Goal: Task Accomplishment & Management: Complete application form

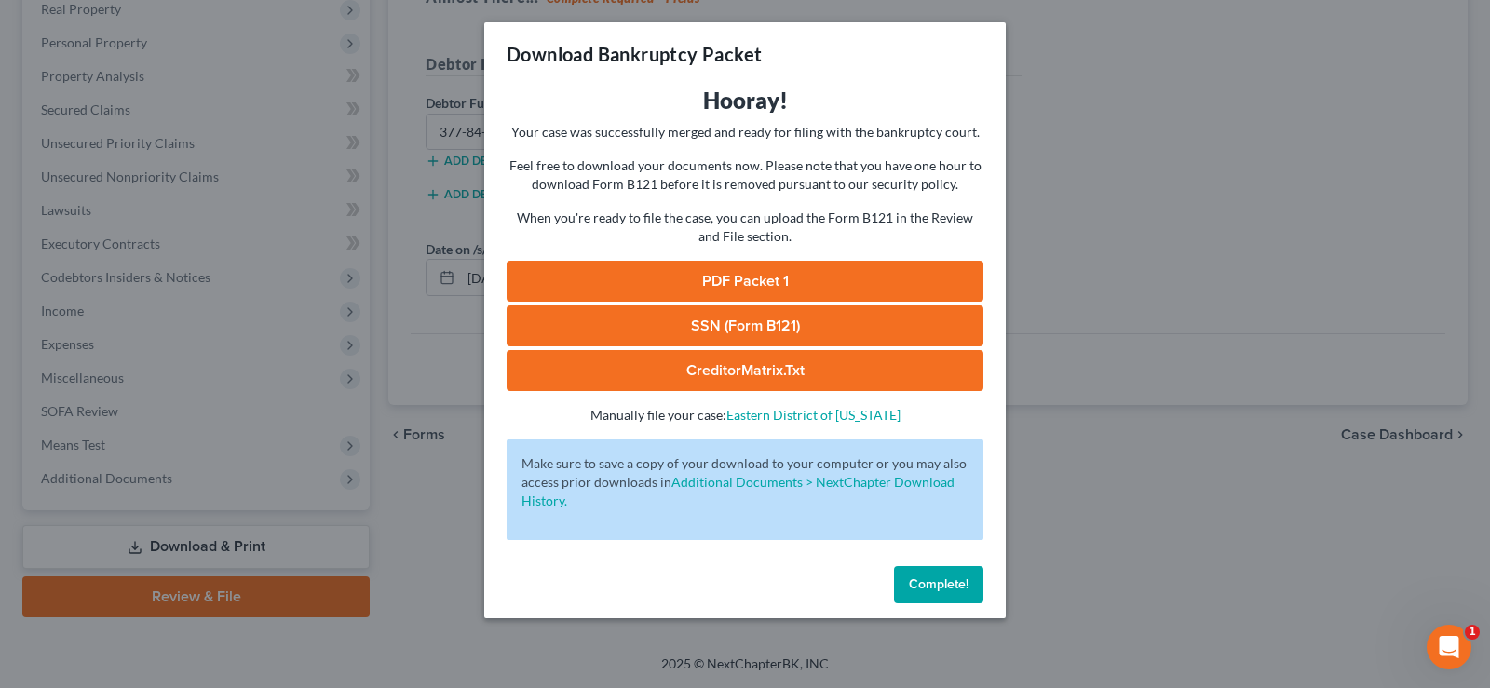
drag, startPoint x: 909, startPoint y: 589, endPoint x: 910, endPoint y: 574, distance: 14.9
click at [910, 574] on button "Complete!" at bounding box center [938, 584] width 89 height 37
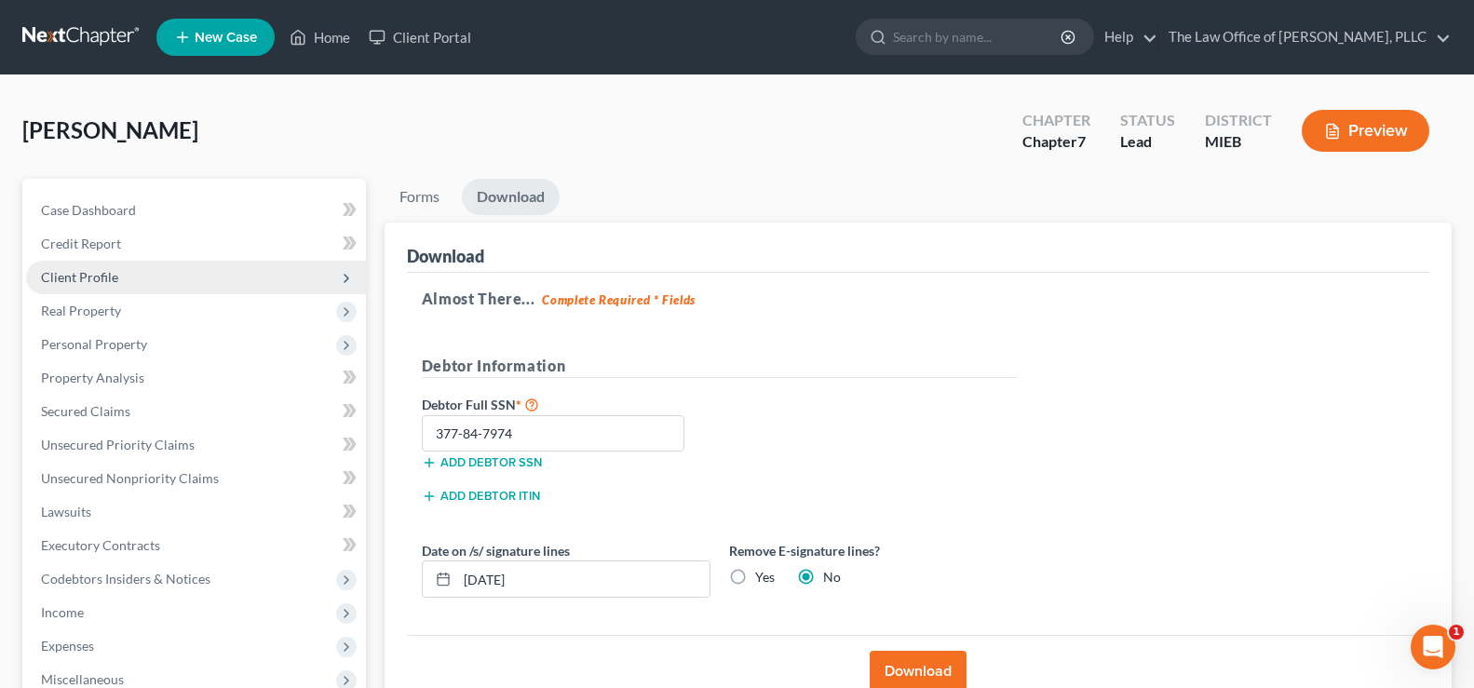
click at [67, 277] on span "Client Profile" at bounding box center [79, 277] width 77 height 16
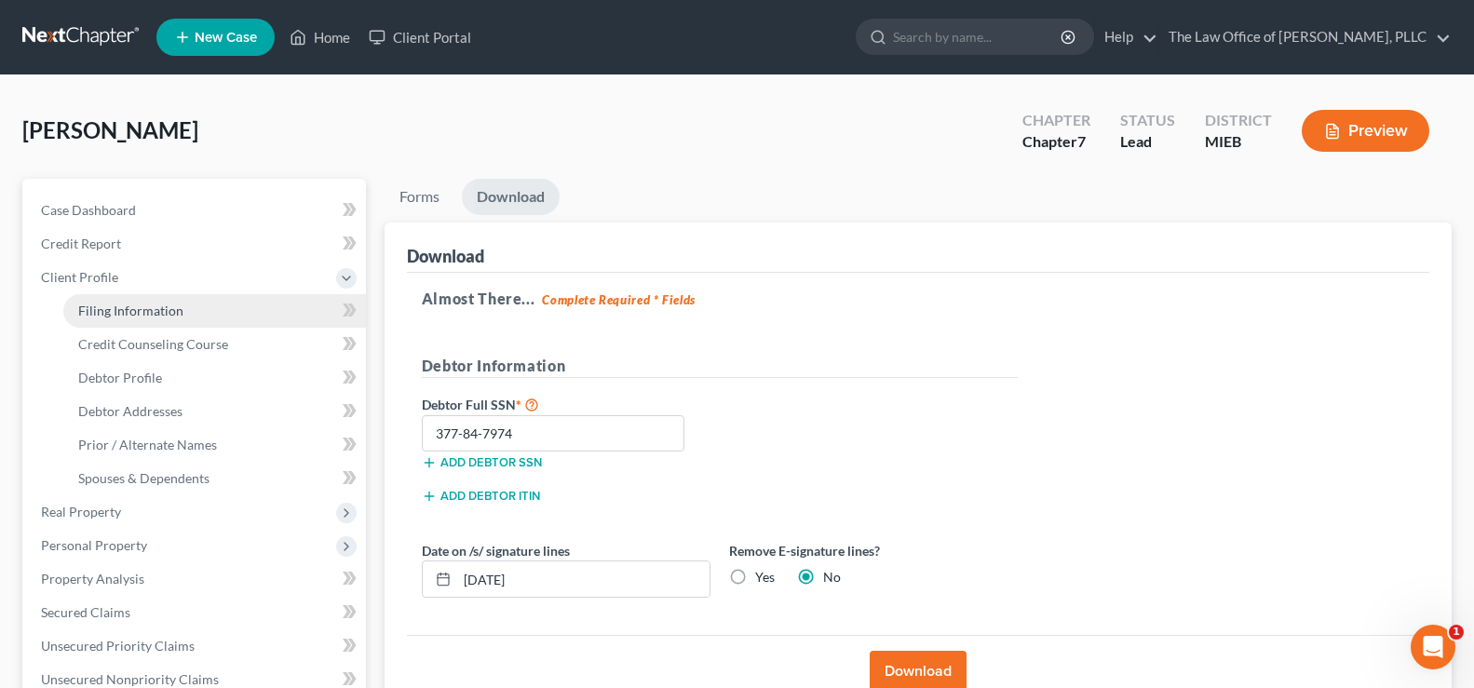
click at [128, 319] on link "Filing Information" at bounding box center [214, 311] width 303 height 34
select select "1"
select select "0"
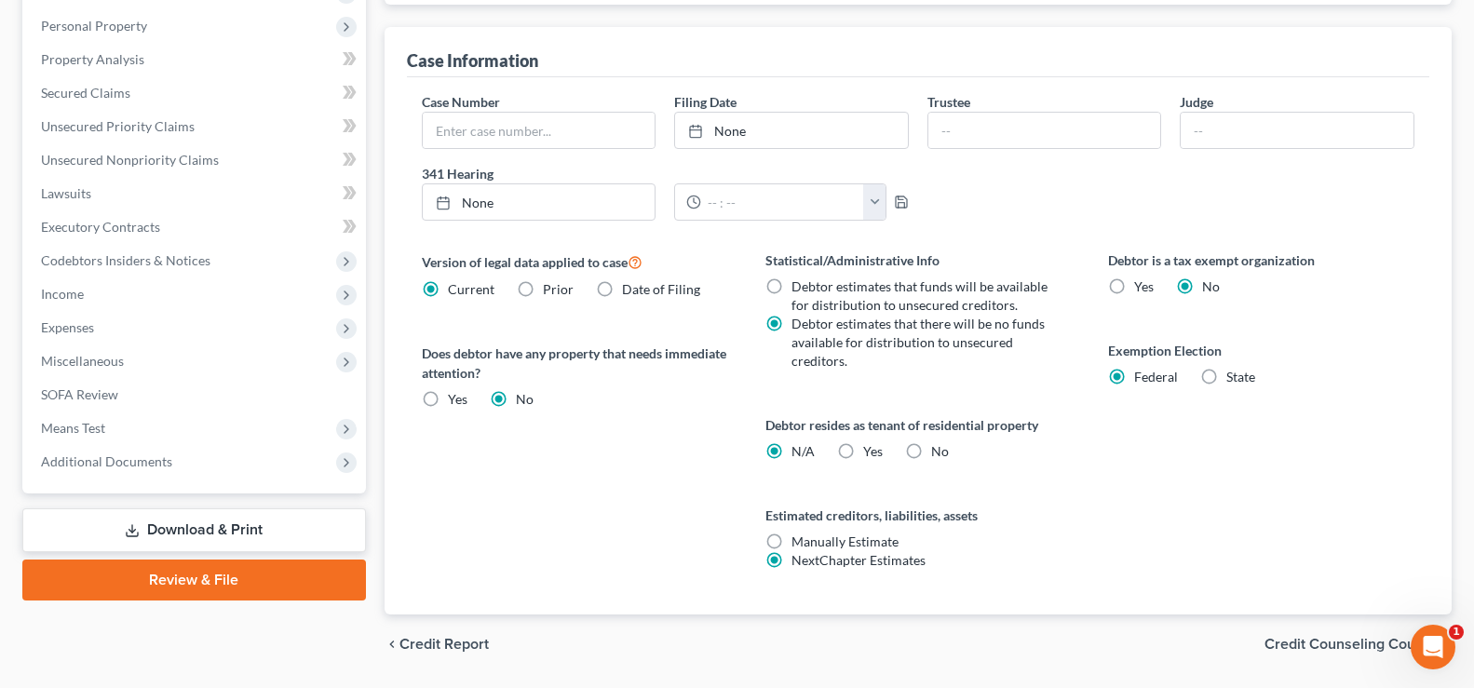
scroll to position [576, 0]
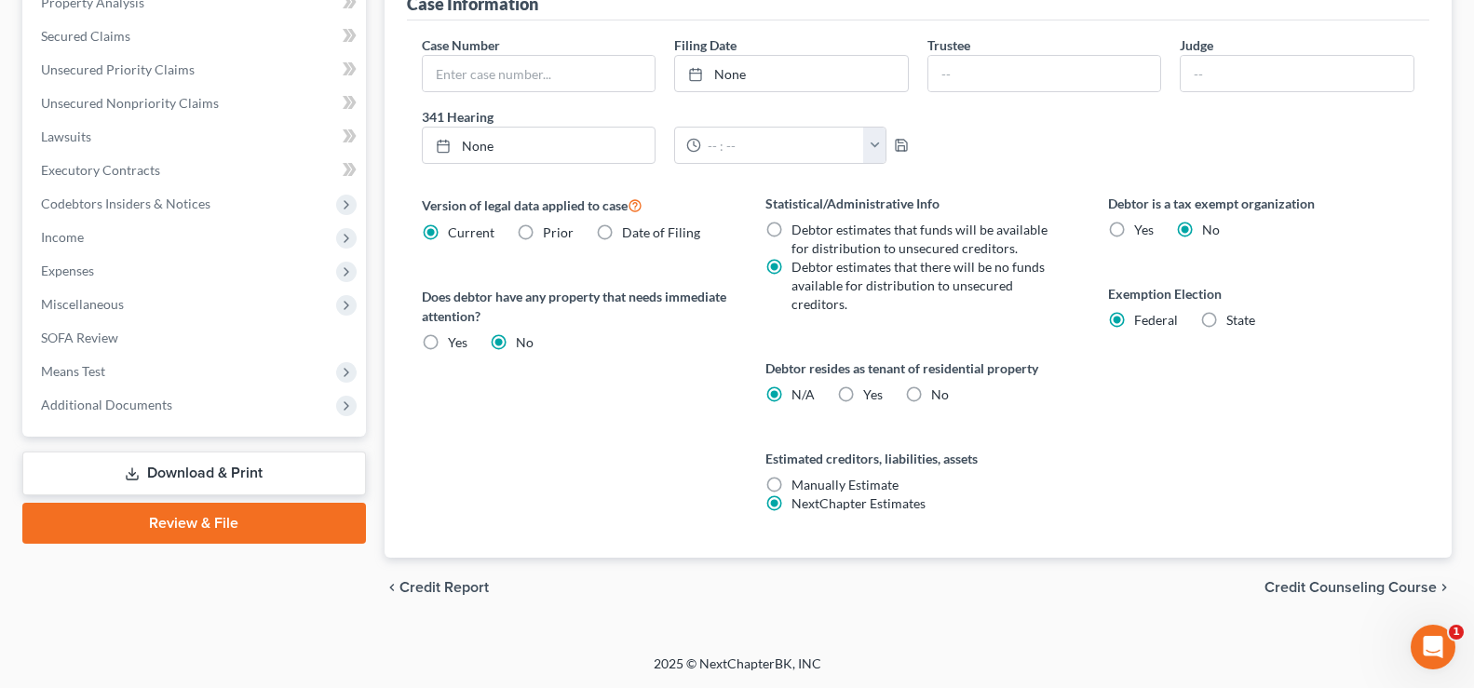
click at [1300, 591] on span "Credit Counseling Course" at bounding box center [1350, 587] width 172 height 15
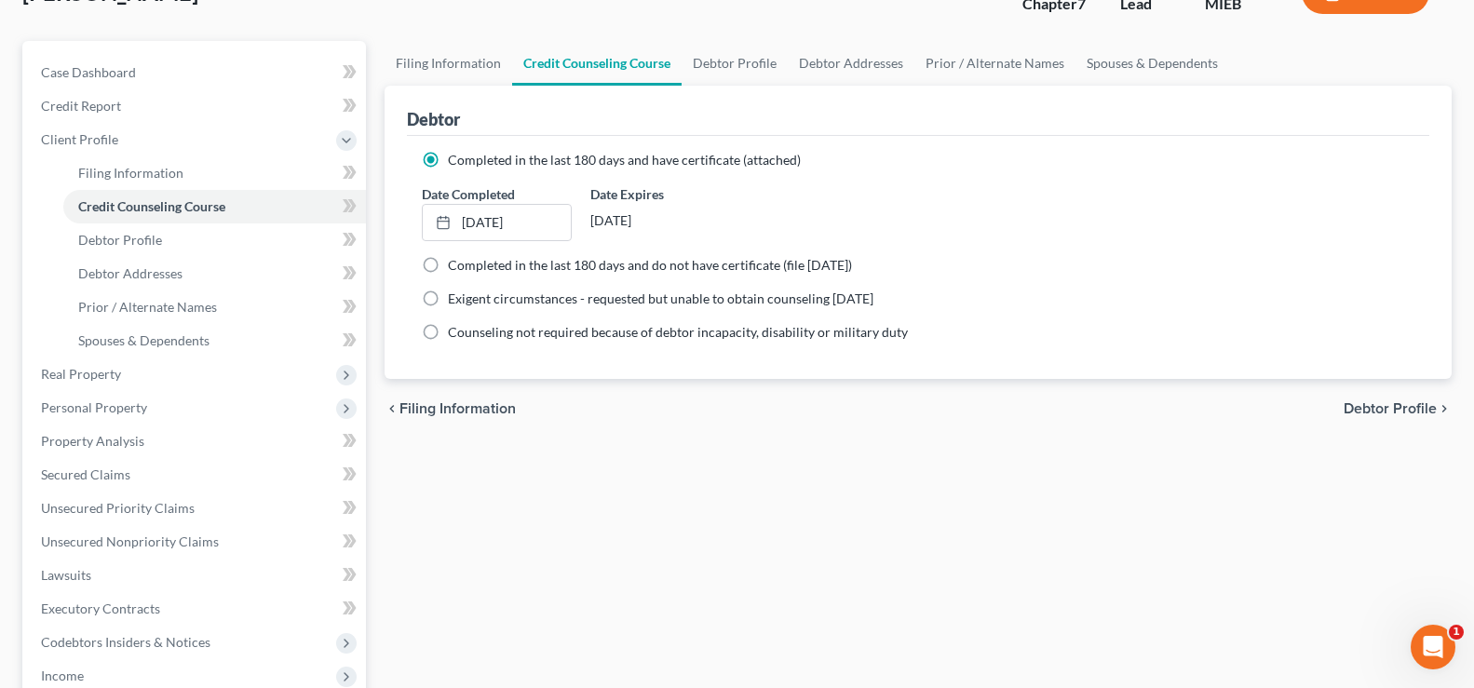
scroll to position [93, 0]
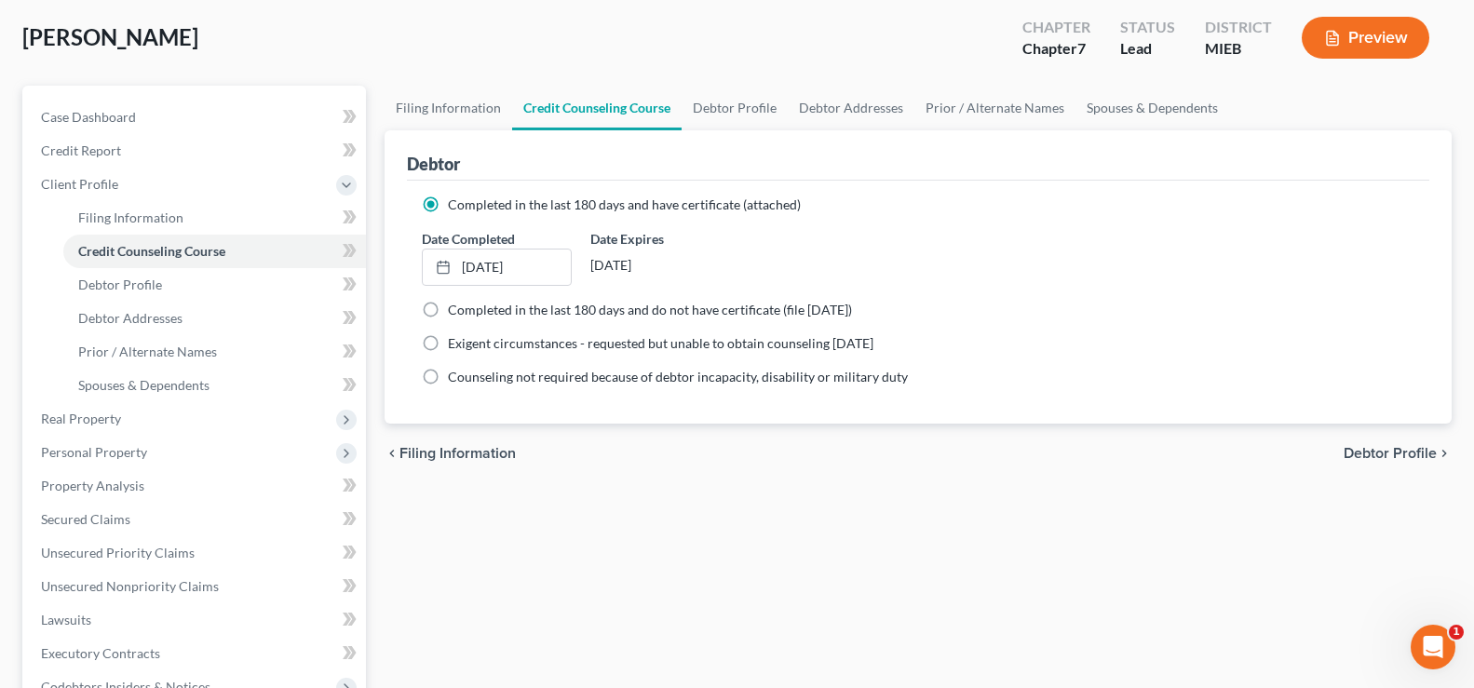
click at [1373, 461] on span "Debtor Profile" at bounding box center [1389, 453] width 93 height 15
select select "0"
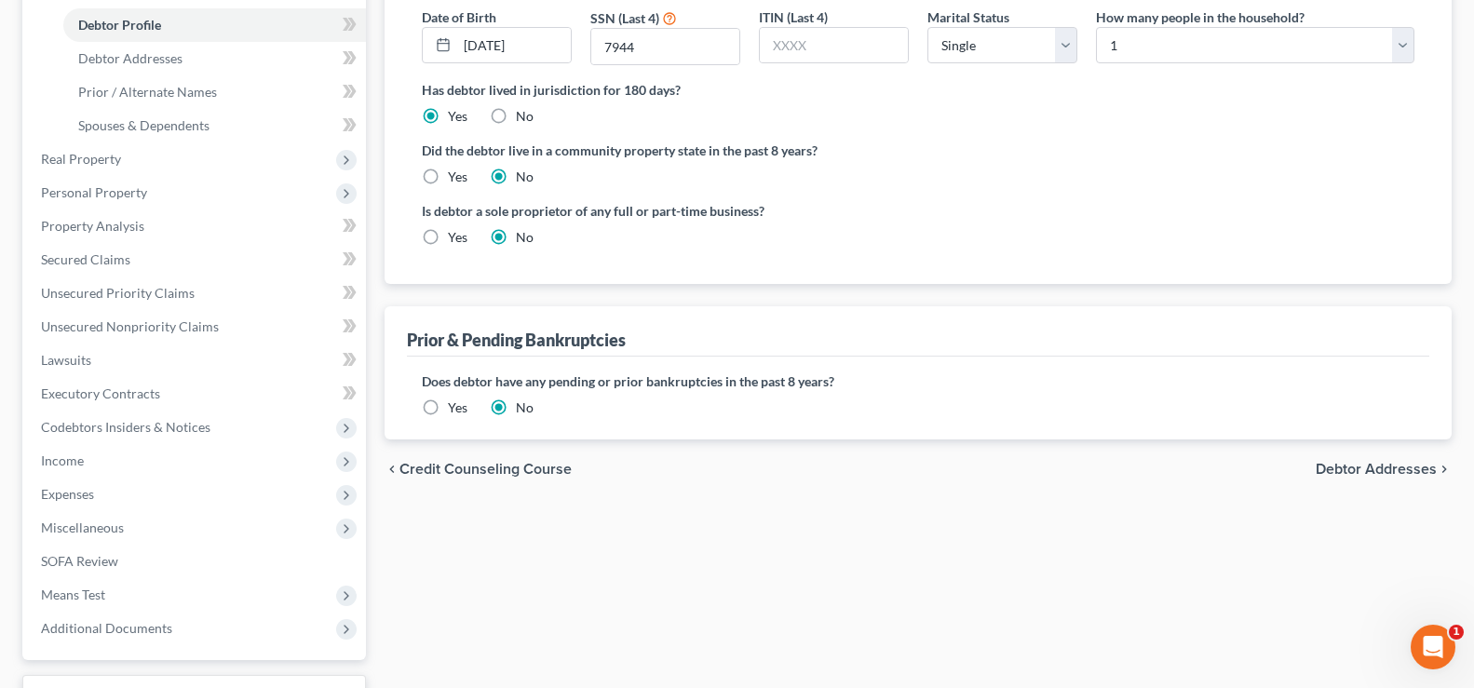
scroll to position [372, 0]
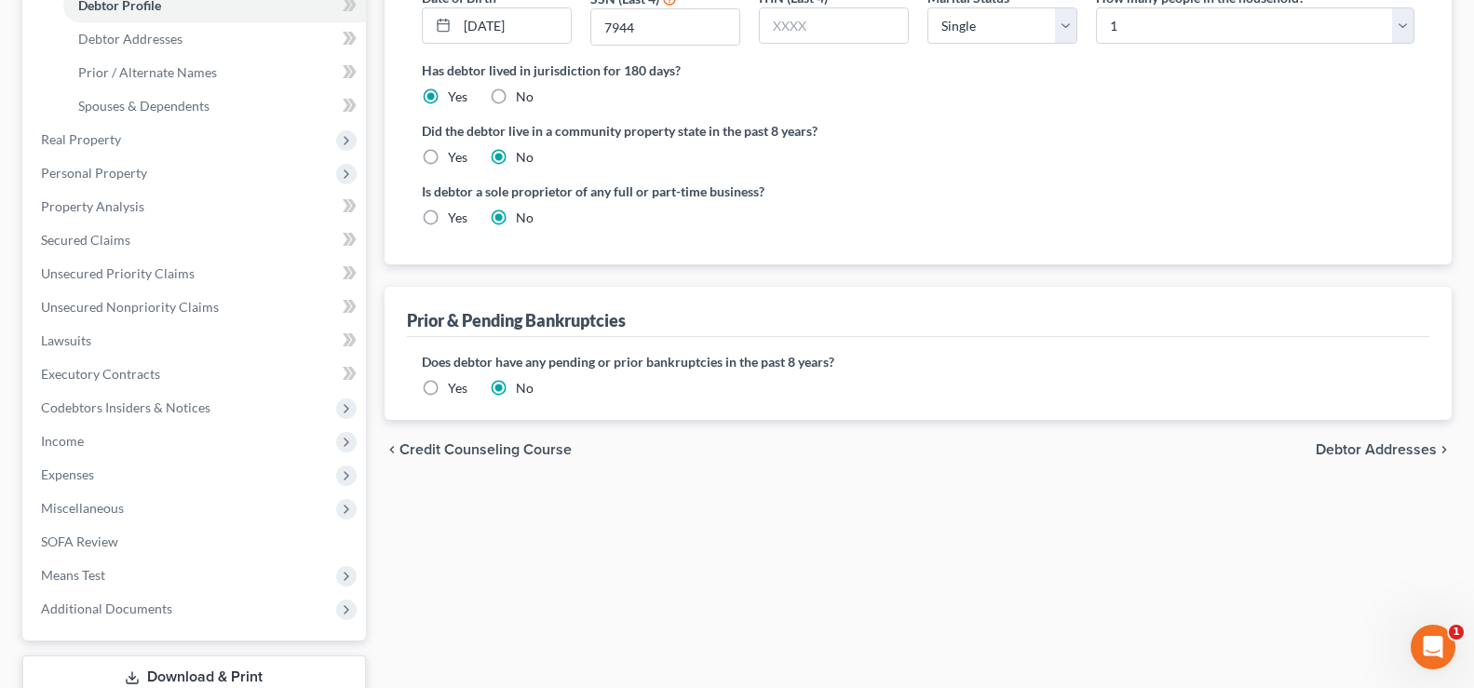
click at [1382, 455] on span "Debtor Addresses" at bounding box center [1375, 449] width 121 height 15
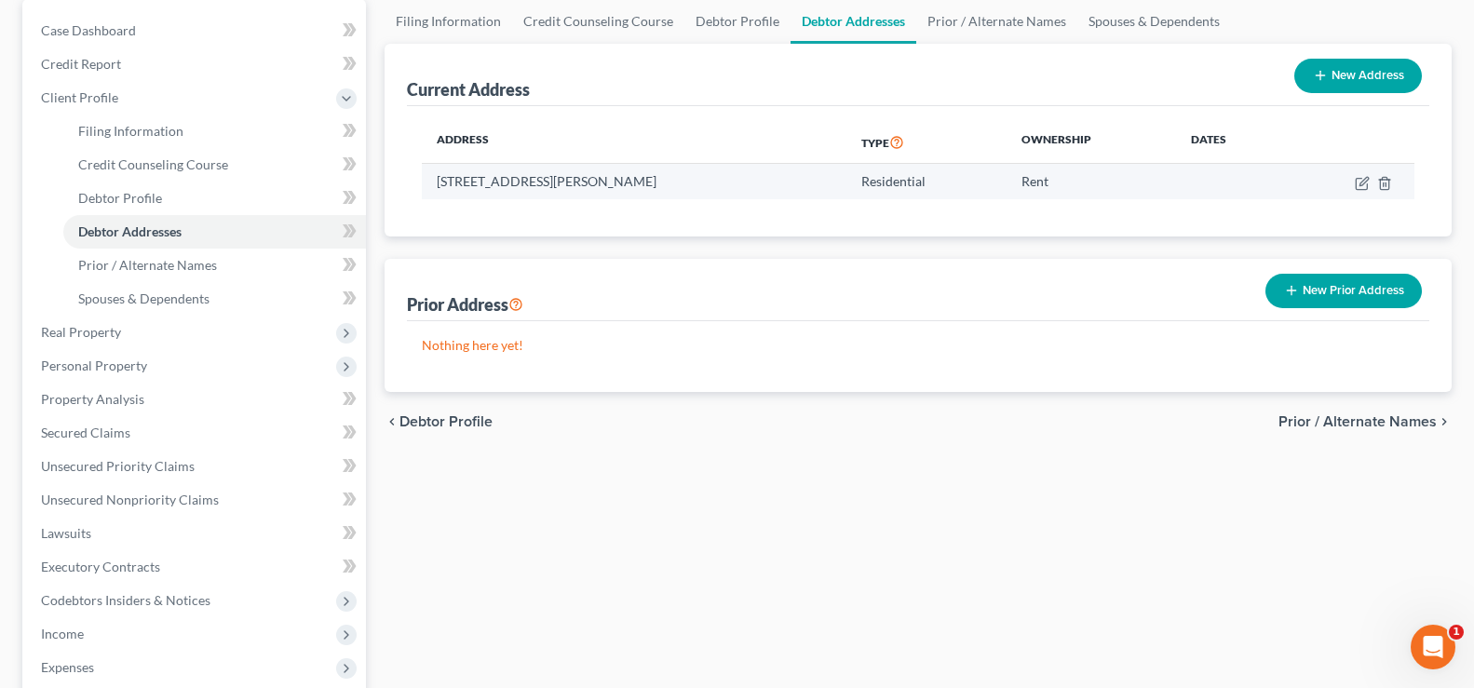
scroll to position [186, 0]
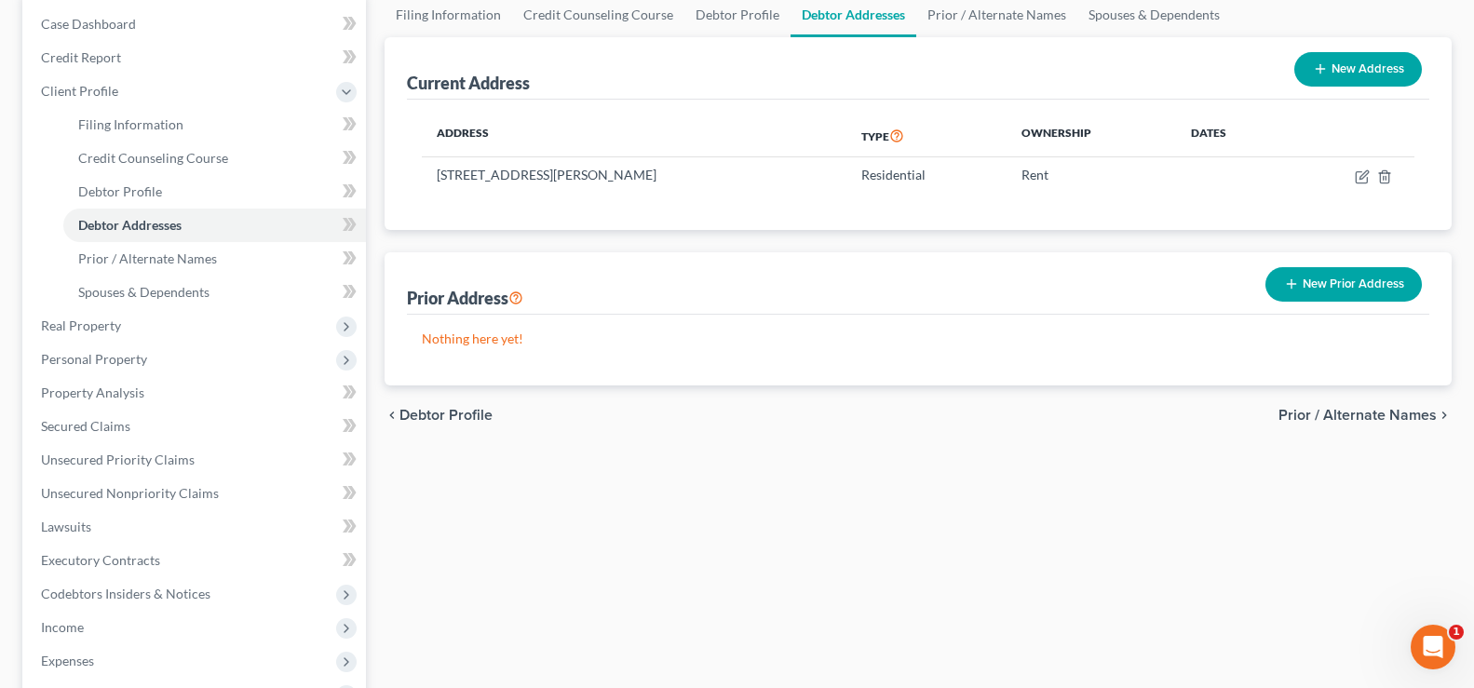
click at [1359, 413] on span "Prior / Alternate Names" at bounding box center [1357, 415] width 158 height 15
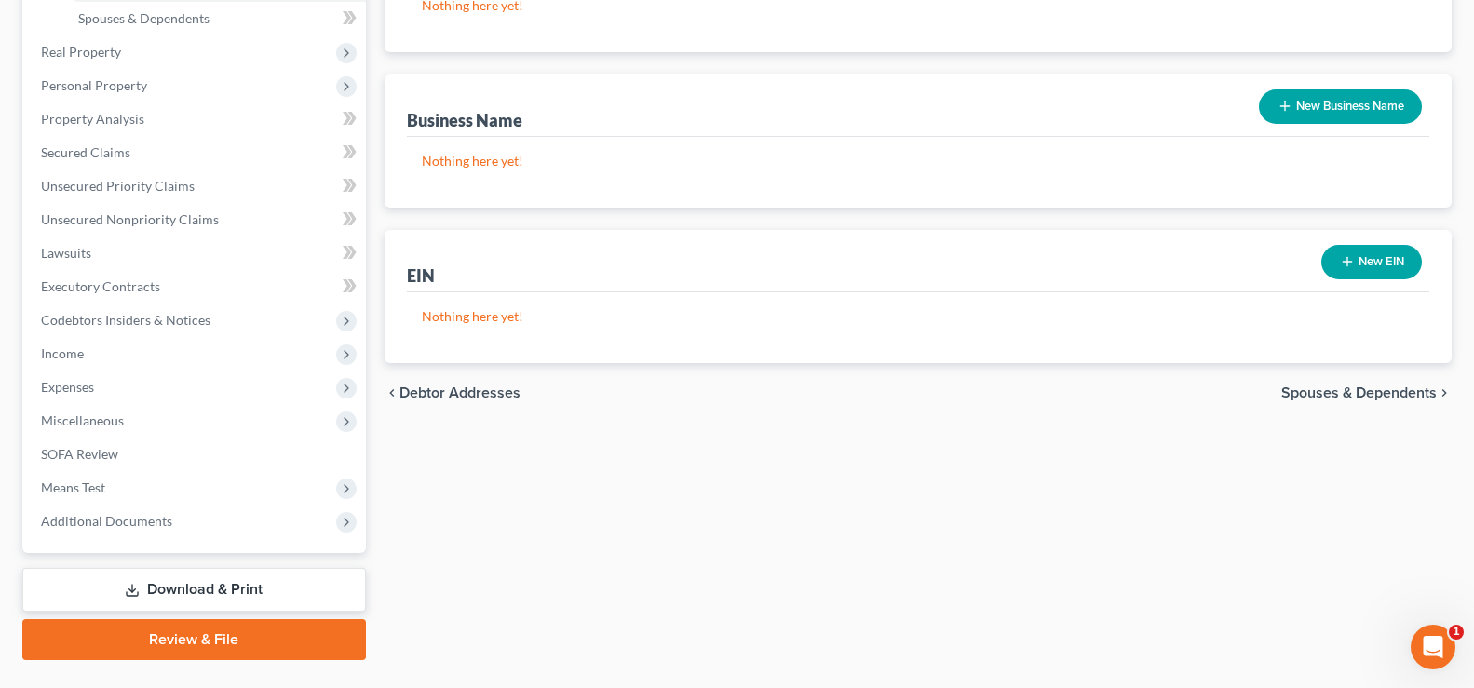
scroll to position [465, 0]
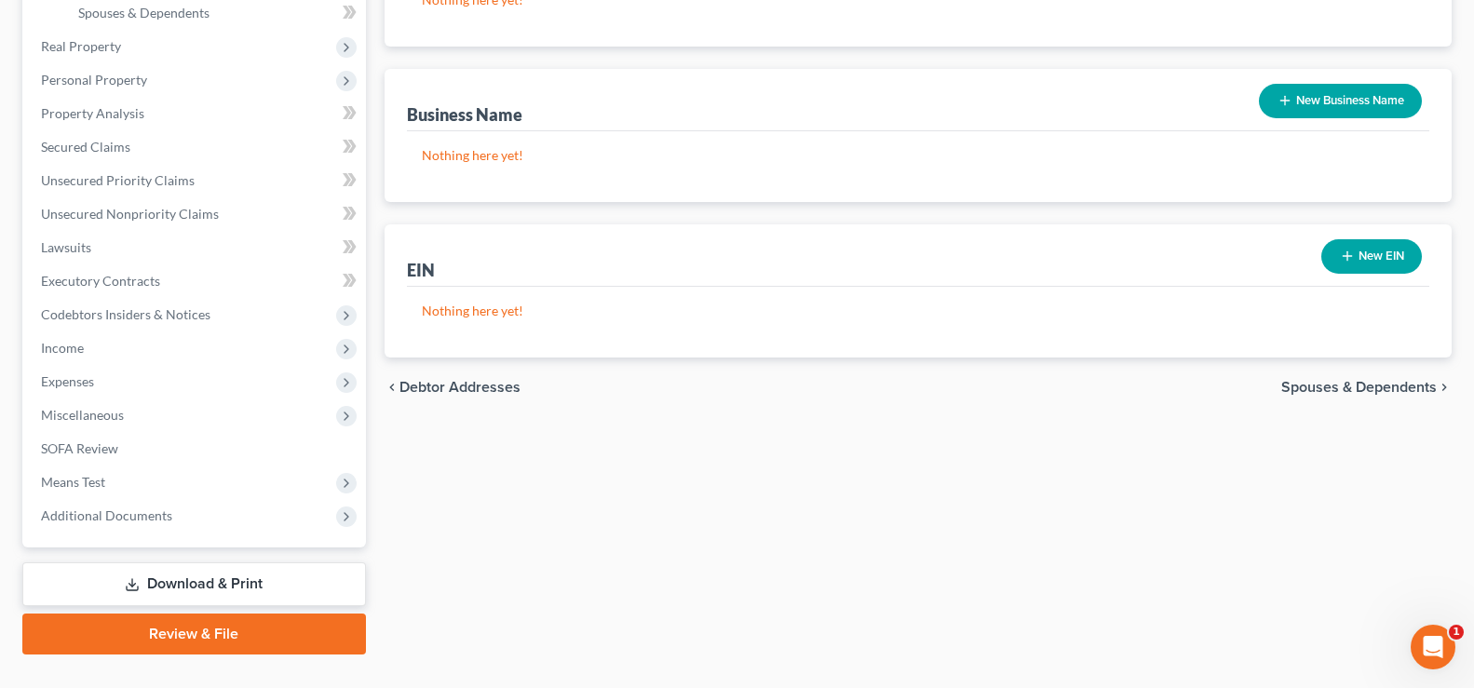
click at [1292, 392] on span "Spouses & Dependents" at bounding box center [1358, 387] width 155 height 15
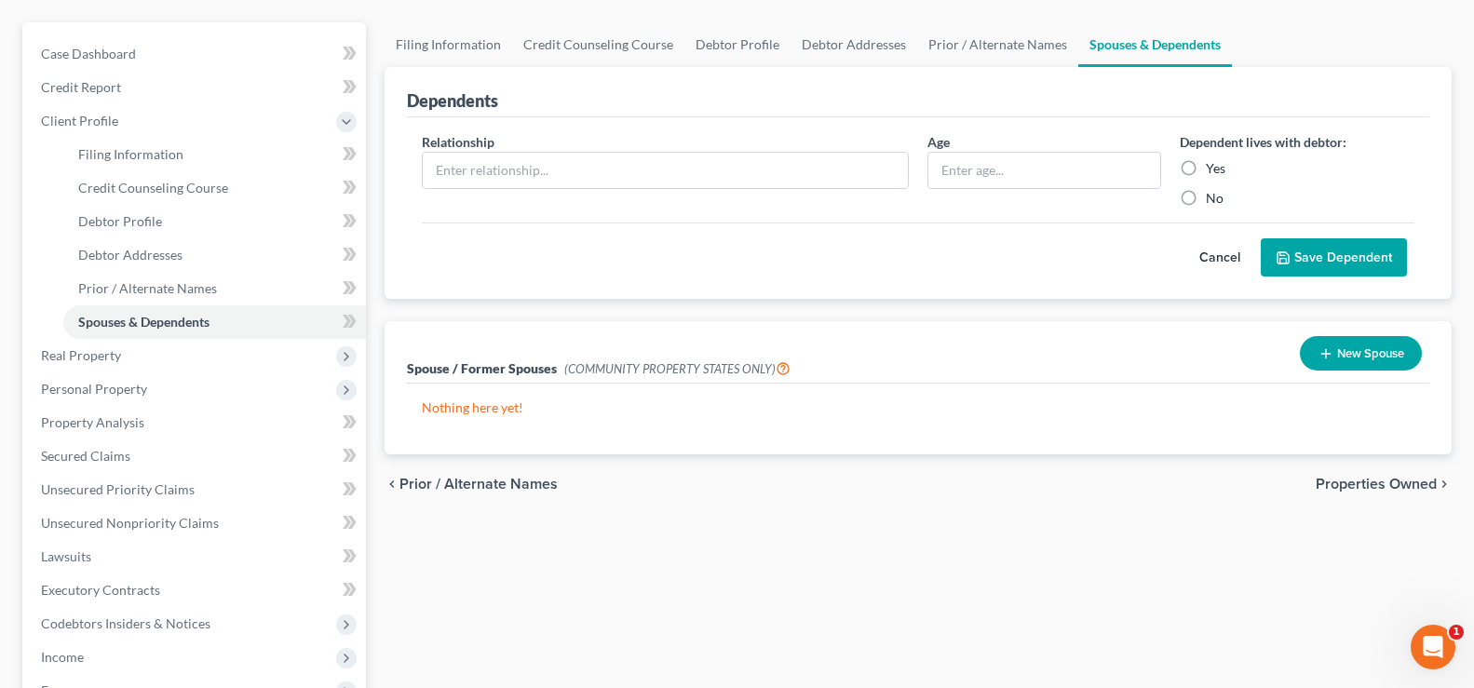
scroll to position [279, 0]
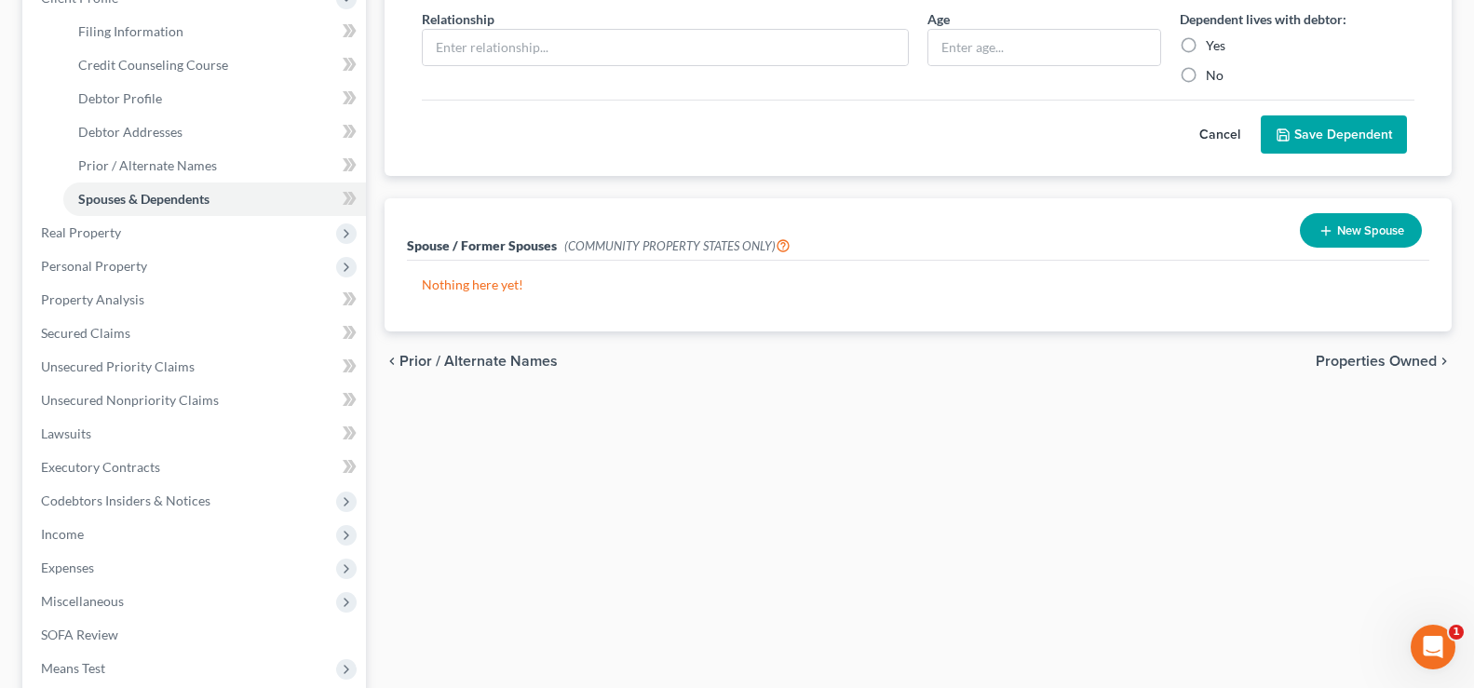
click at [1338, 369] on span "Properties Owned" at bounding box center [1375, 361] width 121 height 15
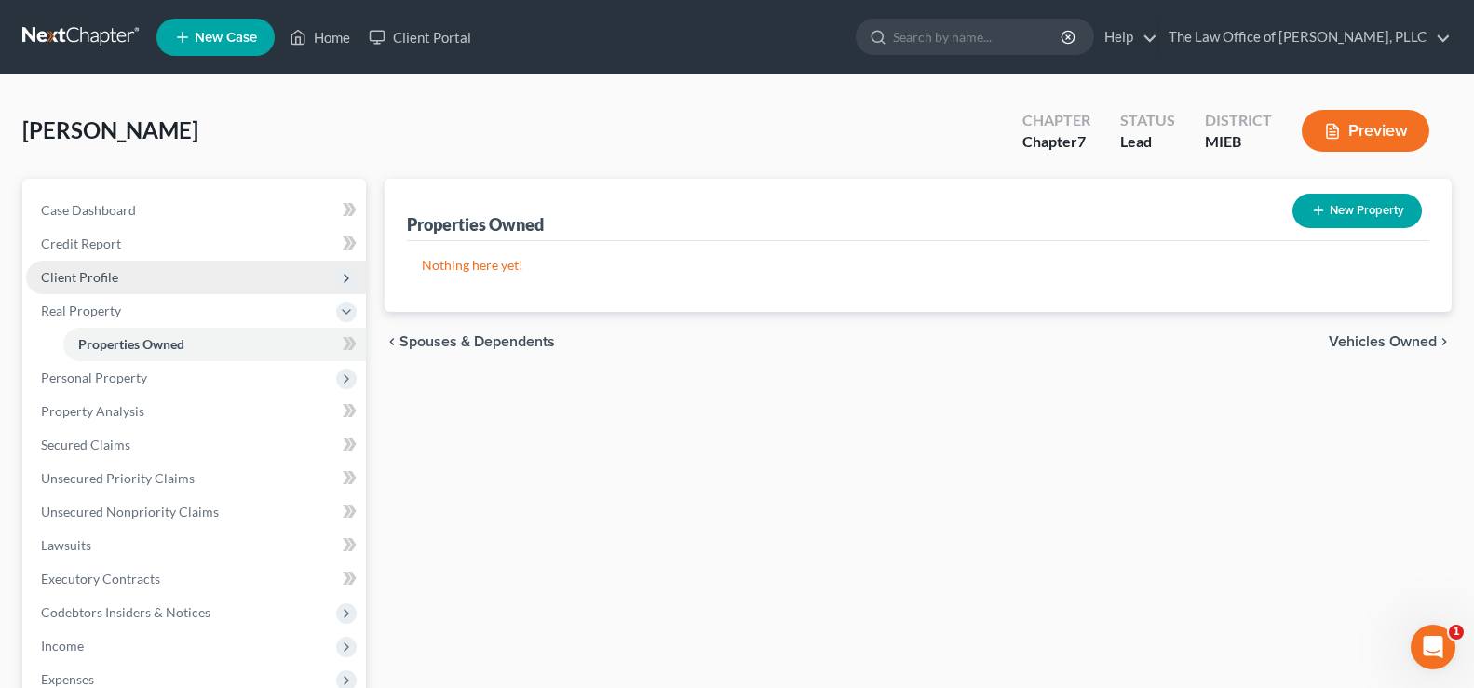
click at [65, 265] on span "Client Profile" at bounding box center [196, 278] width 340 height 34
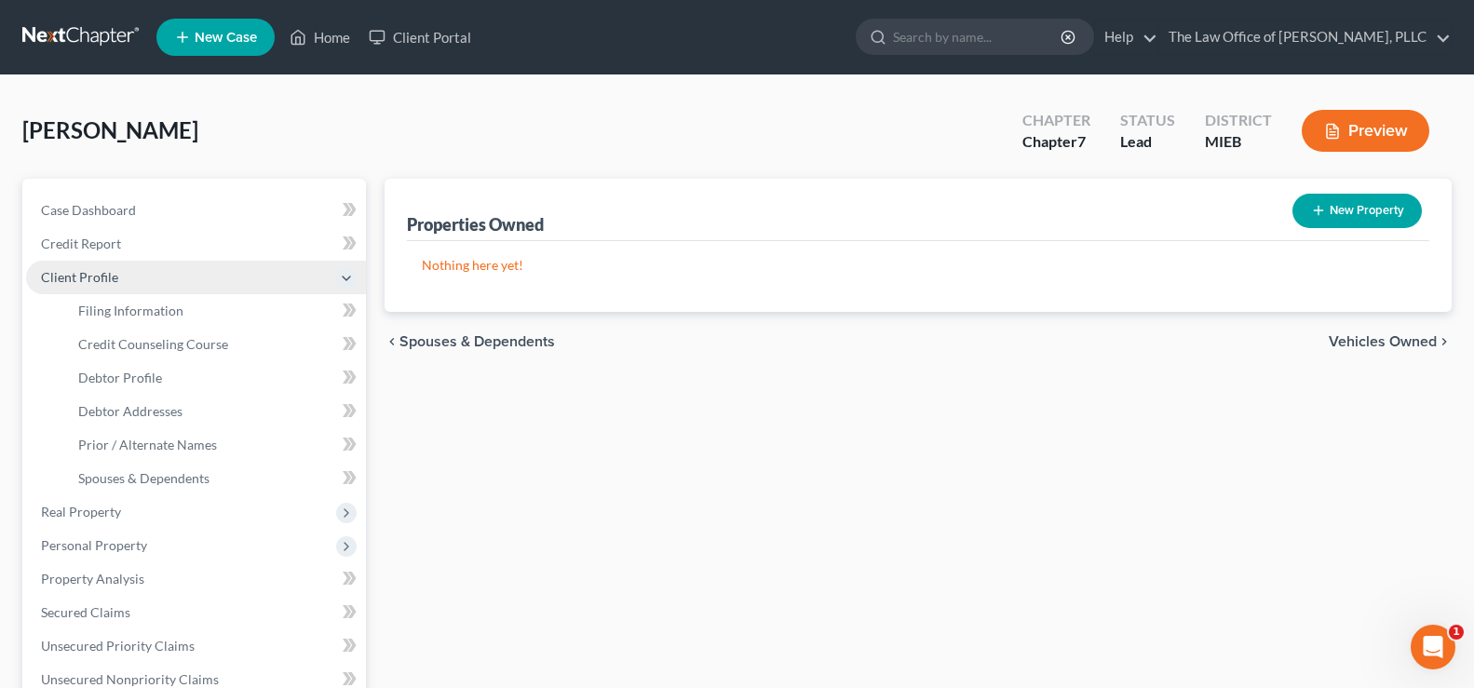
click at [75, 269] on span "Client Profile" at bounding box center [79, 277] width 77 height 16
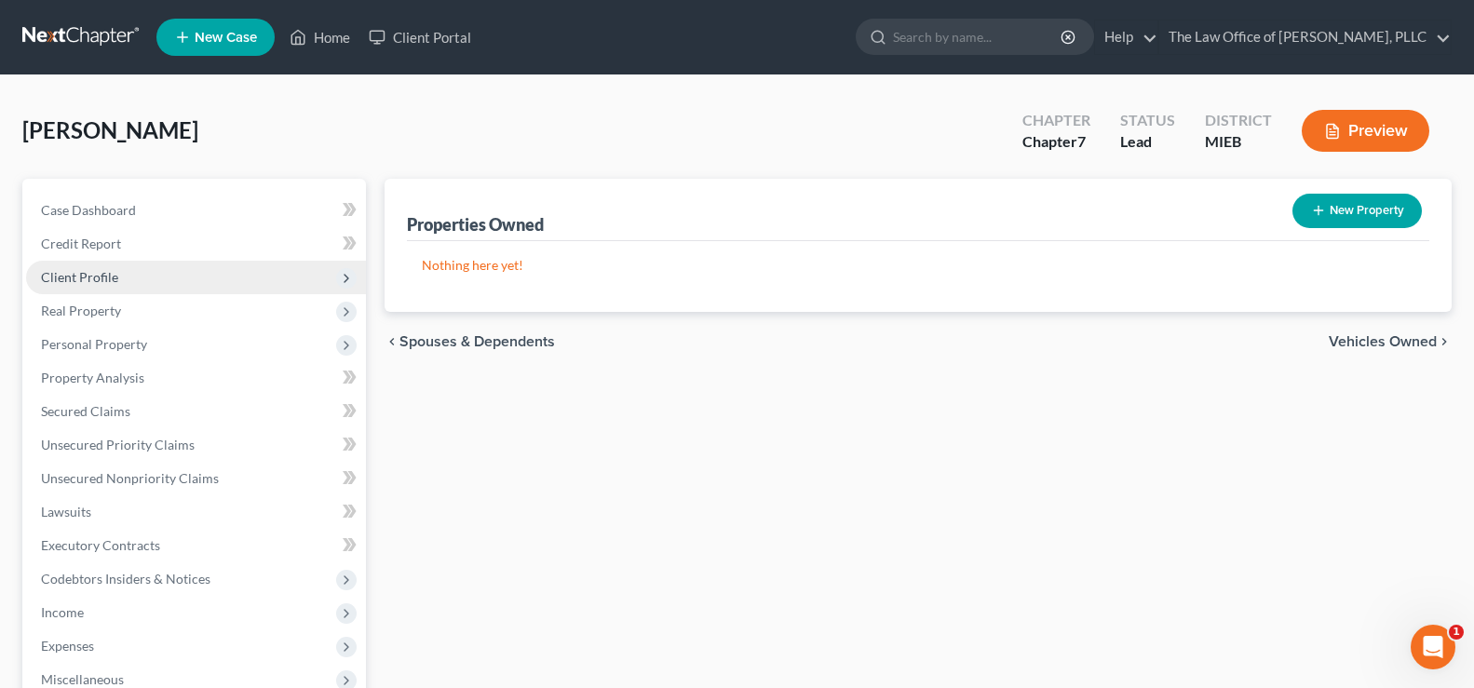
click at [75, 269] on span "Client Profile" at bounding box center [79, 277] width 77 height 16
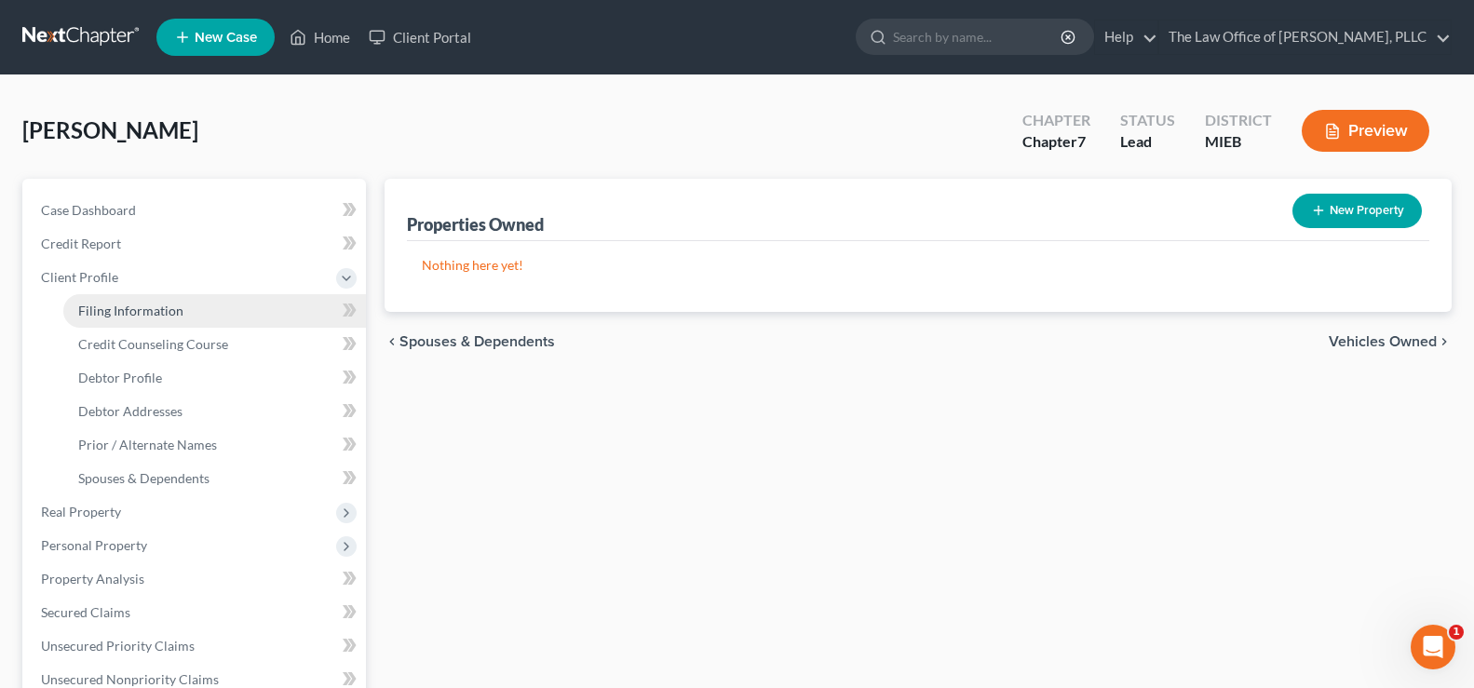
click at [101, 315] on span "Filing Information" at bounding box center [130, 311] width 105 height 16
select select "1"
select select "0"
select select "40"
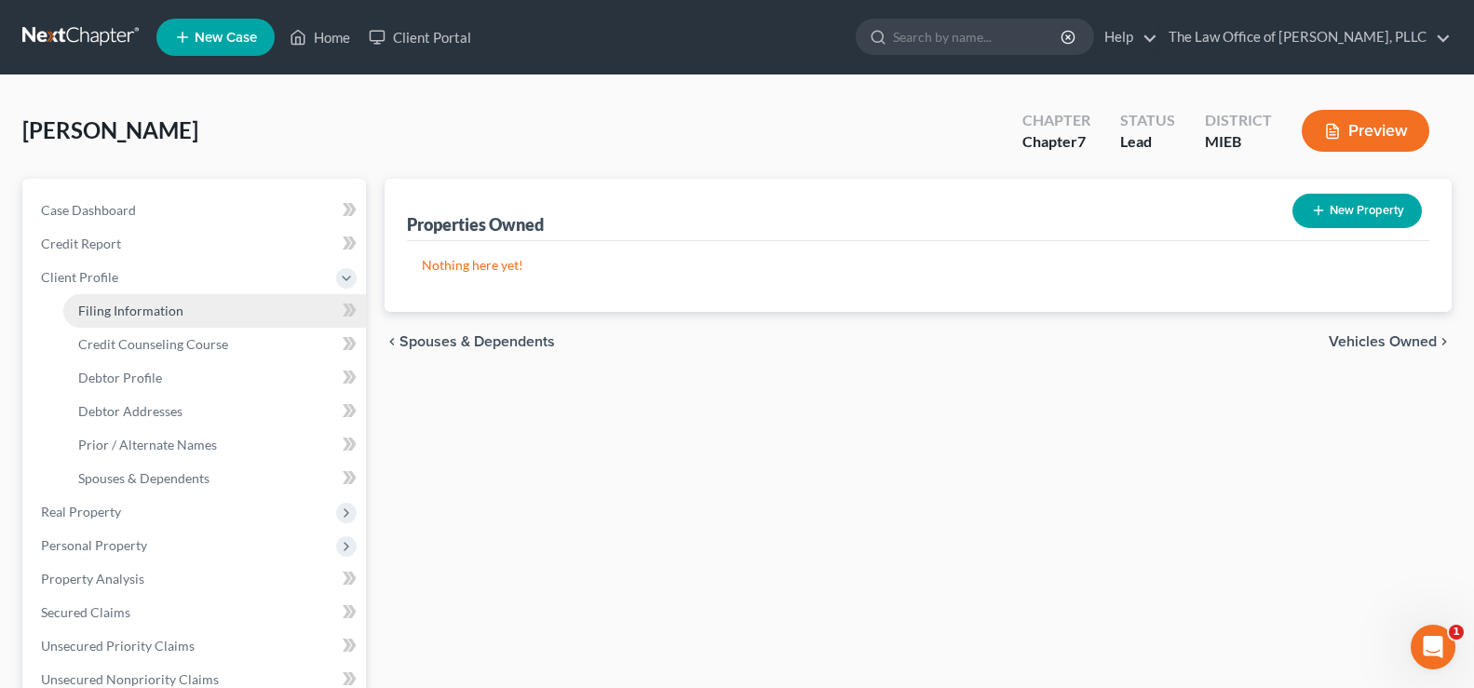
select select "0"
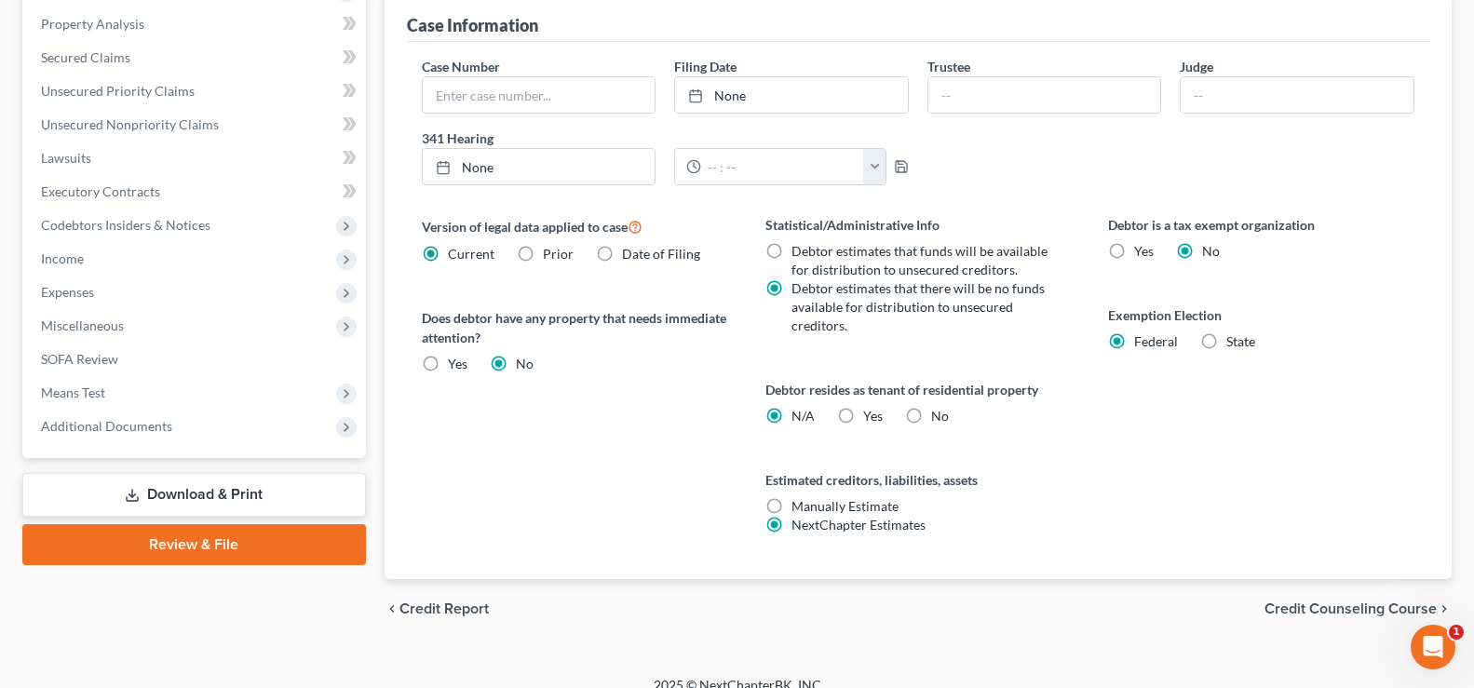
scroll to position [559, 0]
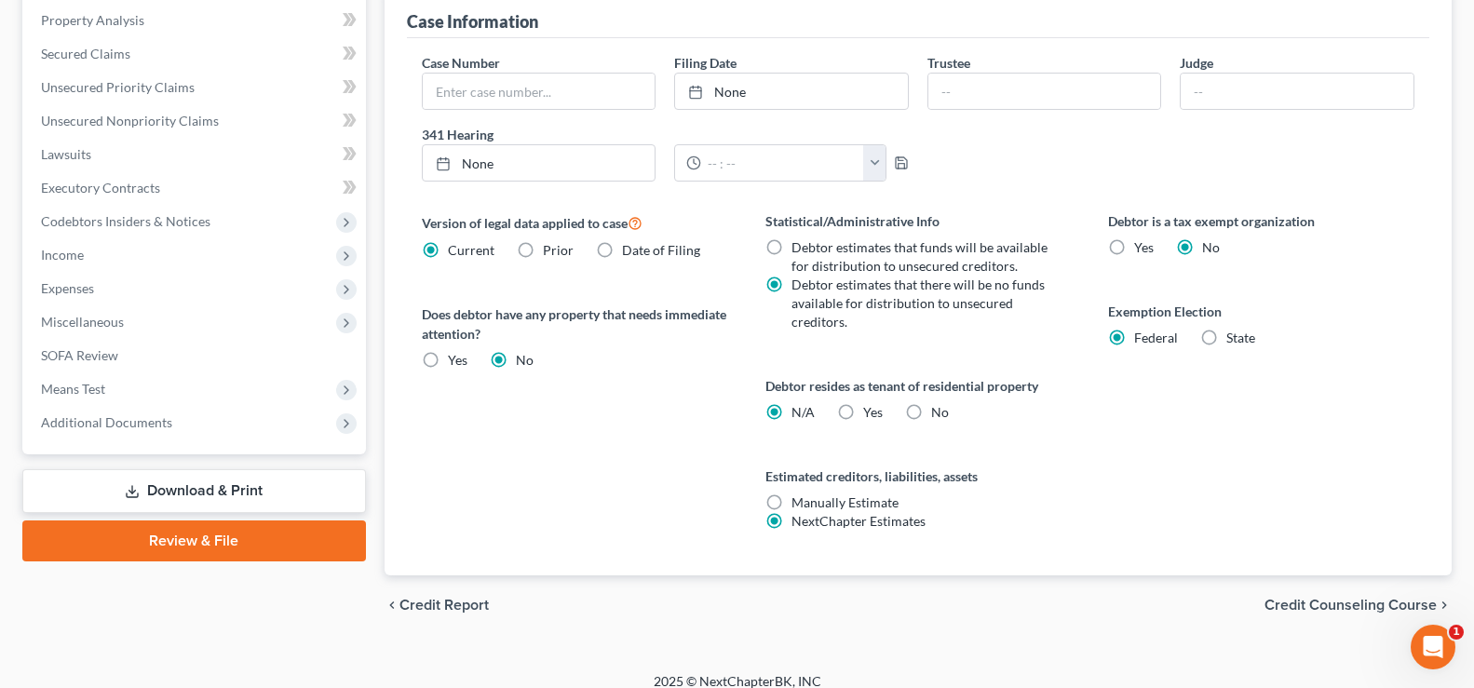
click at [1306, 595] on div "chevron_left Credit Report Credit Counseling Course chevron_right" at bounding box center [917, 605] width 1067 height 60
click at [1324, 607] on span "Credit Counseling Course" at bounding box center [1350, 605] width 172 height 15
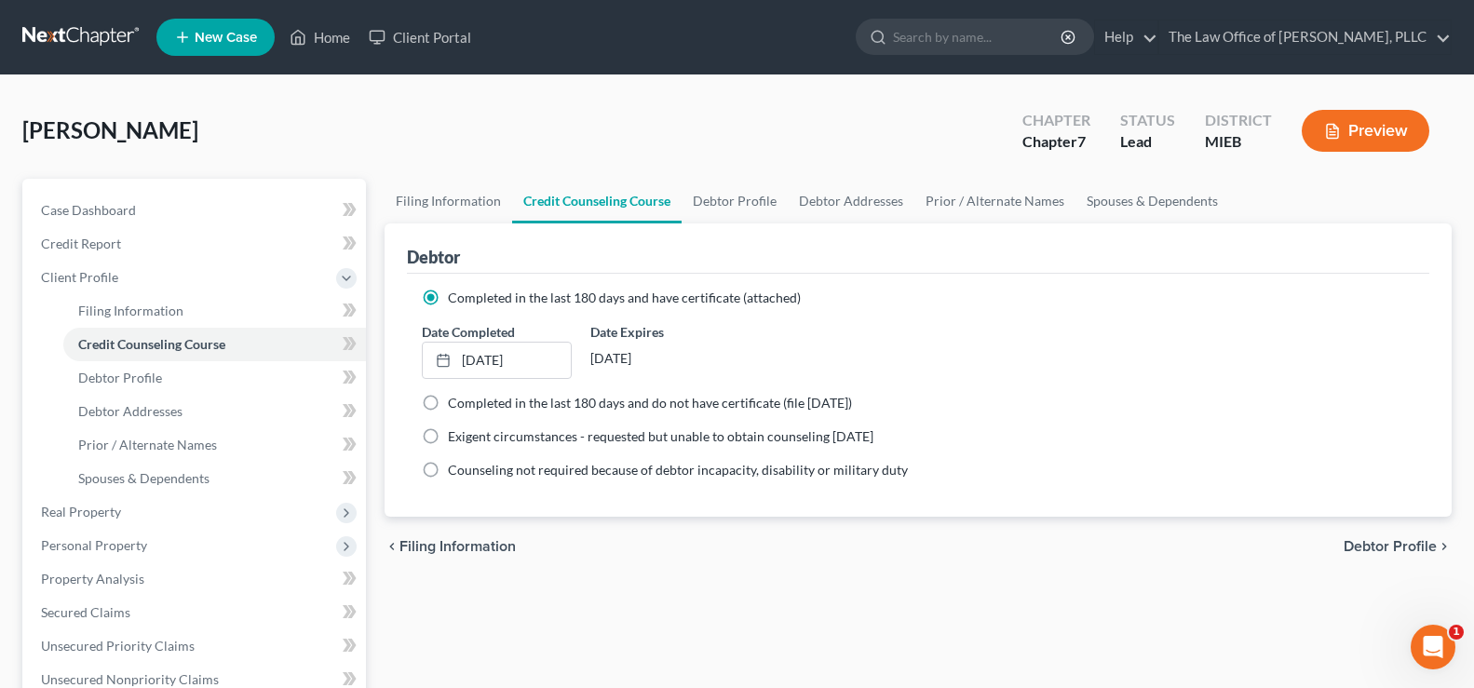
click at [1361, 548] on span "Debtor Profile" at bounding box center [1389, 546] width 93 height 15
select select "0"
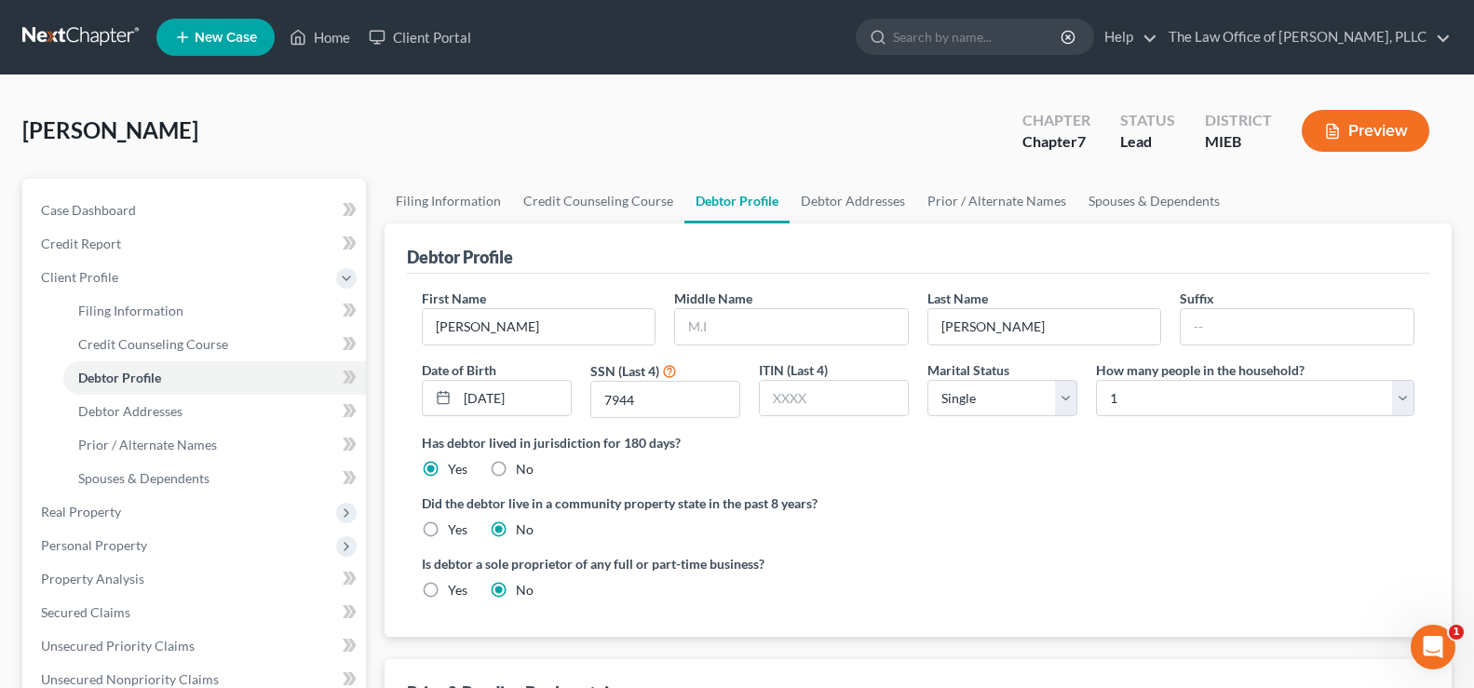
click at [448, 592] on label "Yes" at bounding box center [458, 590] width 20 height 19
click at [455, 592] on input "Yes" at bounding box center [461, 587] width 12 height 12
radio input "true"
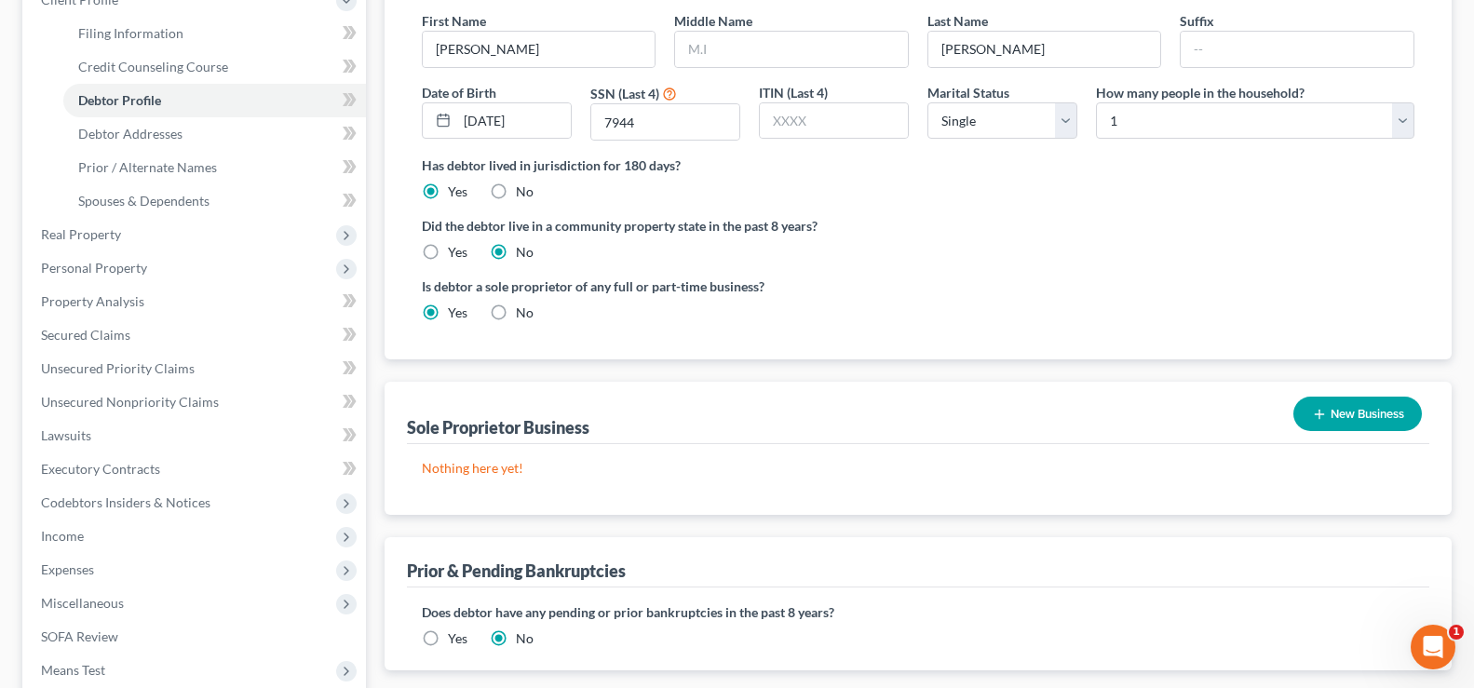
scroll to position [279, 0]
click at [516, 315] on label "No" at bounding box center [525, 311] width 18 height 19
click at [523, 314] on input "No" at bounding box center [529, 308] width 12 height 12
radio input "true"
radio input "false"
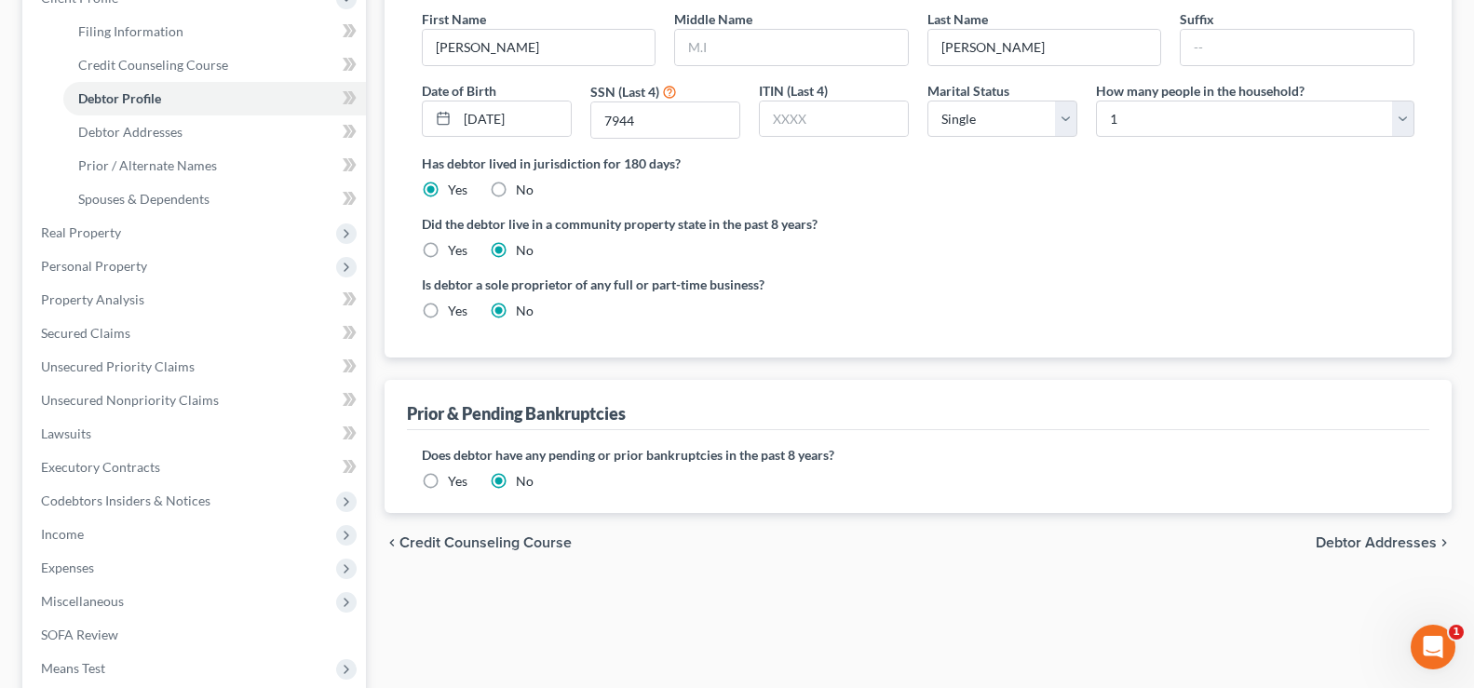
scroll to position [465, 0]
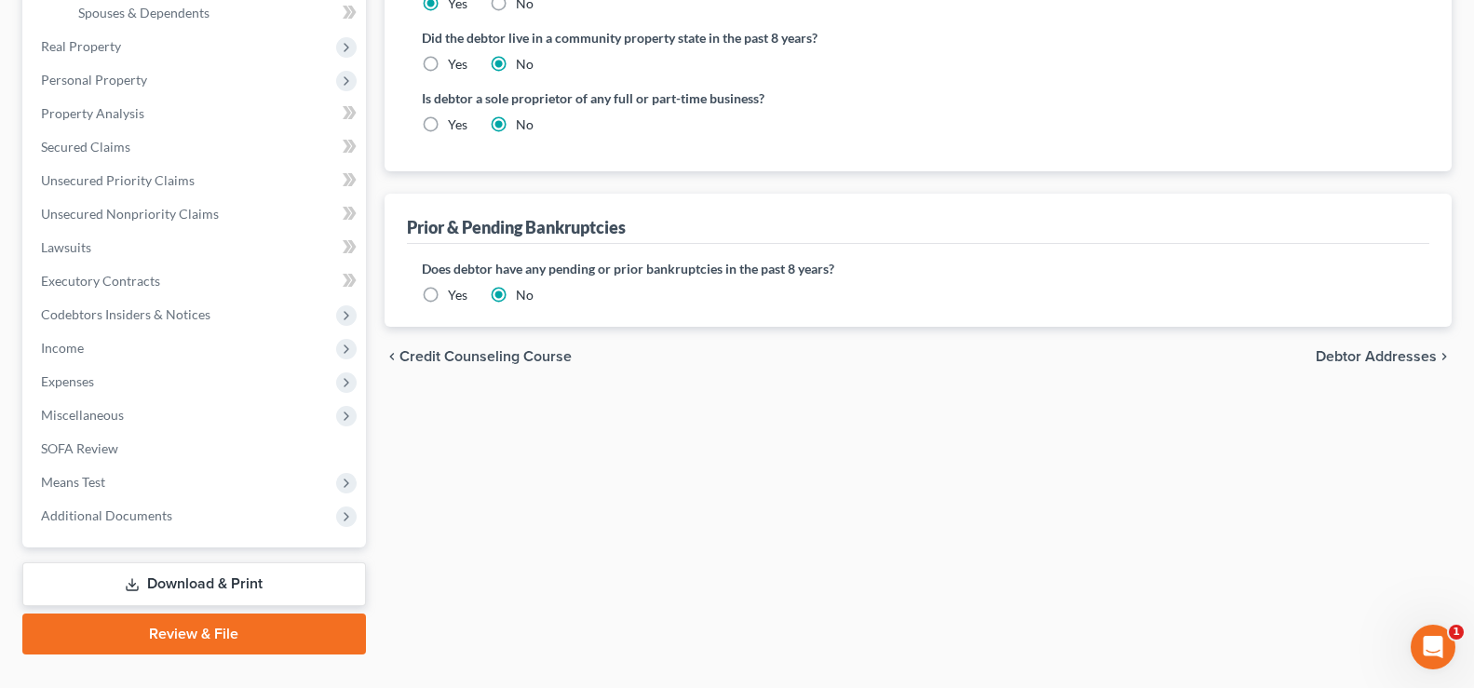
click at [1392, 351] on span "Debtor Addresses" at bounding box center [1375, 356] width 121 height 15
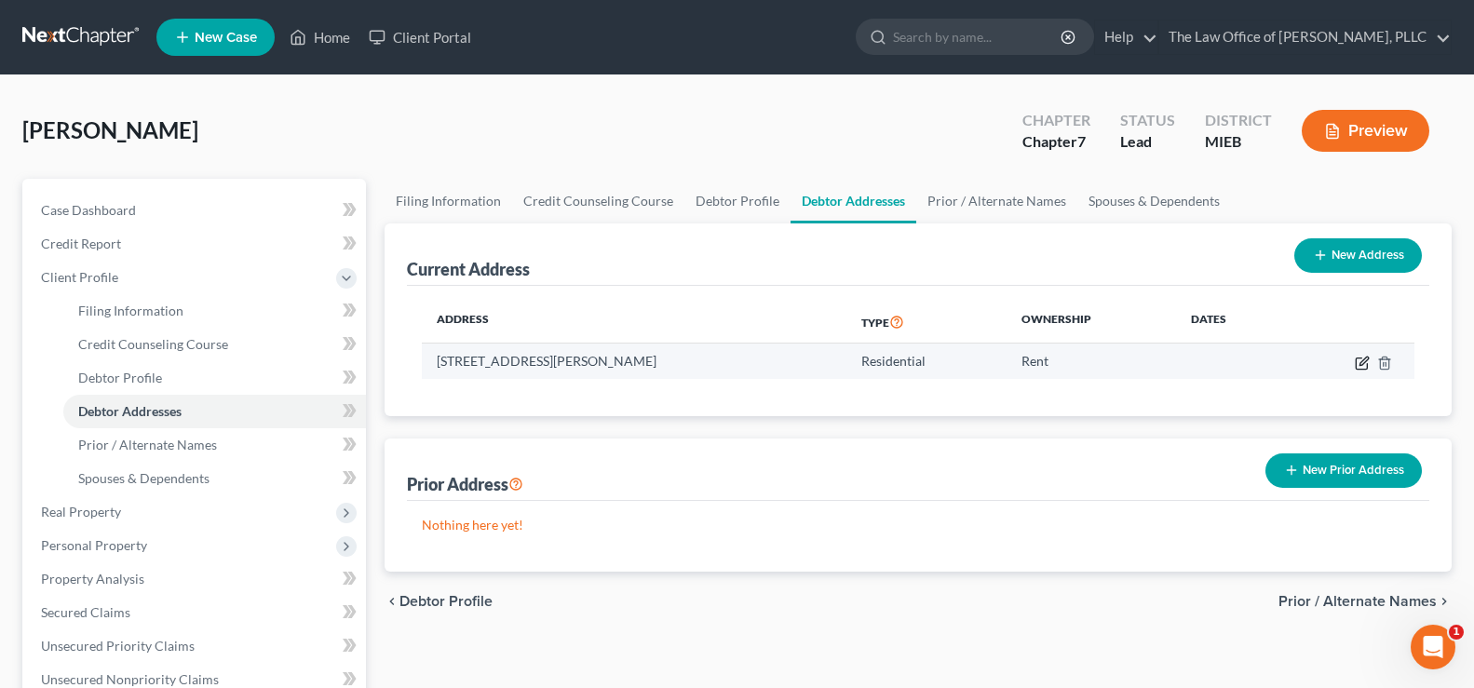
click at [1356, 369] on icon "button" at bounding box center [1361, 362] width 11 height 11
select select "23"
select select "81"
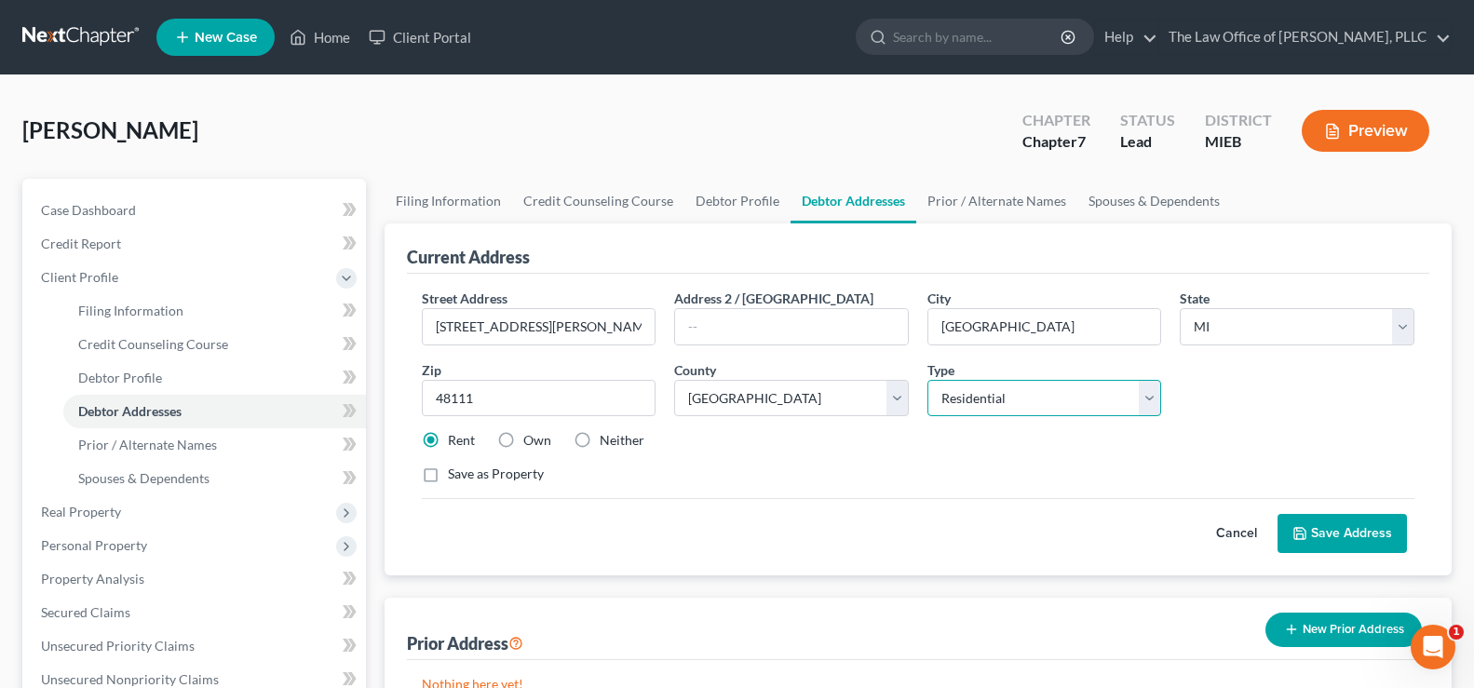
click at [1156, 401] on select "Select Residential Mailing Rental Business" at bounding box center [1044, 398] width 235 height 37
click at [927, 380] on select "Select Residential Mailing Rental Business" at bounding box center [1044, 398] width 235 height 37
select select "1"
click at [1302, 542] on button "Save Address" at bounding box center [1341, 533] width 129 height 39
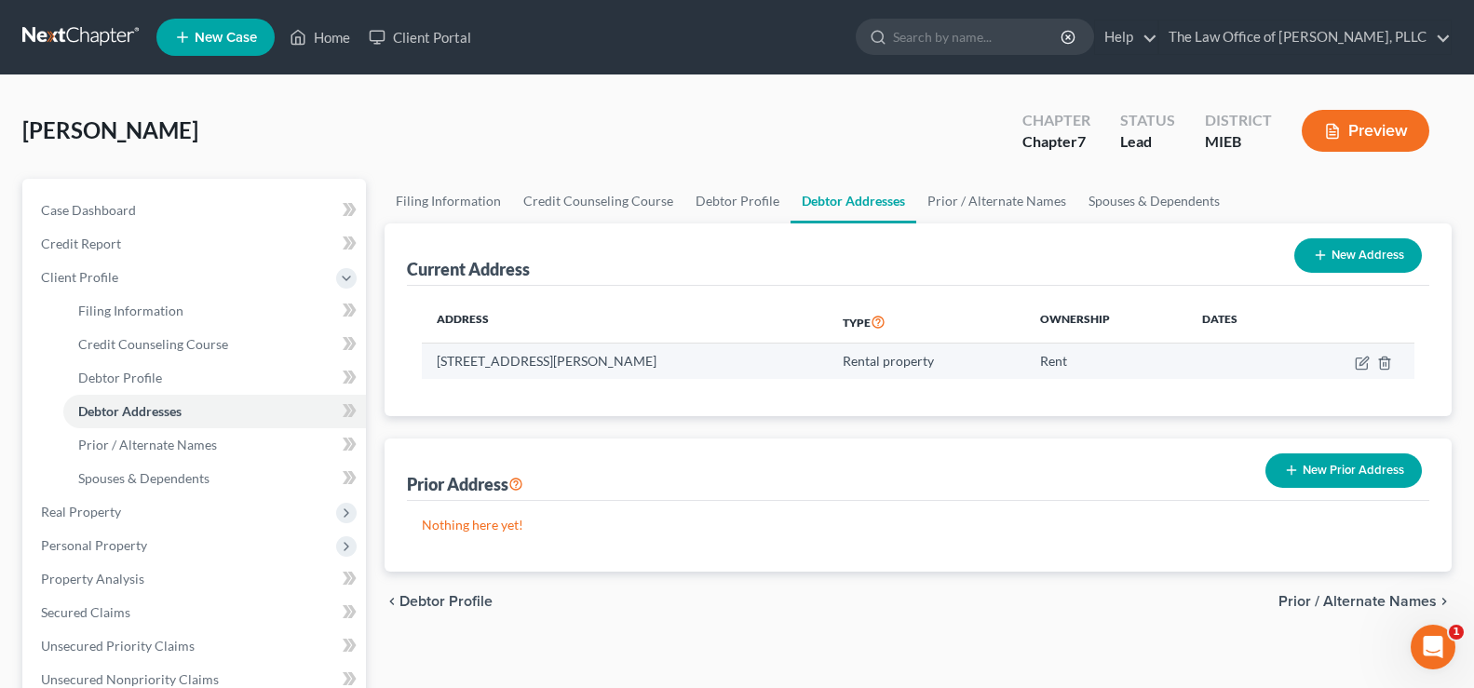
click at [903, 375] on td "Rental property" at bounding box center [926, 361] width 197 height 35
click at [897, 368] on td "Rental property" at bounding box center [926, 361] width 197 height 35
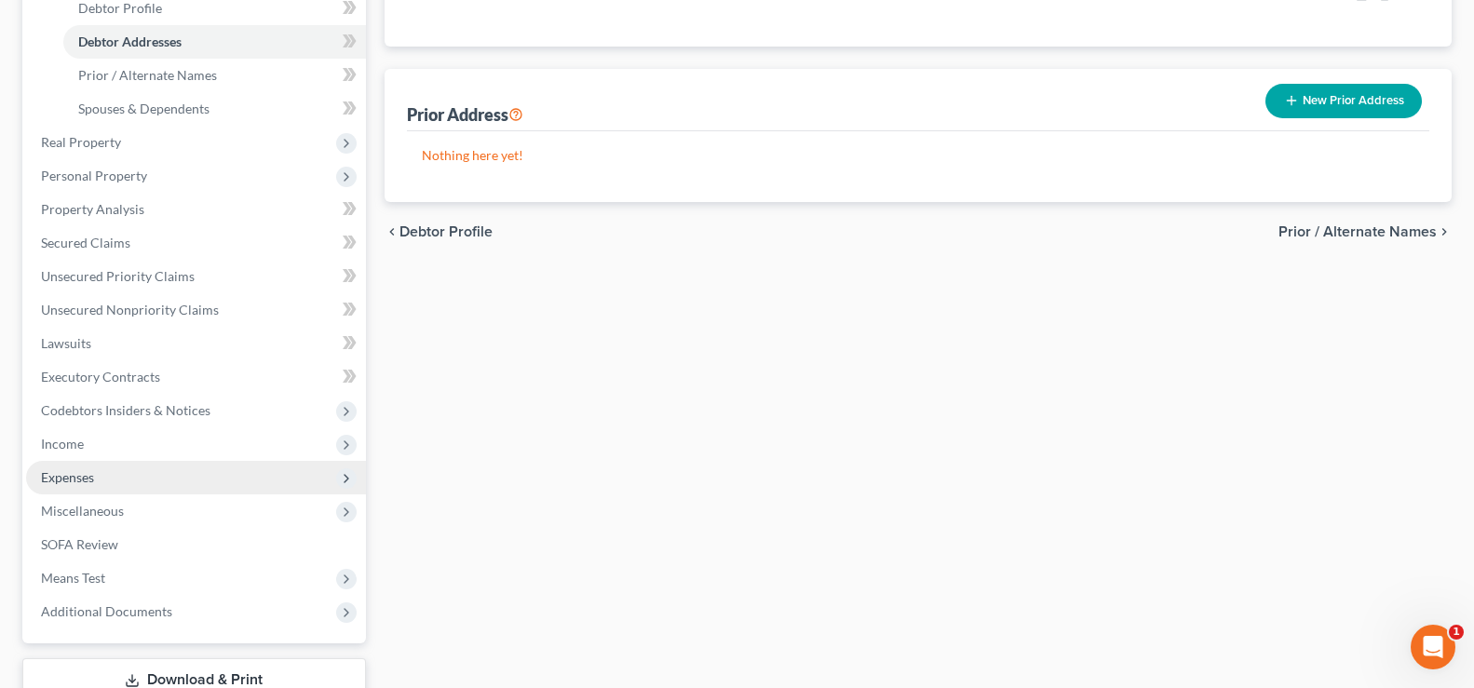
scroll to position [372, 0]
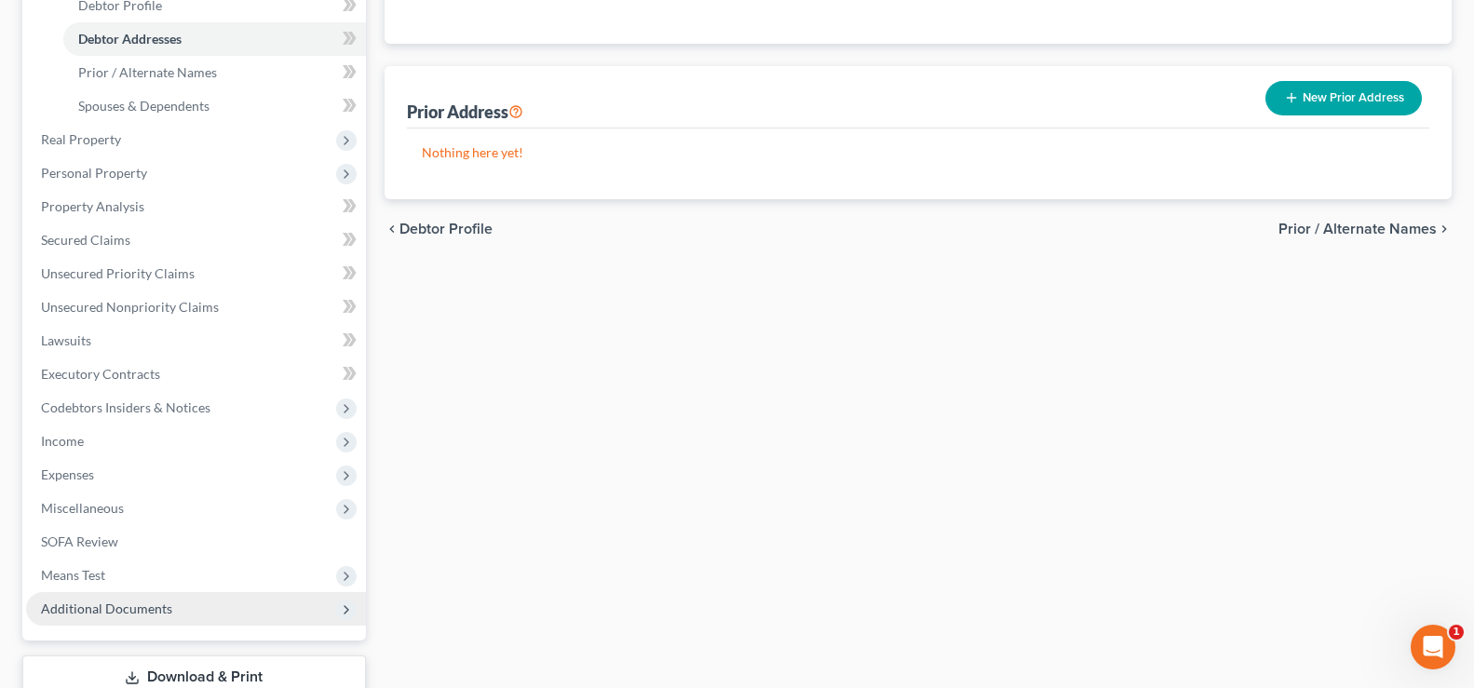
click at [156, 605] on span "Additional Documents" at bounding box center [106, 608] width 131 height 16
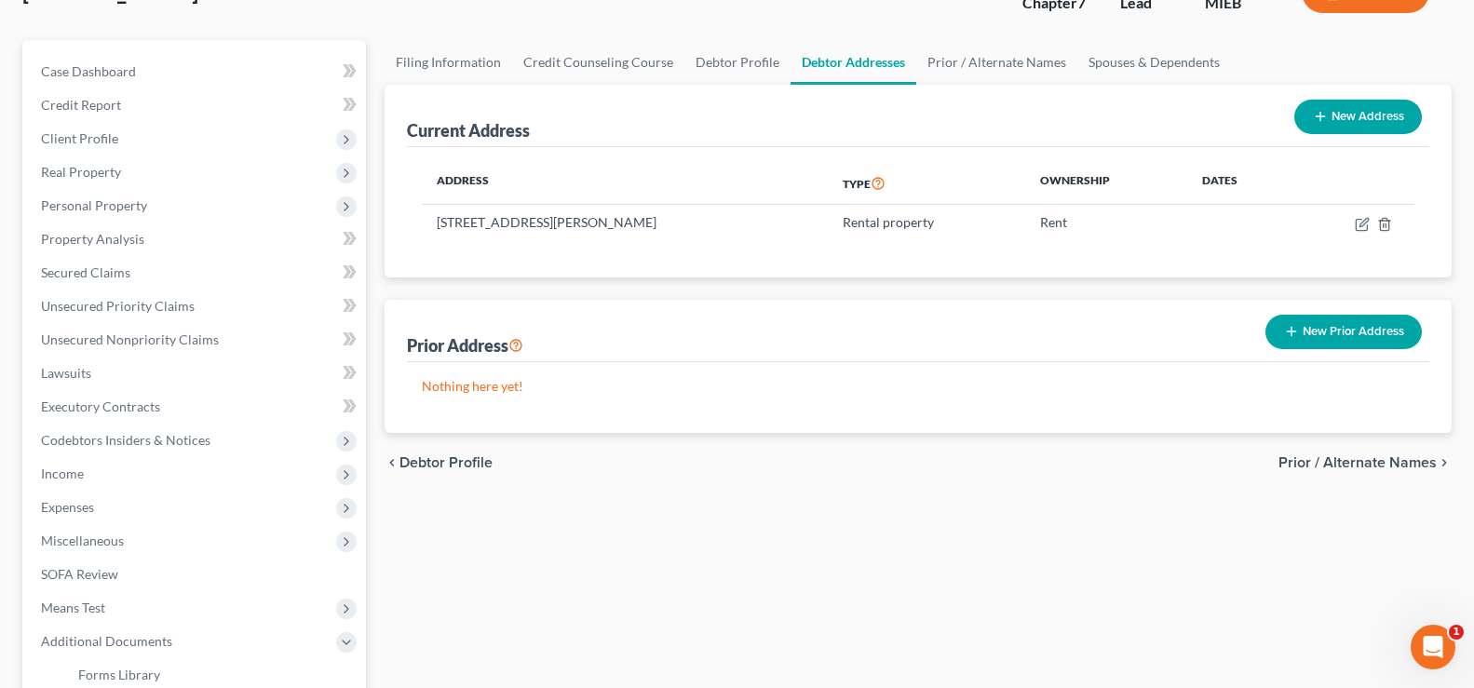
scroll to position [0, 0]
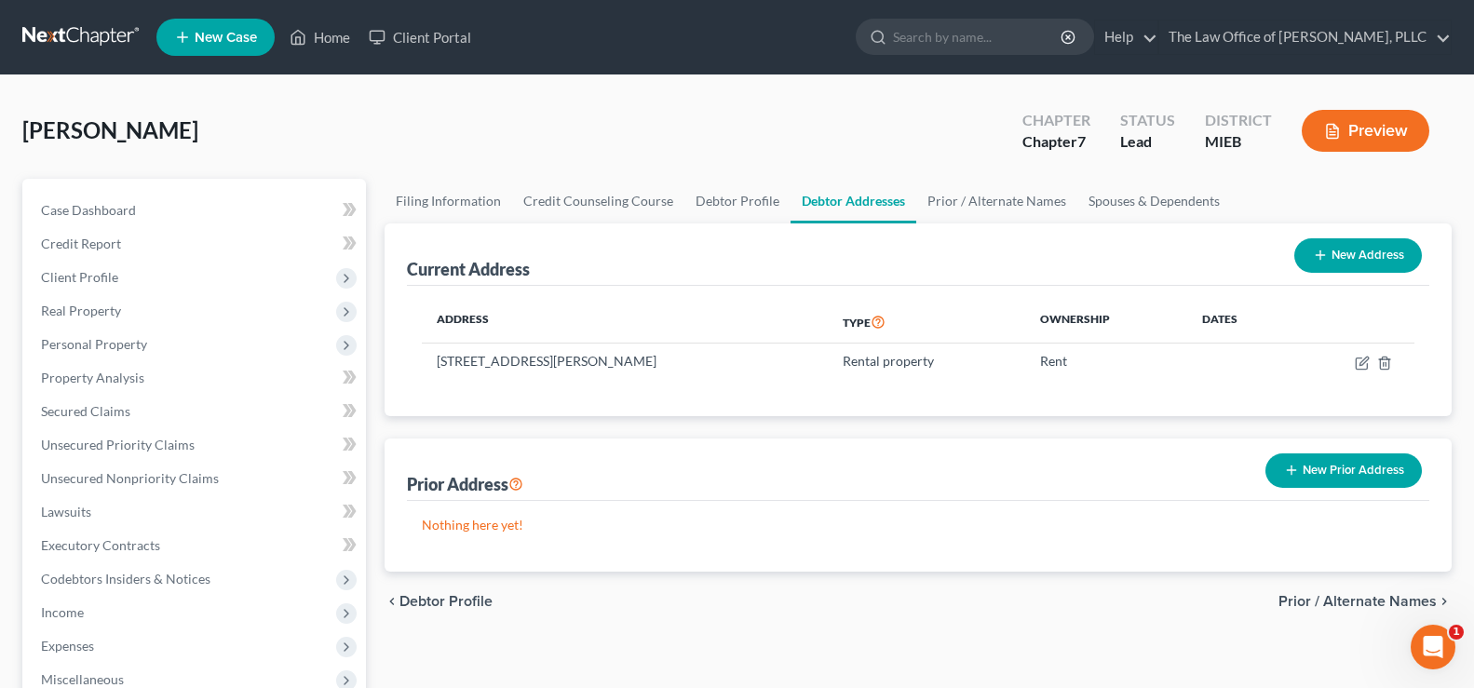
select select "0"
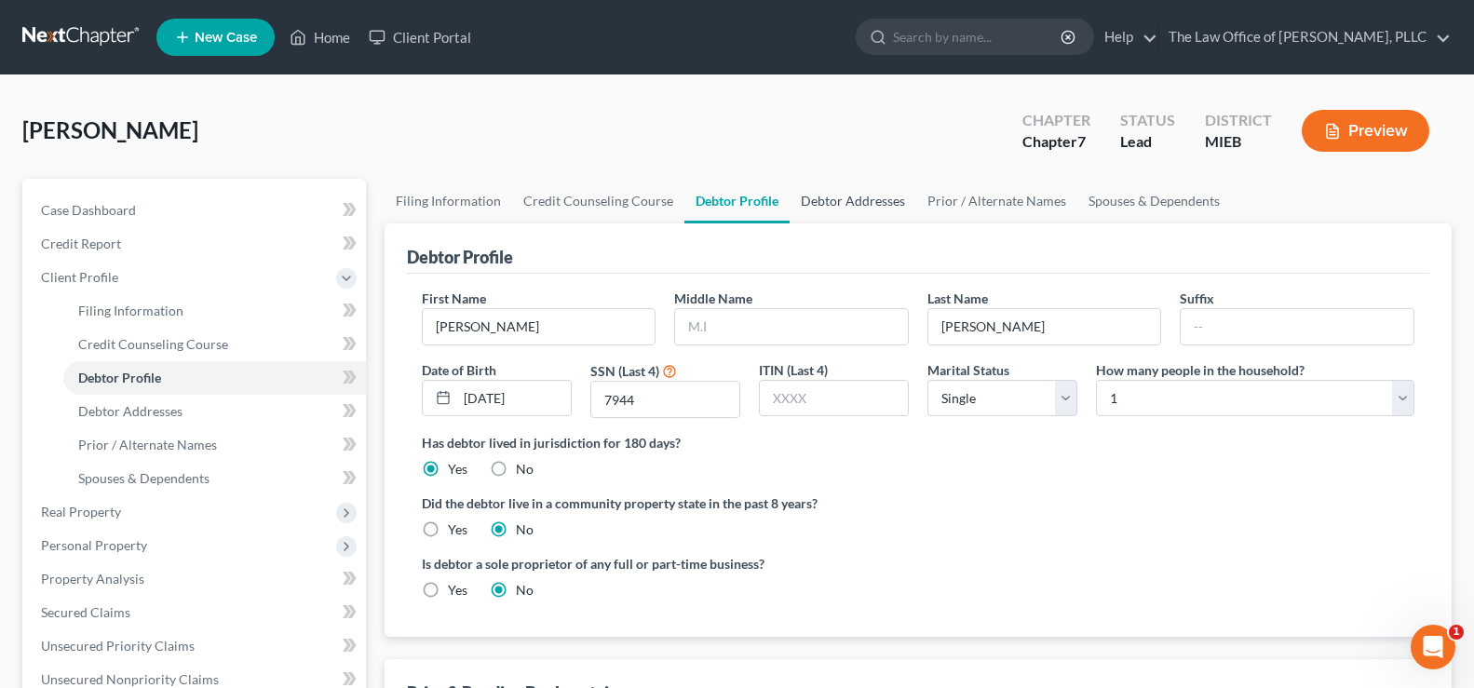
click at [789, 199] on link "Debtor Addresses" at bounding box center [852, 201] width 127 height 45
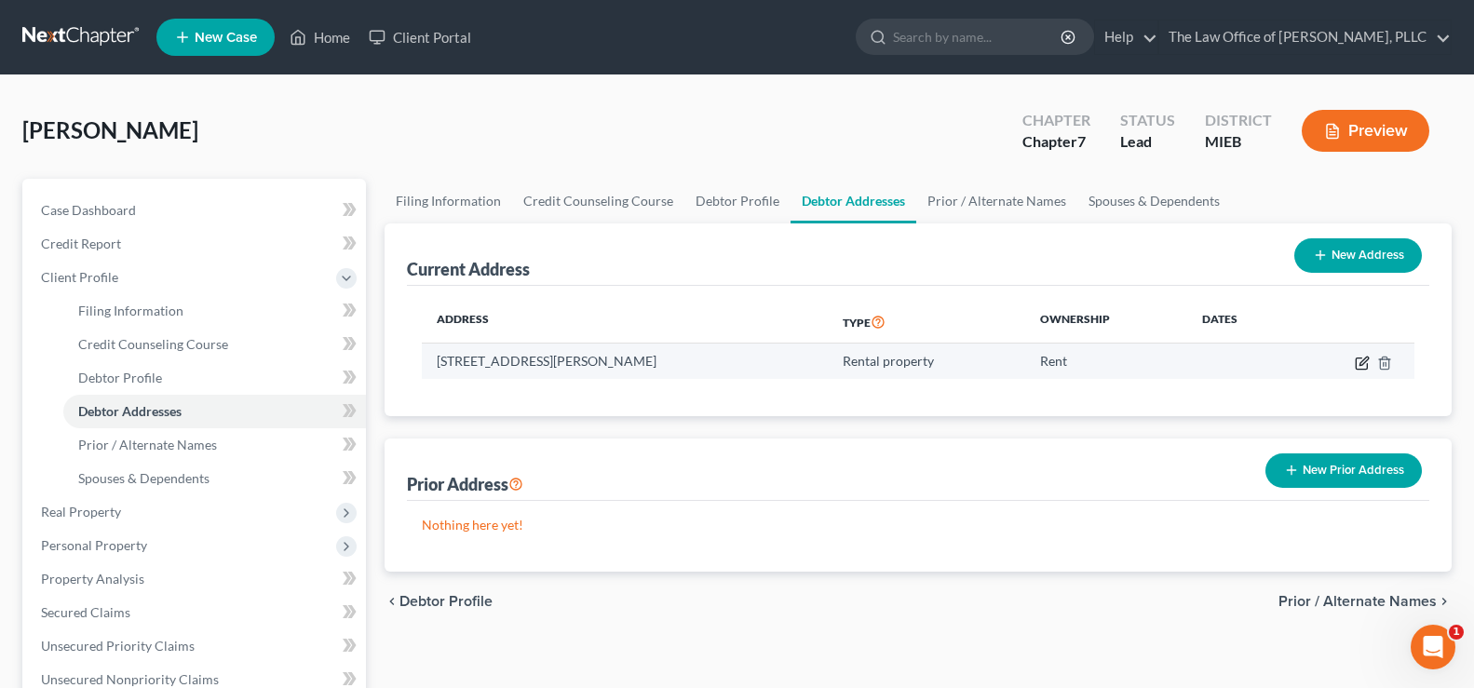
click at [1359, 366] on icon "button" at bounding box center [1362, 363] width 15 height 15
select select "23"
select select "81"
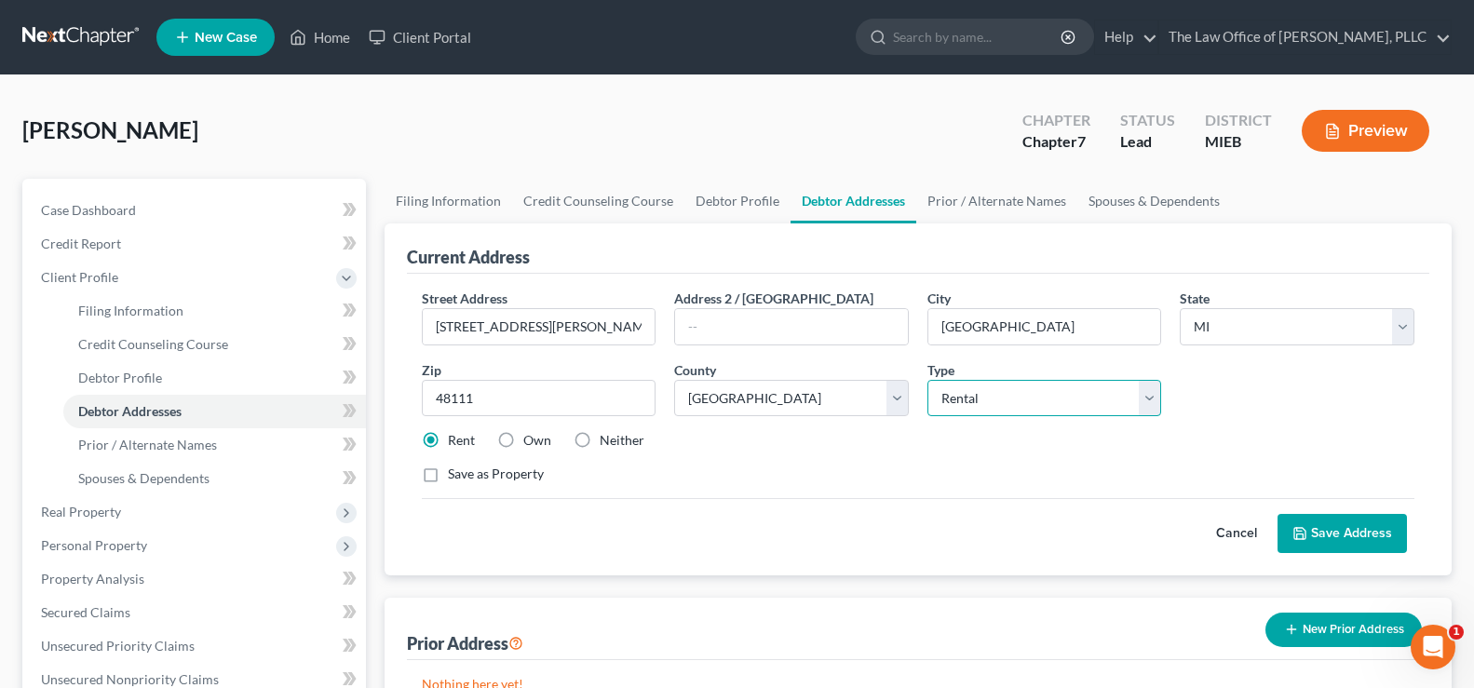
click at [1157, 399] on select "Select Residential Mailing Rental Business" at bounding box center [1044, 398] width 235 height 37
select select "0"
click at [927, 380] on select "Select Residential Mailing Rental Business" at bounding box center [1044, 398] width 235 height 37
click at [1290, 522] on button "Save Address" at bounding box center [1341, 533] width 129 height 39
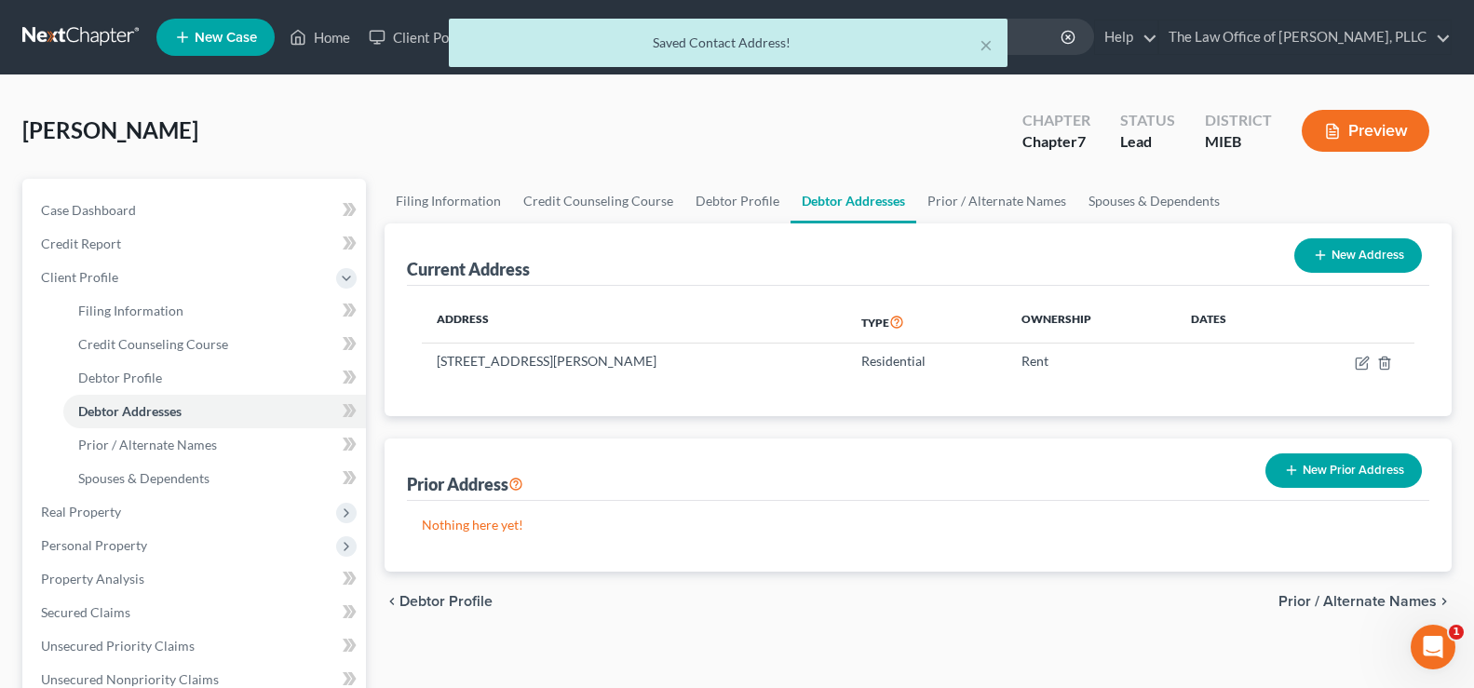
click at [1290, 522] on p "Nothing here yet!" at bounding box center [918, 525] width 992 height 19
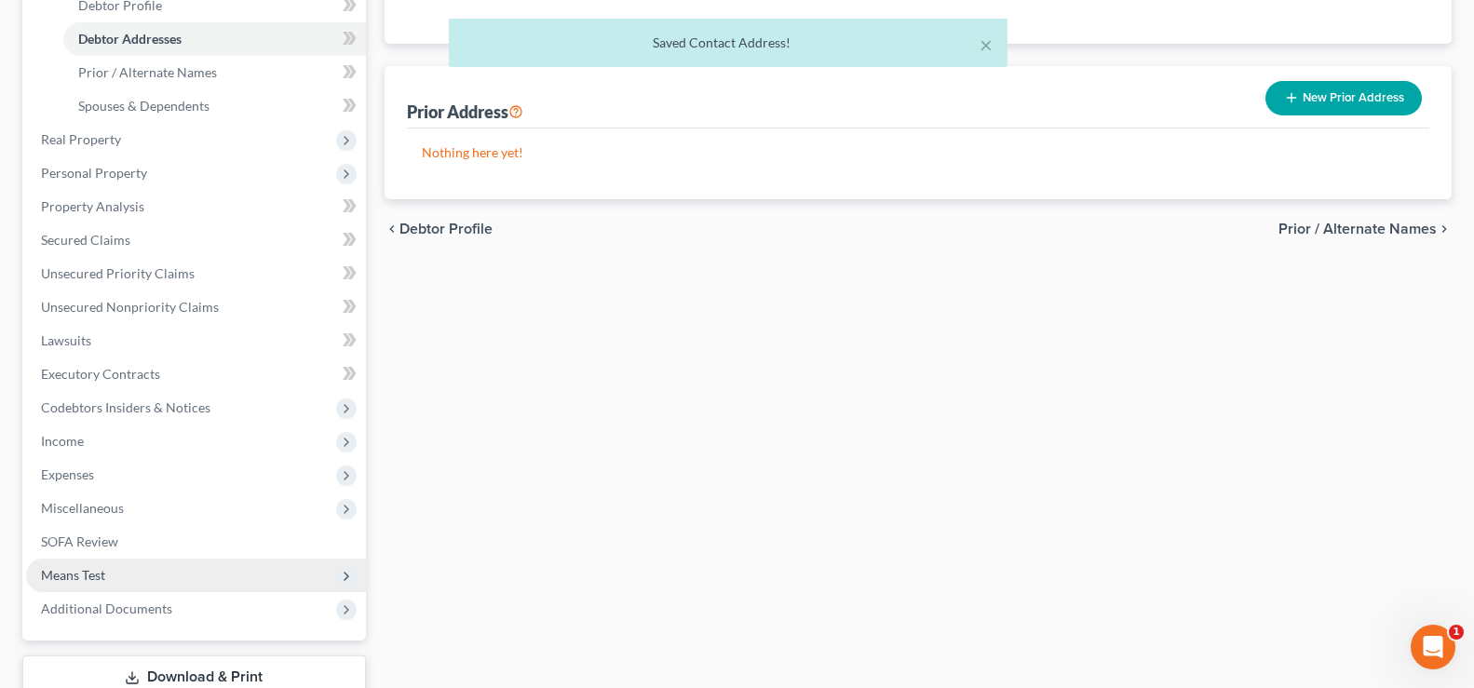
scroll to position [503, 0]
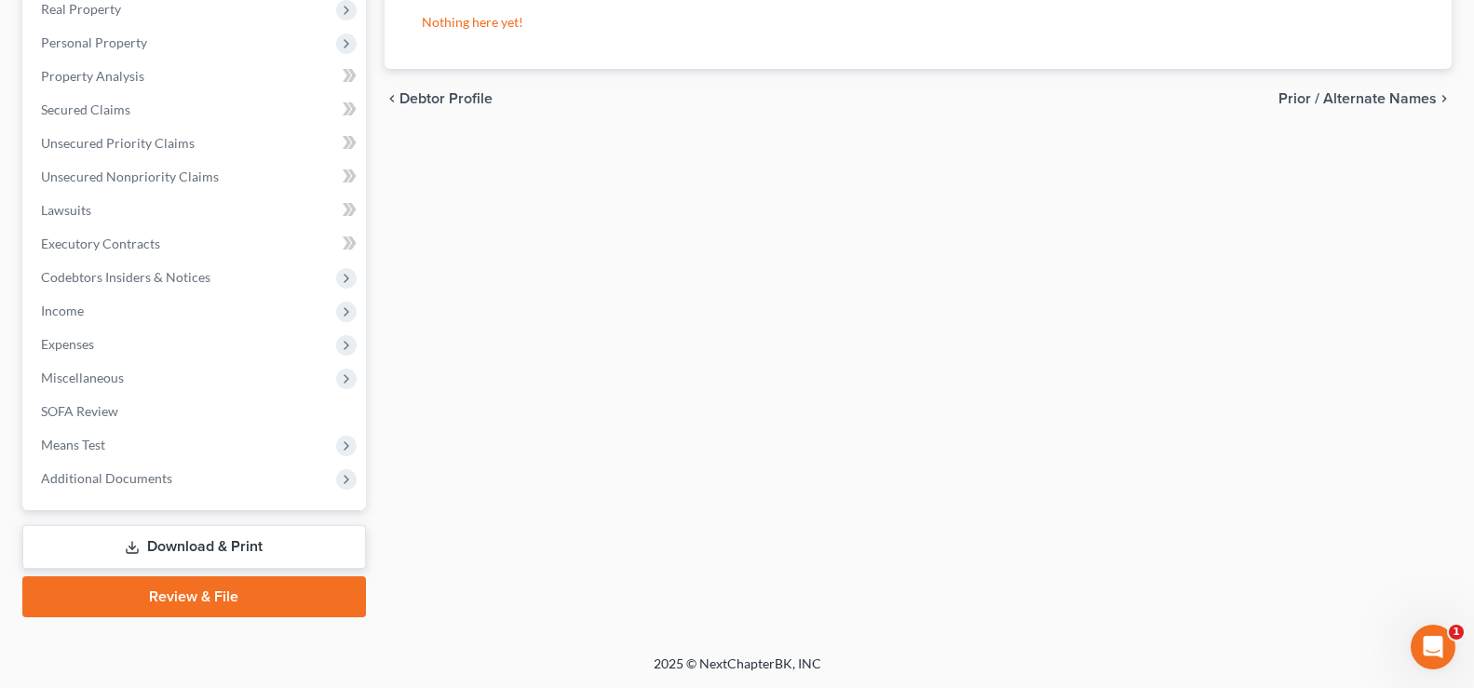
click at [269, 553] on link "Download & Print" at bounding box center [194, 547] width 344 height 44
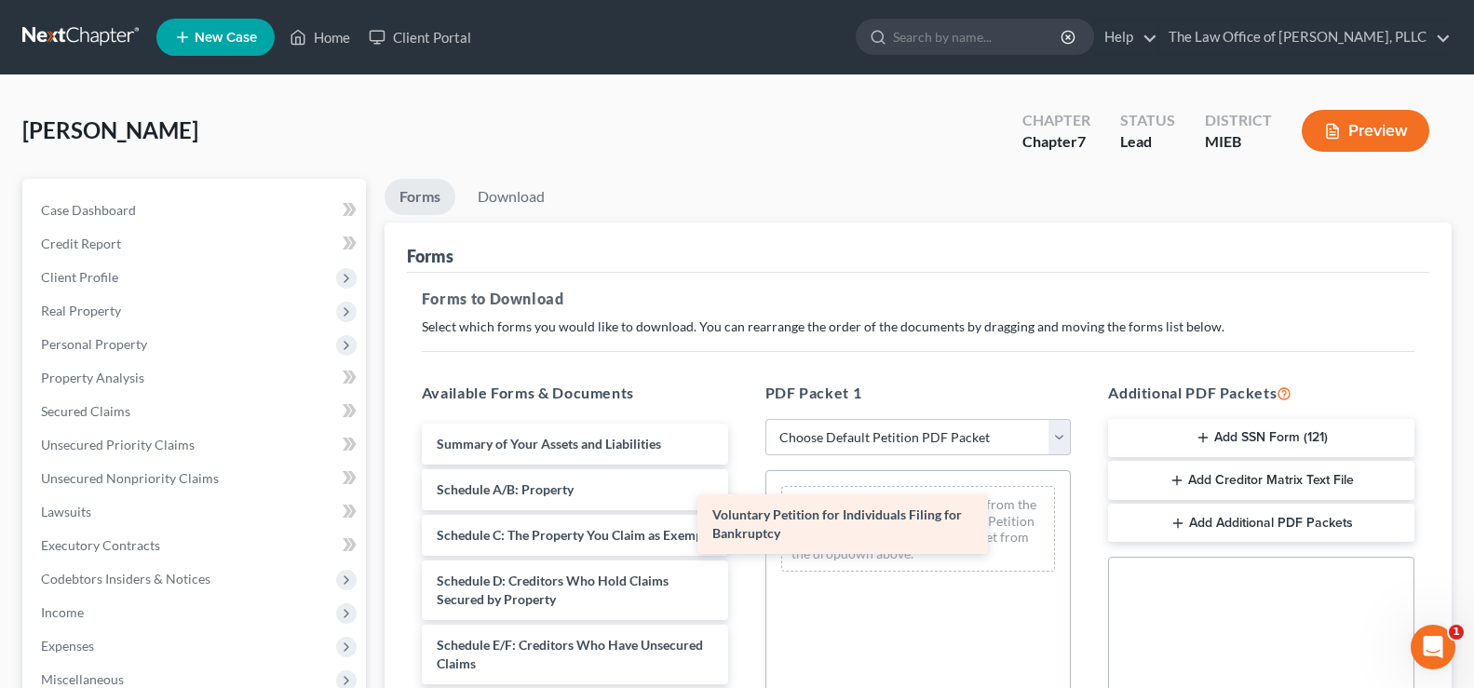
drag, startPoint x: 659, startPoint y: 449, endPoint x: 939, endPoint y: 521, distance: 289.5
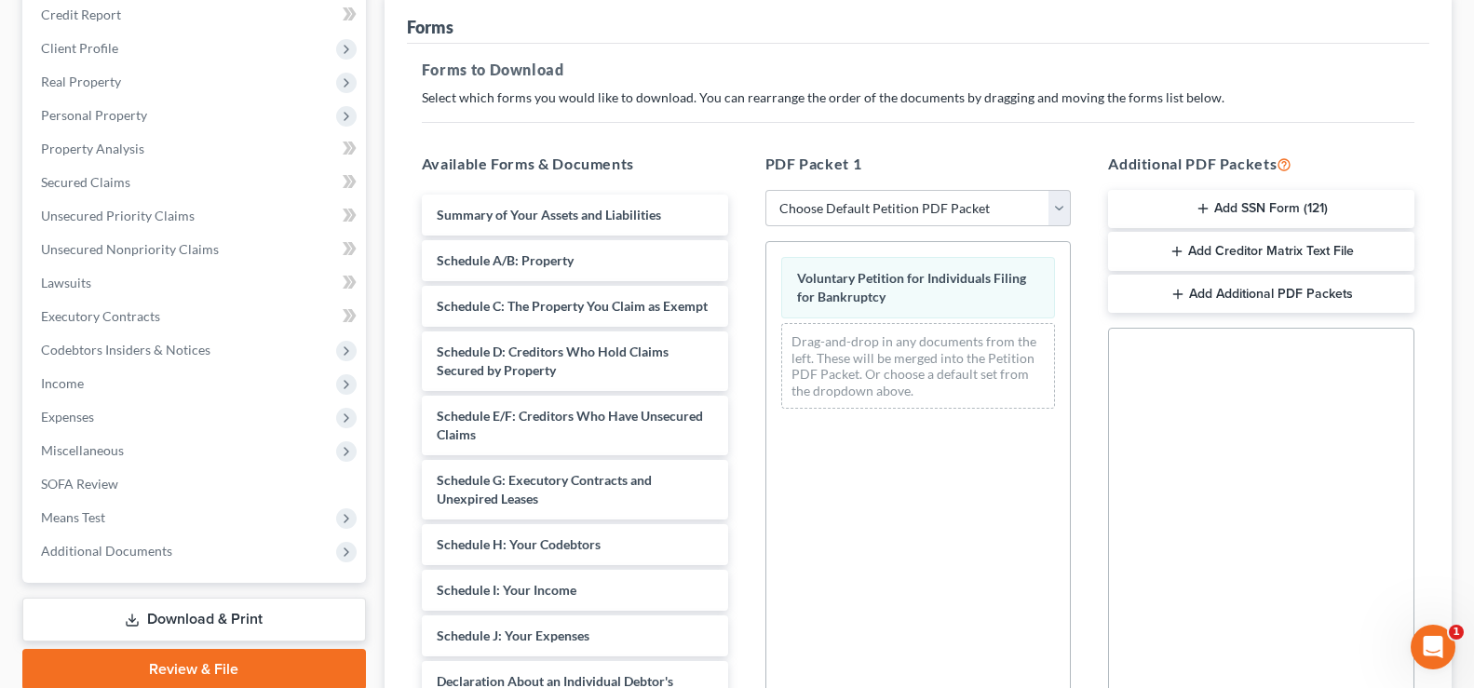
scroll to position [462, 0]
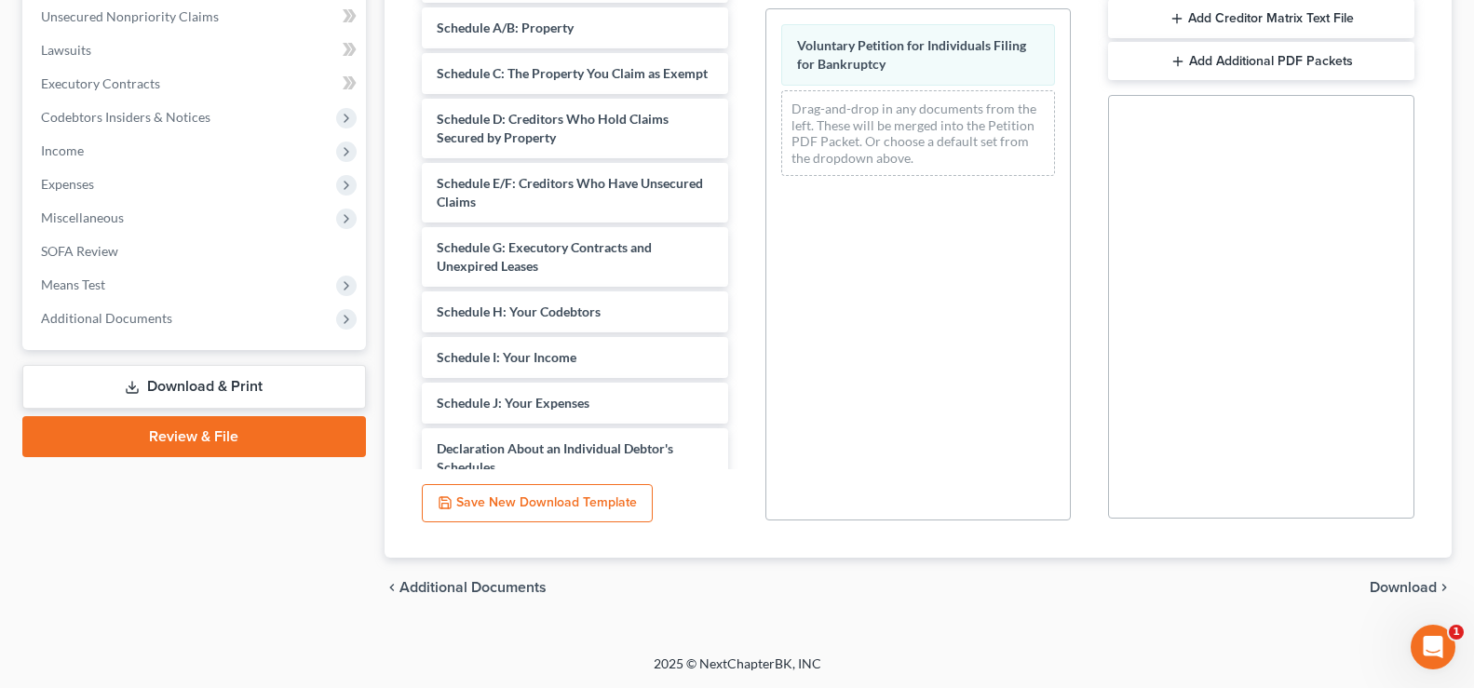
click at [1402, 587] on span "Download" at bounding box center [1402, 587] width 67 height 15
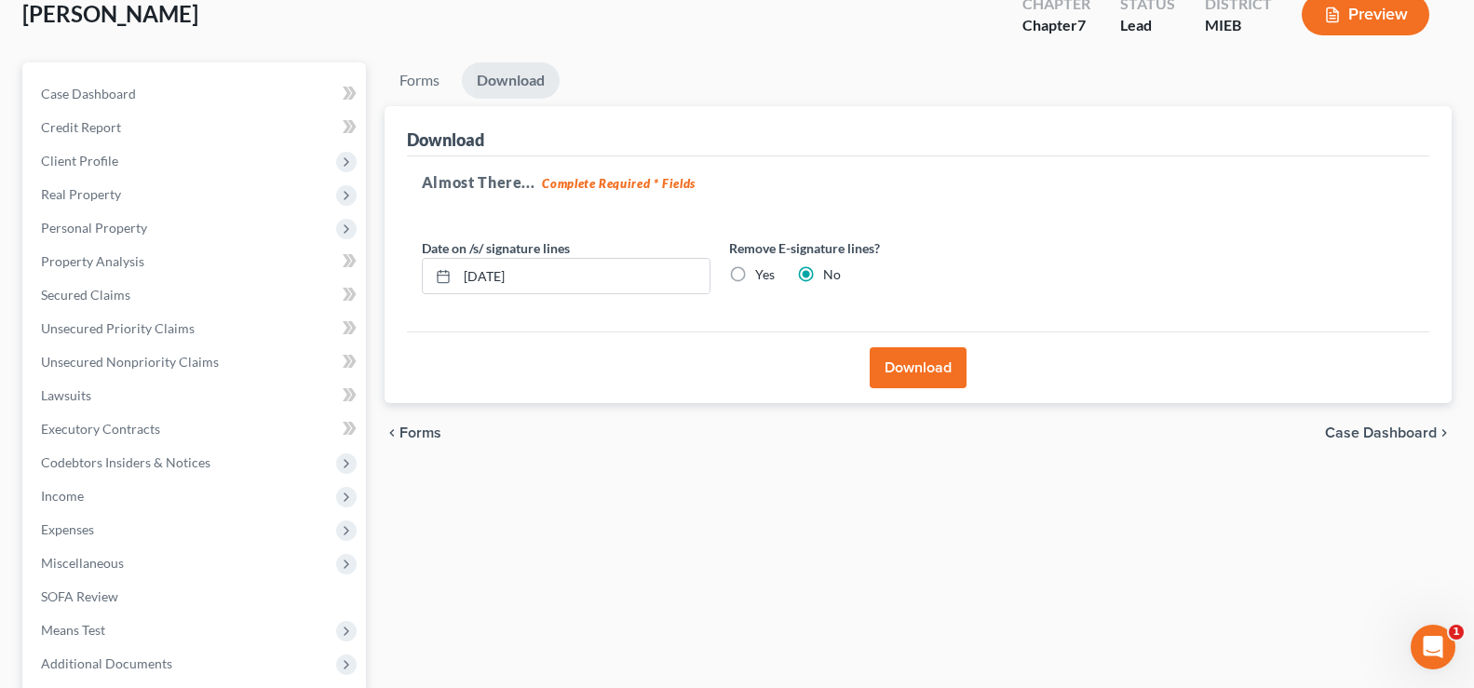
scroll to position [115, 0]
click at [883, 375] on button "Download" at bounding box center [918, 368] width 97 height 41
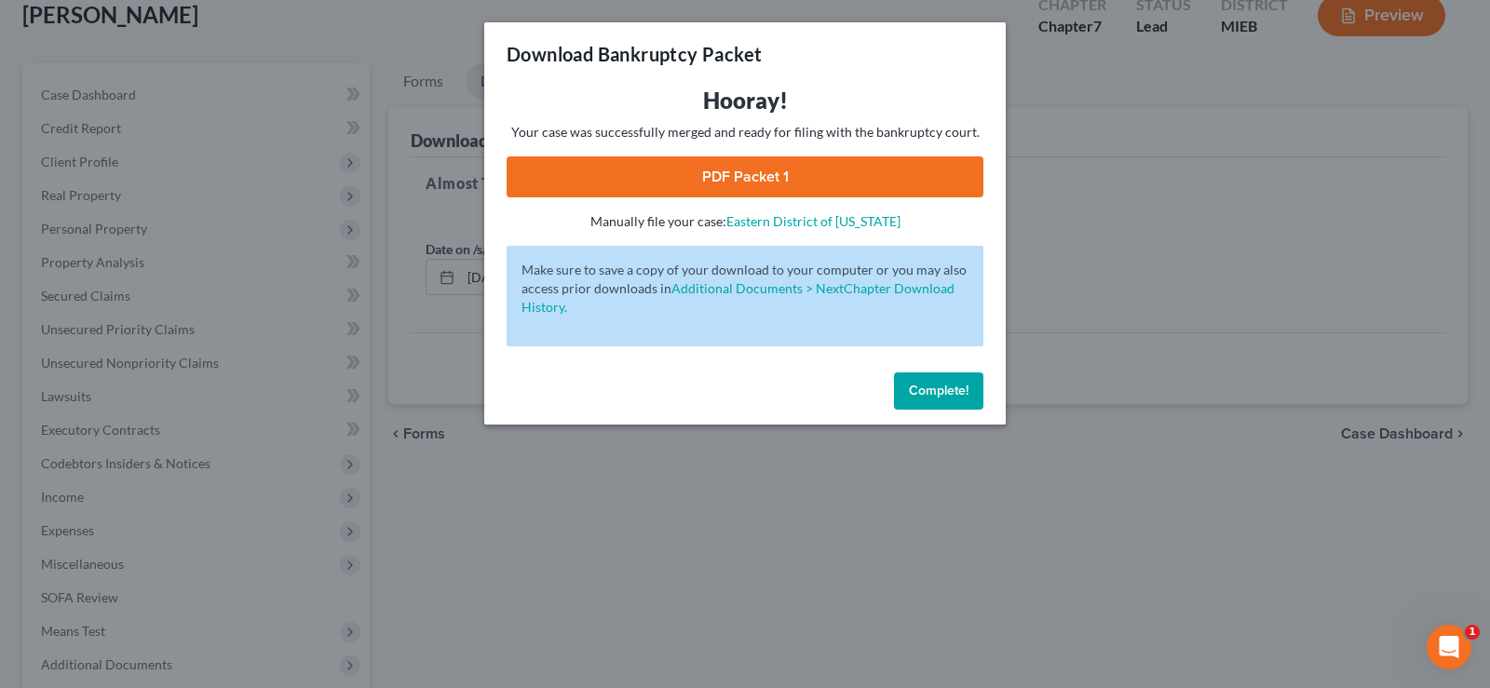
click at [790, 198] on div "Hooray! Your case was successfully merged and ready for filing with the bankrup…" at bounding box center [744, 158] width 477 height 145
click at [788, 187] on link "PDF Packet 1" at bounding box center [744, 176] width 477 height 41
click at [922, 392] on span "Complete!" at bounding box center [939, 391] width 60 height 16
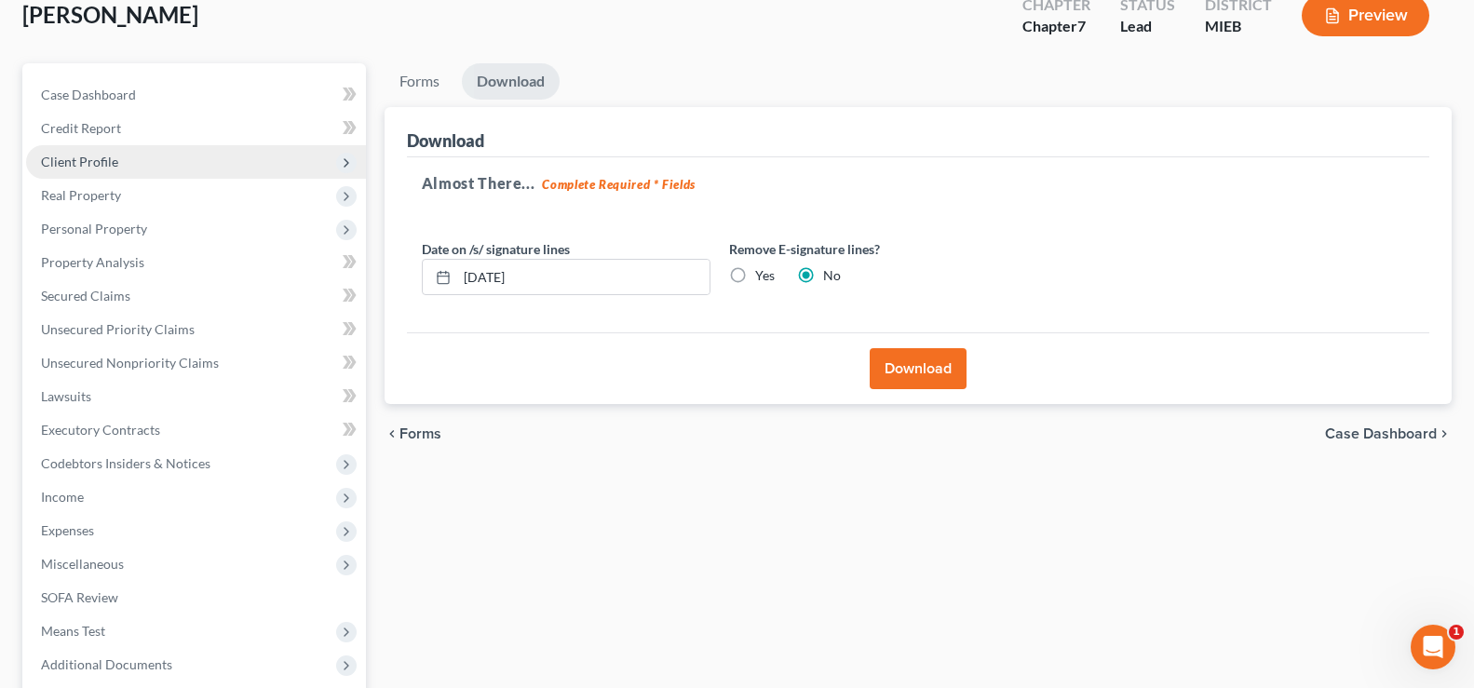
click at [107, 172] on span "Client Profile" at bounding box center [196, 162] width 340 height 34
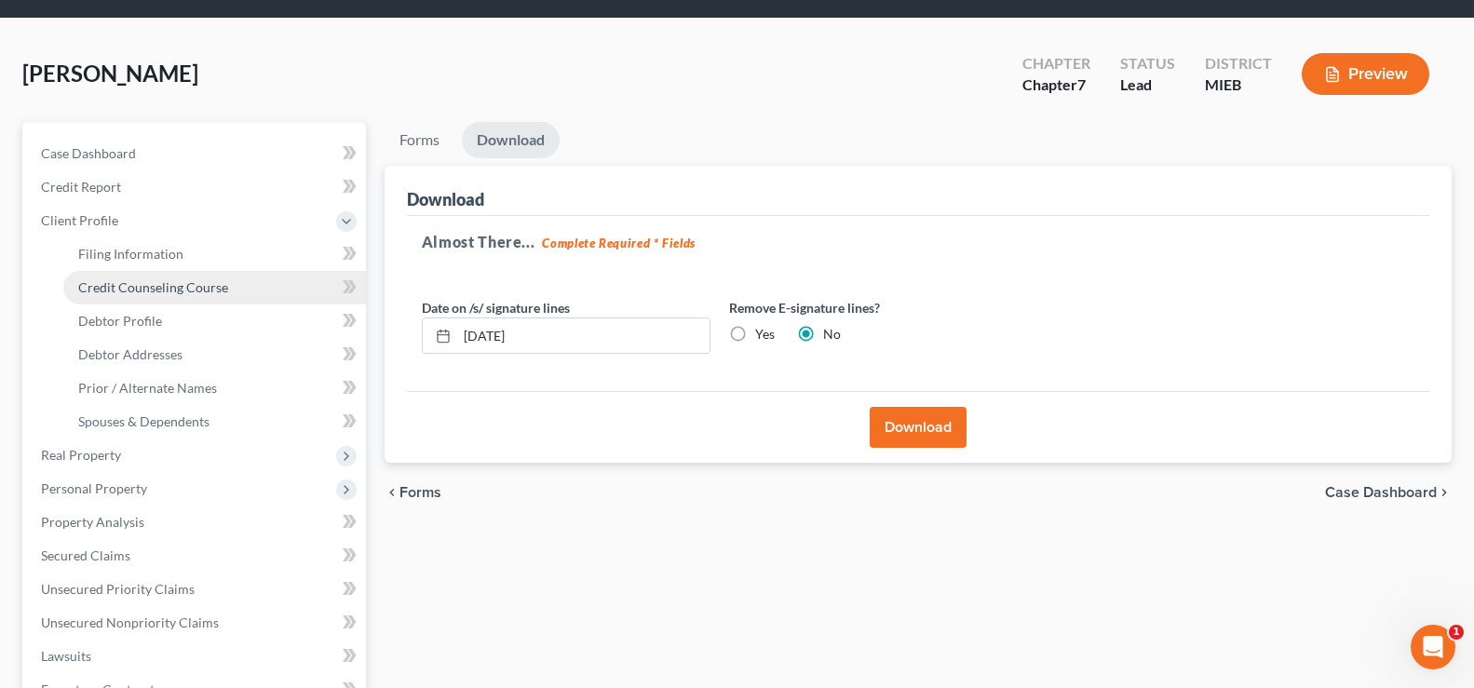
scroll to position [0, 0]
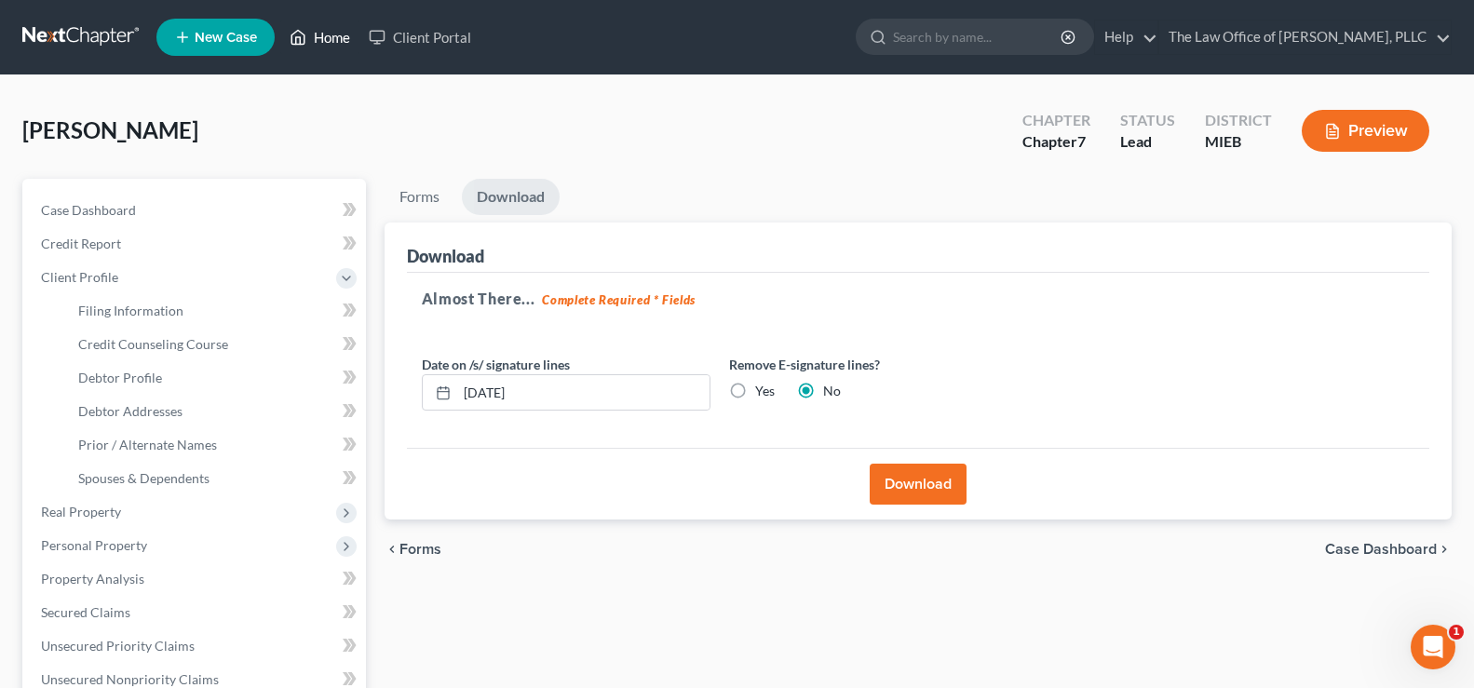
click at [337, 44] on link "Home" at bounding box center [319, 37] width 79 height 34
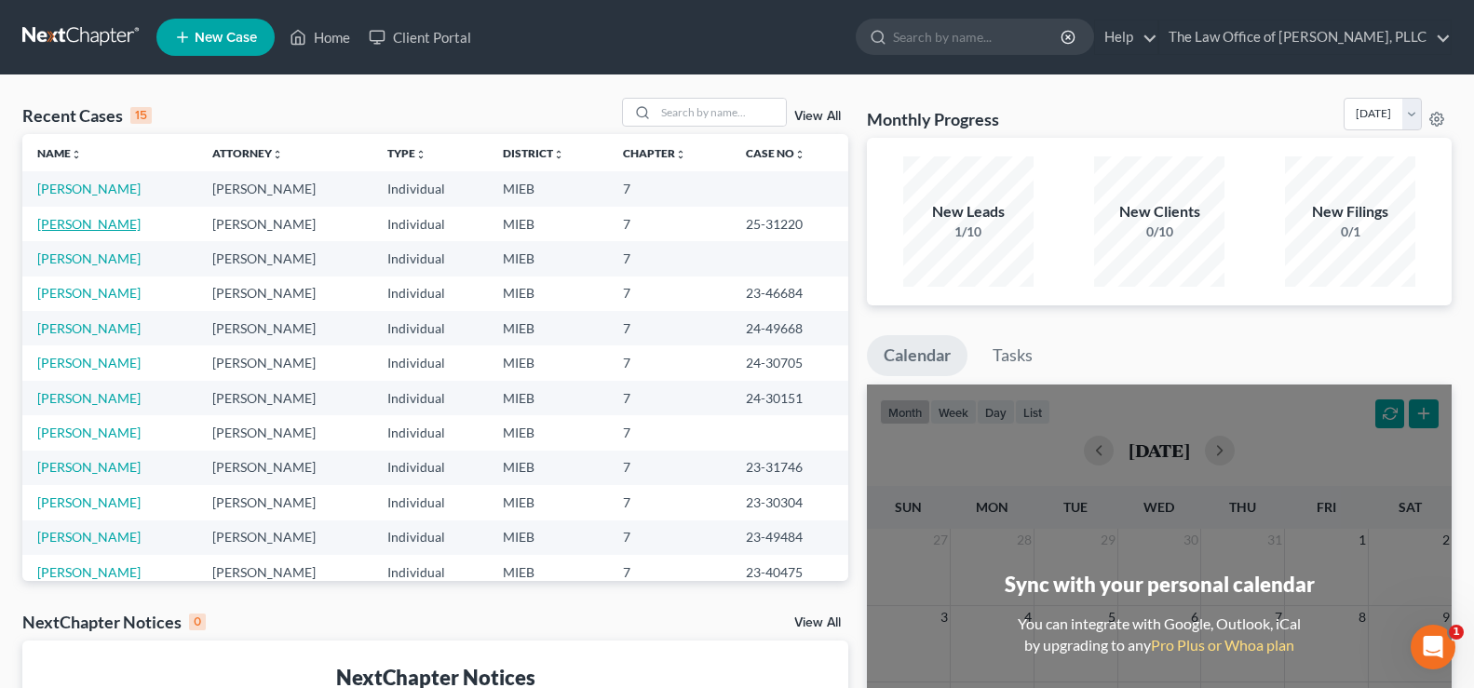
click at [111, 222] on link "[PERSON_NAME]" at bounding box center [88, 224] width 103 height 16
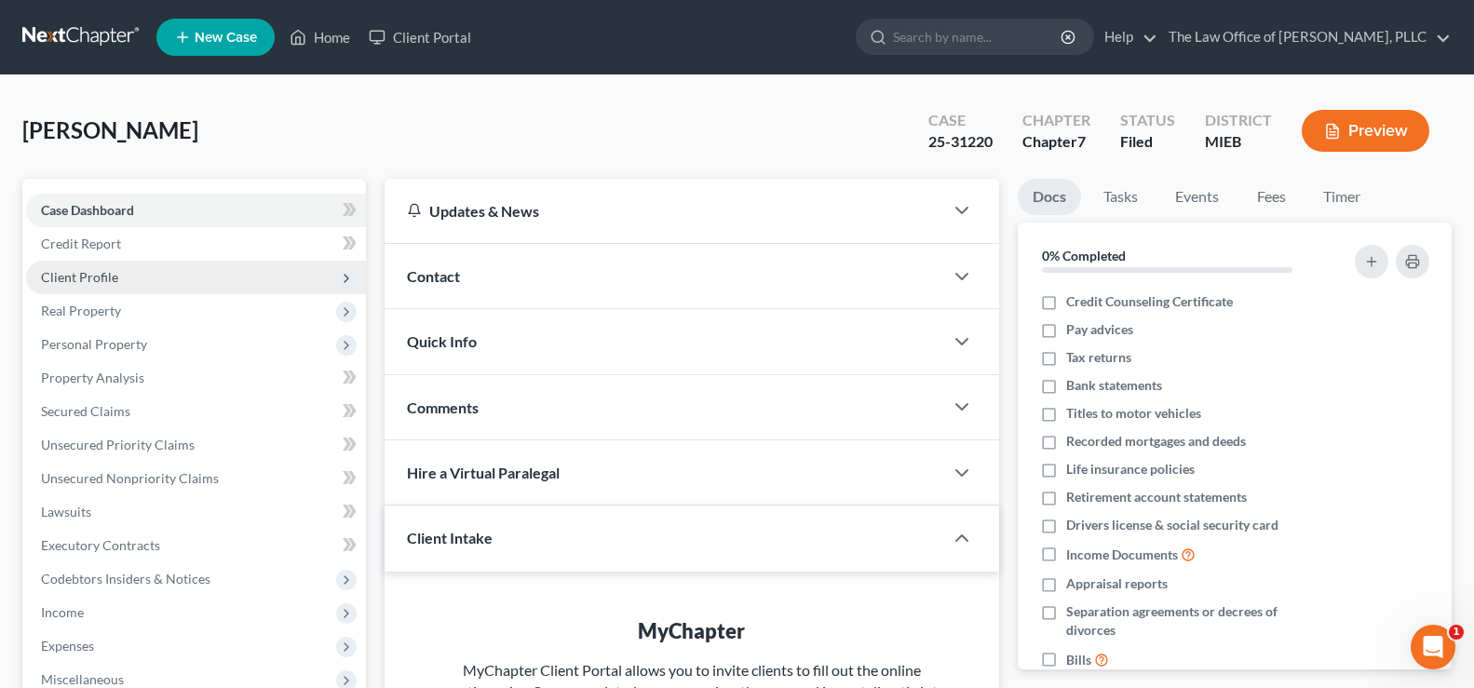
click at [201, 279] on span "Client Profile" at bounding box center [196, 278] width 340 height 34
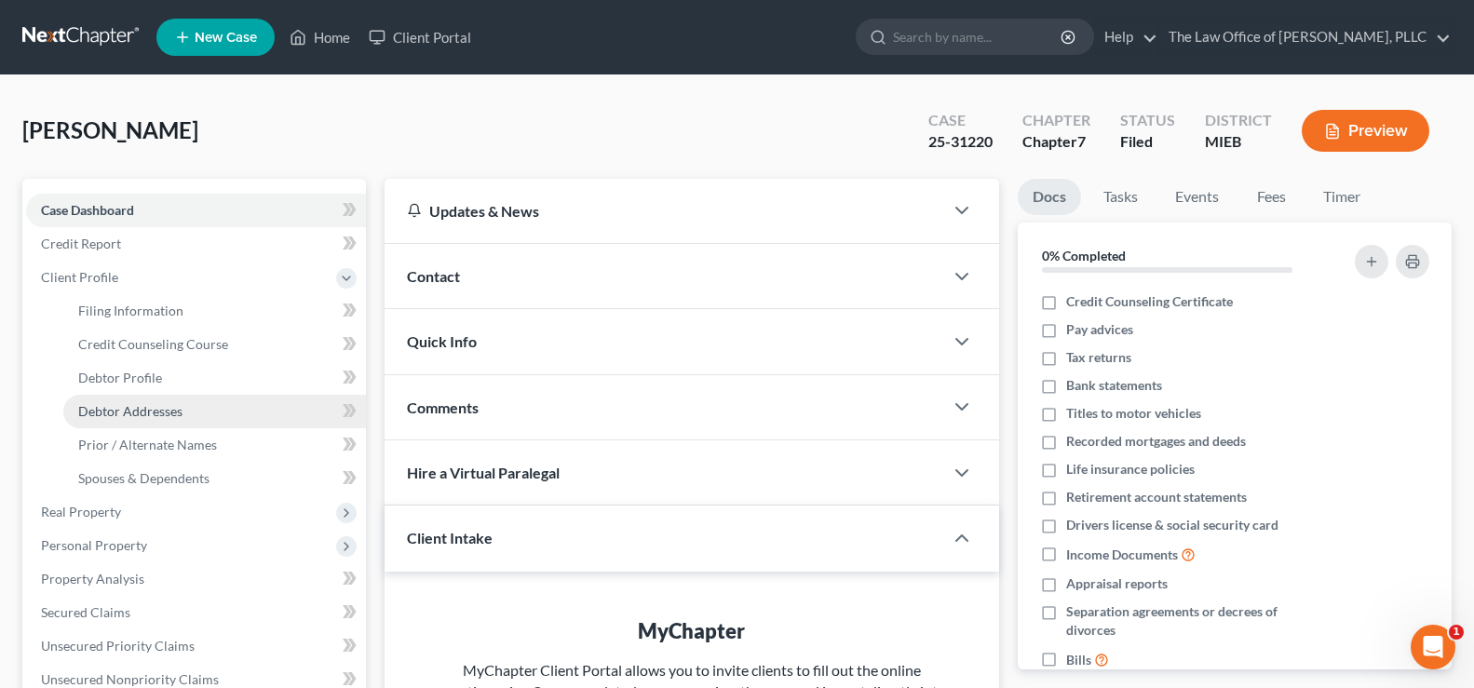
click at [152, 411] on span "Debtor Addresses" at bounding box center [130, 411] width 104 height 16
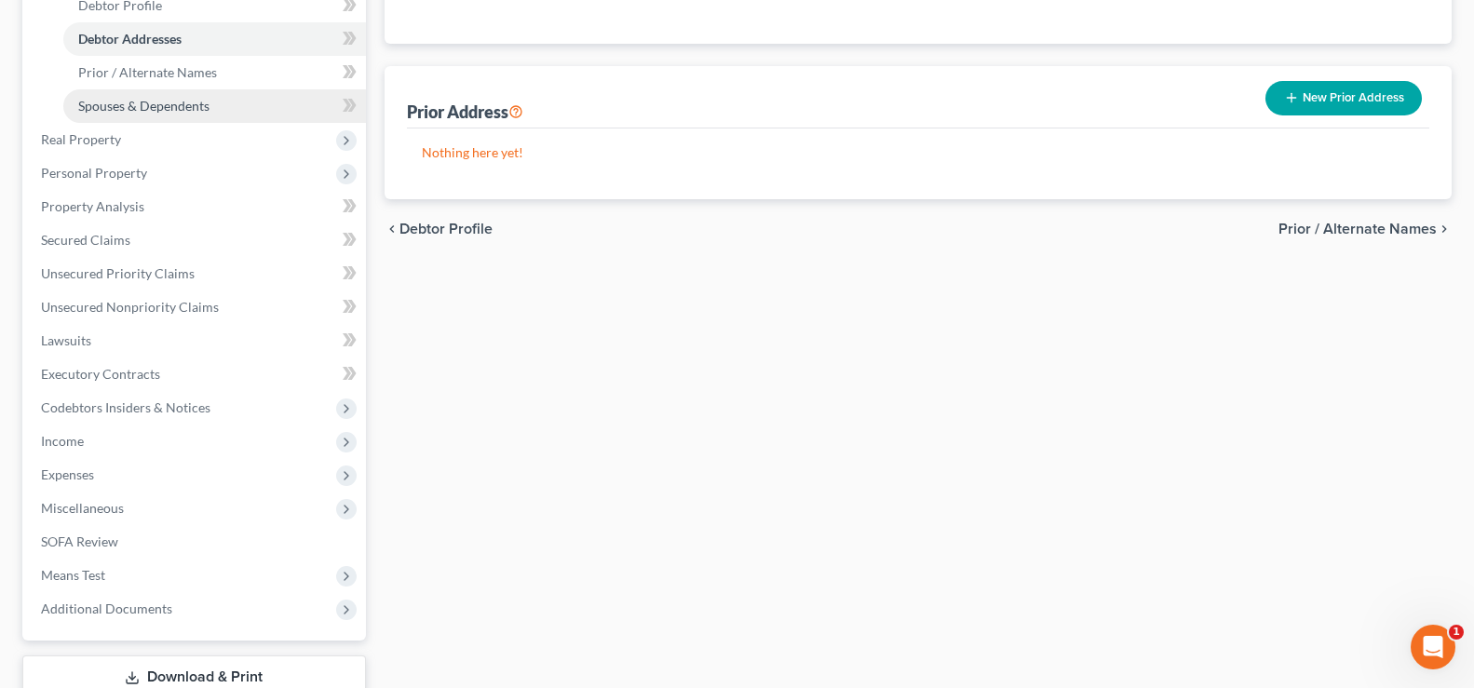
scroll to position [503, 0]
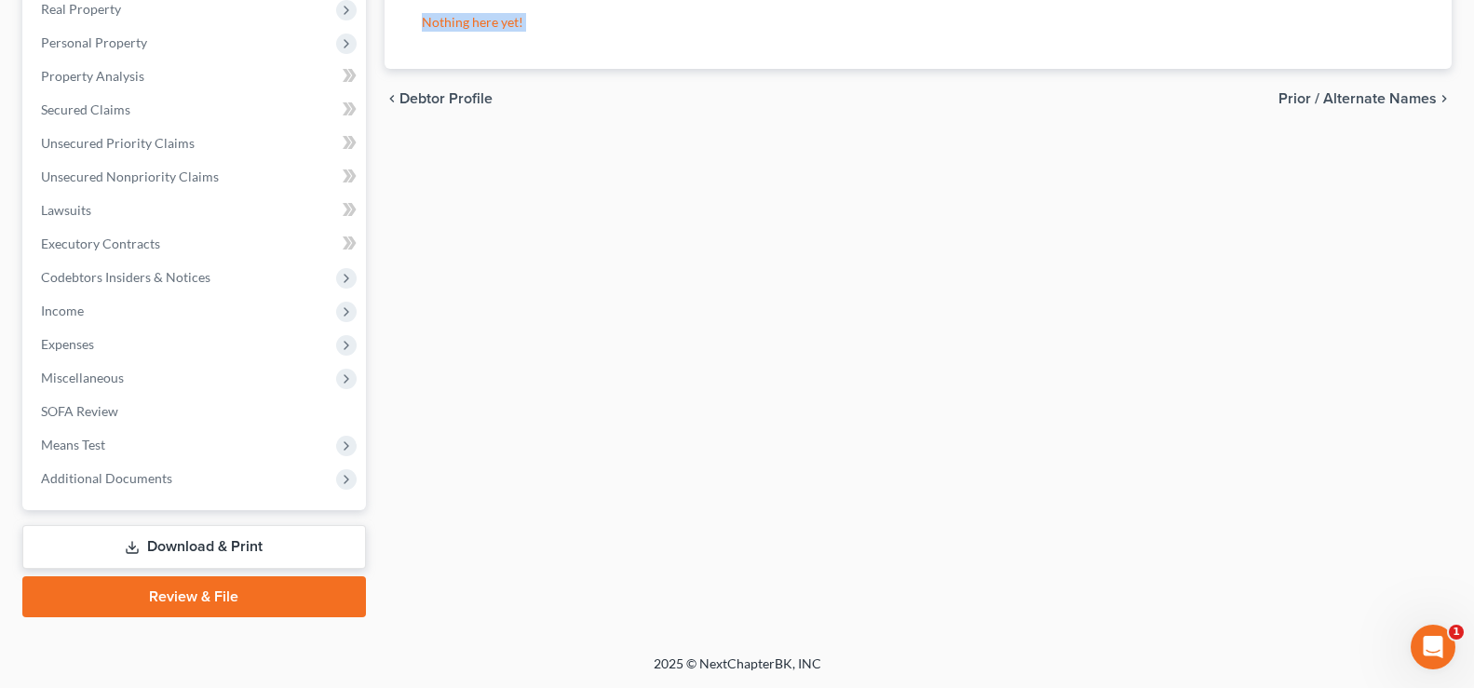
drag, startPoint x: 174, startPoint y: 651, endPoint x: 212, endPoint y: 616, distance: 51.4
click at [188, 641] on div "[PERSON_NAME] Upgraded Case 25-31220 Chapter Chapter 7 Status Filed District MI…" at bounding box center [737, 114] width 1474 height 1082
click at [212, 613] on link "Review & File" at bounding box center [194, 596] width 344 height 41
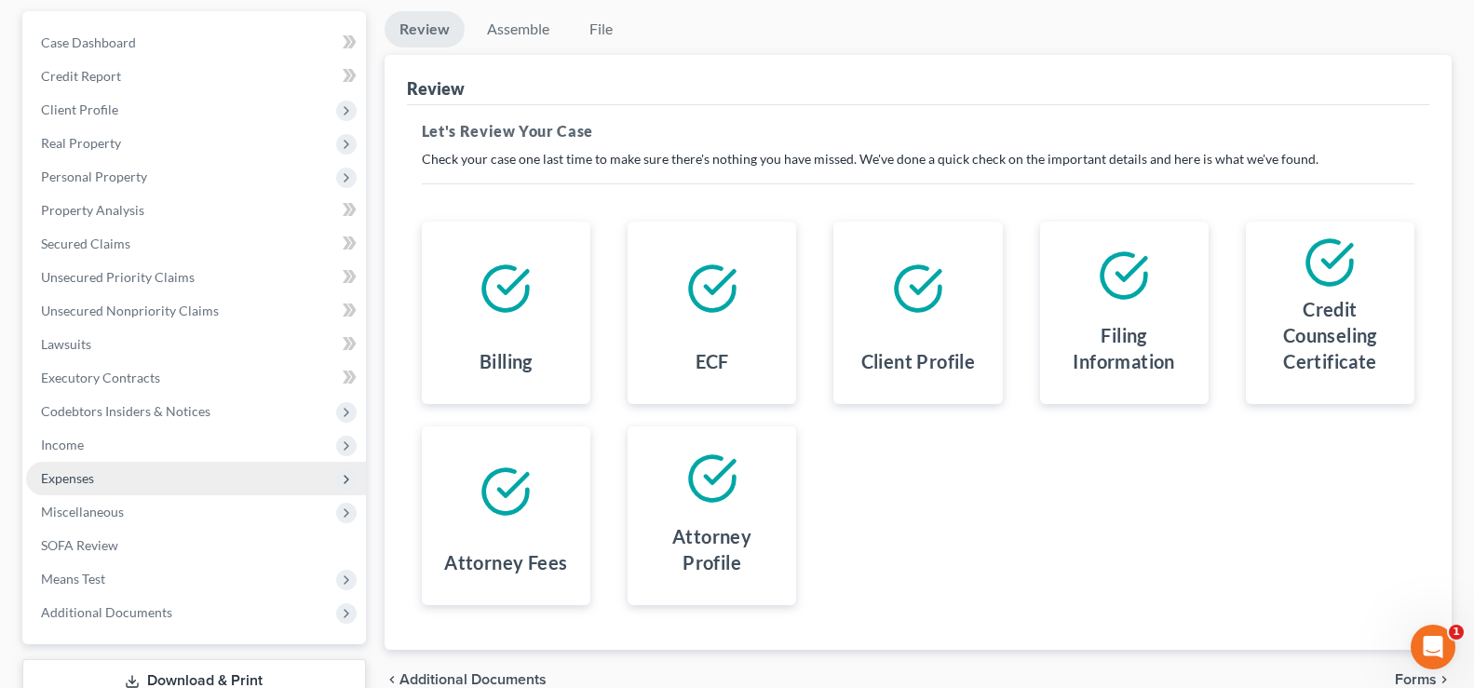
scroll to position [302, 0]
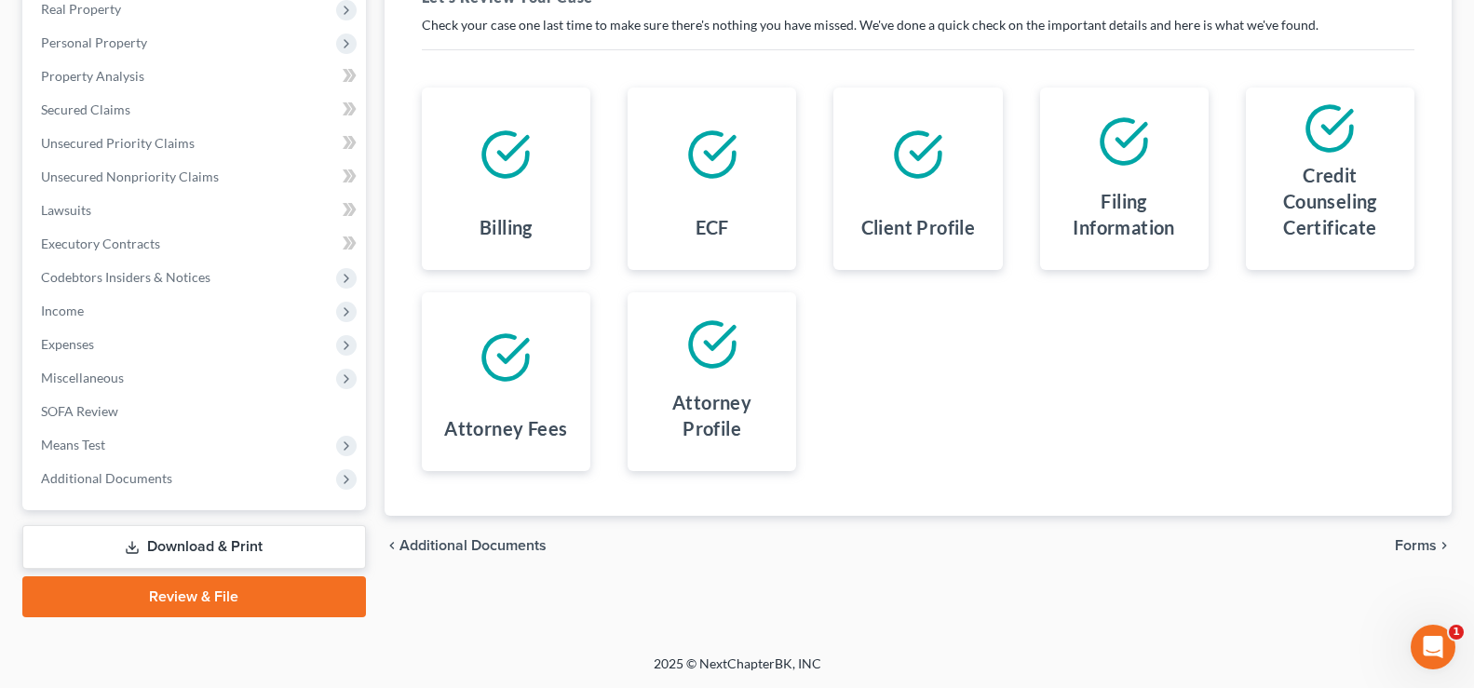
drag, startPoint x: 264, startPoint y: 545, endPoint x: 221, endPoint y: 554, distance: 44.7
click at [263, 546] on link "Download & Print" at bounding box center [194, 547] width 344 height 44
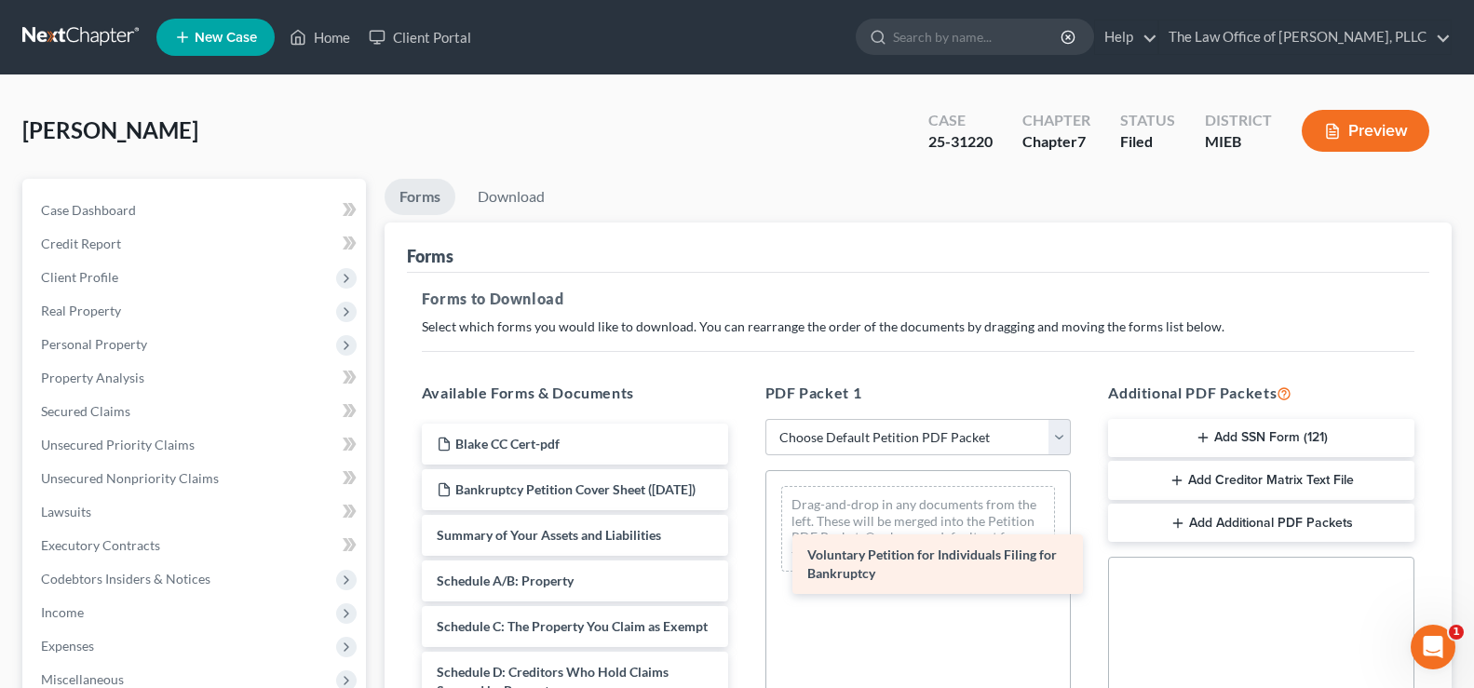
drag, startPoint x: 519, startPoint y: 553, endPoint x: 889, endPoint y: 511, distance: 372.9
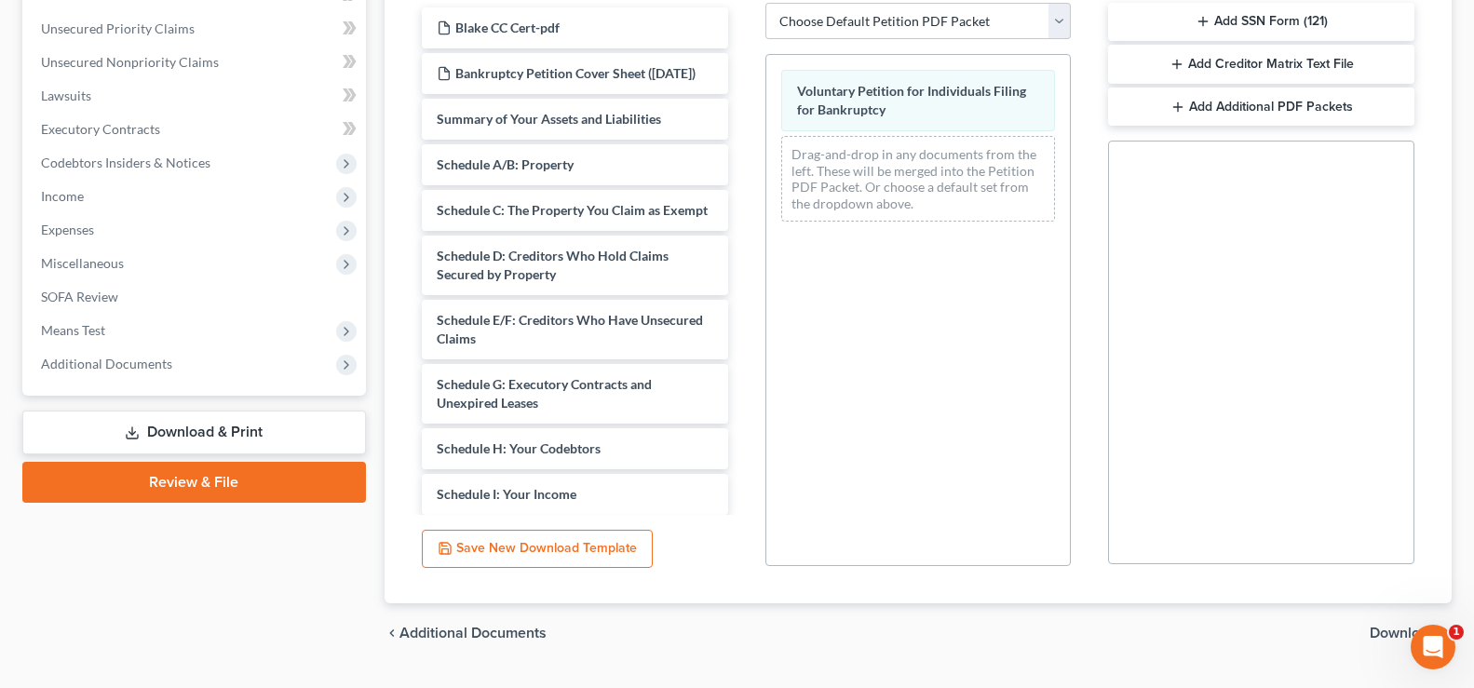
scroll to position [462, 0]
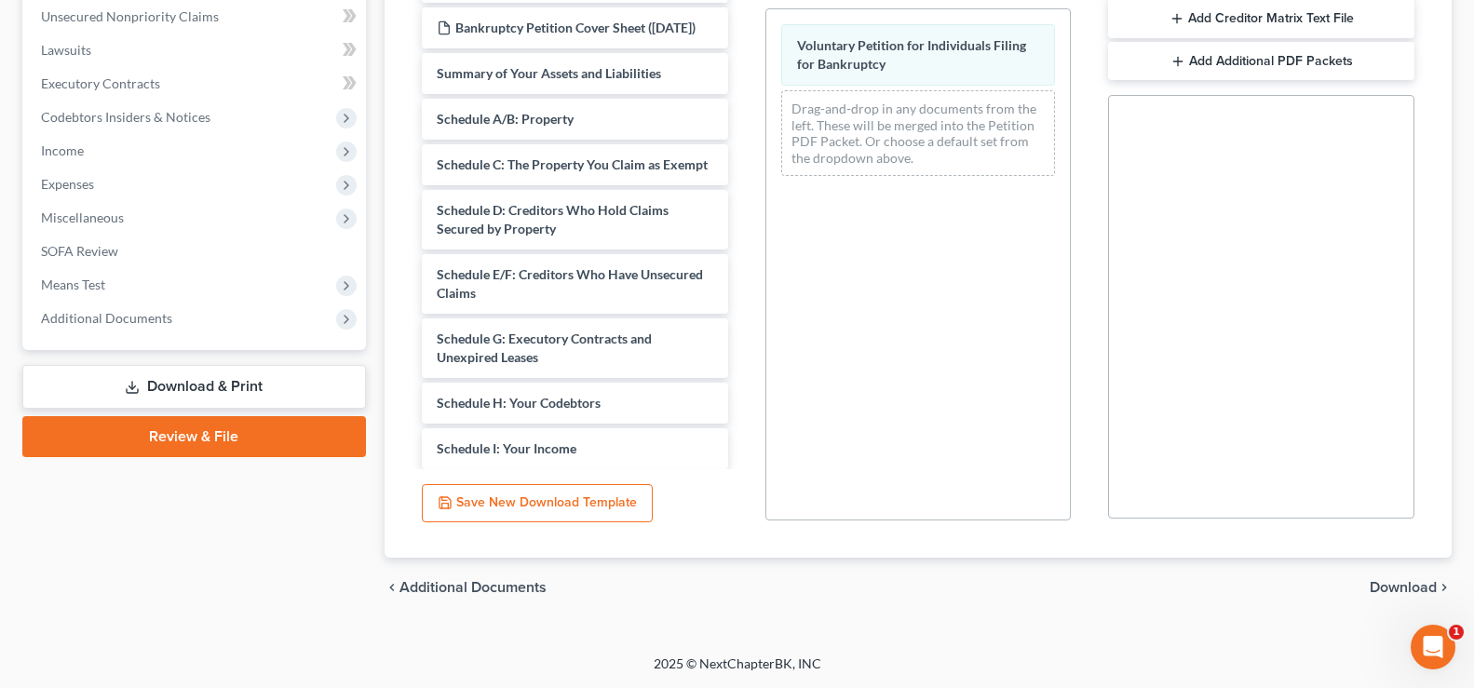
click at [1396, 576] on div "chevron_left Additional Documents Download chevron_right" at bounding box center [917, 588] width 1067 height 60
click at [1392, 587] on span "Download" at bounding box center [1402, 587] width 67 height 15
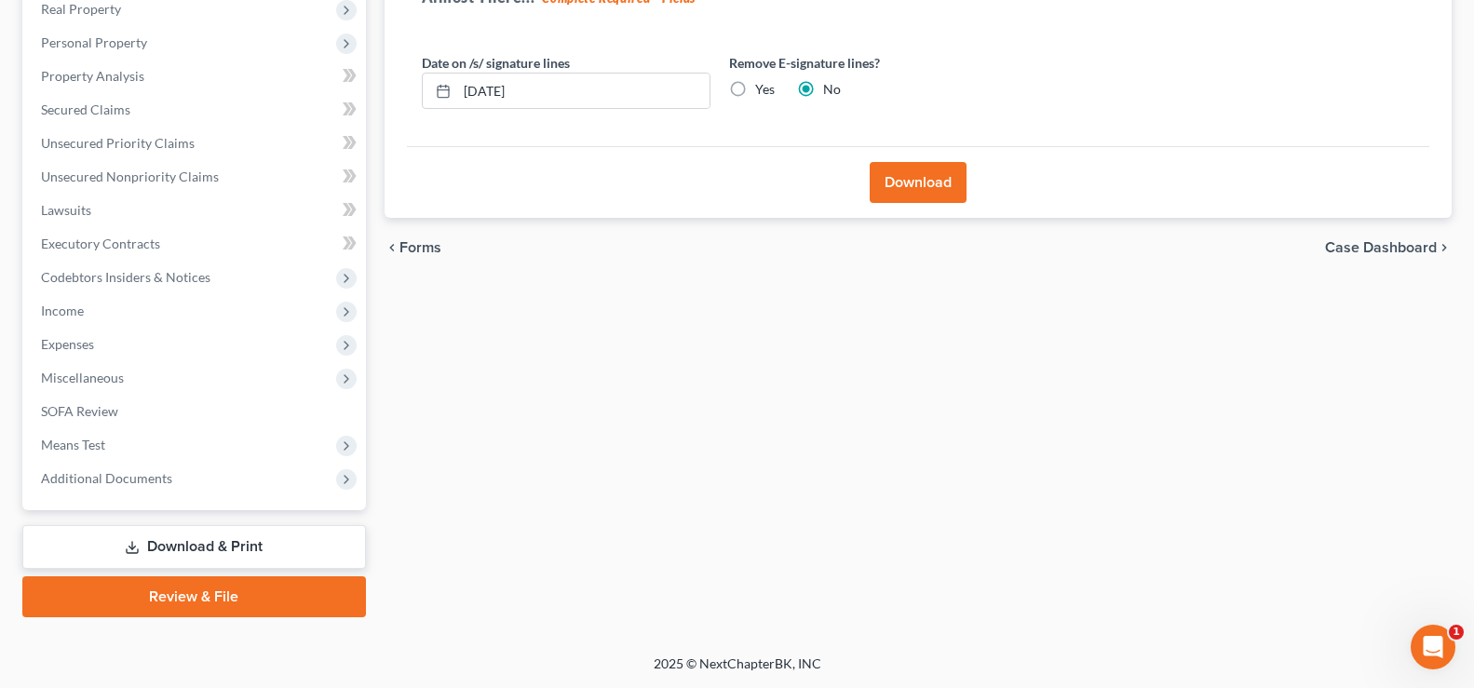
scroll to position [302, 0]
click at [915, 186] on button "Download" at bounding box center [918, 182] width 97 height 41
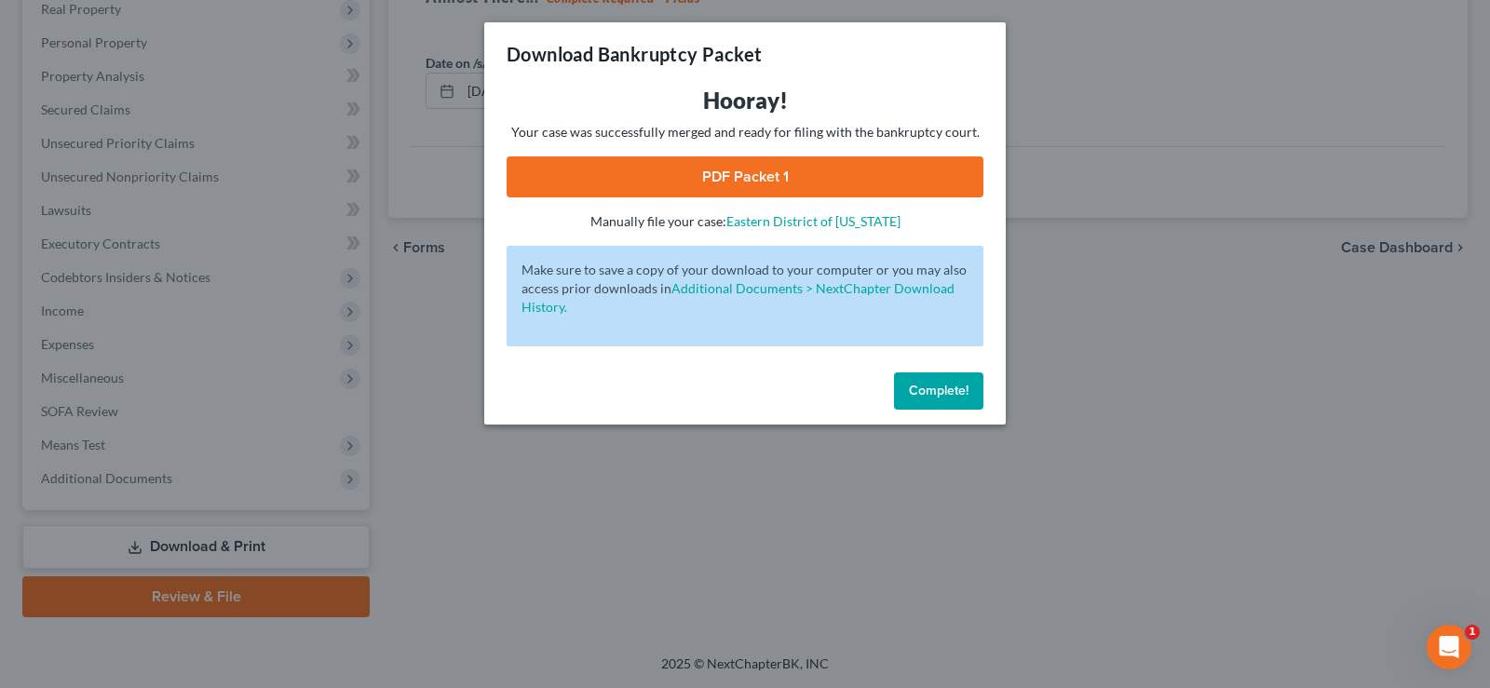
click at [892, 172] on link "PDF Packet 1" at bounding box center [744, 176] width 477 height 41
click at [951, 399] on button "Complete!" at bounding box center [938, 390] width 89 height 37
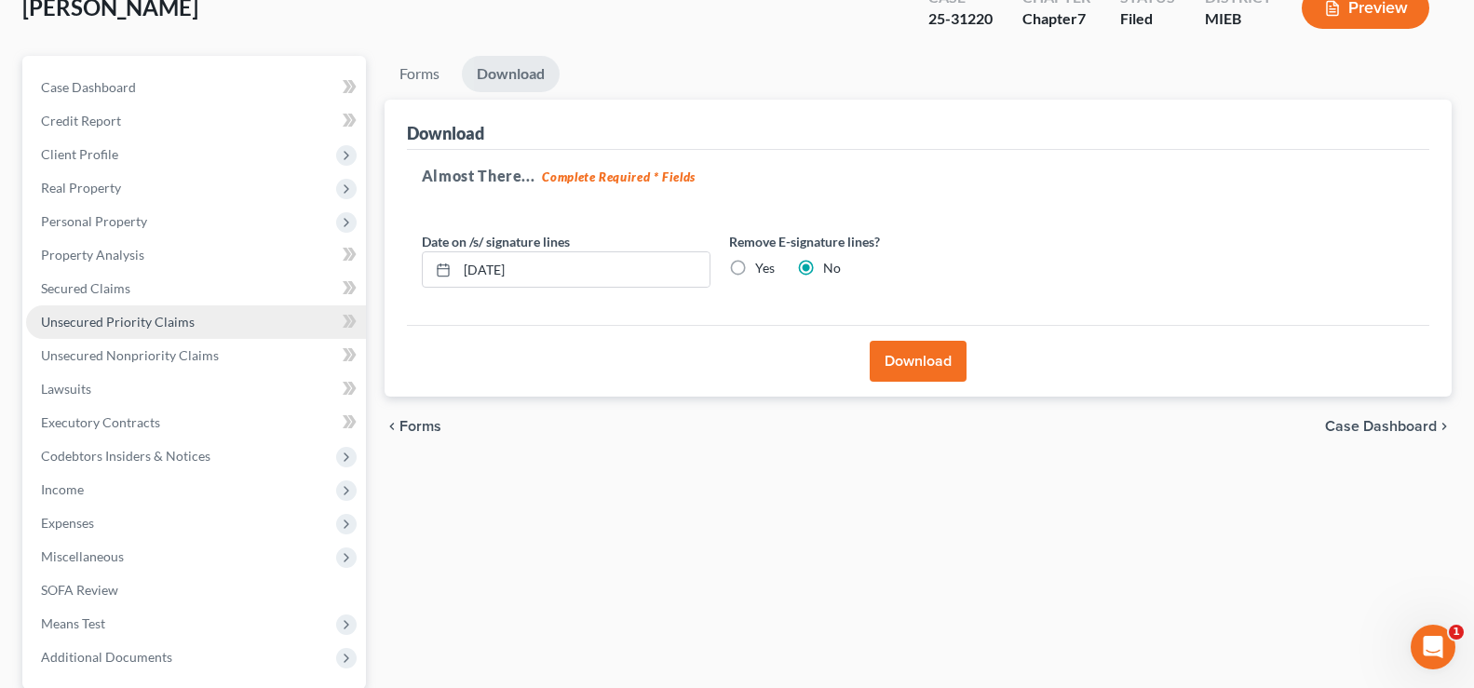
scroll to position [0, 0]
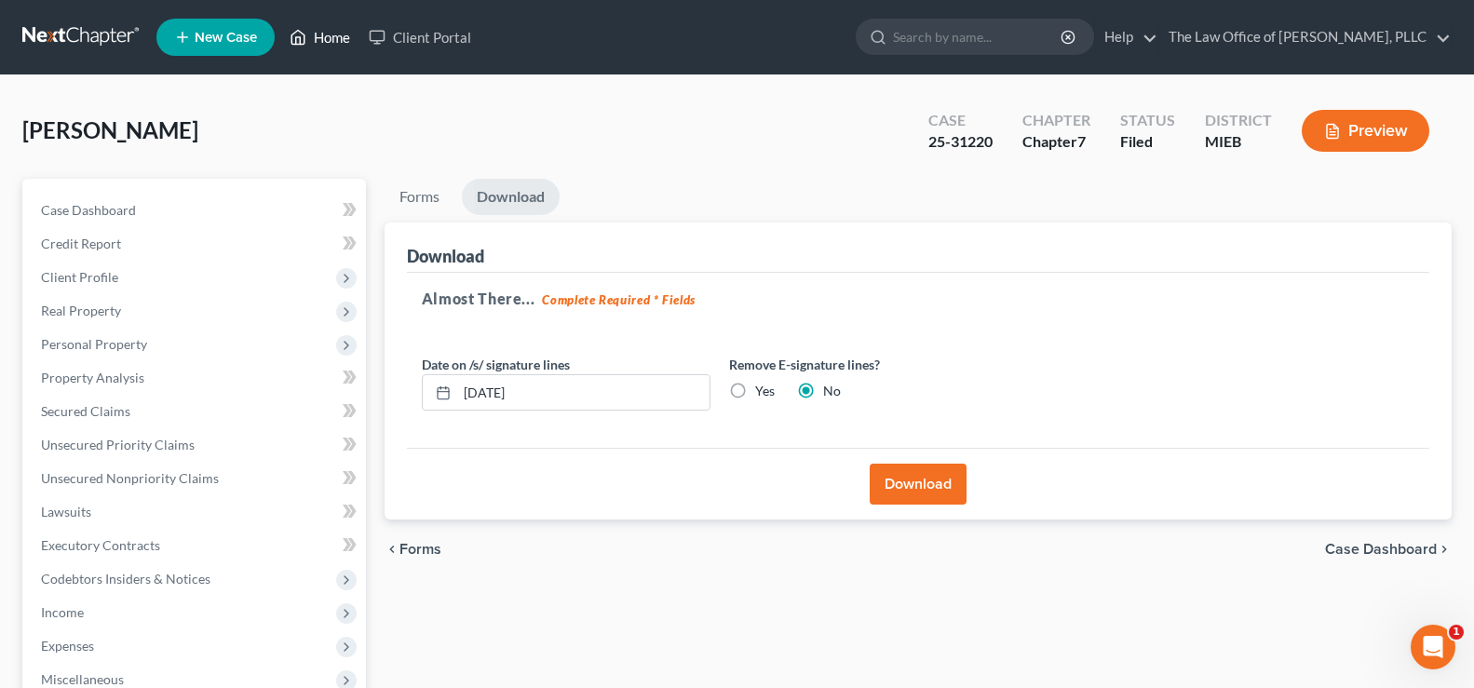
click at [344, 30] on link "Home" at bounding box center [319, 37] width 79 height 34
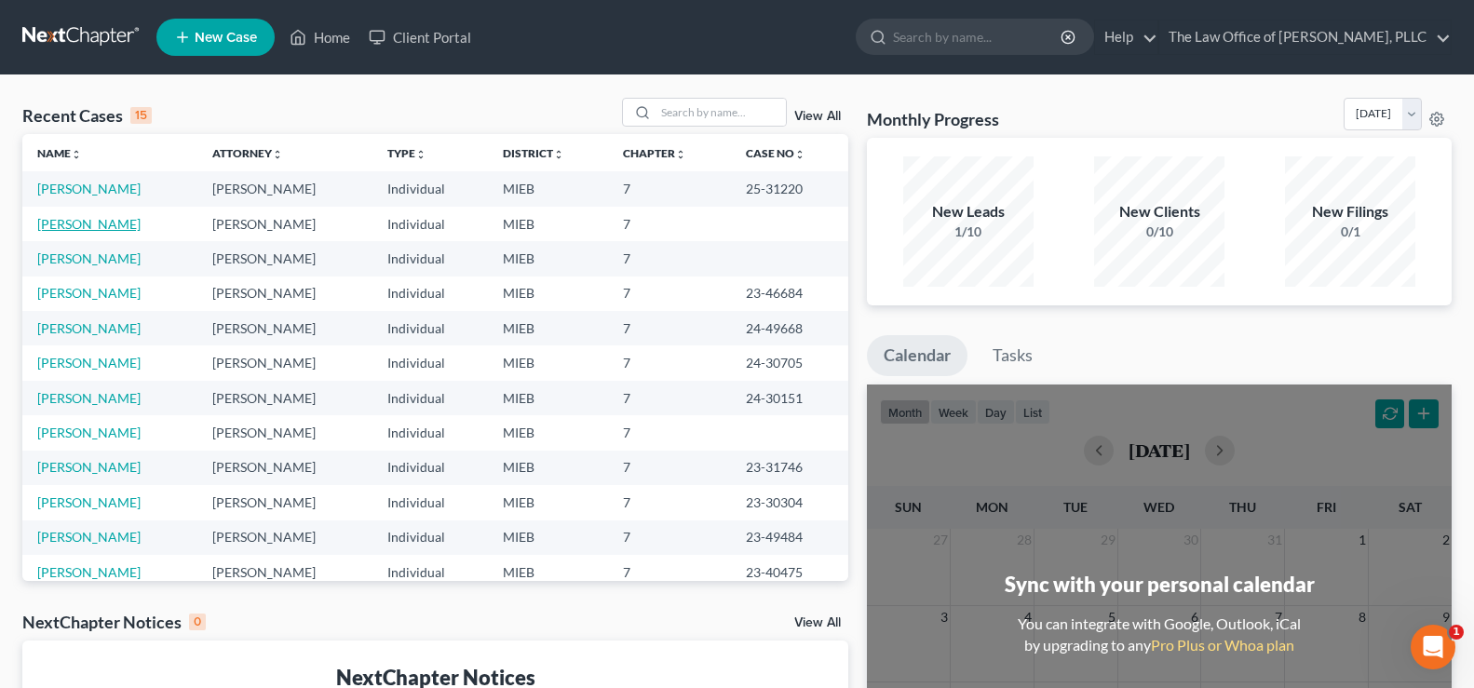
click at [54, 230] on link "[PERSON_NAME]" at bounding box center [88, 224] width 103 height 16
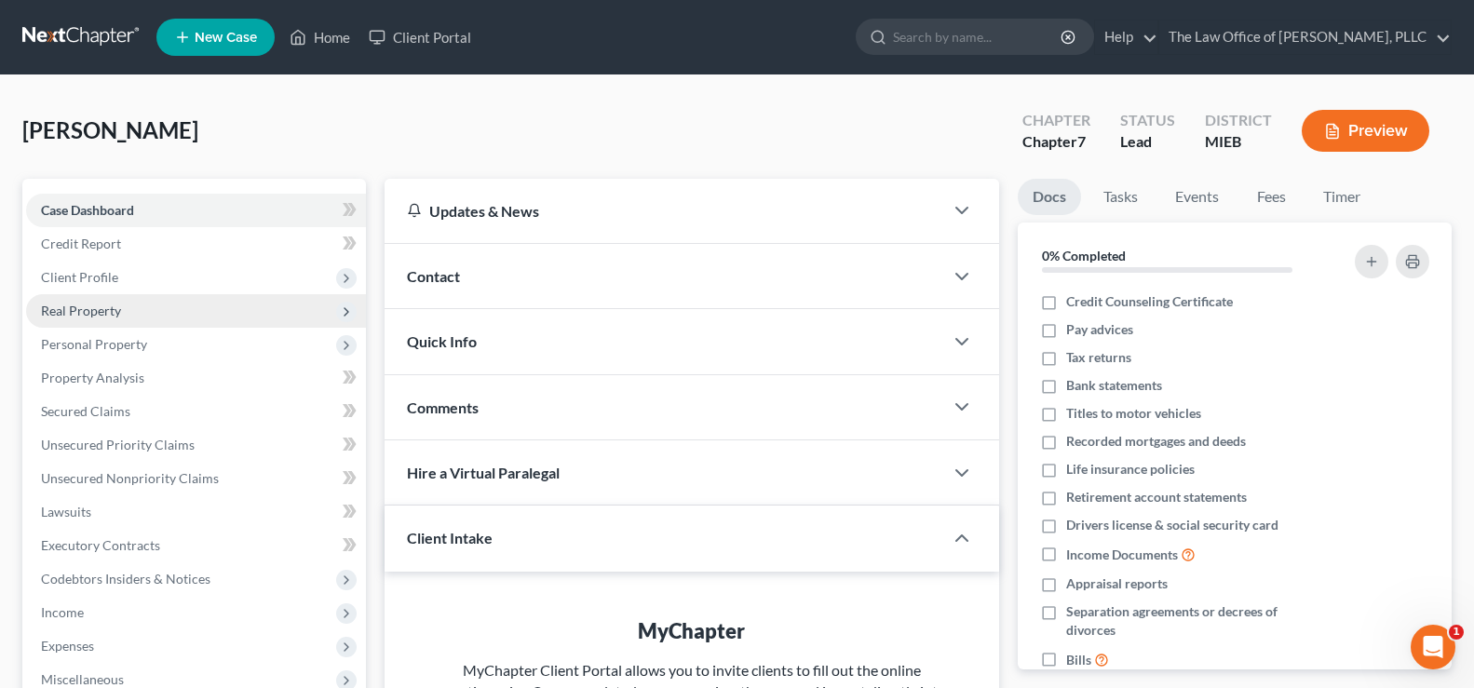
click at [238, 322] on span "Real Property" at bounding box center [196, 311] width 340 height 34
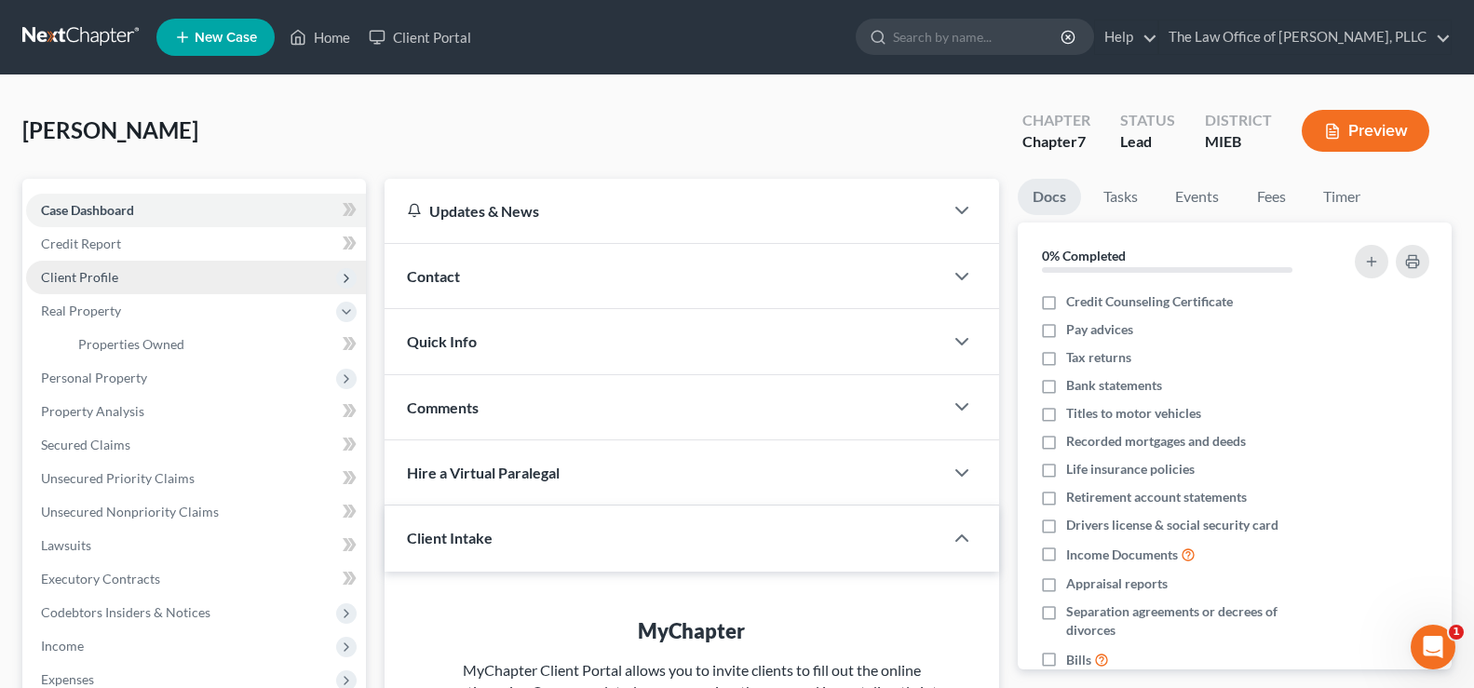
click at [203, 281] on span "Client Profile" at bounding box center [196, 278] width 340 height 34
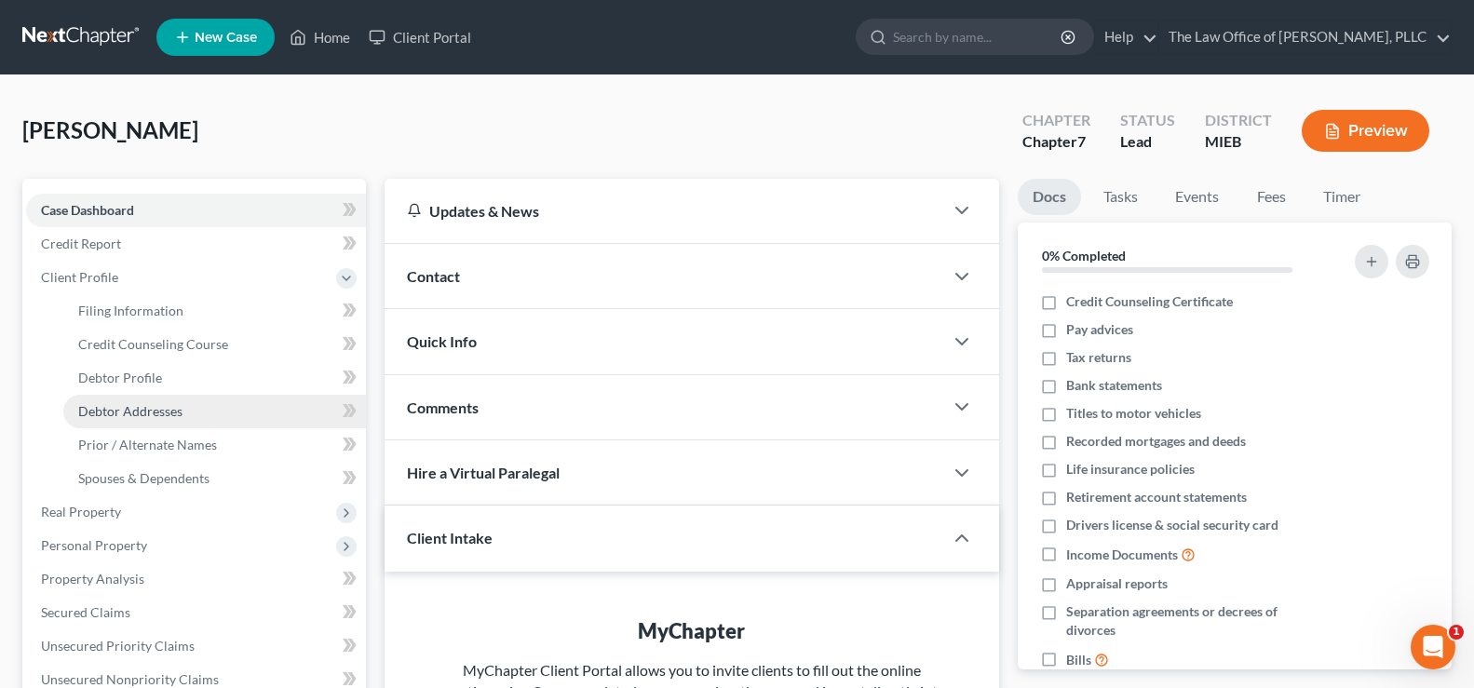
click at [192, 399] on link "Debtor Addresses" at bounding box center [214, 412] width 303 height 34
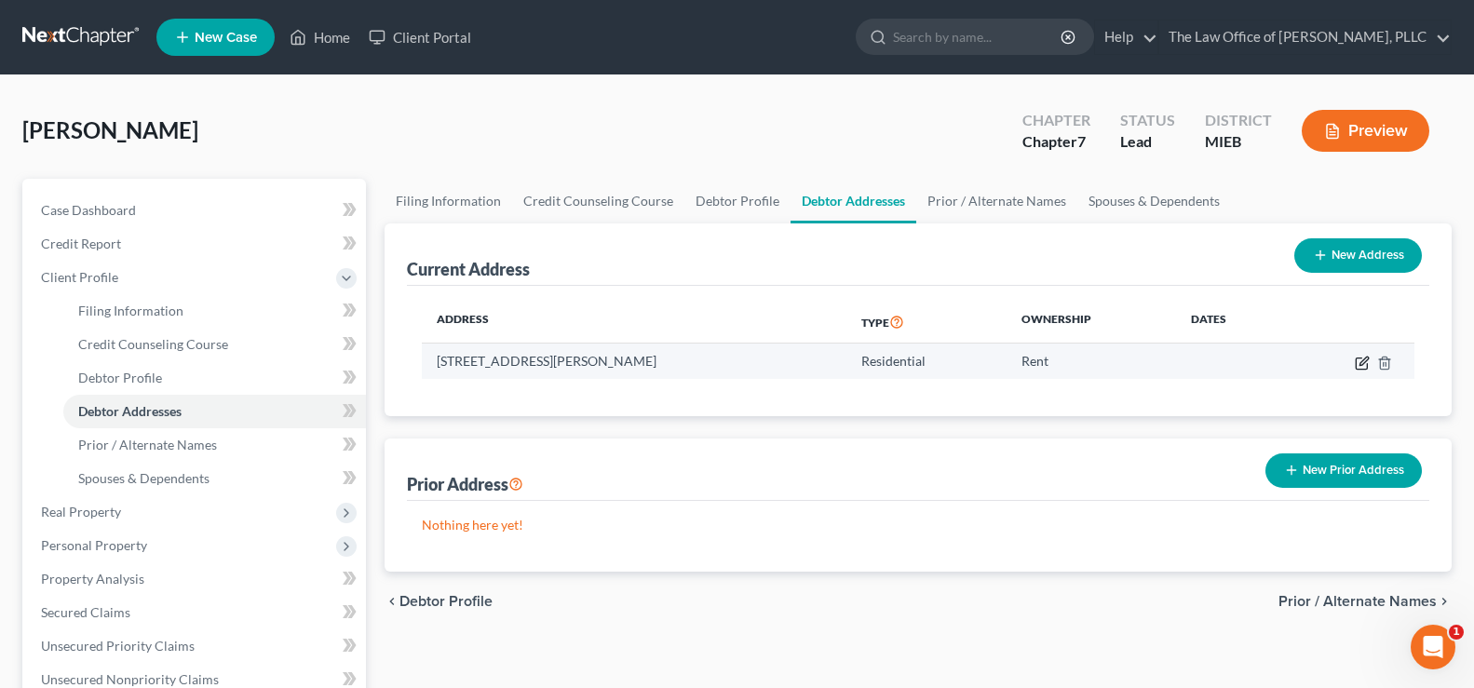
click at [1359, 369] on icon "button" at bounding box center [1361, 362] width 11 height 11
select select "23"
select select "81"
select select "0"
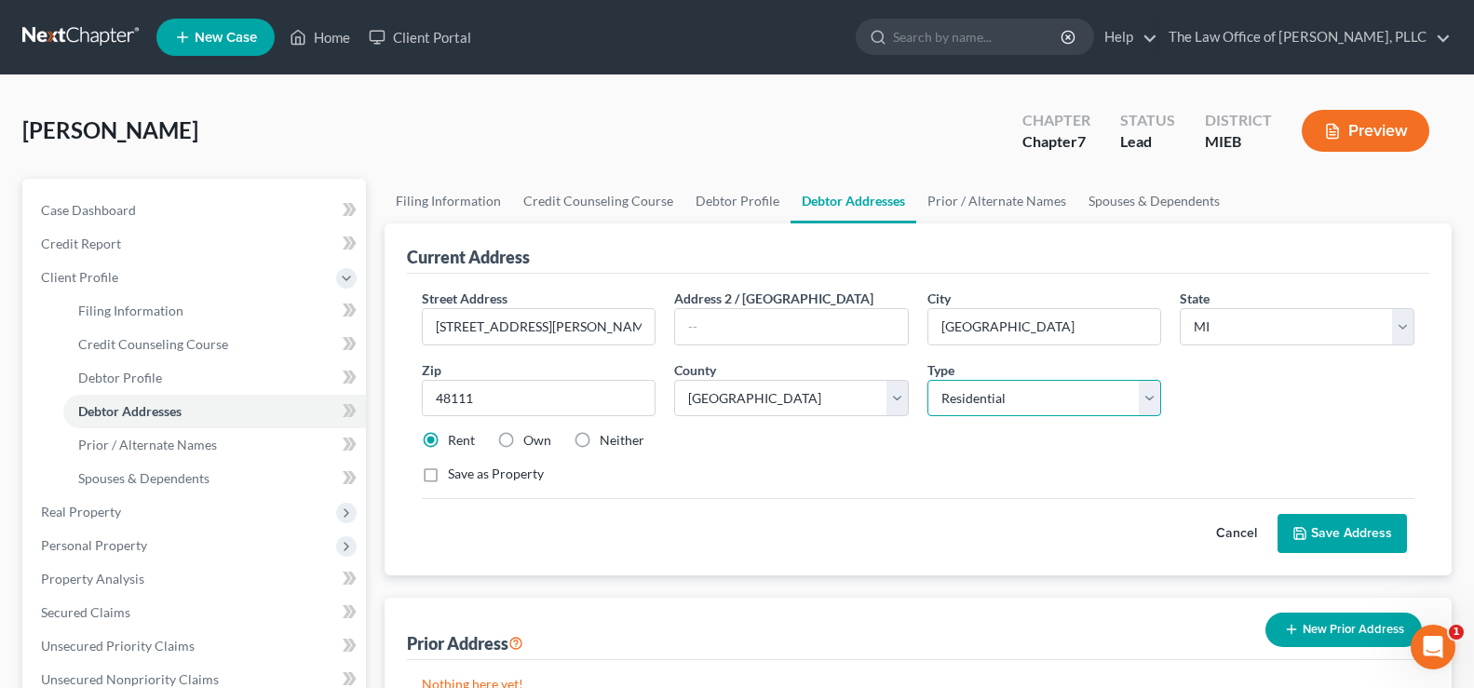
click at [1145, 403] on select "Select Residential Mailing Rental Business" at bounding box center [1044, 398] width 235 height 37
click at [927, 380] on select "Select Residential Mailing Rental Business" at bounding box center [1044, 398] width 235 height 37
click at [1153, 411] on select "Select Mailing Rental Business" at bounding box center [1044, 398] width 235 height 37
click at [1149, 410] on select "Select Mailing Rental Business" at bounding box center [1044, 398] width 235 height 37
select select "1"
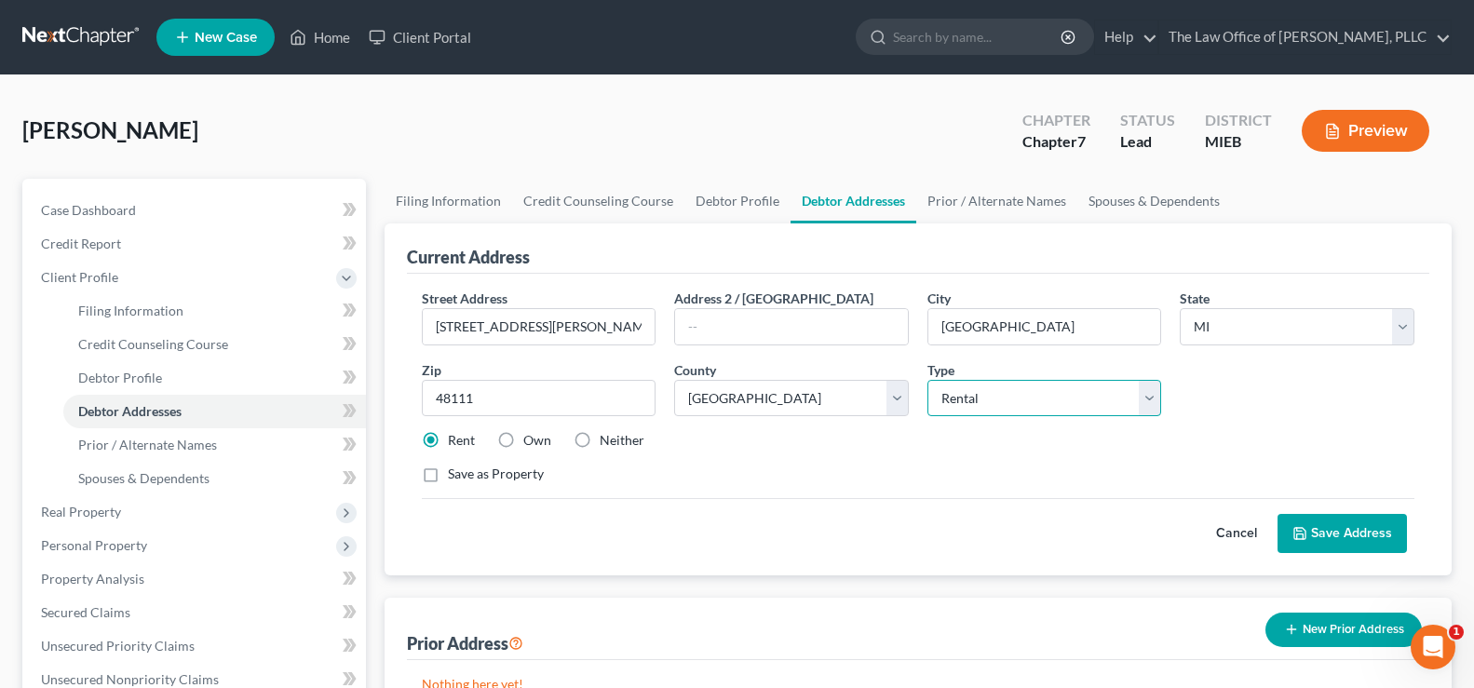
click at [927, 380] on select "Select Mailing Rental Business" at bounding box center [1044, 398] width 235 height 37
click at [1317, 544] on button "Save Address" at bounding box center [1341, 533] width 129 height 39
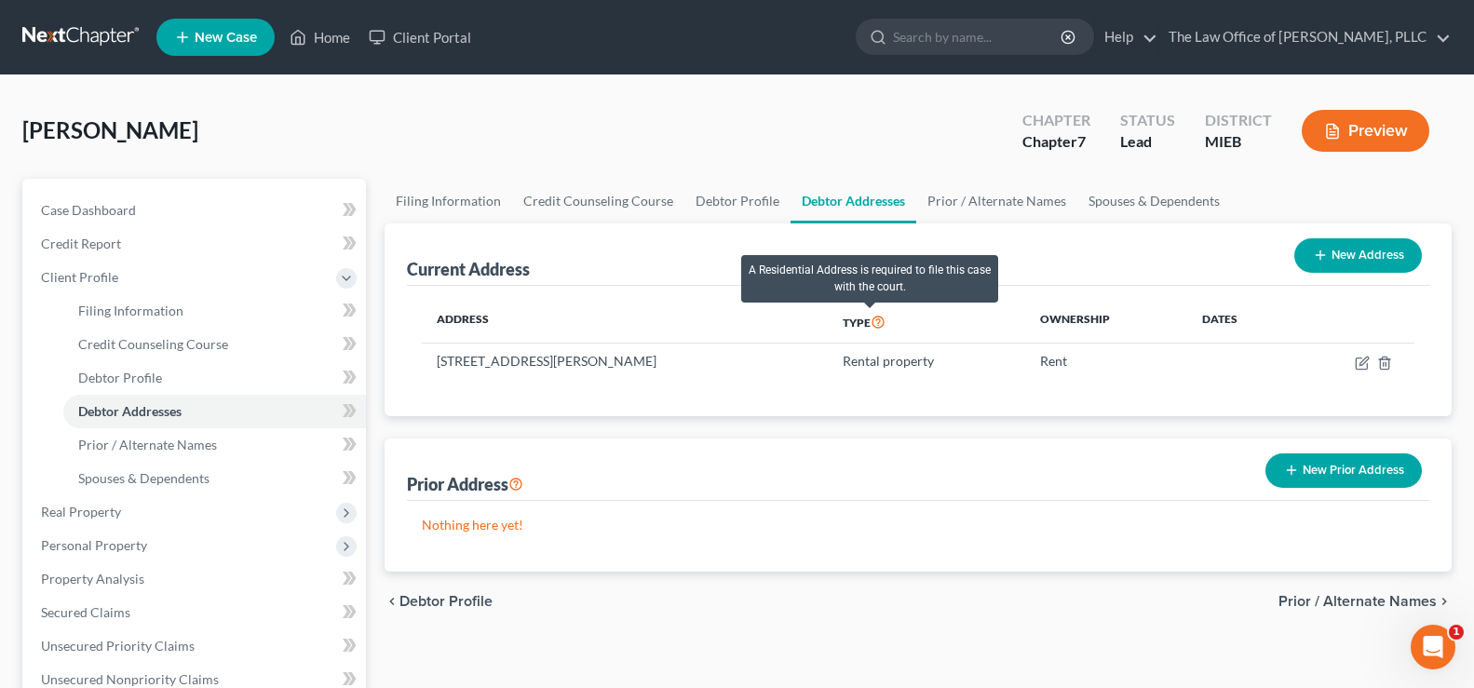
click at [870, 322] on icon at bounding box center [877, 321] width 15 height 18
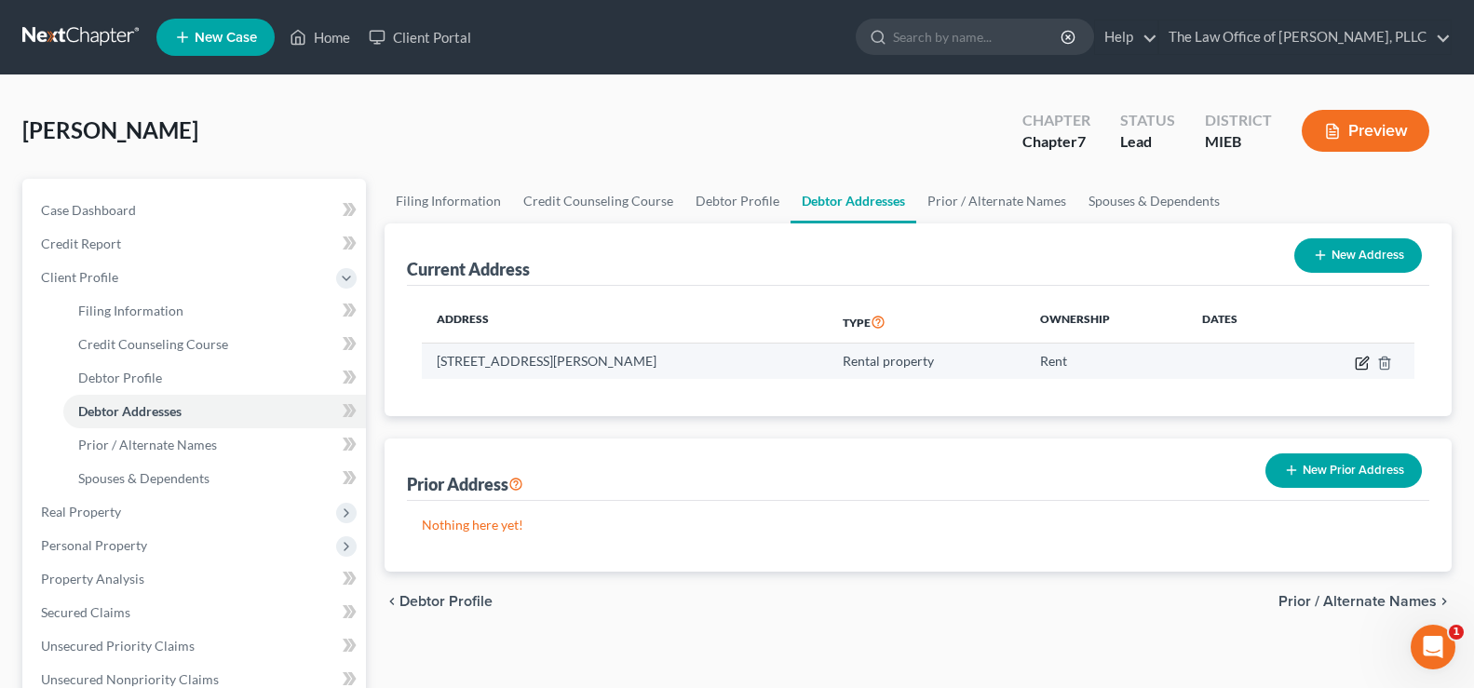
click at [1355, 362] on td at bounding box center [1353, 361] width 121 height 35
click at [1359, 362] on icon "button" at bounding box center [1362, 363] width 15 height 15
select select "23"
select select "81"
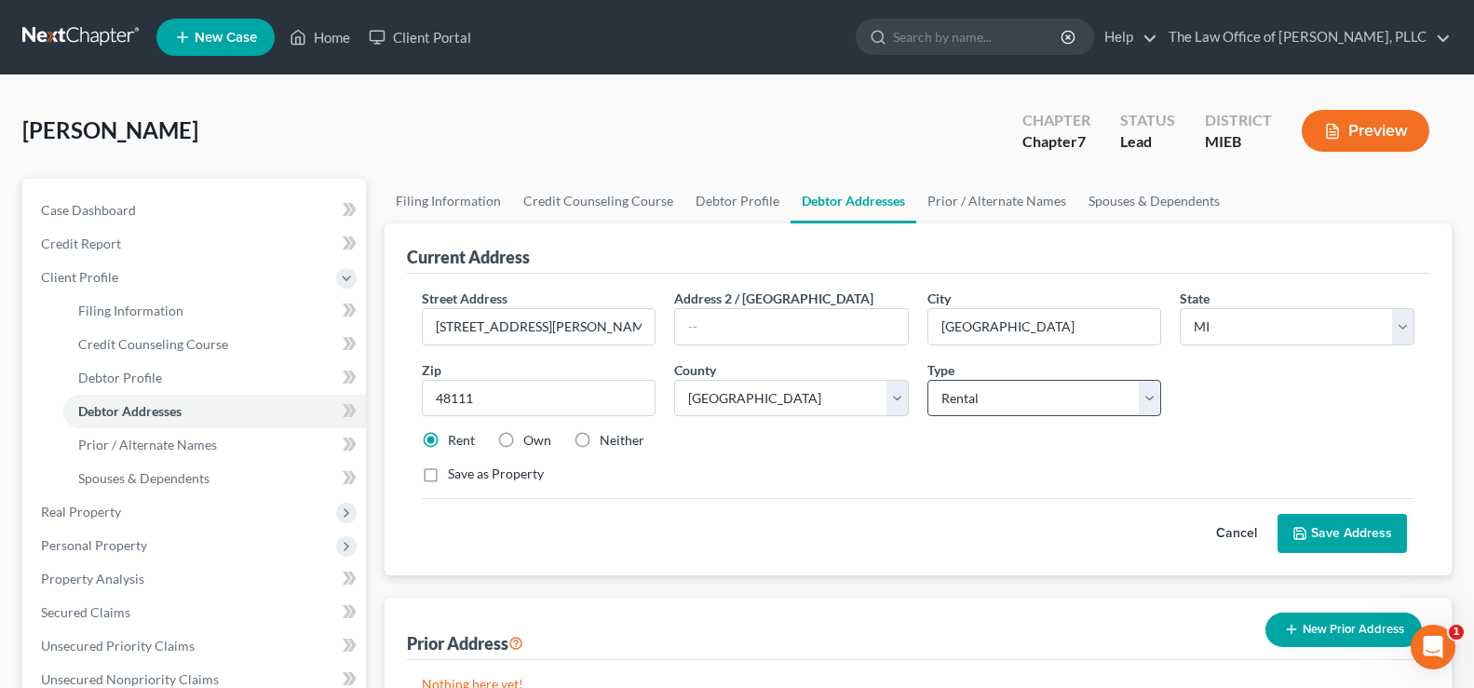
drag, startPoint x: 1166, startPoint y: 403, endPoint x: 1146, endPoint y: 398, distance: 20.1
click at [1158, 401] on div "Type Select Residential Mailing Rental Business" at bounding box center [1044, 388] width 253 height 57
click at [1146, 398] on select "Select Residential Mailing Rental Business" at bounding box center [1044, 398] width 235 height 37
select select "0"
click at [927, 380] on select "Select Residential Mailing Rental Business" at bounding box center [1044, 398] width 235 height 37
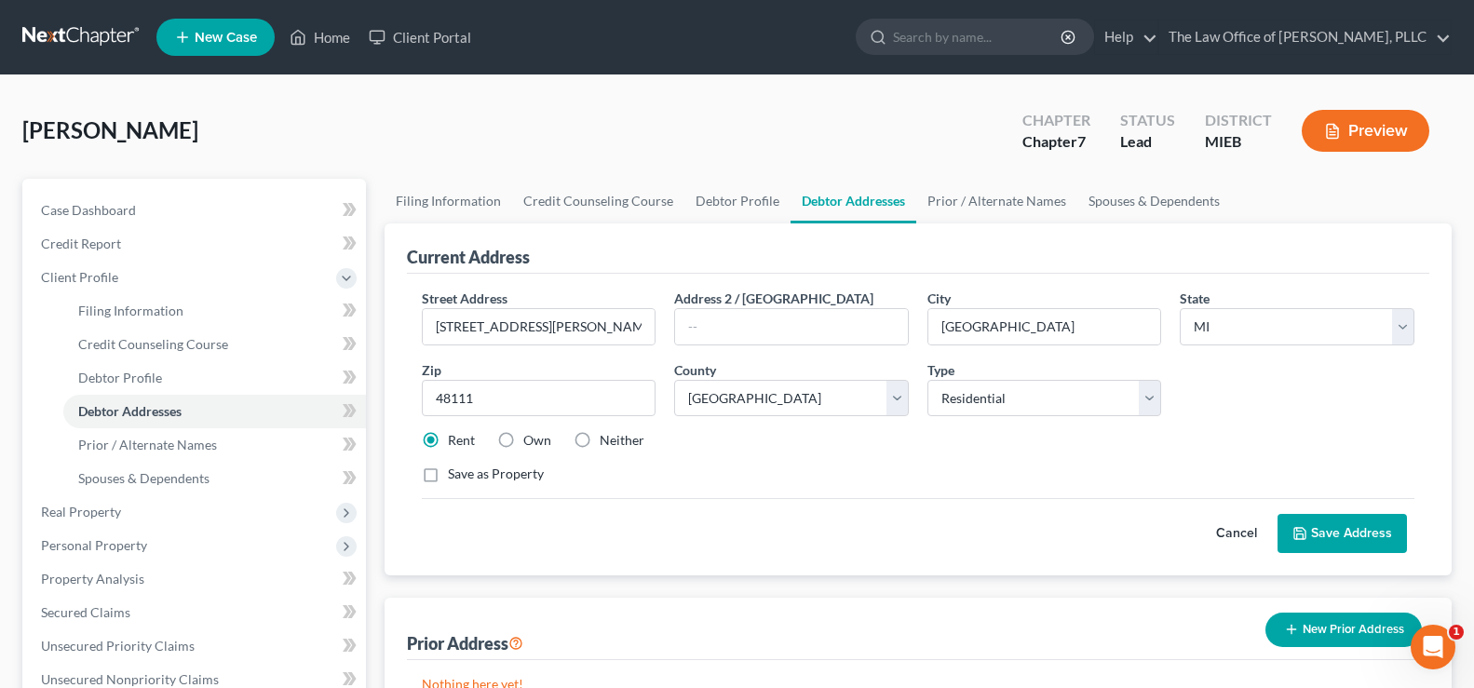
click at [448, 478] on label "Save as Property" at bounding box center [496, 474] width 96 height 19
click at [455, 477] on input "Save as Property" at bounding box center [461, 471] width 12 height 12
checkbox input "true"
click at [1320, 541] on button "Save Address" at bounding box center [1341, 533] width 129 height 39
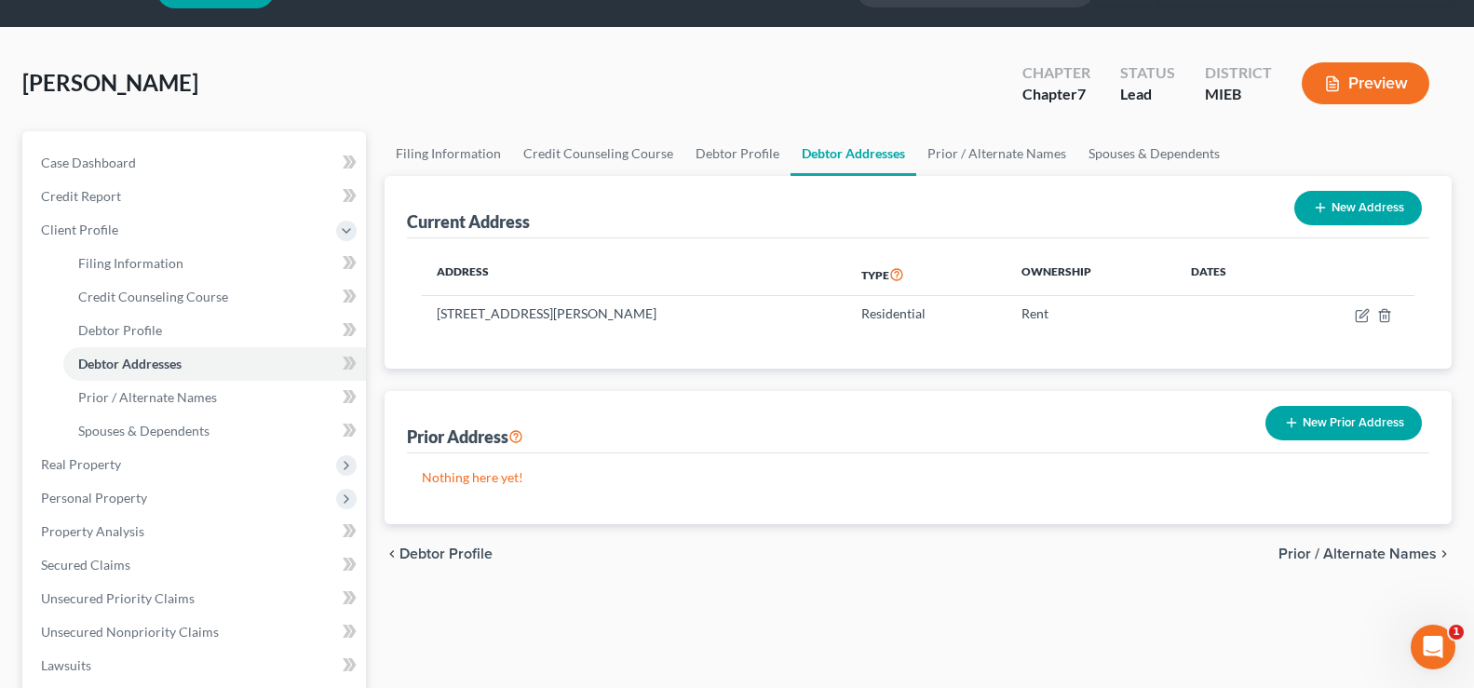
scroll to position [93, 0]
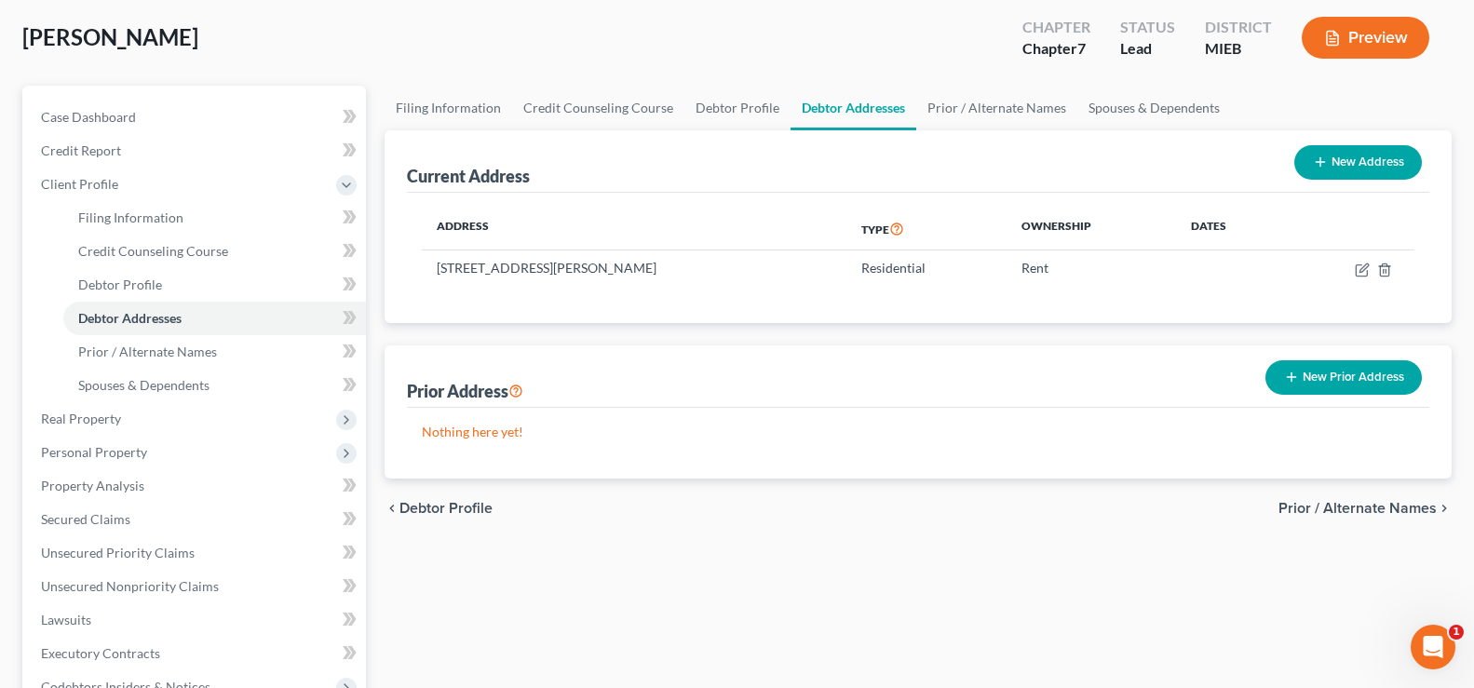
click at [1349, 501] on span "Prior / Alternate Names" at bounding box center [1357, 508] width 158 height 15
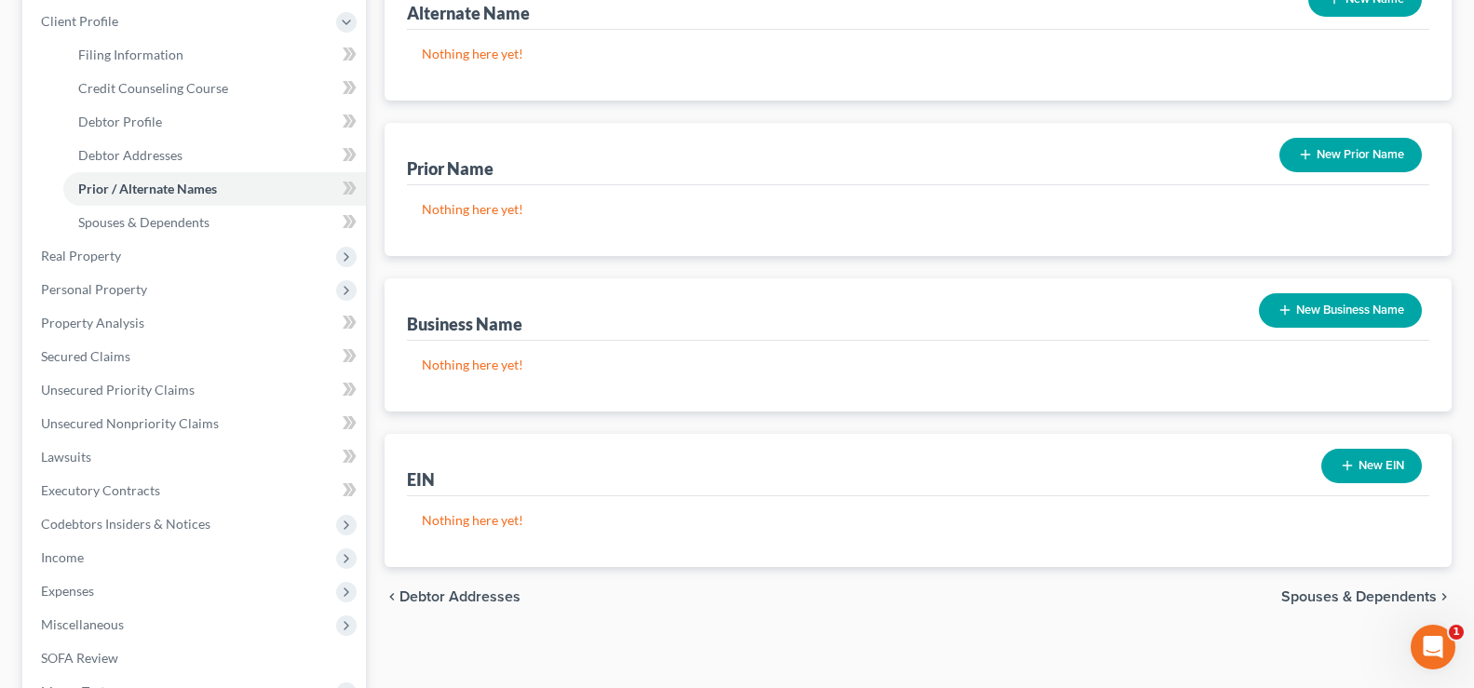
scroll to position [372, 0]
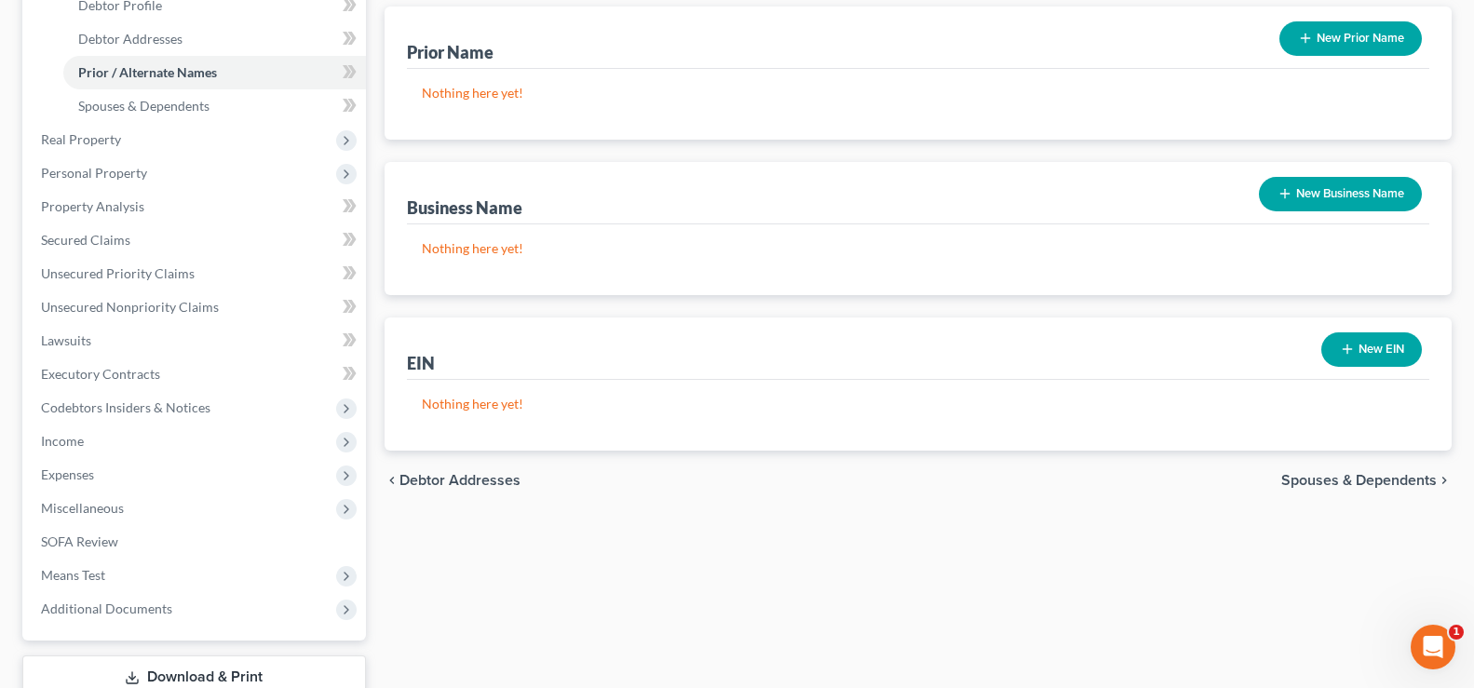
click at [1322, 487] on span "Spouses & Dependents" at bounding box center [1358, 480] width 155 height 15
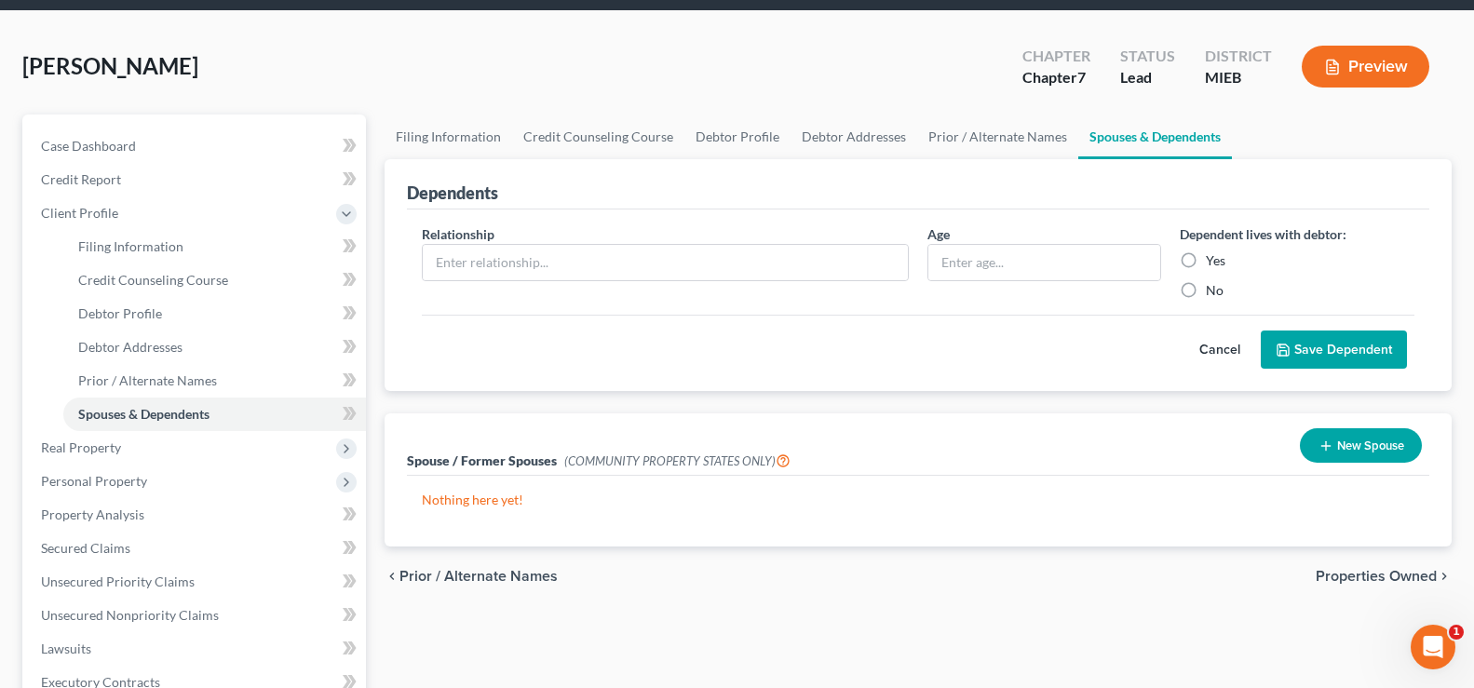
scroll to position [186, 0]
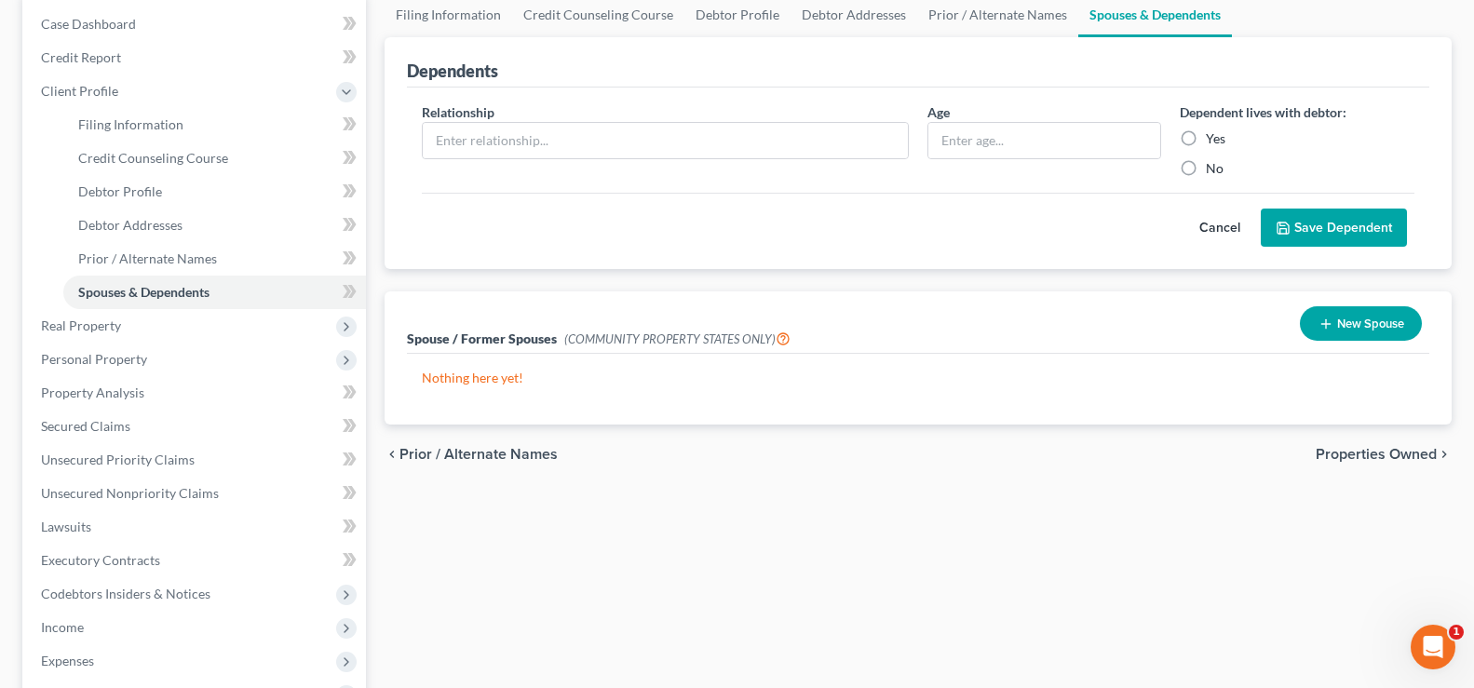
click at [1352, 455] on span "Properties Owned" at bounding box center [1375, 454] width 121 height 15
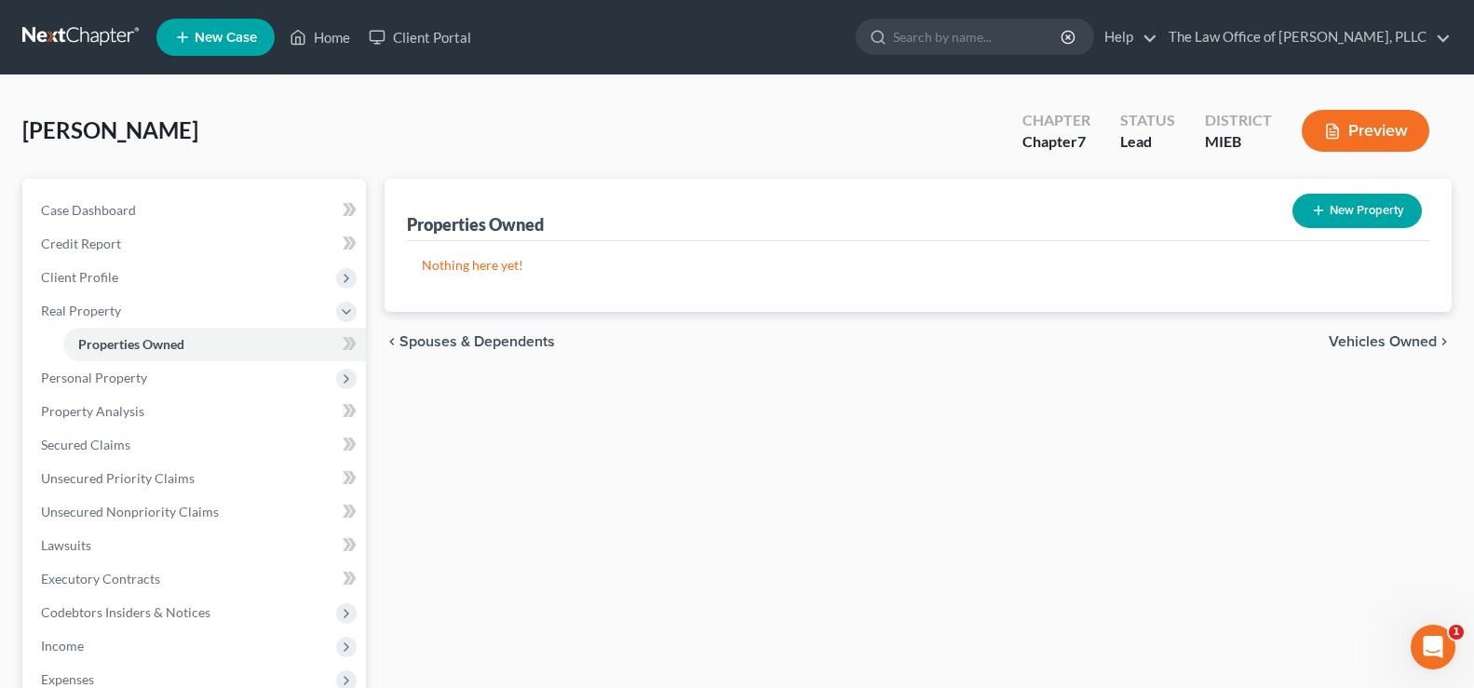
click at [1372, 340] on span "Vehicles Owned" at bounding box center [1383, 341] width 108 height 15
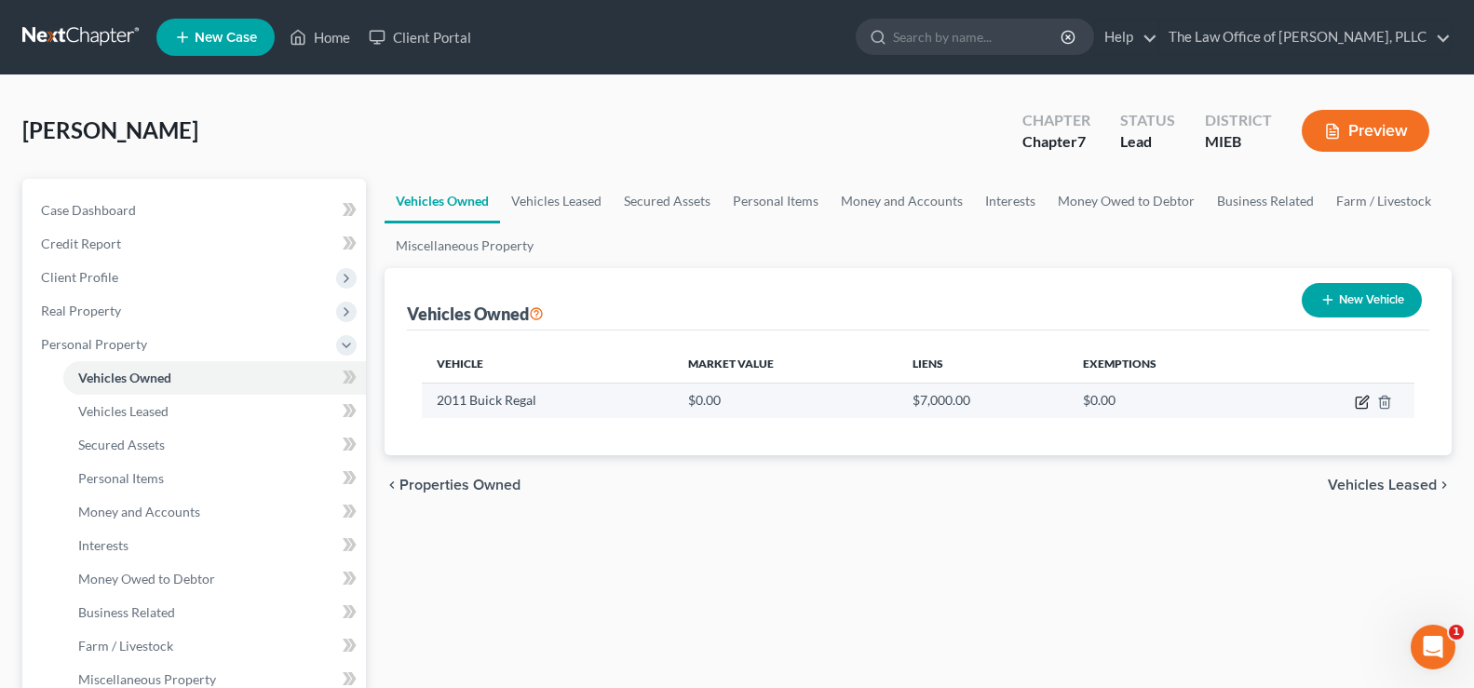
click at [1356, 408] on icon "button" at bounding box center [1361, 403] width 11 height 11
select select "0"
select select "15"
select select "4"
select select "0"
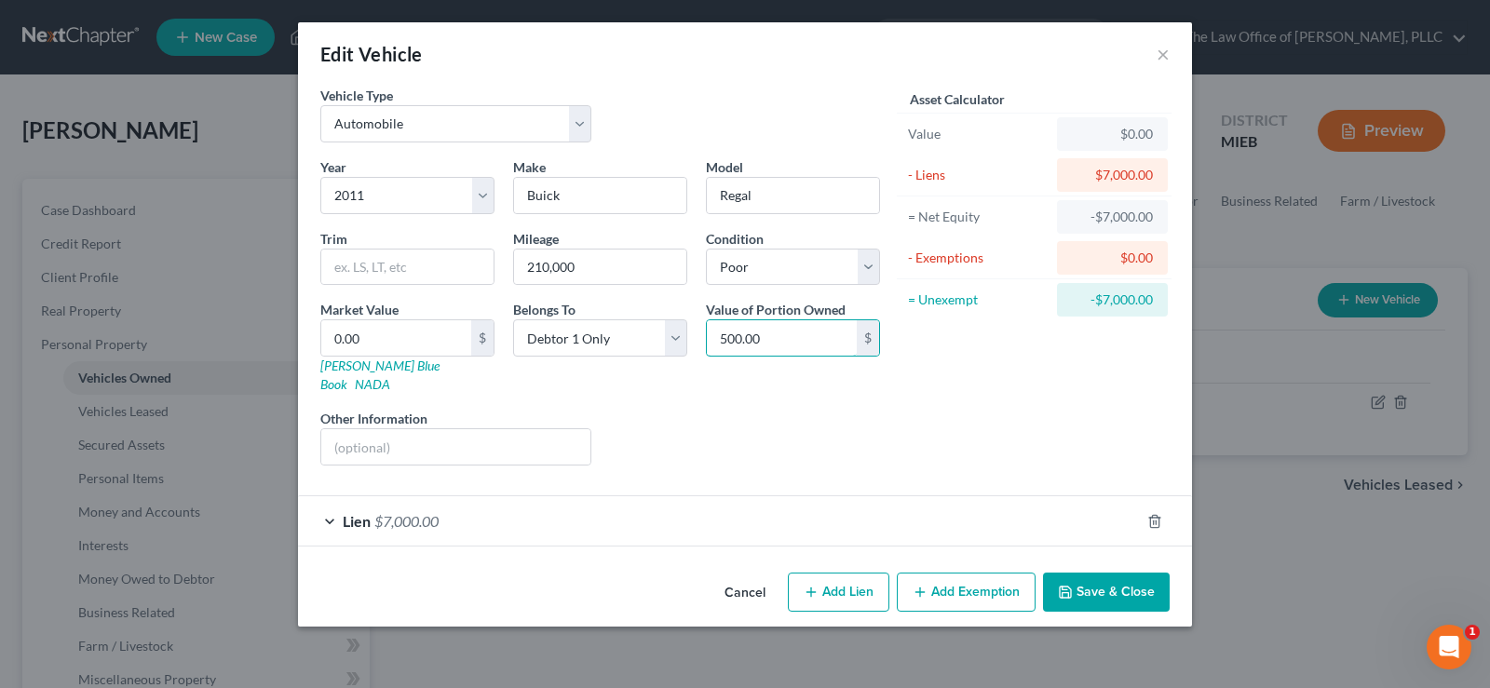
type input "500.00"
click at [1067, 587] on polyline "button" at bounding box center [1064, 588] width 5 height 3
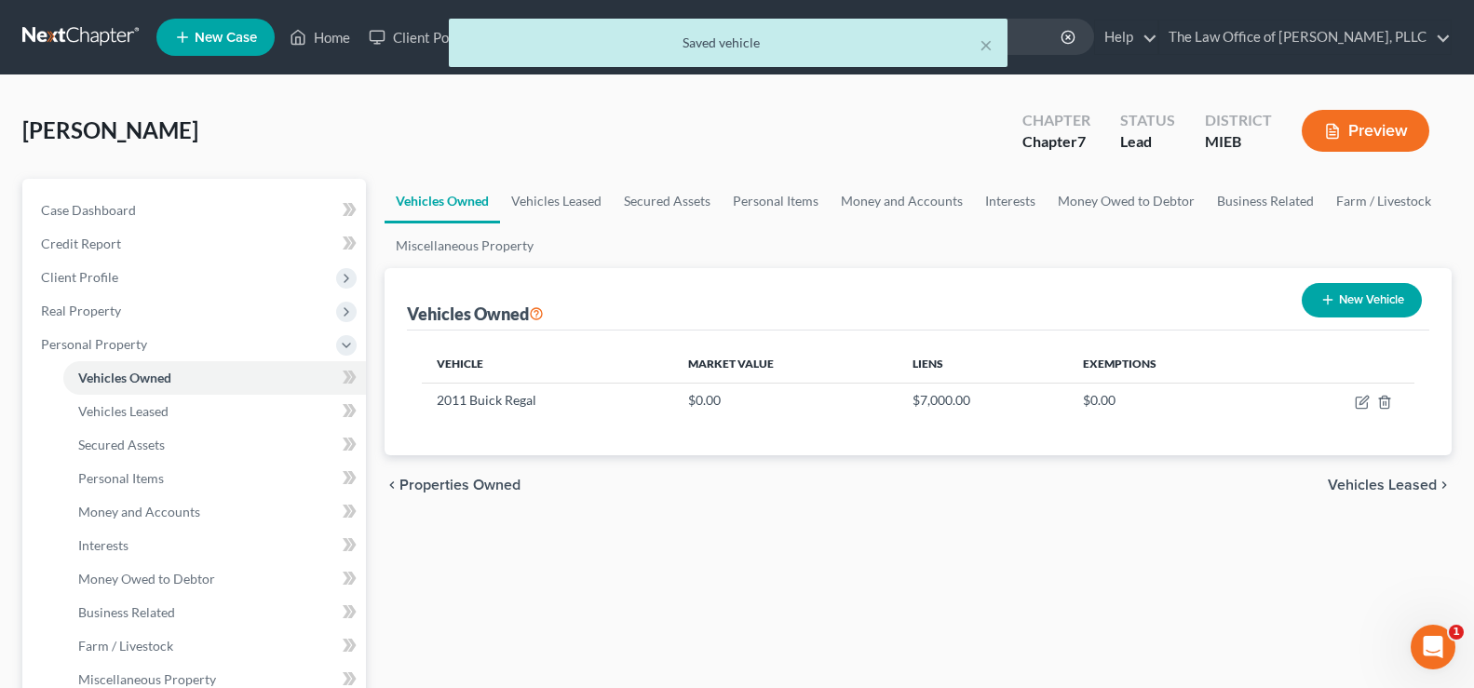
click at [1368, 487] on span "Vehicles Leased" at bounding box center [1382, 485] width 109 height 15
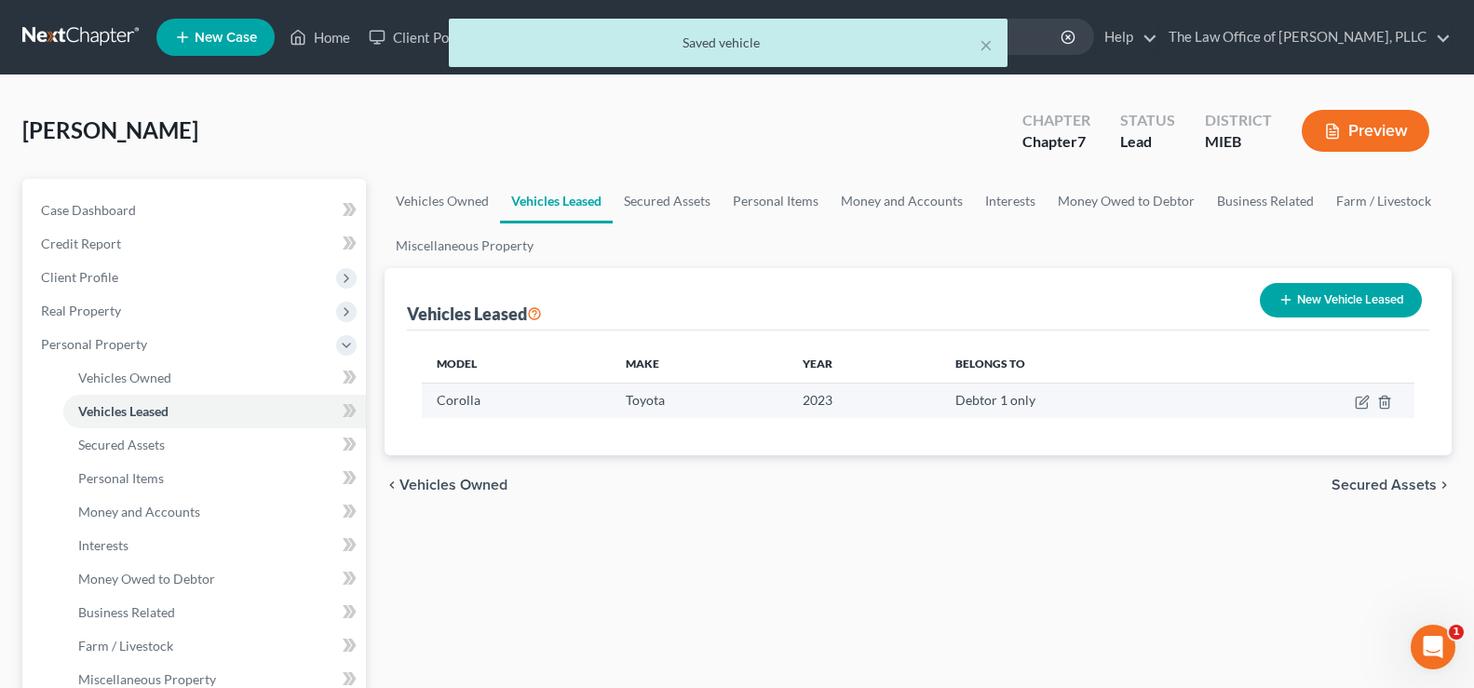
click at [1393, 403] on td at bounding box center [1318, 400] width 192 height 35
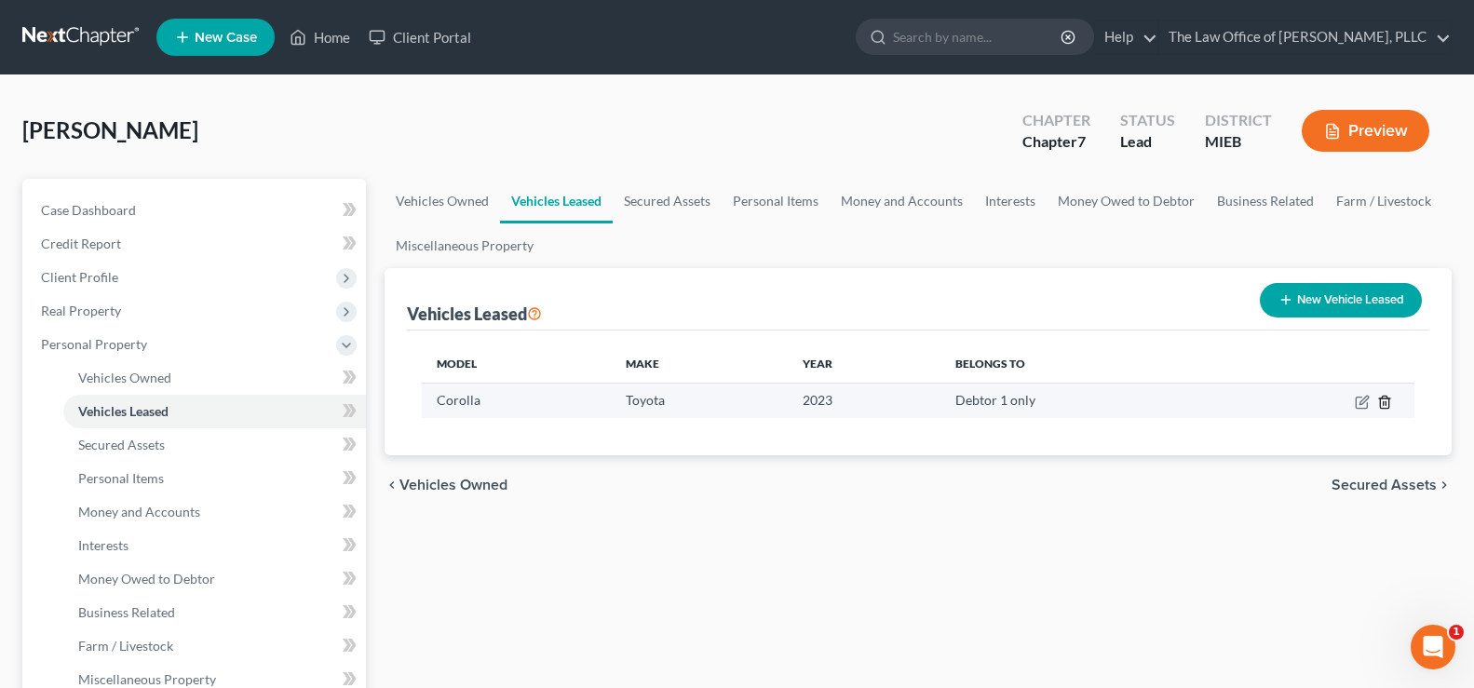
click at [1384, 403] on icon "button" at bounding box center [1384, 402] width 15 height 15
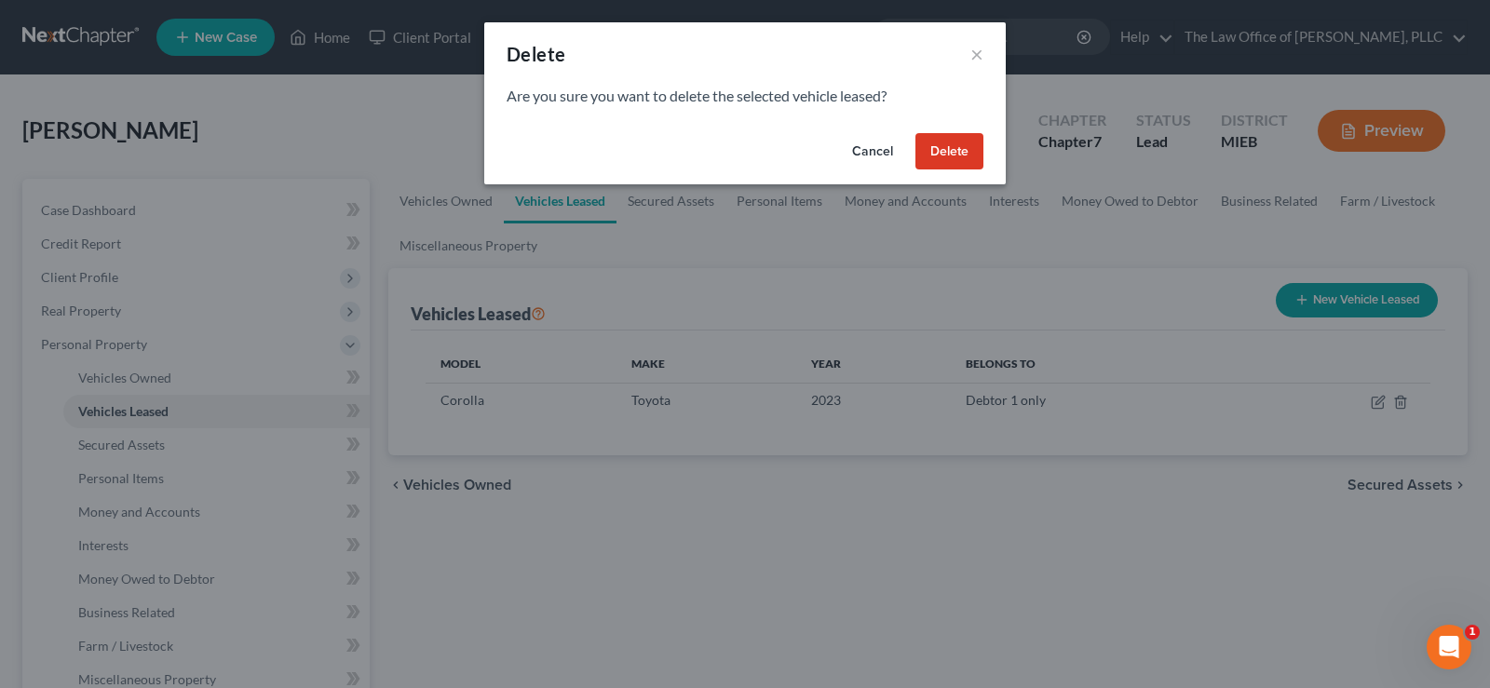
click at [937, 147] on button "Delete" at bounding box center [949, 151] width 68 height 37
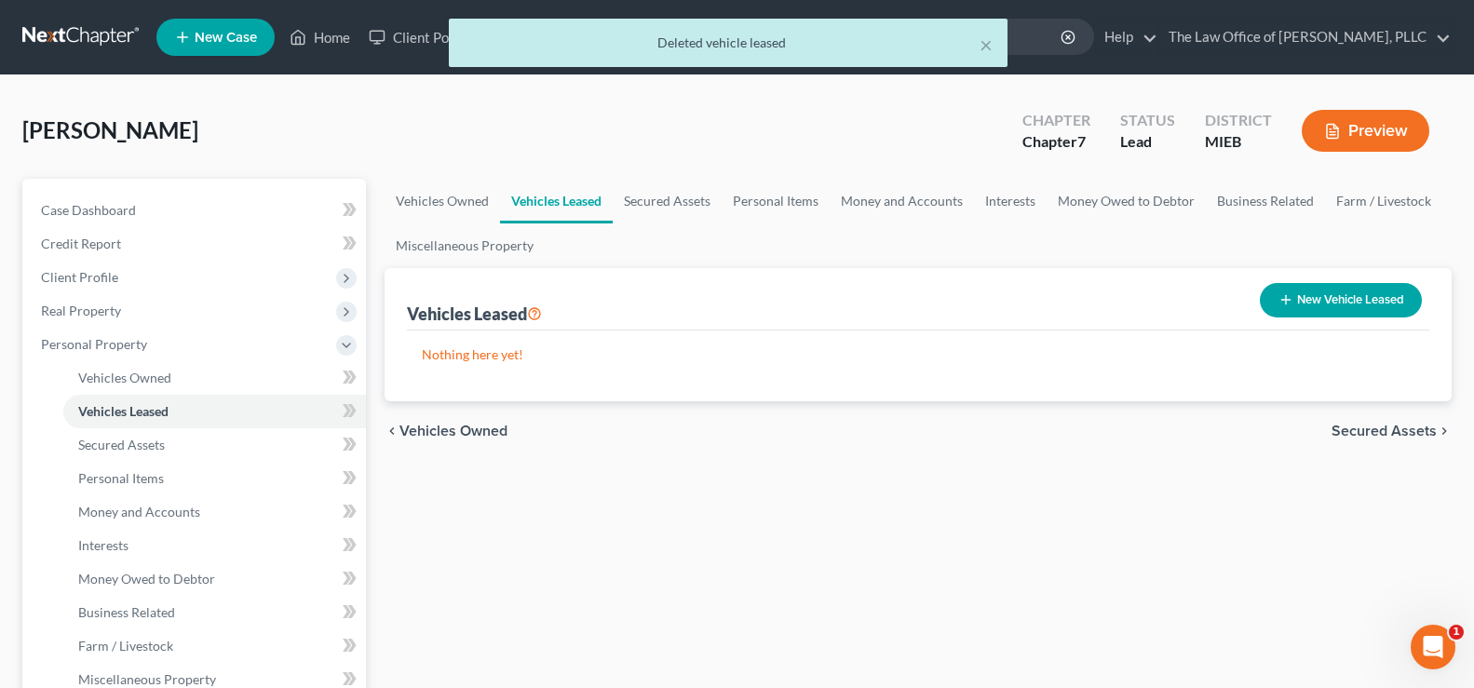
click at [1379, 426] on span "Secured Assets" at bounding box center [1383, 431] width 105 height 15
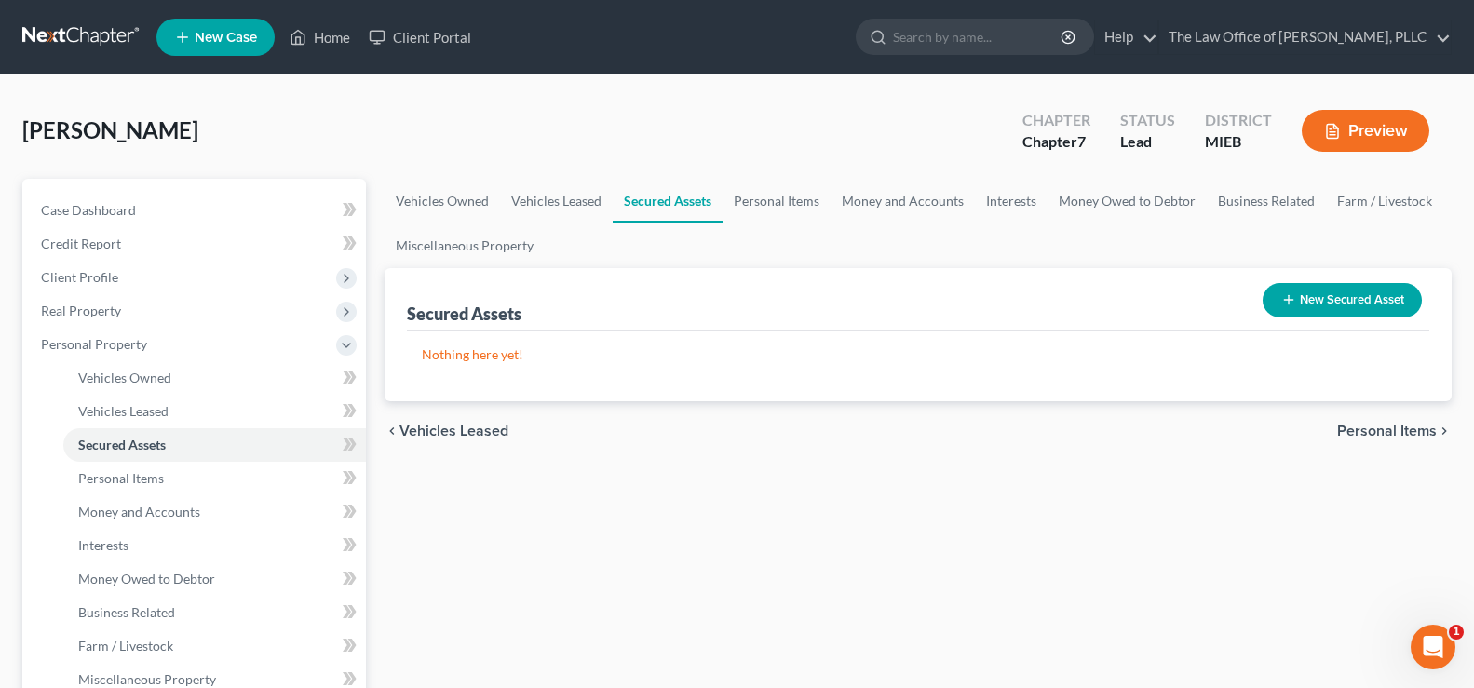
click at [1372, 431] on span "Personal Items" at bounding box center [1387, 431] width 100 height 15
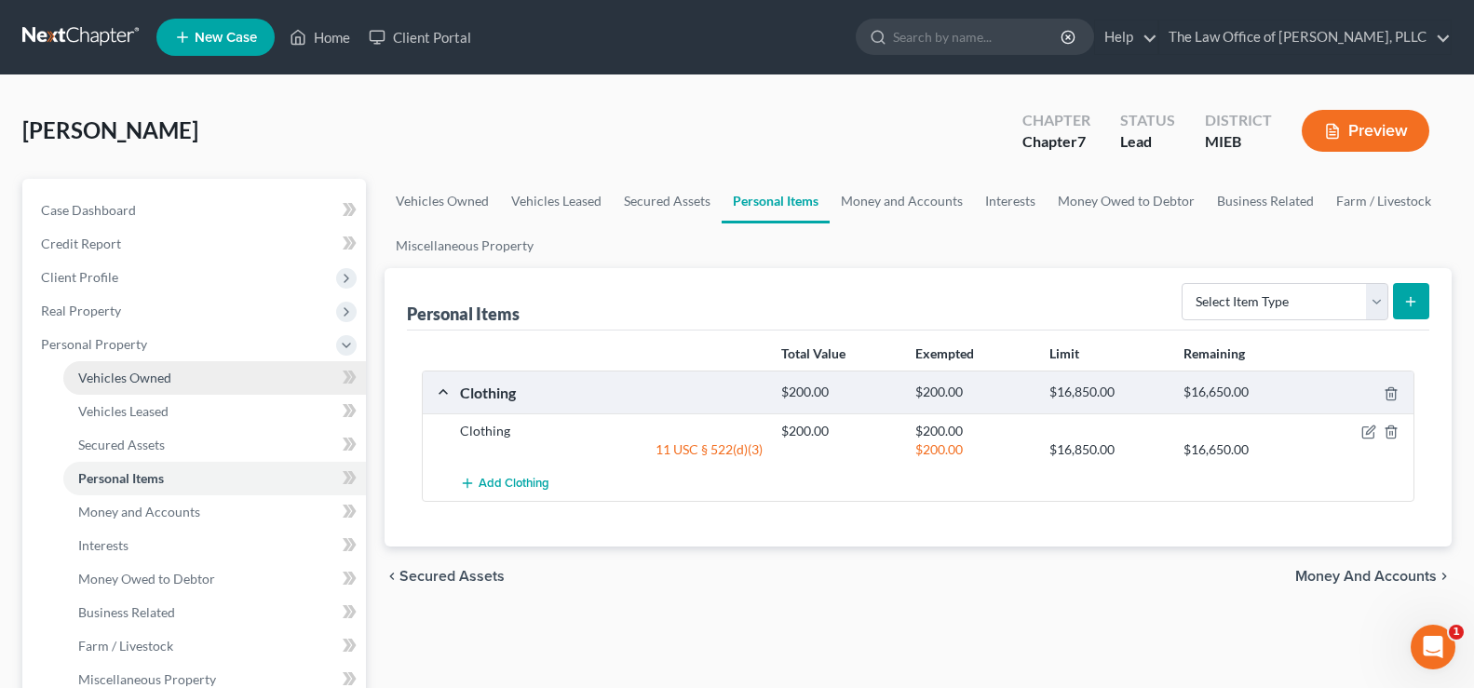
click at [148, 391] on link "Vehicles Owned" at bounding box center [214, 378] width 303 height 34
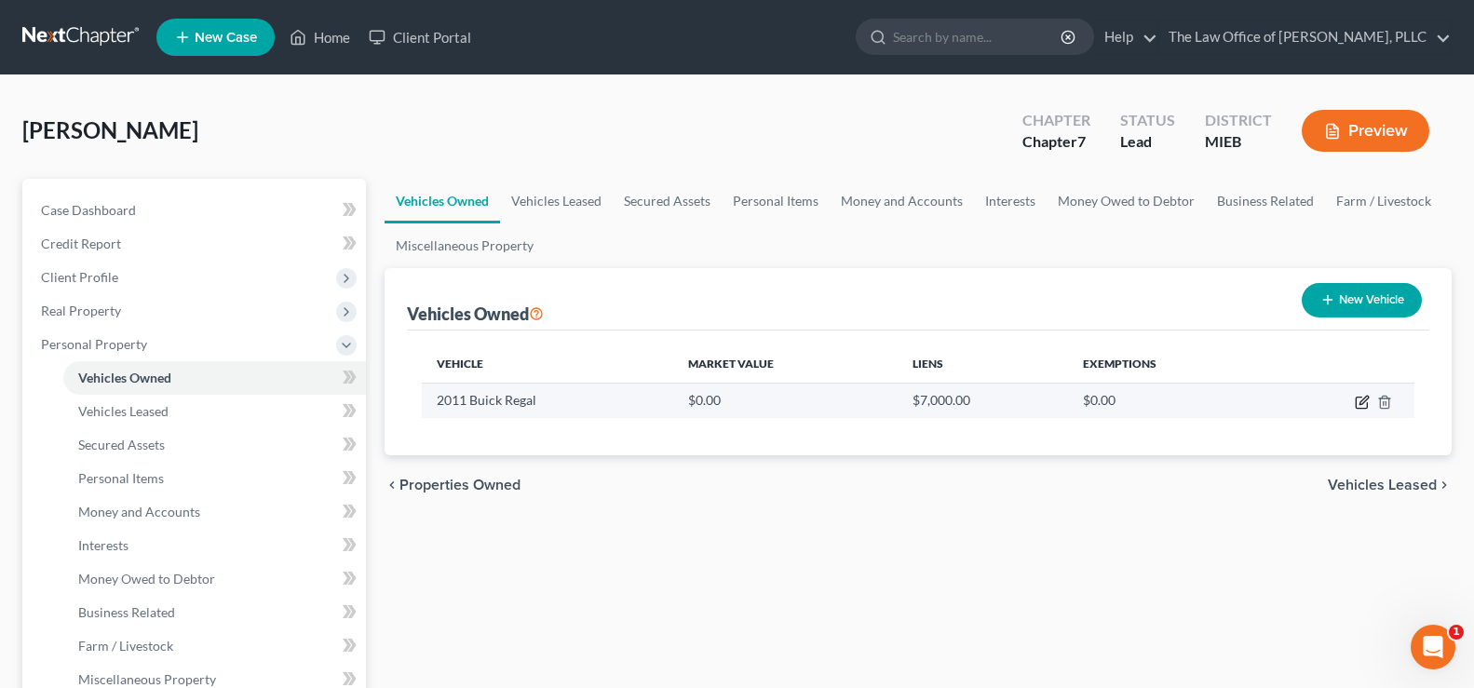
click at [1357, 405] on icon "button" at bounding box center [1362, 402] width 15 height 15
select select "0"
select select "15"
select select "4"
select select "0"
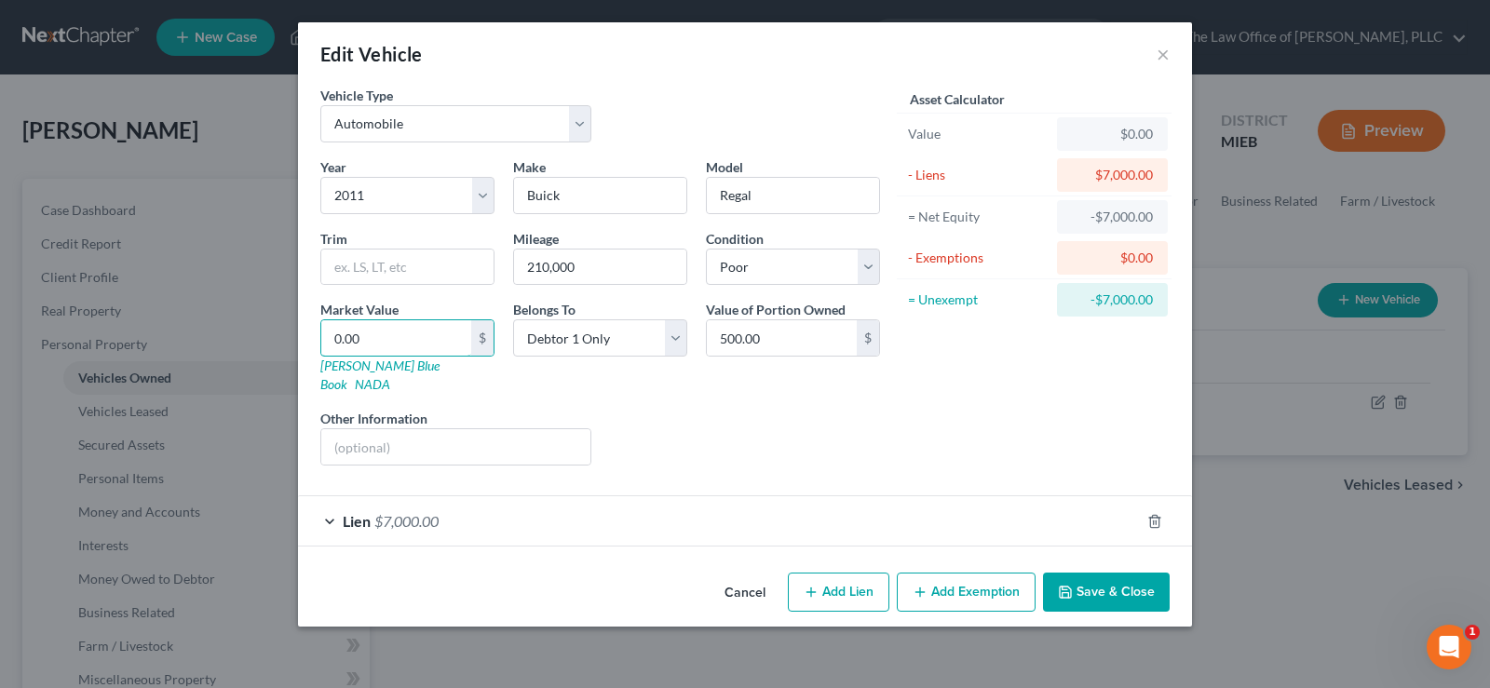
type input "5"
type input "5.00"
type input "50"
type input "50.00"
type input "500"
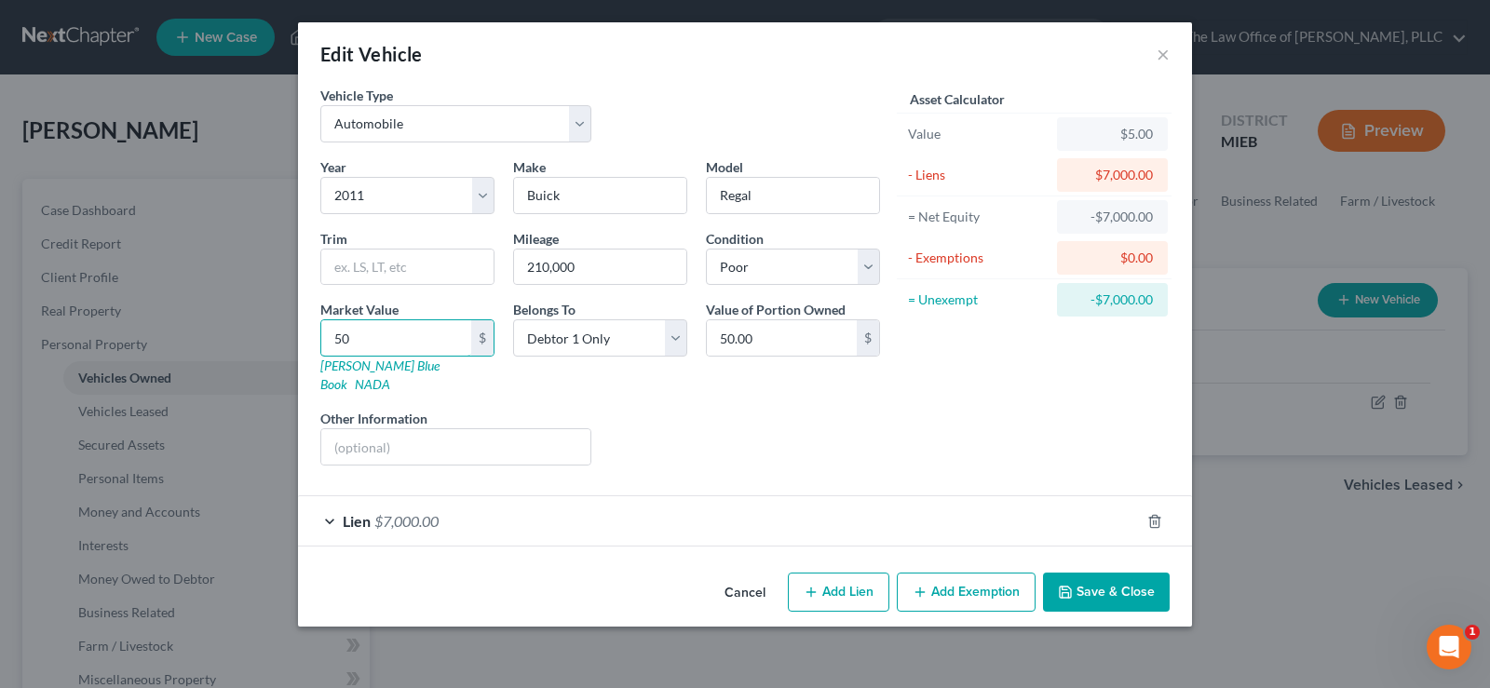
type input "500.00"
type input "5"
type input "5.00"
type input "50"
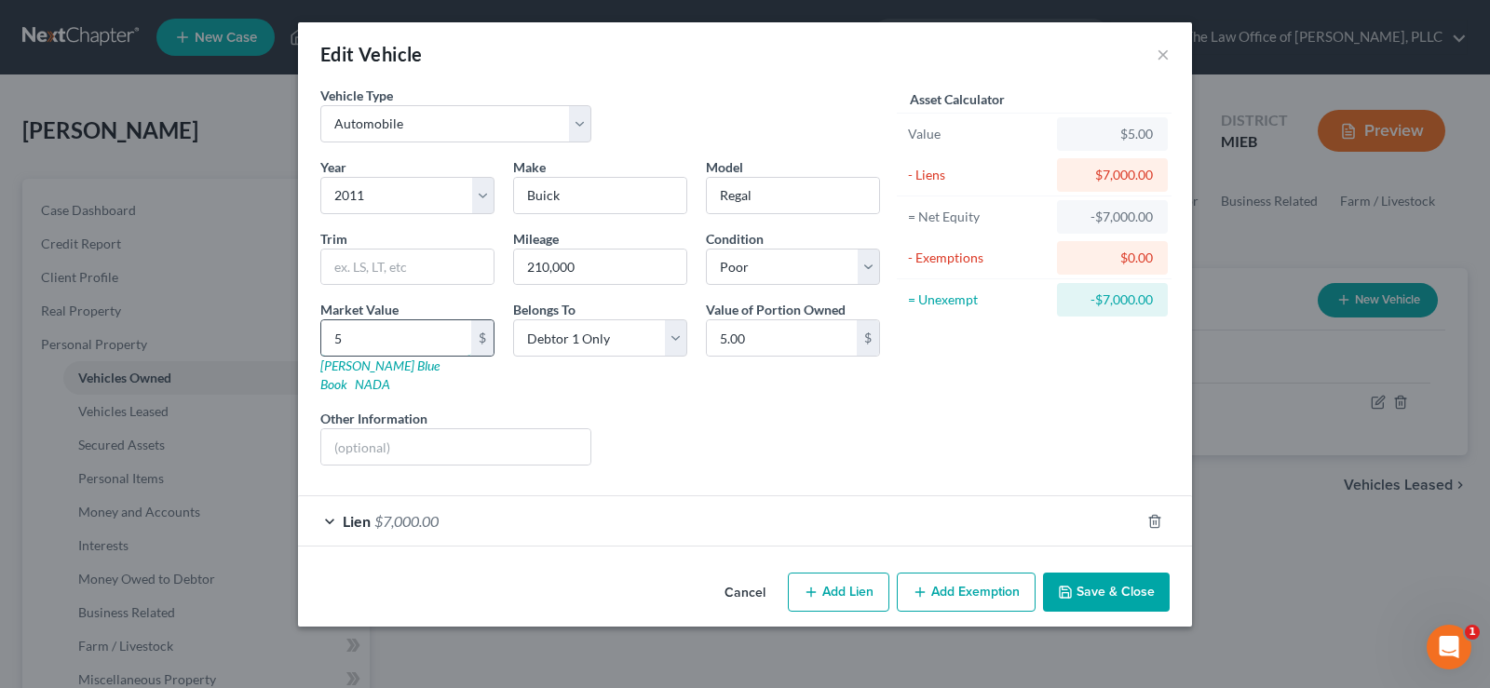
type input "50.00"
type input "500"
type input "500.00"
type input "0.00"
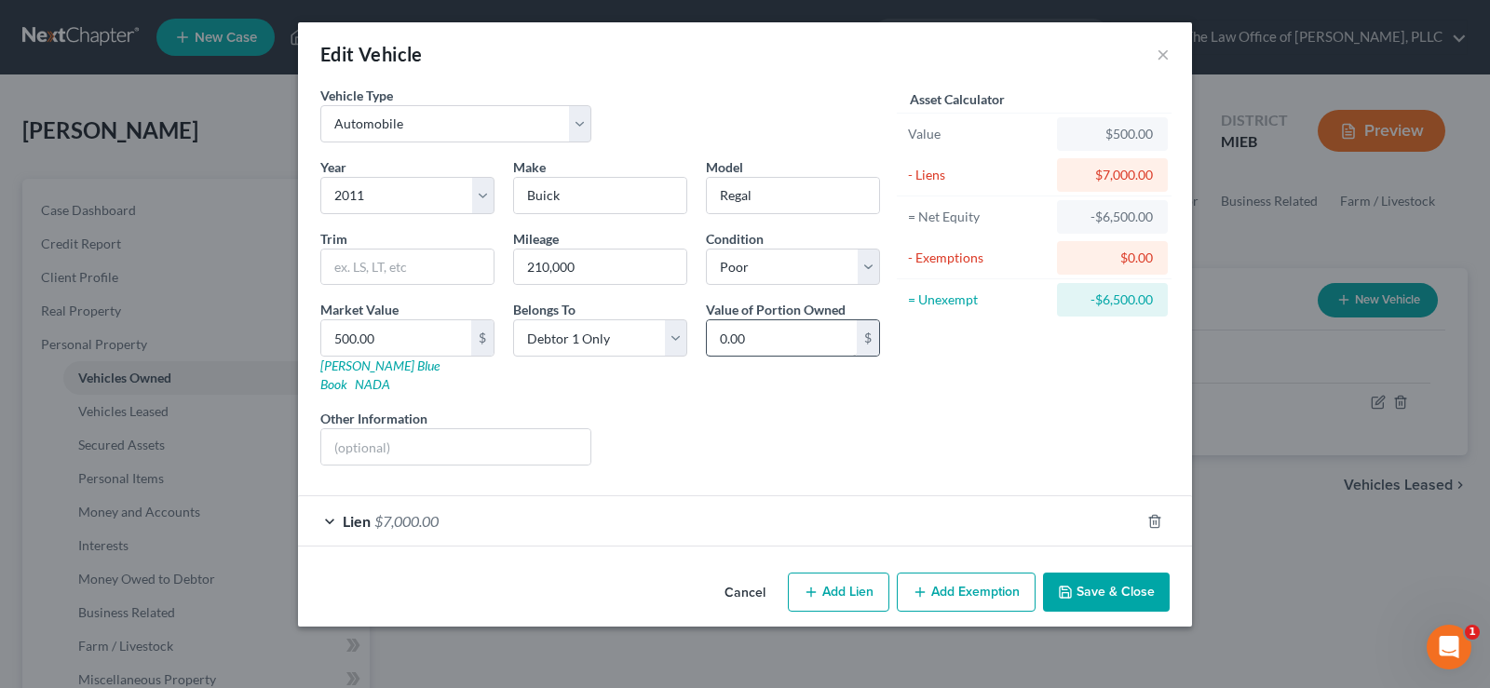
drag, startPoint x: 768, startPoint y: 357, endPoint x: 756, endPoint y: 335, distance: 24.6
click at [760, 338] on div "0.00 $" at bounding box center [793, 337] width 174 height 37
click at [466, 429] on input "text" at bounding box center [455, 446] width 269 height 35
type input "Currently does not run."
click at [1067, 585] on icon "button" at bounding box center [1065, 592] width 15 height 15
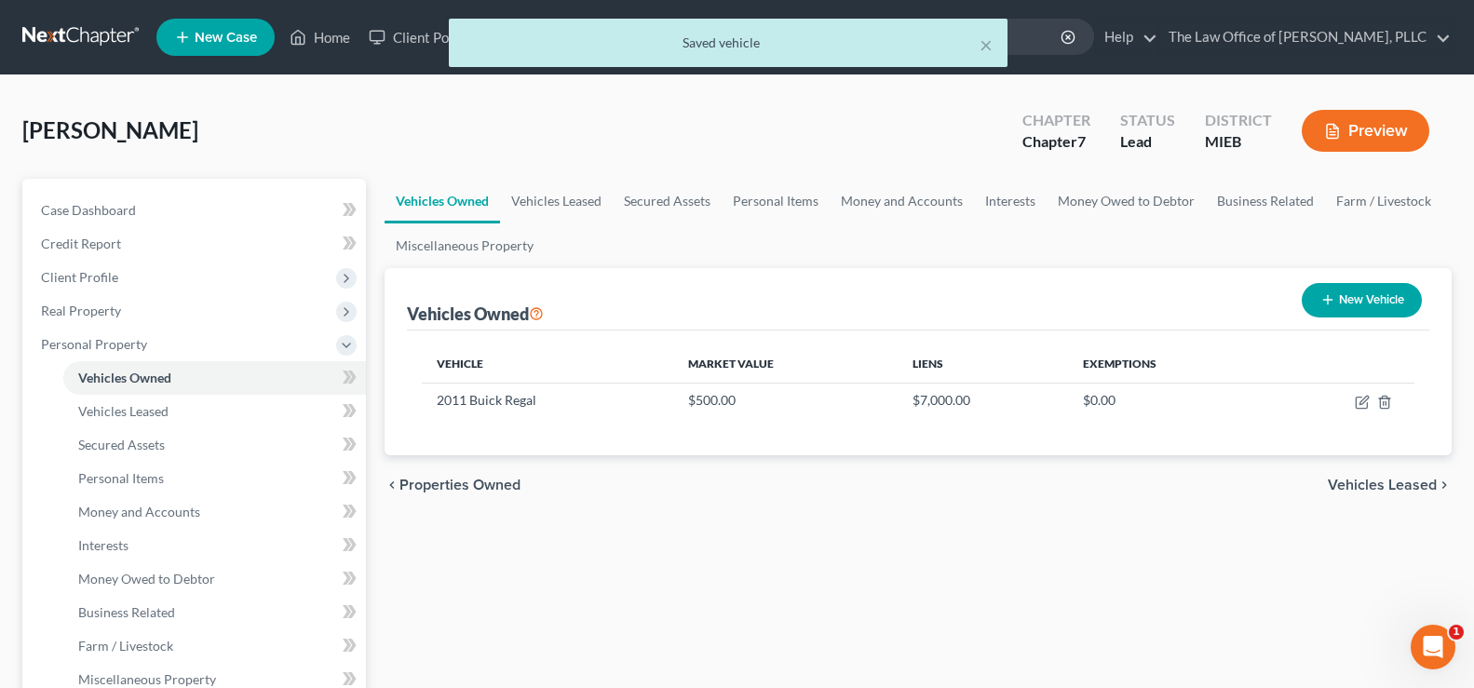
click at [1370, 482] on span "Vehicles Leased" at bounding box center [1382, 485] width 109 height 15
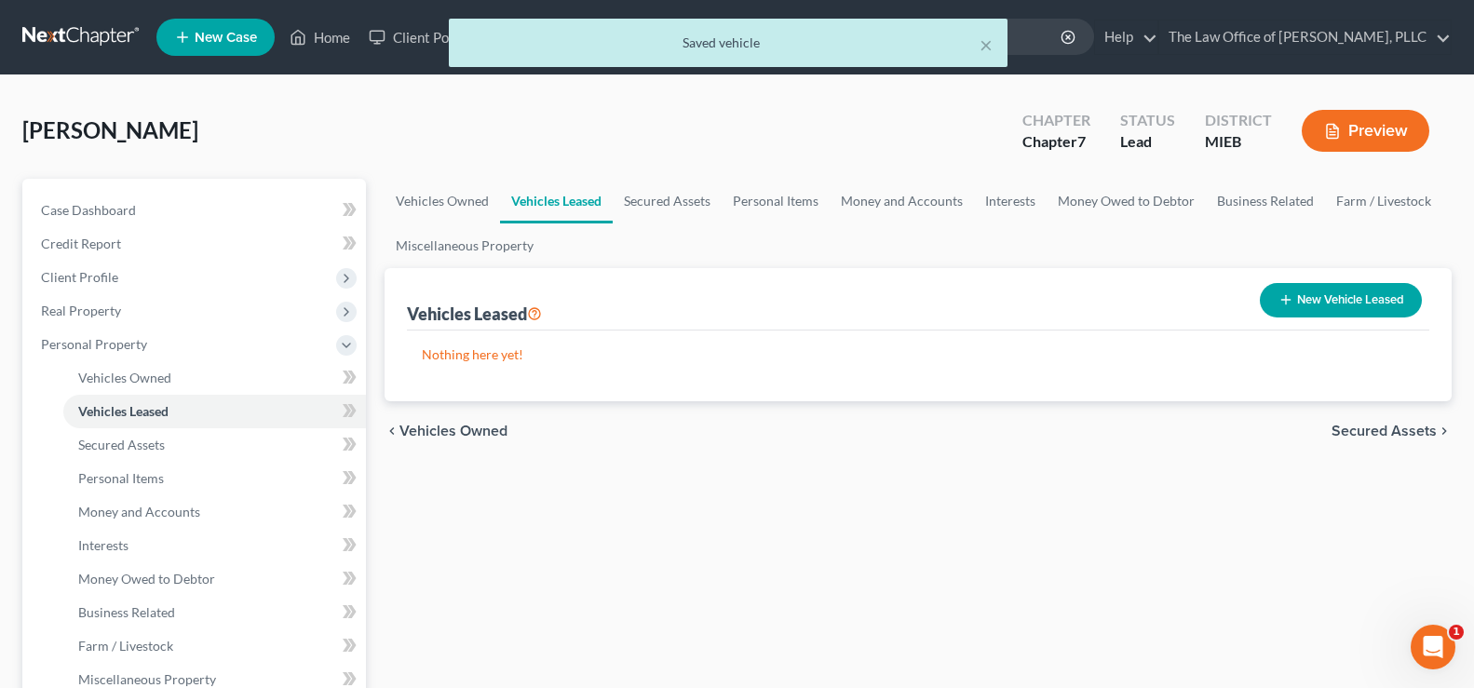
click at [1356, 440] on div "chevron_left Vehicles Owned Secured Assets chevron_right" at bounding box center [917, 431] width 1067 height 60
click at [1356, 437] on span "Secured Assets" at bounding box center [1383, 431] width 105 height 15
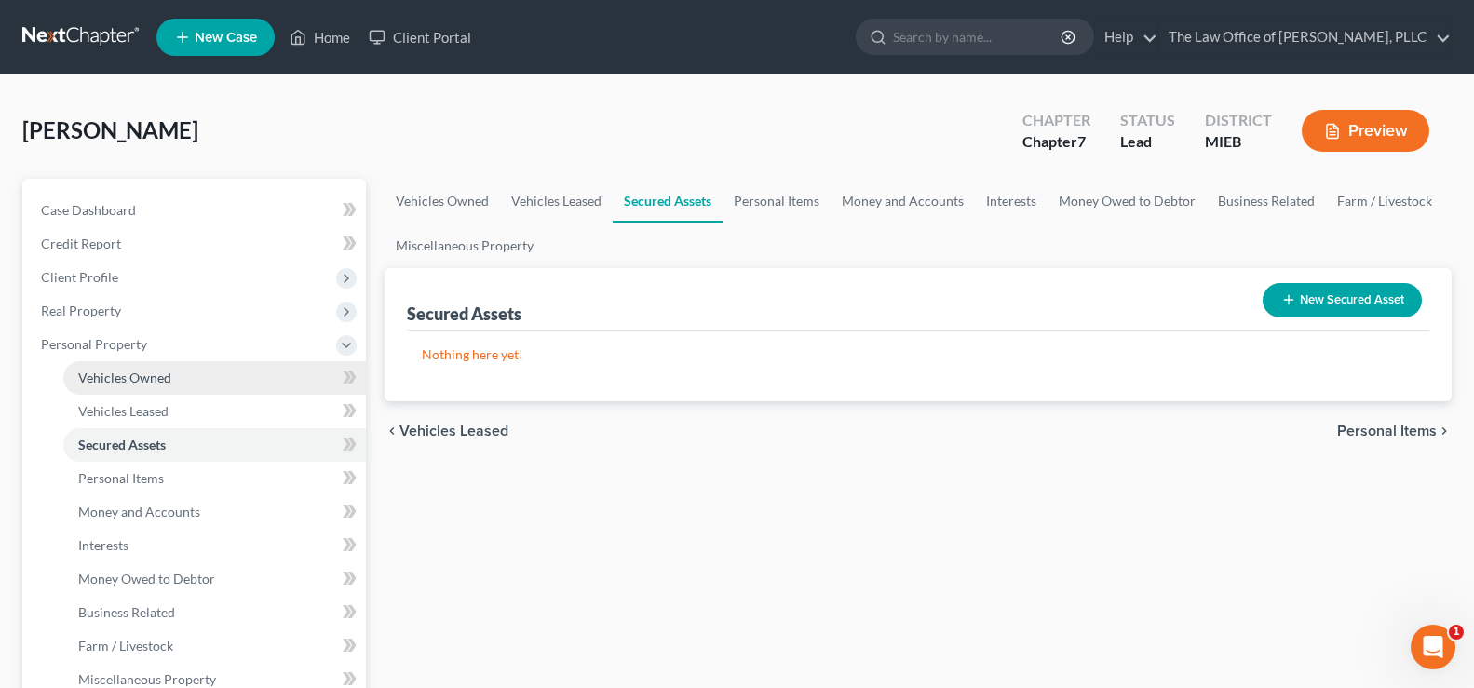
click at [144, 372] on span "Vehicles Owned" at bounding box center [124, 378] width 93 height 16
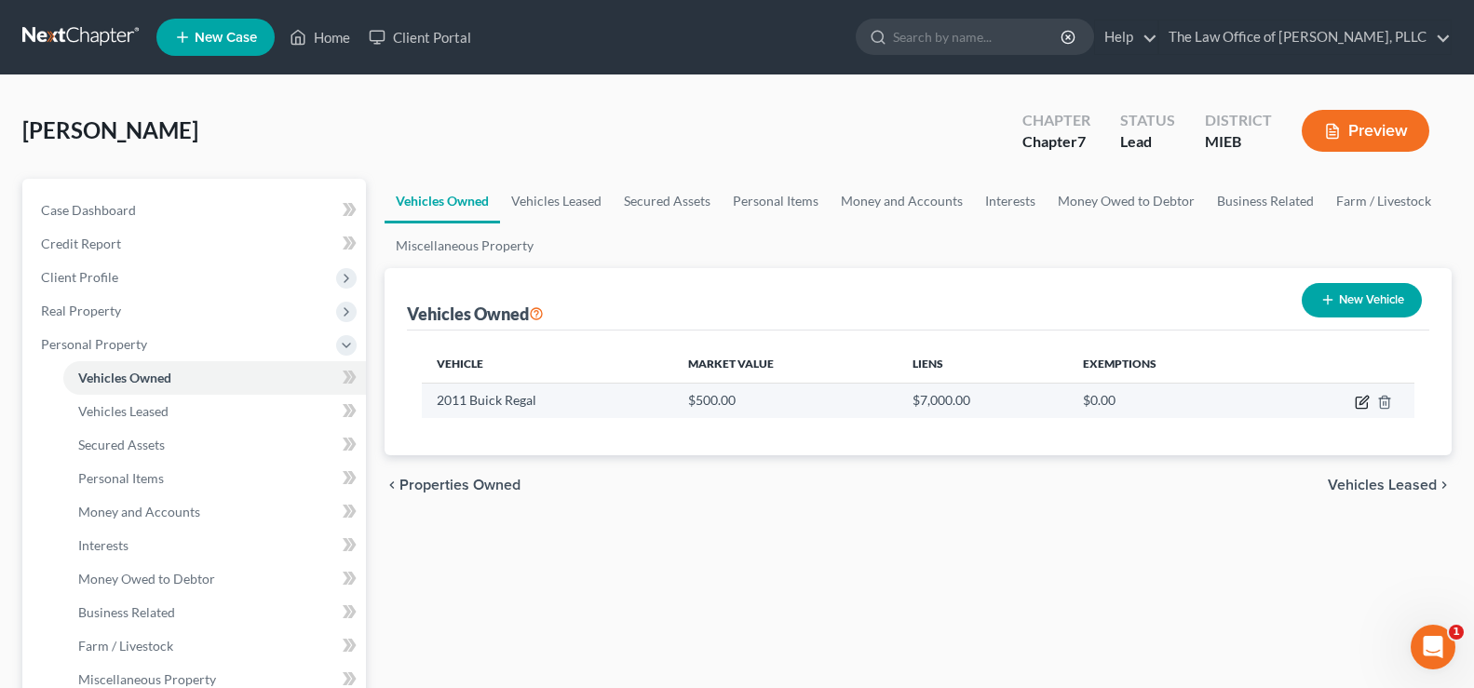
click at [1359, 404] on icon "button" at bounding box center [1363, 400] width 8 height 8
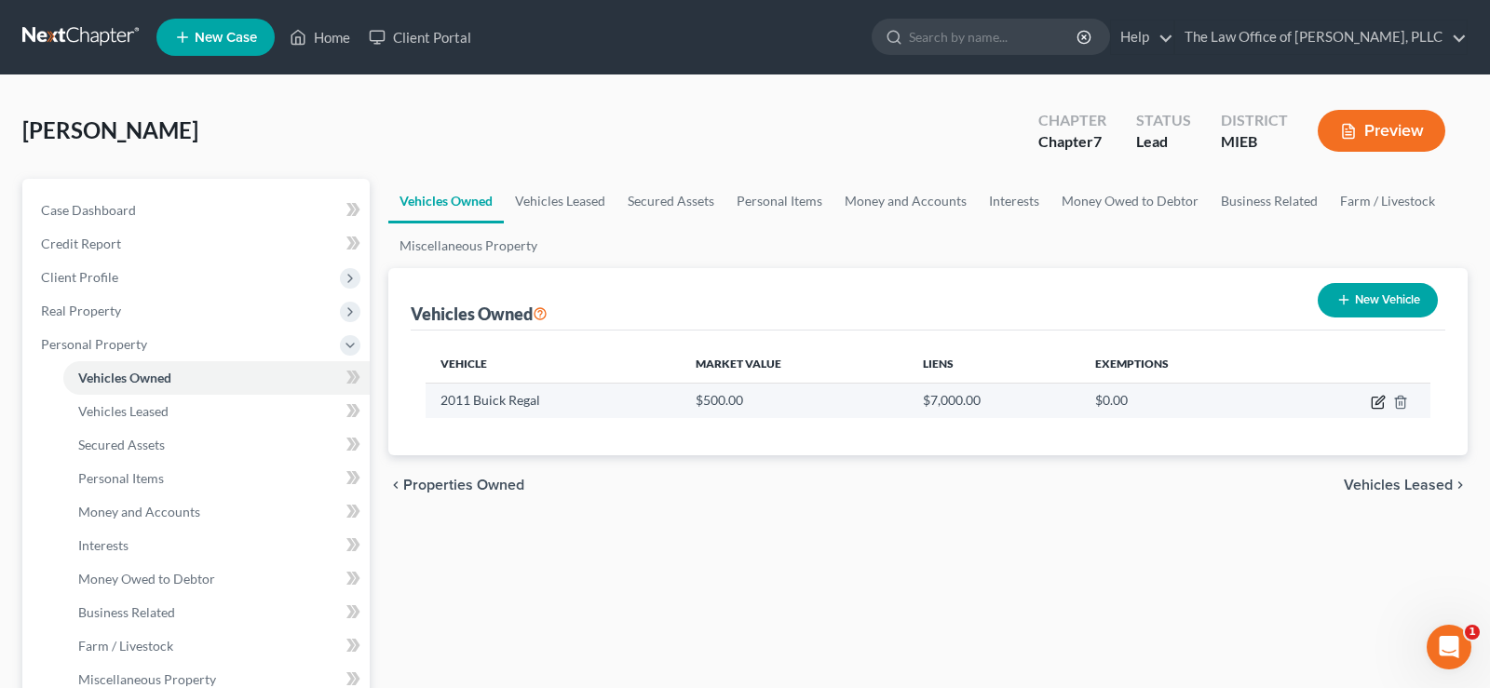
select select "0"
select select "15"
select select "4"
select select "0"
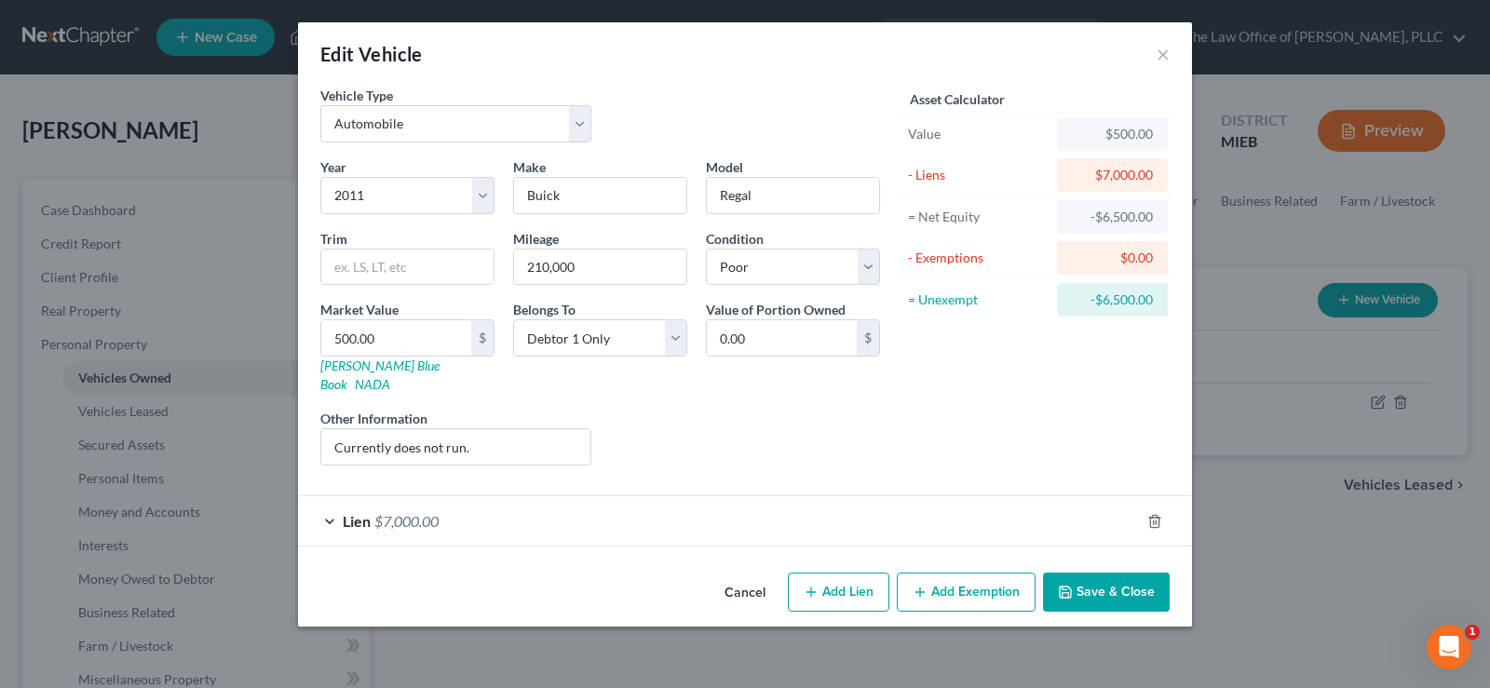
click at [827, 583] on button "Add Lien" at bounding box center [838, 592] width 101 height 39
select select "0"
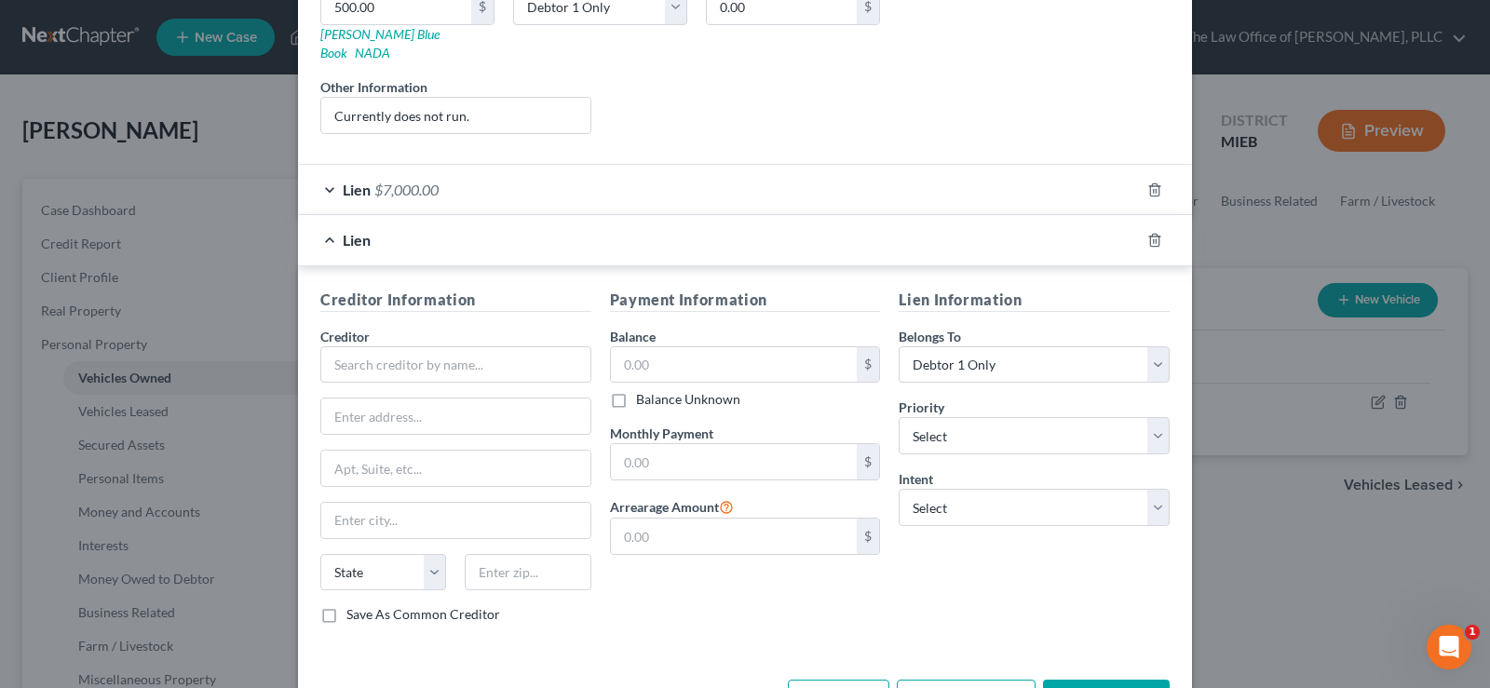
scroll to position [381, 0]
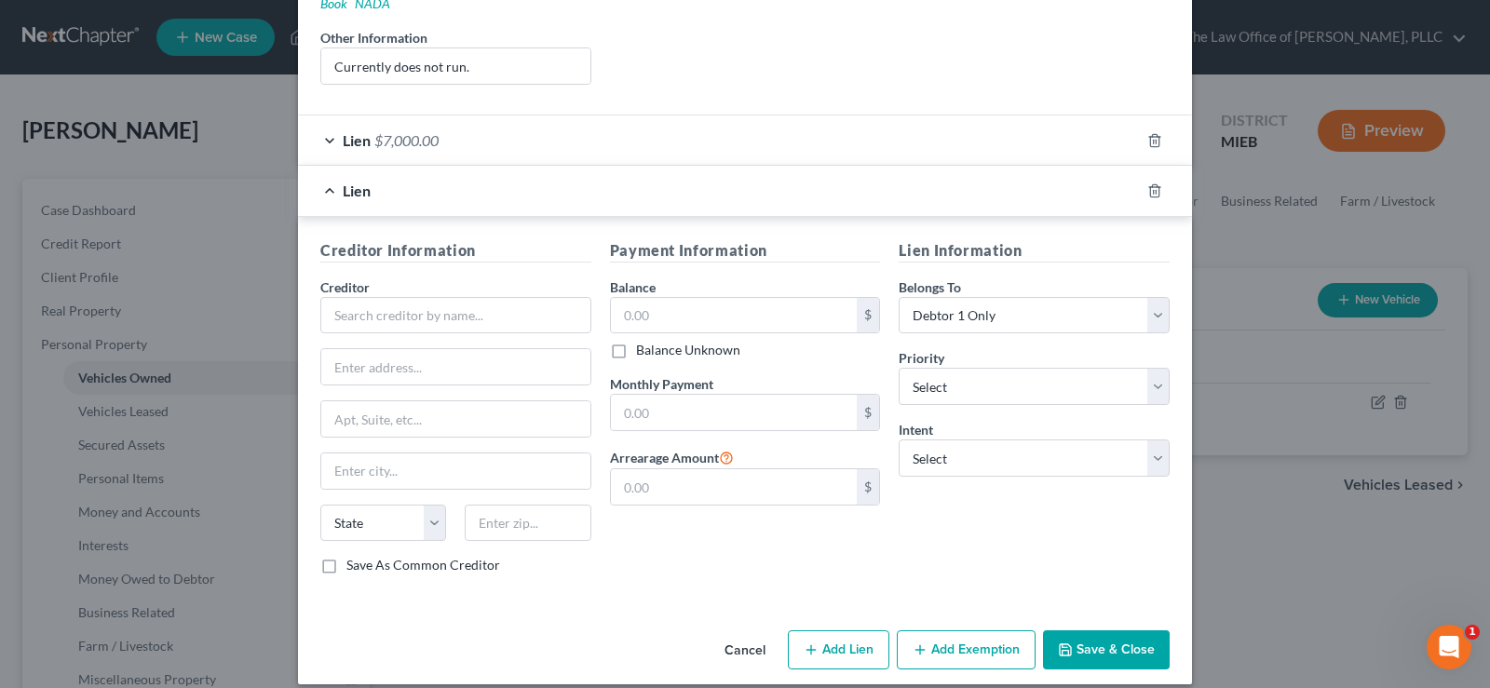
click at [1098, 630] on button "Save & Close" at bounding box center [1106, 649] width 127 height 39
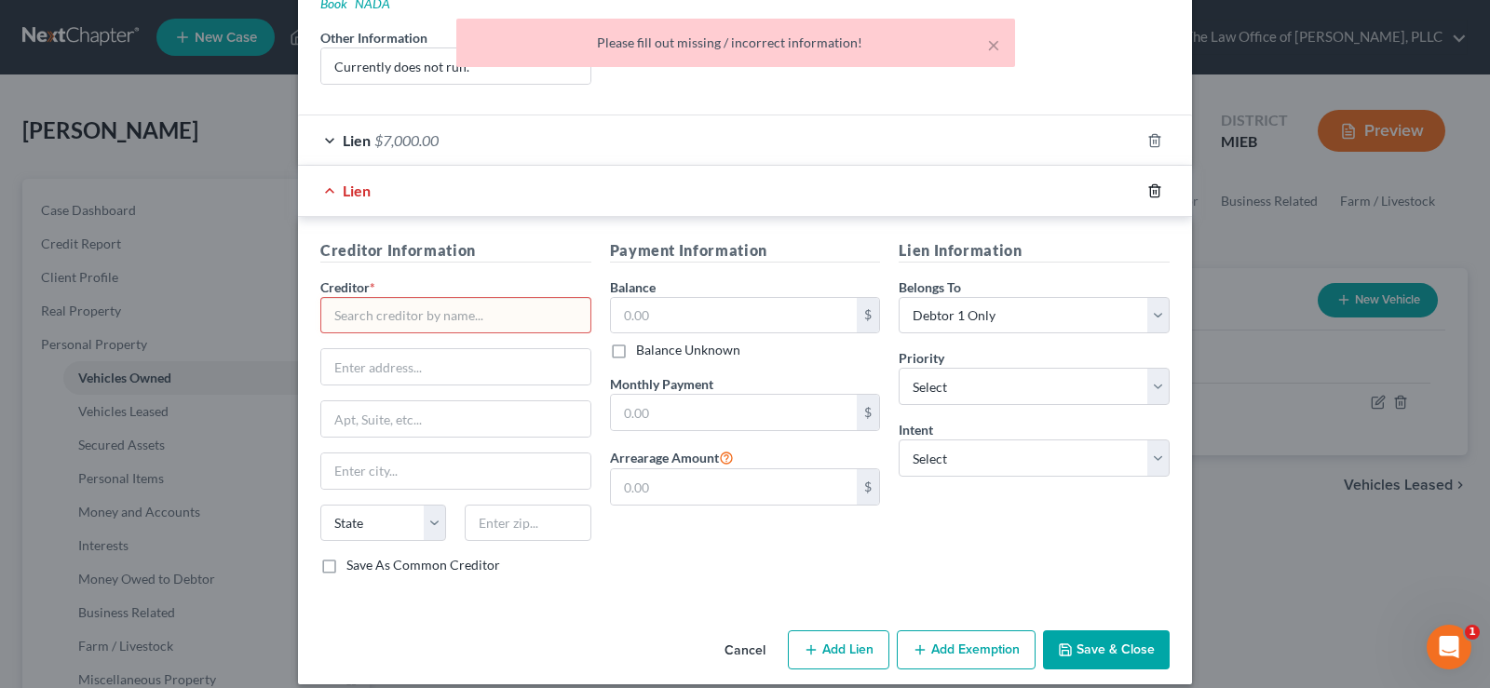
click at [1151, 184] on icon "button" at bounding box center [1154, 190] width 8 height 12
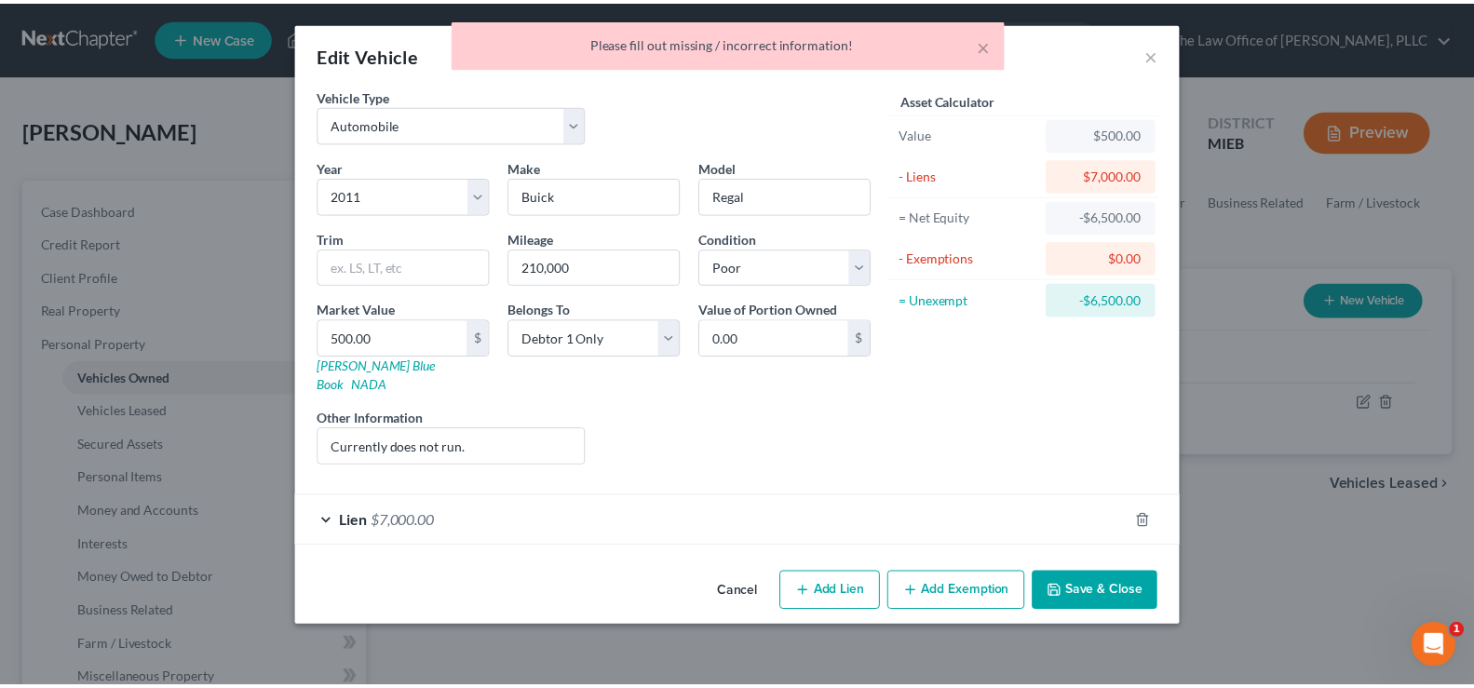
scroll to position [0, 0]
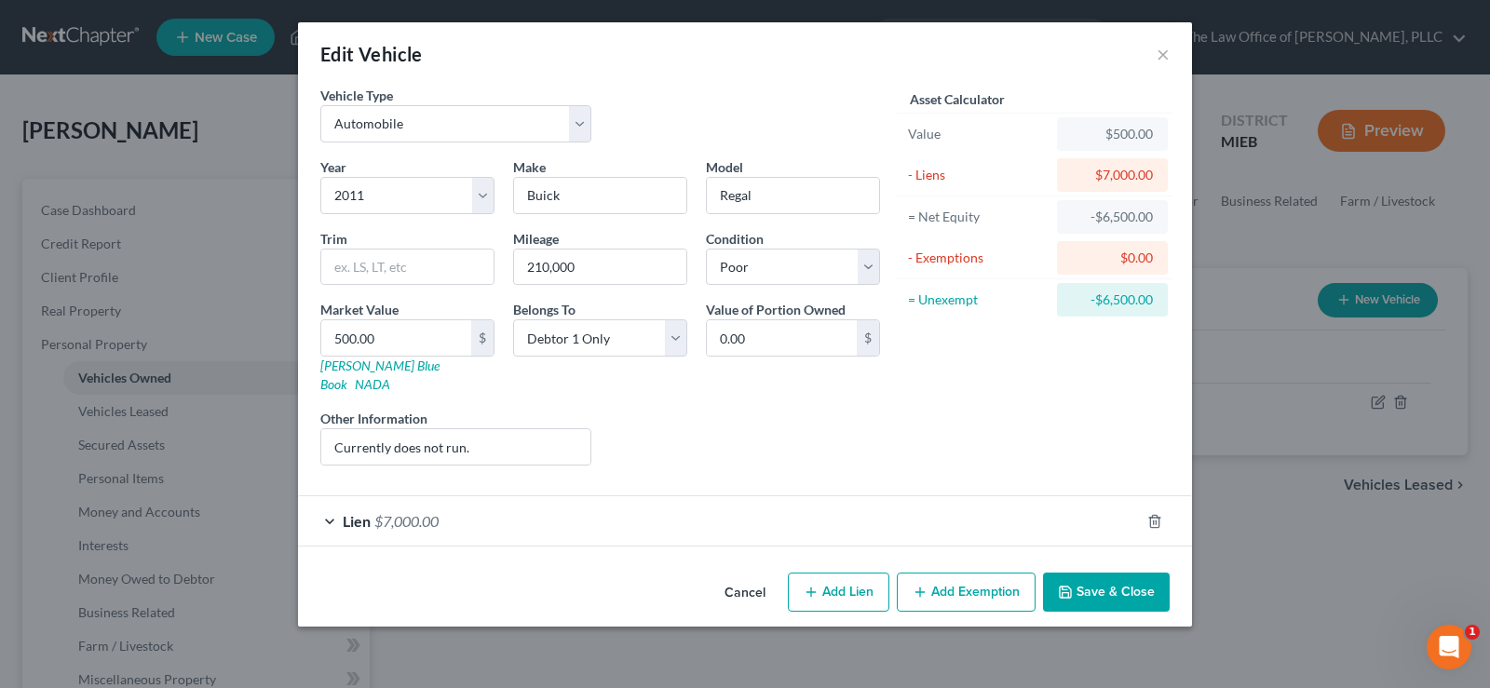
click at [1072, 585] on icon "button" at bounding box center [1065, 592] width 15 height 15
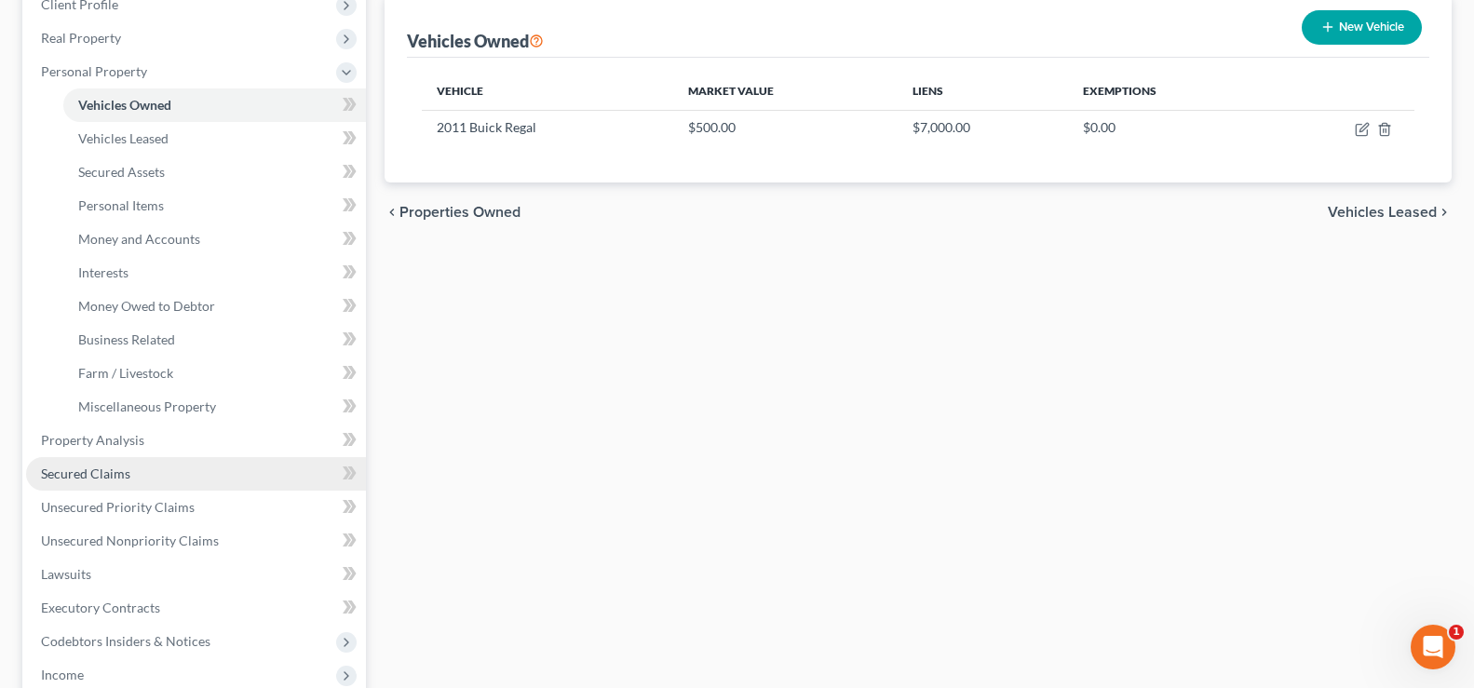
scroll to position [279, 0]
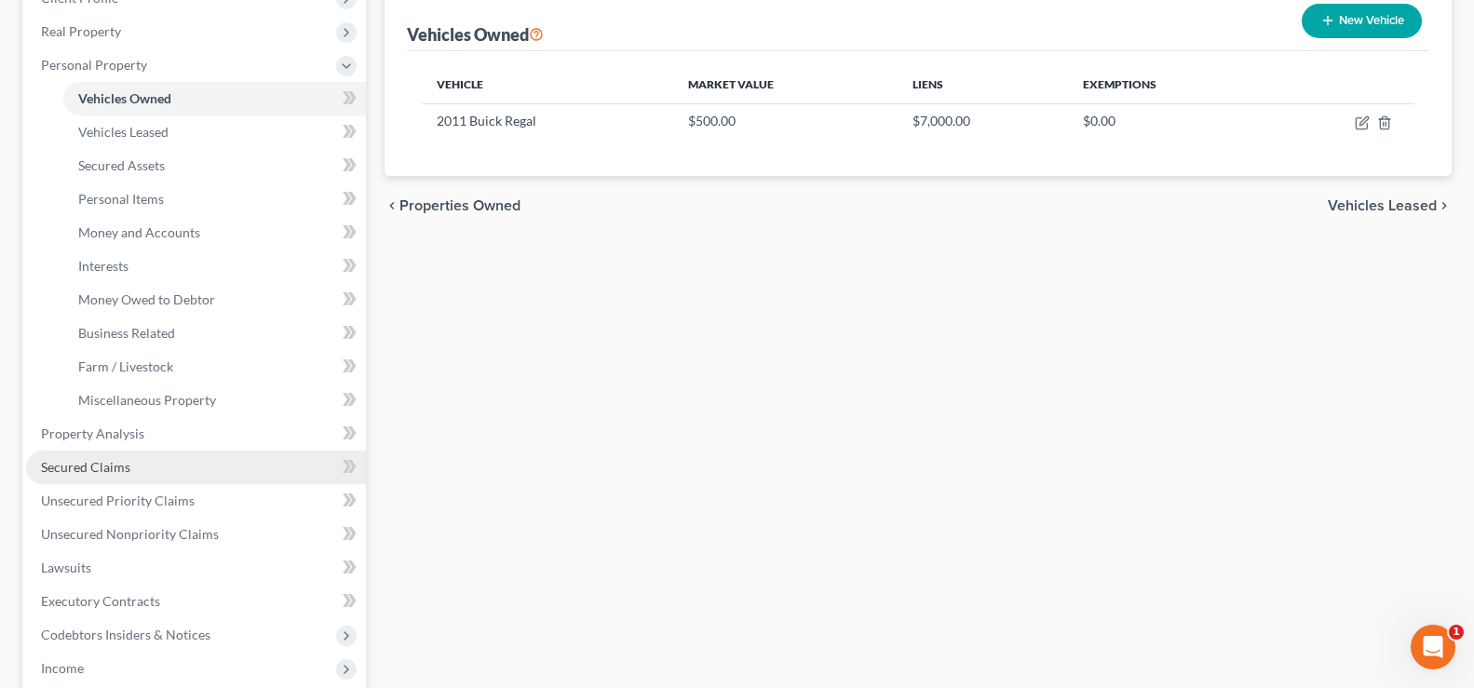
click at [107, 474] on span "Secured Claims" at bounding box center [85, 467] width 89 height 16
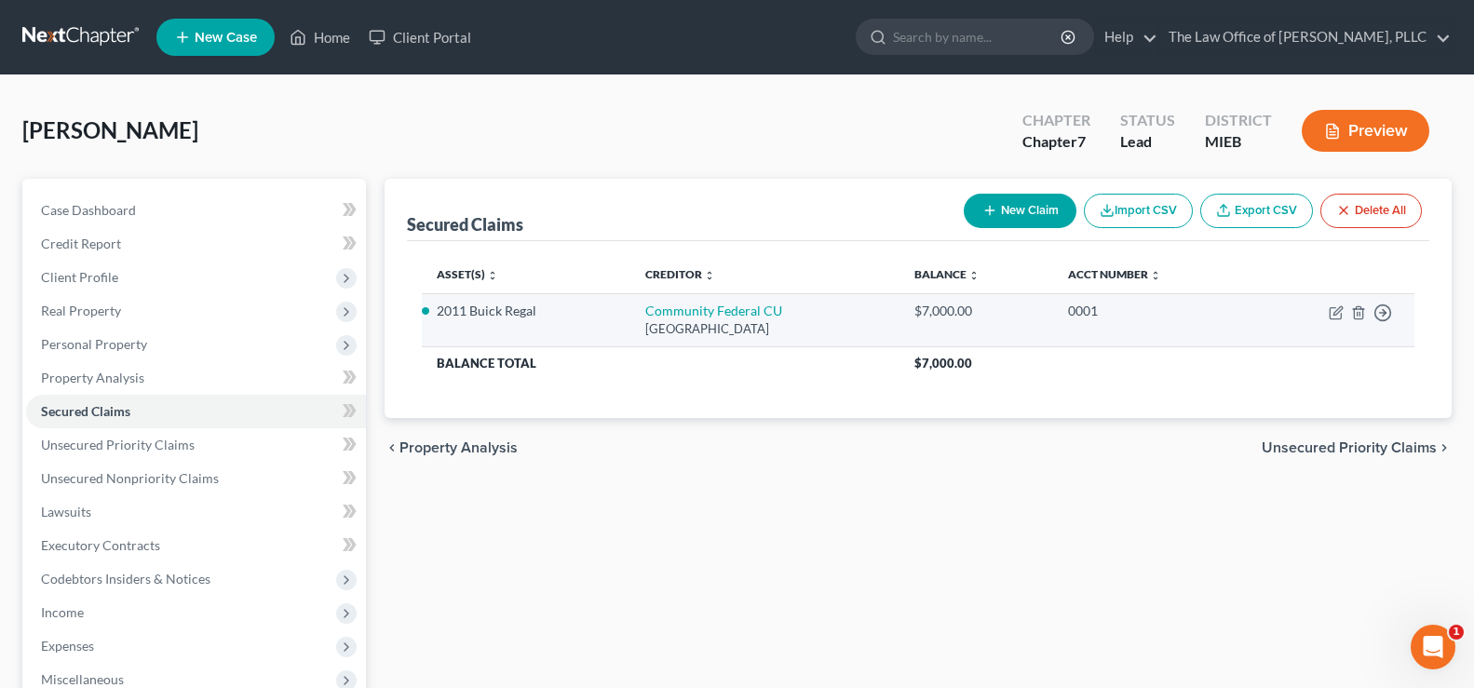
click at [644, 319] on td "Community [GEOGRAPHIC_DATA][STREET_ADDRESS]" at bounding box center [764, 319] width 269 height 53
click at [645, 310] on link "Community Federal CU" at bounding box center [713, 311] width 137 height 16
select select "23"
select select "4"
select select "0"
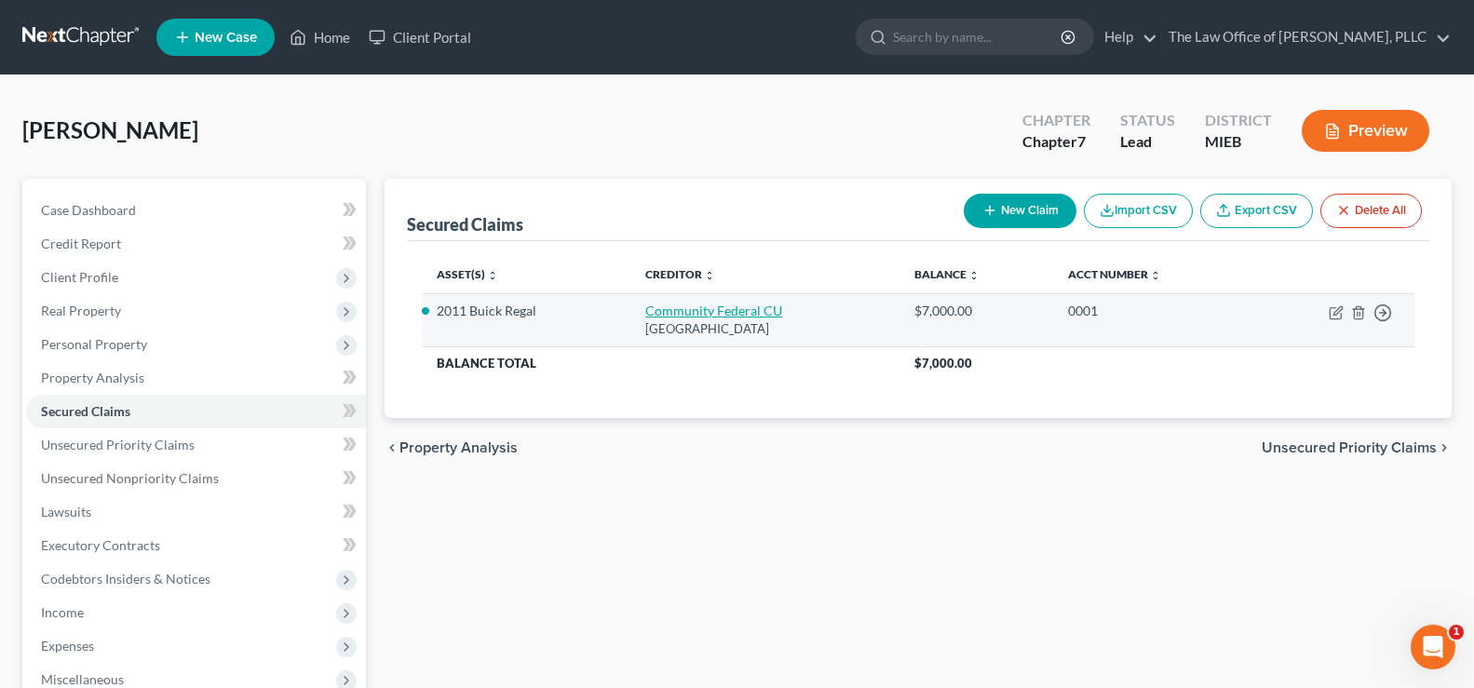
select select "0"
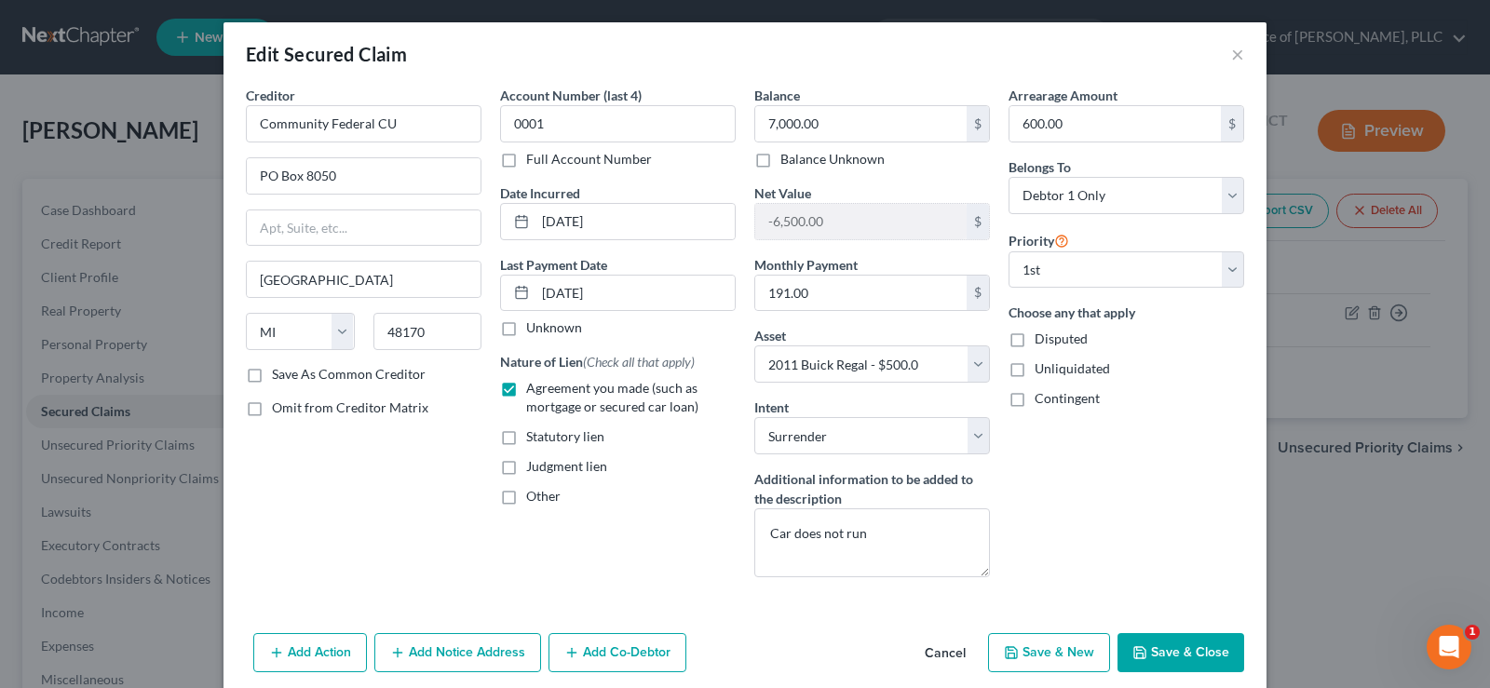
click at [272, 373] on label "Save As Common Creditor" at bounding box center [349, 374] width 154 height 19
click at [279, 373] on input "Save As Common Creditor" at bounding box center [285, 371] width 12 height 12
click at [272, 380] on label "Save As Common Creditor" at bounding box center [349, 374] width 154 height 19
click at [279, 377] on input "Save As Common Creditor" at bounding box center [285, 371] width 12 height 12
click at [272, 380] on label "Save As Common Creditor" at bounding box center [349, 374] width 154 height 19
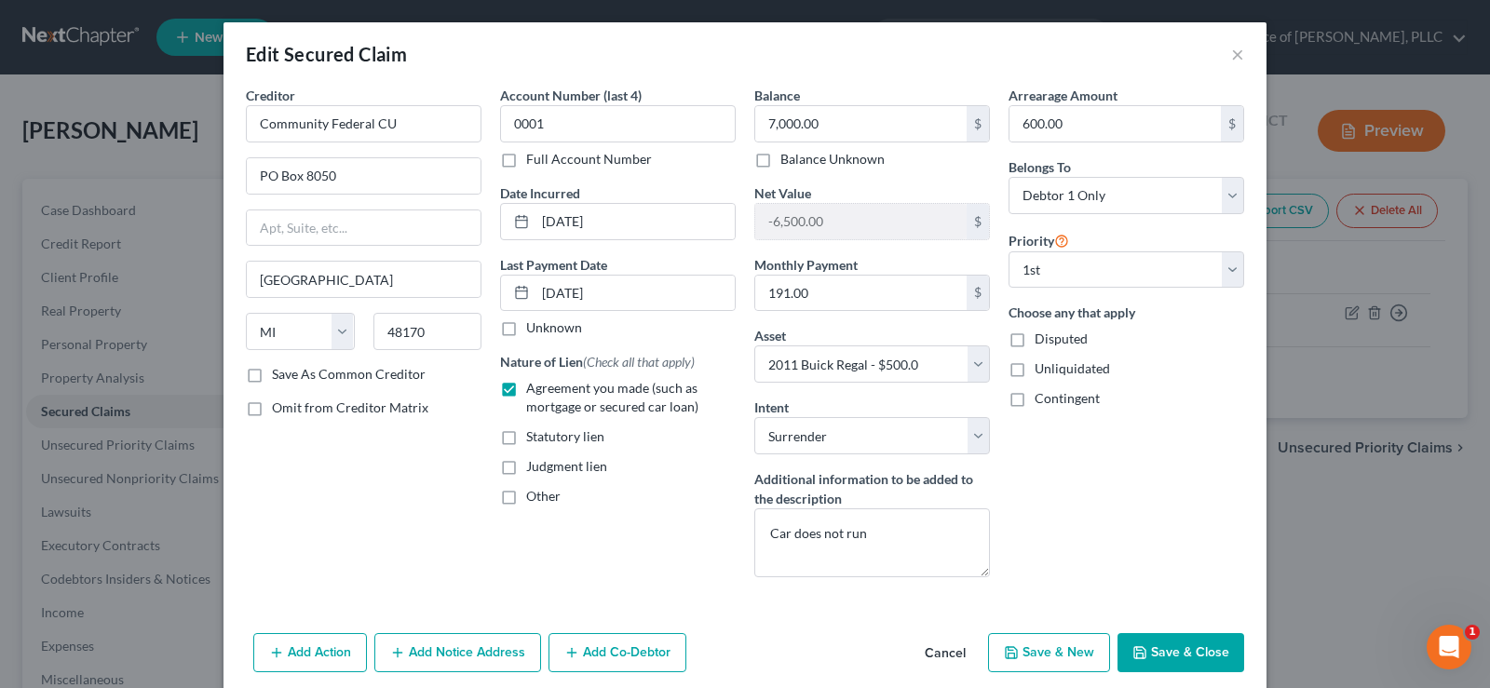
click at [279, 377] on input "Save As Common Creditor" at bounding box center [285, 371] width 12 height 12
click at [272, 380] on label "Save As Common Creditor" at bounding box center [349, 374] width 154 height 19
click at [279, 377] on input "Save As Common Creditor" at bounding box center [285, 371] width 12 height 12
click at [272, 378] on label "Save As Common Creditor" at bounding box center [349, 374] width 154 height 19
click at [279, 377] on input "Save As Common Creditor" at bounding box center [285, 371] width 12 height 12
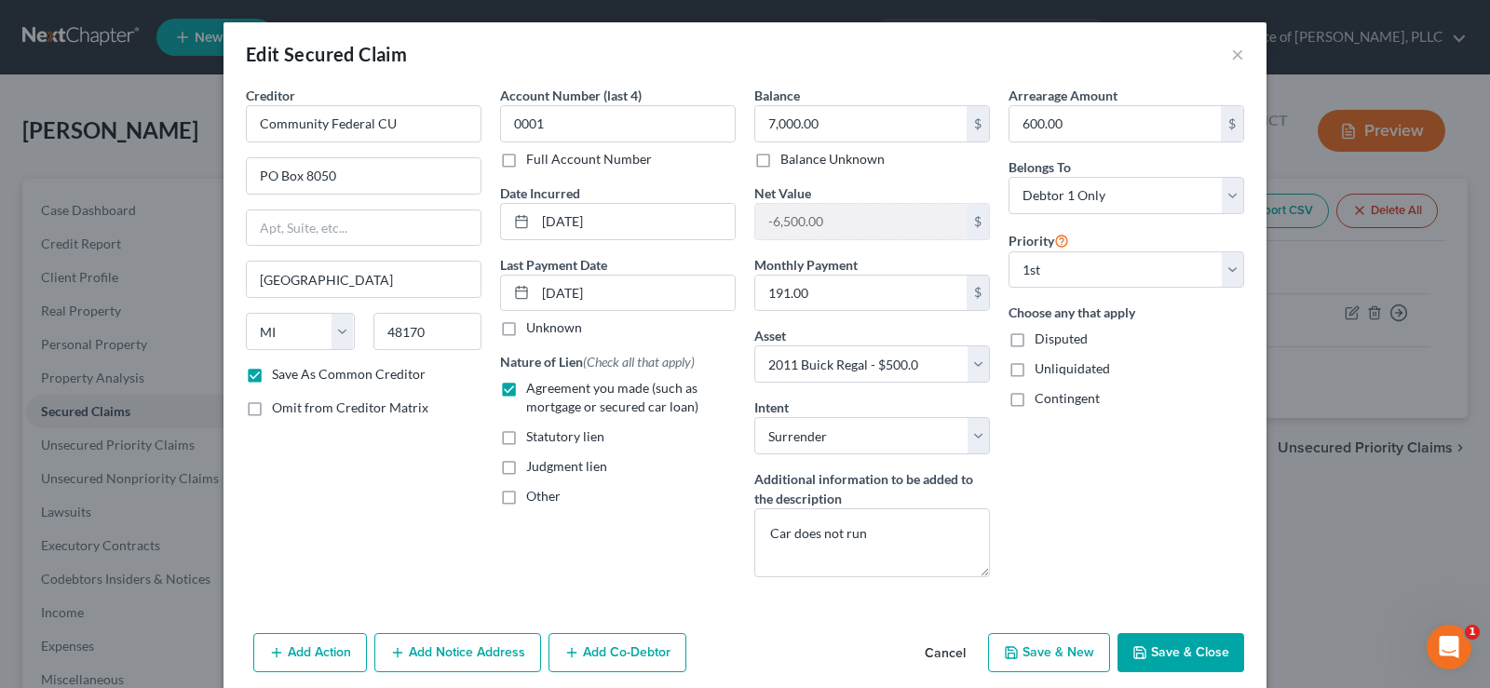
click at [1146, 665] on button "Save & Close" at bounding box center [1180, 652] width 127 height 39
checkbox input "false"
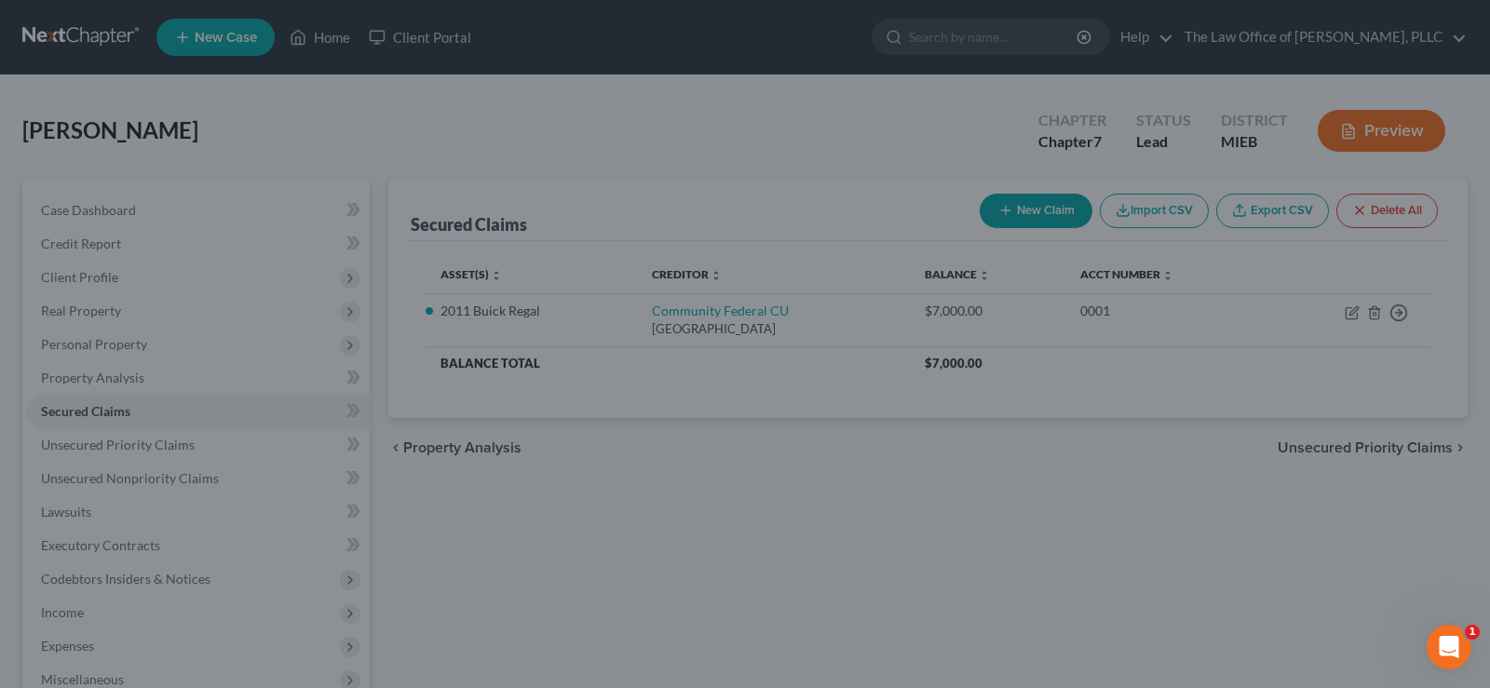
select select "4"
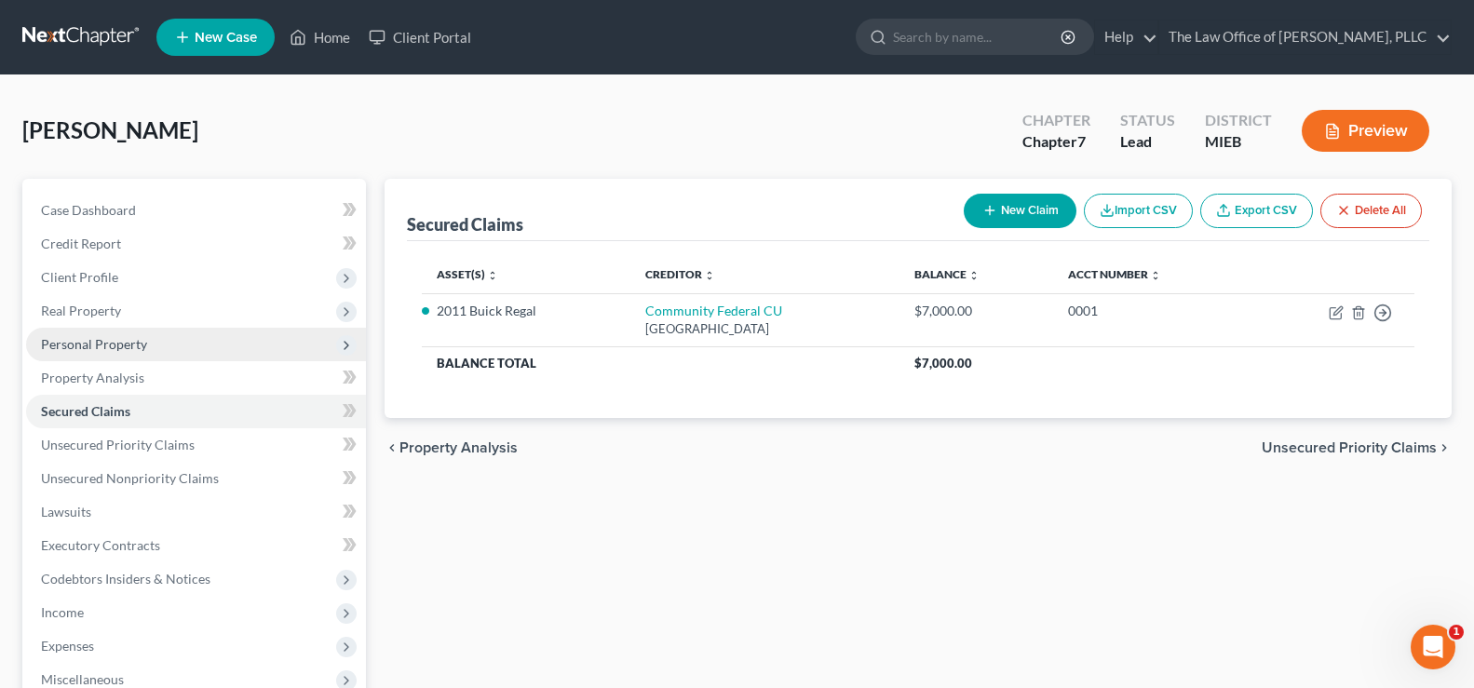
click at [159, 341] on span "Personal Property" at bounding box center [196, 345] width 340 height 34
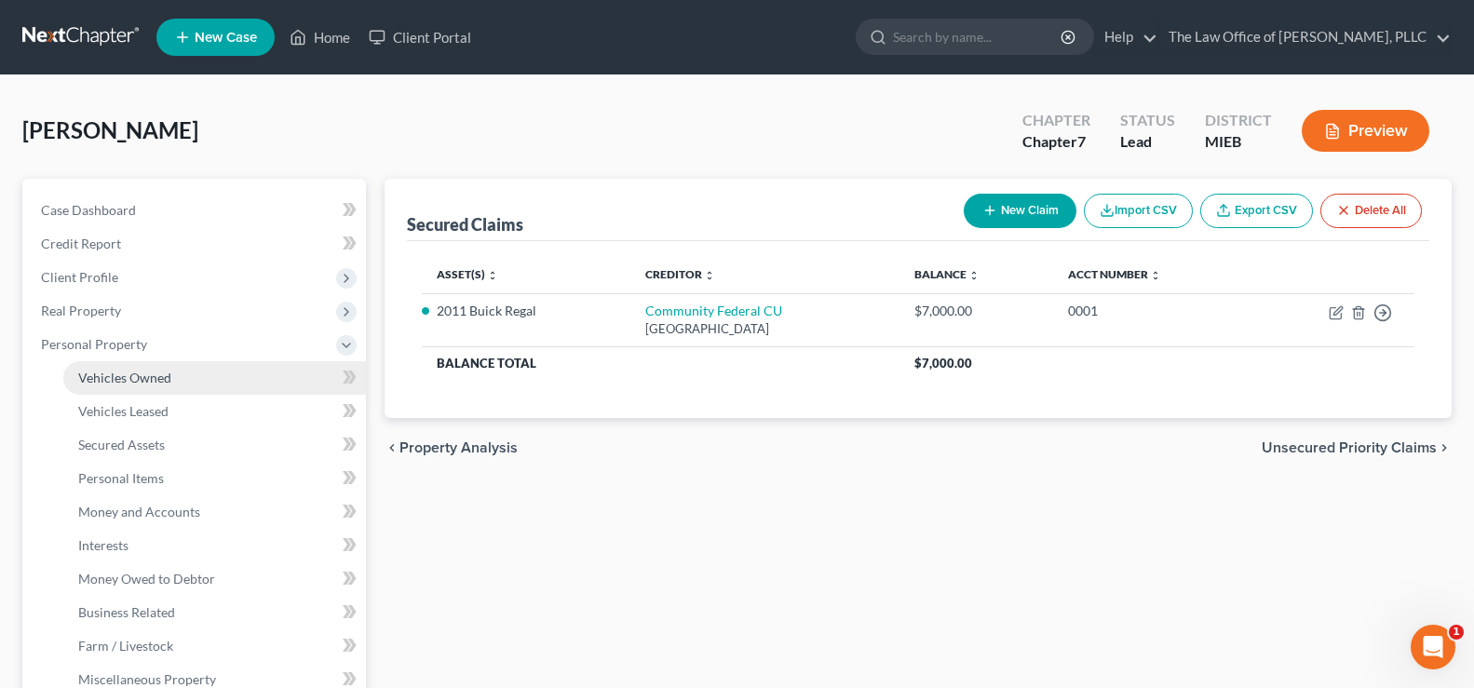
click at [157, 371] on span "Vehicles Owned" at bounding box center [124, 378] width 93 height 16
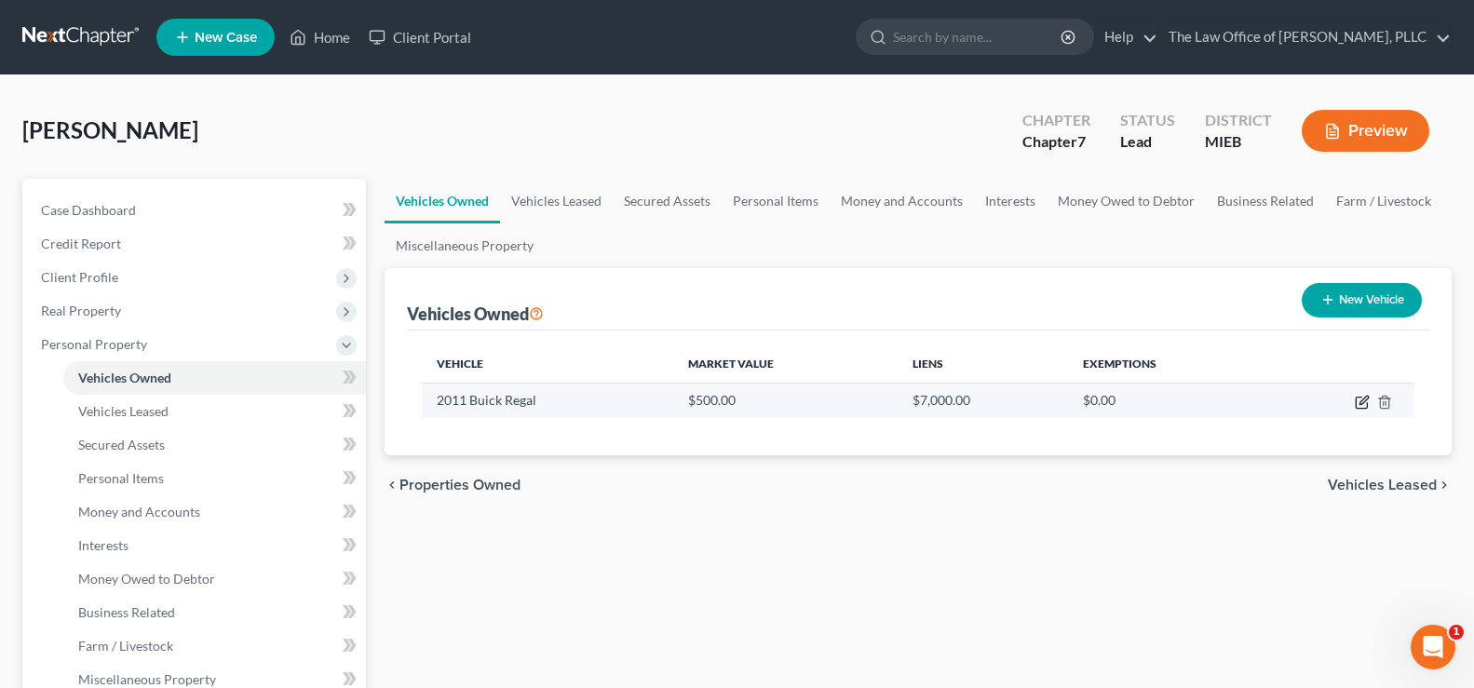
click at [1366, 399] on icon "button" at bounding box center [1363, 400] width 8 height 8
select select "0"
select select "15"
select select "4"
select select "0"
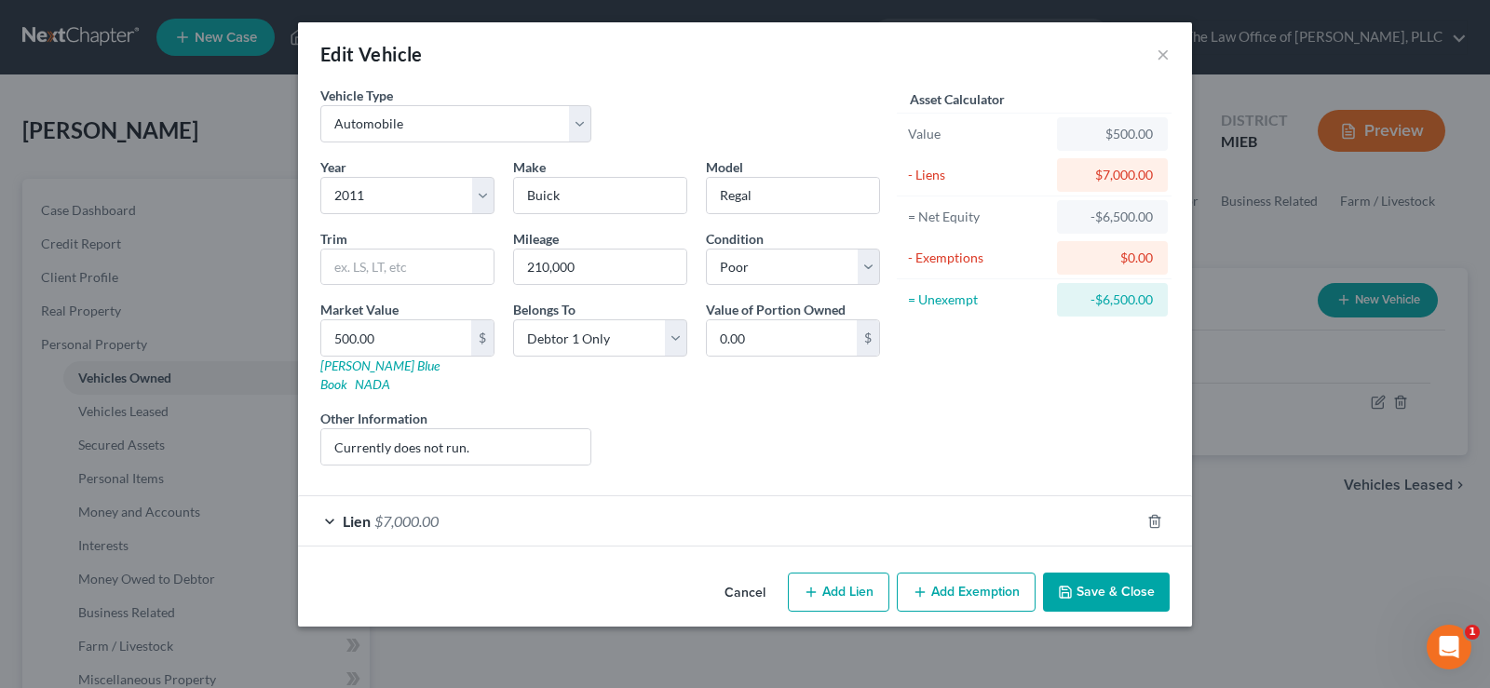
click at [869, 576] on button "Add Lien" at bounding box center [838, 592] width 101 height 39
select select "0"
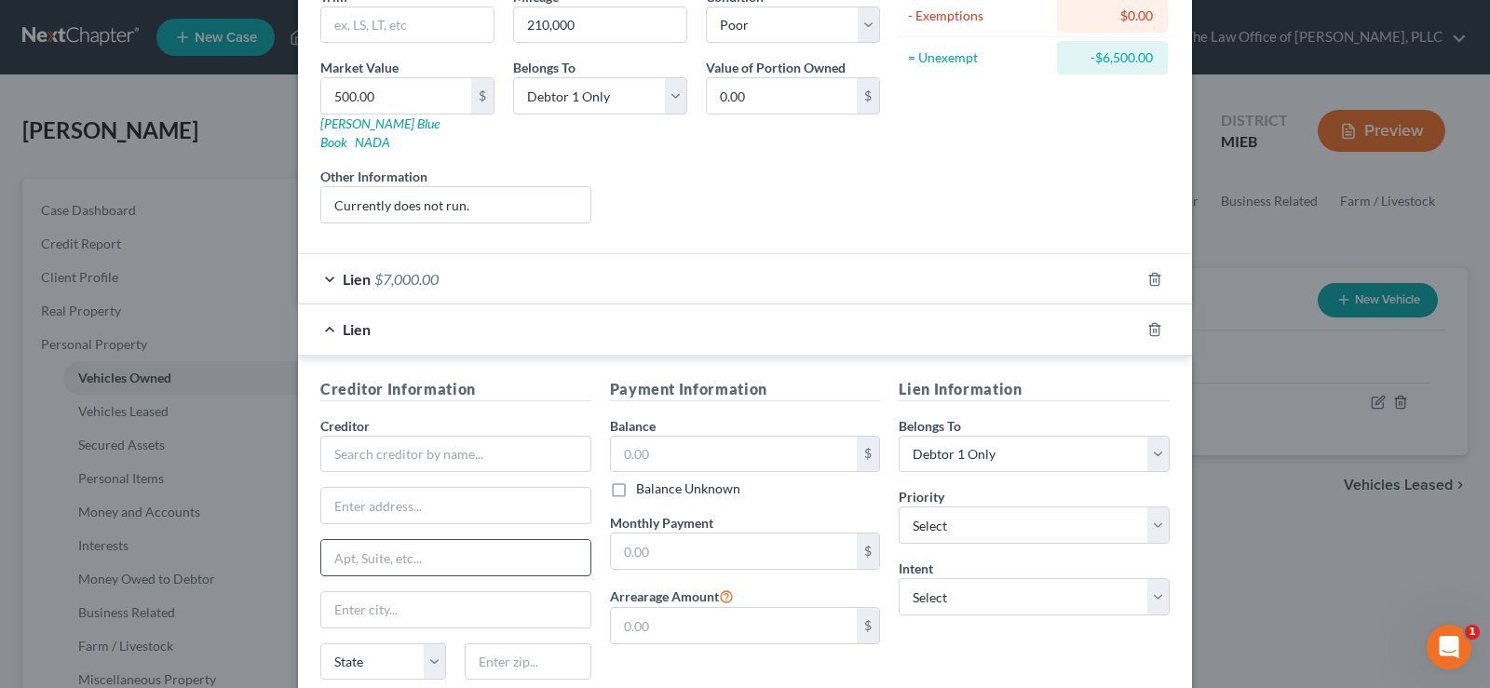
scroll to position [279, 0]
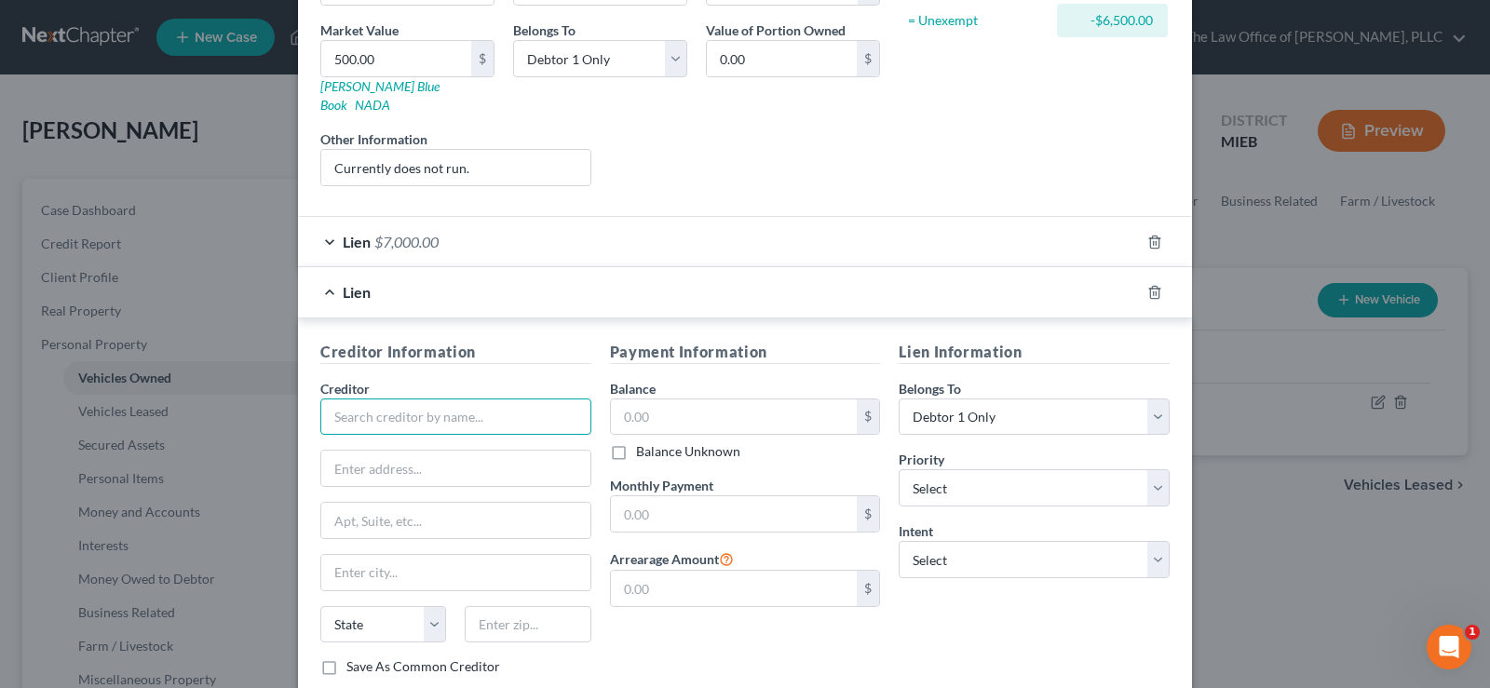
click at [458, 407] on input "text" at bounding box center [455, 416] width 271 height 37
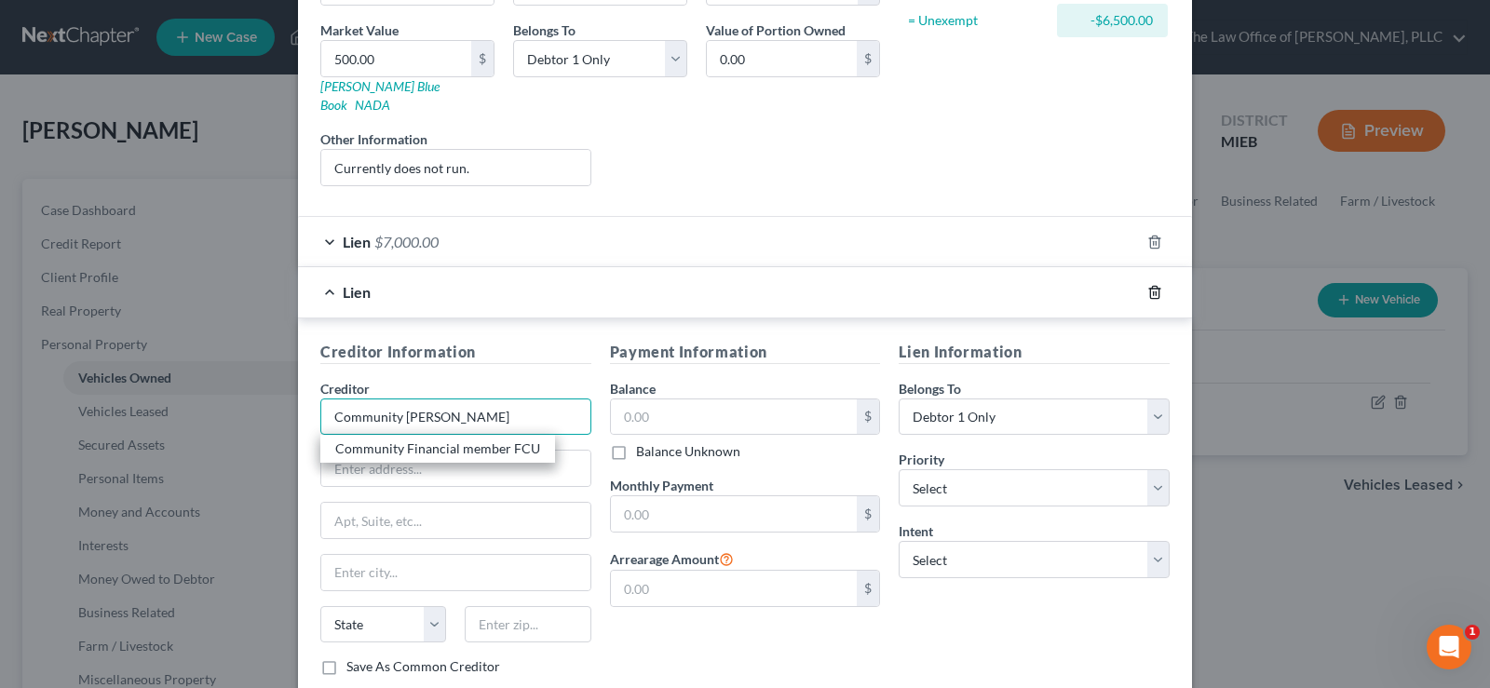
type input "Community [PERSON_NAME]"
drag, startPoint x: 1151, startPoint y: 269, endPoint x: 1062, endPoint y: 265, distance: 88.5
click at [1151, 285] on icon "button" at bounding box center [1154, 292] width 15 height 15
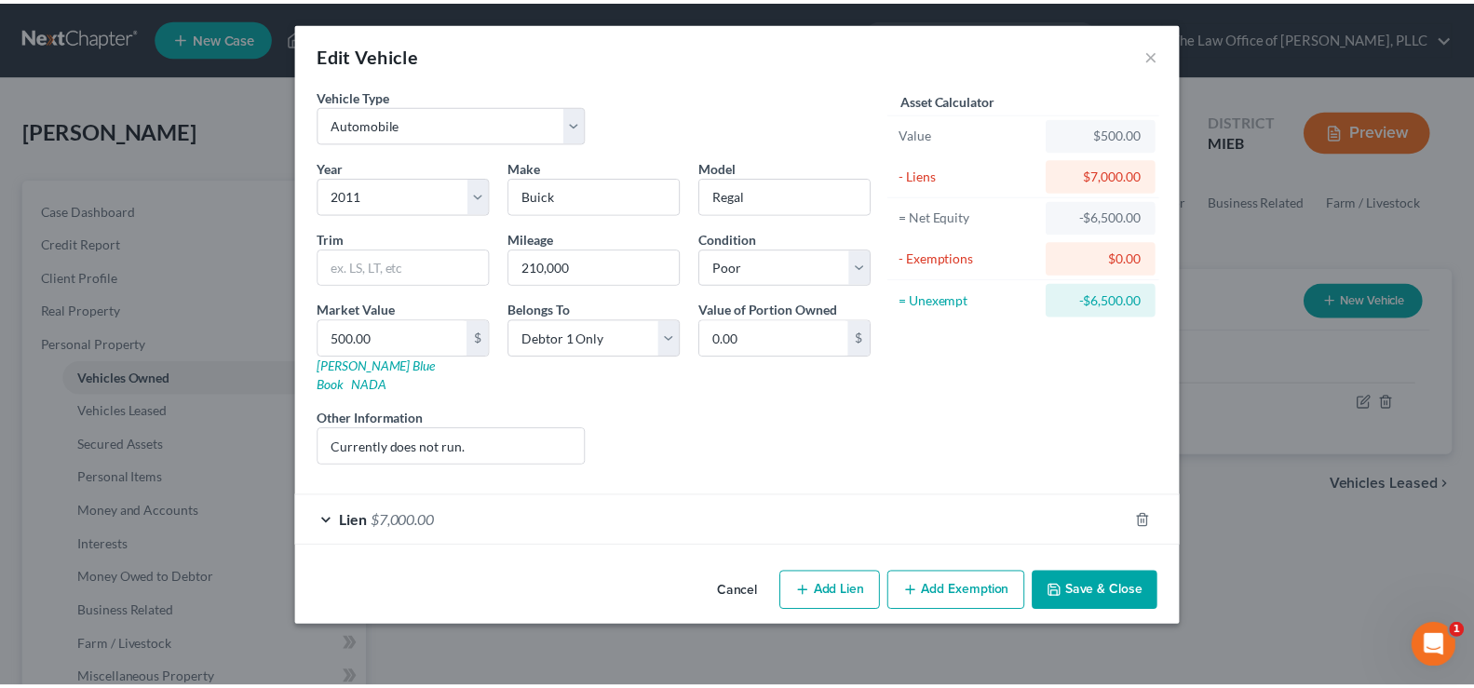
scroll to position [0, 0]
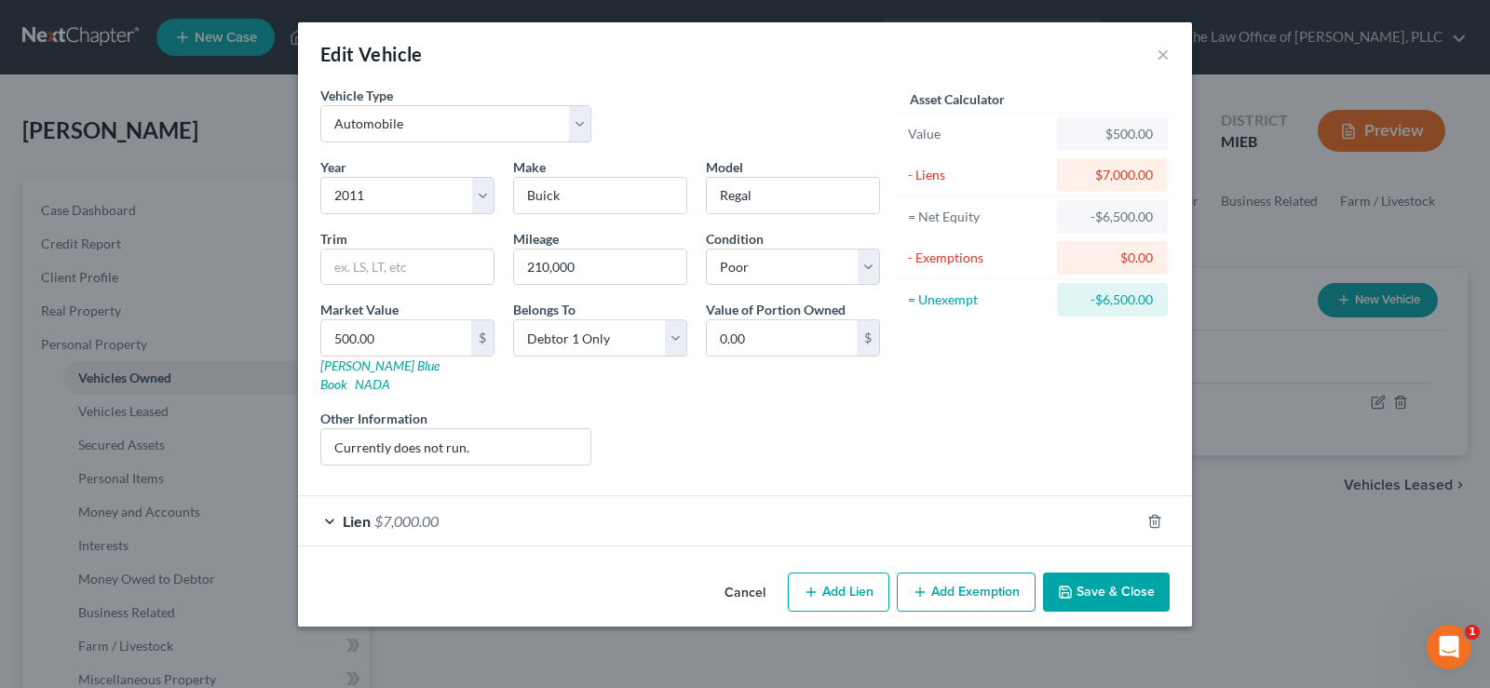
click at [1126, 587] on button "Save & Close" at bounding box center [1106, 592] width 127 height 39
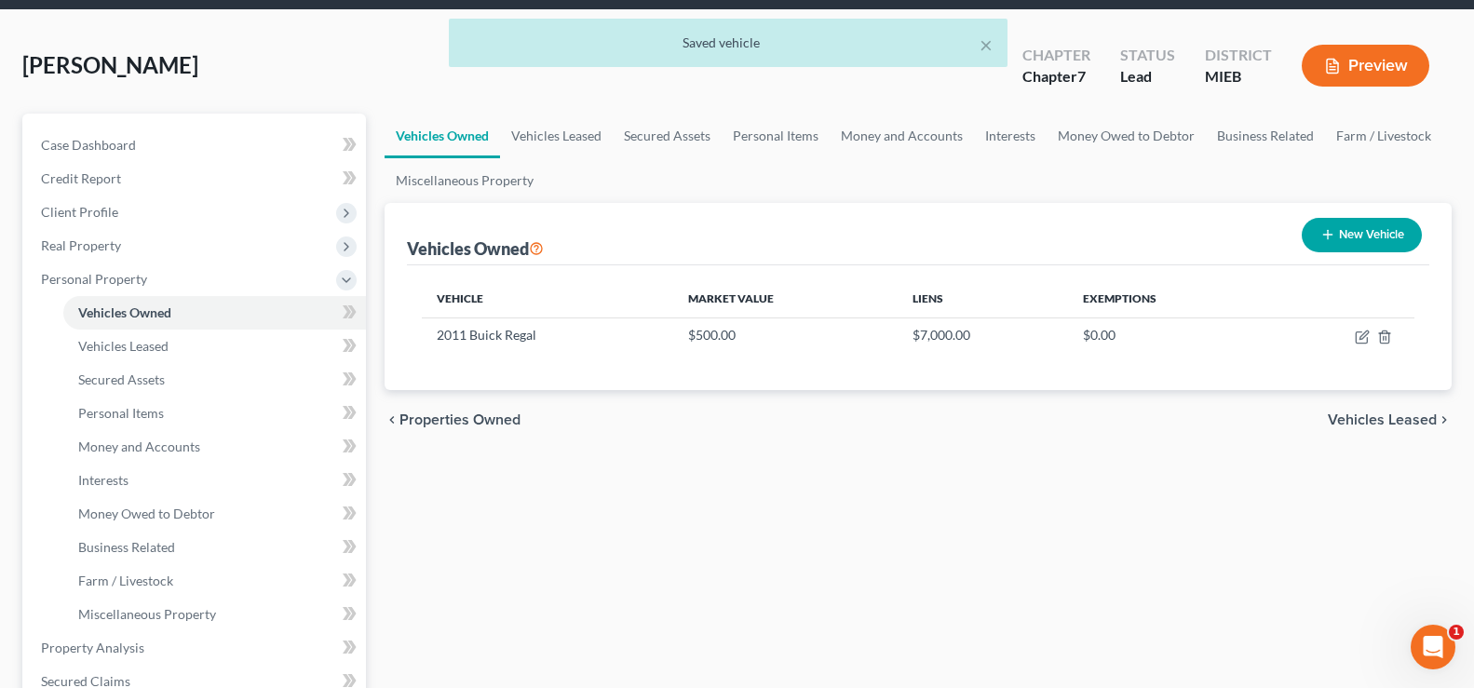
scroll to position [186, 0]
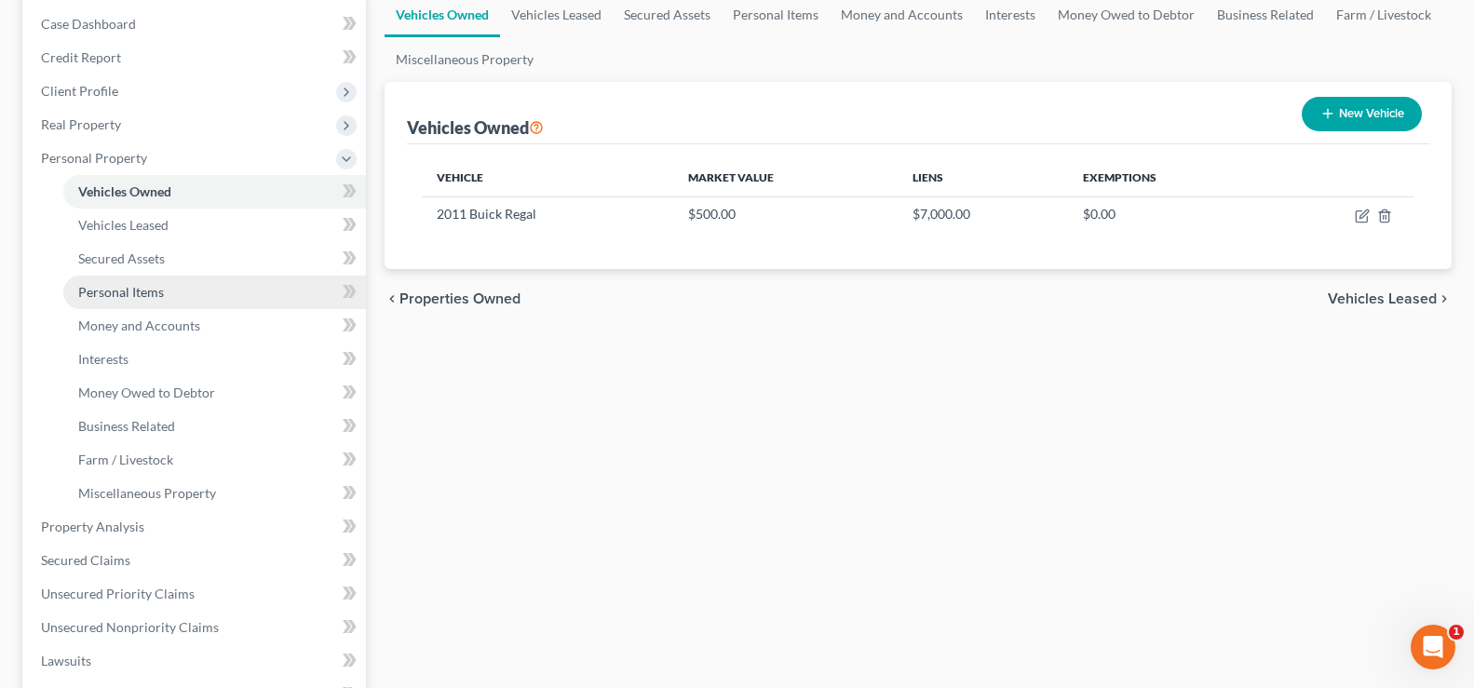
click at [98, 297] on span "Personal Items" at bounding box center [121, 292] width 86 height 16
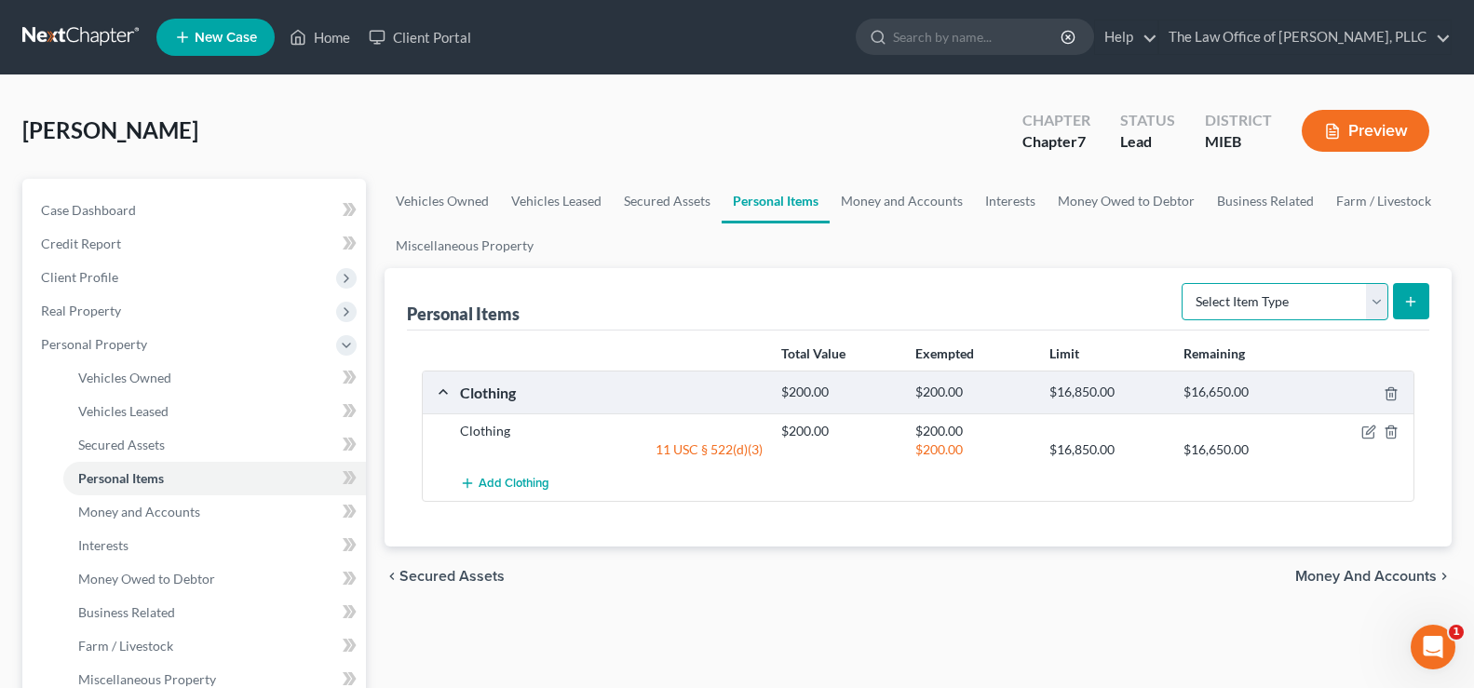
click at [1380, 308] on select "Select Item Type Clothing Collectibles Of Value Electronics Firearms Household …" at bounding box center [1284, 301] width 207 height 37
select select "household_goods"
click at [1183, 283] on select "Select Item Type Clothing Collectibles Of Value Electronics Firearms Household …" at bounding box center [1284, 301] width 207 height 37
click at [1408, 306] on icon "submit" at bounding box center [1410, 301] width 15 height 15
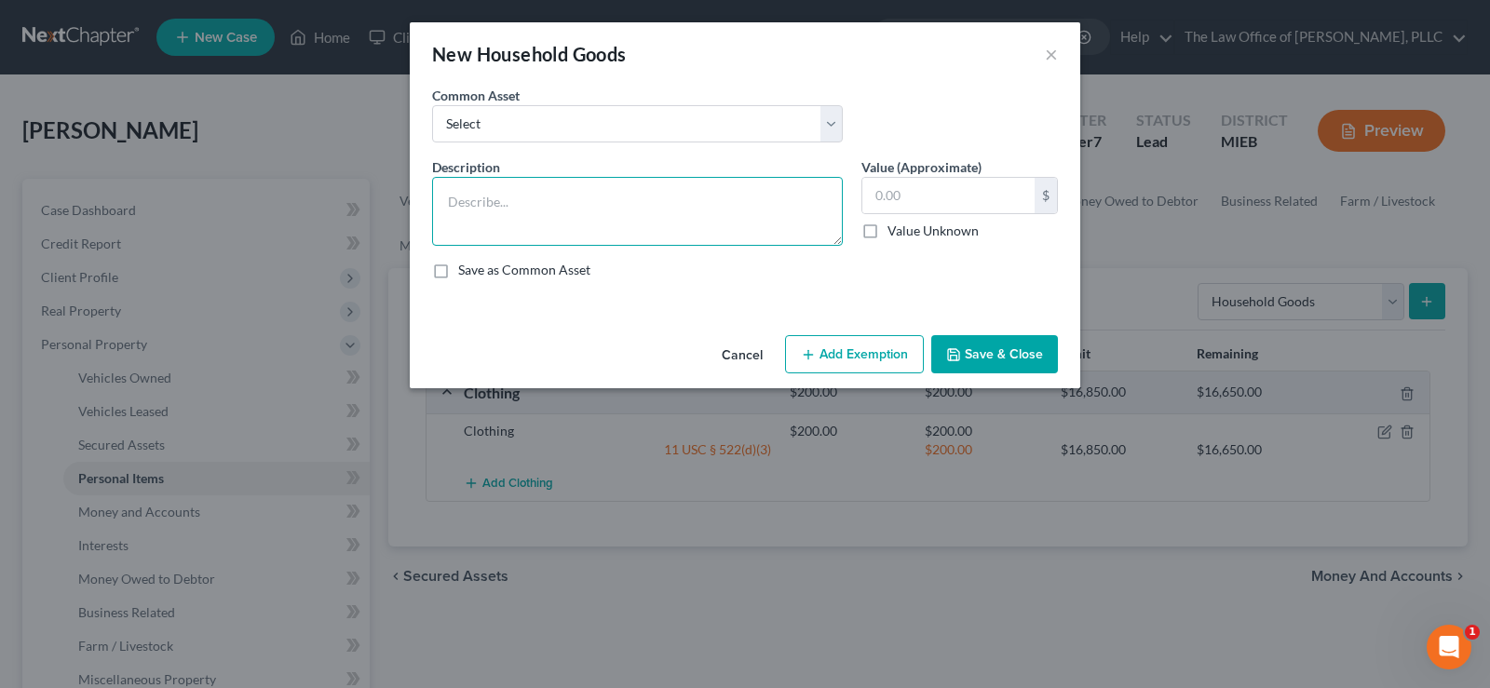
click at [549, 204] on textarea at bounding box center [637, 211] width 411 height 69
type textarea "b"
type textarea "Bed and misc. belongings"
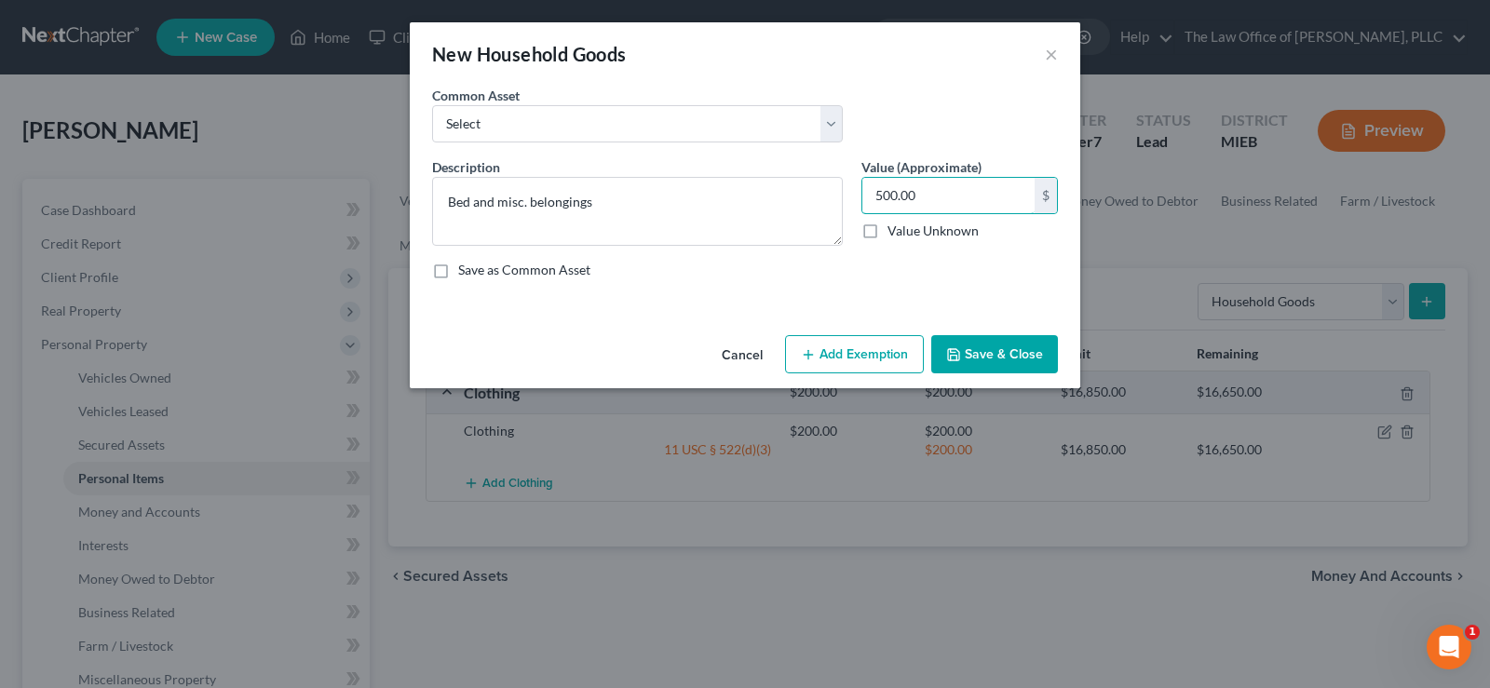
type input "500.00"
click at [874, 353] on button "Add Exemption" at bounding box center [854, 354] width 139 height 39
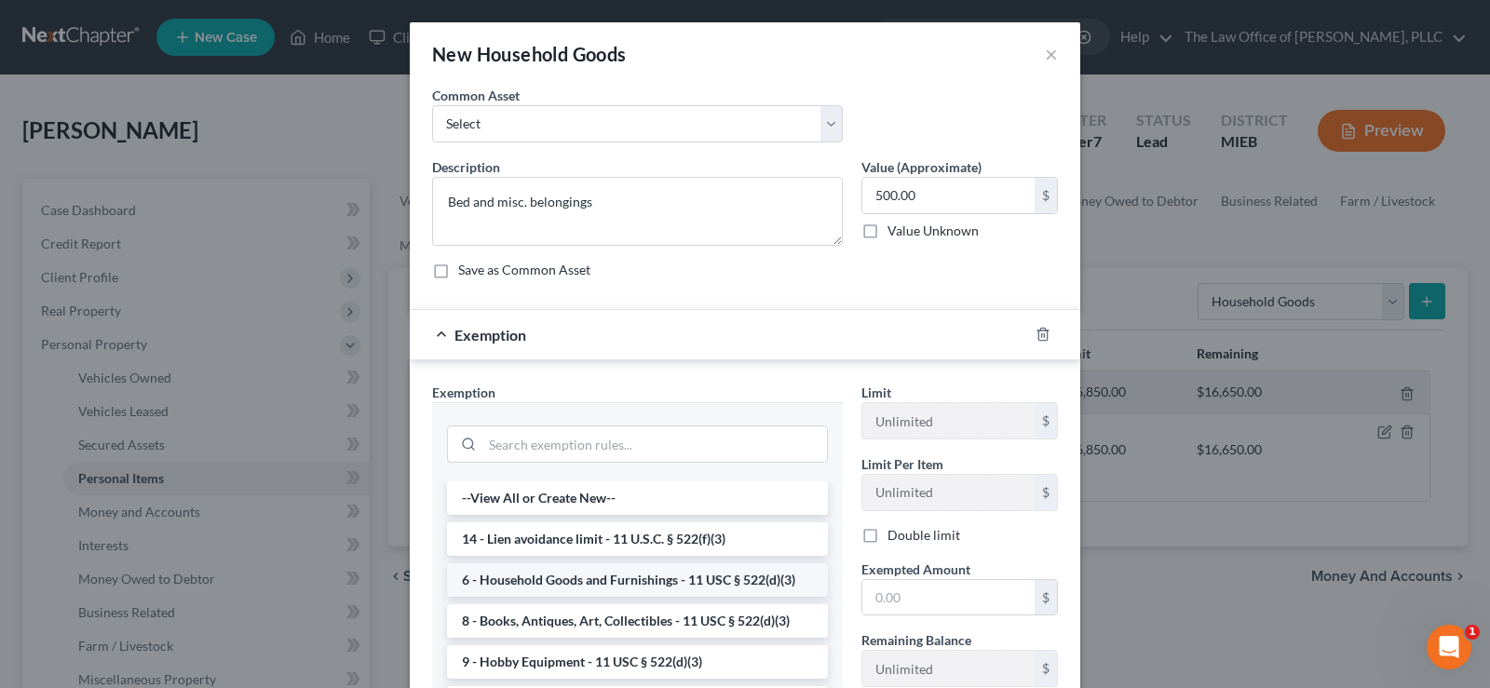
click at [704, 580] on li "6 - Household Goods and Furnishings - 11 USC § 522(d)(3)" at bounding box center [637, 580] width 381 height 34
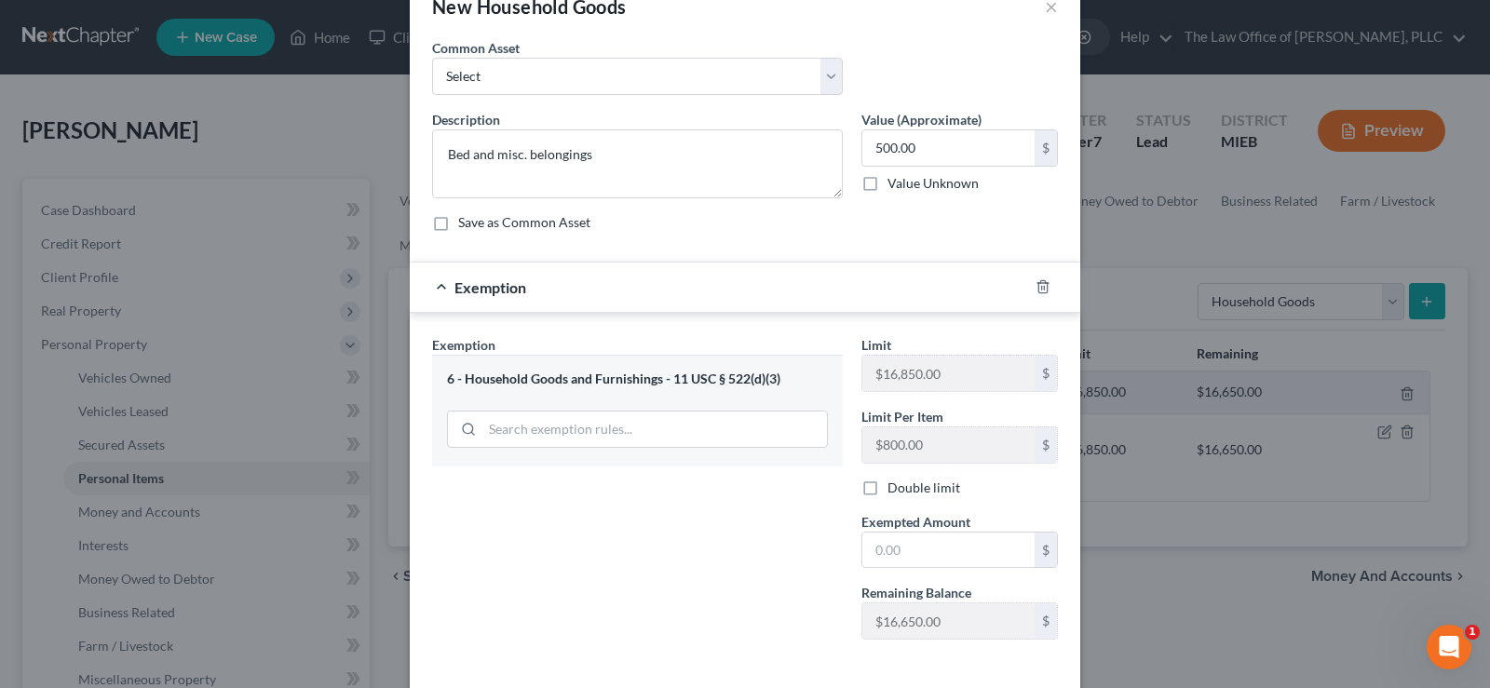
scroll to position [93, 0]
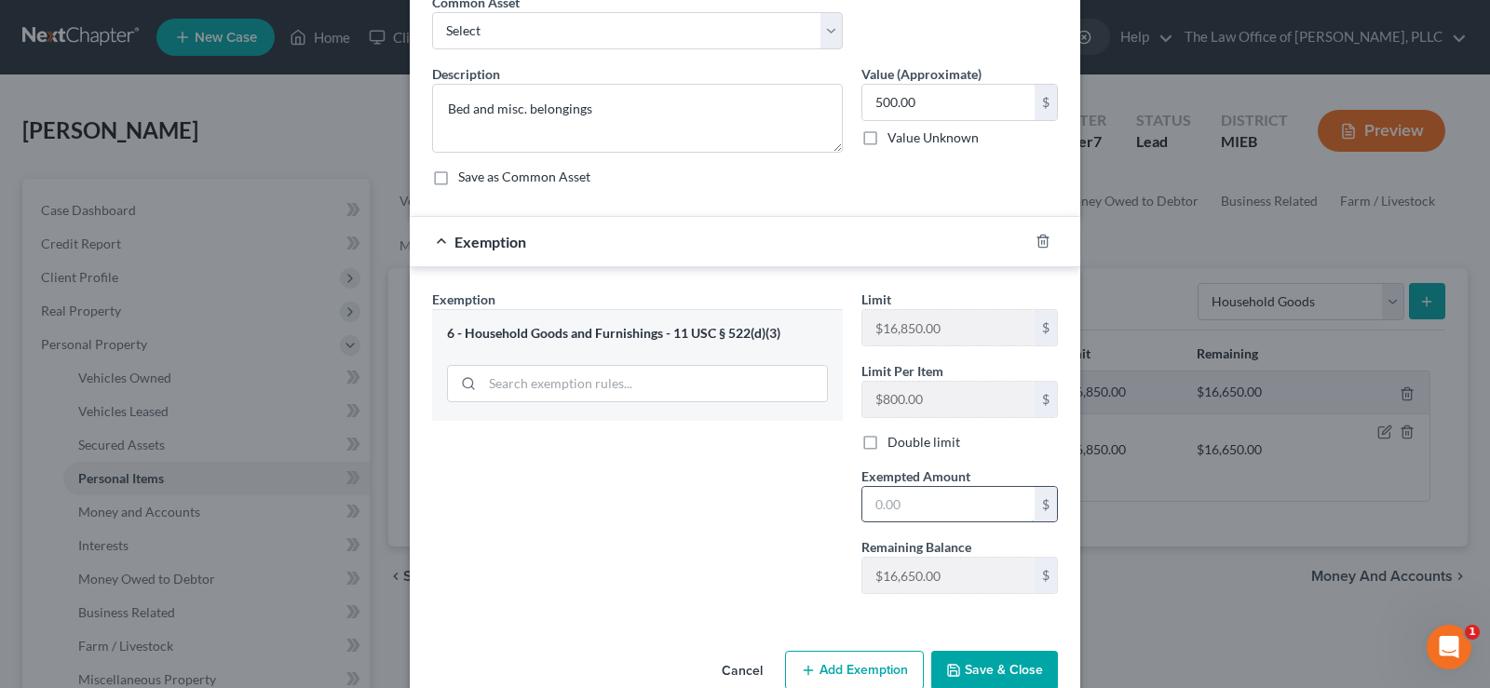
click at [897, 512] on input "text" at bounding box center [948, 504] width 172 height 35
type input "6"
type input "500.00"
click at [1023, 668] on button "Save & Close" at bounding box center [994, 670] width 127 height 39
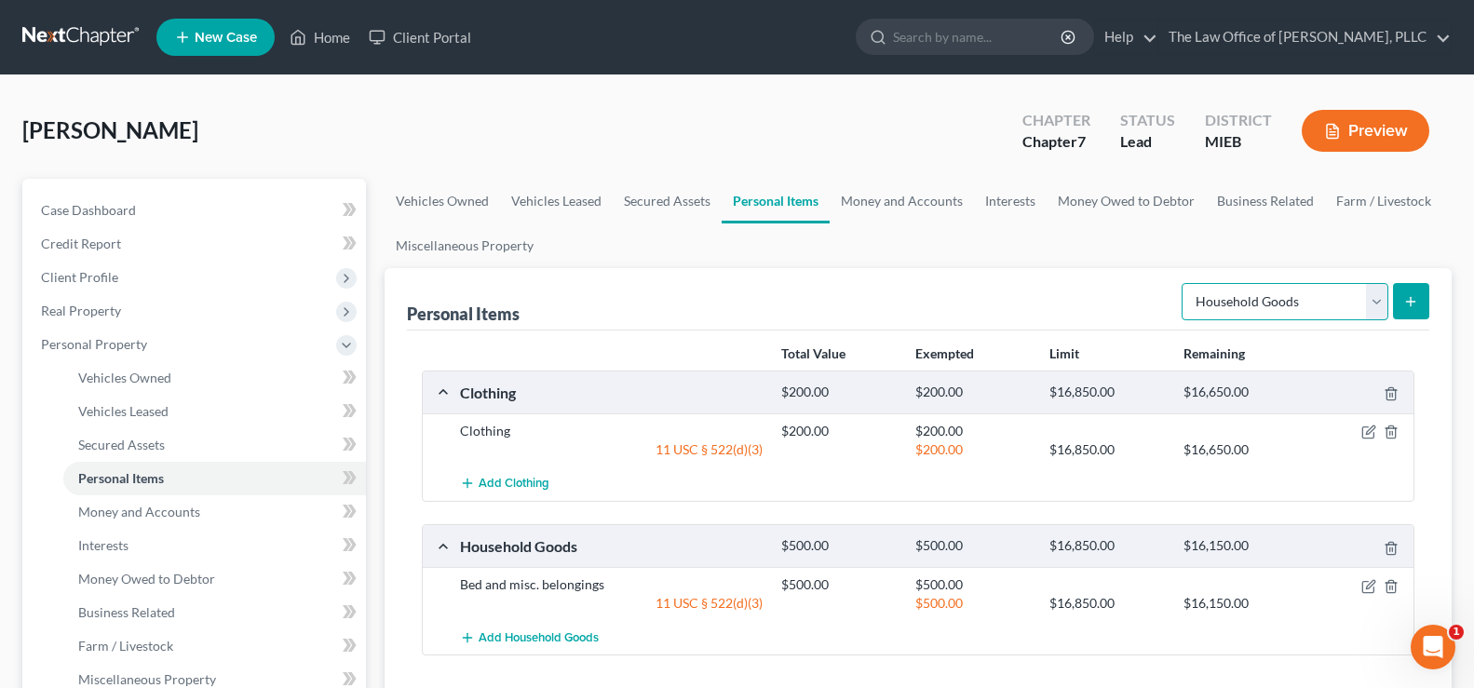
click at [1372, 300] on select "Select Item Type Clothing Collectibles Of Value Electronics Firearms Household …" at bounding box center [1284, 301] width 207 height 37
select select "electronics"
click at [1183, 283] on select "Select Item Type Clothing Collectibles Of Value Electronics Firearms Household …" at bounding box center [1284, 301] width 207 height 37
click at [1401, 305] on button "submit" at bounding box center [1411, 301] width 36 height 36
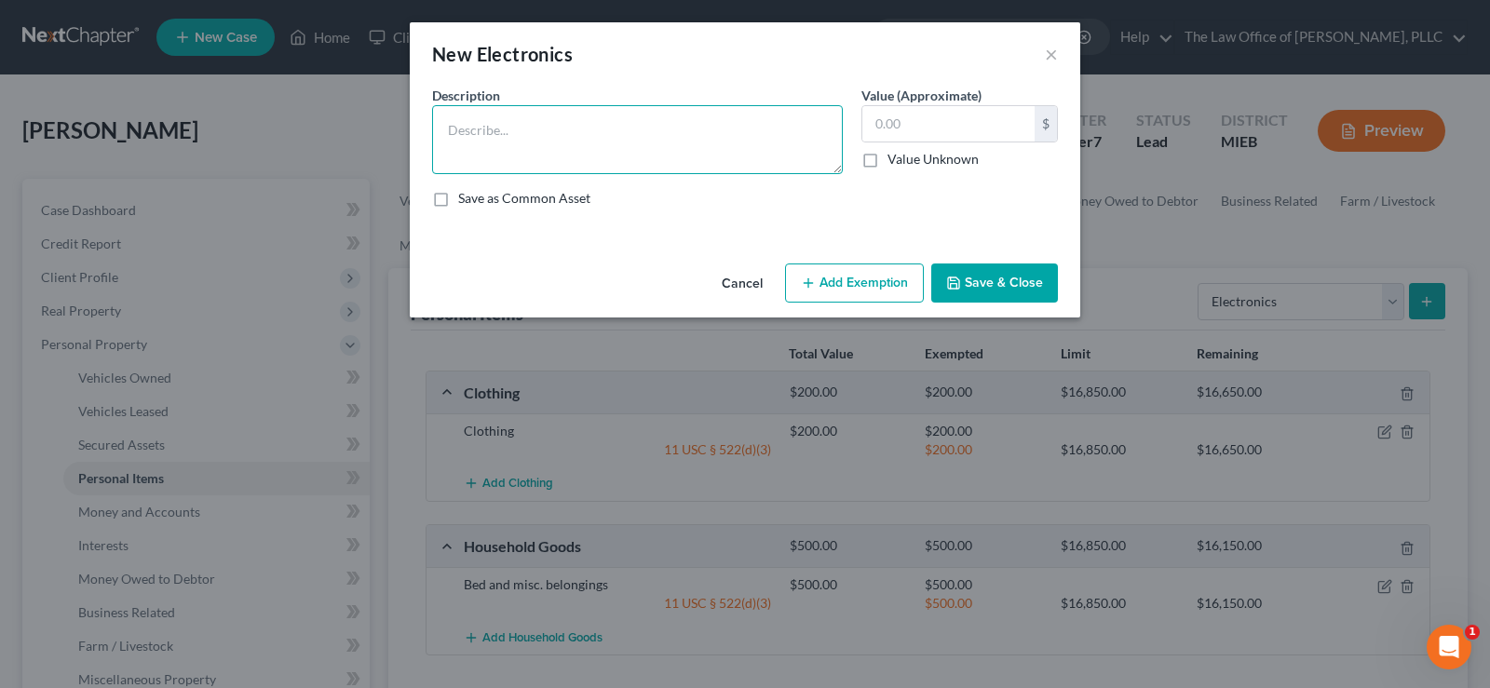
click at [532, 145] on textarea at bounding box center [637, 139] width 411 height 69
click at [611, 133] on textarea "Cell phone and misc." at bounding box center [637, 139] width 411 height 69
type textarea "Cell phone"
click at [889, 125] on input "text" at bounding box center [948, 123] width 172 height 35
type input "300.00"
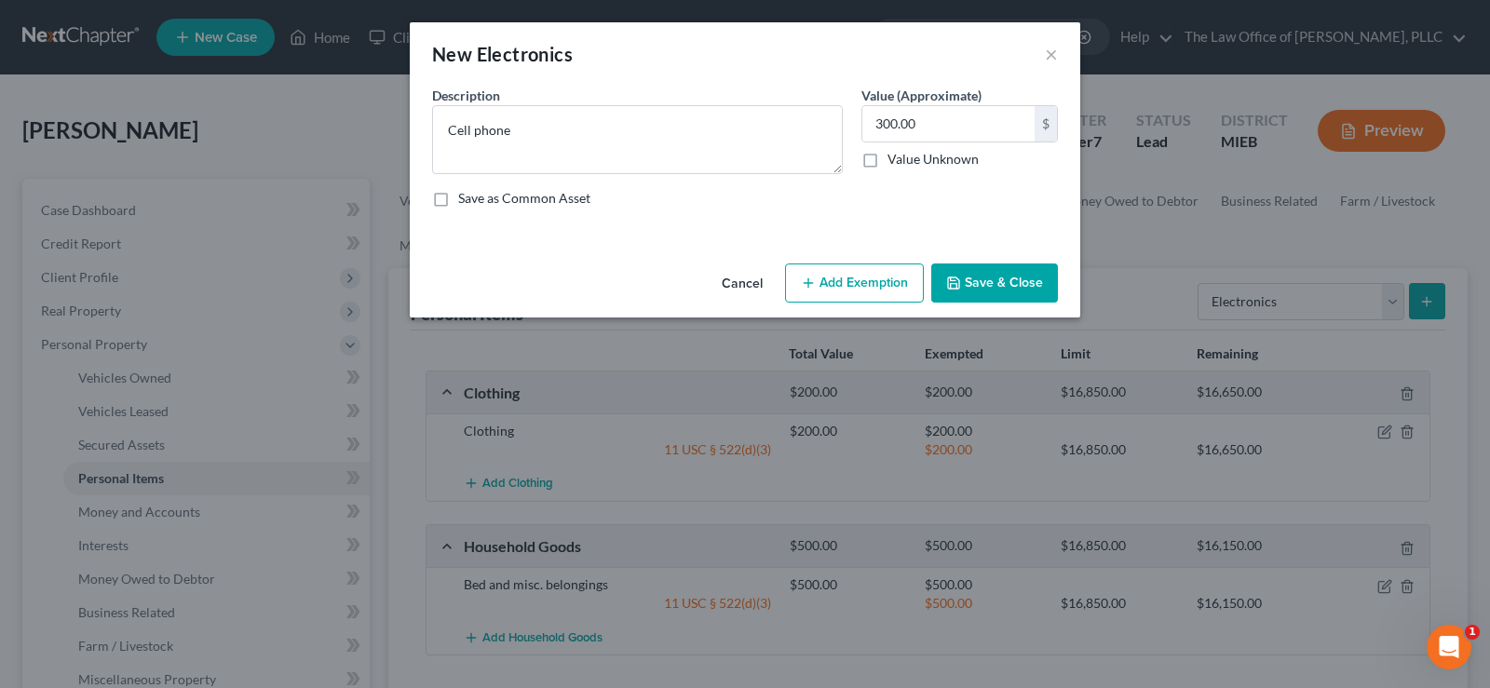
click at [879, 272] on button "Add Exemption" at bounding box center [854, 282] width 139 height 39
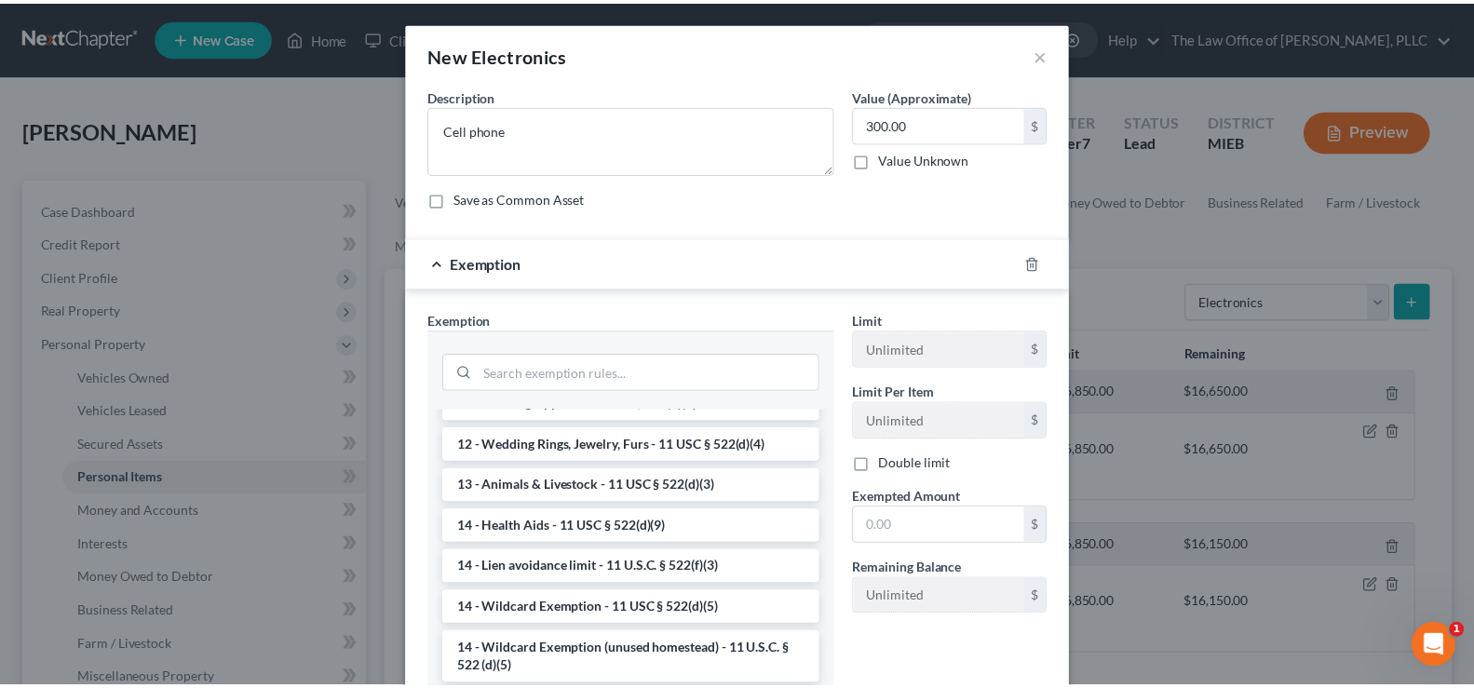
scroll to position [279, 0]
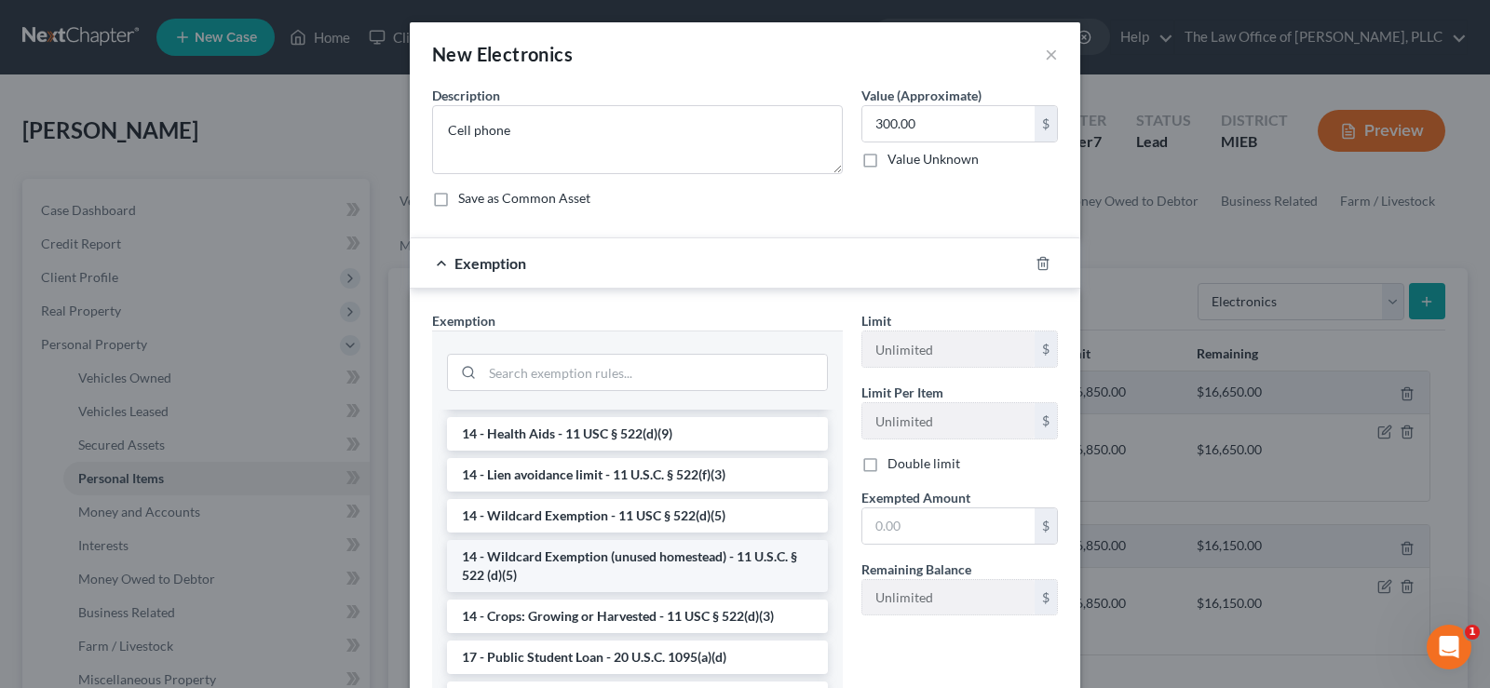
click at [724, 558] on li "14 - Wildcard Exemption (unused homestead) - 11 U.S.C. § 522 (d)(5)" at bounding box center [637, 566] width 381 height 52
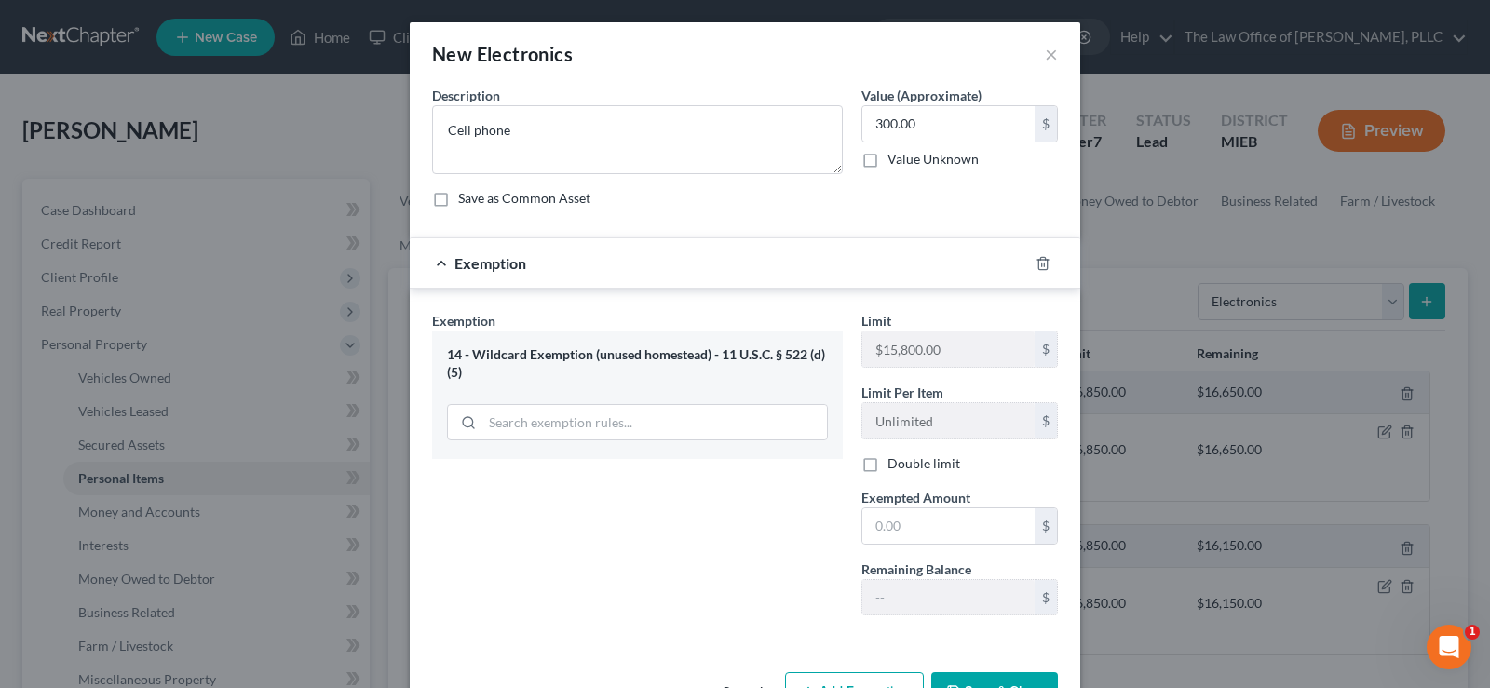
click at [750, 532] on div "Exemption Set must be selected for CA. Exemption * 14 - Wildcard Exemption (unu…" at bounding box center [637, 470] width 429 height 319
click at [1045, 60] on button "×" at bounding box center [1051, 54] width 13 height 22
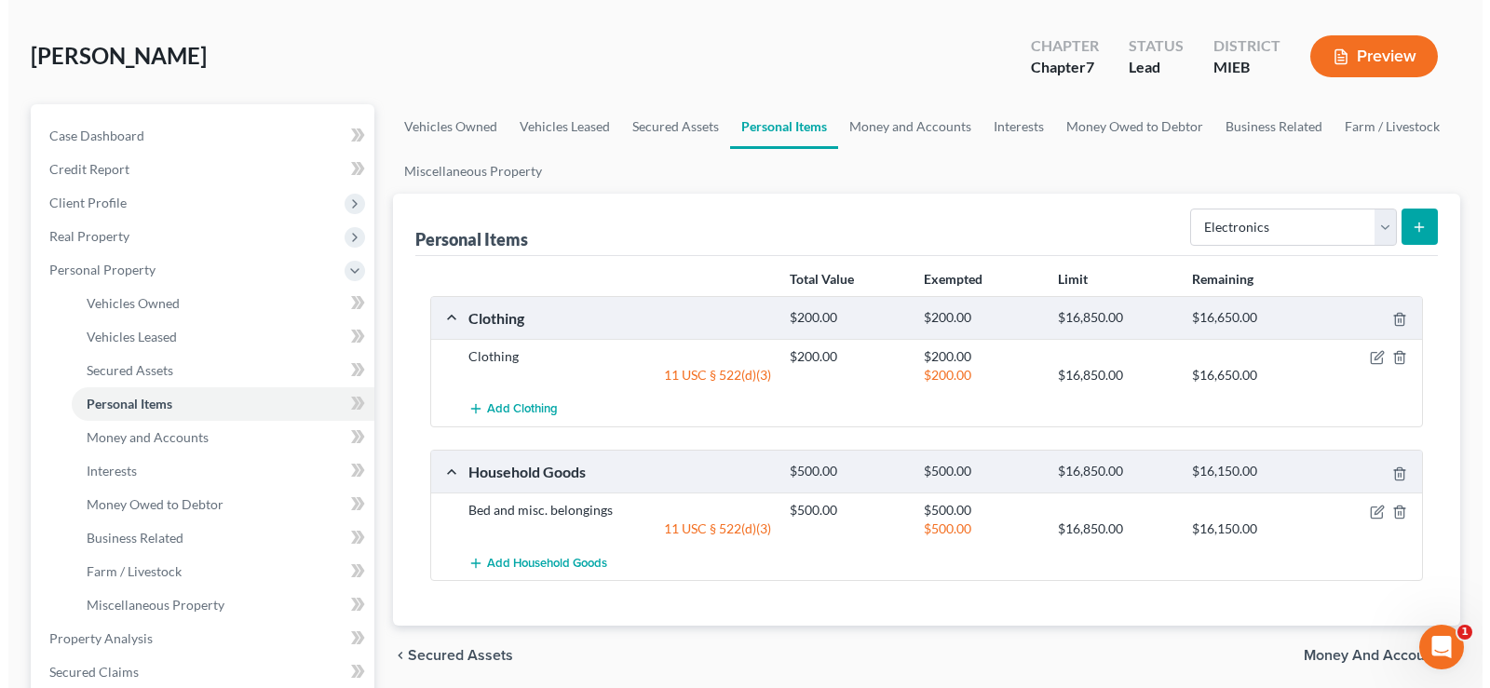
scroll to position [186, 0]
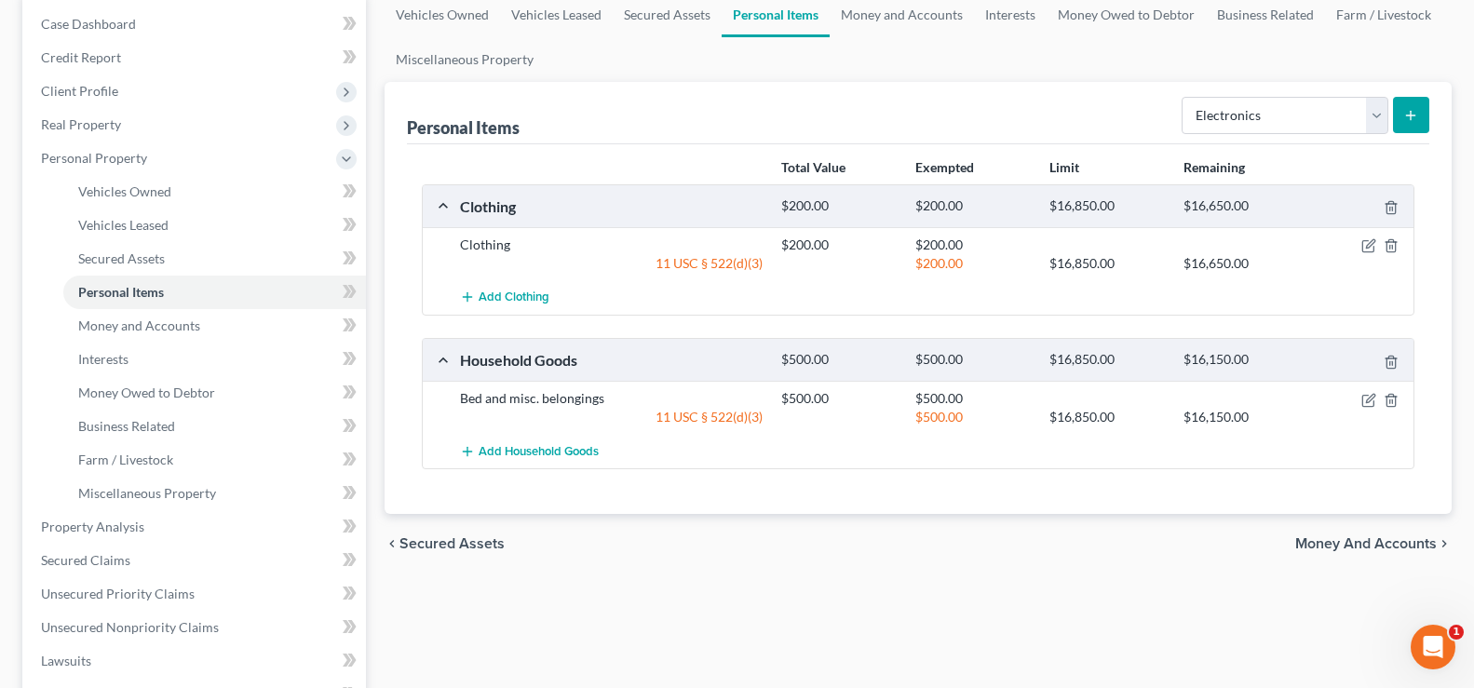
click at [1408, 115] on icon "submit" at bounding box center [1410, 115] width 15 height 15
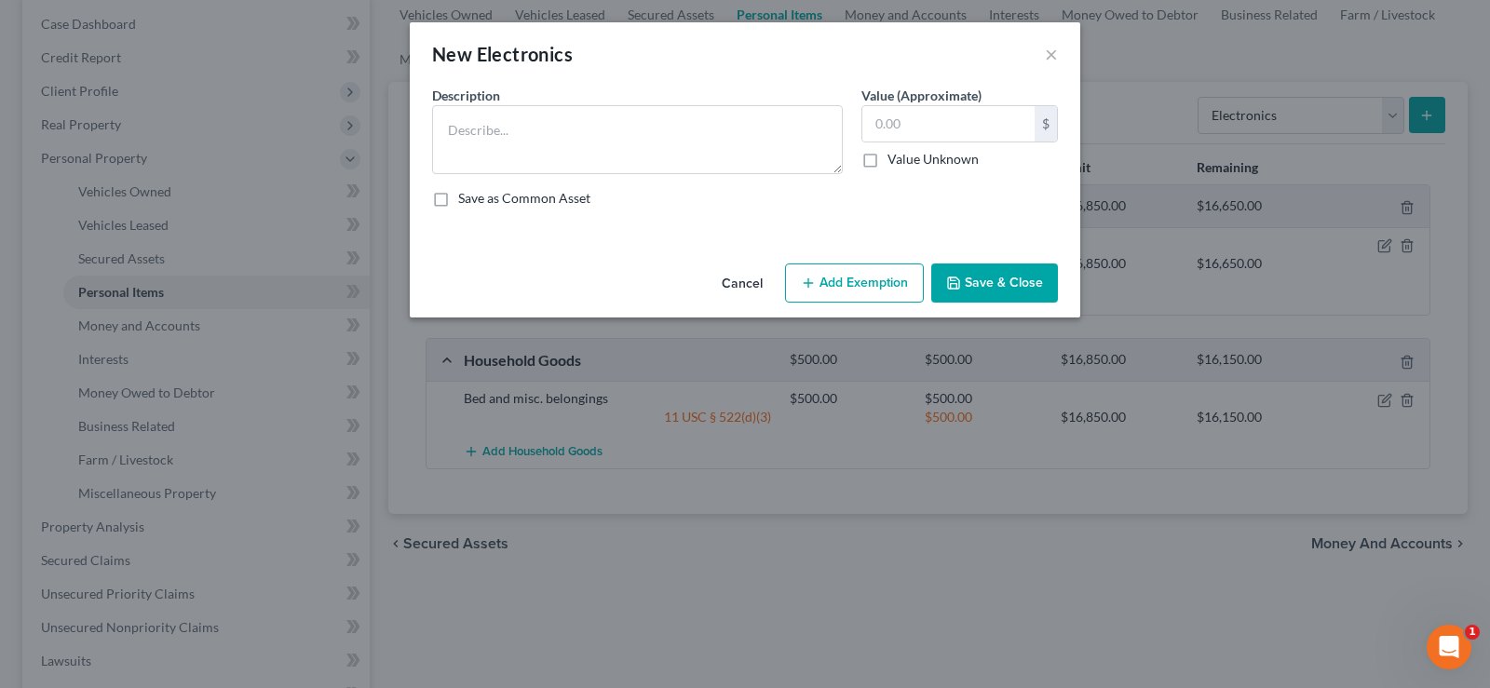
click at [871, 291] on button "Add Exemption" at bounding box center [854, 282] width 139 height 39
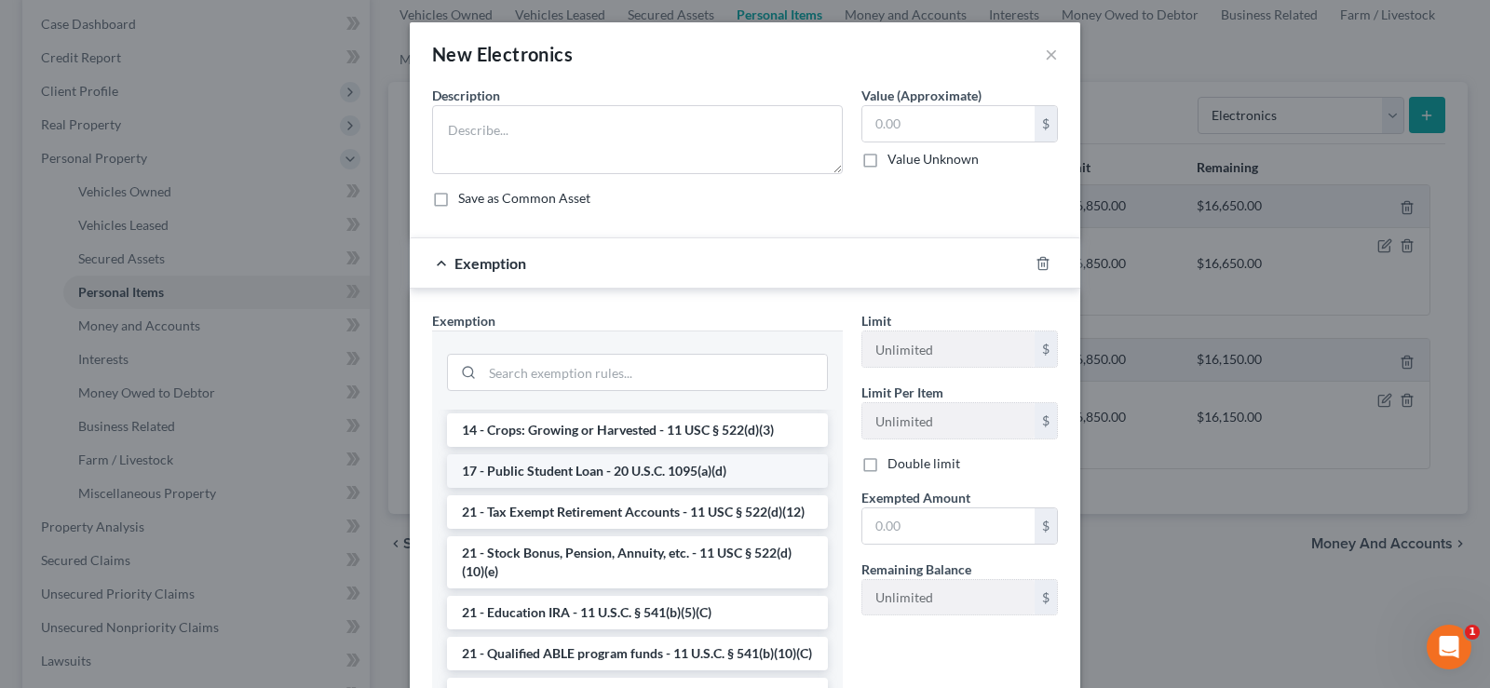
scroll to position [0, 0]
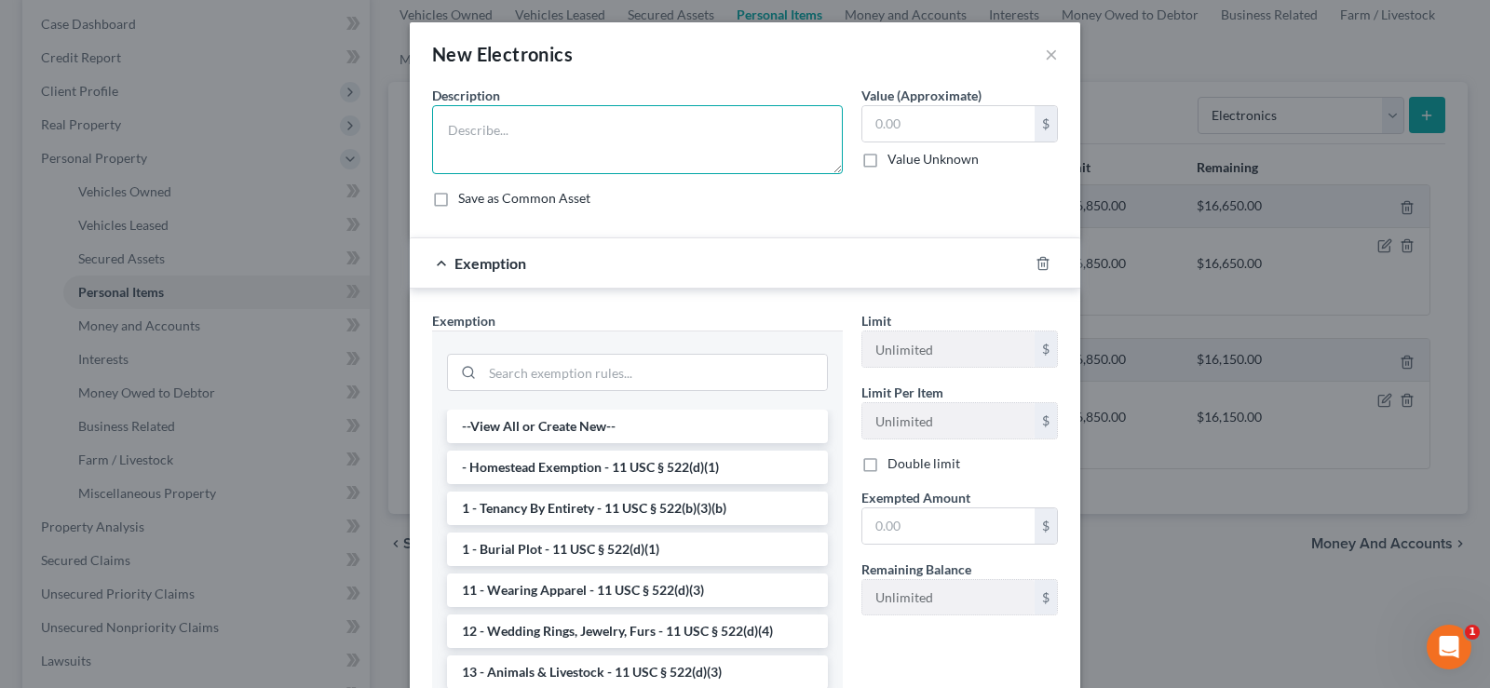
click at [580, 132] on textarea at bounding box center [637, 139] width 411 height 69
type textarea "Cell phone"
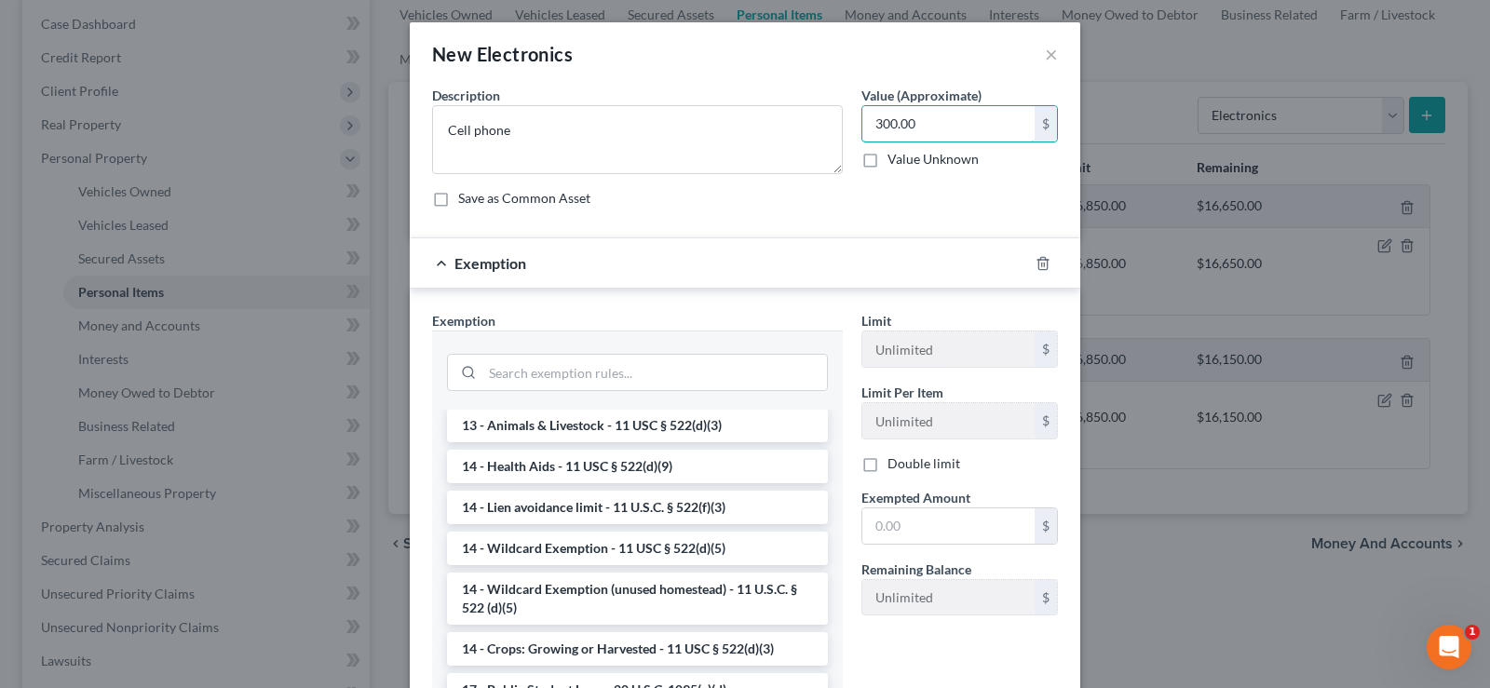
scroll to position [279, 0]
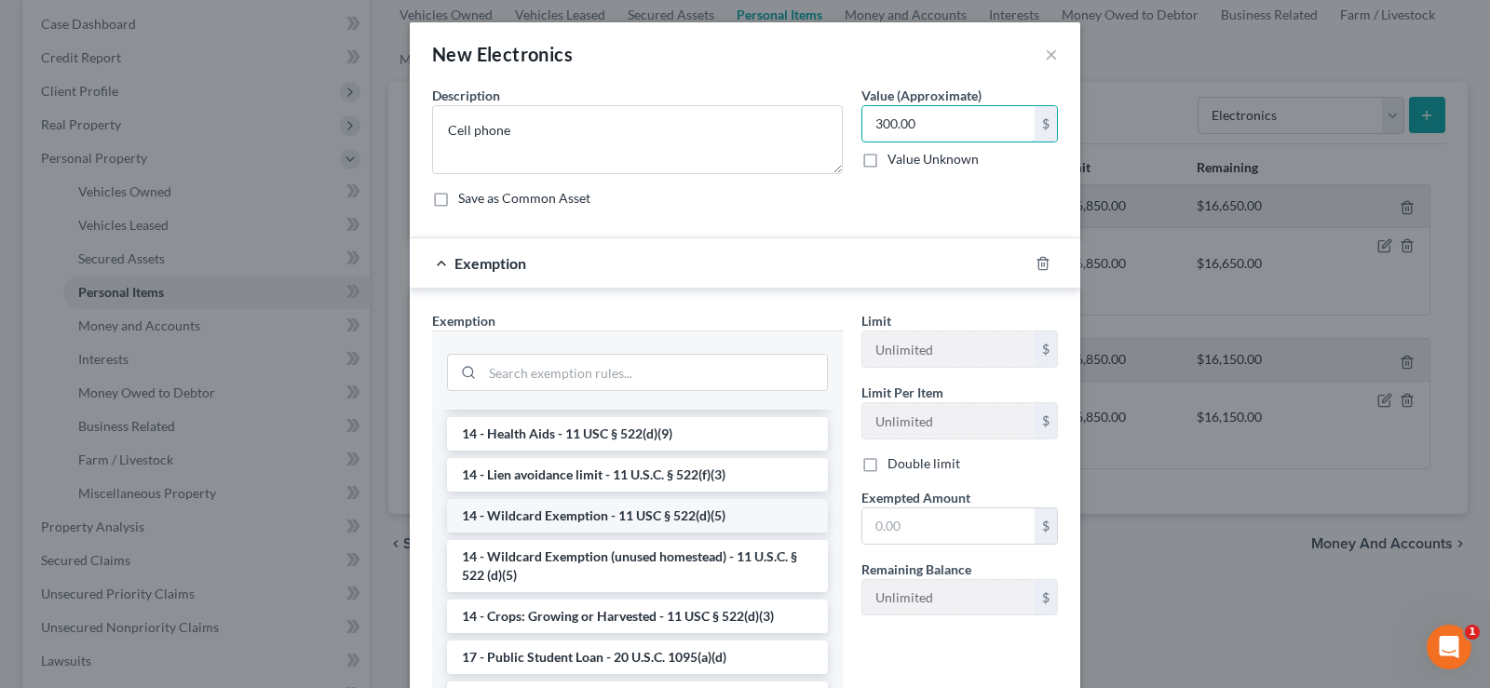
type input "300.00"
click at [678, 519] on li "14 - Wildcard Exemption - 11 USC § 522(d)(5)" at bounding box center [637, 516] width 381 height 34
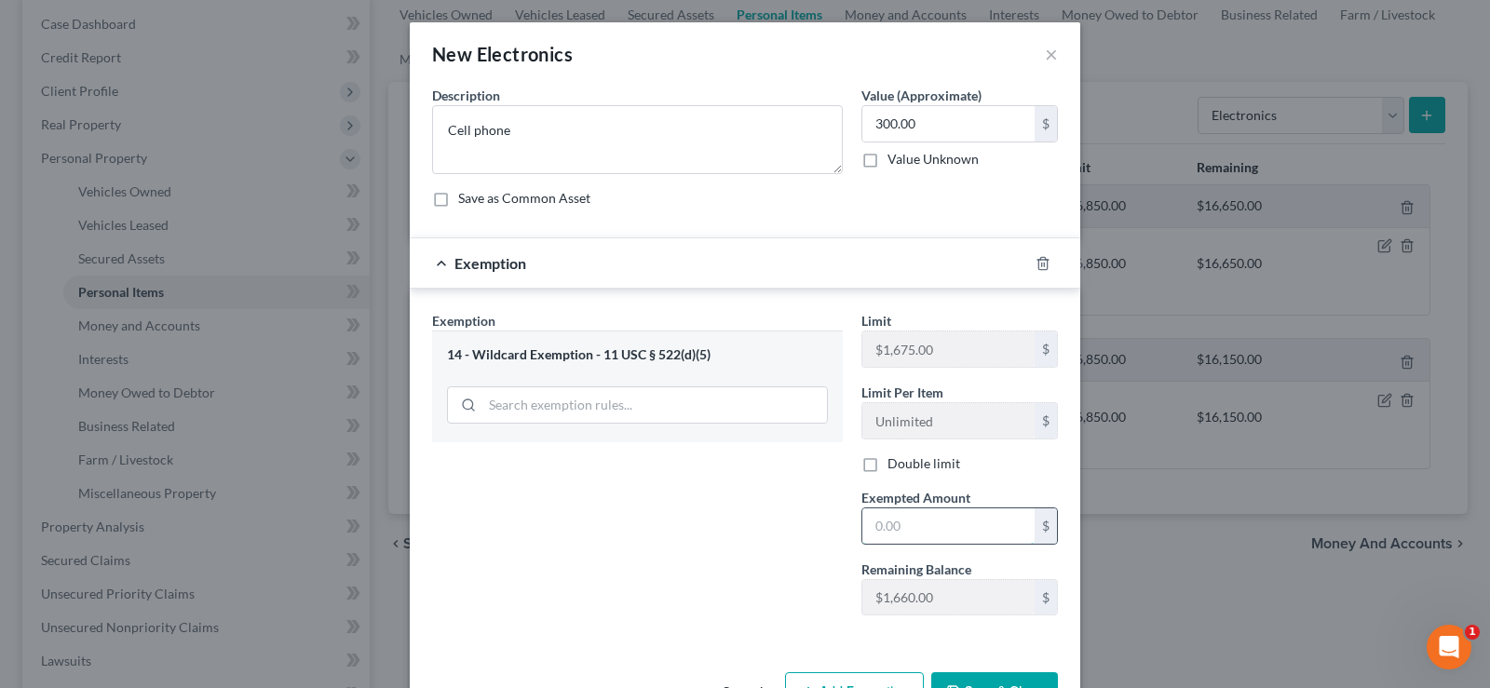
click at [870, 539] on input "text" at bounding box center [948, 525] width 172 height 35
type input "300.00"
click at [1007, 672] on button "Save & Close" at bounding box center [994, 691] width 127 height 39
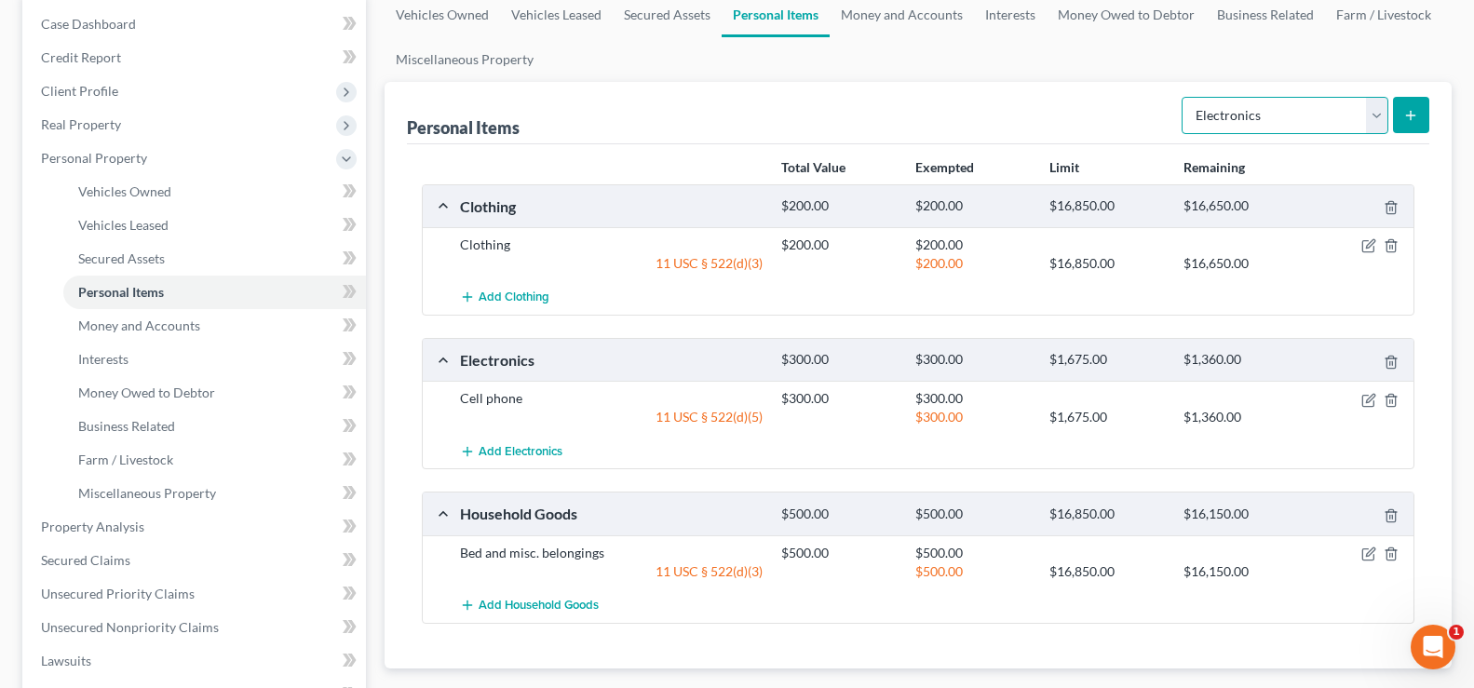
click at [1374, 124] on select "Select Item Type Clothing Collectibles Of Value Electronics Firearms Household …" at bounding box center [1284, 115] width 207 height 37
select select "sports_and_hobby_equipment"
click at [1183, 97] on select "Select Item Type Clothing Collectibles Of Value Electronics Firearms Household …" at bounding box center [1284, 115] width 207 height 37
click at [1405, 116] on icon "submit" at bounding box center [1410, 115] width 15 height 15
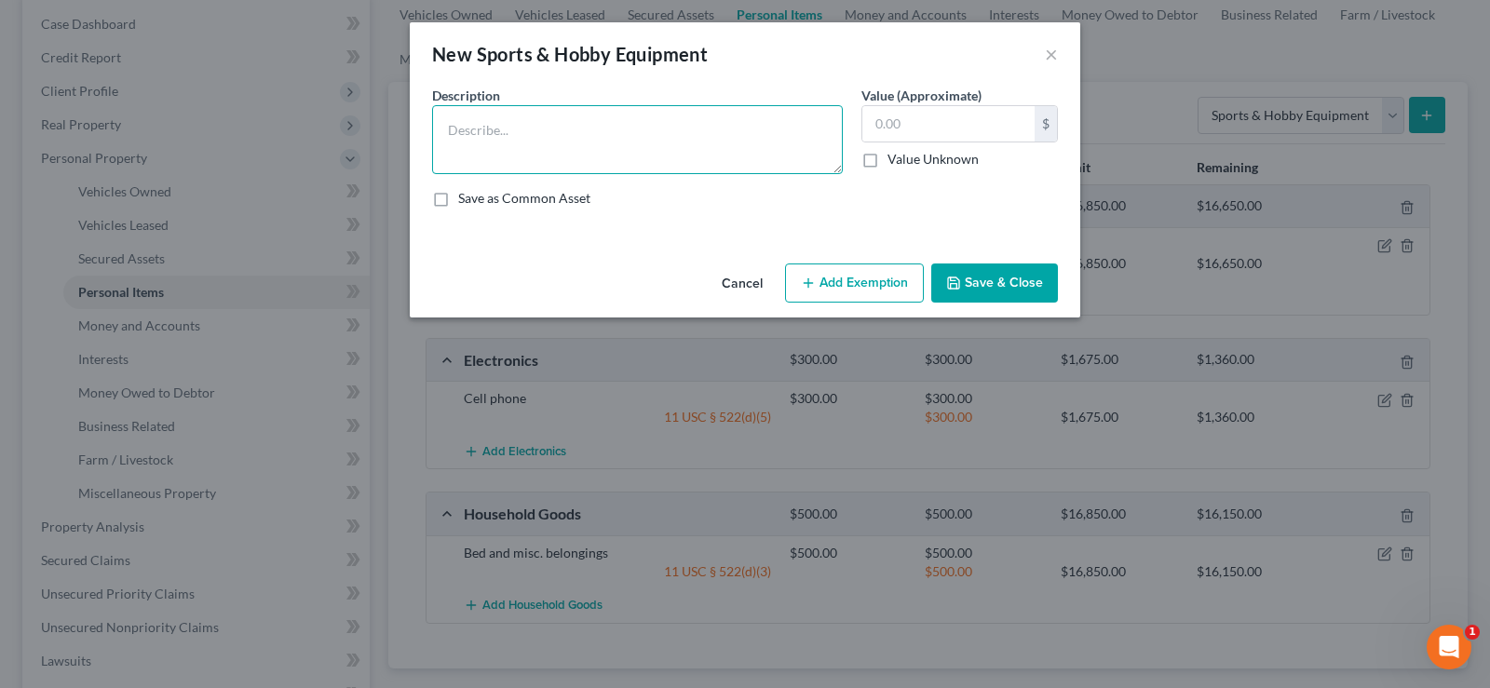
click at [571, 149] on textarea at bounding box center [637, 139] width 411 height 69
type textarea "Acoustic guitar"
type input "75.00"
click at [883, 298] on button "Add Exemption" at bounding box center [854, 282] width 139 height 39
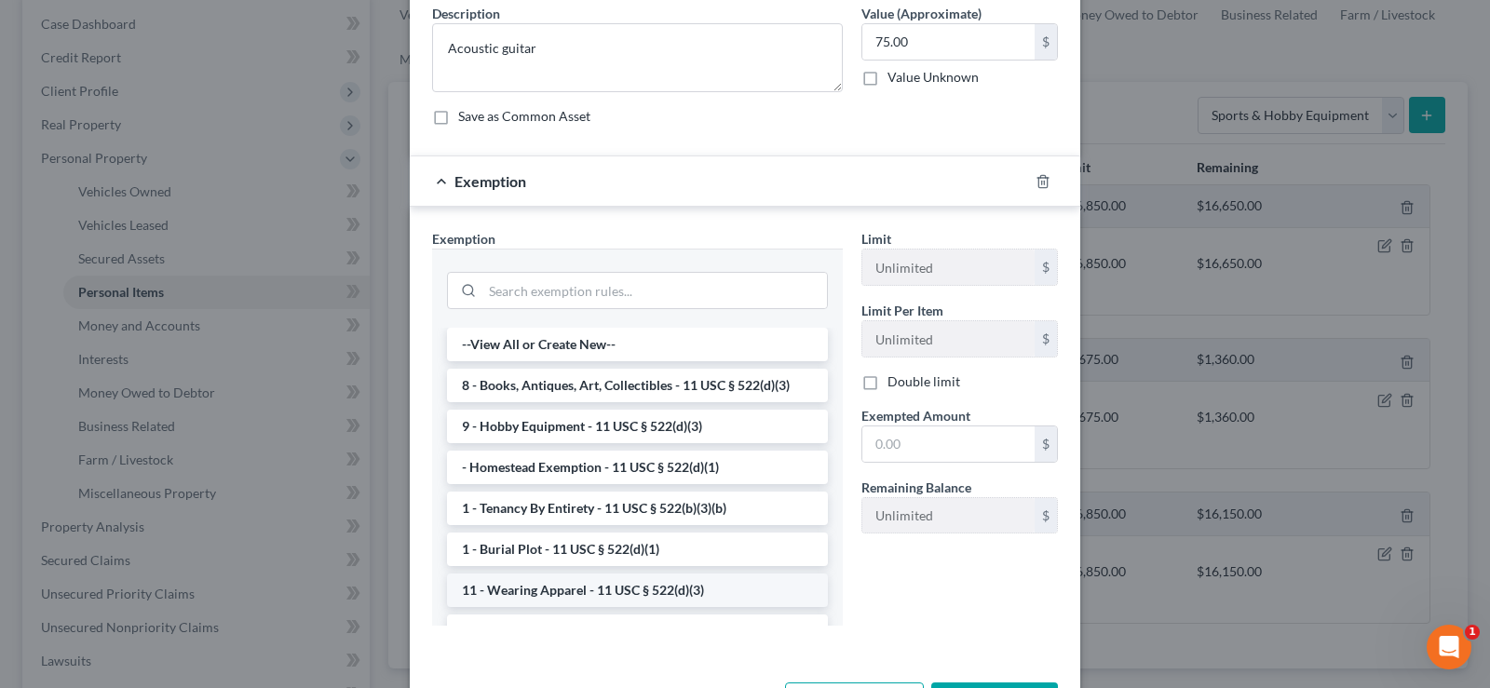
scroll to position [153, 0]
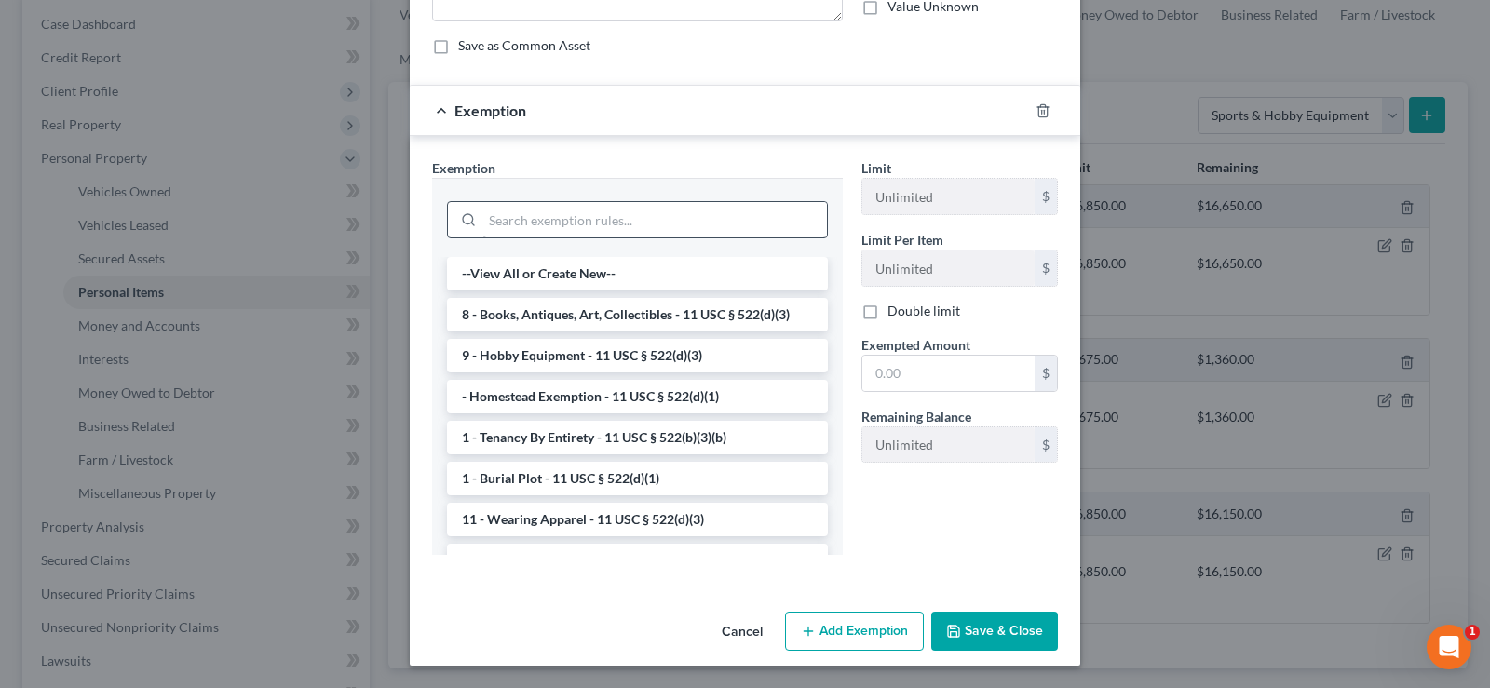
click at [577, 353] on li "9 - Hobby Equipment - 11 USC § 522(d)(3)" at bounding box center [637, 356] width 381 height 34
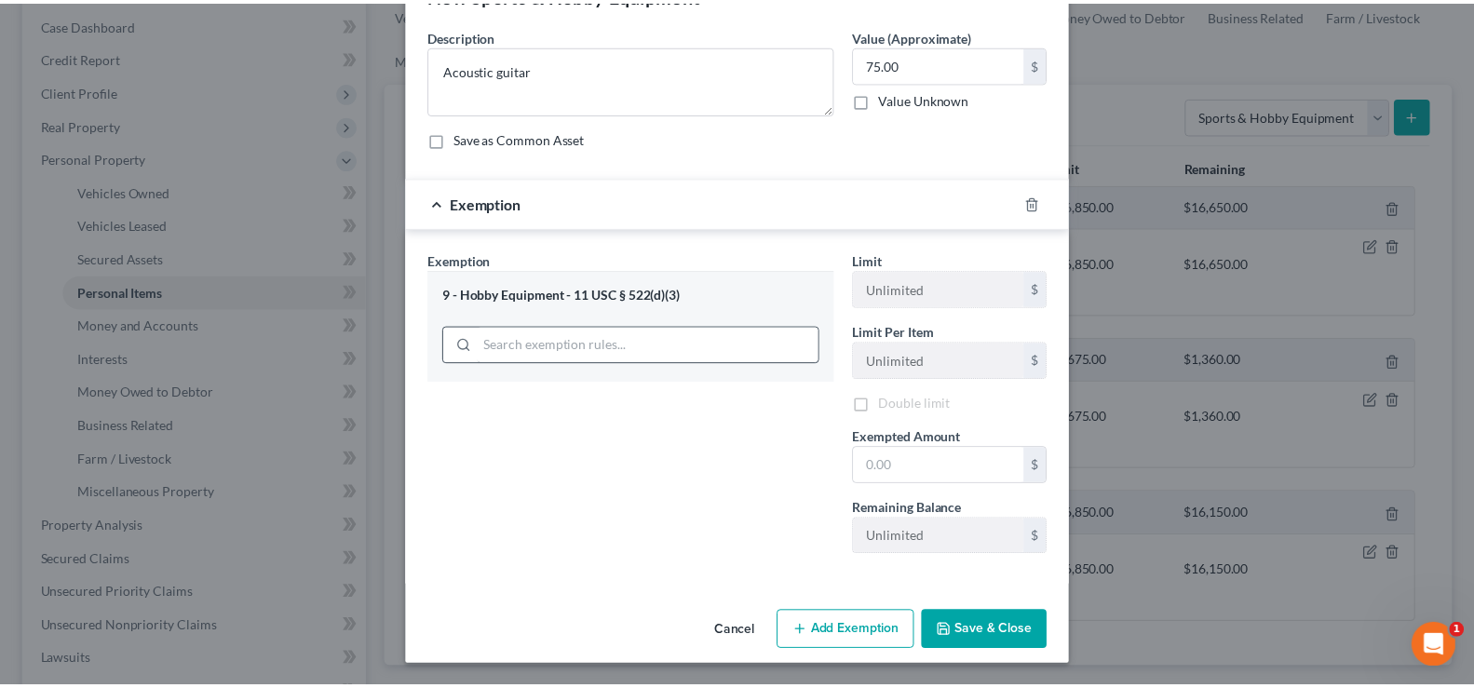
scroll to position [61, 0]
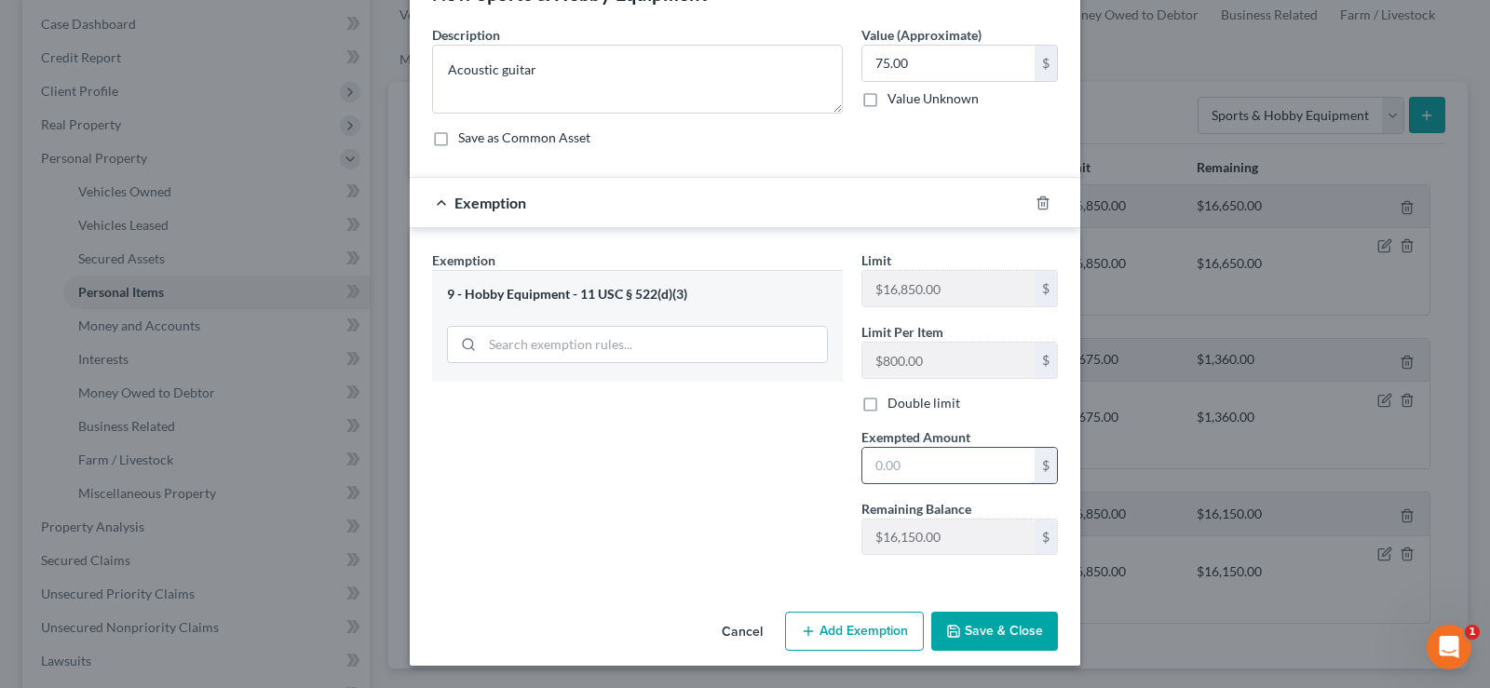
click at [922, 468] on input "text" at bounding box center [948, 465] width 172 height 35
type input "50.00"
click at [1006, 624] on button "Save & Close" at bounding box center [994, 631] width 127 height 39
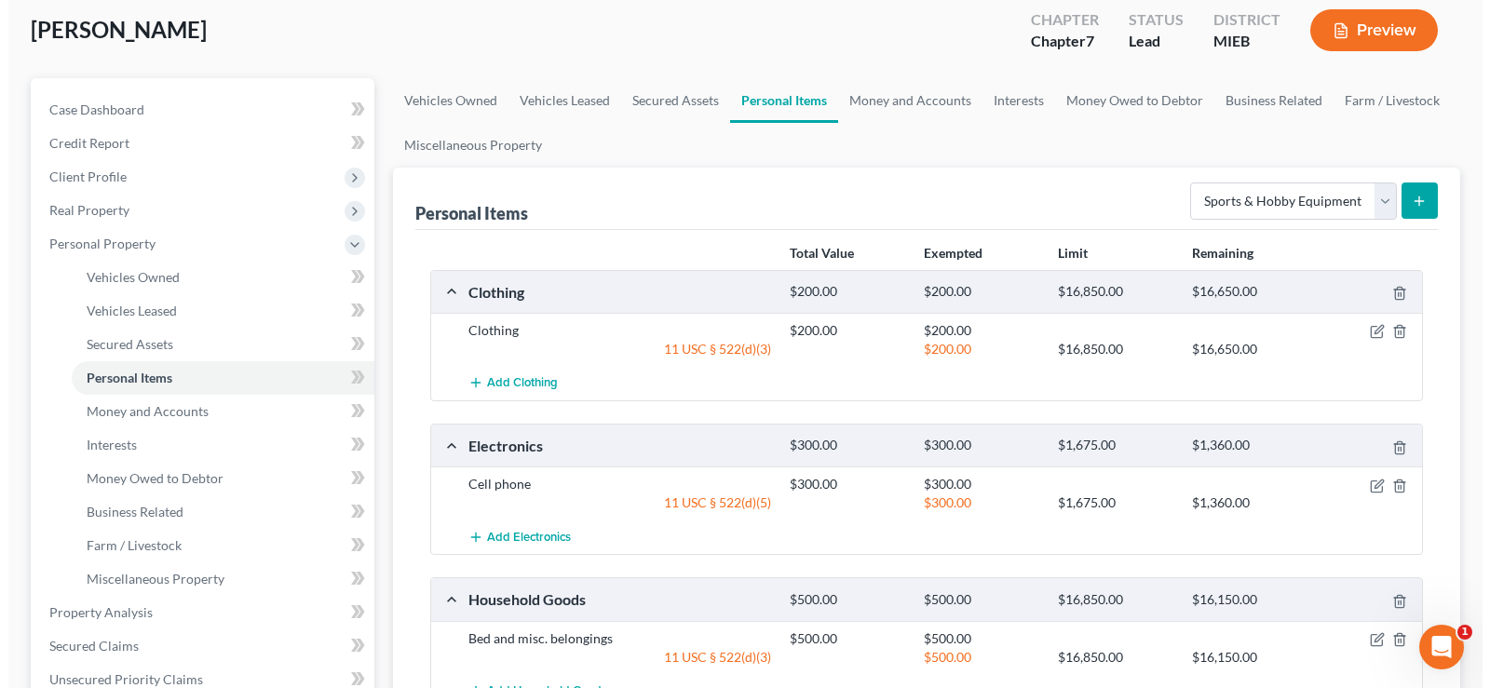
scroll to position [0, 0]
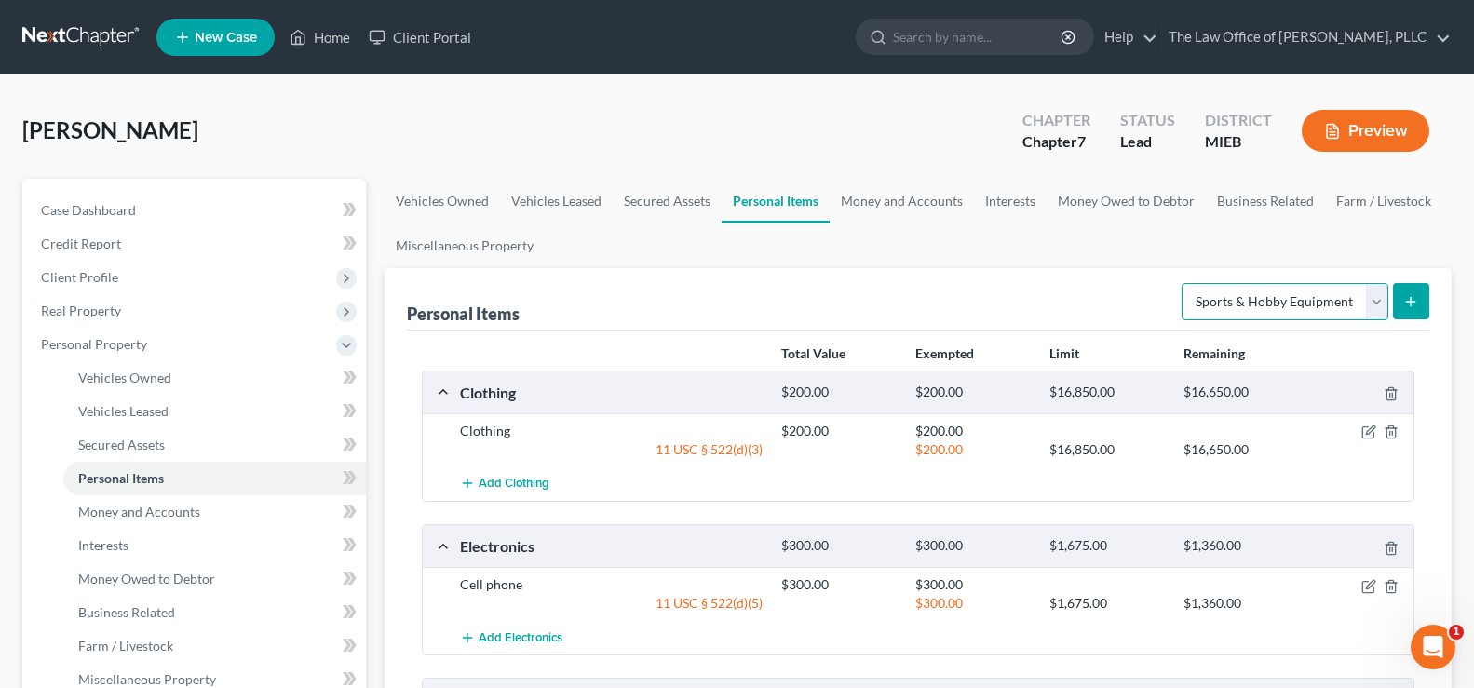
click at [1377, 316] on select "Select Item Type Clothing Collectibles Of Value Electronics Firearms Household …" at bounding box center [1284, 301] width 207 height 37
select select "pets"
click at [1183, 283] on select "Select Item Type Clothing Collectibles Of Value Electronics Firearms Household …" at bounding box center [1284, 301] width 207 height 37
click at [1410, 304] on icon "submit" at bounding box center [1410, 301] width 15 height 15
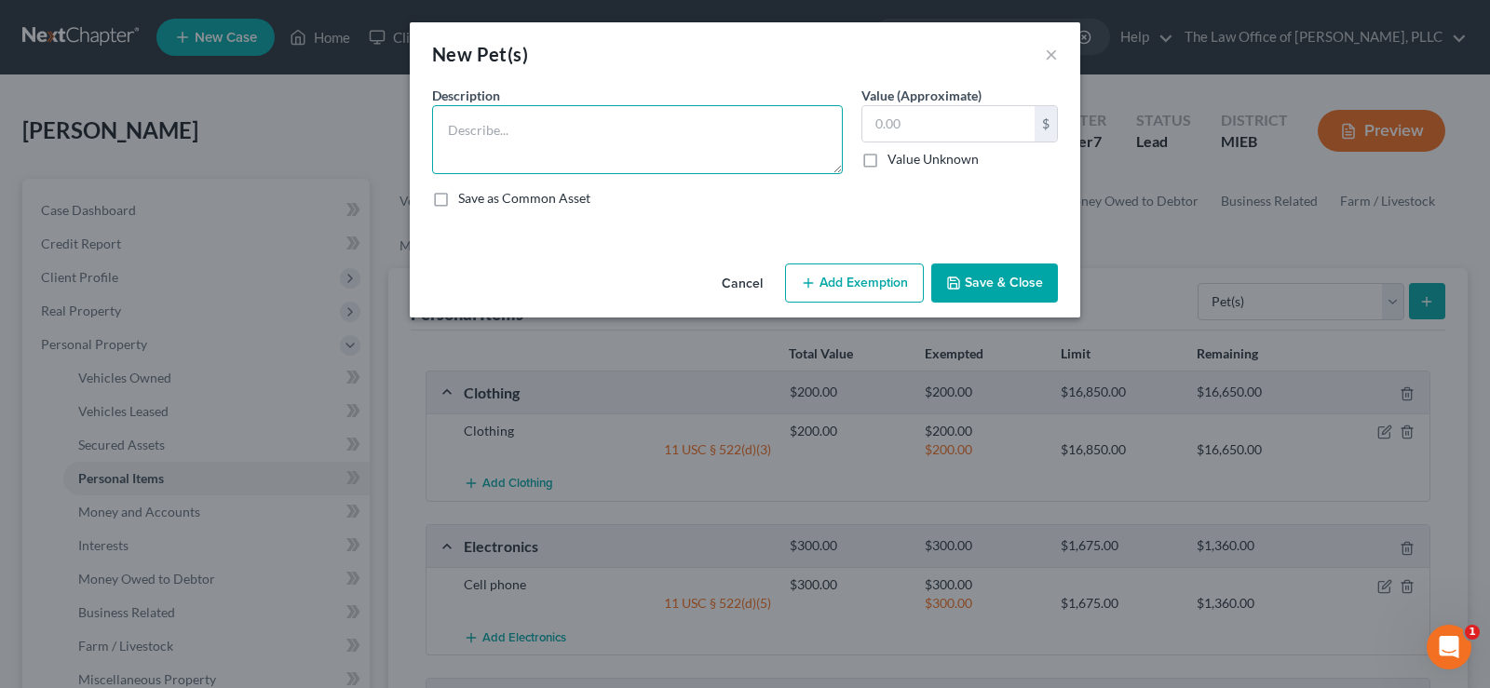
click at [580, 127] on textarea at bounding box center [637, 139] width 411 height 69
type textarea "Rescue Dog"
click at [946, 124] on input "text" at bounding box center [948, 123] width 172 height 35
type input "50.00"
click at [873, 277] on button "Add Exemption" at bounding box center [854, 282] width 139 height 39
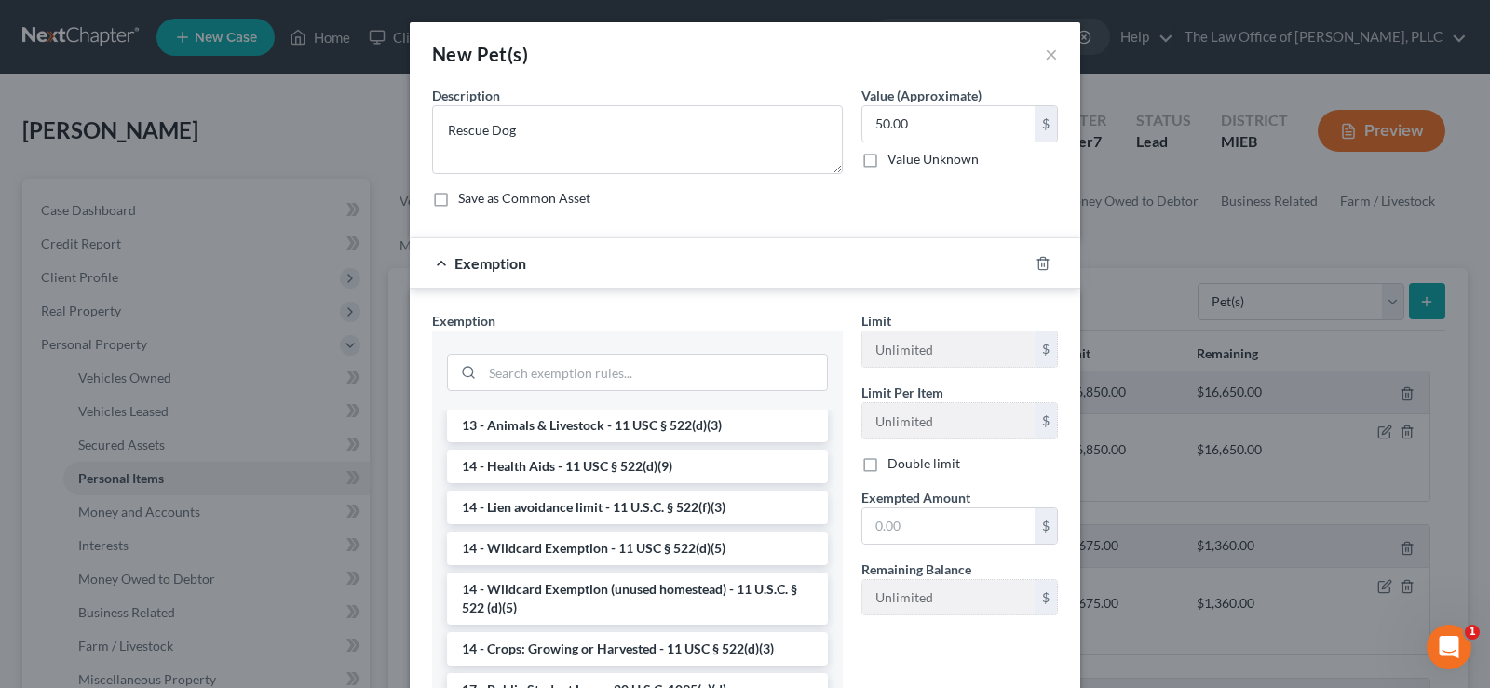
scroll to position [279, 0]
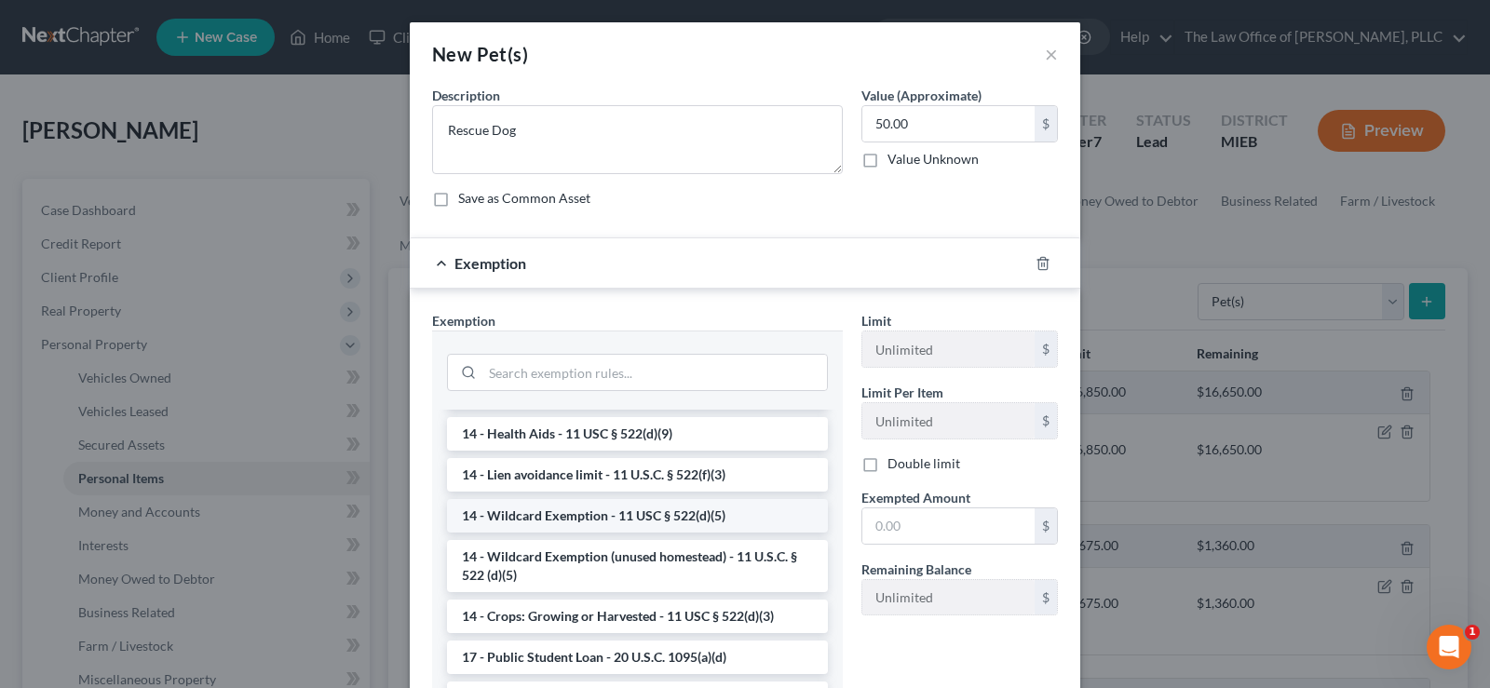
click at [689, 524] on li "14 - Wildcard Exemption - 11 USC § 522(d)(5)" at bounding box center [637, 516] width 381 height 34
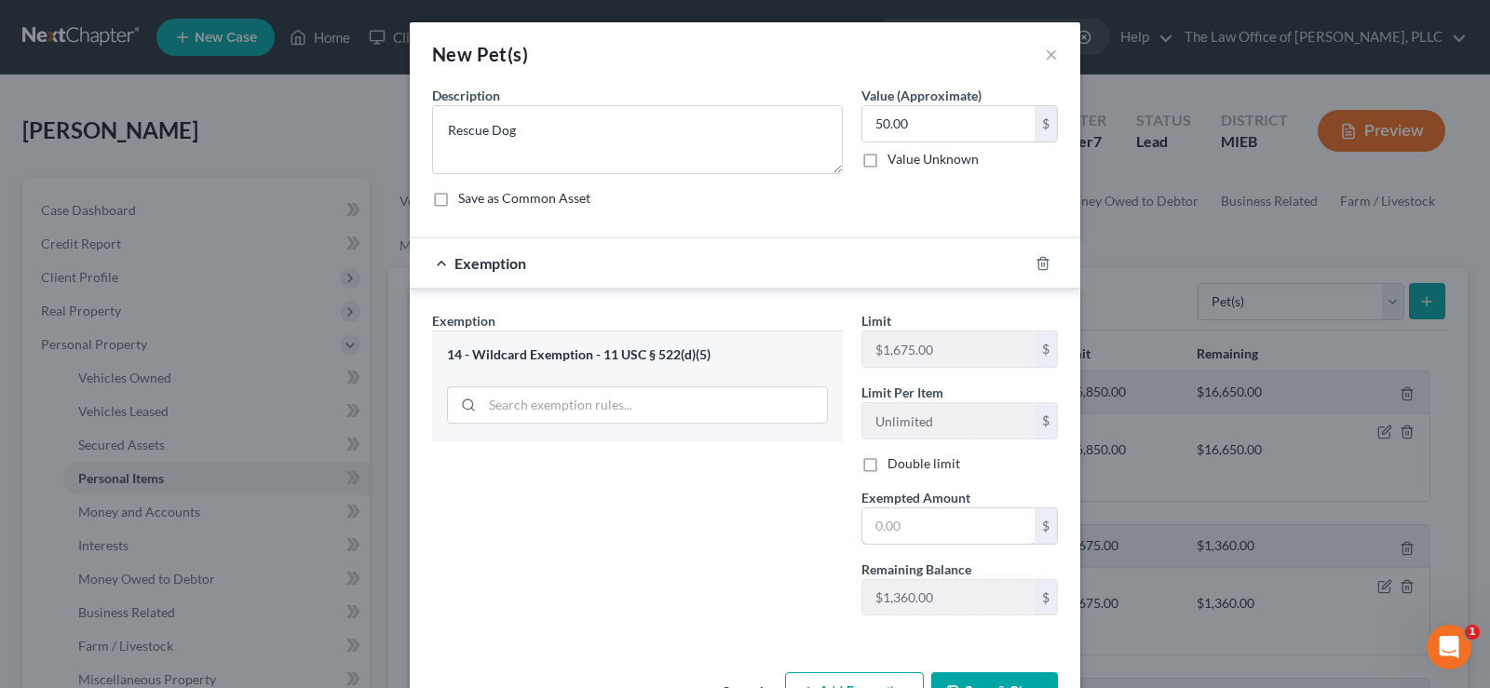
drag, startPoint x: 893, startPoint y: 525, endPoint x: 1085, endPoint y: 438, distance: 210.8
click at [893, 525] on input "text" at bounding box center [948, 525] width 172 height 35
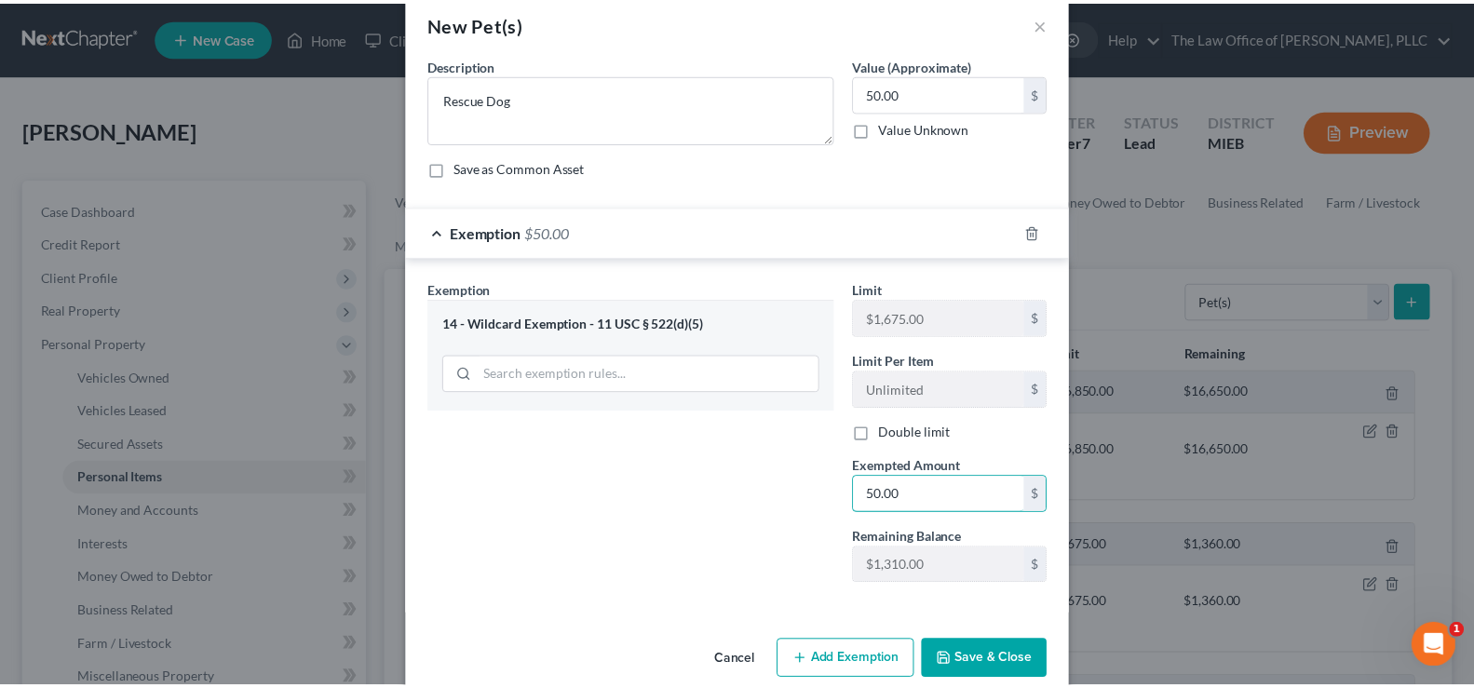
scroll to position [61, 0]
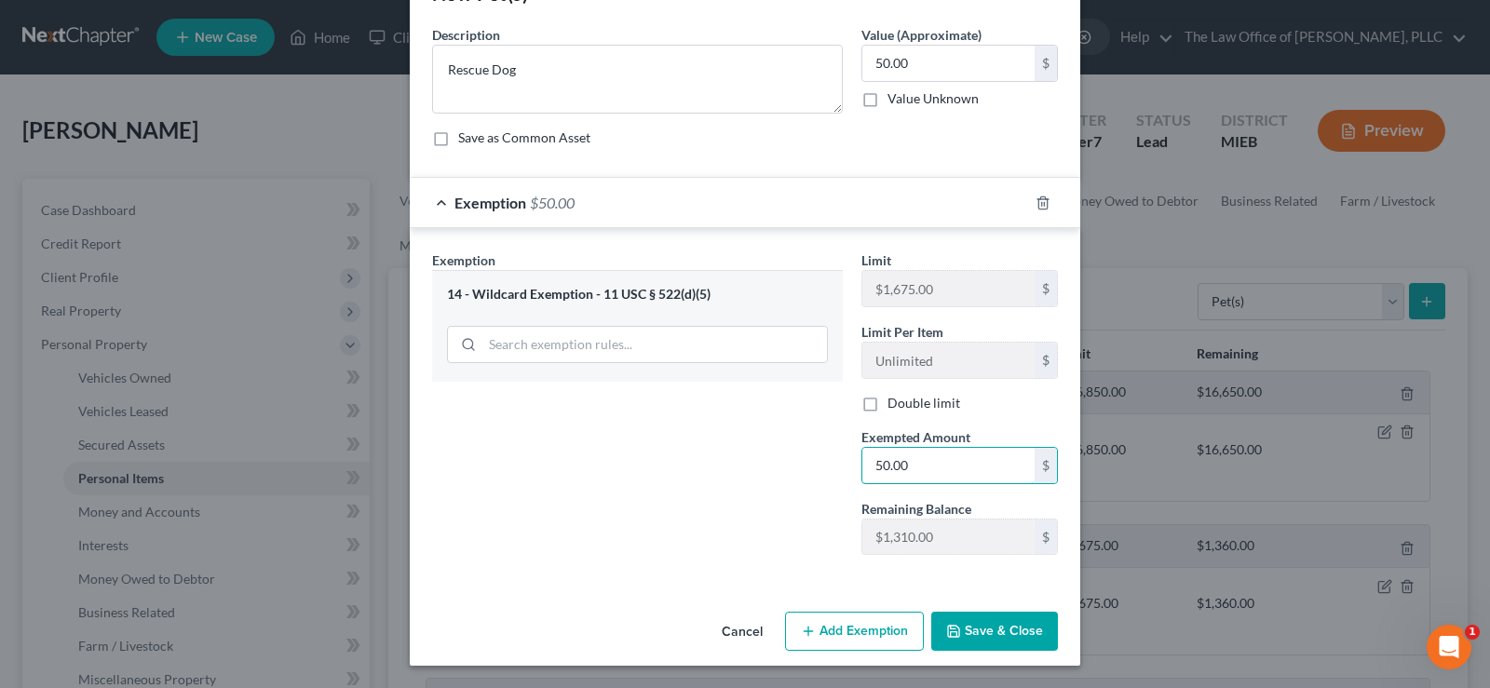
type input "50.00"
drag, startPoint x: 995, startPoint y: 631, endPoint x: 1024, endPoint y: 633, distance: 28.9
click at [994, 626] on button "Save & Close" at bounding box center [994, 631] width 127 height 39
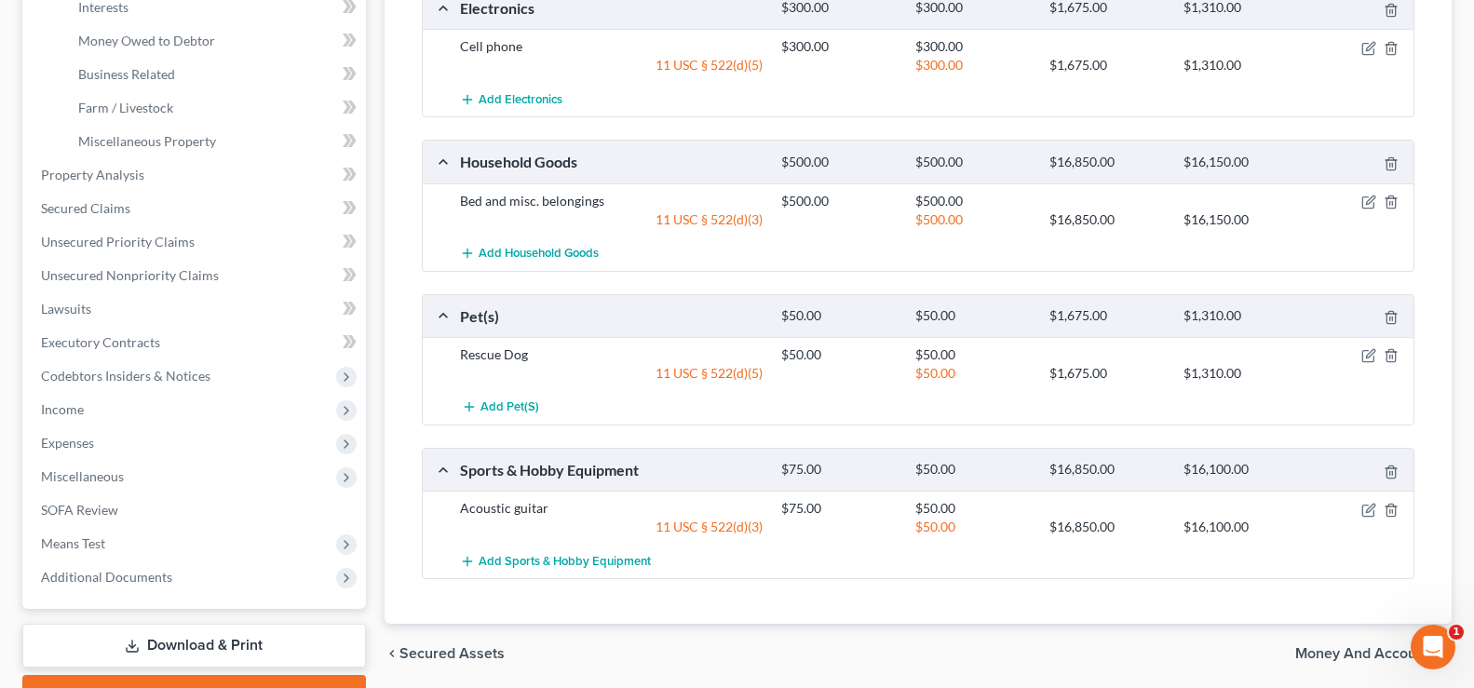
scroll to position [637, 0]
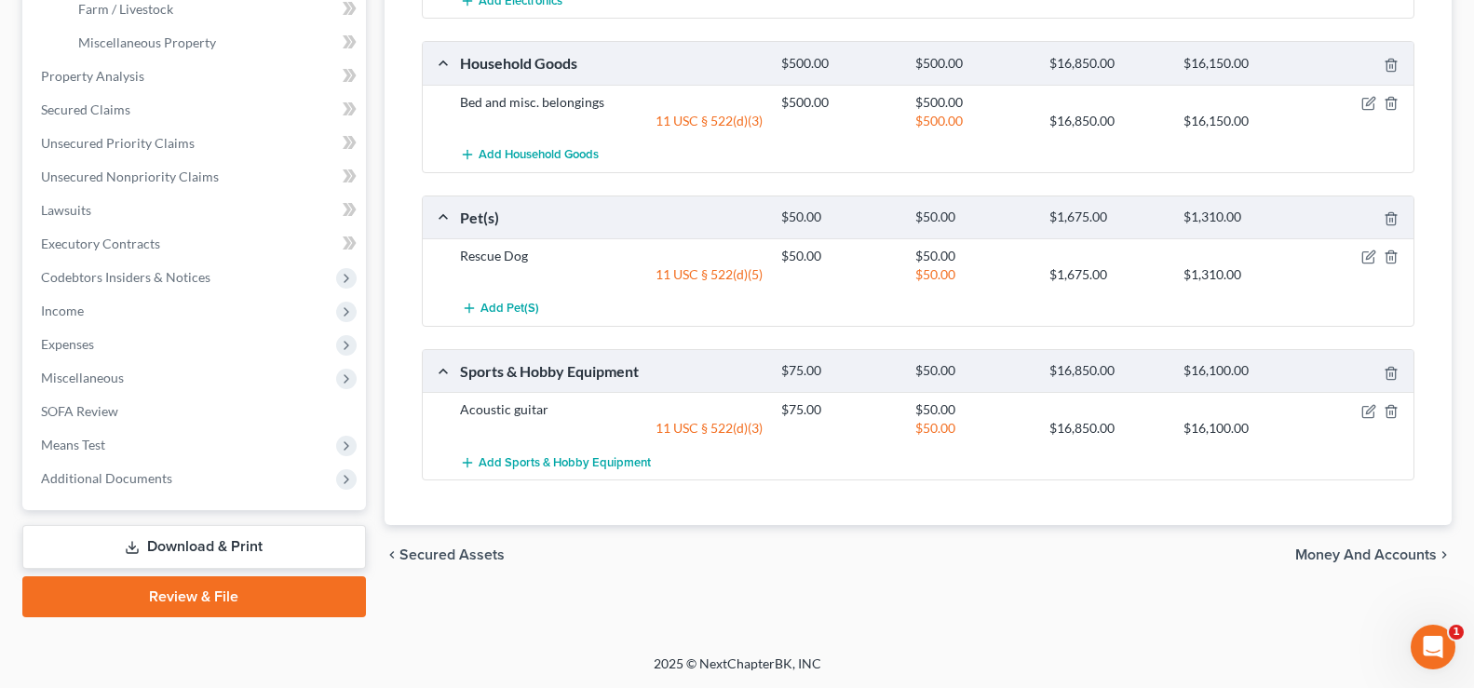
click at [1361, 558] on span "Money and Accounts" at bounding box center [1366, 554] width 142 height 15
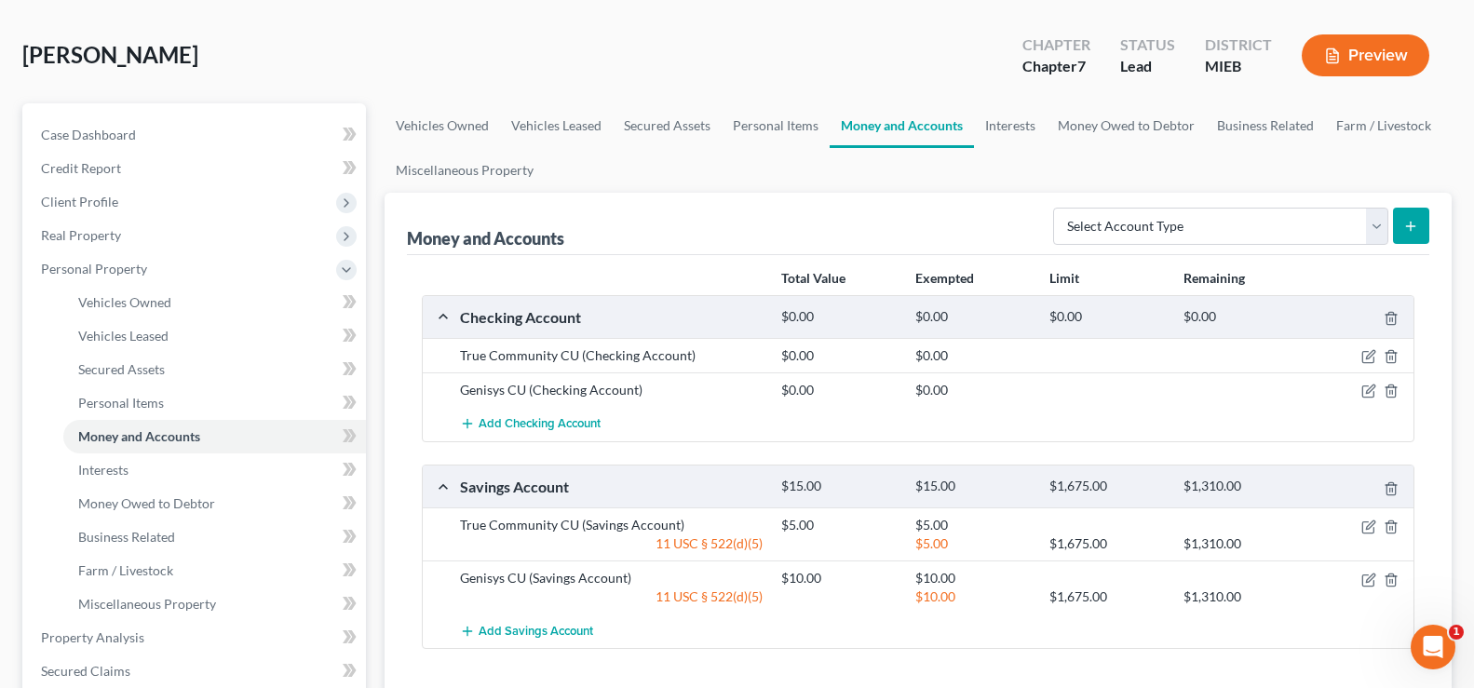
scroll to position [186, 0]
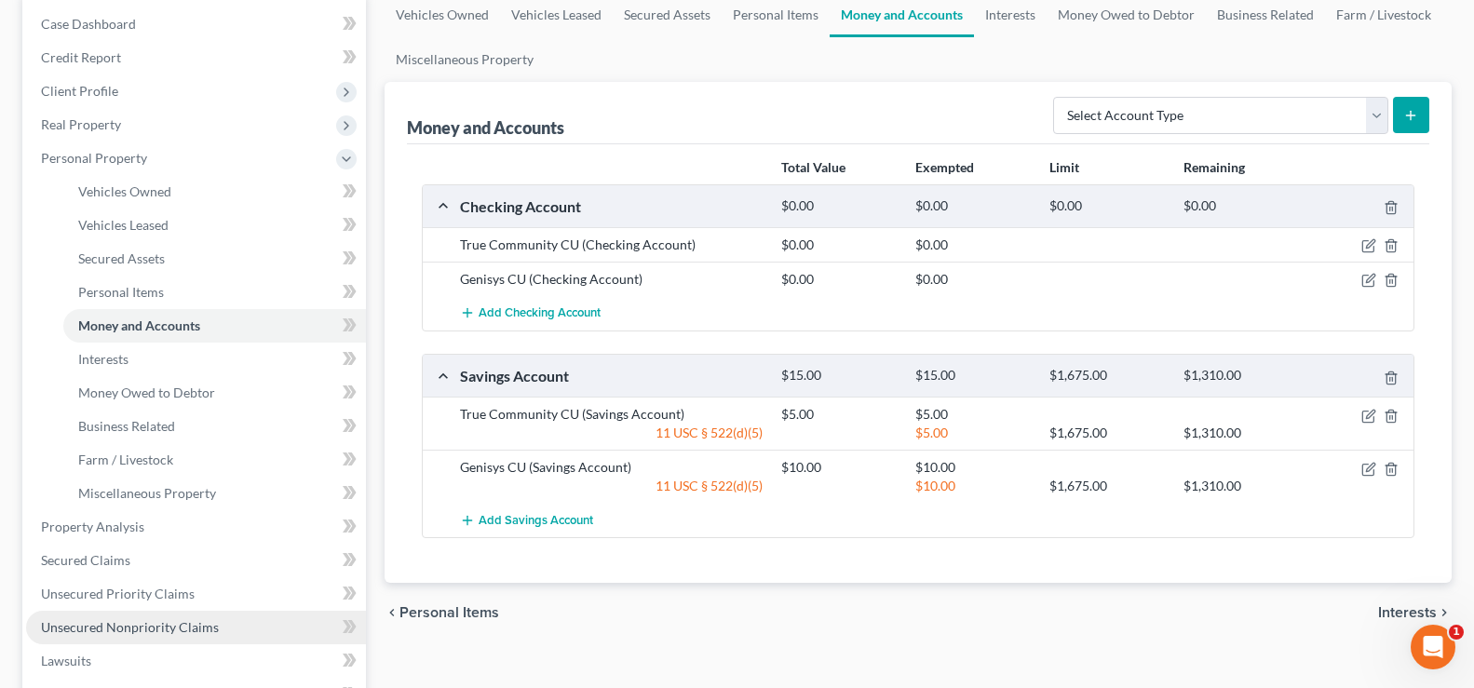
click at [143, 627] on span "Unsecured Nonpriority Claims" at bounding box center [130, 627] width 178 height 16
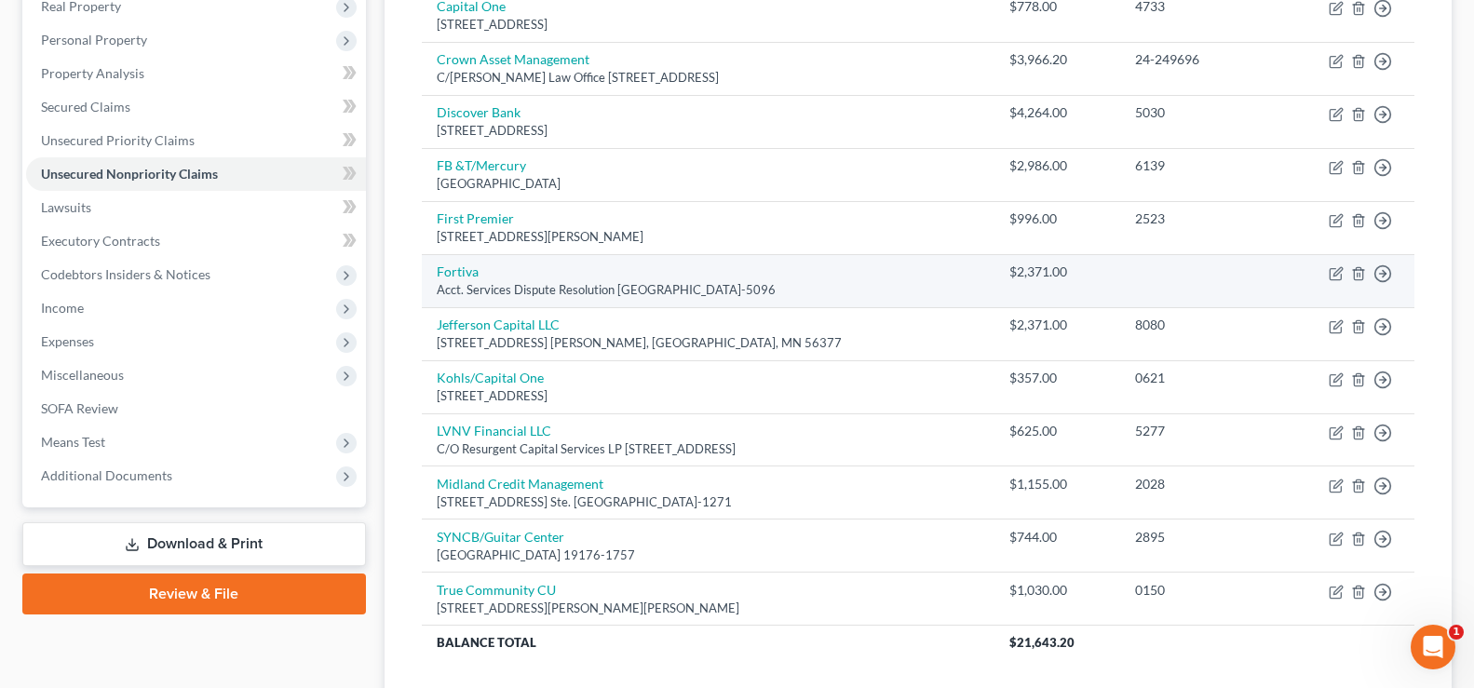
scroll to position [71, 0]
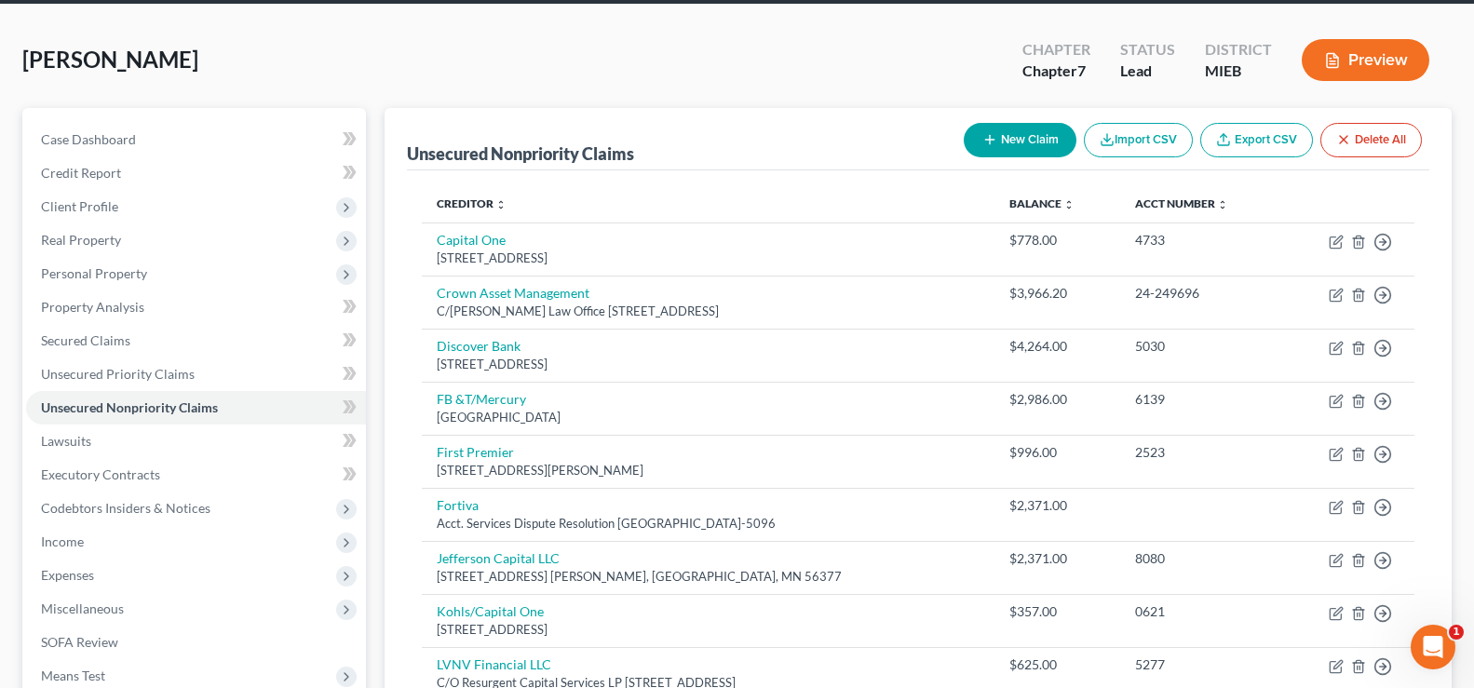
click at [1005, 130] on button "New Claim" at bounding box center [1020, 140] width 113 height 34
select select "0"
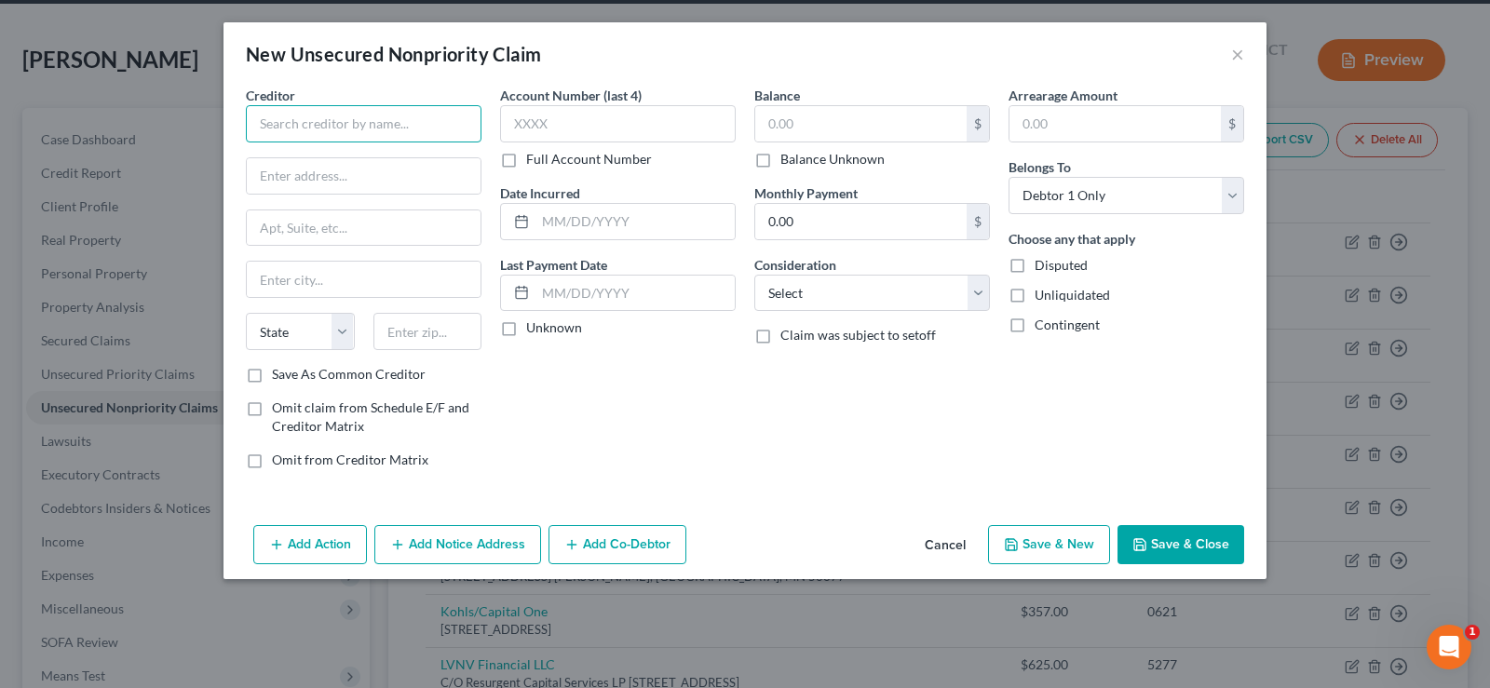
click at [277, 131] on input "text" at bounding box center [364, 123] width 236 height 37
type input "Community Federal Credit Union"
click at [1239, 64] on button "×" at bounding box center [1237, 54] width 13 height 22
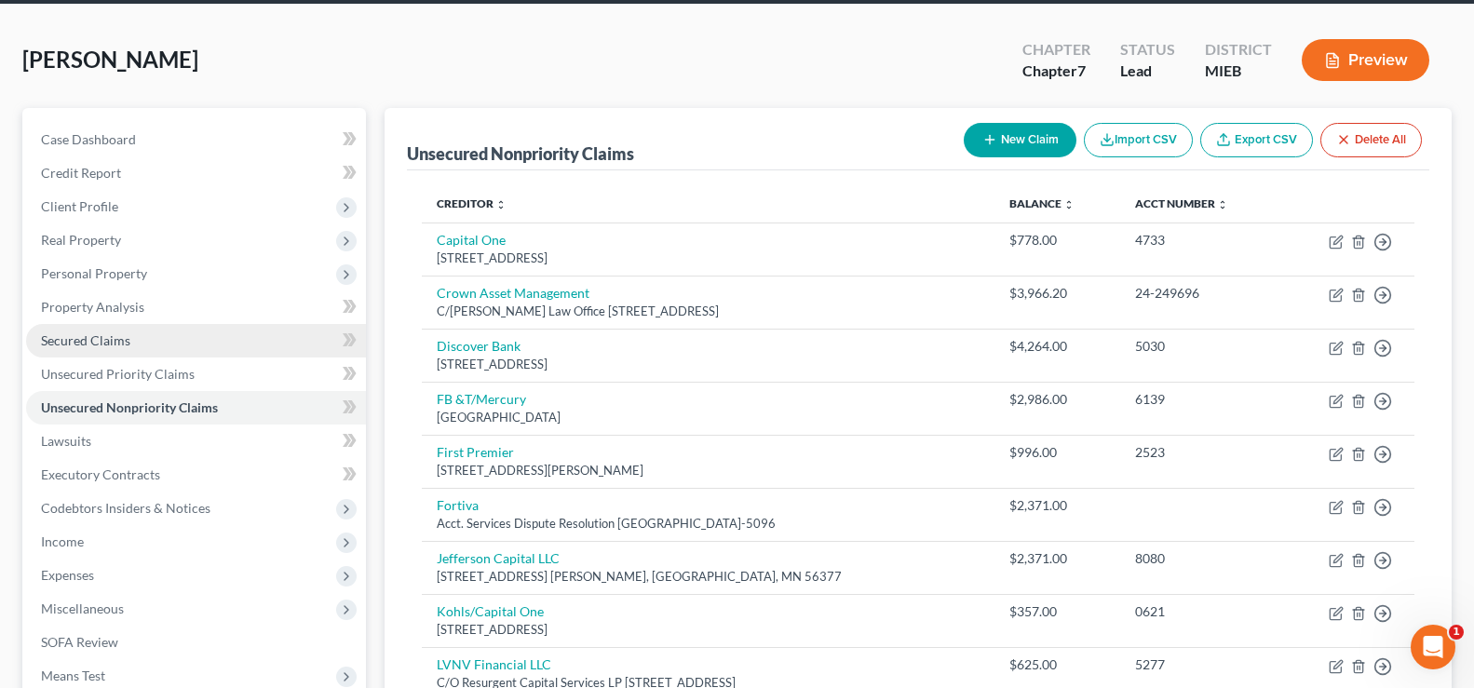
click at [115, 351] on link "Secured Claims" at bounding box center [196, 341] width 340 height 34
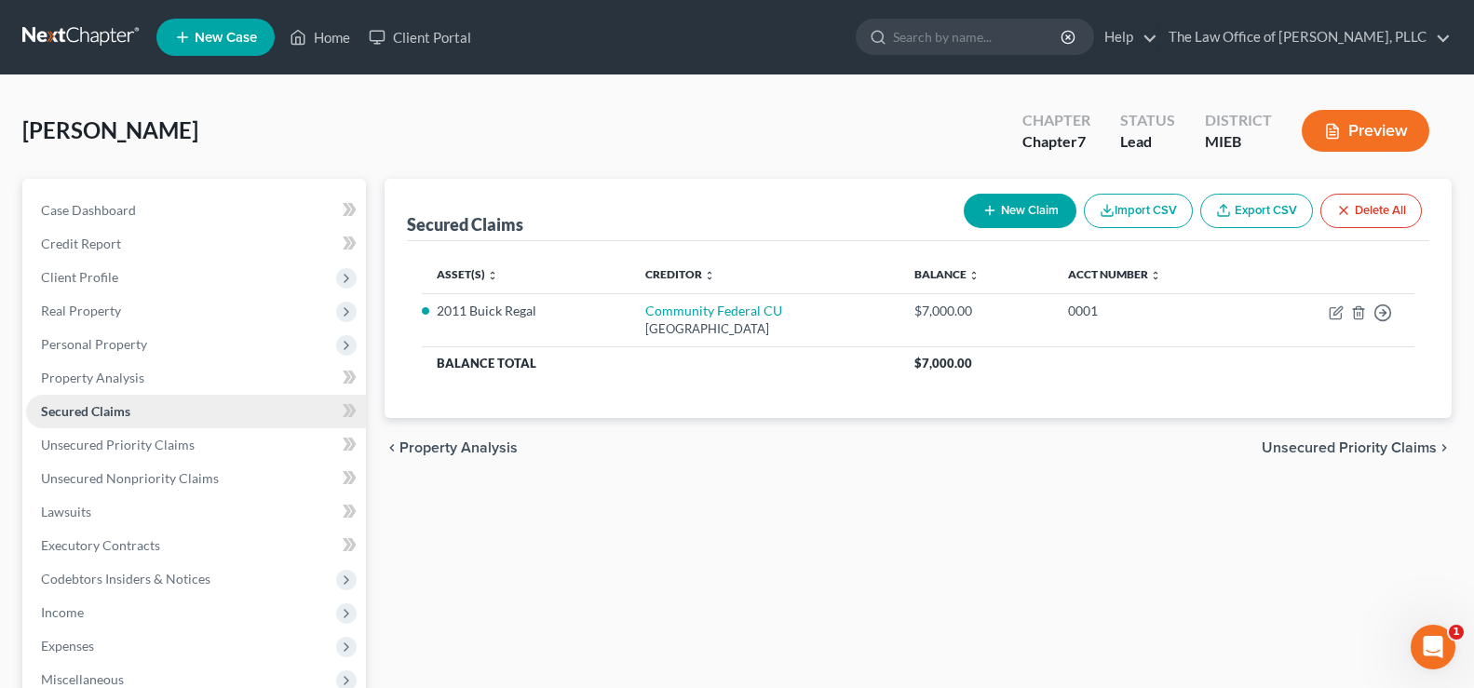
click at [115, 351] on span "Personal Property" at bounding box center [94, 344] width 106 height 16
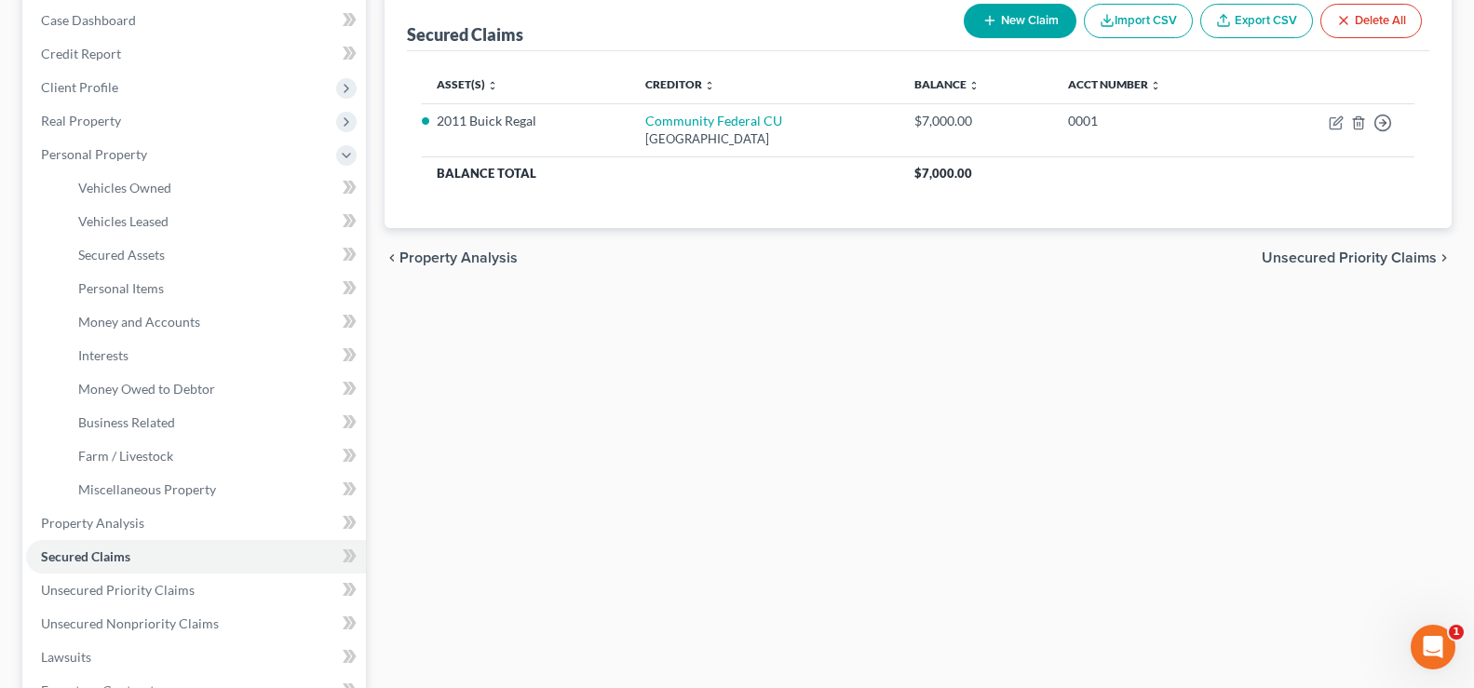
scroll to position [186, 0]
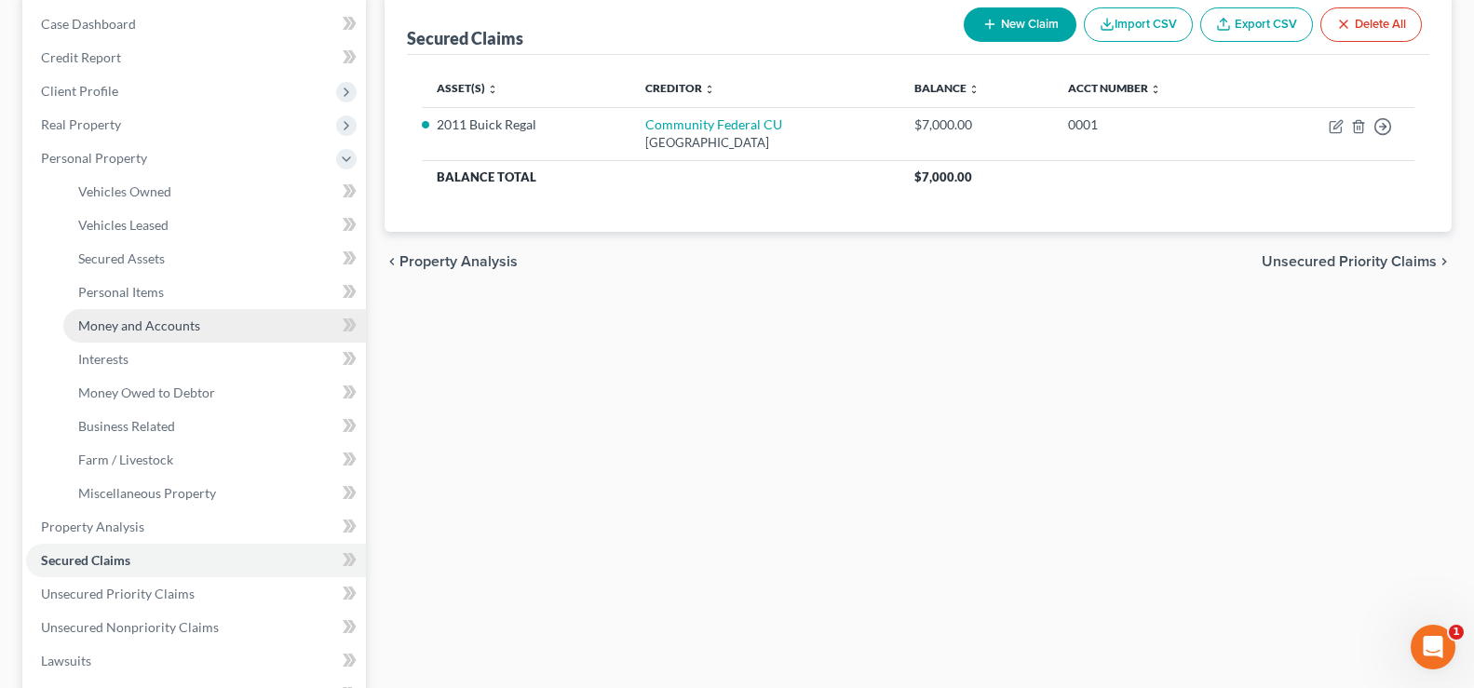
click at [124, 324] on span "Money and Accounts" at bounding box center [139, 325] width 122 height 16
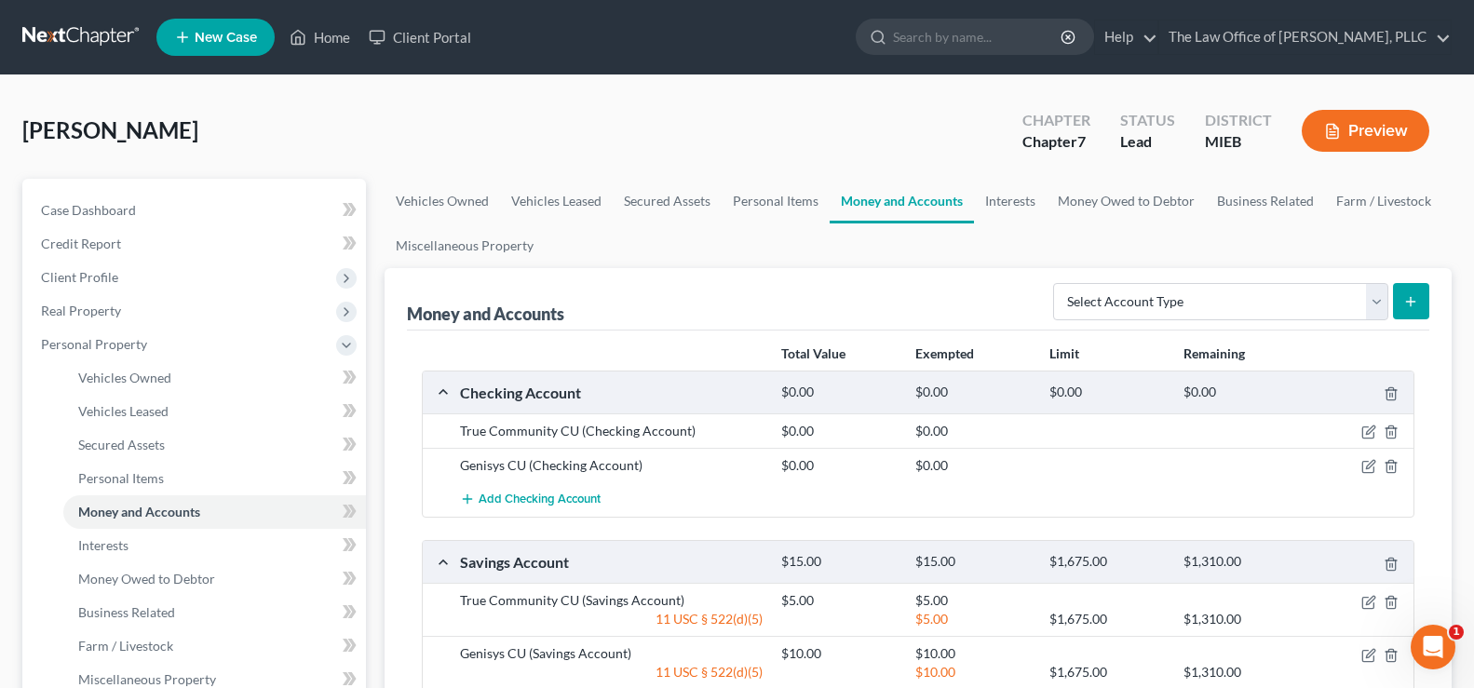
scroll to position [93, 0]
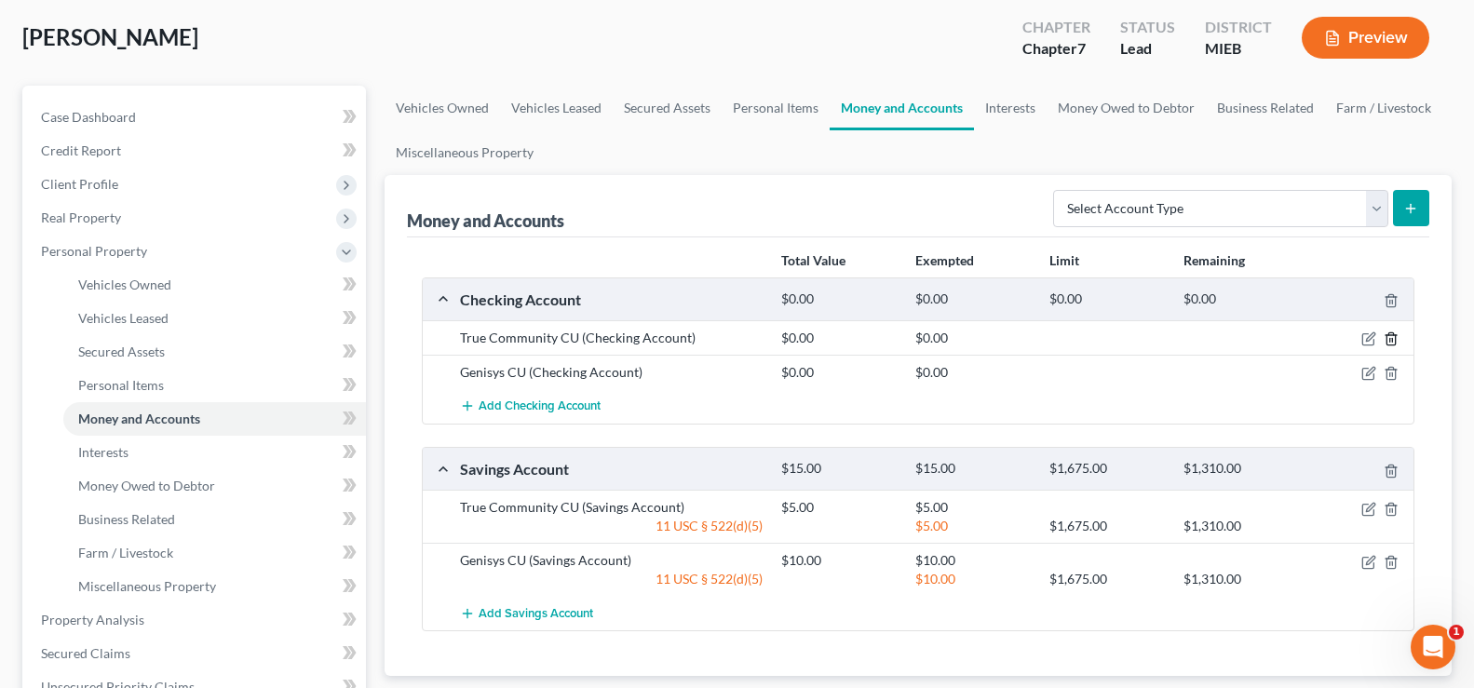
click at [1391, 344] on icon "button" at bounding box center [1390, 338] width 15 height 15
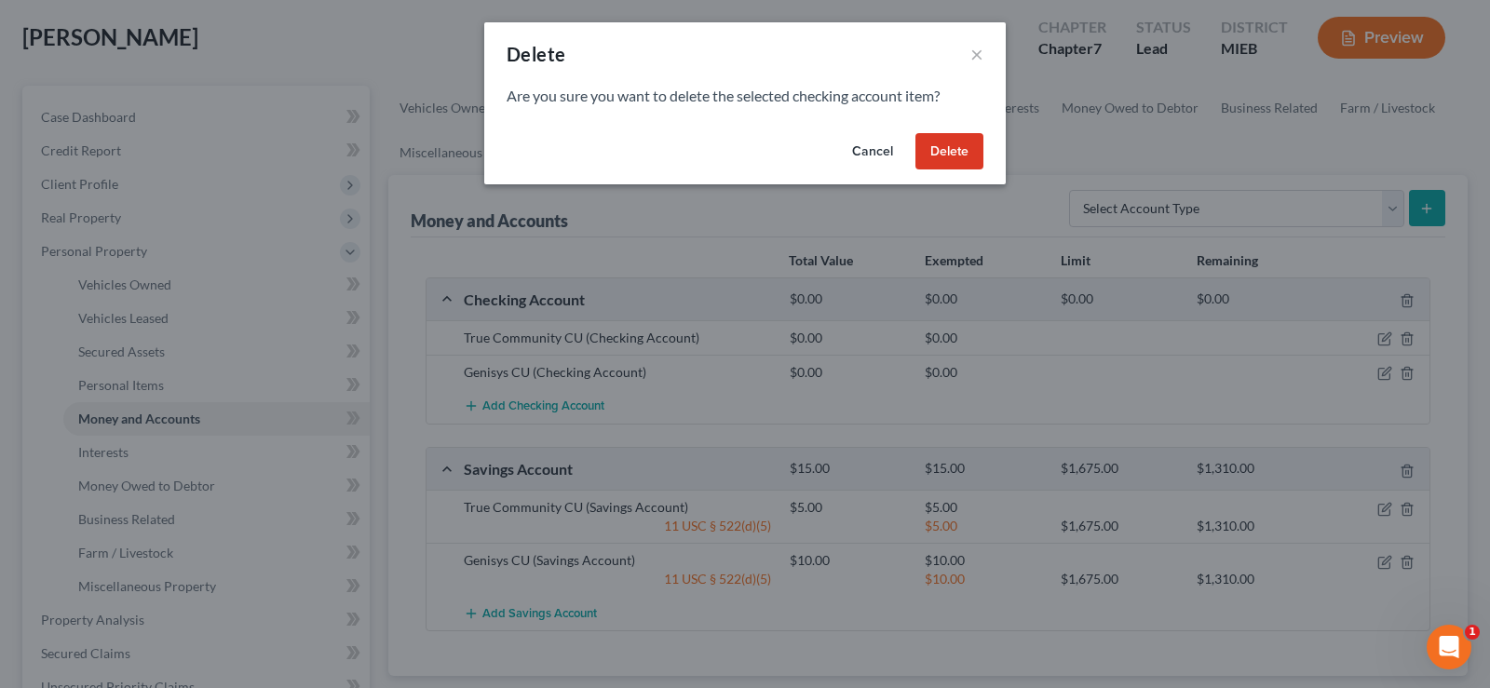
drag, startPoint x: 884, startPoint y: 155, endPoint x: 934, endPoint y: 156, distance: 49.4
click at [930, 158] on div "Cancel Delete" at bounding box center [744, 156] width 521 height 60
click at [934, 156] on button "Delete" at bounding box center [949, 151] width 68 height 37
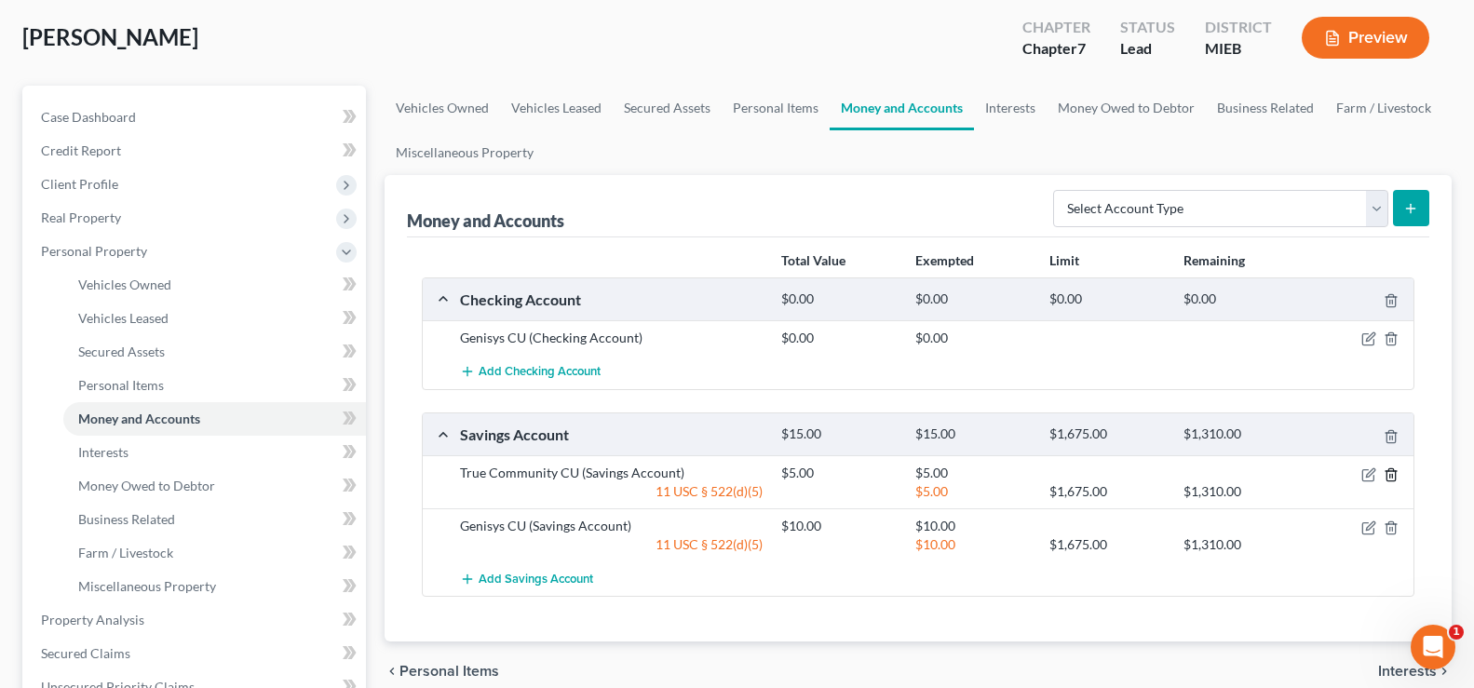
click at [1394, 479] on icon "button" at bounding box center [1390, 474] width 15 height 15
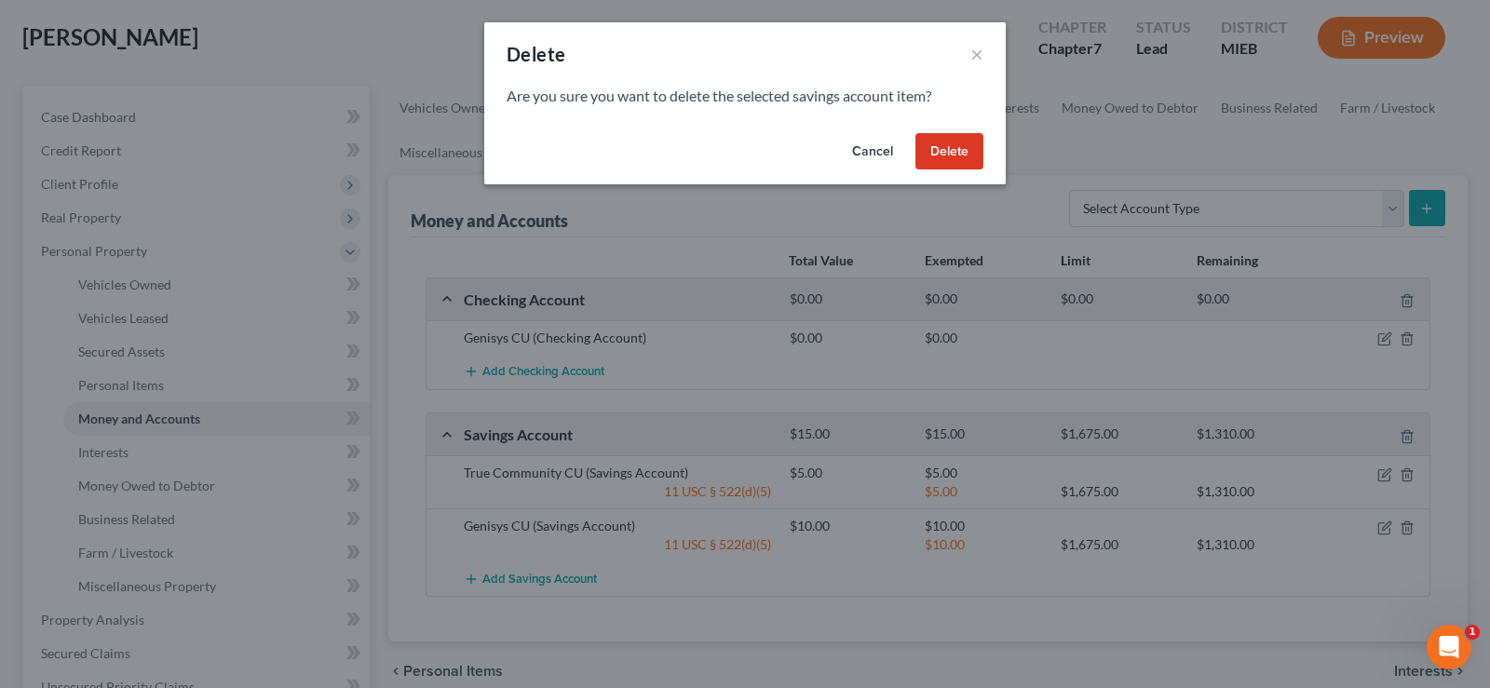
click at [928, 155] on button "Delete" at bounding box center [949, 151] width 68 height 37
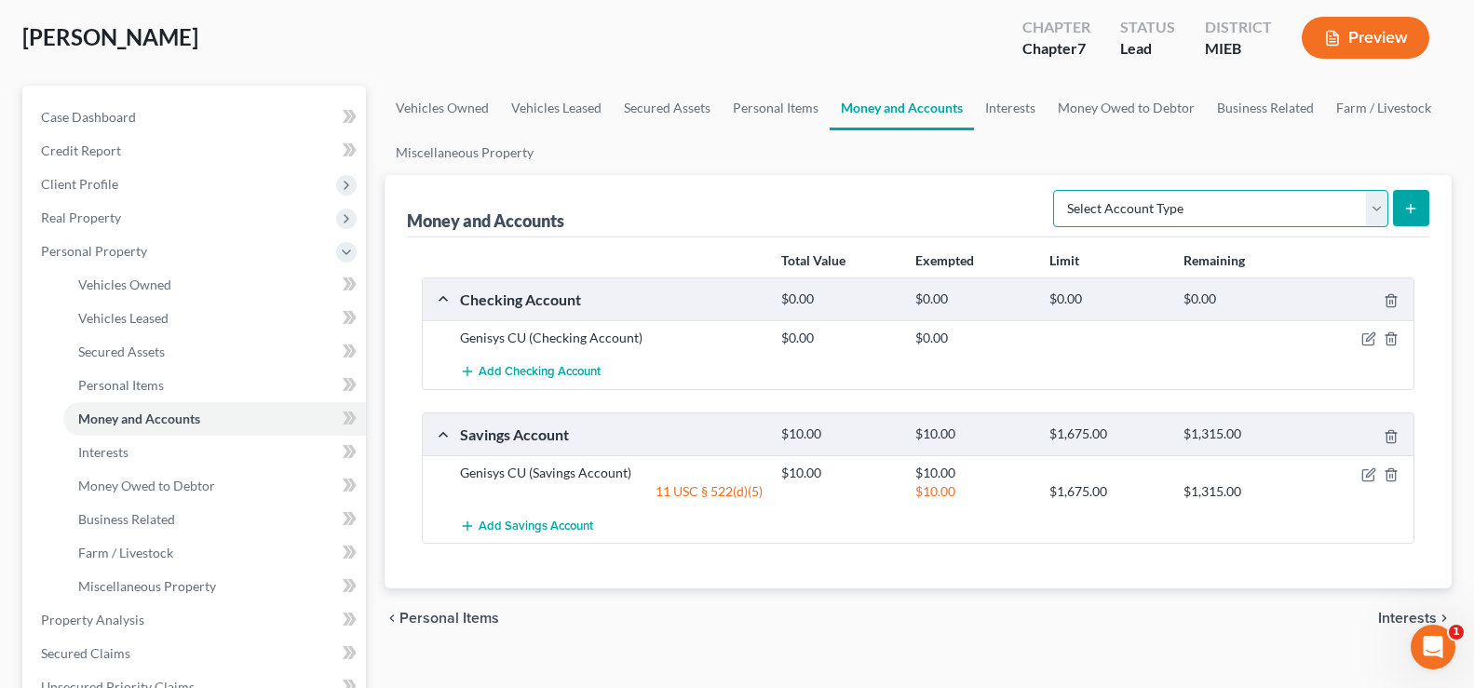
click at [1370, 207] on select "Select Account Type Brokerage Cash on Hand Certificates of Deposit Checking Acc…" at bounding box center [1220, 208] width 335 height 37
select select "savings"
click at [1057, 190] on select "Select Account Type Brokerage Cash on Hand Certificates of Deposit Checking Acc…" at bounding box center [1220, 208] width 335 height 37
click at [1414, 218] on button "submit" at bounding box center [1411, 208] width 36 height 36
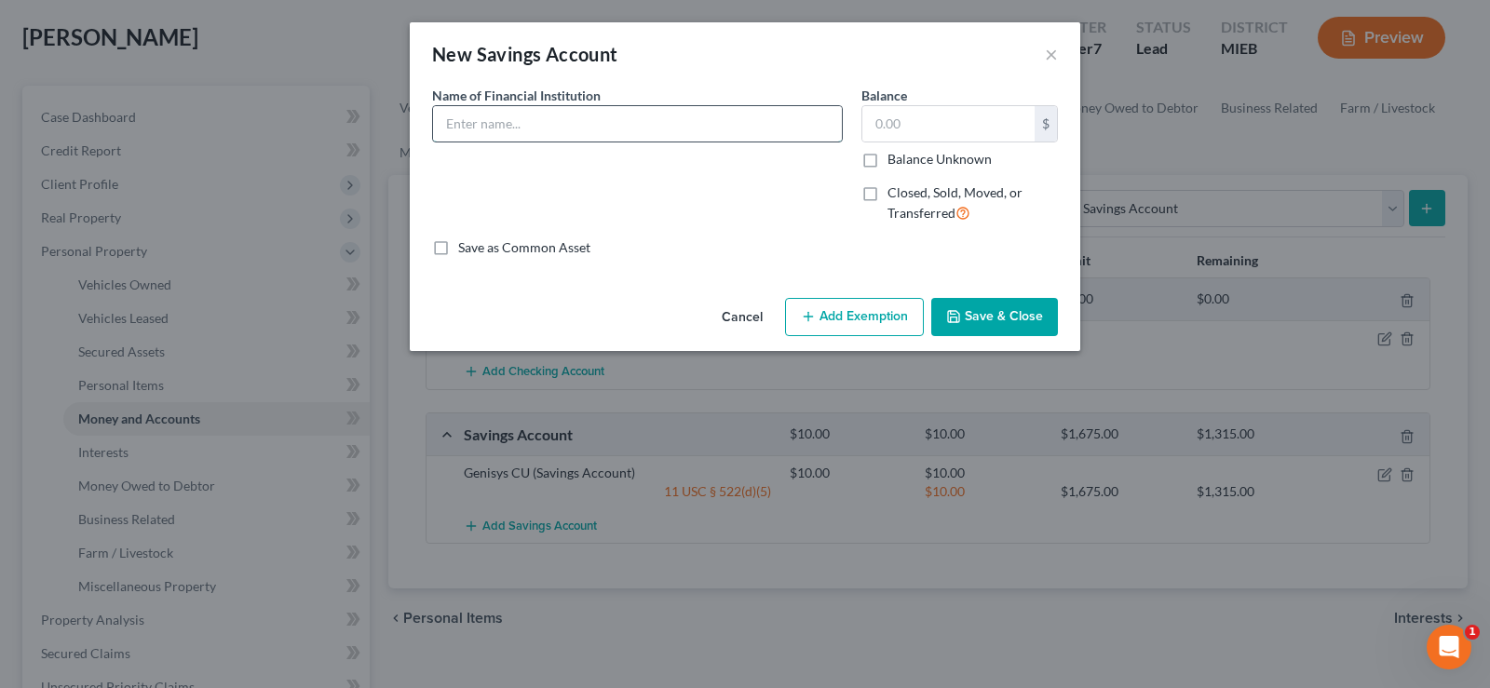
click at [510, 119] on input "text" at bounding box center [637, 123] width 409 height 35
type input "Uber Pro"
type input "200.00"
click at [838, 310] on button "Add Exemption" at bounding box center [854, 317] width 139 height 39
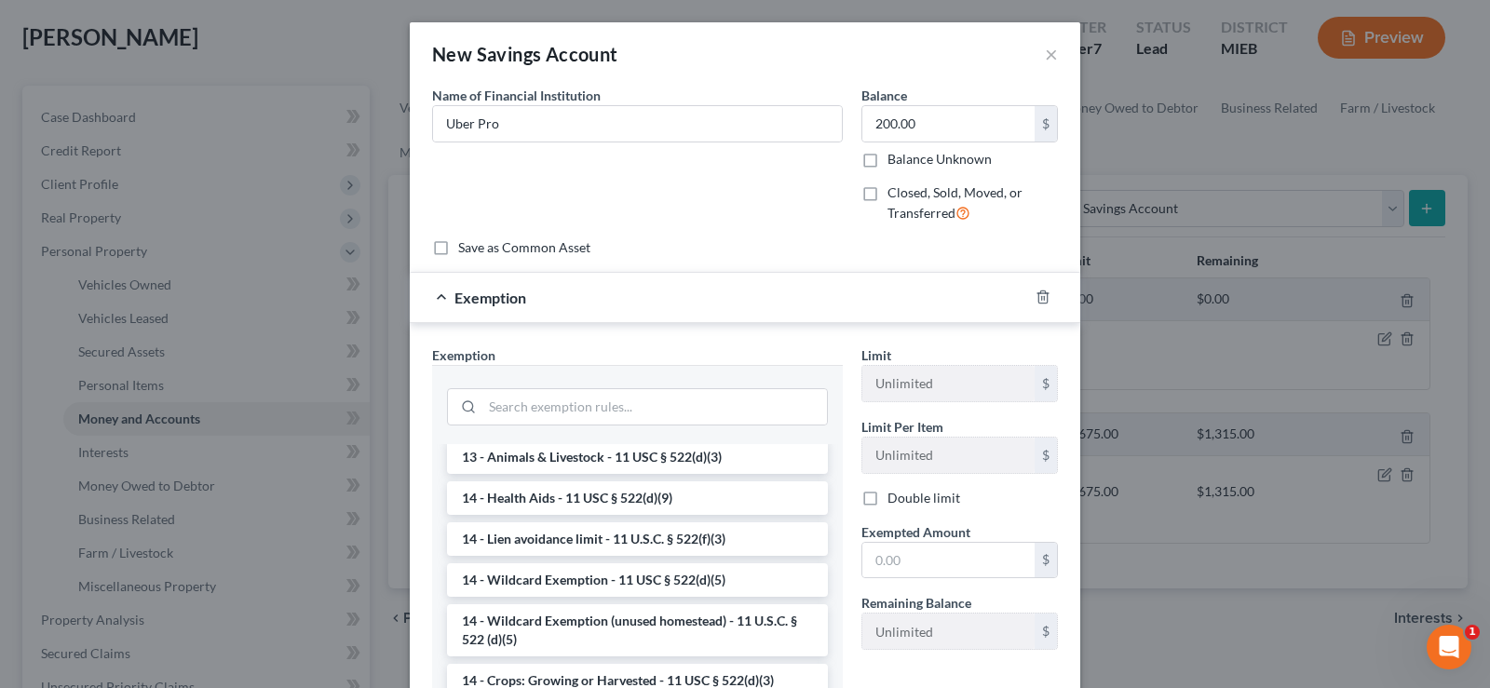
scroll to position [465, 0]
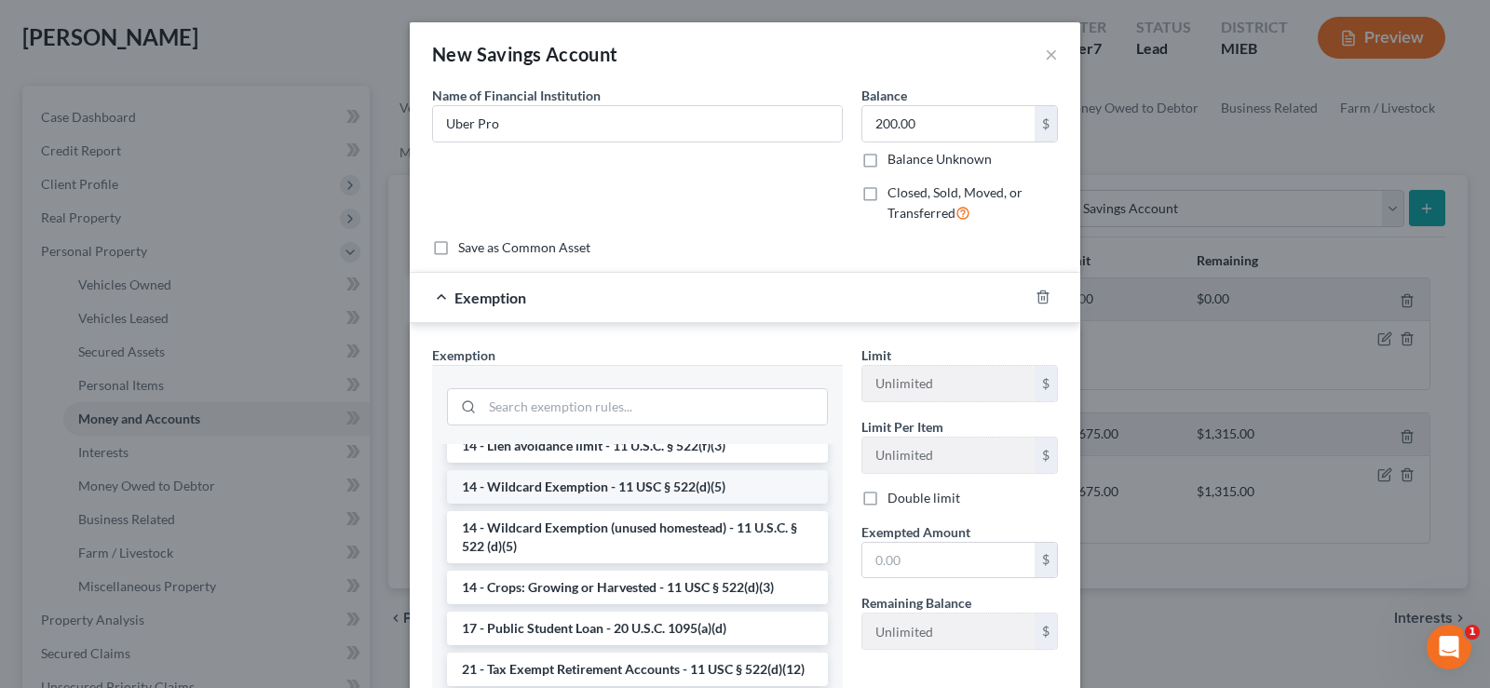
click at [655, 504] on li "14 - Wildcard Exemption - 11 USC § 522(d)(5)" at bounding box center [637, 487] width 381 height 34
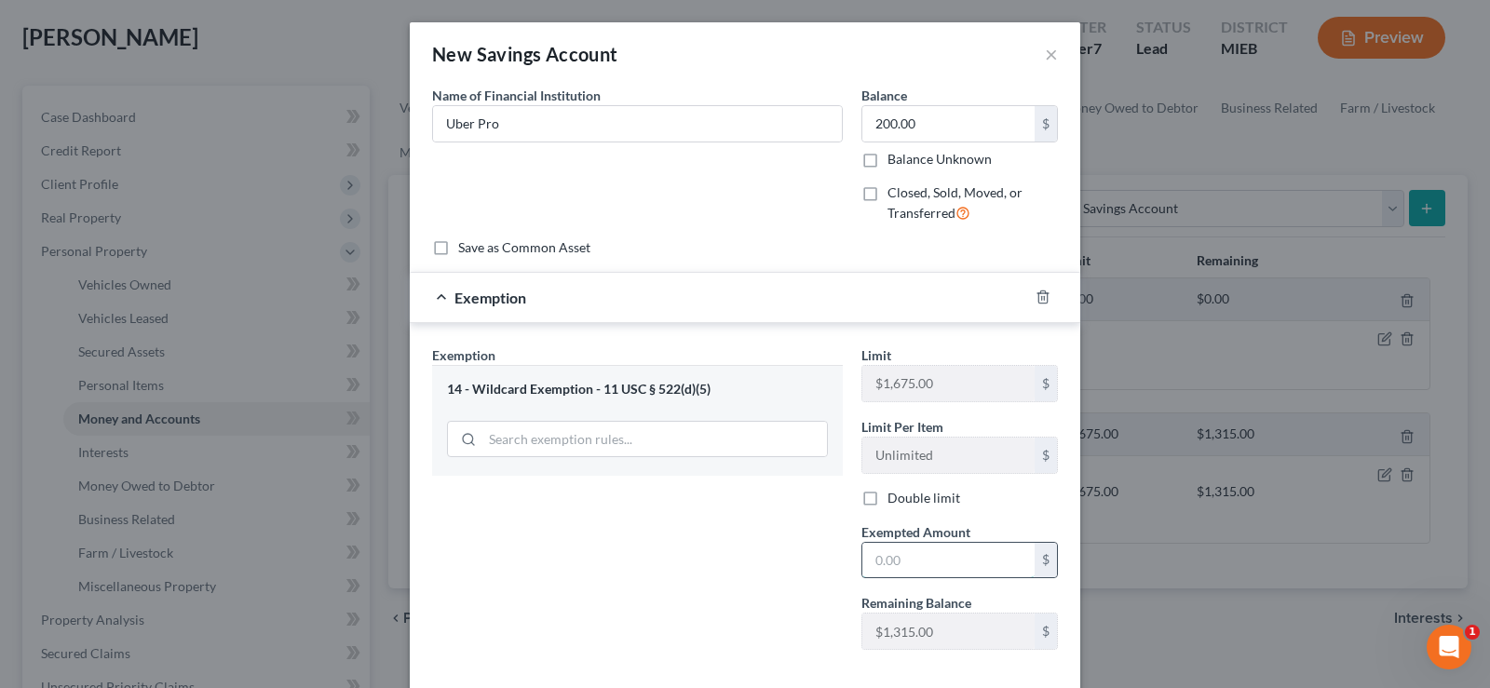
drag, startPoint x: 965, startPoint y: 556, endPoint x: 977, endPoint y: 553, distance: 11.5
click at [965, 556] on input "text" at bounding box center [948, 560] width 172 height 35
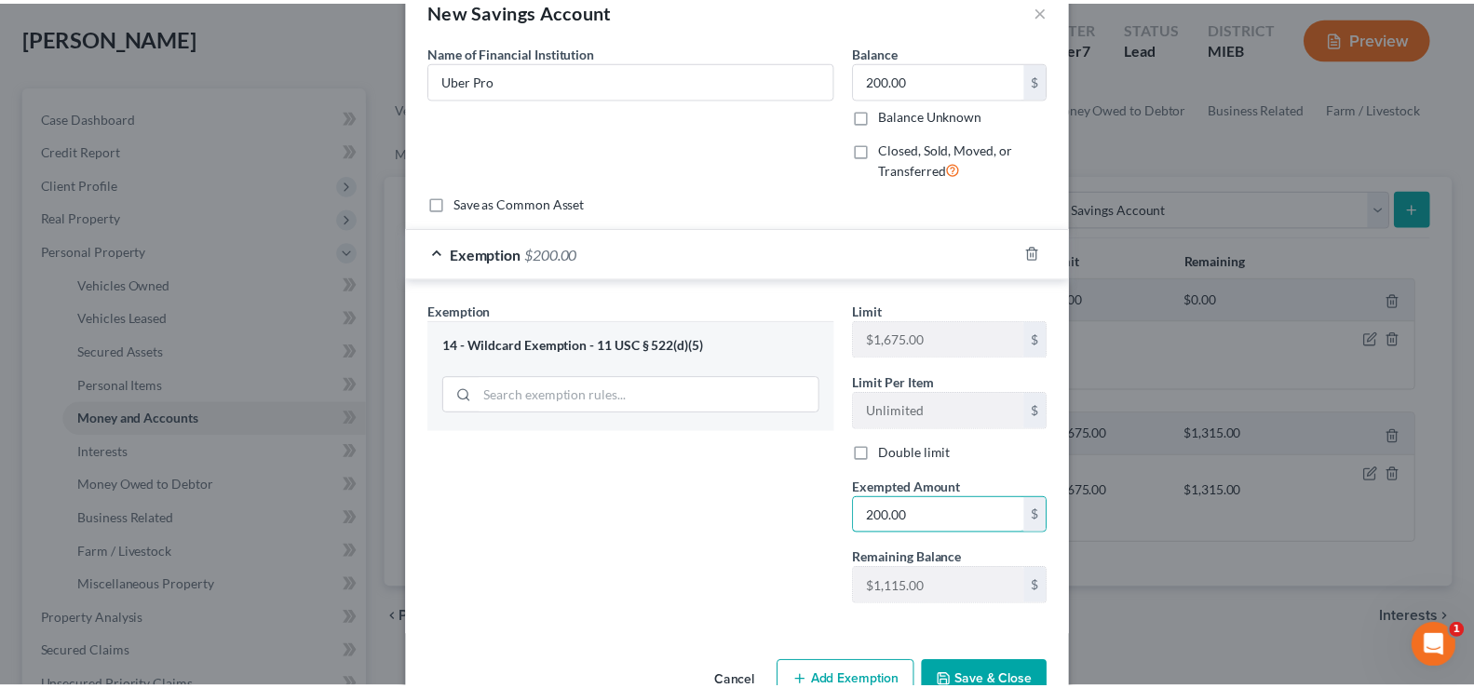
scroll to position [95, 0]
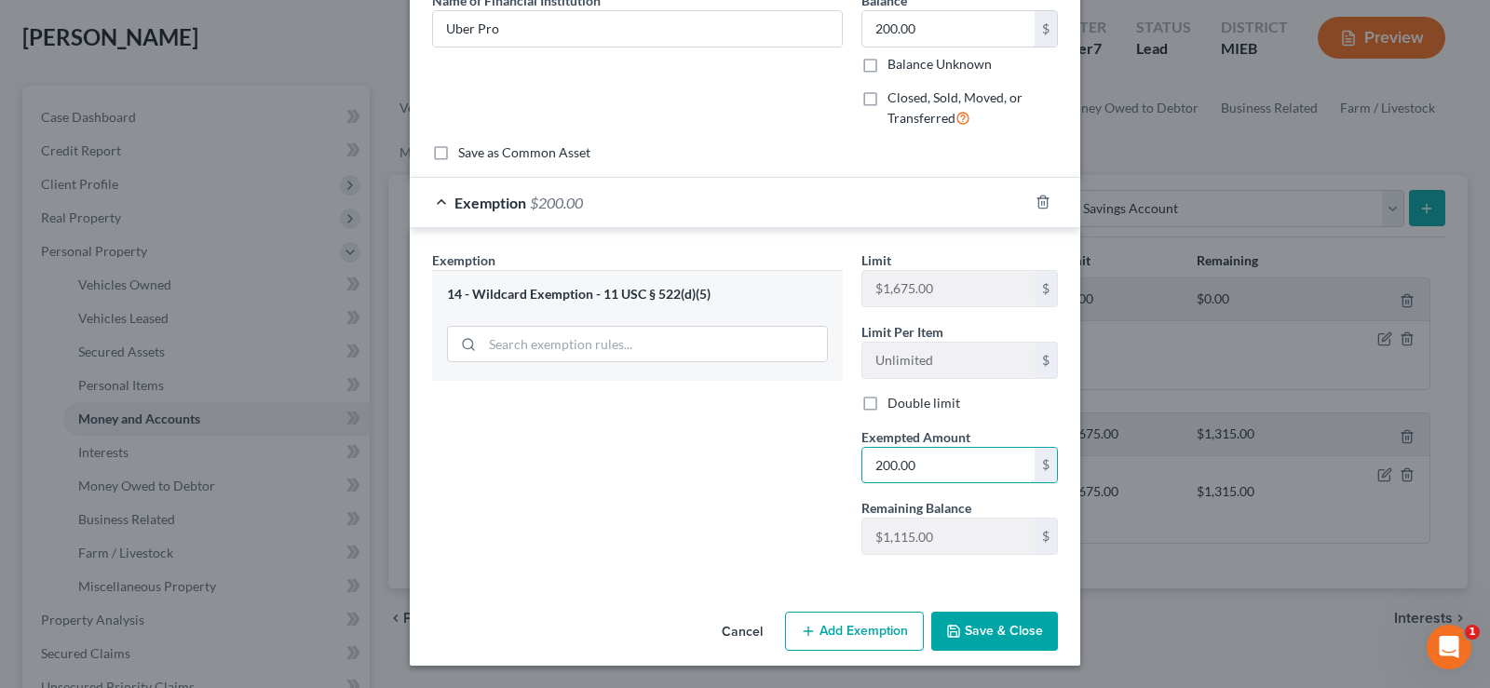
type input "200.00"
click at [964, 634] on button "Save & Close" at bounding box center [994, 631] width 127 height 39
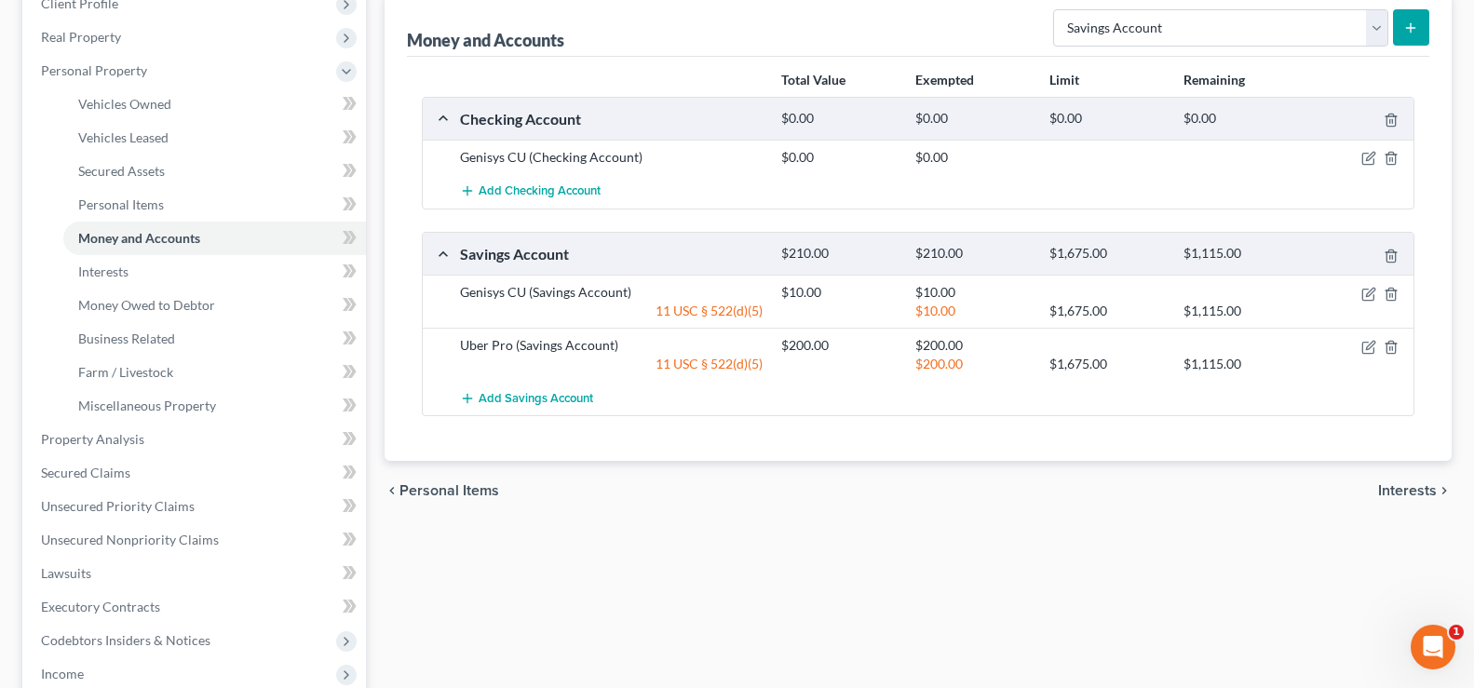
scroll to position [279, 0]
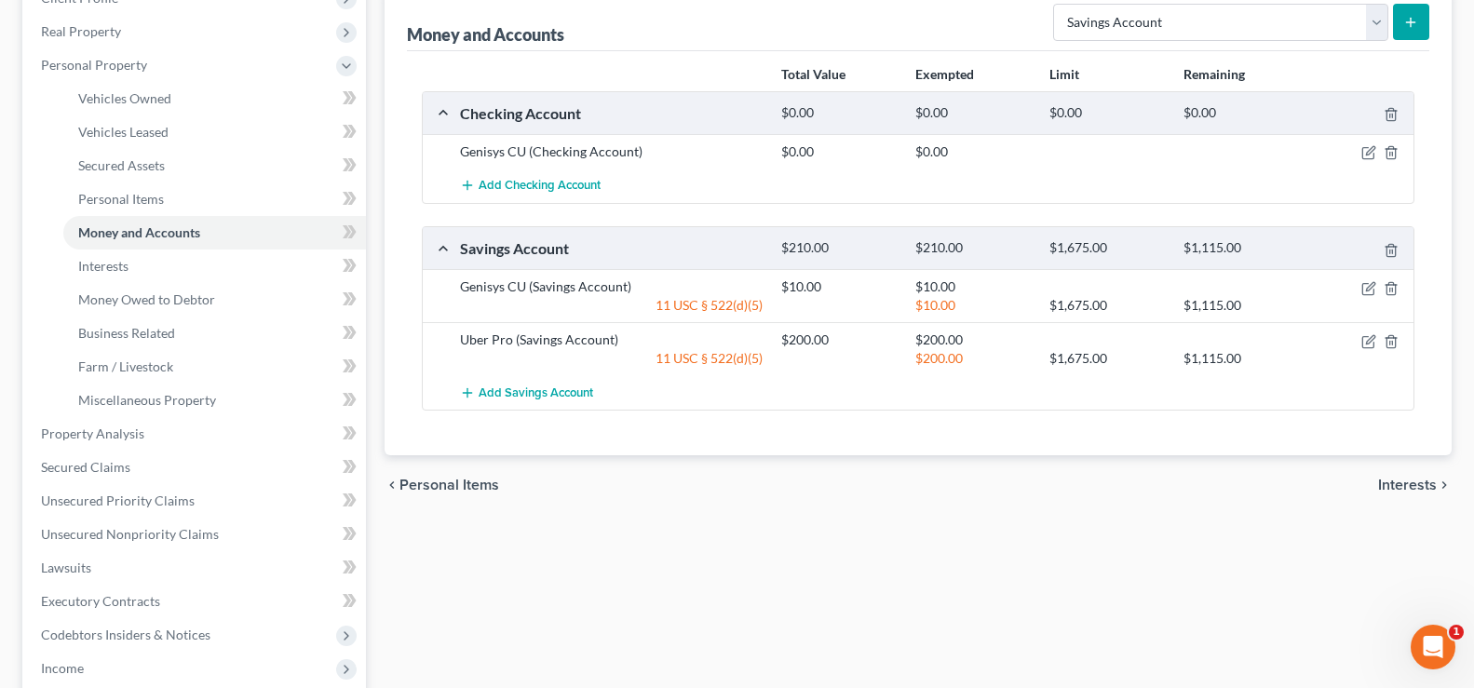
click at [1430, 491] on span "Interests" at bounding box center [1407, 485] width 59 height 15
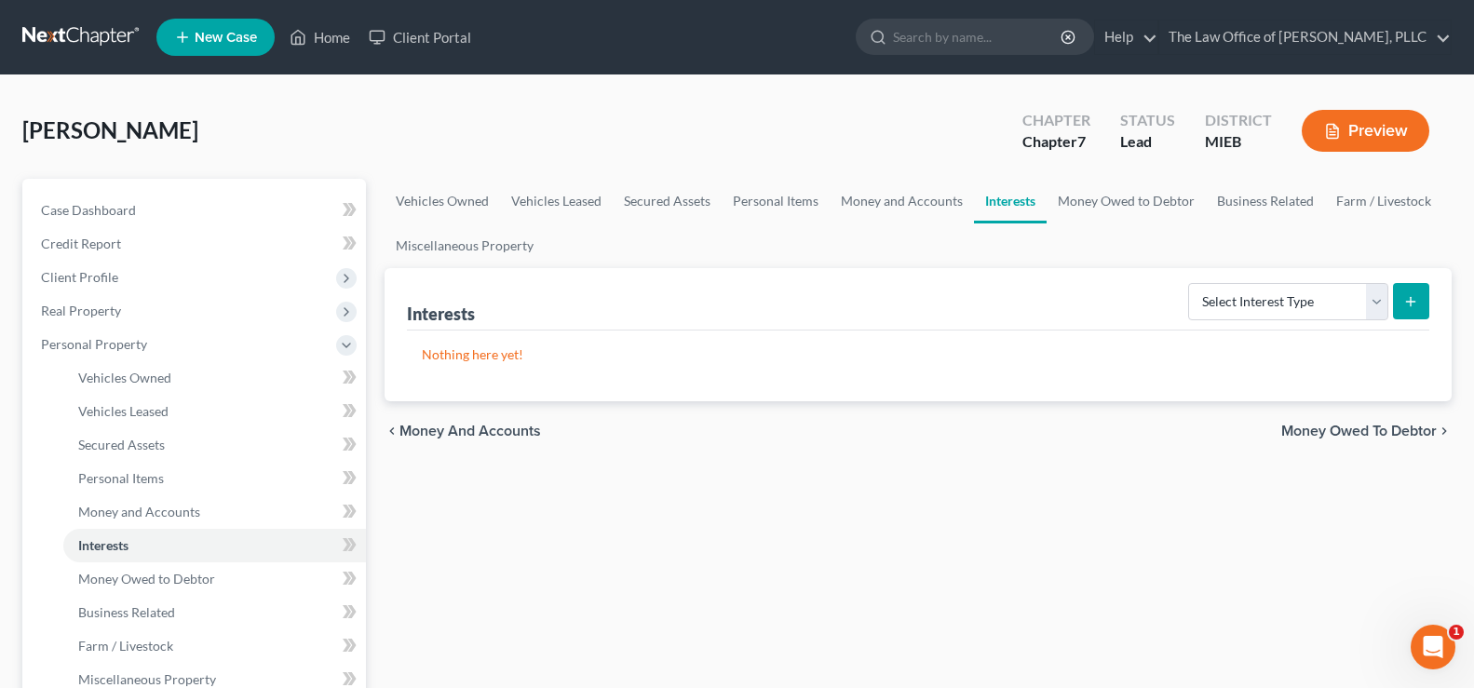
click at [1371, 438] on span "Money Owed to Debtor" at bounding box center [1358, 431] width 155 height 15
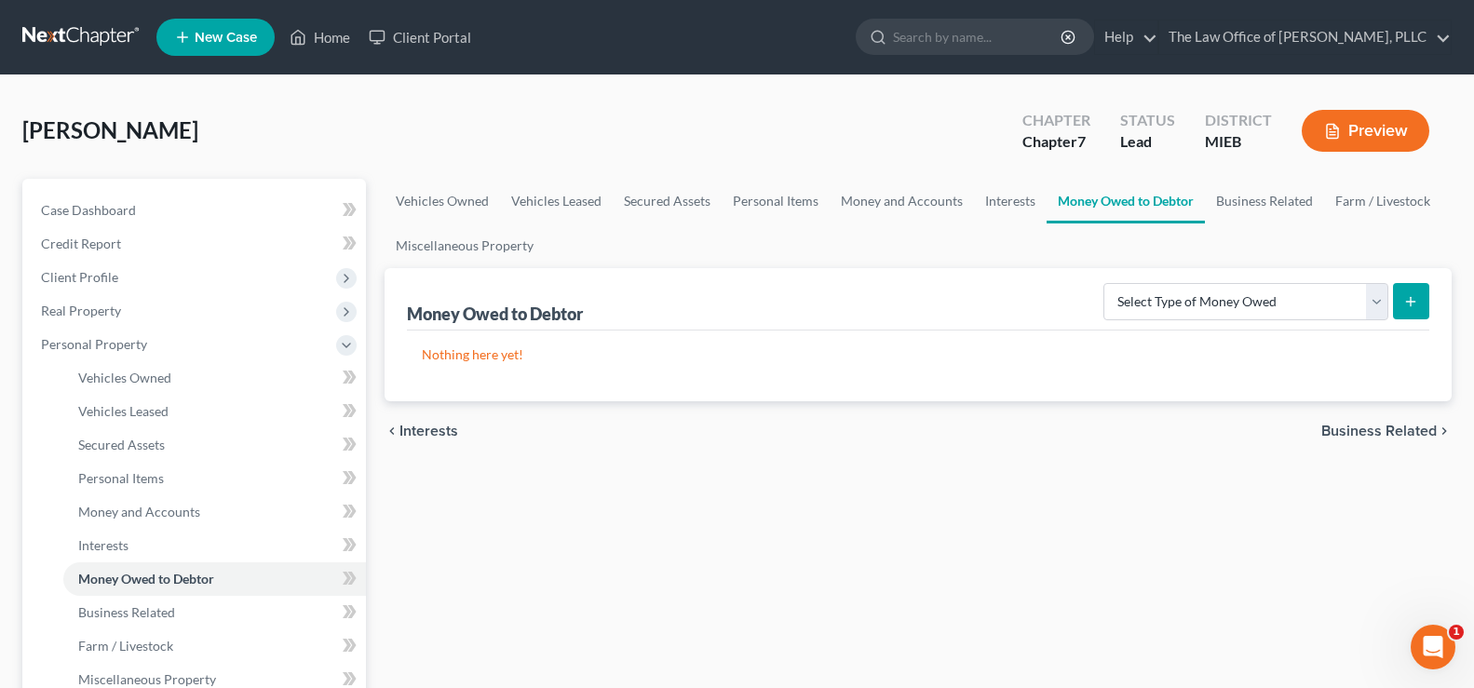
click at [1369, 432] on span "Business Related" at bounding box center [1378, 431] width 115 height 15
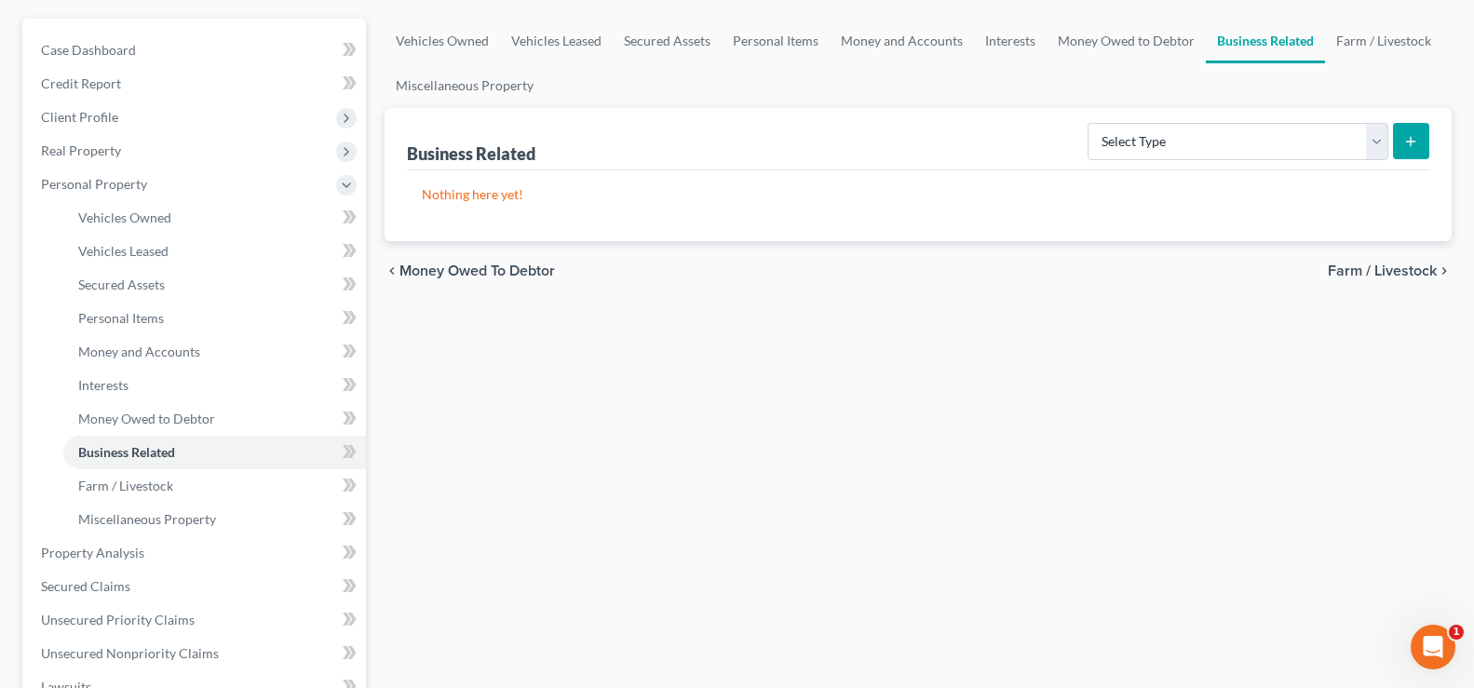
scroll to position [186, 0]
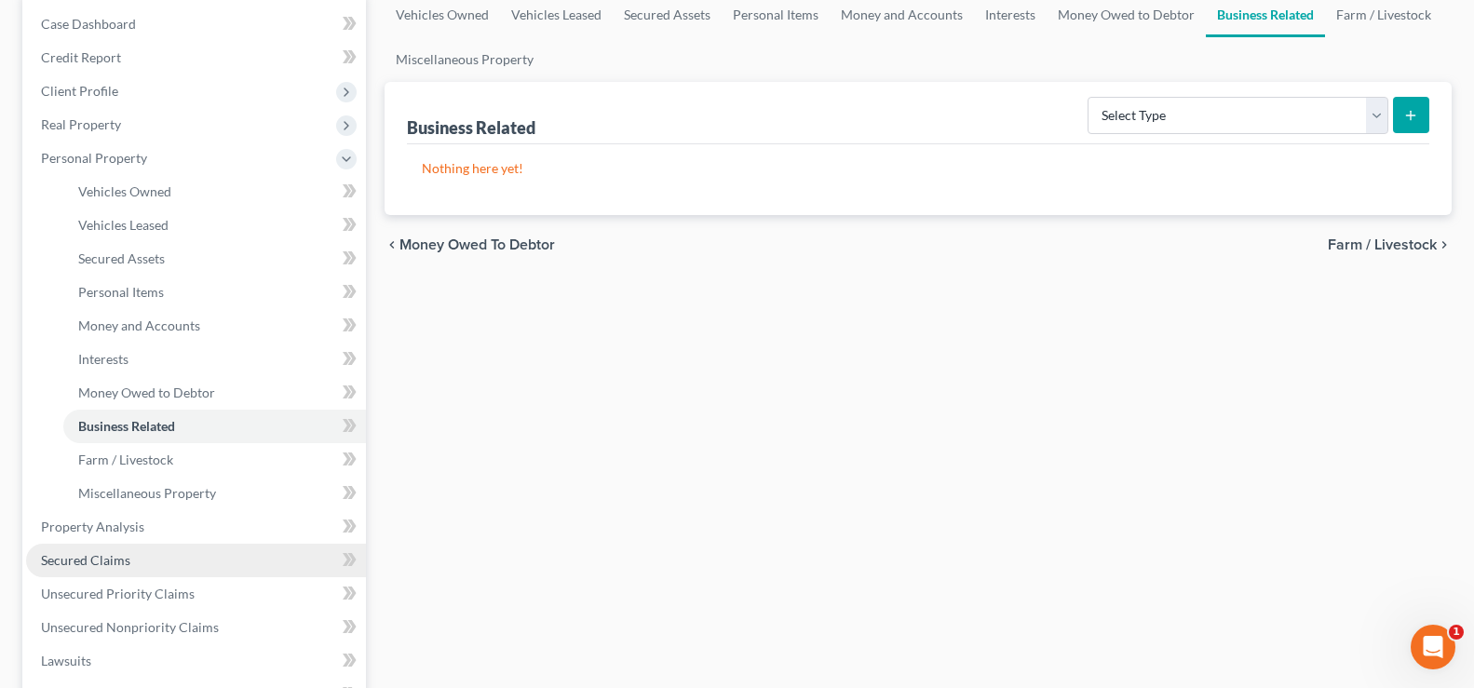
click at [88, 567] on span "Secured Claims" at bounding box center [85, 560] width 89 height 16
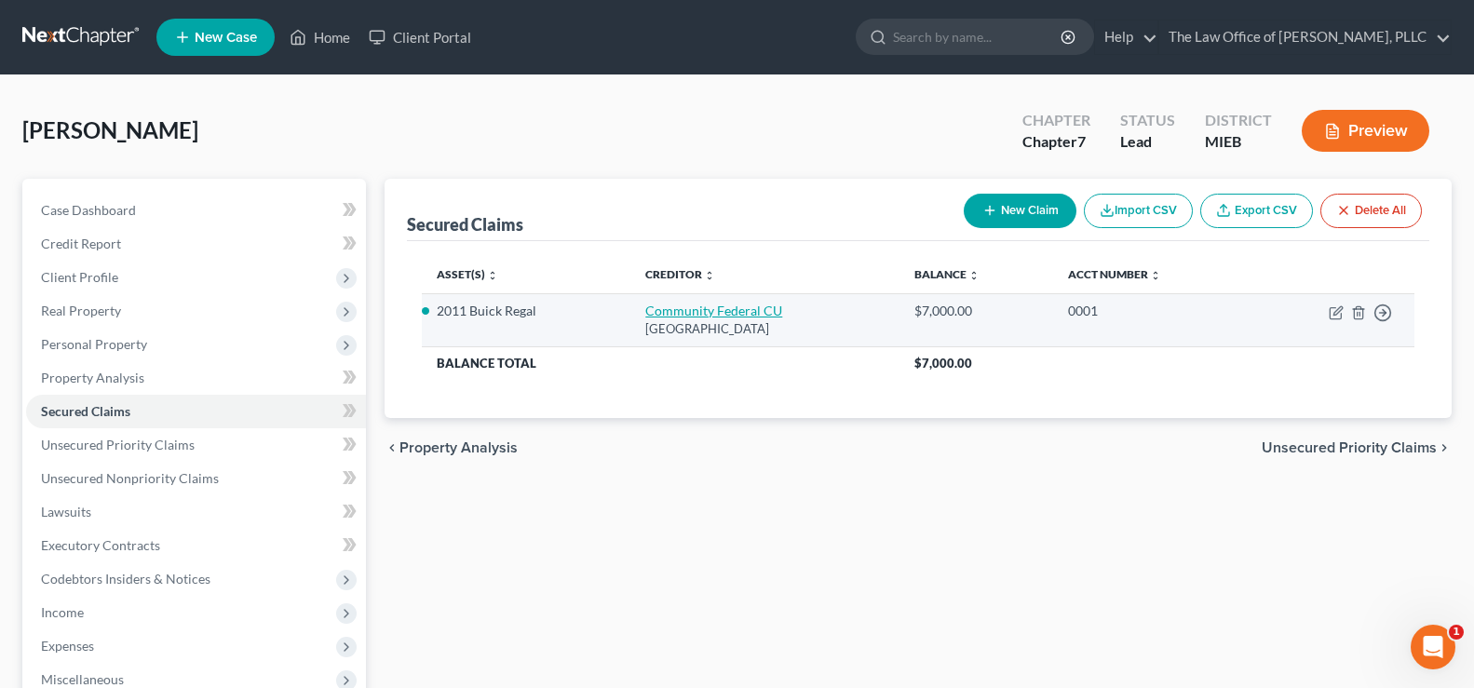
click at [708, 314] on link "Community Federal CU" at bounding box center [713, 311] width 137 height 16
select select "23"
select select "3"
select select "0"
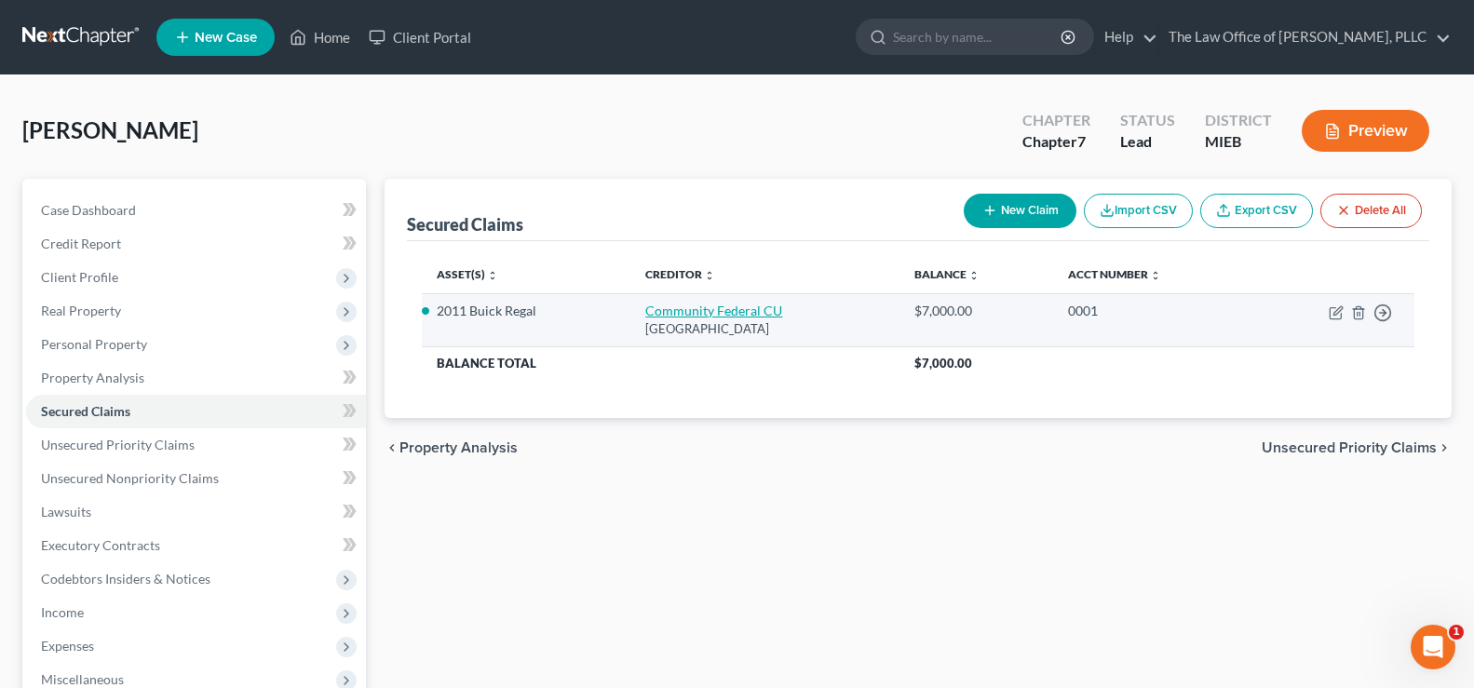
select select "0"
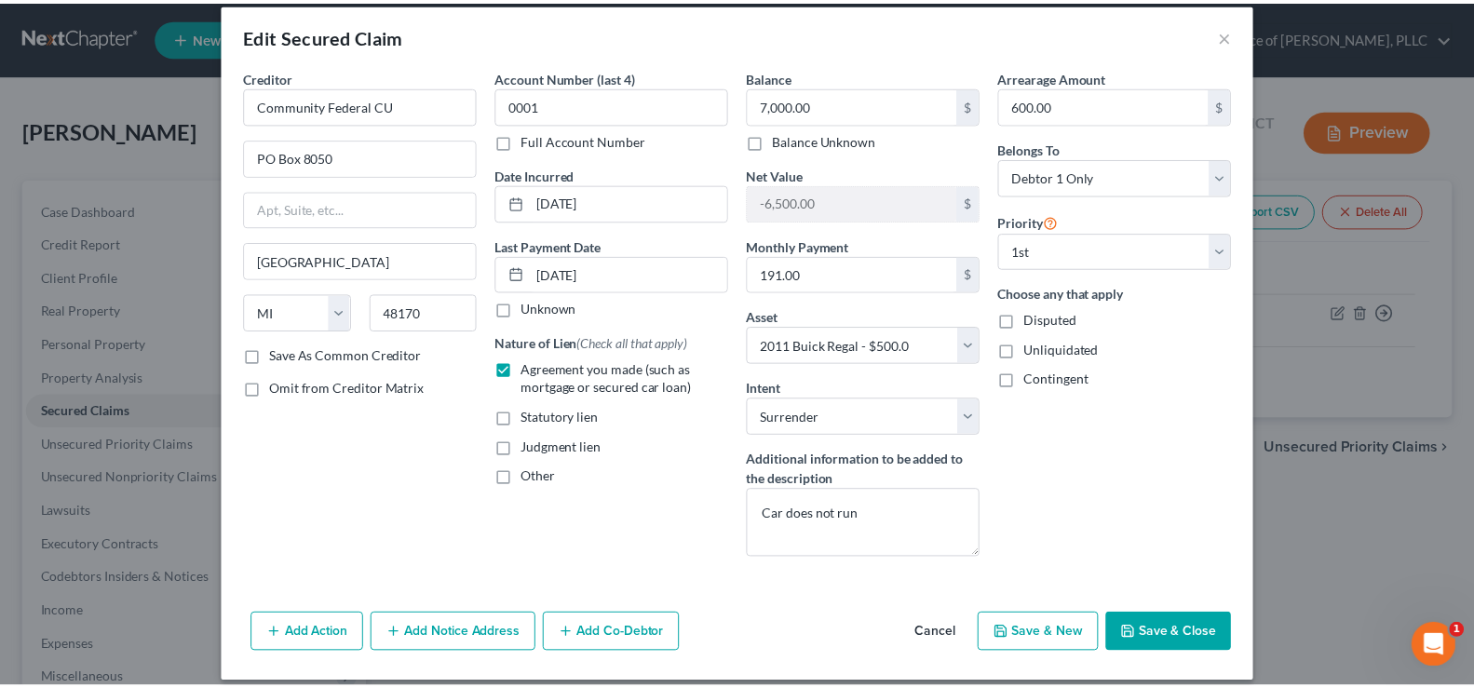
scroll to position [36, 0]
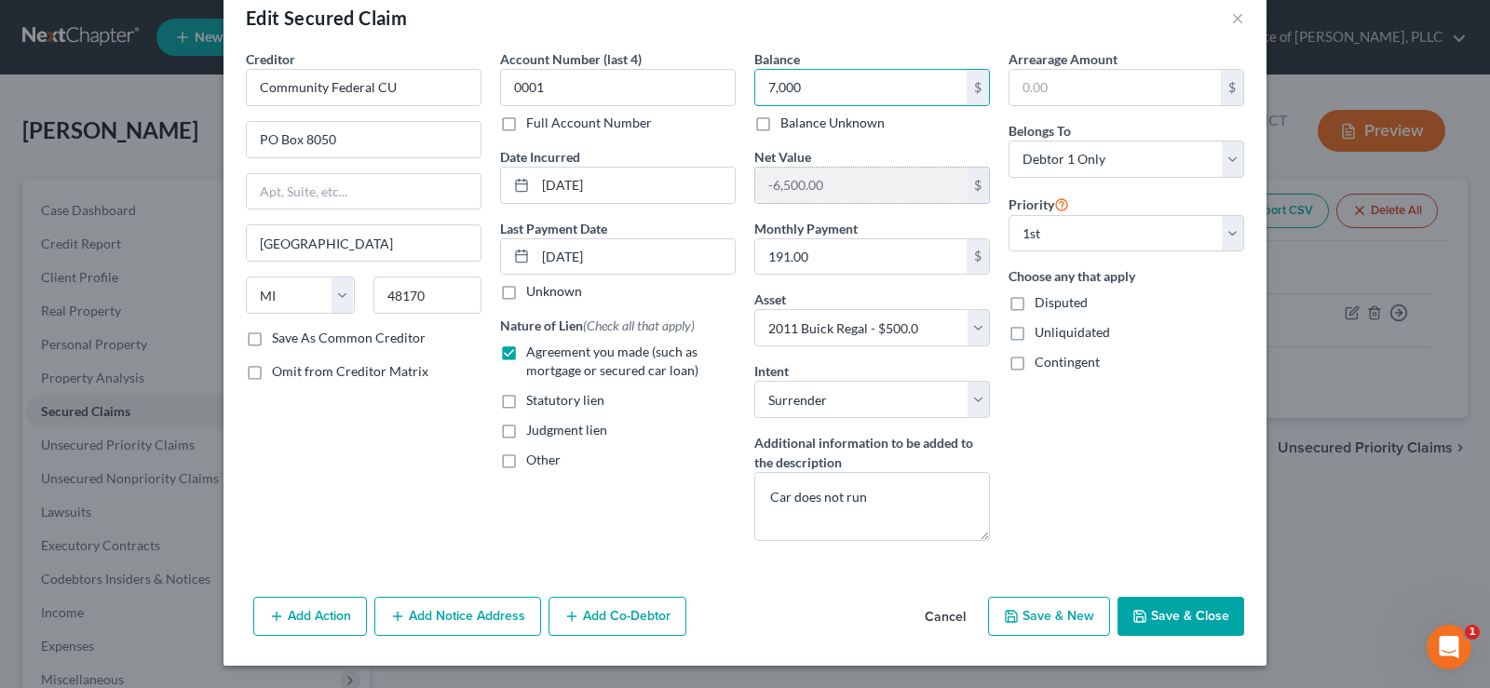
type input "7,000"
drag, startPoint x: 825, startPoint y: 182, endPoint x: 639, endPoint y: 193, distance: 186.5
click at [639, 193] on div "Creditor * Community Federal [GEOGRAPHIC_DATA][US_STATE] [GEOGRAPHIC_DATA] CA C…" at bounding box center [744, 302] width 1017 height 506
click at [1019, 84] on input "text" at bounding box center [1114, 87] width 211 height 35
type input "7,000"
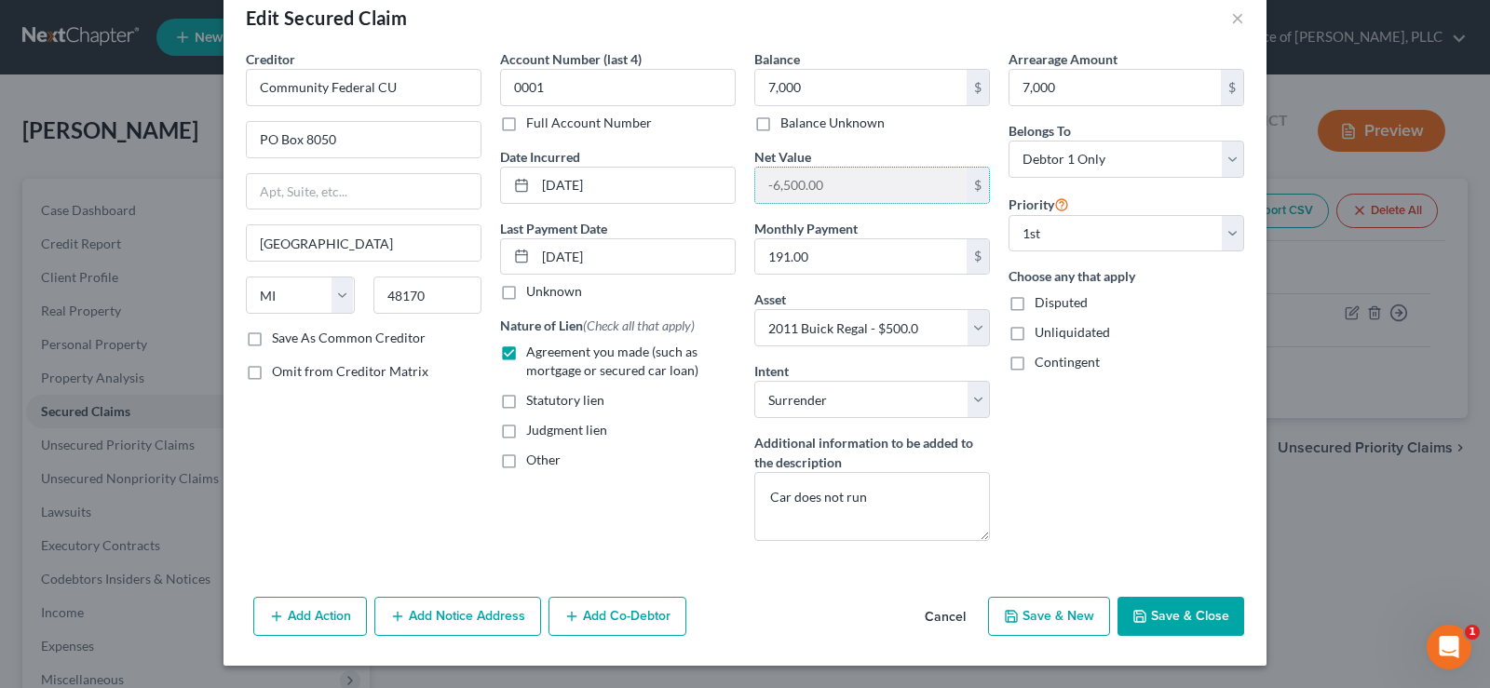
drag, startPoint x: 840, startPoint y: 194, endPoint x: 709, endPoint y: 209, distance: 131.2
click at [709, 209] on div "Creditor * Community Federal [GEOGRAPHIC_DATA][US_STATE] [GEOGRAPHIC_DATA] CA C…" at bounding box center [744, 302] width 1017 height 506
click at [346, 479] on div "Creditor * Community Federal [GEOGRAPHIC_DATA][US_STATE] [GEOGRAPHIC_DATA] CA C…" at bounding box center [363, 302] width 254 height 506
click at [1166, 626] on button "Save & Close" at bounding box center [1180, 616] width 127 height 39
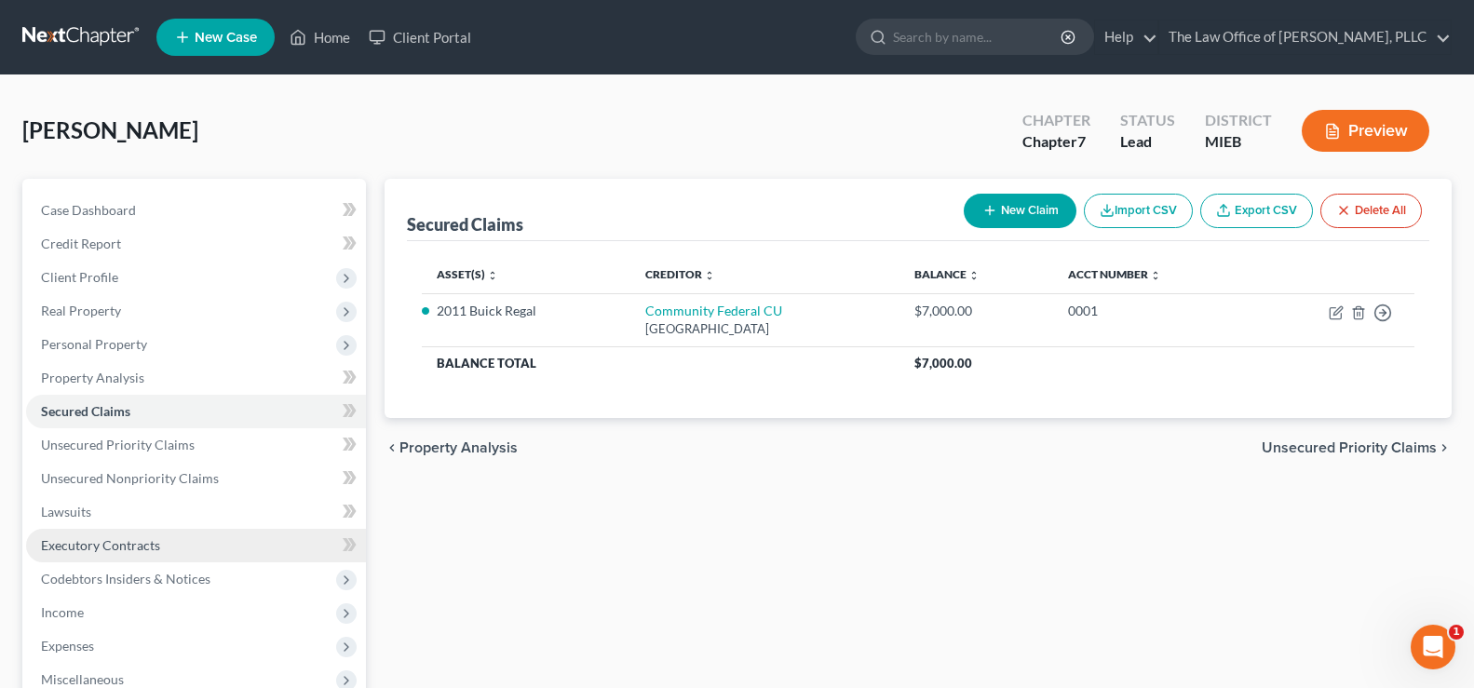
click at [141, 545] on span "Executory Contracts" at bounding box center [100, 545] width 119 height 16
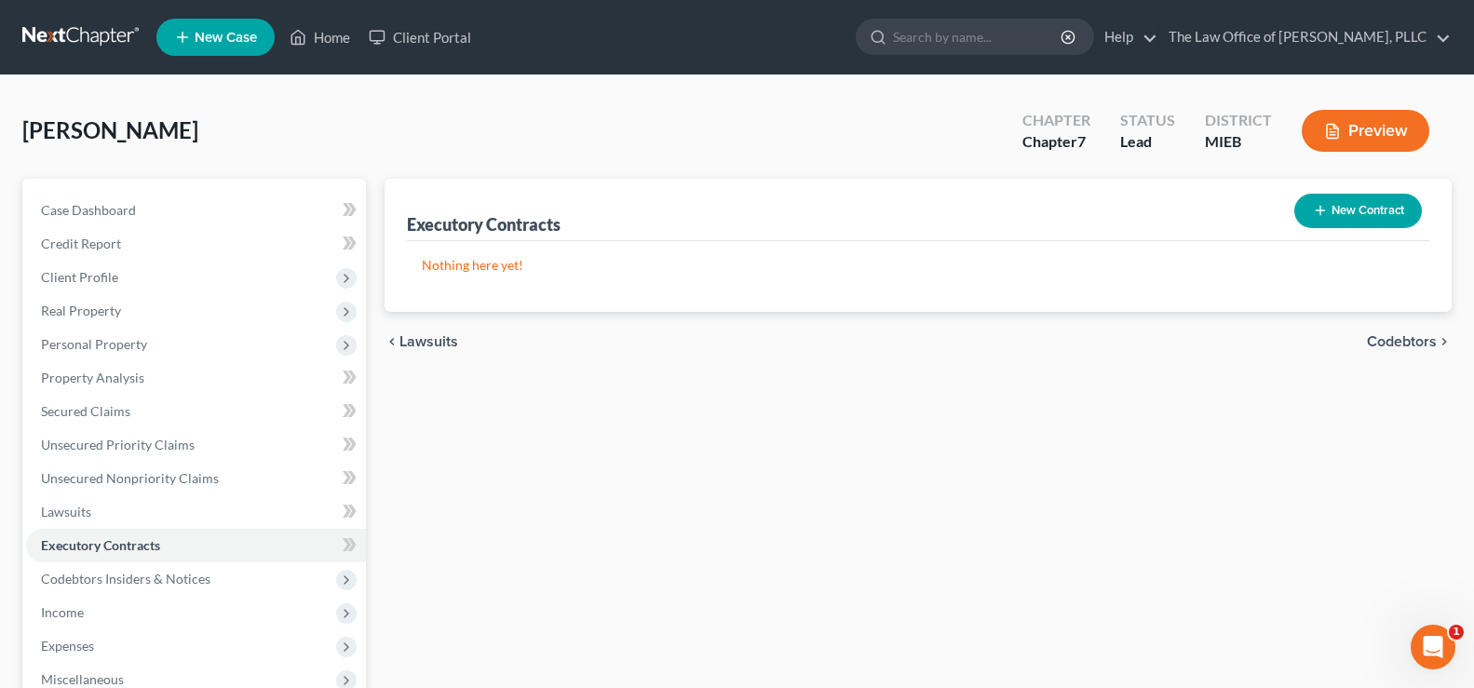
click at [1347, 203] on button "New Contract" at bounding box center [1358, 211] width 128 height 34
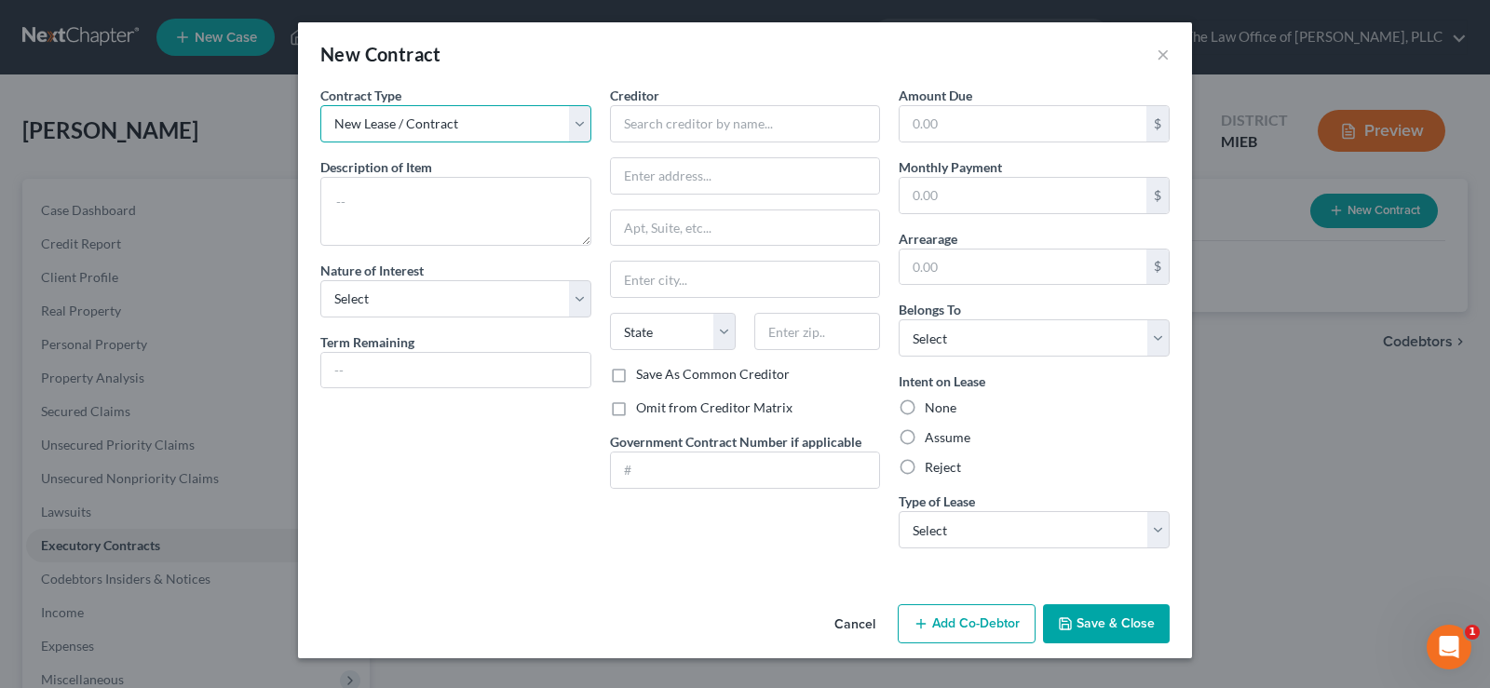
click at [578, 128] on select "New Lease / Contract New Timeshare" at bounding box center [455, 123] width 271 height 37
click at [320, 105] on select "New Lease / Contract New Timeshare" at bounding box center [455, 123] width 271 height 37
click at [506, 189] on textarea at bounding box center [455, 211] width 271 height 69
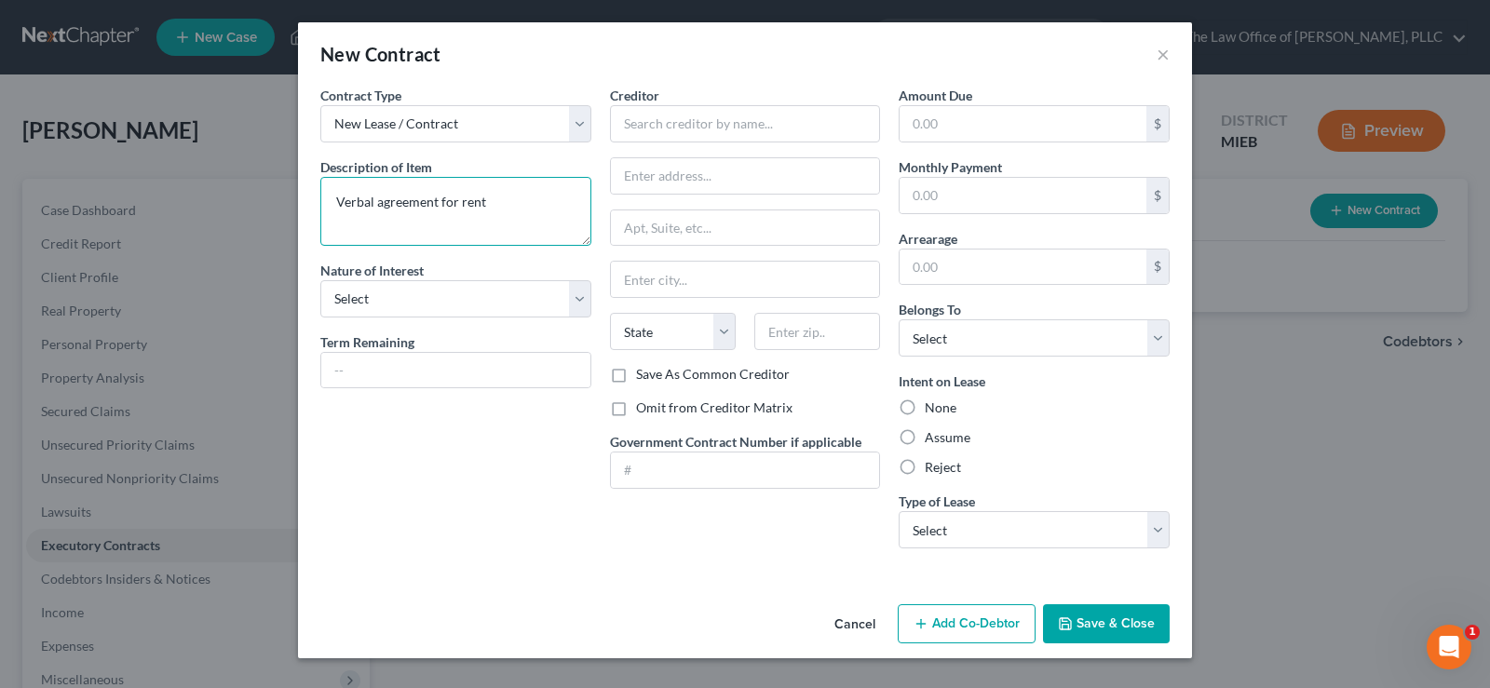
type textarea "Verbal agreement for rent"
click at [578, 302] on select "Select Purchaser Agent Lessor Lessee" at bounding box center [455, 298] width 271 height 37
select select "3"
click at [320, 280] on select "Select Purchaser Agent Lessor Lessee" at bounding box center [455, 298] width 271 height 37
click at [475, 384] on input "text" at bounding box center [455, 370] width 269 height 35
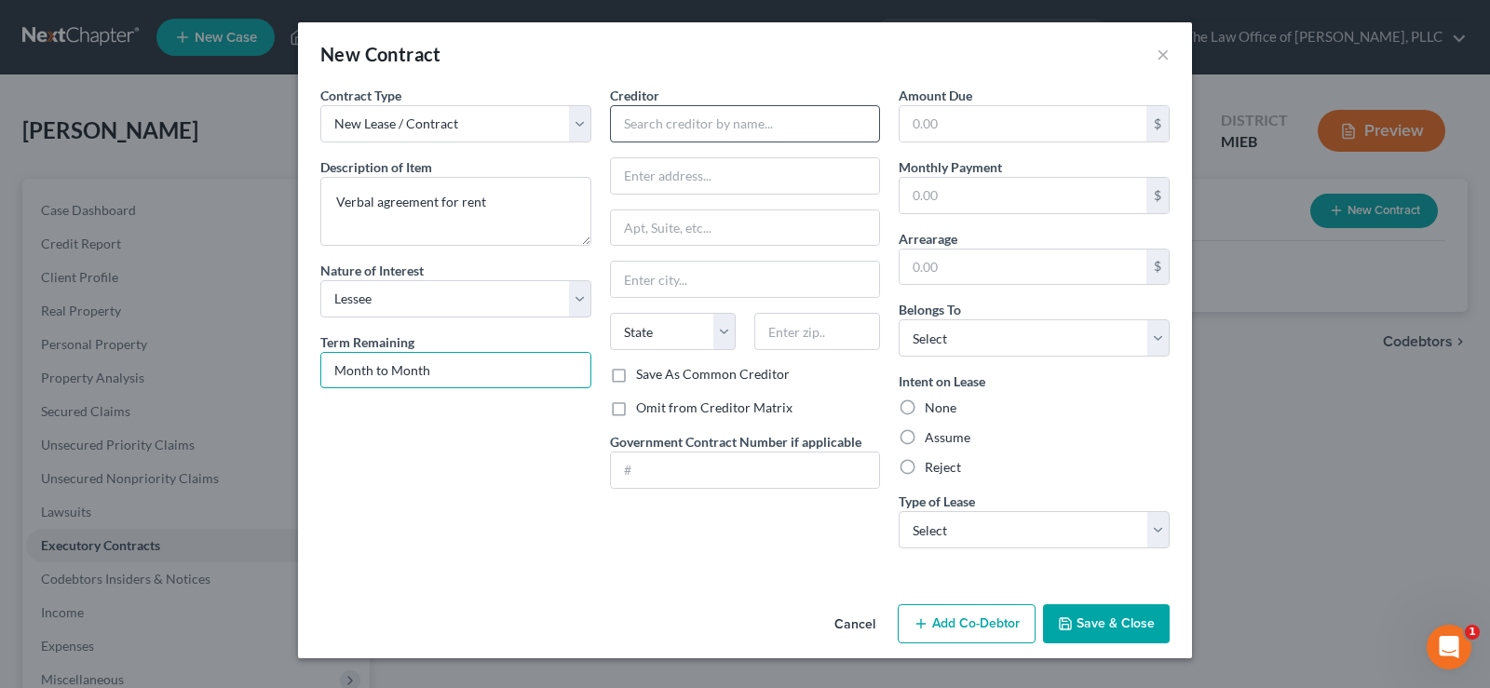
type input "Month to Month"
click at [663, 125] on input "text" at bounding box center [745, 123] width 271 height 37
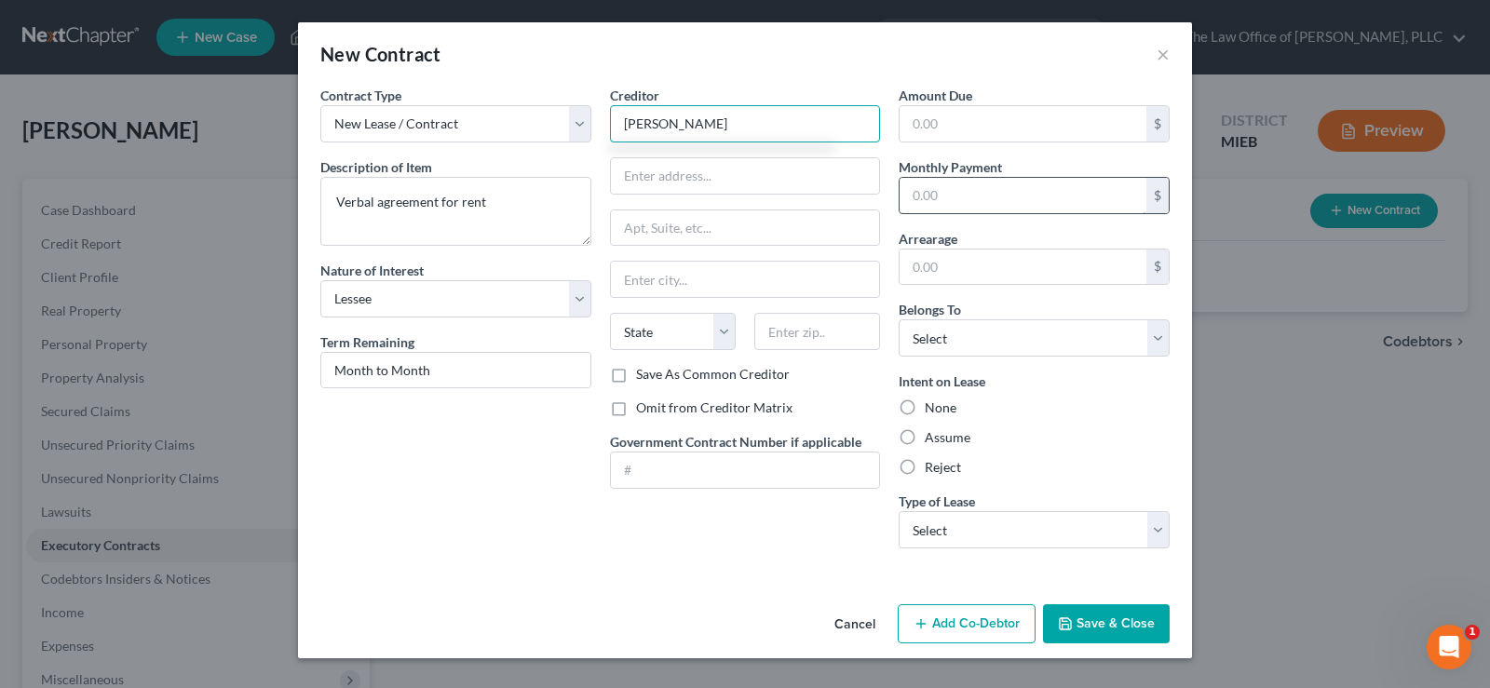
type input "[PERSON_NAME]"
click at [910, 184] on input "text" at bounding box center [1022, 195] width 247 height 35
type input "700.00"
click at [642, 166] on input "text" at bounding box center [745, 175] width 269 height 35
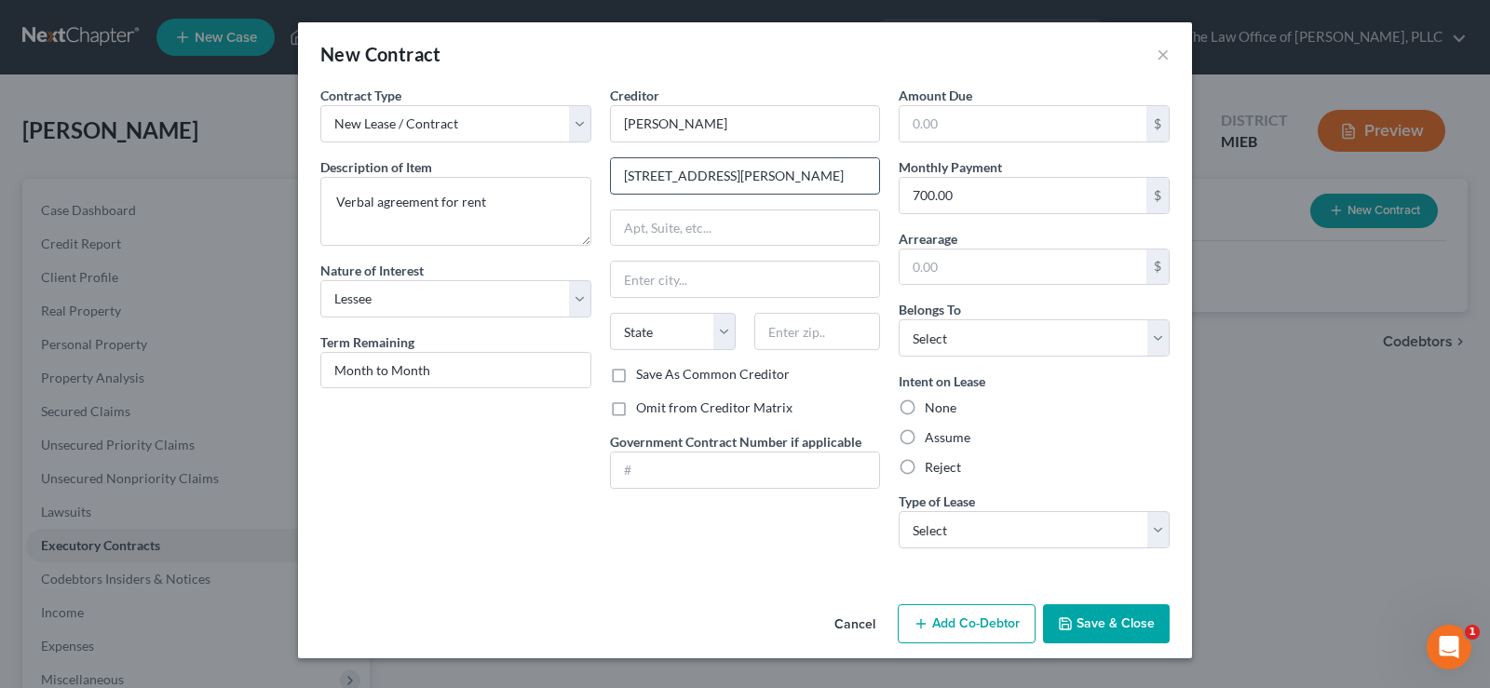
type input "[STREET_ADDRESS][PERSON_NAME]"
type input "[GEOGRAPHIC_DATA]"
select select "23"
type input "48111"
click at [1154, 343] on select "Select Debtor 1 Only Debtor 2 Only Debtor 1 And Debtor 2 Only At Least One Of T…" at bounding box center [1033, 337] width 271 height 37
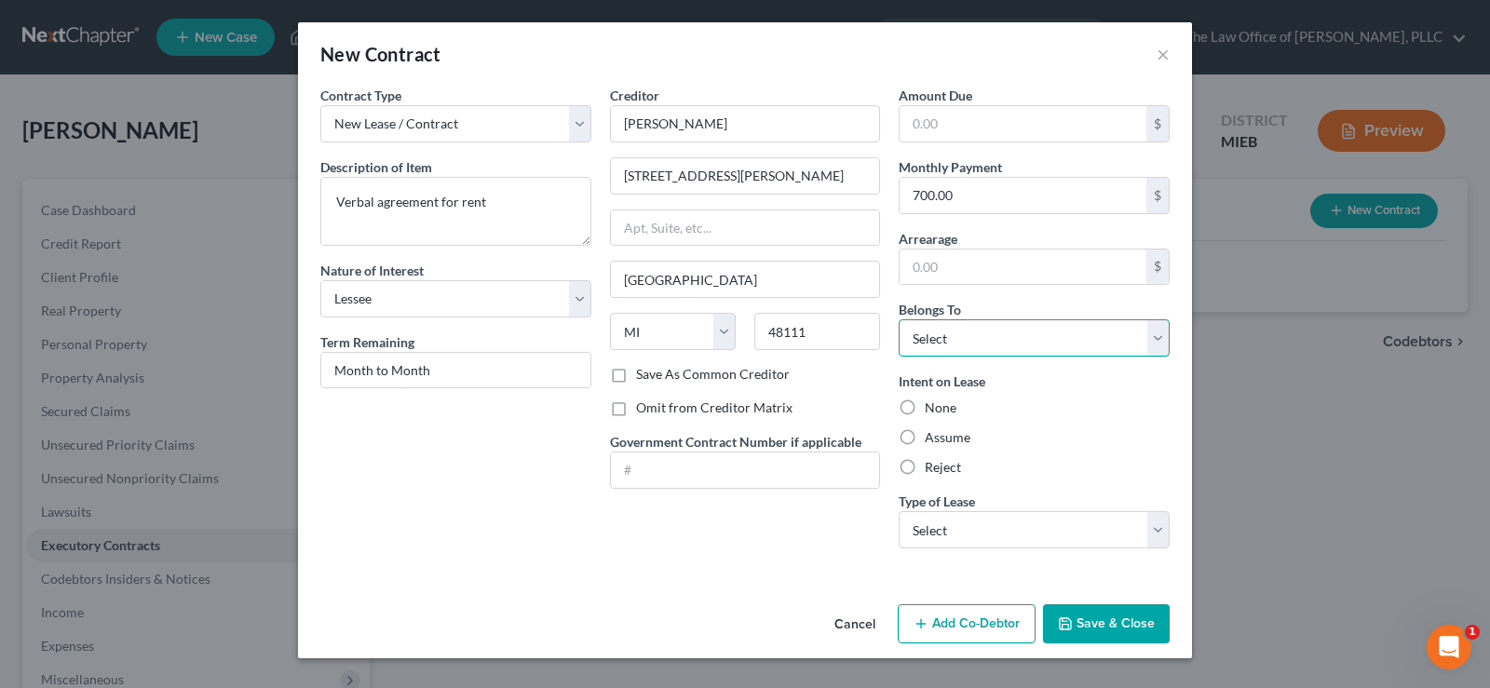
select select "0"
click at [898, 319] on select "Select Debtor 1 Only Debtor 2 Only Debtor 1 And Debtor 2 Only At Least One Of T…" at bounding box center [1033, 337] width 271 height 37
click at [924, 439] on label "Assume" at bounding box center [947, 437] width 46 height 19
click at [932, 439] on input "Assume" at bounding box center [938, 434] width 12 height 12
radio input "true"
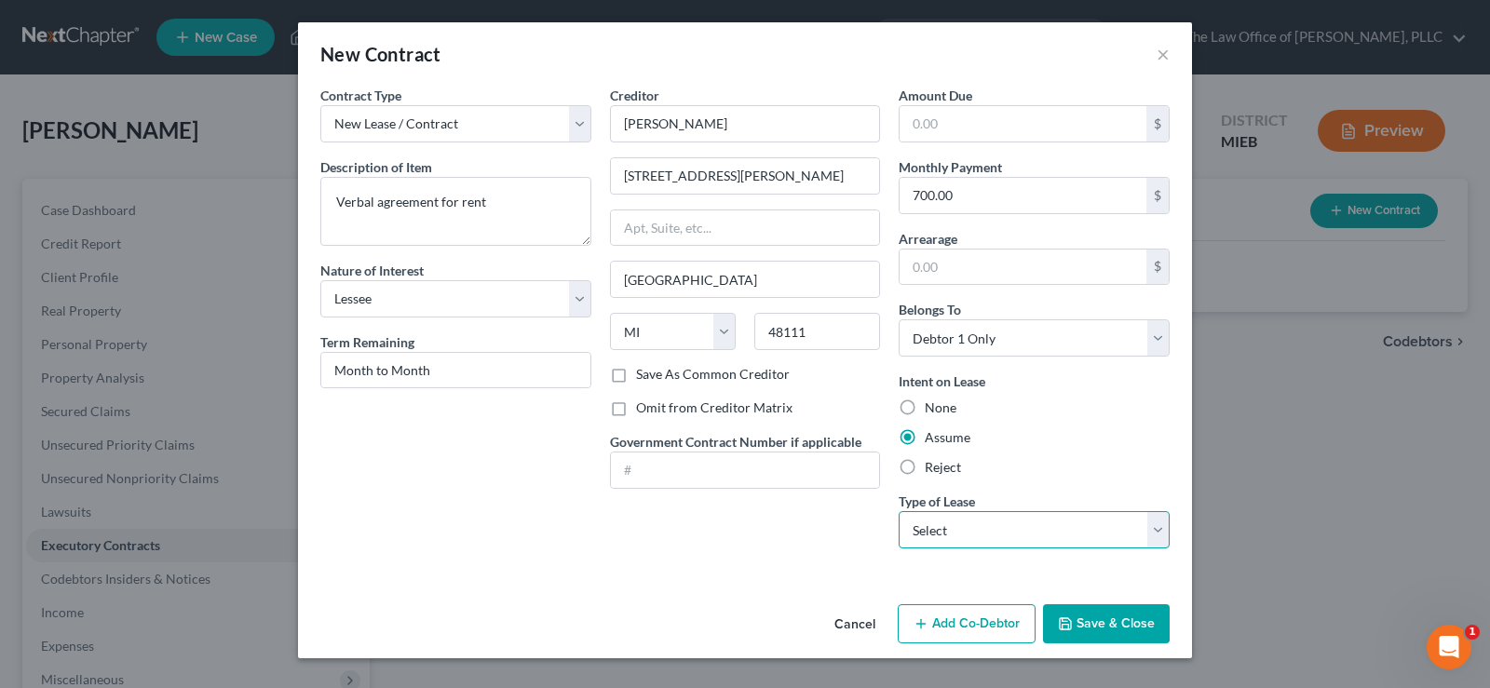
click at [989, 528] on select "Select Real Estate Car Other" at bounding box center [1033, 529] width 271 height 37
select select "0"
click at [898, 511] on select "Select Real Estate Car Other" at bounding box center [1033, 529] width 271 height 37
click at [1075, 630] on button "Save & Close" at bounding box center [1106, 623] width 127 height 39
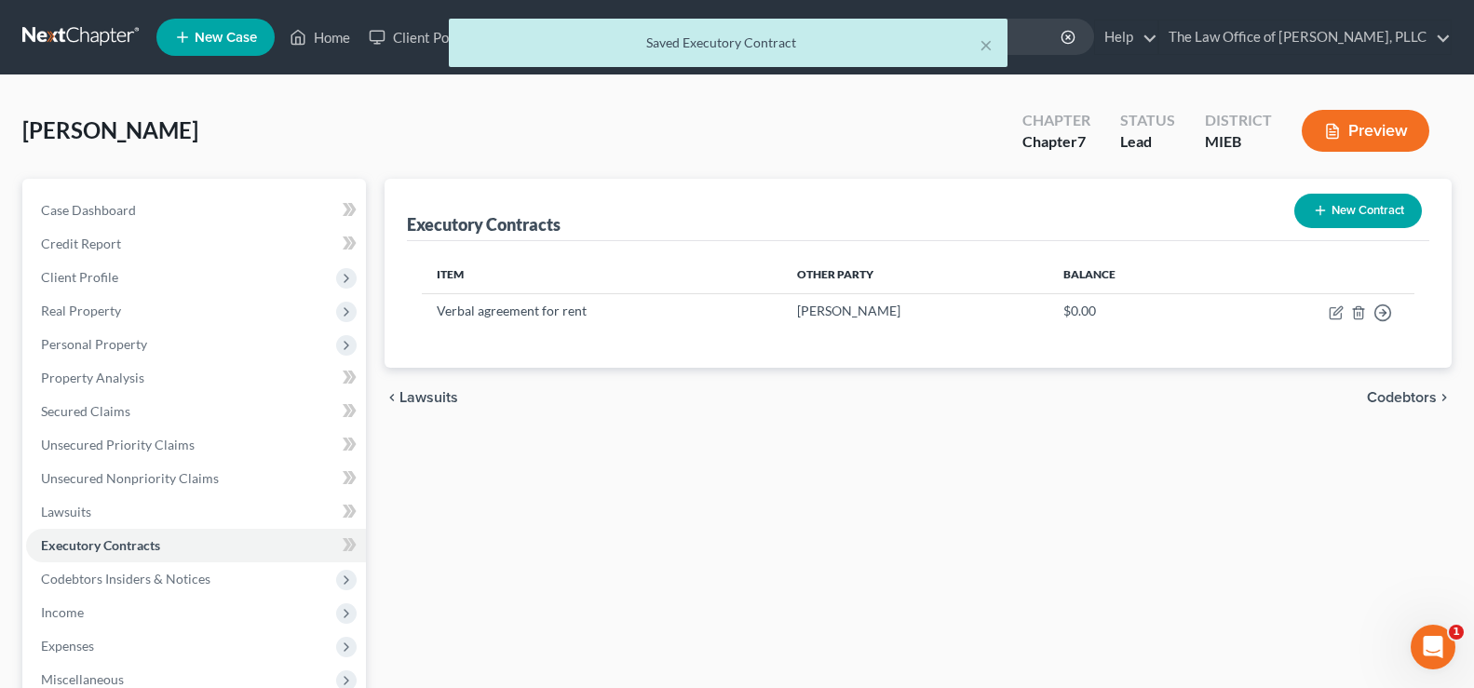
click at [1393, 403] on span "Codebtors" at bounding box center [1402, 397] width 70 height 15
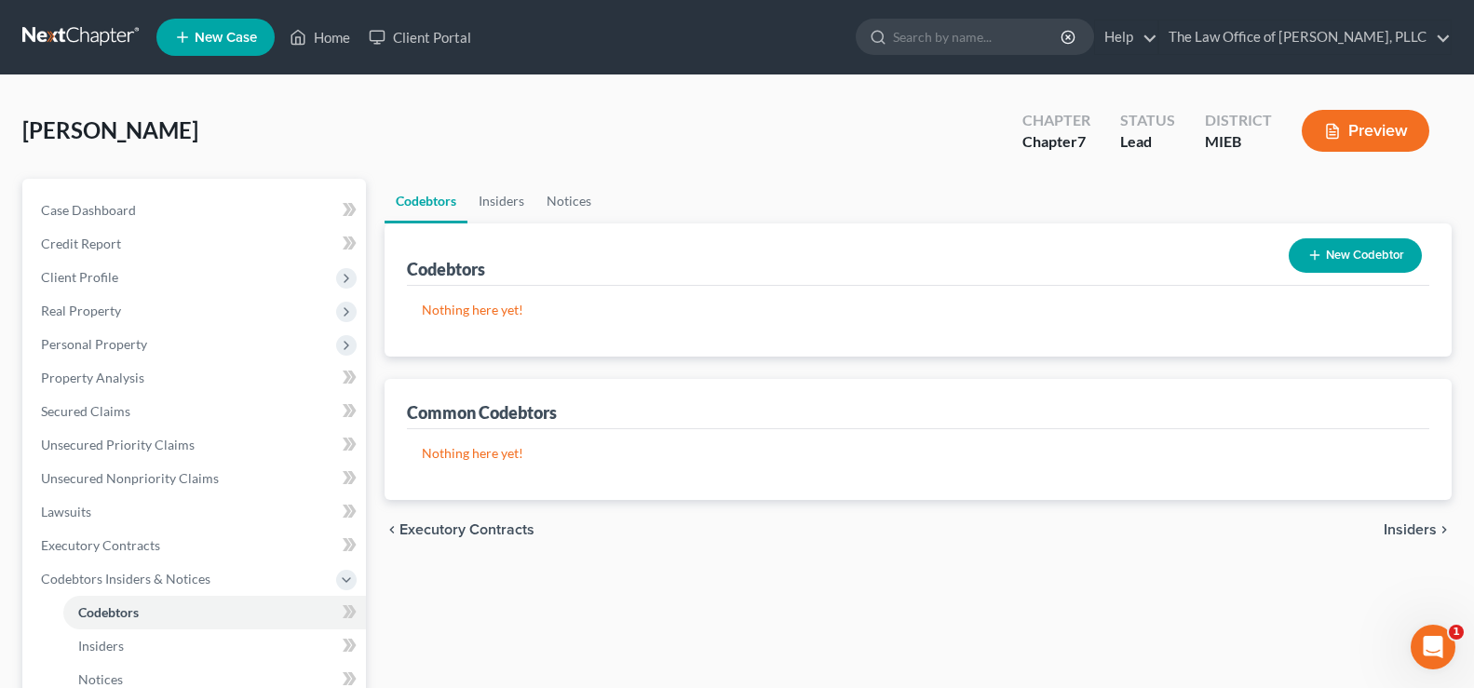
click at [1420, 533] on span "Insiders" at bounding box center [1409, 529] width 53 height 15
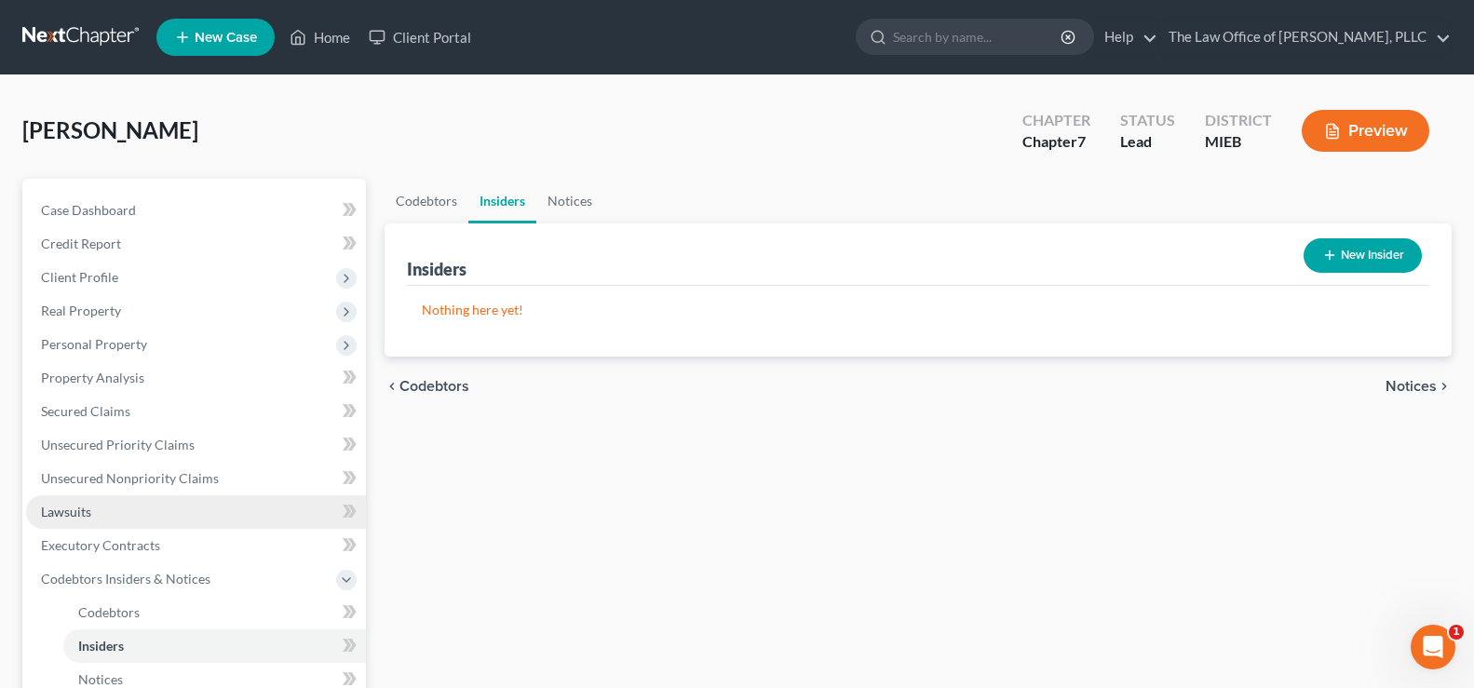
click at [77, 504] on span "Lawsuits" at bounding box center [66, 512] width 50 height 16
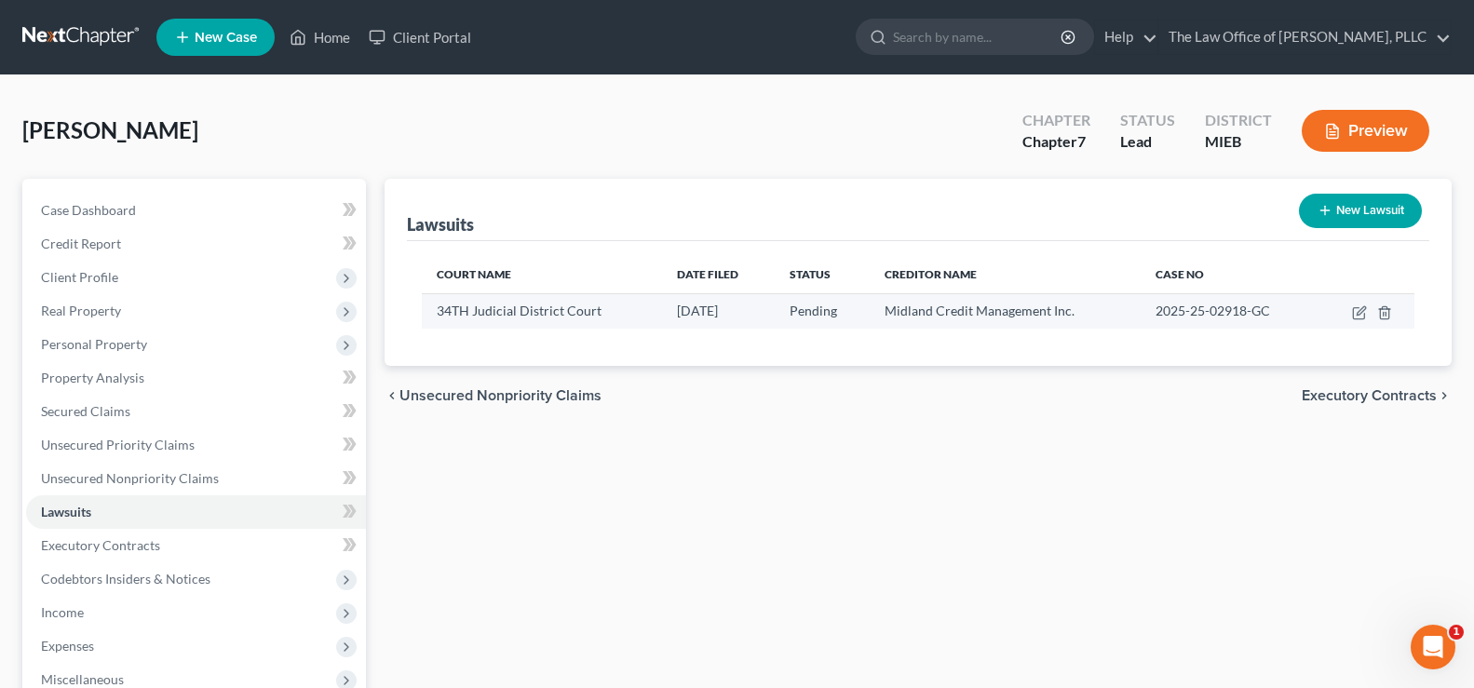
click at [514, 316] on span "34TH Judicial District Court" at bounding box center [519, 311] width 165 height 16
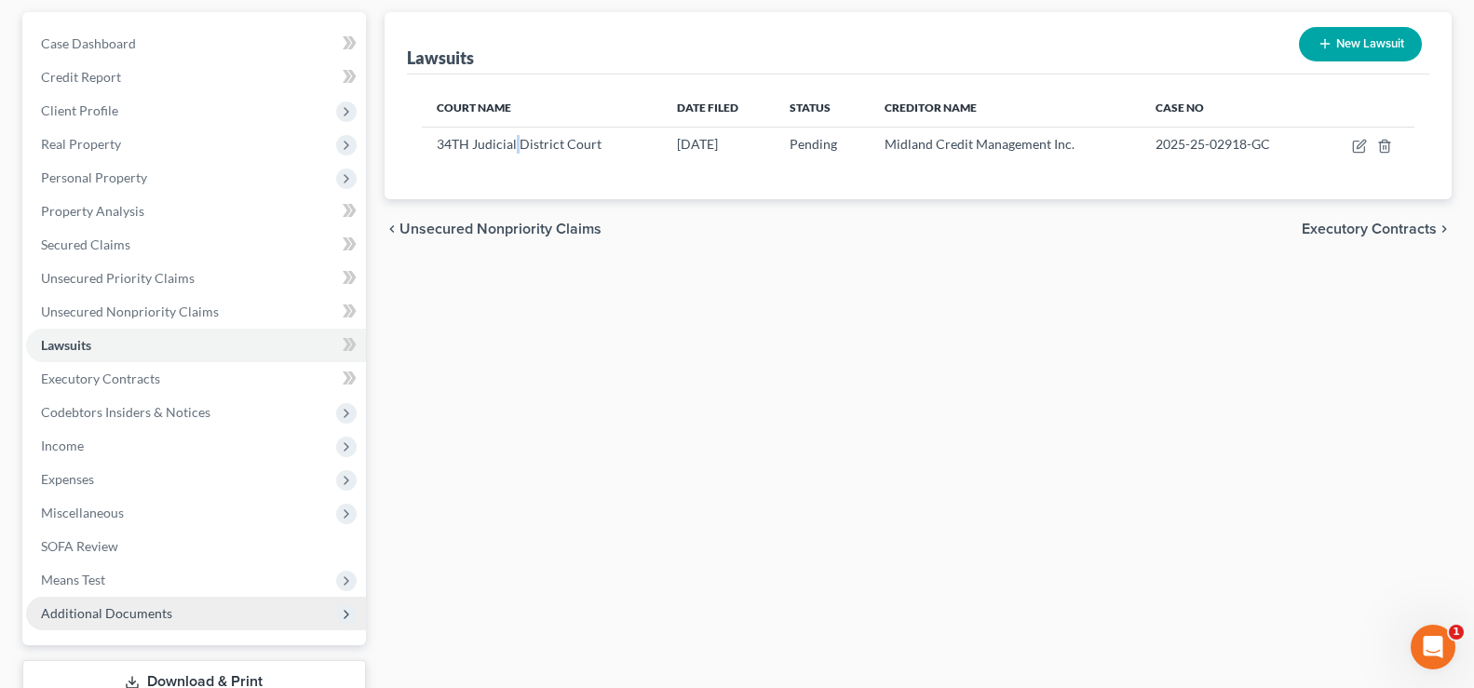
scroll to position [186, 0]
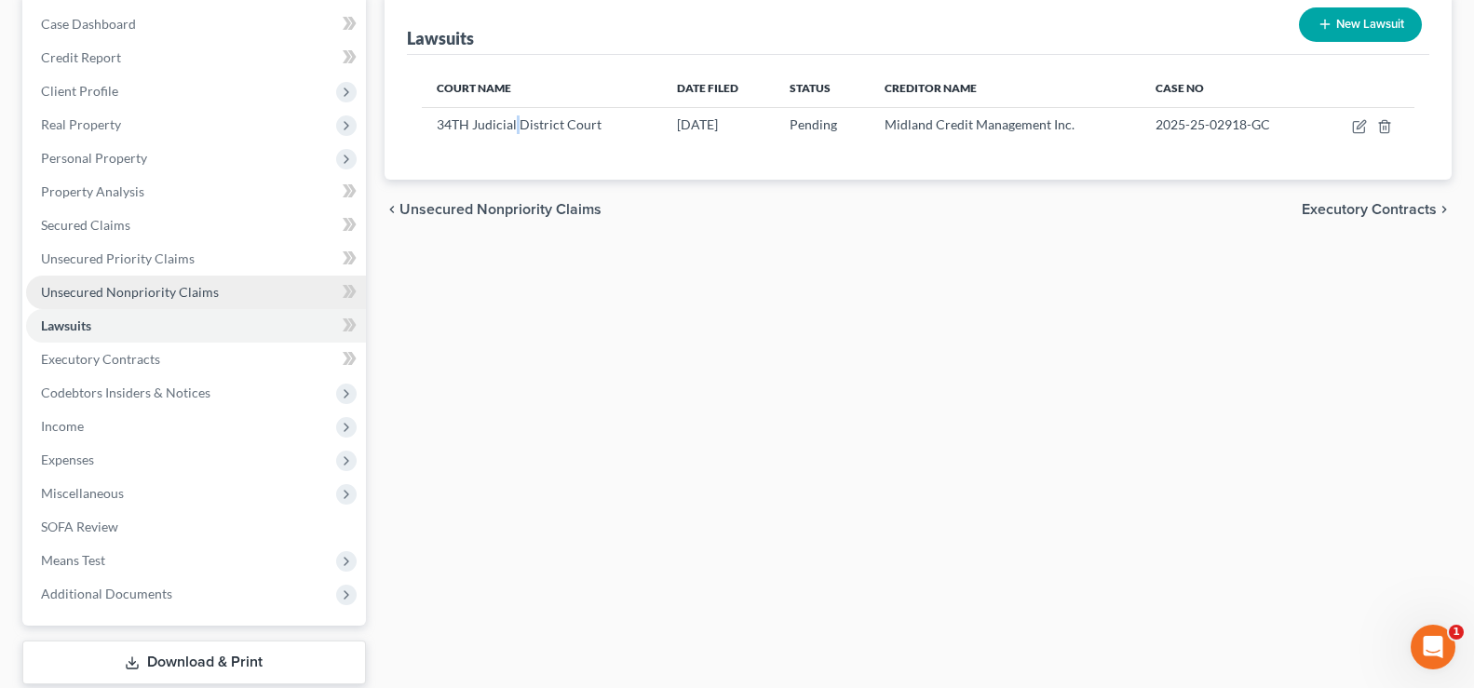
click at [149, 295] on span "Unsecured Nonpriority Claims" at bounding box center [130, 292] width 178 height 16
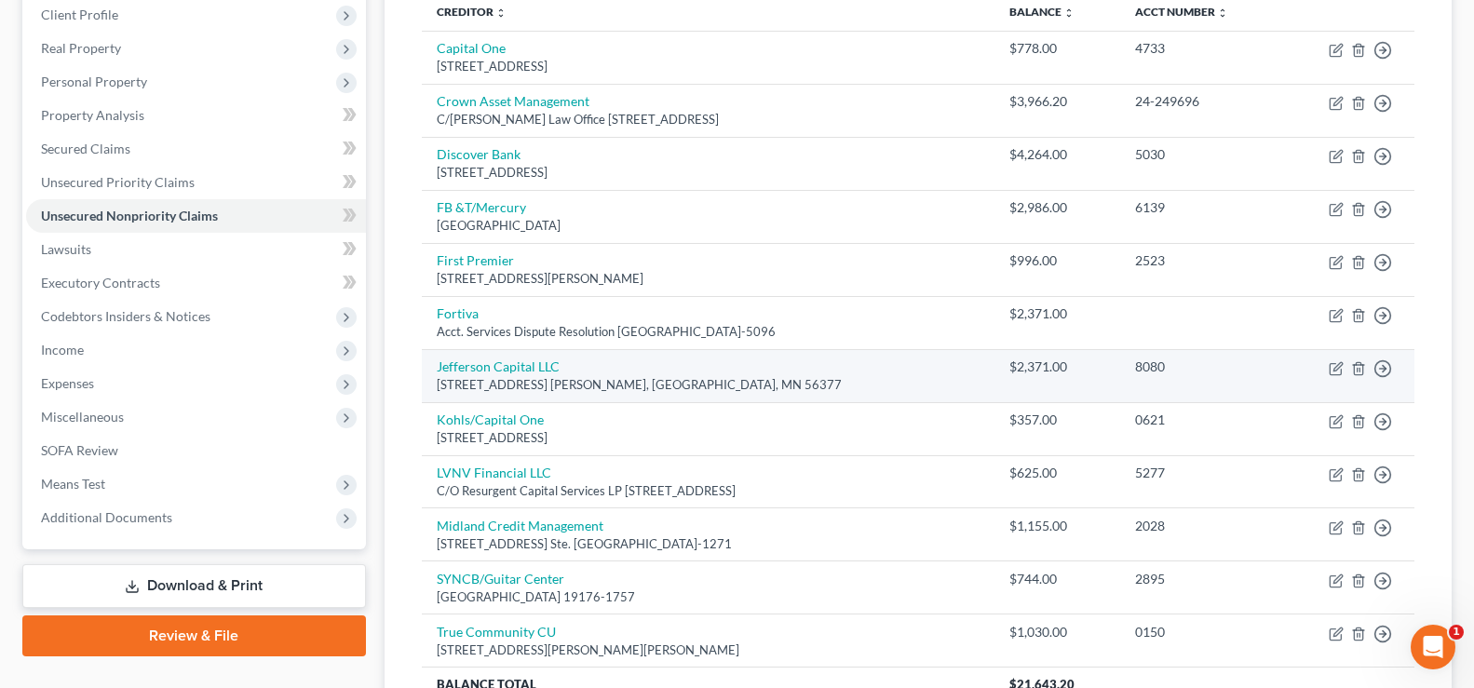
scroll to position [164, 0]
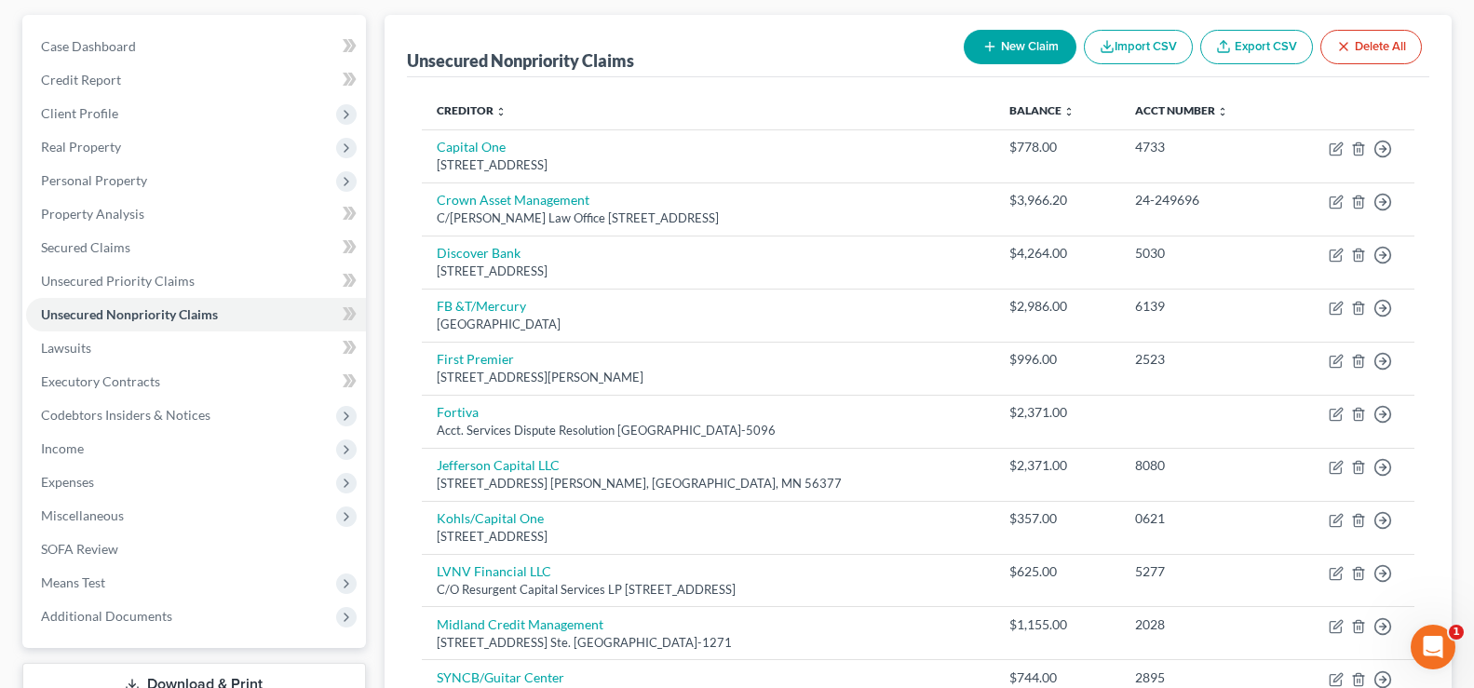
click at [1009, 46] on button "New Claim" at bounding box center [1020, 47] width 113 height 34
select select "0"
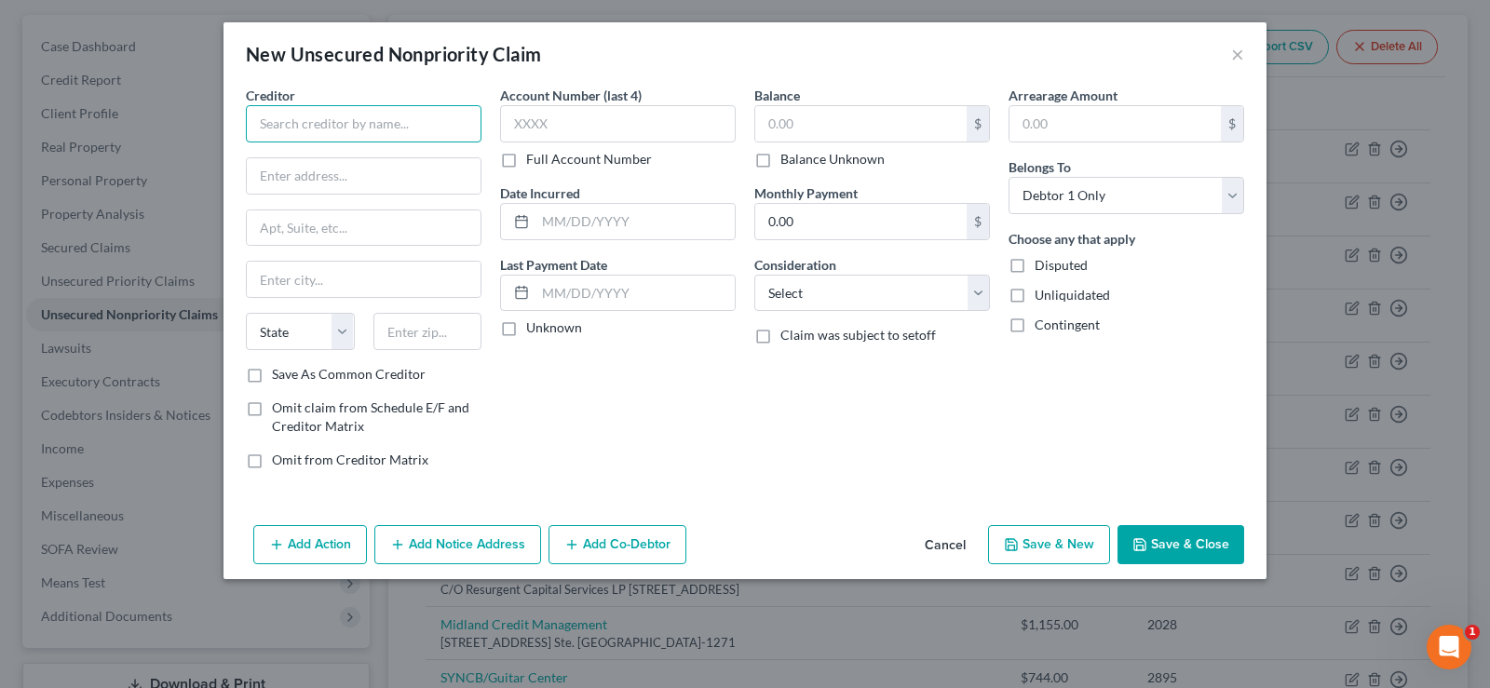
click at [332, 141] on input "text" at bounding box center [364, 123] width 236 height 37
click at [275, 120] on input "text" at bounding box center [364, 123] width 236 height 37
type input "Milestone"
click at [327, 181] on input "text" at bounding box center [364, 175] width 234 height 35
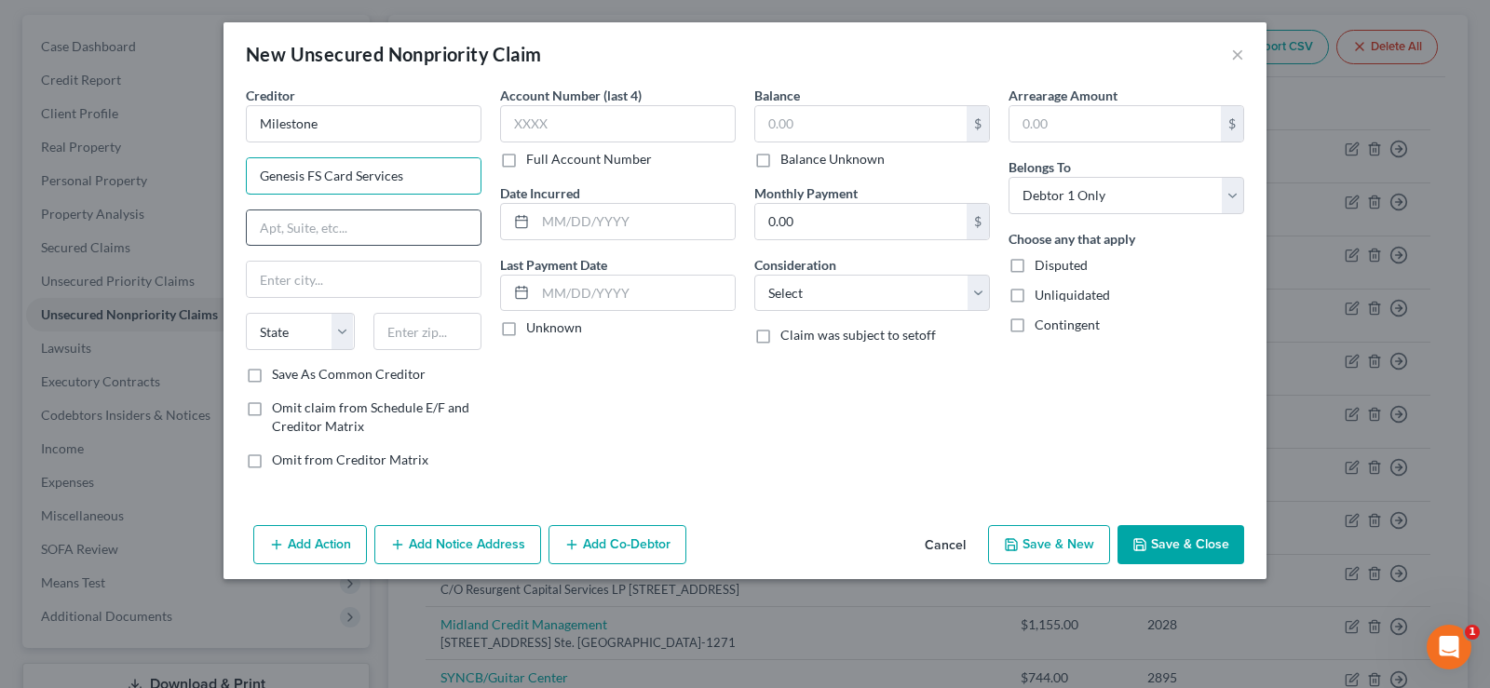
type input "Genesis FS Card Services"
click at [321, 228] on input "text" at bounding box center [364, 227] width 234 height 35
type input "PO Box 84059"
click at [419, 324] on input "text" at bounding box center [427, 331] width 109 height 37
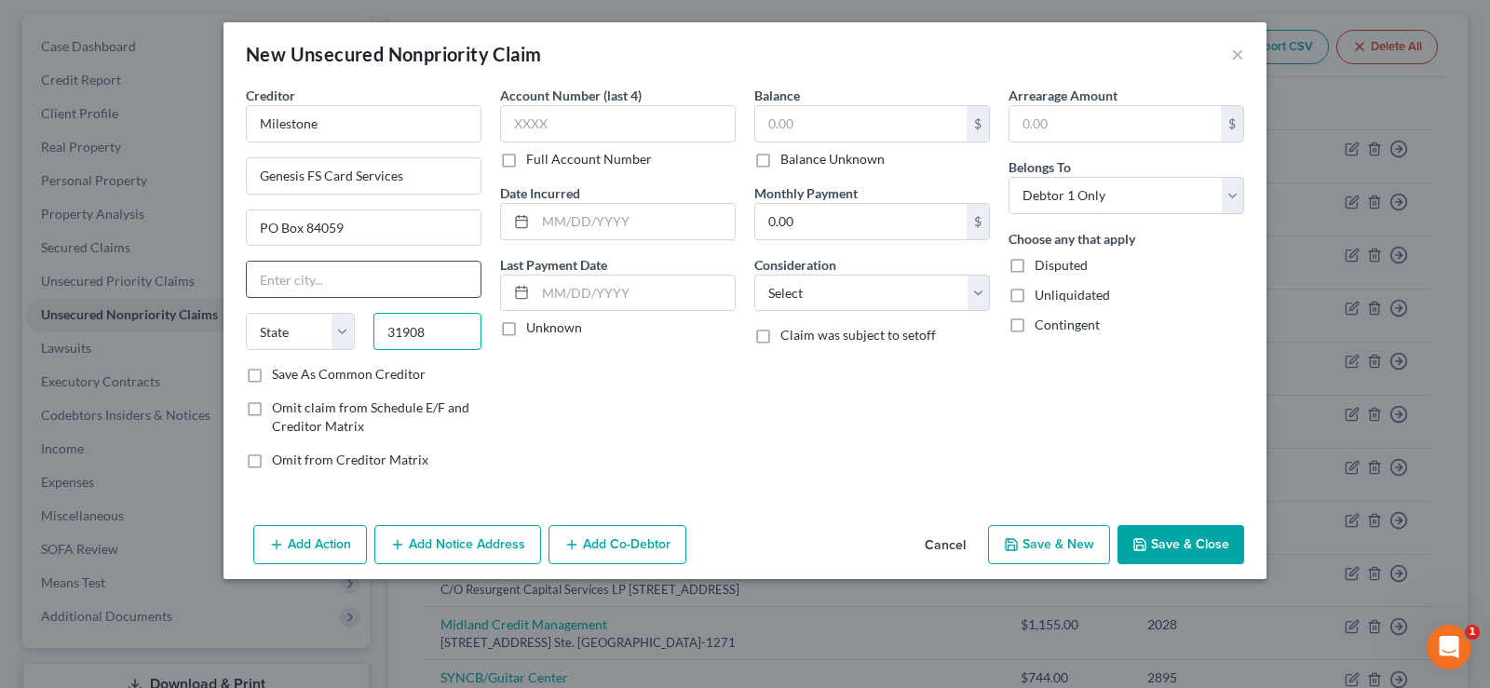
type input "31908"
type input "Columbus"
select select "10"
click at [455, 319] on input "31908" at bounding box center [427, 331] width 109 height 37
type input "31908-4059"
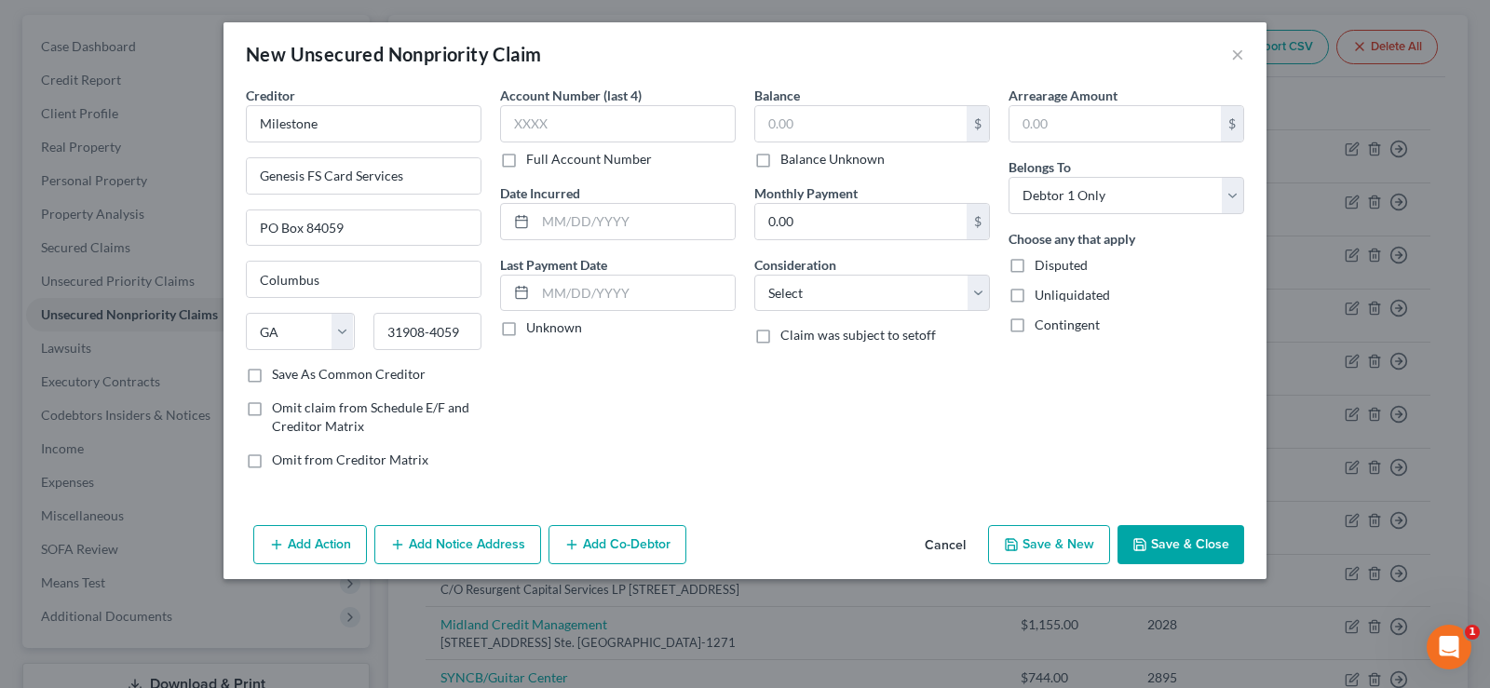
drag, startPoint x: 614, startPoint y: 155, endPoint x: 627, endPoint y: 182, distance: 30.4
click at [615, 155] on label "Full Account Number" at bounding box center [589, 159] width 126 height 19
click at [546, 155] on input "Full Account Number" at bounding box center [539, 156] width 12 height 12
drag, startPoint x: 574, startPoint y: 133, endPoint x: 587, endPoint y: 112, distance: 25.1
click at [574, 132] on input "text" at bounding box center [618, 123] width 236 height 37
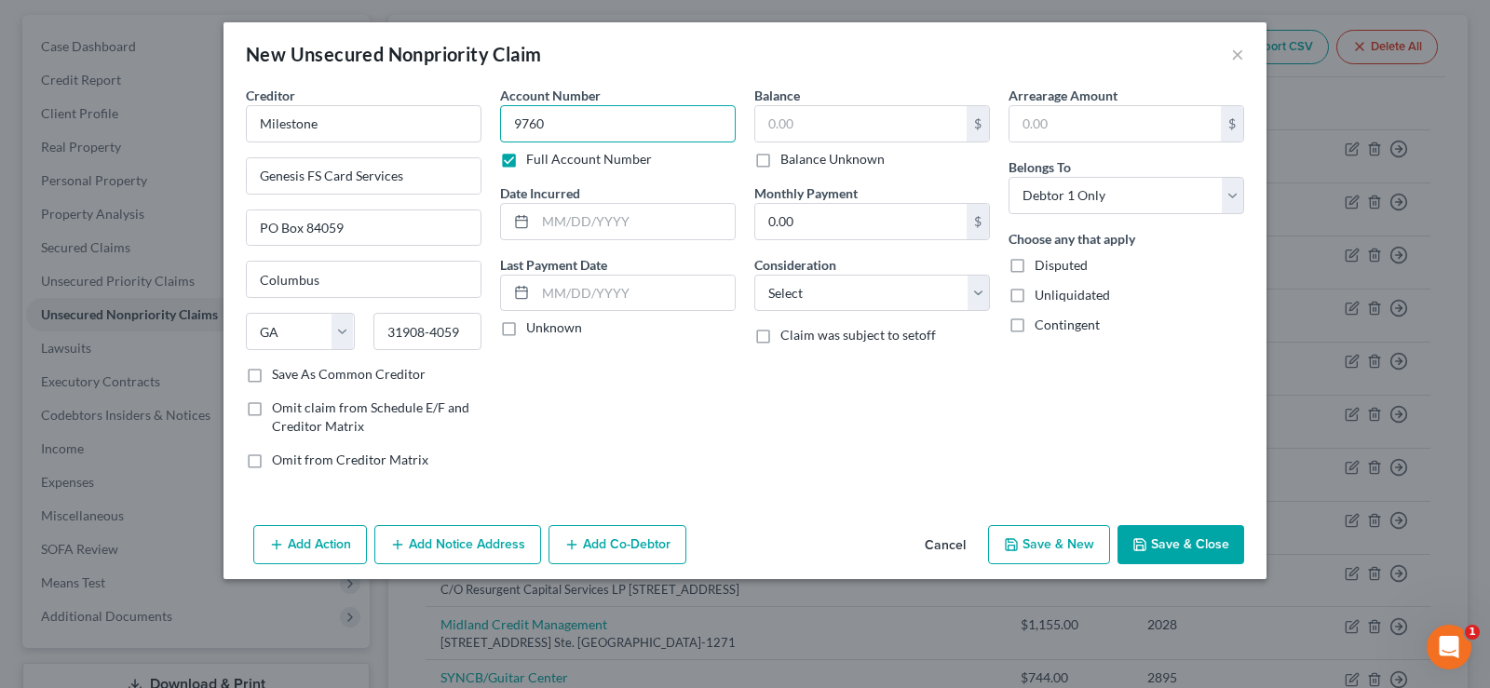
type input "9760"
click at [526, 331] on label "Unknown" at bounding box center [554, 327] width 56 height 19
click at [533, 330] on input "Unknown" at bounding box center [539, 324] width 12 height 12
click at [526, 332] on label "Unknown" at bounding box center [554, 327] width 56 height 19
click at [533, 330] on input "Unknown" at bounding box center [539, 324] width 12 height 12
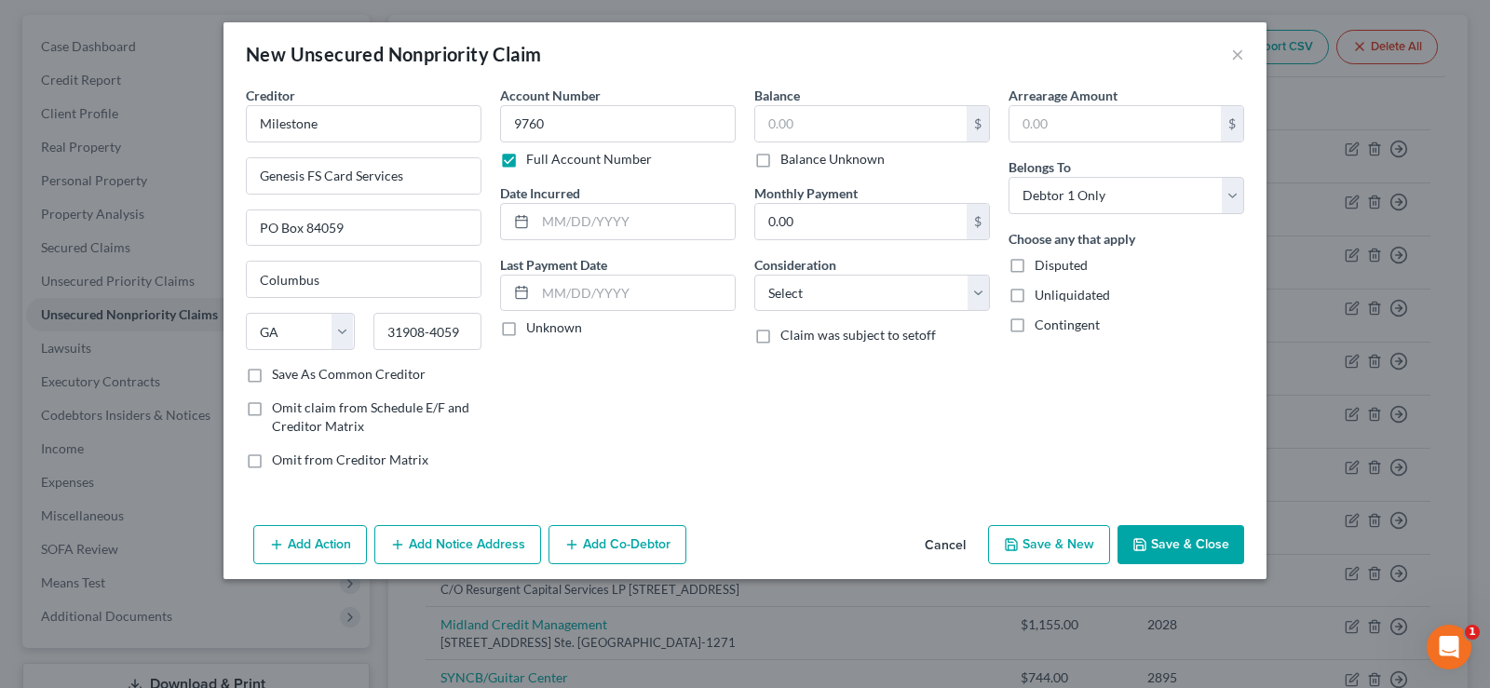
click at [526, 332] on label "Unknown" at bounding box center [554, 327] width 56 height 19
click at [533, 330] on input "Unknown" at bounding box center [539, 324] width 12 height 12
checkbox input "true"
drag, startPoint x: 764, startPoint y: 111, endPoint x: 721, endPoint y: 138, distance: 51.4
click at [765, 112] on input "text" at bounding box center [860, 123] width 211 height 35
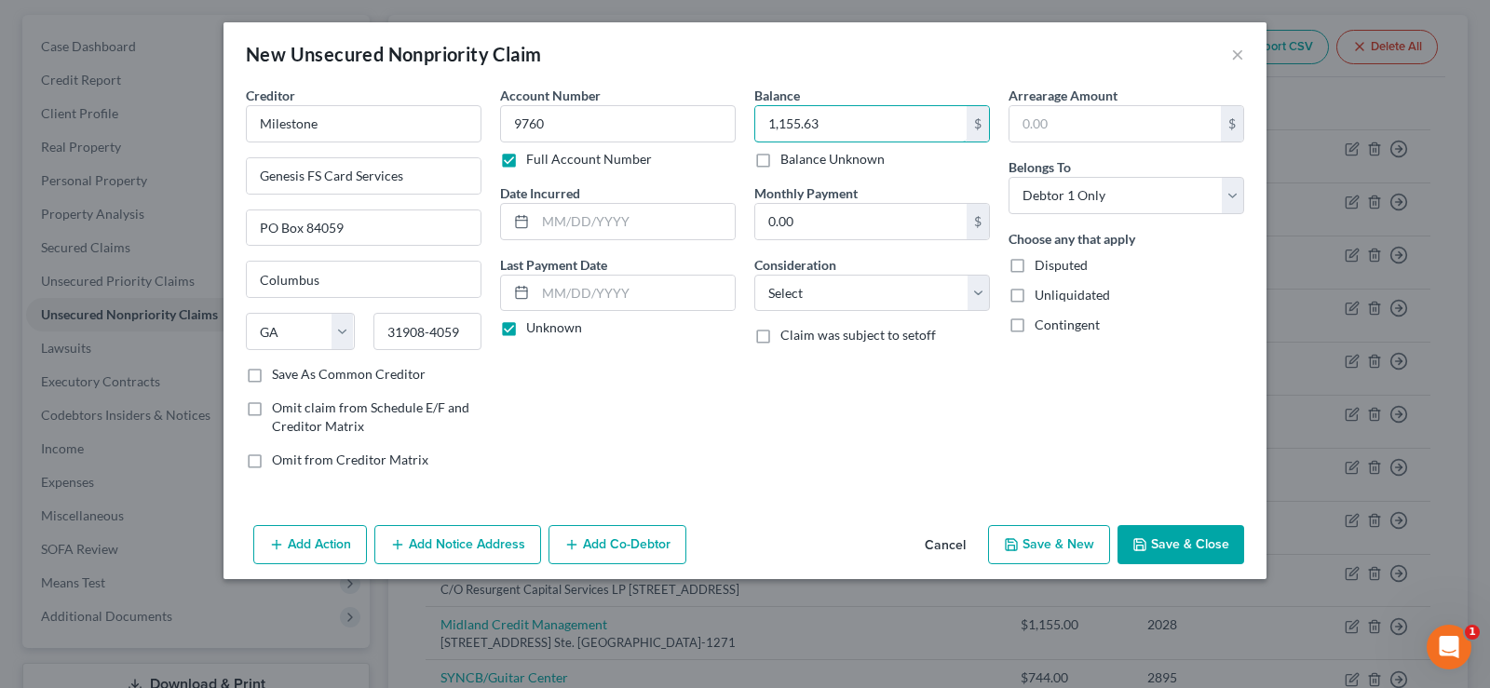
type input "1,155.63"
click at [917, 287] on select "Select Cable / Satellite Services Collection Agency Credit Card Debt Debt Couns…" at bounding box center [872, 293] width 236 height 37
select select "2"
click at [754, 275] on select "Select Cable / Satellite Services Collection Agency Credit Card Debt Debt Couns…" at bounding box center [872, 293] width 236 height 37
drag, startPoint x: 1065, startPoint y: 126, endPoint x: 1029, endPoint y: 139, distance: 38.6
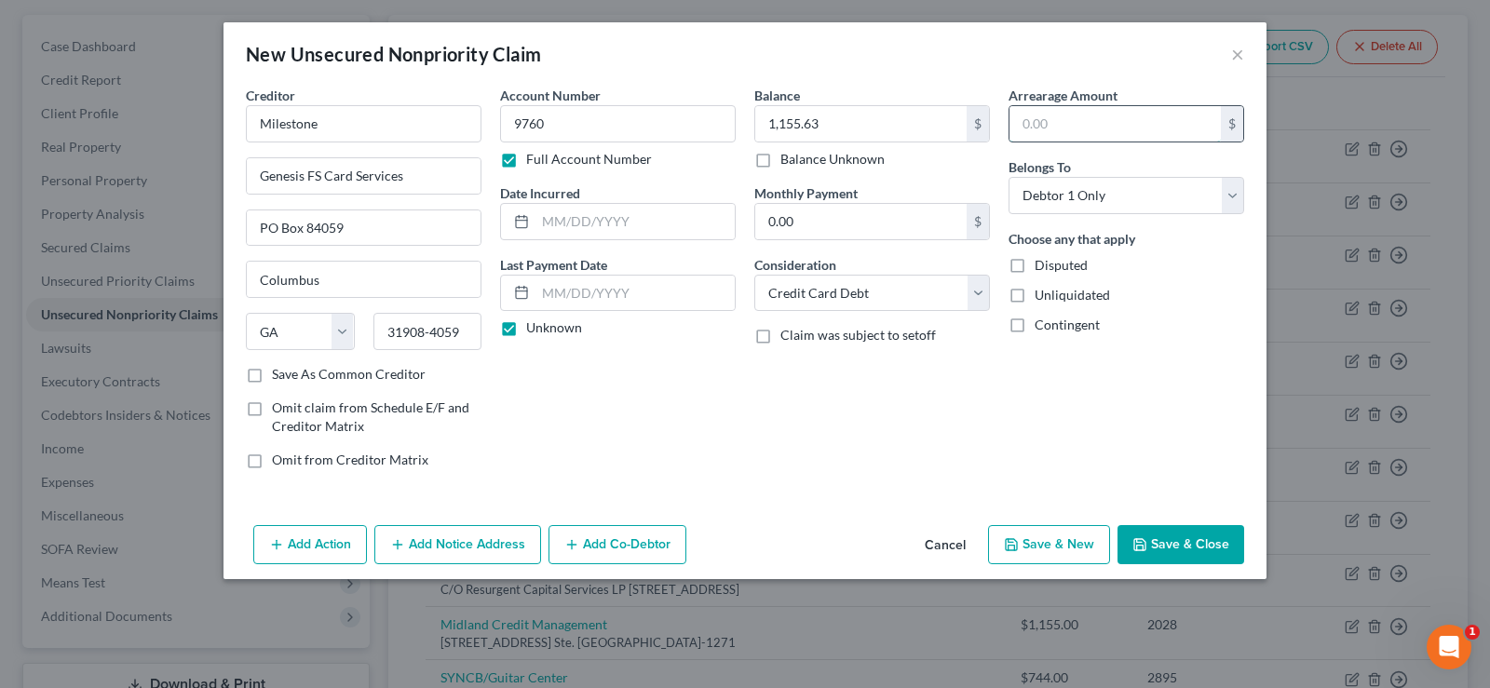
click at [1065, 126] on input "text" at bounding box center [1114, 123] width 211 height 35
type input "1,155.63"
click at [1187, 540] on button "Save & Close" at bounding box center [1180, 544] width 127 height 39
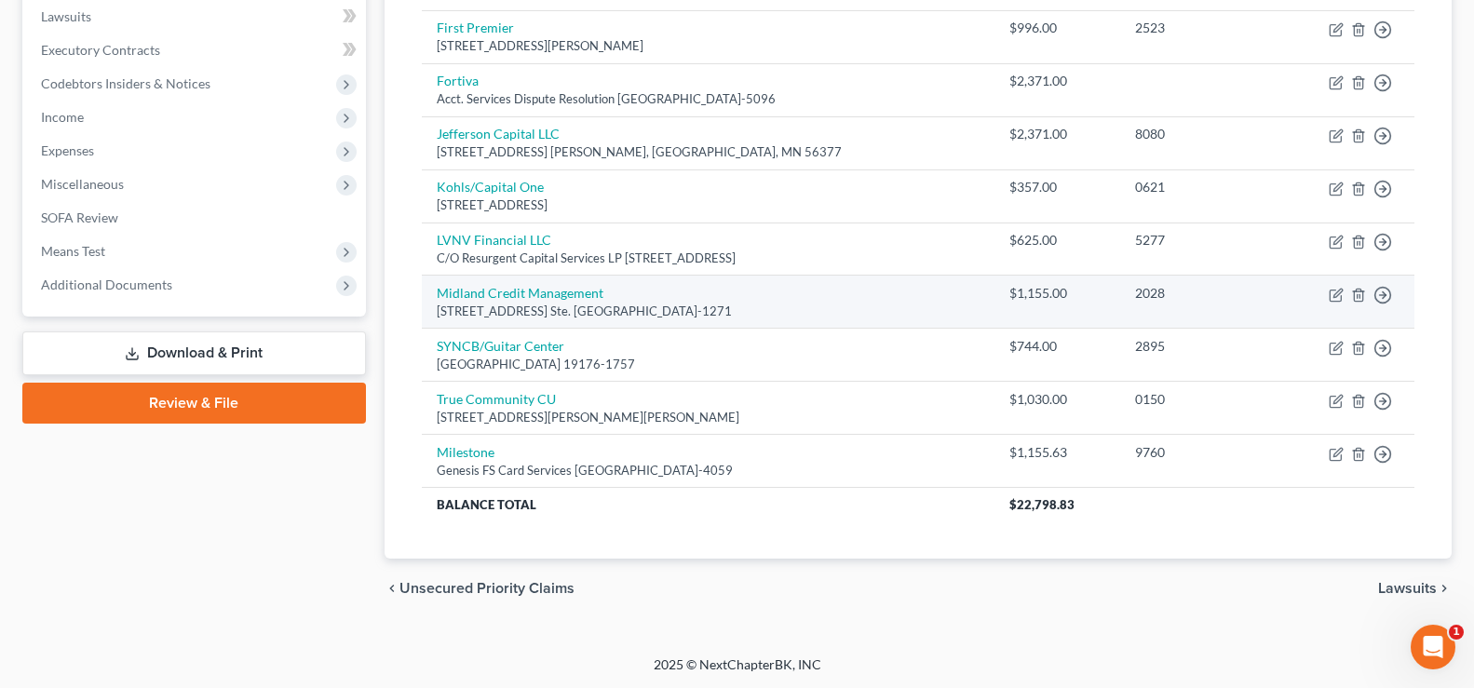
scroll to position [496, 0]
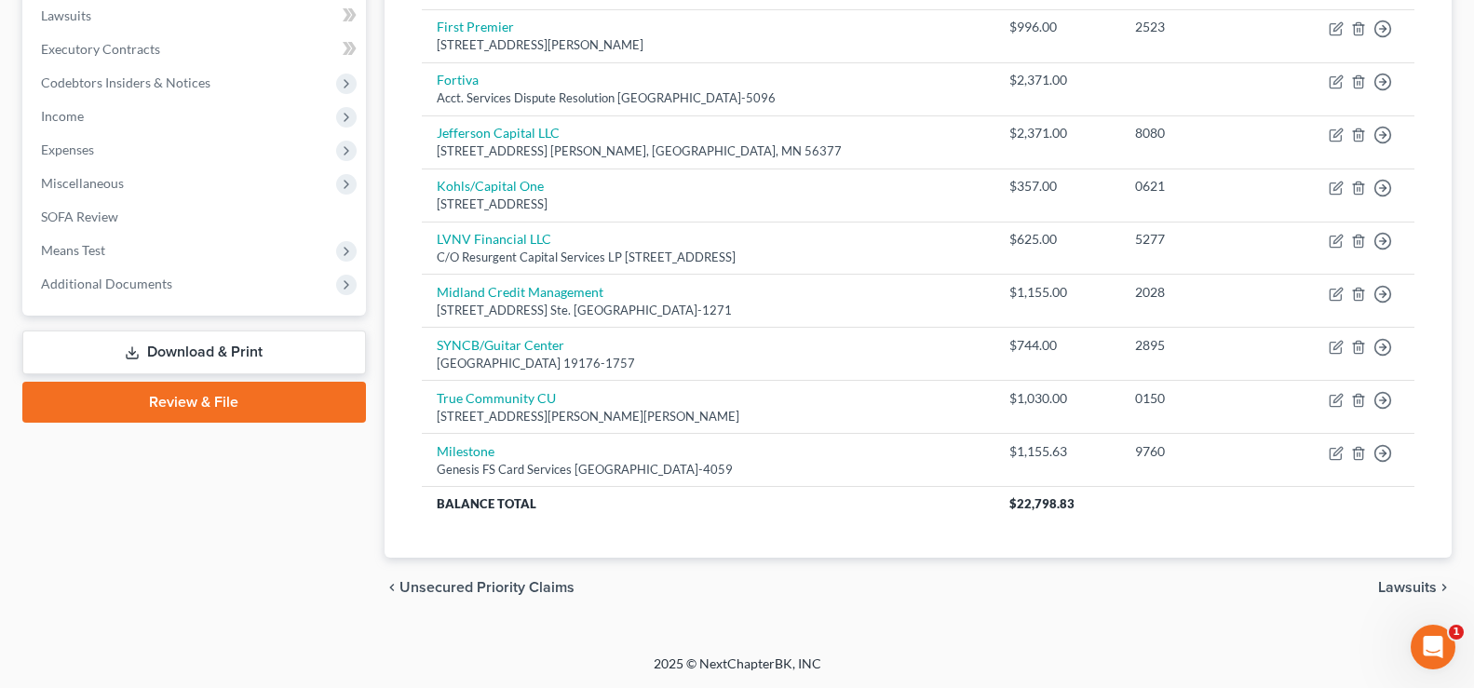
click at [1384, 597] on div "chevron_left Unsecured Priority Claims Lawsuits chevron_right" at bounding box center [917, 588] width 1067 height 60
click at [1383, 593] on span "Lawsuits" at bounding box center [1407, 587] width 59 height 15
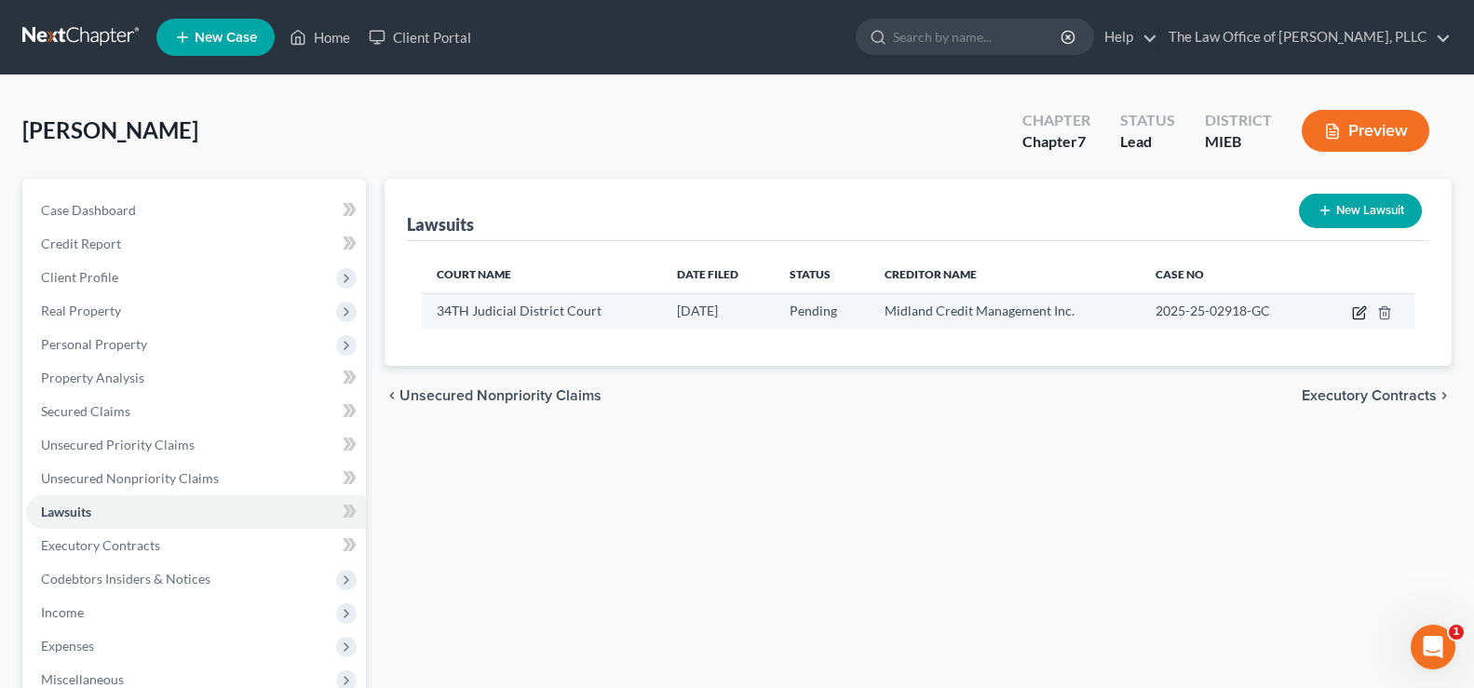
click at [1356, 309] on icon "button" at bounding box center [1359, 312] width 15 height 15
select select "23"
select select "0"
select select "4"
select select "23"
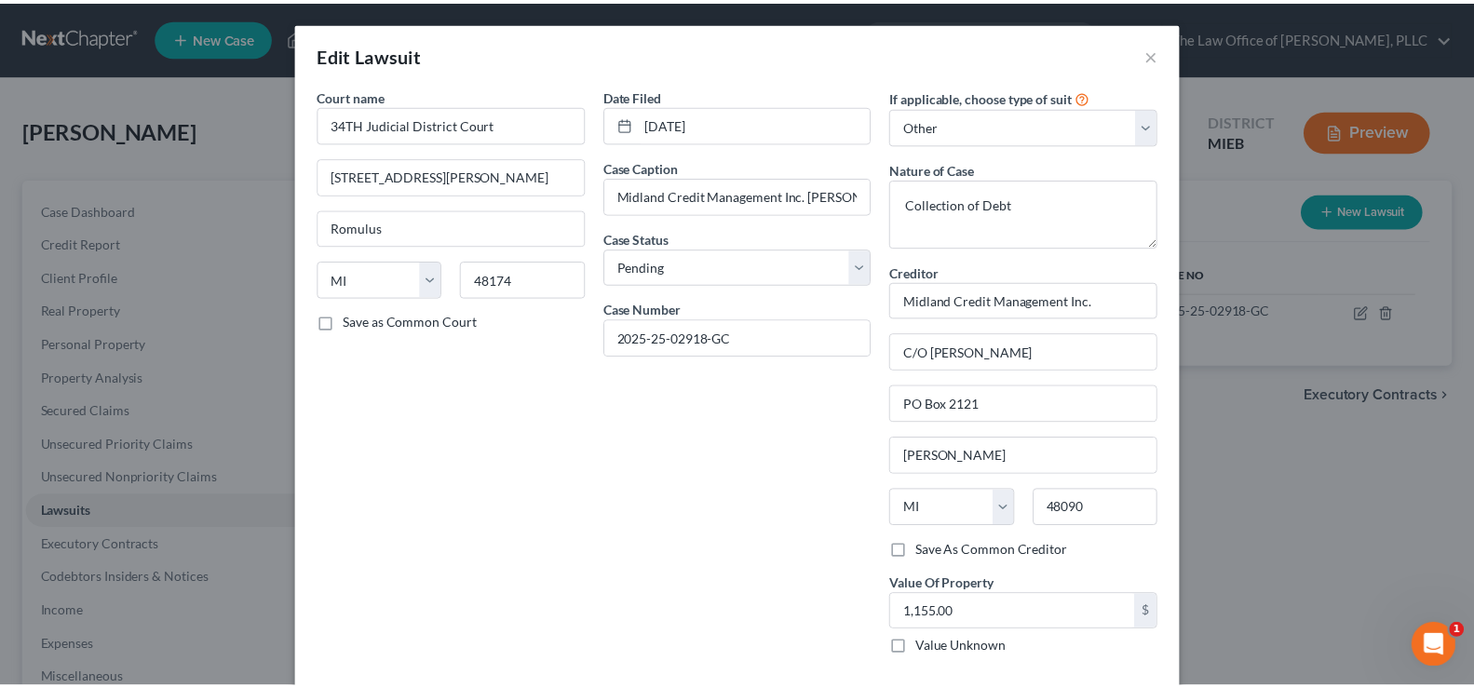
scroll to position [87, 0]
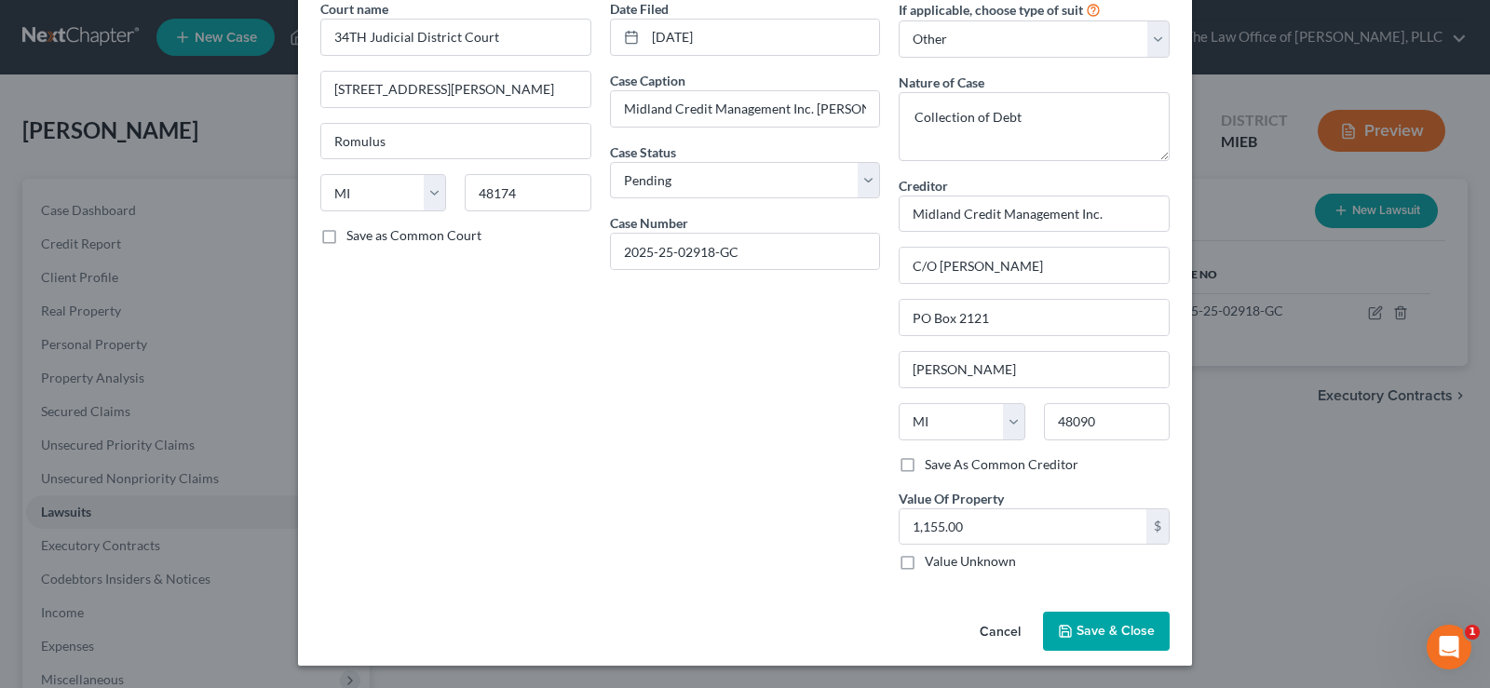
click at [1071, 640] on button "Save & Close" at bounding box center [1106, 631] width 127 height 39
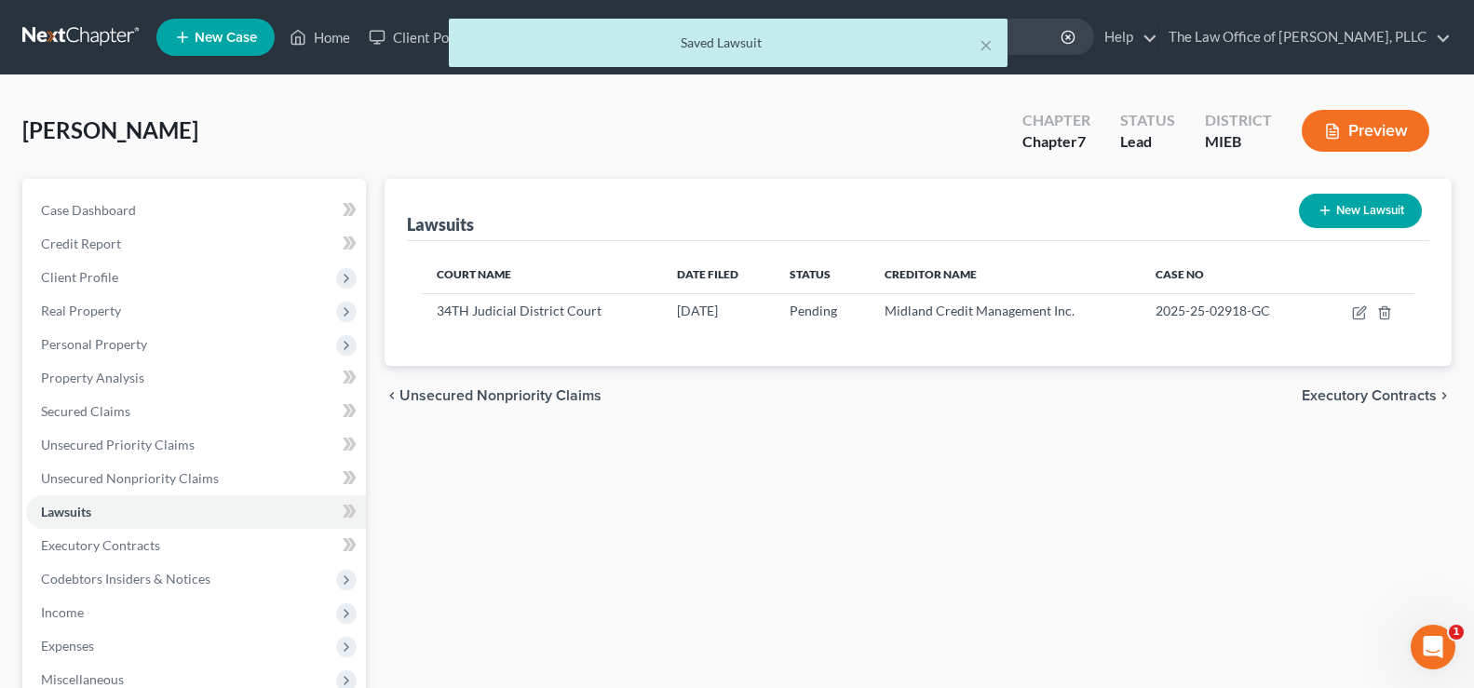
click at [1360, 392] on span "Executory Contracts" at bounding box center [1369, 395] width 135 height 15
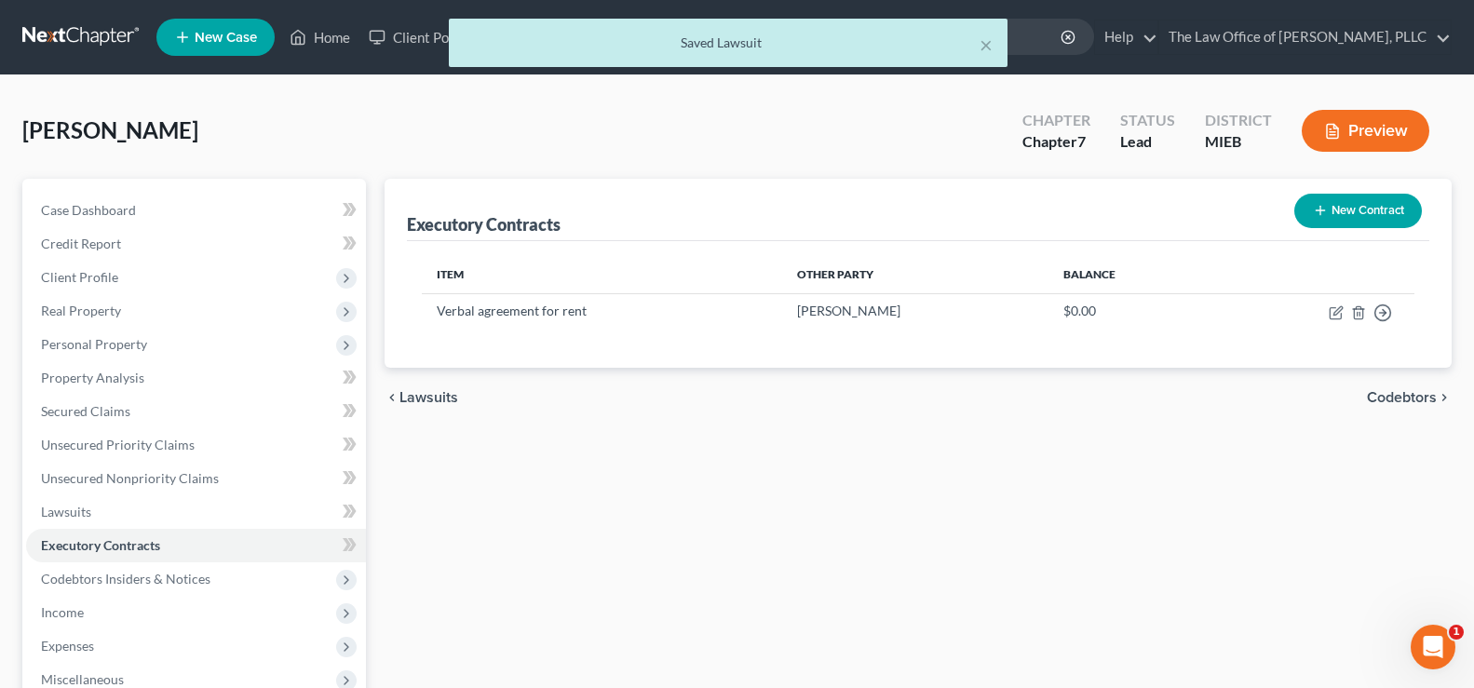
click at [1367, 395] on span "Codebtors" at bounding box center [1402, 397] width 70 height 15
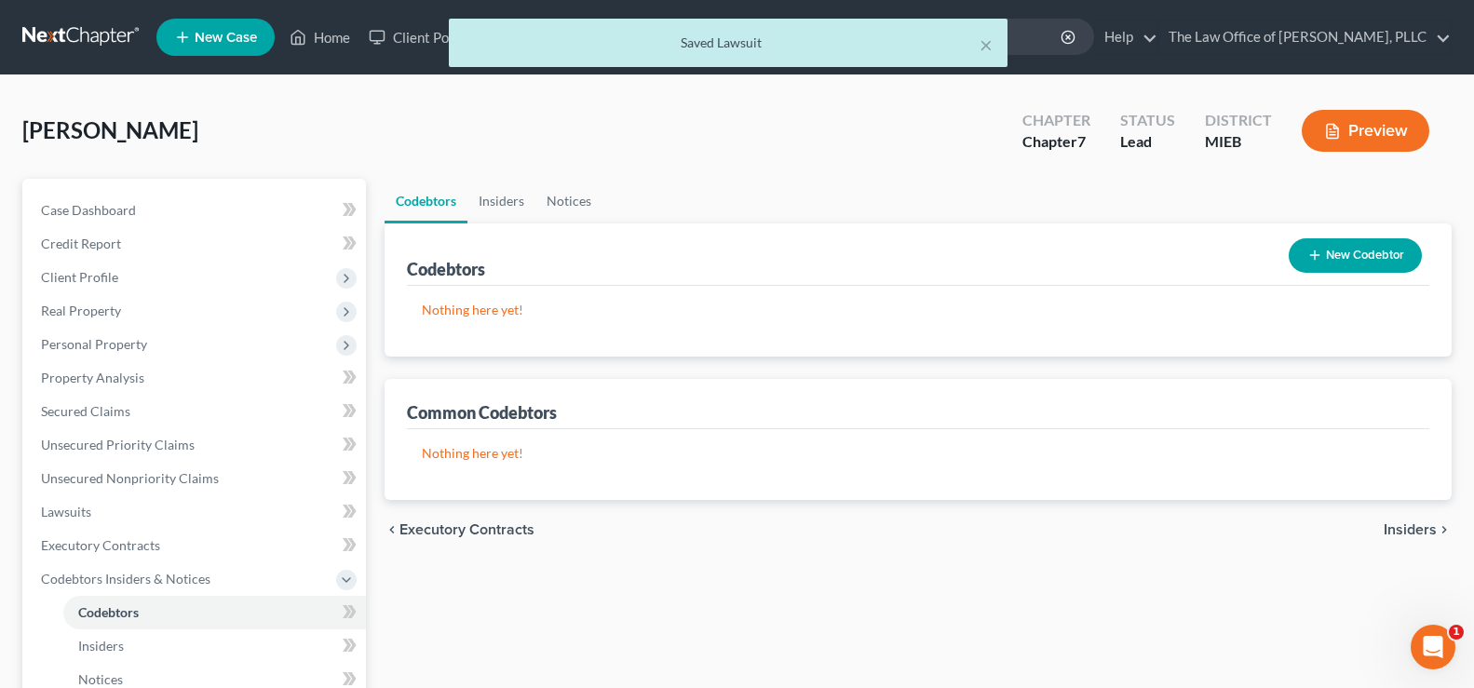
click at [1400, 528] on span "Insiders" at bounding box center [1409, 529] width 53 height 15
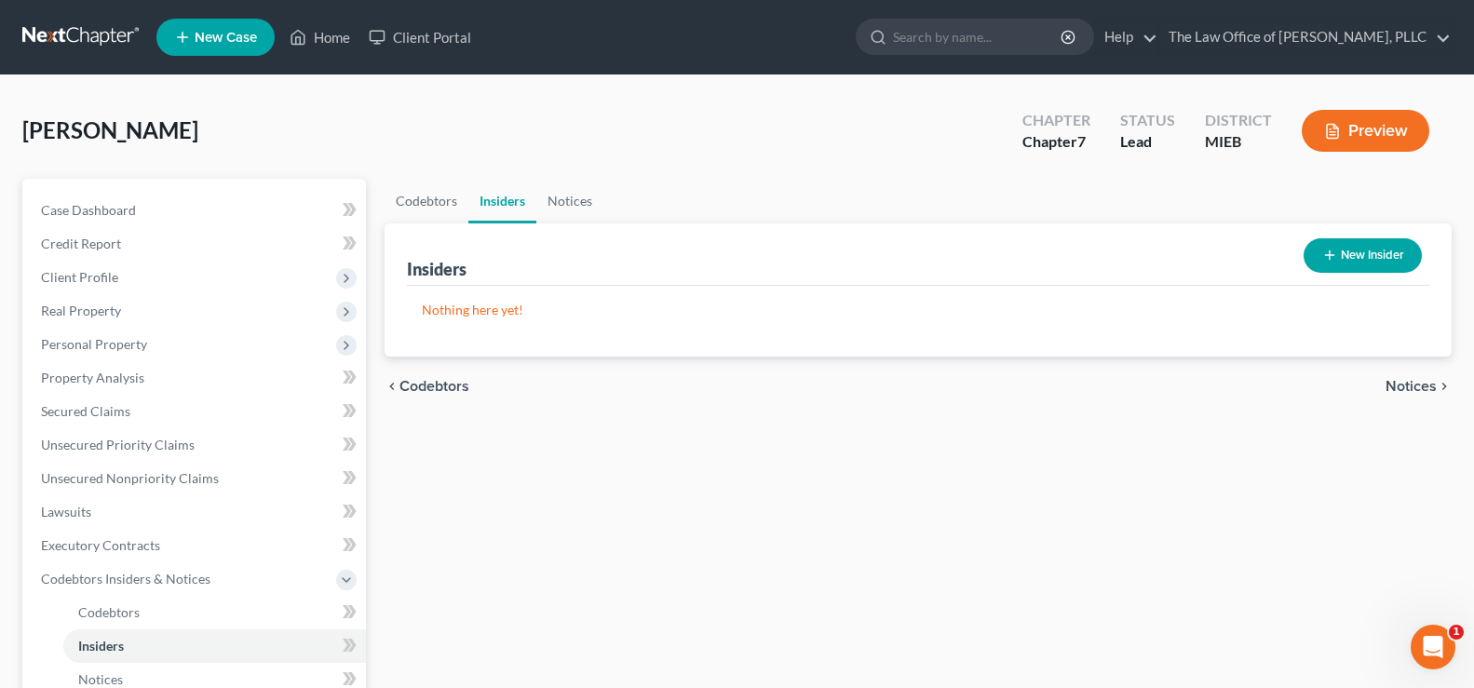
click at [1405, 388] on span "Notices" at bounding box center [1410, 386] width 51 height 15
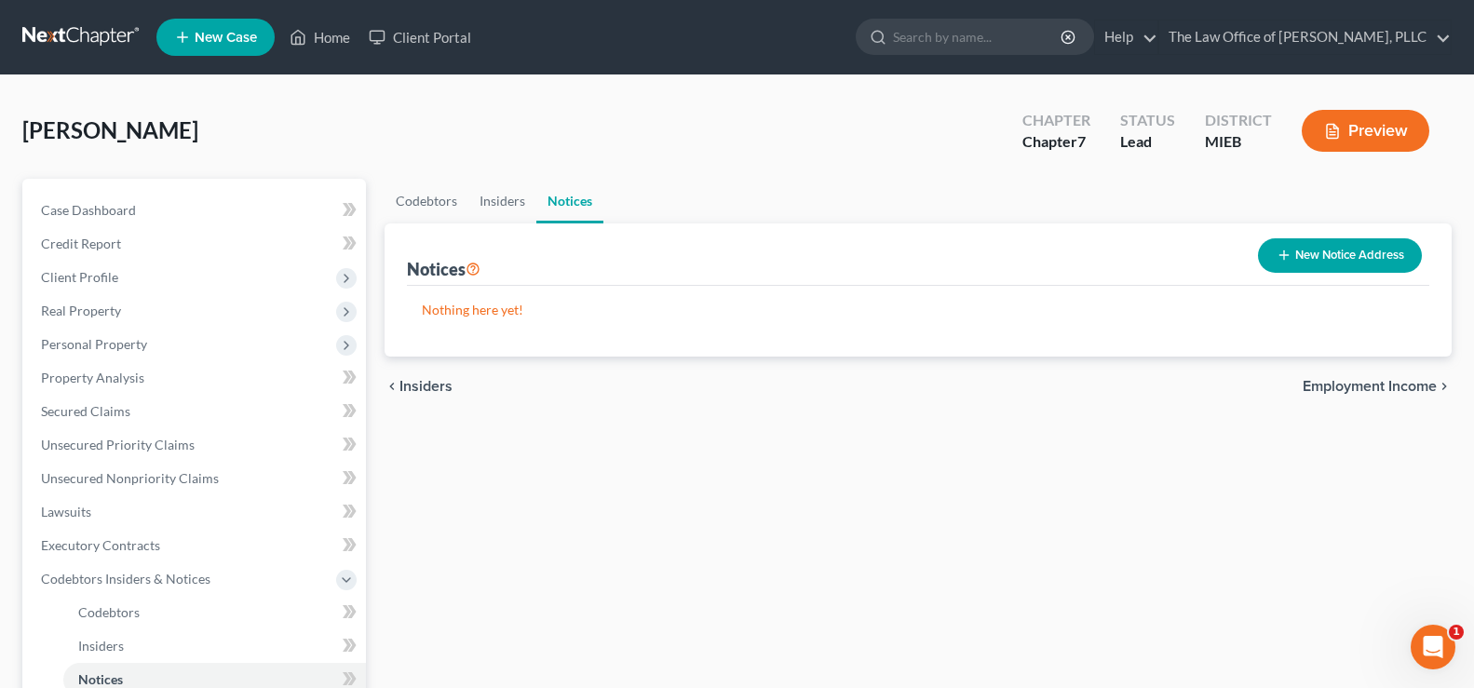
click at [1404, 388] on span "Employment Income" at bounding box center [1369, 386] width 134 height 15
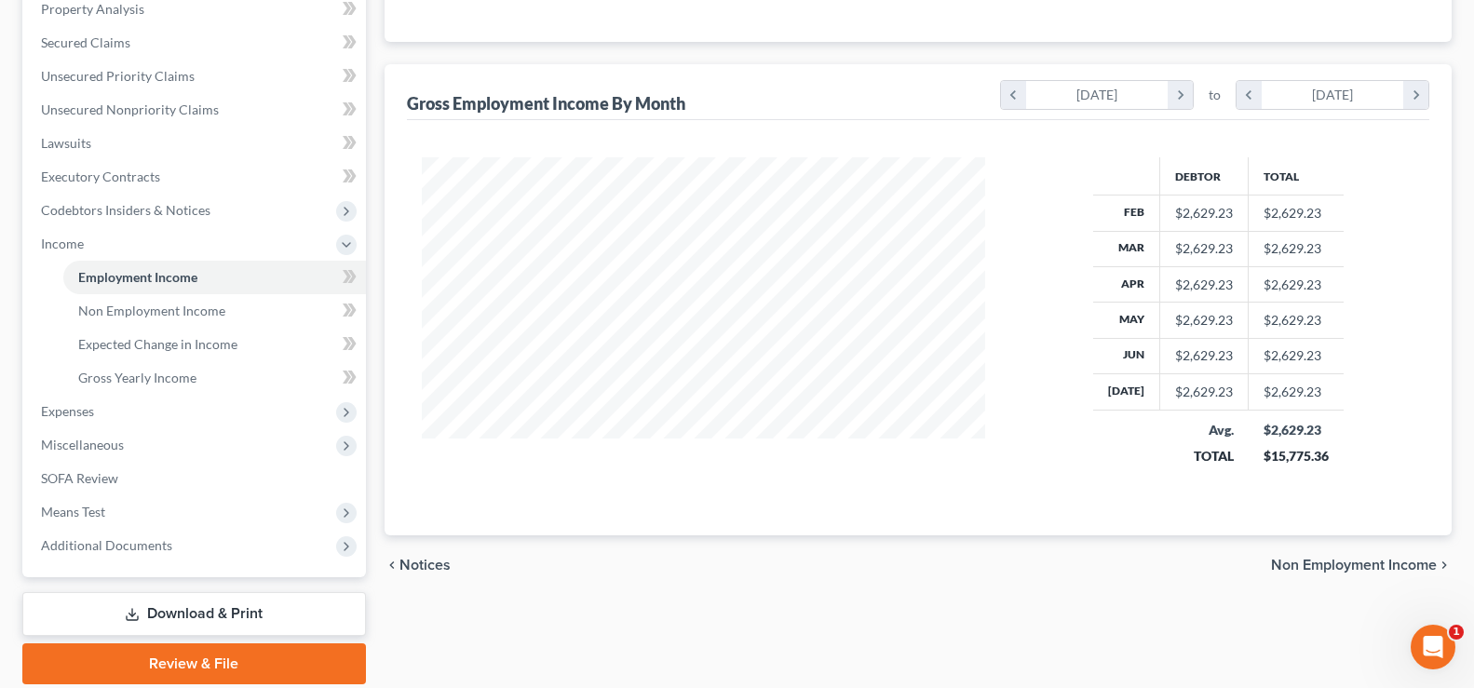
scroll to position [372, 0]
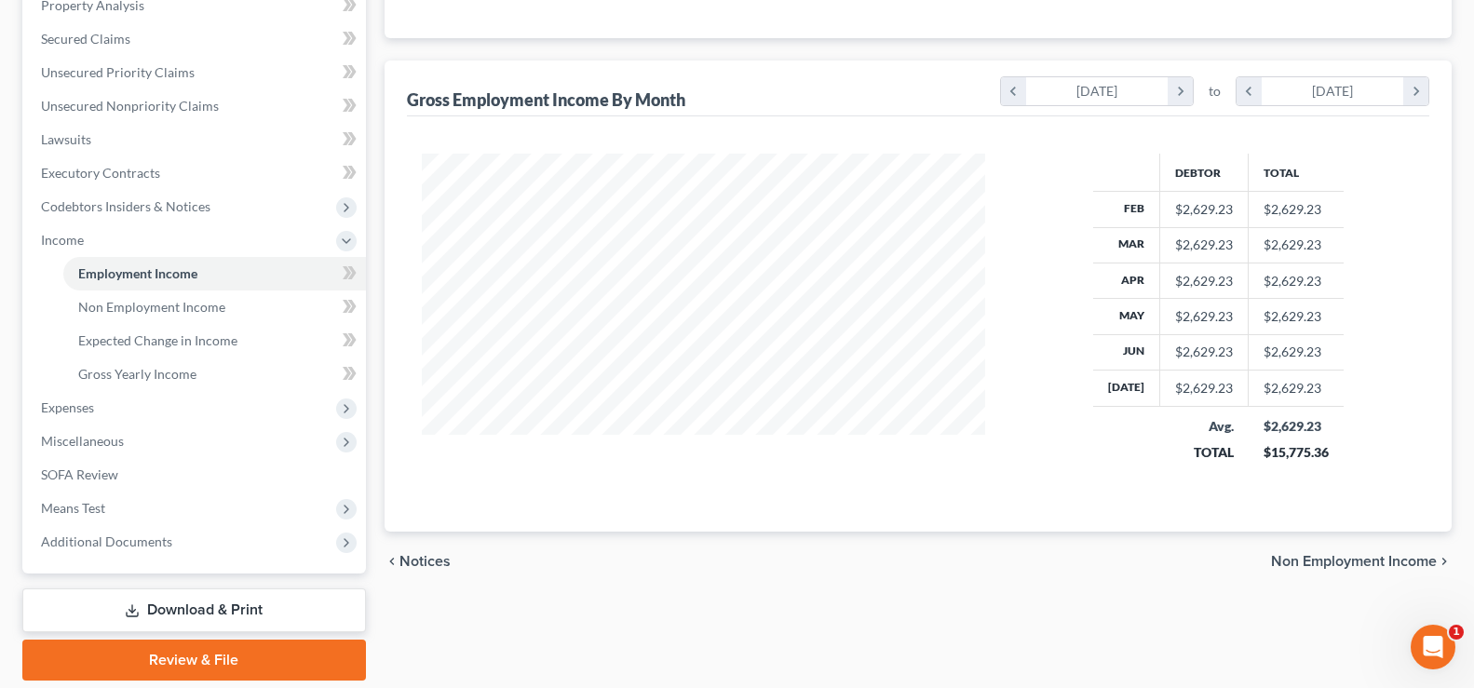
click at [1300, 566] on span "Non Employment Income" at bounding box center [1354, 561] width 166 height 15
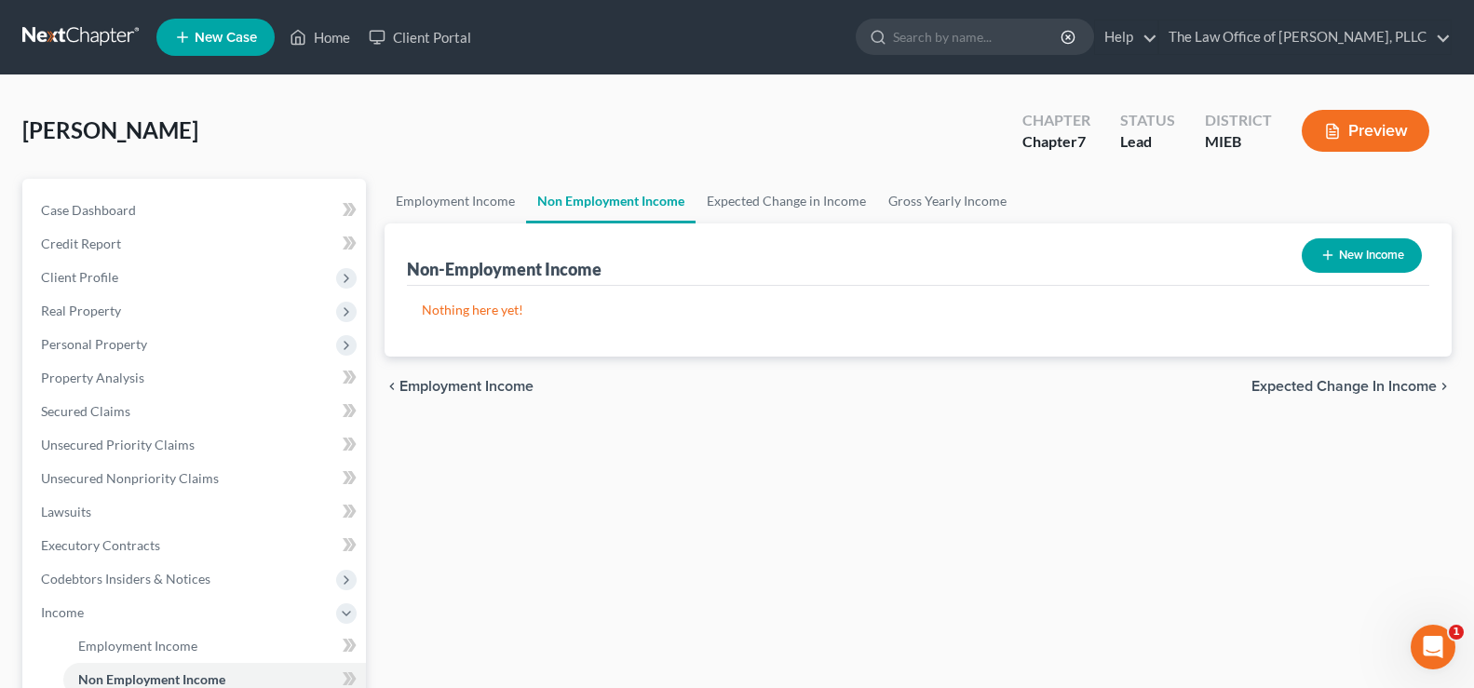
click at [1351, 394] on span "Expected Change in Income" at bounding box center [1343, 386] width 185 height 15
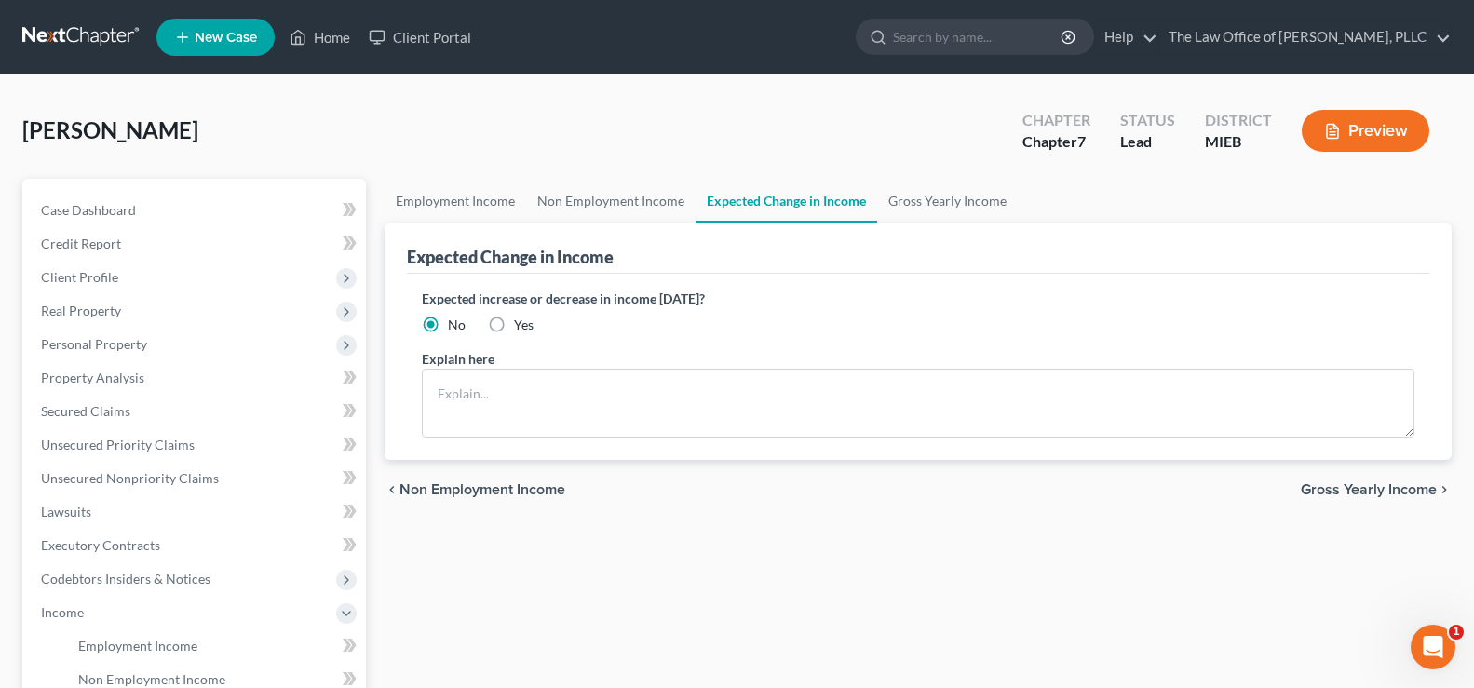
click at [1344, 491] on span "Gross Yearly Income" at bounding box center [1369, 489] width 136 height 15
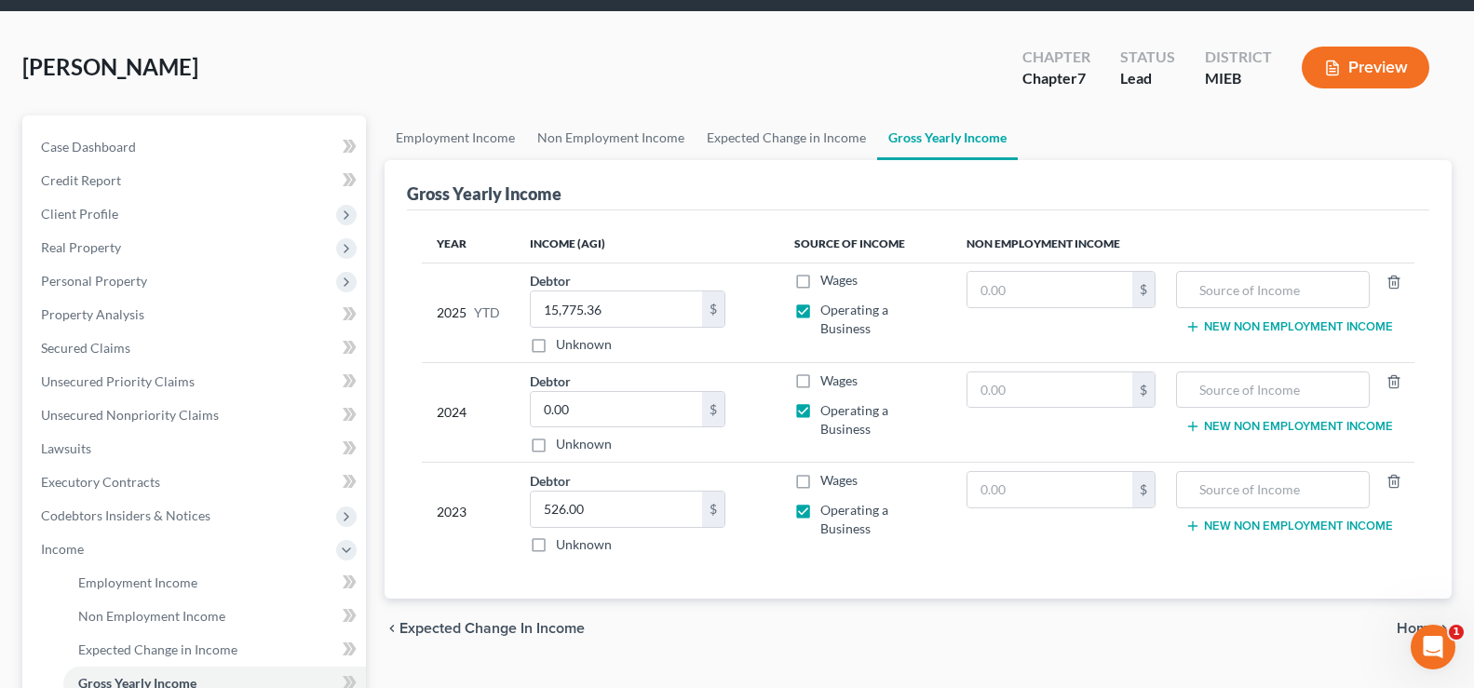
scroll to position [186, 0]
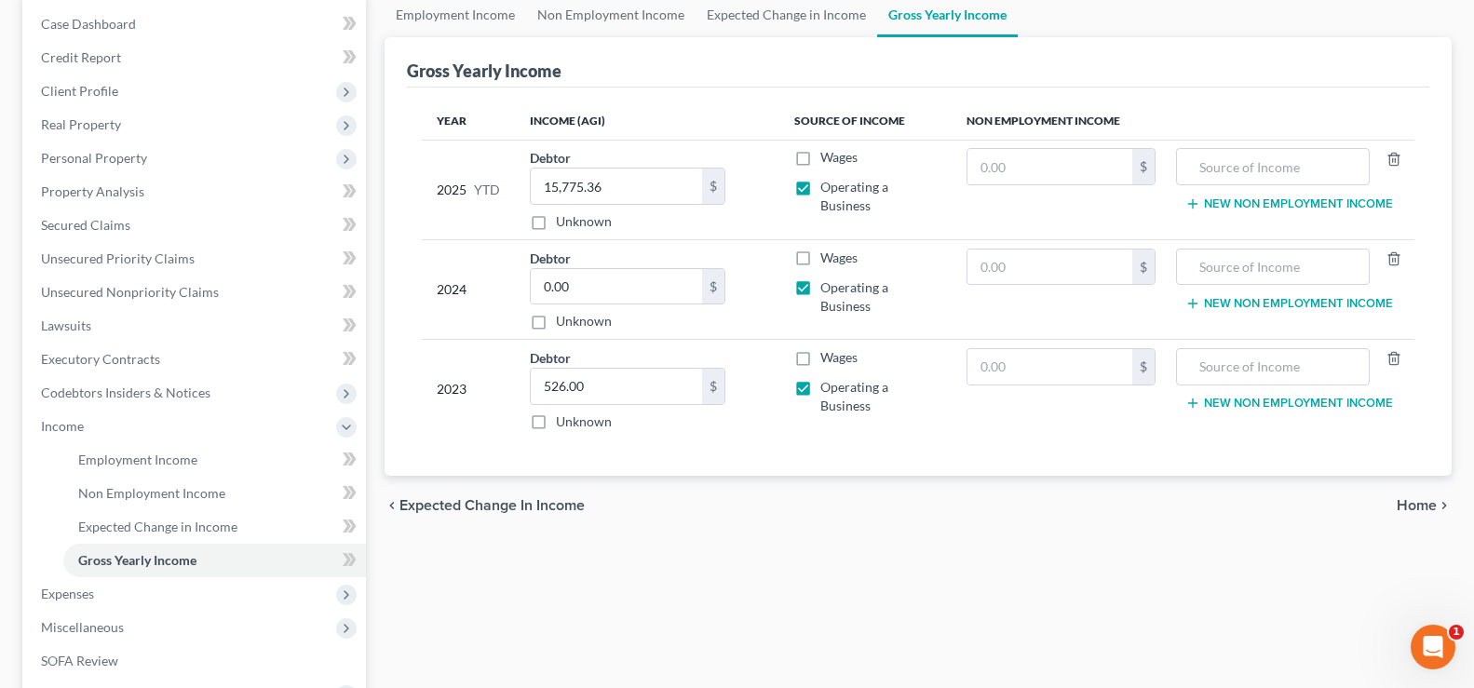
click at [1403, 511] on span "Home" at bounding box center [1416, 505] width 40 height 15
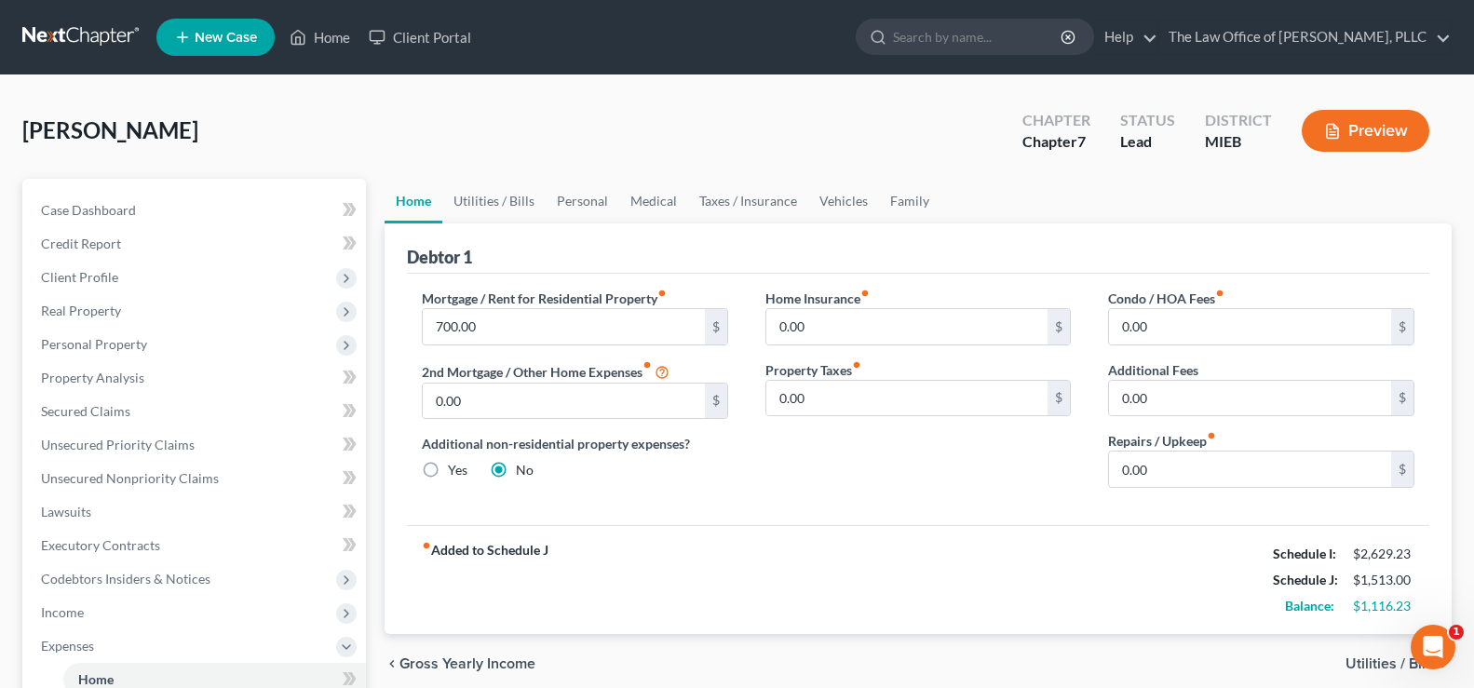
scroll to position [93, 0]
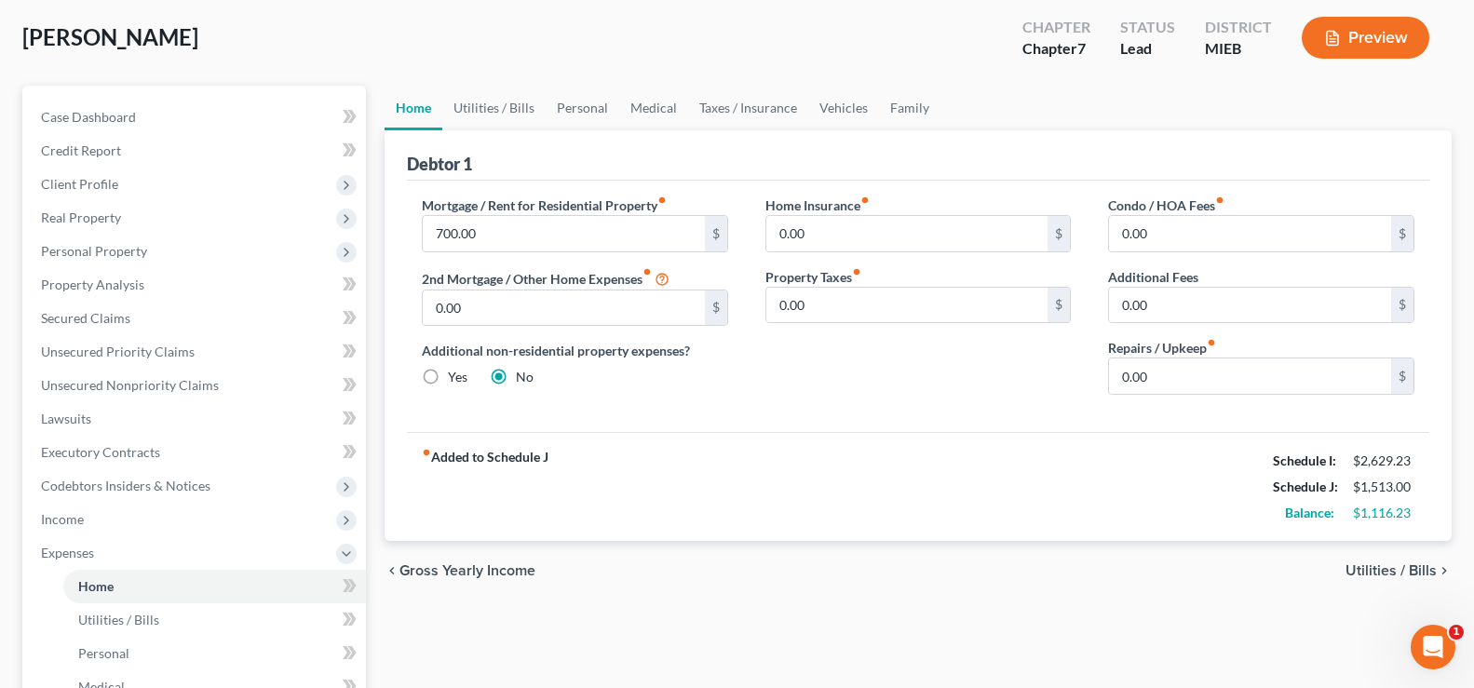
click at [1388, 570] on span "Utilities / Bills" at bounding box center [1390, 570] width 91 height 15
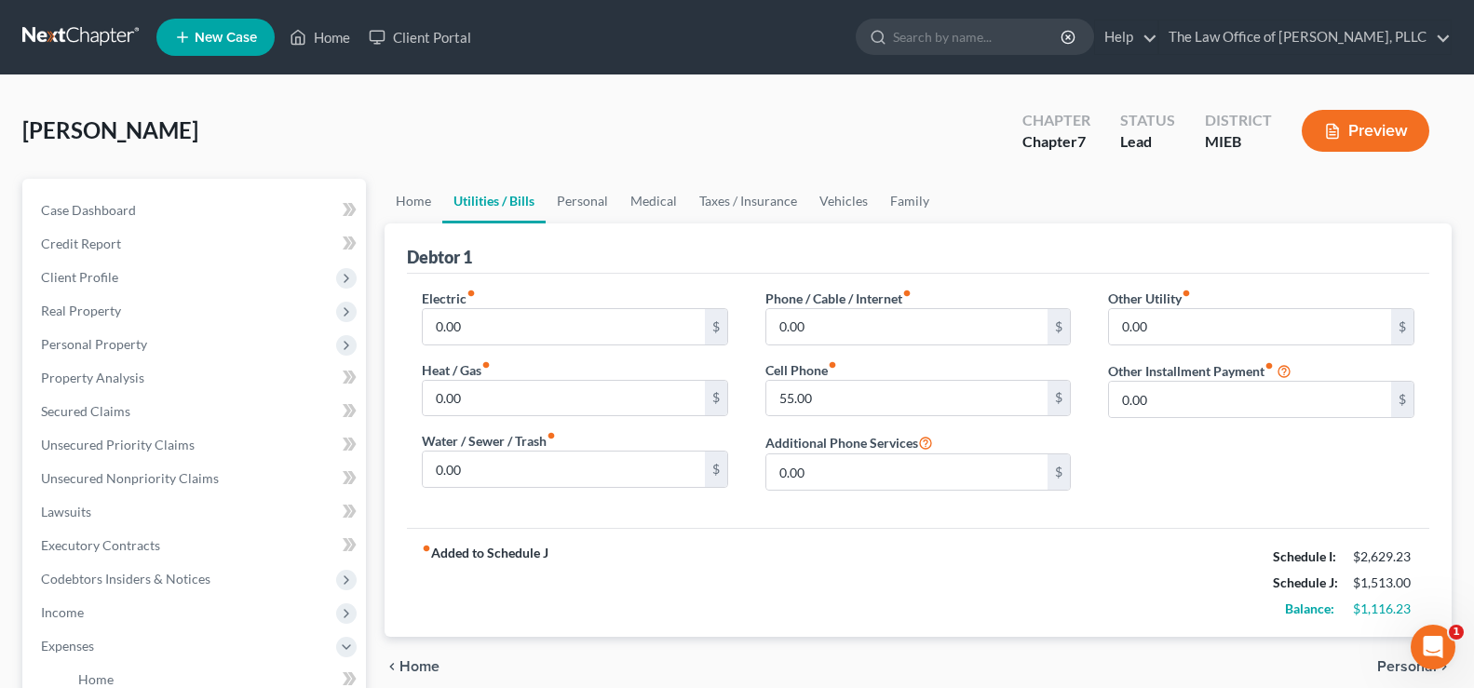
click at [1395, 662] on span "Personal" at bounding box center [1407, 666] width 60 height 15
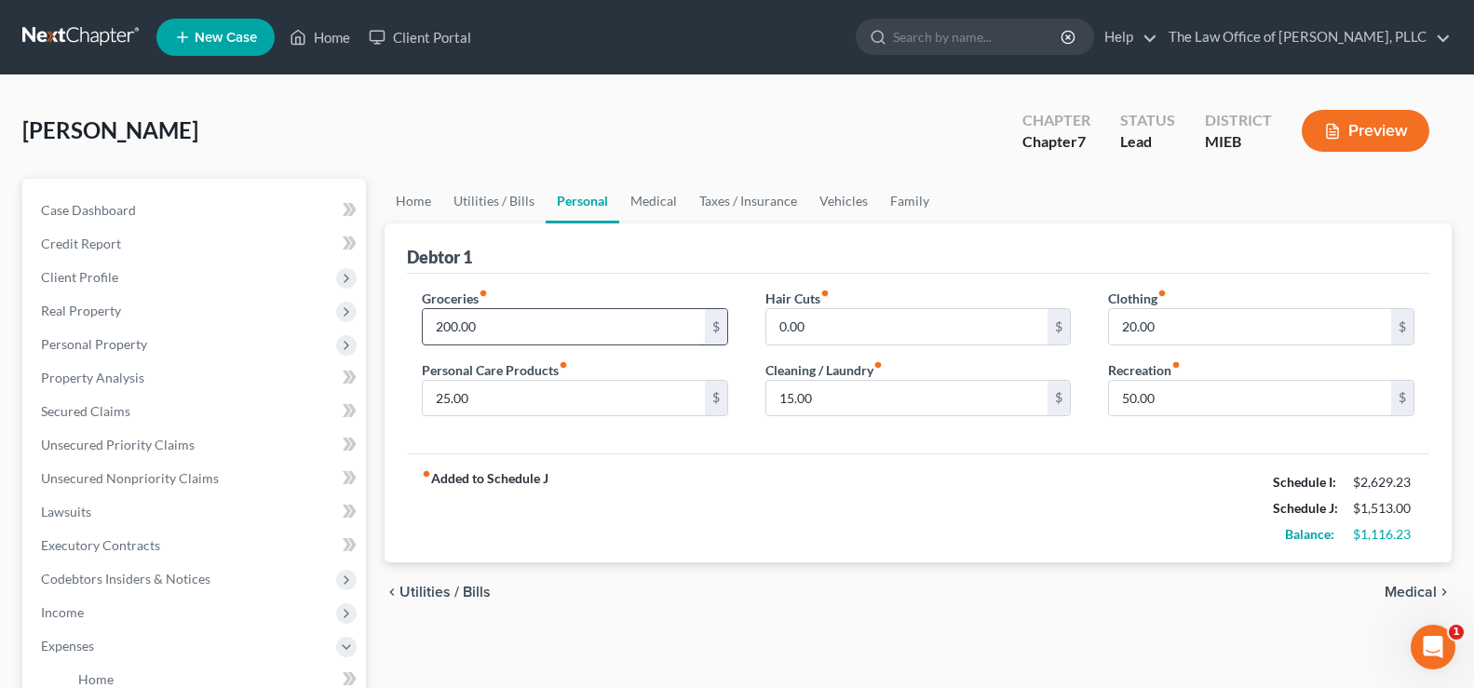
click at [501, 336] on input "200.00" at bounding box center [564, 326] width 282 height 35
type input "497"
type input "50"
type input "45"
click at [1133, 319] on input "20.00" at bounding box center [1250, 326] width 282 height 35
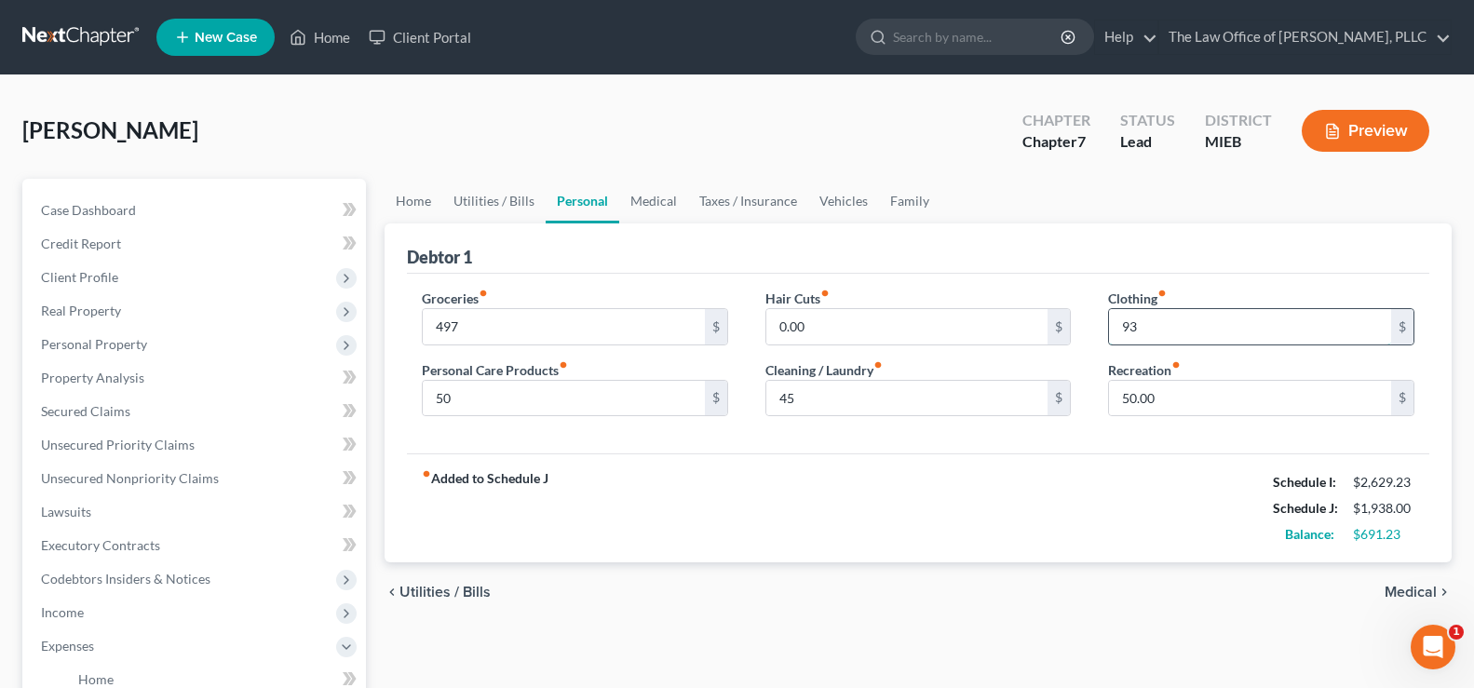
type input "93"
type input "154"
click at [1388, 598] on span "Medical" at bounding box center [1410, 592] width 52 height 15
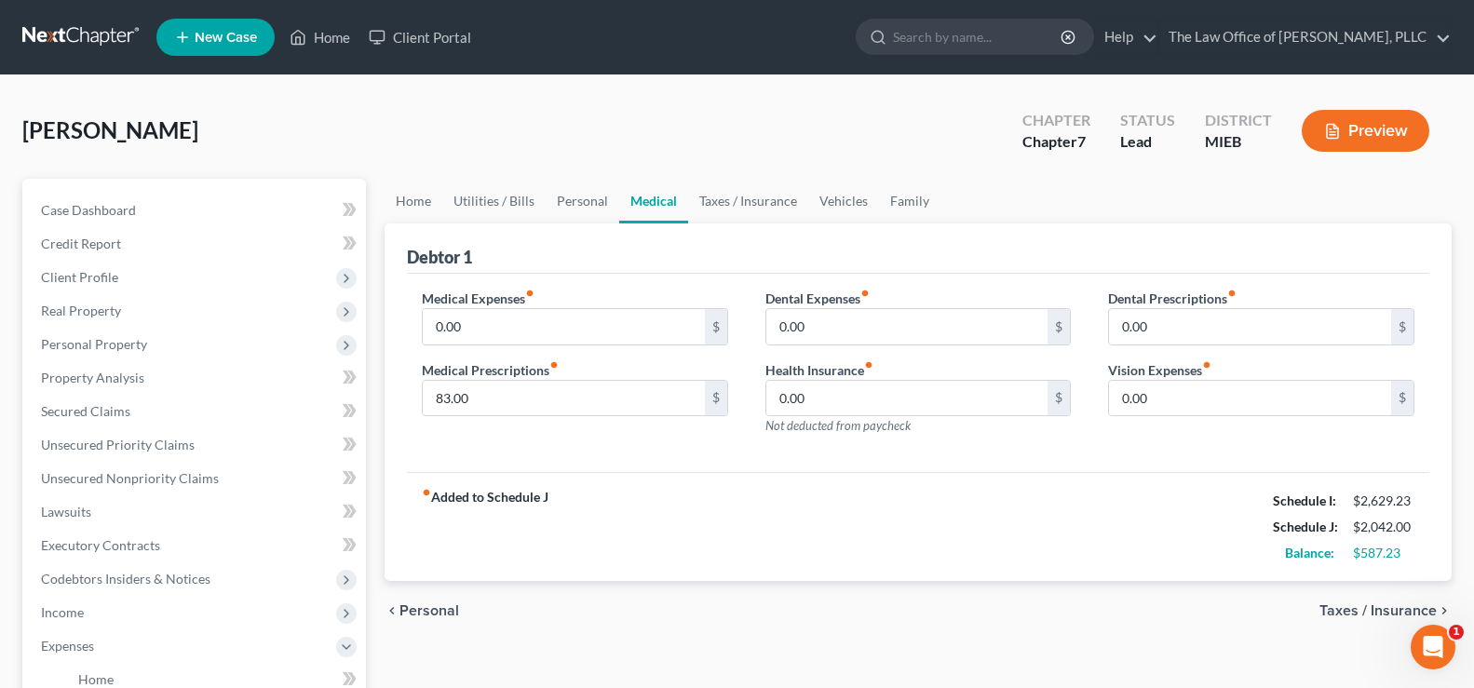
click at [1386, 605] on span "Taxes / Insurance" at bounding box center [1377, 610] width 117 height 15
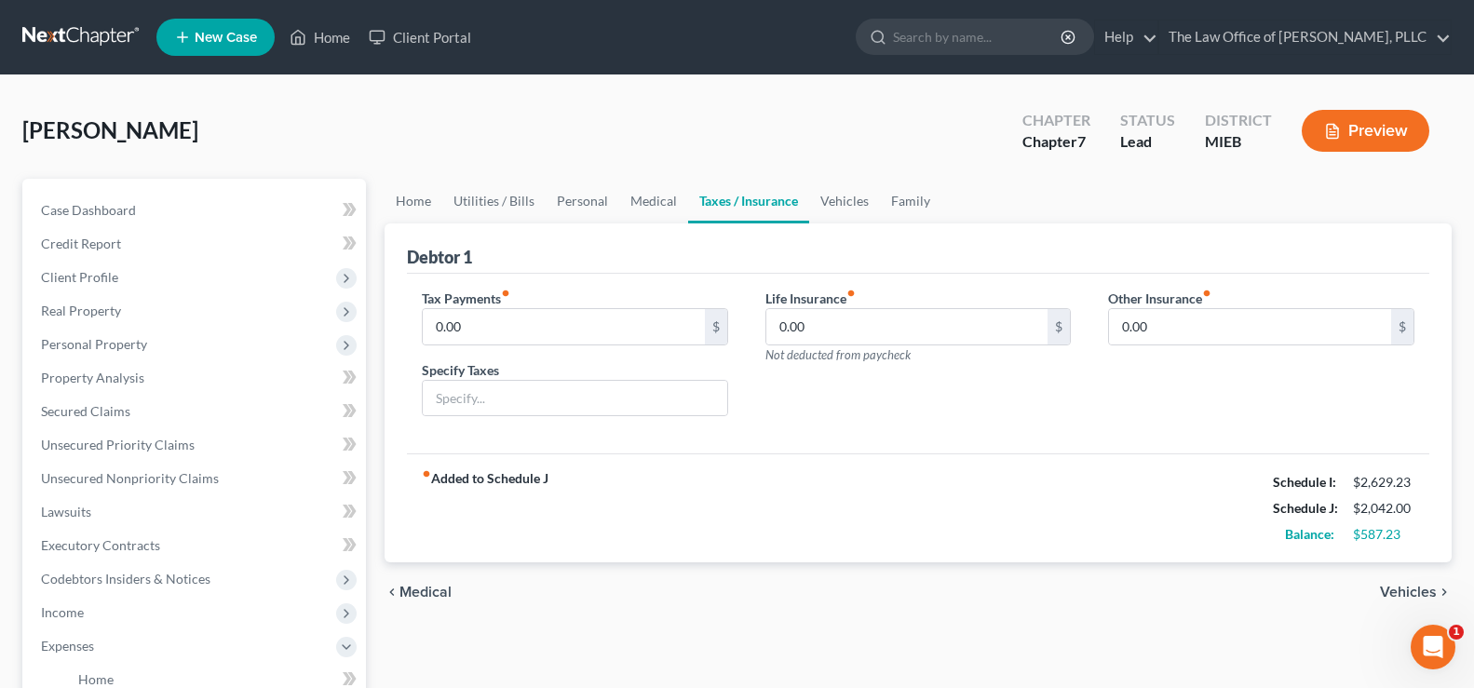
click at [1407, 600] on span "Vehicles" at bounding box center [1408, 592] width 57 height 15
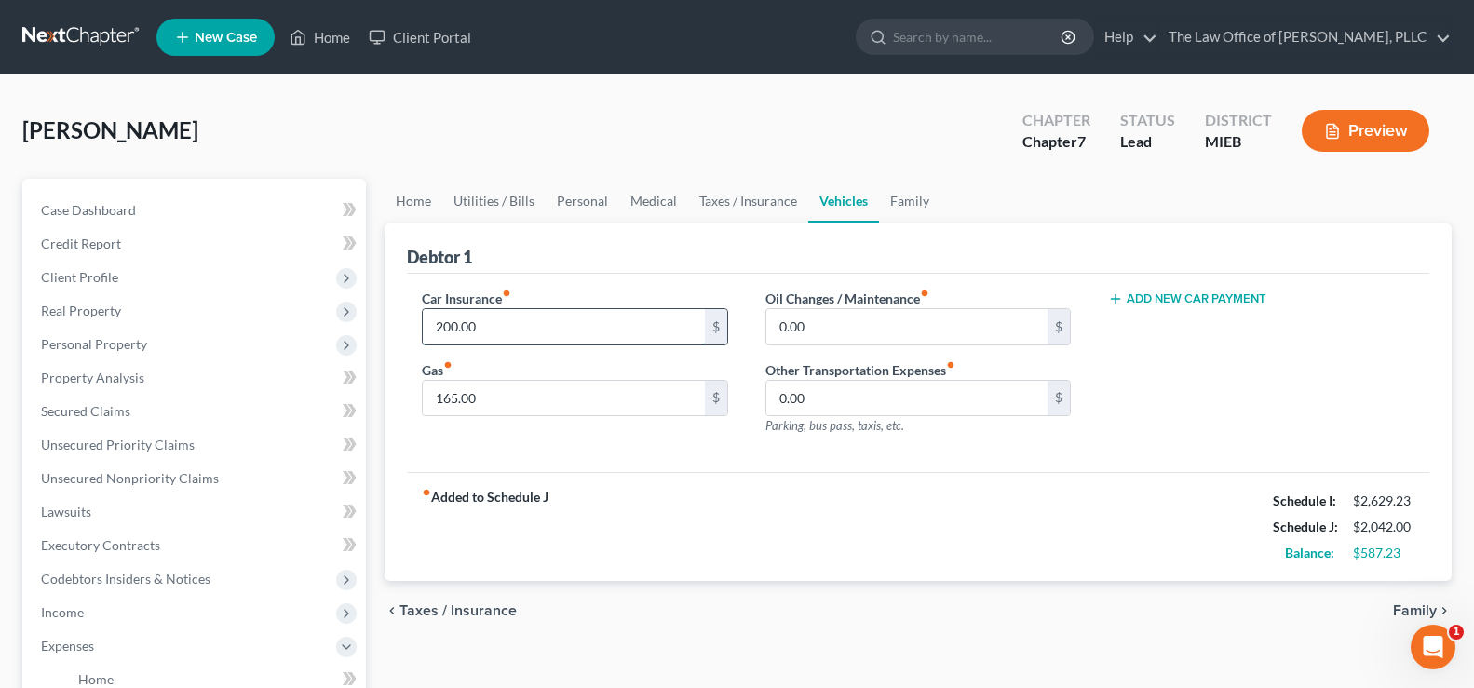
click at [522, 326] on input "200.00" at bounding box center [564, 326] width 282 height 35
type input "500"
type input "30"
type input "50"
click at [1424, 615] on span "Family" at bounding box center [1415, 610] width 44 height 15
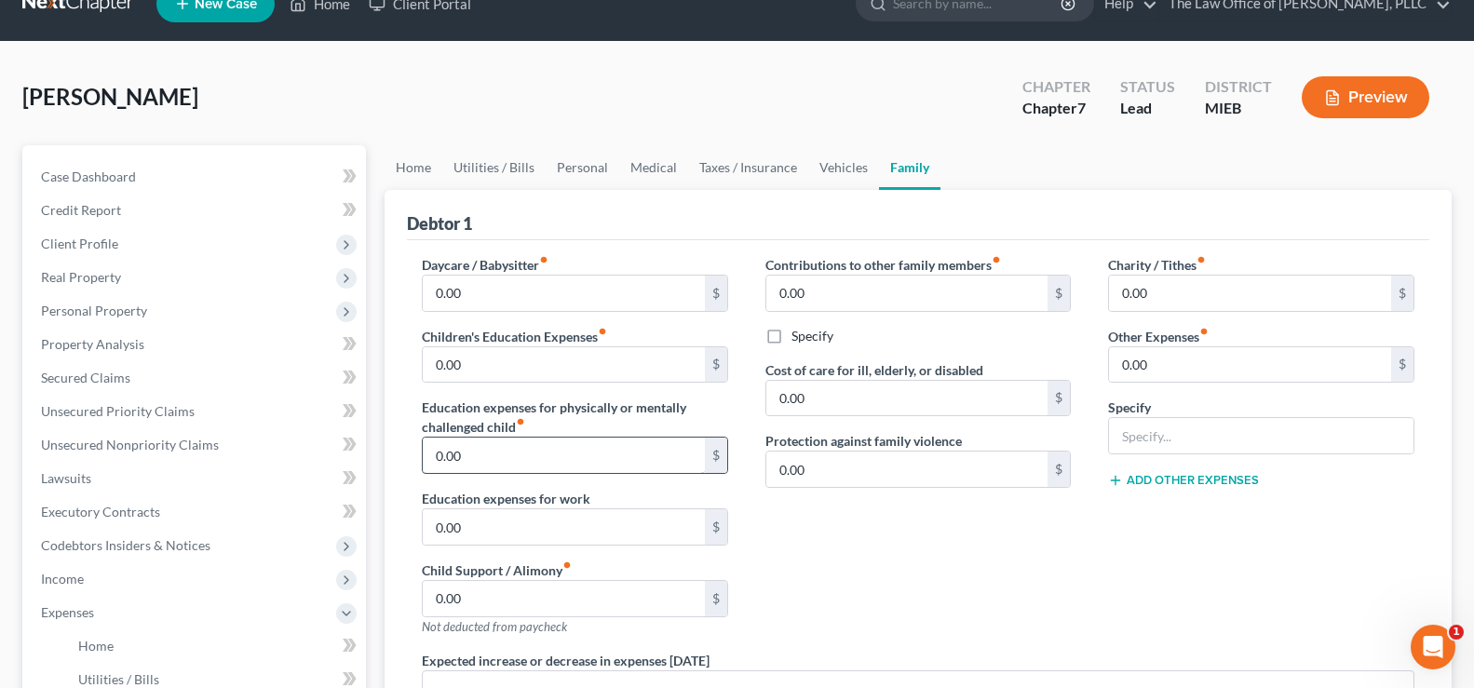
scroll to position [93, 0]
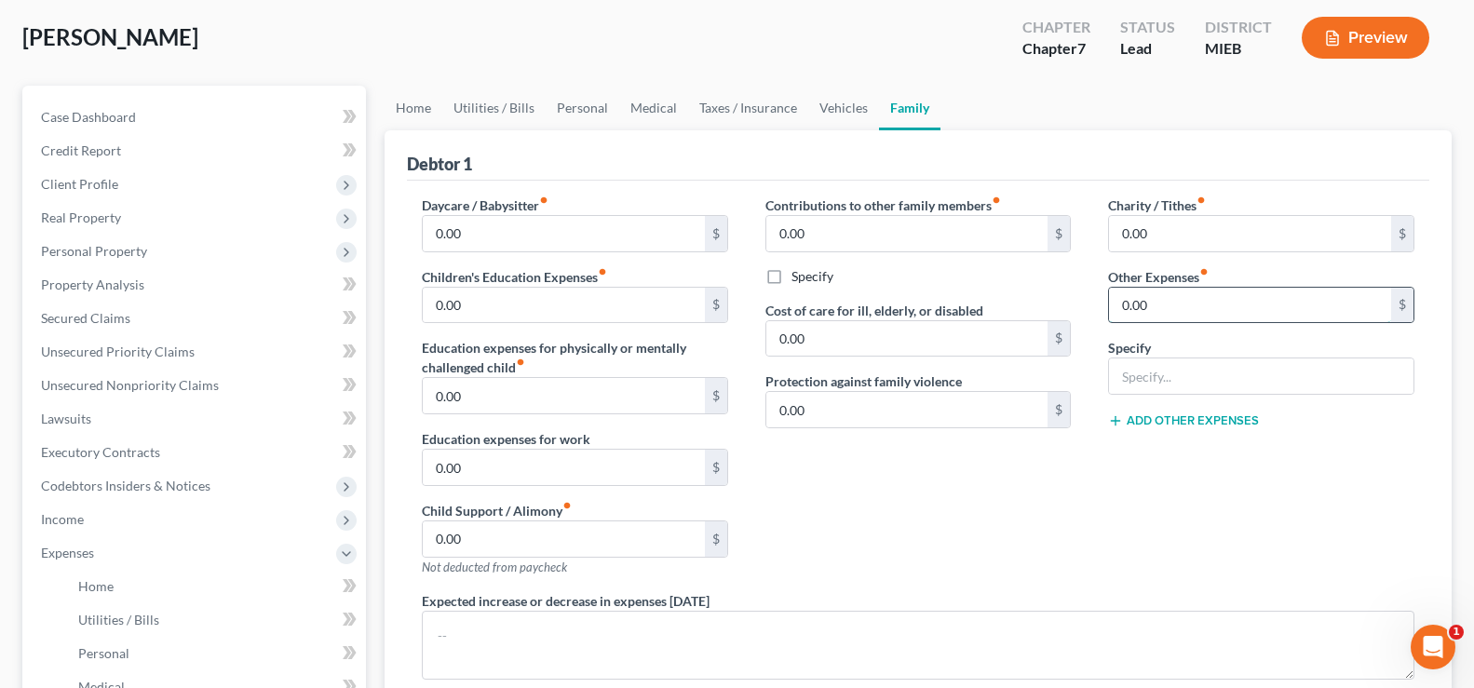
click at [1173, 310] on input "0.00" at bounding box center [1250, 305] width 282 height 35
type input "50.00"
type input "Pet Care"
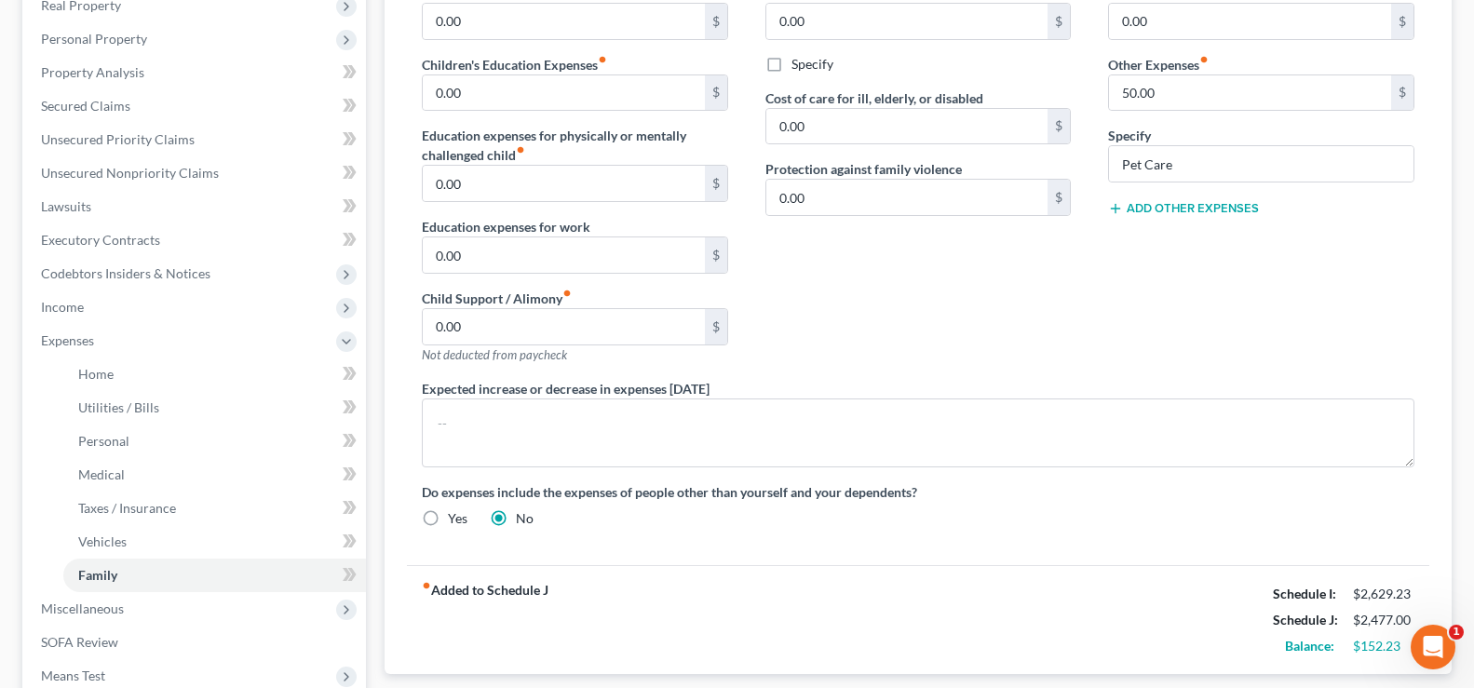
scroll to position [372, 0]
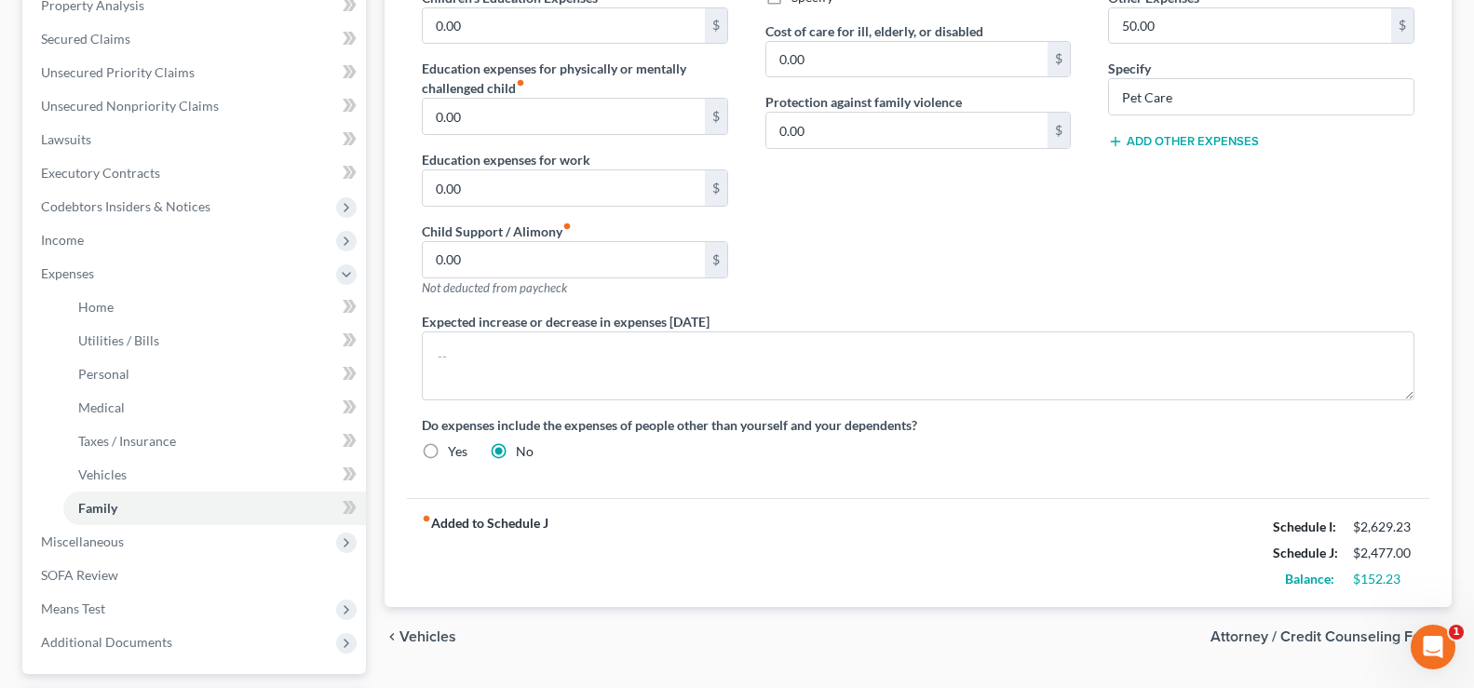
click at [1277, 633] on span "Attorney / Credit Counseling Fees" at bounding box center [1323, 636] width 226 height 15
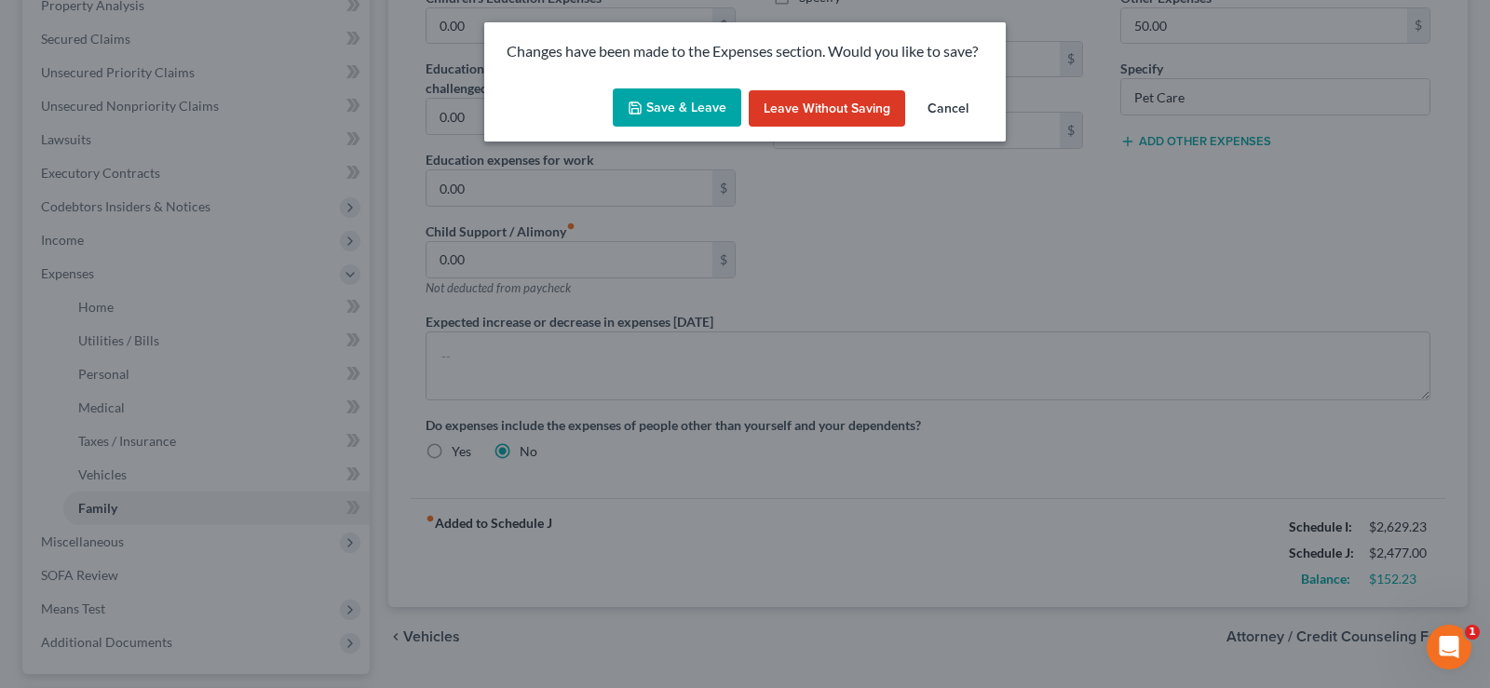
click at [685, 108] on button "Save & Leave" at bounding box center [677, 107] width 128 height 39
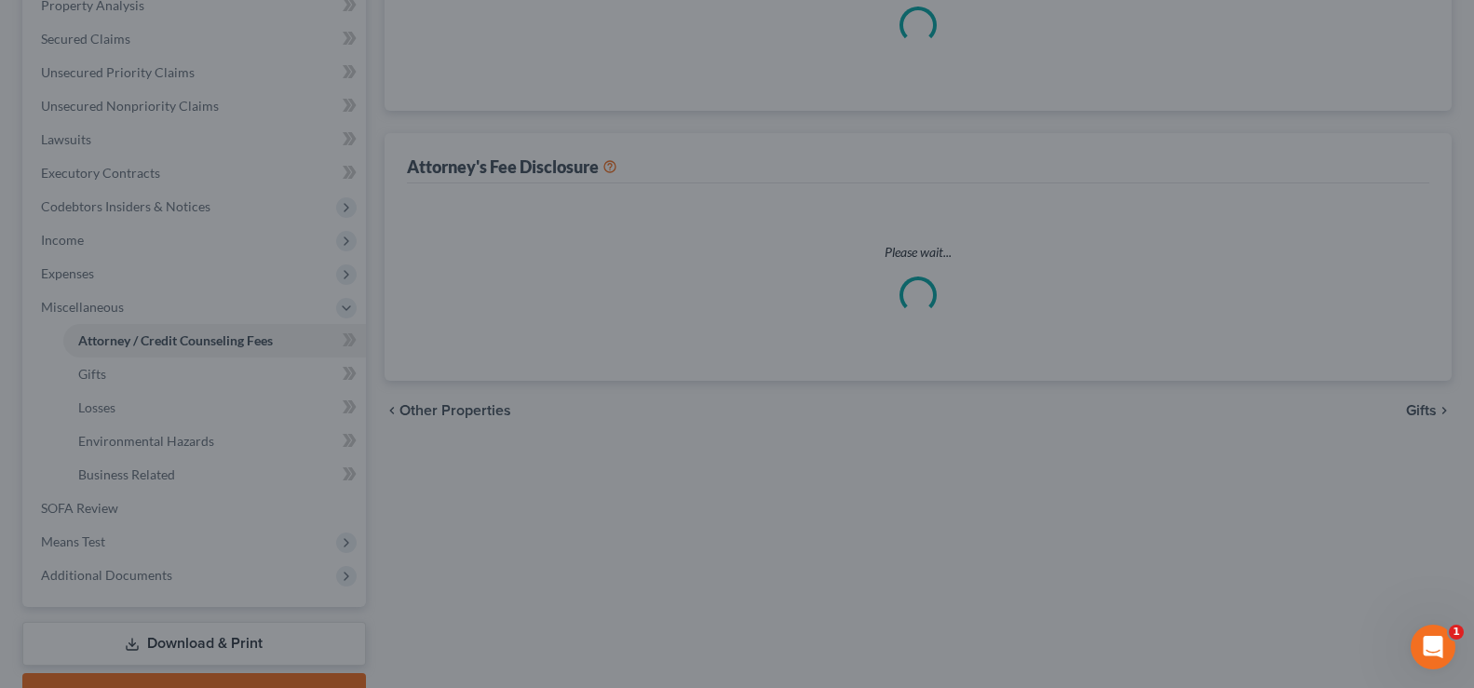
select select "0"
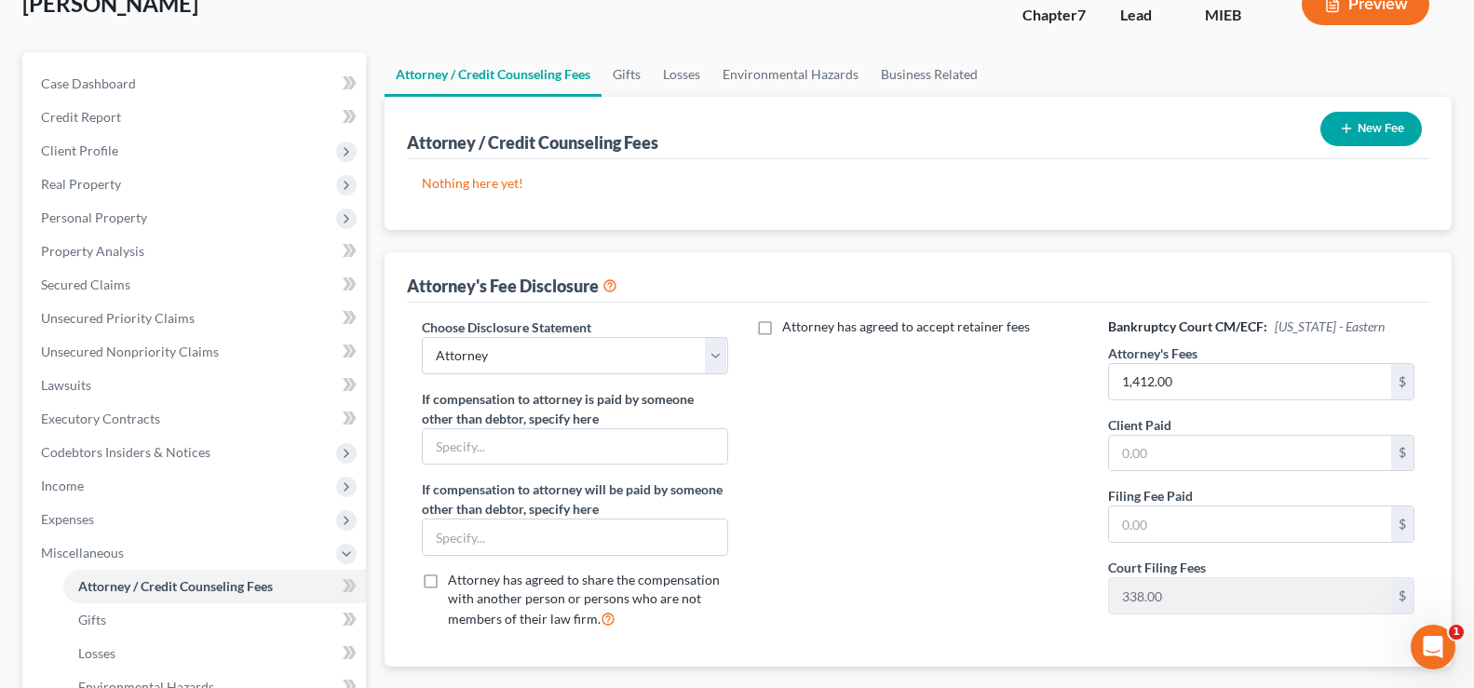
scroll to position [186, 0]
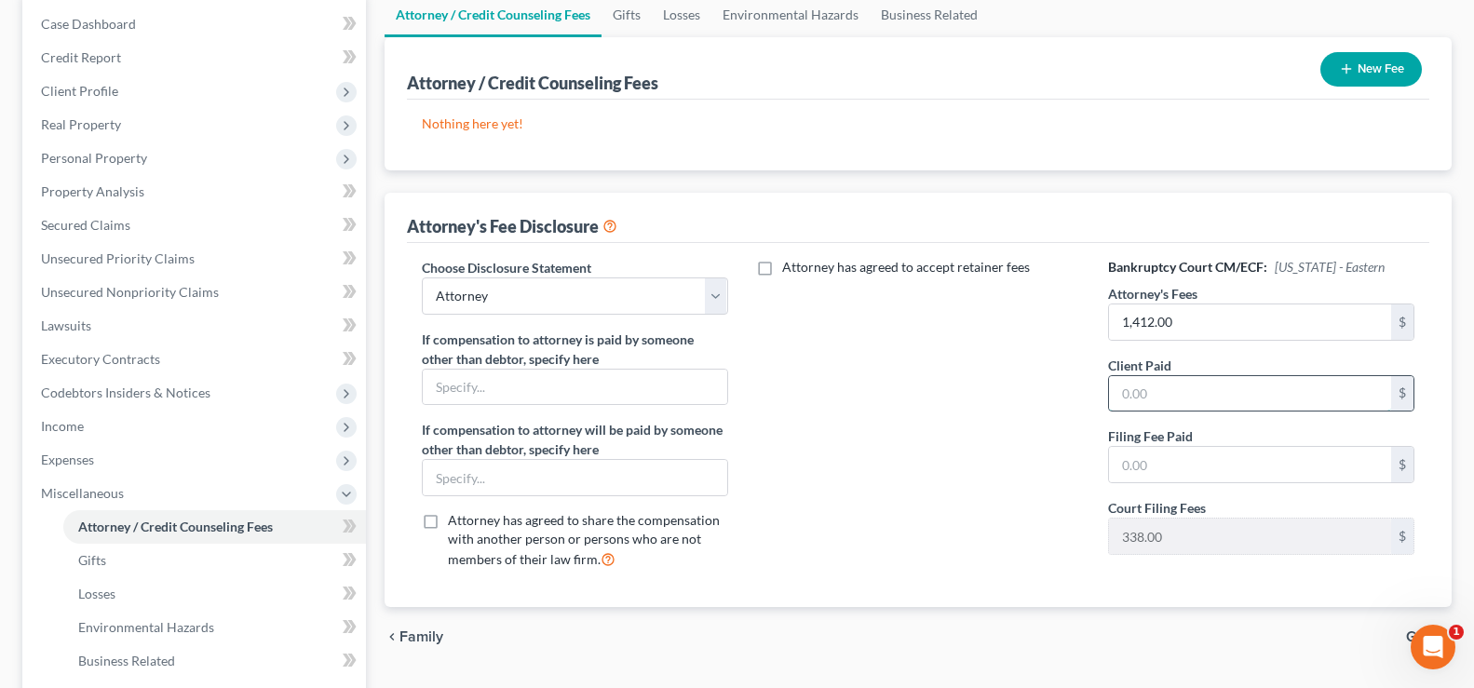
click at [1126, 389] on input "text" at bounding box center [1250, 393] width 282 height 35
click at [1120, 466] on input "text" at bounding box center [1250, 464] width 282 height 35
type input "338.00"
click at [1136, 400] on input "text" at bounding box center [1250, 393] width 282 height 35
type input "1,750"
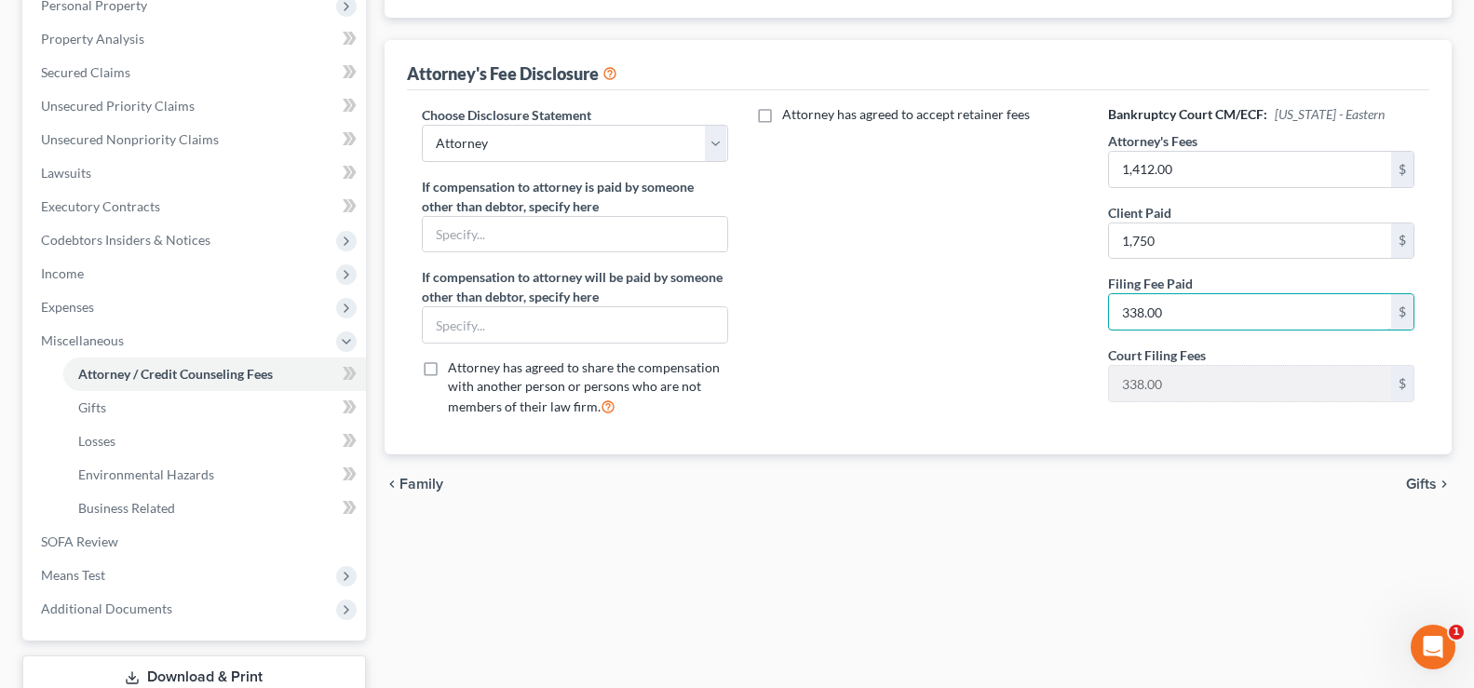
scroll to position [372, 0]
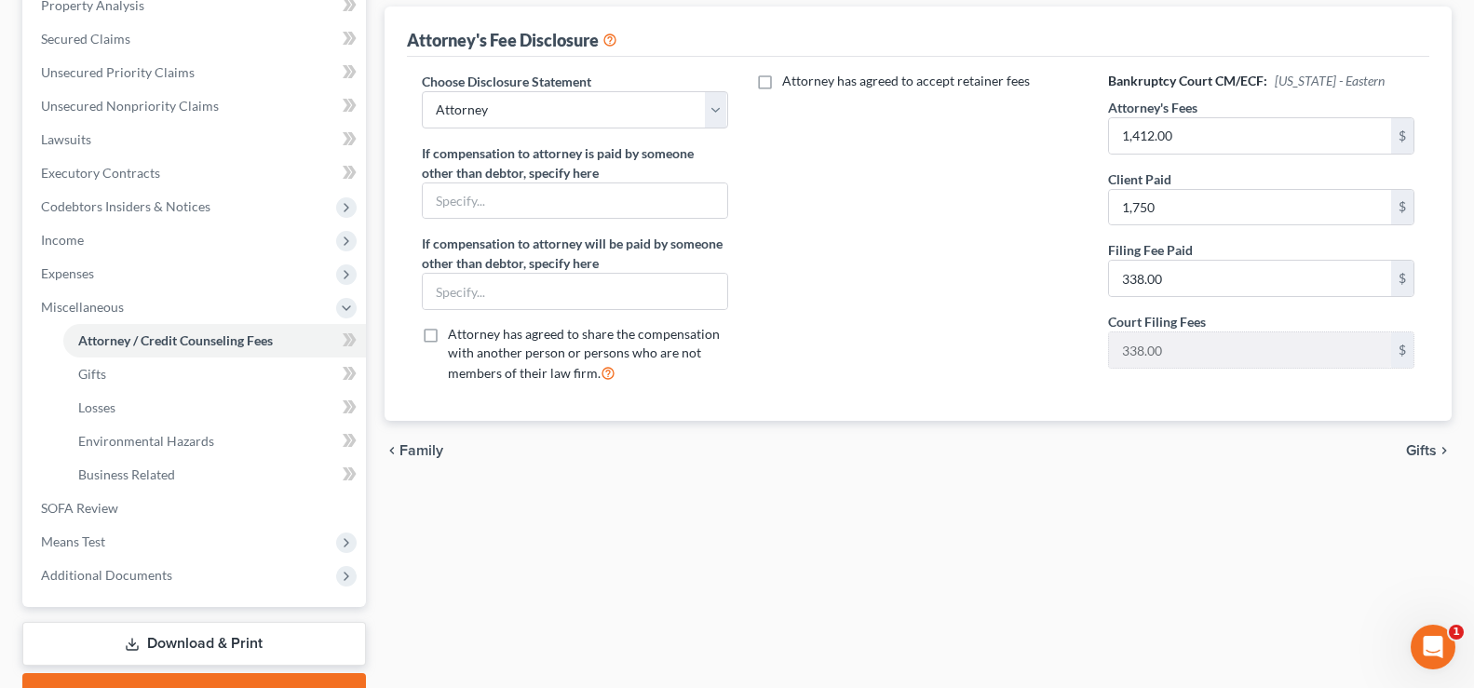
click at [1425, 449] on span "Gifts" at bounding box center [1421, 450] width 31 height 15
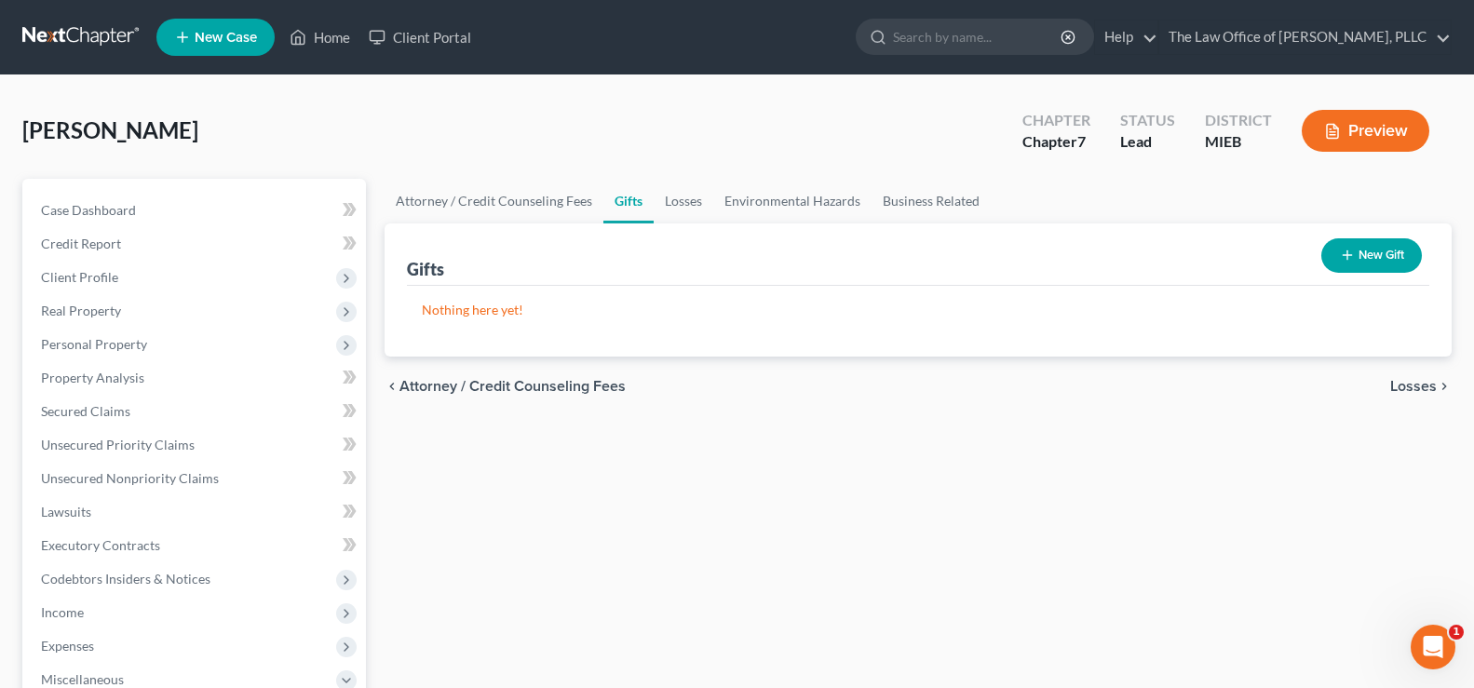
click at [1438, 385] on icon "chevron_right" at bounding box center [1444, 386] width 15 height 15
click at [1428, 394] on span "Environmental Hazards" at bounding box center [1358, 386] width 156 height 15
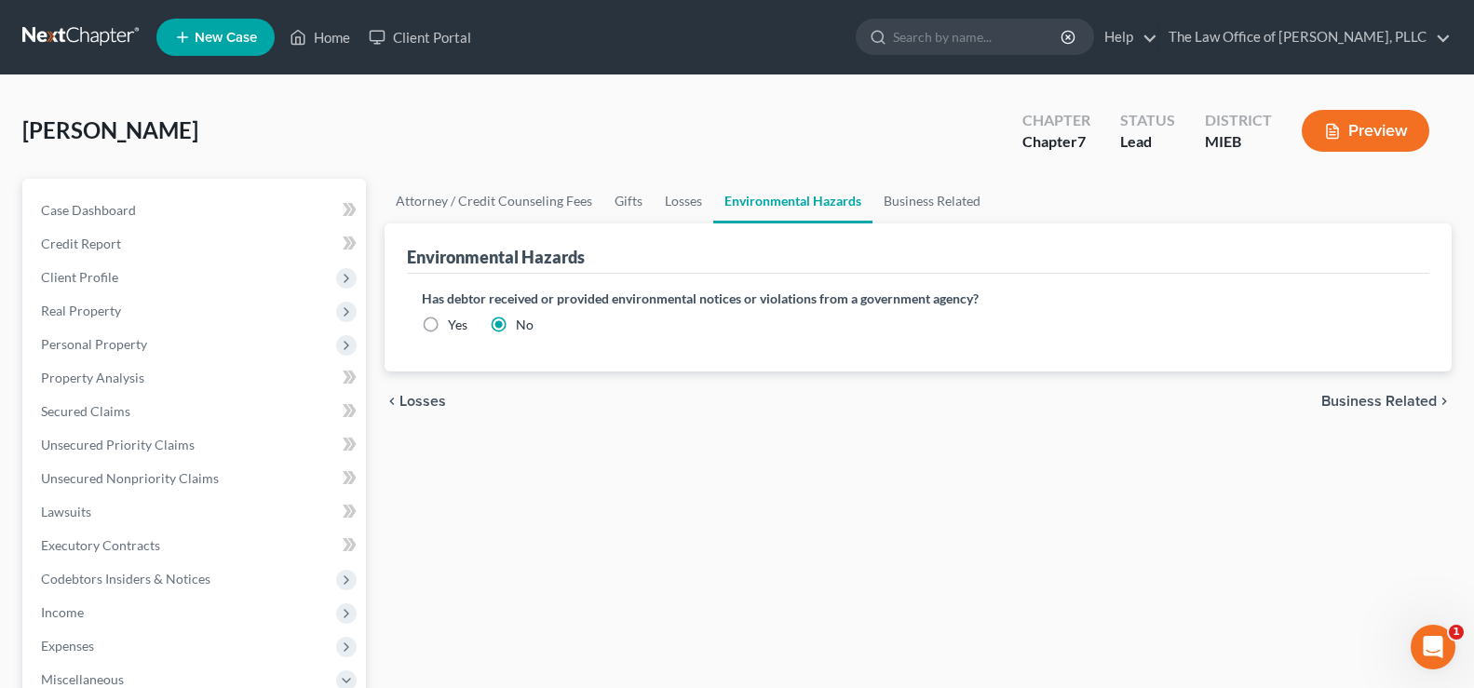
click at [1428, 394] on span "Business Related" at bounding box center [1378, 401] width 115 height 15
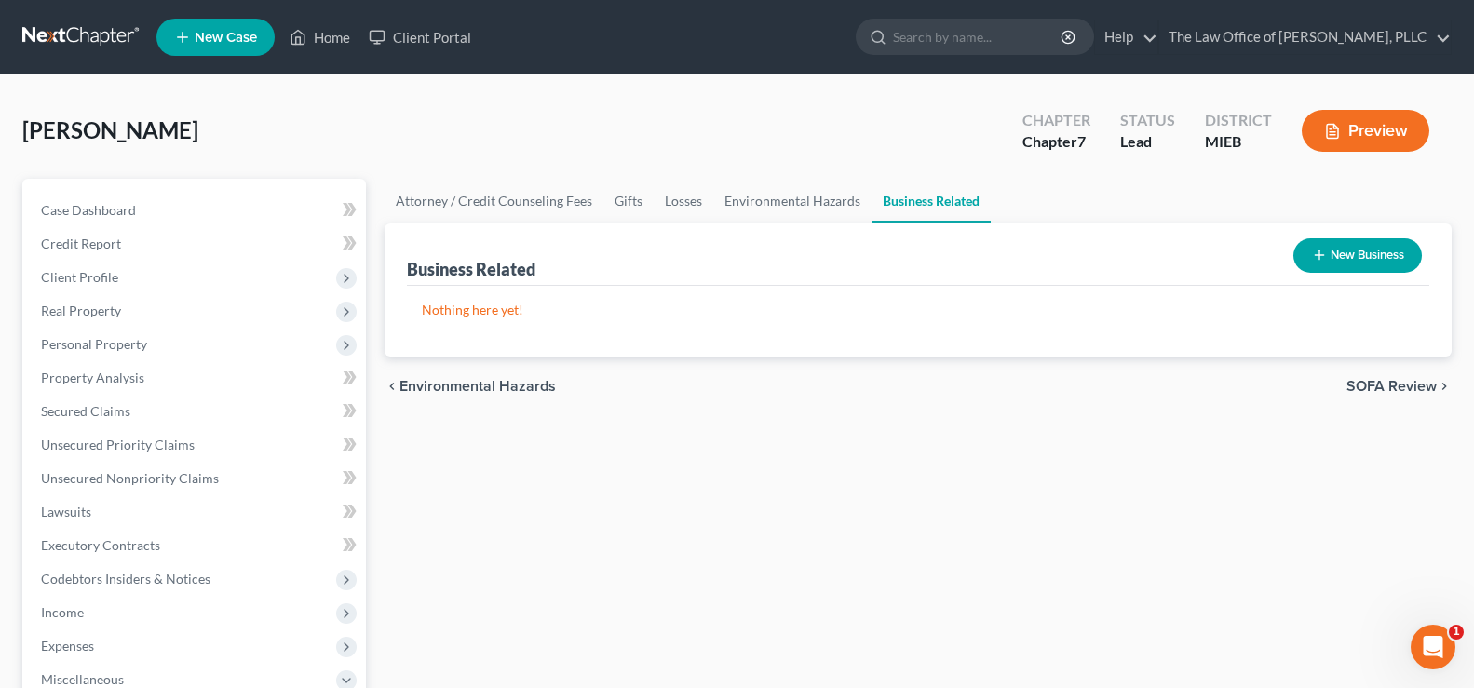
click at [1428, 394] on span "SOFA Review" at bounding box center [1391, 386] width 90 height 15
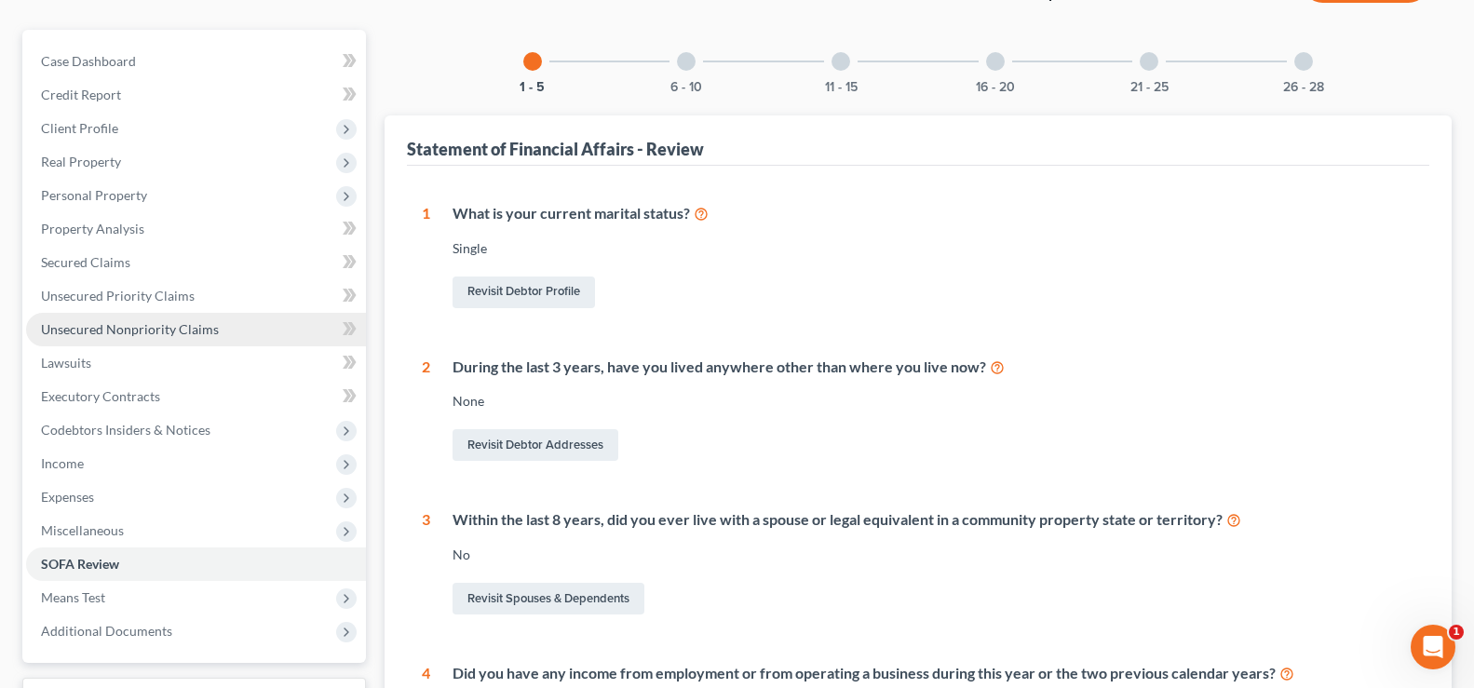
scroll to position [186, 0]
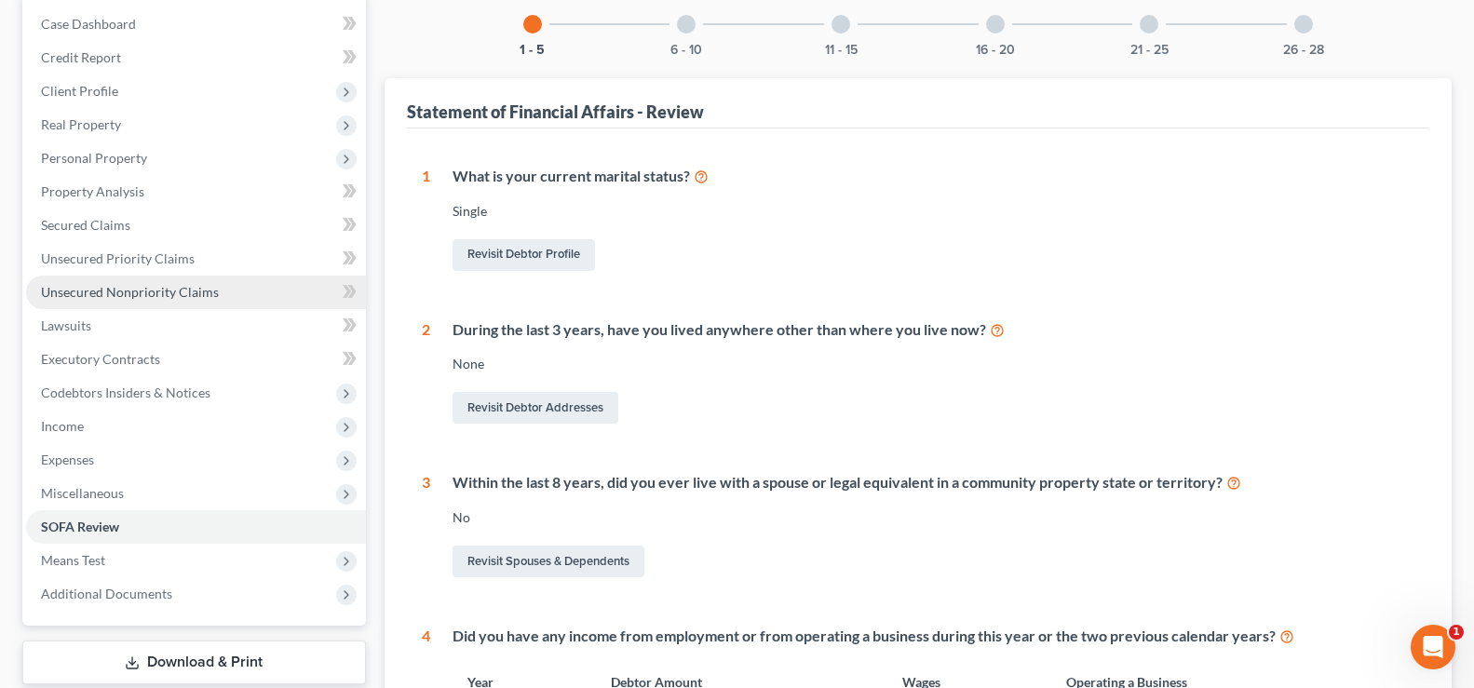
click at [88, 469] on span "Expenses" at bounding box center [196, 460] width 340 height 34
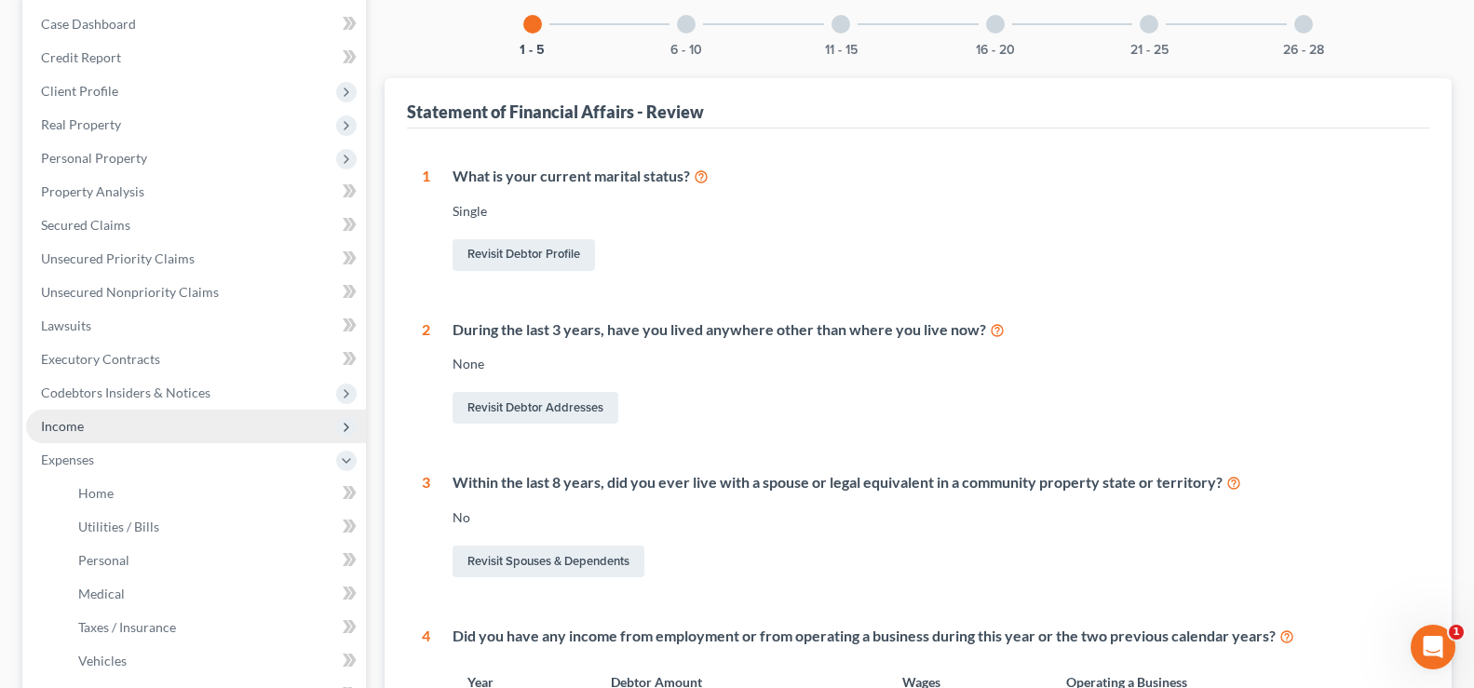
click at [65, 423] on span "Income" at bounding box center [62, 426] width 43 height 16
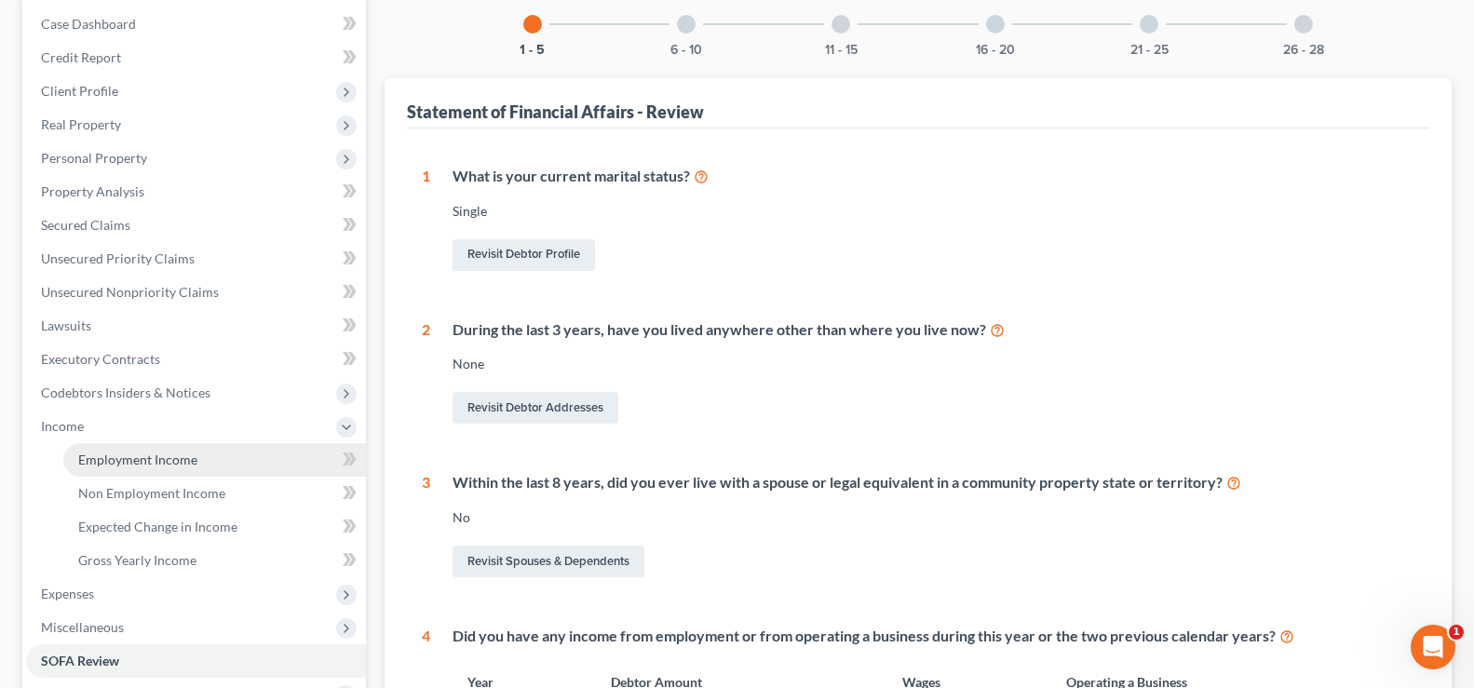
click at [83, 455] on span "Employment Income" at bounding box center [137, 460] width 119 height 16
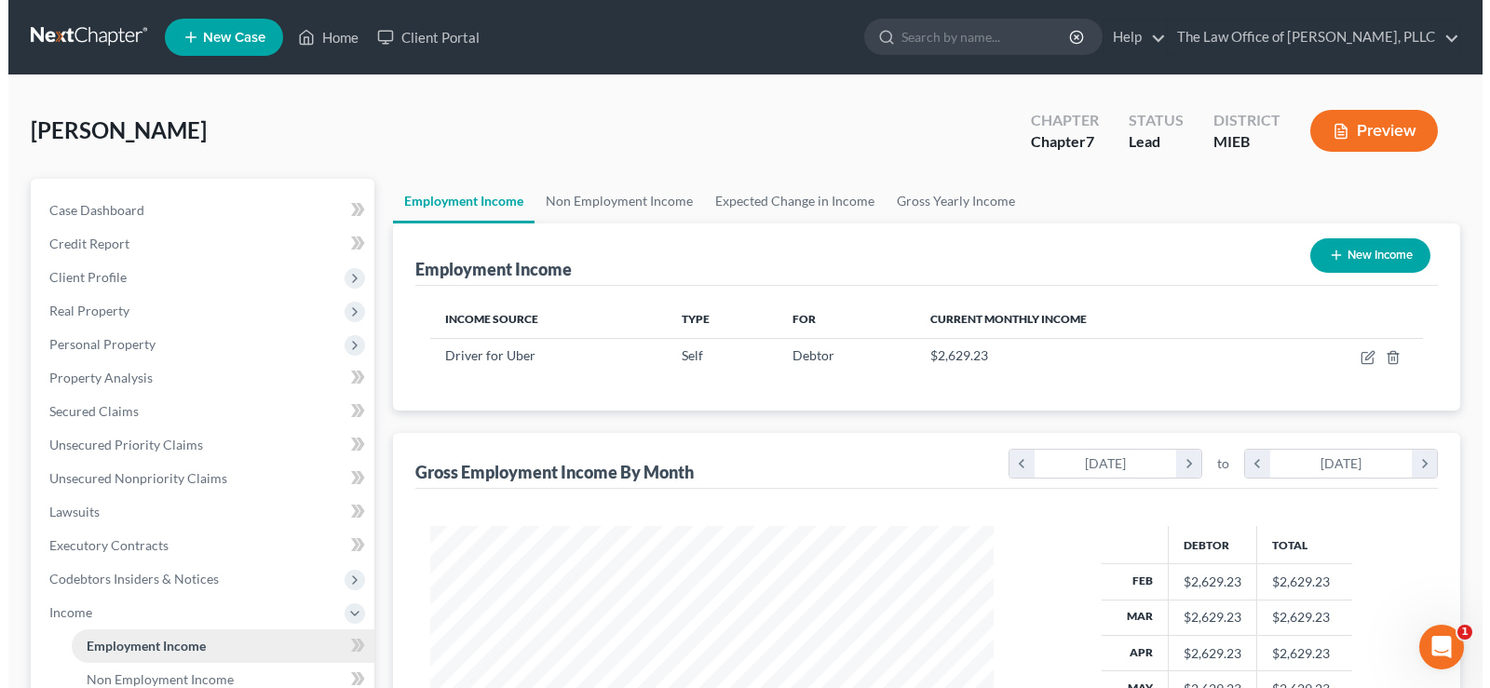
scroll to position [334, 601]
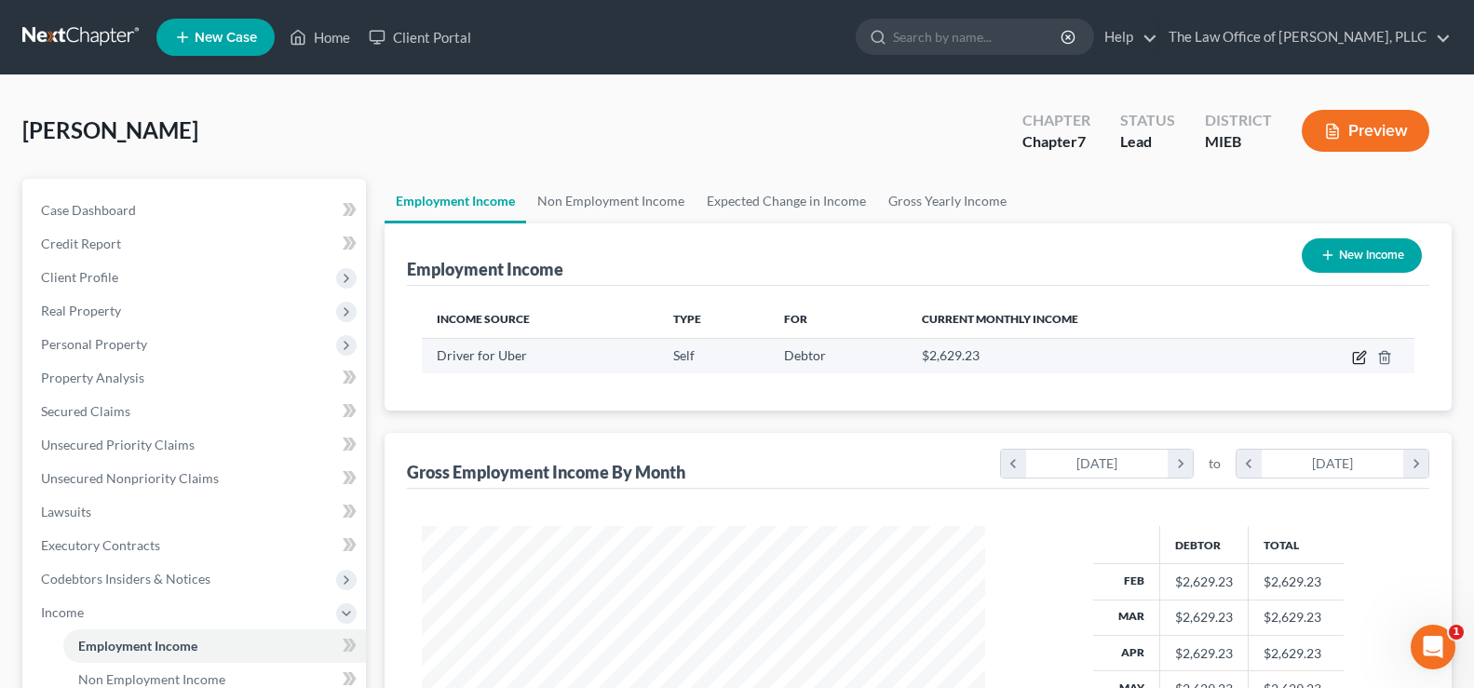
click at [1359, 361] on icon "button" at bounding box center [1359, 357] width 15 height 15
select select "1"
select select "4"
select select "0"
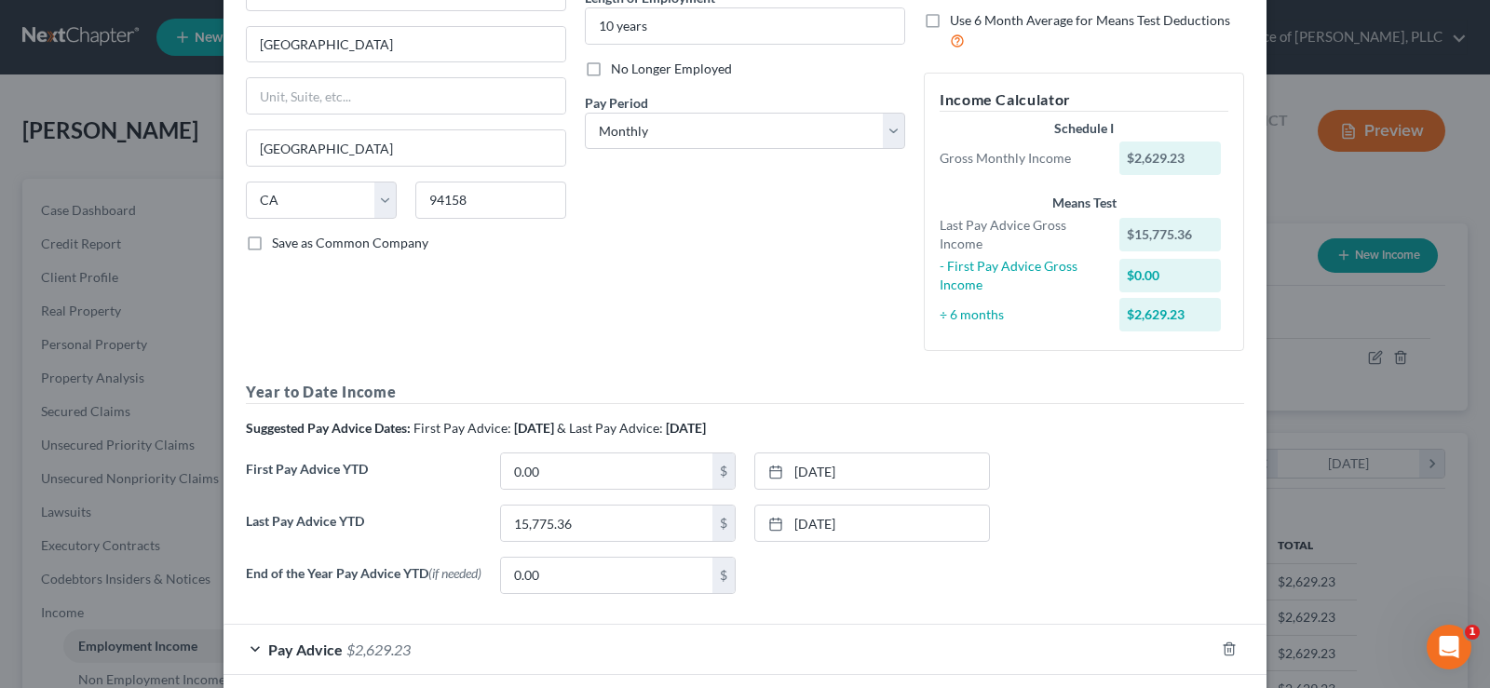
scroll to position [296, 0]
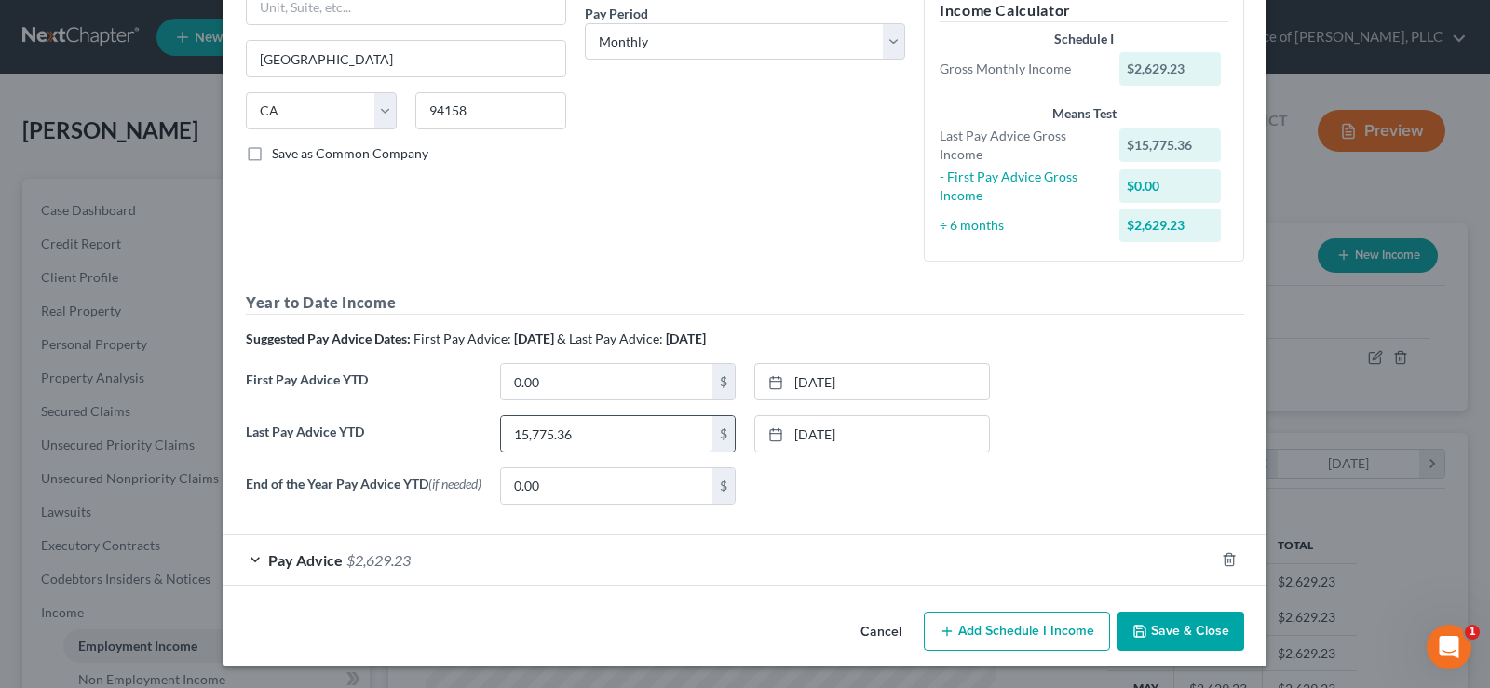
click at [695, 431] on input "15,775.36" at bounding box center [606, 433] width 211 height 35
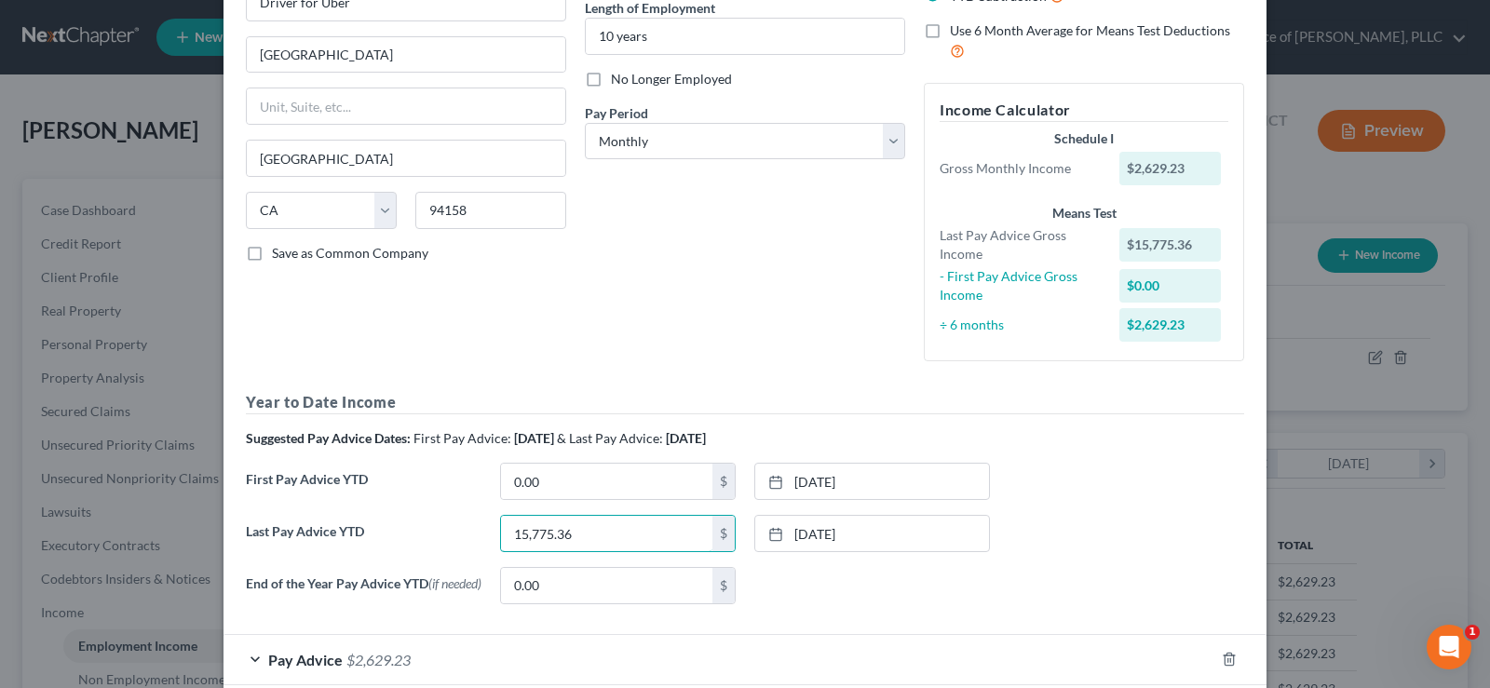
scroll to position [17, 0]
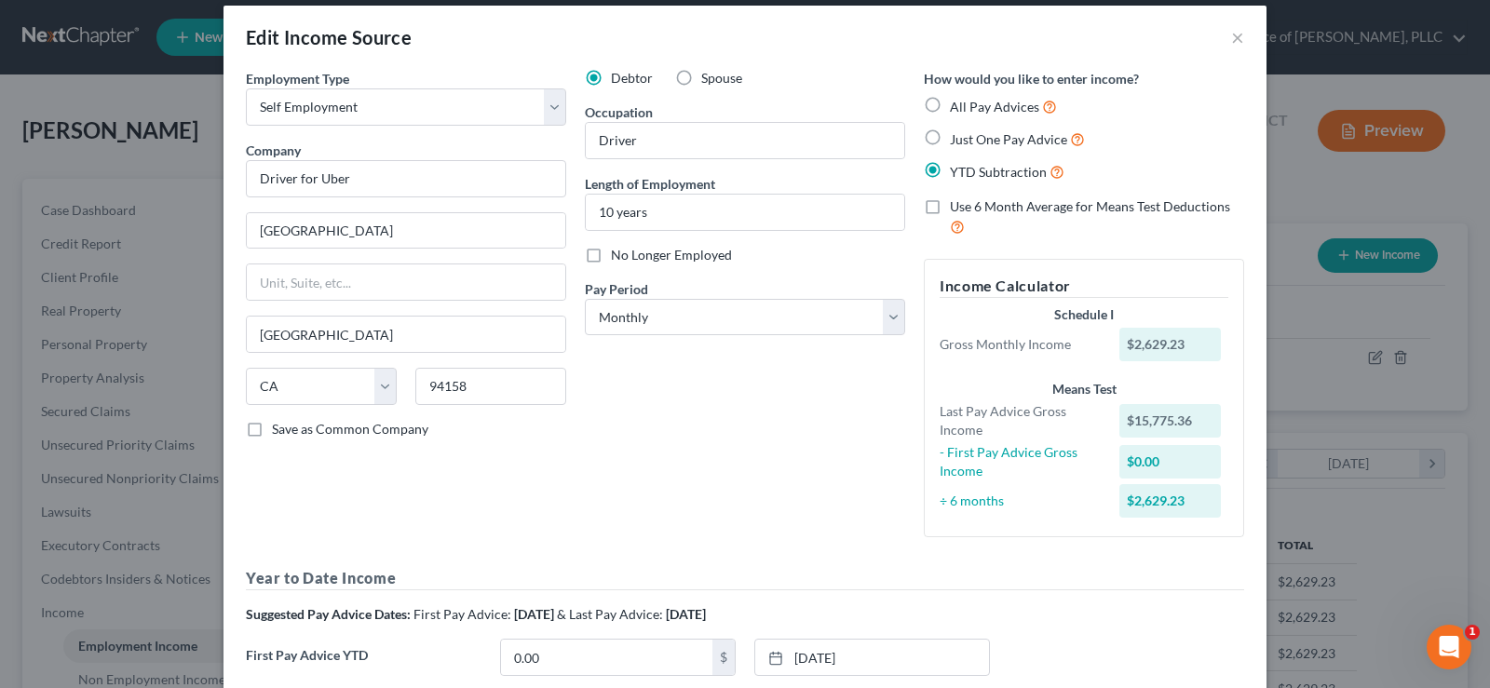
drag, startPoint x: 921, startPoint y: 136, endPoint x: 739, endPoint y: 427, distance: 343.3
click at [950, 136] on label "Just One Pay Advice" at bounding box center [1017, 138] width 135 height 21
click at [957, 136] on input "Just One Pay Advice" at bounding box center [963, 134] width 12 height 12
radio input "true"
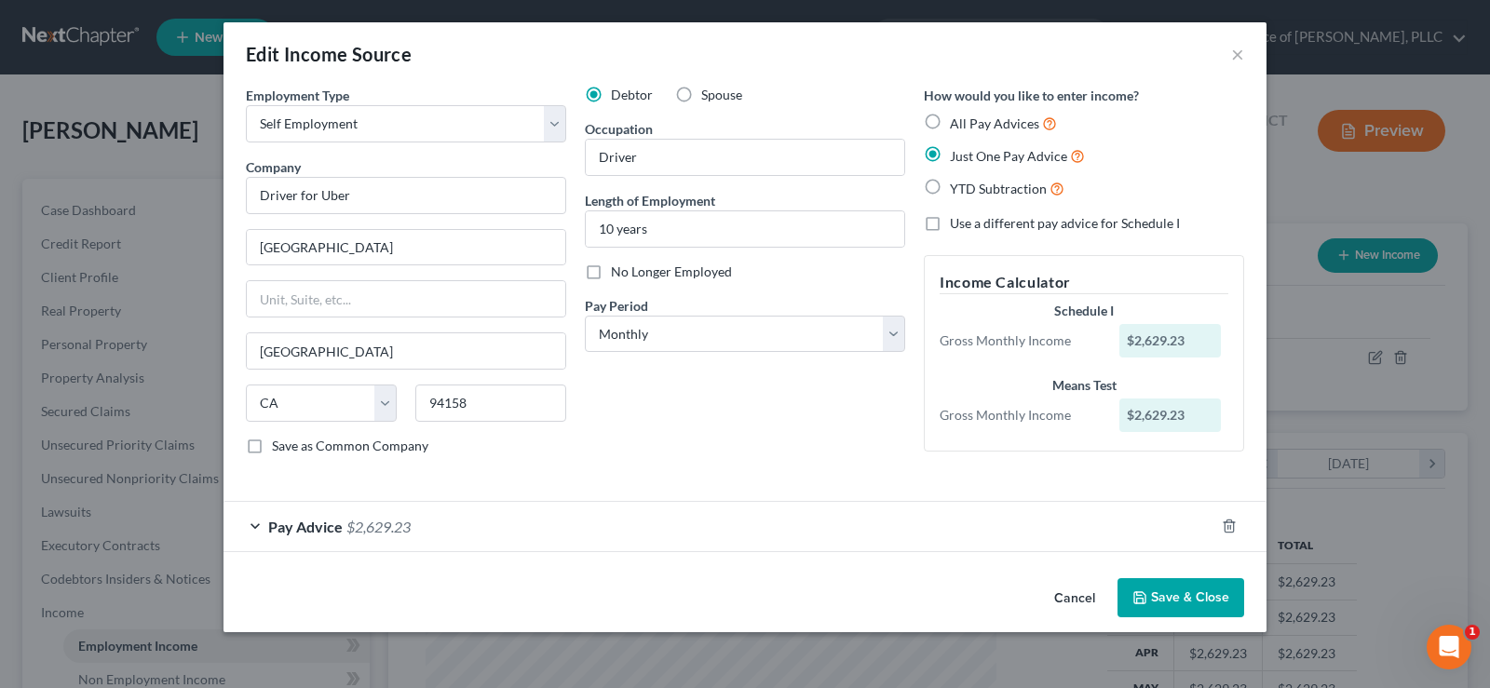
scroll to position [0, 0]
click at [524, 565] on div "Employment Type * Select Full or [DEMOGRAPHIC_DATA] Employment Self Employment …" at bounding box center [744, 328] width 1043 height 485
click at [267, 532] on div "Pay Advice $2,629.23" at bounding box center [718, 526] width 991 height 49
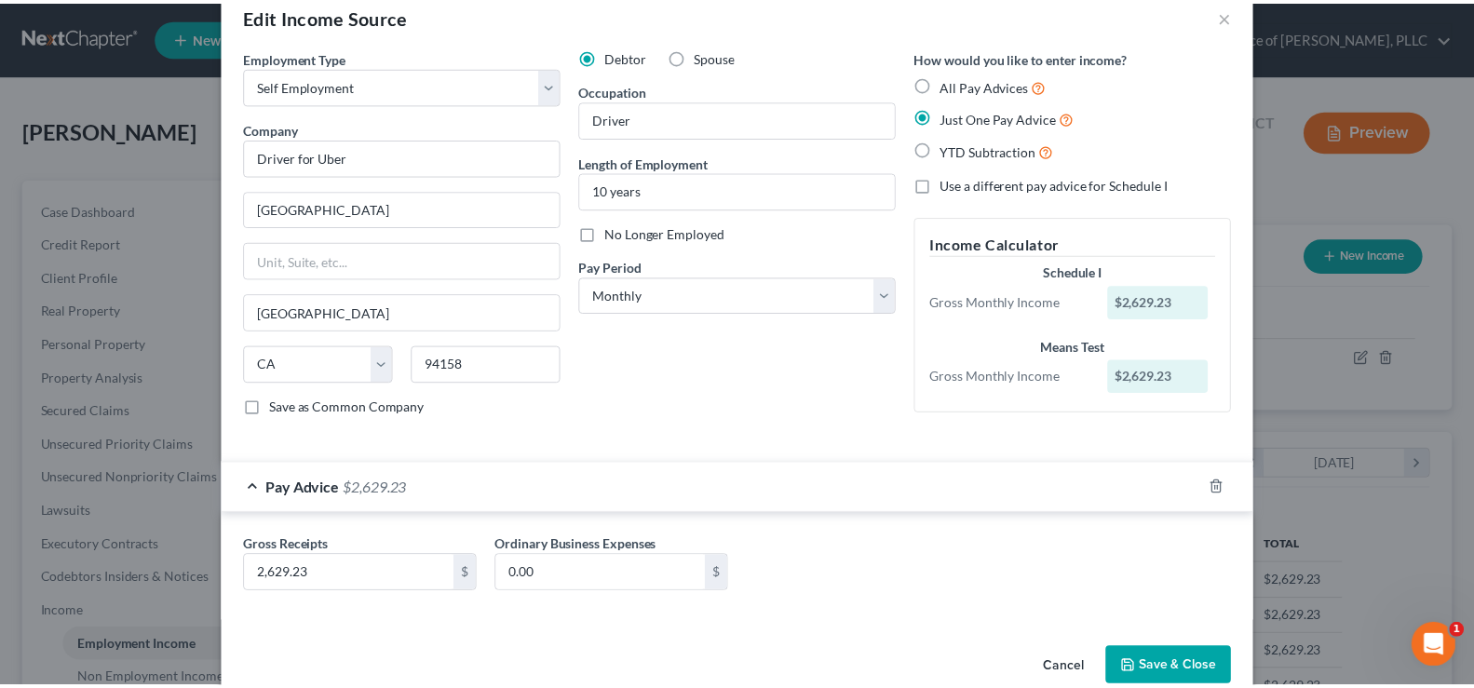
scroll to position [74, 0]
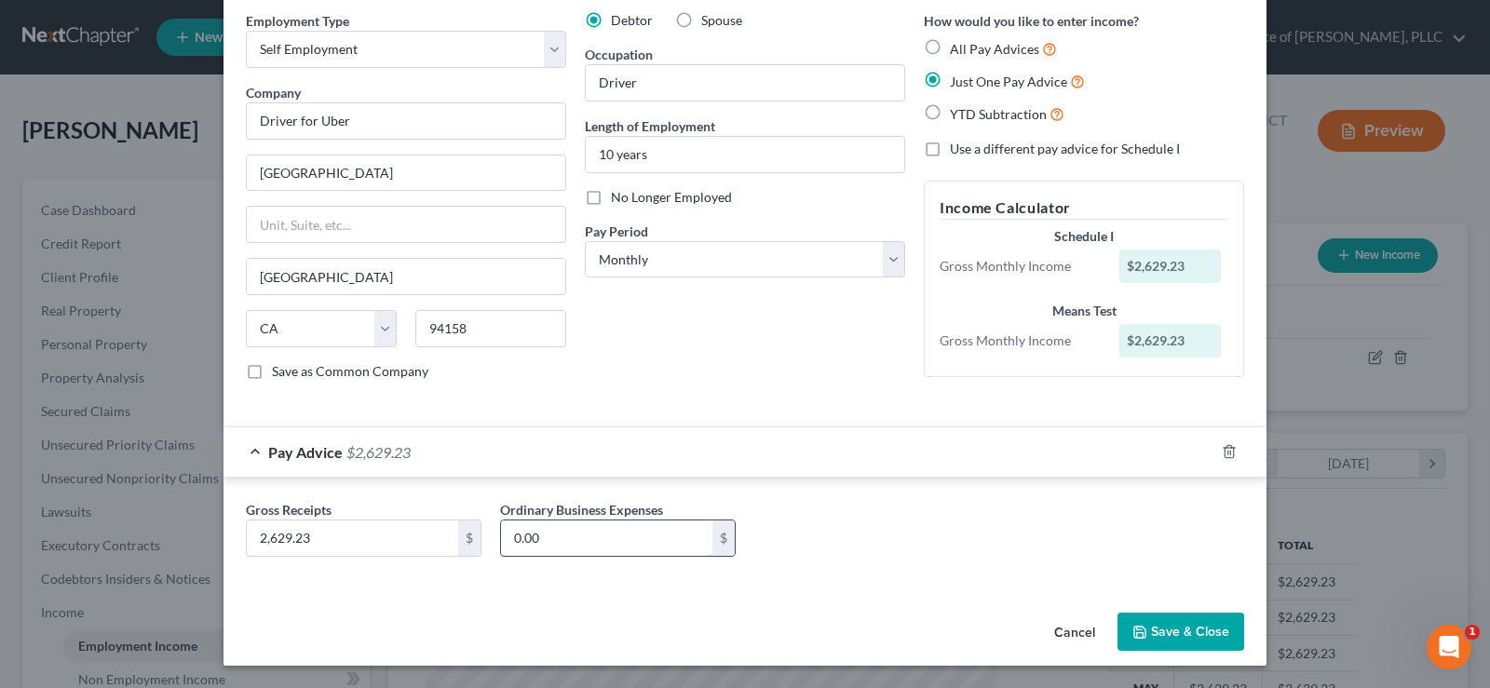
click at [568, 529] on input "0.00" at bounding box center [606, 537] width 211 height 35
type input "1,290"
click at [1143, 632] on button "Save & Close" at bounding box center [1180, 632] width 127 height 39
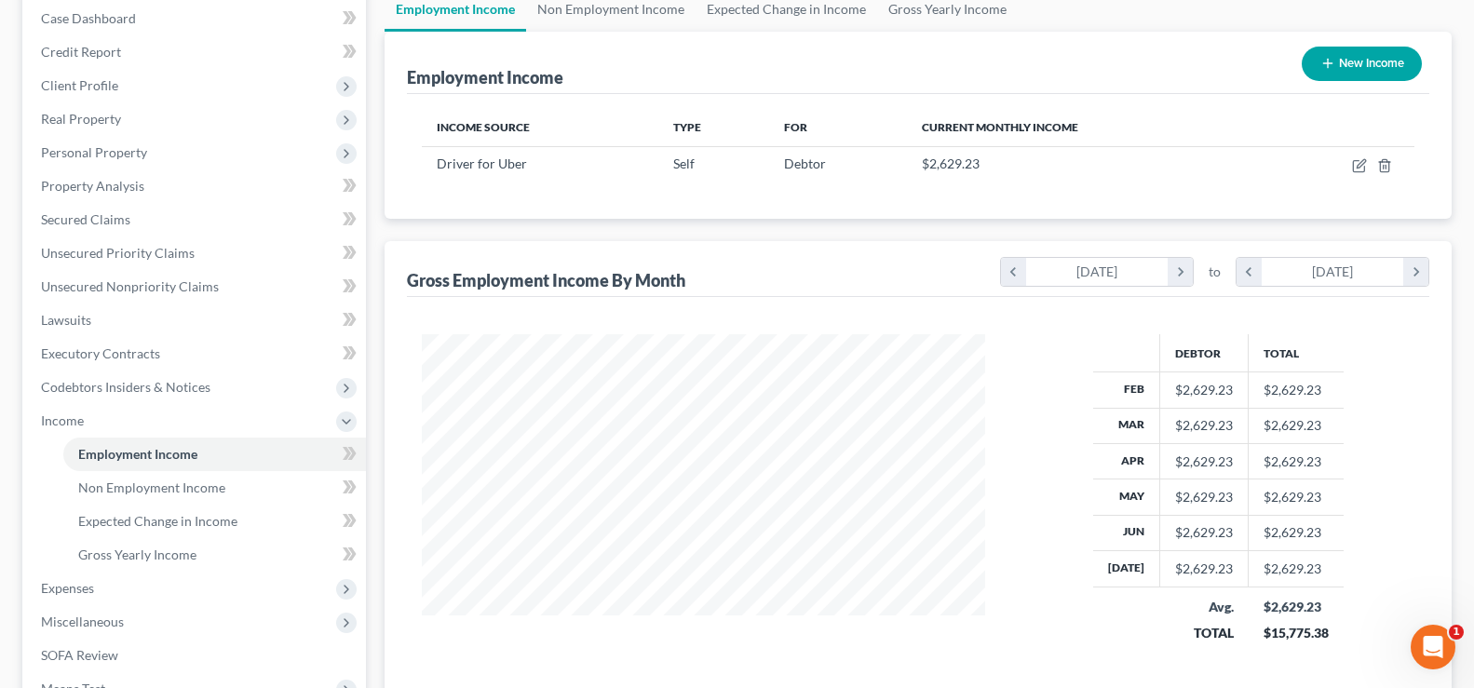
scroll to position [372, 0]
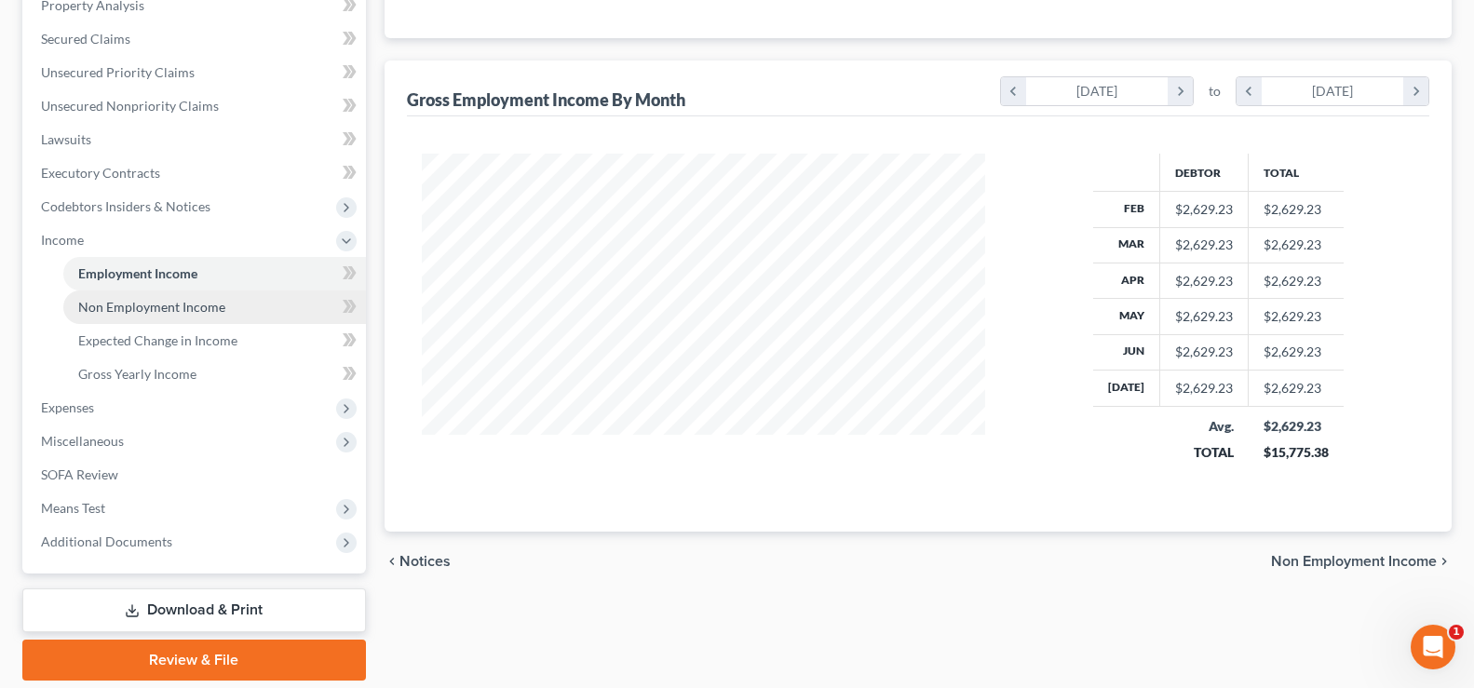
click at [218, 315] on link "Non Employment Income" at bounding box center [214, 307] width 303 height 34
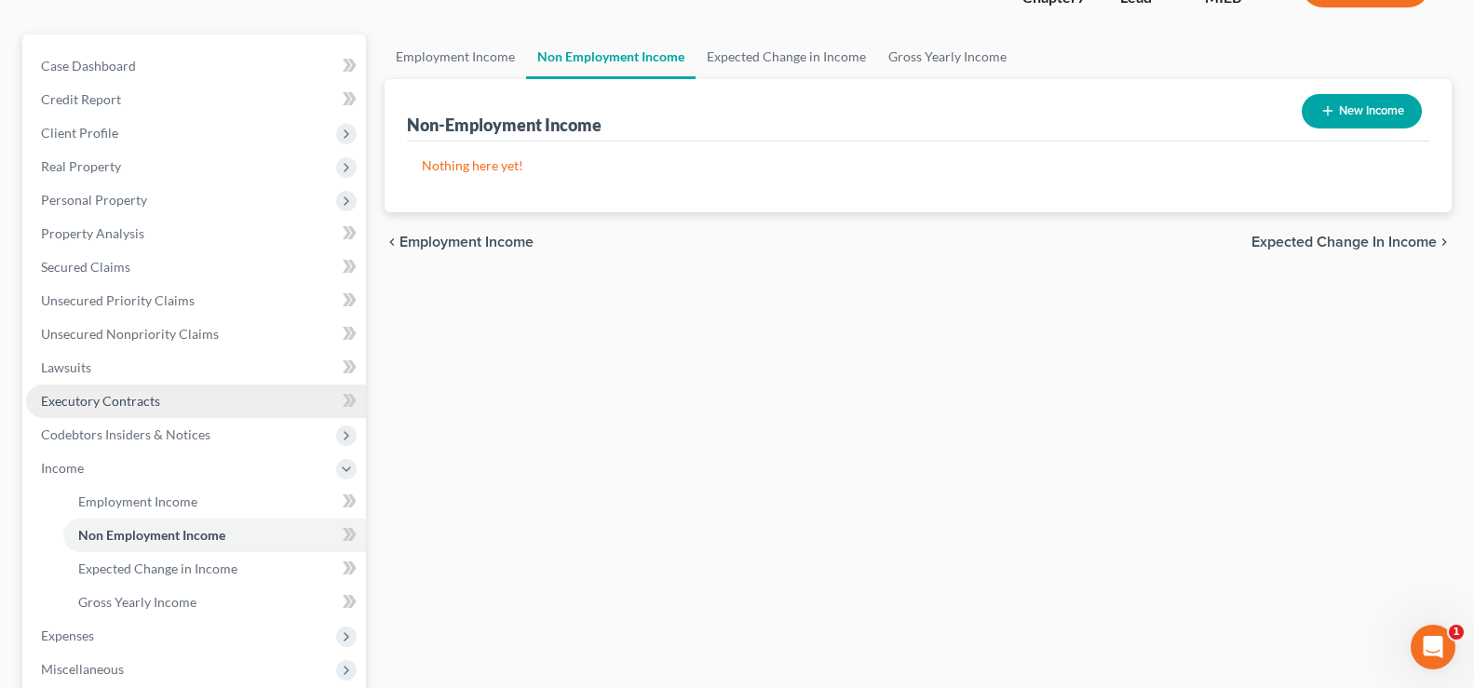
scroll to position [279, 0]
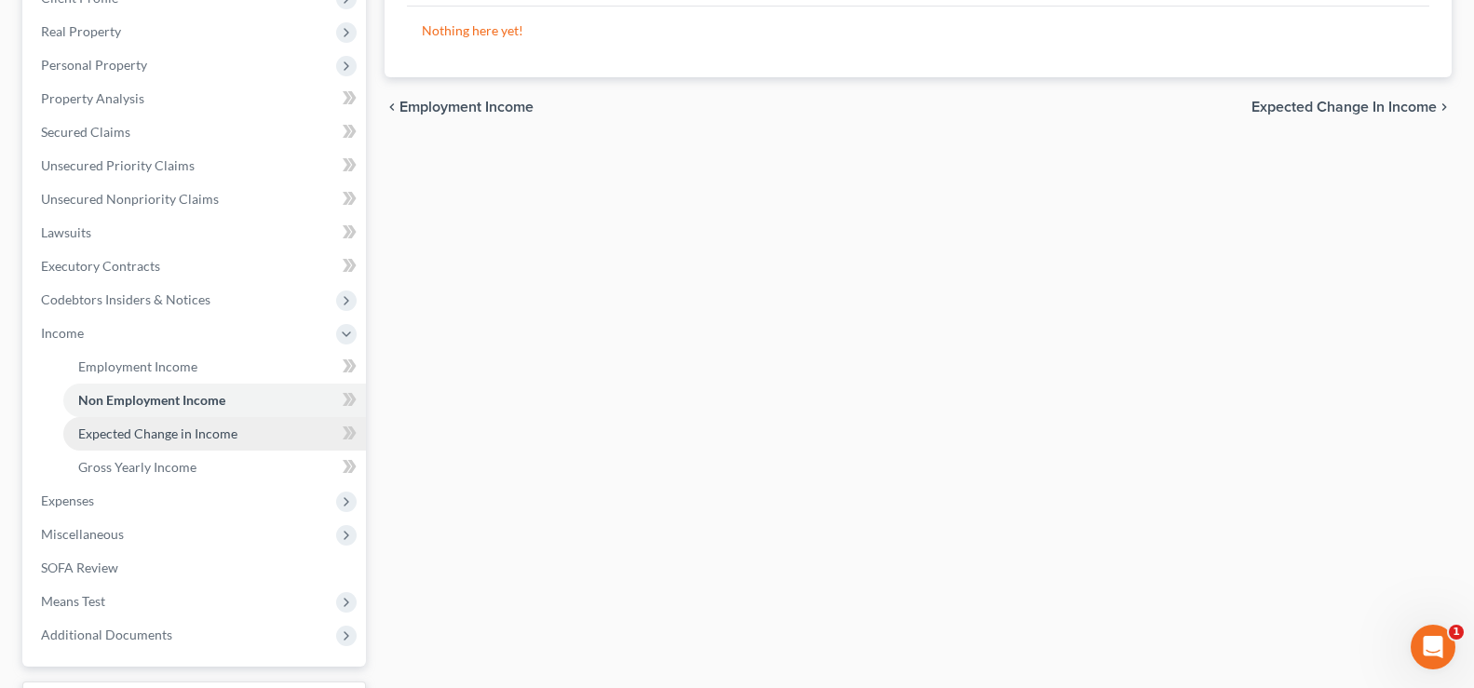
click at [238, 438] on link "Expected Change in Income" at bounding box center [214, 434] width 303 height 34
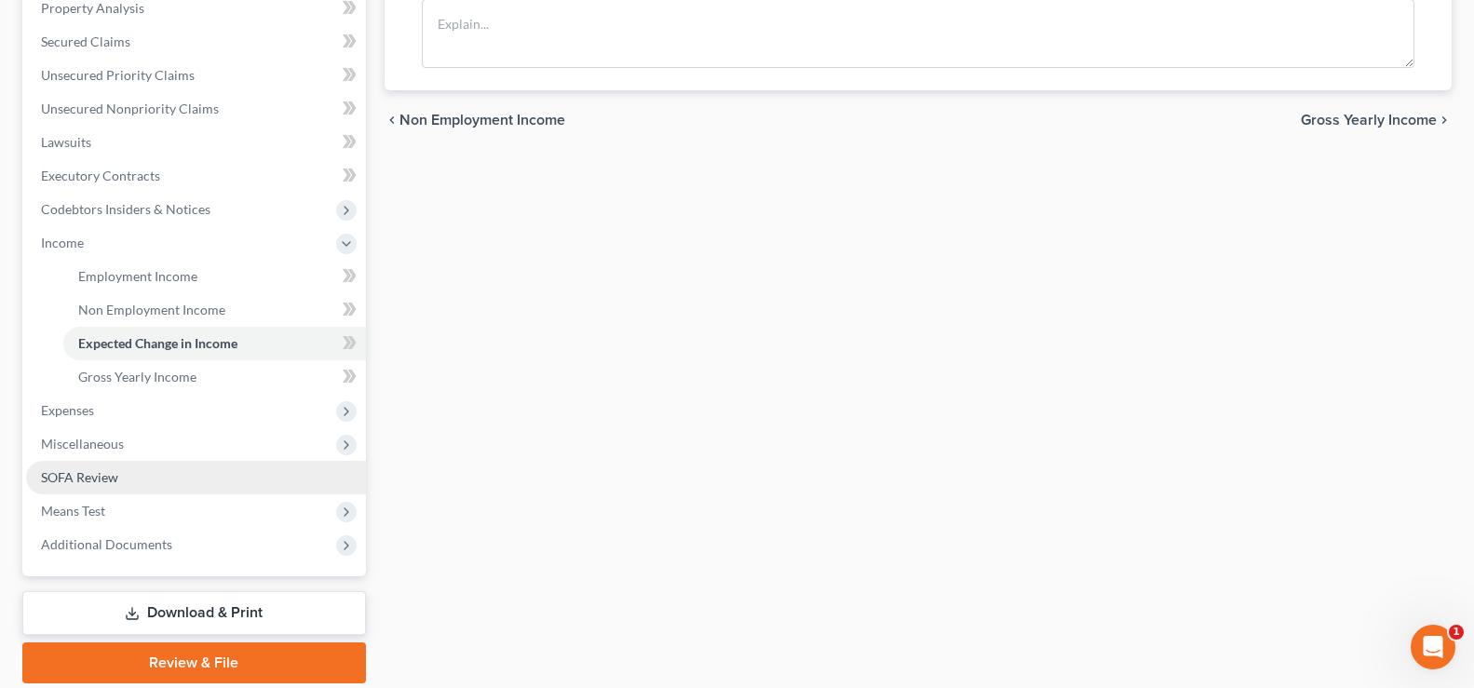
scroll to position [372, 0]
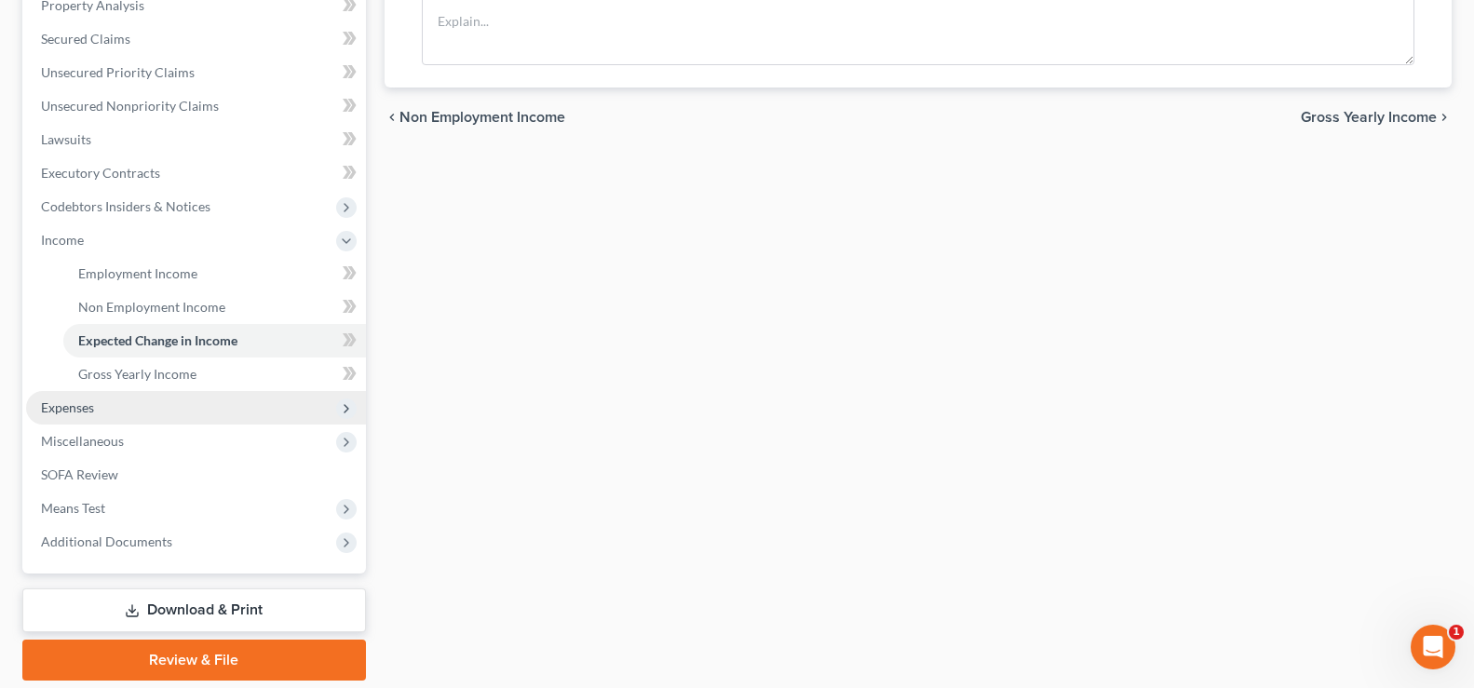
click at [86, 409] on span "Expenses" at bounding box center [67, 407] width 53 height 16
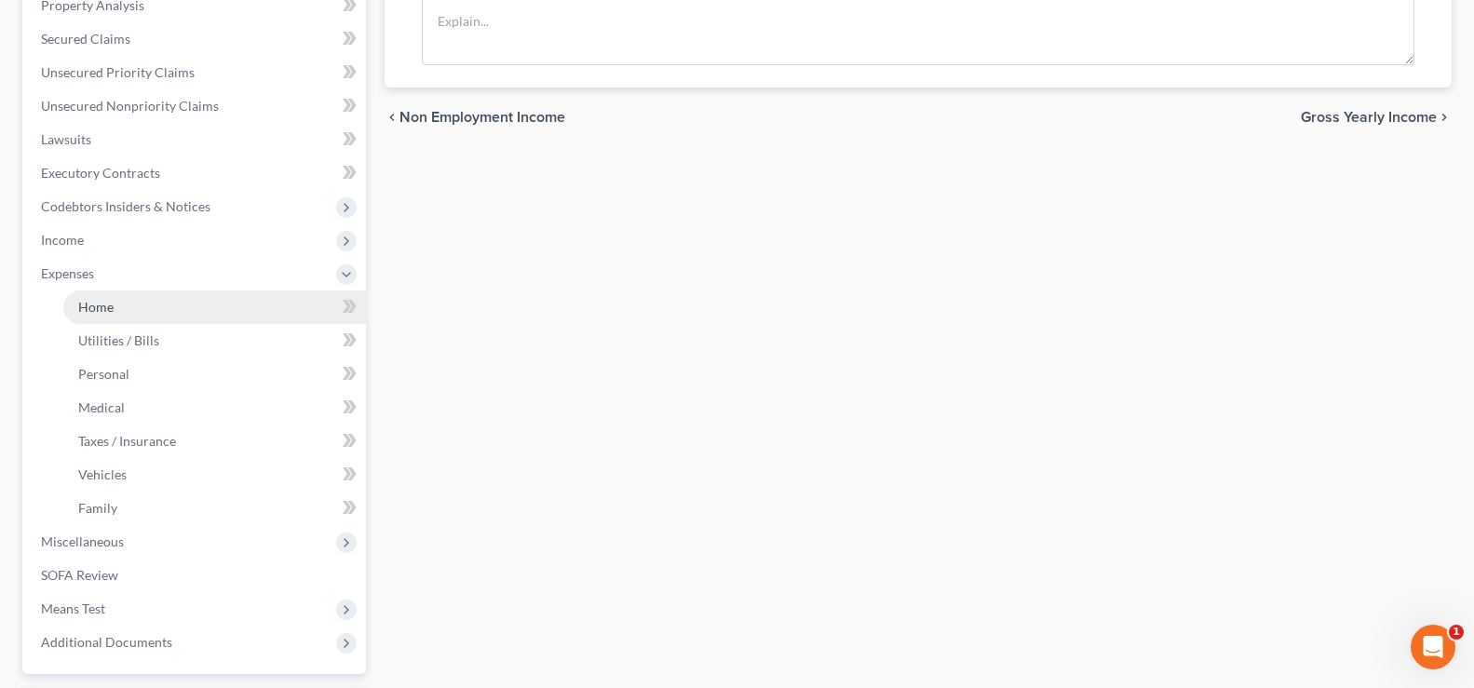
click at [117, 311] on link "Home" at bounding box center [214, 307] width 303 height 34
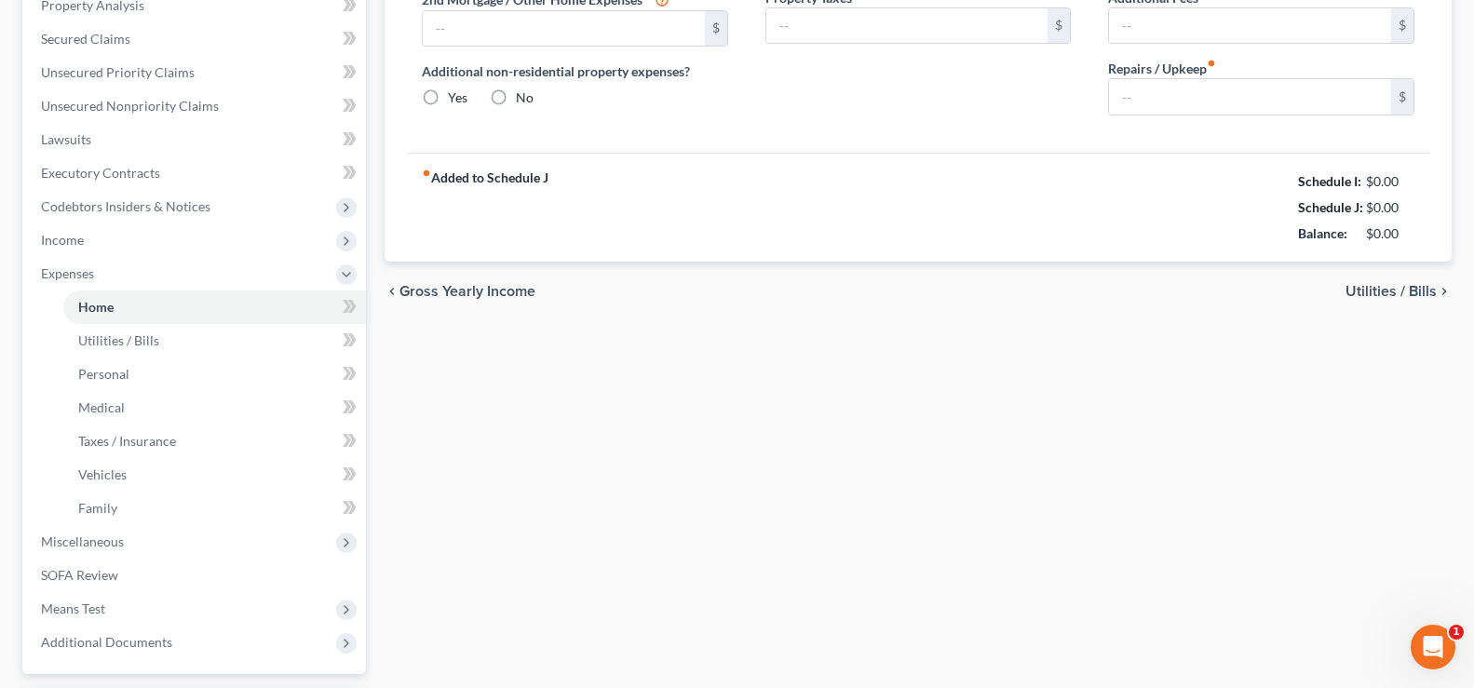
type input "700.00"
type input "0.00"
radio input "true"
type input "0.00"
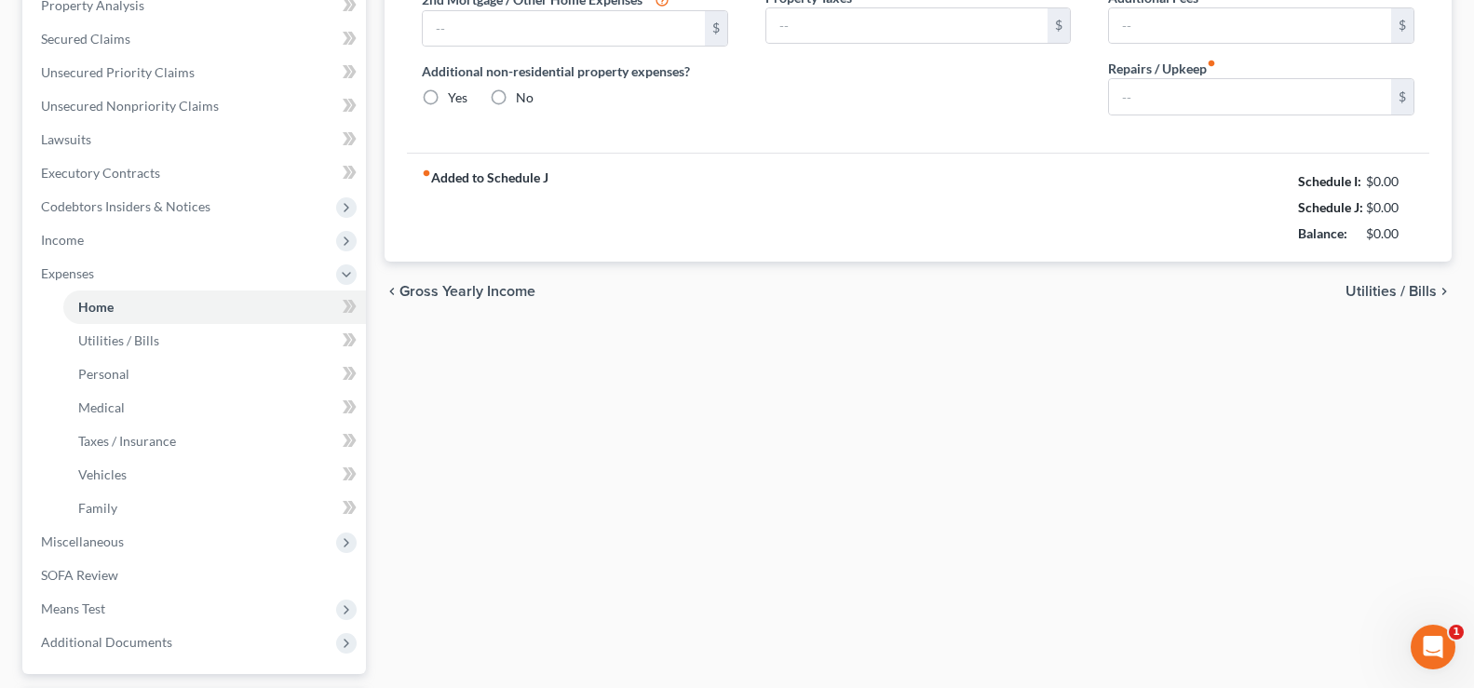
type input "0.00"
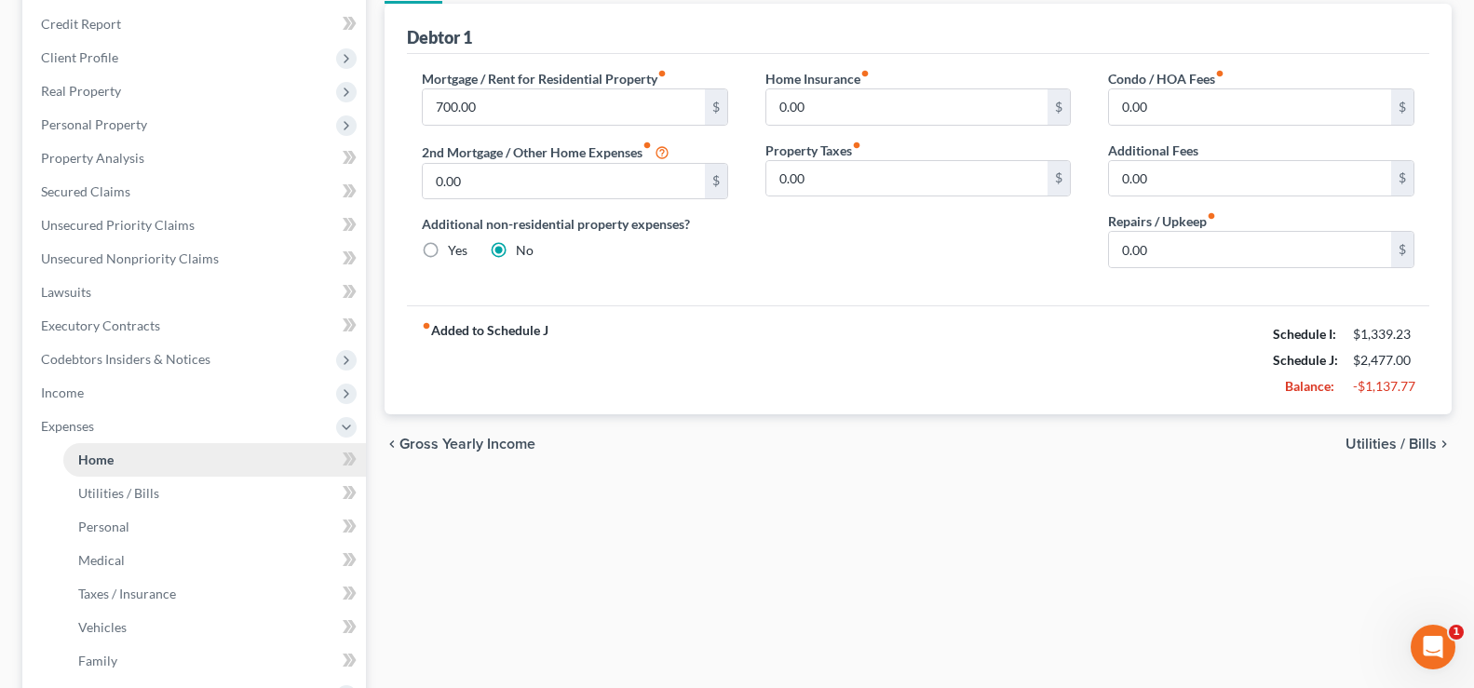
scroll to position [279, 0]
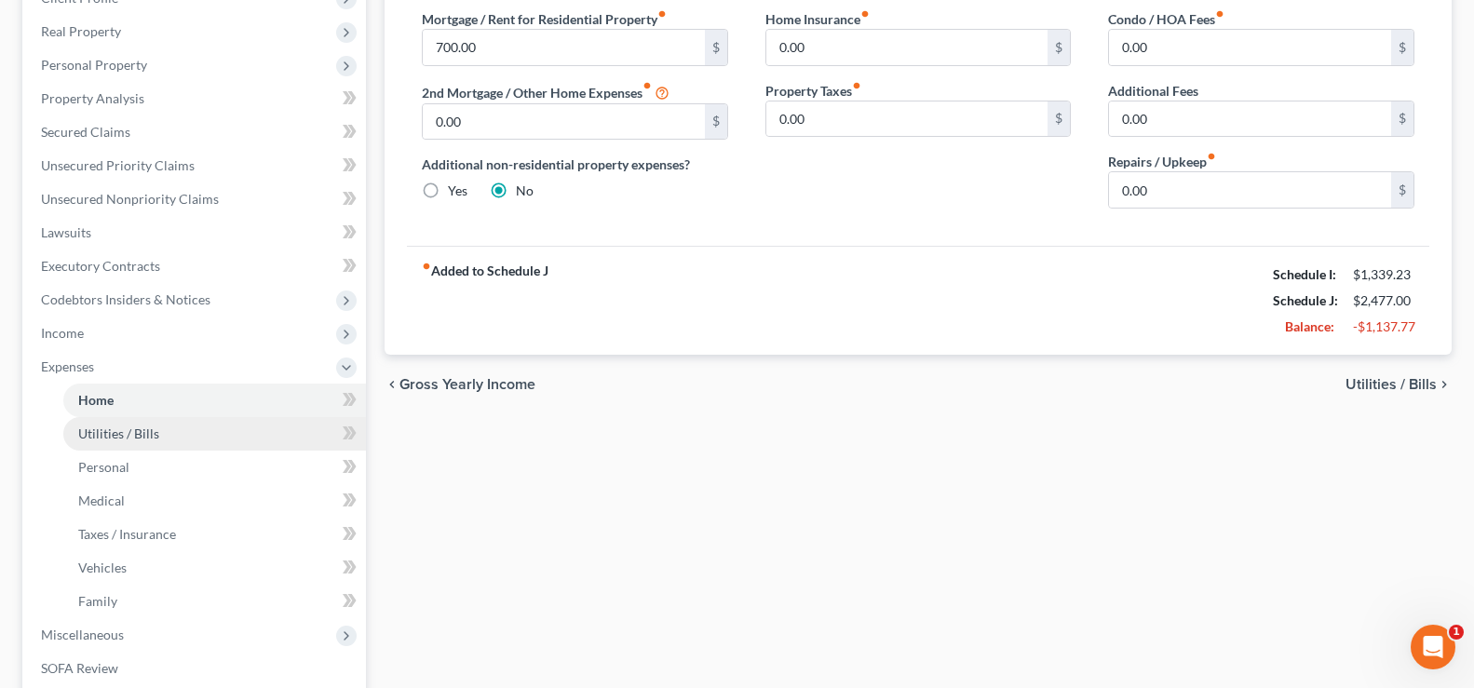
click at [151, 439] on span "Utilities / Bills" at bounding box center [118, 433] width 81 height 16
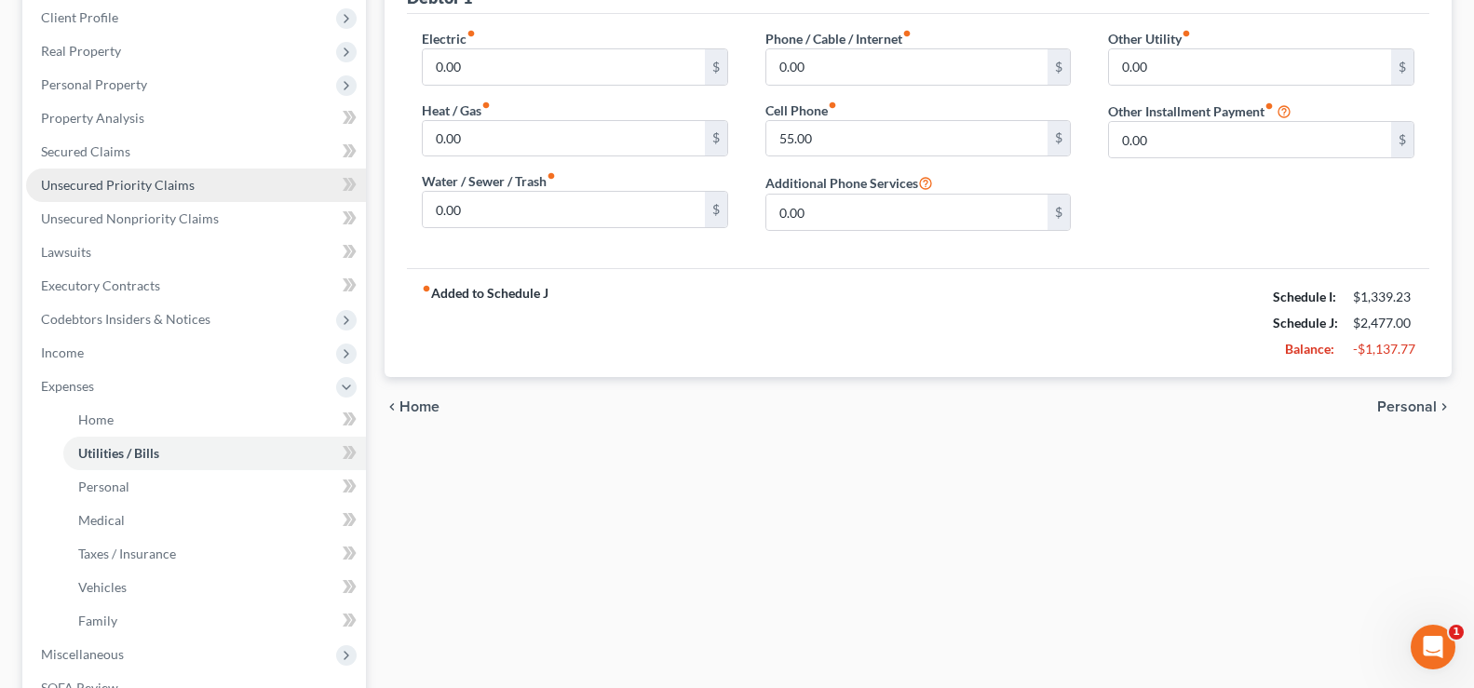
scroll to position [372, 0]
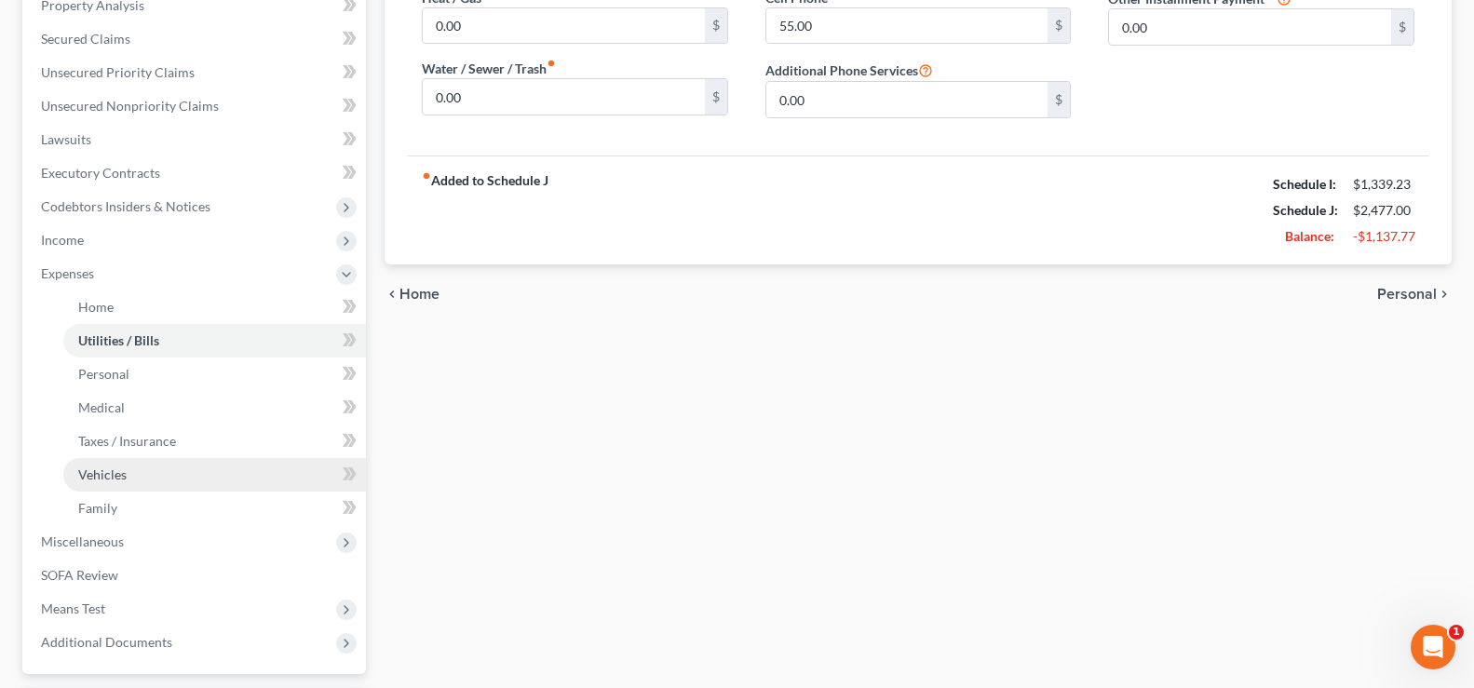
click at [132, 483] on link "Vehicles" at bounding box center [214, 475] width 303 height 34
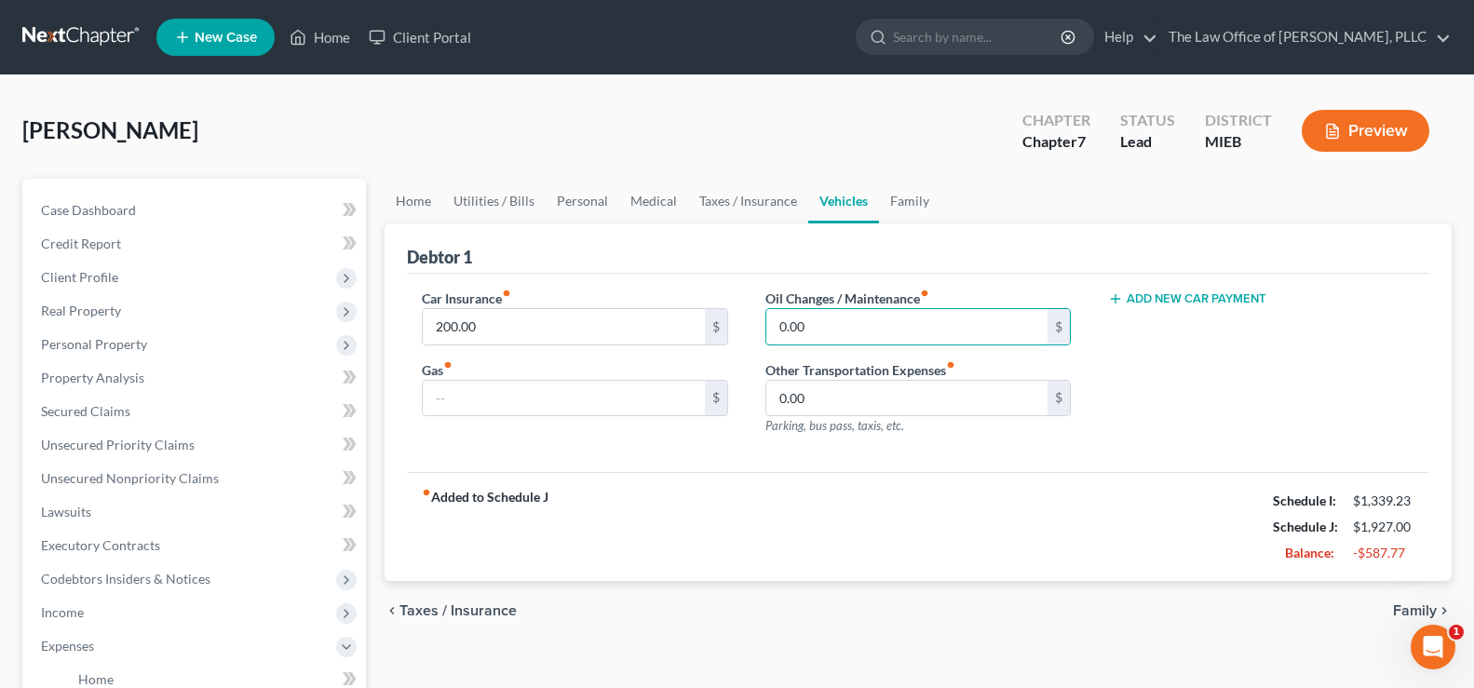
type input "0.00"
click at [769, 511] on div "fiber_manual_record Added to Schedule J Schedule I: $1,339.23 Schedule J: $1,92…" at bounding box center [918, 526] width 1022 height 109
drag, startPoint x: 438, startPoint y: 410, endPoint x: 443, endPoint y: 450, distance: 40.3
click at [438, 410] on input "text" at bounding box center [564, 398] width 282 height 35
type input "200"
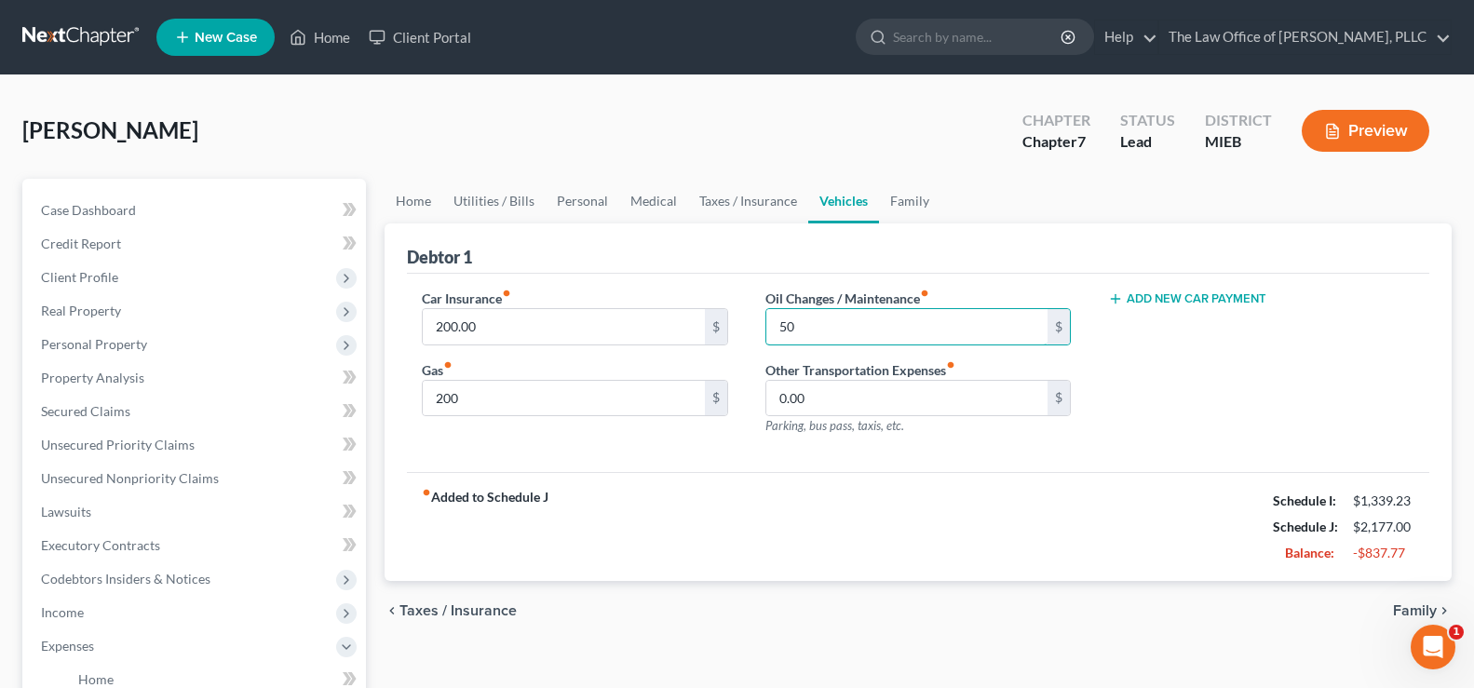
type input "50"
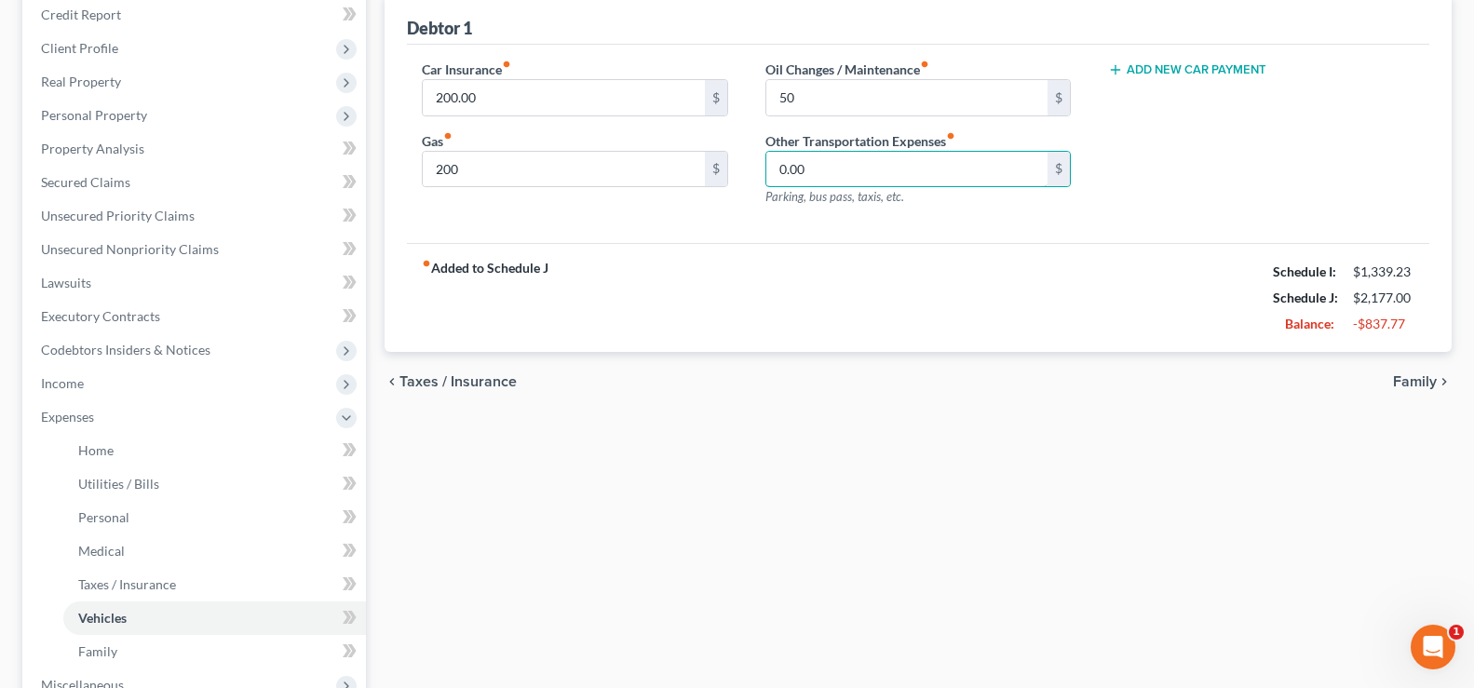
scroll to position [93, 0]
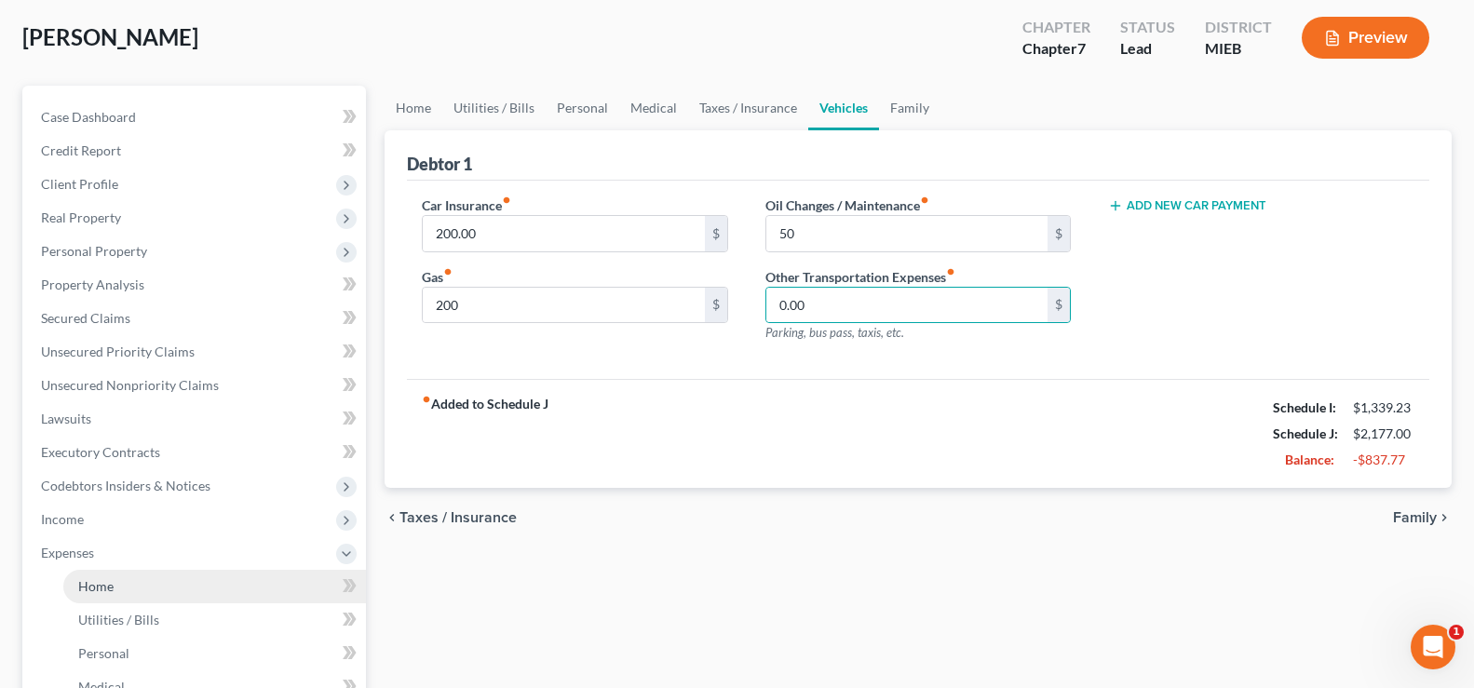
click at [145, 584] on link "Home" at bounding box center [214, 587] width 303 height 34
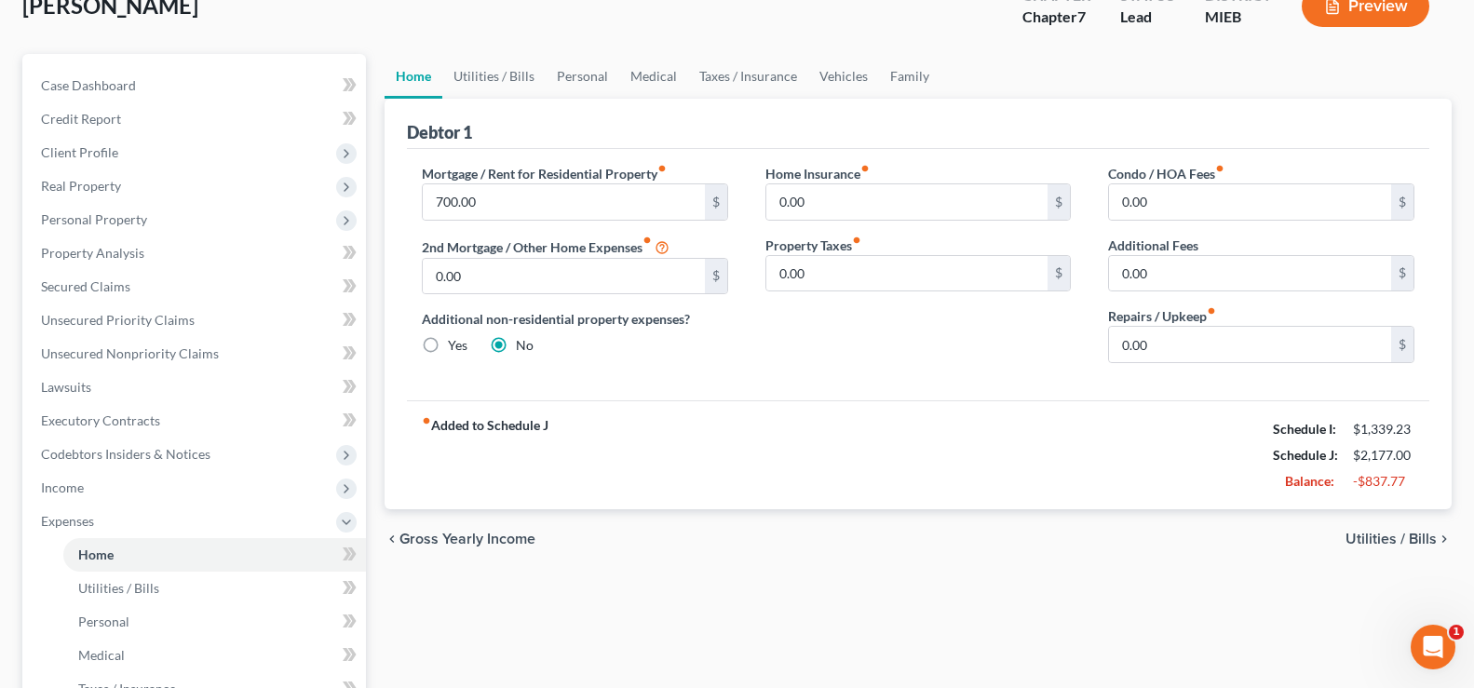
scroll to position [279, 0]
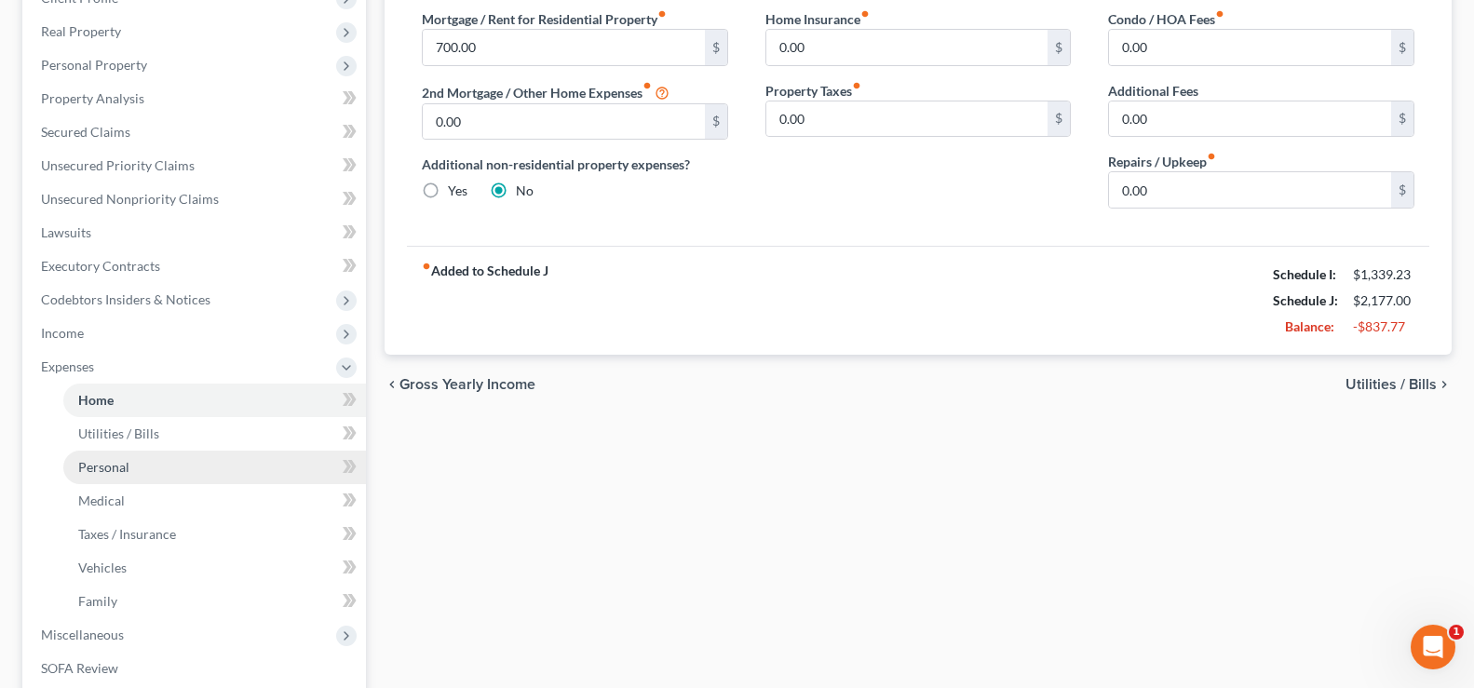
click at [132, 461] on link "Personal" at bounding box center [214, 468] width 303 height 34
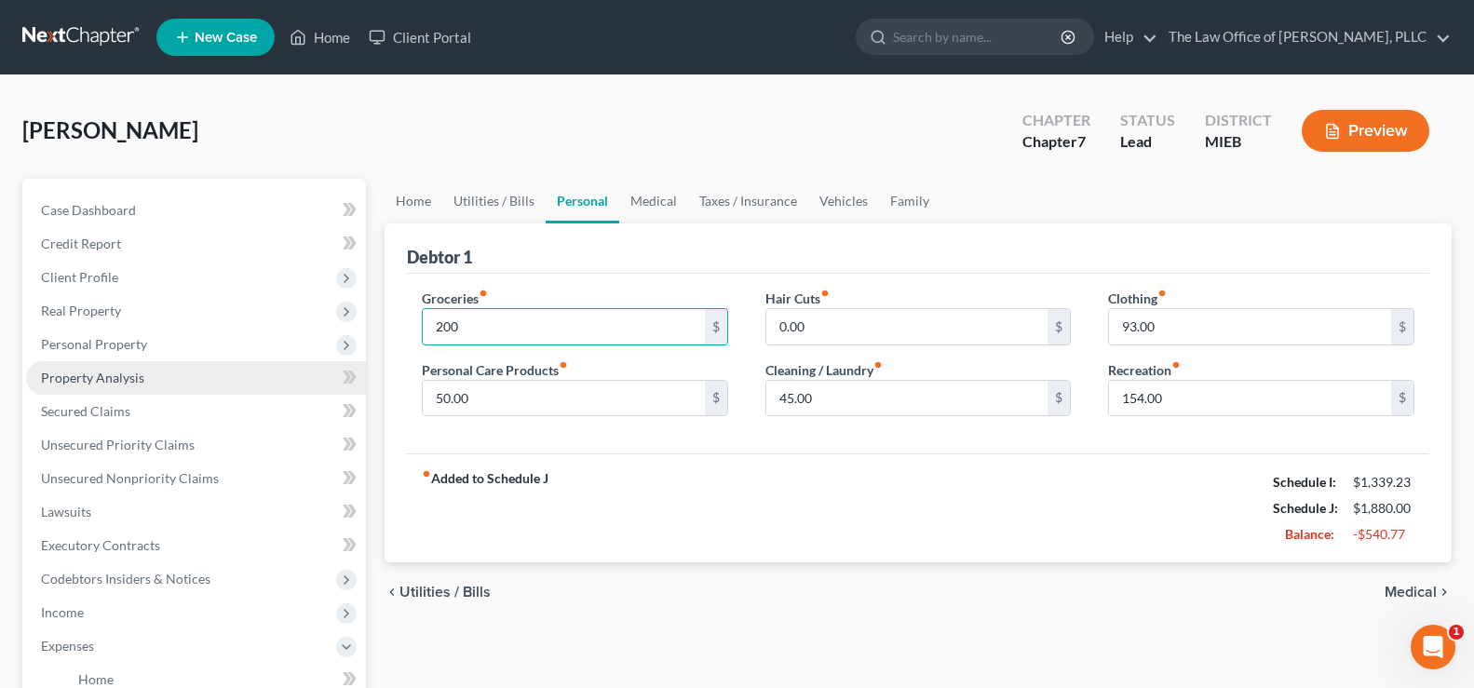
type input "200"
type input "20"
type input "0"
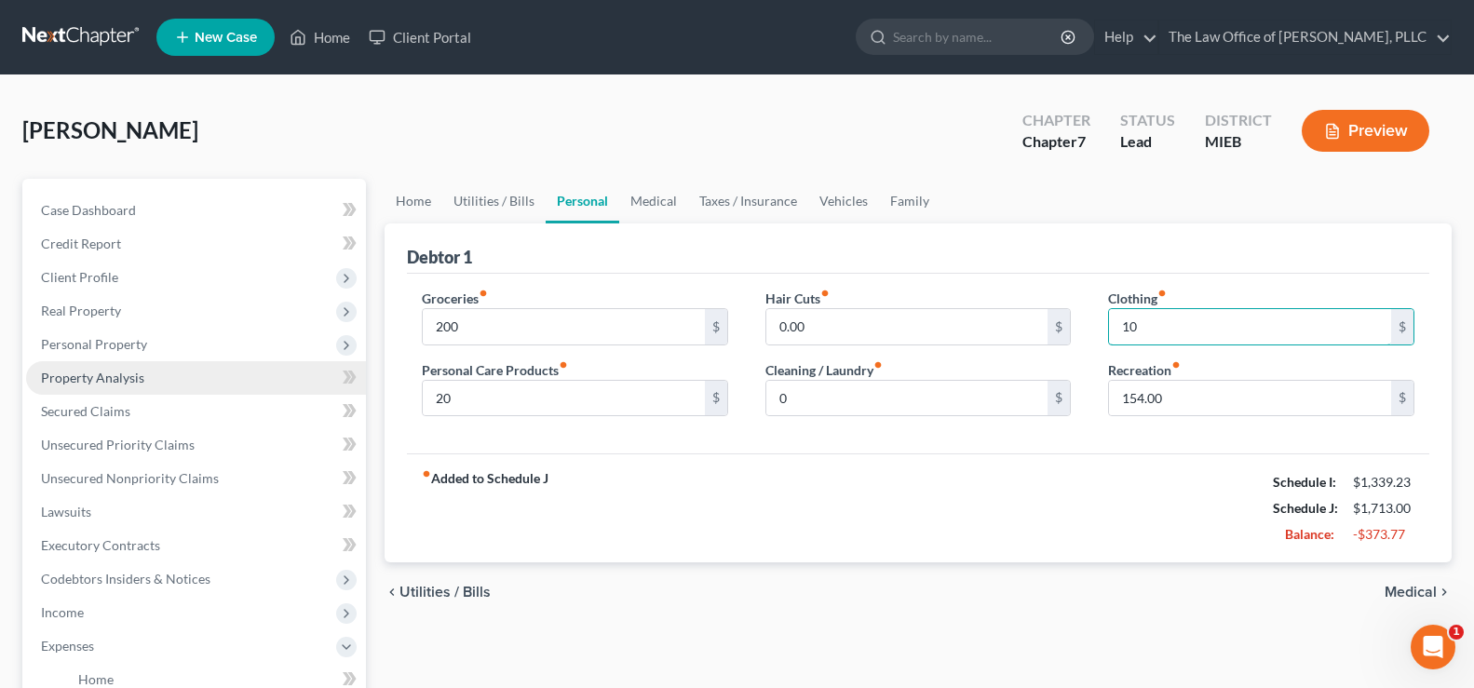
type input "10"
type input "15"
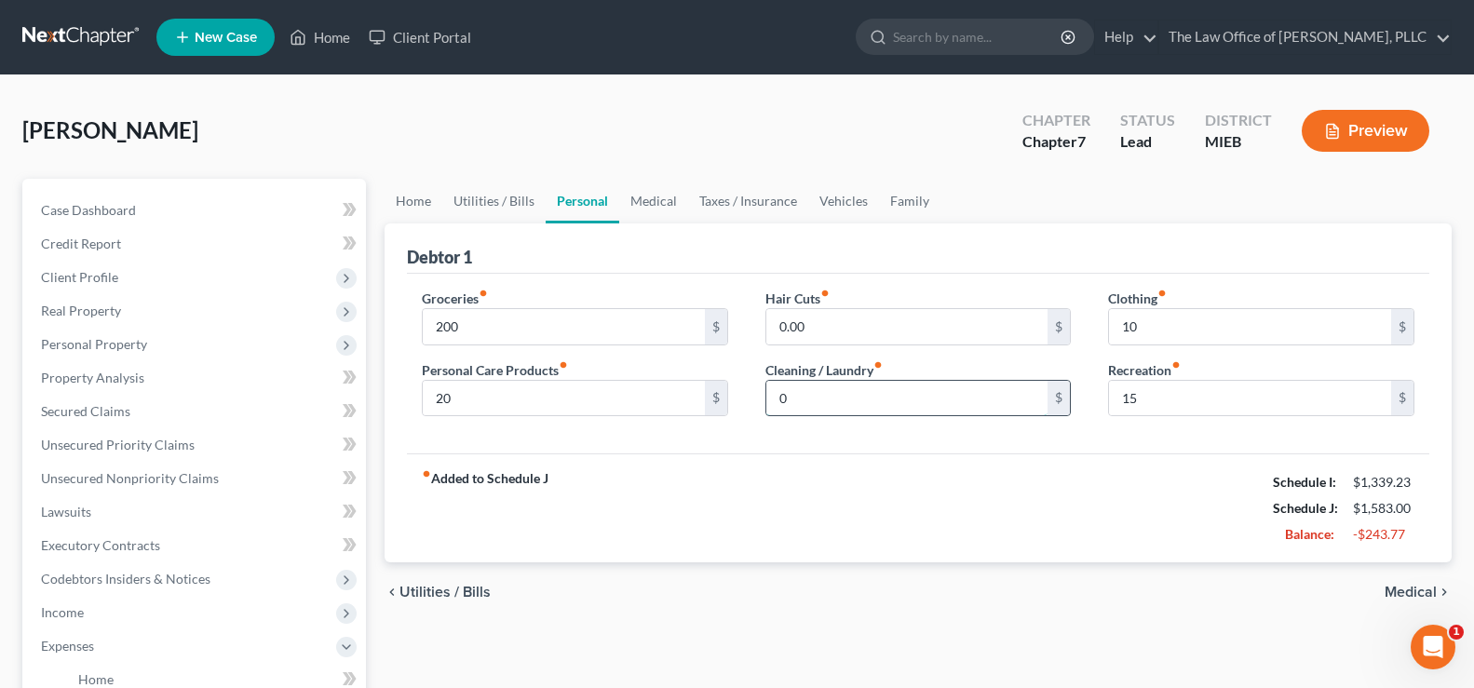
click at [813, 396] on input "0" at bounding box center [907, 398] width 282 height 35
type input "0"
type input "10"
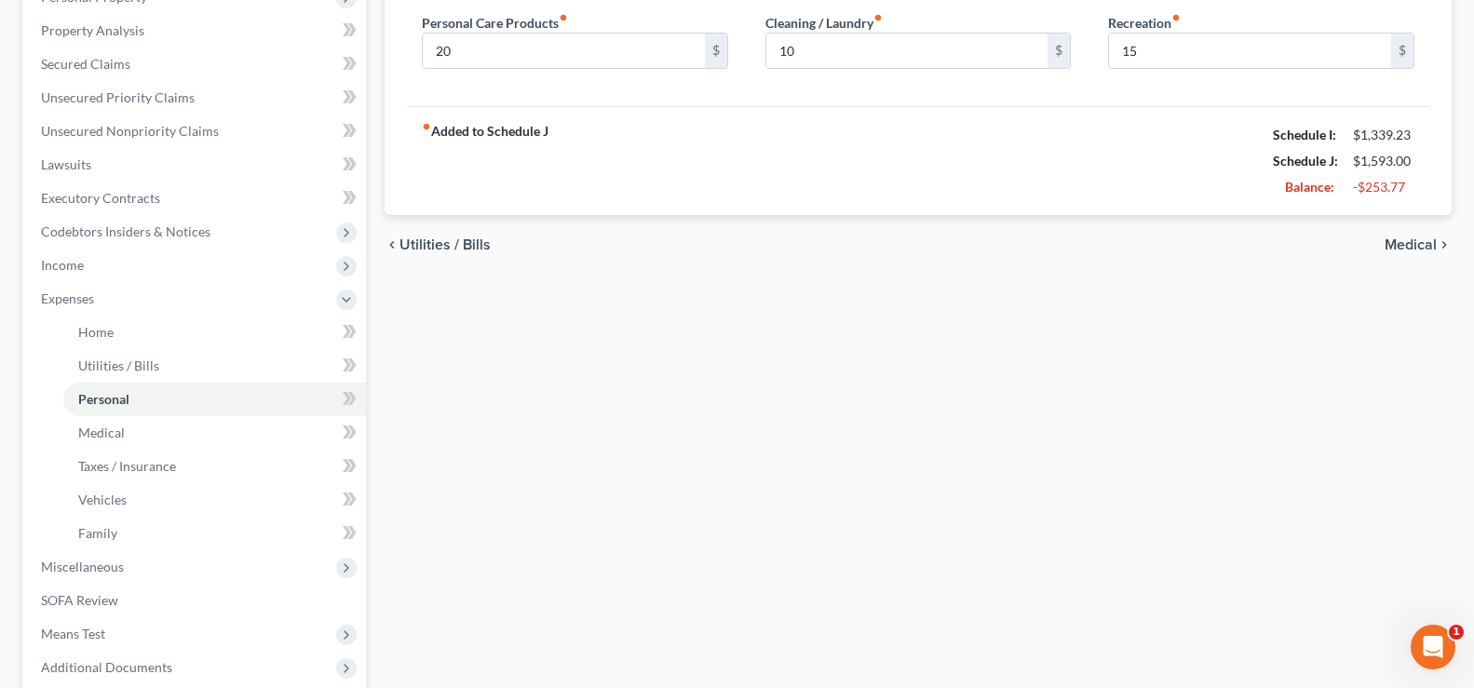
scroll to position [186, 0]
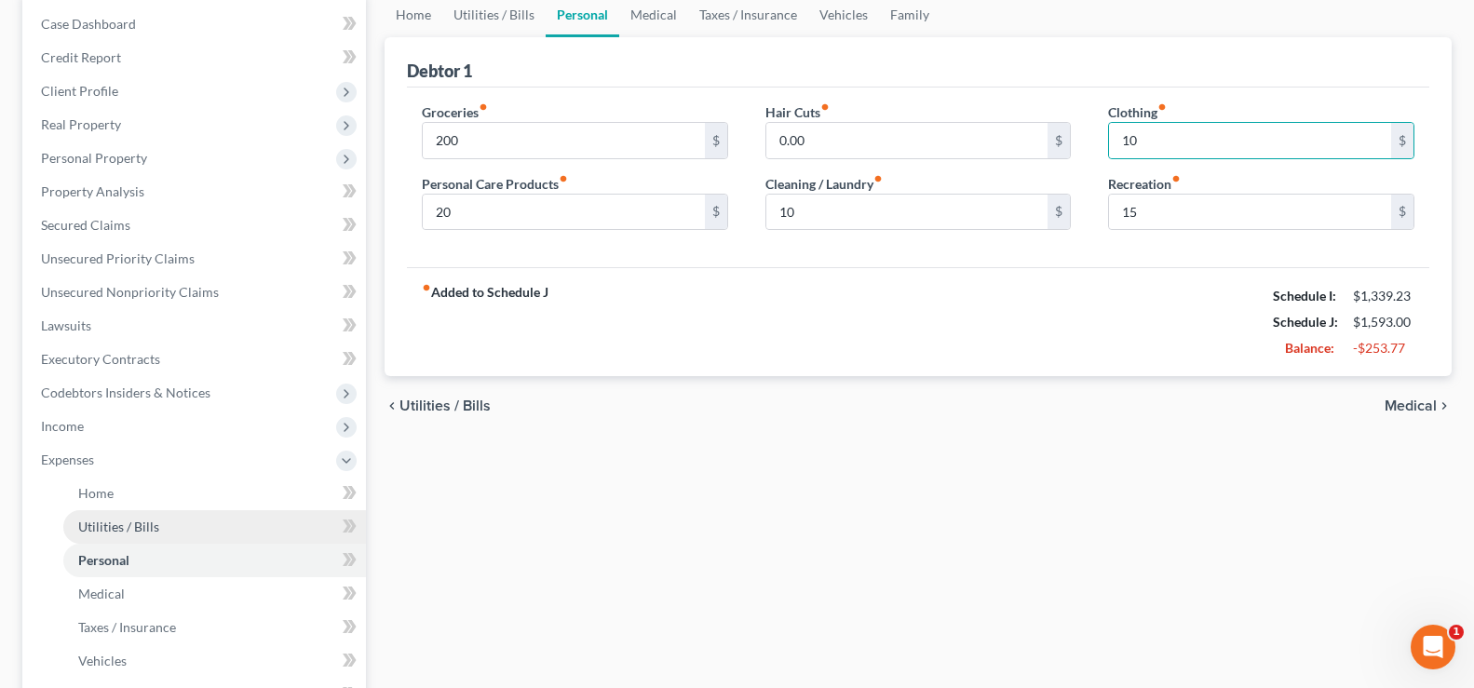
click at [109, 510] on link "Utilities / Bills" at bounding box center [214, 527] width 303 height 34
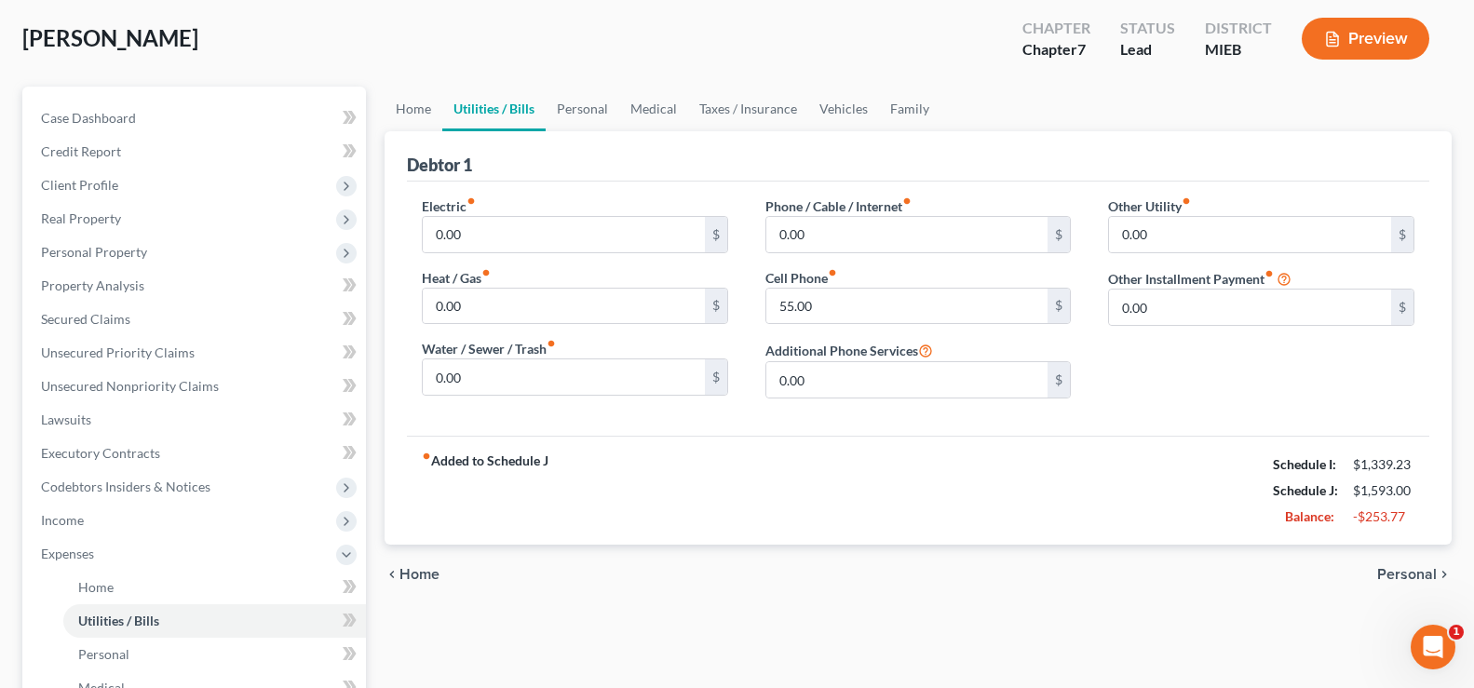
scroll to position [372, 0]
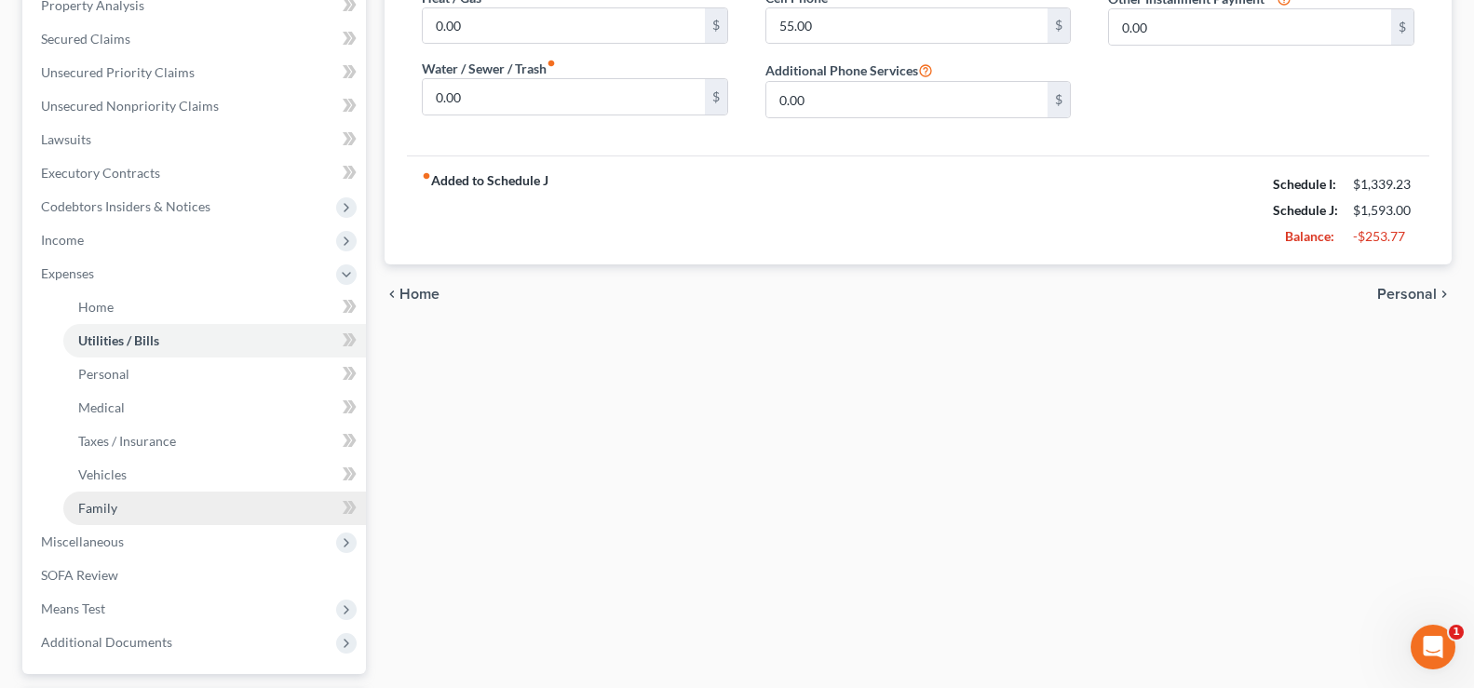
click at [87, 515] on span "Family" at bounding box center [97, 508] width 39 height 16
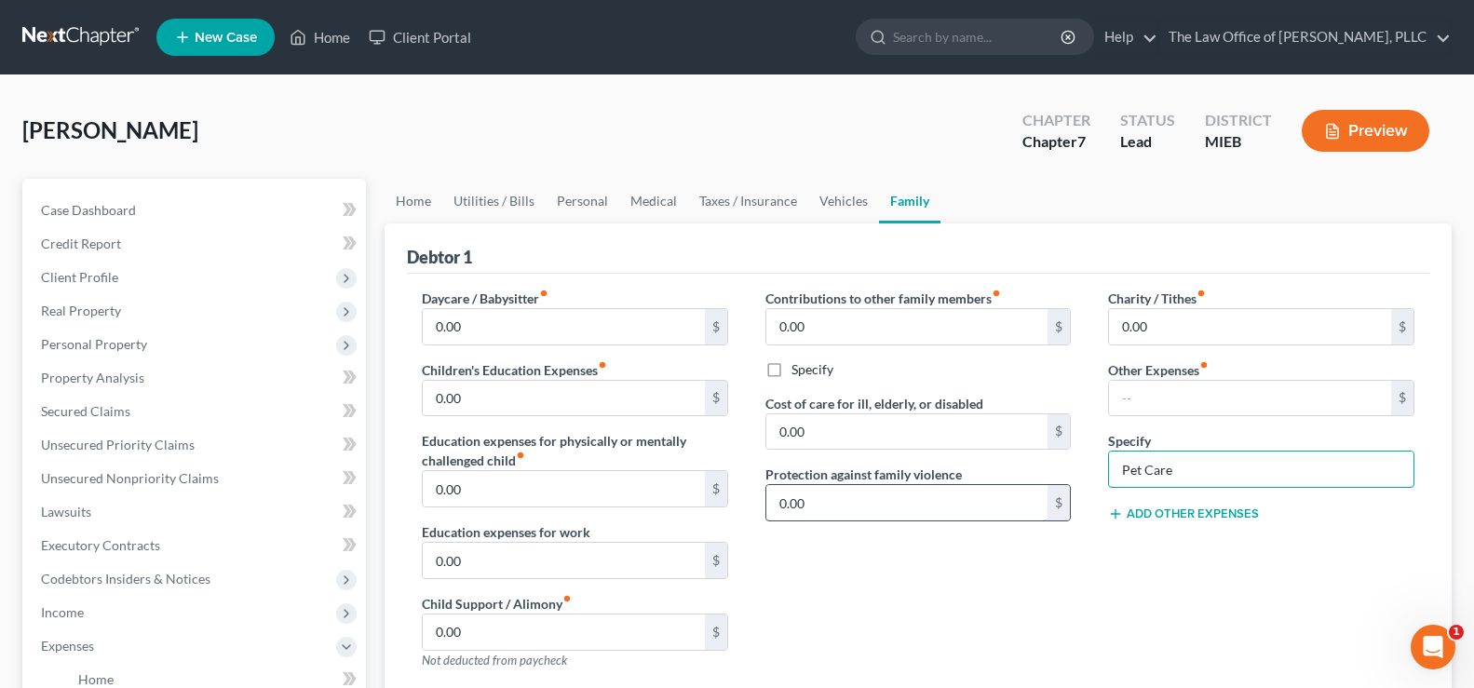
drag, startPoint x: 1176, startPoint y: 468, endPoint x: 963, endPoint y: 487, distance: 214.0
click at [963, 486] on div "Daycare / Babysitter fiber_manual_record 0.00 $ Children's Education Expenses f…" at bounding box center [918, 569] width 1030 height 560
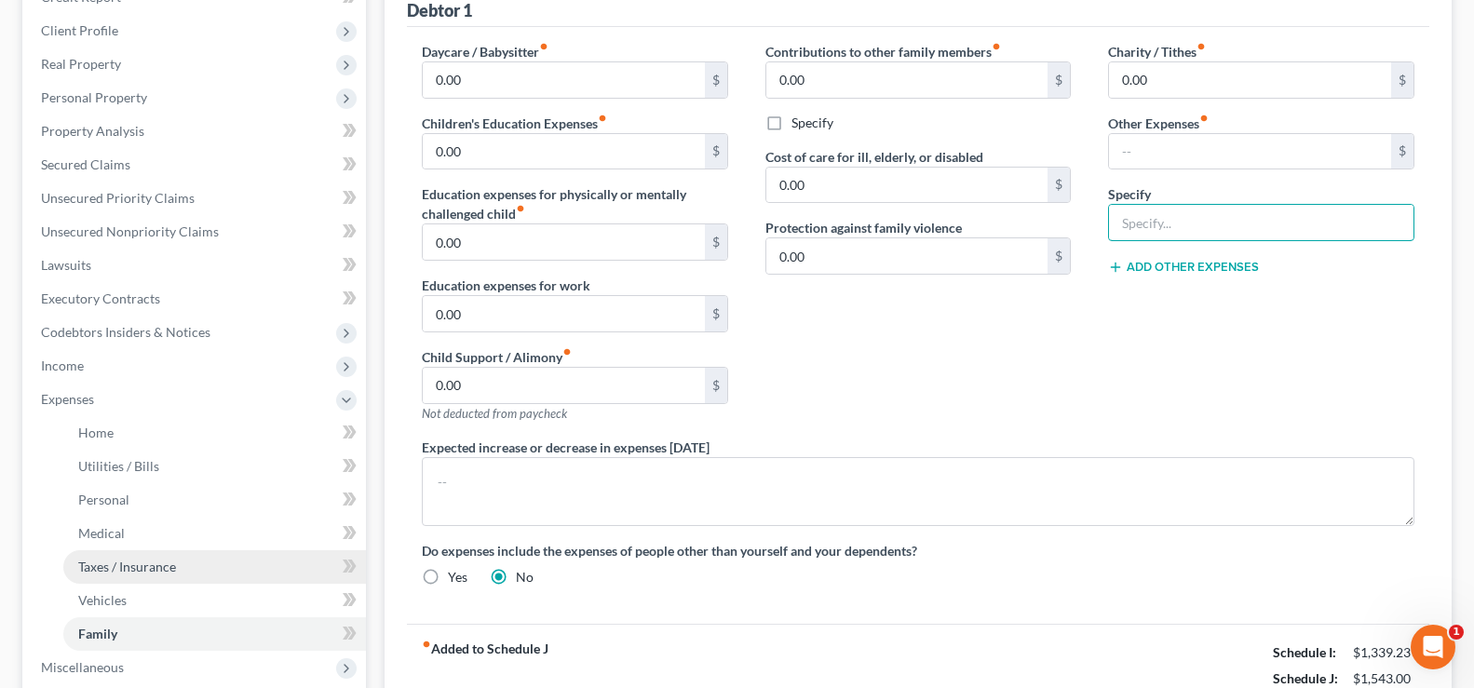
scroll to position [279, 0]
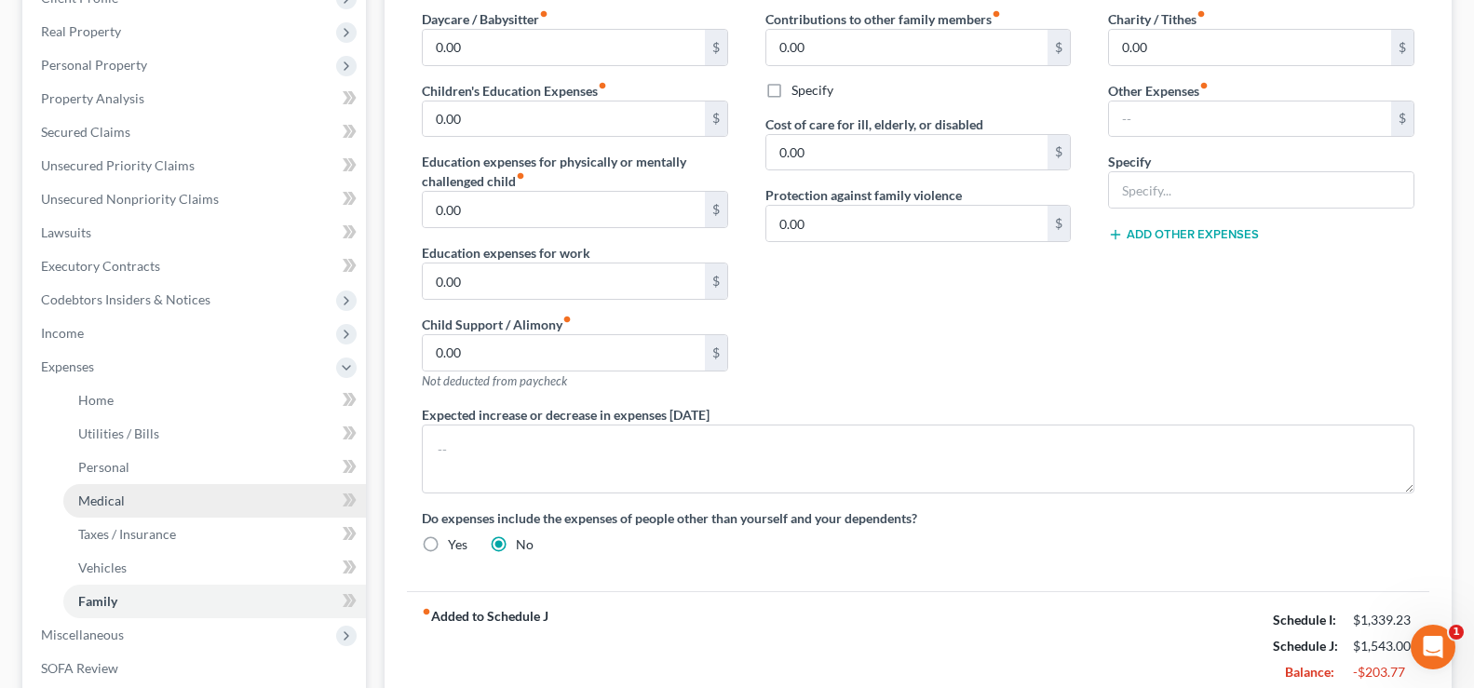
click at [132, 495] on link "Medical" at bounding box center [214, 501] width 303 height 34
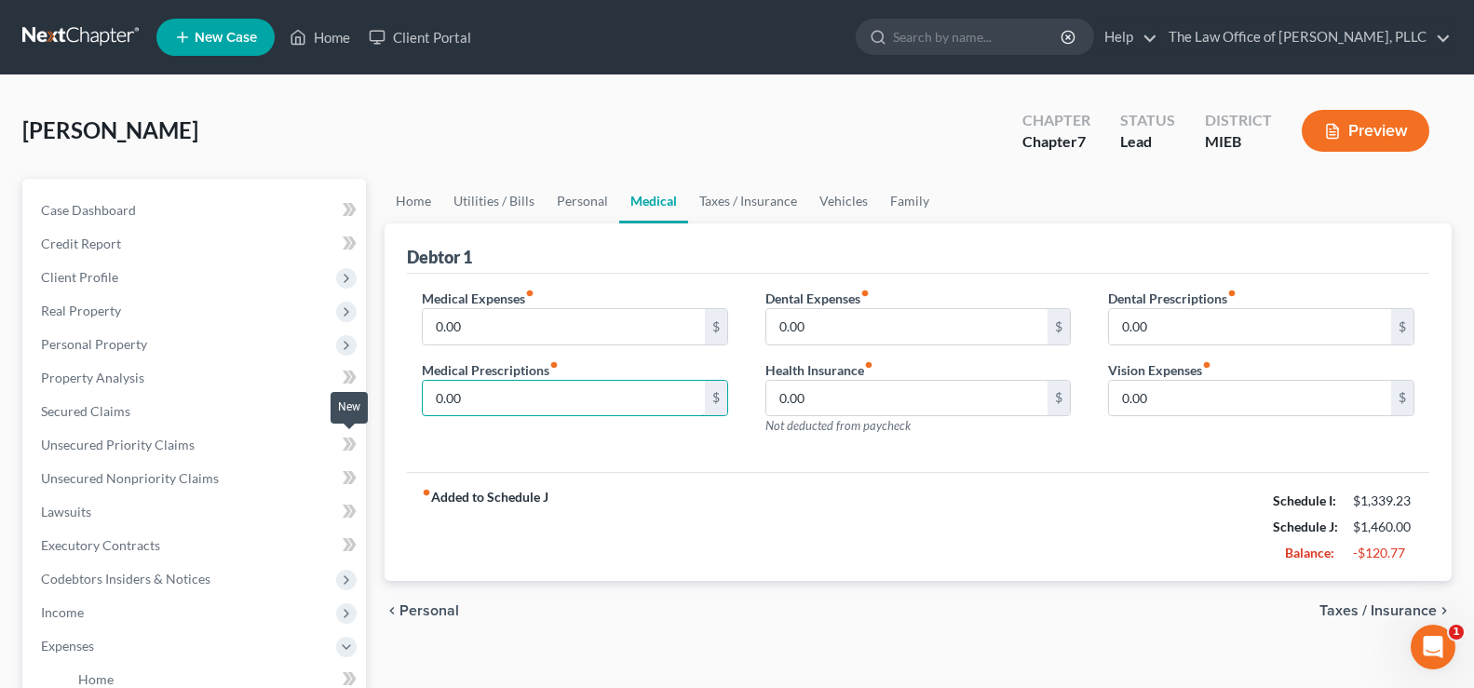
type input "0.00"
click at [1355, 139] on button "Preview" at bounding box center [1366, 131] width 128 height 42
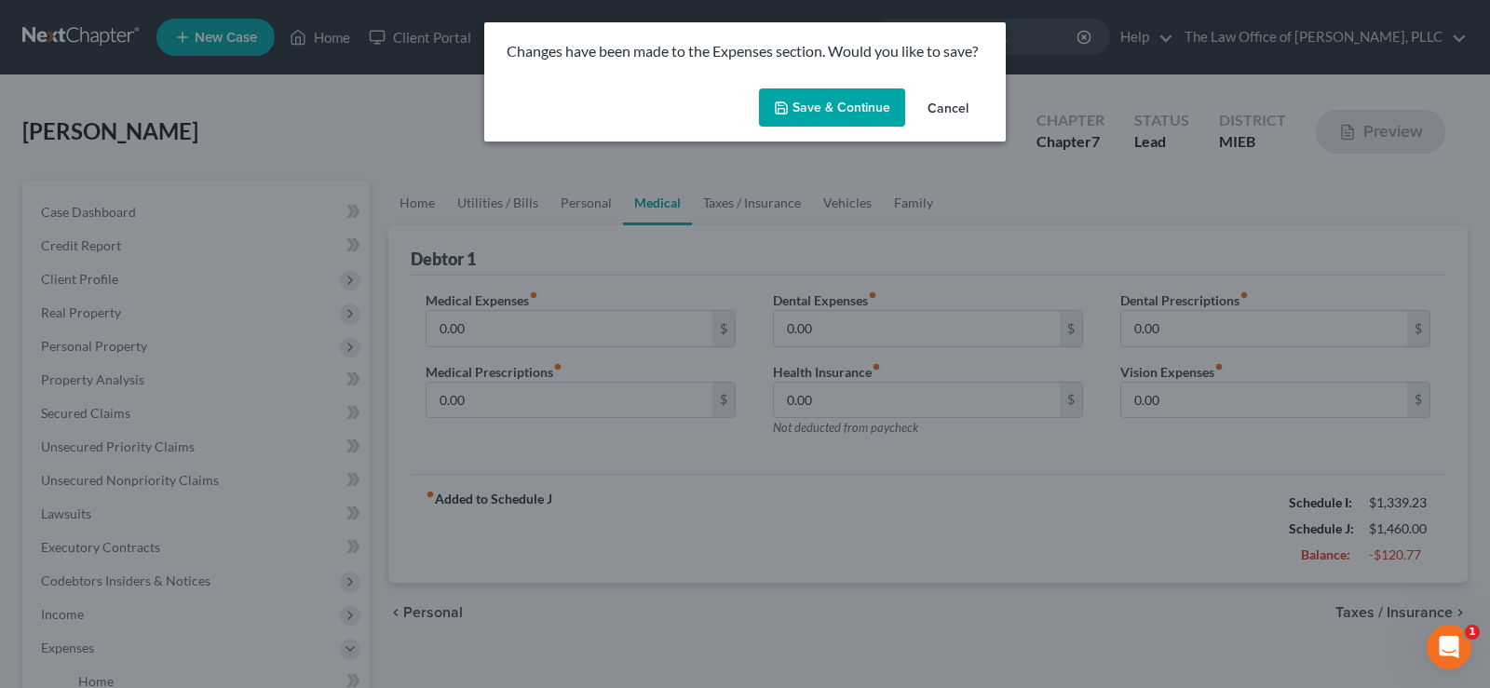
click at [796, 104] on button "Save & Continue" at bounding box center [832, 107] width 146 height 39
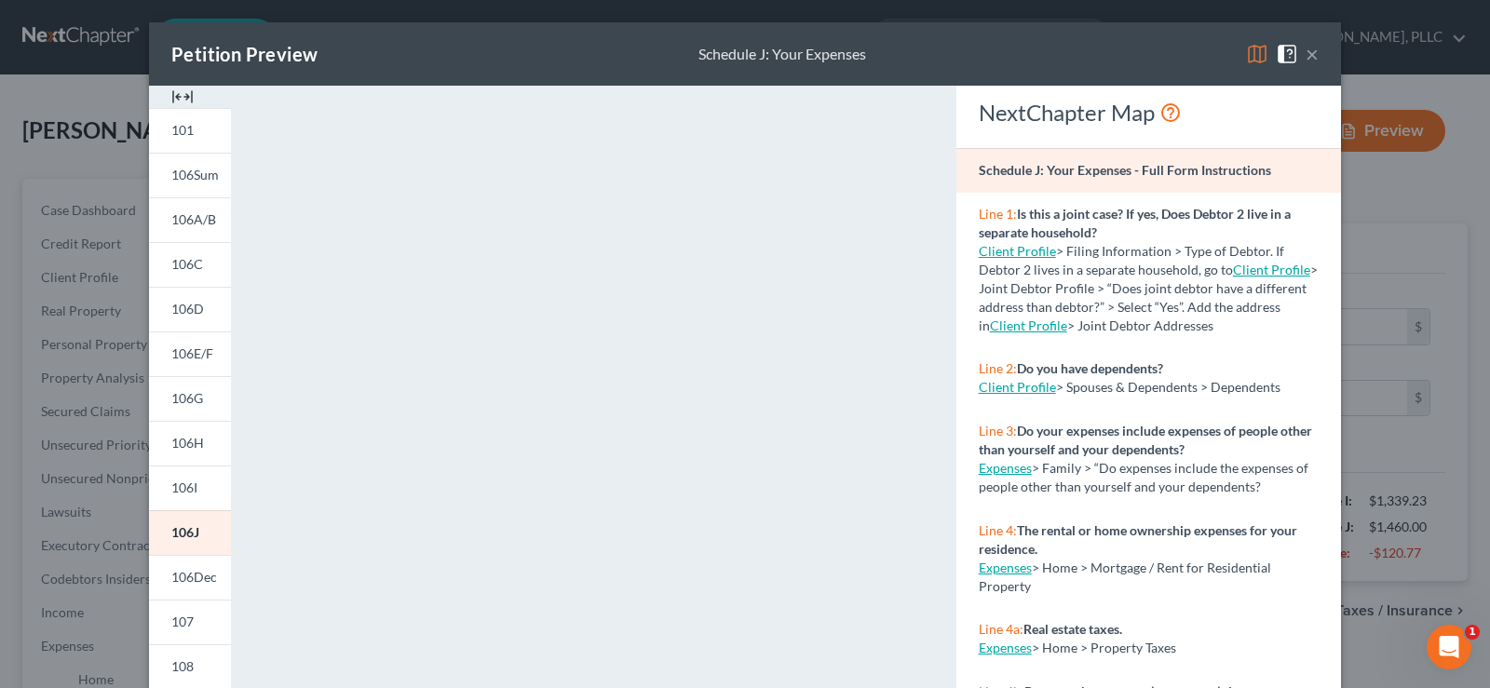
click at [1305, 53] on button "×" at bounding box center [1311, 54] width 13 height 22
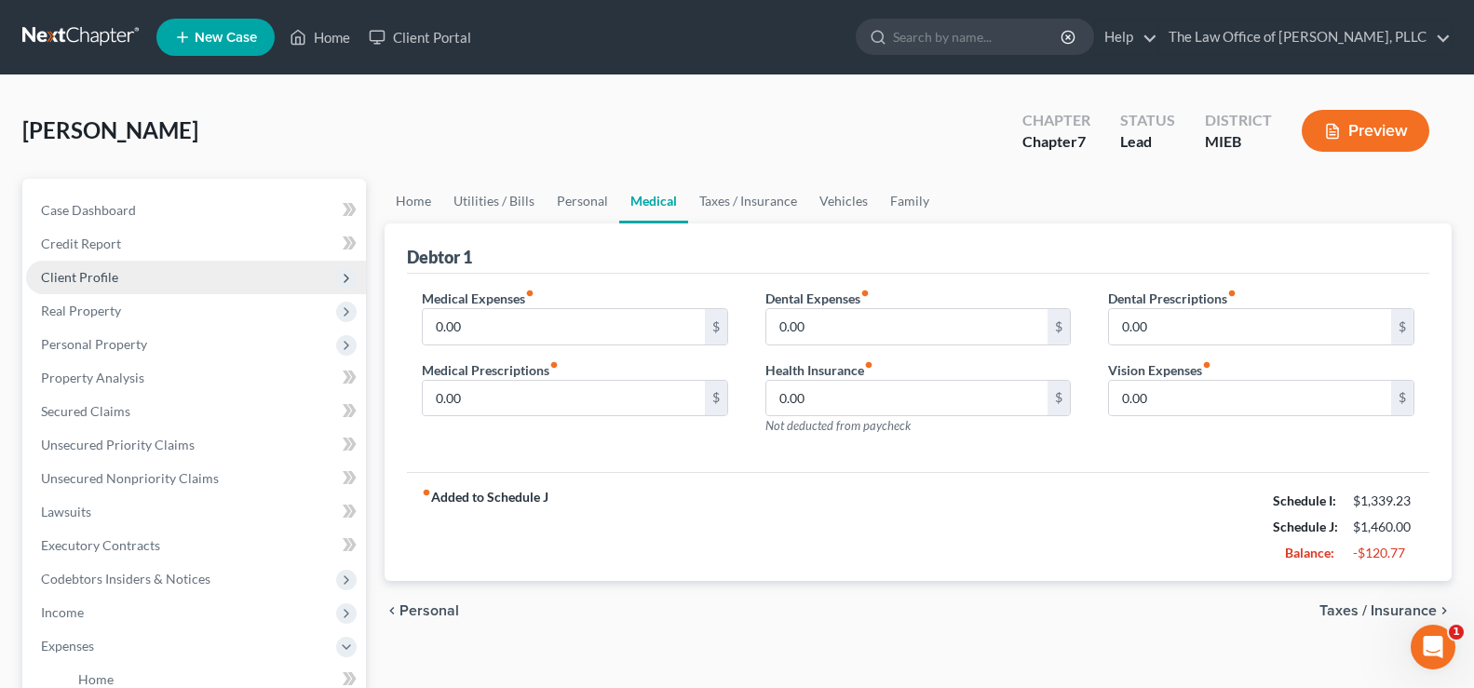
click at [118, 276] on span "Client Profile" at bounding box center [196, 278] width 340 height 34
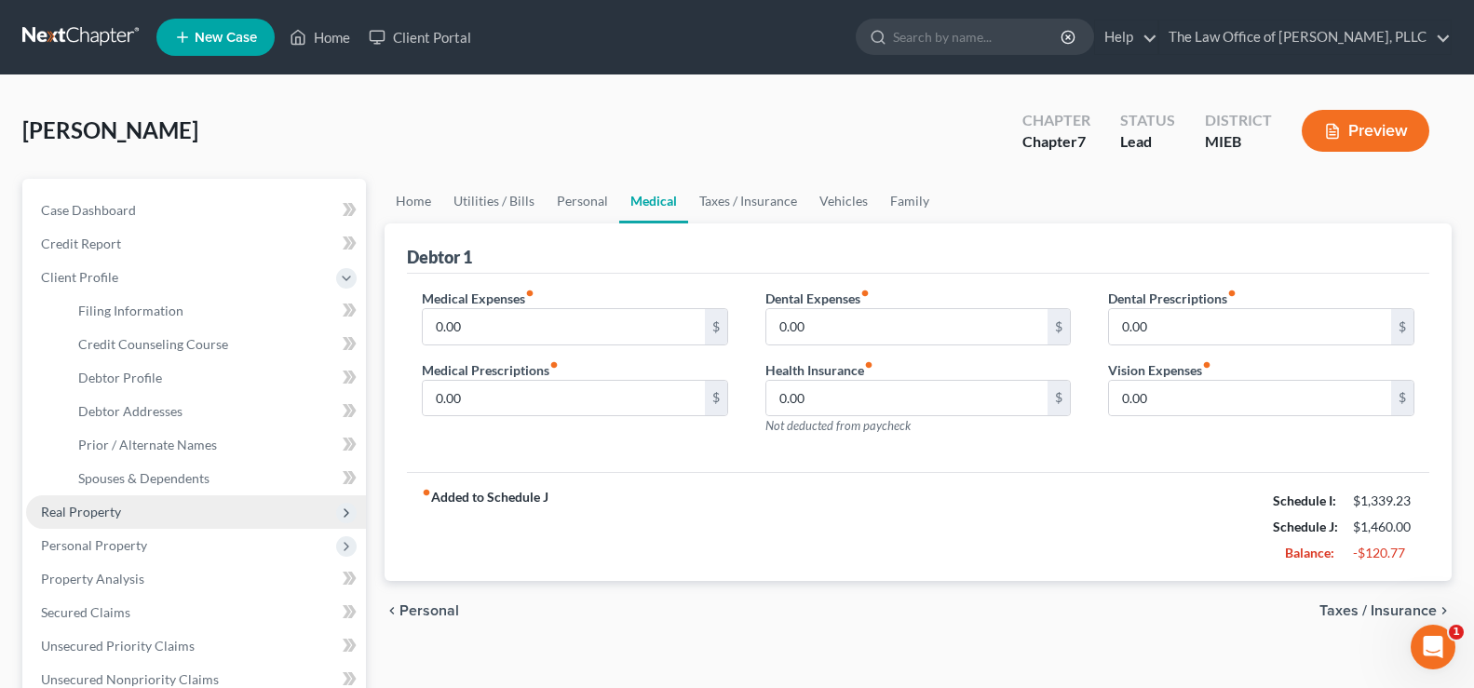
click at [101, 516] on span "Real Property" at bounding box center [81, 512] width 80 height 16
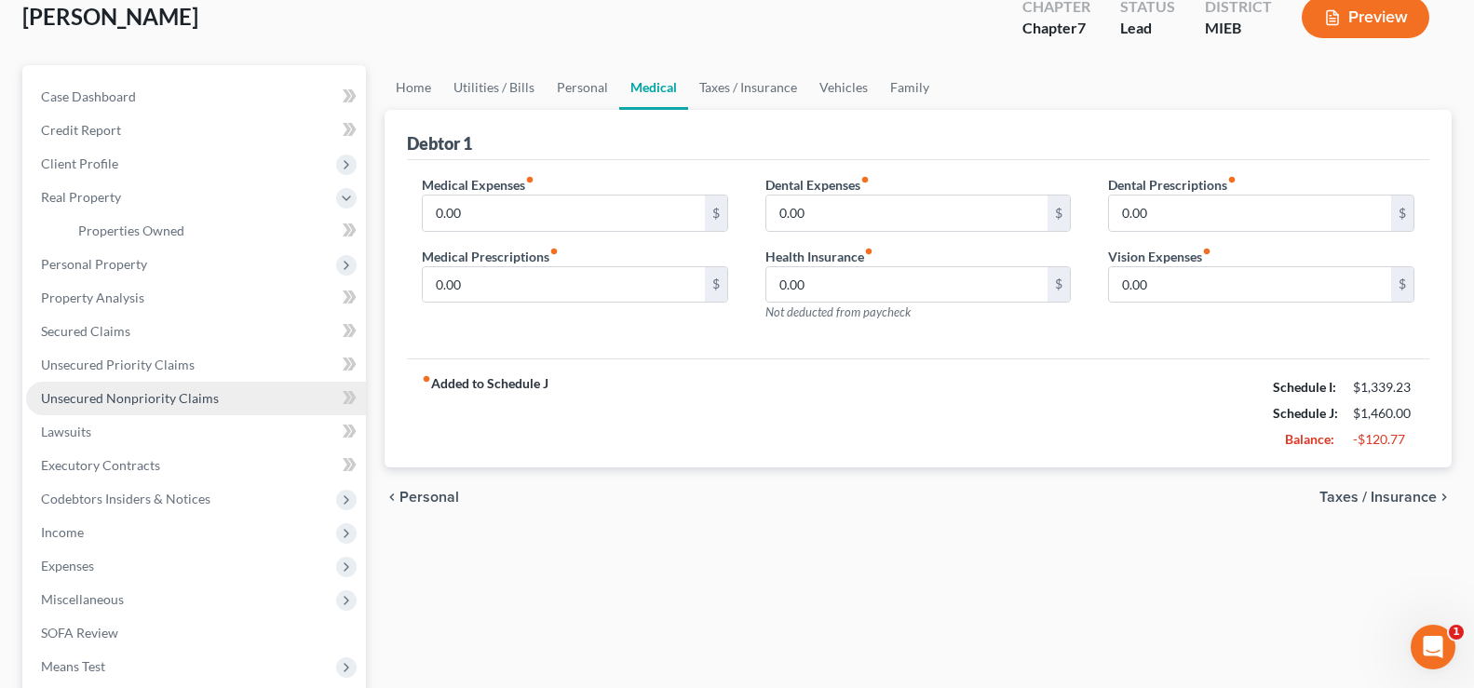
scroll to position [279, 0]
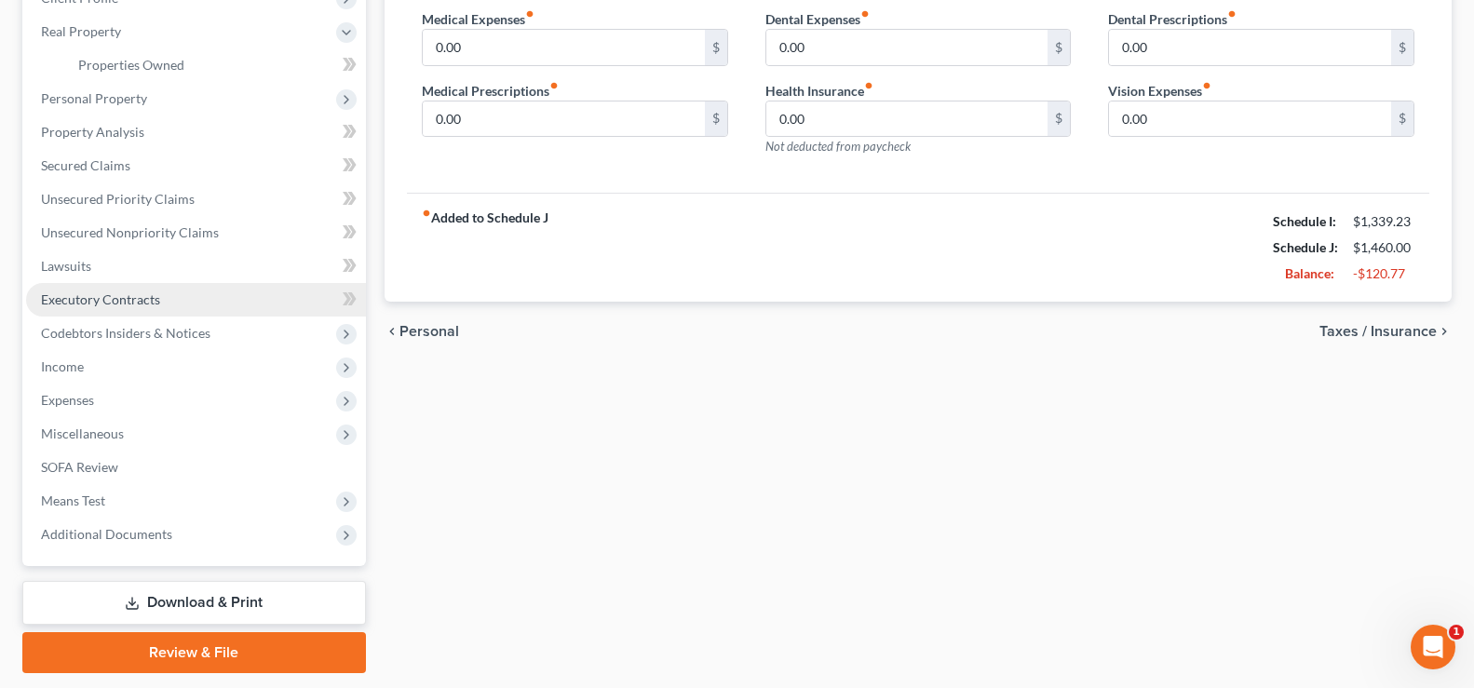
click at [93, 300] on span "Executory Contracts" at bounding box center [100, 299] width 119 height 16
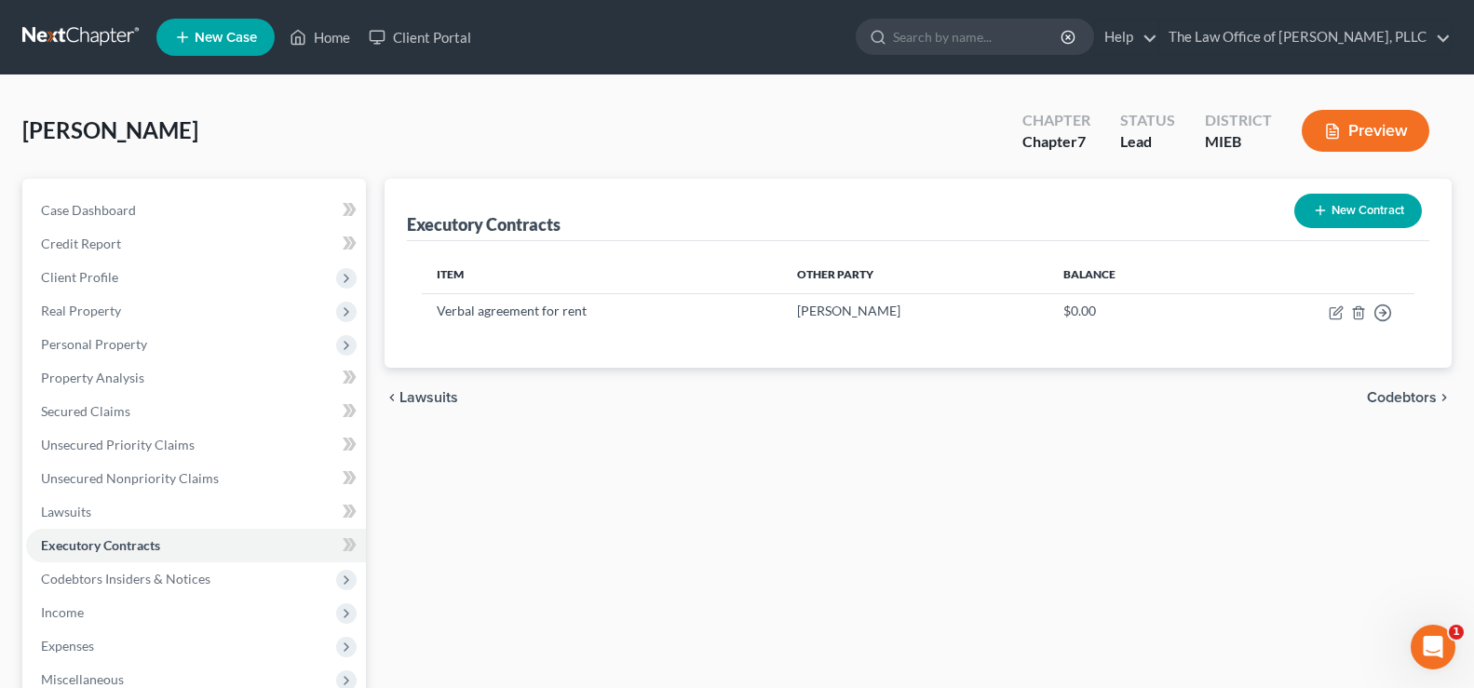
click at [445, 473] on div "Executory Contracts New Contract Item Other Party Balance Verbal agreement for …" at bounding box center [918, 549] width 1086 height 740
click at [312, 49] on link "Home" at bounding box center [319, 37] width 79 height 34
click at [316, 44] on link "Home" at bounding box center [319, 37] width 79 height 34
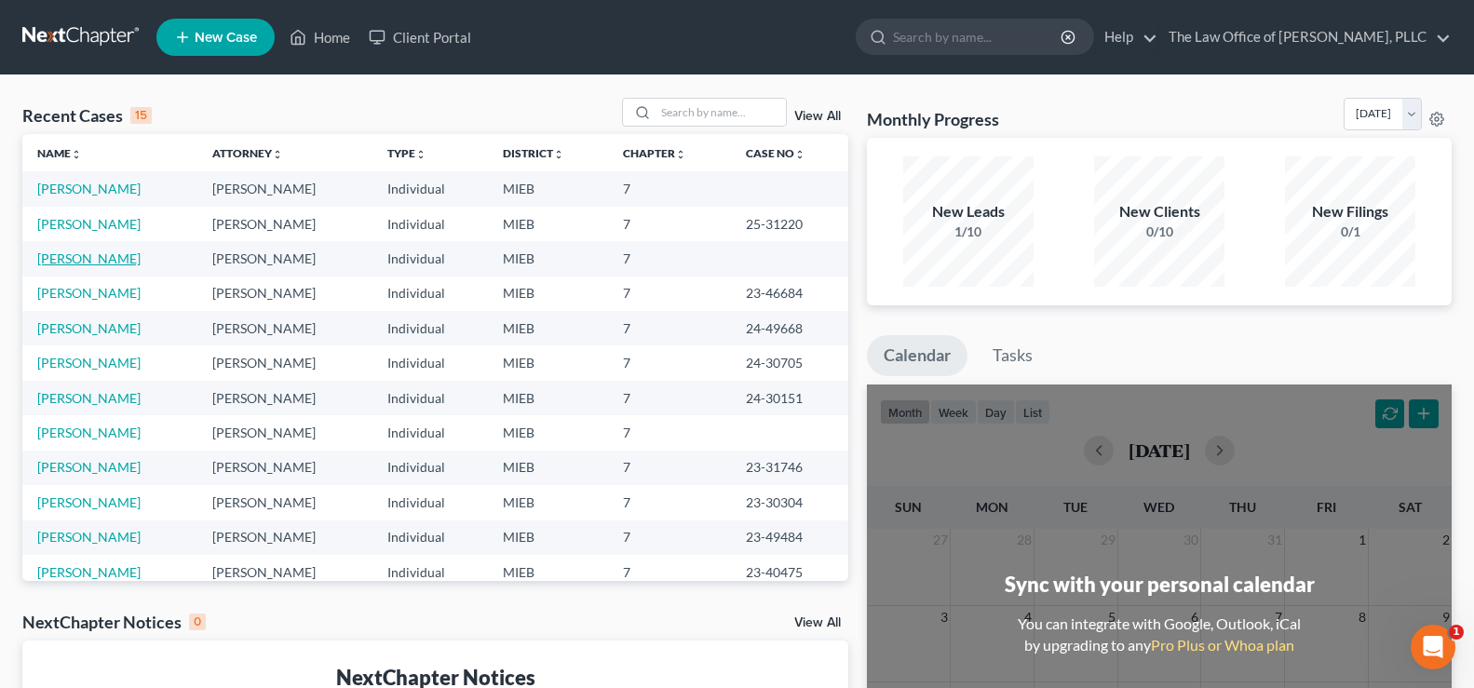
click at [66, 260] on link "[PERSON_NAME]" at bounding box center [88, 258] width 103 height 16
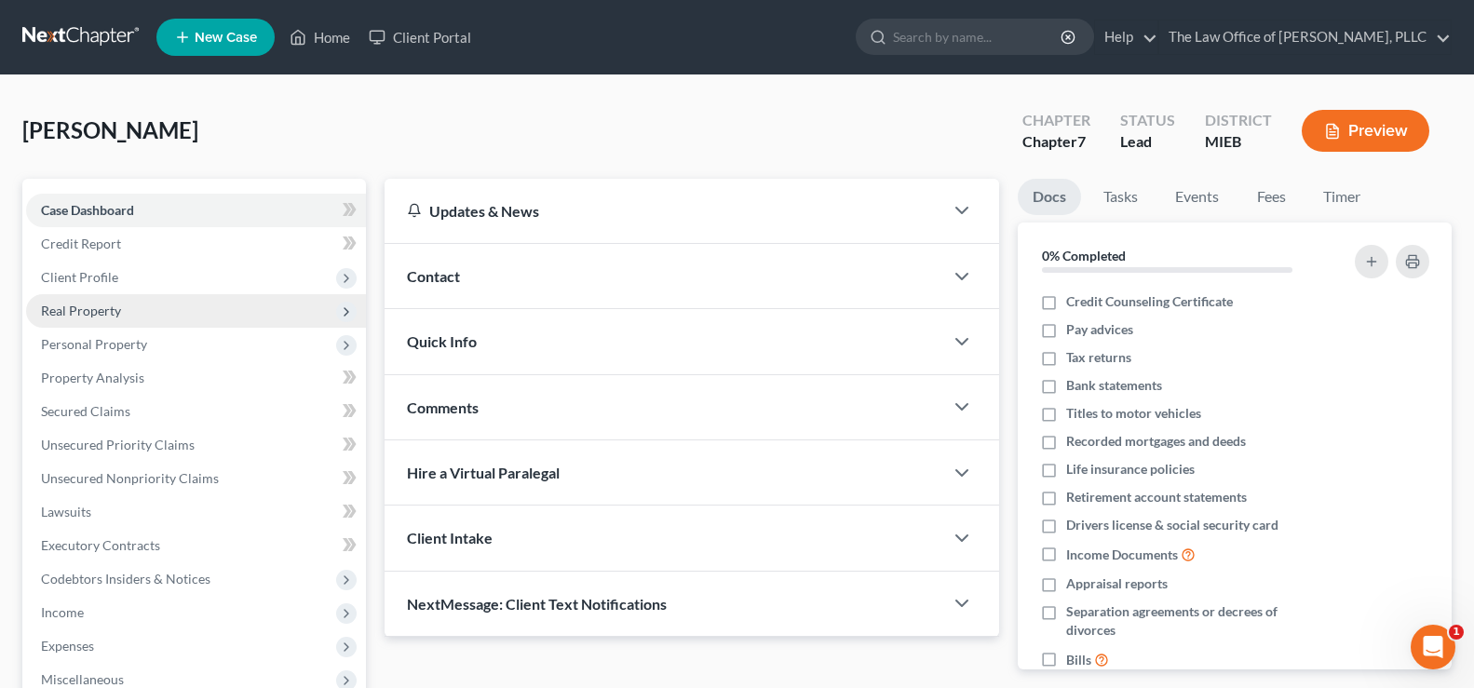
click at [176, 306] on span "Real Property" at bounding box center [196, 311] width 340 height 34
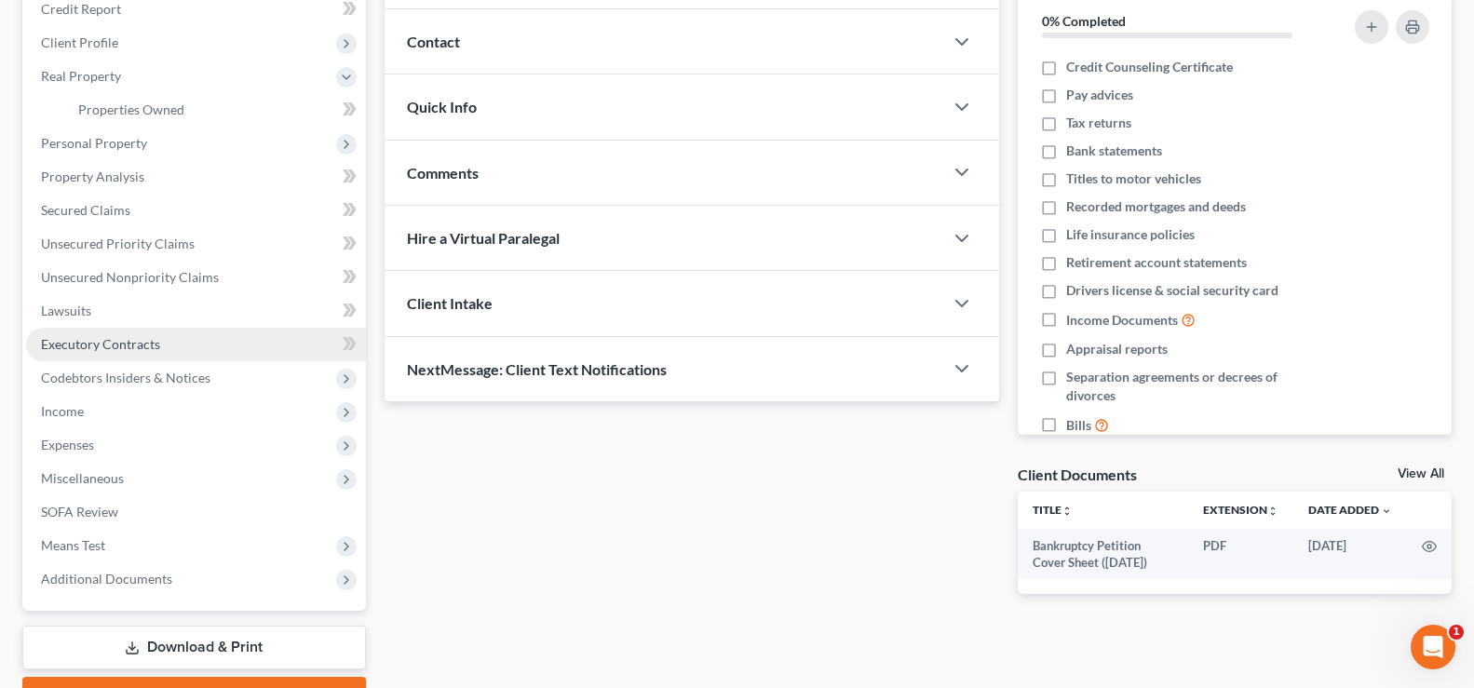
scroll to position [279, 0]
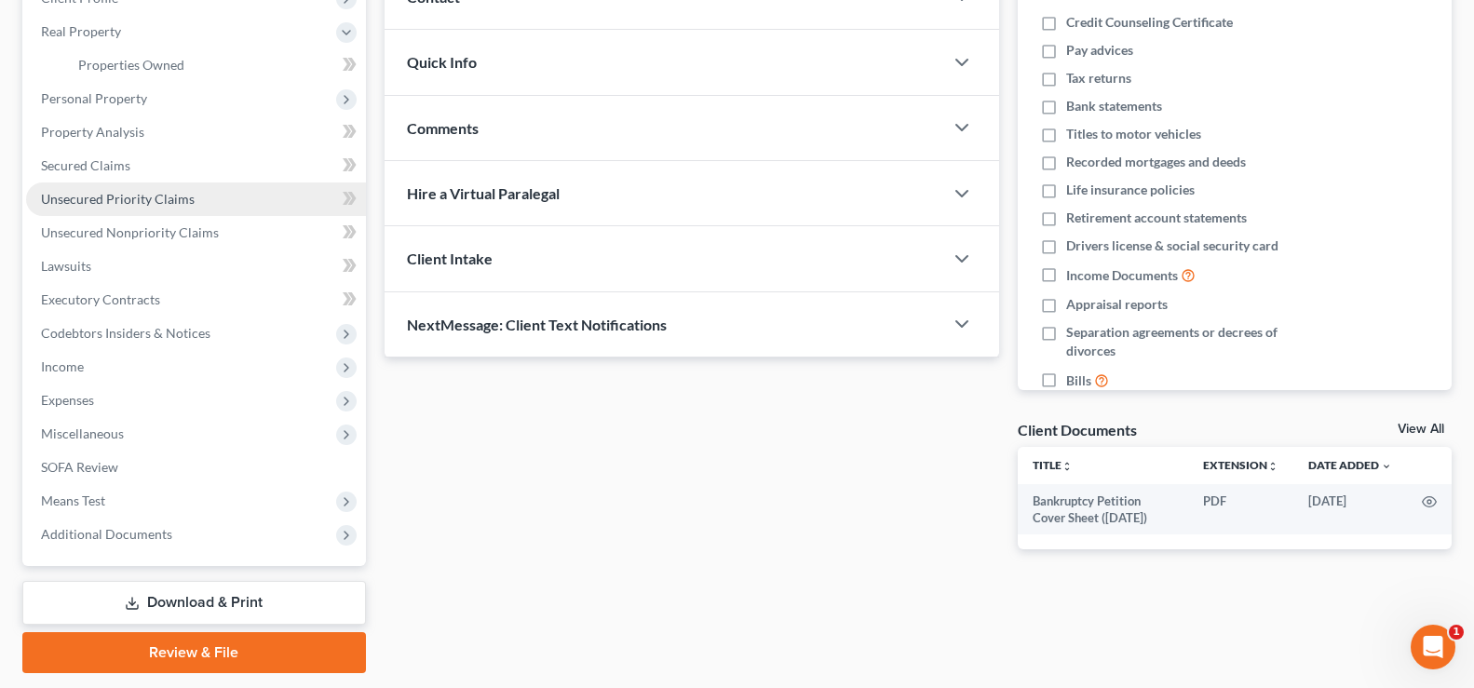
click at [94, 208] on link "Unsecured Priority Claims" at bounding box center [196, 199] width 340 height 34
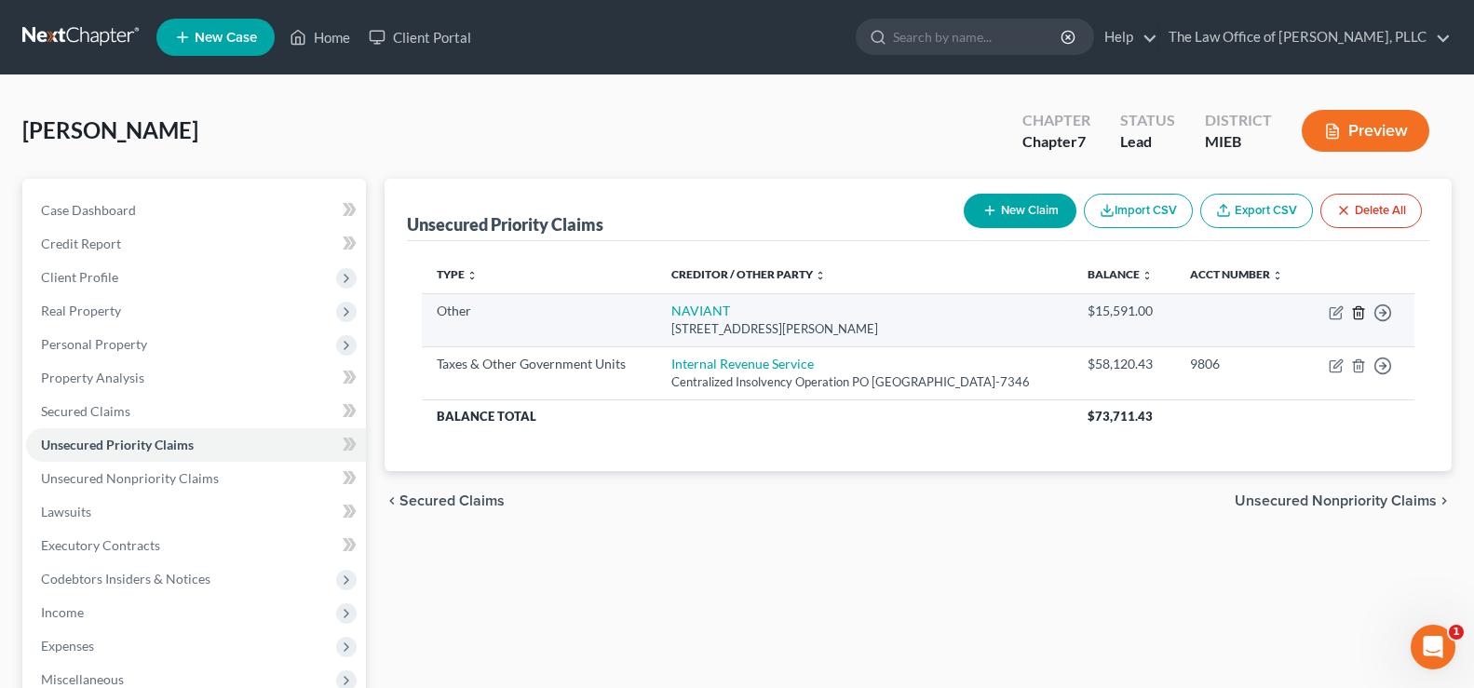
click at [1361, 316] on icon "button" at bounding box center [1358, 312] width 15 height 15
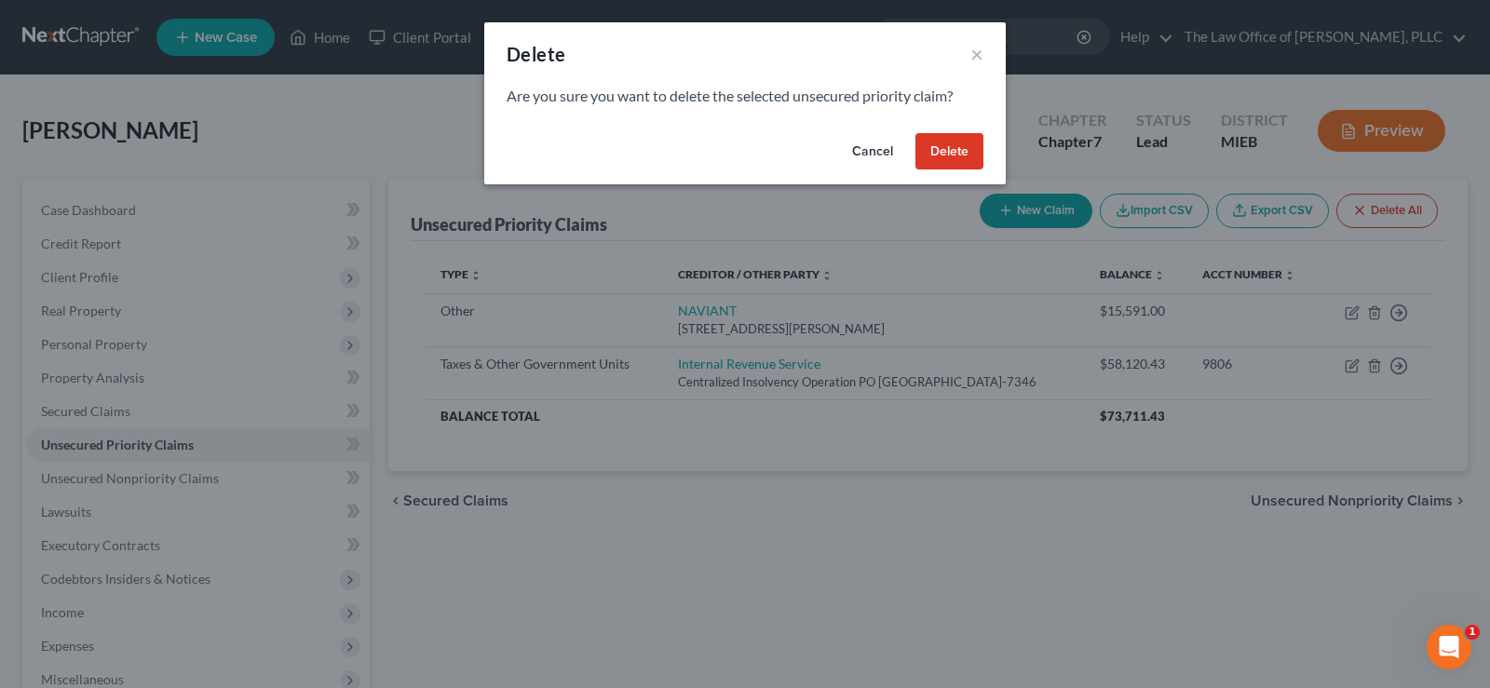
click at [943, 161] on button "Delete" at bounding box center [949, 151] width 68 height 37
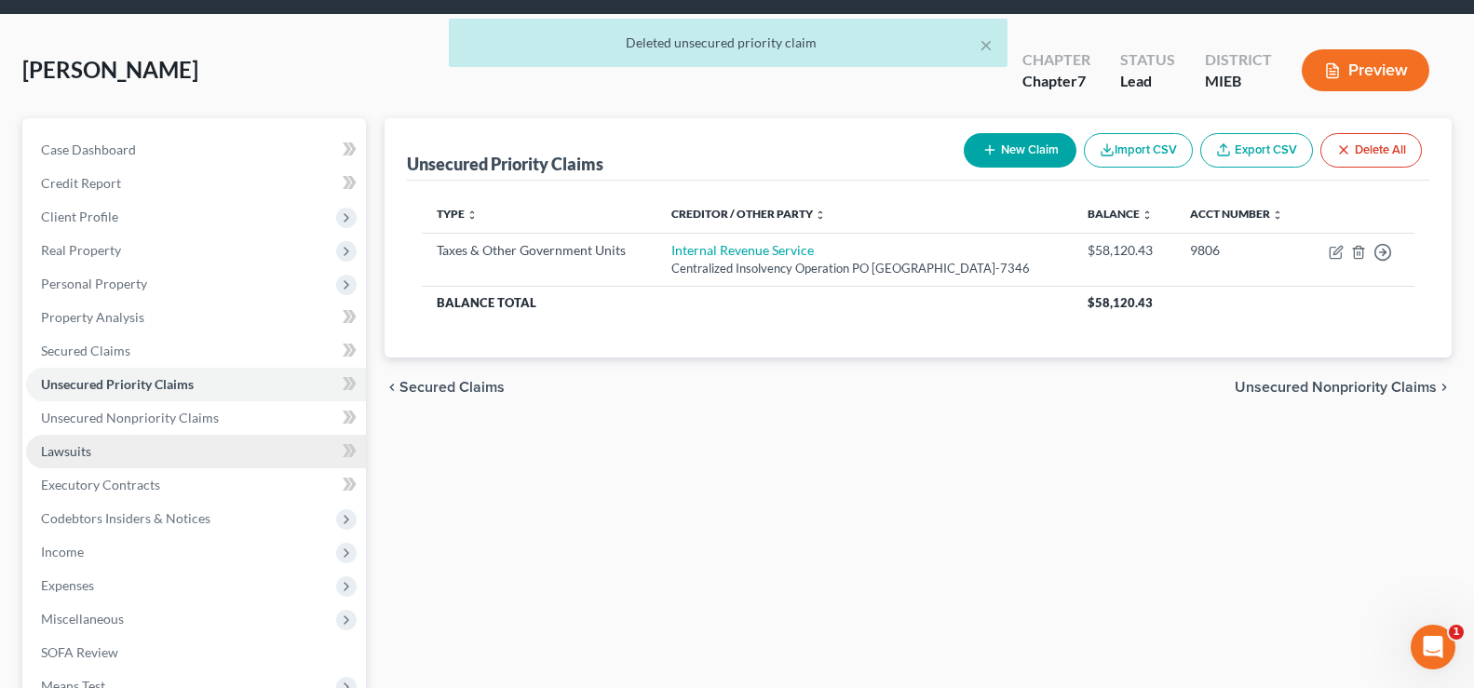
scroll to position [93, 0]
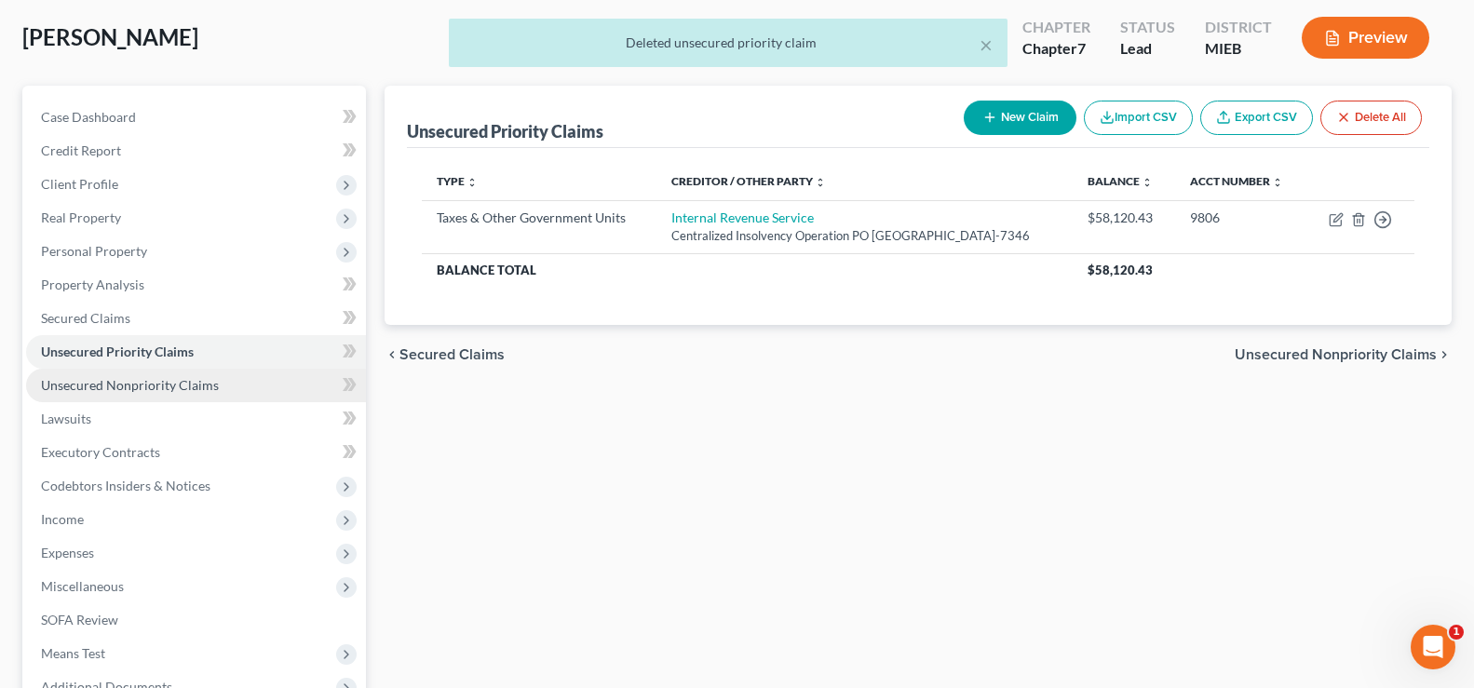
click at [200, 395] on link "Unsecured Nonpriority Claims" at bounding box center [196, 386] width 340 height 34
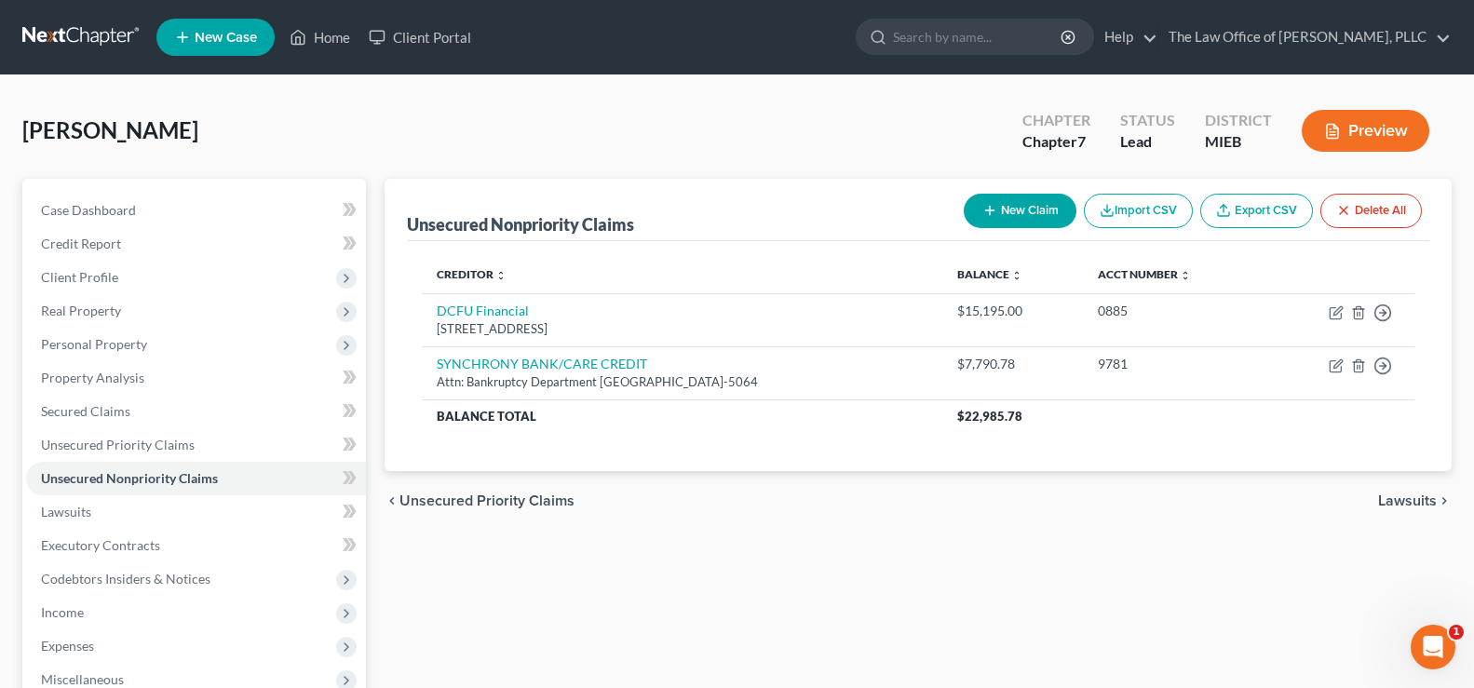
click at [1019, 216] on button "New Claim" at bounding box center [1020, 211] width 113 height 34
select select "0"
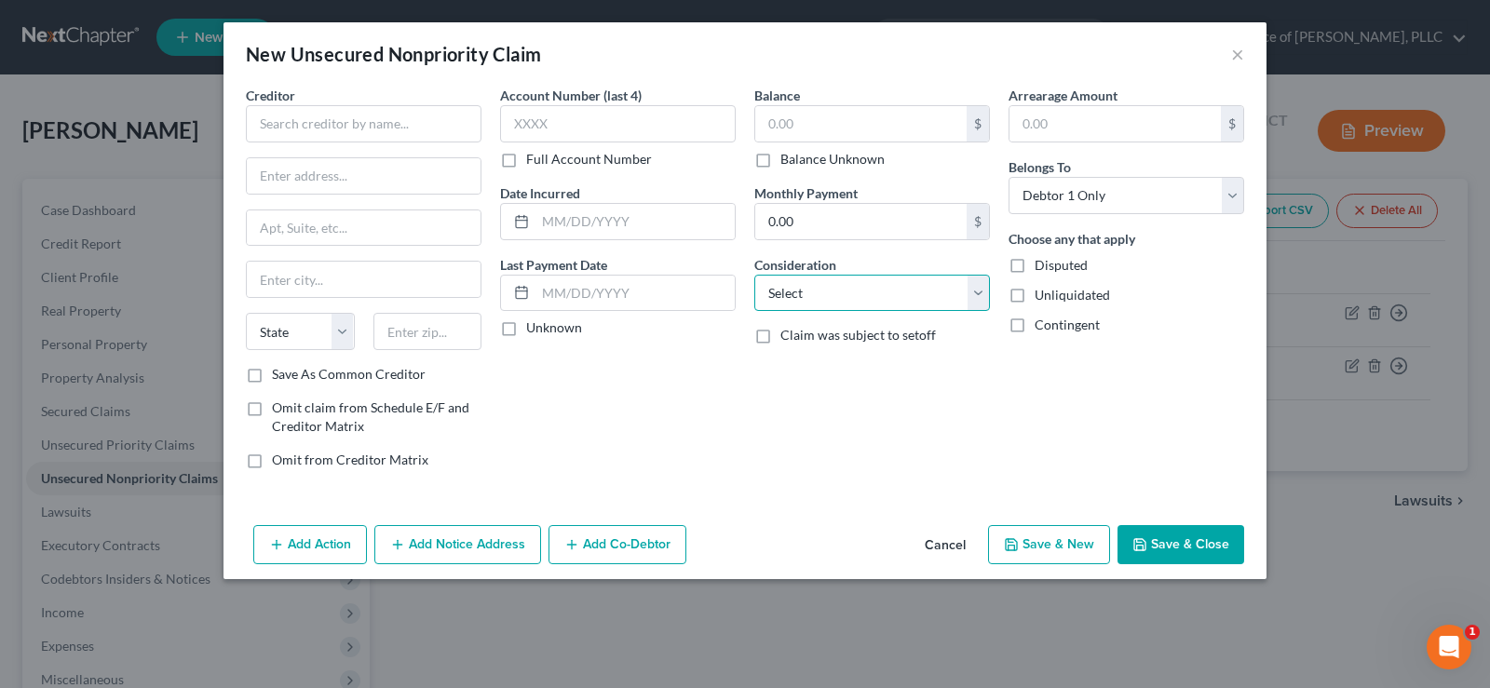
click at [978, 297] on select "Select Cable / Satellite Services Collection Agency Credit Card Debt Debt Couns…" at bounding box center [872, 293] width 236 height 37
select select "17"
click at [754, 275] on select "Select Cable / Satellite Services Collection Agency Credit Card Debt Debt Couns…" at bounding box center [872, 293] width 236 height 37
click at [338, 128] on input "text" at bounding box center [364, 123] width 236 height 37
type input "NAVIAT"
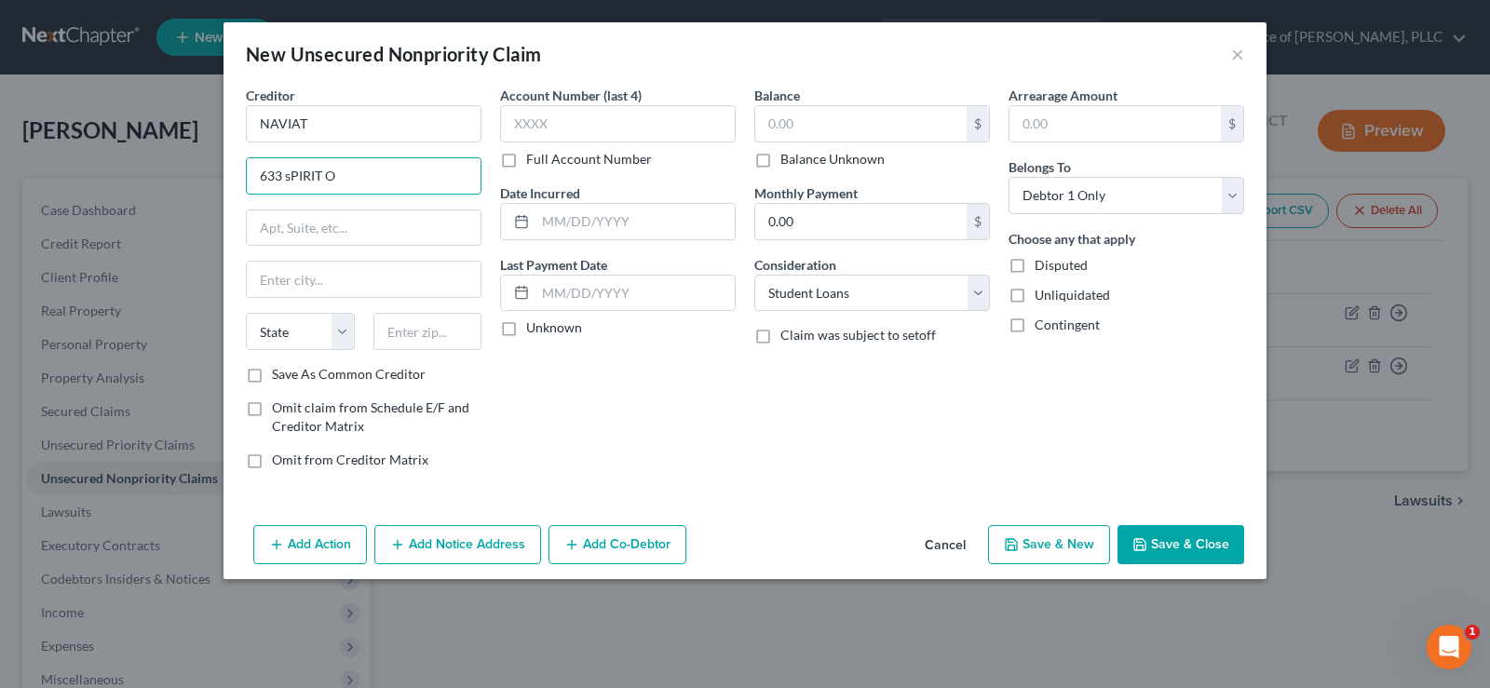
type input "[STREET_ADDRESS]"
click at [411, 349] on input "text" at bounding box center [427, 331] width 109 height 37
type input "63005"
type input "Chesterfield"
select select "26"
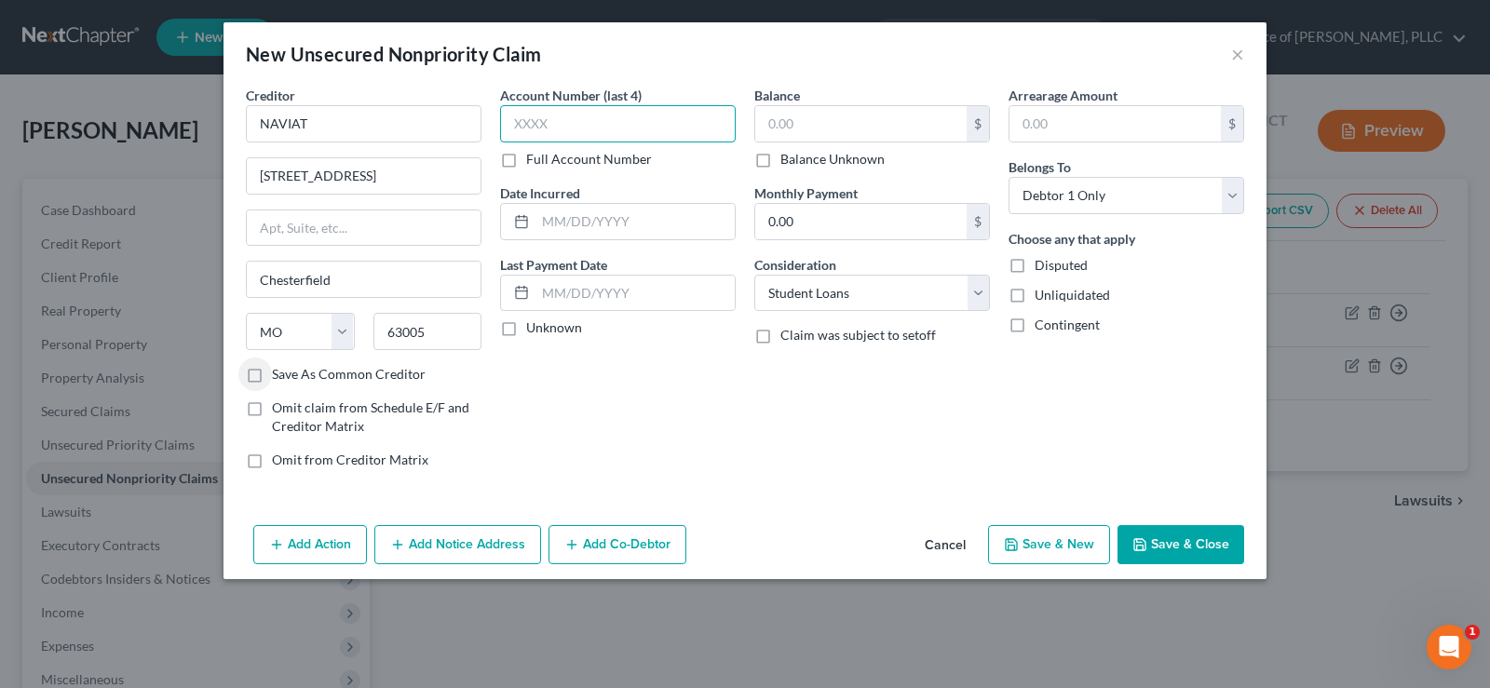
click at [564, 128] on input "text" at bounding box center [618, 123] width 236 height 37
type input "9806"
drag, startPoint x: 613, startPoint y: 123, endPoint x: 258, endPoint y: 166, distance: 357.3
click at [258, 166] on div "Creditor * NAVIAT [STREET_ADDRESS] Chesterfield State [US_STATE] AK AR AZ CA CO…" at bounding box center [744, 285] width 1017 height 398
click at [571, 303] on input "text" at bounding box center [634, 293] width 199 height 35
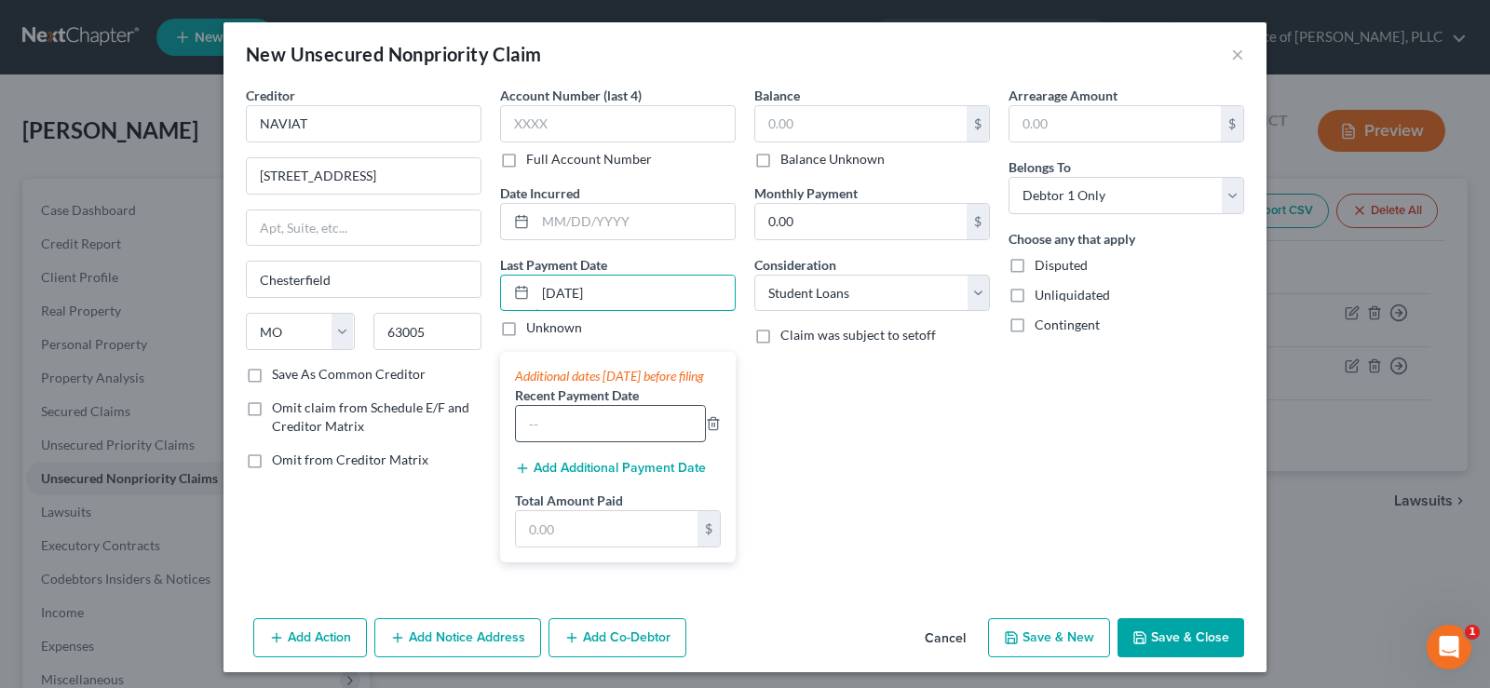
type input "[DATE]"
click at [581, 441] on input "text" at bounding box center [610, 423] width 189 height 35
type input "-7/01/2025"
drag, startPoint x: 604, startPoint y: 452, endPoint x: 239, endPoint y: 490, distance: 366.8
click at [236, 479] on div "Creditor * NAVIAT [STREET_ADDRESS] Chesterfield State [US_STATE] AK AR AZ CA CO…" at bounding box center [744, 332] width 1017 height 492
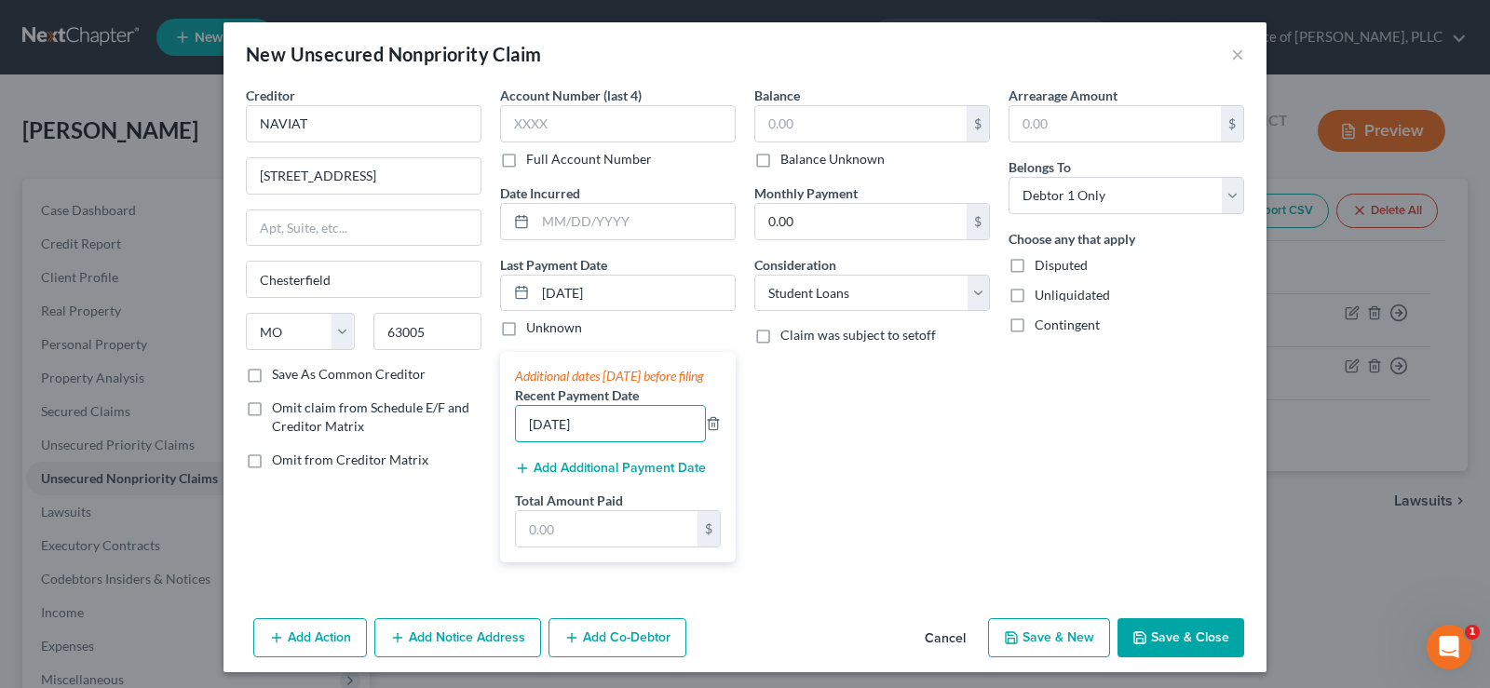
type input "[DATE]"
click at [625, 476] on button "Add Additional Payment Date" at bounding box center [610, 468] width 191 height 15
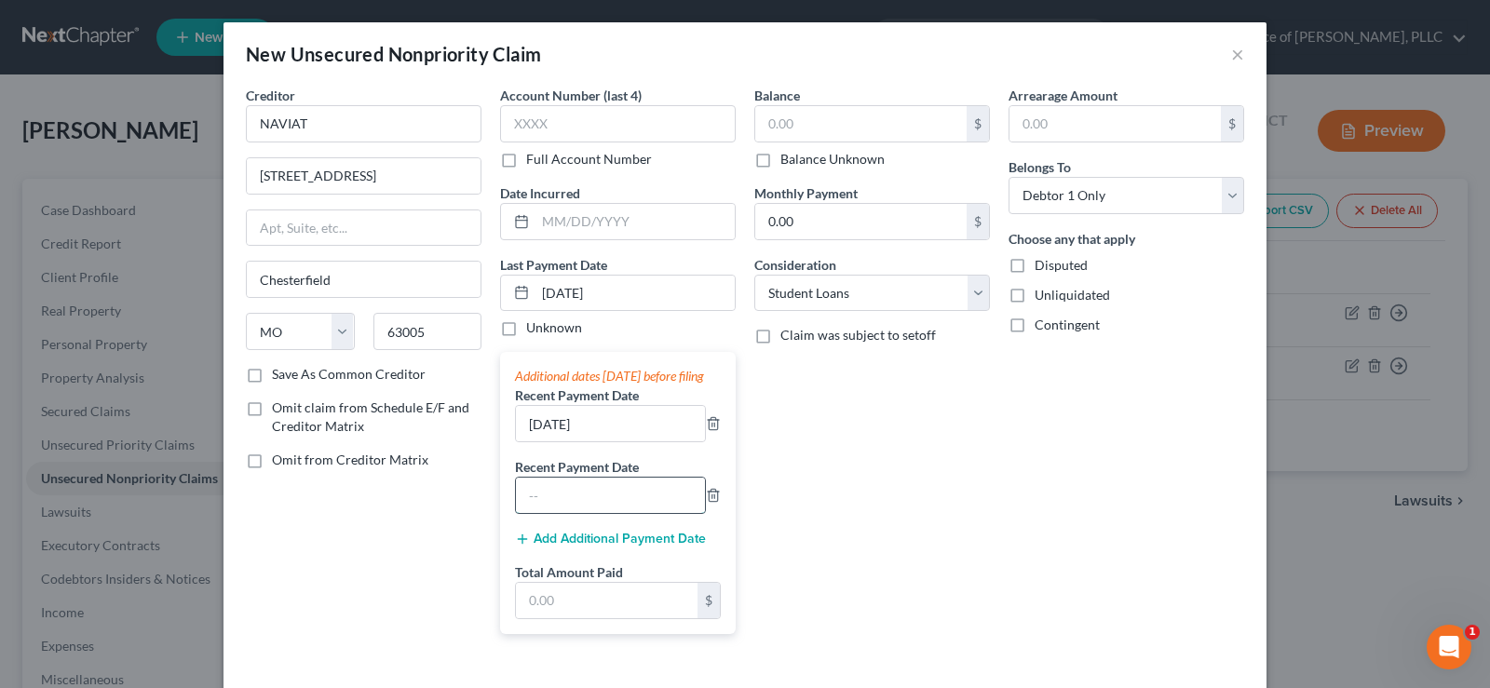
drag, startPoint x: 602, startPoint y: 519, endPoint x: 607, endPoint y: 509, distance: 11.2
click at [602, 513] on input "text" at bounding box center [610, 495] width 189 height 35
type input "[DATE]"
click at [541, 546] on div "Additional dates [DATE] before filing Recent Payment Date [DATE] Recent Payment…" at bounding box center [618, 492] width 236 height 281
drag, startPoint x: 537, startPoint y: 621, endPoint x: 456, endPoint y: 626, distance: 81.1
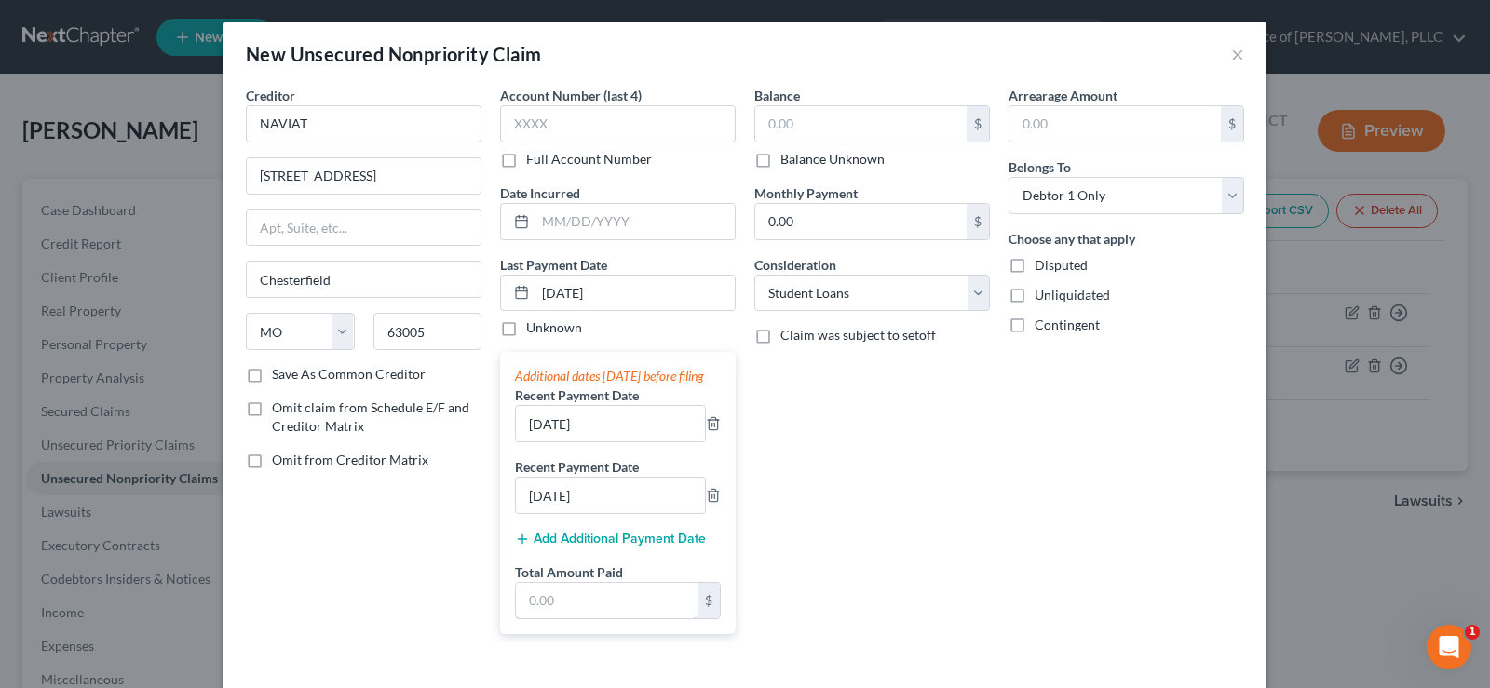
click at [537, 618] on input "text" at bounding box center [607, 600] width 182 height 35
type input "522.00"
click at [776, 136] on input "text" at bounding box center [860, 123] width 211 height 35
type input "13,793.00"
click at [822, 236] on input "0.00" at bounding box center [860, 221] width 211 height 35
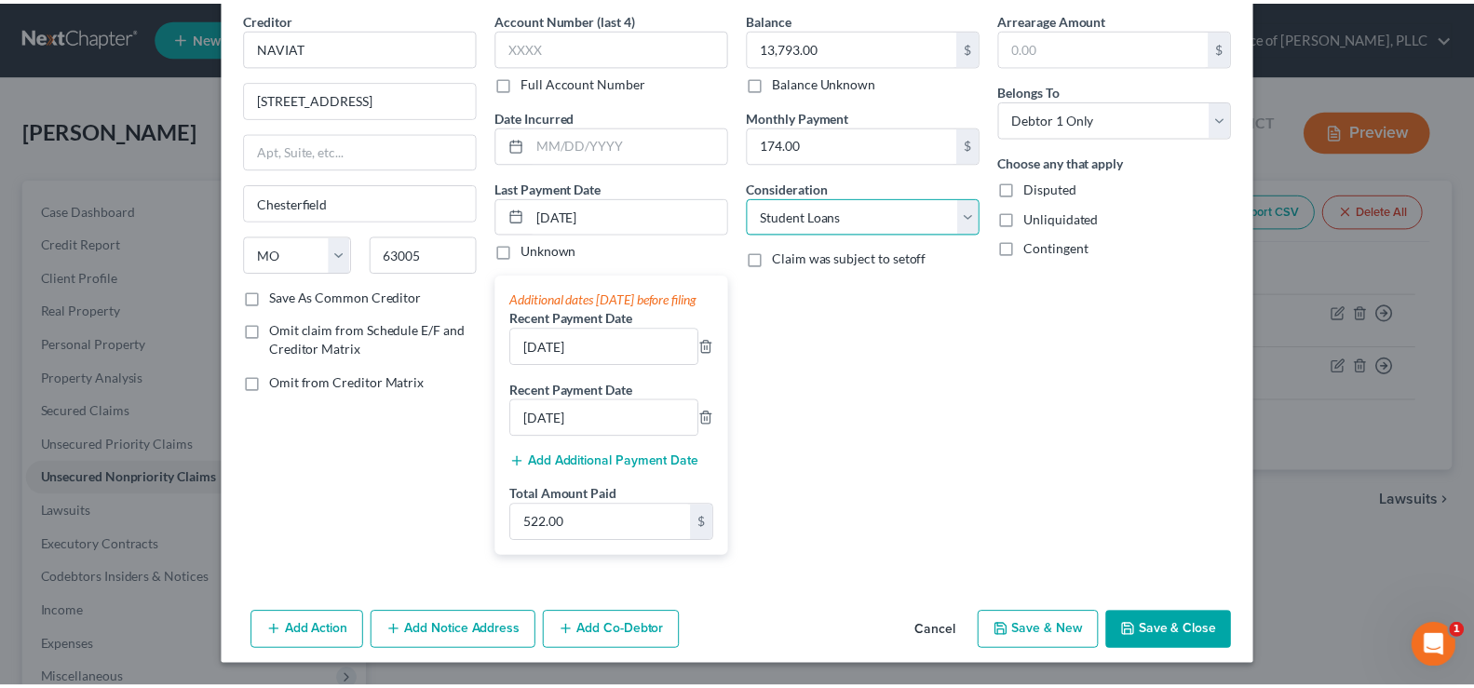
scroll to position [96, 0]
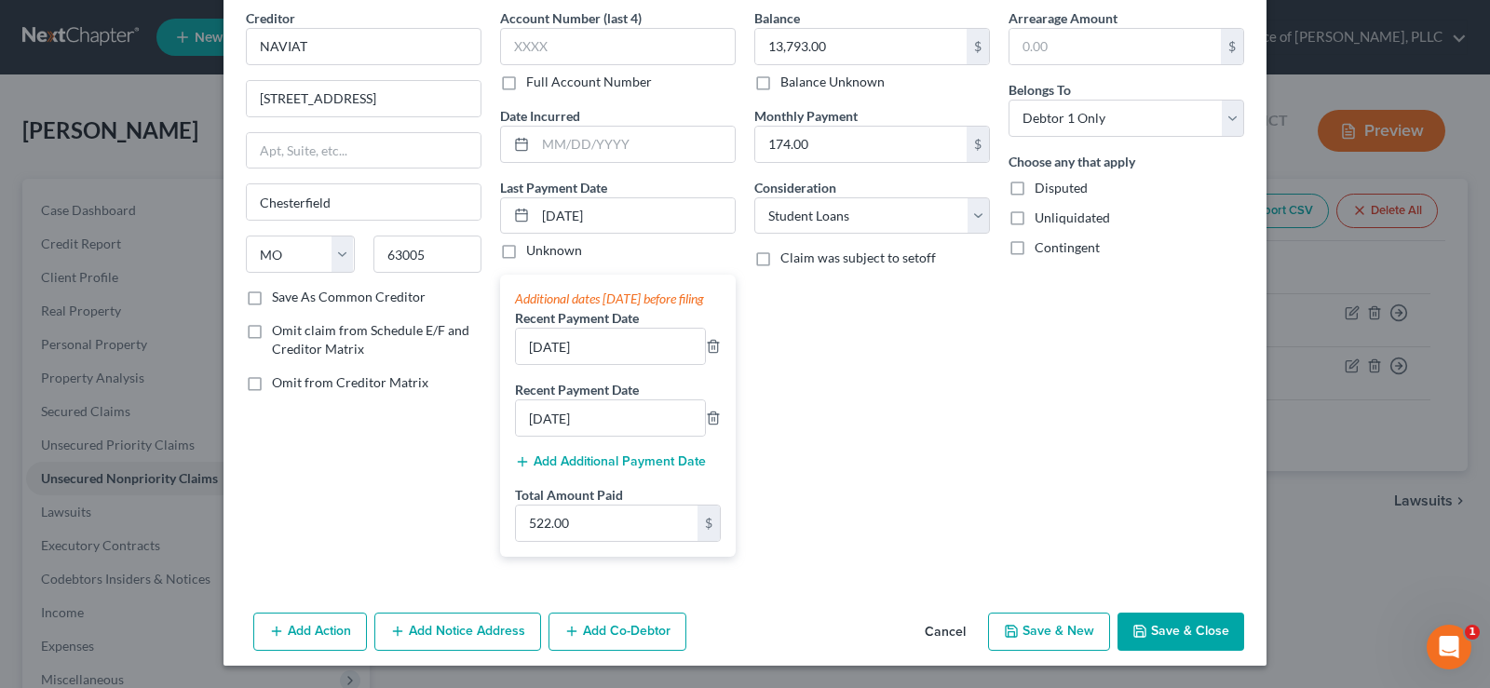
click at [1153, 620] on button "Save & Close" at bounding box center [1180, 632] width 127 height 39
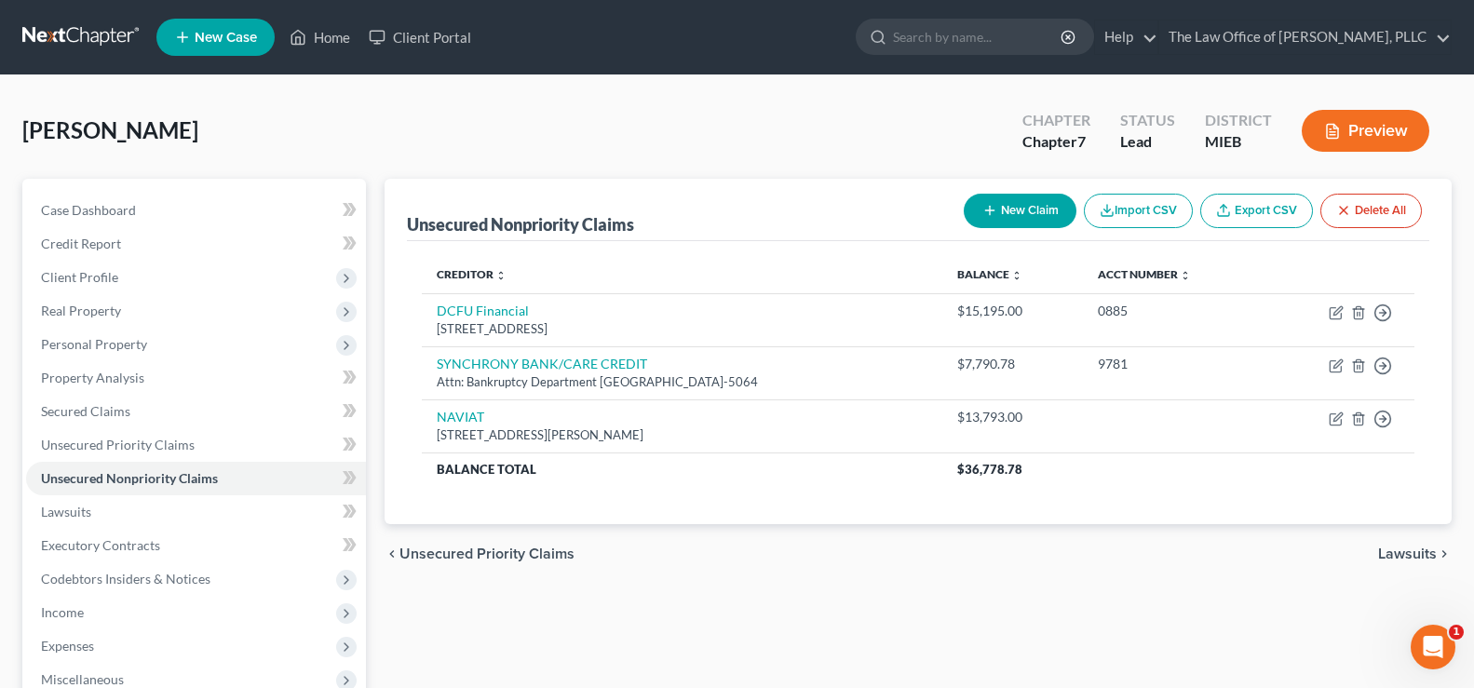
click at [1412, 560] on span "Lawsuits" at bounding box center [1407, 553] width 59 height 15
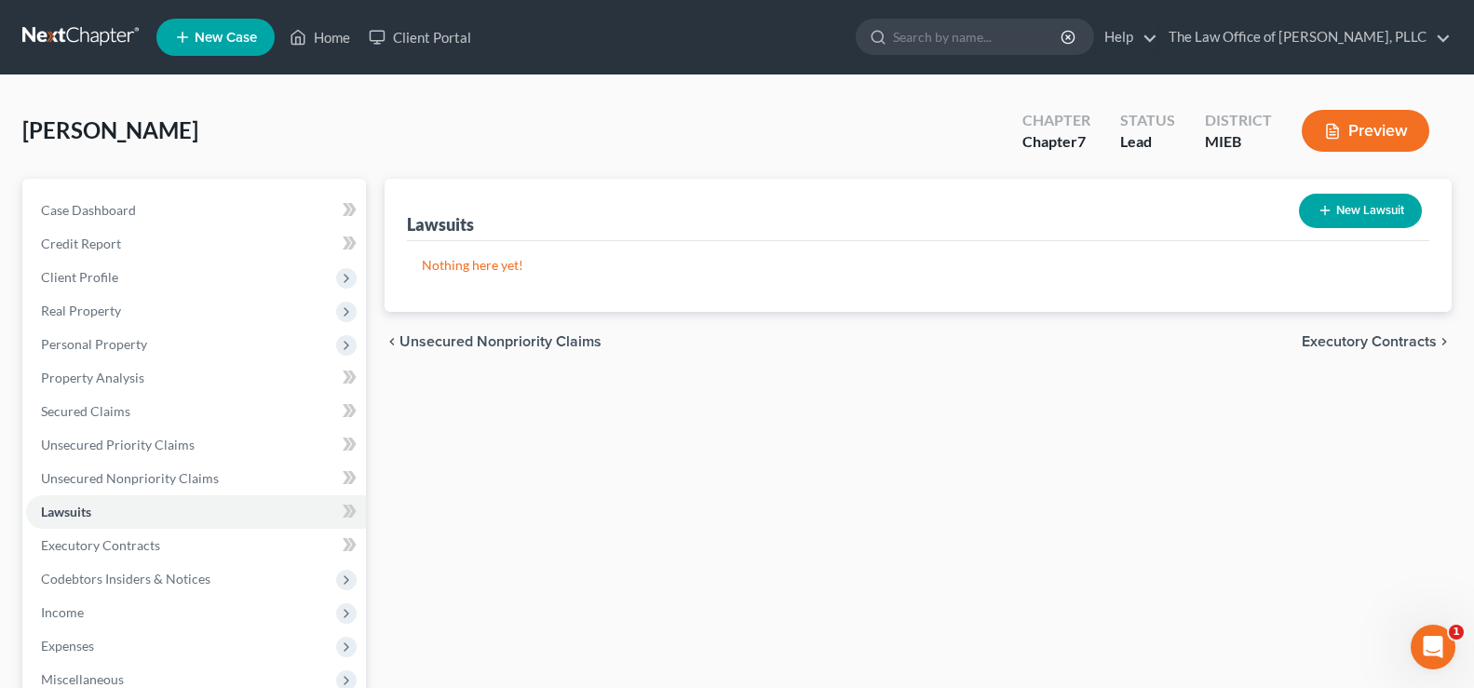
click at [1354, 346] on span "Executory Contracts" at bounding box center [1369, 341] width 135 height 15
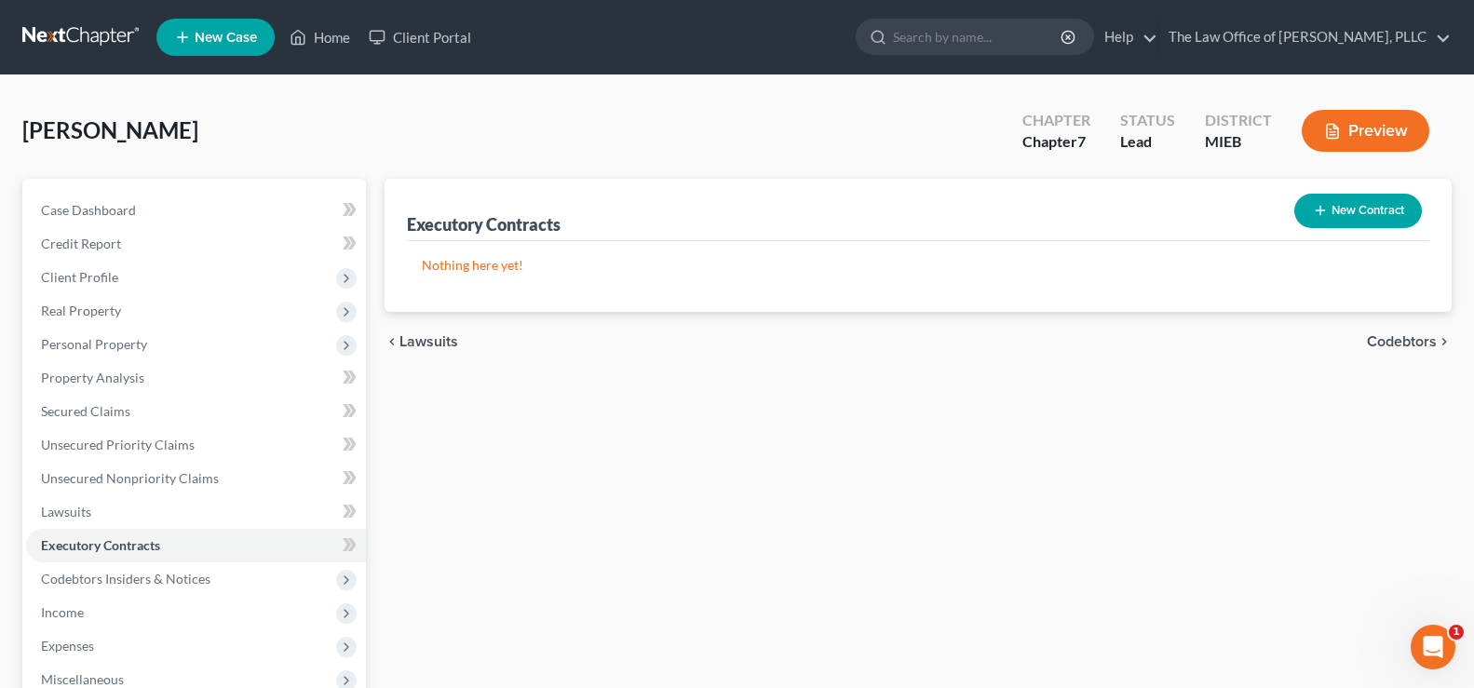
click at [1380, 349] on span "Codebtors" at bounding box center [1402, 341] width 70 height 15
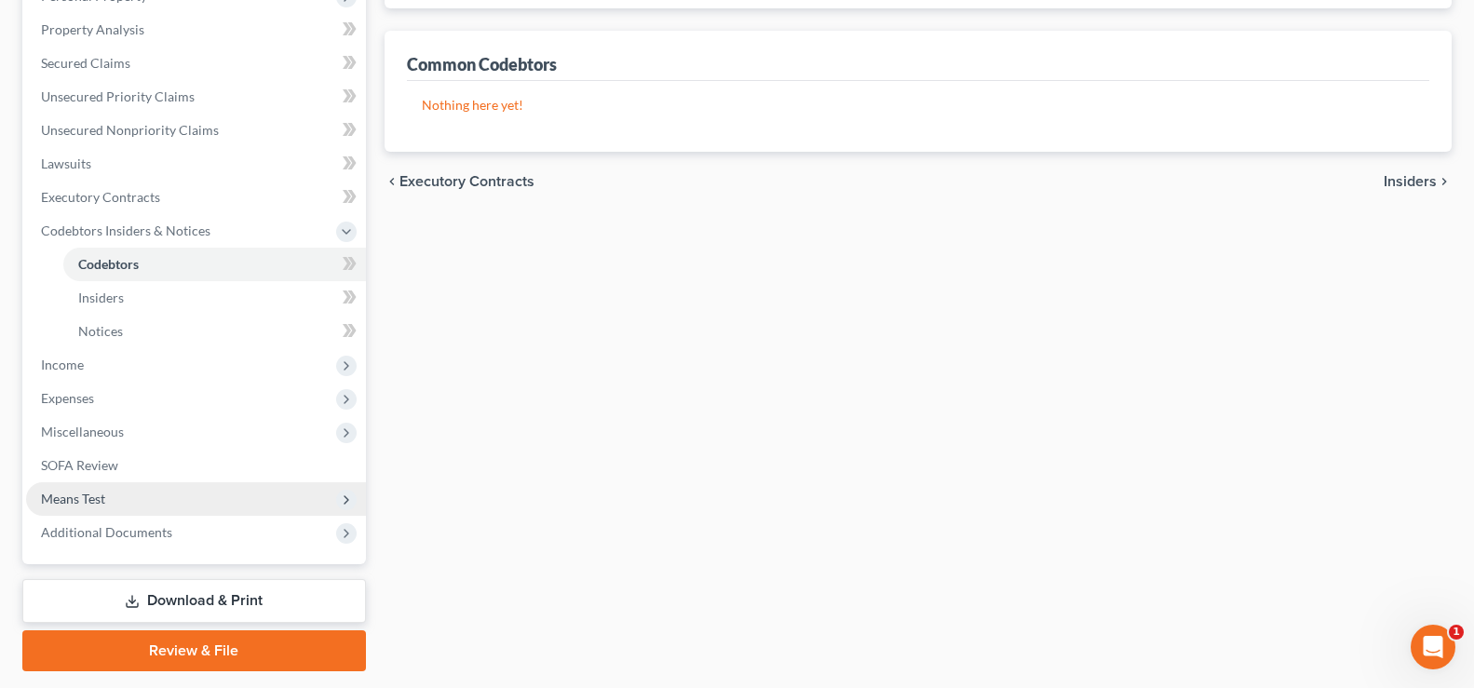
scroll to position [372, 0]
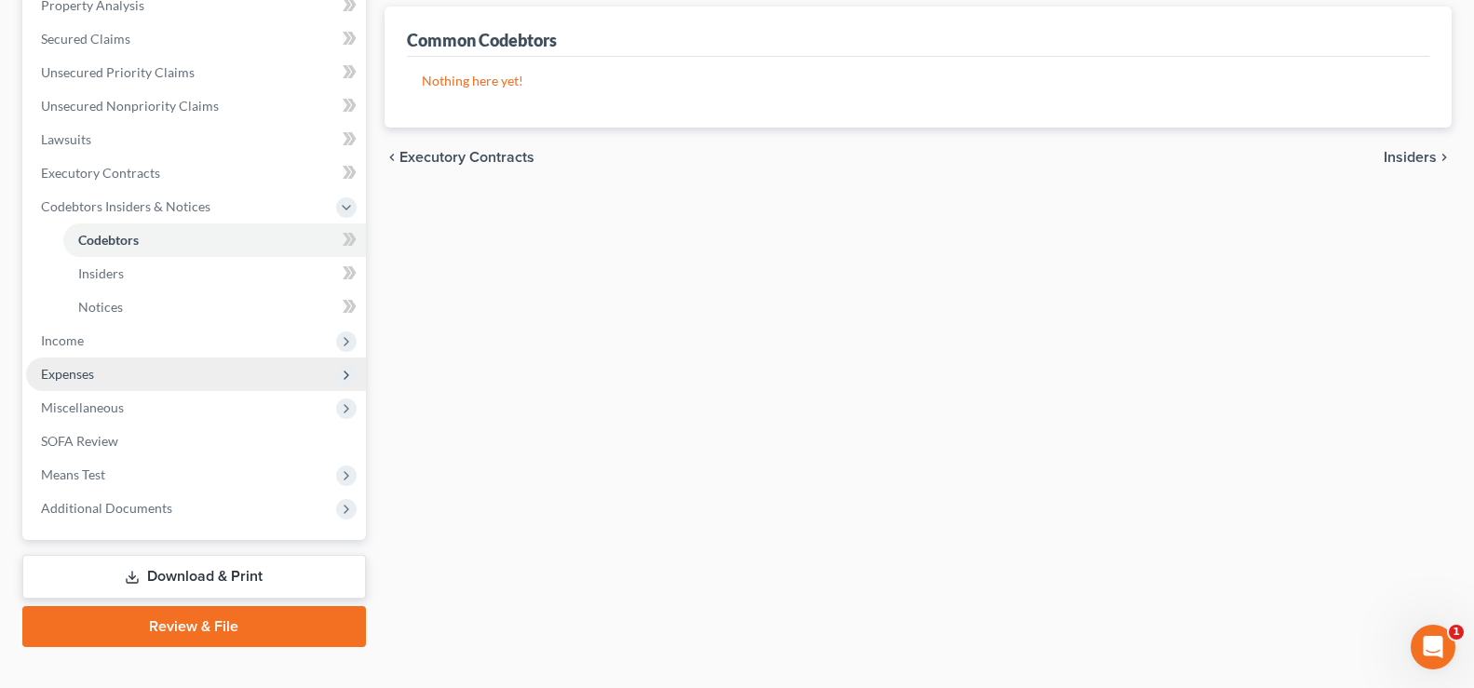
click at [108, 373] on span "Expenses" at bounding box center [196, 374] width 340 height 34
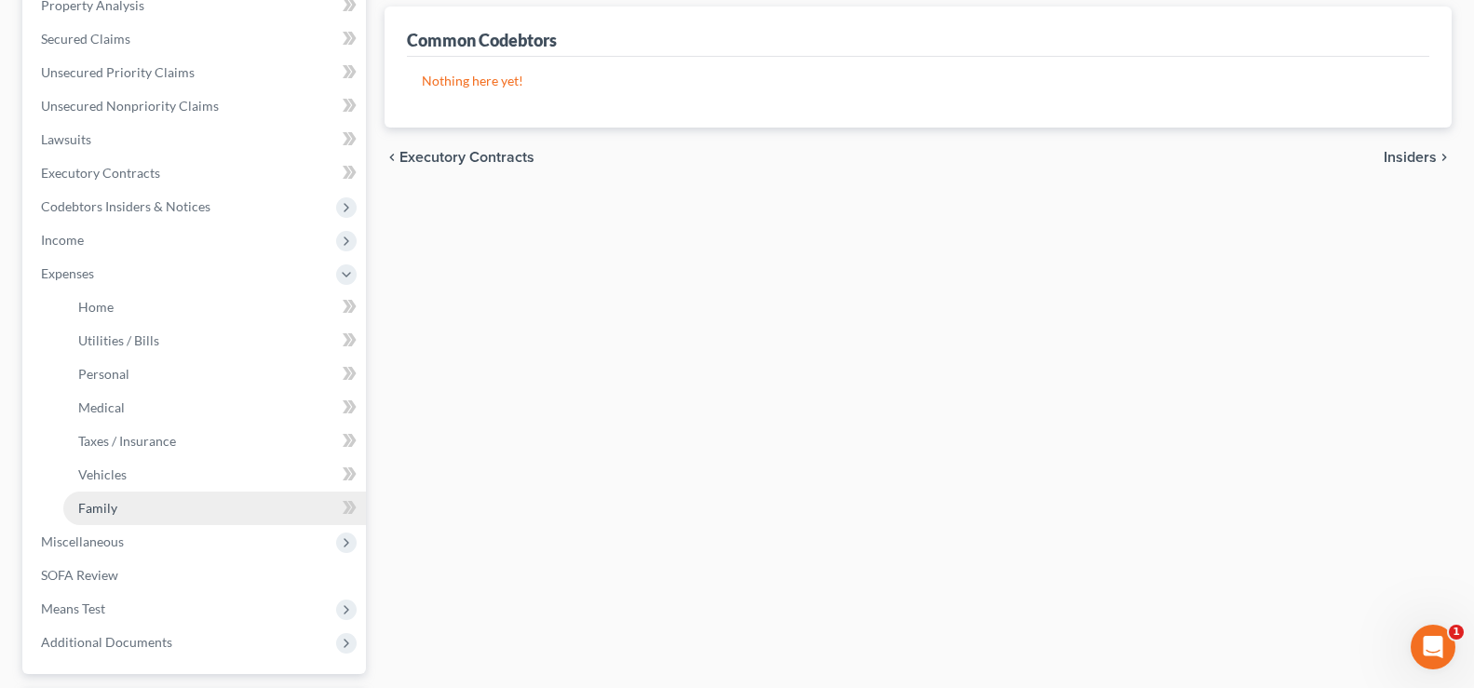
click at [112, 502] on span "Family" at bounding box center [97, 508] width 39 height 16
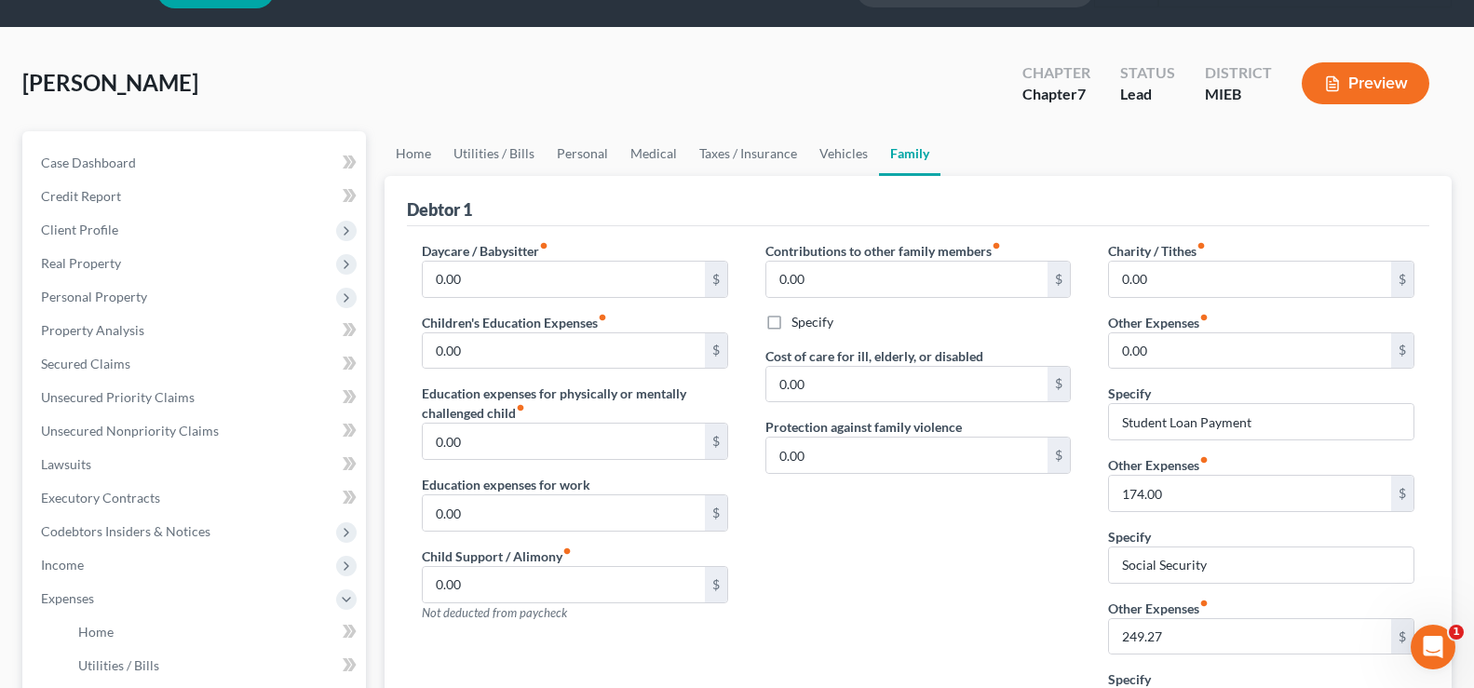
scroll to position [93, 0]
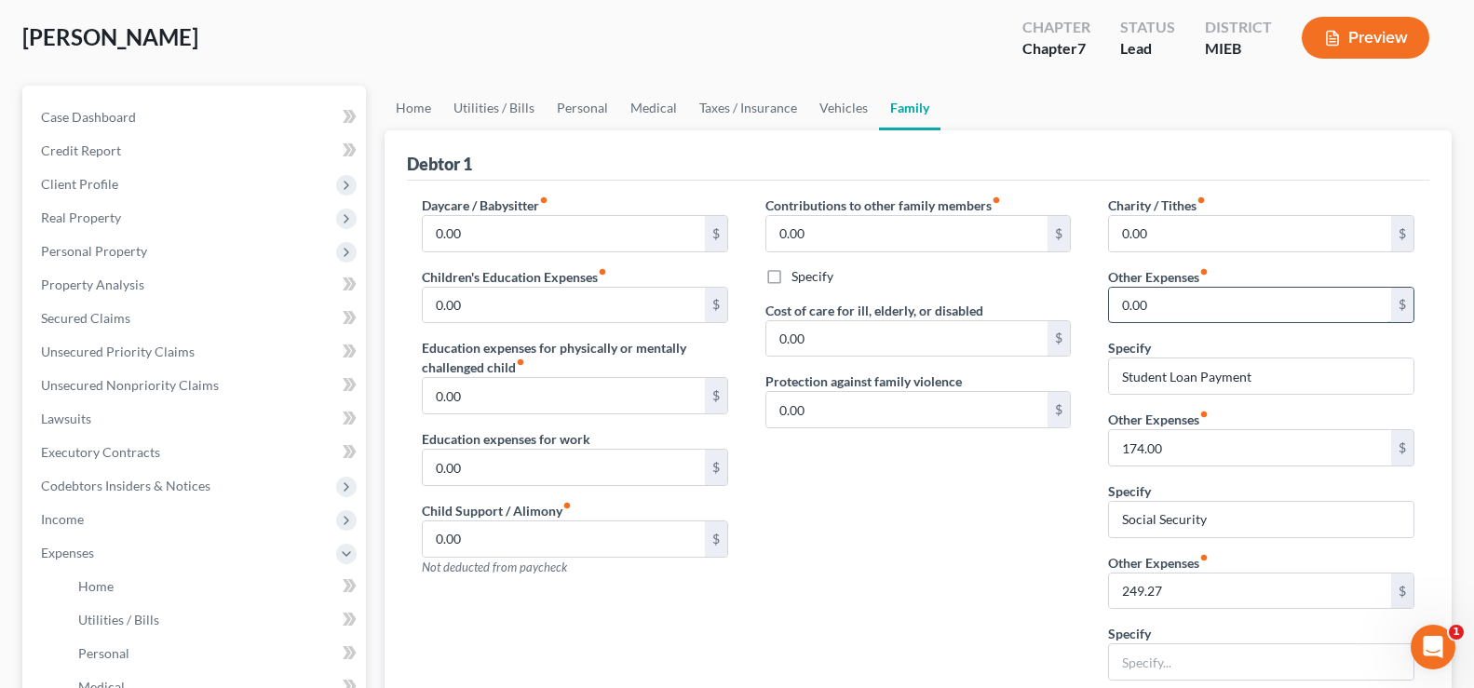
click at [1171, 307] on input "0.00" at bounding box center [1250, 305] width 282 height 35
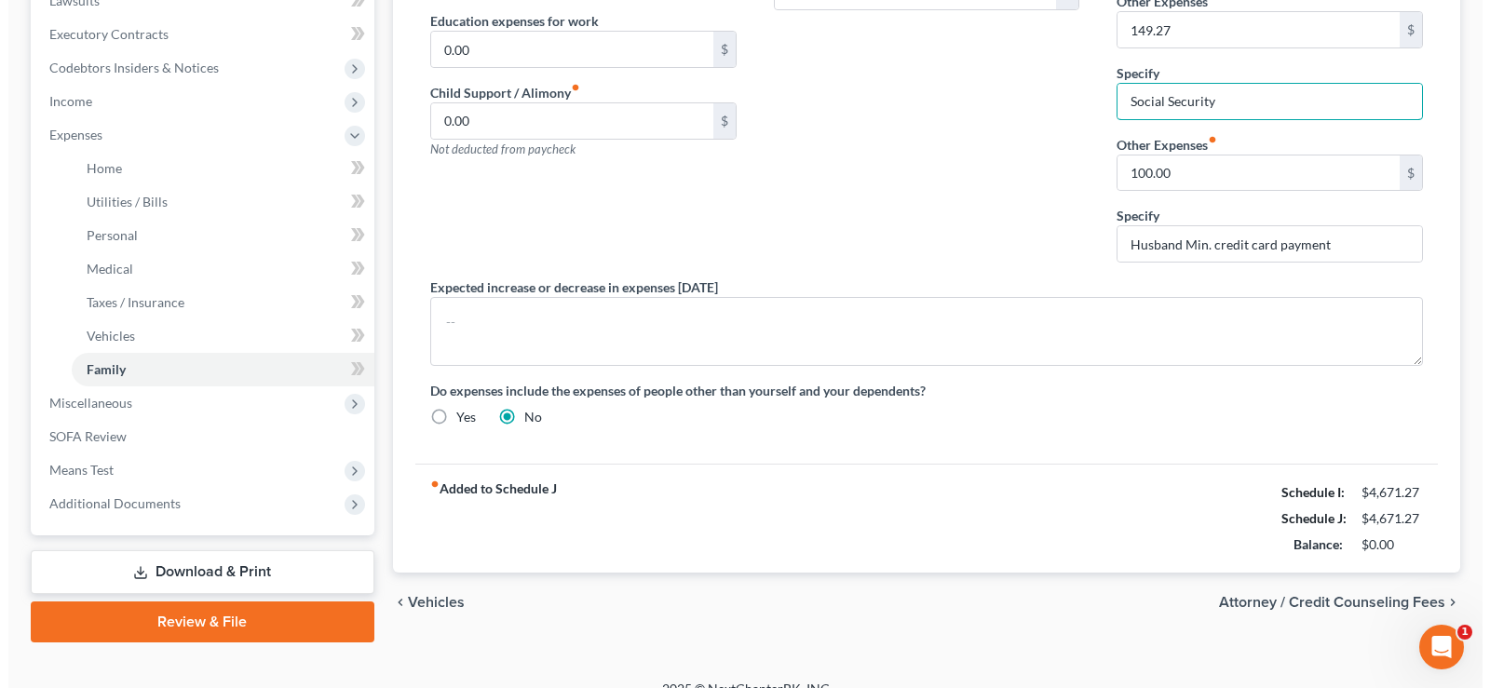
scroll to position [536, 0]
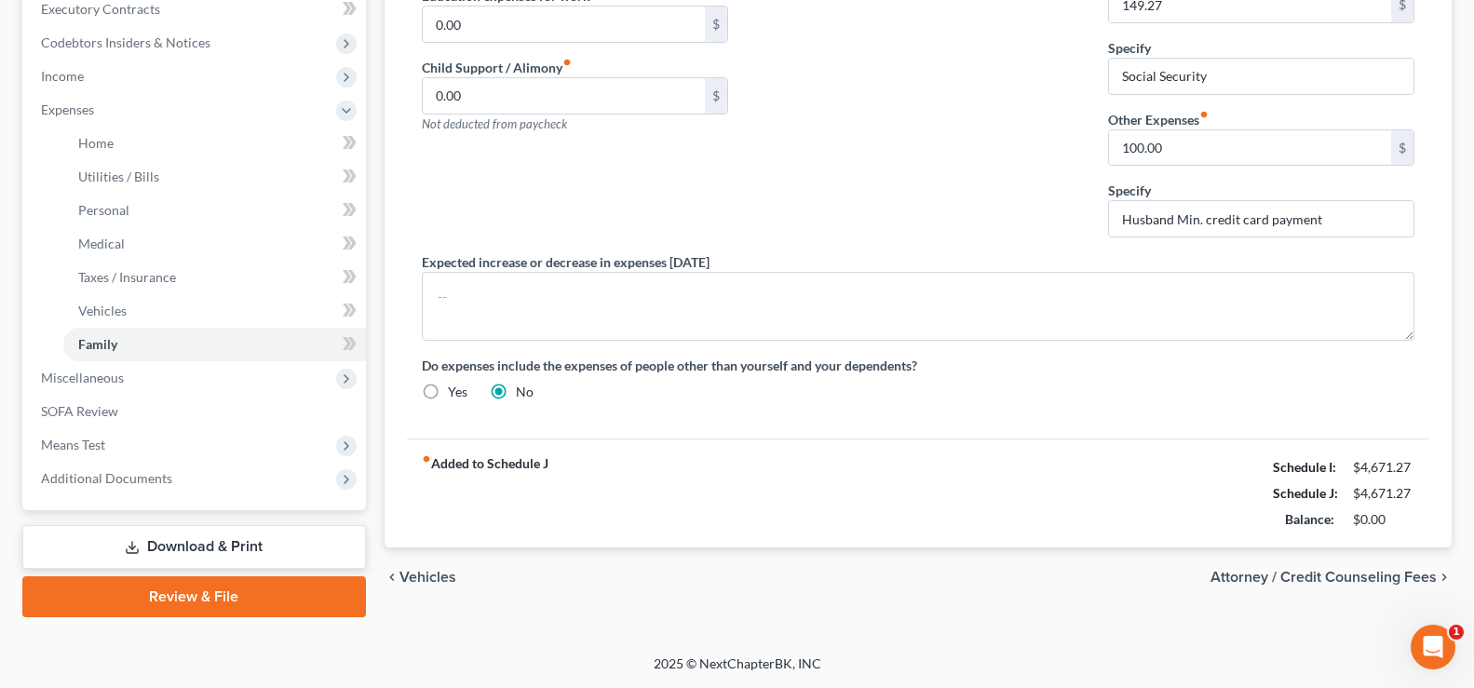
click at [1369, 570] on span "Attorney / Credit Counseling Fees" at bounding box center [1323, 577] width 226 height 15
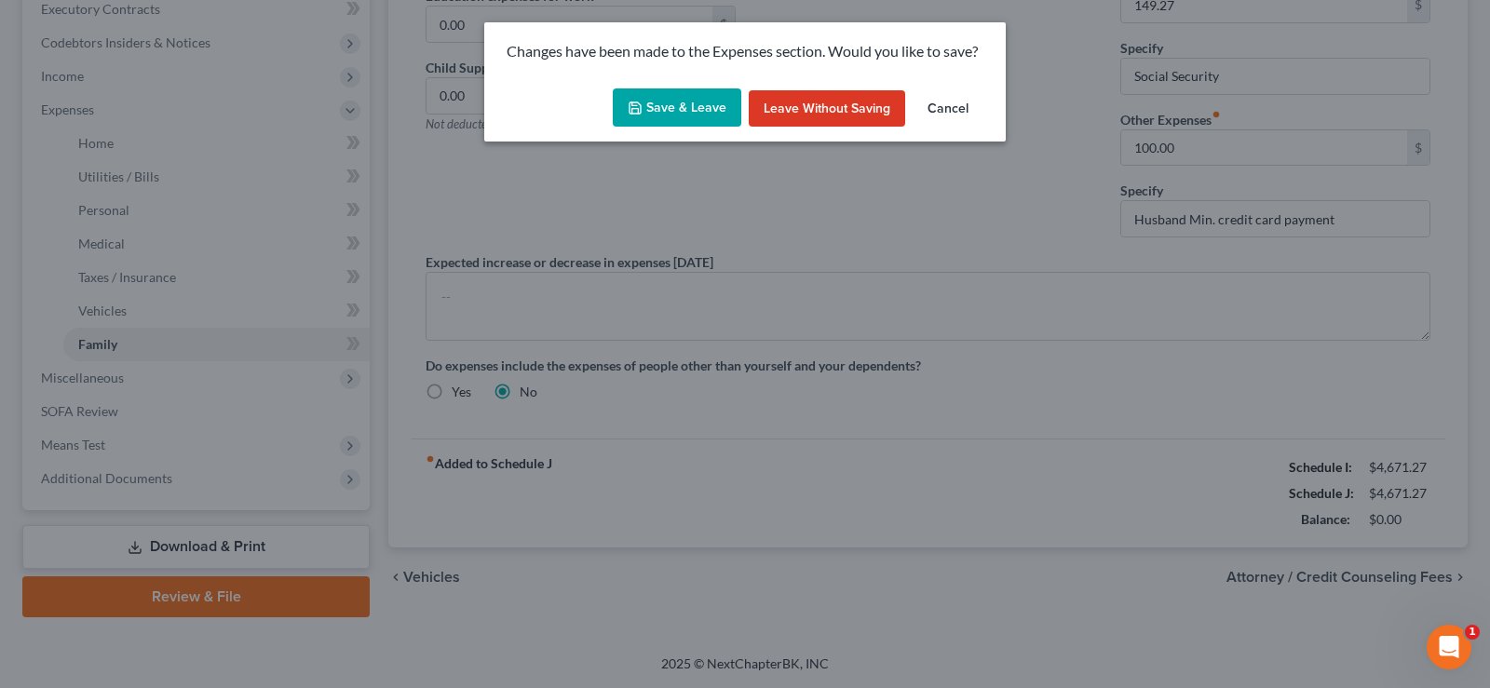
click at [669, 103] on button "Save & Leave" at bounding box center [677, 107] width 128 height 39
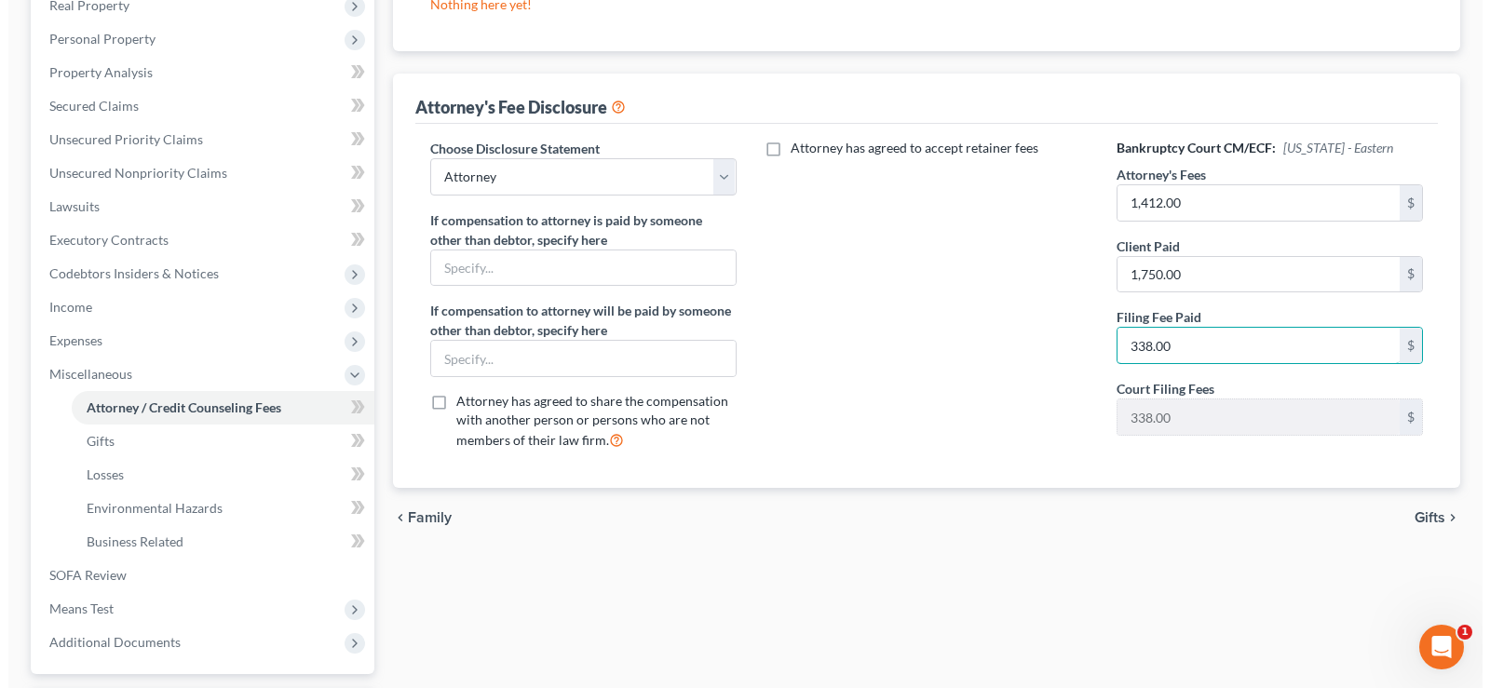
scroll to position [93, 0]
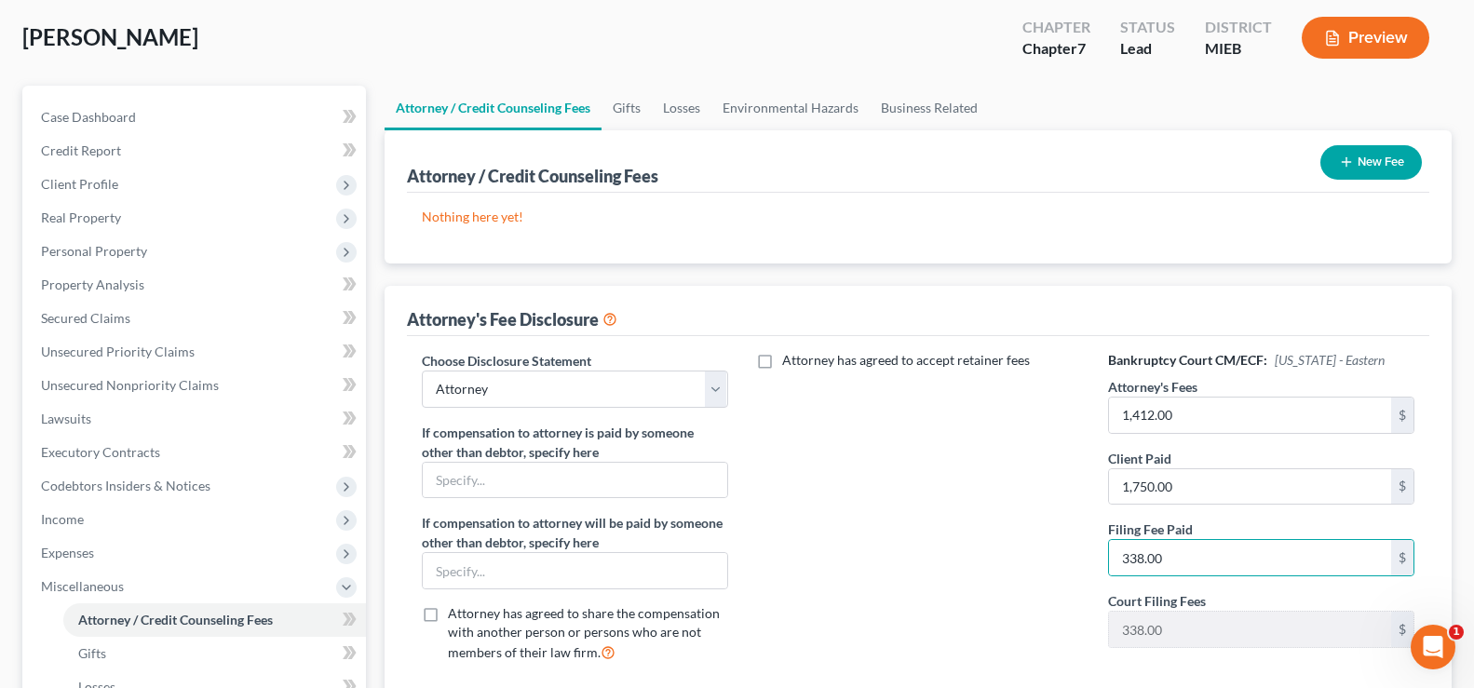
click at [1369, 45] on button "Preview" at bounding box center [1366, 38] width 128 height 42
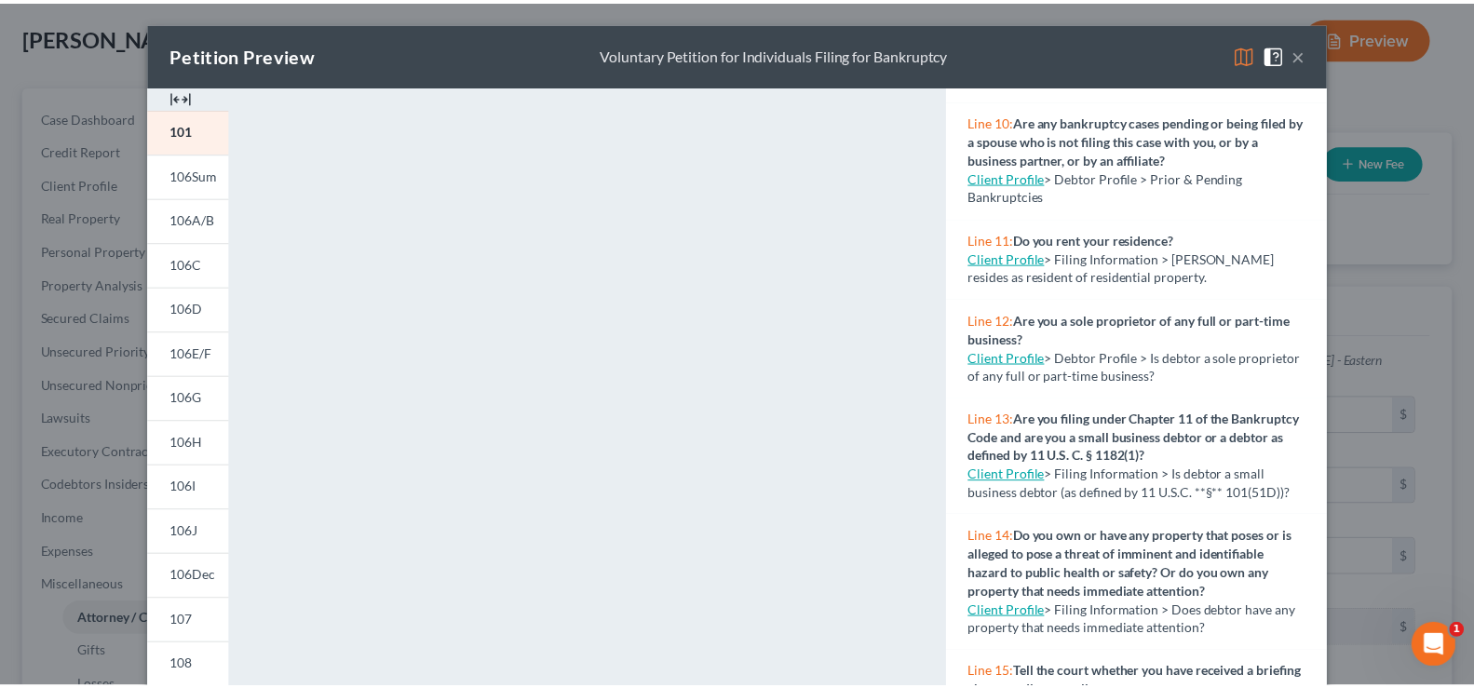
scroll to position [838, 0]
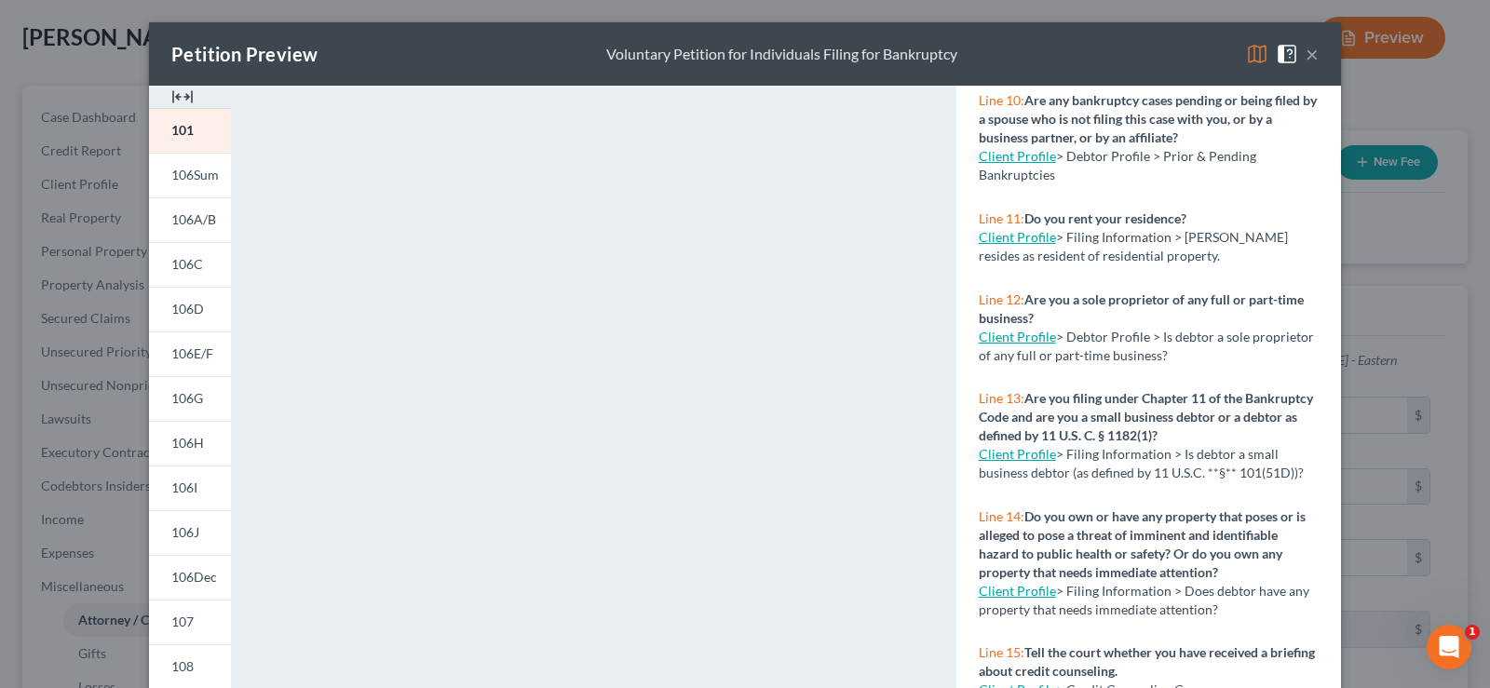
click at [1315, 57] on div "Petition Preview Voluntary Petition for Individuals Filing for Bankruptcy ×" at bounding box center [745, 53] width 1192 height 63
click at [1305, 61] on button "×" at bounding box center [1311, 54] width 13 height 22
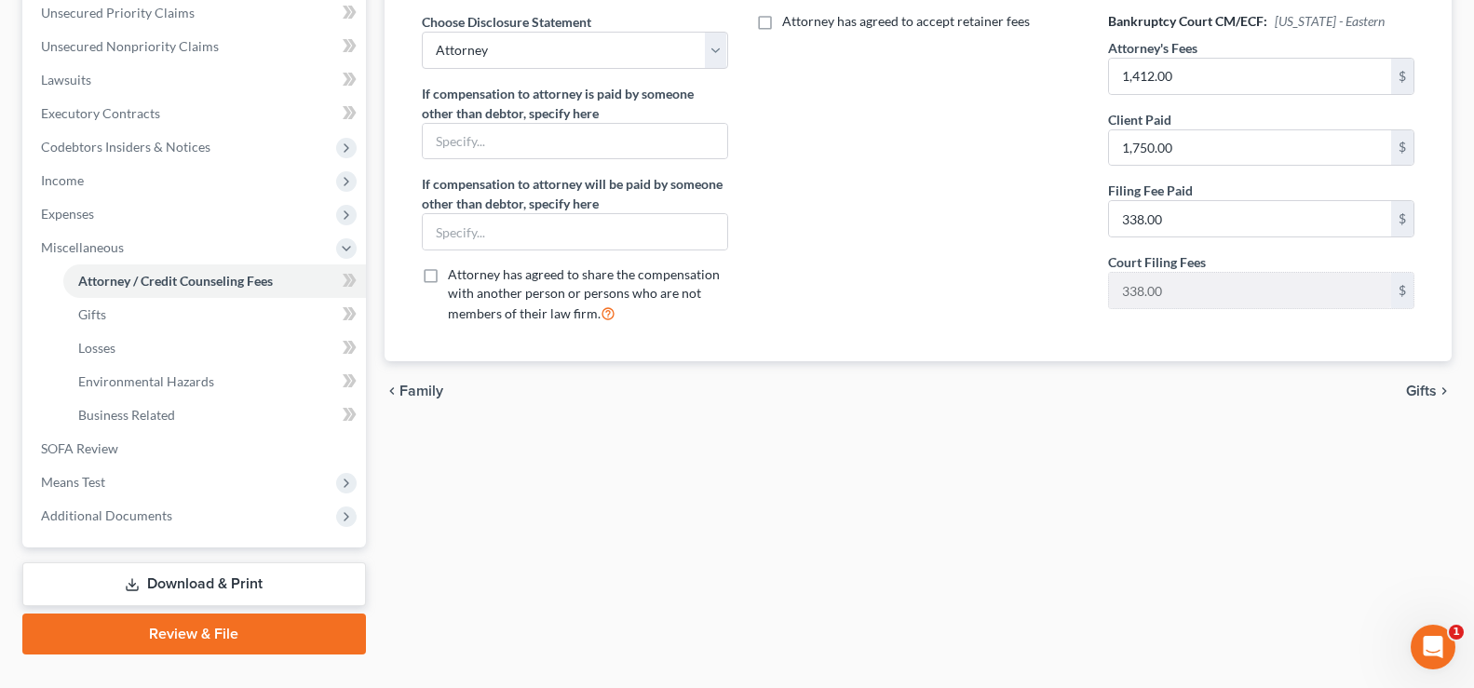
scroll to position [465, 0]
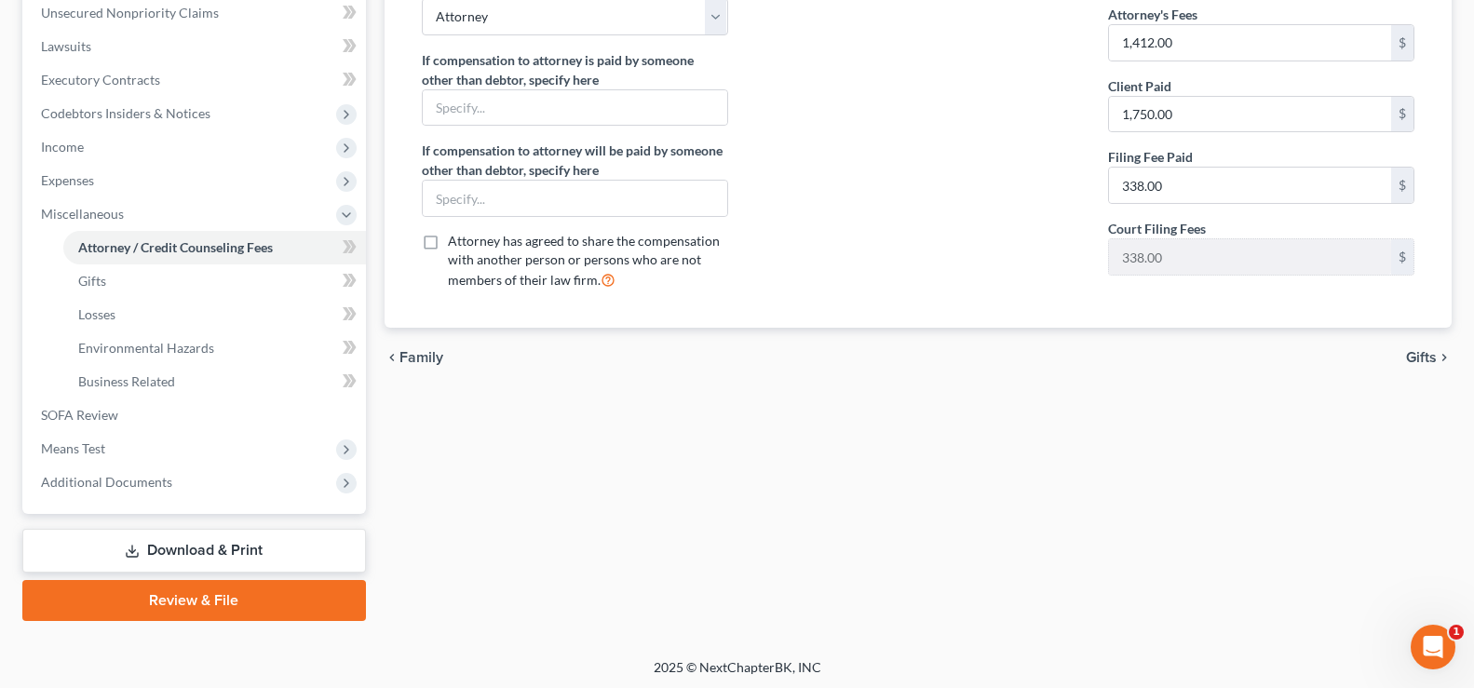
click at [181, 562] on link "Download & Print" at bounding box center [194, 551] width 344 height 44
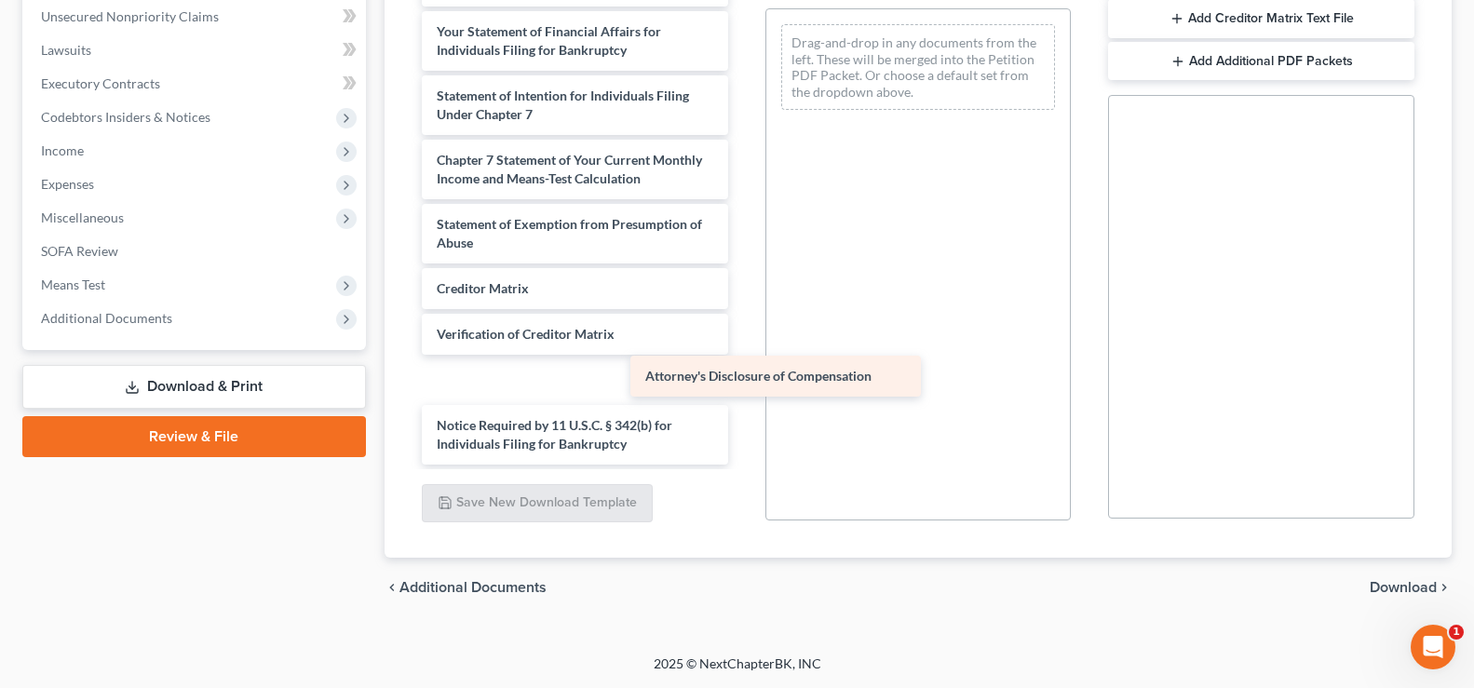
scroll to position [583, 0]
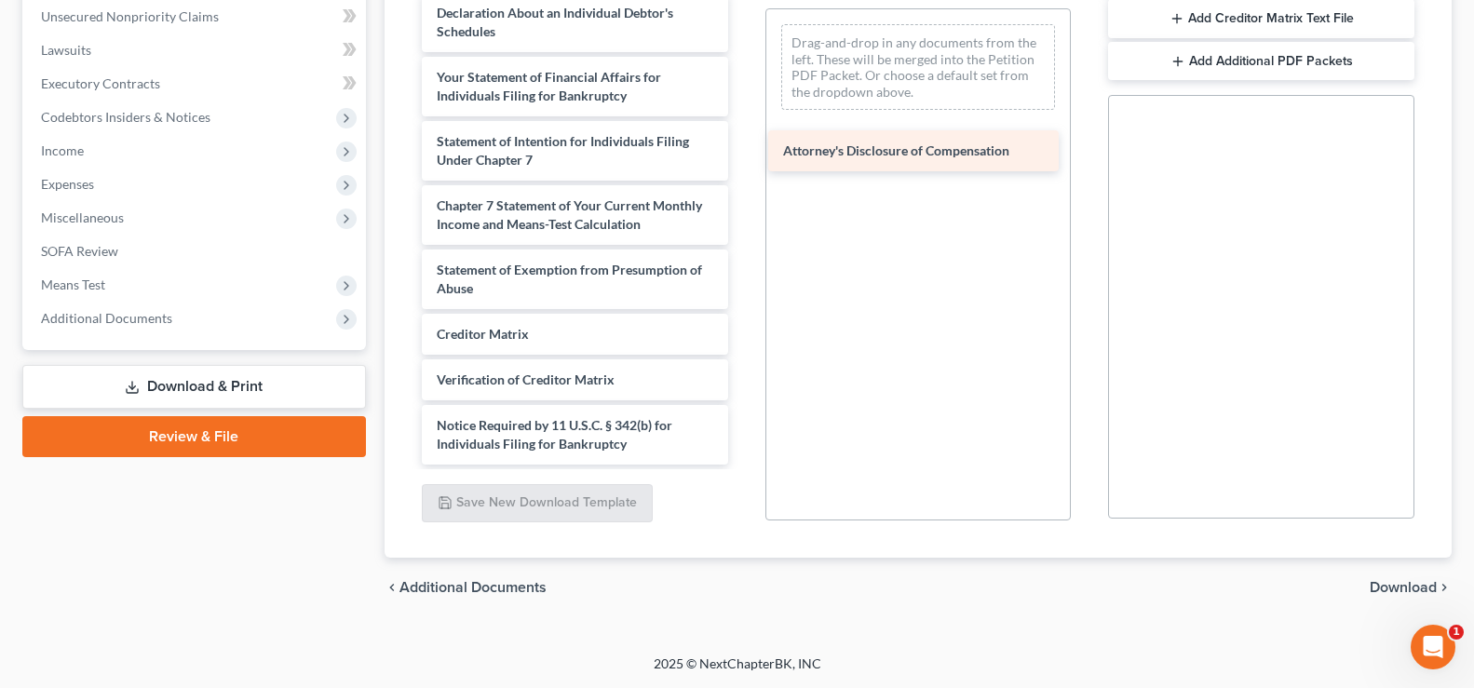
drag, startPoint x: 641, startPoint y: 453, endPoint x: 990, endPoint y: 150, distance: 462.6
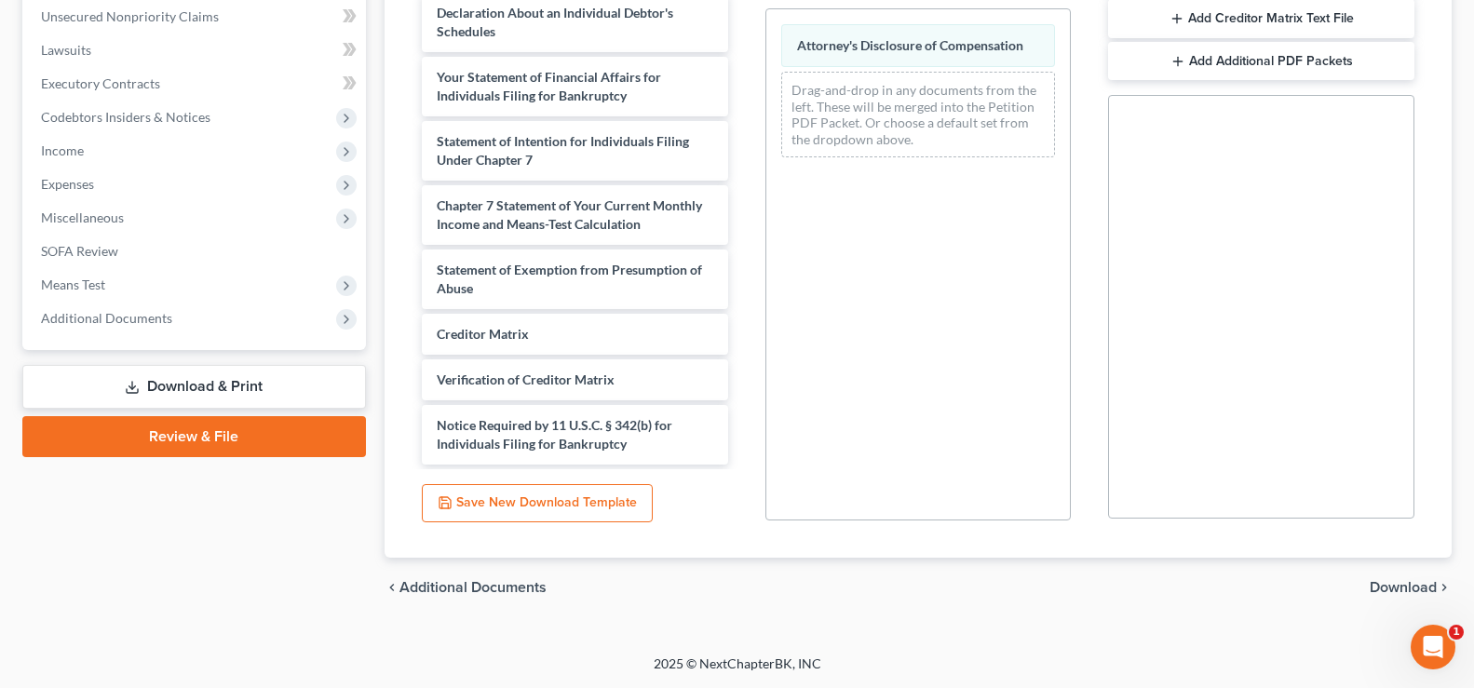
click at [1385, 586] on span "Download" at bounding box center [1402, 587] width 67 height 15
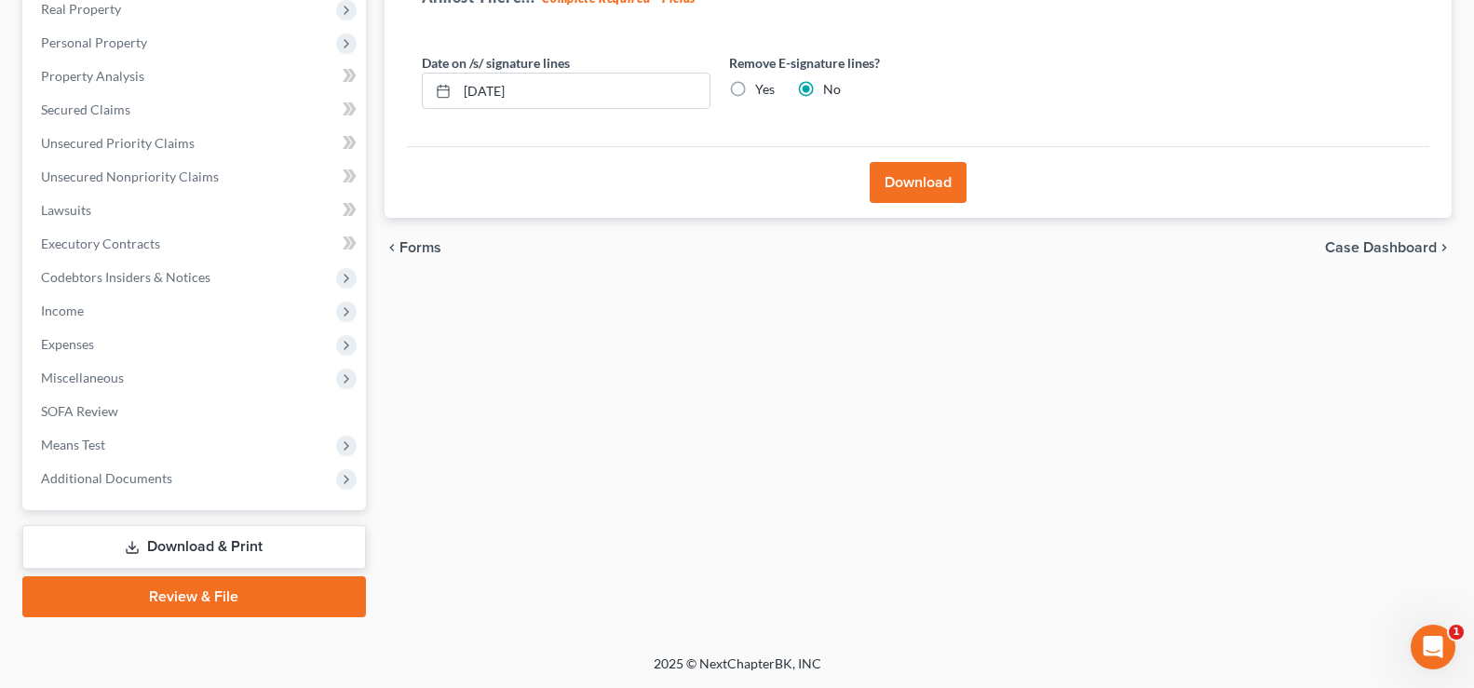
scroll to position [302, 0]
click at [918, 186] on button "Download" at bounding box center [918, 182] width 97 height 41
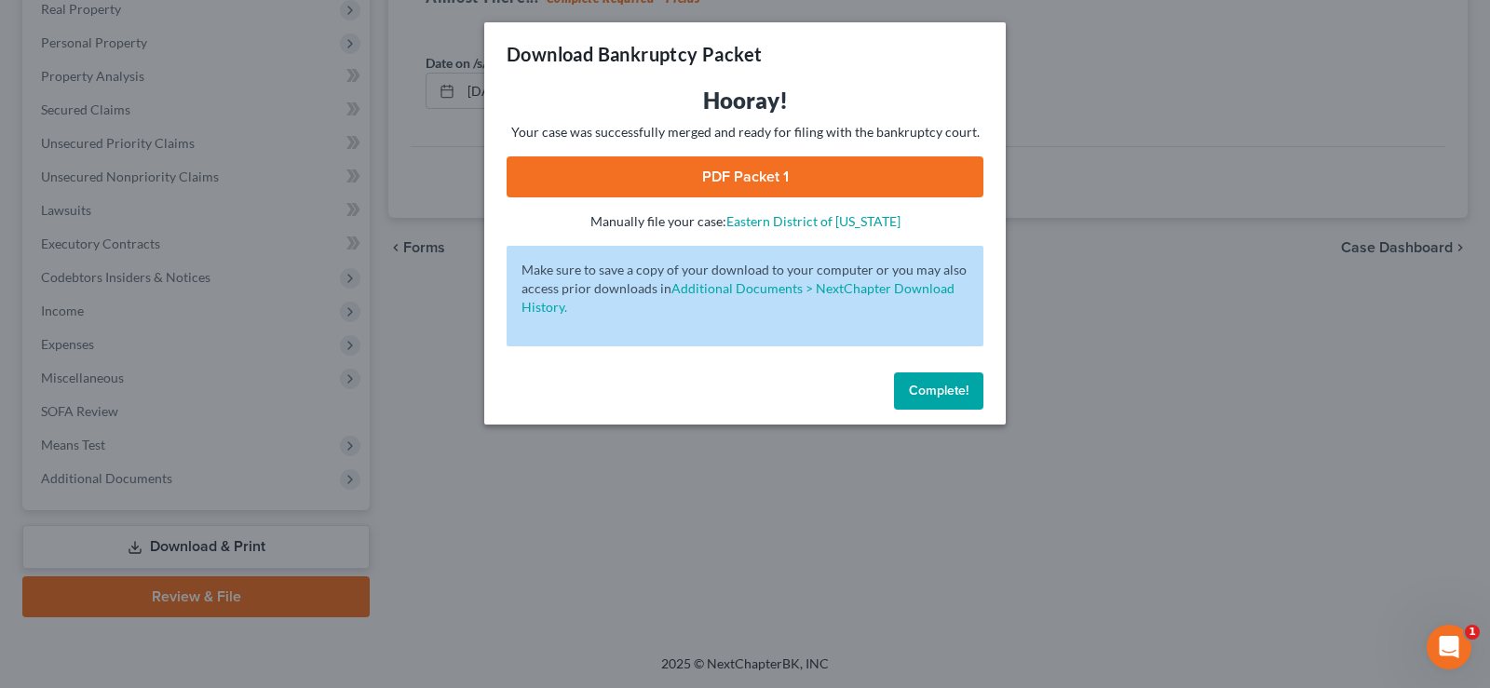
click at [857, 167] on link "PDF Packet 1" at bounding box center [744, 176] width 477 height 41
drag, startPoint x: 941, startPoint y: 397, endPoint x: 193, endPoint y: 382, distance: 748.7
click at [939, 396] on span "Complete!" at bounding box center [939, 391] width 60 height 16
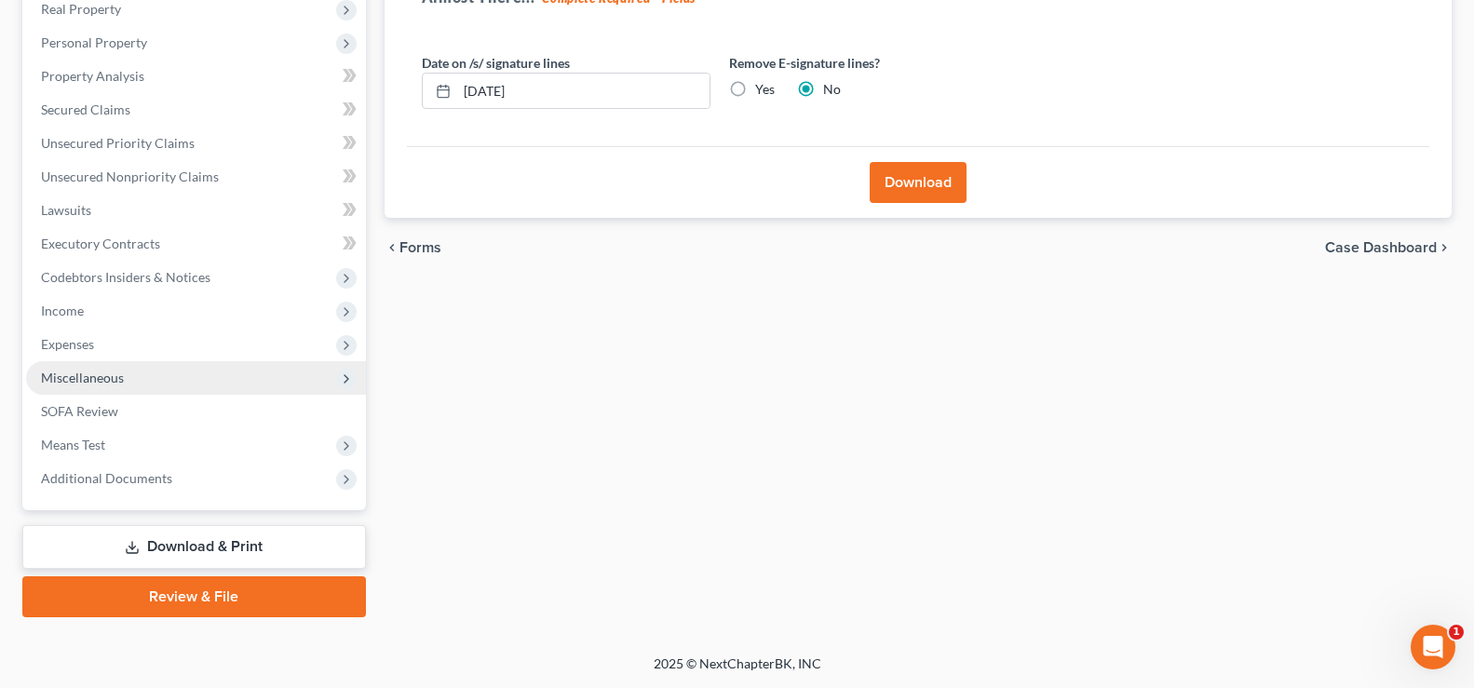
click at [162, 386] on span "Miscellaneous" at bounding box center [196, 378] width 340 height 34
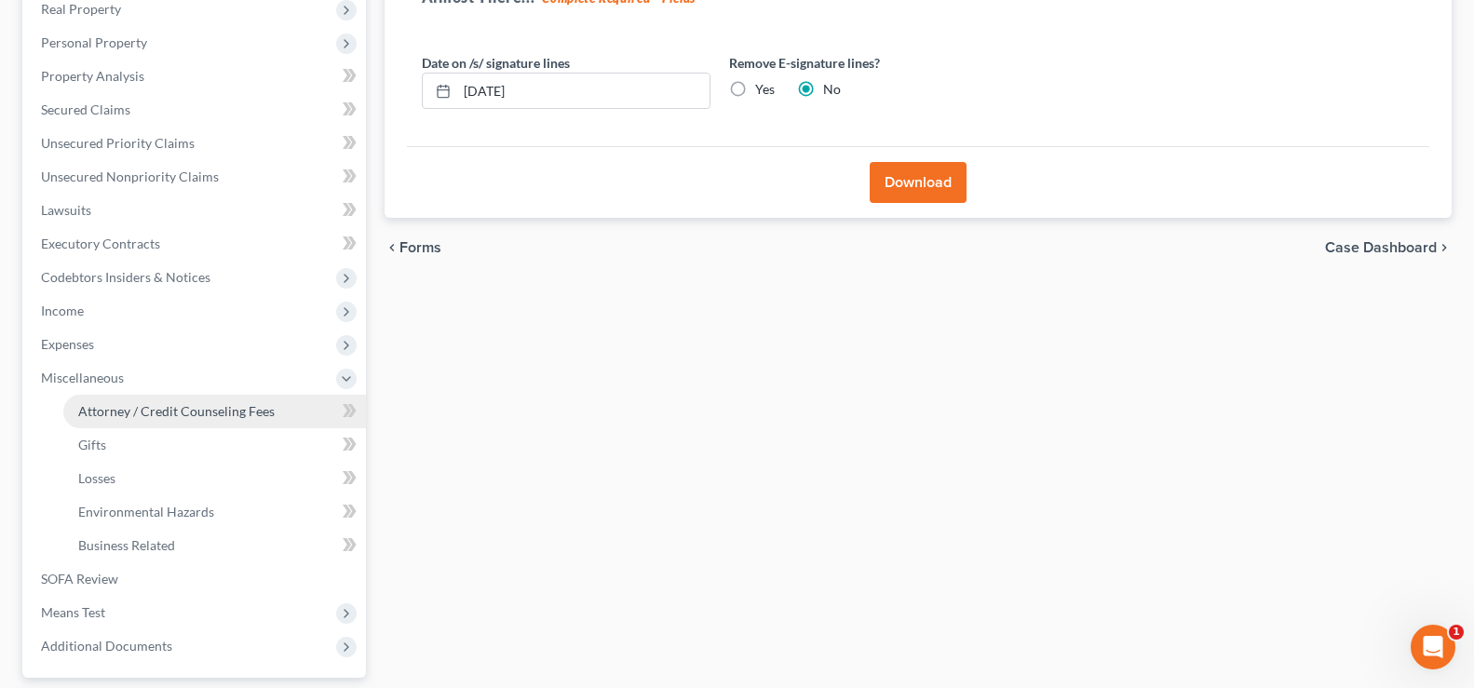
click at [182, 419] on link "Attorney / Credit Counseling Fees" at bounding box center [214, 412] width 303 height 34
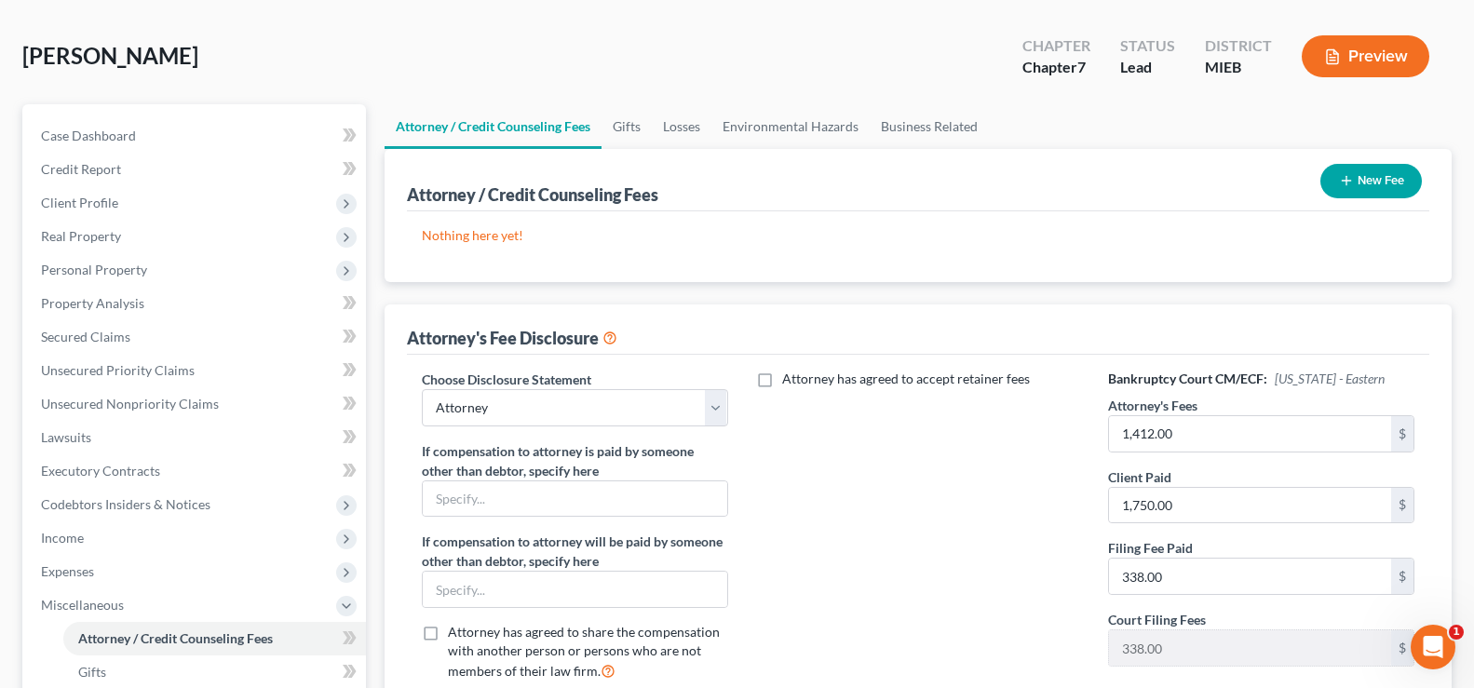
scroll to position [372, 0]
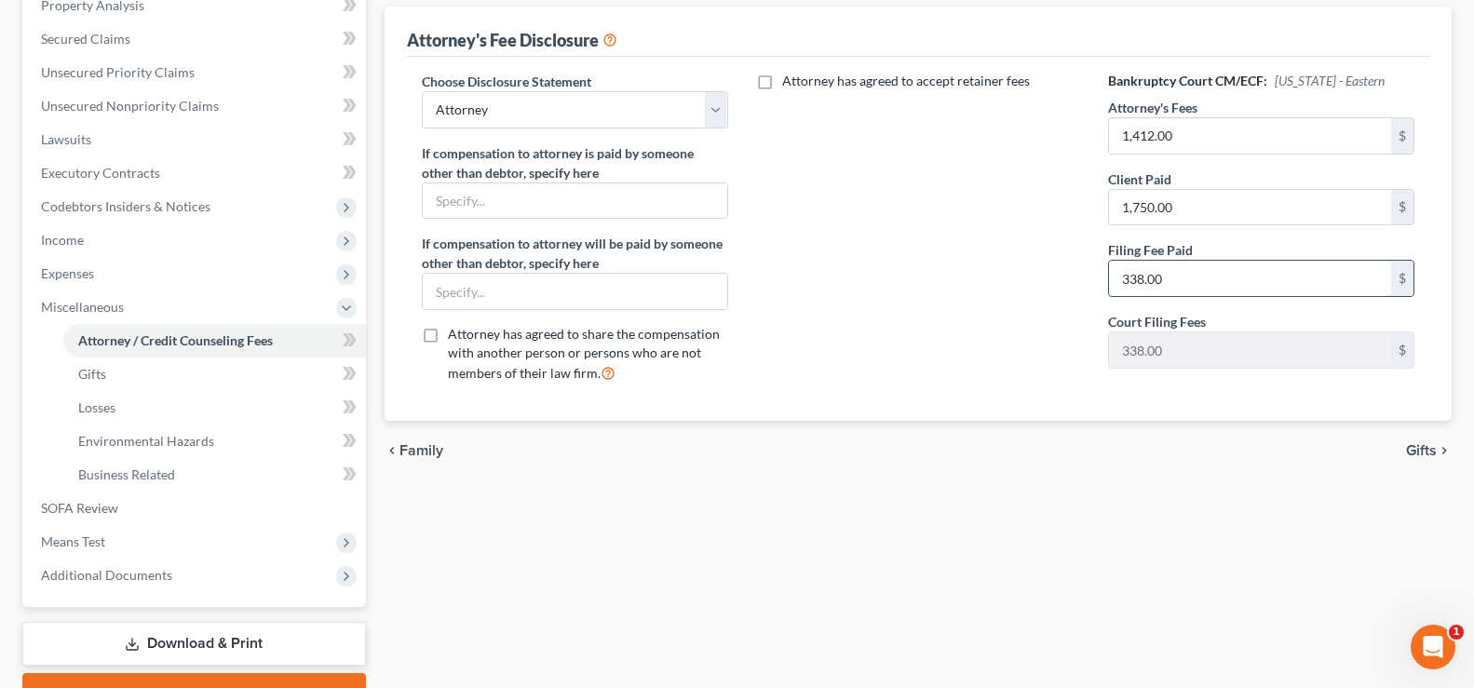
click at [1157, 272] on input "338.00" at bounding box center [1250, 278] width 282 height 35
click at [1415, 457] on span "Gifts" at bounding box center [1421, 450] width 31 height 15
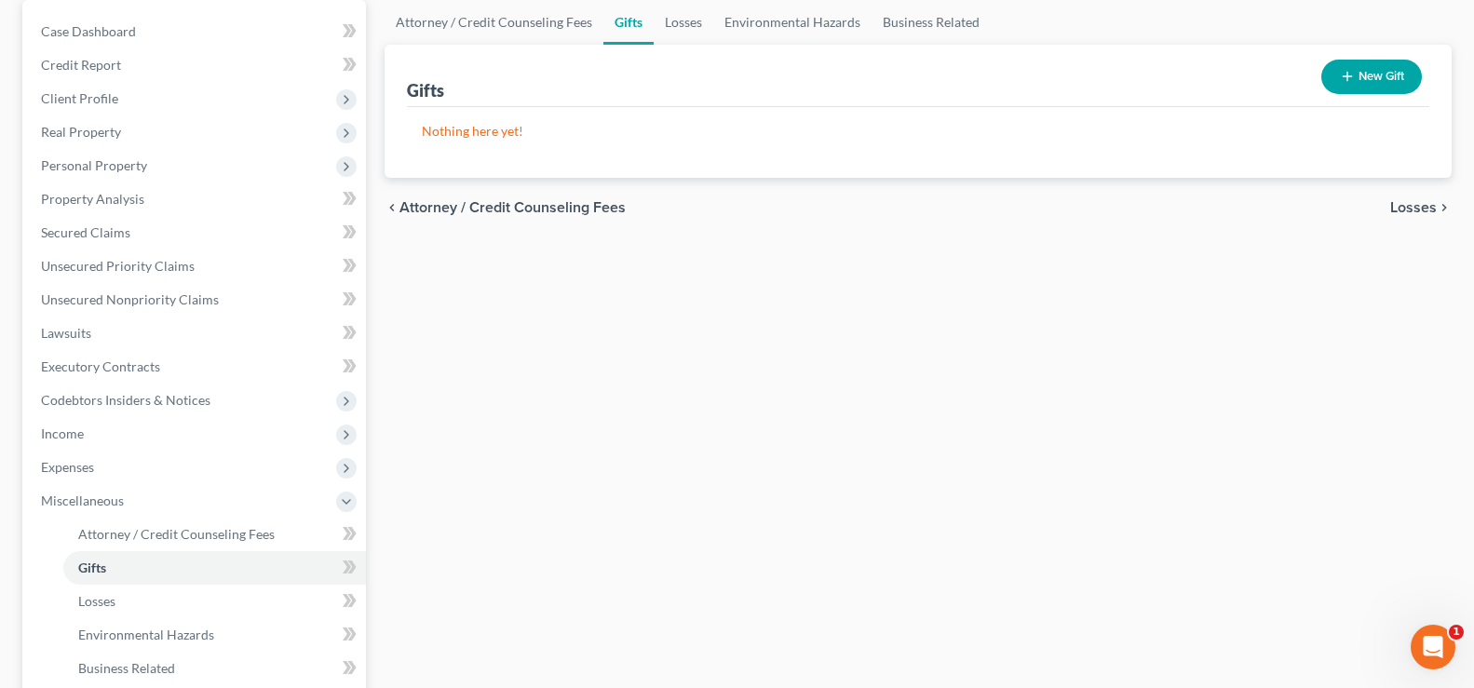
scroll to position [186, 0]
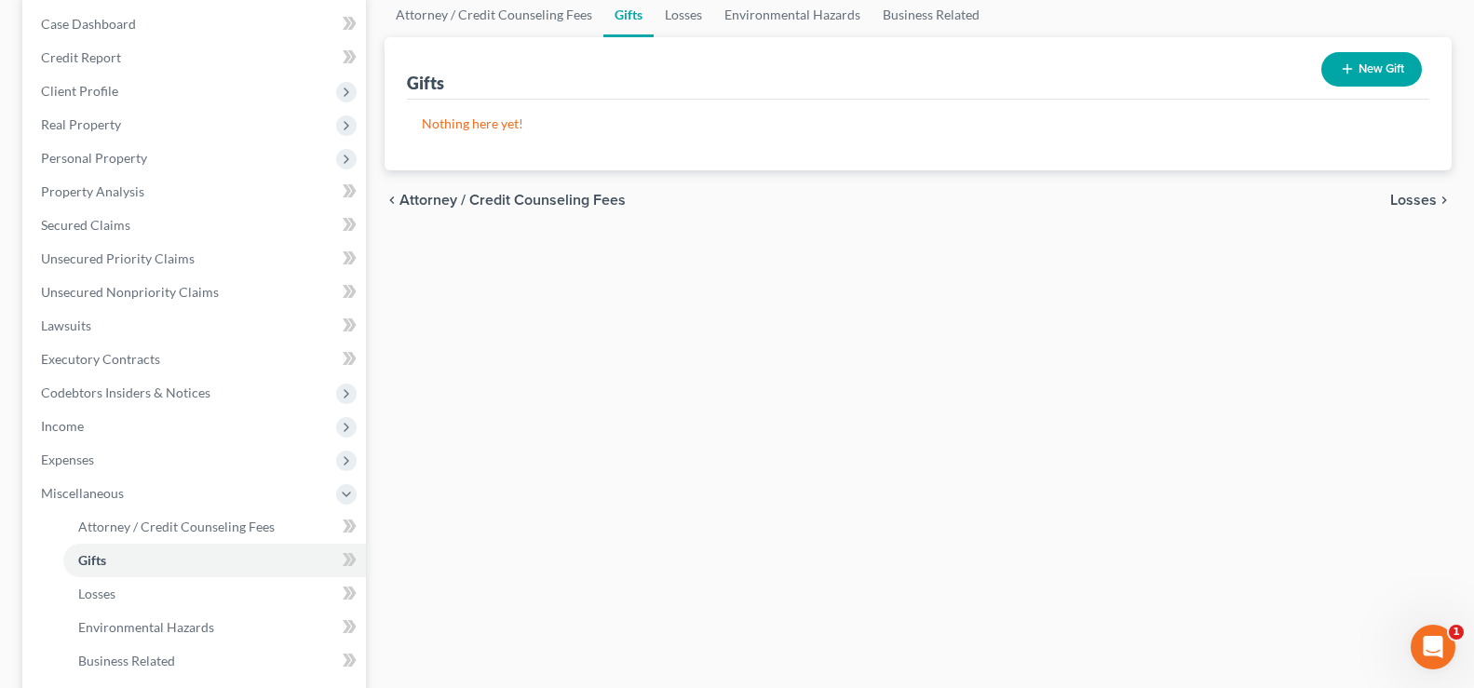
click at [1417, 196] on span "Losses" at bounding box center [1413, 200] width 47 height 15
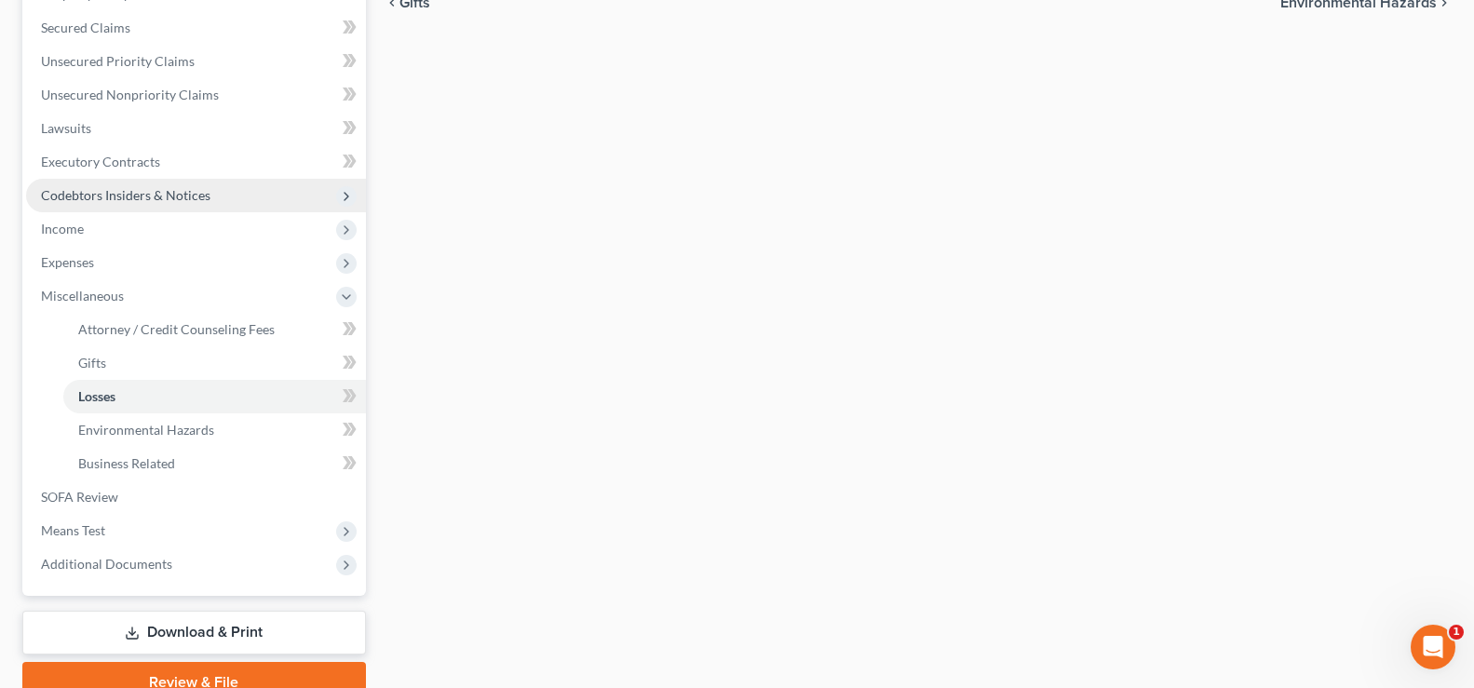
scroll to position [283, 0]
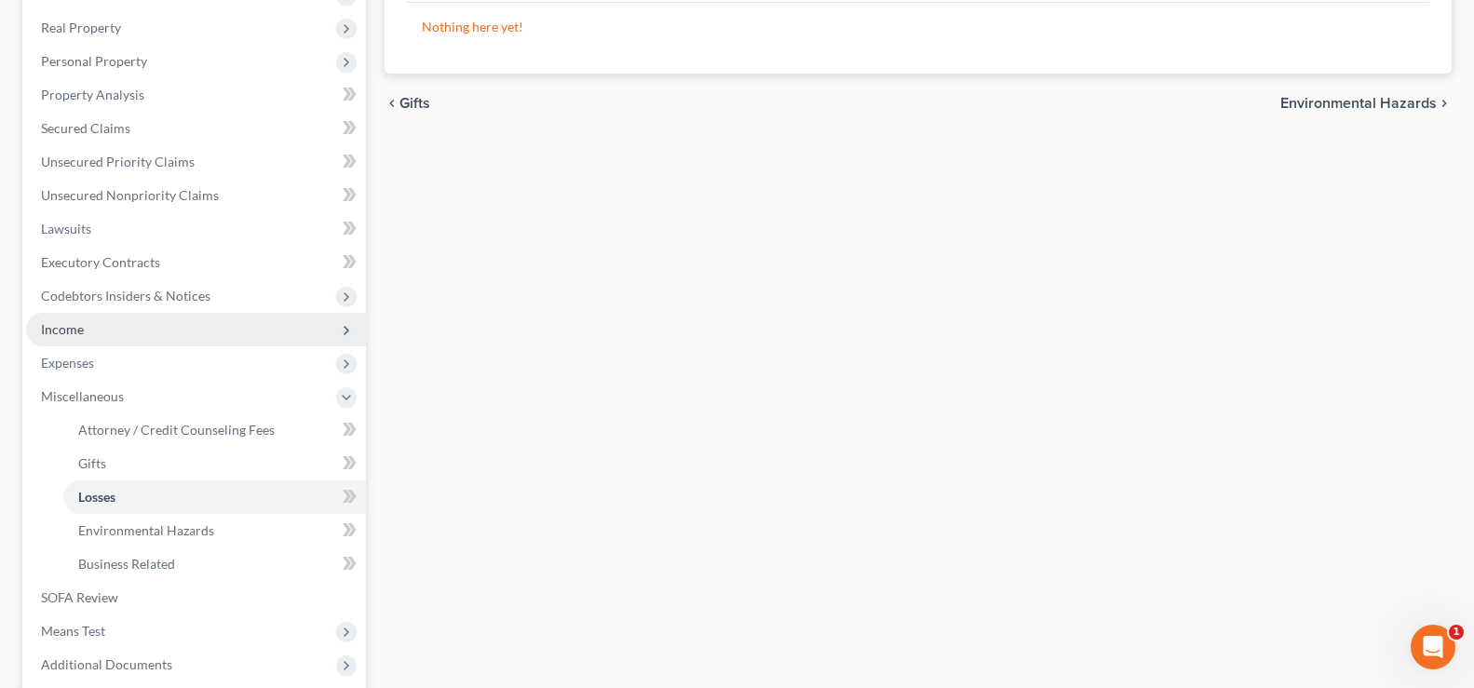
click at [111, 324] on span "Income" at bounding box center [196, 330] width 340 height 34
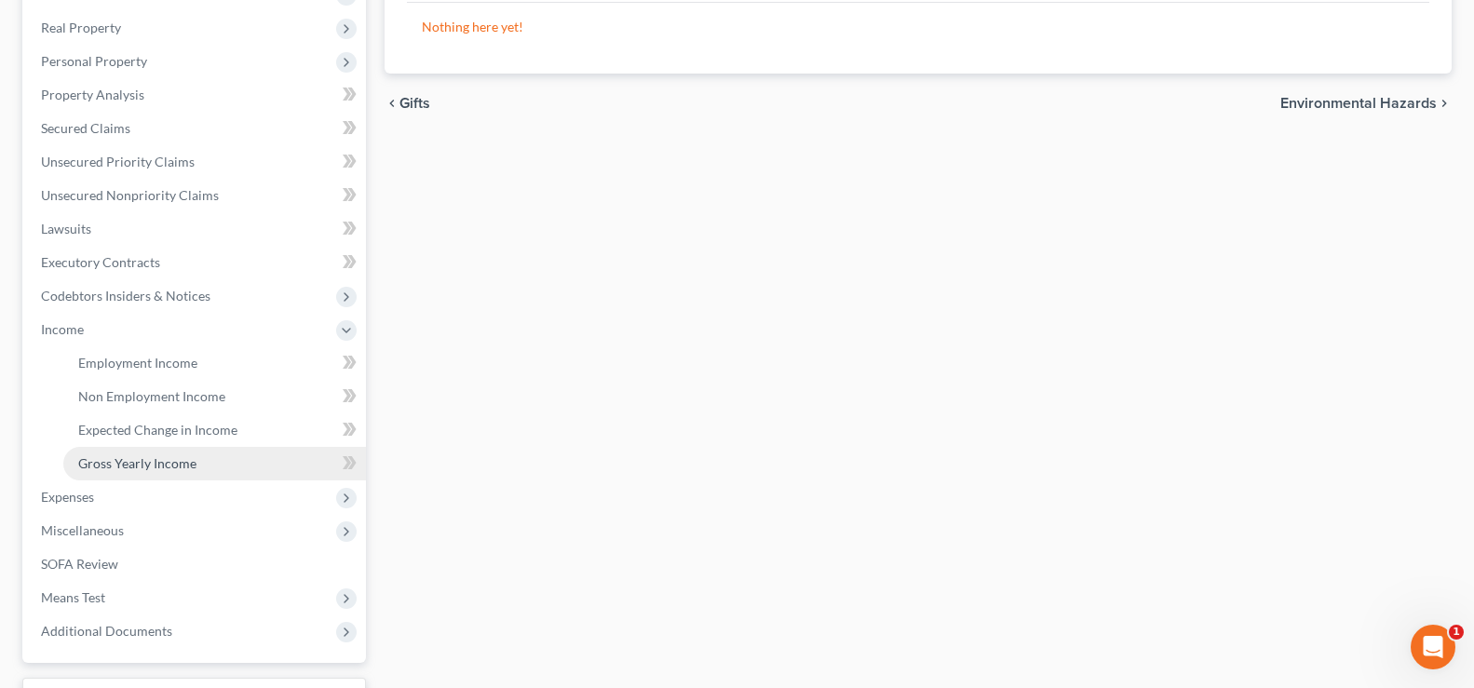
click at [142, 450] on link "Gross Yearly Income" at bounding box center [214, 464] width 303 height 34
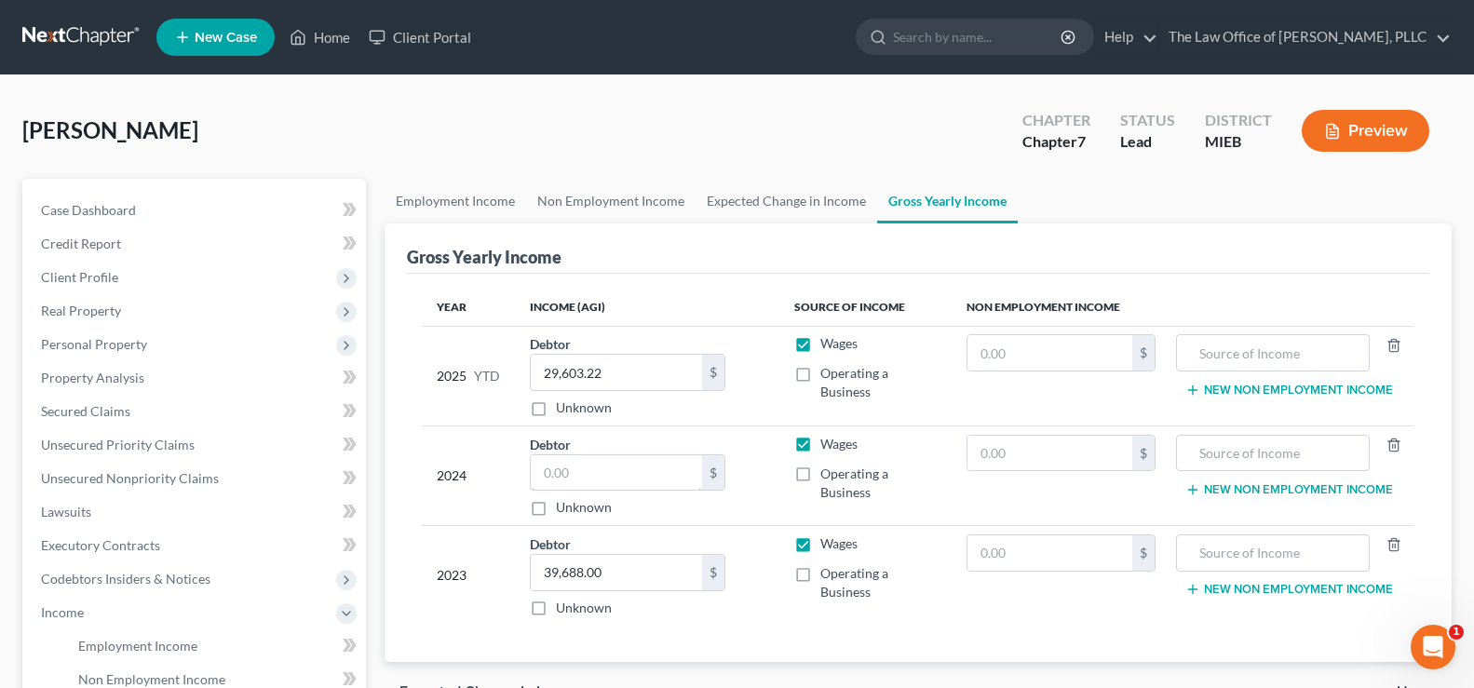
drag, startPoint x: 548, startPoint y: 474, endPoint x: 907, endPoint y: 431, distance: 361.0
click at [548, 474] on input "text" at bounding box center [616, 472] width 171 height 35
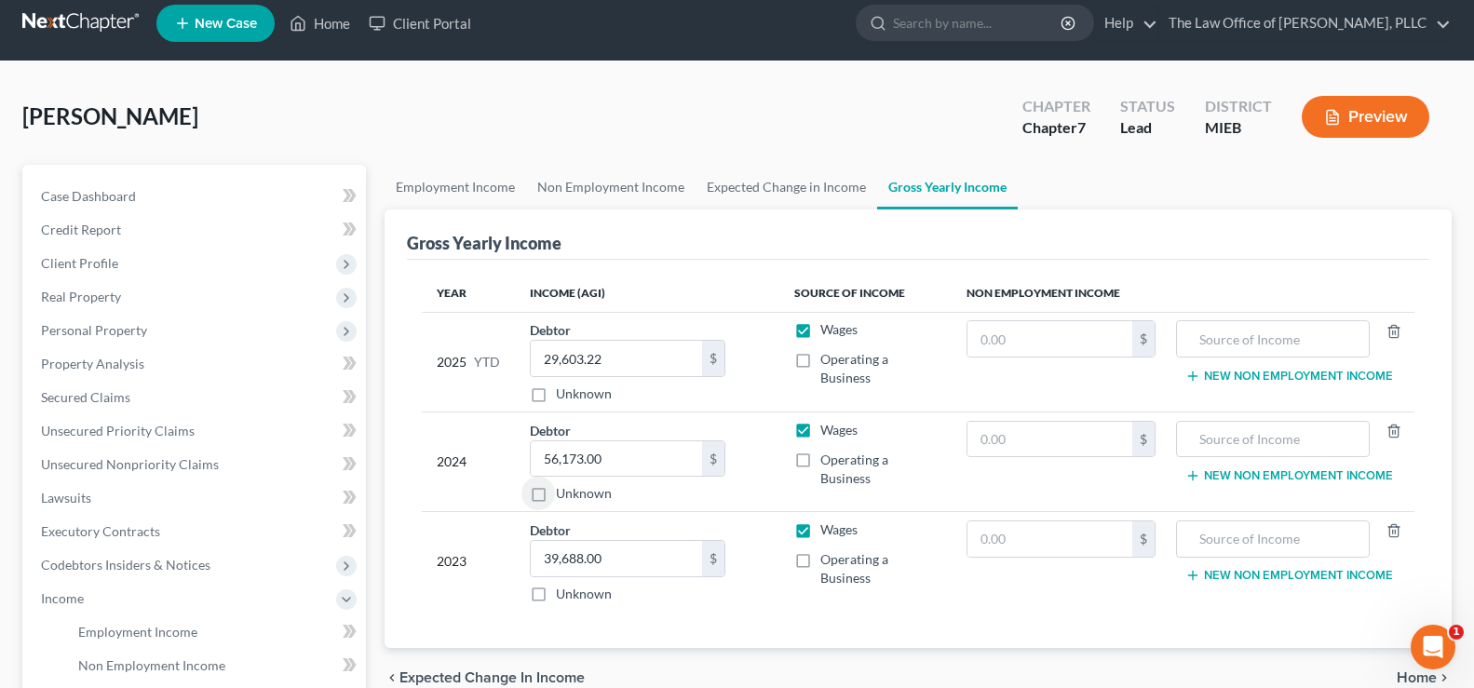
scroll to position [93, 0]
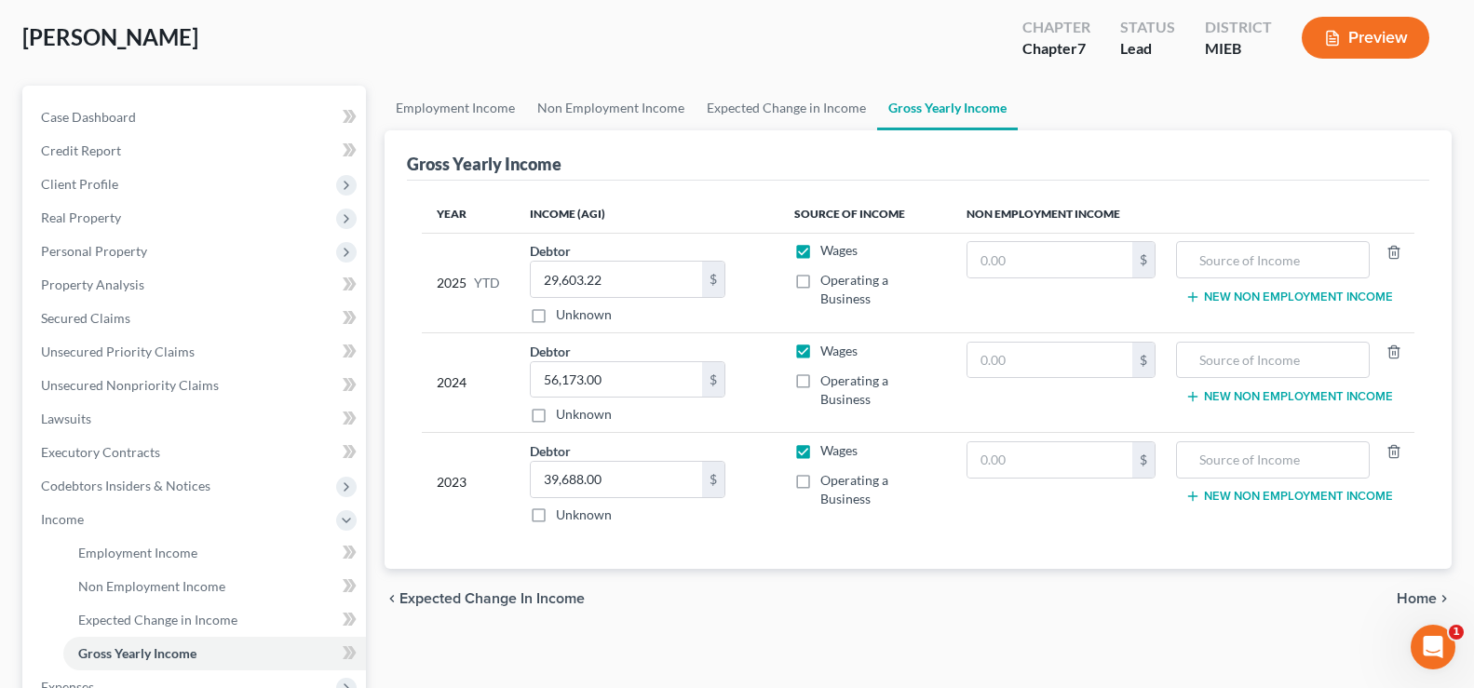
click at [1408, 605] on span "Home" at bounding box center [1416, 598] width 40 height 15
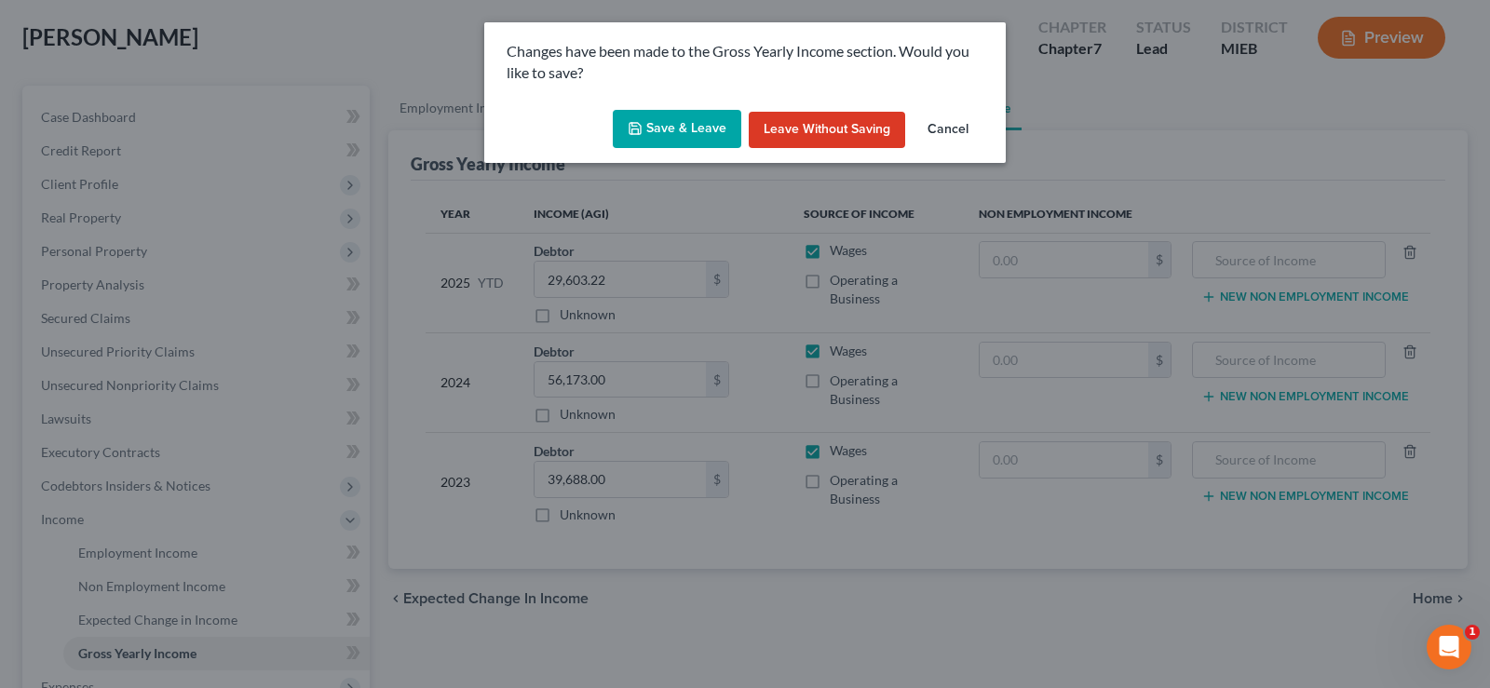
click at [651, 130] on button "Save & Leave" at bounding box center [677, 129] width 128 height 39
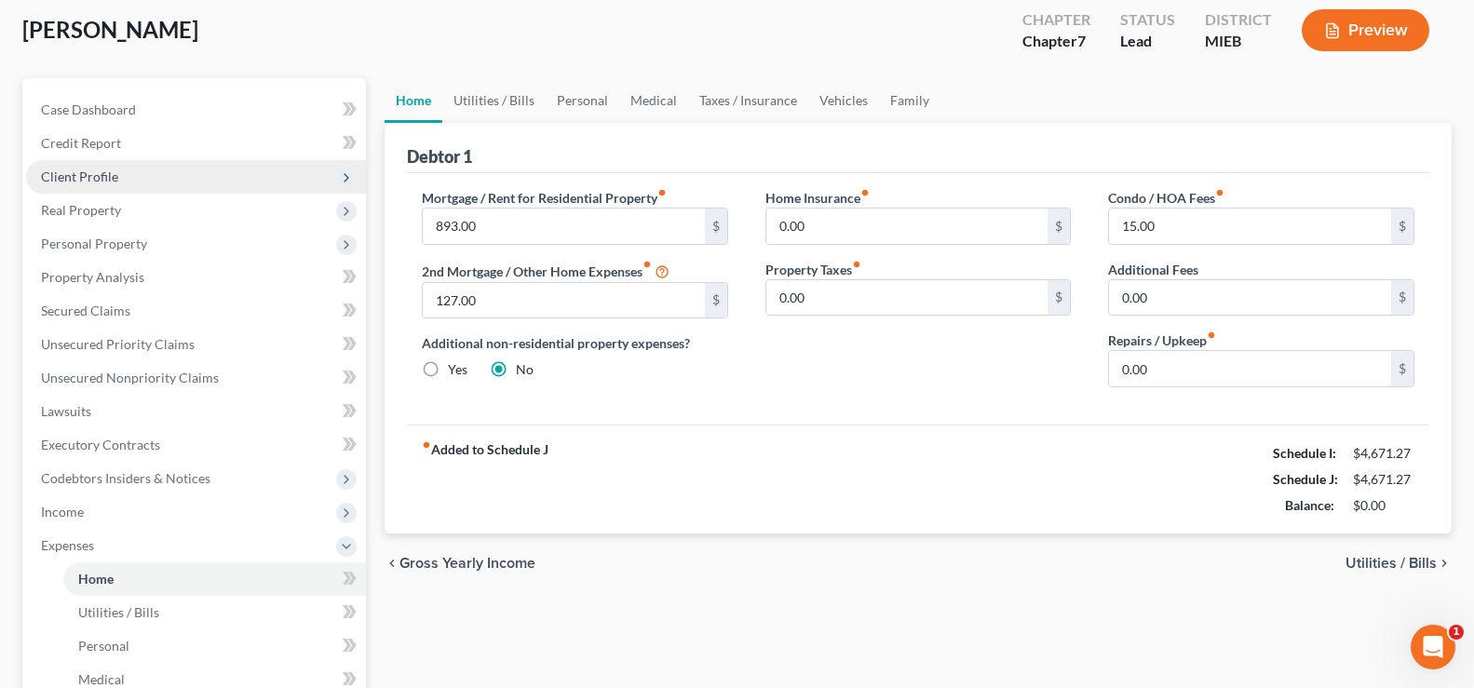
scroll to position [186, 0]
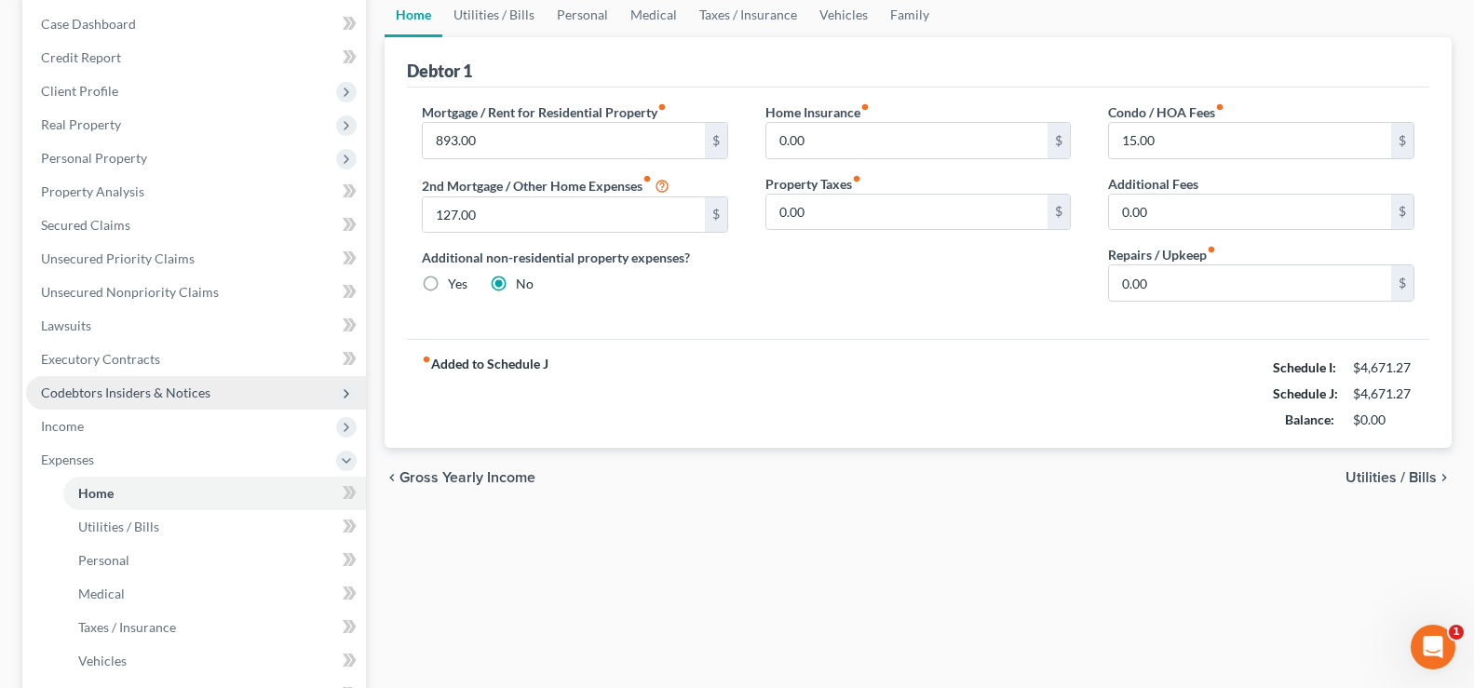
click at [201, 408] on span "Codebtors Insiders & Notices" at bounding box center [196, 393] width 340 height 34
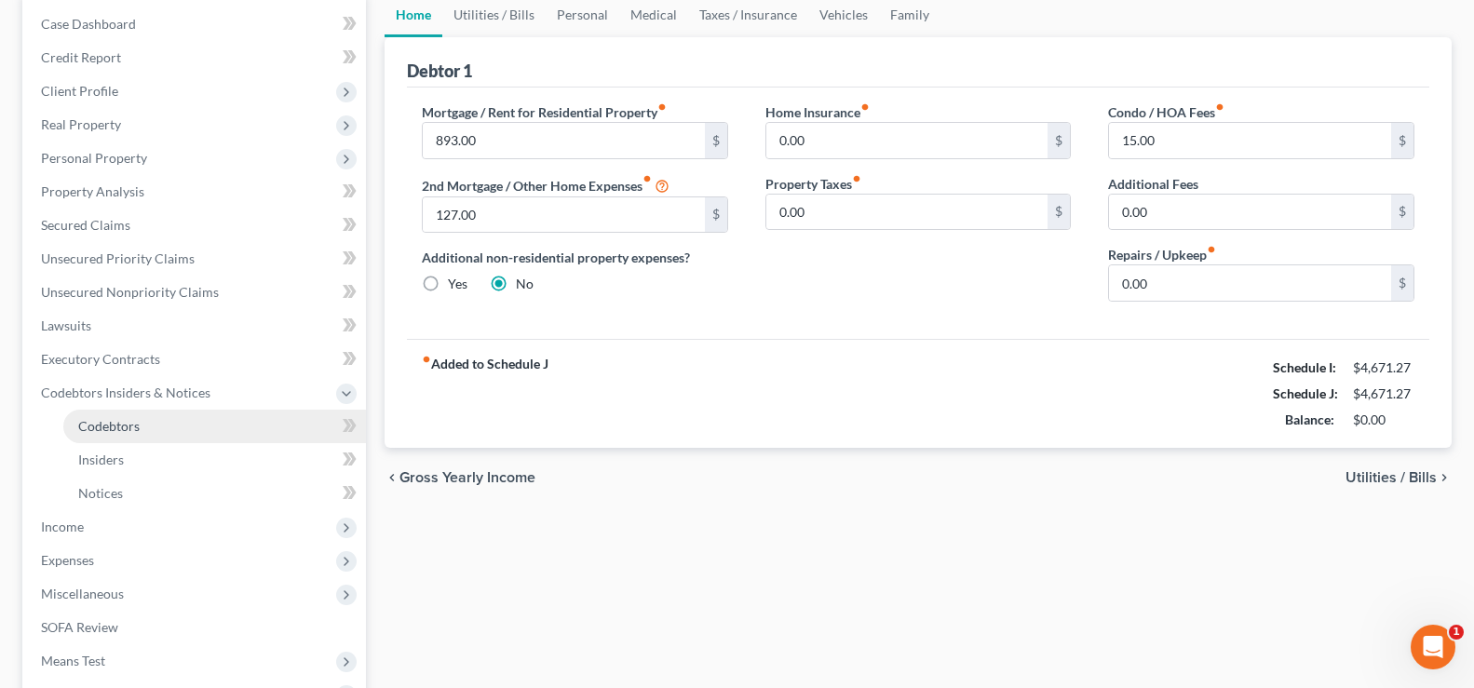
click at [181, 418] on link "Codebtors" at bounding box center [214, 427] width 303 height 34
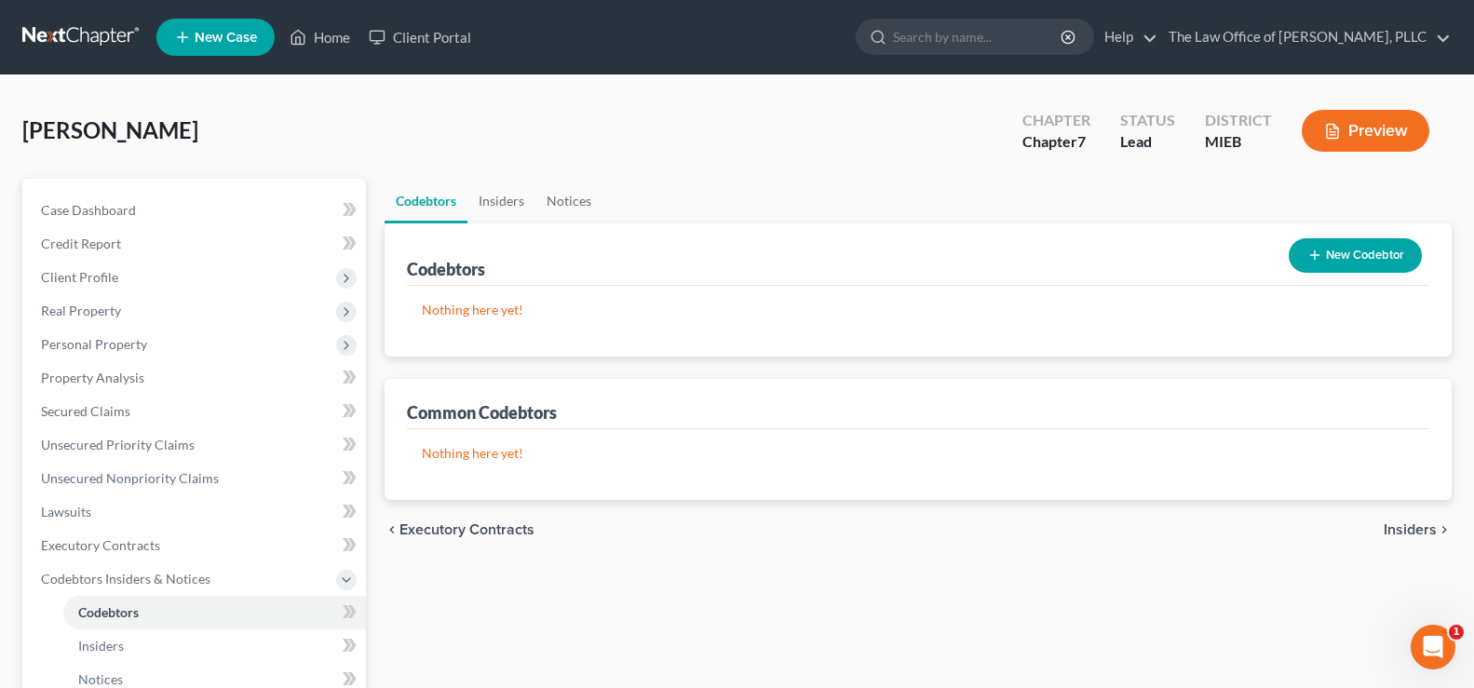
click at [1340, 250] on button "New Codebtor" at bounding box center [1354, 255] width 133 height 34
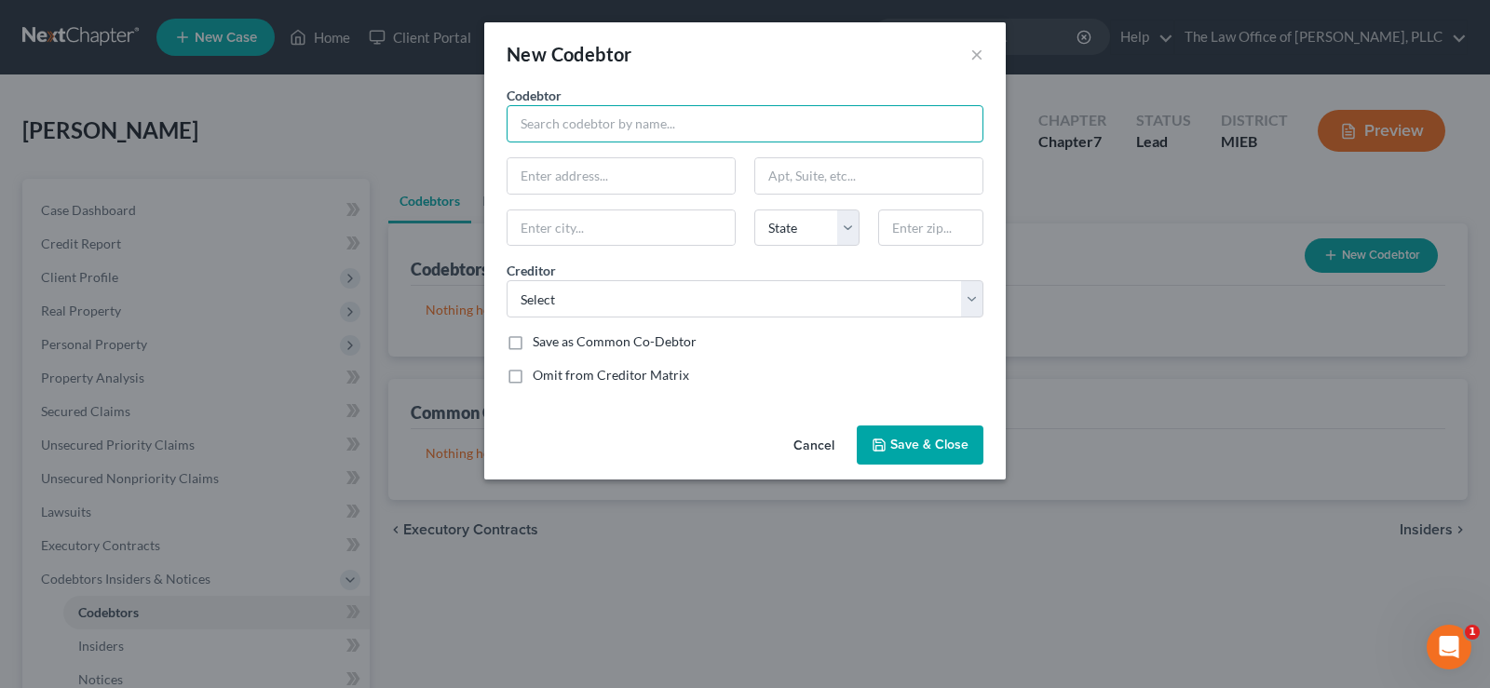
click at [727, 108] on input "text" at bounding box center [744, 123] width 477 height 37
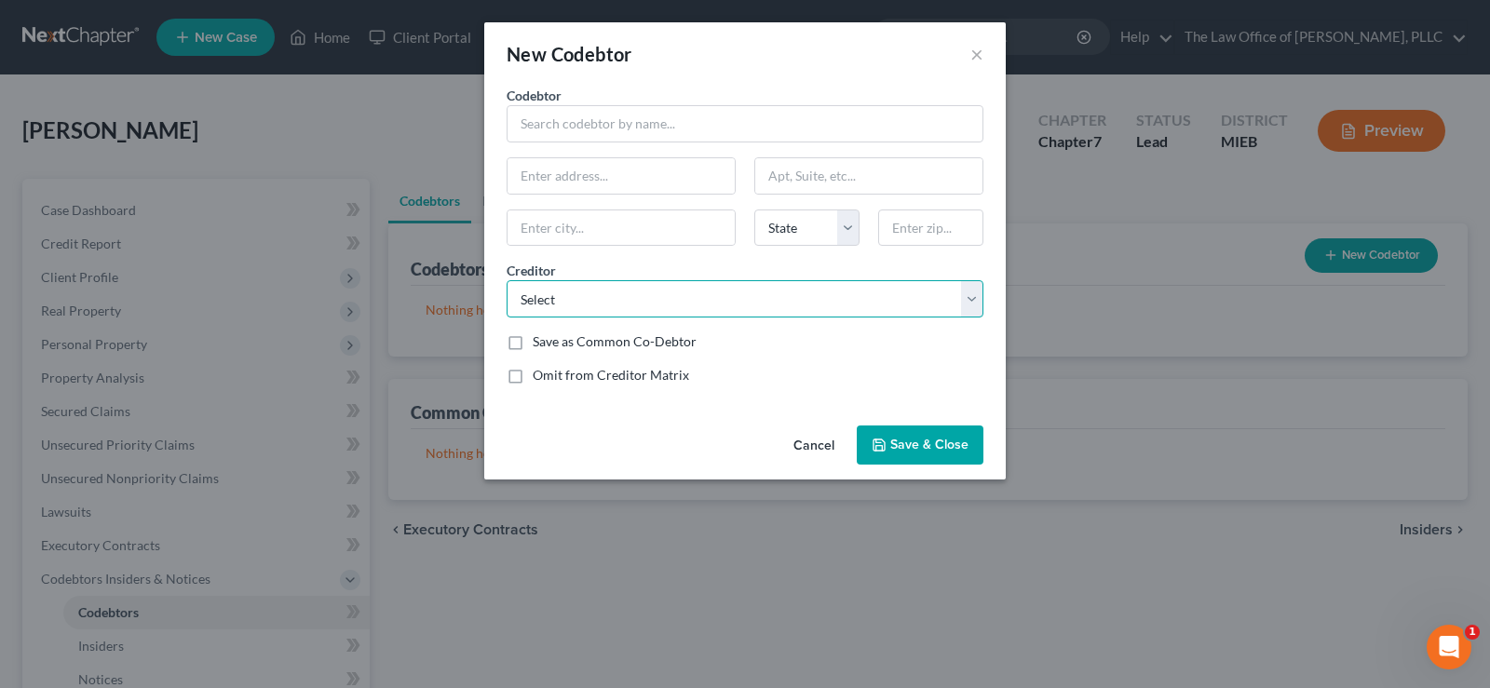
click at [964, 286] on select "Select DARTBANK DARTBANK Internal Revenue Service SYNCHRONY BANK/CARE CREDIT DC…" at bounding box center [744, 298] width 477 height 37
click at [506, 280] on select "Select DARTBANK DARTBANK Internal Revenue Service SYNCHRONY BANK/CARE CREDIT DC…" at bounding box center [744, 298] width 477 height 37
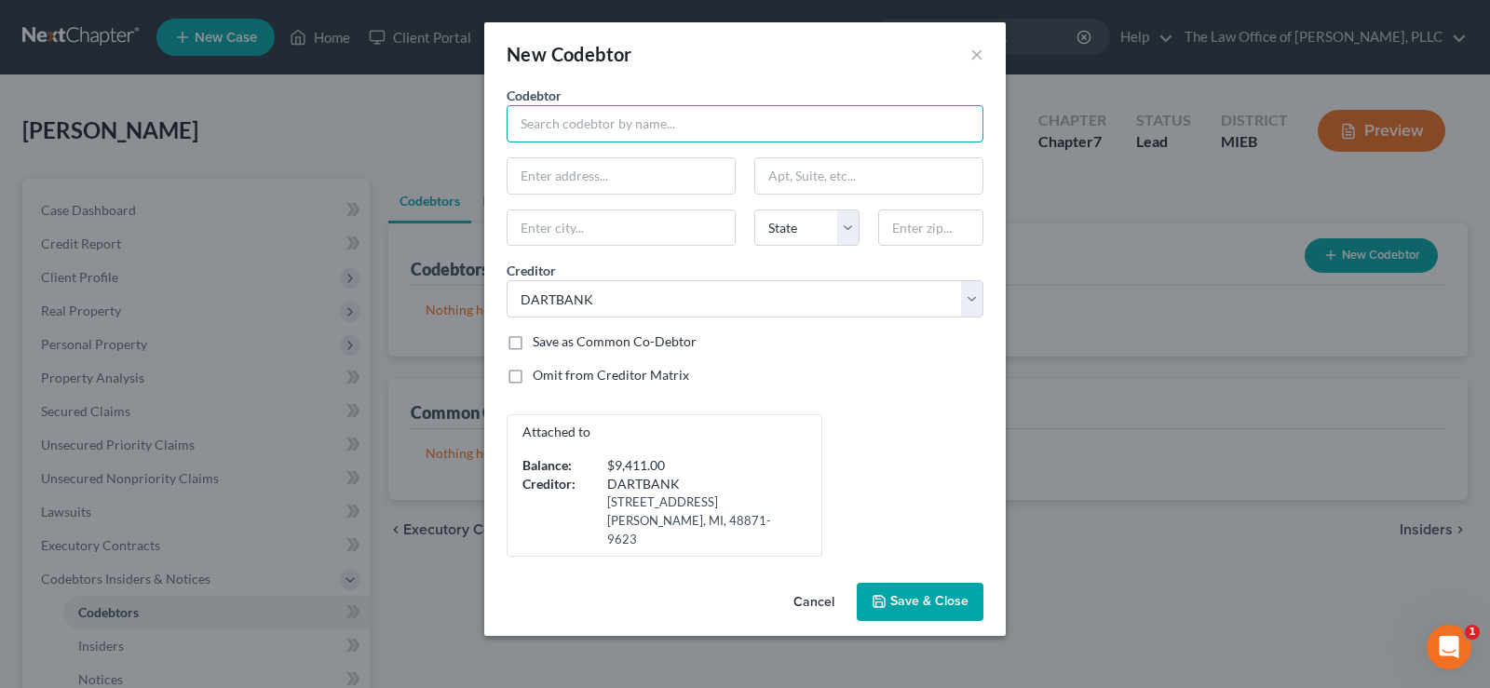
click at [654, 130] on input "text" at bounding box center [744, 123] width 477 height 37
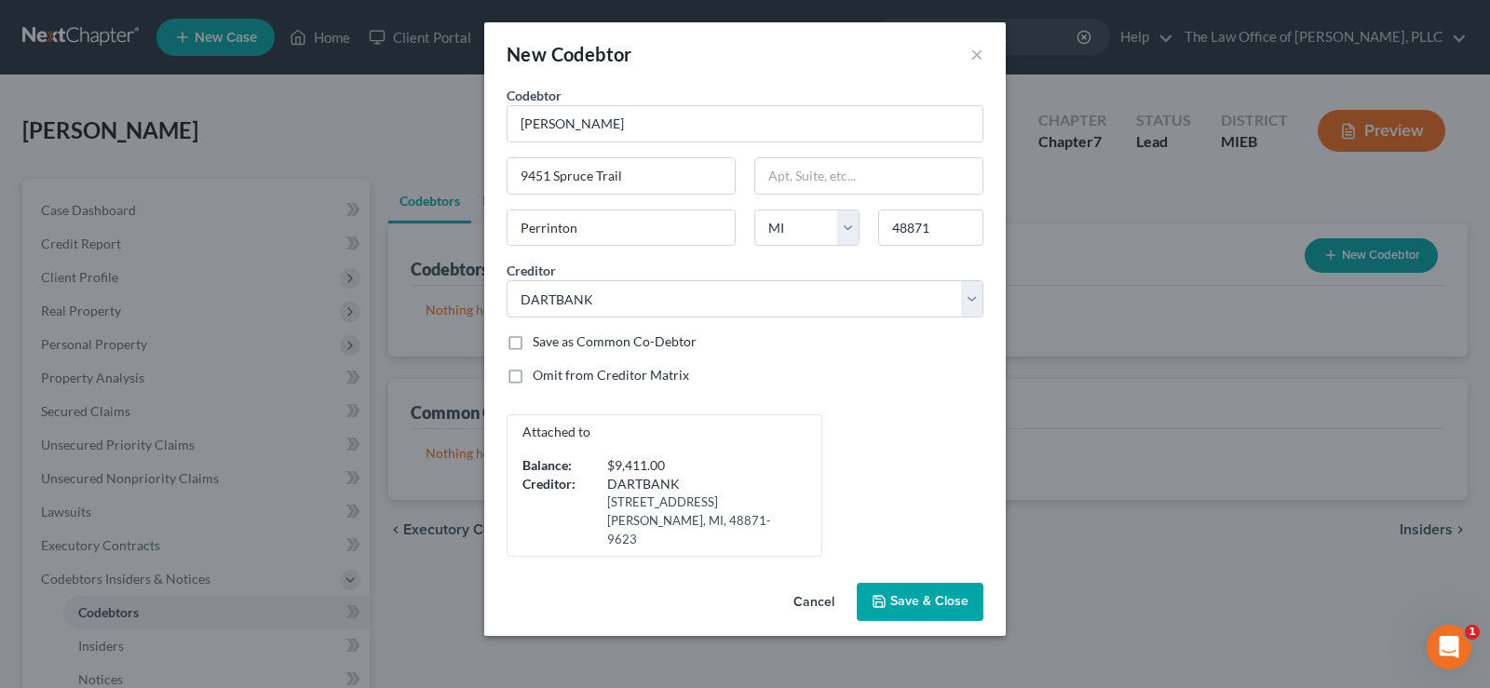
click at [894, 594] on span "Save & Close" at bounding box center [929, 602] width 78 height 16
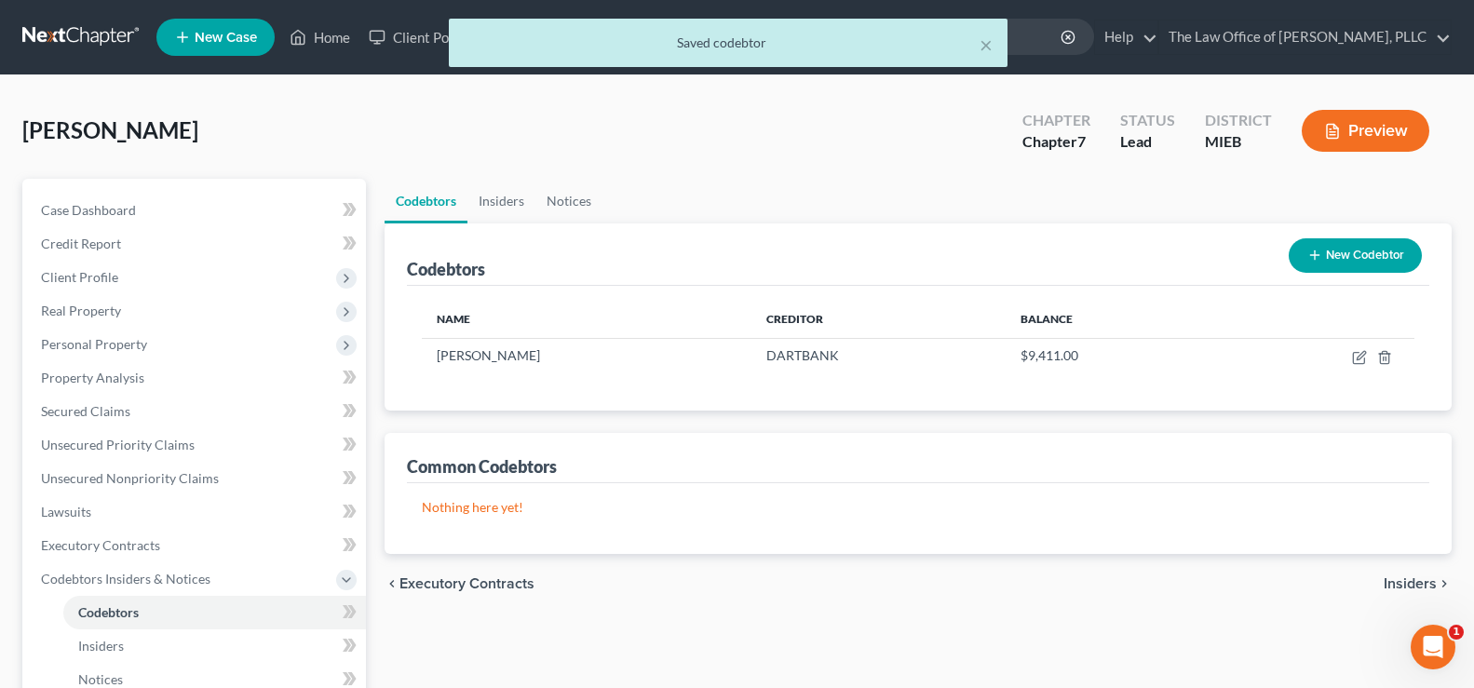
click at [1368, 268] on button "New Codebtor" at bounding box center [1354, 255] width 133 height 34
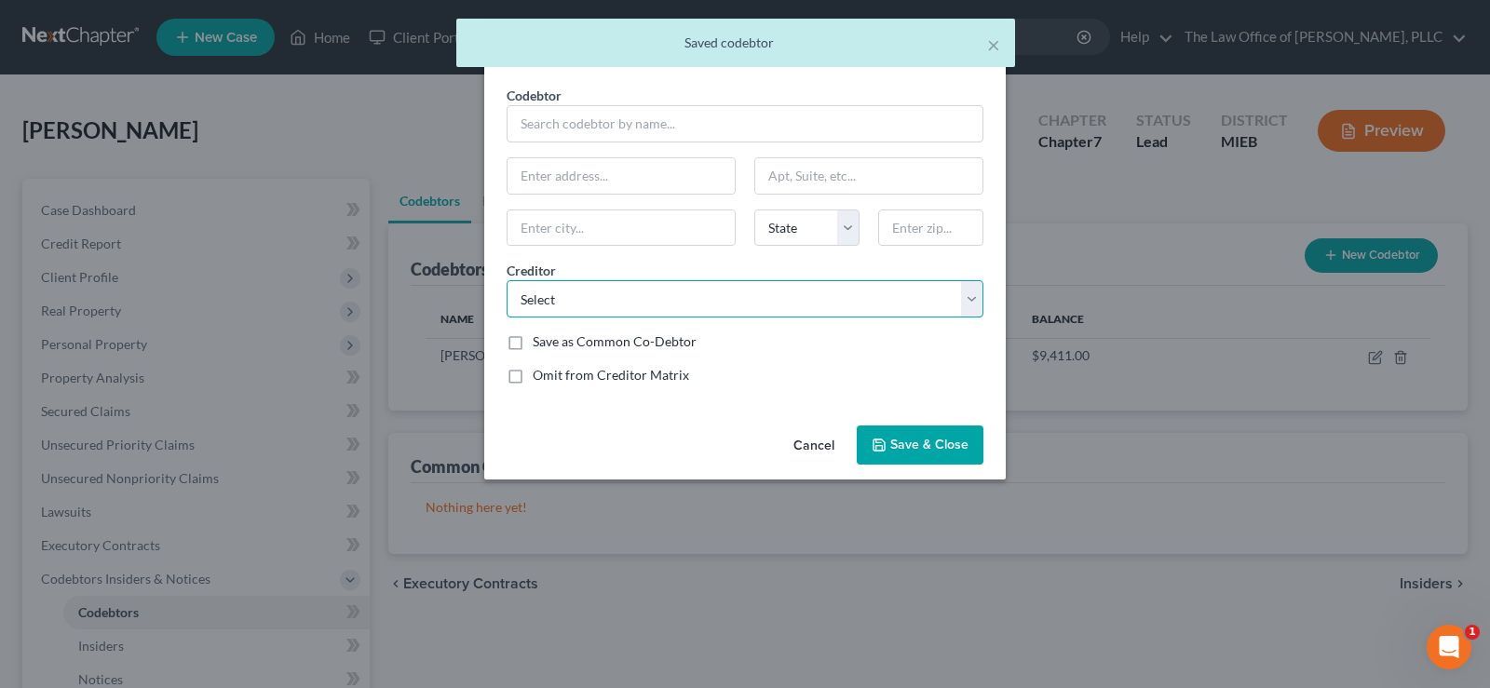
click at [971, 308] on select "Select DARTBANK DARTBANK Internal Revenue Service SYNCHRONY BANK/CARE CREDIT DC…" at bounding box center [744, 298] width 477 height 37
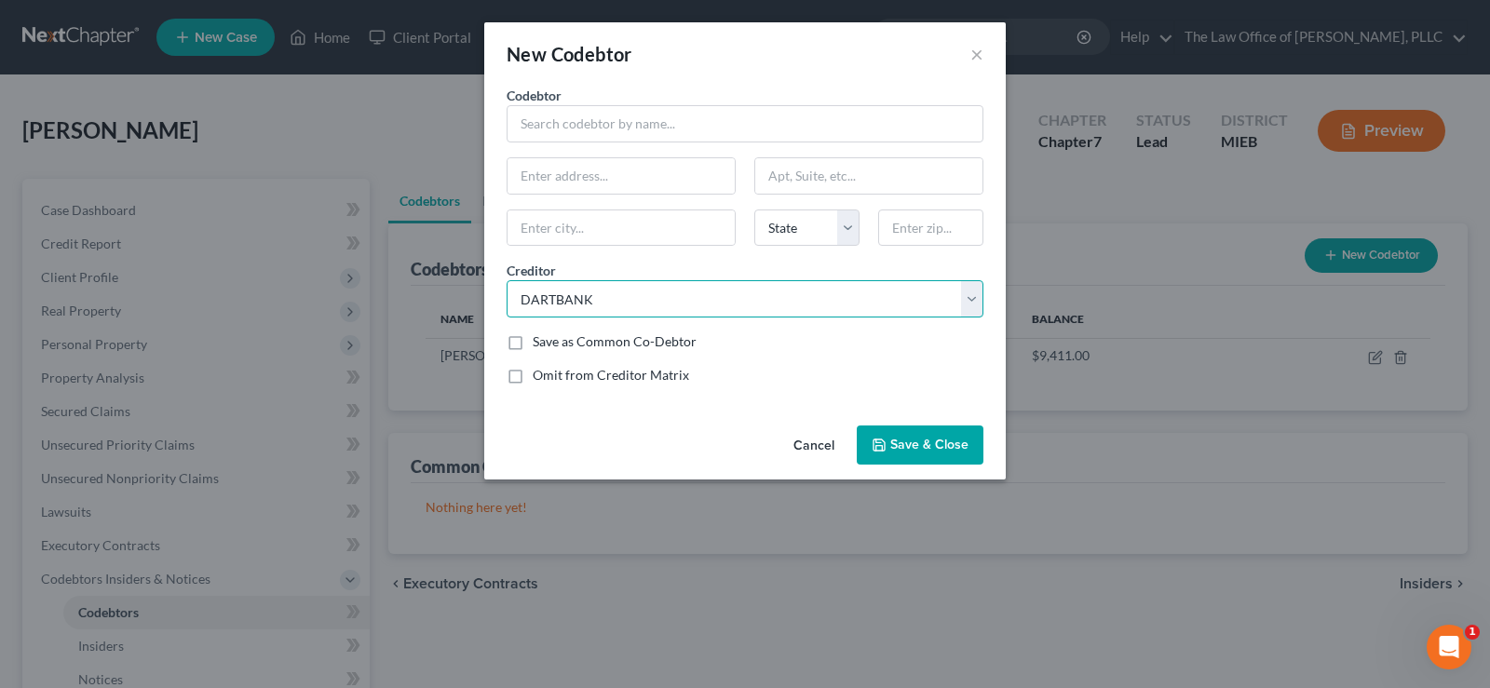
click at [506, 280] on select "Select DARTBANK DARTBANK Internal Revenue Service SYNCHRONY BANK/CARE CREDIT DC…" at bounding box center [744, 298] width 477 height 37
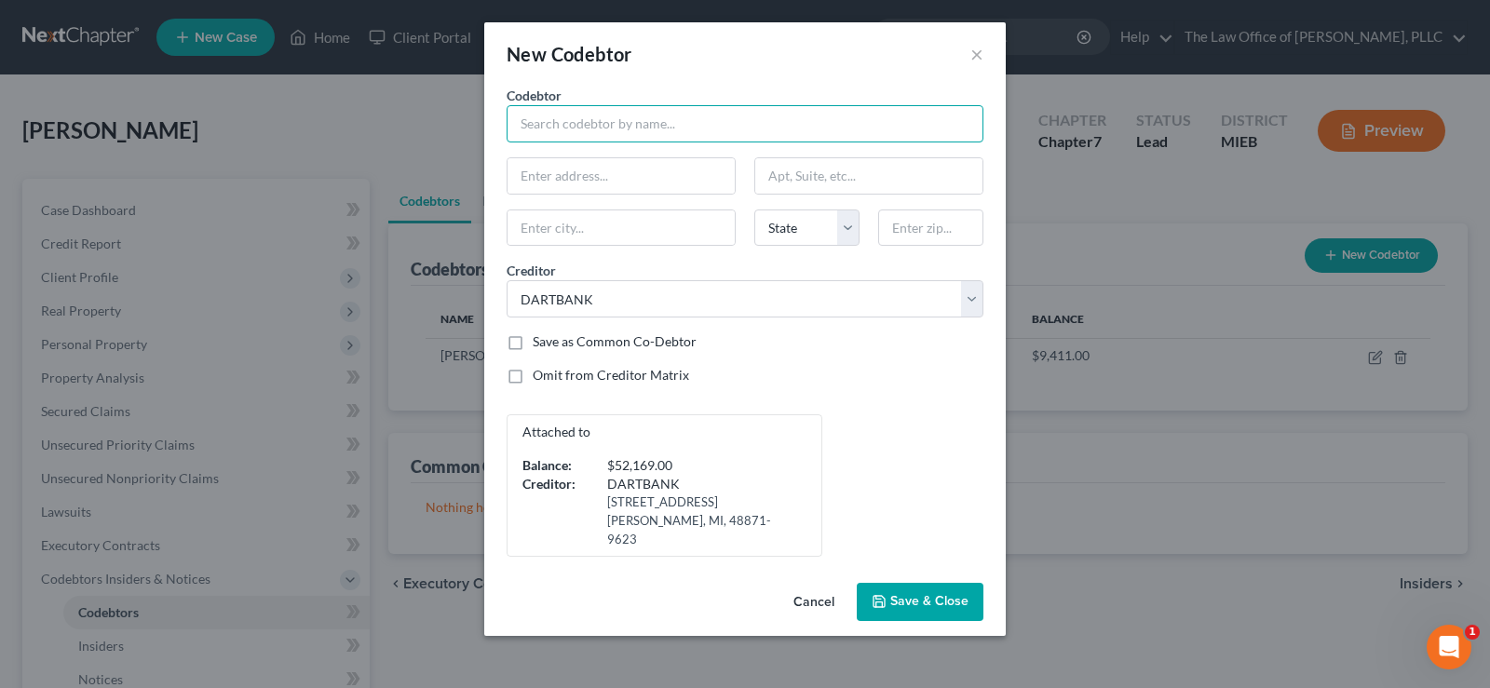
click at [617, 138] on input "text" at bounding box center [744, 123] width 477 height 37
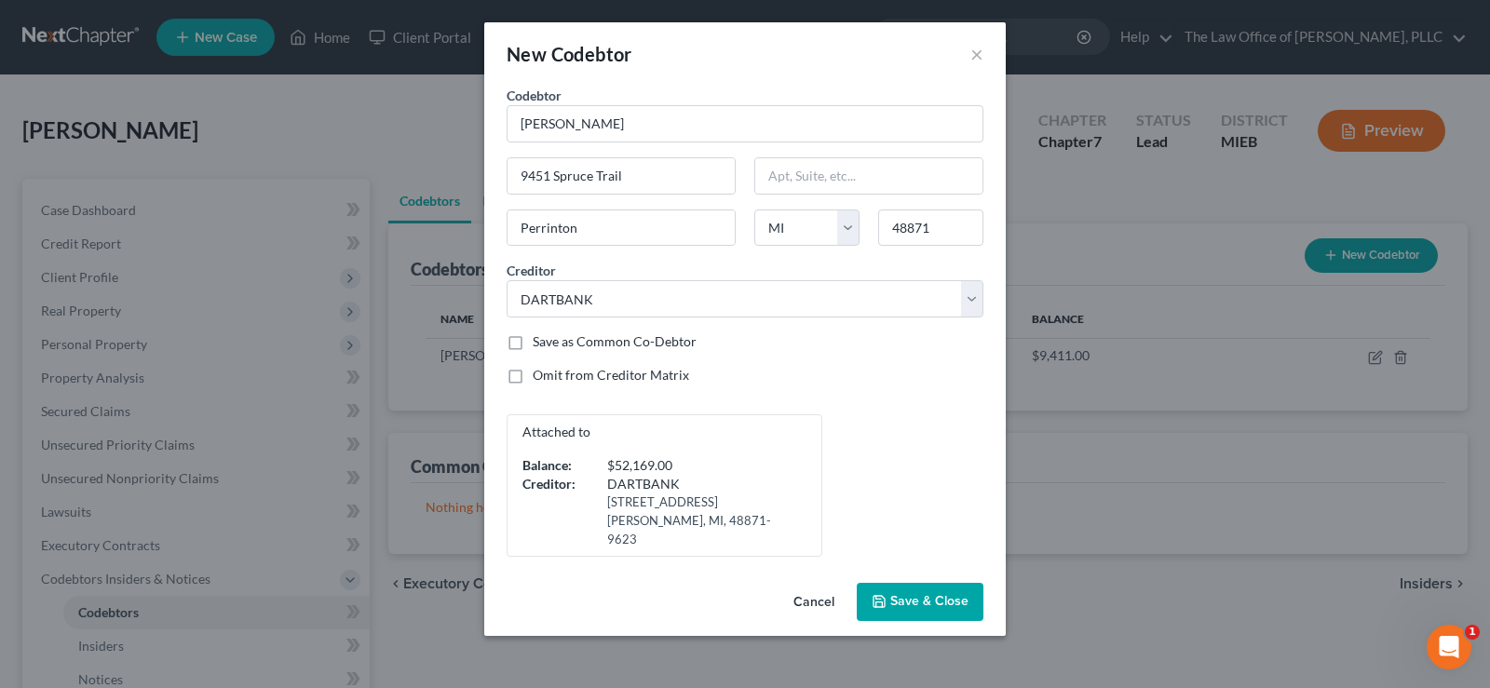
click at [904, 594] on span "Save & Close" at bounding box center [929, 602] width 78 height 16
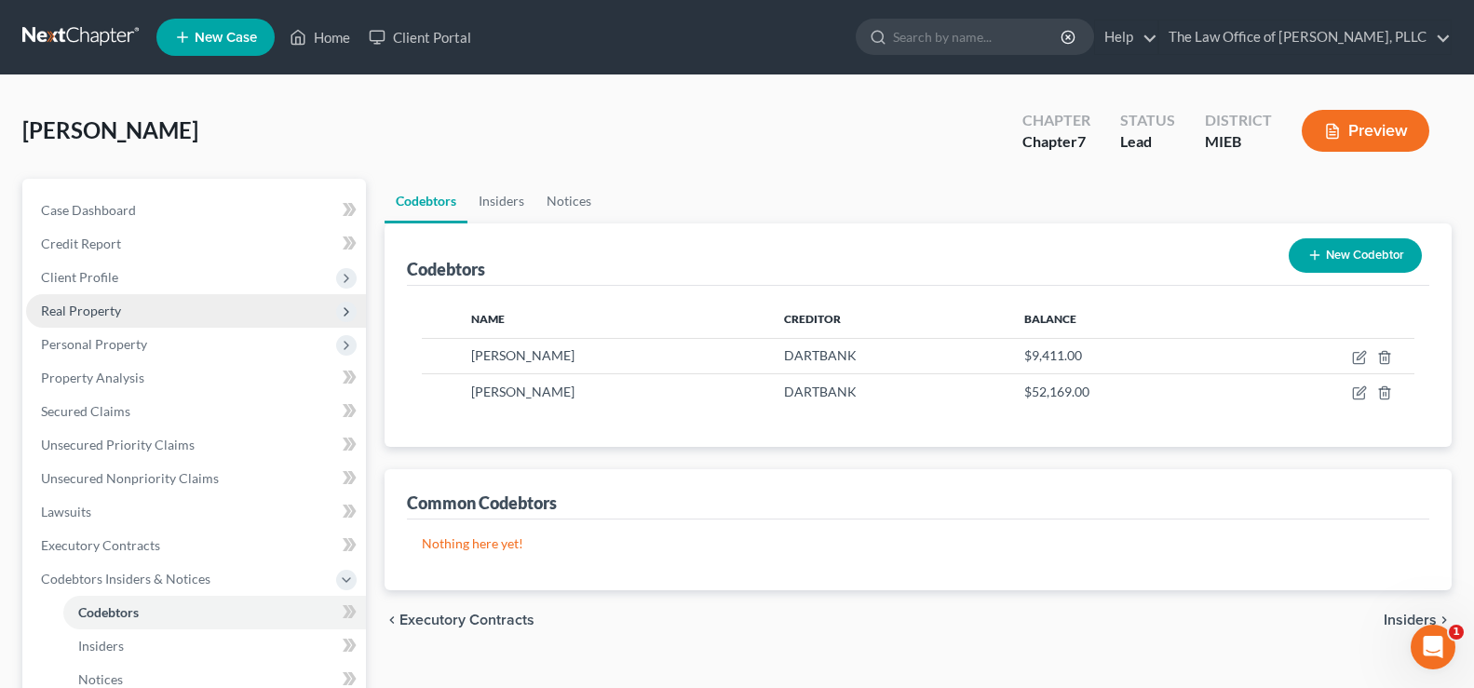
click at [72, 322] on span "Real Property" at bounding box center [196, 311] width 340 height 34
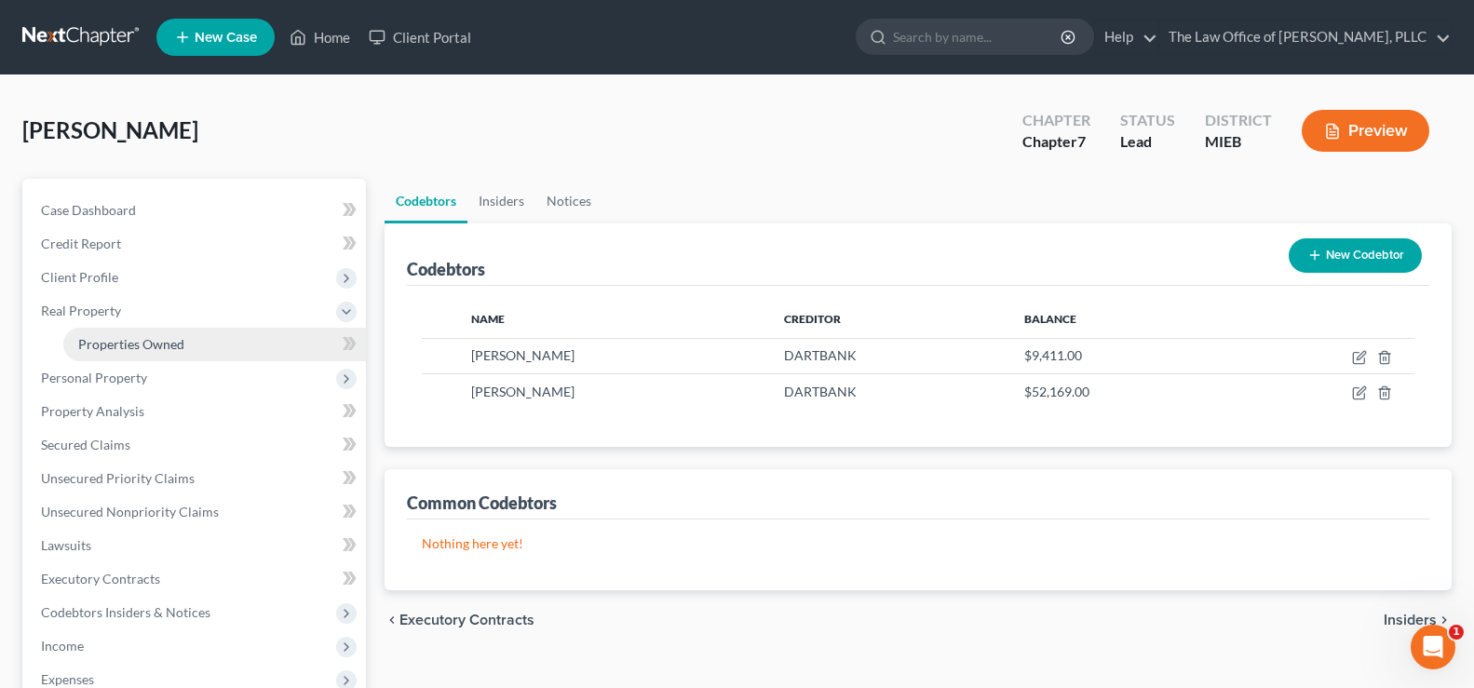
click at [107, 344] on span "Properties Owned" at bounding box center [131, 344] width 106 height 16
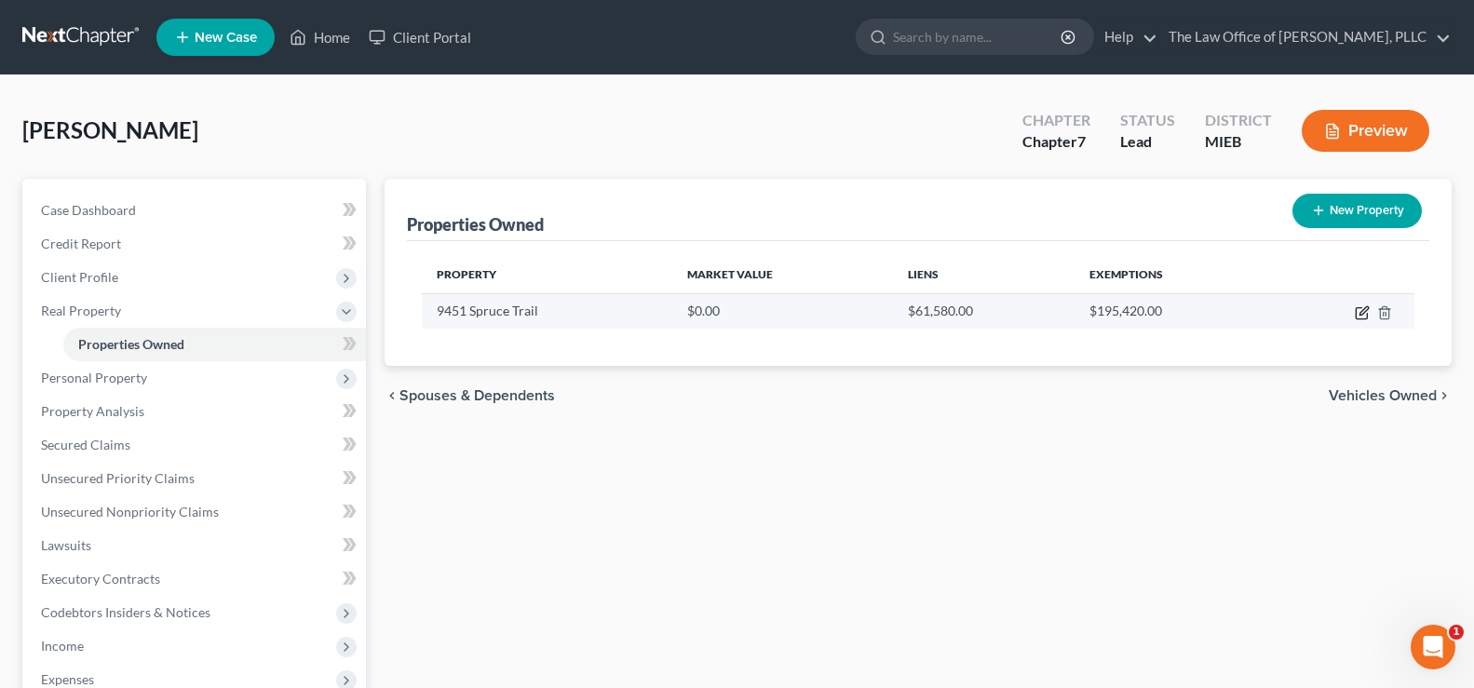
click at [1356, 315] on icon "button" at bounding box center [1361, 313] width 11 height 11
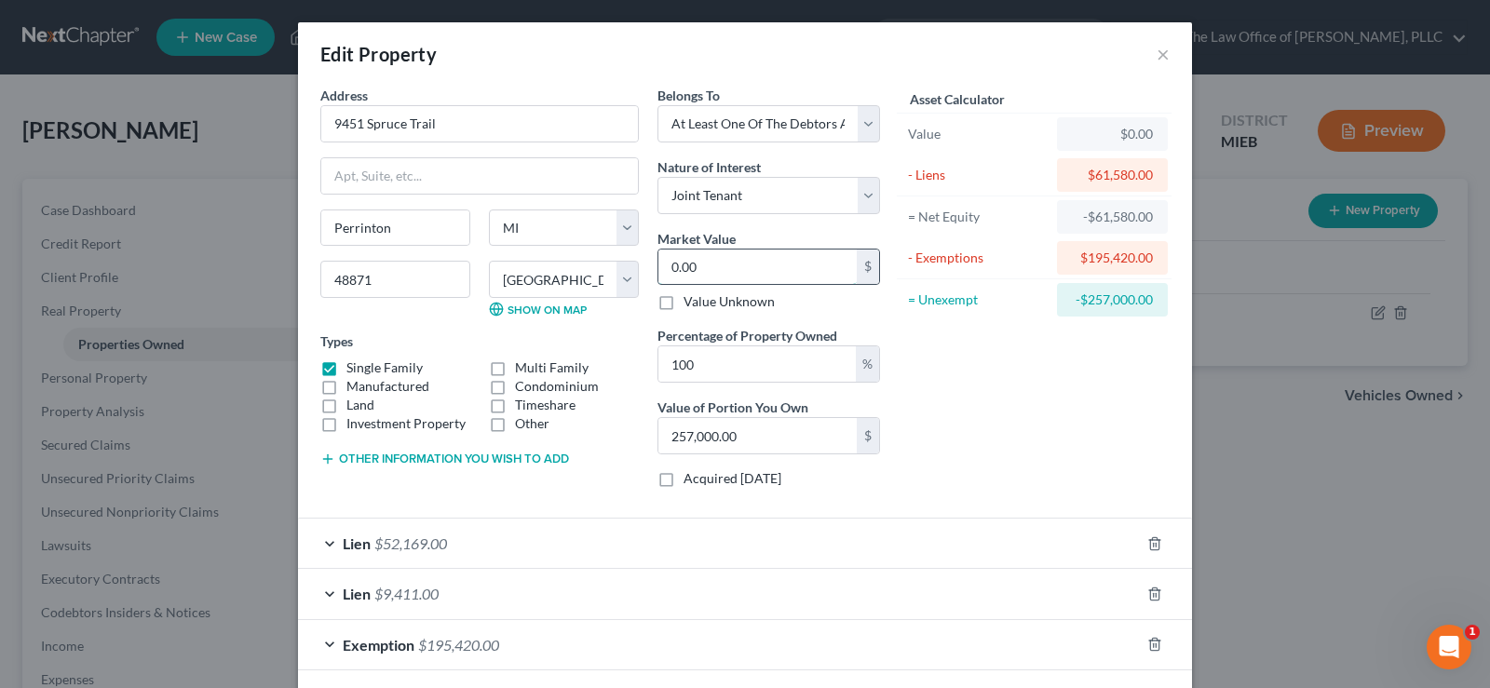
click at [679, 273] on input "0.00" at bounding box center [757, 267] width 198 height 35
drag, startPoint x: 733, startPoint y: 360, endPoint x: 593, endPoint y: 385, distance: 141.9
click at [585, 385] on div "Address * 9451 Spruce Trail [GEOGRAPHIC_DATA] [US_STATE][GEOGRAPHIC_DATA] [GEOG…" at bounding box center [600, 294] width 578 height 417
click at [754, 263] on input "0.00" at bounding box center [757, 267] width 198 height 35
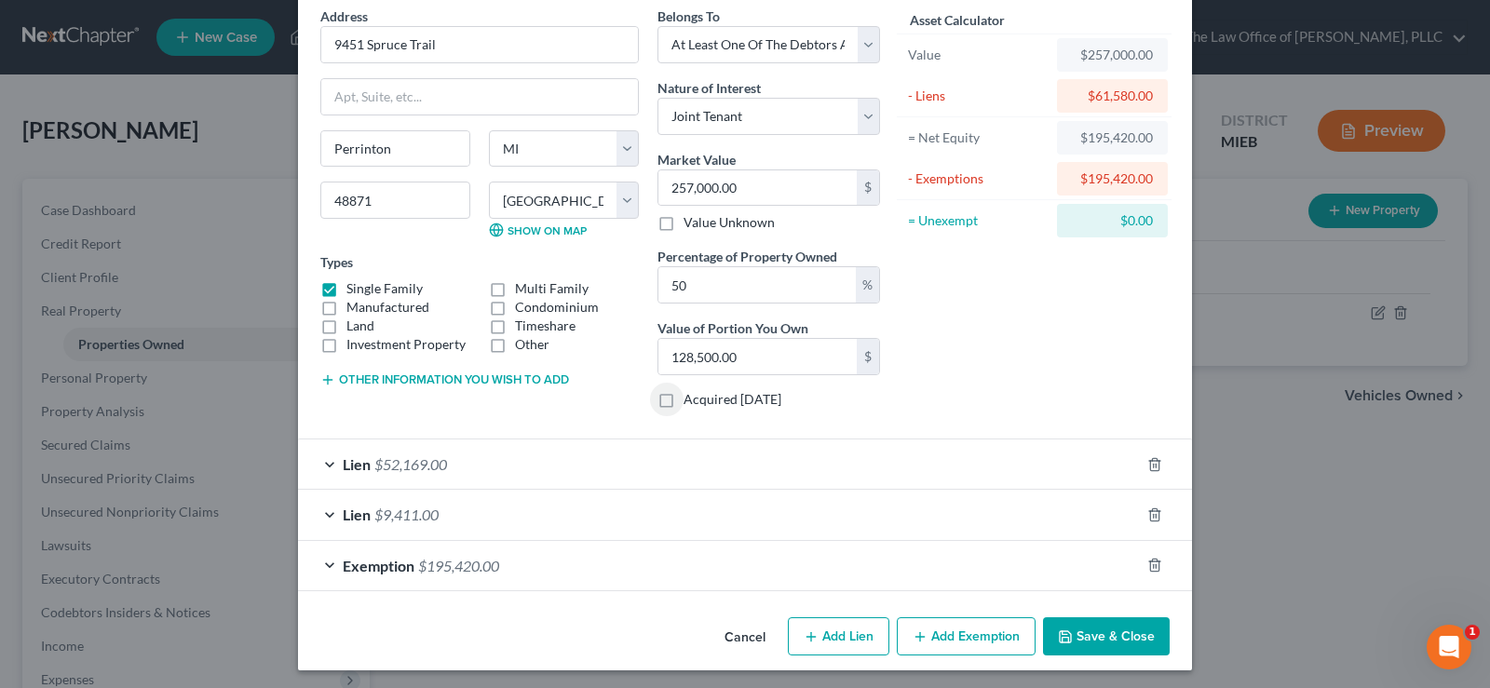
scroll to position [84, 0]
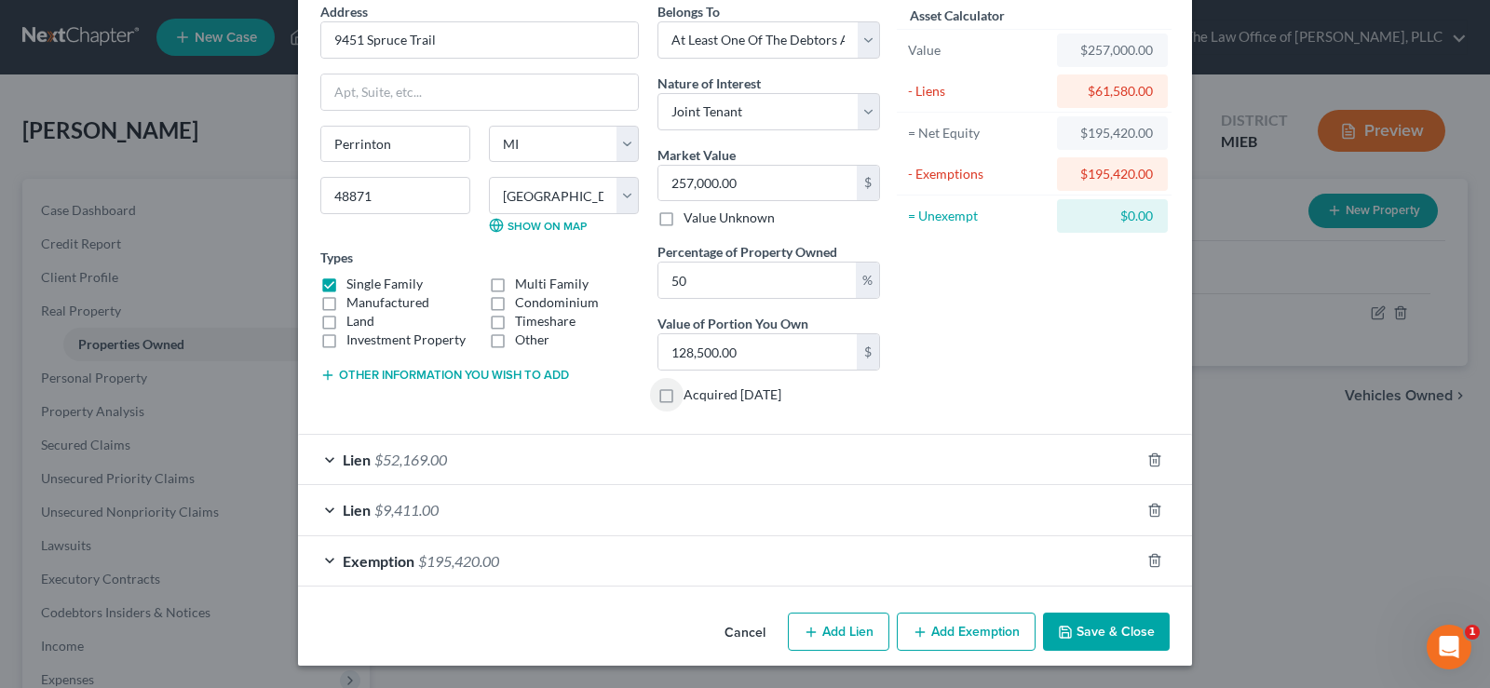
click at [1072, 632] on button "Save & Close" at bounding box center [1106, 632] width 127 height 39
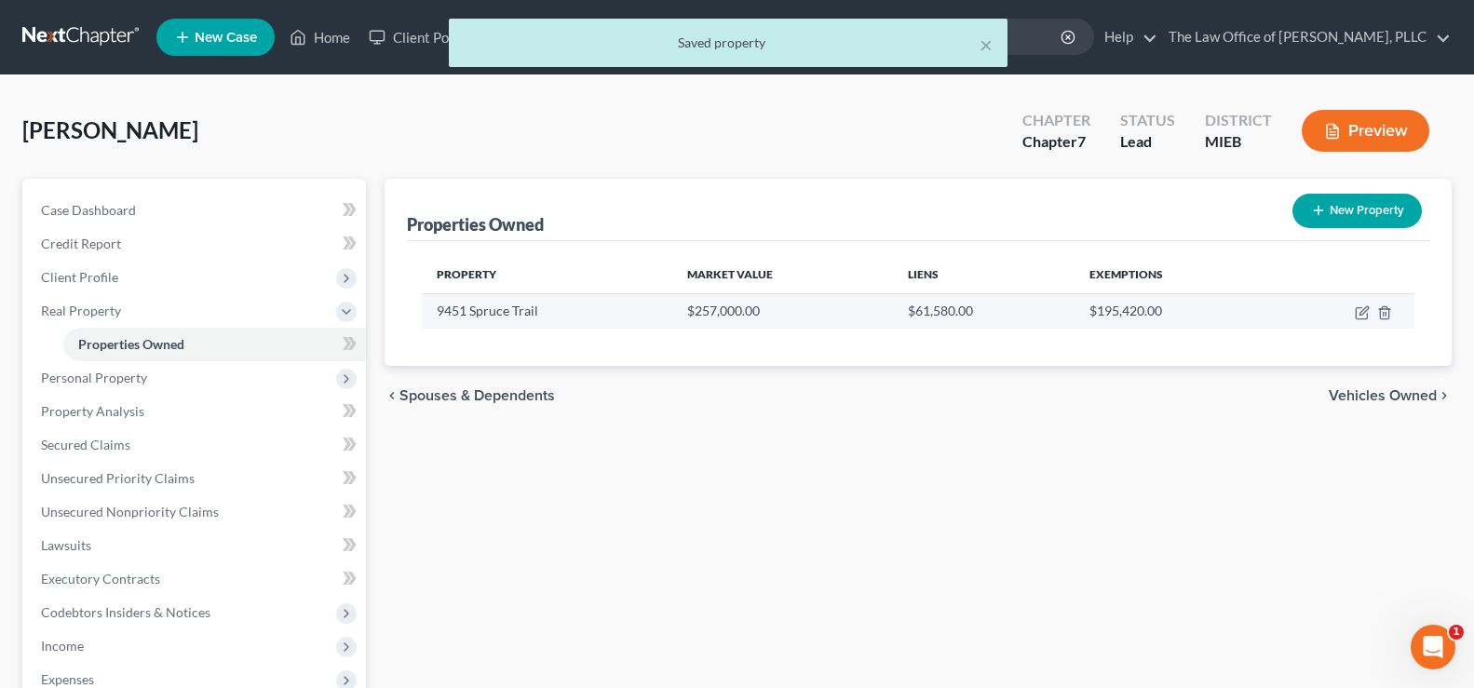
click at [1354, 317] on td at bounding box center [1343, 310] width 142 height 35
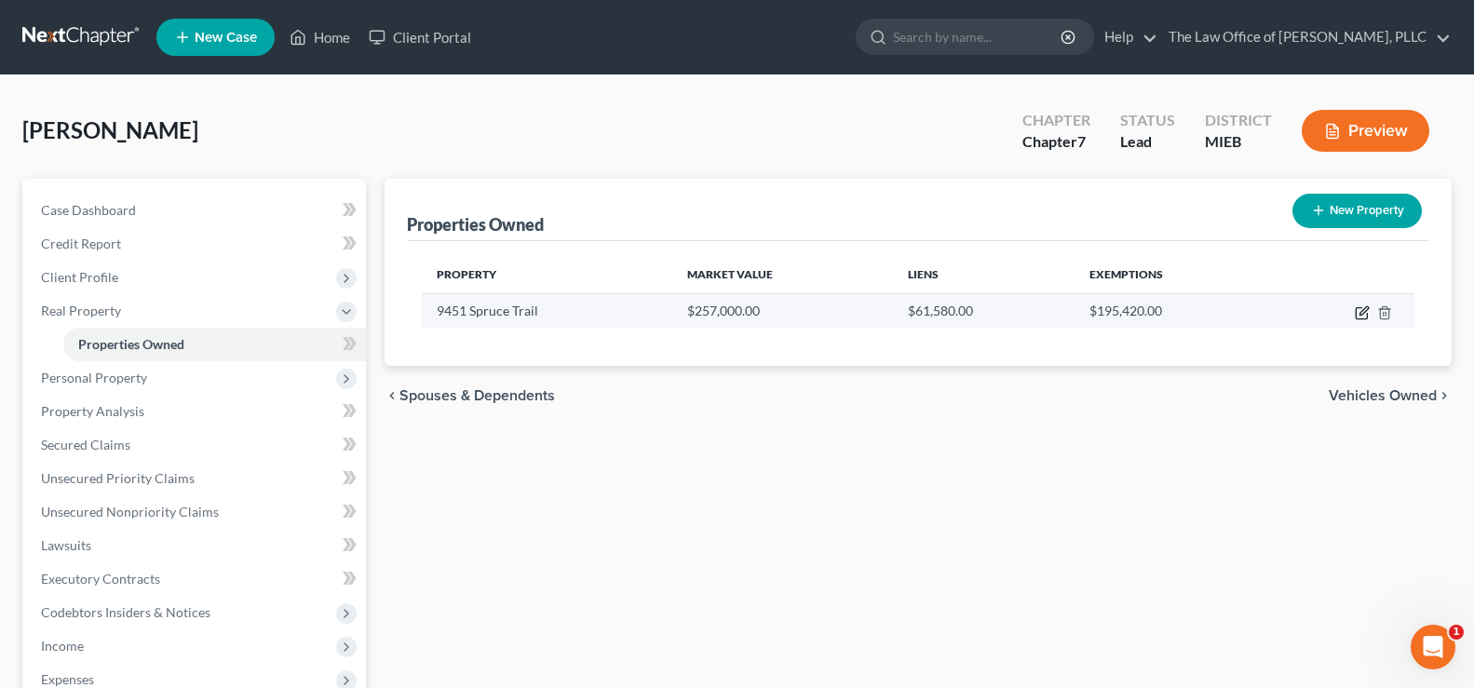
click at [1356, 317] on icon "button" at bounding box center [1361, 313] width 11 height 11
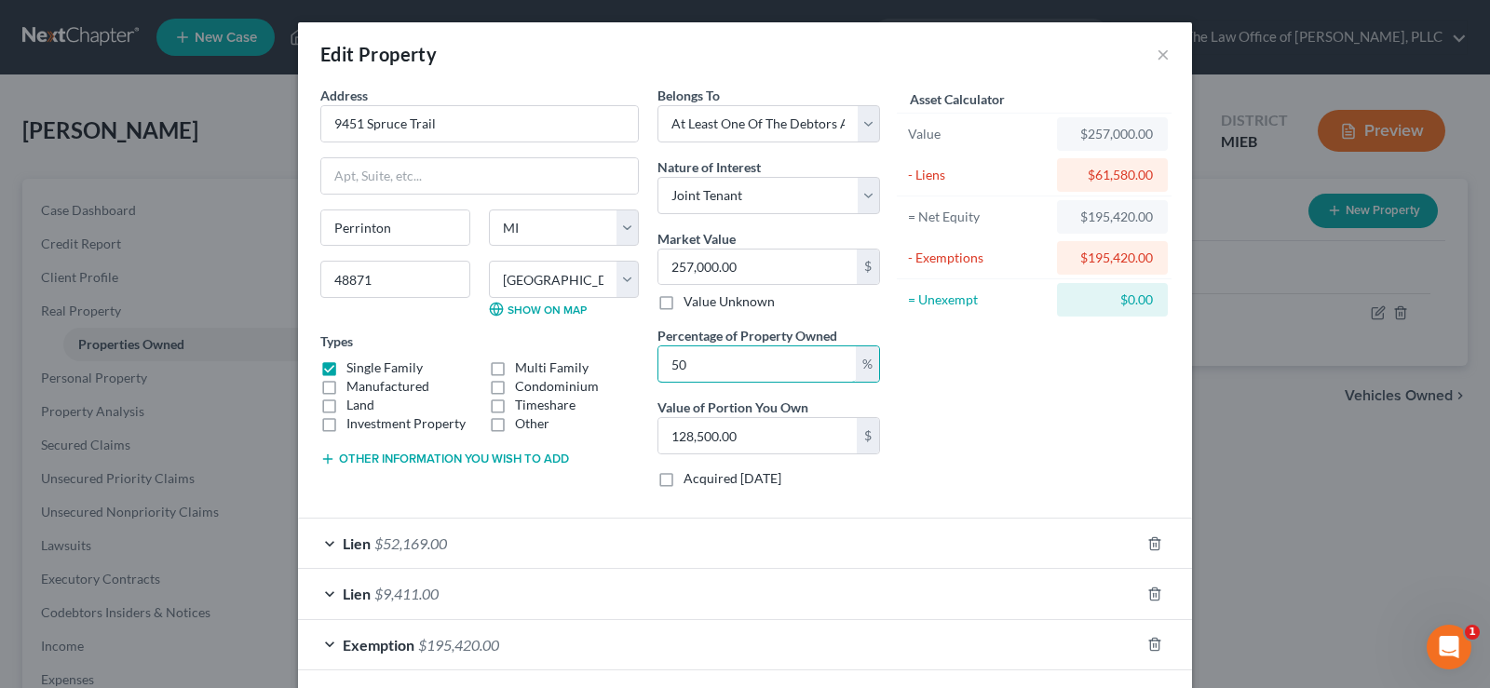
drag, startPoint x: 722, startPoint y: 375, endPoint x: 708, endPoint y: 386, distance: 17.9
click at [711, 370] on input "50" at bounding box center [756, 363] width 197 height 35
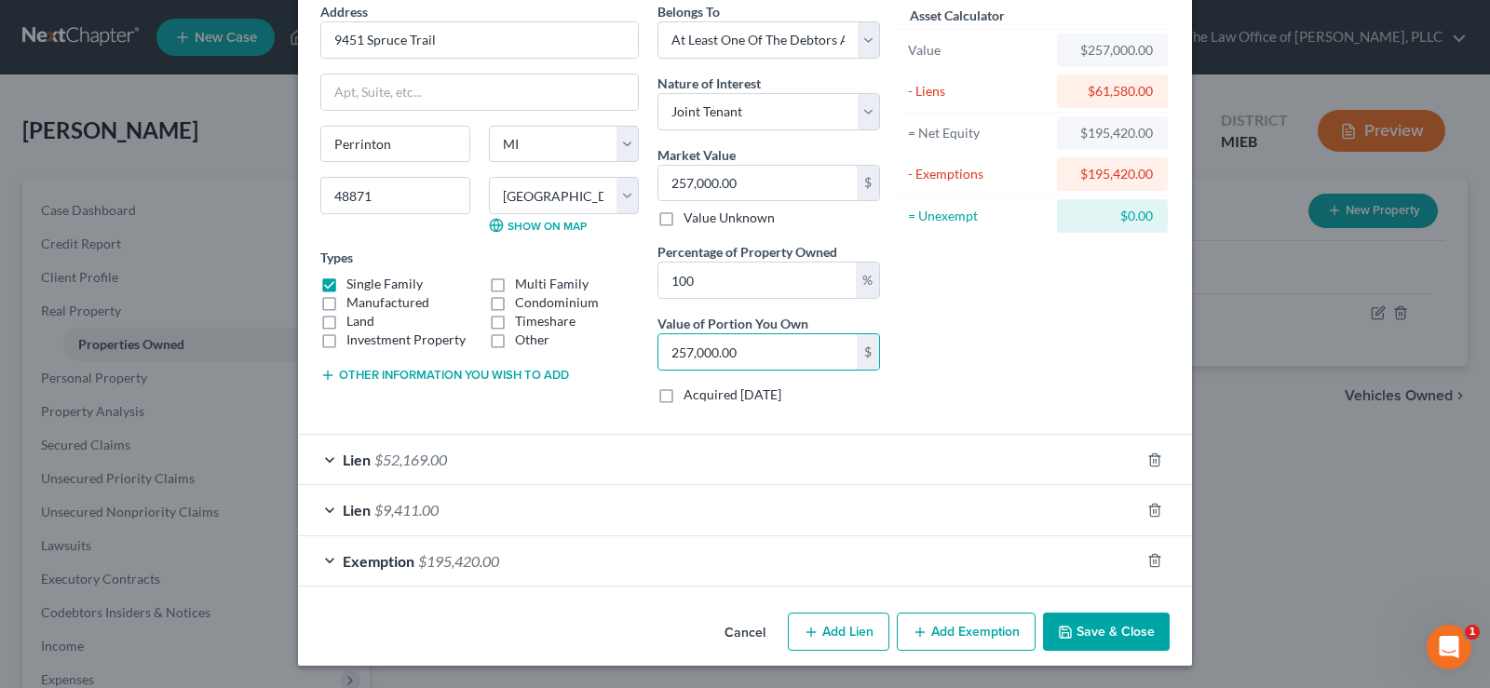
click at [1096, 646] on button "Save & Close" at bounding box center [1106, 632] width 127 height 39
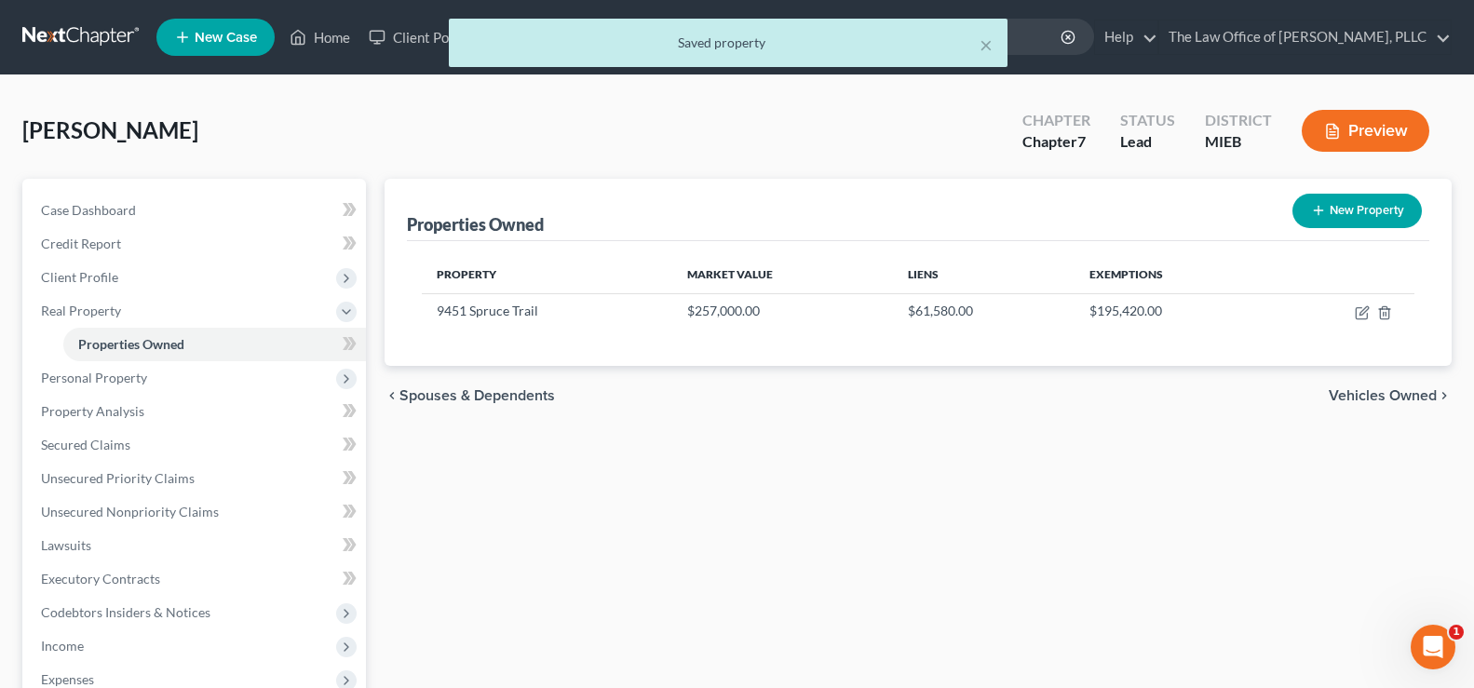
click at [1360, 399] on span "Vehicles Owned" at bounding box center [1383, 395] width 108 height 15
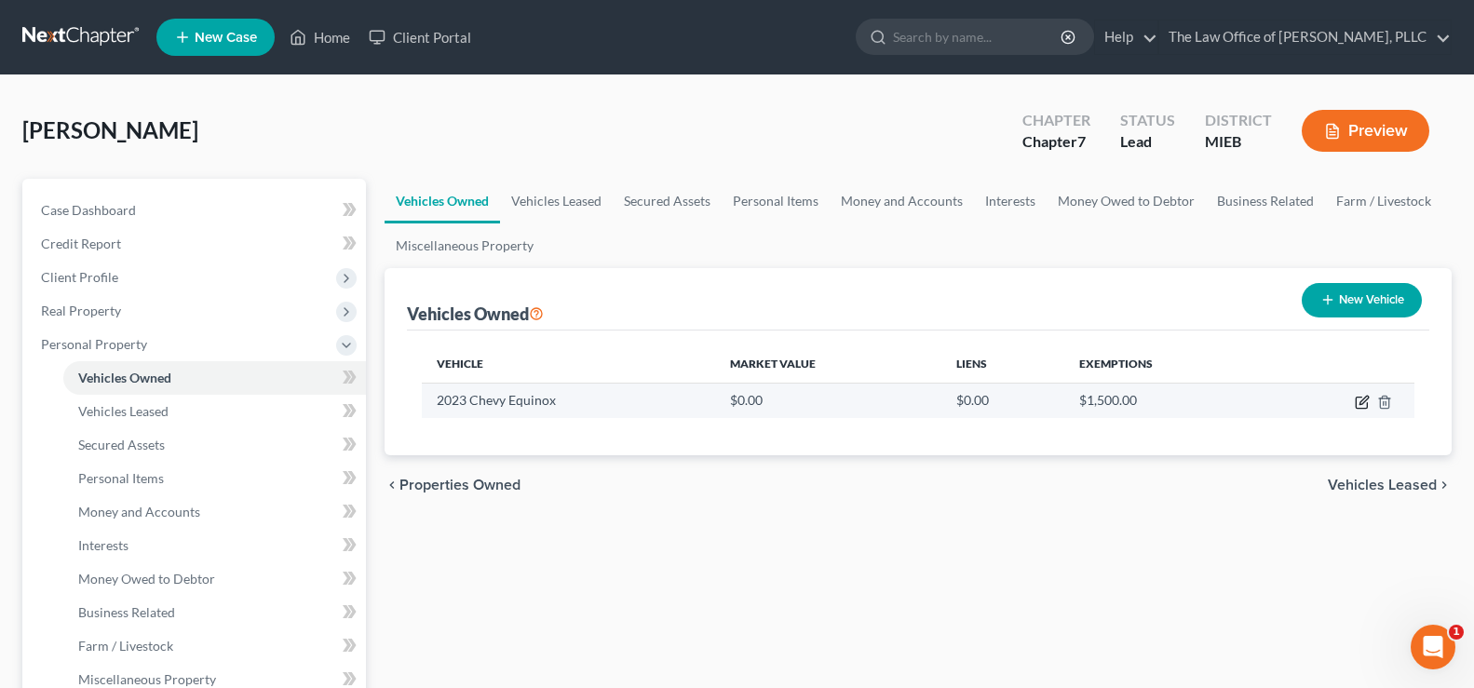
click at [1358, 407] on icon "button" at bounding box center [1362, 402] width 15 height 15
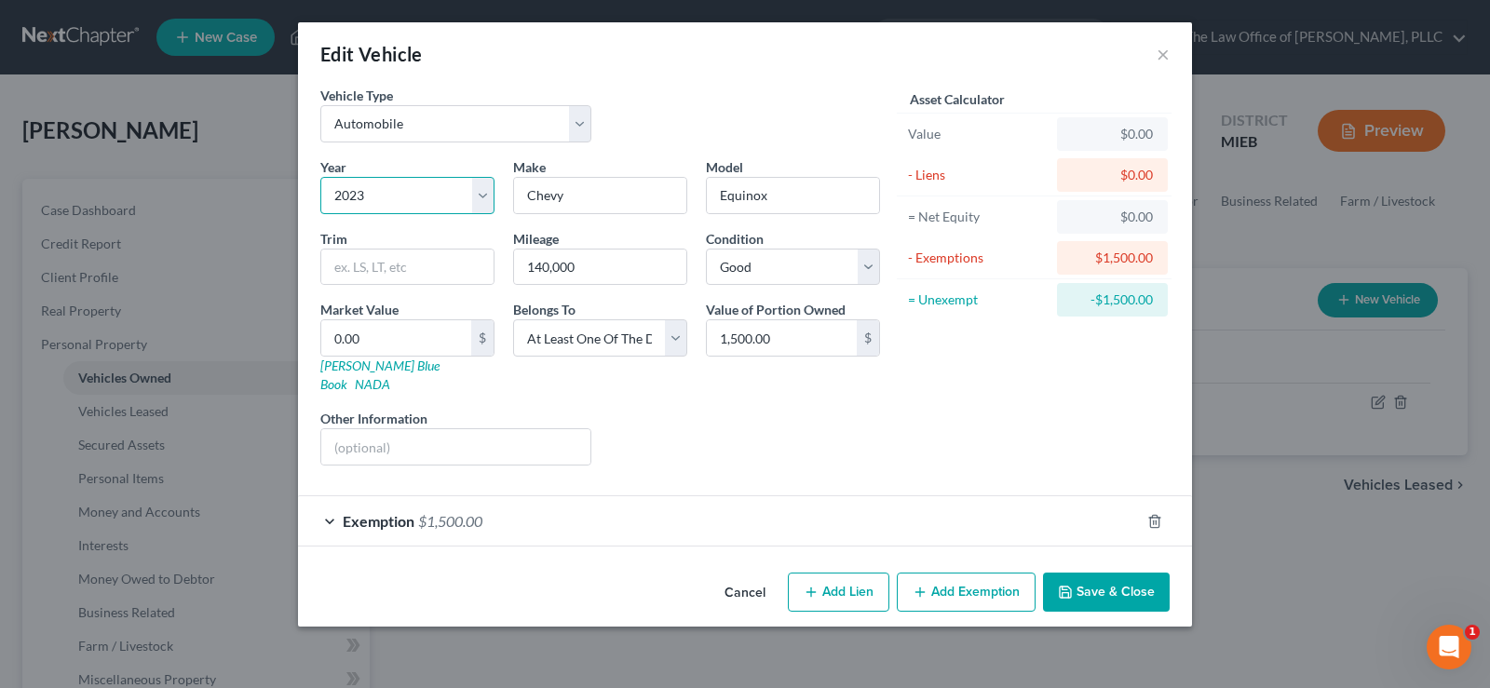
click at [358, 195] on select "Select 2026 2025 2024 2023 2022 2021 2020 2019 2018 2017 2016 2015 2014 2013 20…" at bounding box center [407, 195] width 174 height 37
drag, startPoint x: 358, startPoint y: 195, endPoint x: 402, endPoint y: 222, distance: 51.4
click at [358, 195] on select "Select 2026 2025 2024 2023 2022 2021 2020 2019 2018 2017 2016 2015 2014 2013 20…" at bounding box center [407, 195] width 174 height 37
click at [357, 203] on select "Select 2026 2025 2024 2023 2022 2021 2020 2019 2018 2017 2016 2015 2014 2013 20…" at bounding box center [407, 195] width 174 height 37
click at [357, 199] on select "Select 2026 2025 2024 2023 2022 2021 2020 2019 2018 2017 2016 2015 2014 2013 20…" at bounding box center [407, 195] width 174 height 37
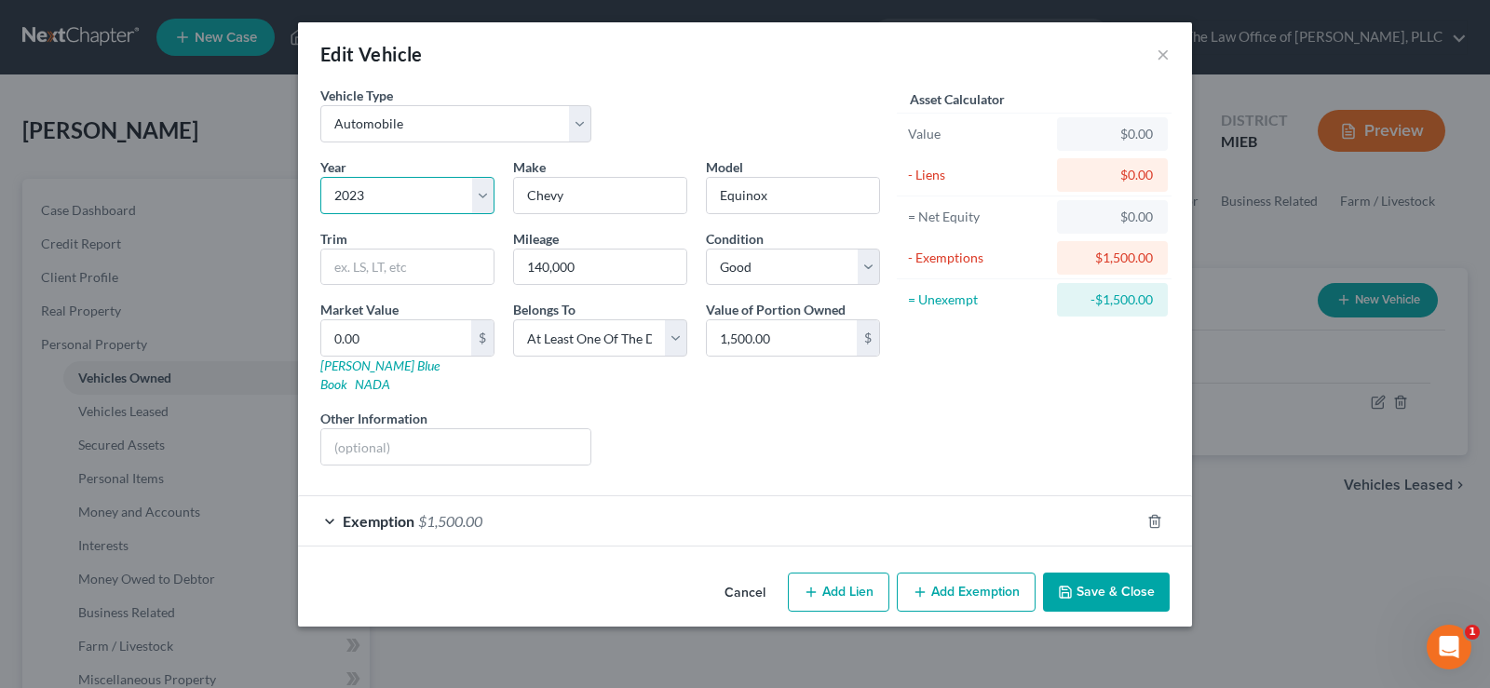
drag, startPoint x: 357, startPoint y: 199, endPoint x: 357, endPoint y: 213, distance: 14.0
click at [357, 199] on select "Select 2026 2025 2024 2023 2022 2021 2020 2019 2018 2017 2016 2015 2014 2013 20…" at bounding box center [407, 195] width 174 height 37
click at [320, 177] on select "Select 2026 2025 2024 2023 2022 2021 2020 2019 2018 2017 2016 2015 2014 2013 20…" at bounding box center [407, 195] width 174 height 37
click at [405, 330] on input "0.00" at bounding box center [396, 337] width 150 height 35
click at [1147, 514] on icon "button" at bounding box center [1154, 521] width 15 height 15
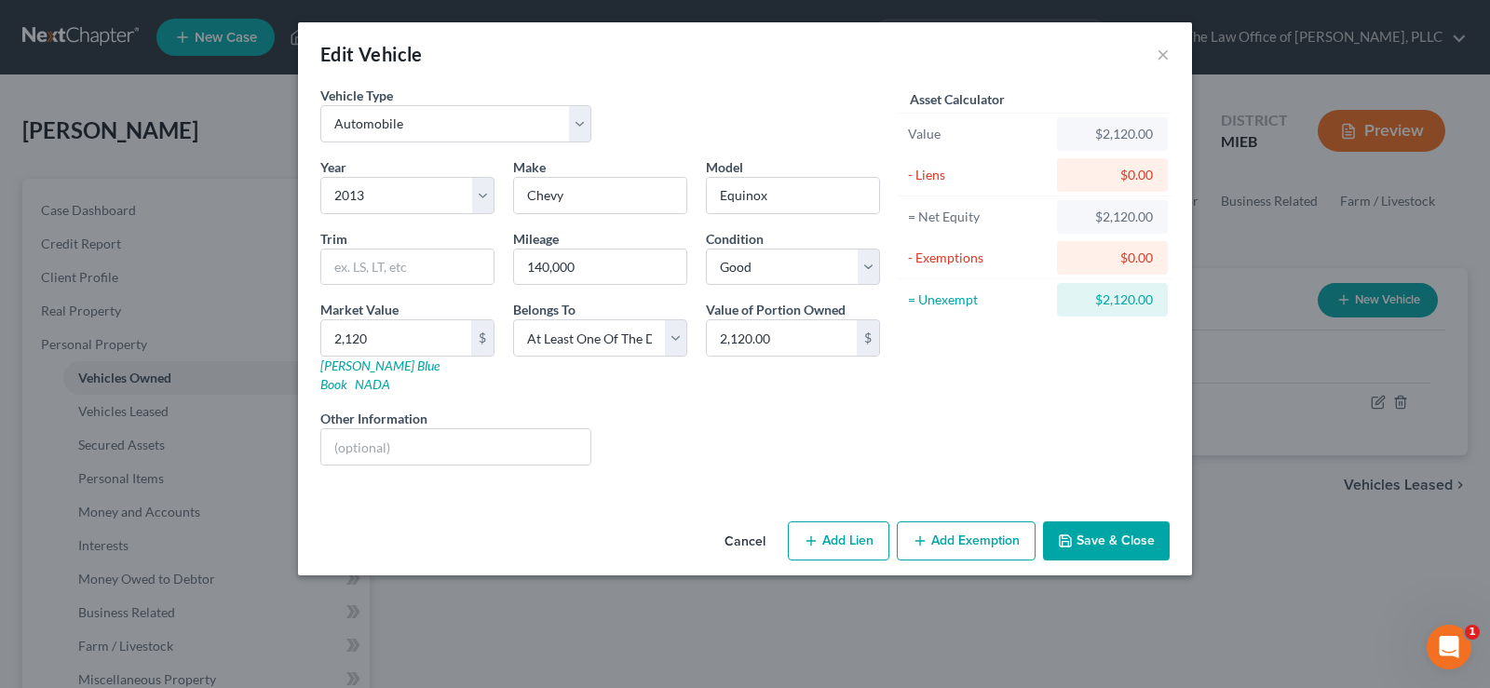
click at [948, 521] on button "Add Exemption" at bounding box center [966, 540] width 139 height 39
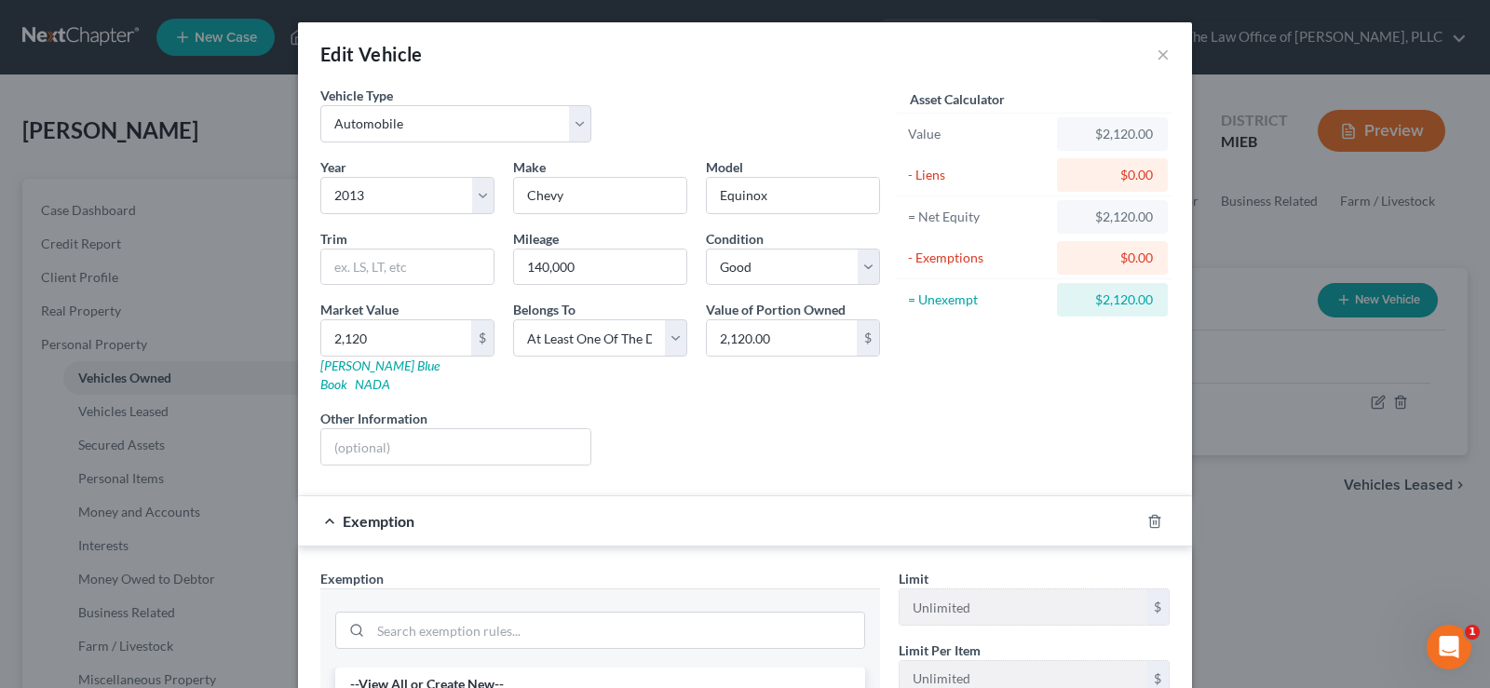
scroll to position [186, 0]
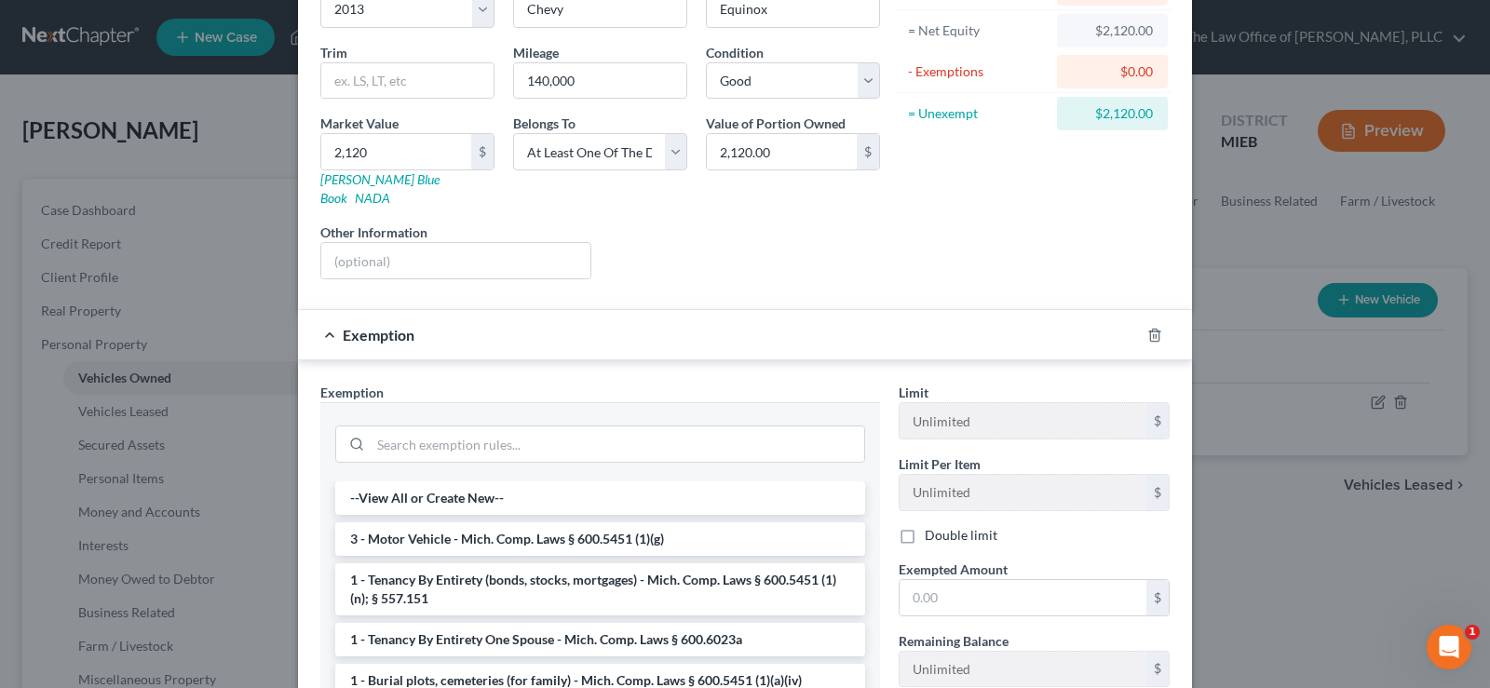
click at [697, 523] on li "3 - Motor Vehicle - Mich. Comp. Laws § 600.5451 (1)(g)" at bounding box center [600, 539] width 530 height 34
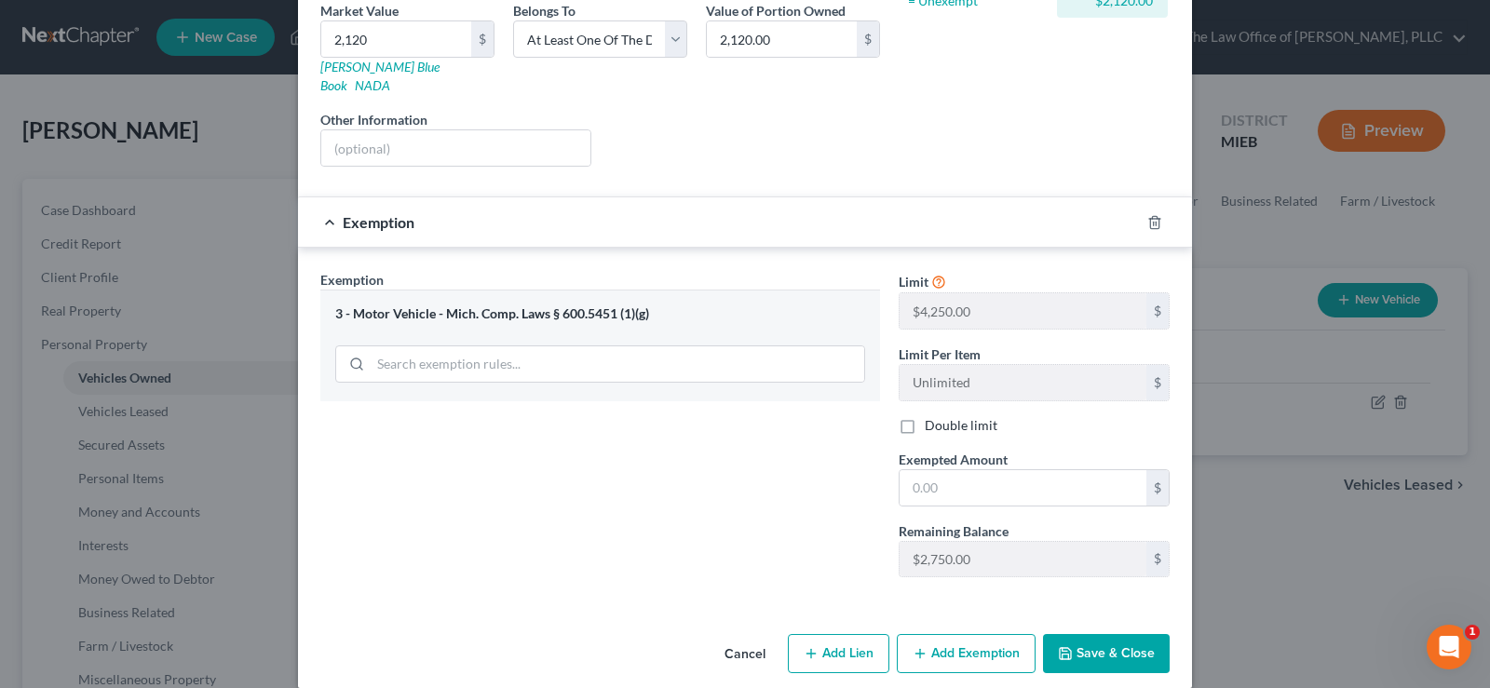
scroll to position [303, 0]
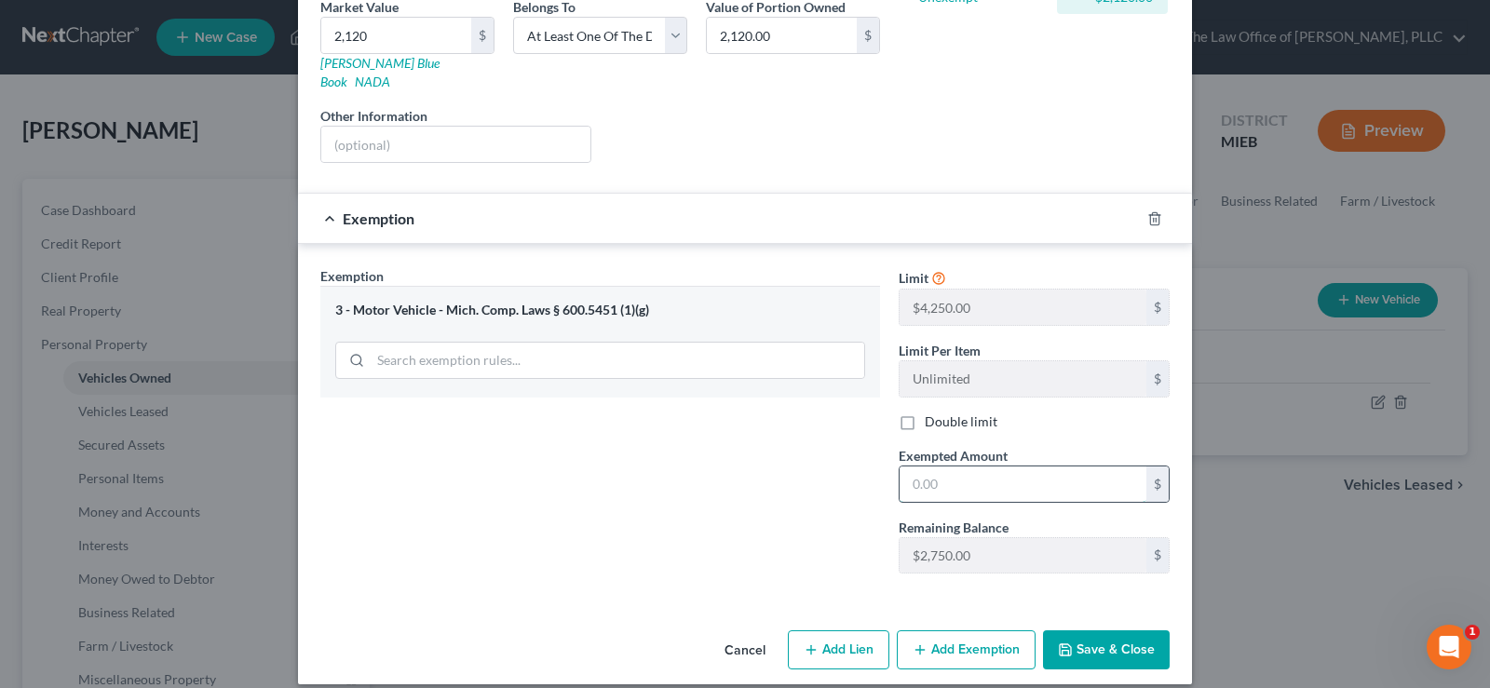
click at [982, 466] on input "text" at bounding box center [1022, 483] width 247 height 35
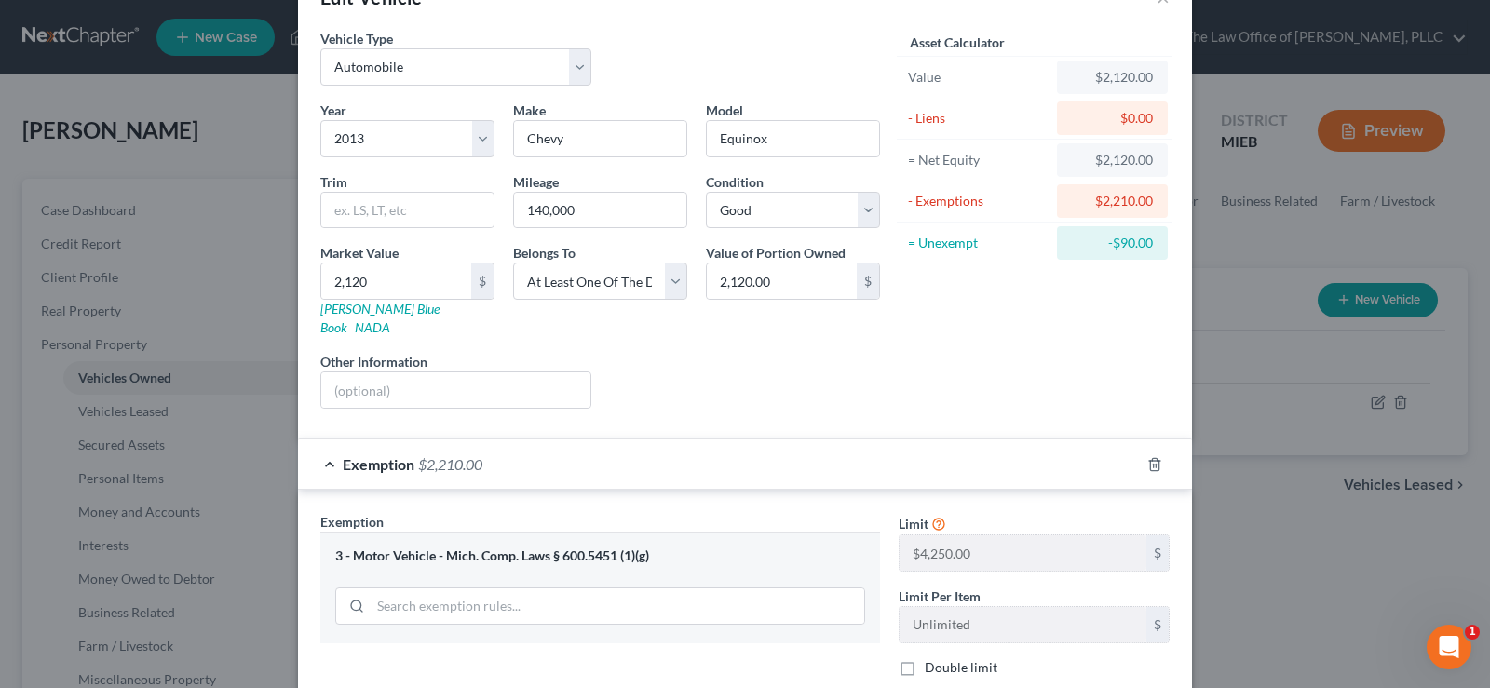
scroll to position [279, 0]
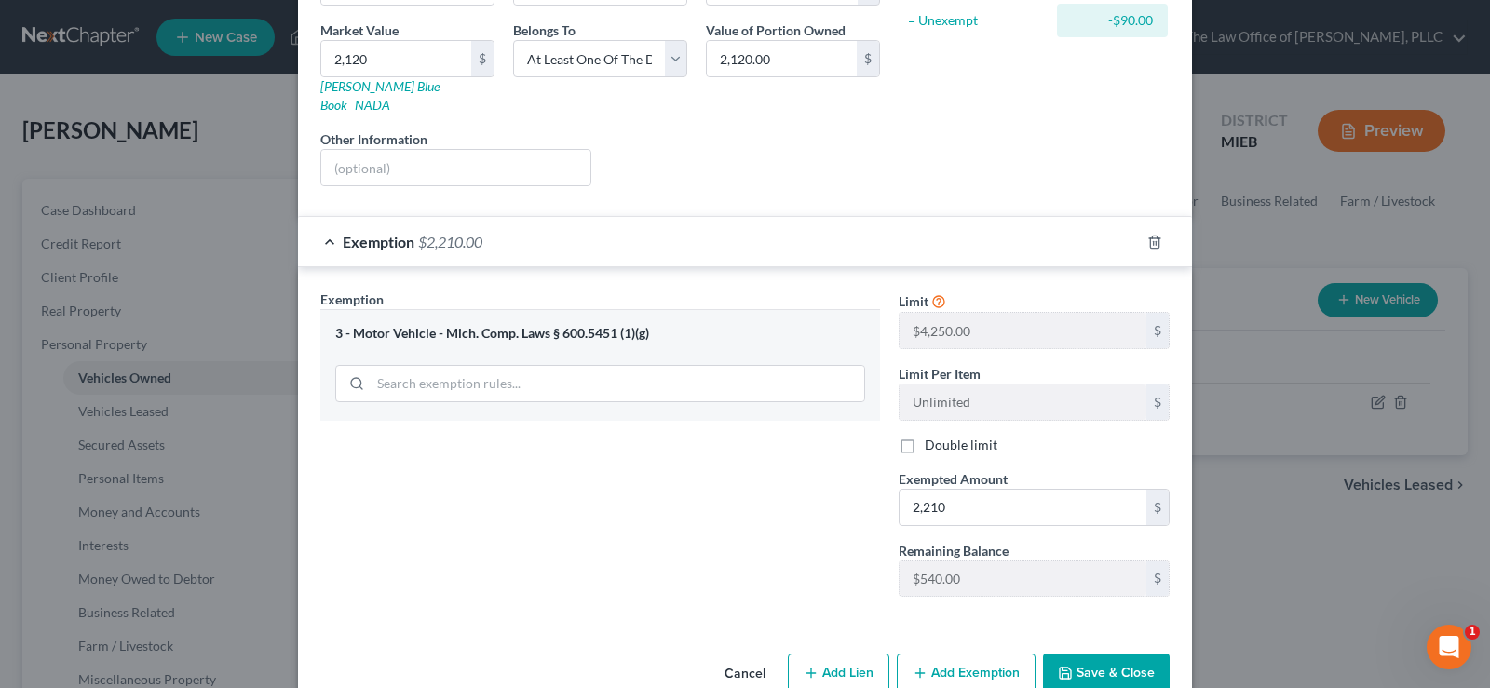
click at [1096, 654] on button "Save & Close" at bounding box center [1106, 673] width 127 height 39
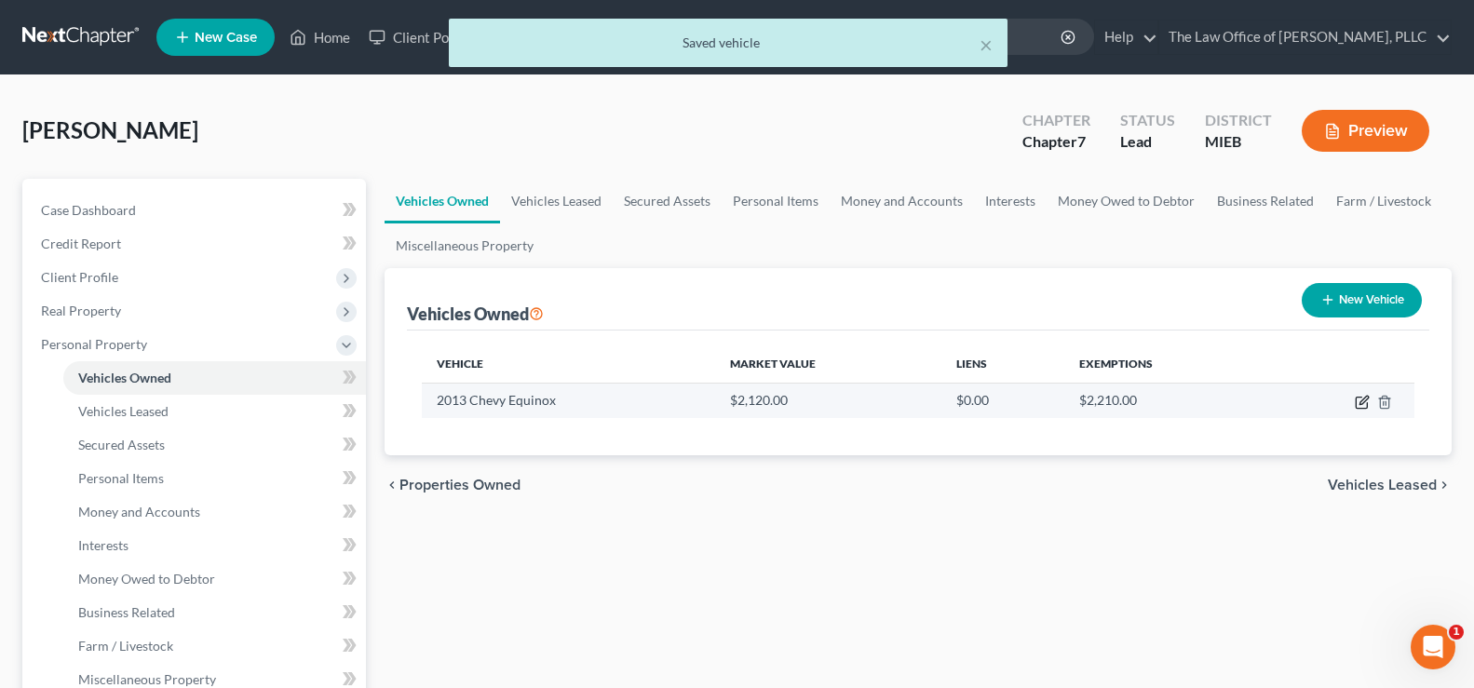
click at [1356, 402] on icon "button" at bounding box center [1361, 403] width 11 height 11
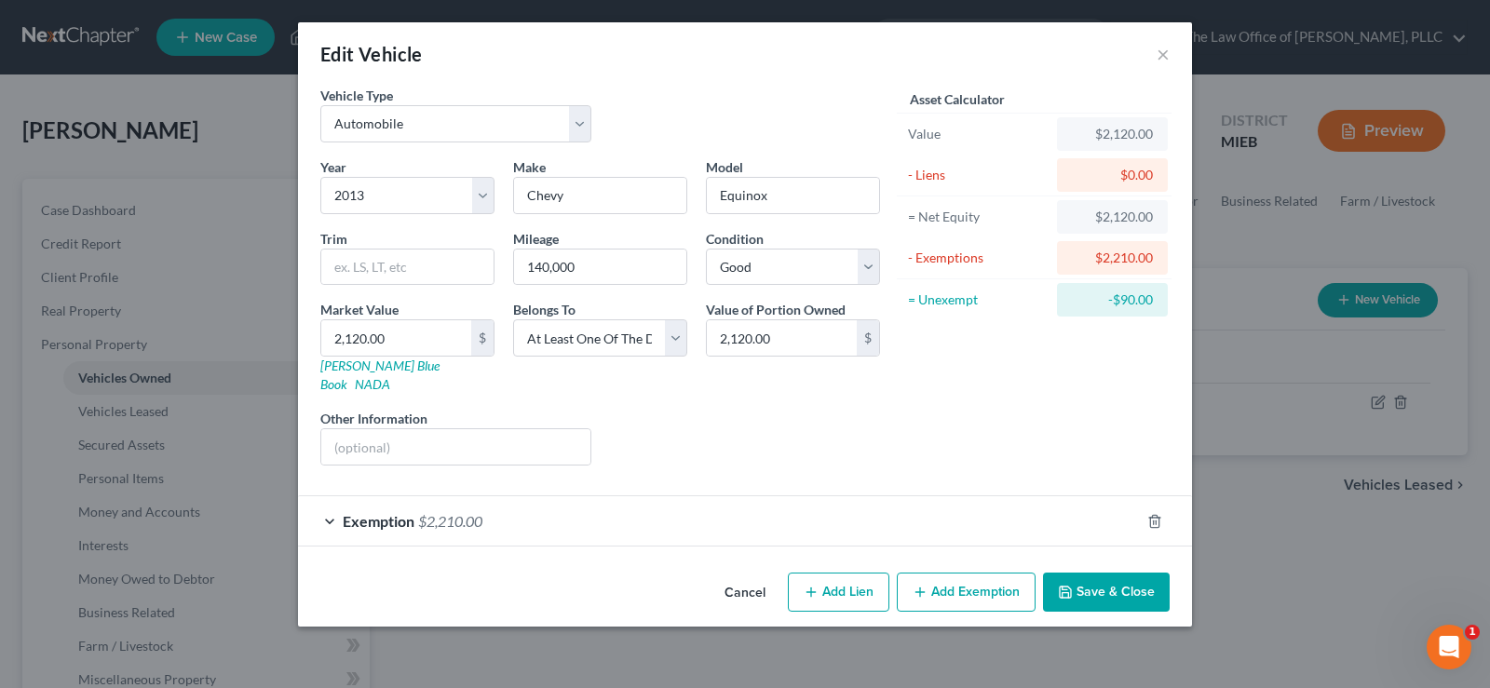
click at [440, 512] on span "$2,210.00" at bounding box center [450, 521] width 64 height 18
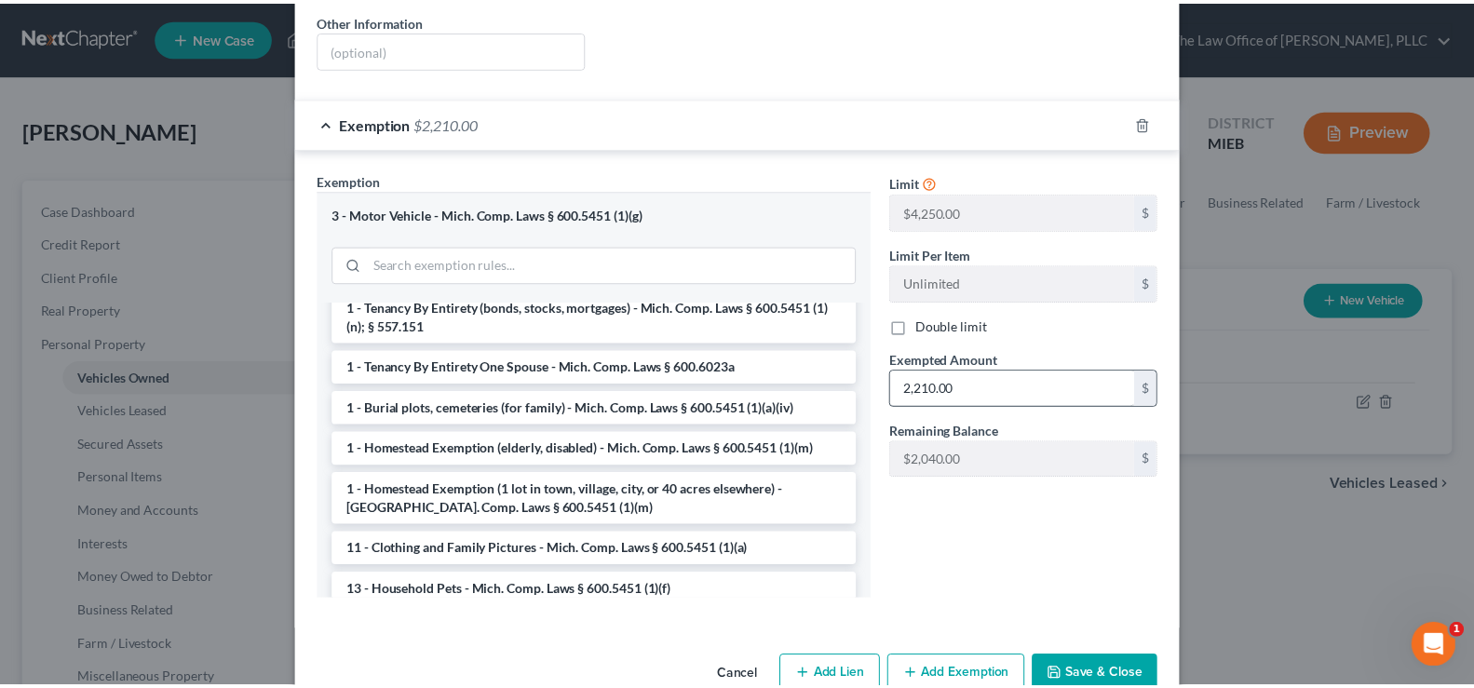
scroll to position [424, 0]
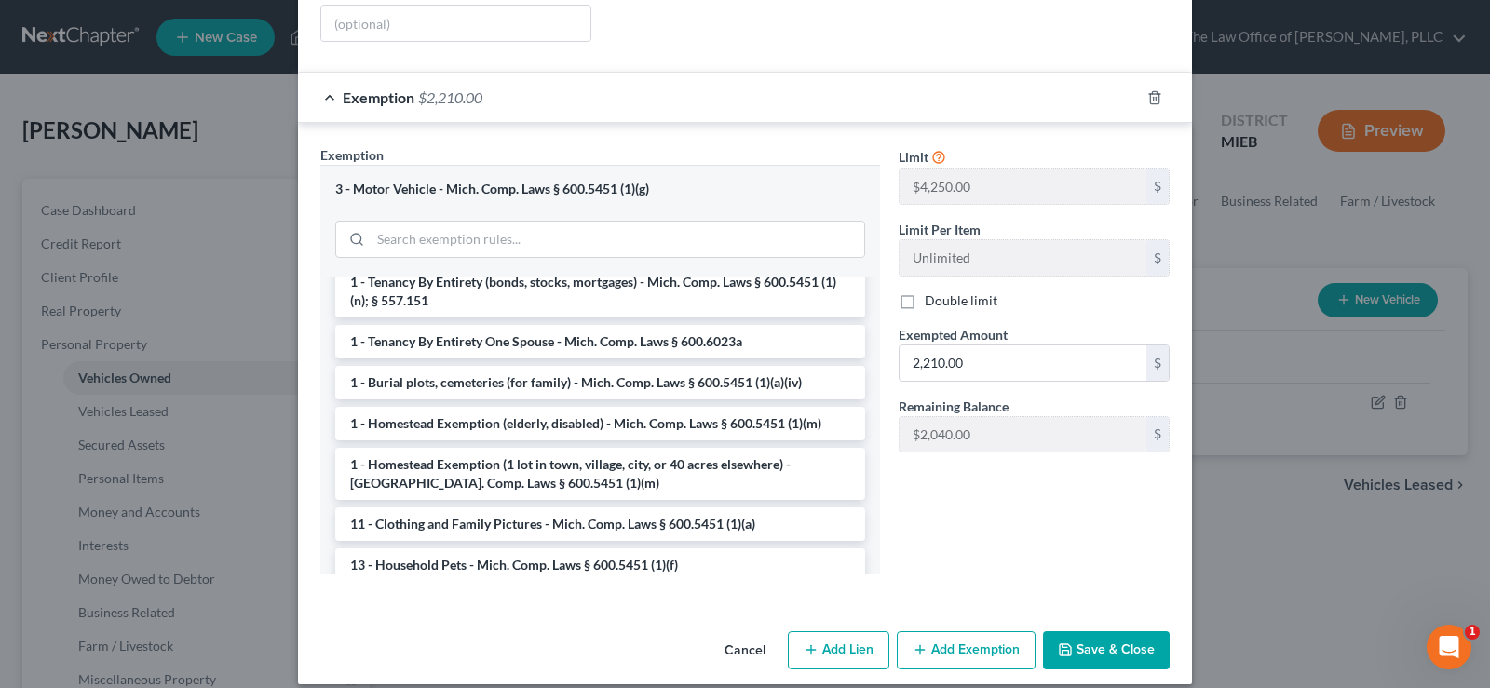
click at [1130, 631] on button "Save & Close" at bounding box center [1106, 650] width 127 height 39
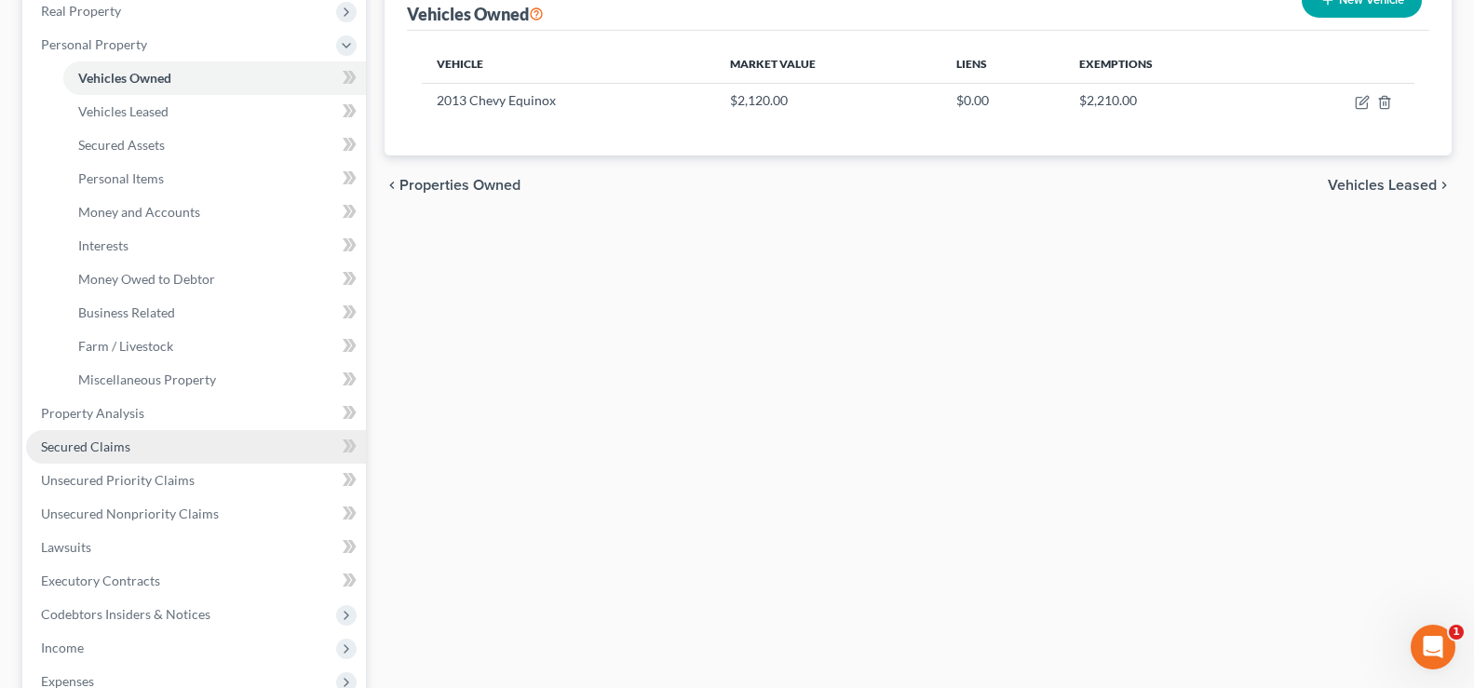
scroll to position [465, 0]
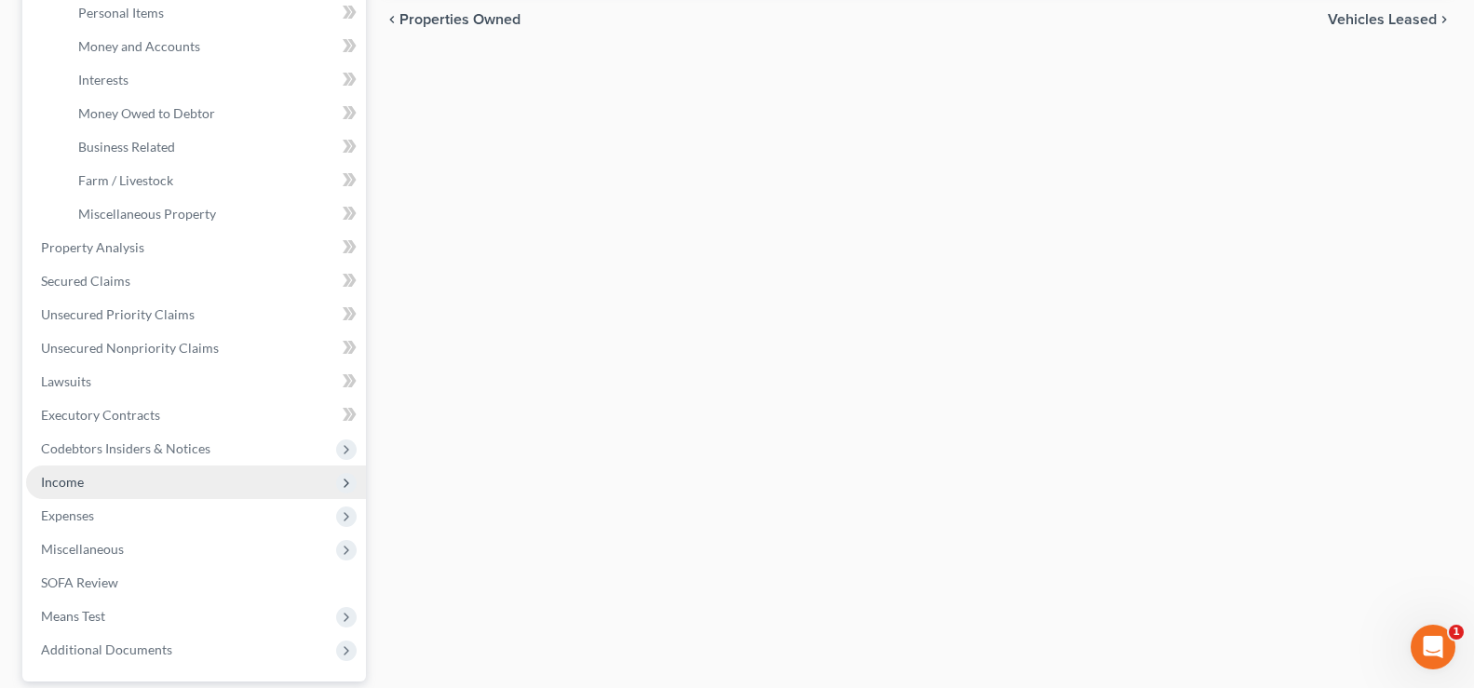
click at [88, 490] on span "Income" at bounding box center [196, 482] width 340 height 34
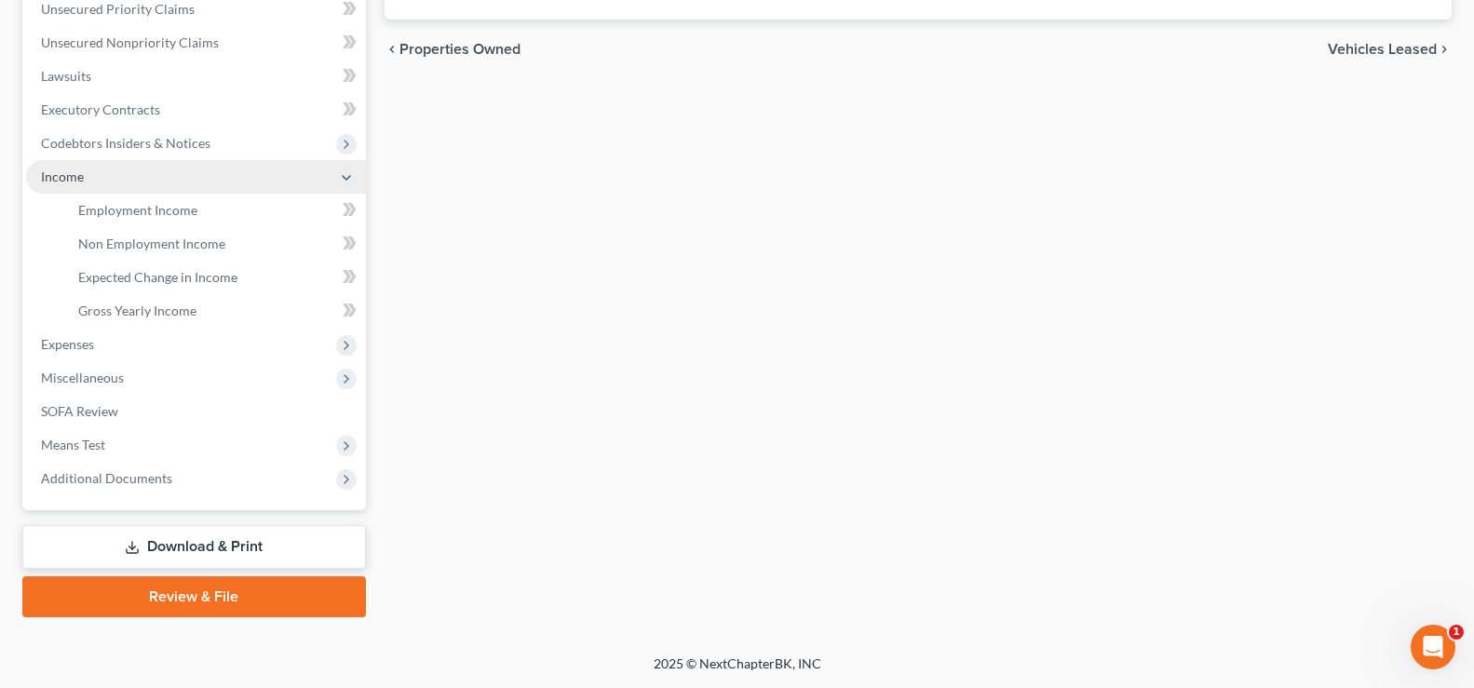
scroll to position [436, 0]
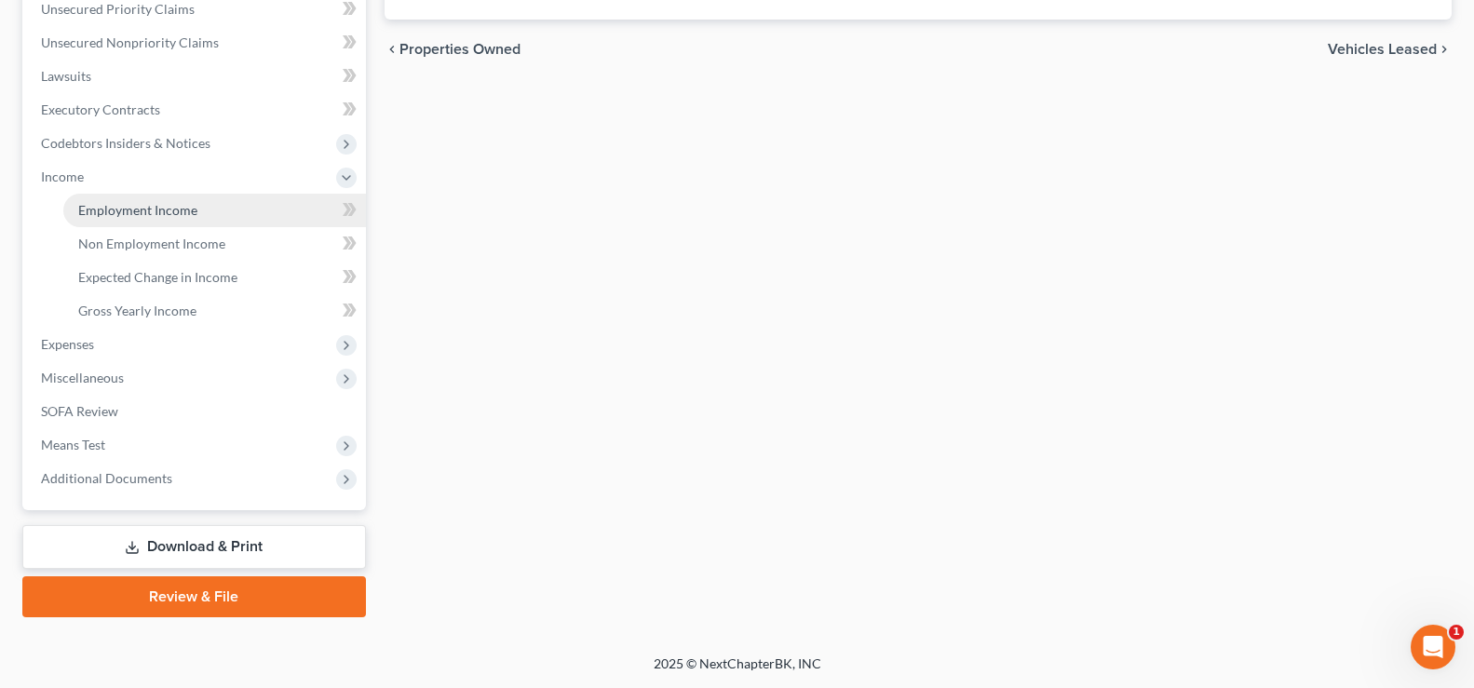
click at [153, 198] on link "Employment Income" at bounding box center [214, 211] width 303 height 34
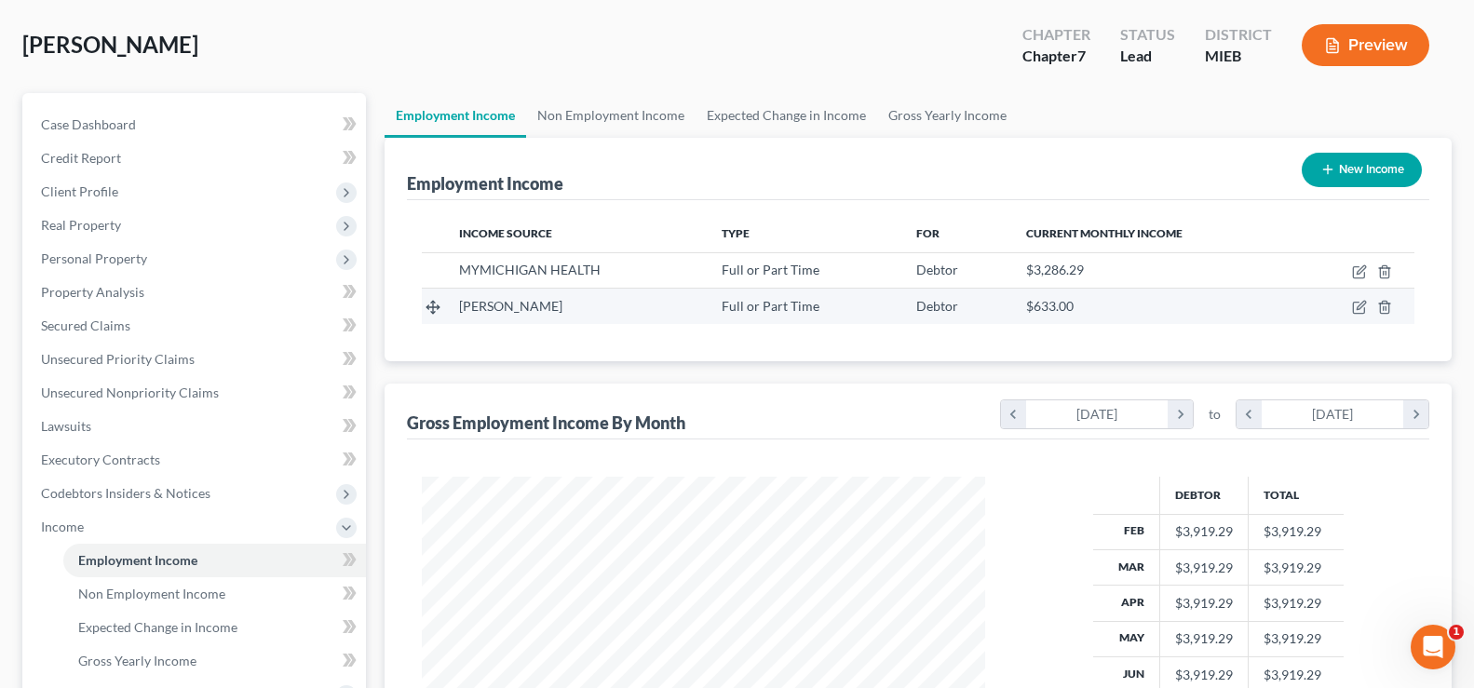
scroll to position [186, 0]
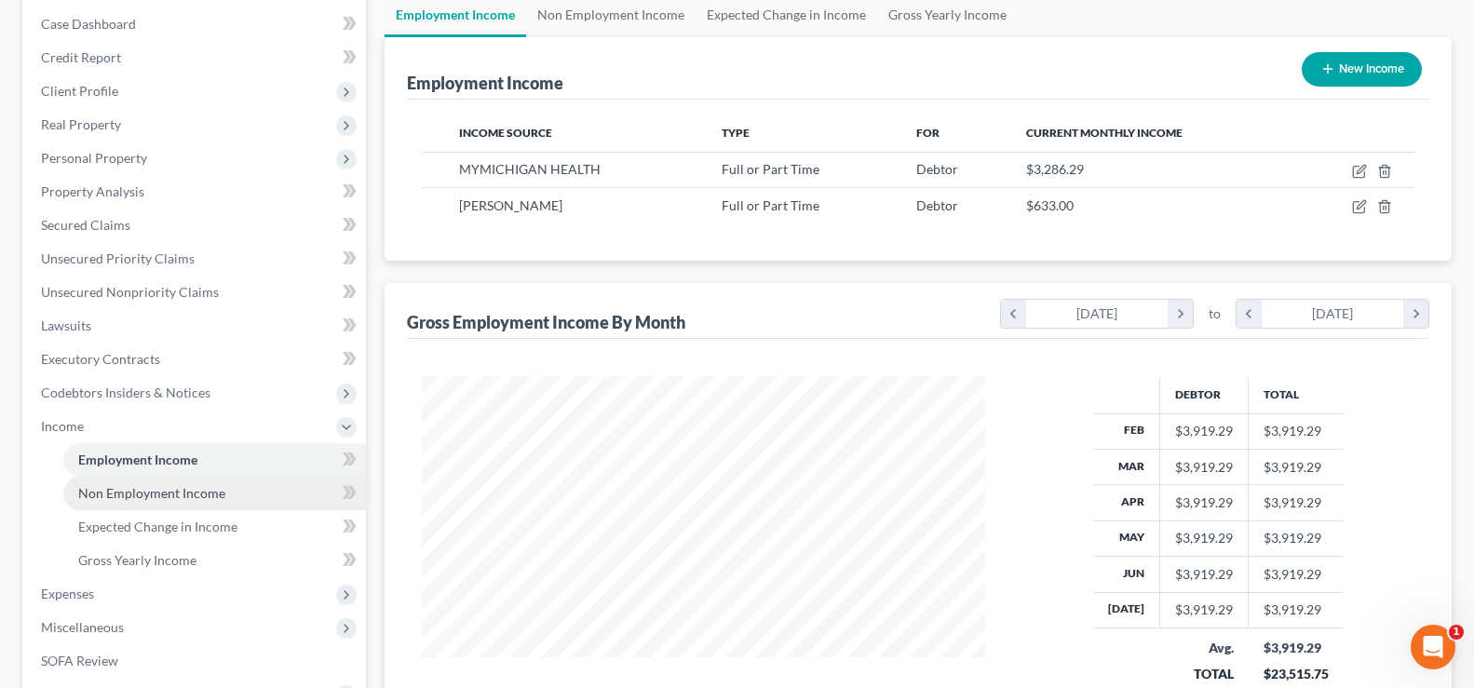
click at [161, 495] on span "Non Employment Income" at bounding box center [151, 493] width 147 height 16
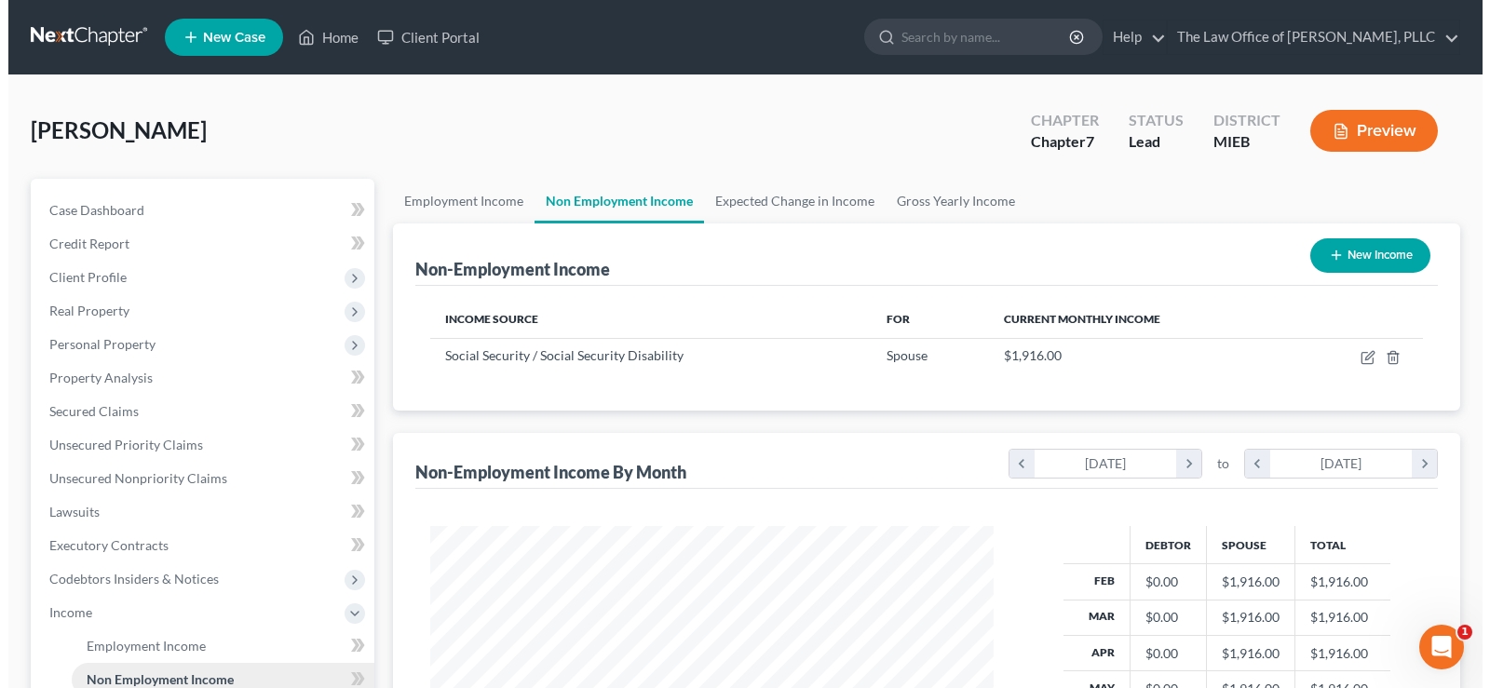
scroll to position [334, 601]
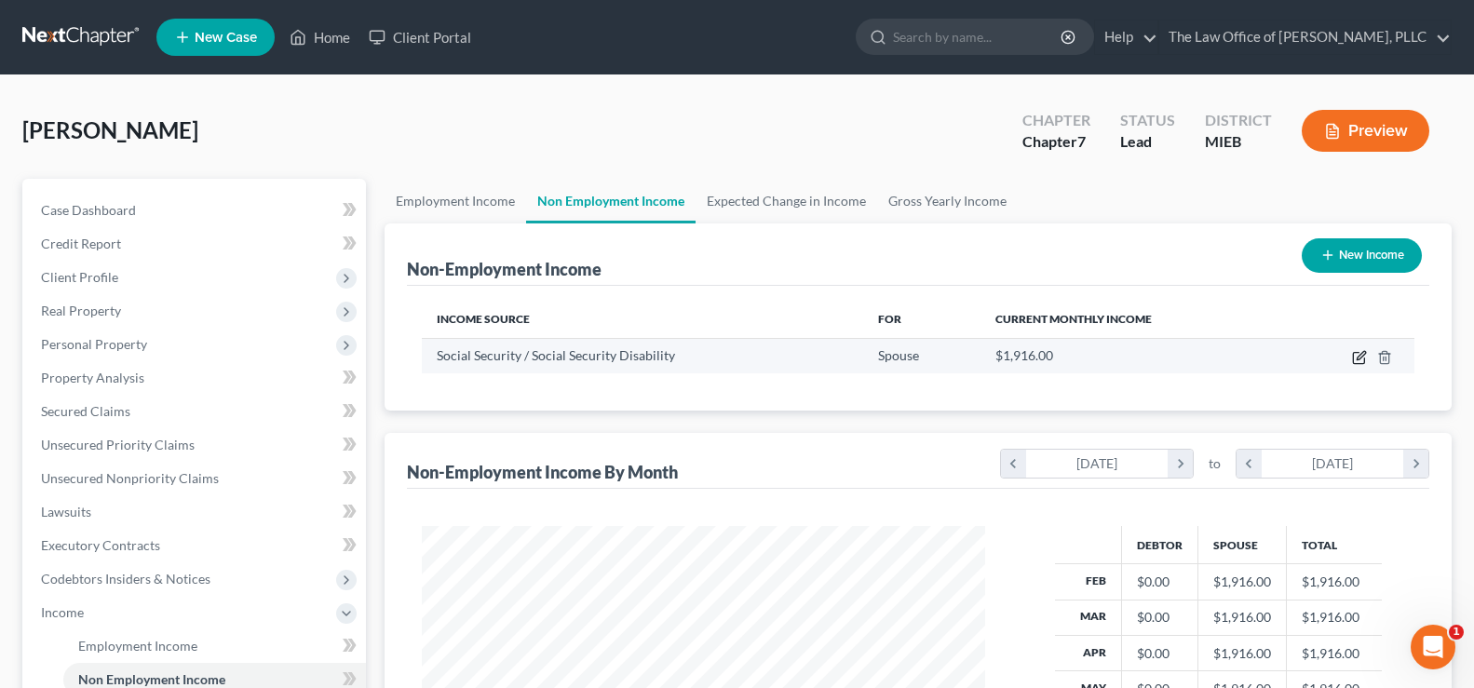
click at [1361, 356] on icon "button" at bounding box center [1359, 357] width 15 height 15
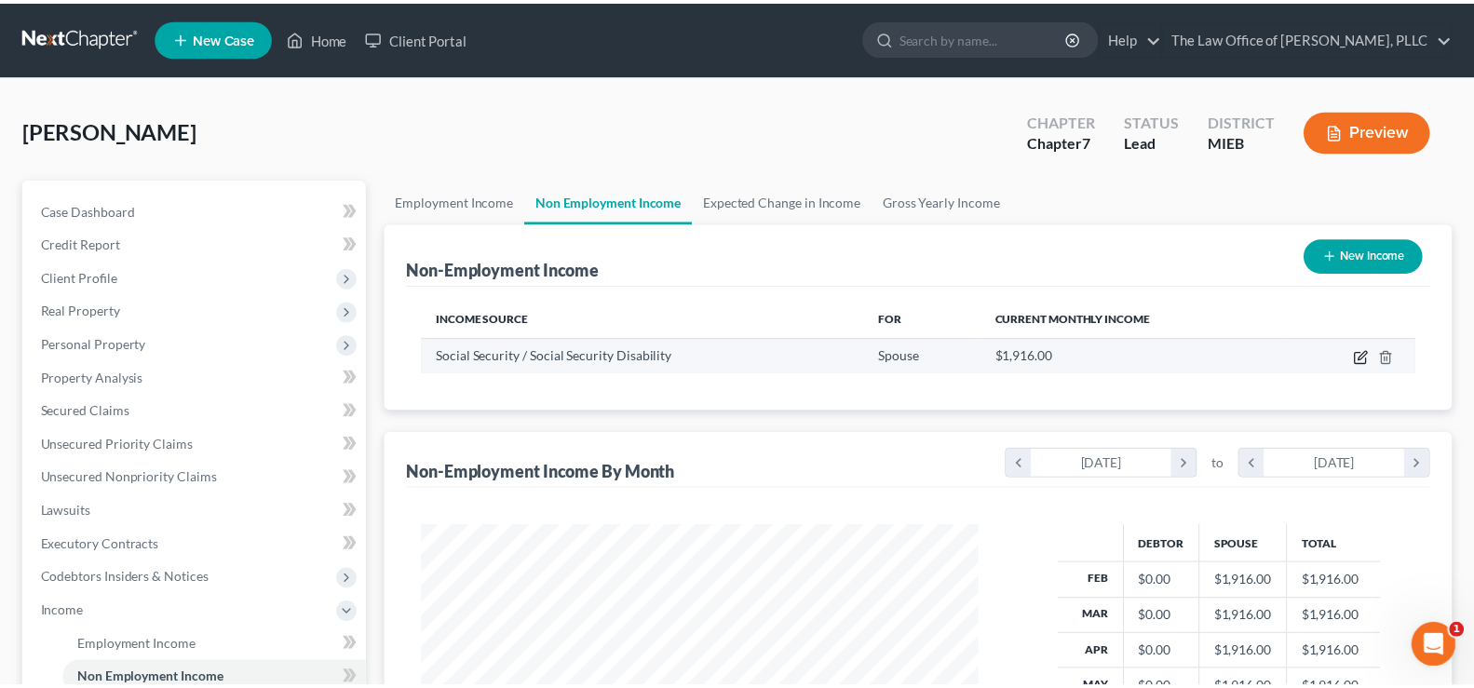
scroll to position [334, 608]
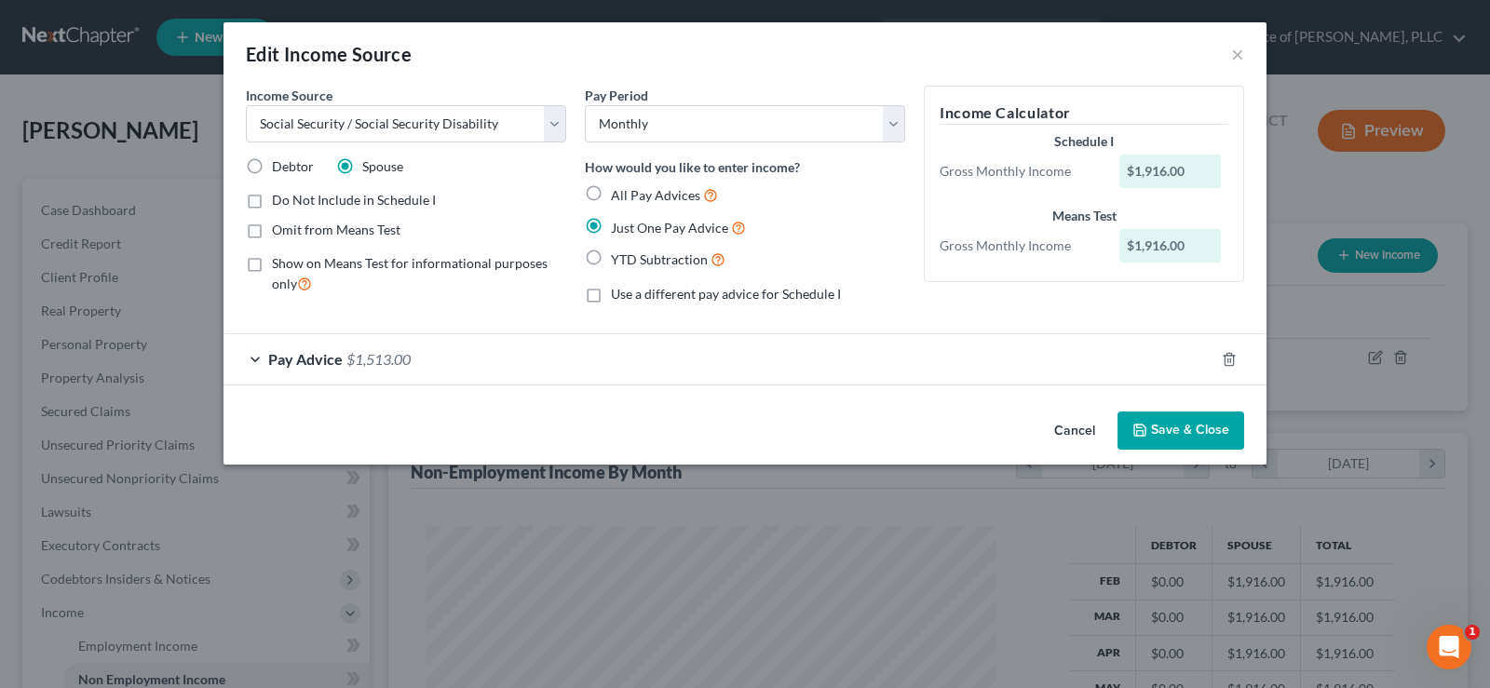
click at [362, 170] on label "Spouse" at bounding box center [382, 166] width 41 height 19
click at [370, 169] on input "Spouse" at bounding box center [376, 163] width 12 height 12
click at [272, 166] on label "Debtor" at bounding box center [293, 166] width 42 height 19
click at [279, 166] on input "Debtor" at bounding box center [285, 163] width 12 height 12
click at [272, 167] on label "Debtor" at bounding box center [293, 166] width 42 height 19
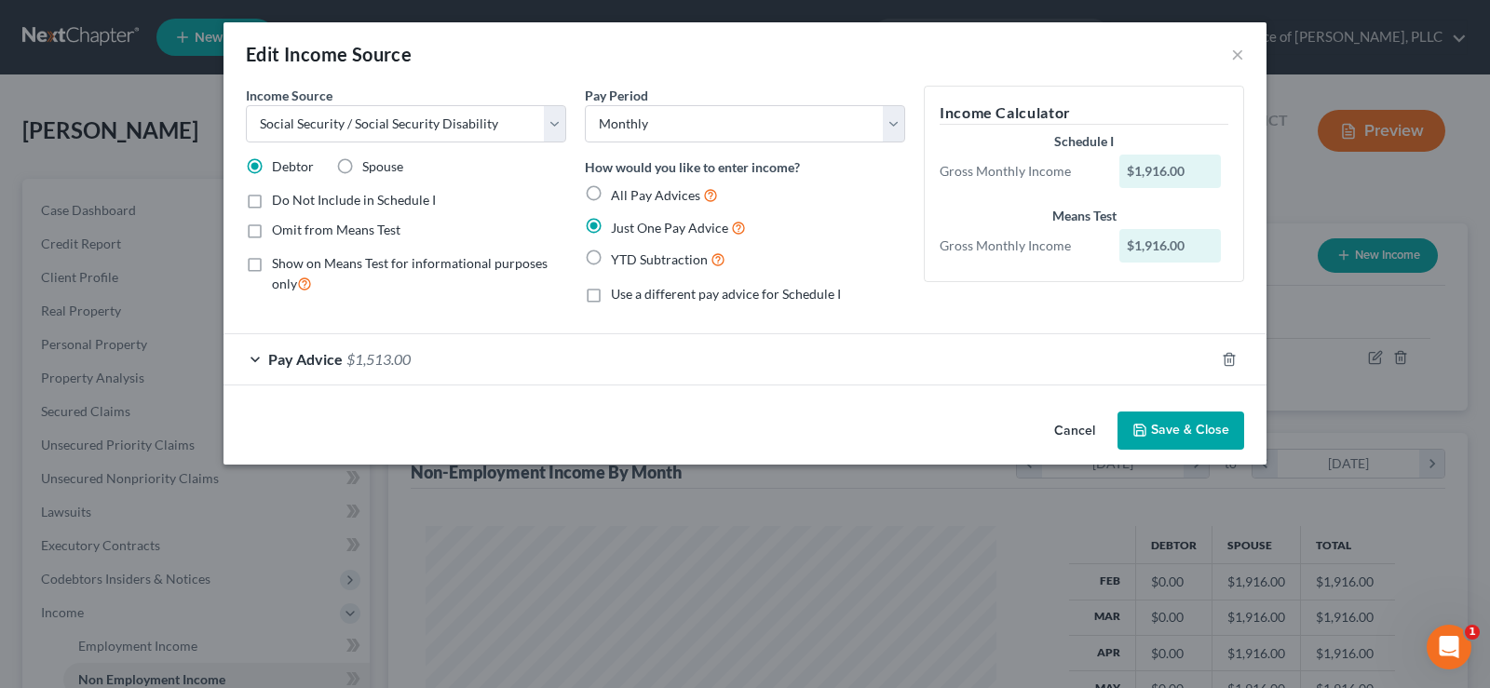
click at [279, 167] on input "Debtor" at bounding box center [285, 163] width 12 height 12
click at [272, 169] on label "Debtor" at bounding box center [293, 166] width 42 height 19
click at [279, 169] on input "Debtor" at bounding box center [285, 163] width 12 height 12
click at [362, 176] on label "Spouse" at bounding box center [382, 166] width 41 height 19
click at [370, 169] on input "Spouse" at bounding box center [376, 163] width 12 height 12
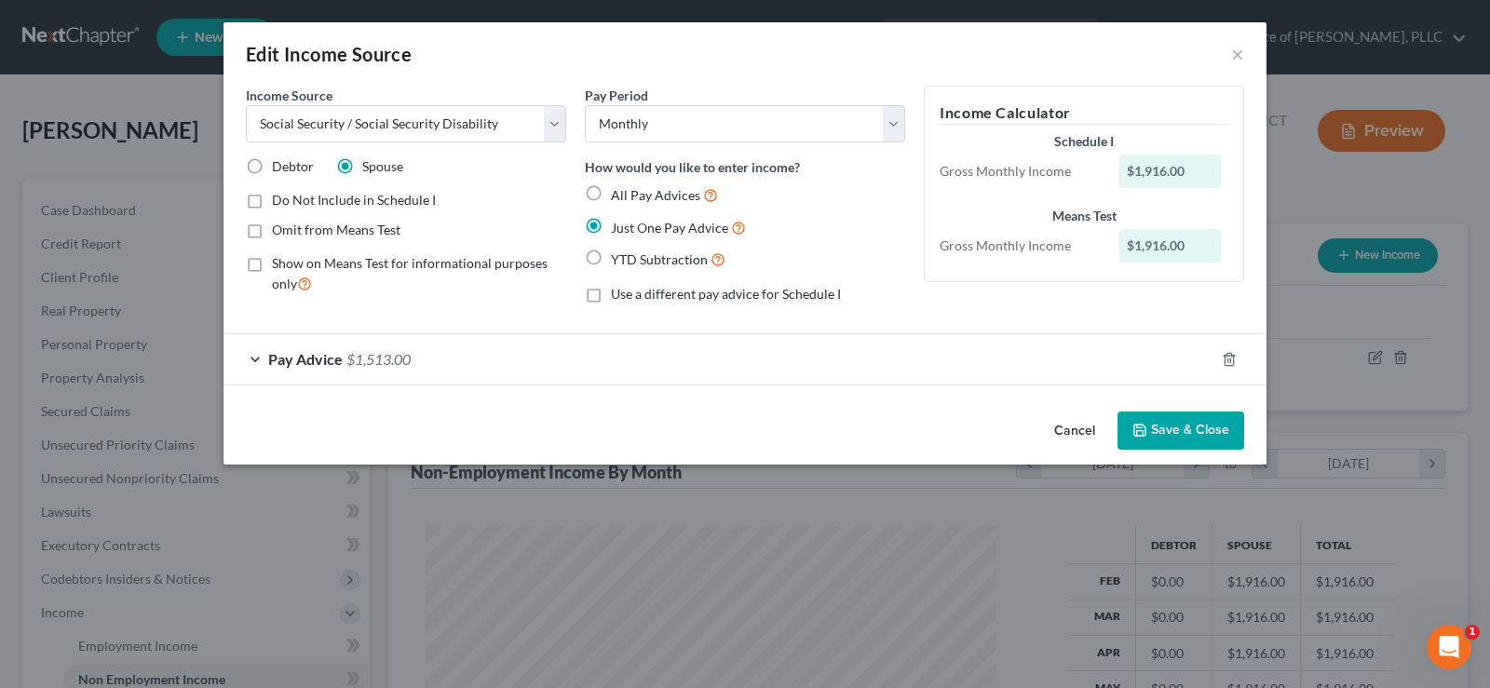
click at [362, 169] on label "Spouse" at bounding box center [382, 166] width 41 height 19
click at [370, 169] on input "Spouse" at bounding box center [376, 163] width 12 height 12
click at [362, 166] on label "Spouse" at bounding box center [382, 166] width 41 height 19
click at [370, 166] on input "Spouse" at bounding box center [376, 163] width 12 height 12
click at [1172, 435] on button "Save & Close" at bounding box center [1180, 430] width 127 height 39
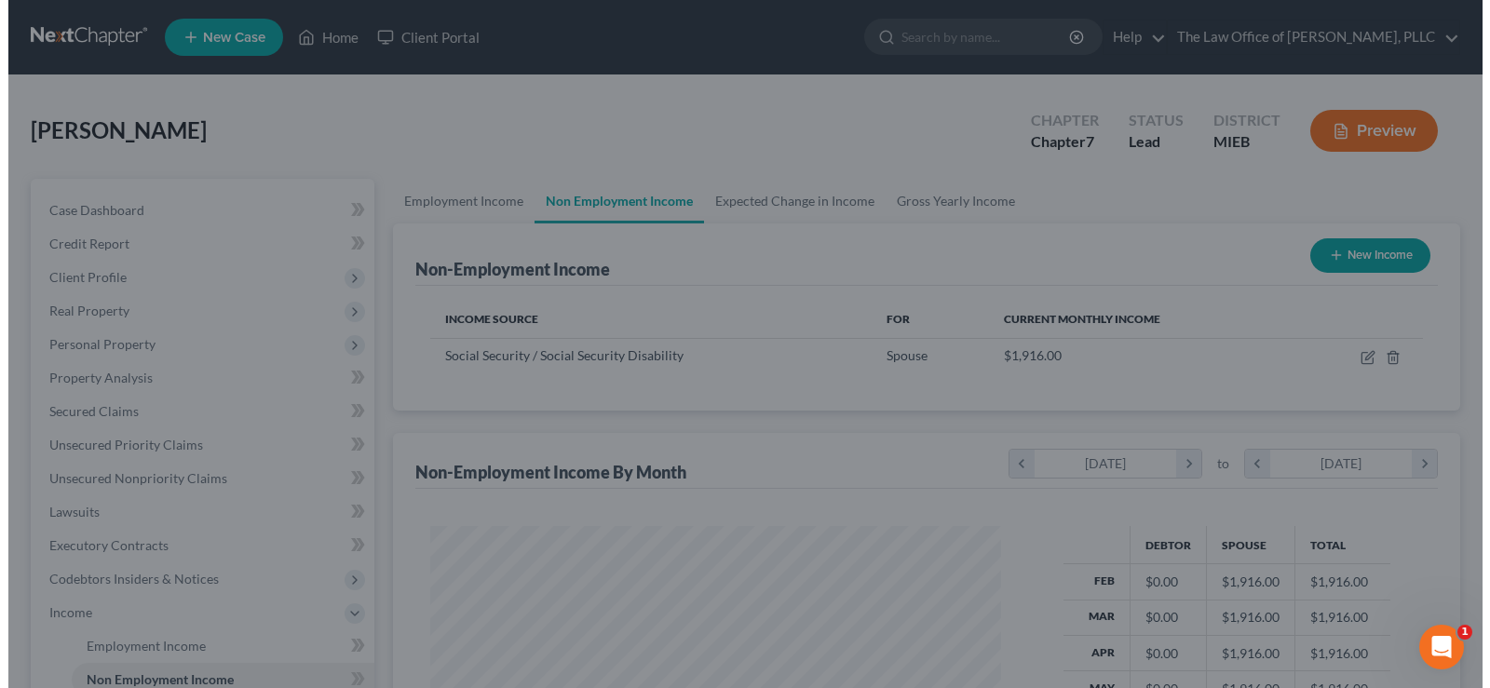
scroll to position [930646, 930379]
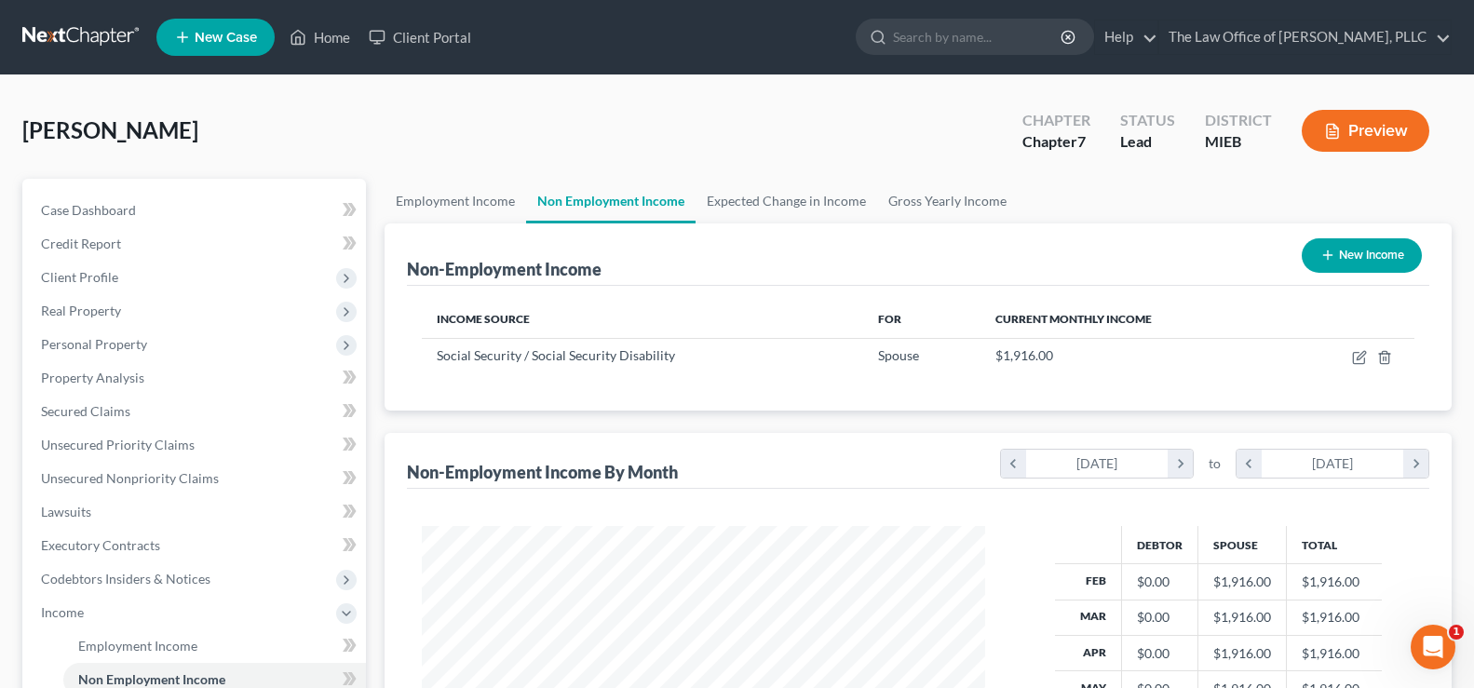
click at [1347, 273] on div "New Income" at bounding box center [1361, 255] width 135 height 49
click at [1347, 258] on button "New Income" at bounding box center [1362, 255] width 120 height 34
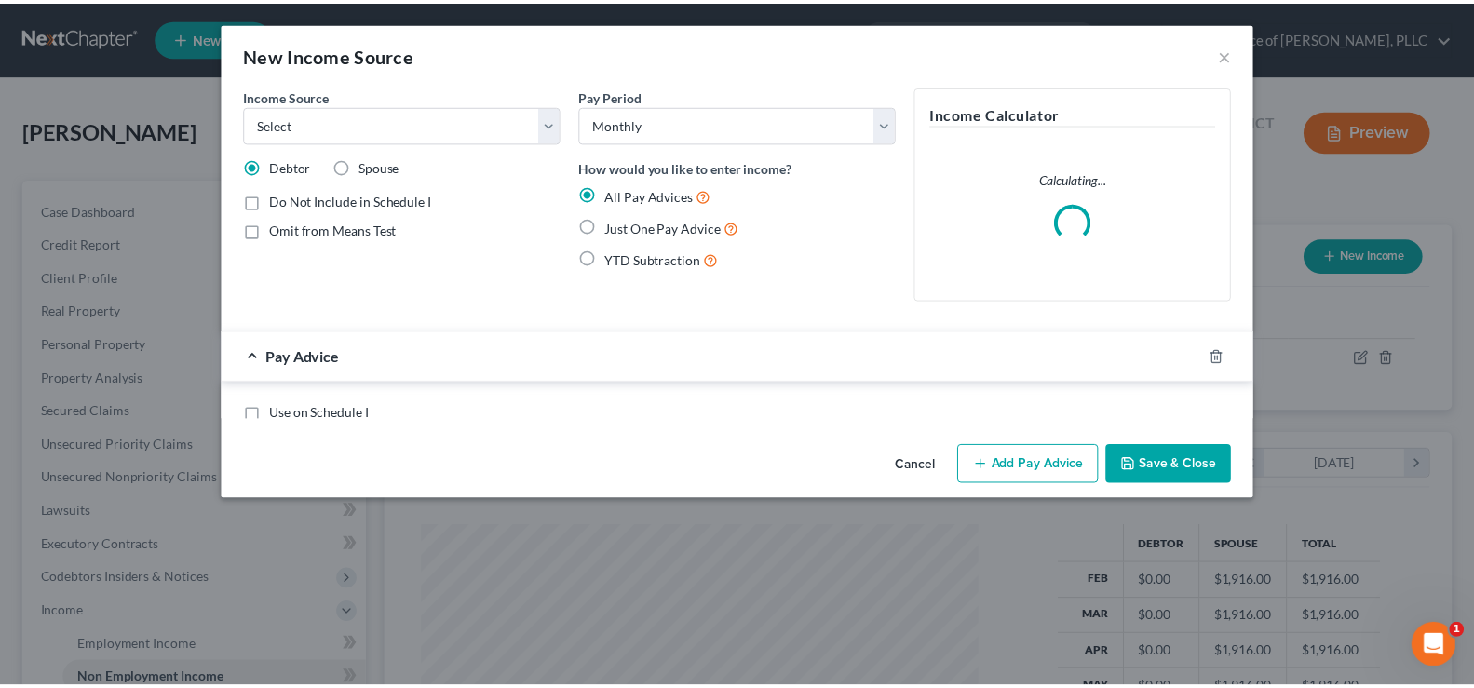
scroll to position [334, 608]
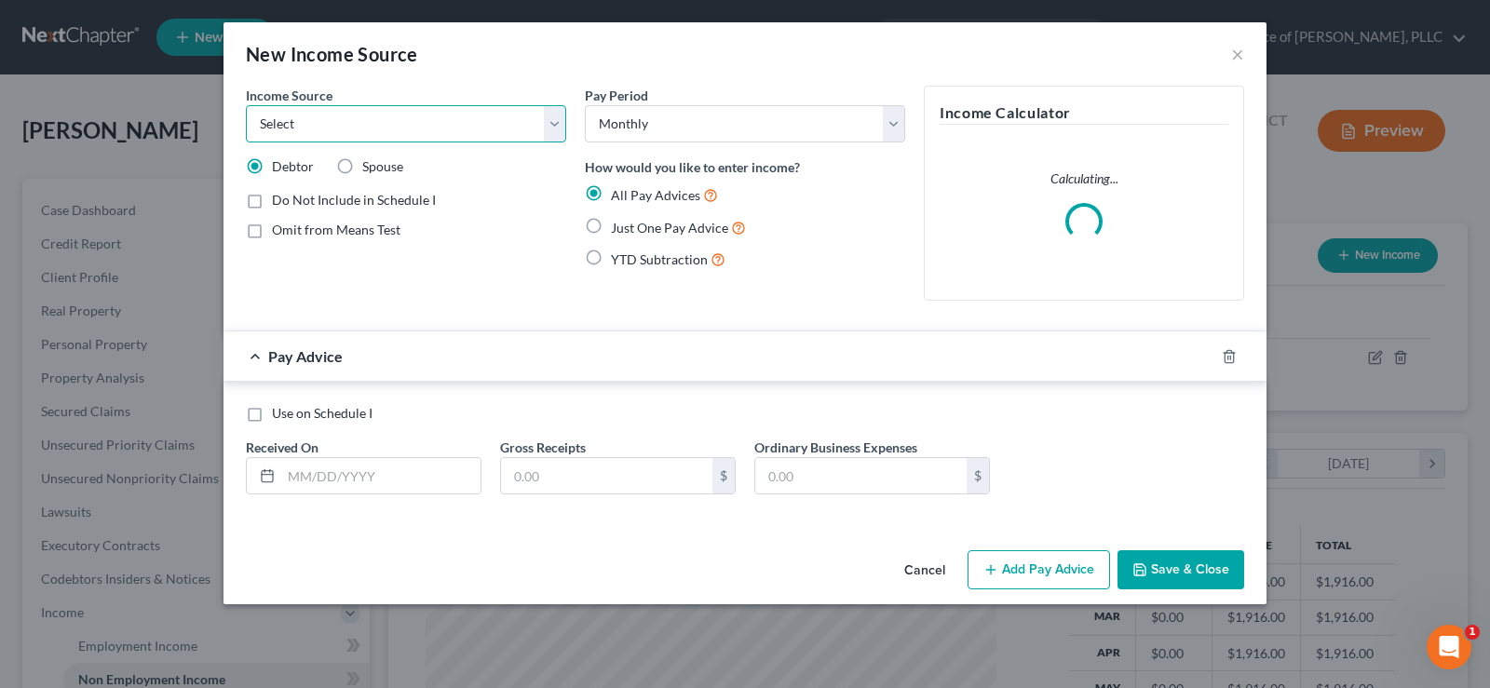
click at [330, 126] on select "Select Unemployment Disability (from employer) Pension Retirement Social Securi…" at bounding box center [406, 123] width 320 height 37
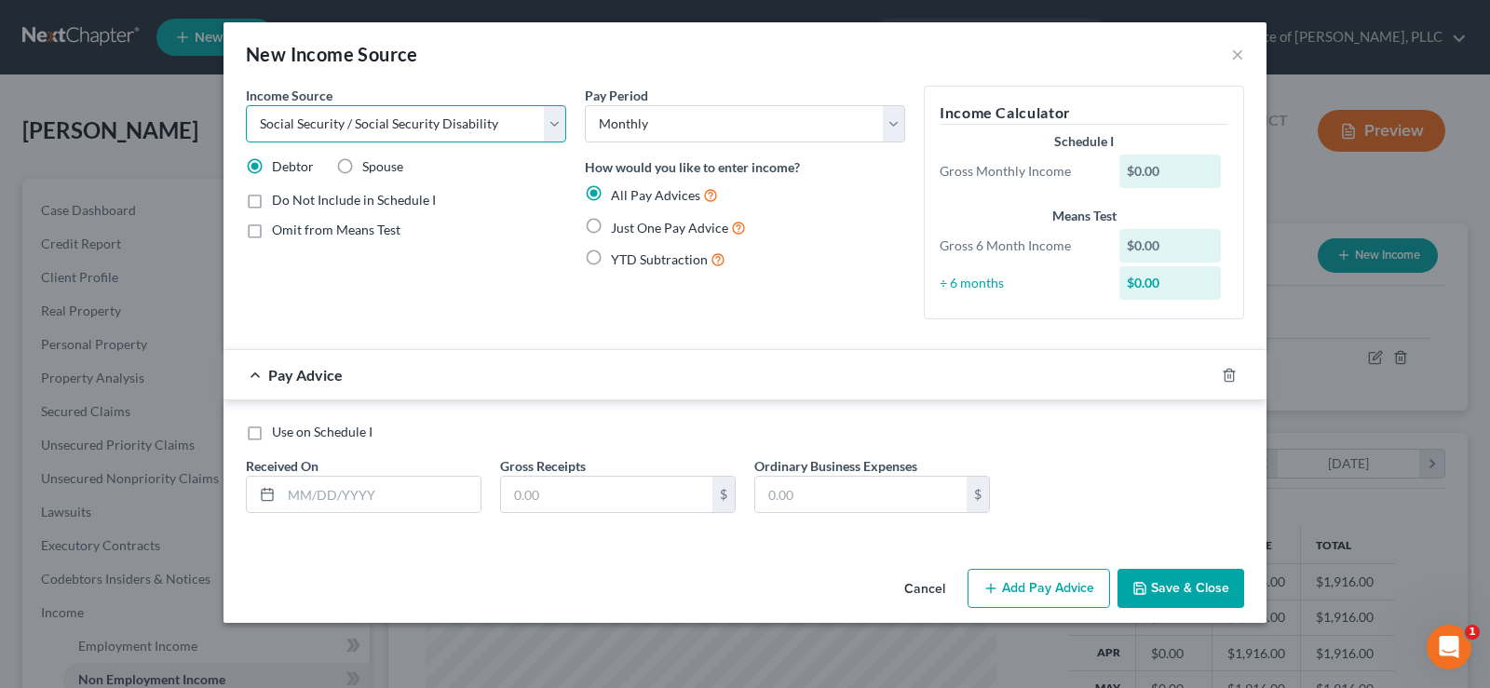
click at [246, 105] on select "Select Unemployment Disability (from employer) Pension Retirement Social Securi…" at bounding box center [406, 123] width 320 height 37
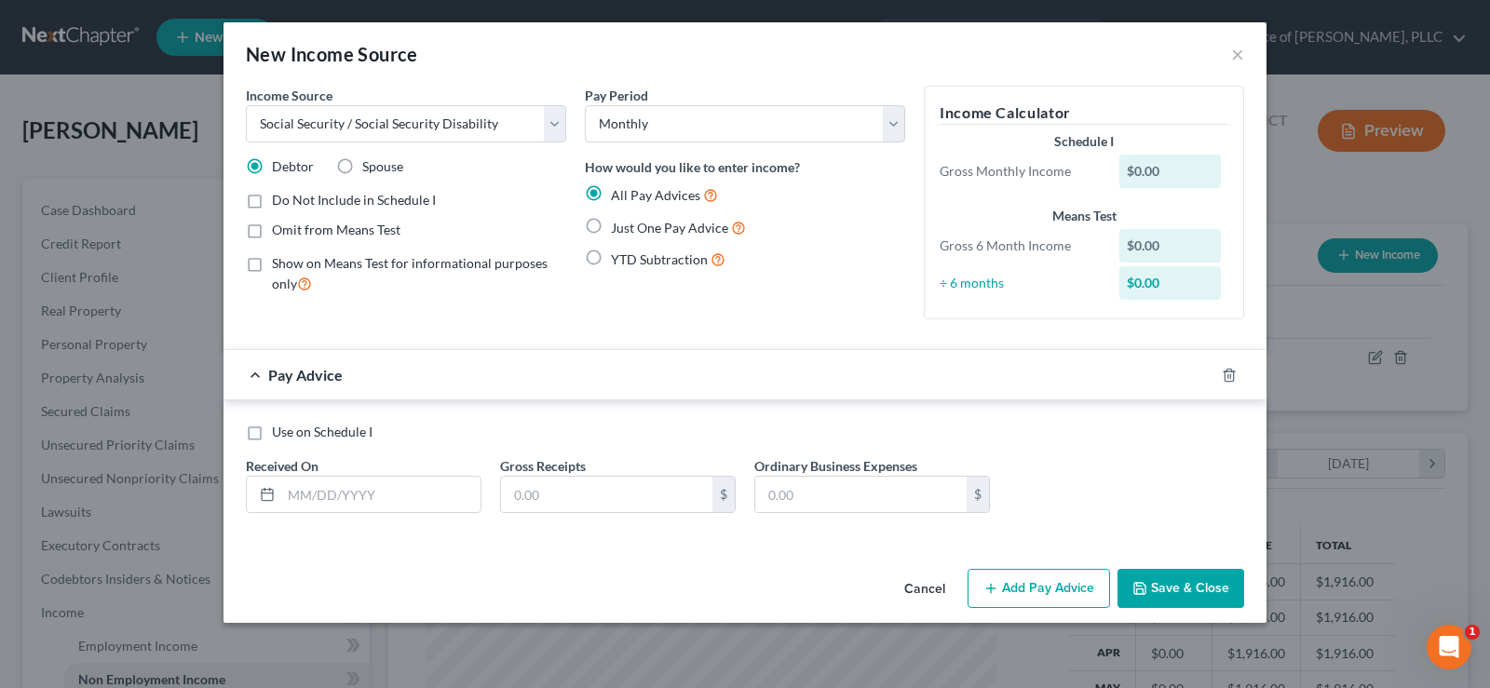
click at [362, 174] on label "Spouse" at bounding box center [382, 166] width 41 height 19
click at [370, 169] on input "Spouse" at bounding box center [376, 163] width 12 height 12
click at [362, 169] on label "Spouse" at bounding box center [382, 166] width 41 height 19
click at [370, 169] on input "Spouse" at bounding box center [376, 163] width 12 height 12
click at [272, 162] on label "Debtor" at bounding box center [293, 166] width 42 height 19
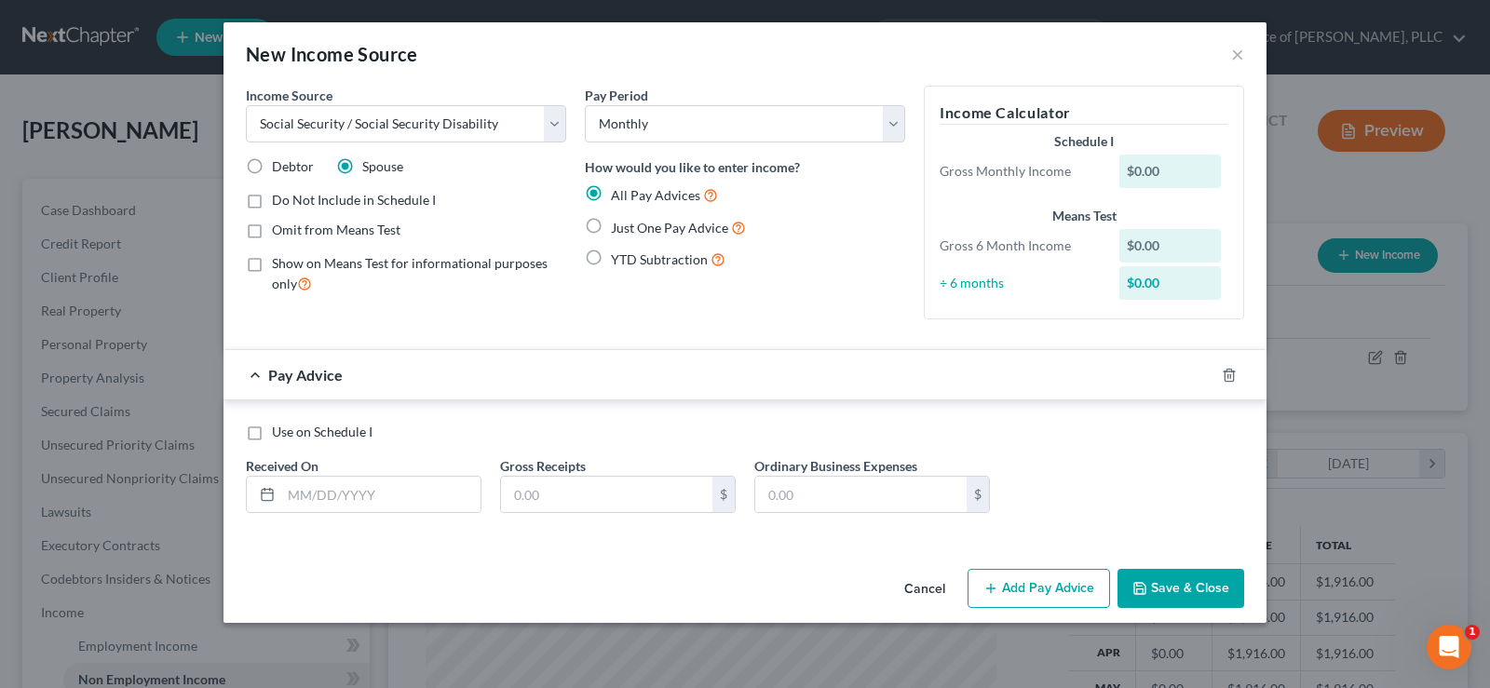
click at [279, 162] on input "Debtor" at bounding box center [285, 163] width 12 height 12
click at [1236, 65] on button "×" at bounding box center [1237, 54] width 13 height 22
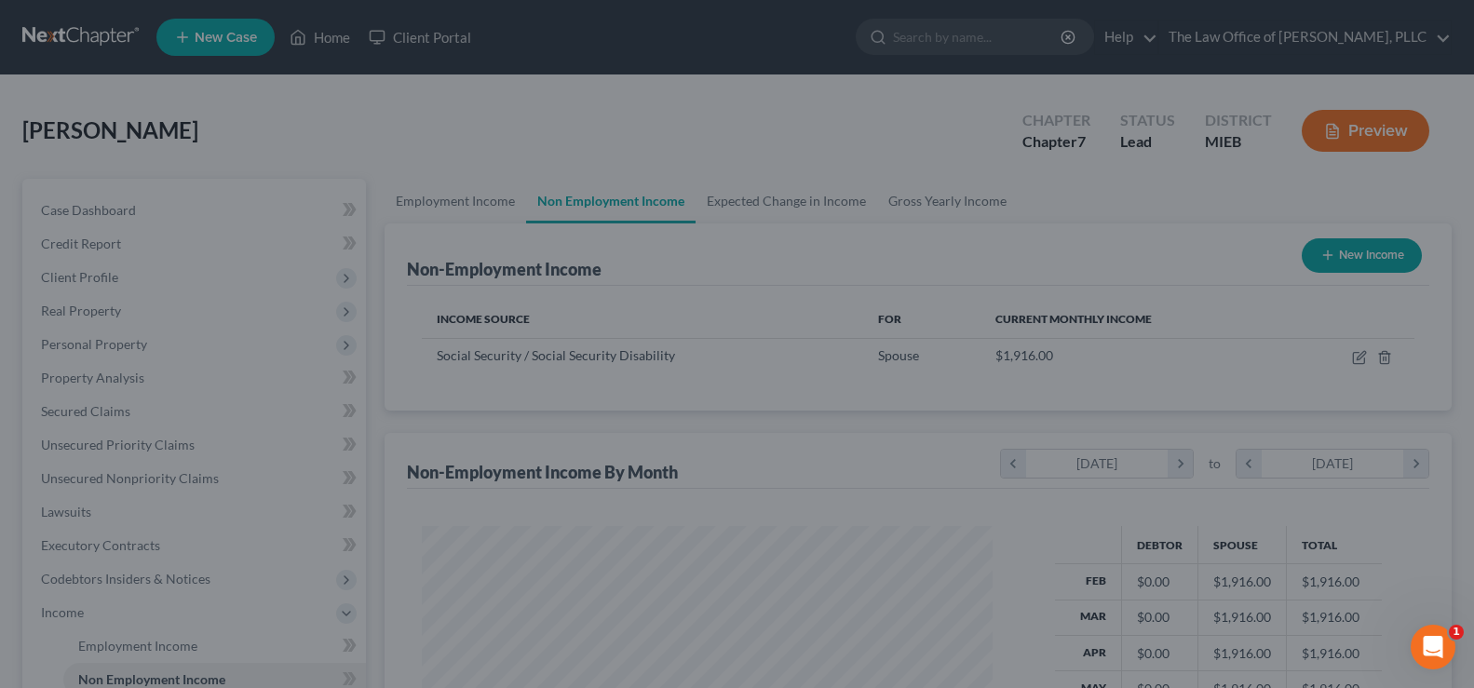
scroll to position [930646, 930379]
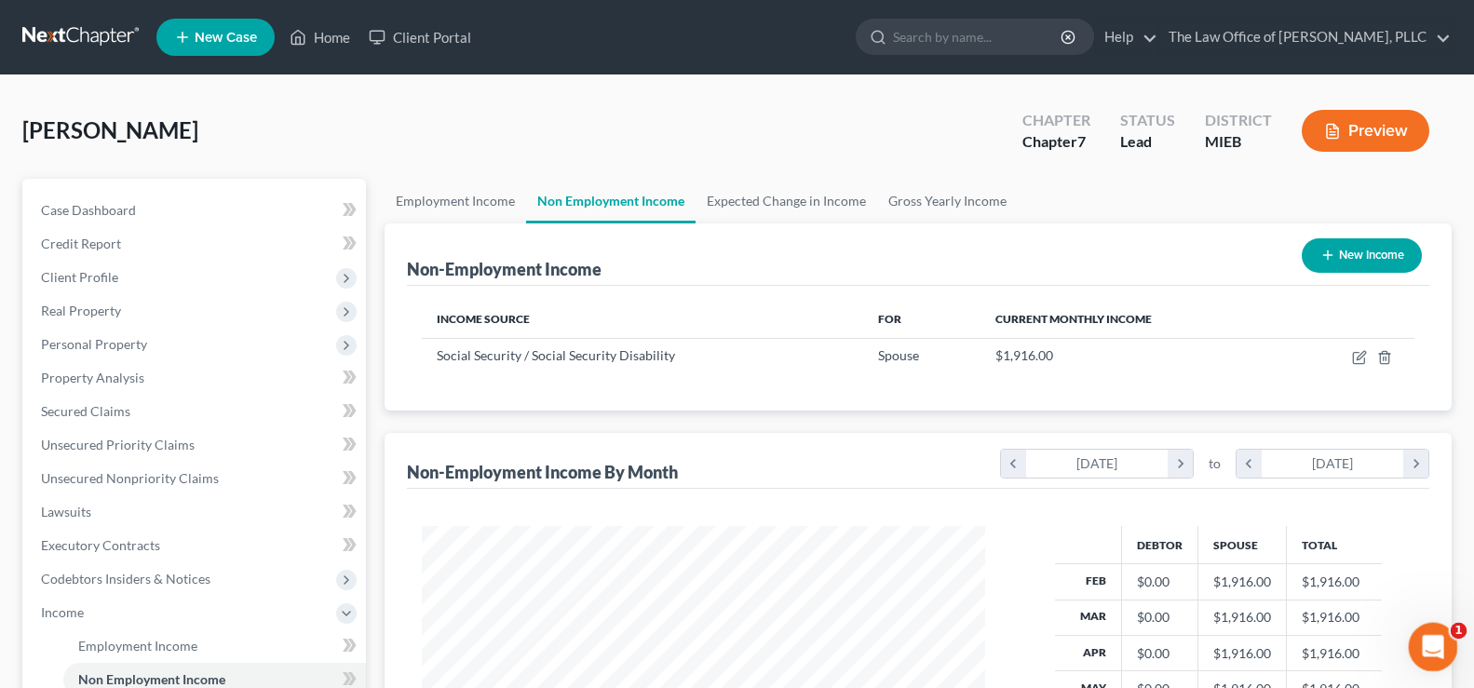
click at [1433, 641] on icon "Open Intercom Messenger" at bounding box center [1430, 644] width 31 height 31
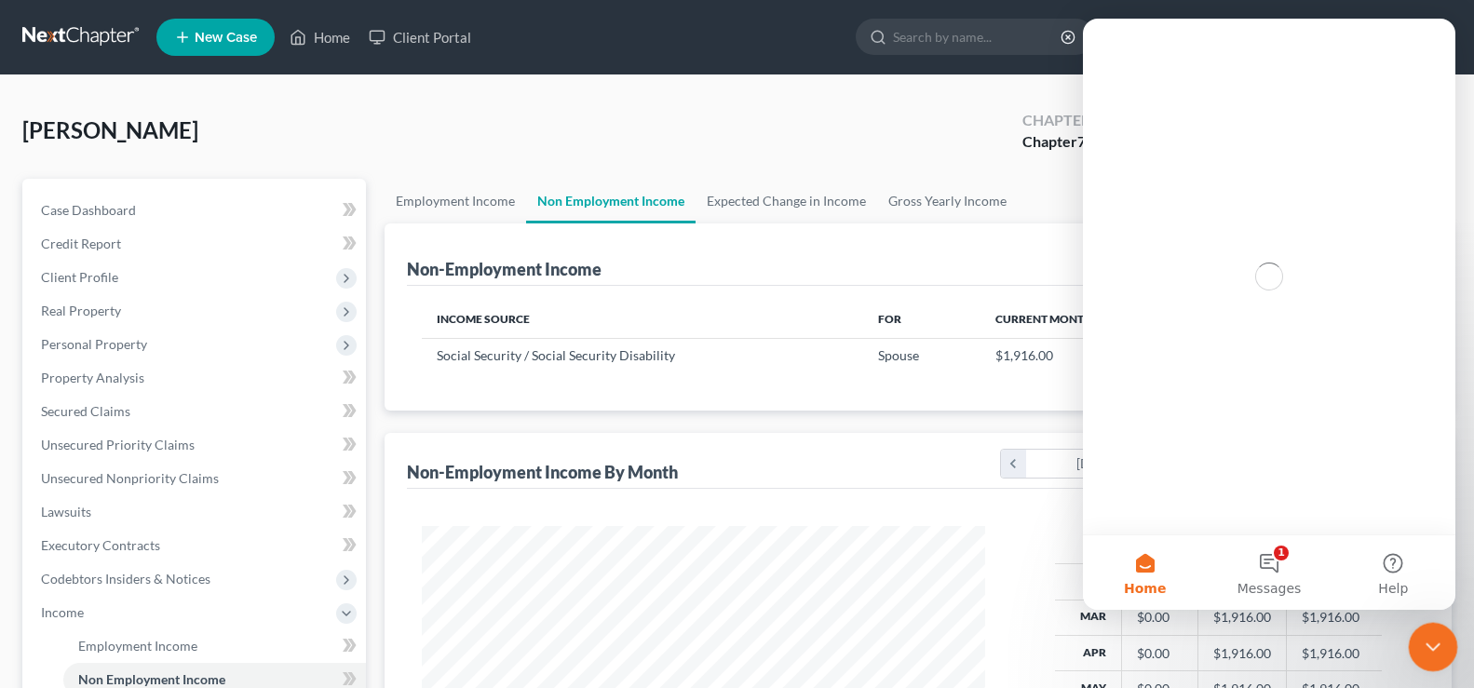
scroll to position [0, 0]
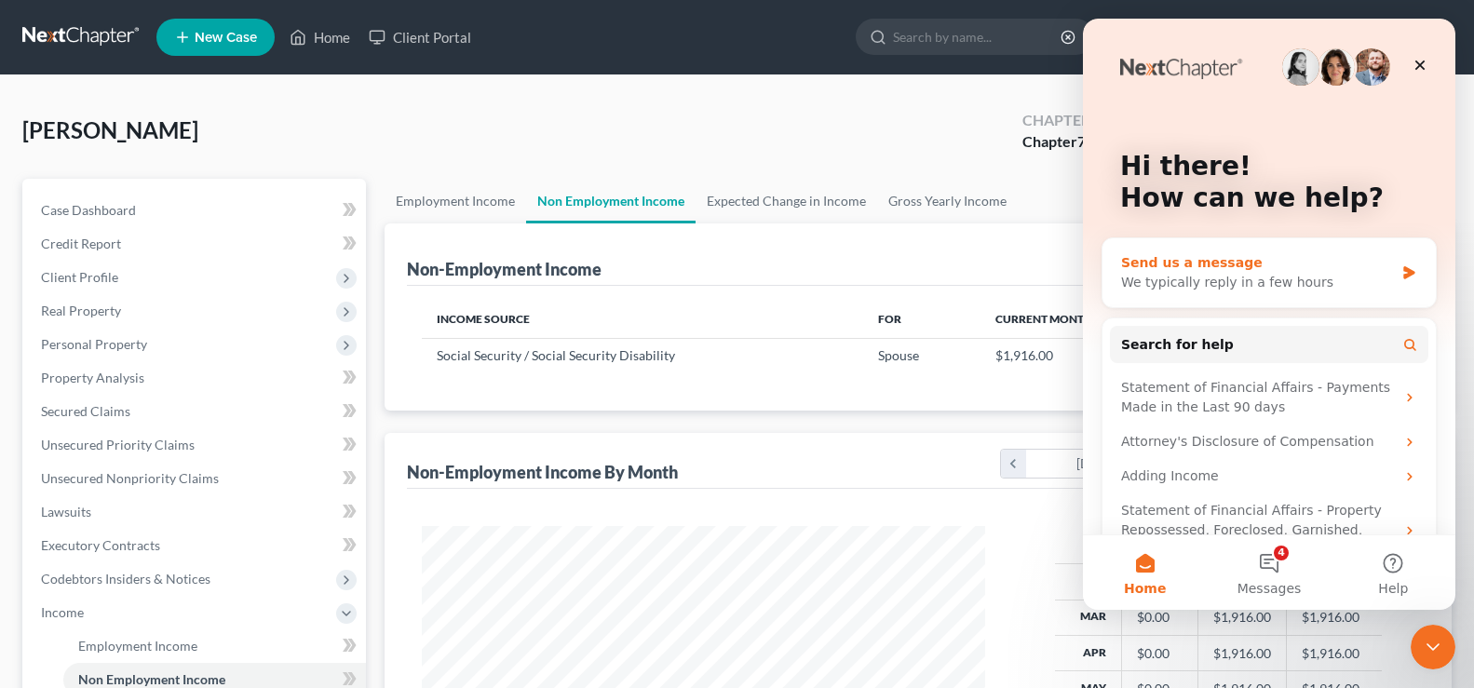
click at [1230, 287] on div "We typically reply in a few hours" at bounding box center [1257, 283] width 273 height 20
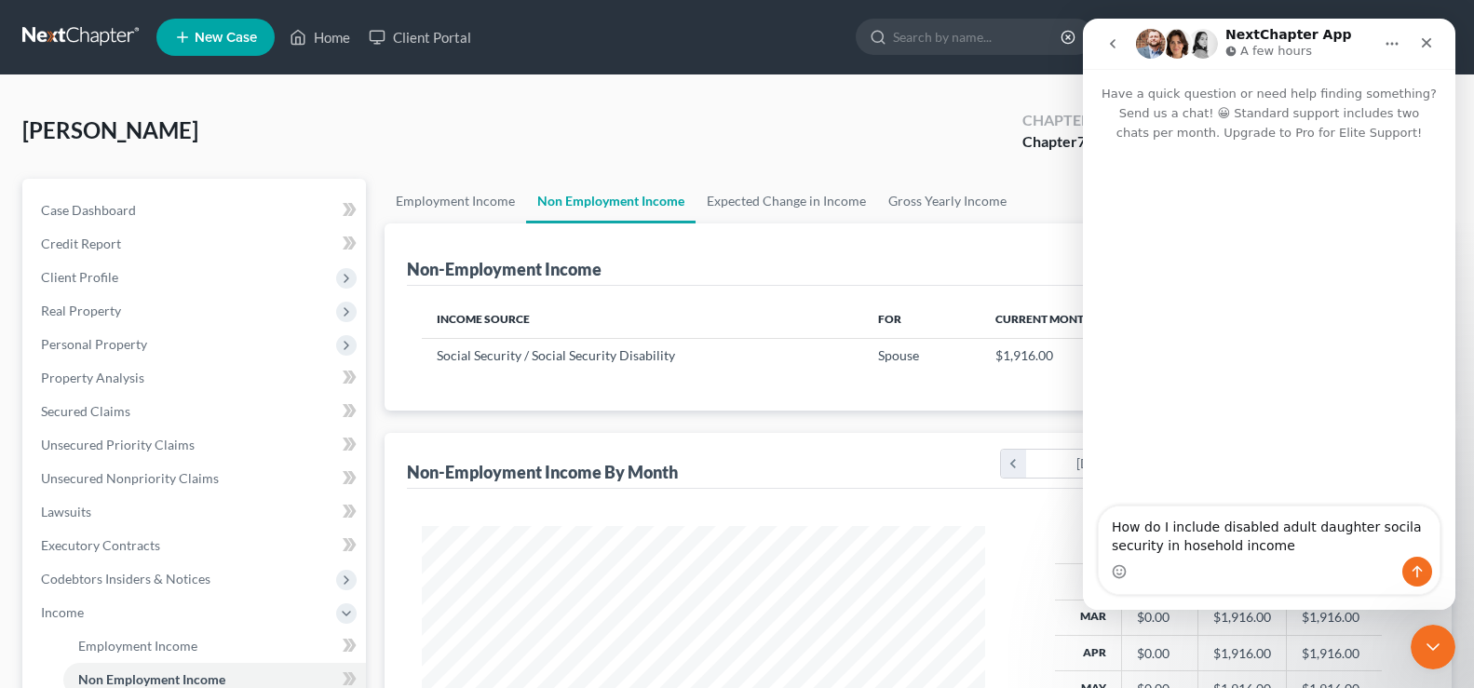
click at [1188, 548] on textarea "How do I include disabled adult daughter socila security in hosehold income" at bounding box center [1269, 531] width 341 height 50
click at [1289, 552] on textarea "How do I include disabled adult daughter socila security in household income" at bounding box center [1269, 531] width 341 height 50
click at [1318, 550] on textarea "How do I include disabled adult daughter social security in household income? C…" at bounding box center [1269, 522] width 341 height 69
click at [1423, 542] on textarea "How do I include disabled adult daughter social security in household income? C…" at bounding box center [1269, 522] width 341 height 69
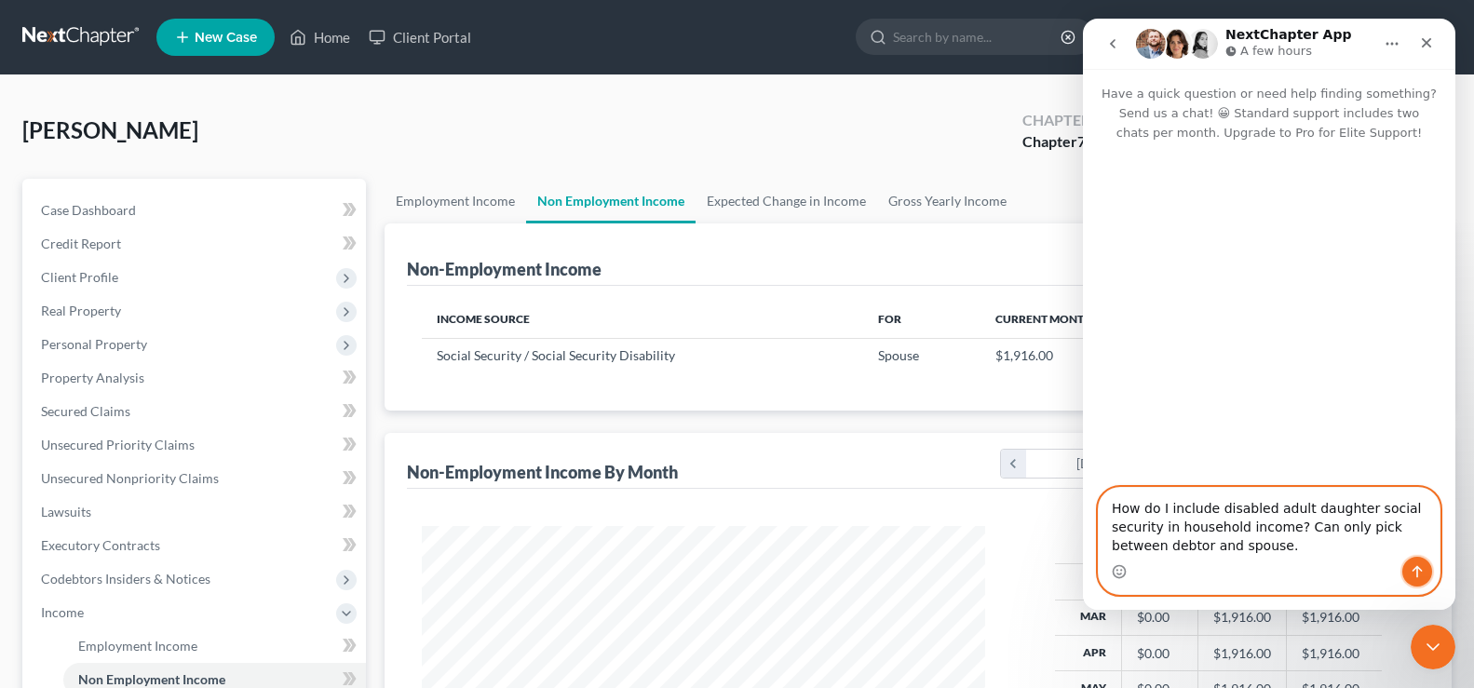
click at [1410, 576] on icon "Send a message…" at bounding box center [1417, 571] width 15 height 15
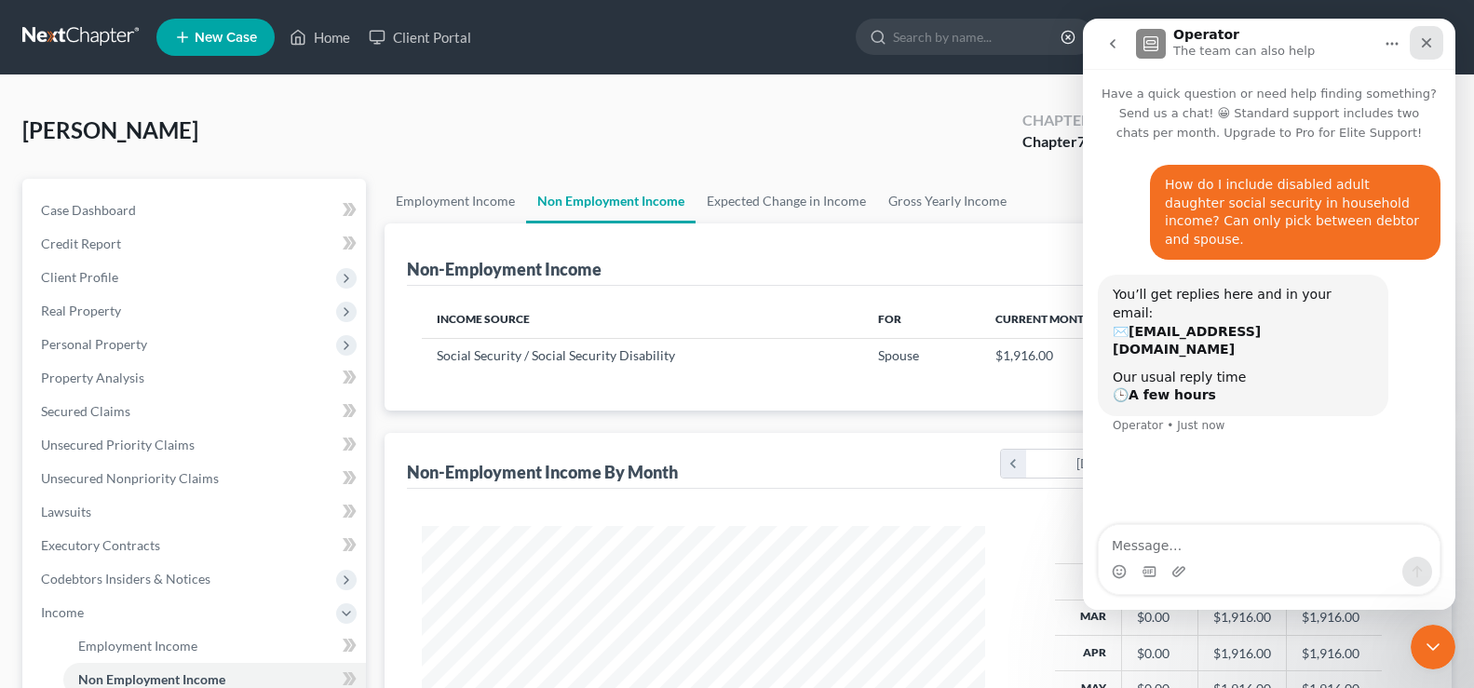
click at [1420, 39] on icon "Close" at bounding box center [1426, 42] width 15 height 15
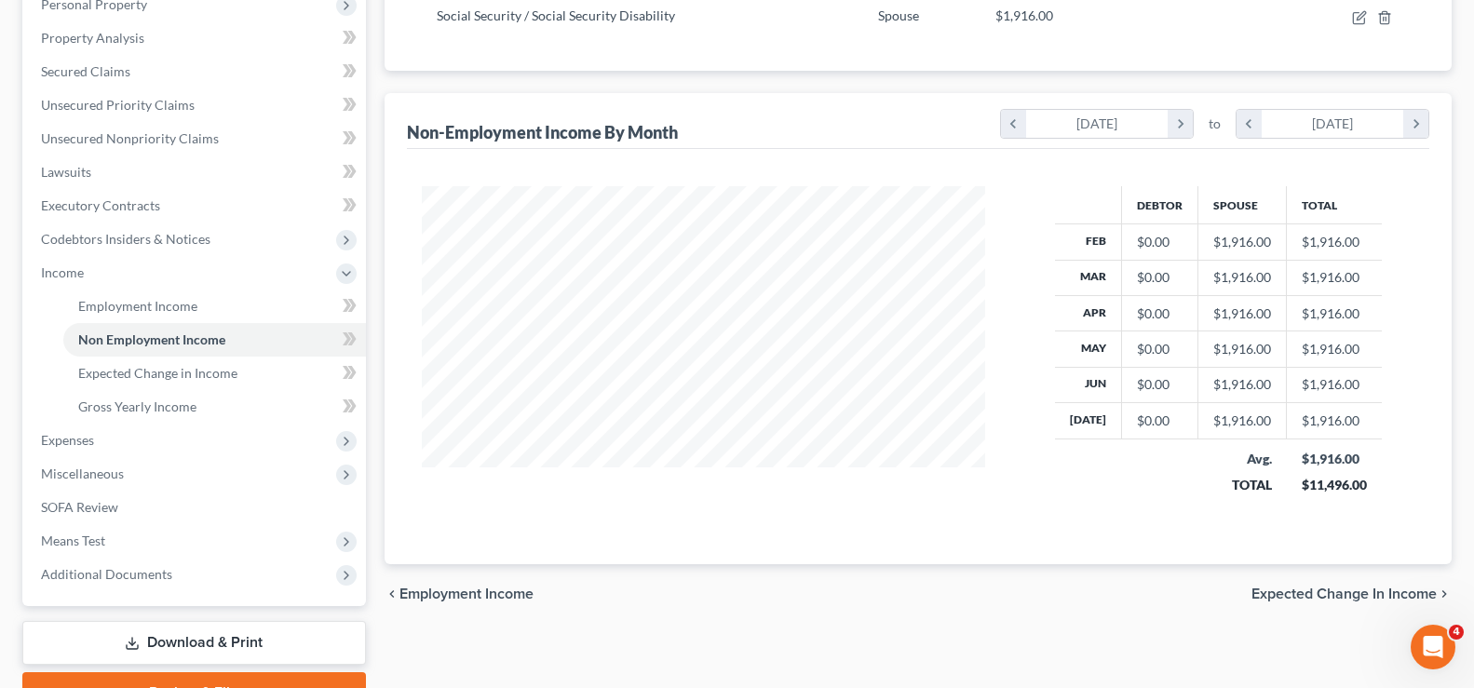
scroll to position [372, 0]
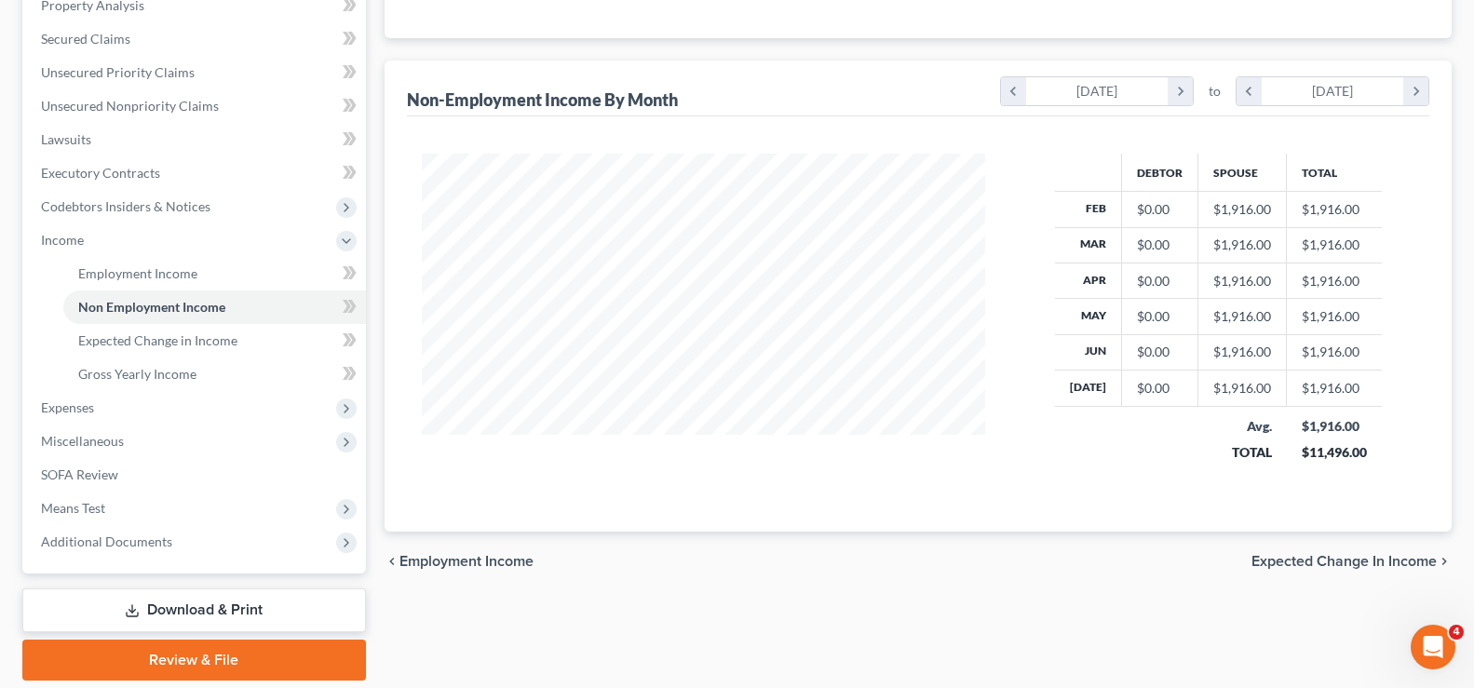
click at [1297, 569] on span "Expected Change in Income" at bounding box center [1343, 561] width 185 height 15
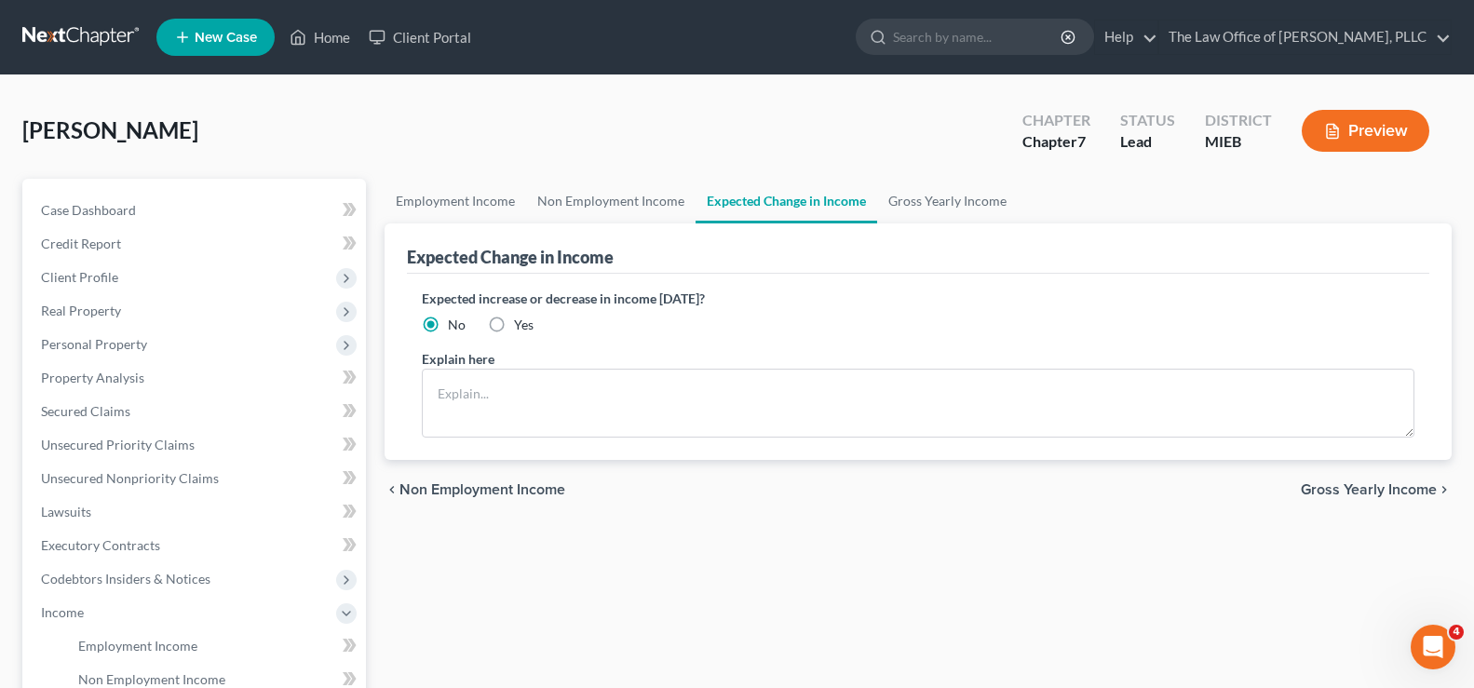
click at [1319, 486] on span "Gross Yearly Income" at bounding box center [1369, 489] width 136 height 15
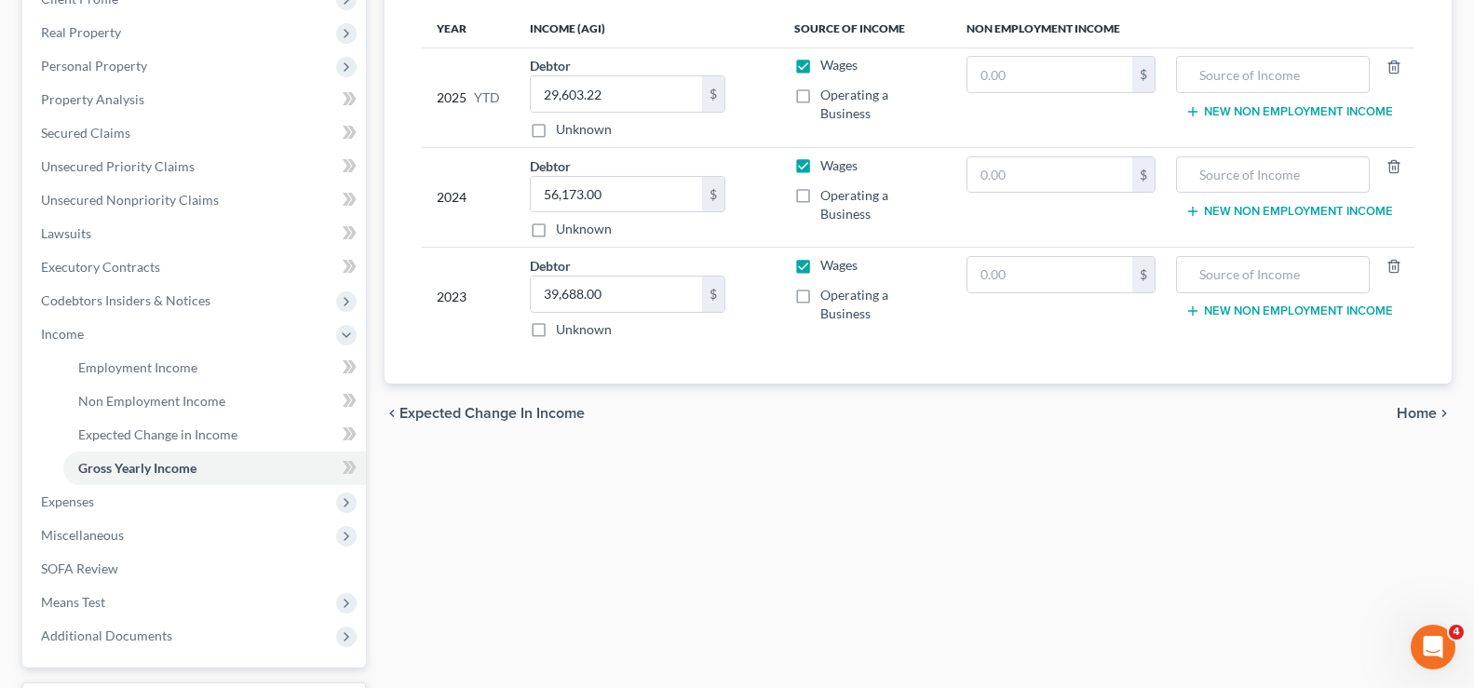
scroll to position [279, 0]
click at [189, 379] on link "Employment Income" at bounding box center [214, 367] width 303 height 34
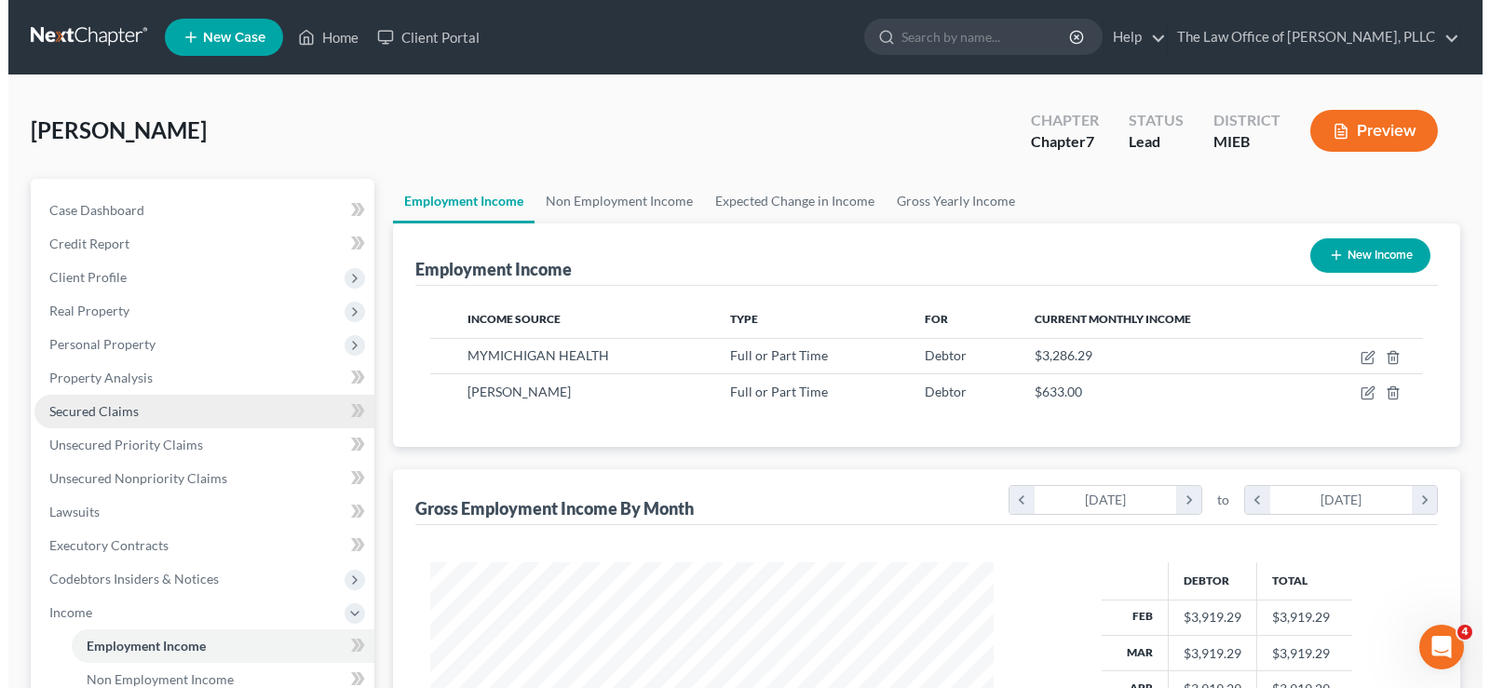
scroll to position [334, 601]
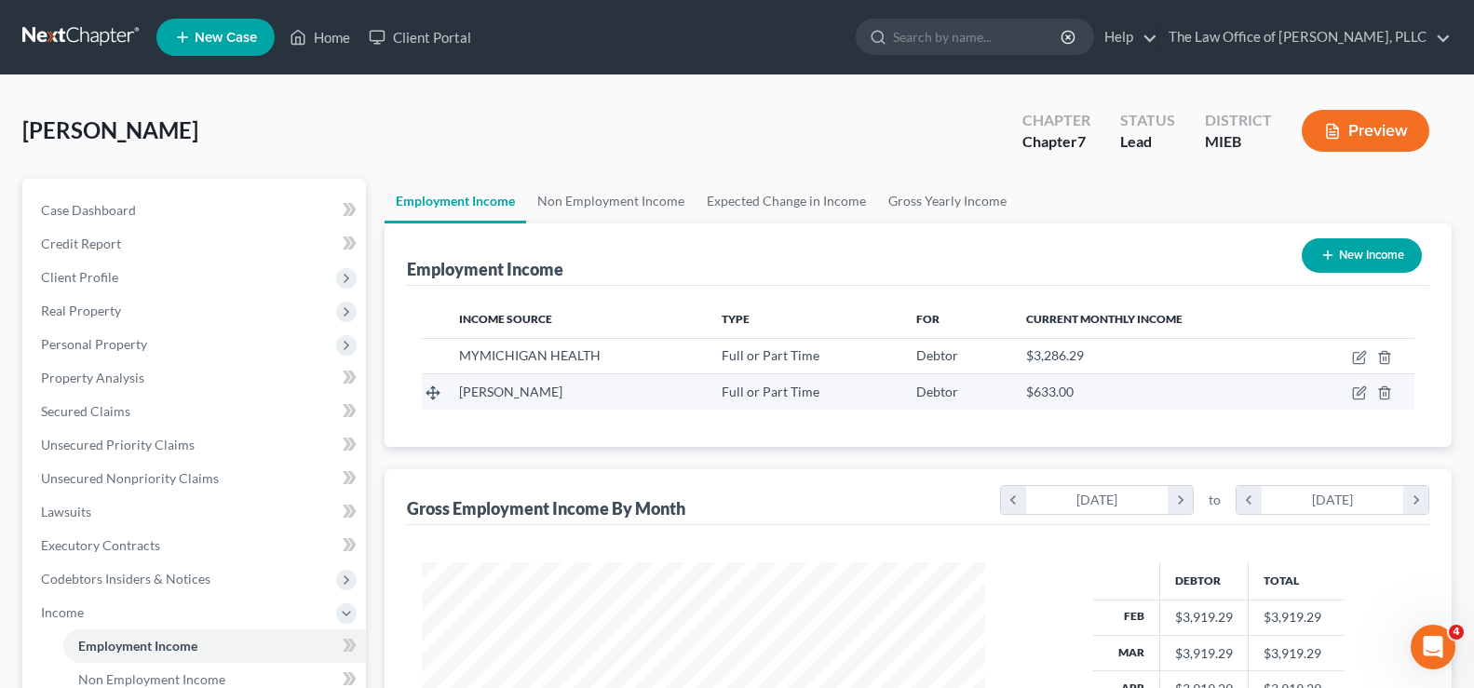
click at [1355, 402] on td at bounding box center [1355, 391] width 118 height 35
click at [1354, 398] on icon "button" at bounding box center [1358, 393] width 11 height 11
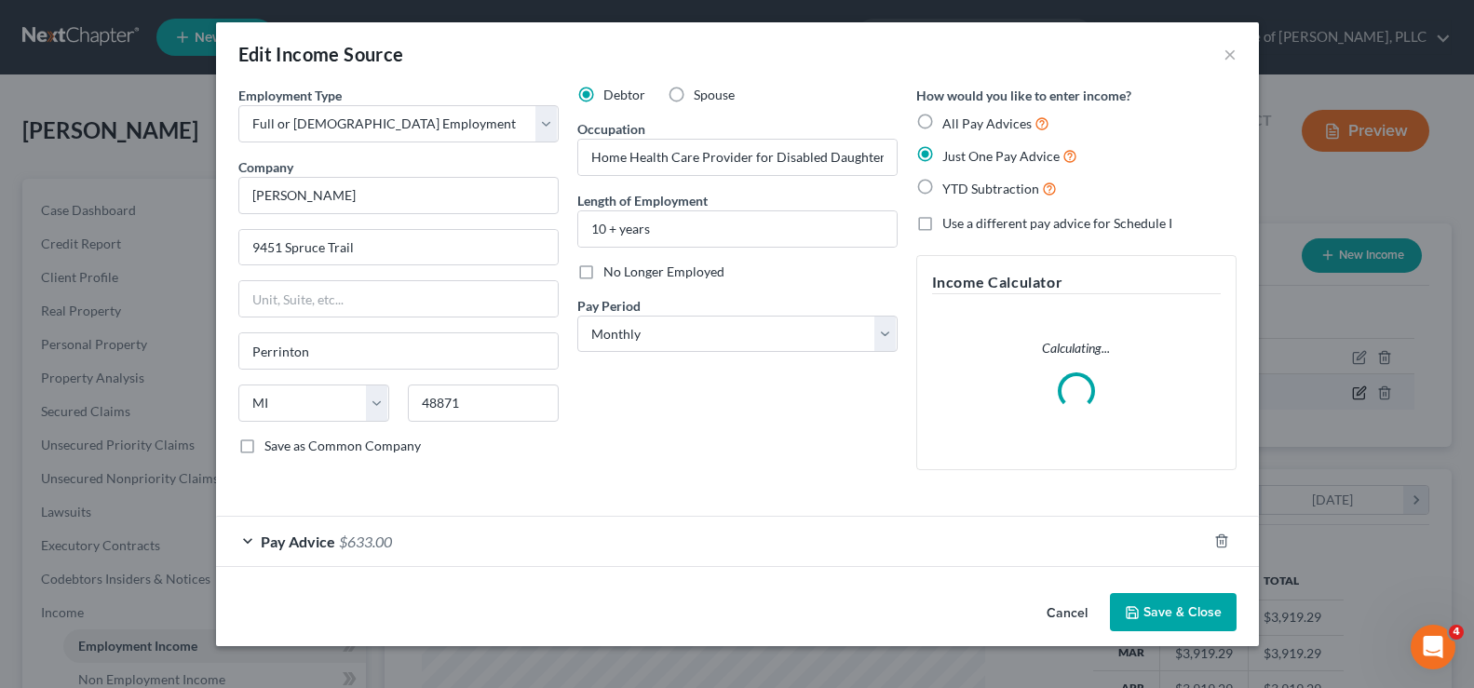
scroll to position [334, 608]
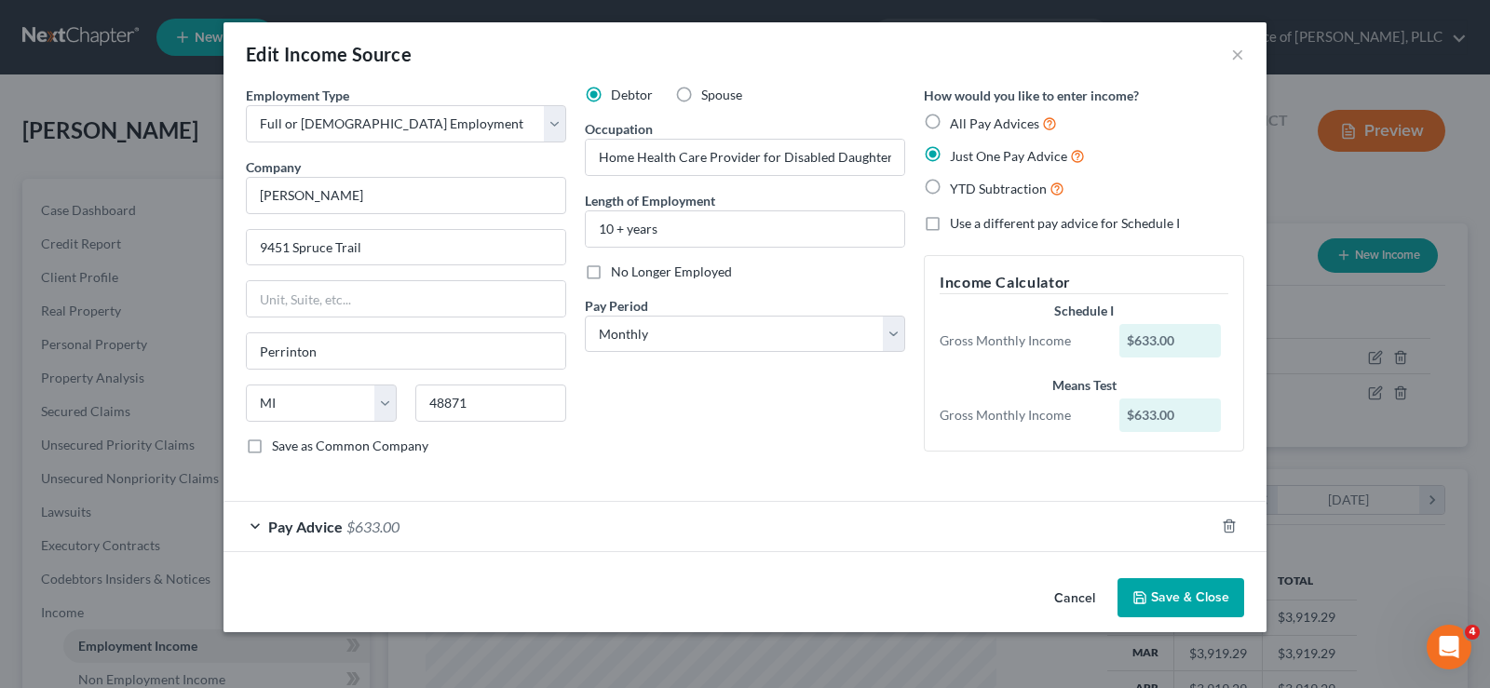
click at [1158, 597] on button "Save & Close" at bounding box center [1180, 597] width 127 height 39
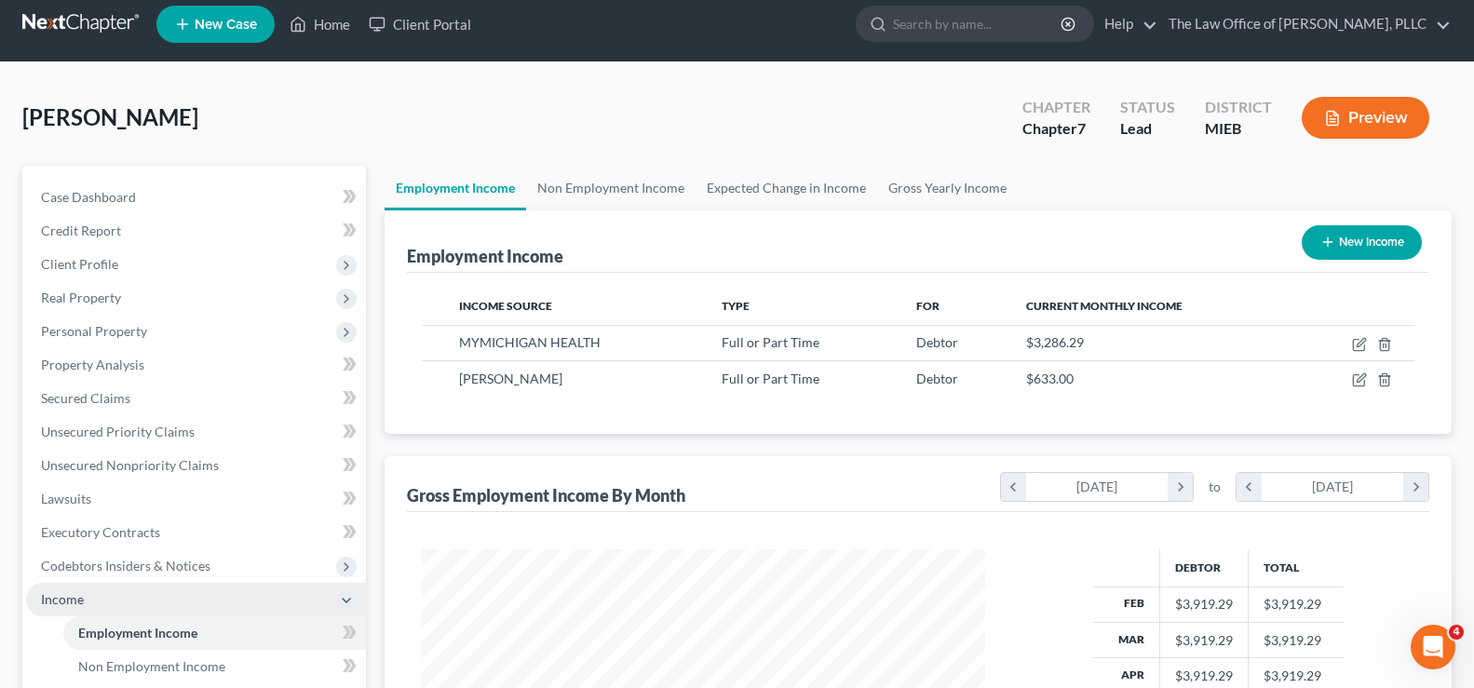
scroll to position [0, 0]
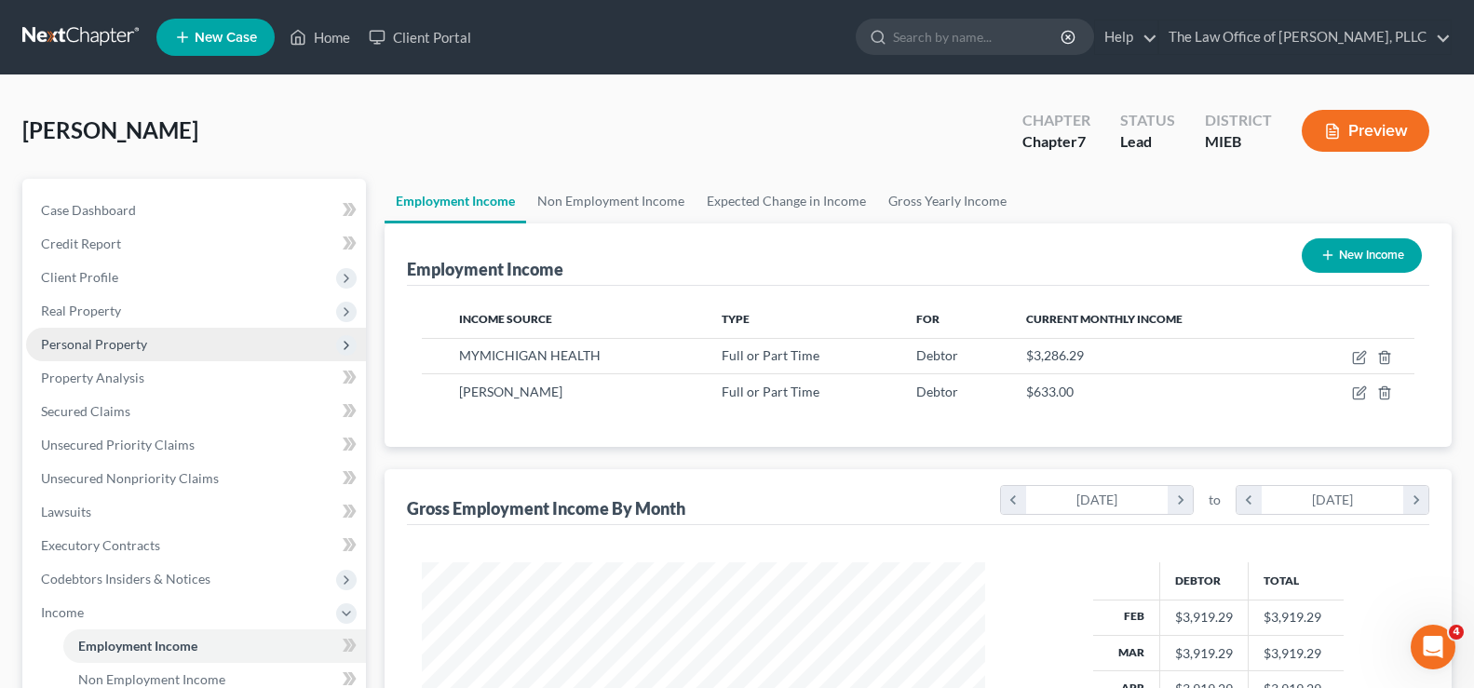
click at [103, 330] on span "Personal Property" at bounding box center [196, 345] width 340 height 34
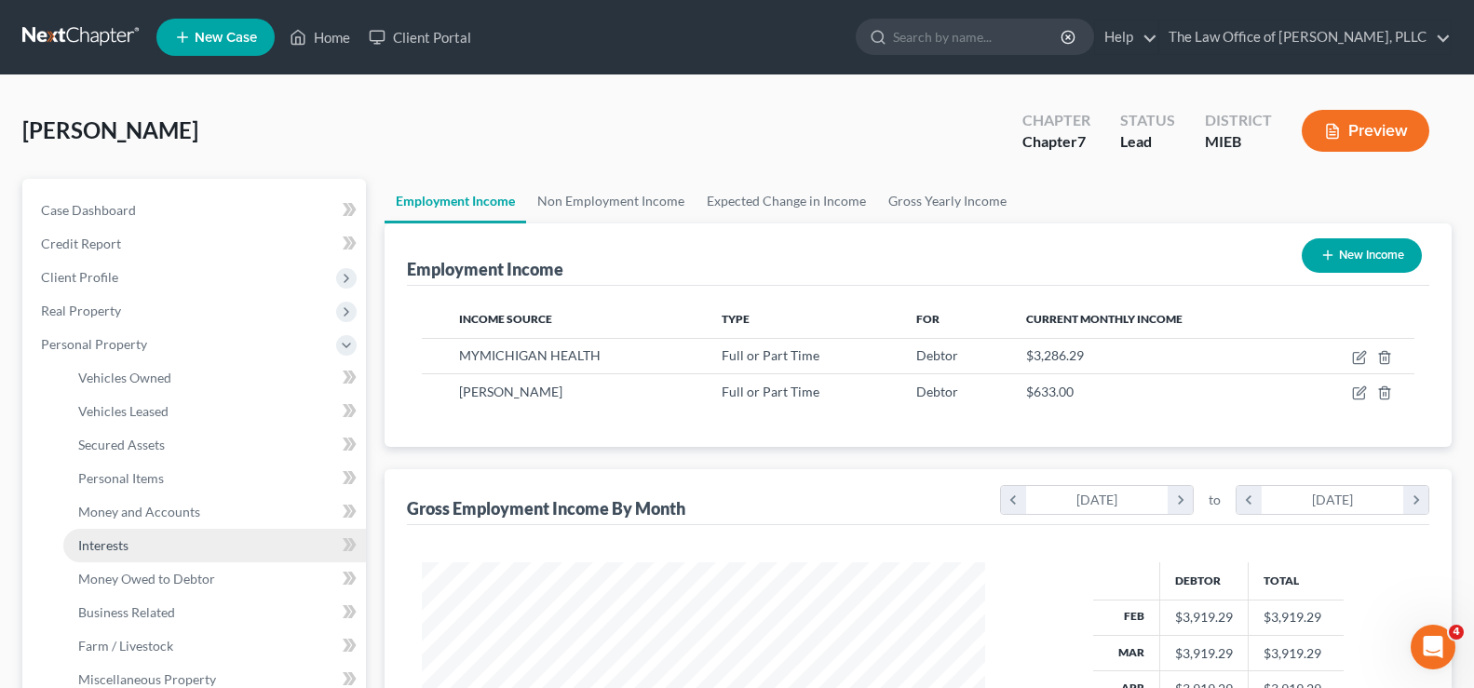
click at [123, 546] on span "Interests" at bounding box center [103, 545] width 50 height 16
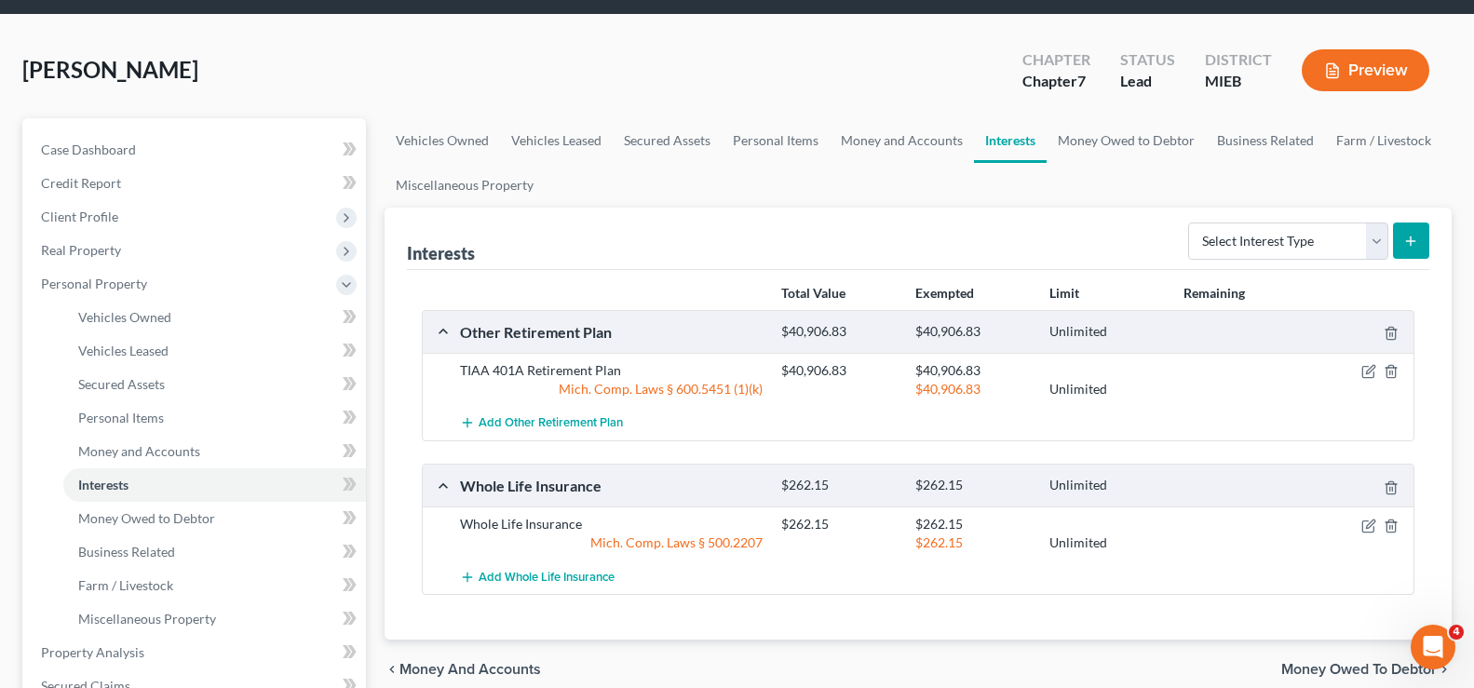
scroll to position [93, 0]
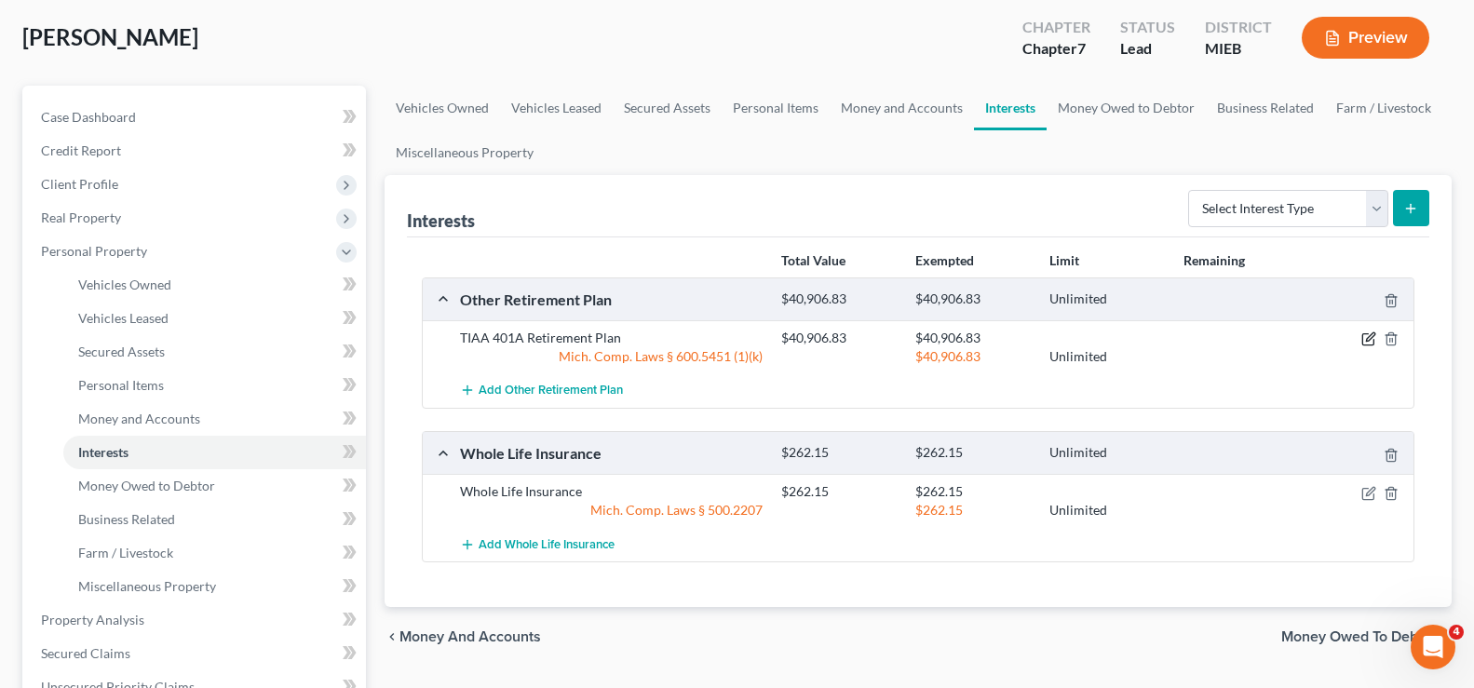
click at [1363, 333] on icon "button" at bounding box center [1368, 338] width 15 height 15
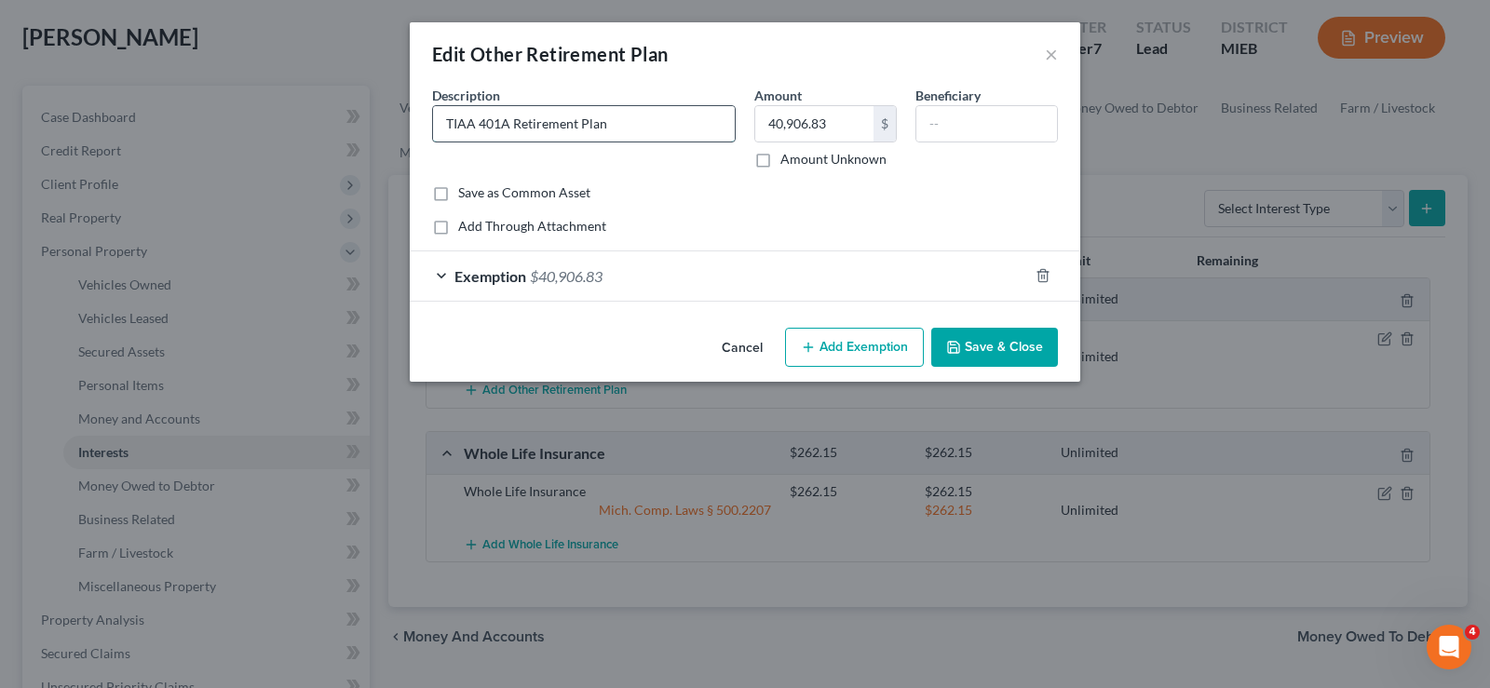
click at [508, 134] on input "TIAA 401A Retirement Plan" at bounding box center [584, 123] width 302 height 35
click at [977, 344] on button "Save & Close" at bounding box center [994, 347] width 127 height 39
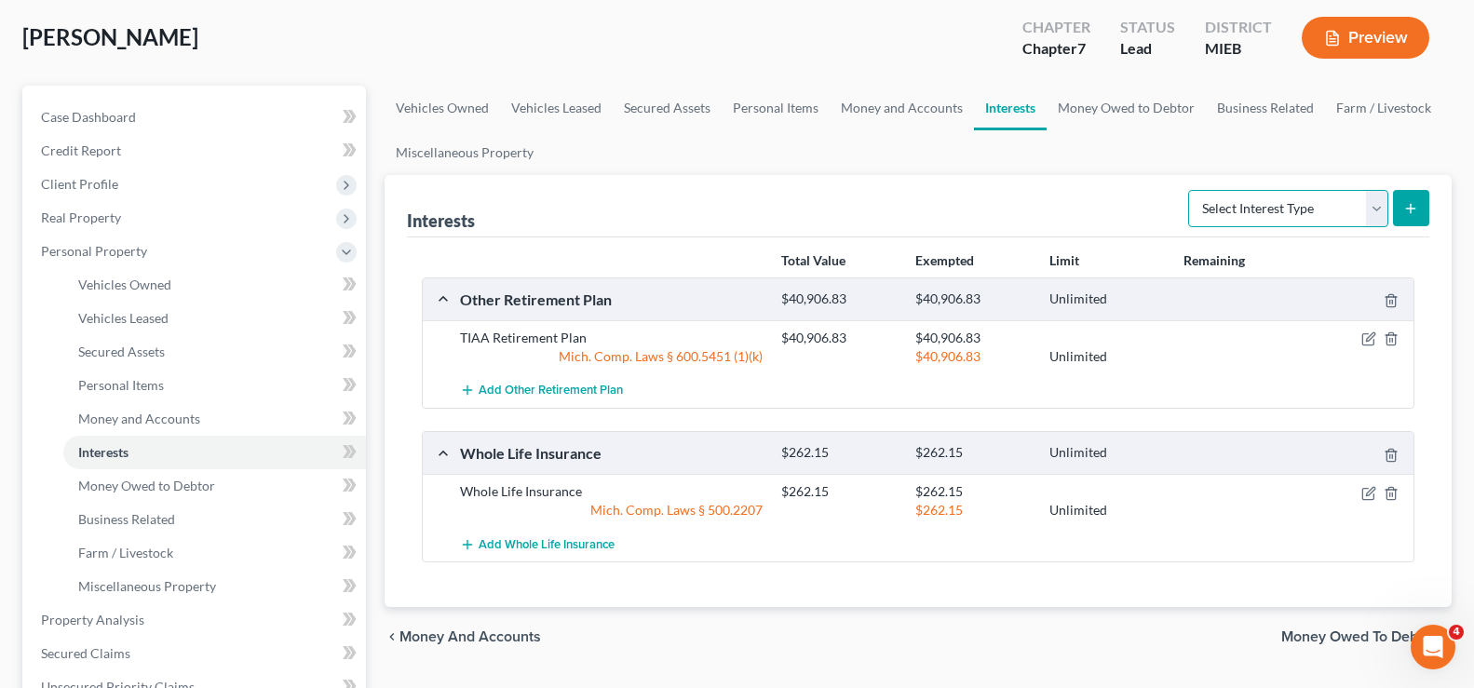
click at [1370, 197] on select "Select Interest Type 401K Annuity Bond Education IRA Government Bond Government…" at bounding box center [1288, 208] width 200 height 37
click at [1190, 190] on select "Select Interest Type 401K Annuity Bond Education IRA Government Bond Government…" at bounding box center [1288, 208] width 200 height 37
click at [1405, 214] on icon "submit" at bounding box center [1410, 208] width 15 height 15
click at [1408, 214] on icon "submit" at bounding box center [1410, 208] width 15 height 15
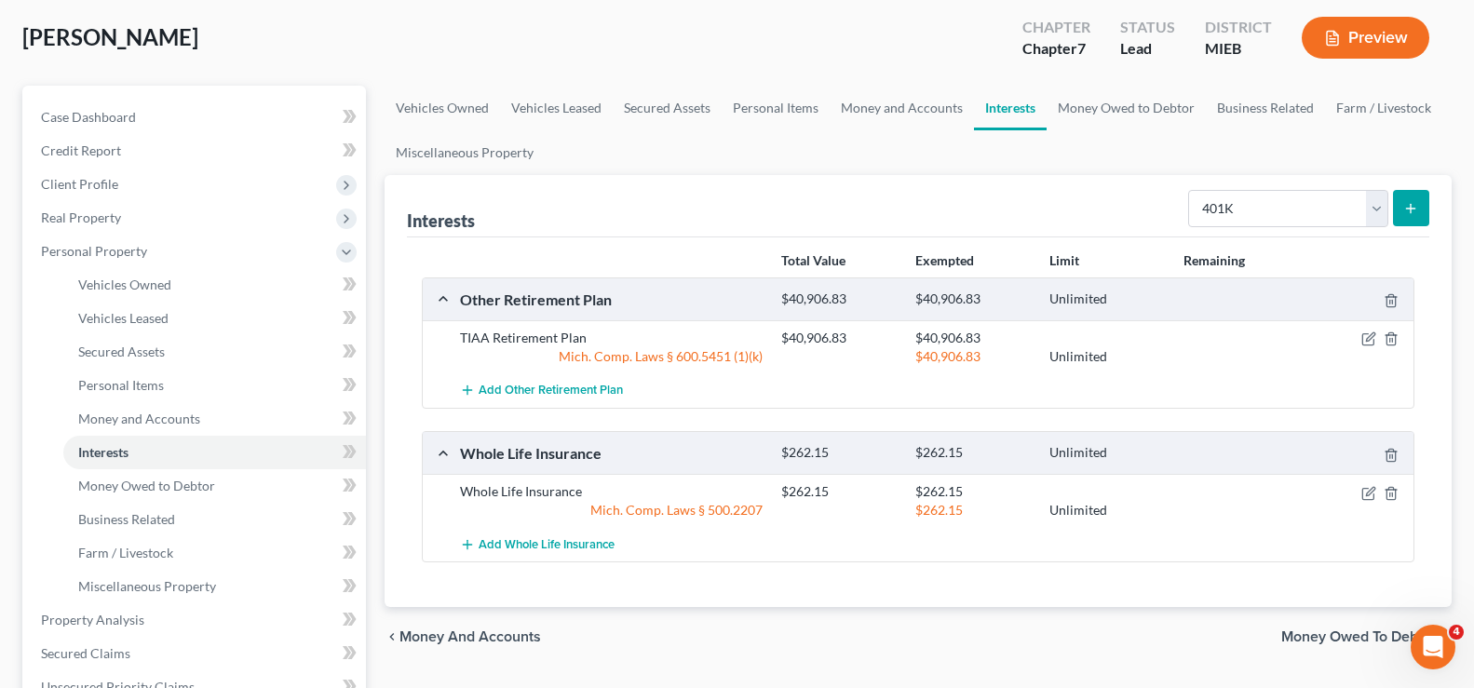
click at [1408, 214] on icon "submit" at bounding box center [1410, 208] width 15 height 15
drag, startPoint x: 1378, startPoint y: 209, endPoint x: 1363, endPoint y: 224, distance: 21.1
click at [1378, 209] on select "Select Interest Type 401K Annuity Bond Education IRA Government Bond Government…" at bounding box center [1288, 208] width 200 height 37
click at [1190, 190] on select "Select Interest Type 401K Annuity Bond Education IRA Government Bond Government…" at bounding box center [1288, 208] width 200 height 37
click at [1408, 214] on button "submit" at bounding box center [1411, 208] width 36 height 36
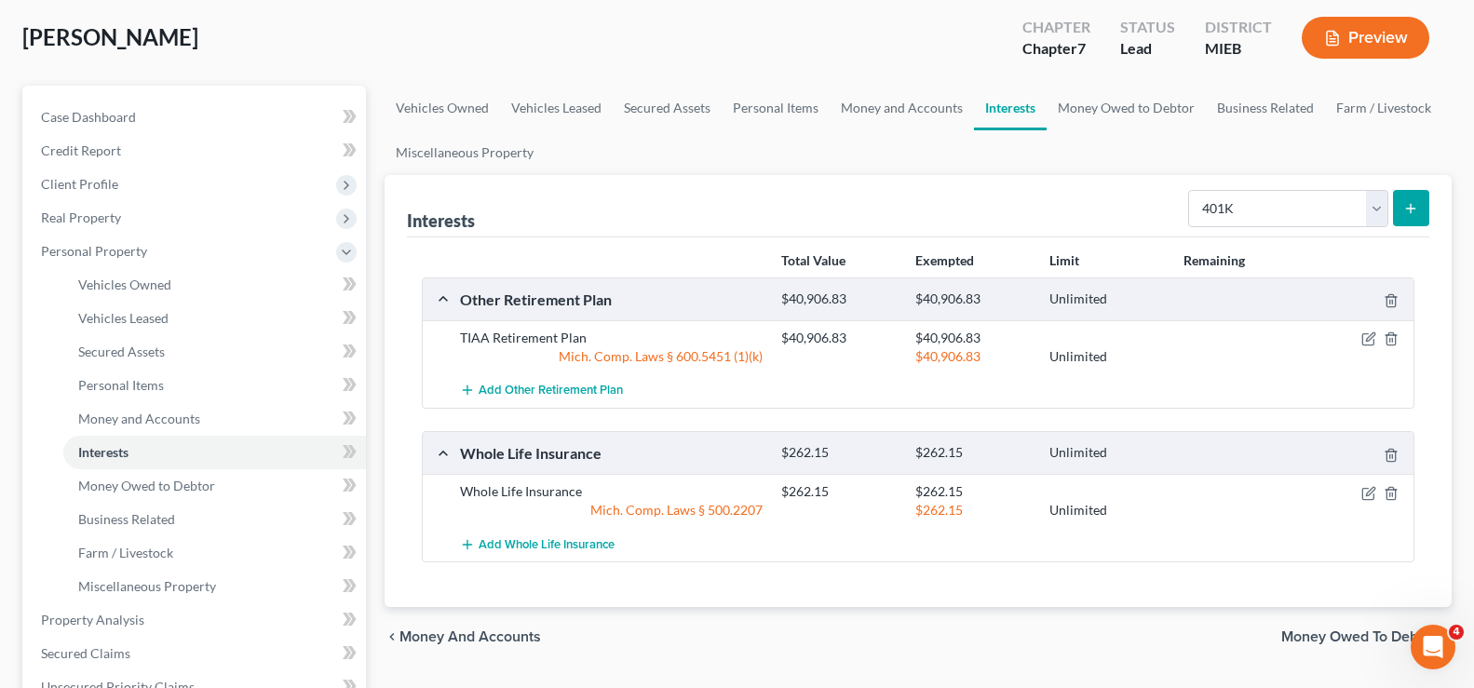
click at [1408, 214] on icon "submit" at bounding box center [1410, 208] width 15 height 15
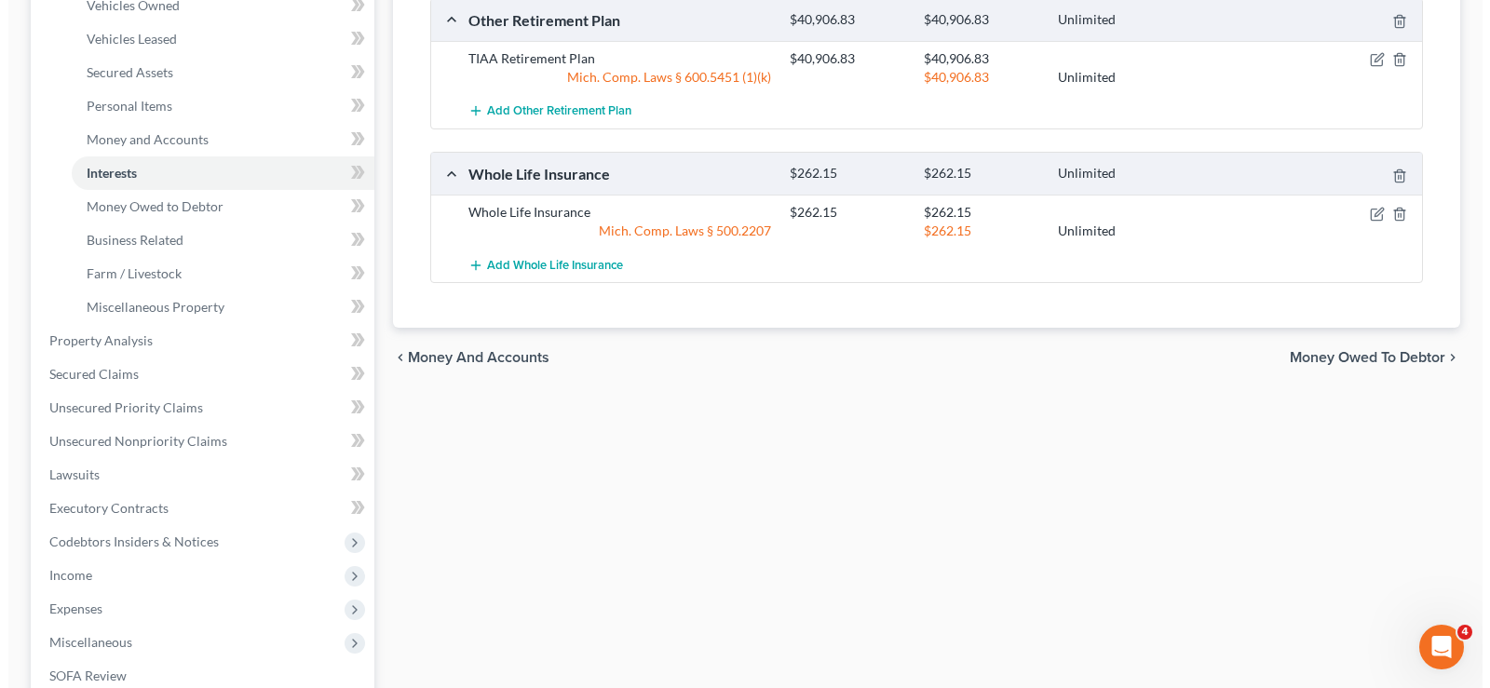
scroll to position [279, 0]
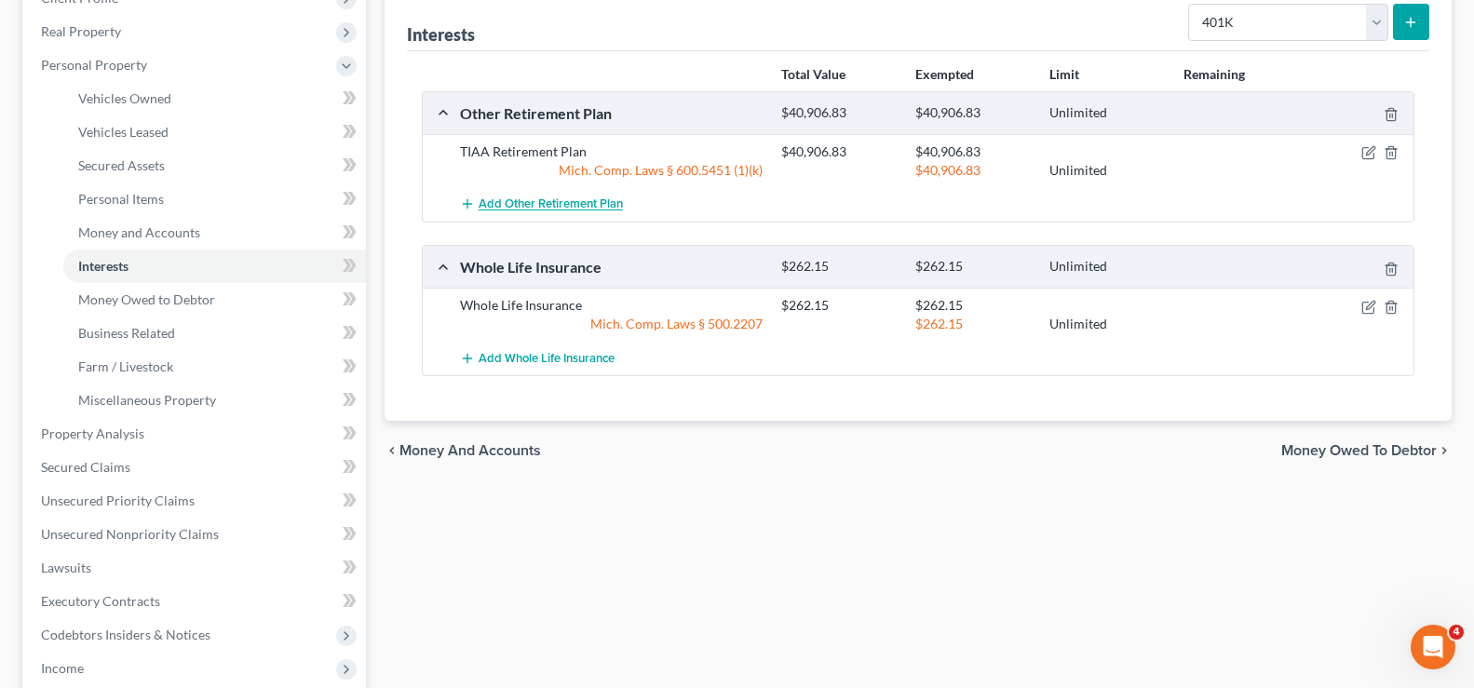
click at [514, 214] on button "Add Other Retirement Plan" at bounding box center [541, 204] width 163 height 34
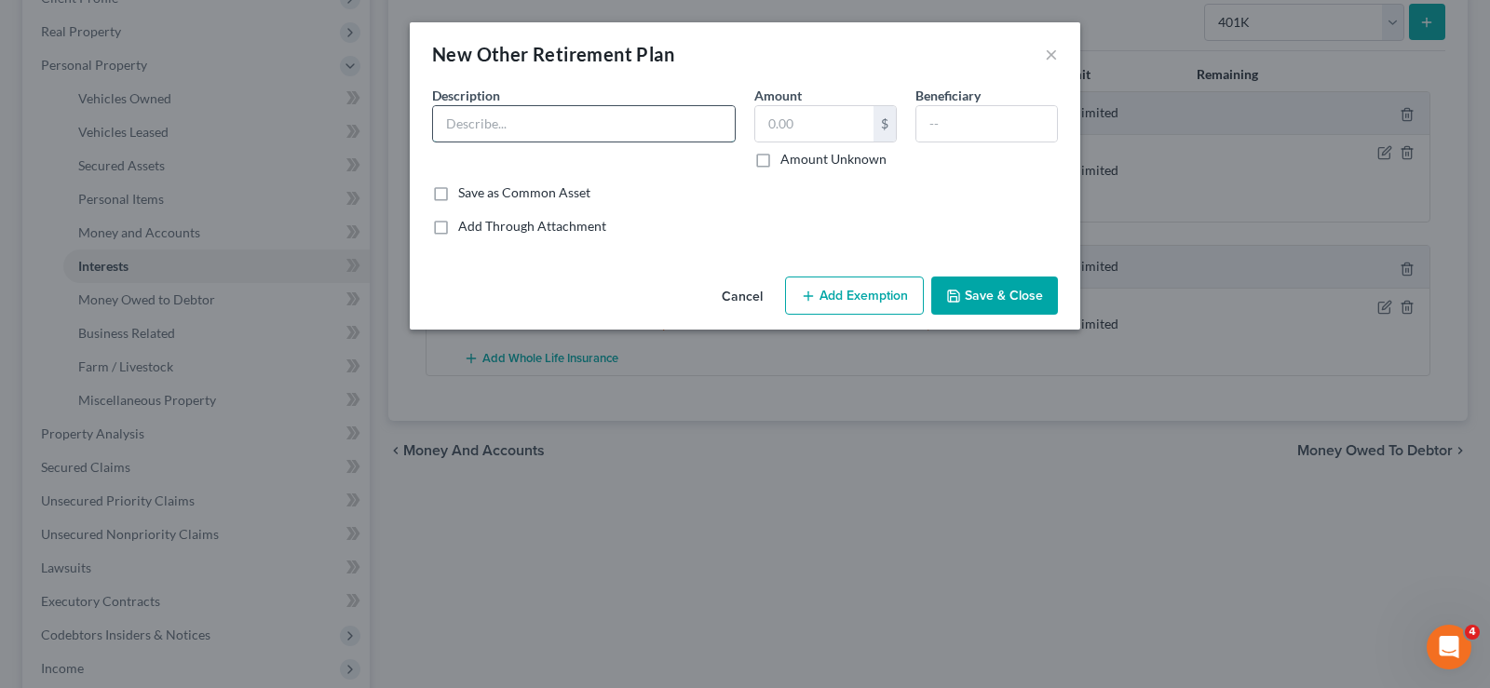
click at [493, 120] on input "text" at bounding box center [584, 123] width 302 height 35
click at [821, 292] on button "Add Exemption" at bounding box center [854, 296] width 139 height 39
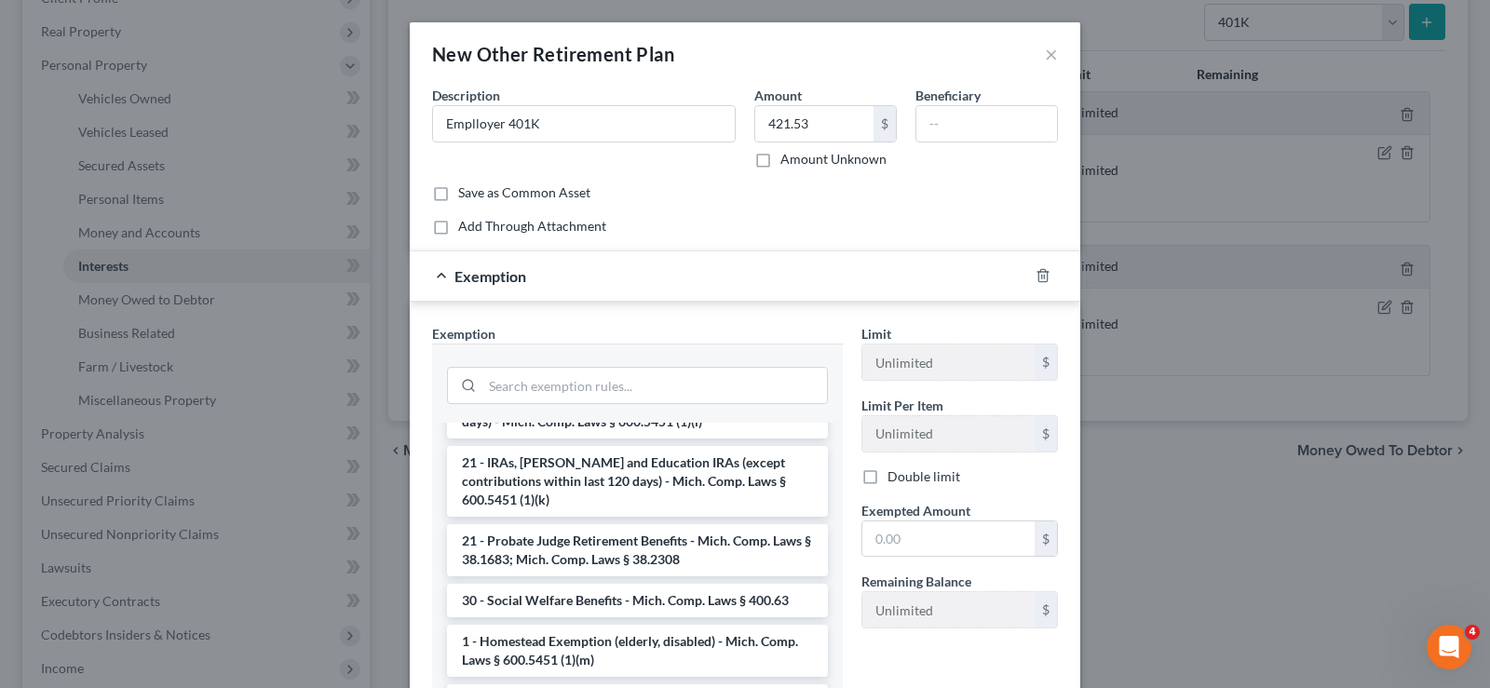
scroll to position [1862, 0]
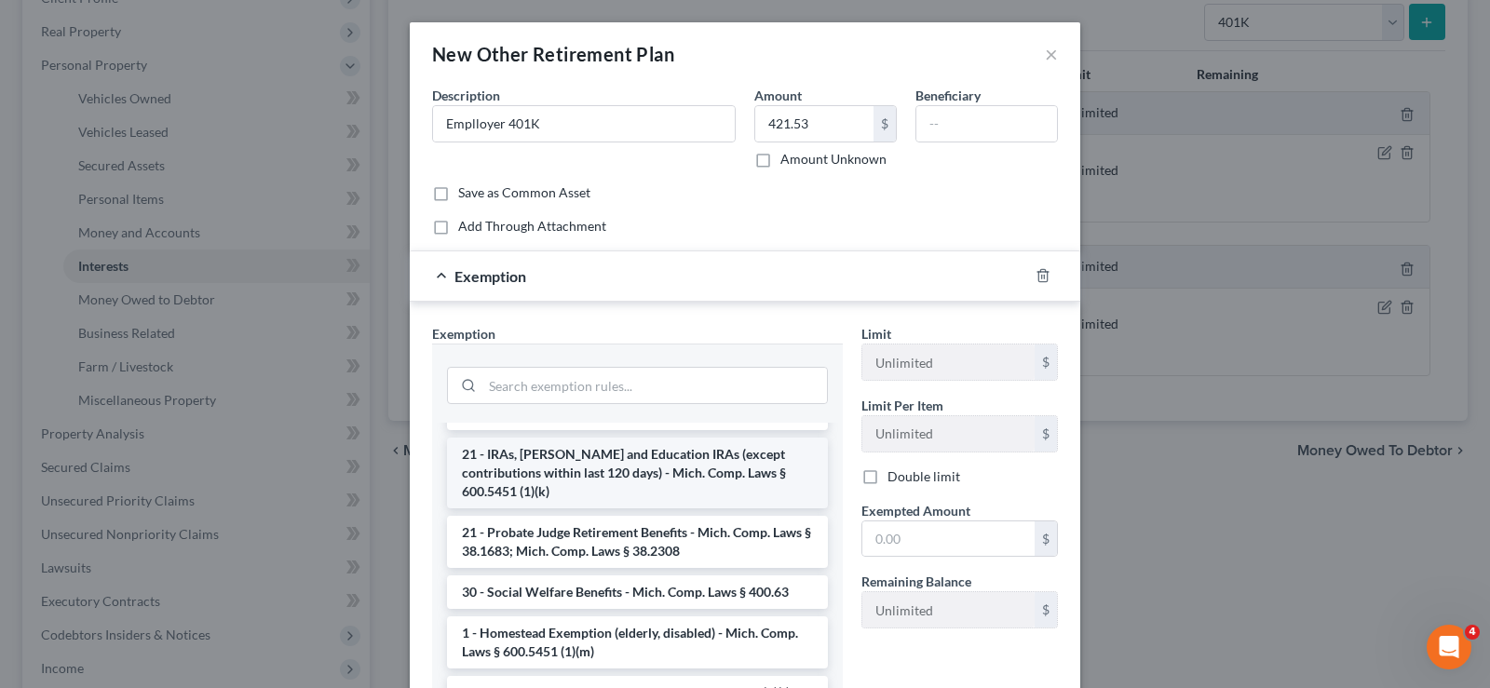
click at [652, 508] on li "21 - IRAs, [PERSON_NAME] and Education IRAs (except contributions within last 1…" at bounding box center [637, 473] width 381 height 71
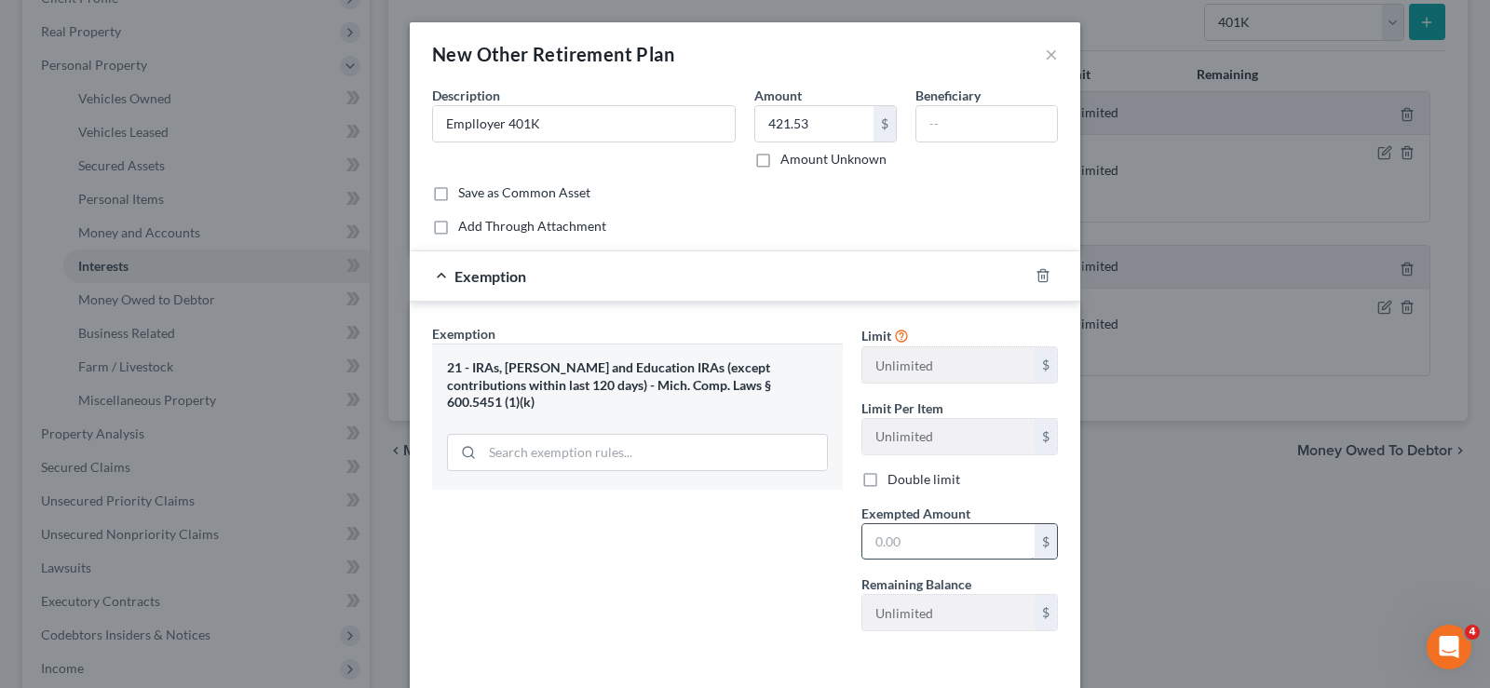
click at [863, 540] on input "text" at bounding box center [948, 541] width 172 height 35
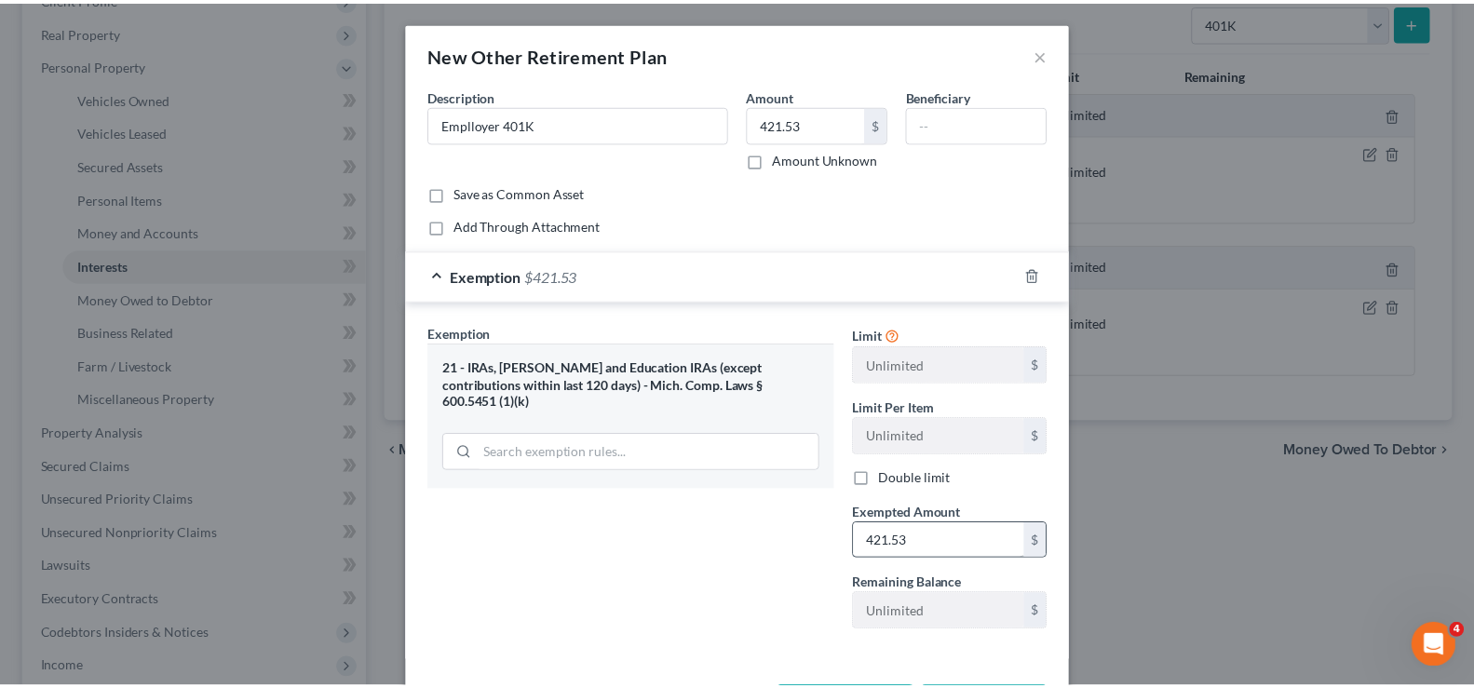
scroll to position [76, 0]
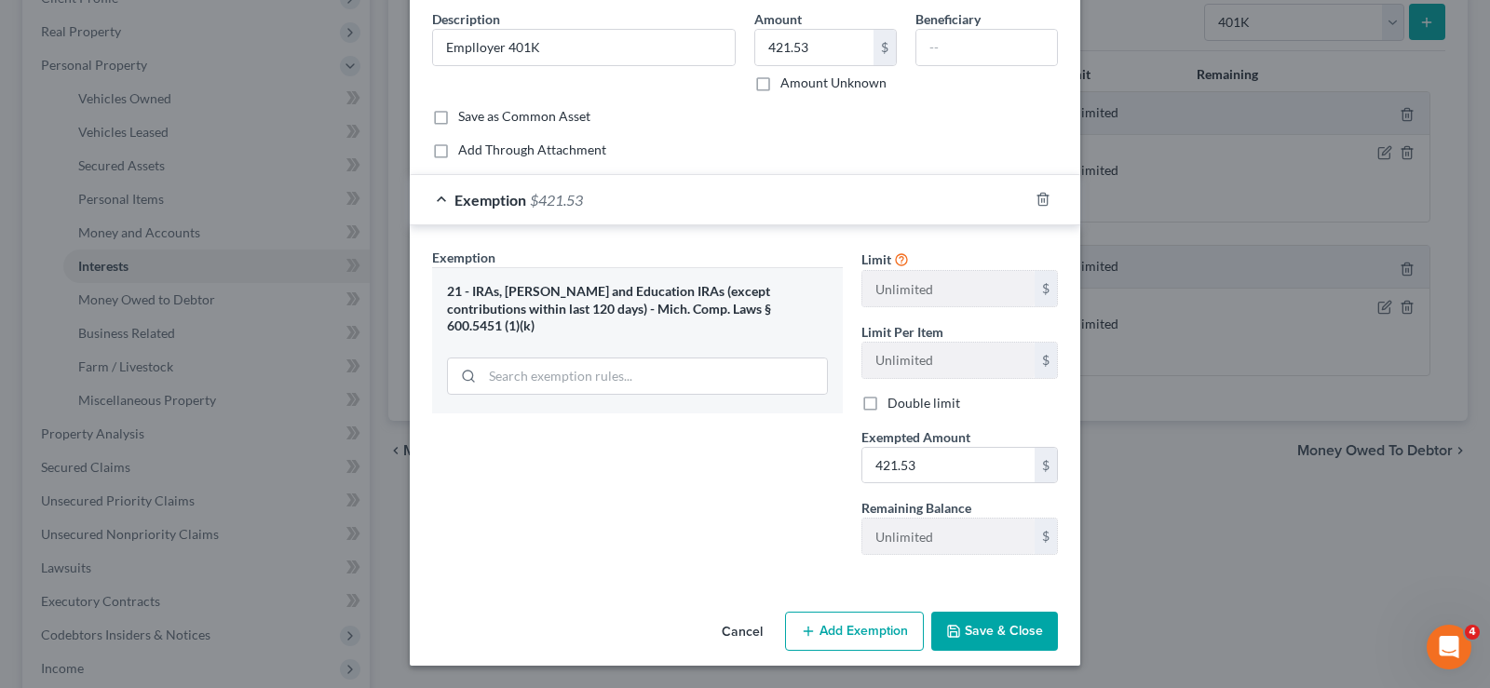
click at [987, 637] on button "Save & Close" at bounding box center [994, 631] width 127 height 39
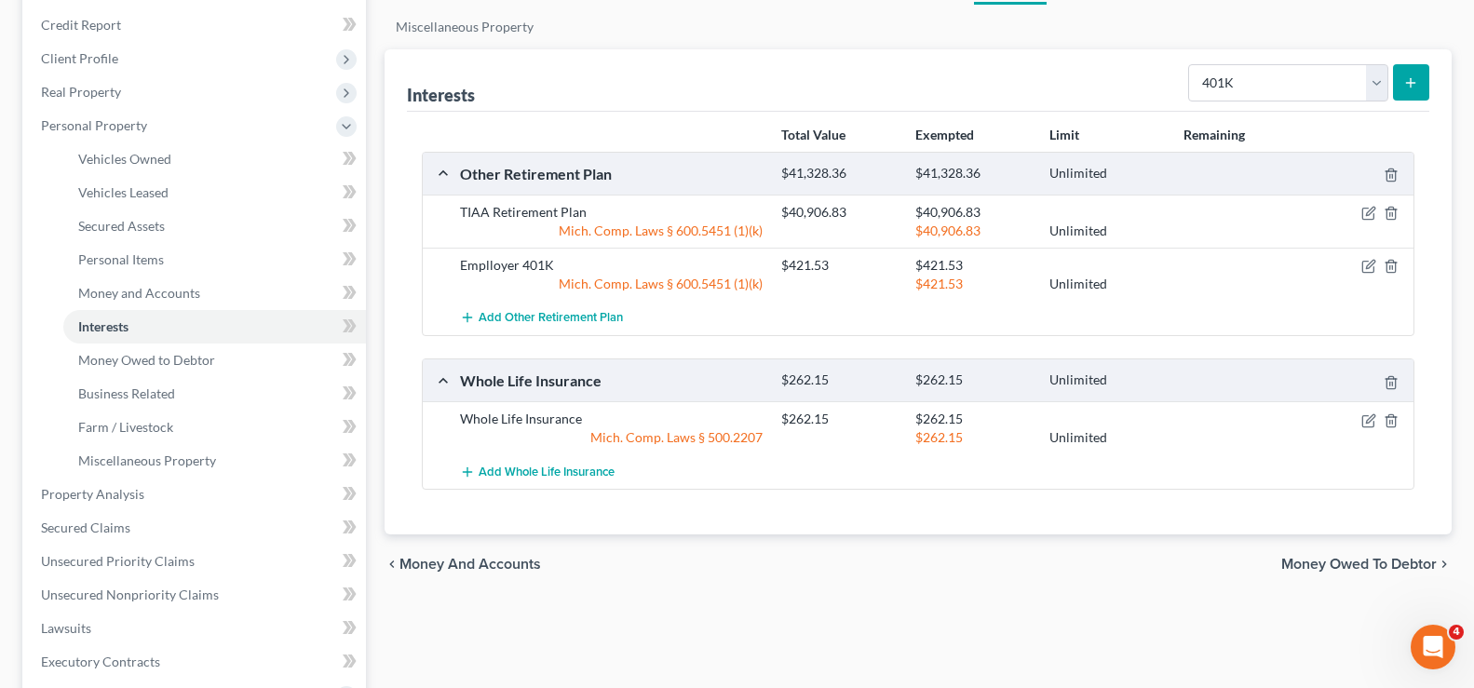
scroll to position [186, 0]
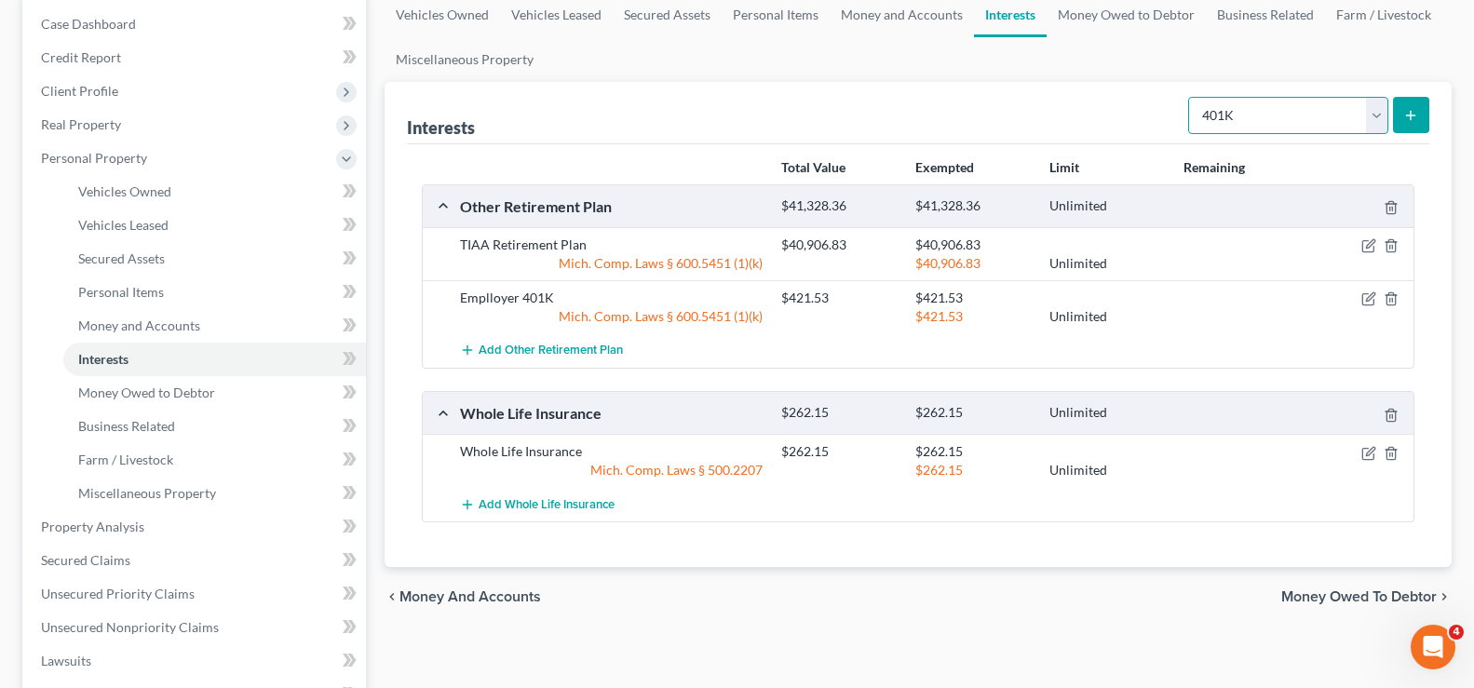
click at [1377, 109] on select "Select Interest Type 401K Annuity Bond Education IRA Government Bond Government…" at bounding box center [1288, 115] width 200 height 37
click at [1190, 97] on select "Select Interest Type 401K Annuity Bond Education IRA Government Bond Government…" at bounding box center [1288, 115] width 200 height 37
click at [1399, 126] on button "submit" at bounding box center [1411, 115] width 36 height 36
click at [1409, 122] on icon "submit" at bounding box center [1410, 115] width 15 height 15
click at [524, 496] on button "Add Whole Life Insurance" at bounding box center [537, 504] width 155 height 34
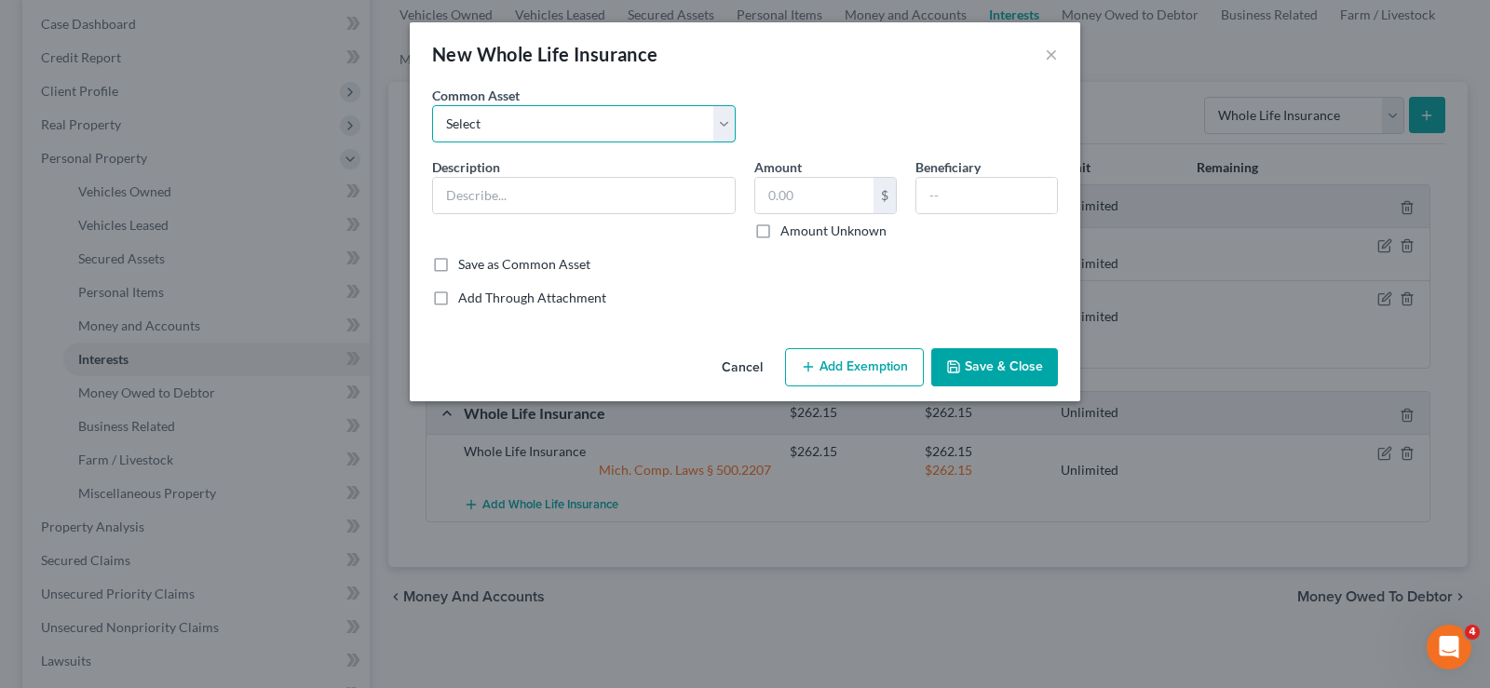
click at [713, 123] on select "Select Whole Life Policy" at bounding box center [583, 123] width 303 height 37
click at [621, 178] on input "text" at bounding box center [584, 195] width 302 height 35
click at [782, 207] on input "text" at bounding box center [814, 195] width 118 height 35
click at [958, 203] on input "text" at bounding box center [986, 195] width 141 height 35
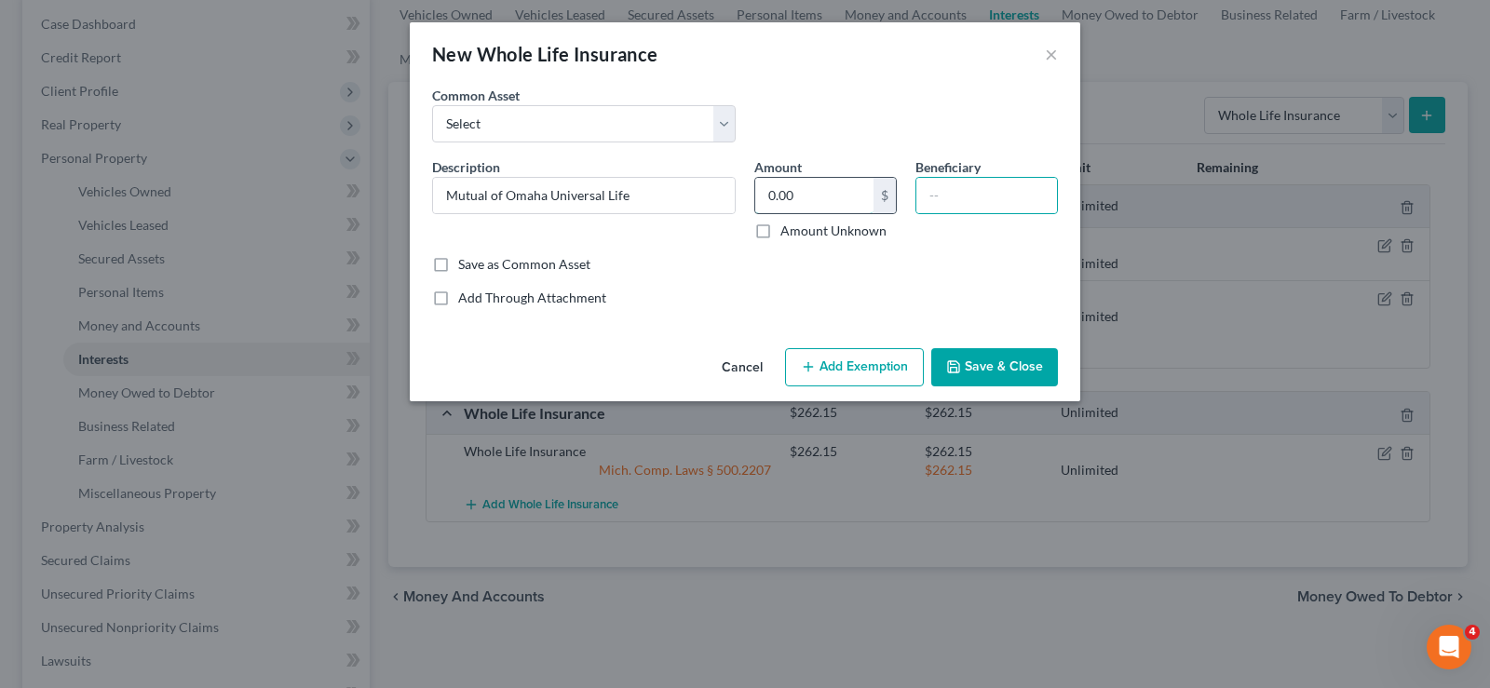
click at [762, 204] on input "0.00" at bounding box center [814, 195] width 118 height 35
click at [978, 203] on input "text" at bounding box center [986, 195] width 141 height 35
click at [1053, 53] on button "×" at bounding box center [1051, 54] width 13 height 22
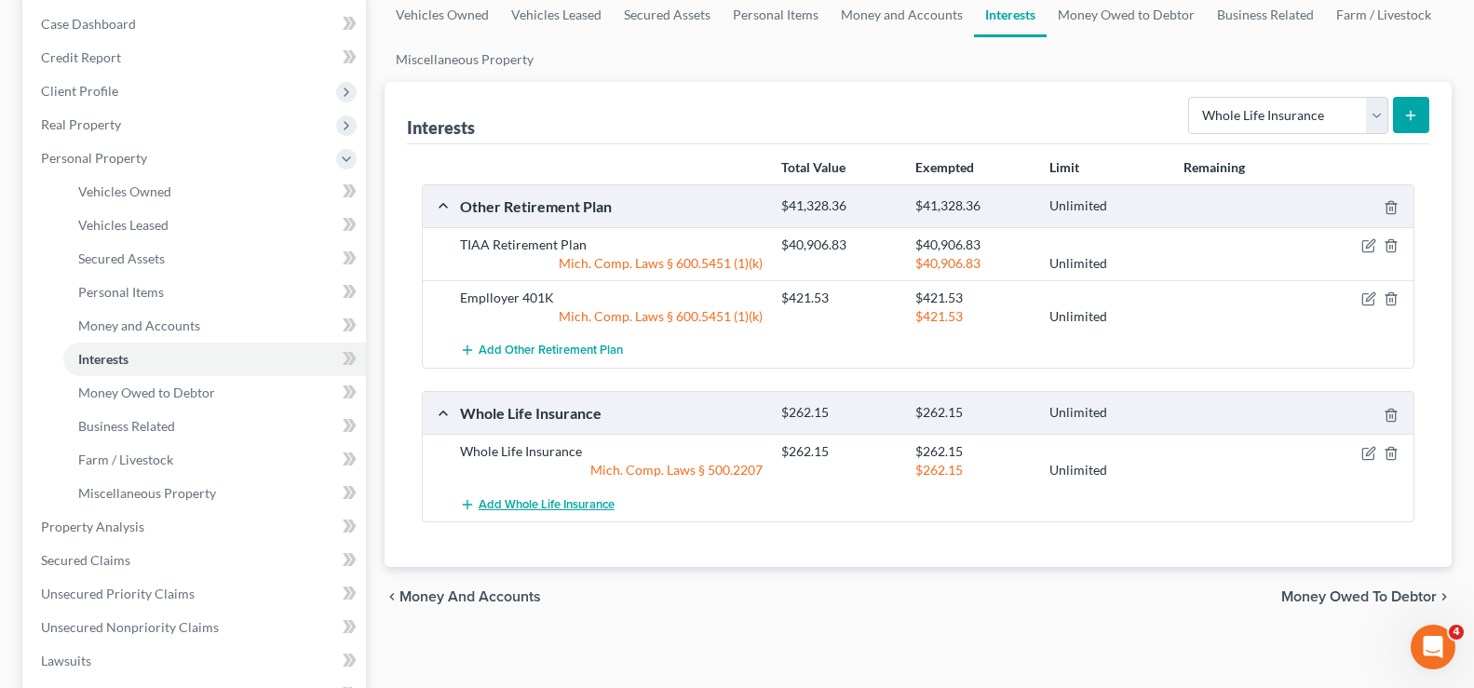
click at [535, 498] on span "Add Whole Life Insurance" at bounding box center [547, 504] width 136 height 15
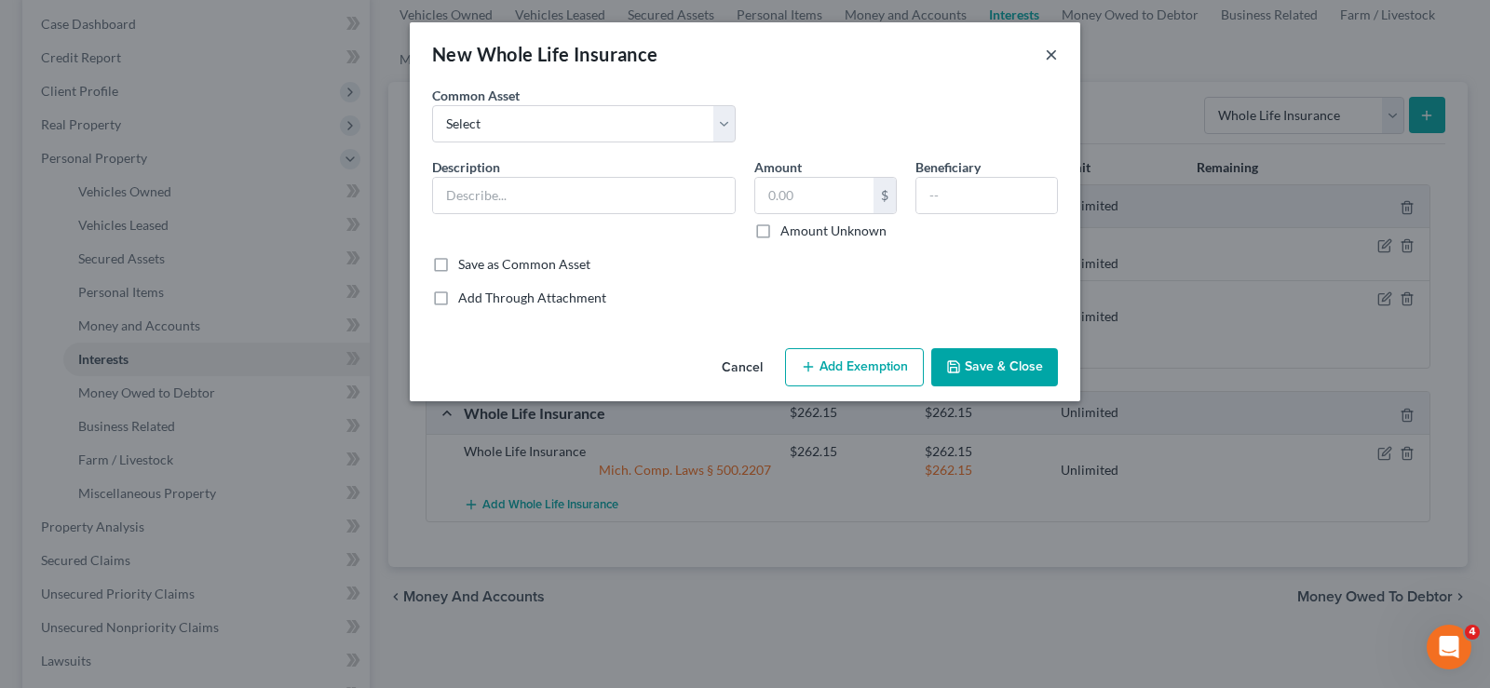
click at [1049, 49] on button "×" at bounding box center [1051, 54] width 13 height 22
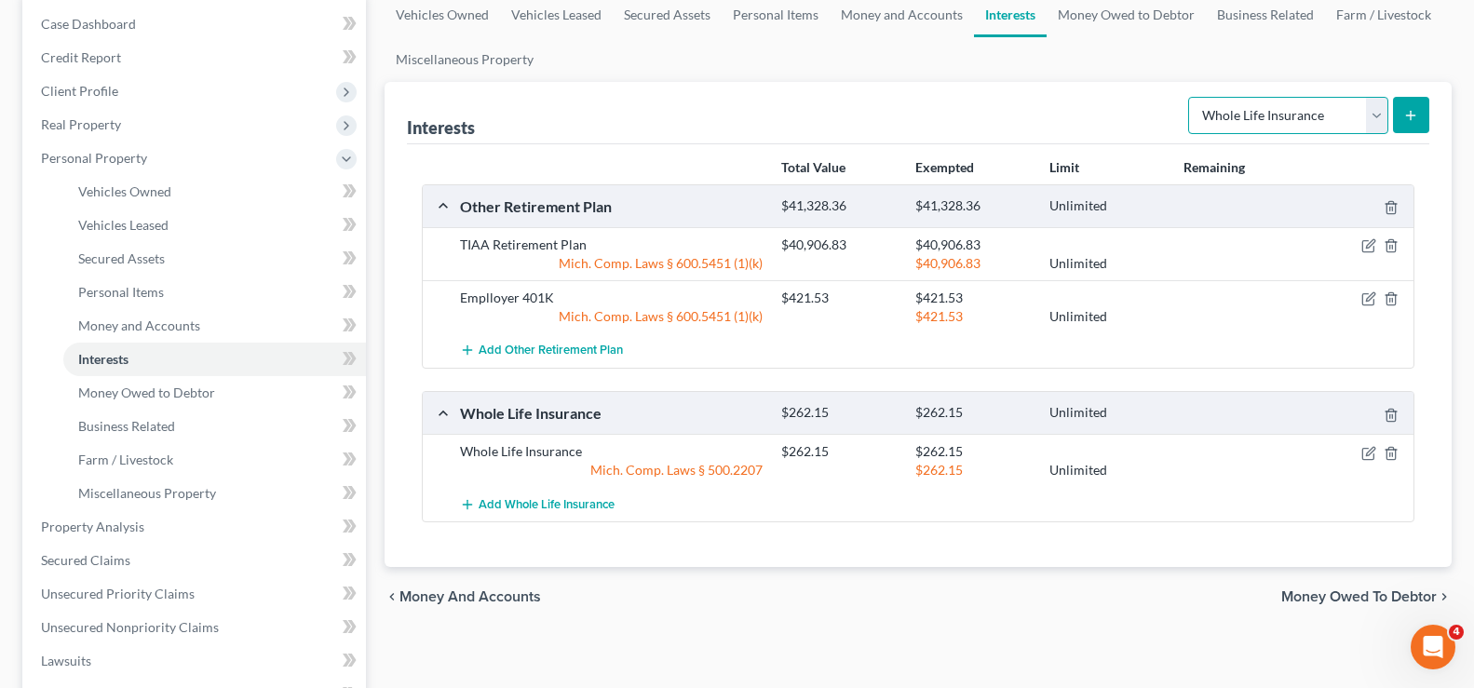
drag, startPoint x: 1376, startPoint y: 115, endPoint x: 1367, endPoint y: 132, distance: 19.2
click at [1376, 116] on select "Select Interest Type 401K Annuity Bond Education IRA Government Bond Government…" at bounding box center [1288, 115] width 200 height 37
click at [1190, 97] on select "Select Interest Type 401K Annuity Bond Education IRA Government Bond Government…" at bounding box center [1288, 115] width 200 height 37
click at [1410, 115] on line "submit" at bounding box center [1411, 115] width 8 height 0
click at [506, 283] on div "Emplloyer 401K $421.53 $421.53 Mich. Comp. Laws § 600.5451 (1)(k) $421.53 Unlim…" at bounding box center [918, 306] width 991 height 53
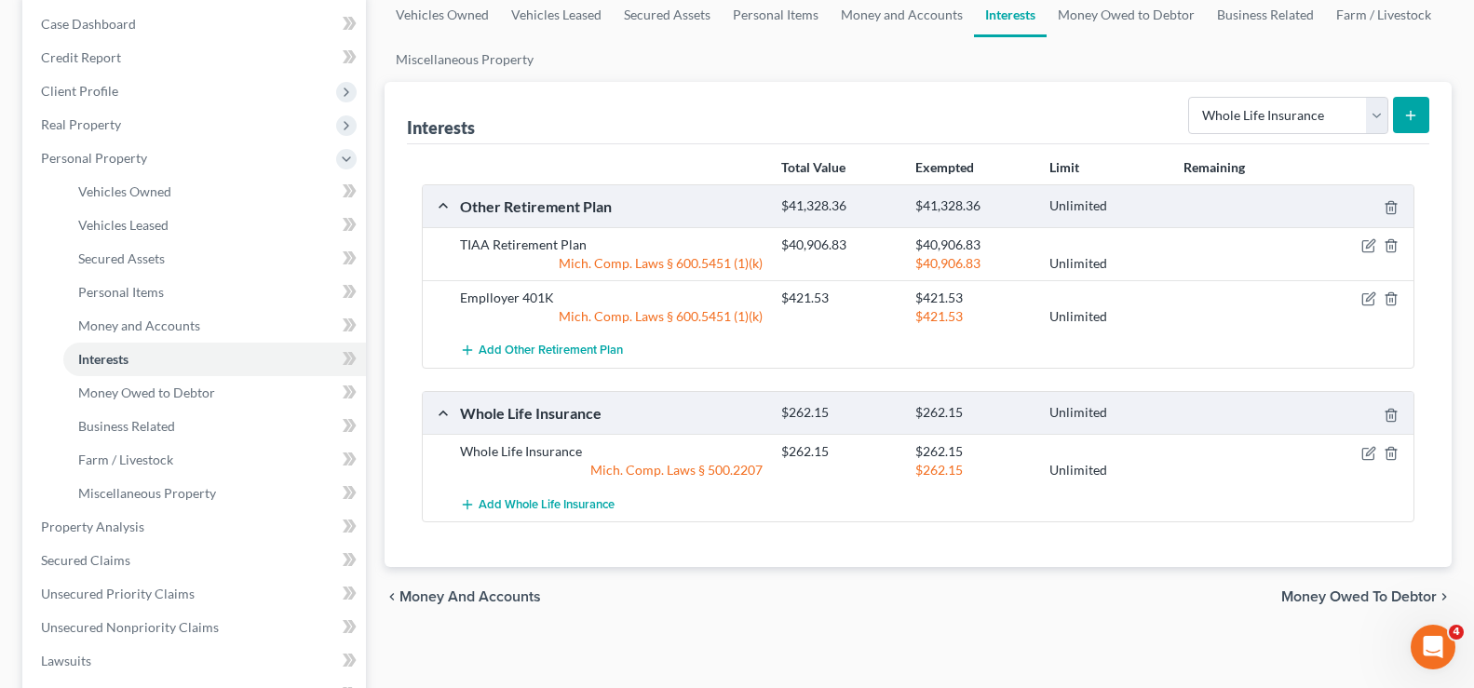
click at [515, 297] on div "Emplloyer 401K" at bounding box center [611, 298] width 321 height 19
click at [1368, 290] on div at bounding box center [1361, 298] width 107 height 19
click at [1367, 298] on icon "button" at bounding box center [1368, 298] width 15 height 15
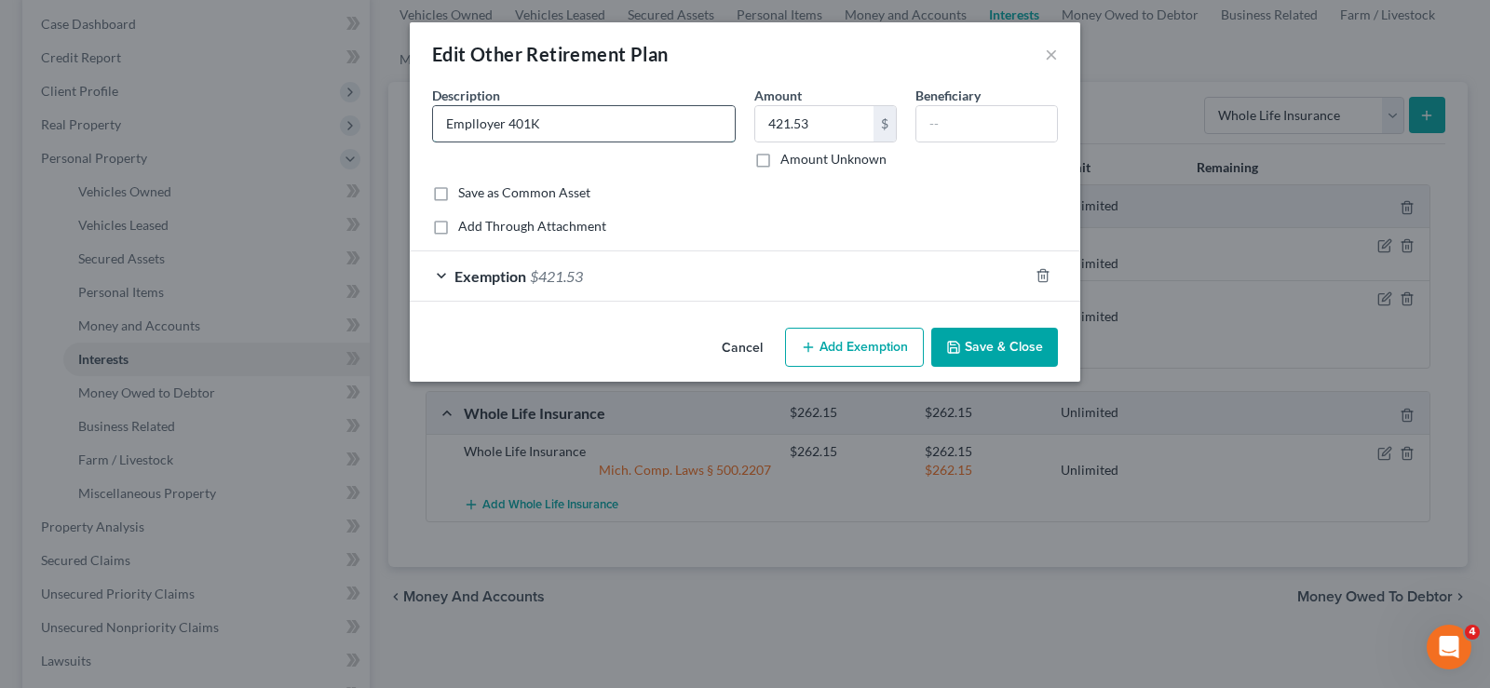
click at [501, 127] on input "Emplloyer 401K" at bounding box center [584, 123] width 302 height 35
click at [1022, 353] on button "Save & Close" at bounding box center [994, 347] width 127 height 39
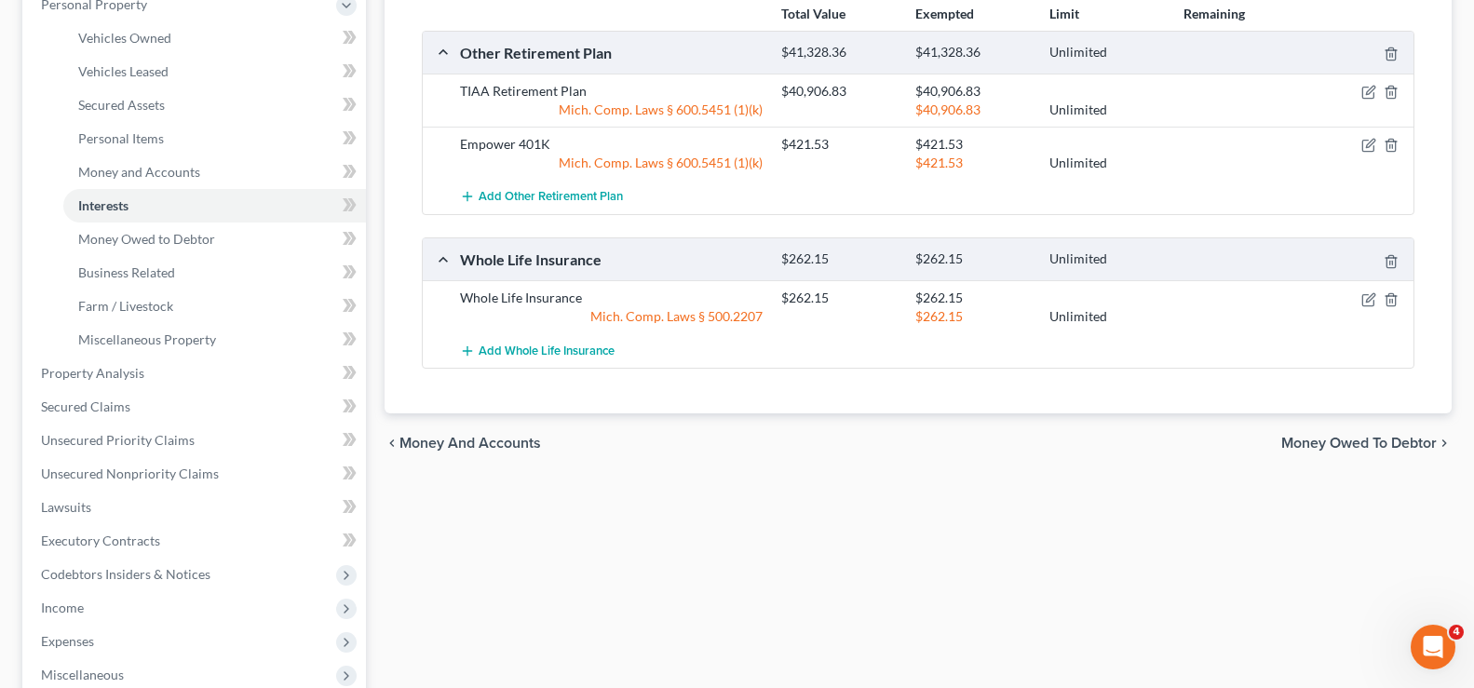
scroll to position [372, 0]
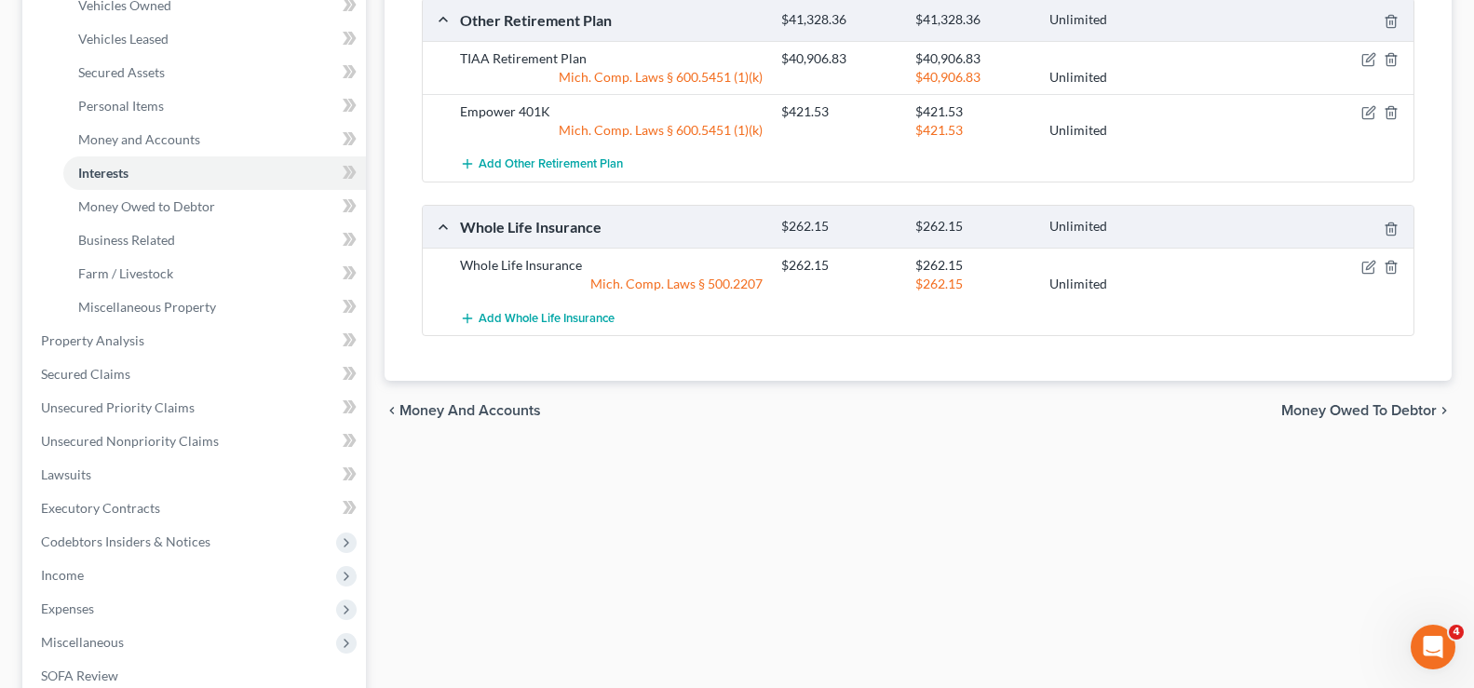
click at [1315, 409] on span "Money Owed to Debtor" at bounding box center [1358, 410] width 155 height 15
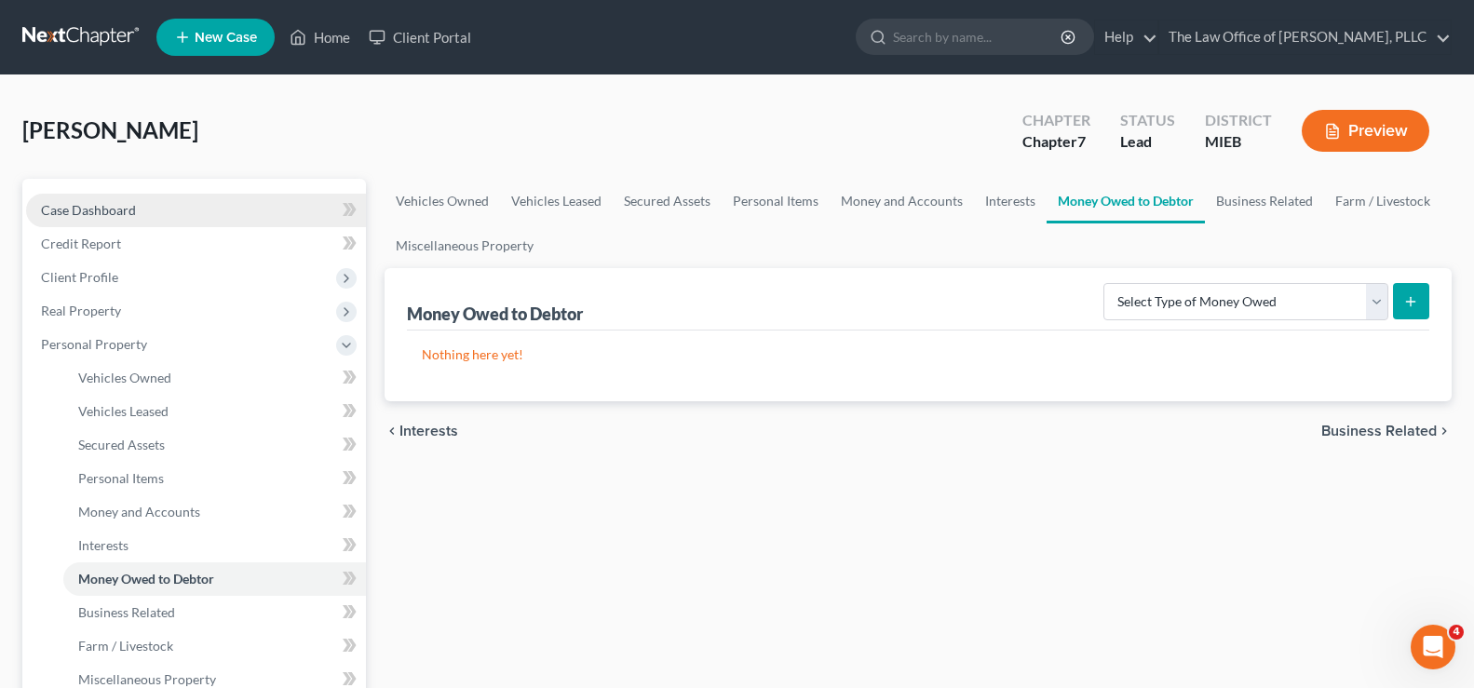
click at [92, 206] on span "Case Dashboard" at bounding box center [88, 210] width 95 height 16
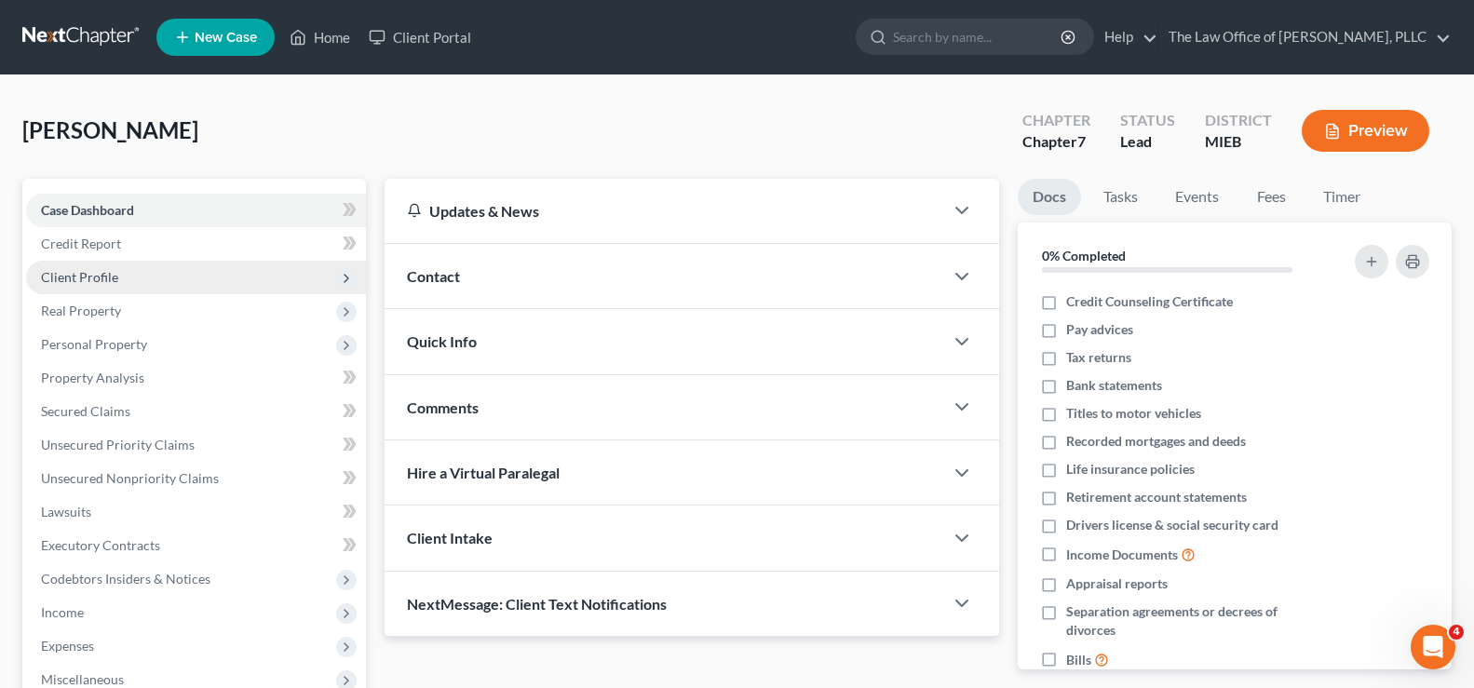
click at [93, 290] on span "Client Profile" at bounding box center [196, 278] width 340 height 34
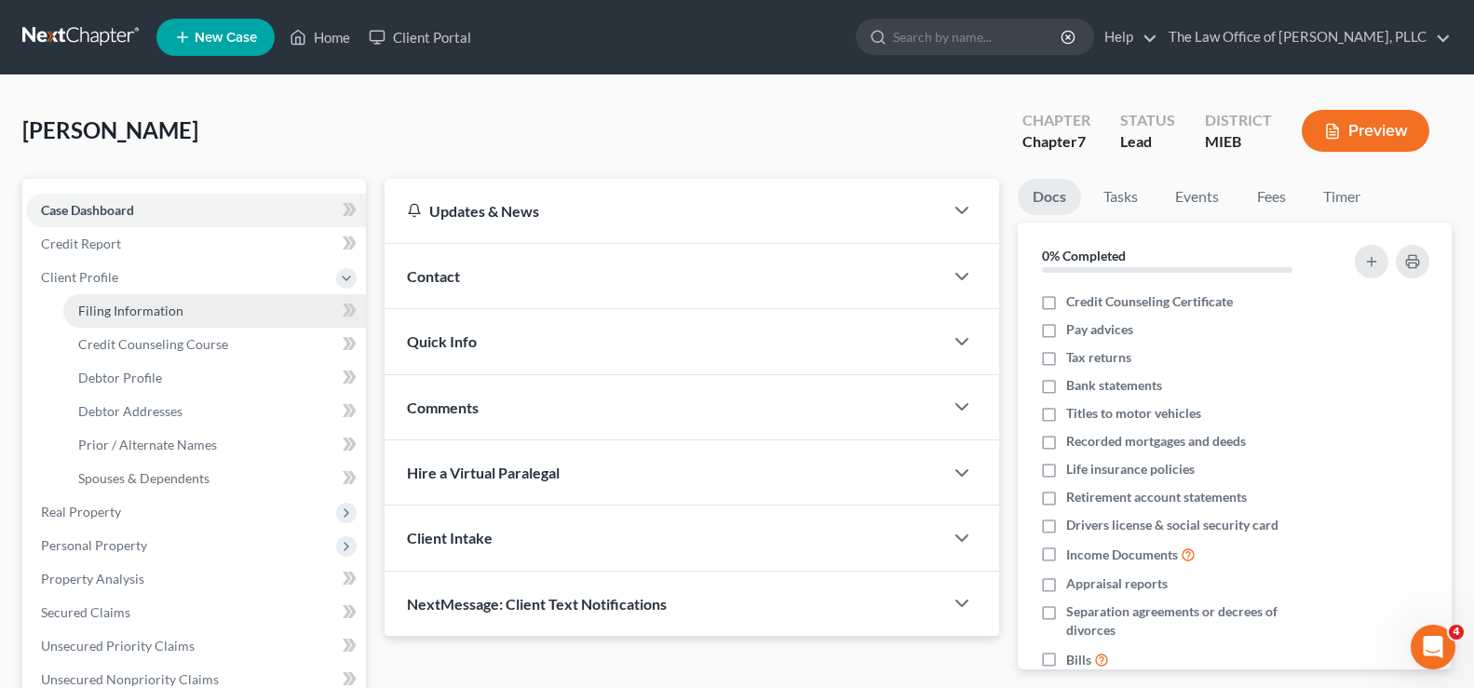
click at [98, 301] on link "Filing Information" at bounding box center [214, 311] width 303 height 34
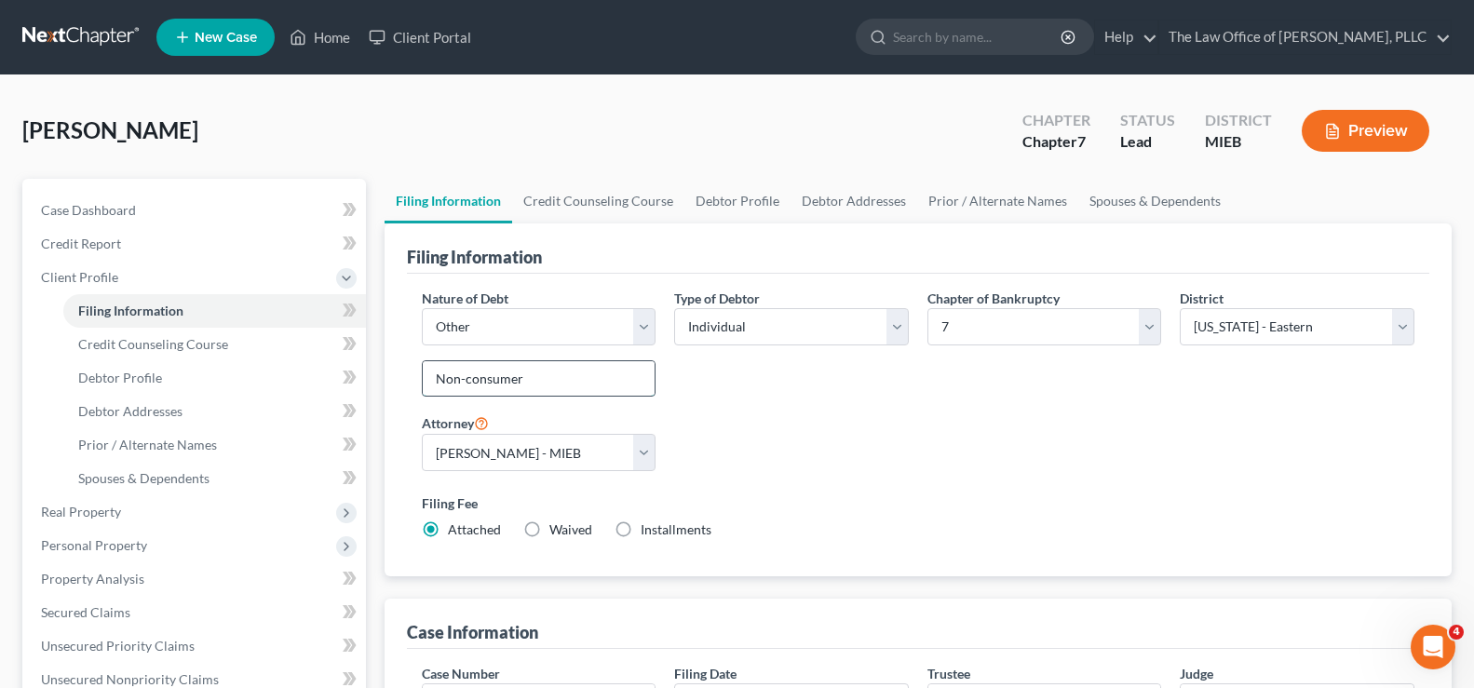
click at [540, 384] on input "Non-consumer" at bounding box center [539, 378] width 233 height 35
drag, startPoint x: 540, startPoint y: 384, endPoint x: 199, endPoint y: 349, distance: 342.6
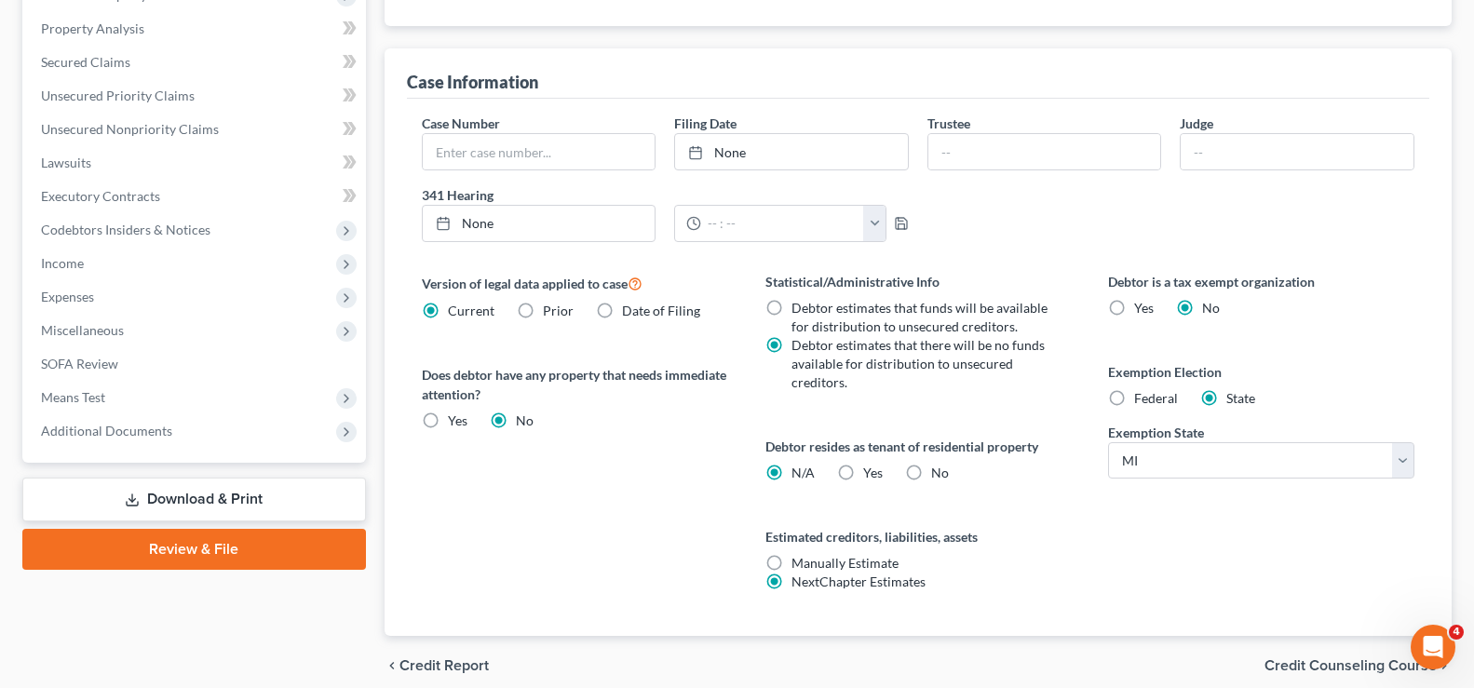
scroll to position [628, 0]
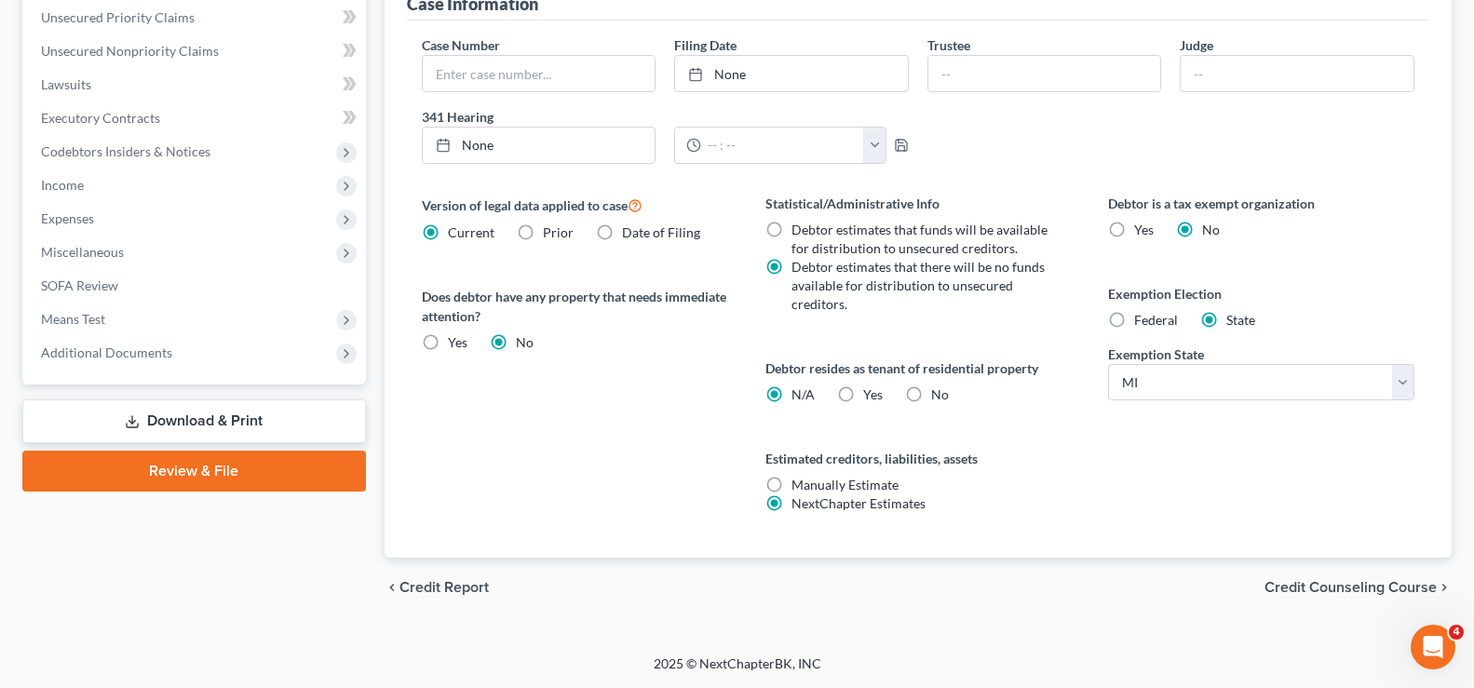
click at [1308, 587] on span "Credit Counseling Course" at bounding box center [1350, 587] width 172 height 15
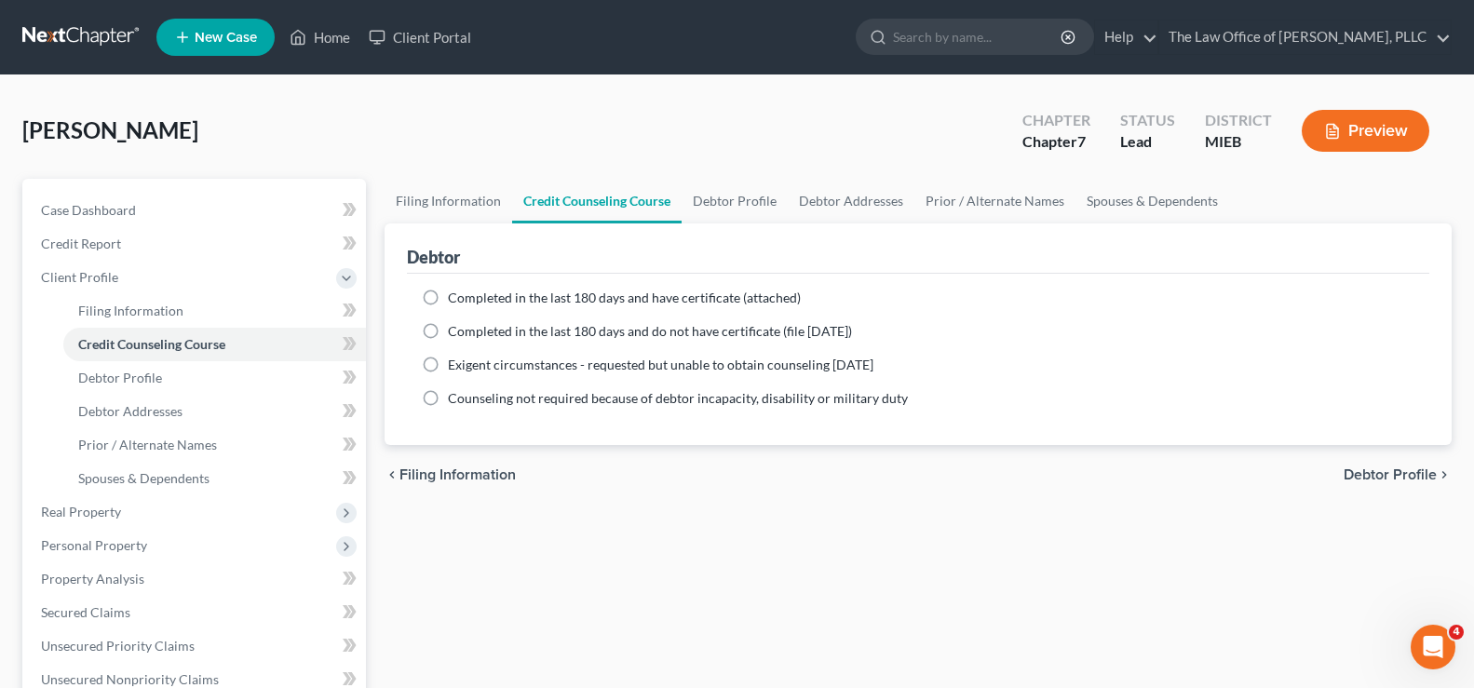
click at [573, 194] on link "Credit Counseling Course" at bounding box center [596, 201] width 169 height 45
click at [448, 290] on label "Completed in the last 180 days and have certificate (attached)" at bounding box center [624, 298] width 353 height 19
click at [455, 290] on input "Completed in the last 180 days and have certificate (attached)" at bounding box center [461, 295] width 12 height 12
click at [448, 290] on label "Completed in the last 180 days and have certificate (attached)" at bounding box center [624, 298] width 353 height 19
click at [455, 290] on input "Completed in the last 180 days and have certificate (attached)" at bounding box center [461, 295] width 12 height 12
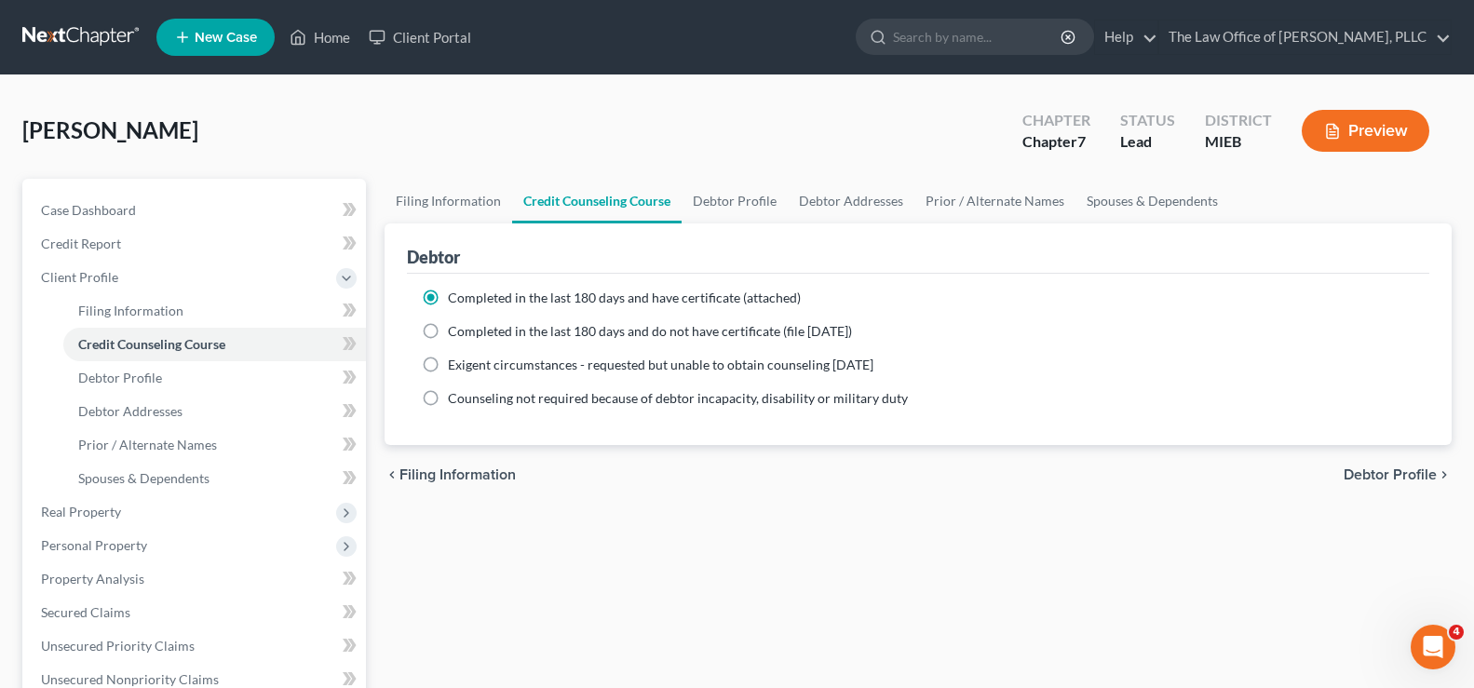
click at [448, 293] on label "Completed in the last 180 days and have certificate (attached)" at bounding box center [624, 298] width 353 height 19
click at [455, 293] on input "Completed in the last 180 days and have certificate (attached)" at bounding box center [461, 295] width 12 height 12
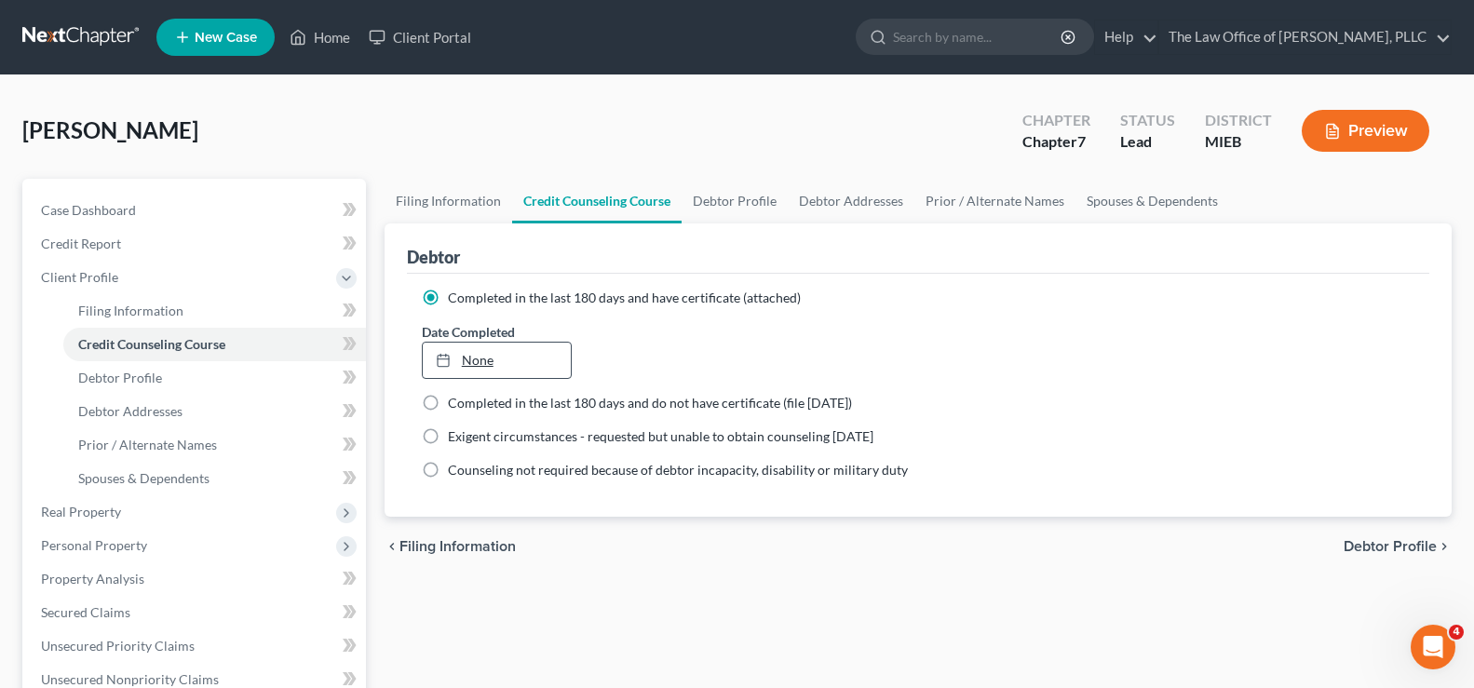
click at [481, 356] on link "None" at bounding box center [497, 360] width 148 height 35
click at [1373, 552] on span "Debtor Profile" at bounding box center [1389, 546] width 93 height 15
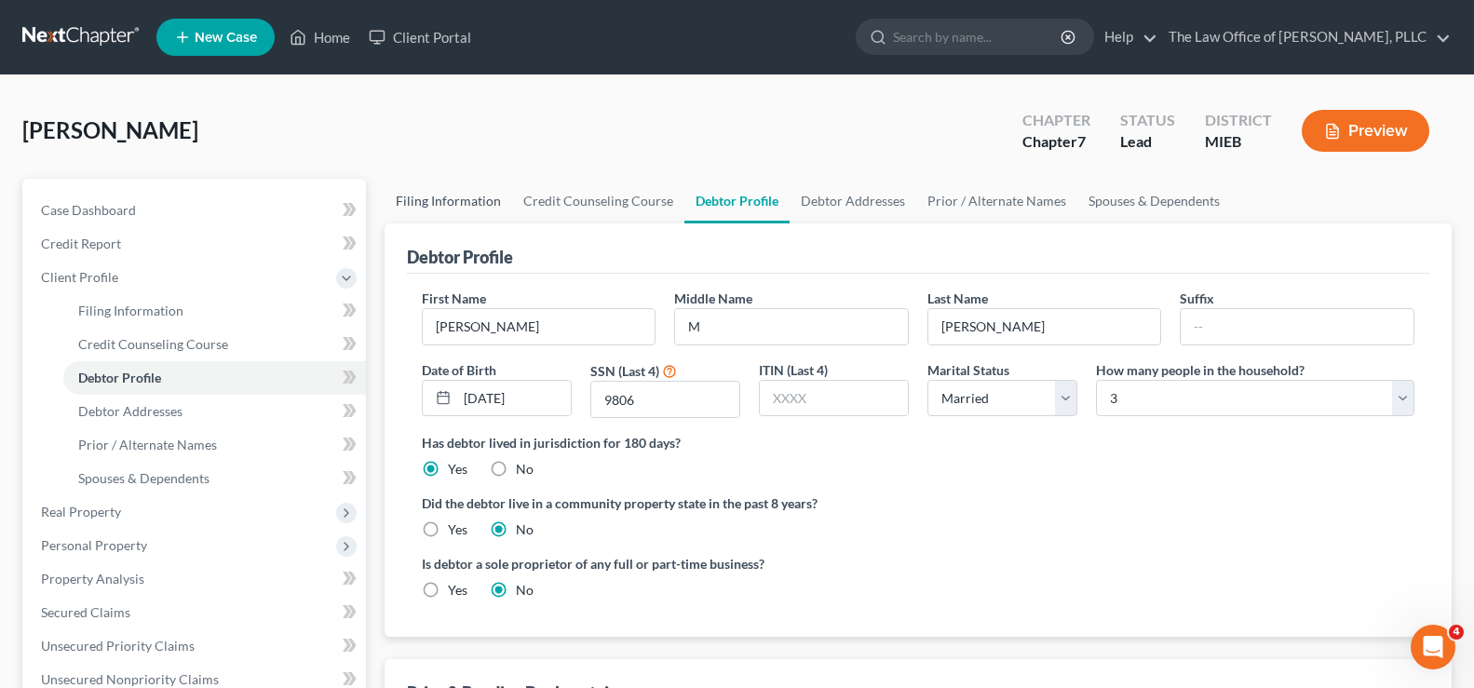
click at [501, 199] on link "Filing Information" at bounding box center [448, 201] width 128 height 45
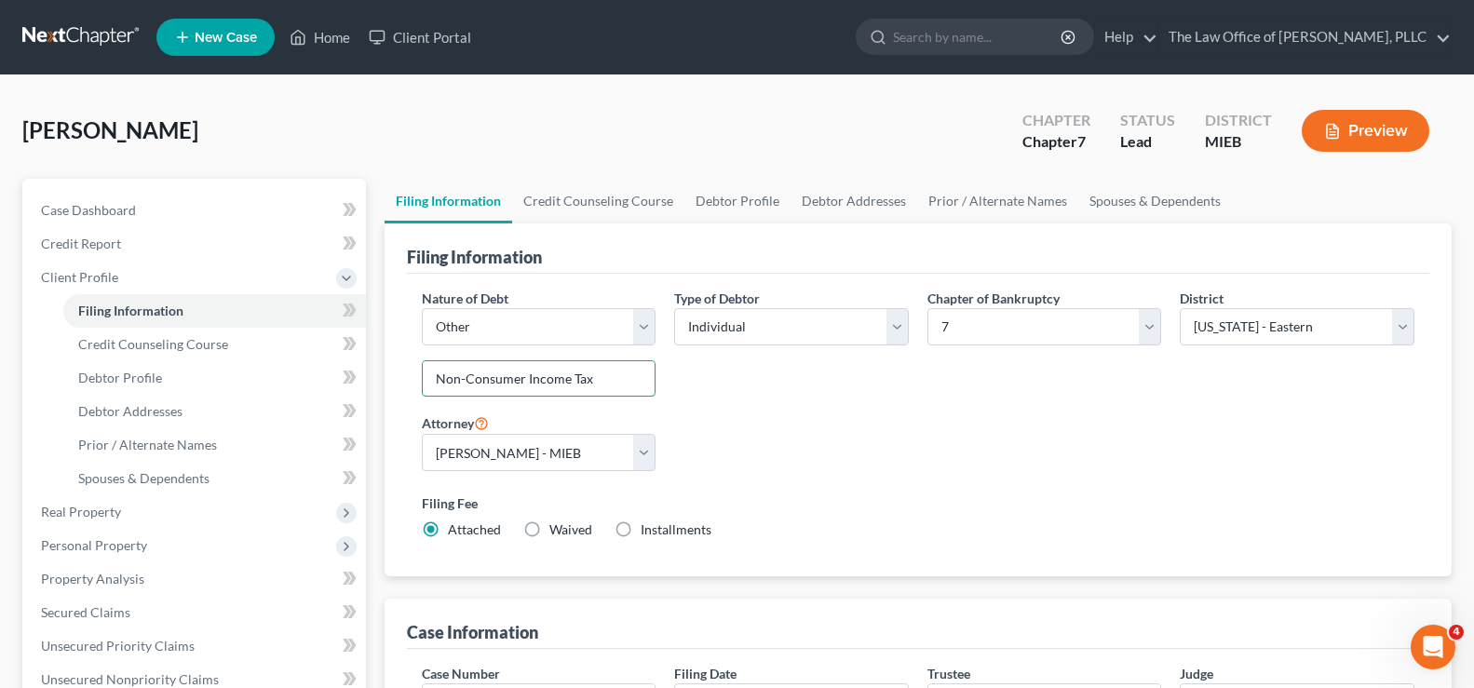
drag, startPoint x: 522, startPoint y: 379, endPoint x: 415, endPoint y: 400, distance: 109.2
click at [415, 400] on div "Nature of Debt Select Business Consumer Other Nature of Business Select Clearin…" at bounding box center [538, 351] width 253 height 124
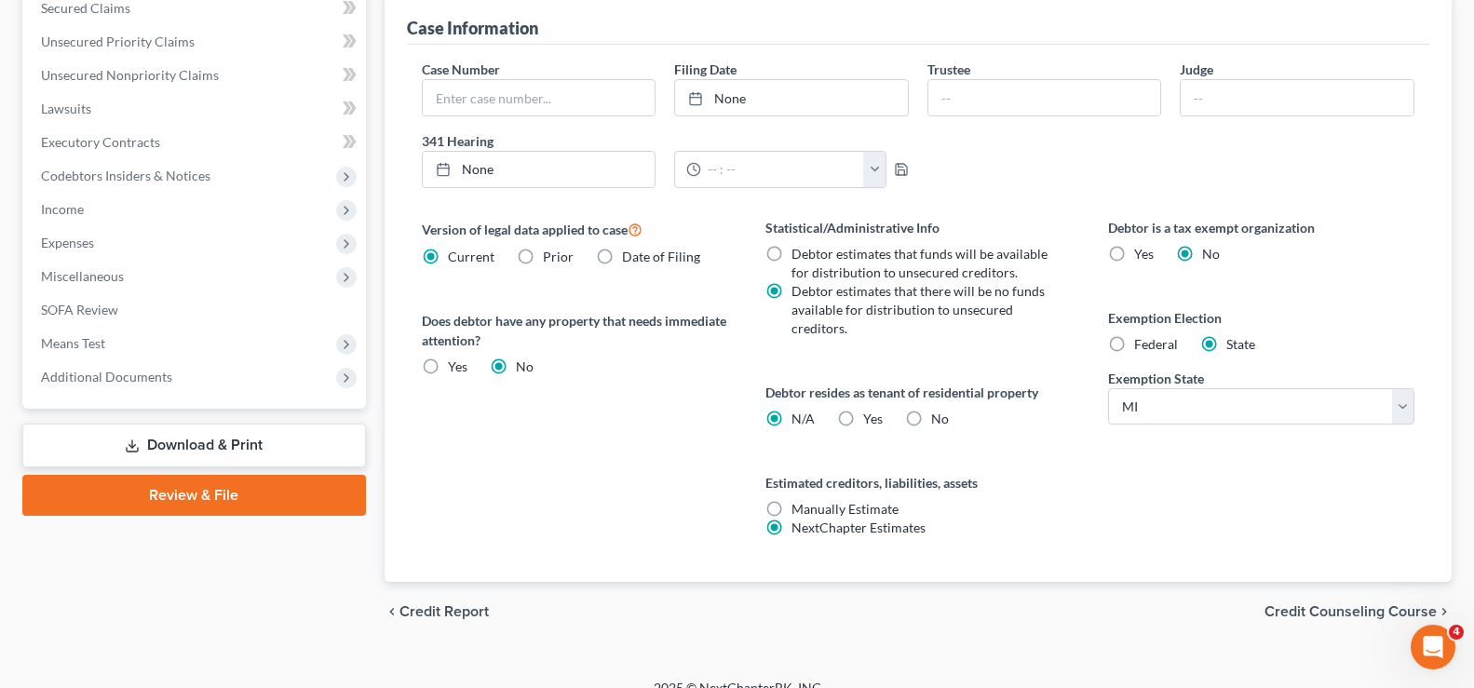
scroll to position [628, 0]
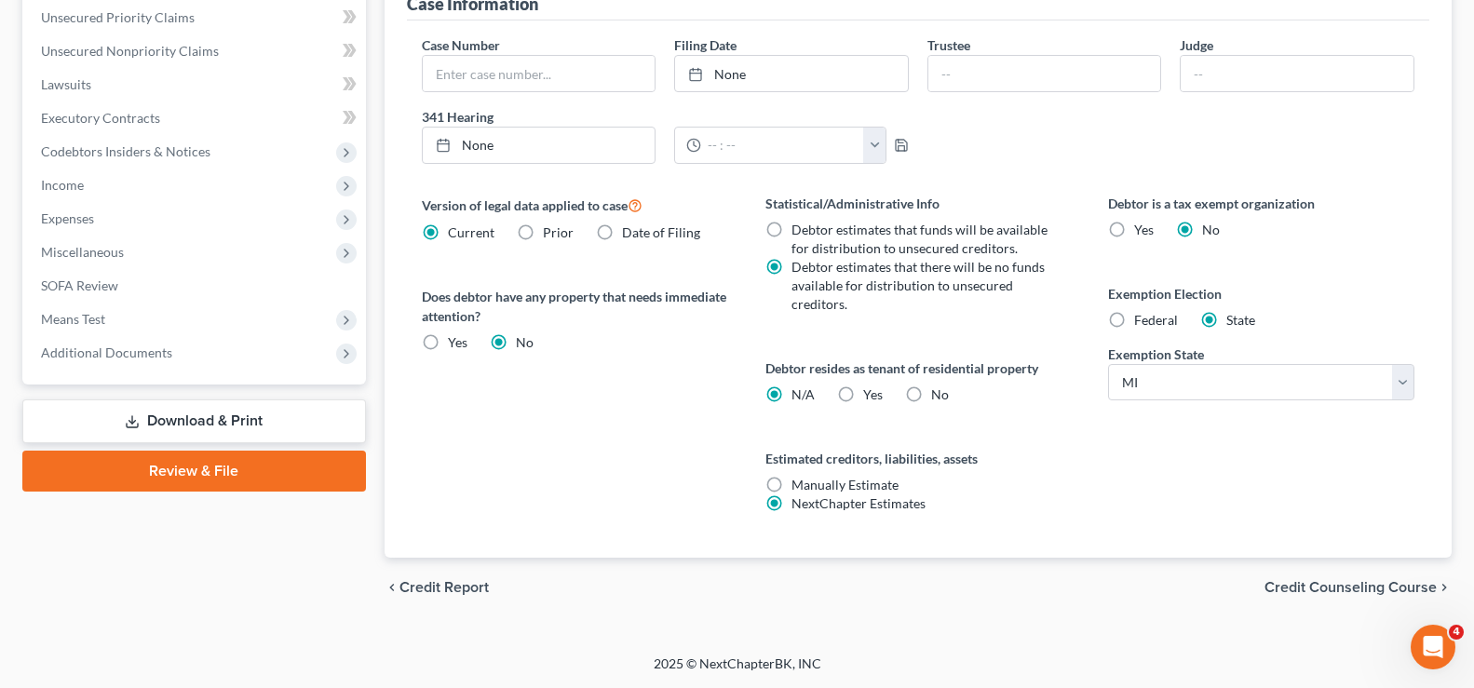
click at [1325, 598] on div "chevron_left Credit Report Credit Counseling Course chevron_right" at bounding box center [917, 588] width 1067 height 60
click at [1325, 589] on span "Credit Counseling Course" at bounding box center [1350, 587] width 172 height 15
click at [1325, 589] on div "Filing Information Credit Counseling Course Debtor Profile Debtor Addresses Pri…" at bounding box center [918, 83] width 1086 height 1067
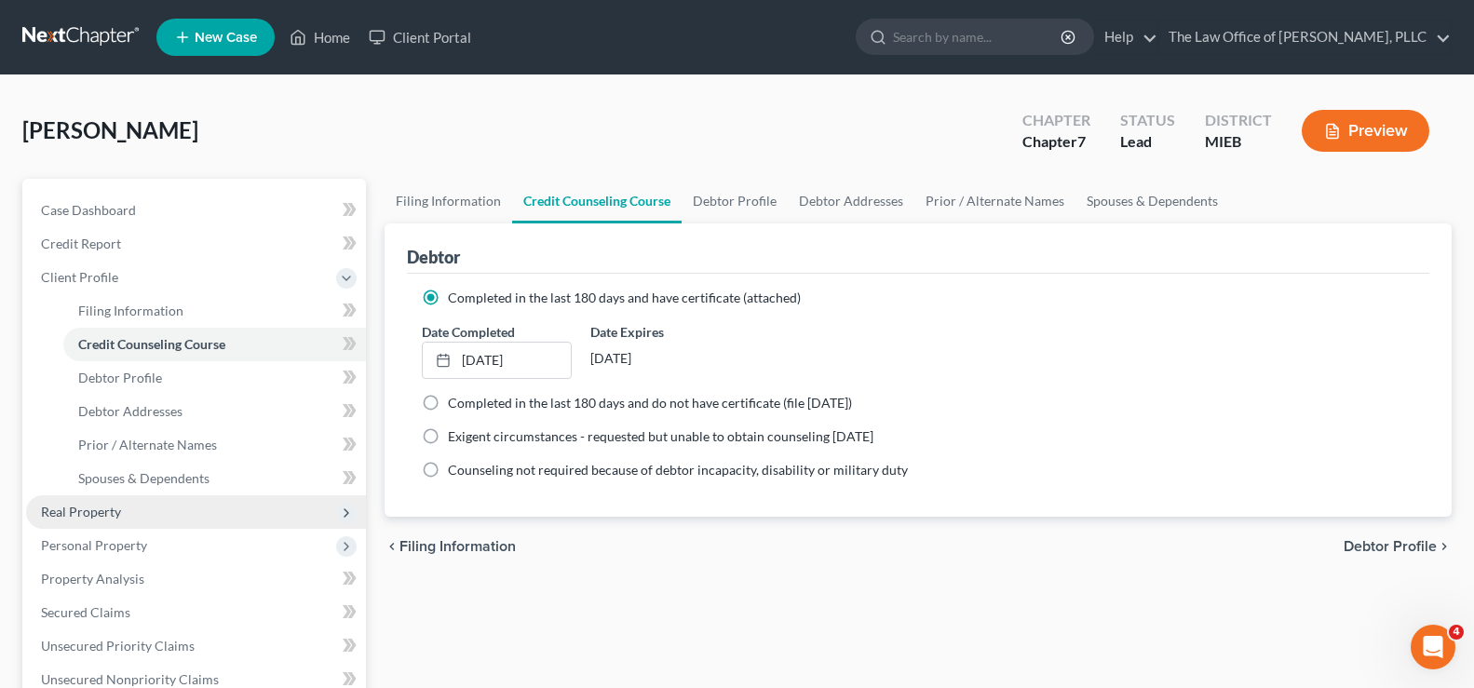
click at [85, 504] on span "Real Property" at bounding box center [81, 512] width 80 height 16
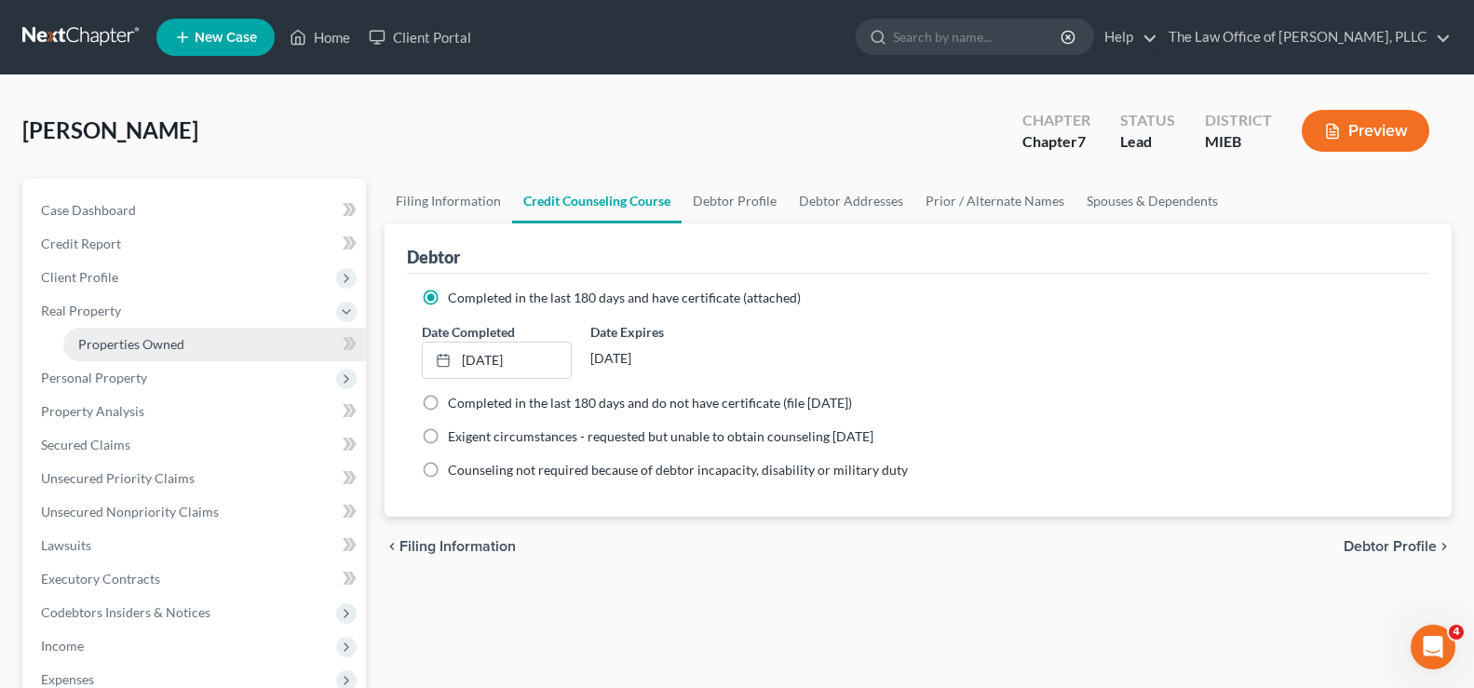
click at [162, 338] on span "Properties Owned" at bounding box center [131, 344] width 106 height 16
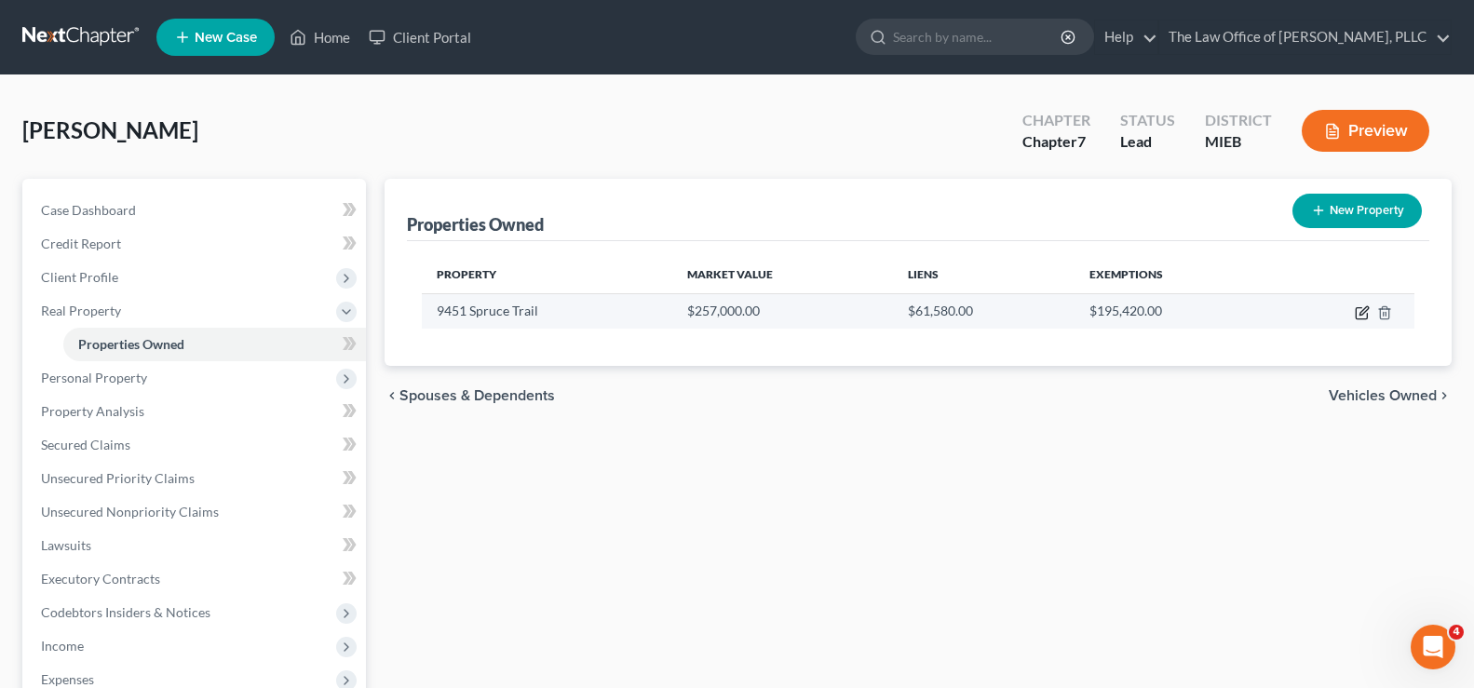
click at [1356, 317] on icon "button" at bounding box center [1361, 313] width 11 height 11
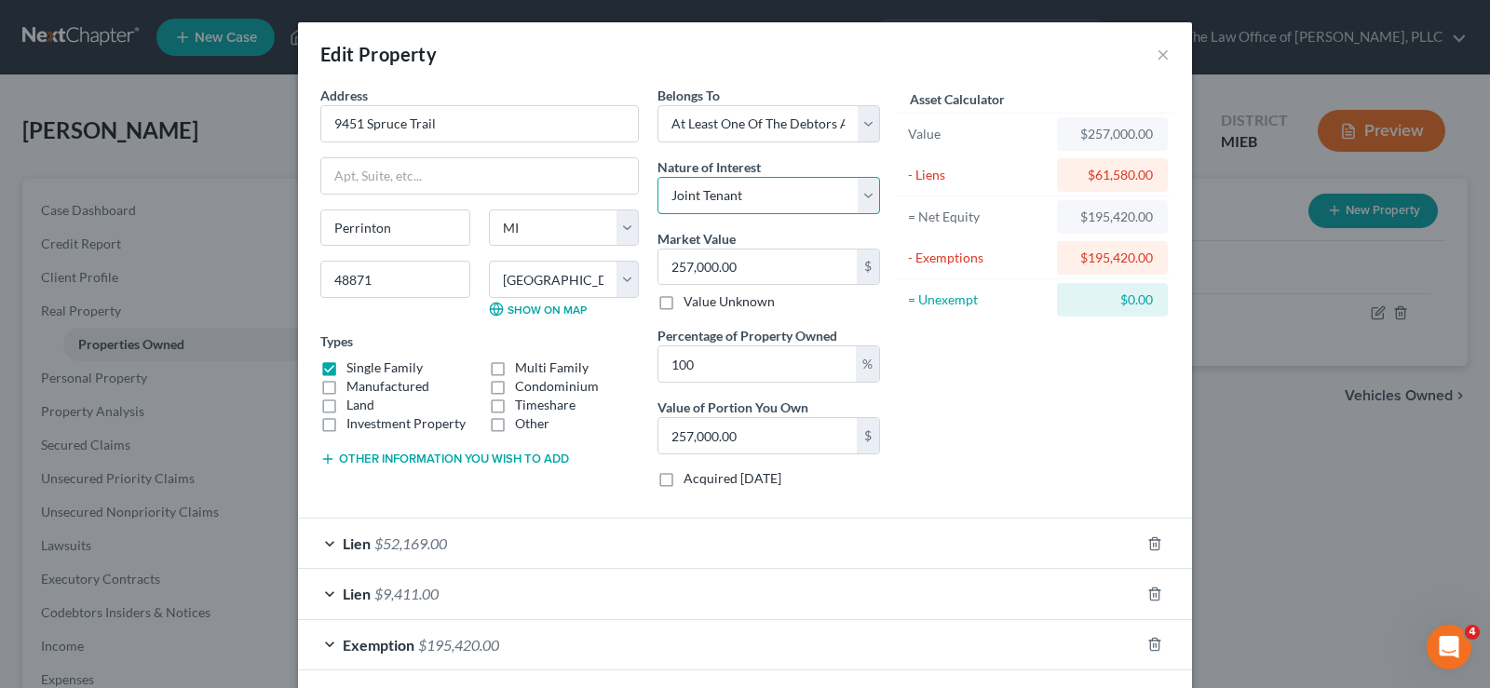
click at [748, 196] on select "Select Fee Simple Joint Tenant Life Estate Equitable Interest Future Interest T…" at bounding box center [768, 195] width 223 height 37
click at [657, 177] on select "Select Fee Simple Joint Tenant Life Estate Equitable Interest Future Interest T…" at bounding box center [768, 195] width 223 height 37
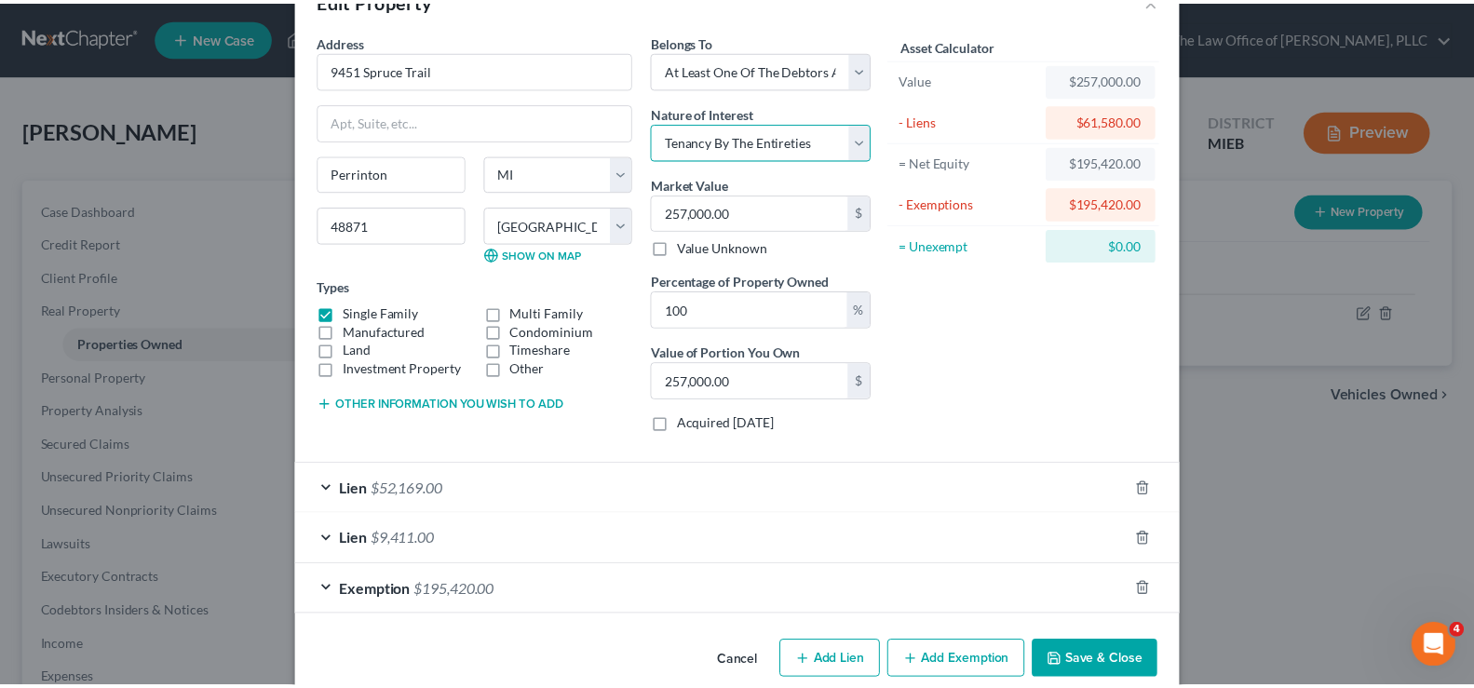
scroll to position [84, 0]
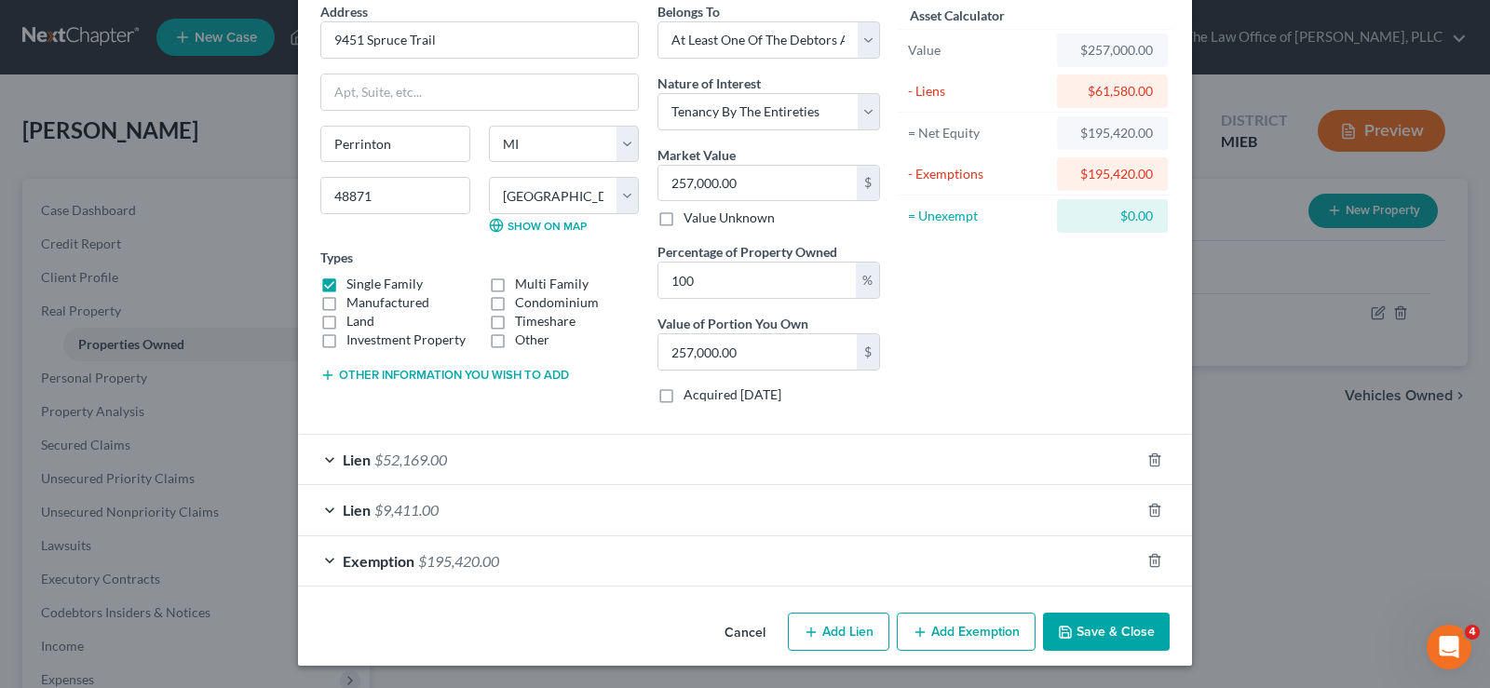
click at [1060, 645] on button "Save & Close" at bounding box center [1106, 632] width 127 height 39
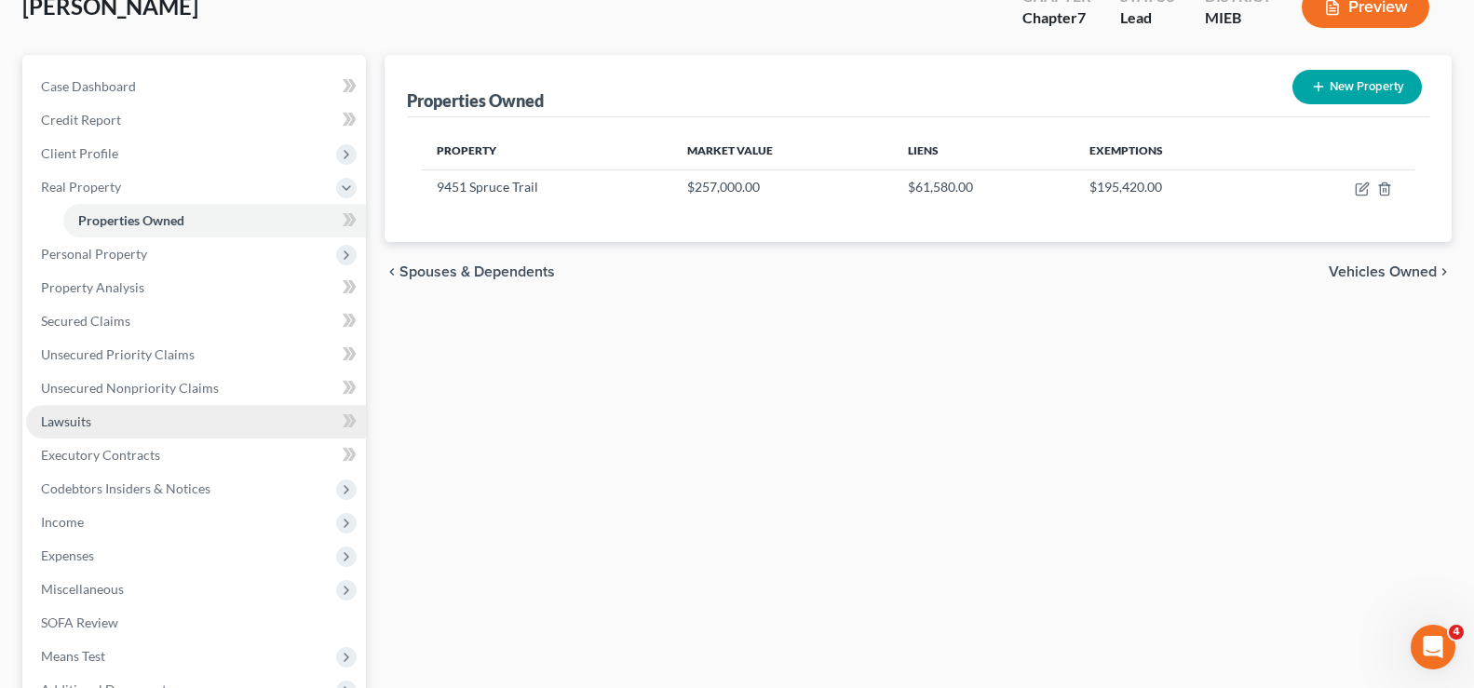
scroll to position [0, 0]
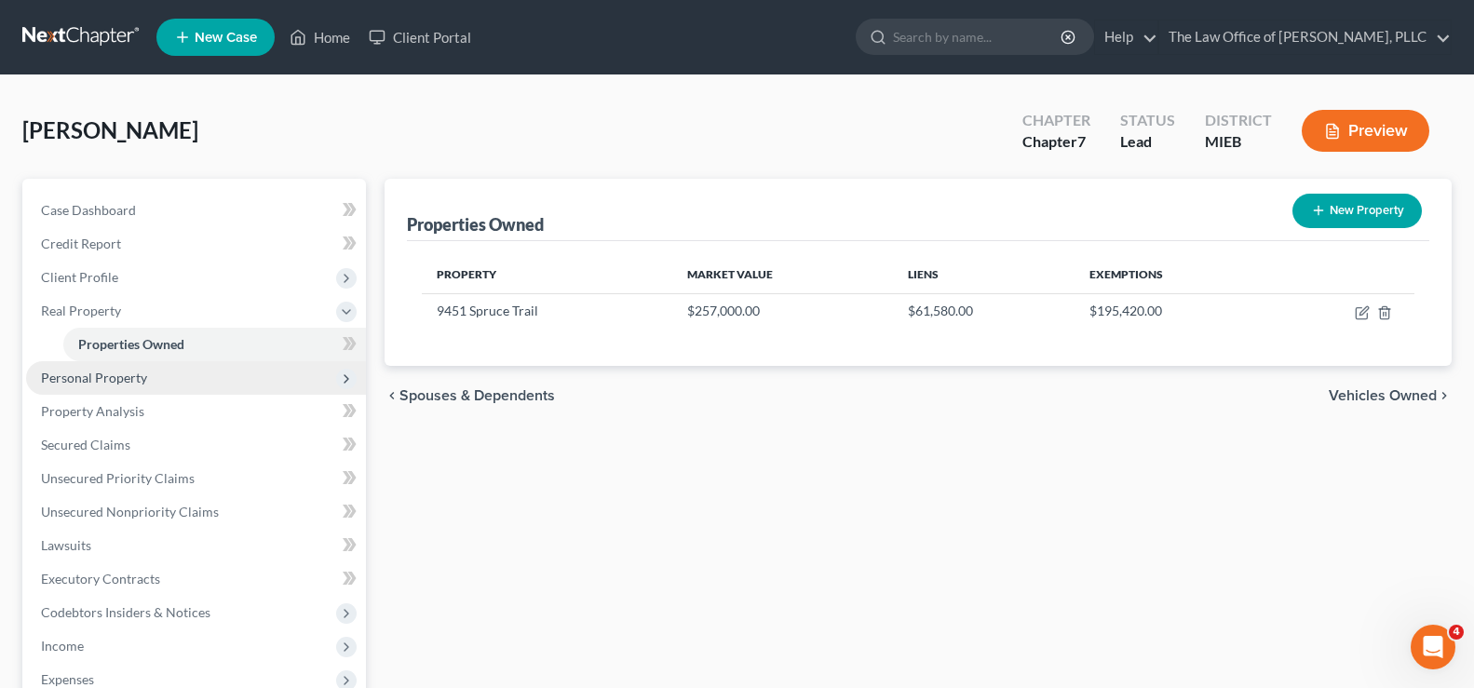
click at [88, 378] on span "Personal Property" at bounding box center [94, 378] width 106 height 16
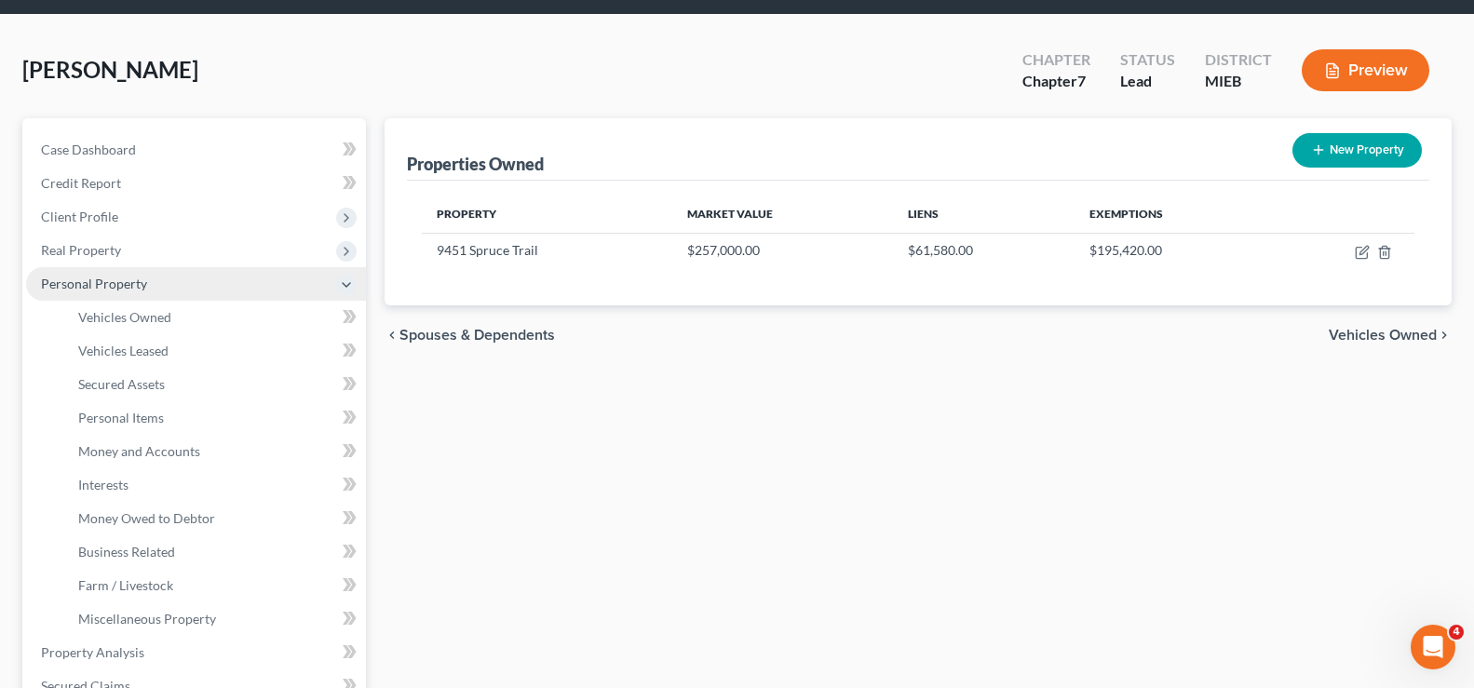
scroll to position [93, 0]
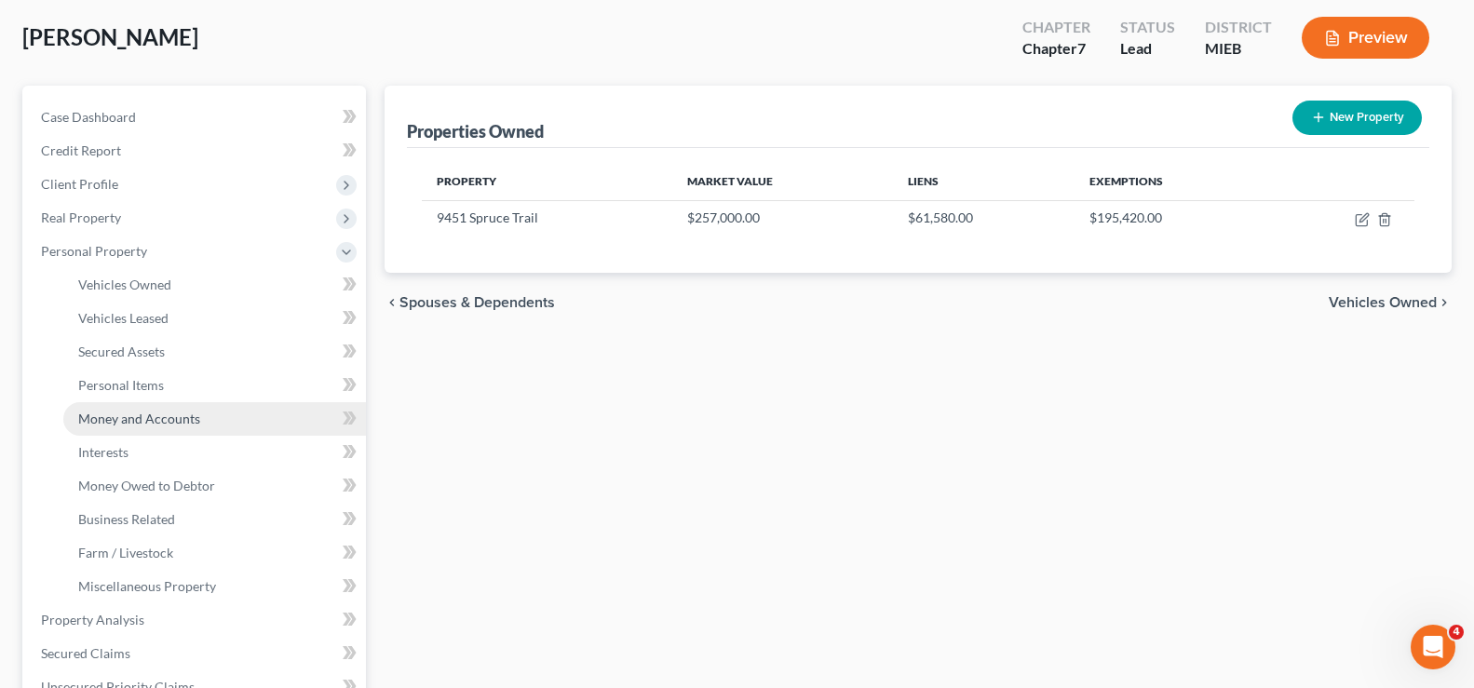
click at [113, 418] on span "Money and Accounts" at bounding box center [139, 419] width 122 height 16
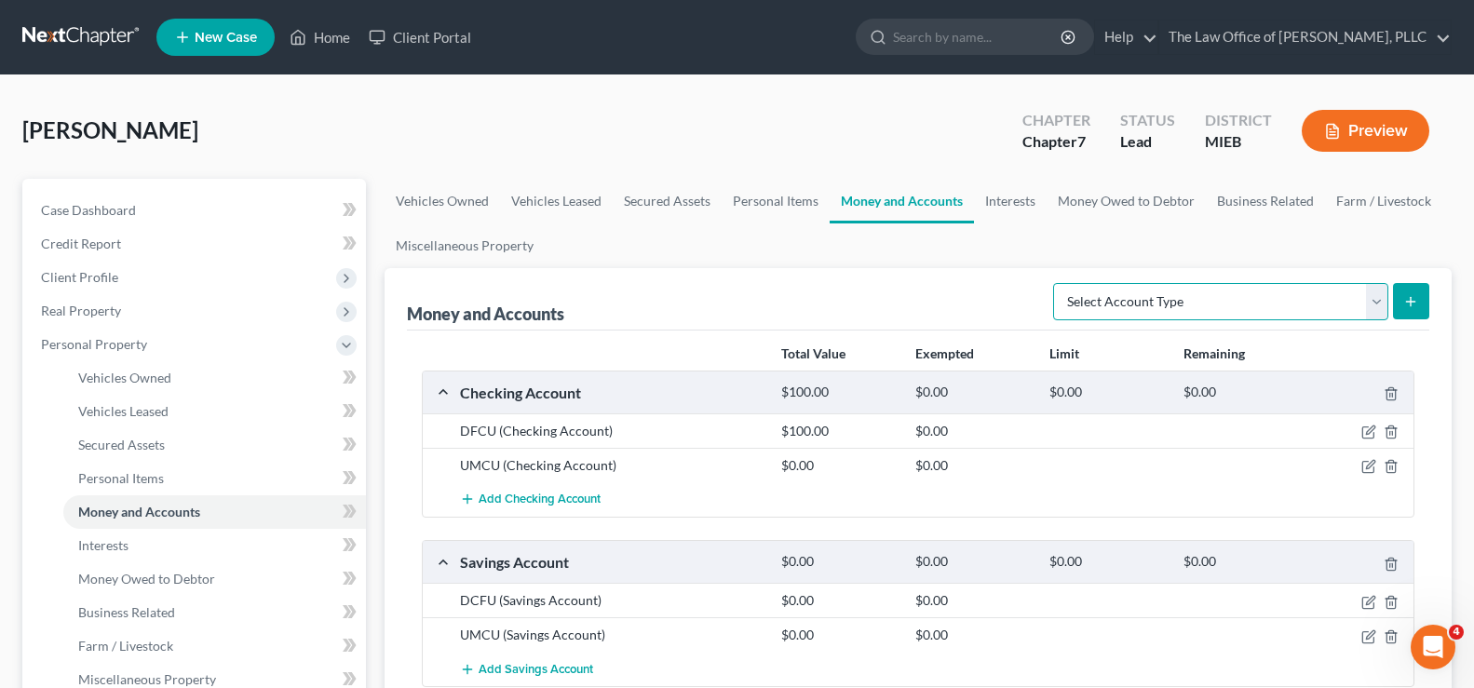
click at [1384, 301] on select "Select Account Type Brokerage Cash on Hand Certificates of Deposit Checking Acc…" at bounding box center [1220, 301] width 335 height 37
click at [951, 279] on div "Money and Accounts Select Account Type Brokerage Cash on Hand Certificates of D…" at bounding box center [918, 299] width 1022 height 62
click at [1367, 474] on icon "button" at bounding box center [1368, 466] width 15 height 15
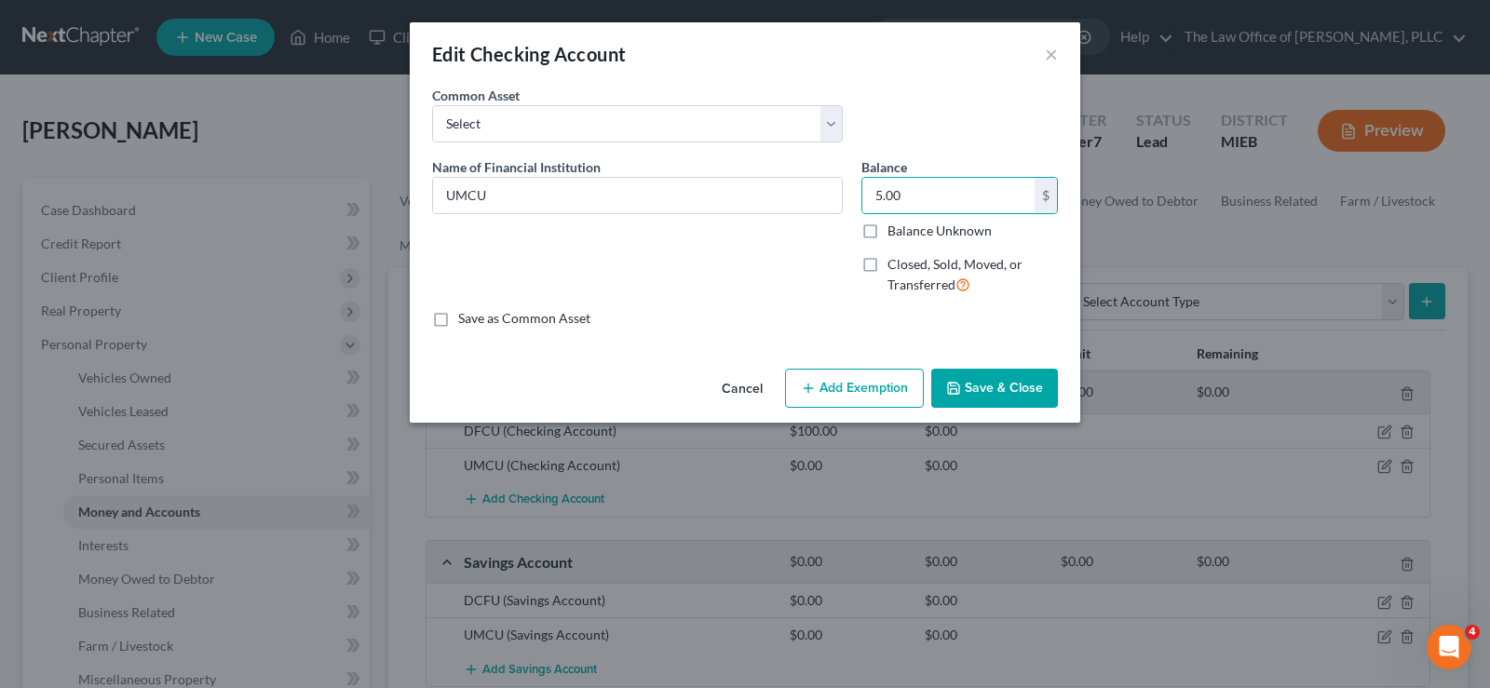
click at [844, 380] on button "Add Exemption" at bounding box center [854, 388] width 139 height 39
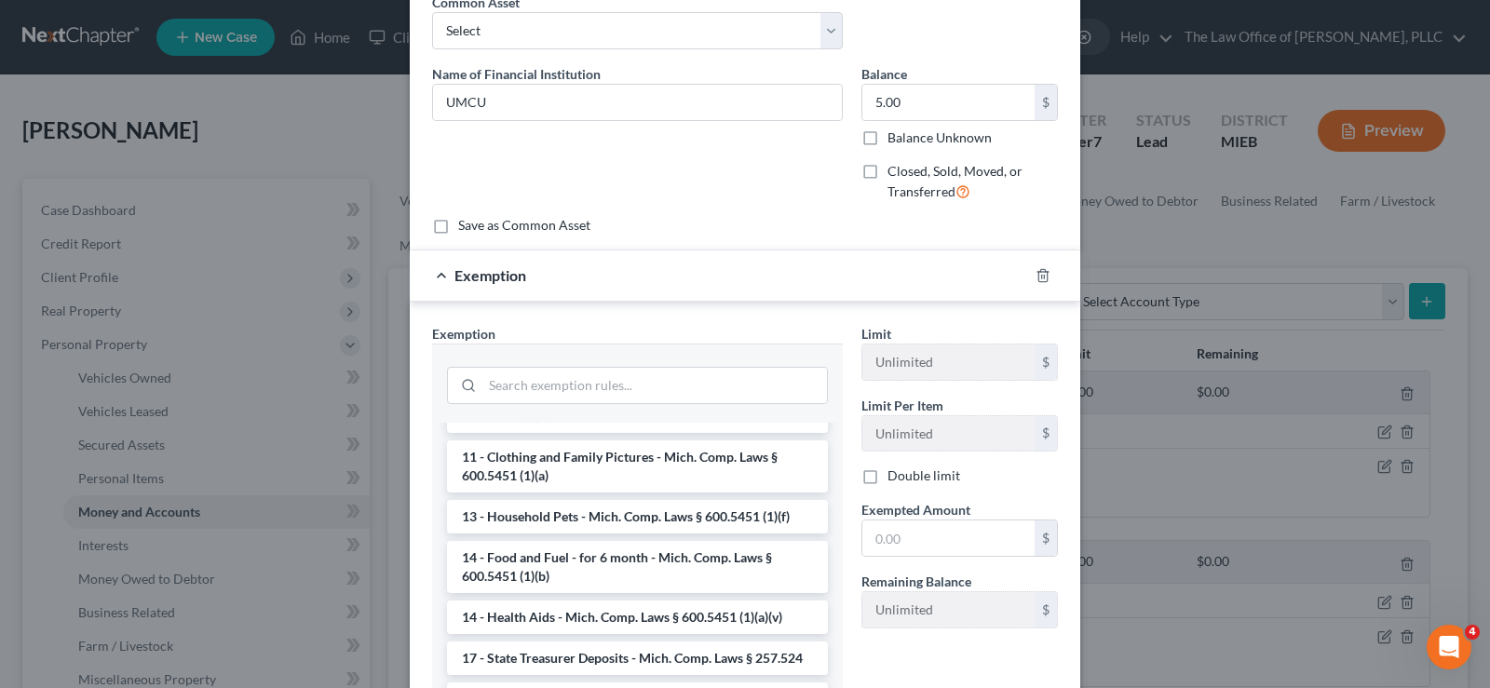
scroll to position [372, 0]
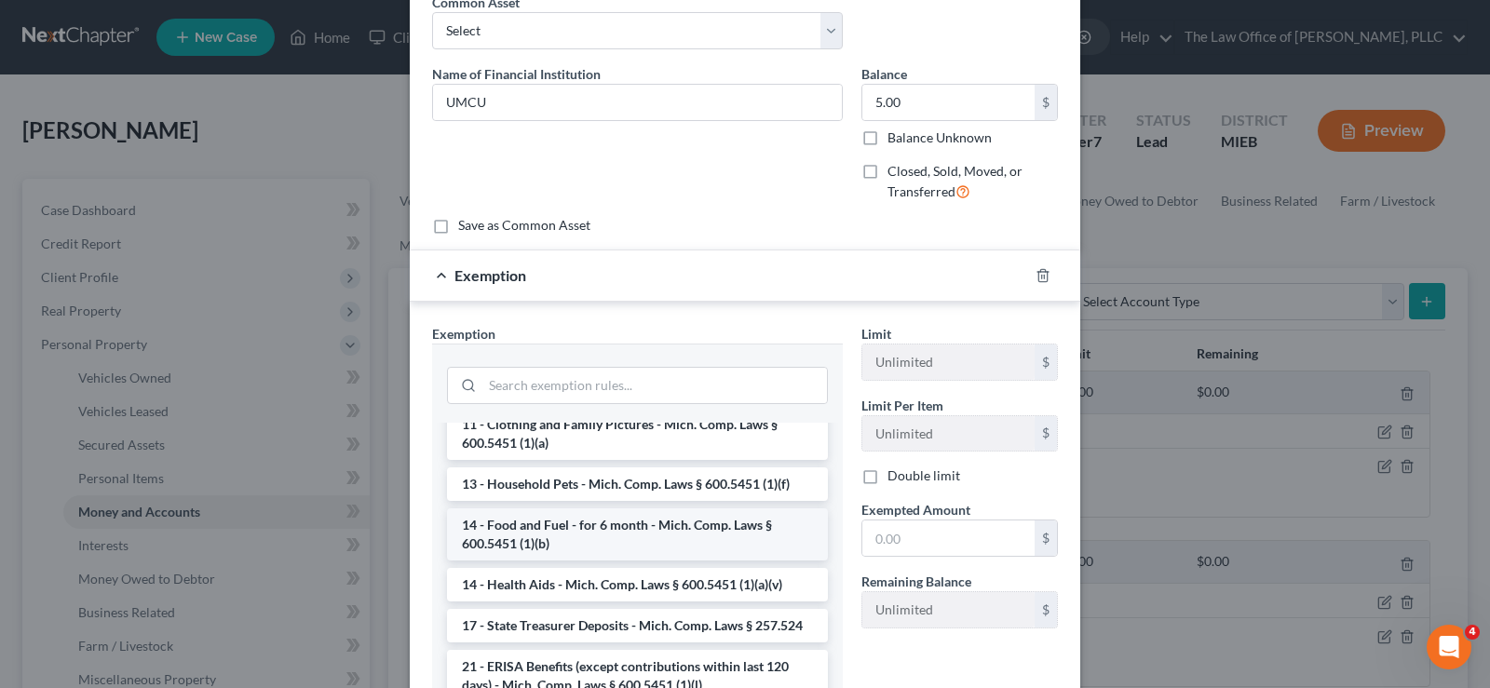
click at [678, 508] on li "14 - Food and Fuel - for 6 month - Mich. Comp. Laws § 600.5451 (1)(b)" at bounding box center [637, 534] width 381 height 52
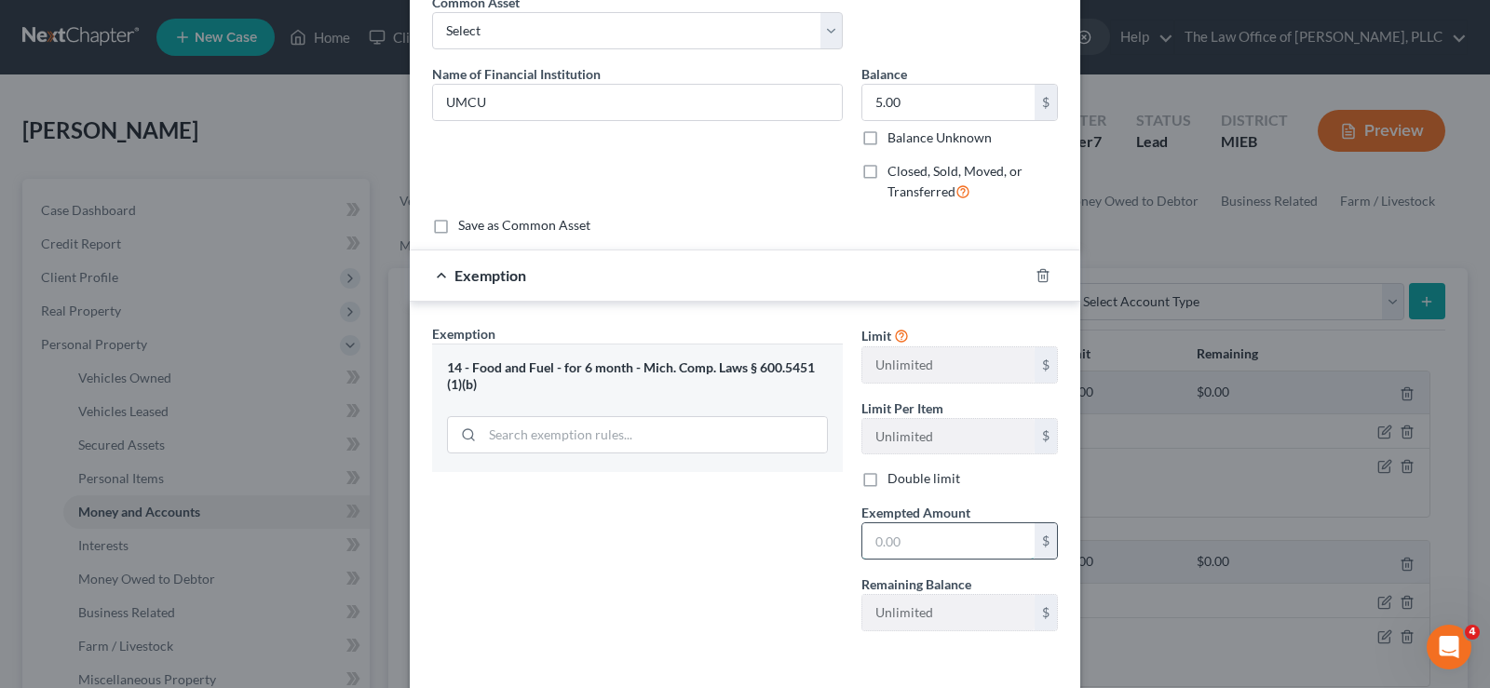
click at [868, 549] on input "text" at bounding box center [948, 540] width 172 height 35
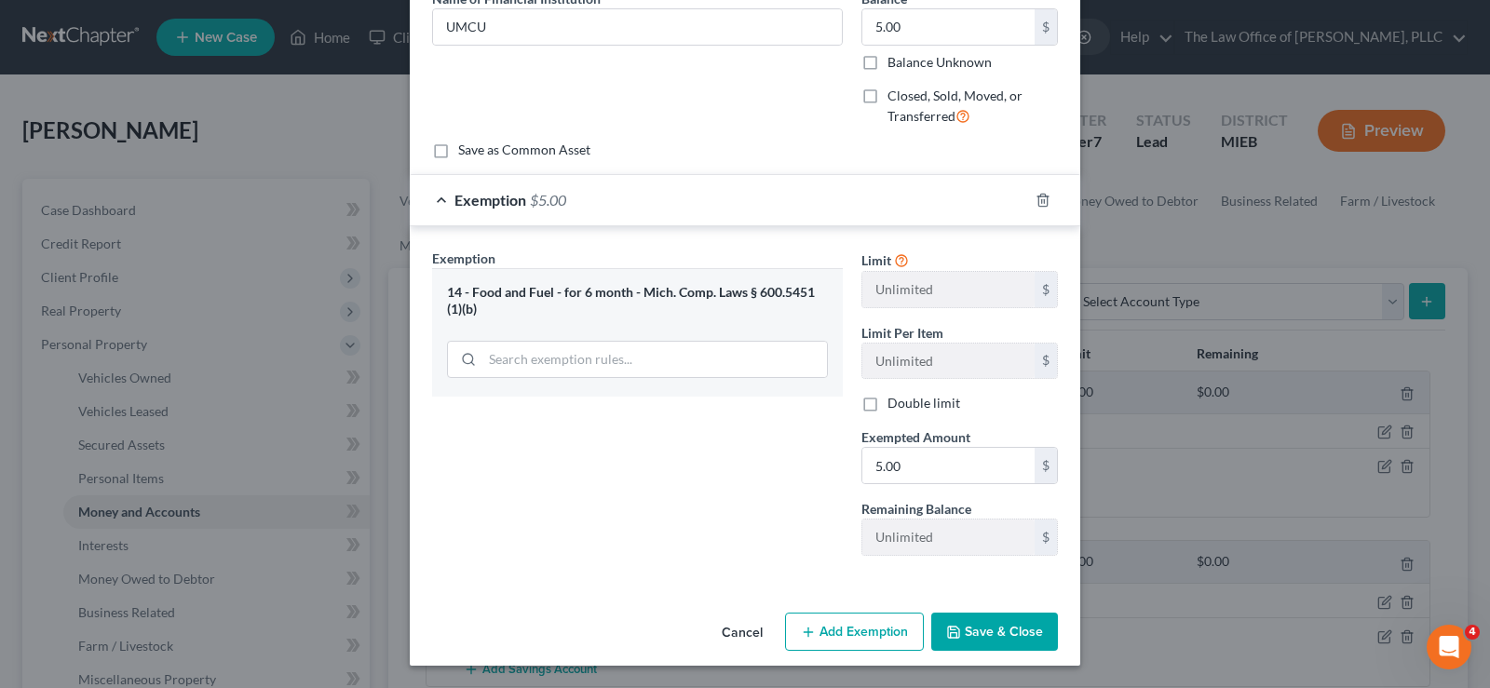
click at [997, 641] on button "Save & Close" at bounding box center [994, 632] width 127 height 39
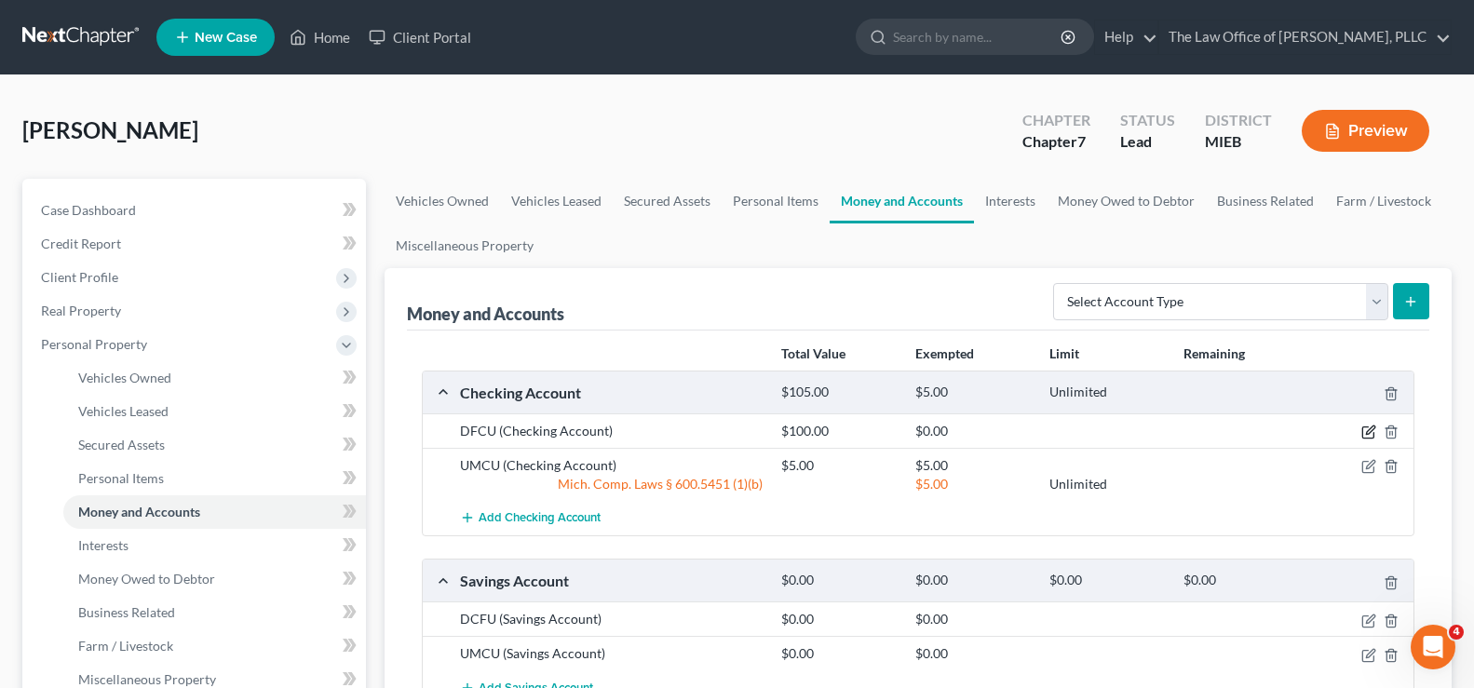
click at [1361, 427] on icon "button" at bounding box center [1368, 432] width 15 height 15
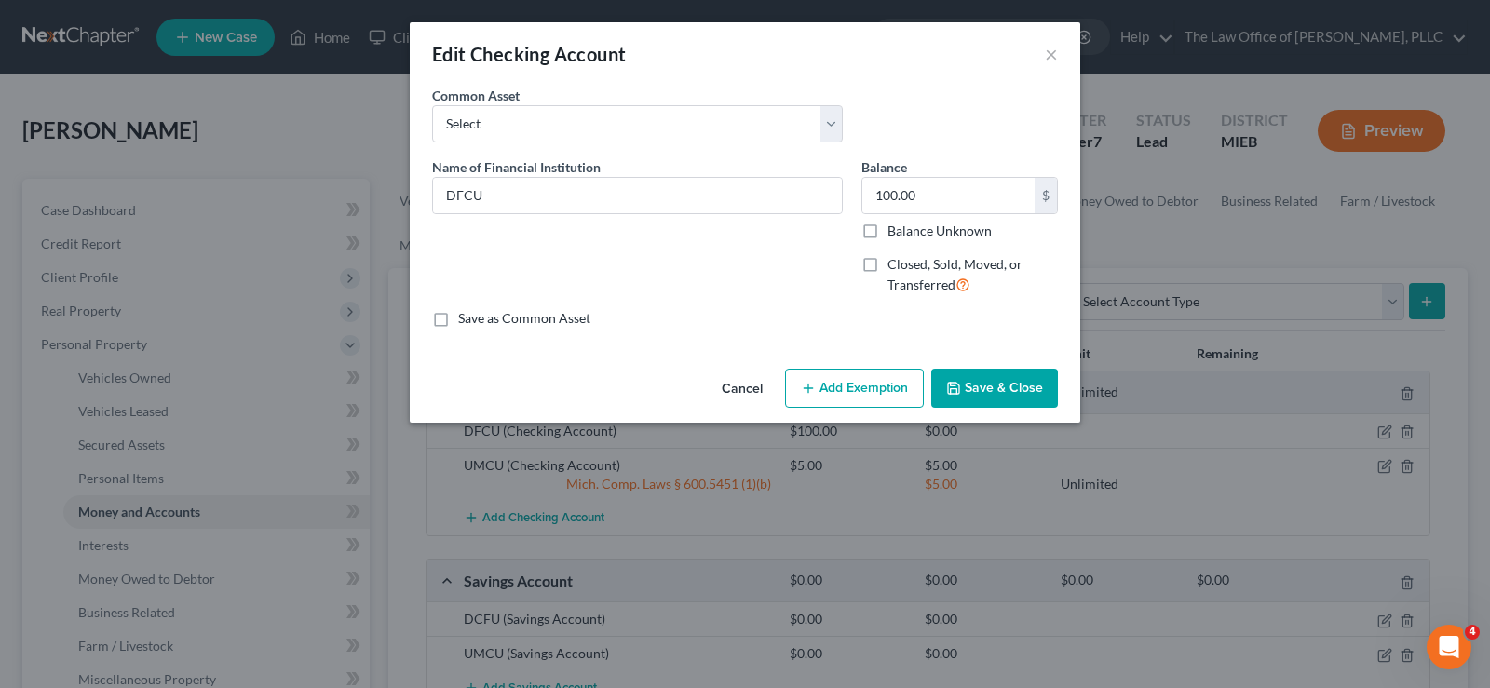
click at [886, 383] on button "Add Exemption" at bounding box center [854, 388] width 139 height 39
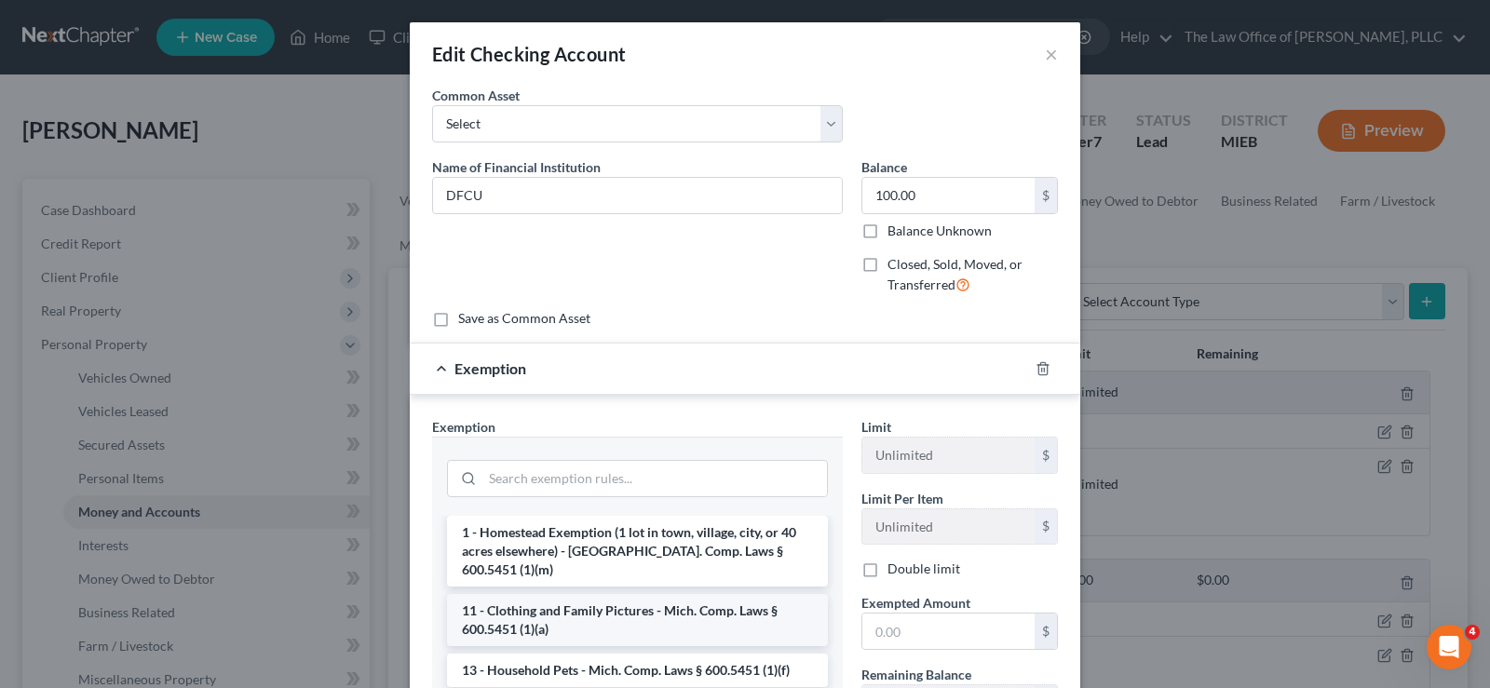
scroll to position [372, 0]
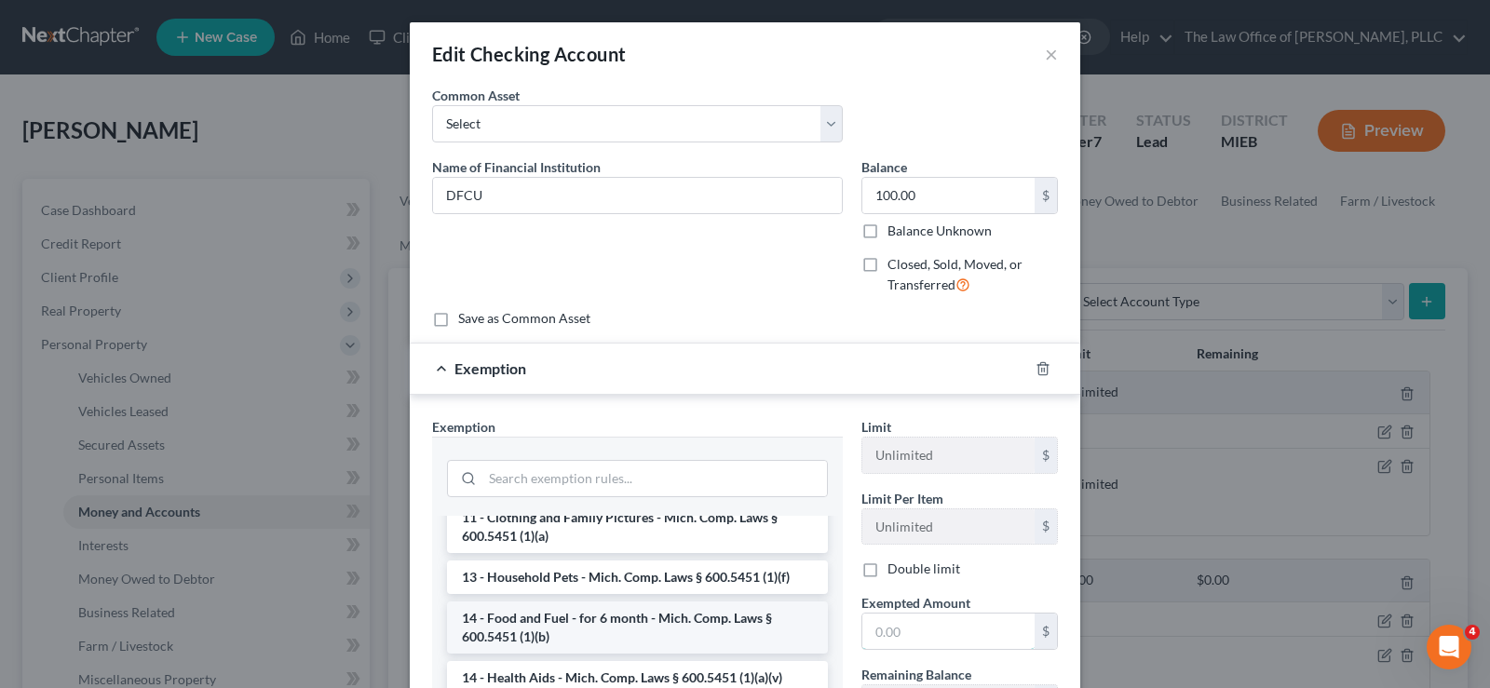
drag, startPoint x: 866, startPoint y: 638, endPoint x: 616, endPoint y: 597, distance: 252.8
click at [866, 638] on input "text" at bounding box center [948, 631] width 172 height 35
click at [616, 601] on li "14 - Food and Fuel - for 6 month - Mich. Comp. Laws § 600.5451 (1)(b)" at bounding box center [637, 627] width 381 height 52
click at [616, 597] on div "Exemption Set must be selected for CA. Exemption * --View All or Create New-- 1…" at bounding box center [637, 622] width 429 height 411
click at [615, 597] on div "Exemption Set must be selected for CA. Exemption * --View All or Create New-- 1…" at bounding box center [637, 622] width 429 height 411
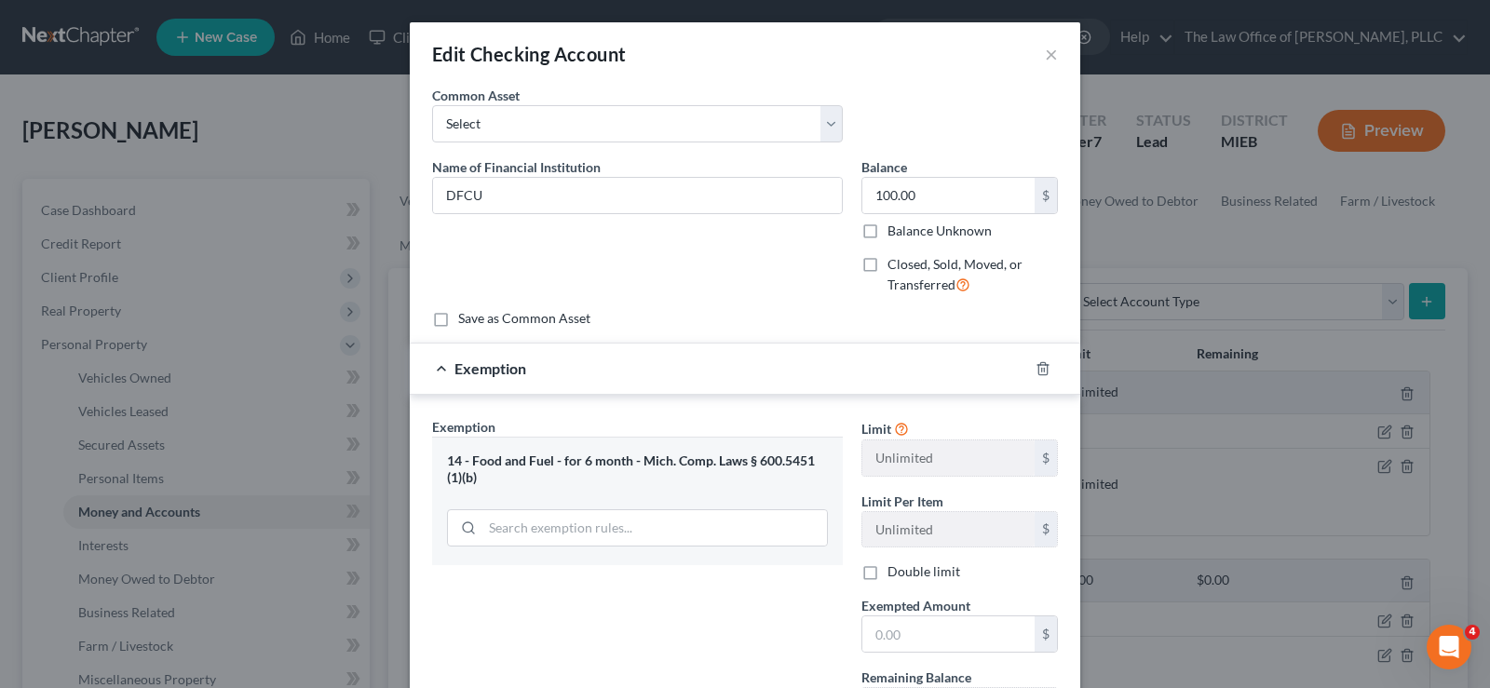
scroll to position [93, 0]
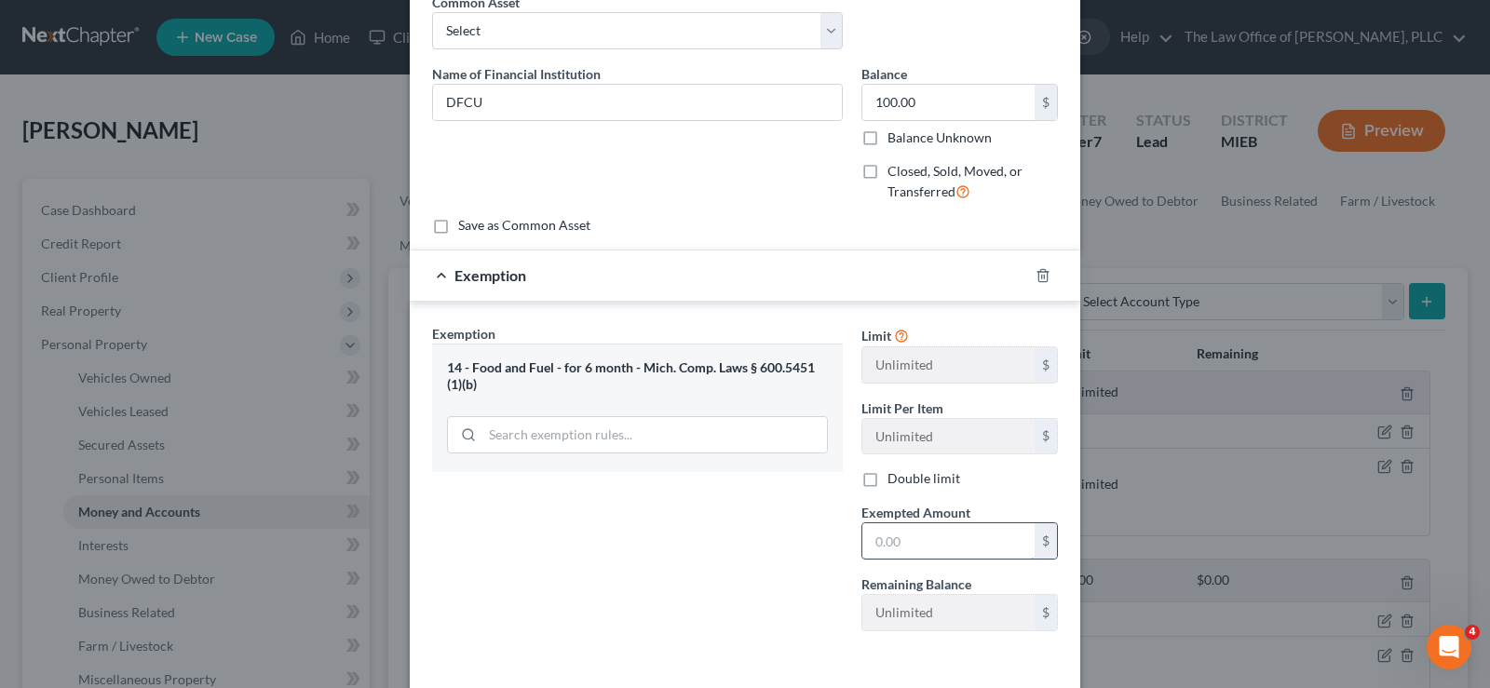
click at [870, 545] on input "text" at bounding box center [948, 540] width 172 height 35
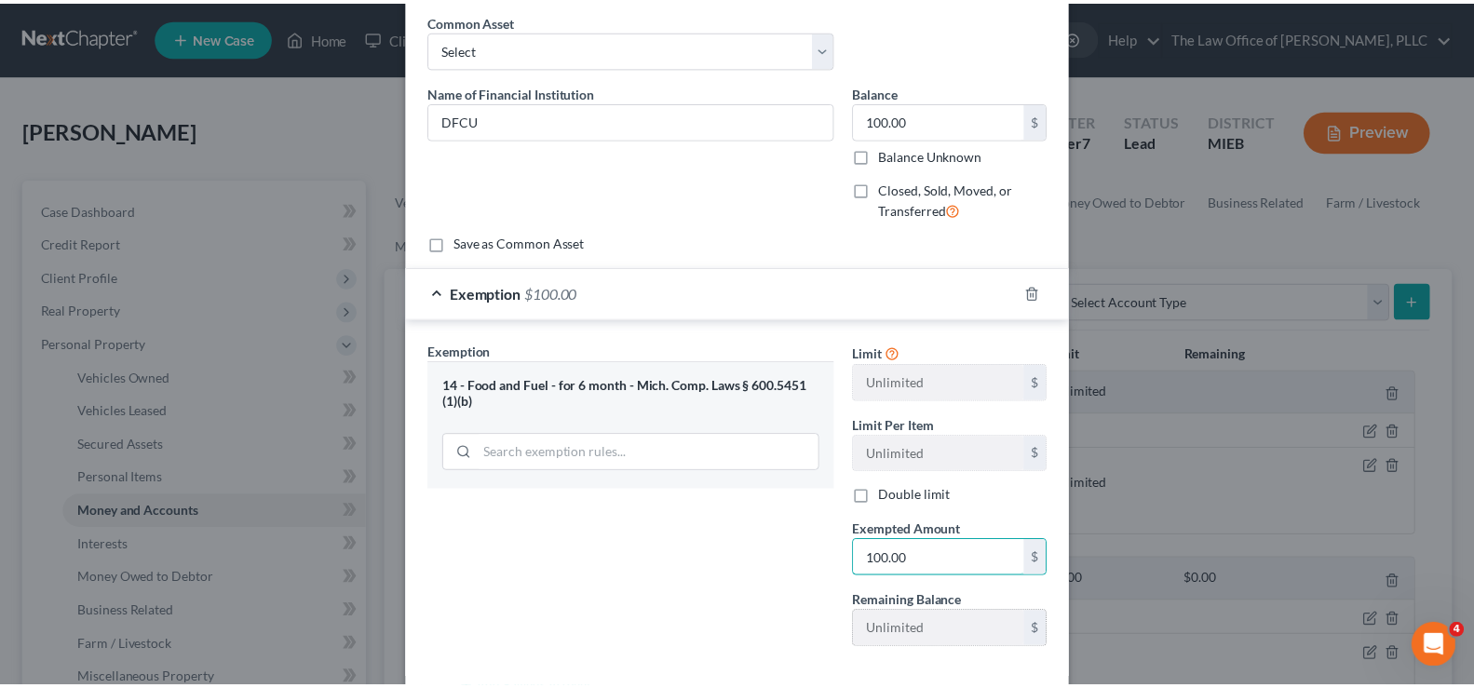
scroll to position [169, 0]
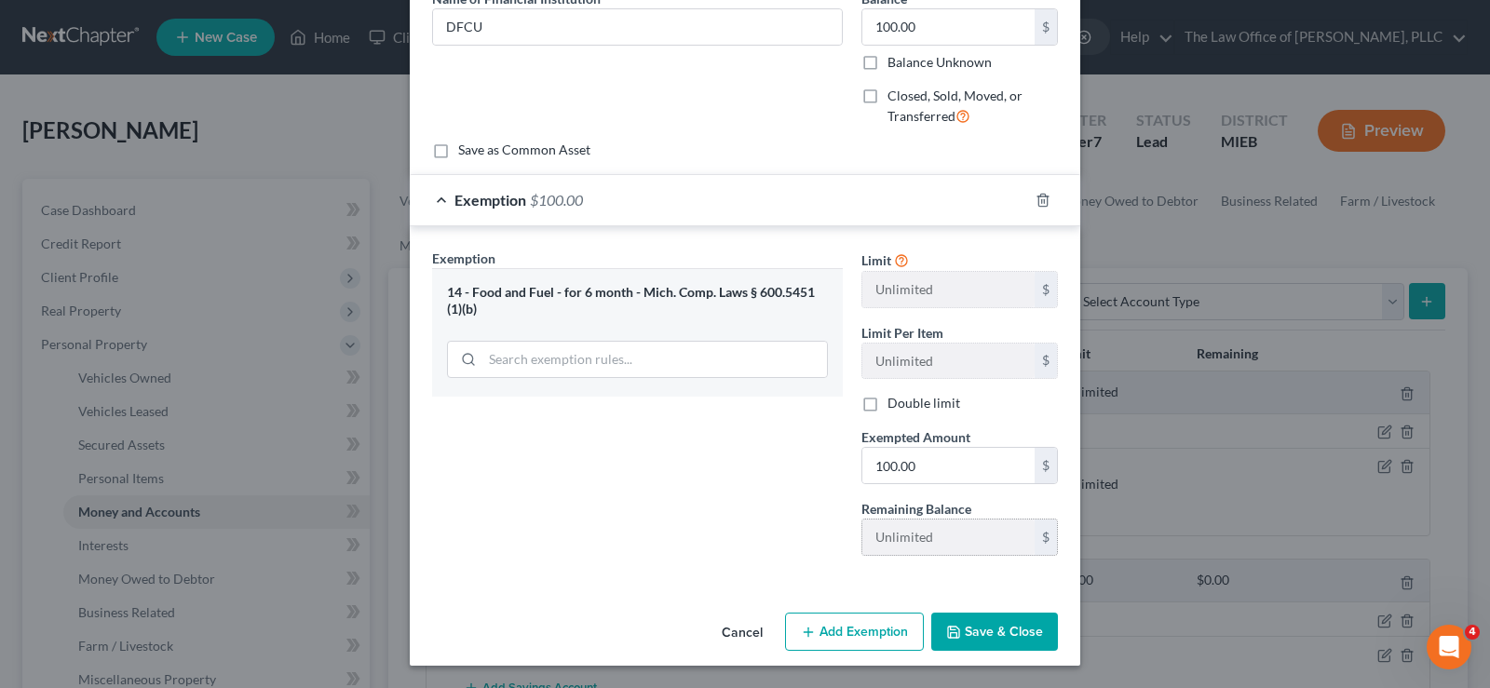
click at [961, 639] on button "Save & Close" at bounding box center [994, 632] width 127 height 39
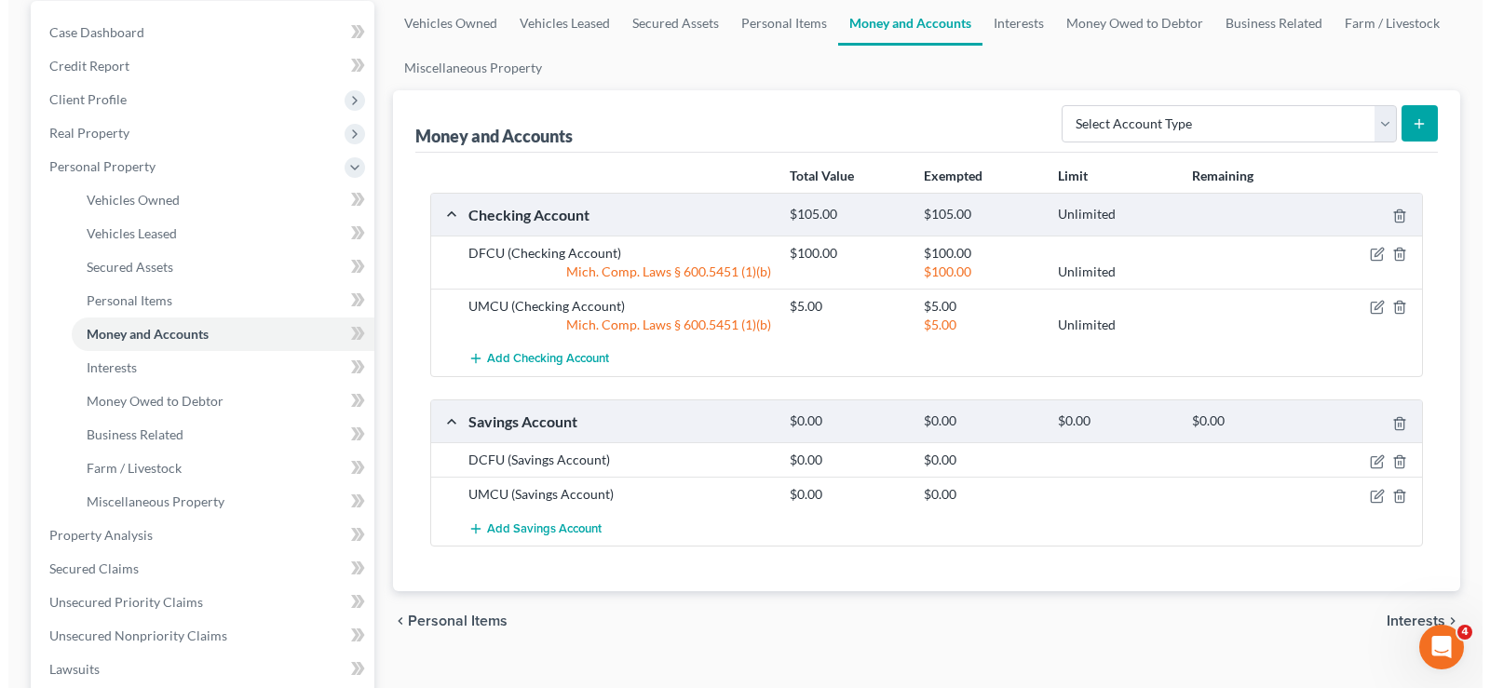
scroll to position [186, 0]
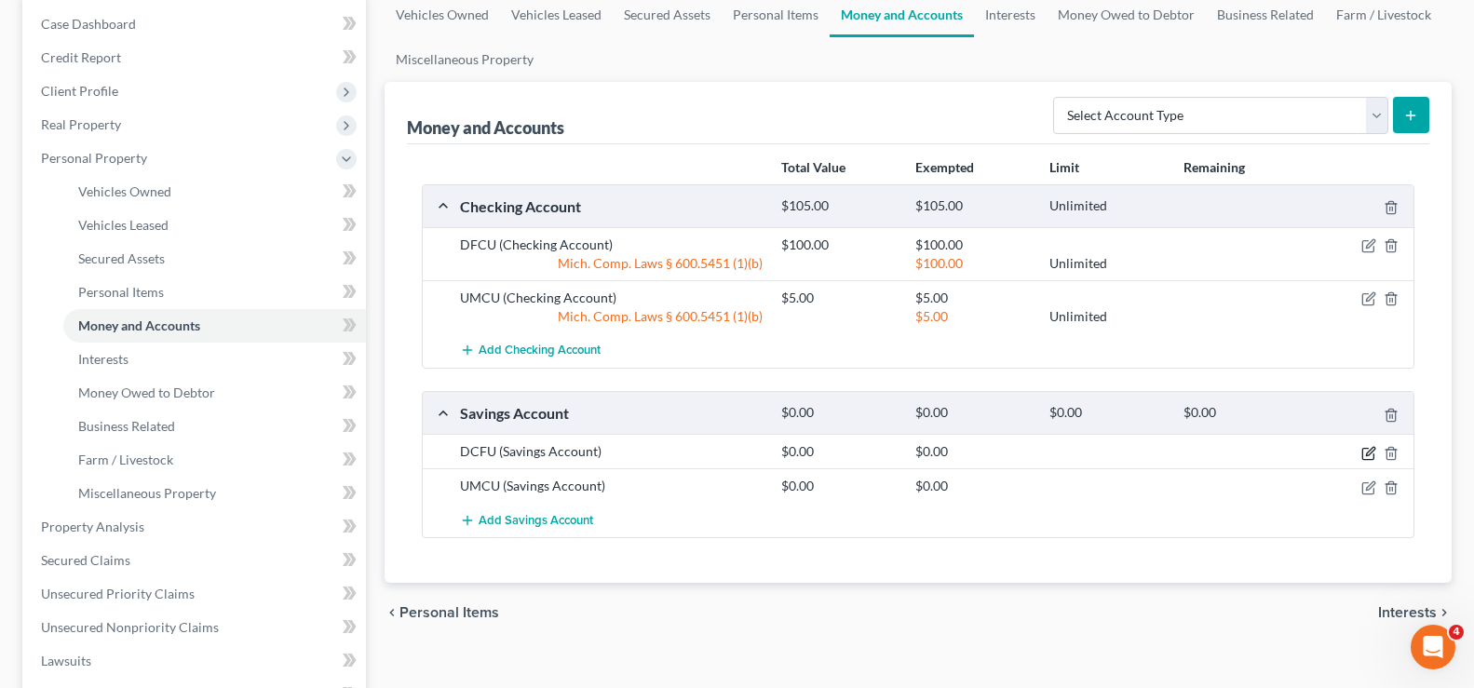
click at [1366, 451] on icon "button" at bounding box center [1368, 453] width 15 height 15
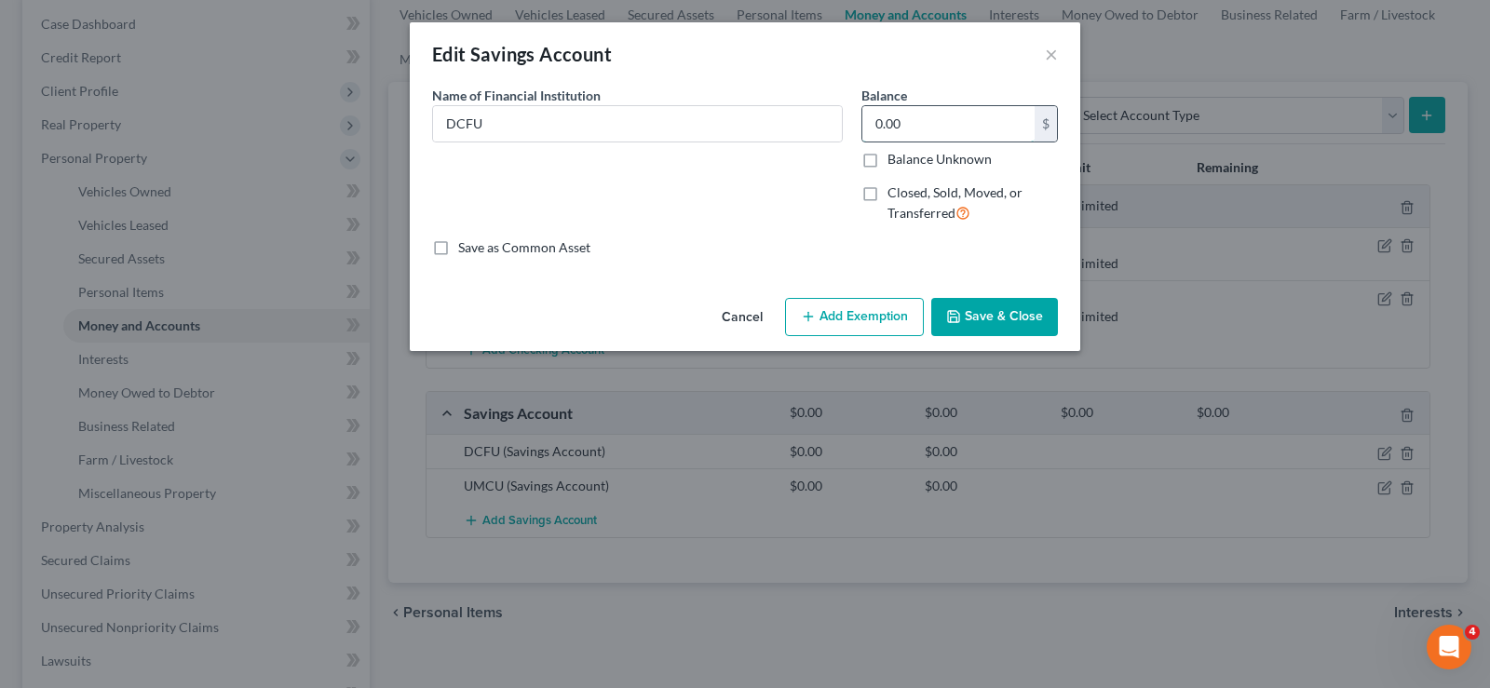
click at [881, 136] on input "0.00" at bounding box center [948, 123] width 172 height 35
click at [868, 327] on button "Add Exemption" at bounding box center [854, 317] width 139 height 39
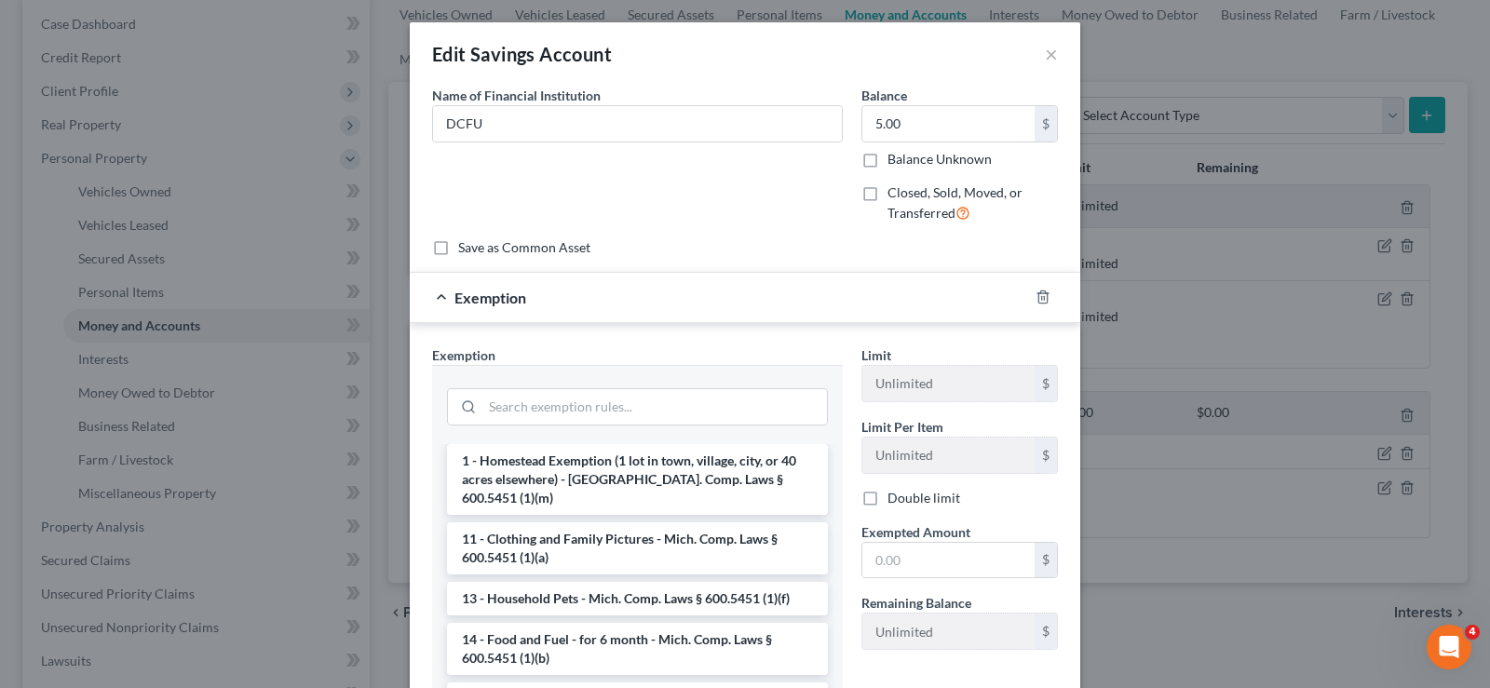
scroll to position [372, 0]
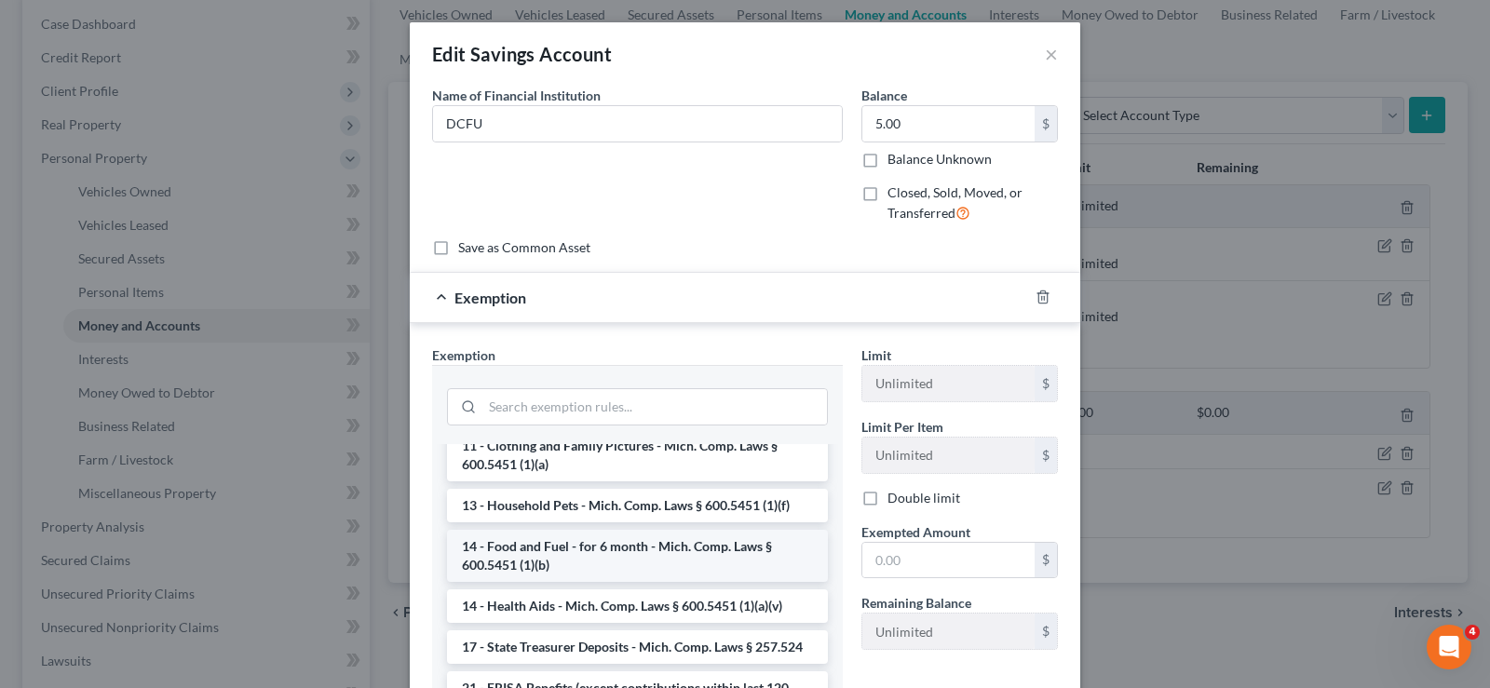
click at [684, 532] on li "14 - Food and Fuel - for 6 month - Mich. Comp. Laws § 600.5451 (1)(b)" at bounding box center [637, 556] width 381 height 52
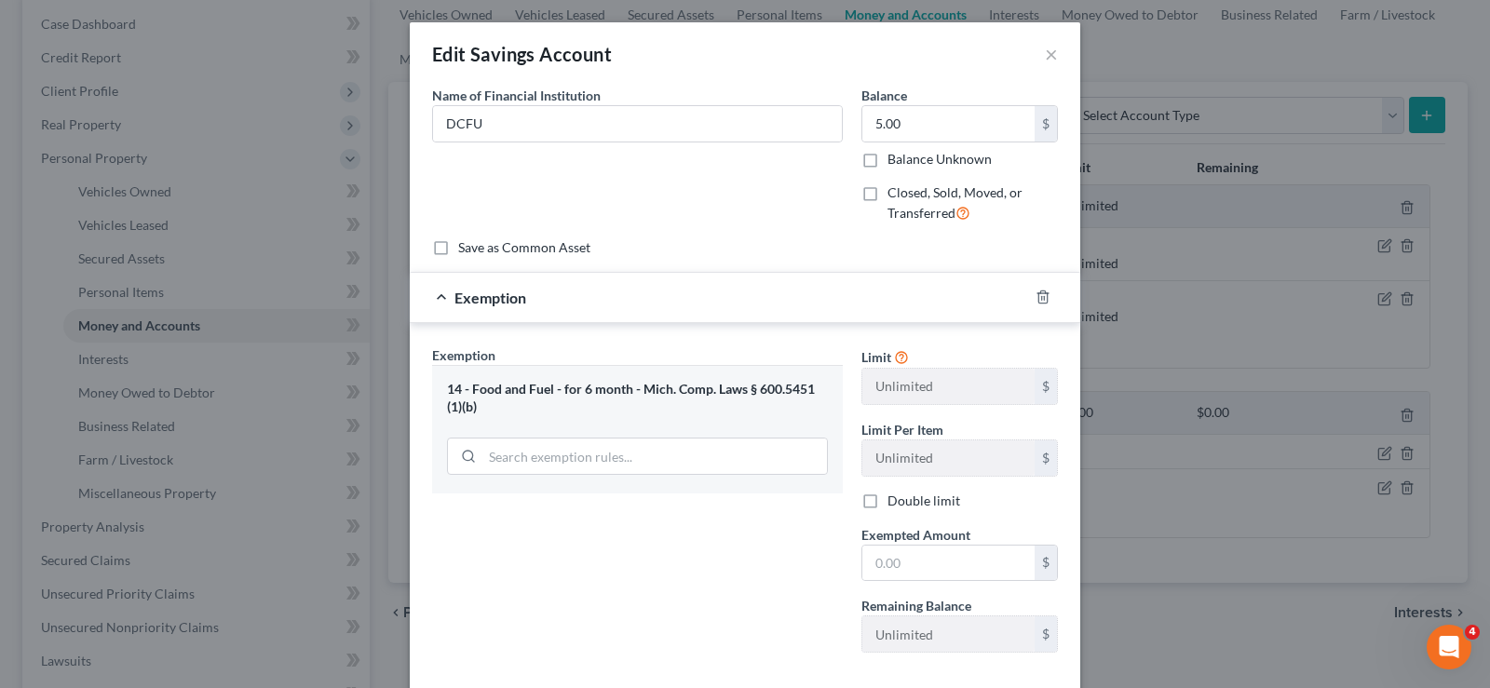
click at [684, 532] on div "Exemption Set must be selected for CA. Exemption * 14 - Food and Fuel - for 6 m…" at bounding box center [637, 506] width 429 height 322
click at [862, 569] on input "text" at bounding box center [948, 563] width 172 height 35
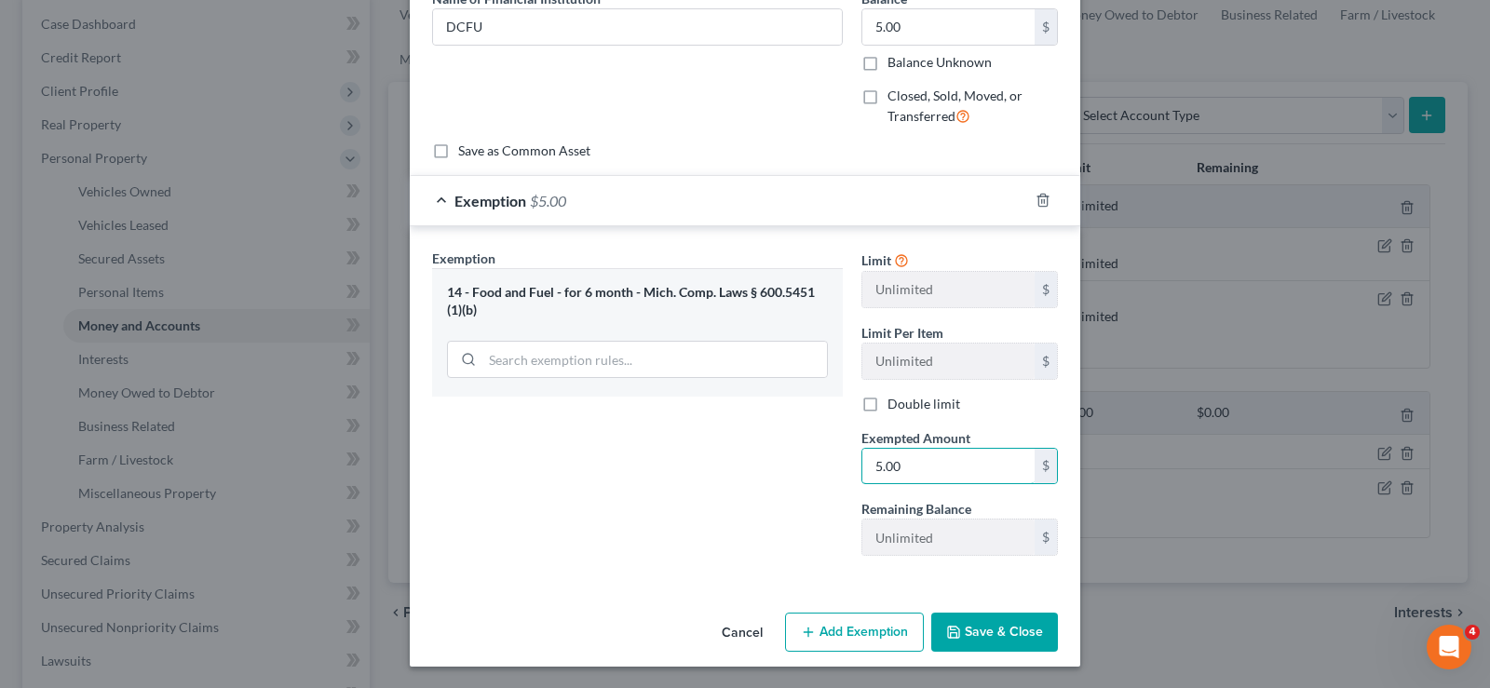
scroll to position [98, 0]
click at [972, 629] on button "Save & Close" at bounding box center [994, 631] width 127 height 39
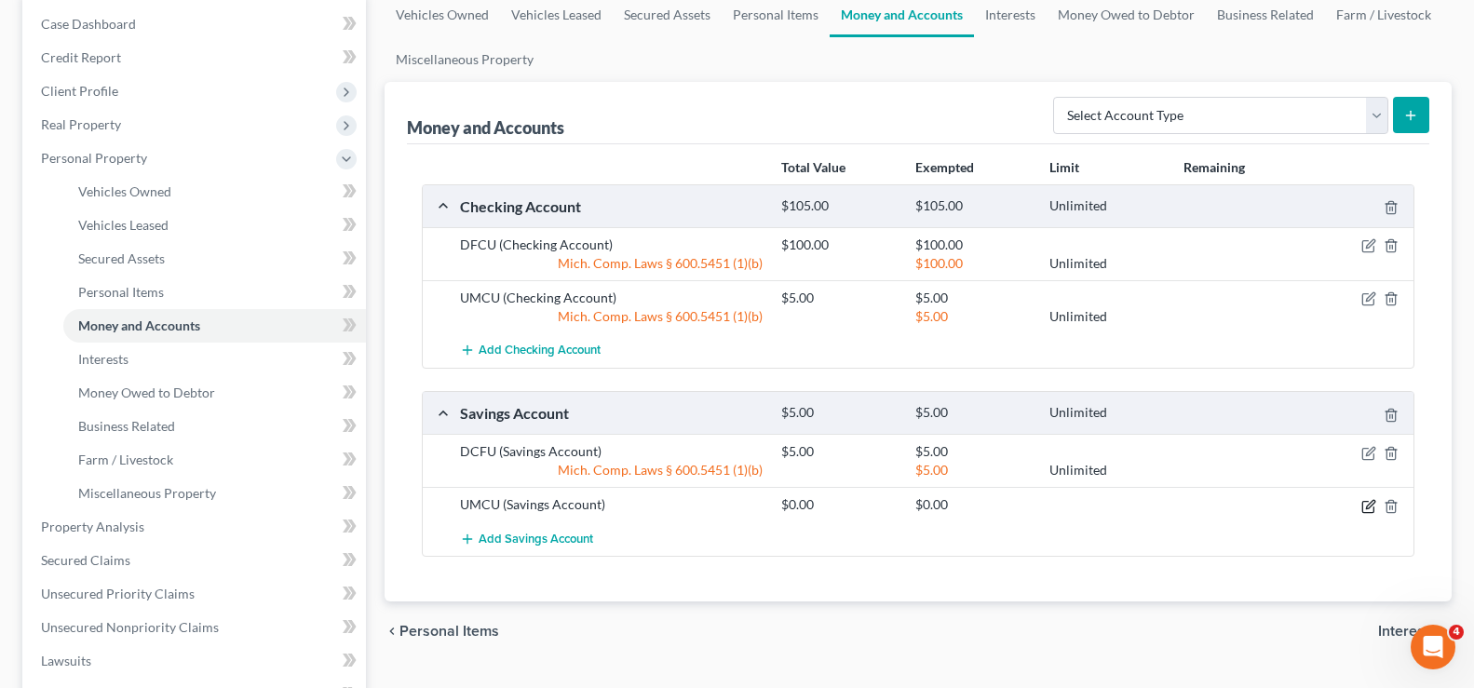
click at [1366, 508] on icon "button" at bounding box center [1370, 504] width 8 height 8
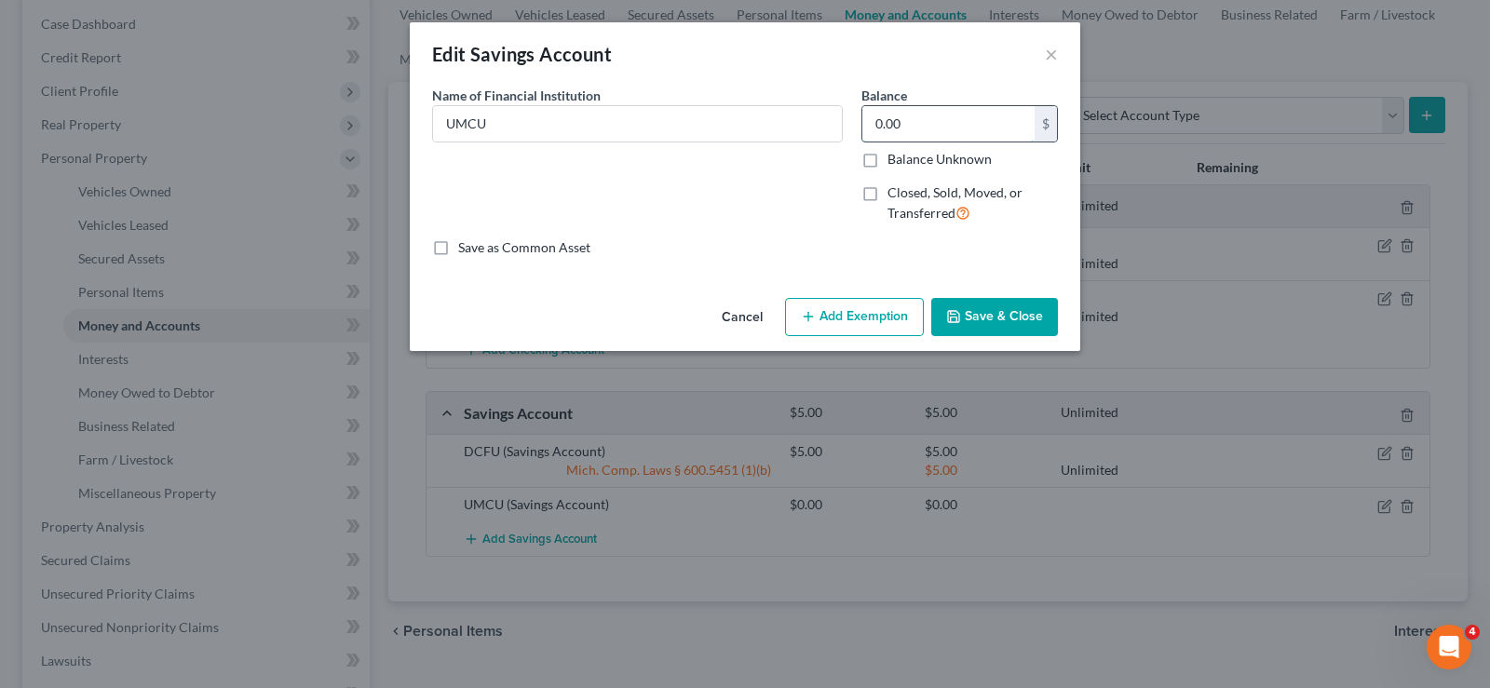
click at [910, 133] on input "0.00" at bounding box center [948, 123] width 172 height 35
click at [870, 315] on button "Add Exemption" at bounding box center [854, 317] width 139 height 39
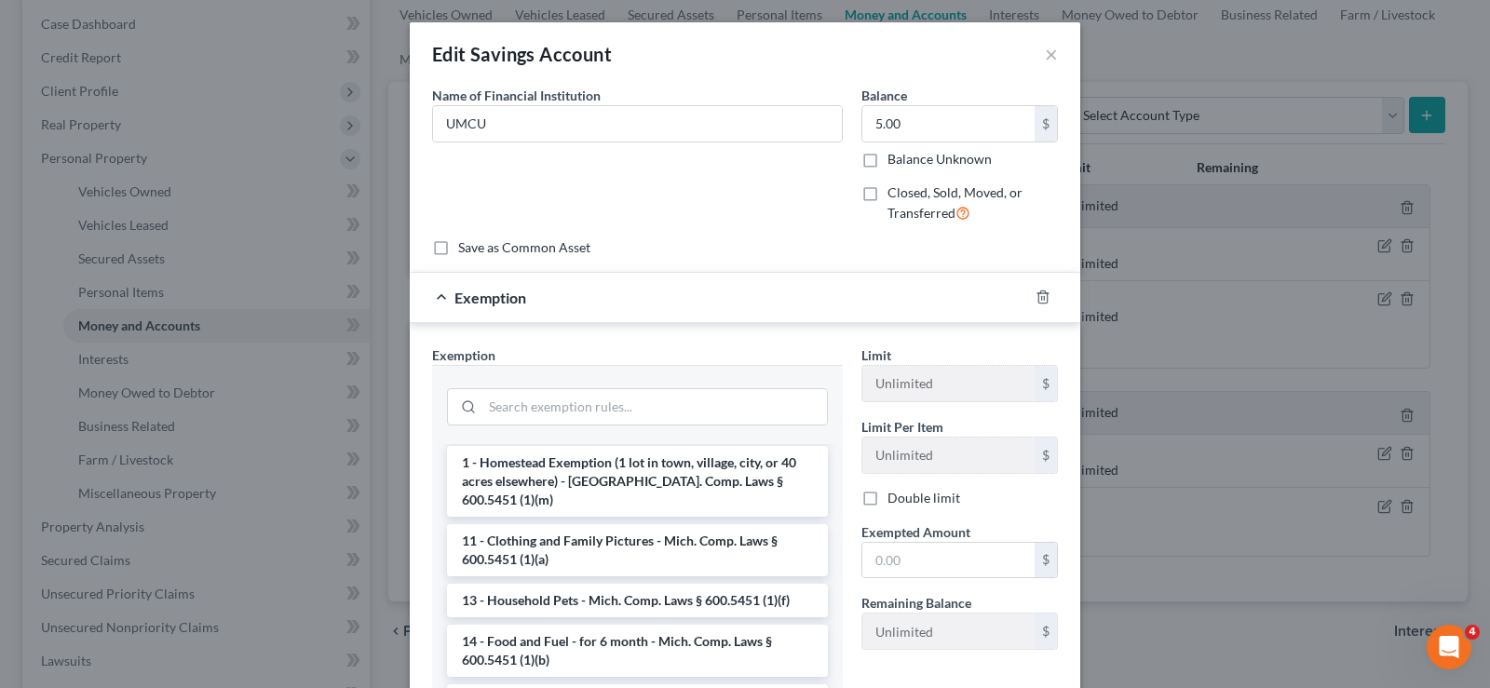
scroll to position [279, 0]
click at [576, 623] on li "14 - Food and Fuel - for 6 month - Mich. Comp. Laws § 600.5451 (1)(b)" at bounding box center [637, 649] width 381 height 52
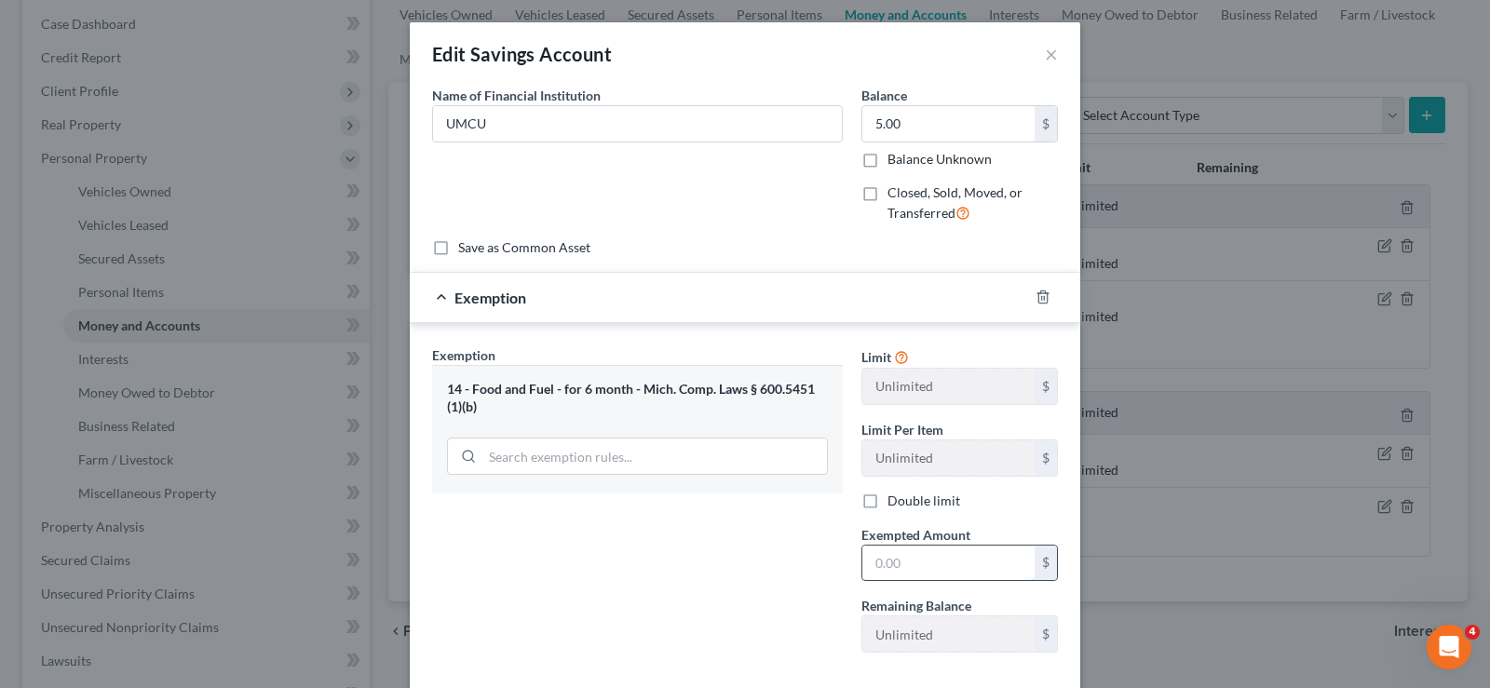
click at [883, 569] on input "text" at bounding box center [948, 563] width 172 height 35
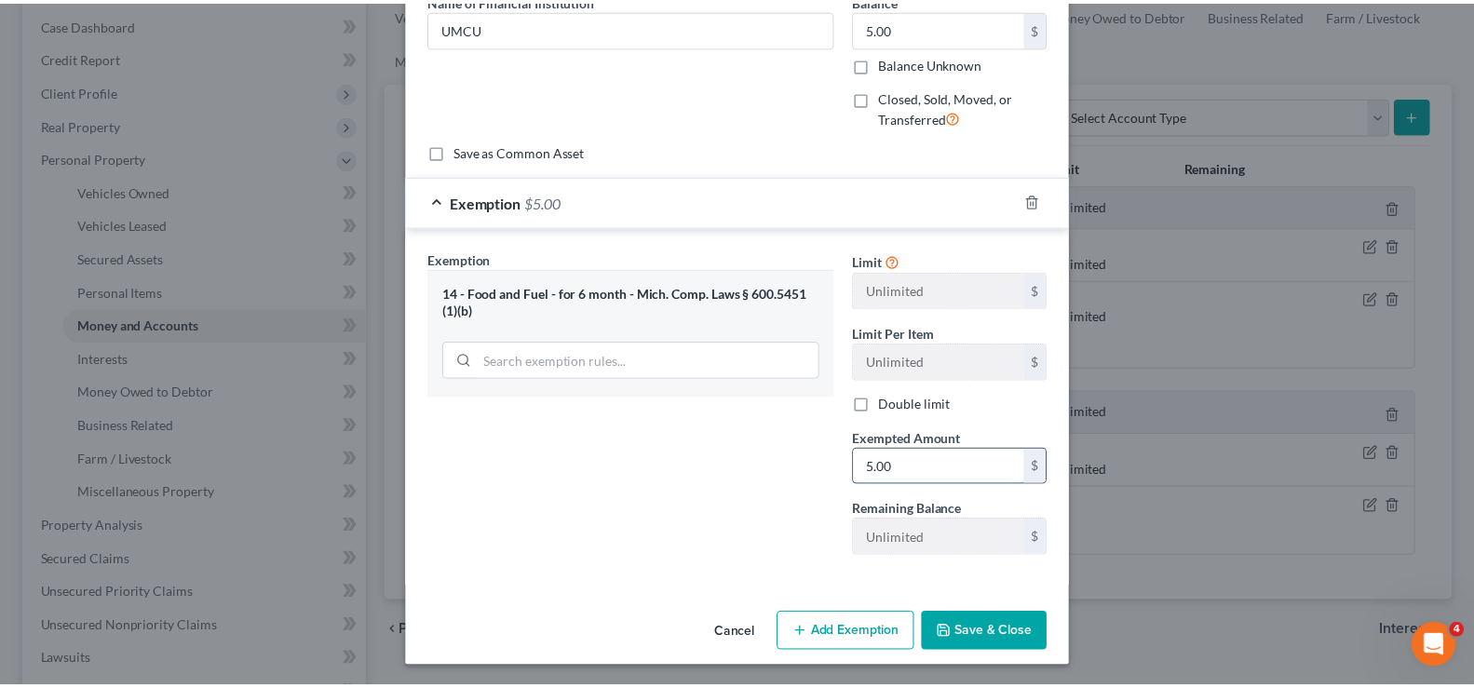
scroll to position [98, 0]
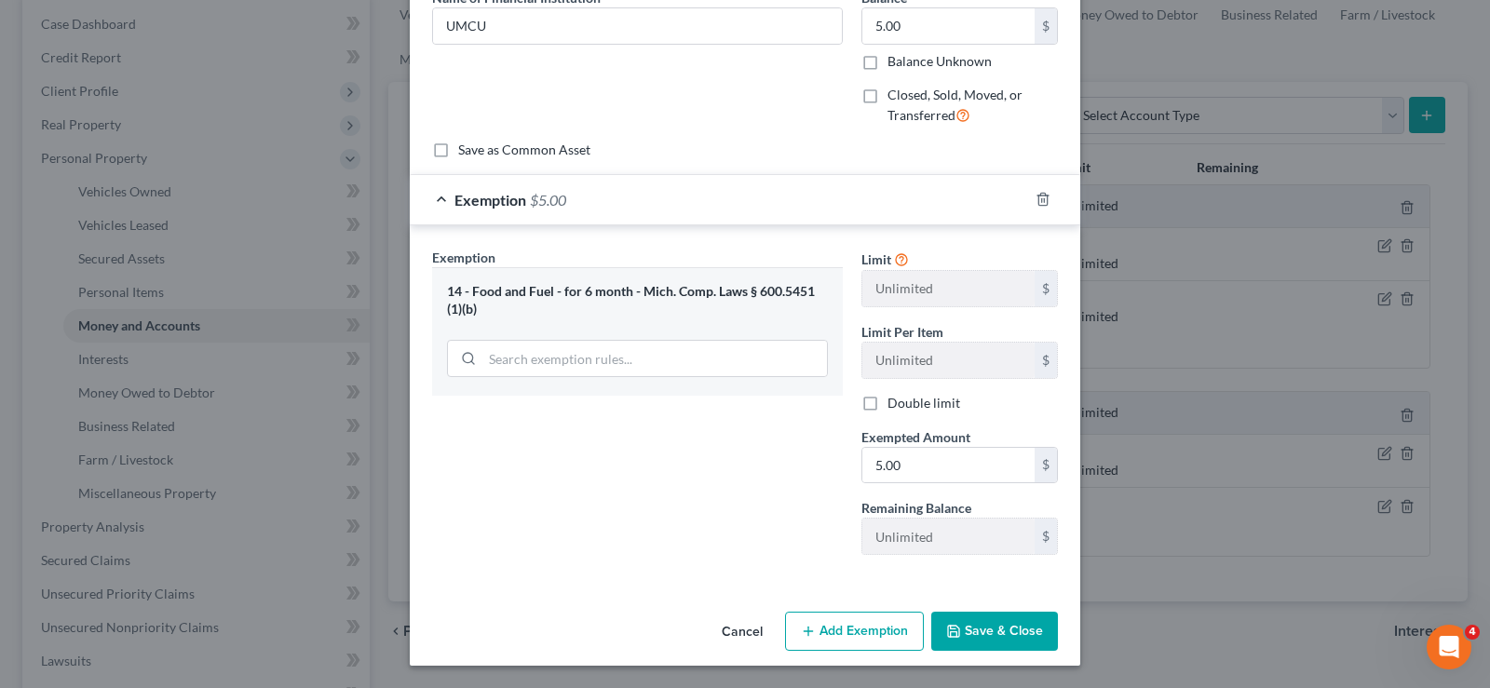
click at [971, 631] on button "Save & Close" at bounding box center [994, 631] width 127 height 39
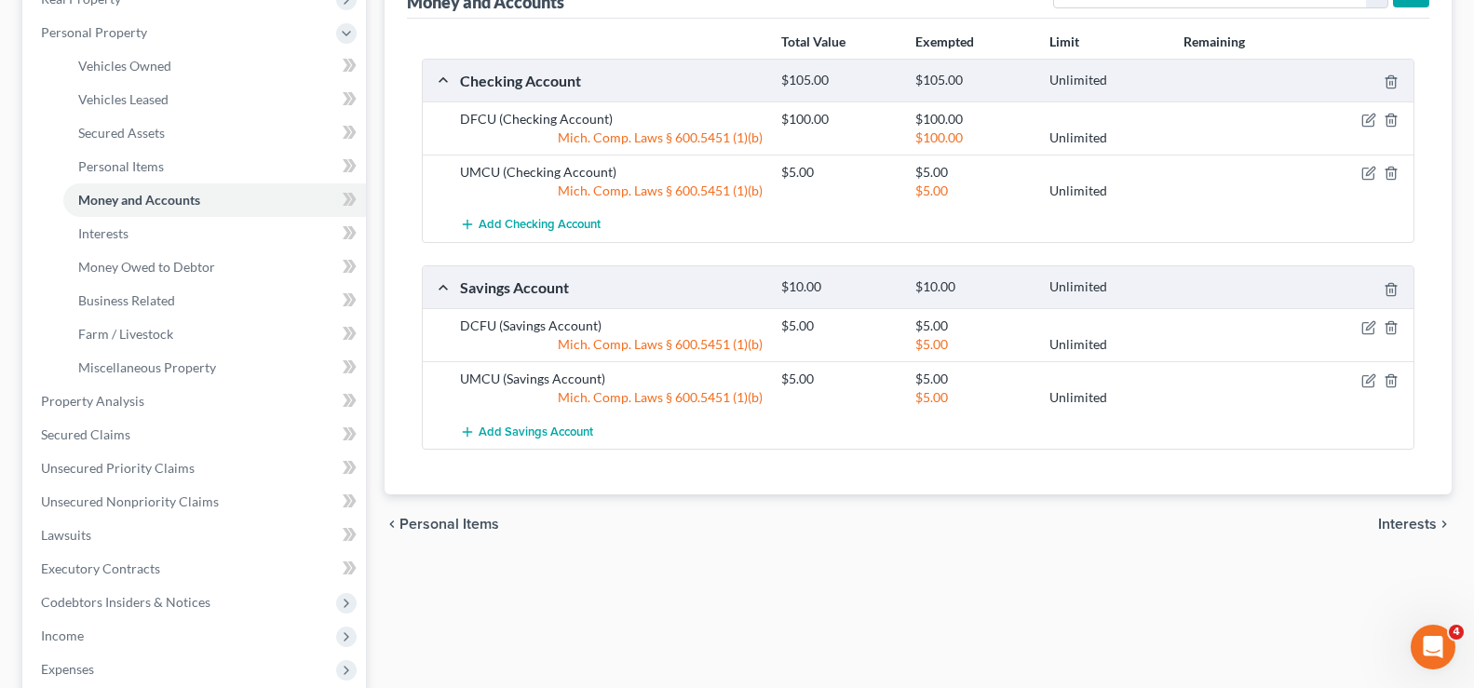
scroll to position [465, 0]
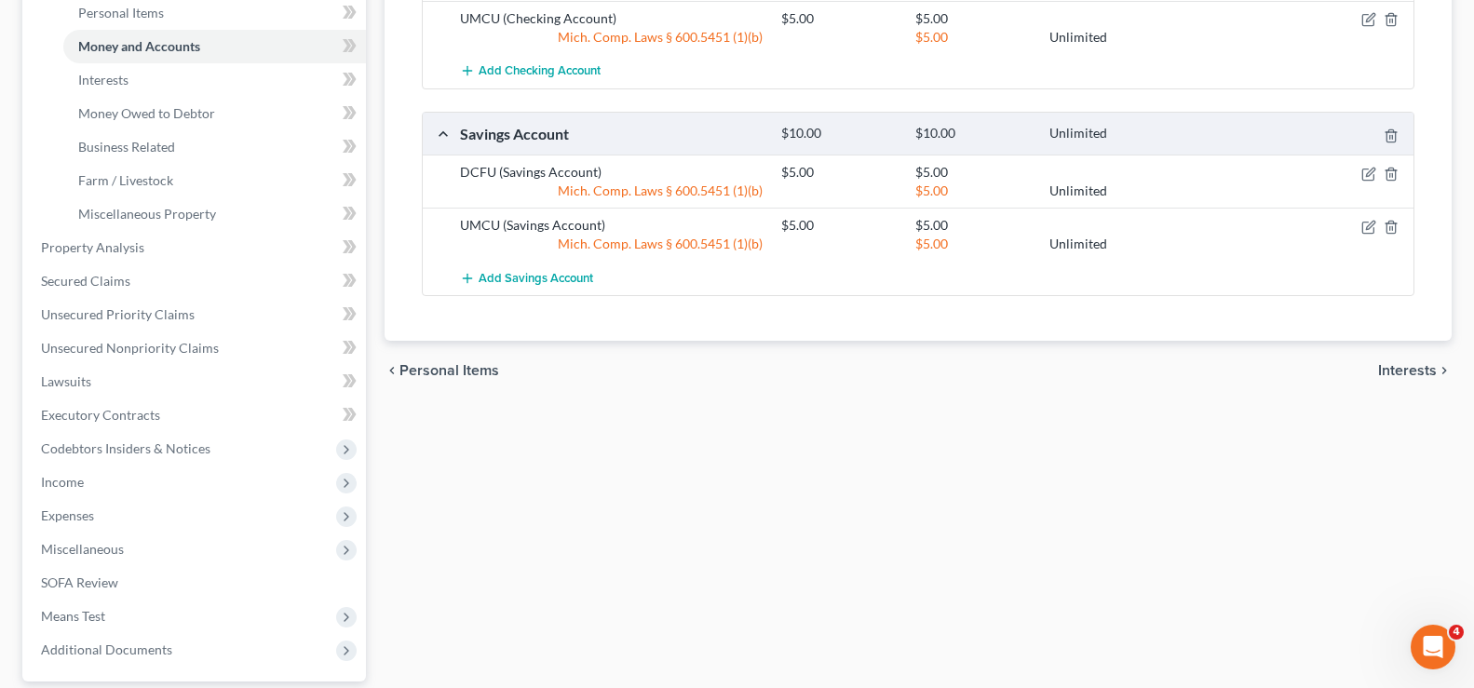
click at [1410, 377] on span "Interests" at bounding box center [1407, 370] width 59 height 15
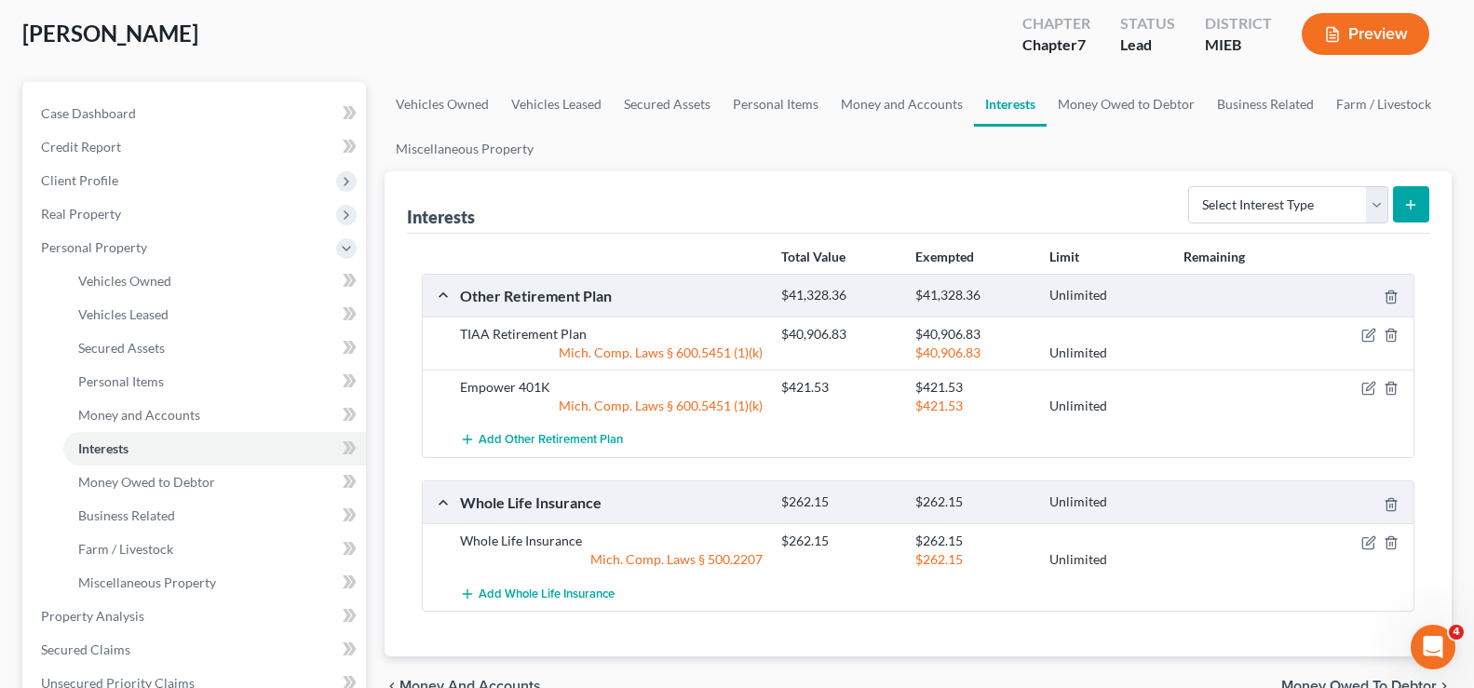
scroll to position [279, 0]
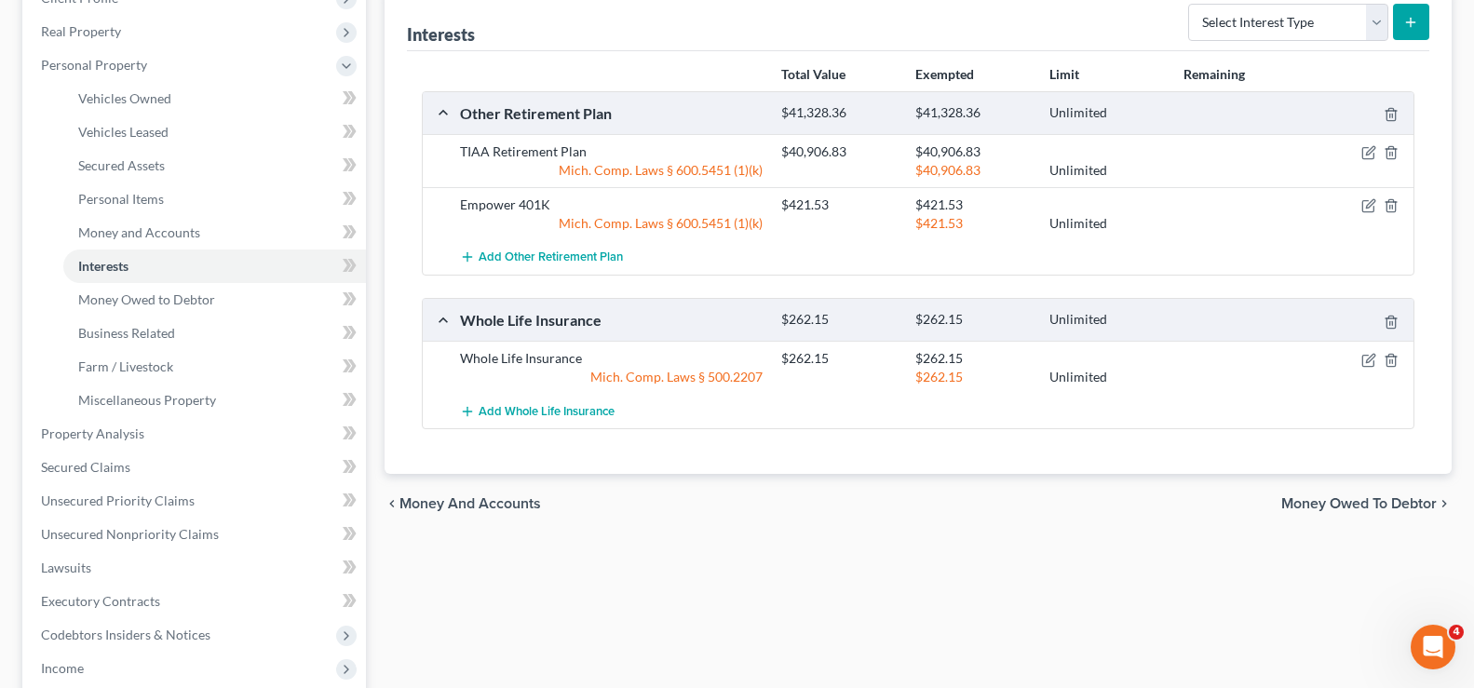
click at [1317, 508] on span "Money Owed to Debtor" at bounding box center [1358, 503] width 155 height 15
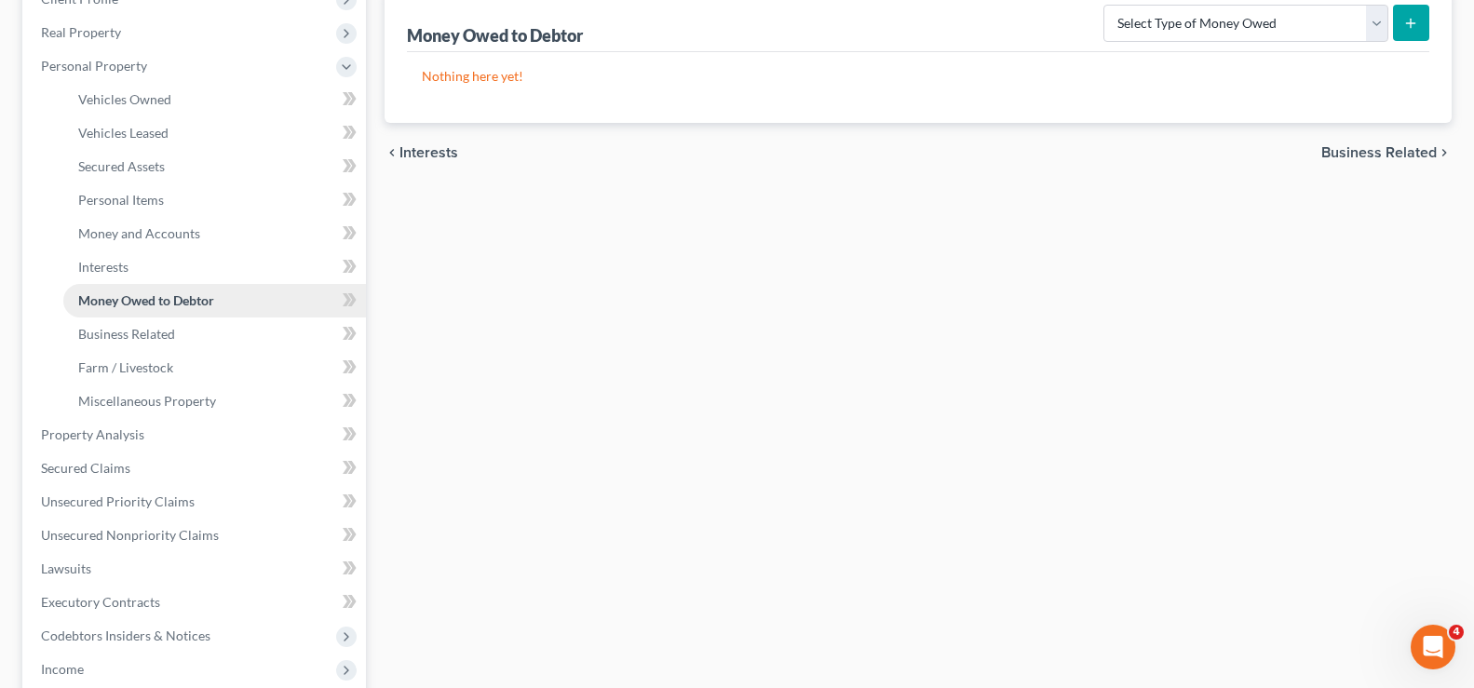
scroll to position [279, 0]
click at [138, 531] on span "Unsecured Nonpriority Claims" at bounding box center [130, 534] width 178 height 16
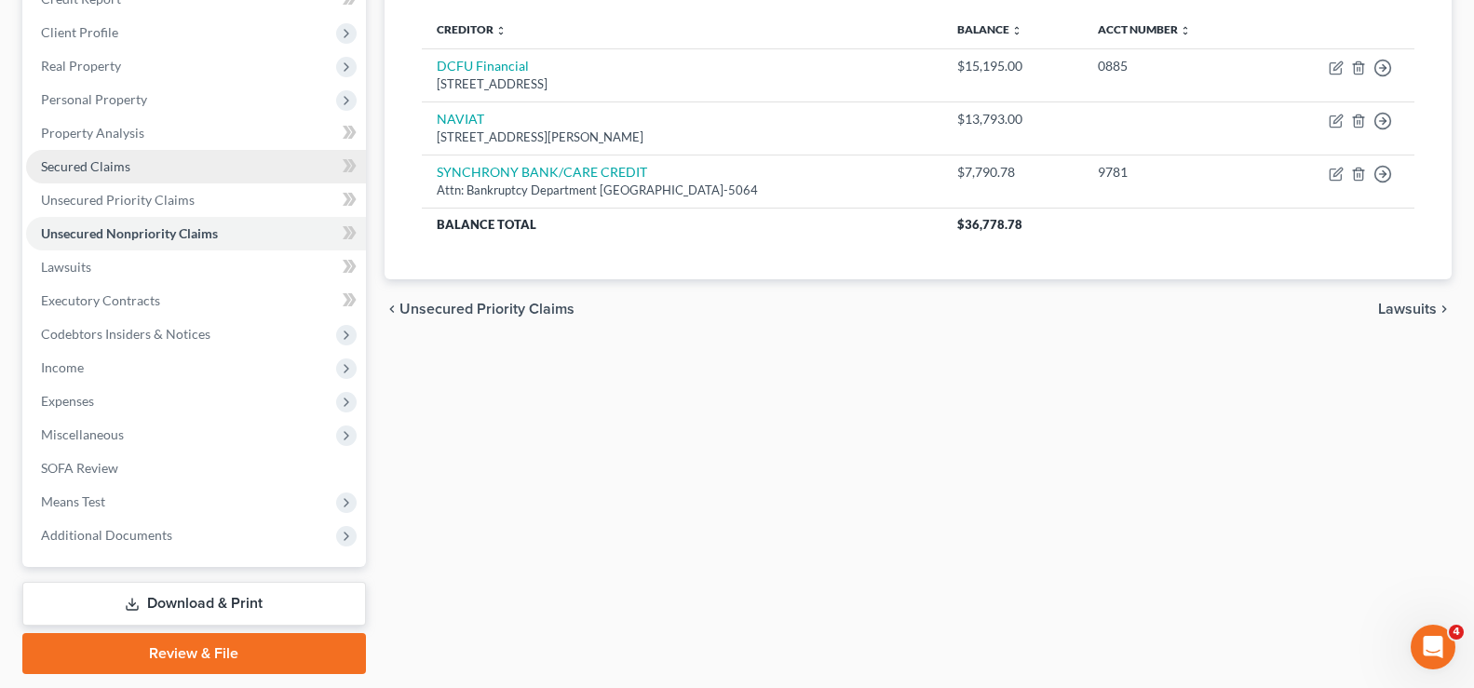
scroll to position [279, 0]
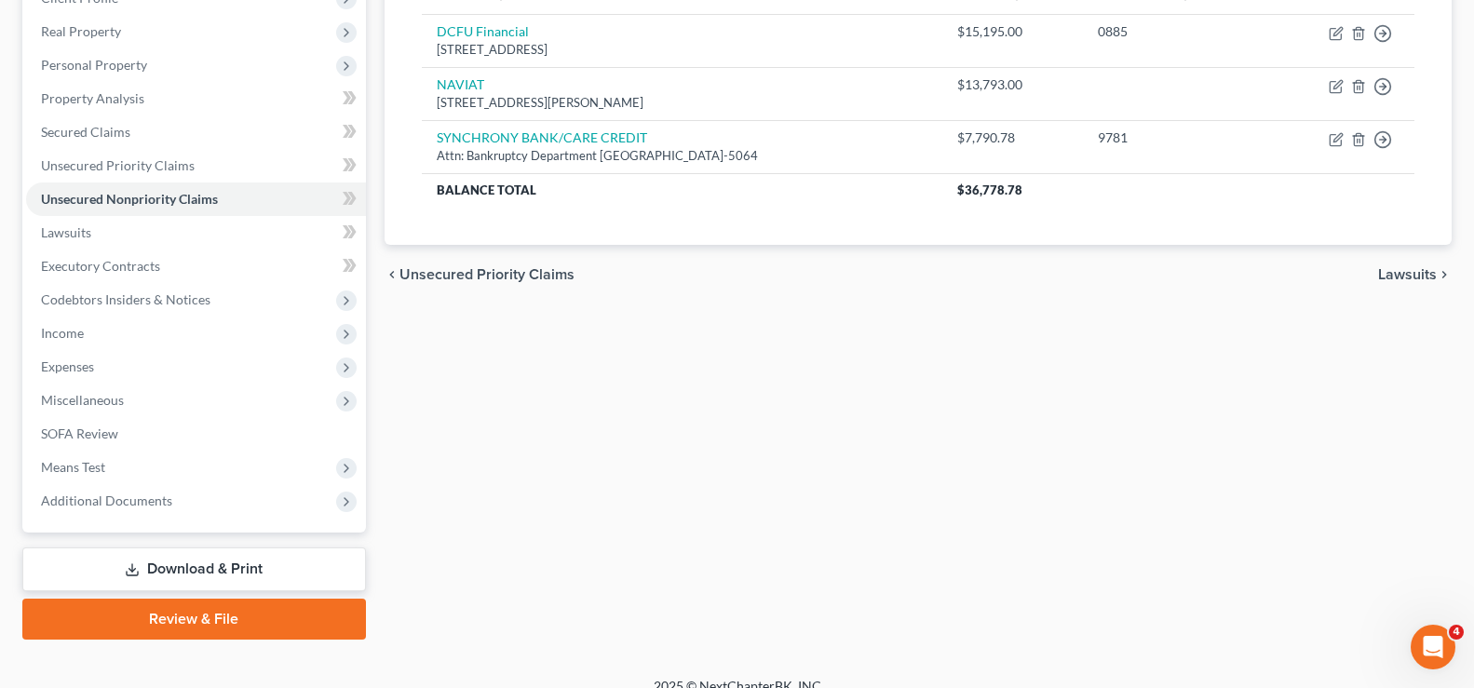
click at [267, 556] on link "Download & Print" at bounding box center [194, 569] width 344 height 44
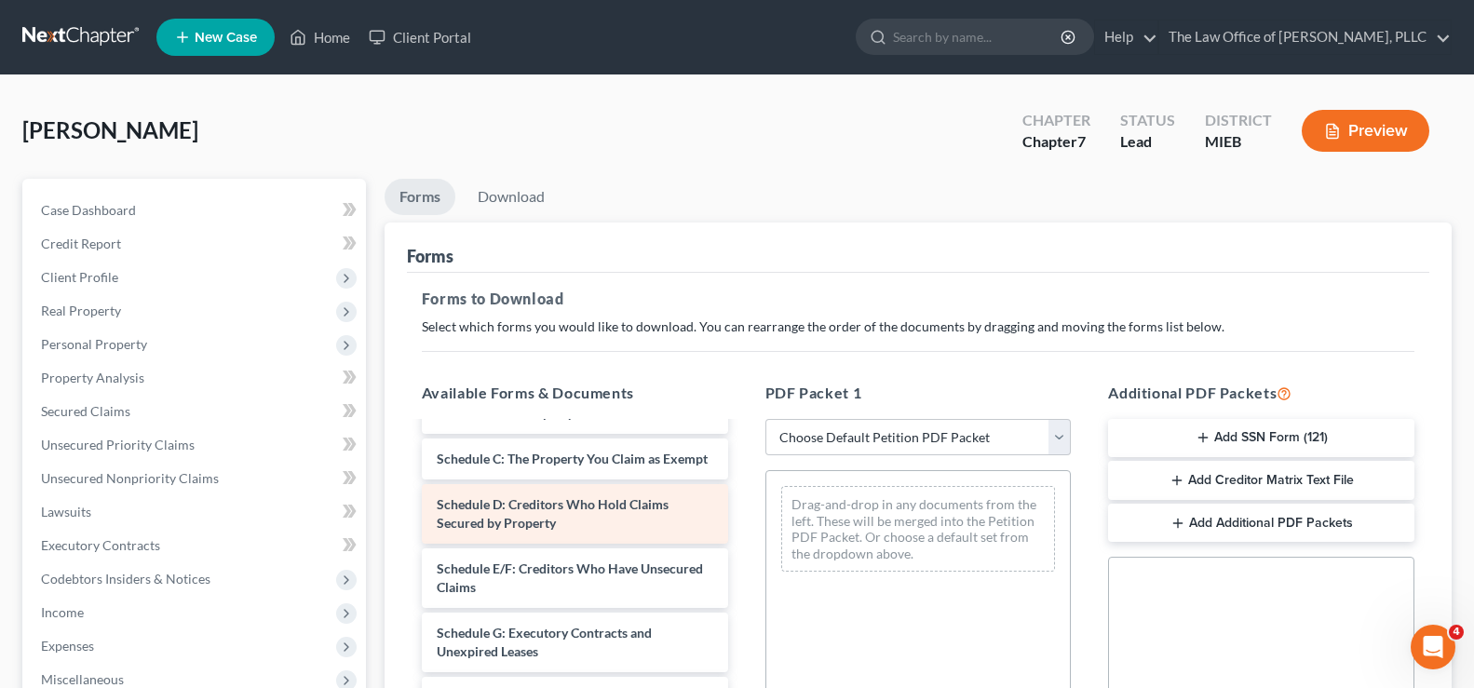
scroll to position [279, 0]
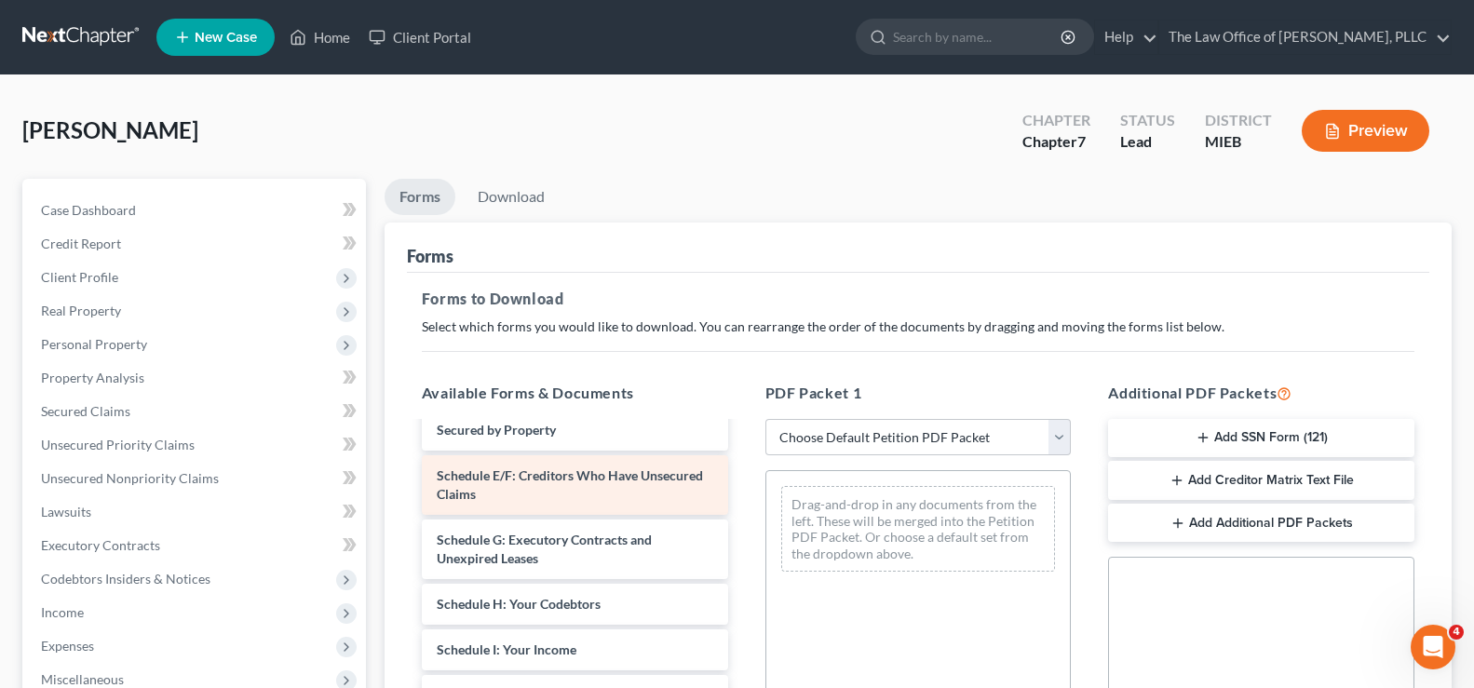
click at [565, 515] on div "Schedule E/F: Creditors Who Have Unsecured Claims" at bounding box center [575, 485] width 306 height 60
click at [532, 502] on span "Schedule E/F: Creditors Who Have Unsecured Claims" at bounding box center [570, 484] width 266 height 34
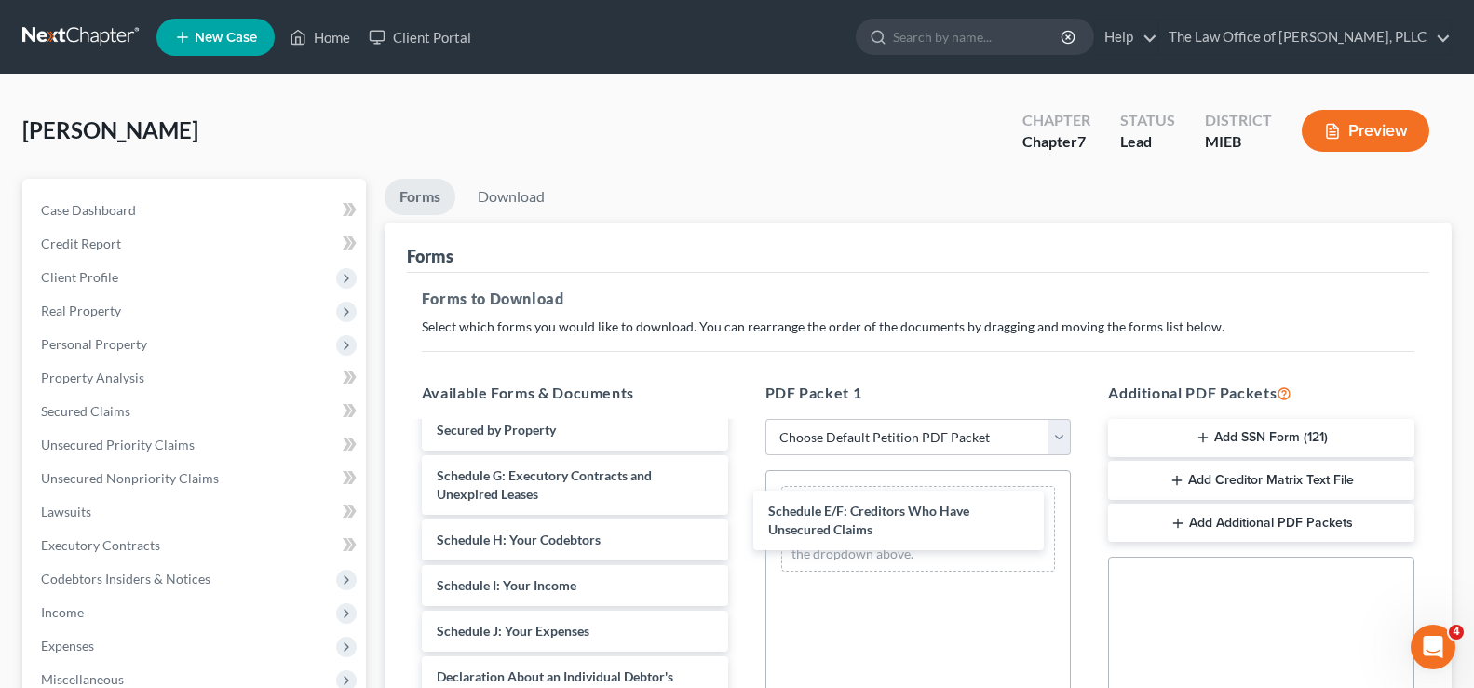
drag, startPoint x: 532, startPoint y: 517, endPoint x: 955, endPoint y: 587, distance: 429.3
click at [743, 510] on div "Schedule E/F: Creditors Who Have Unsecured Claims Bankruptcy Petition Cover She…" at bounding box center [575, 659] width 336 height 1030
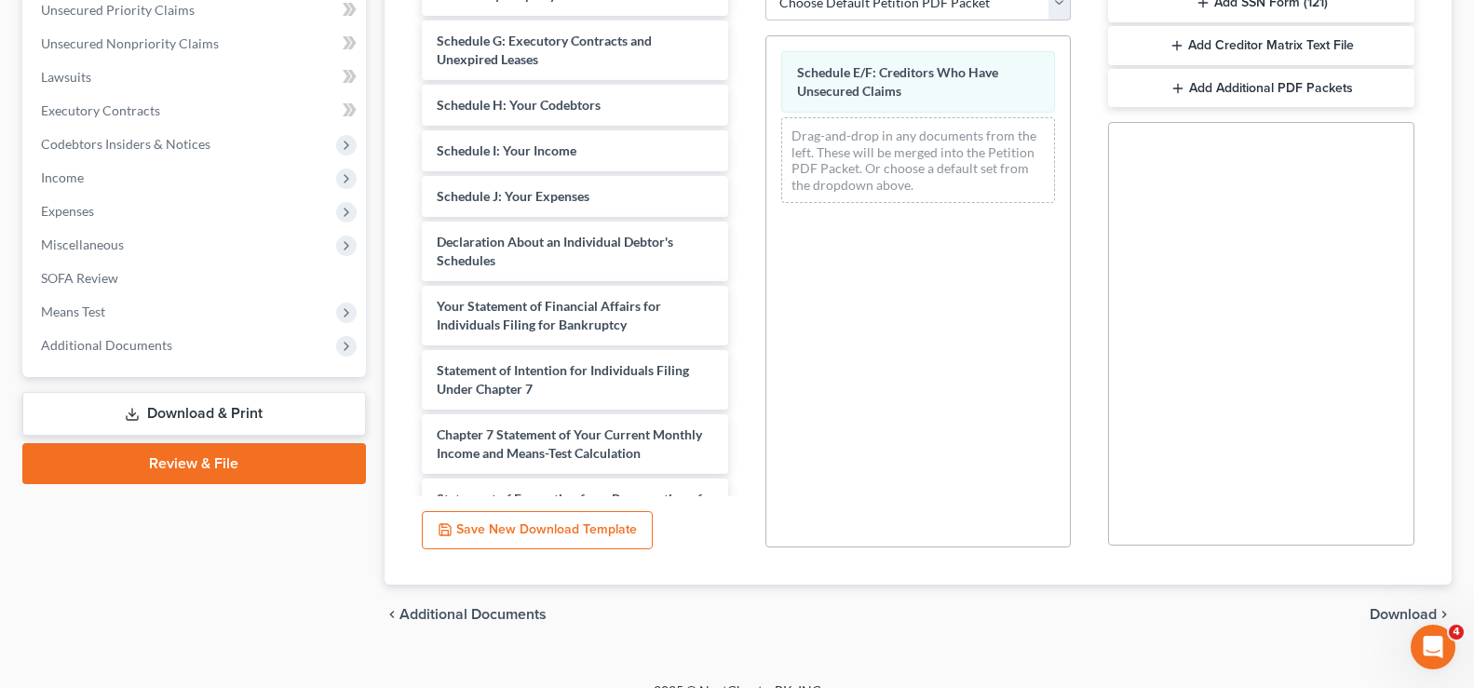
scroll to position [462, 0]
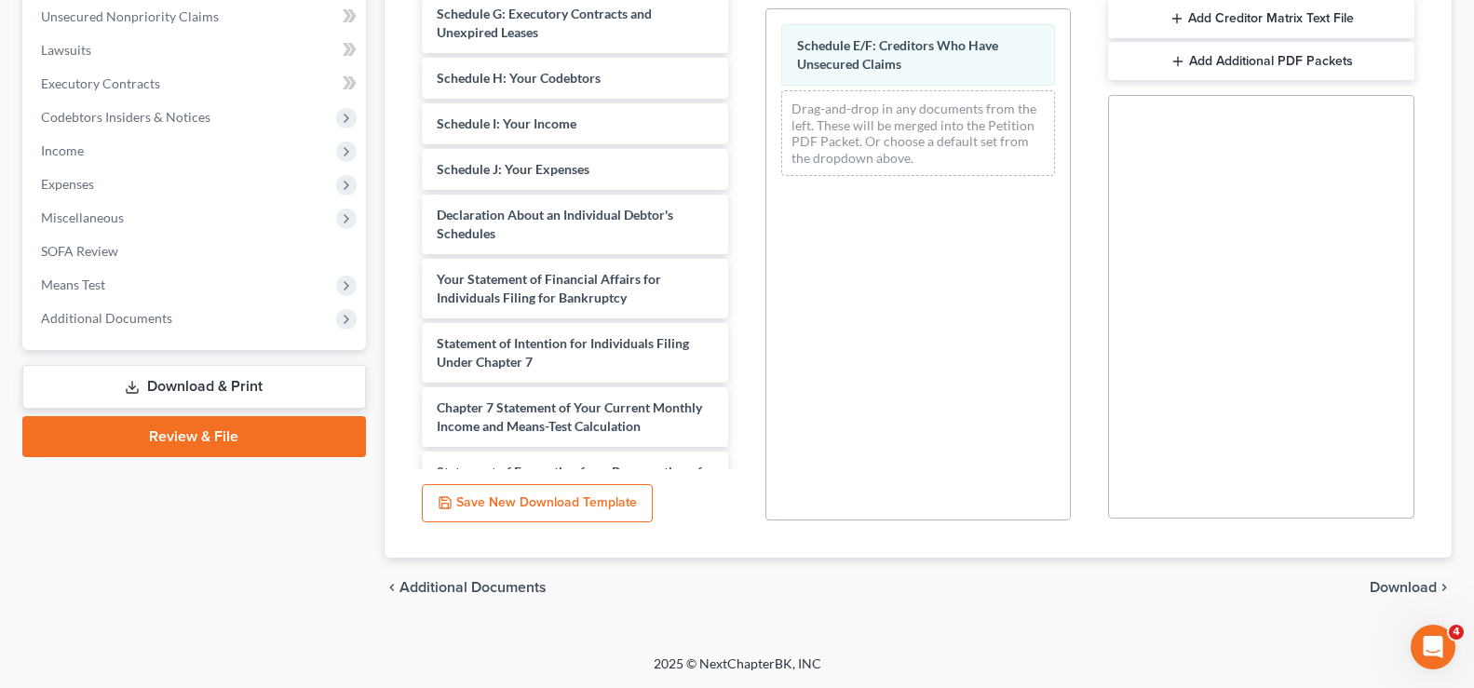
click at [1388, 582] on span "Download" at bounding box center [1402, 587] width 67 height 15
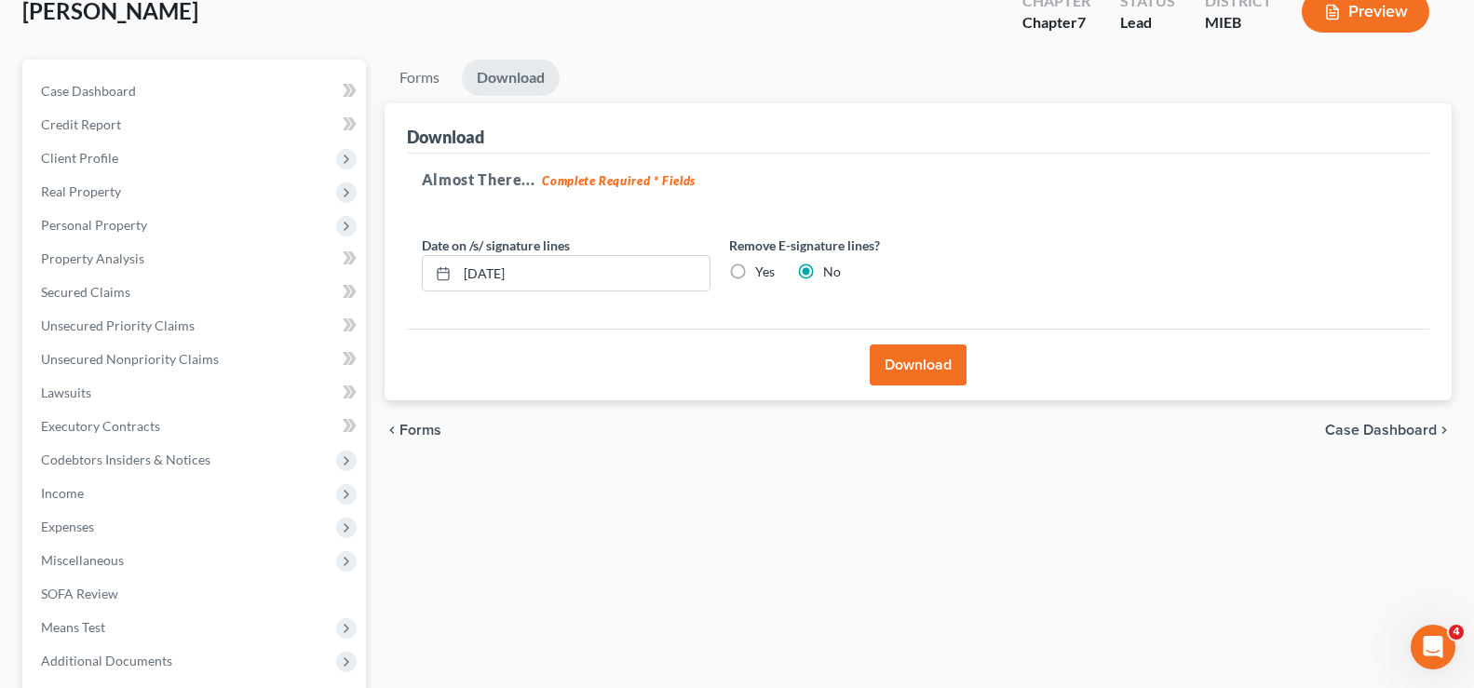
scroll to position [115, 0]
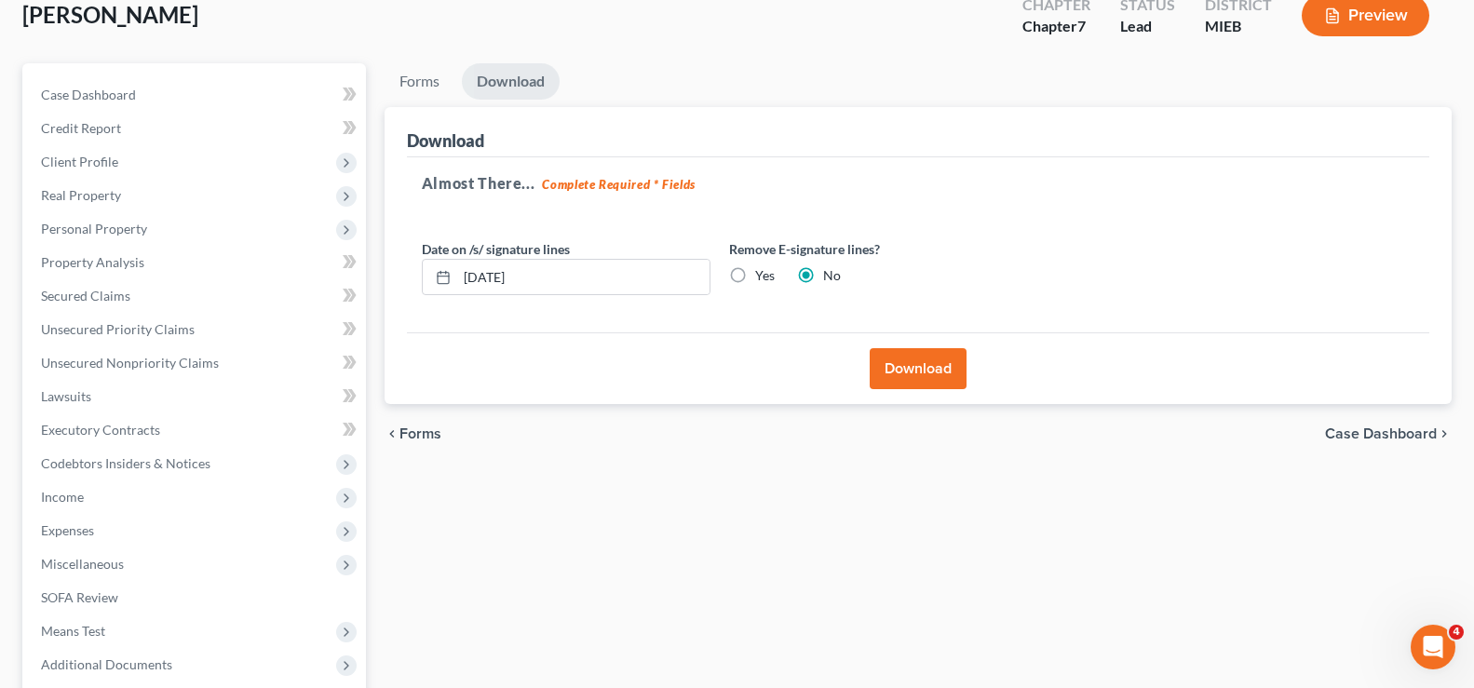
click at [933, 378] on button "Download" at bounding box center [918, 368] width 97 height 41
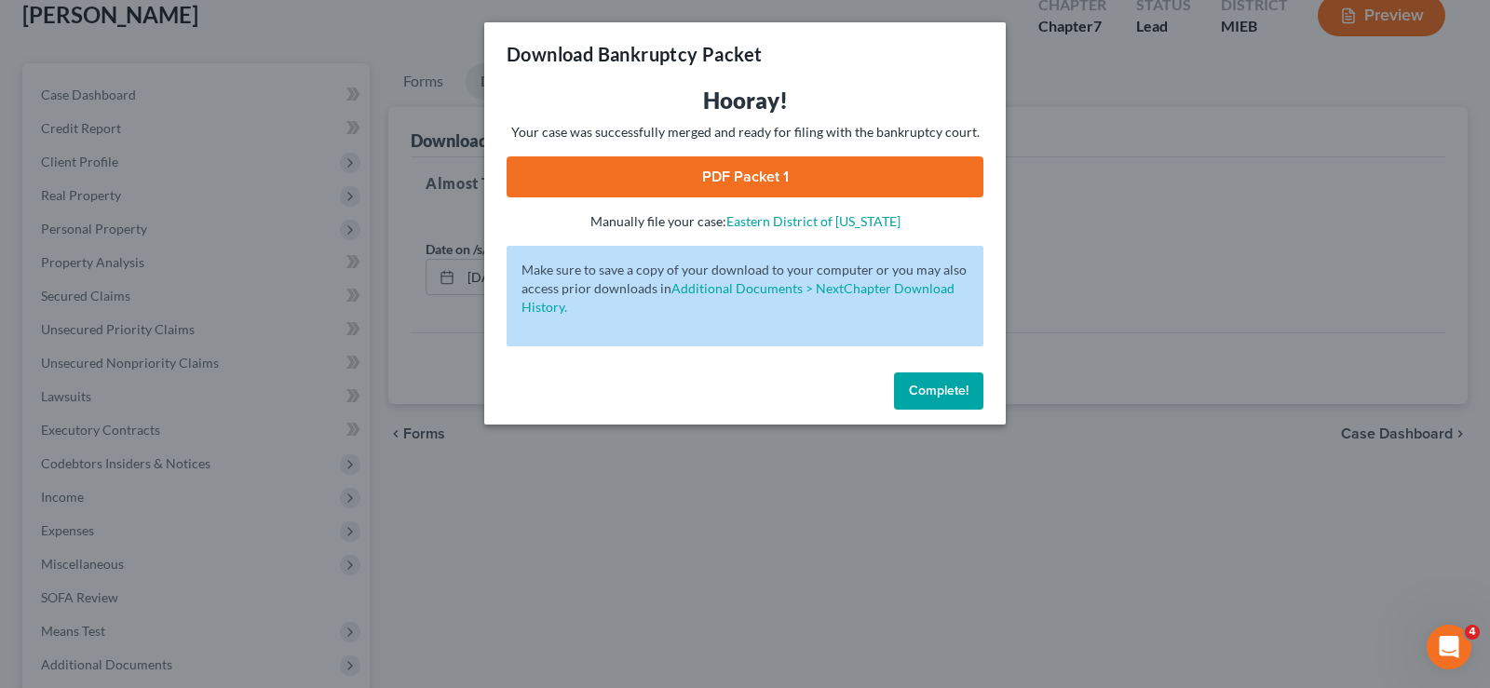
click at [911, 384] on span "Complete!" at bounding box center [939, 391] width 60 height 16
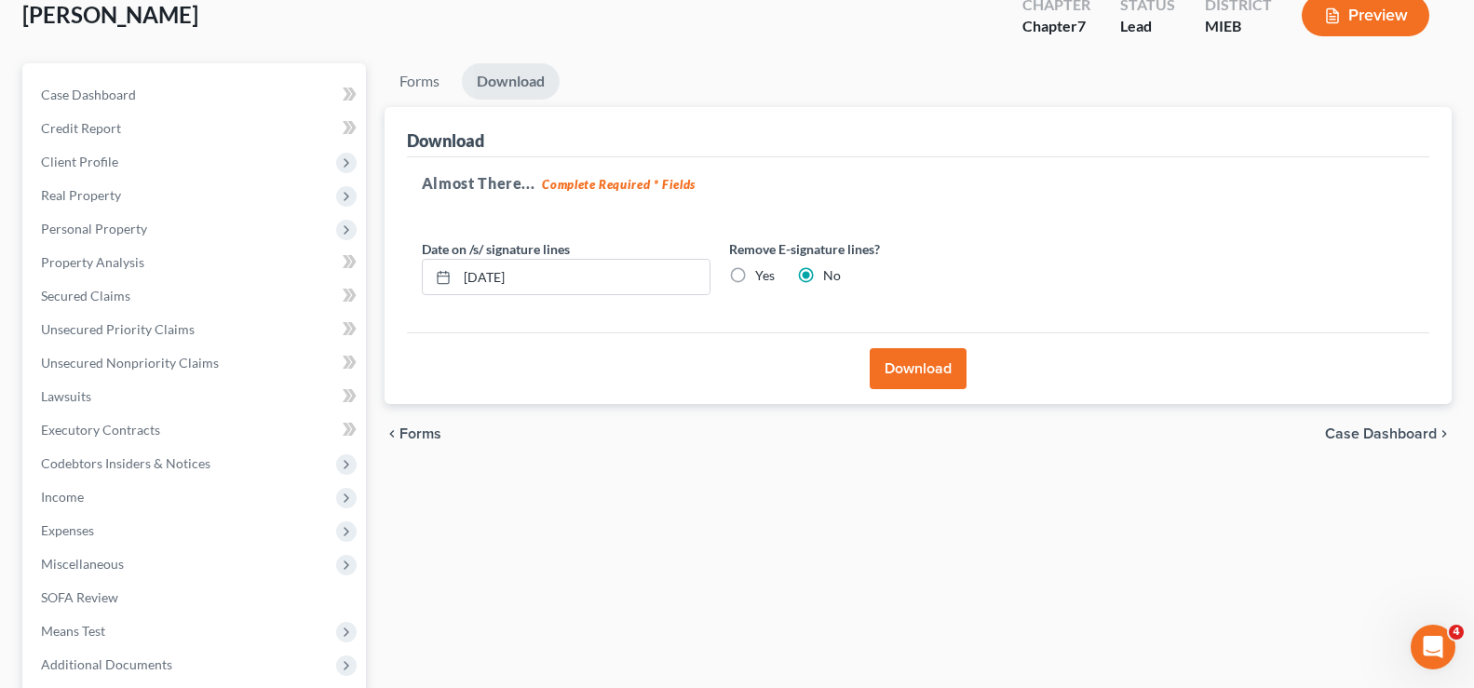
click at [913, 385] on button "Download" at bounding box center [918, 368] width 97 height 41
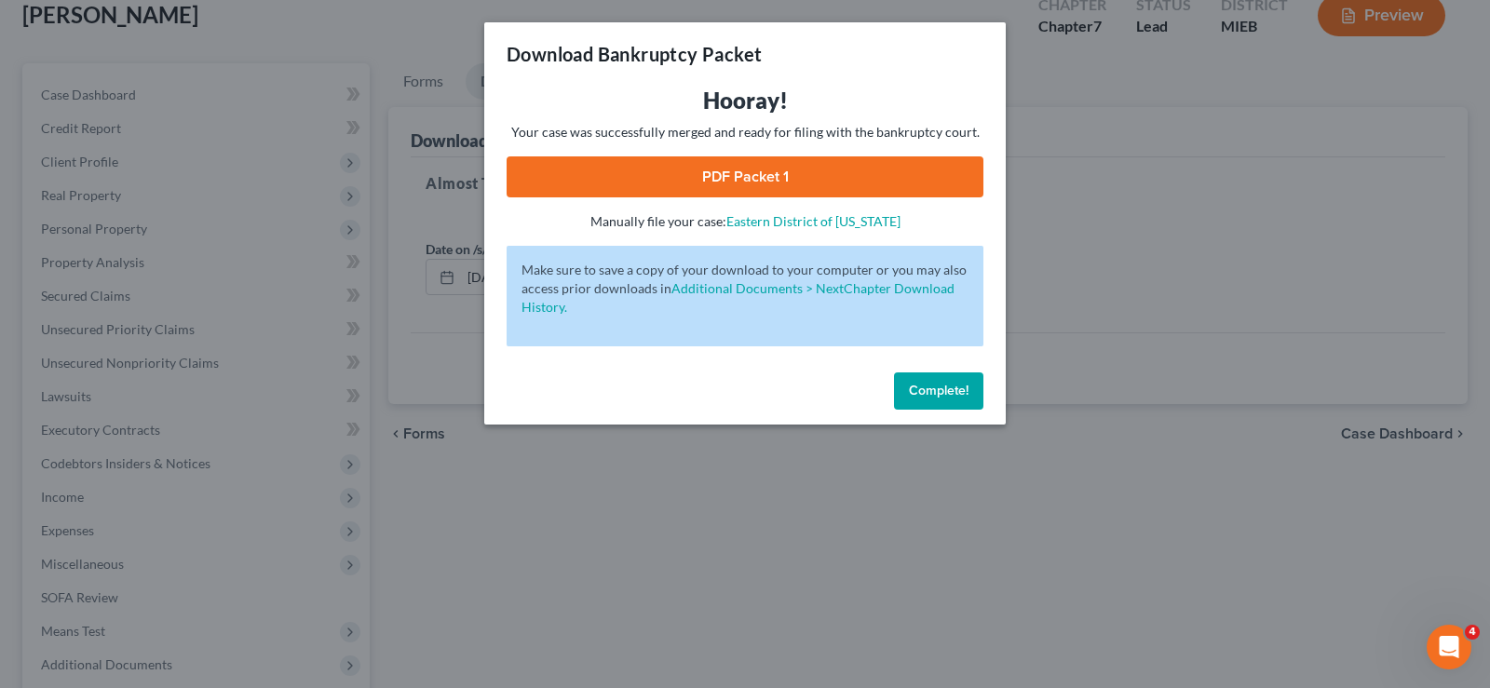
click at [762, 181] on link "PDF Packet 1" at bounding box center [744, 176] width 477 height 41
click at [927, 380] on button "Complete!" at bounding box center [938, 390] width 89 height 37
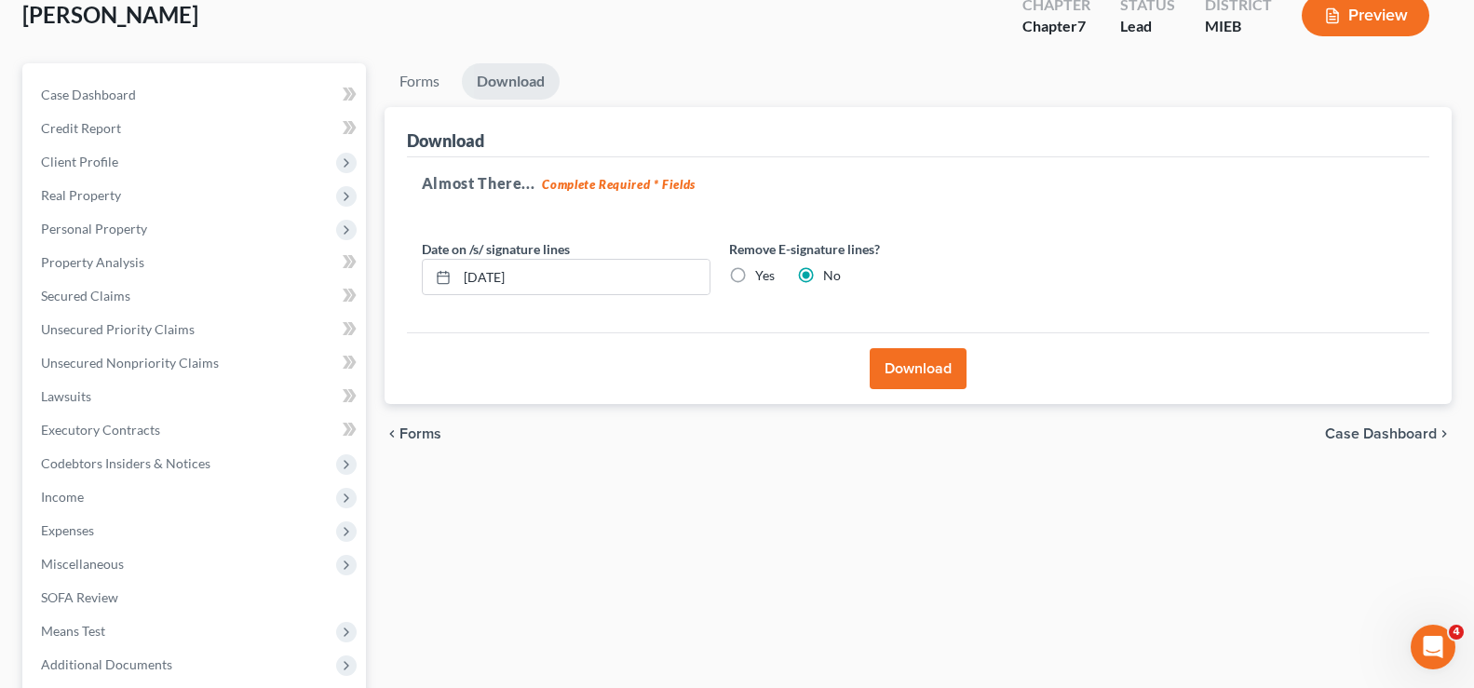
click at [891, 373] on button "Download" at bounding box center [918, 368] width 97 height 41
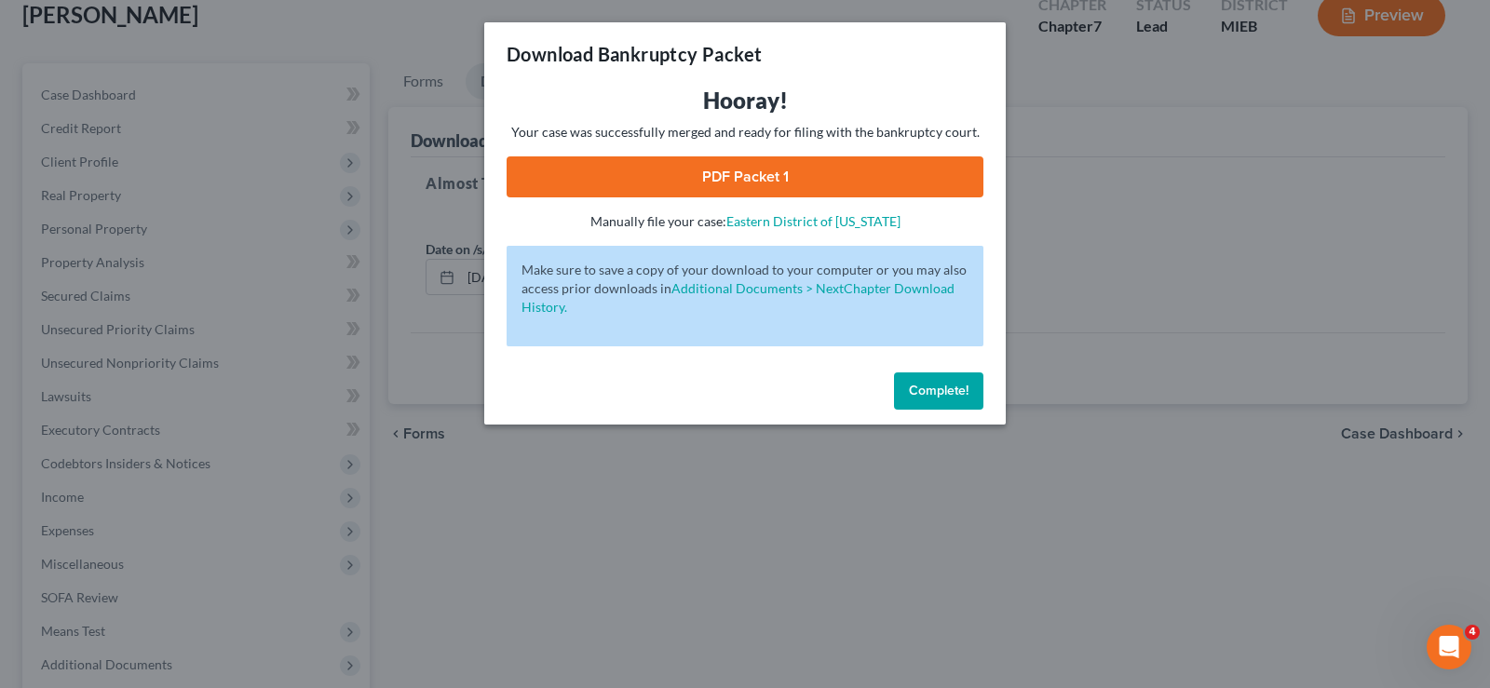
click at [705, 182] on link "PDF Packet 1" at bounding box center [744, 176] width 477 height 41
click at [904, 398] on button "Complete!" at bounding box center [938, 390] width 89 height 37
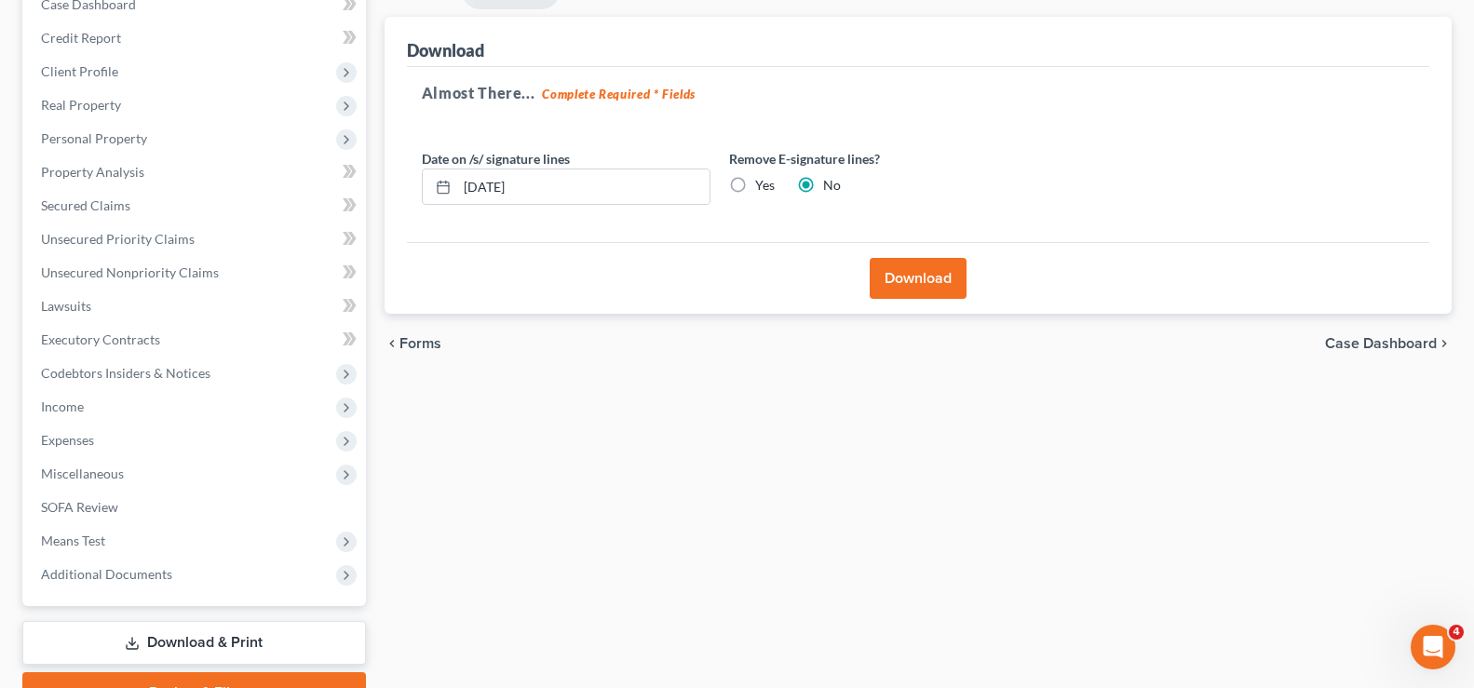
scroll to position [302, 0]
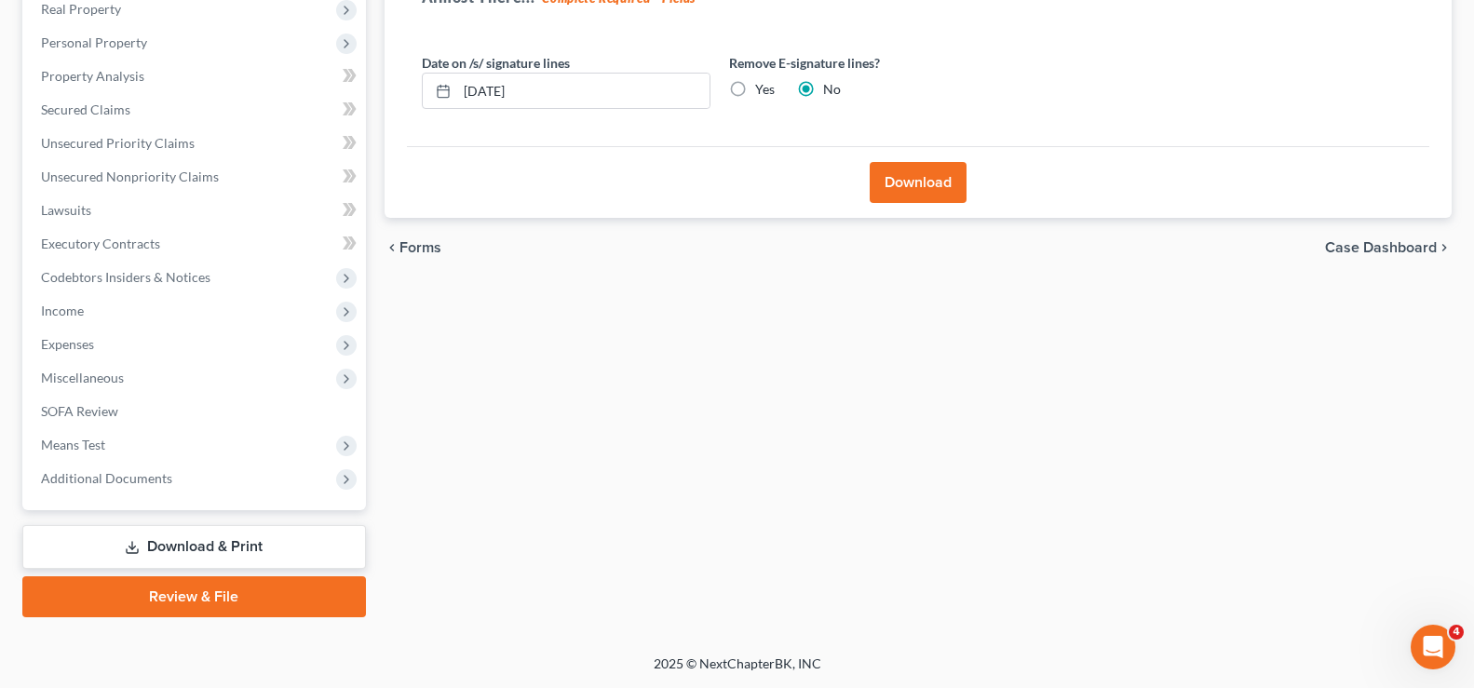
click at [175, 550] on link "Download & Print" at bounding box center [194, 547] width 344 height 44
click at [182, 597] on link "Review & File" at bounding box center [194, 596] width 344 height 41
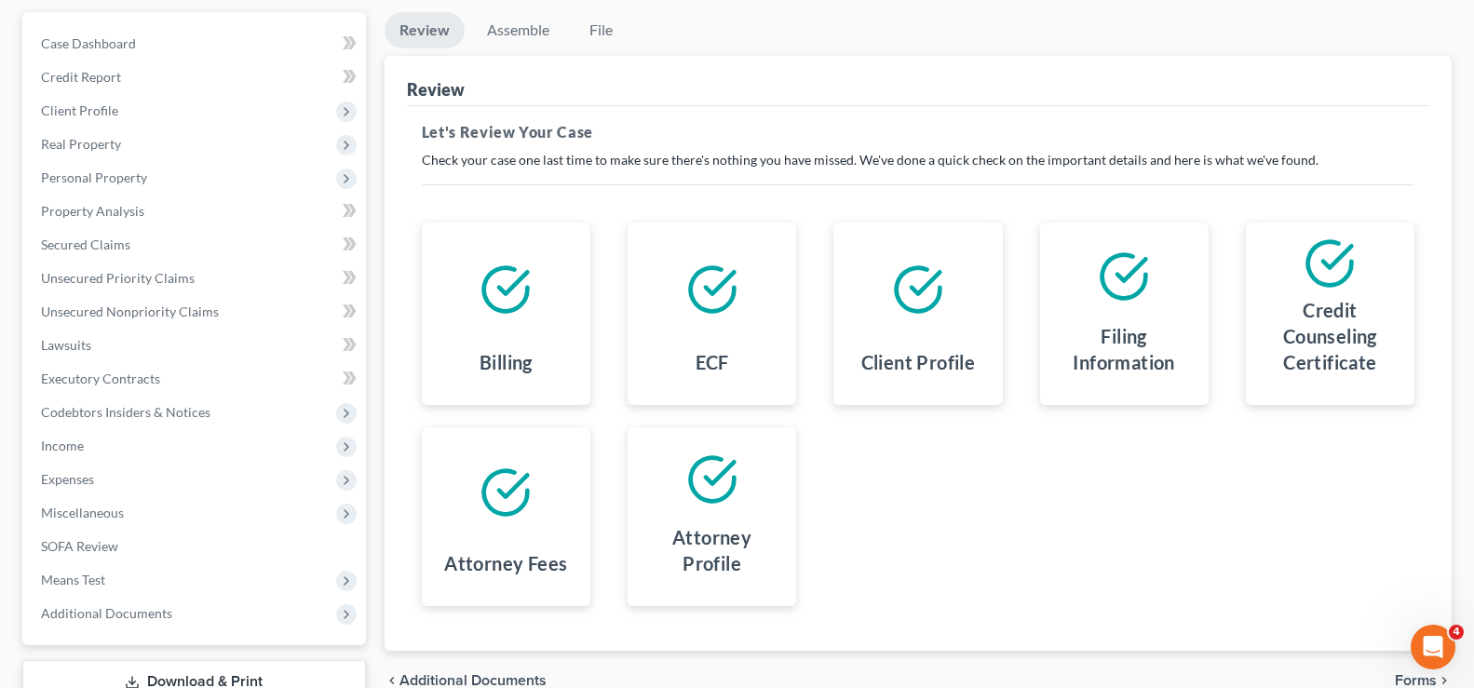
scroll to position [302, 0]
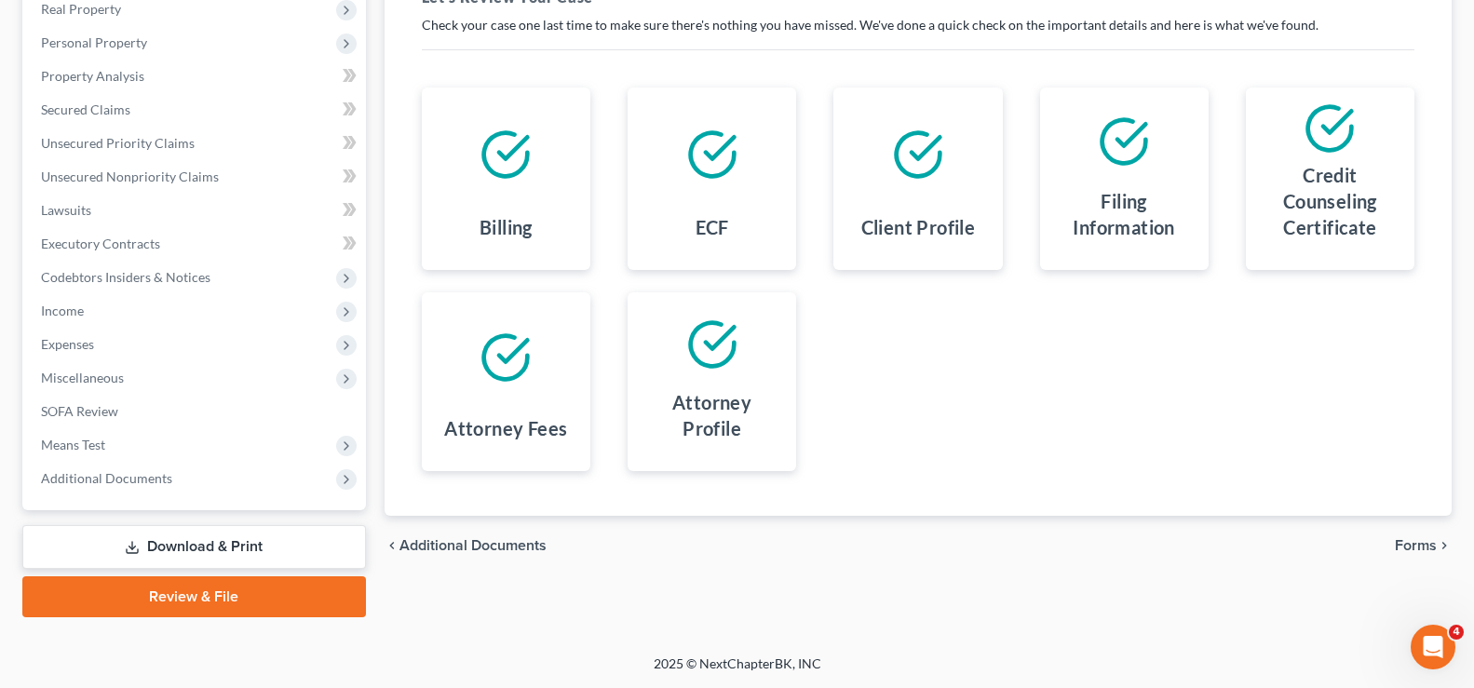
click at [161, 559] on link "Download & Print" at bounding box center [194, 547] width 344 height 44
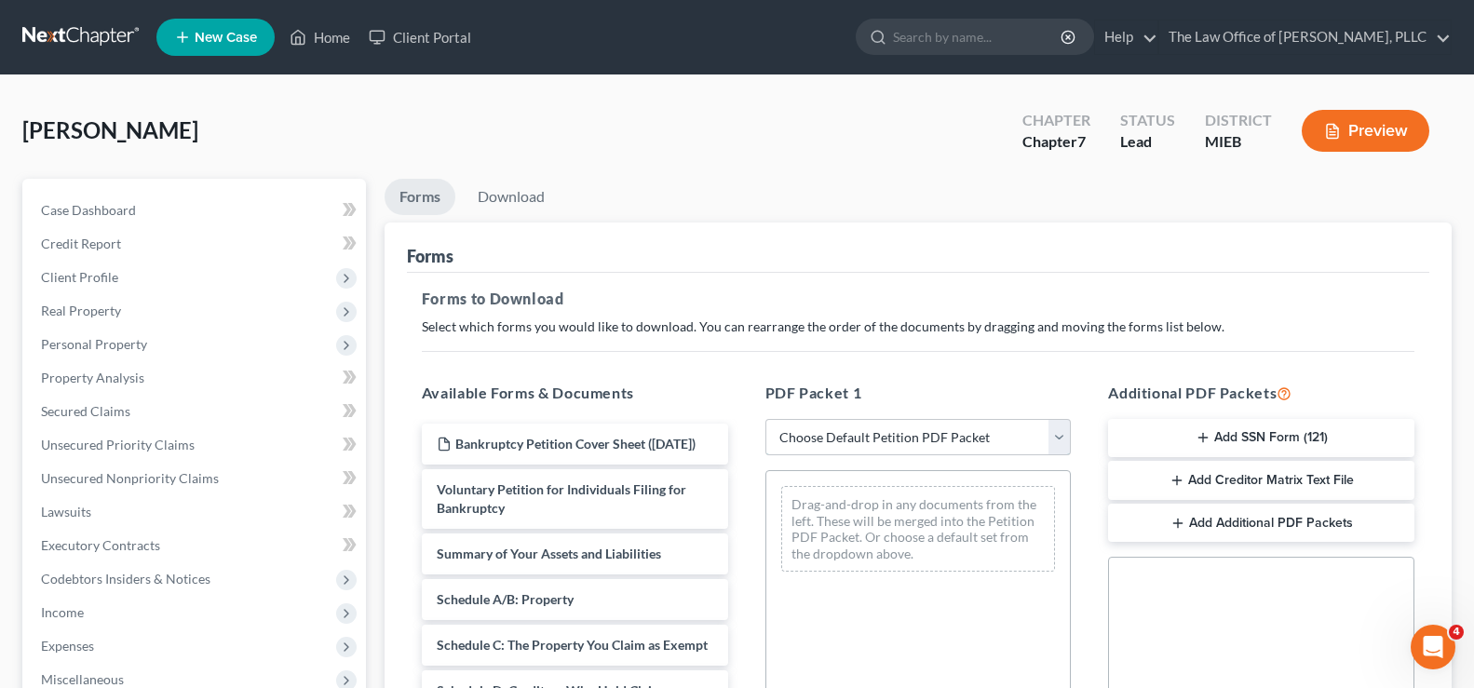
click at [1060, 442] on select "Choose Default Petition PDF Packet Complete Bankruptcy Petition (all forms and …" at bounding box center [918, 437] width 306 height 37
click at [765, 419] on select "Choose Default Petition PDF Packet Complete Bankruptcy Petition (all forms and …" at bounding box center [918, 437] width 306 height 37
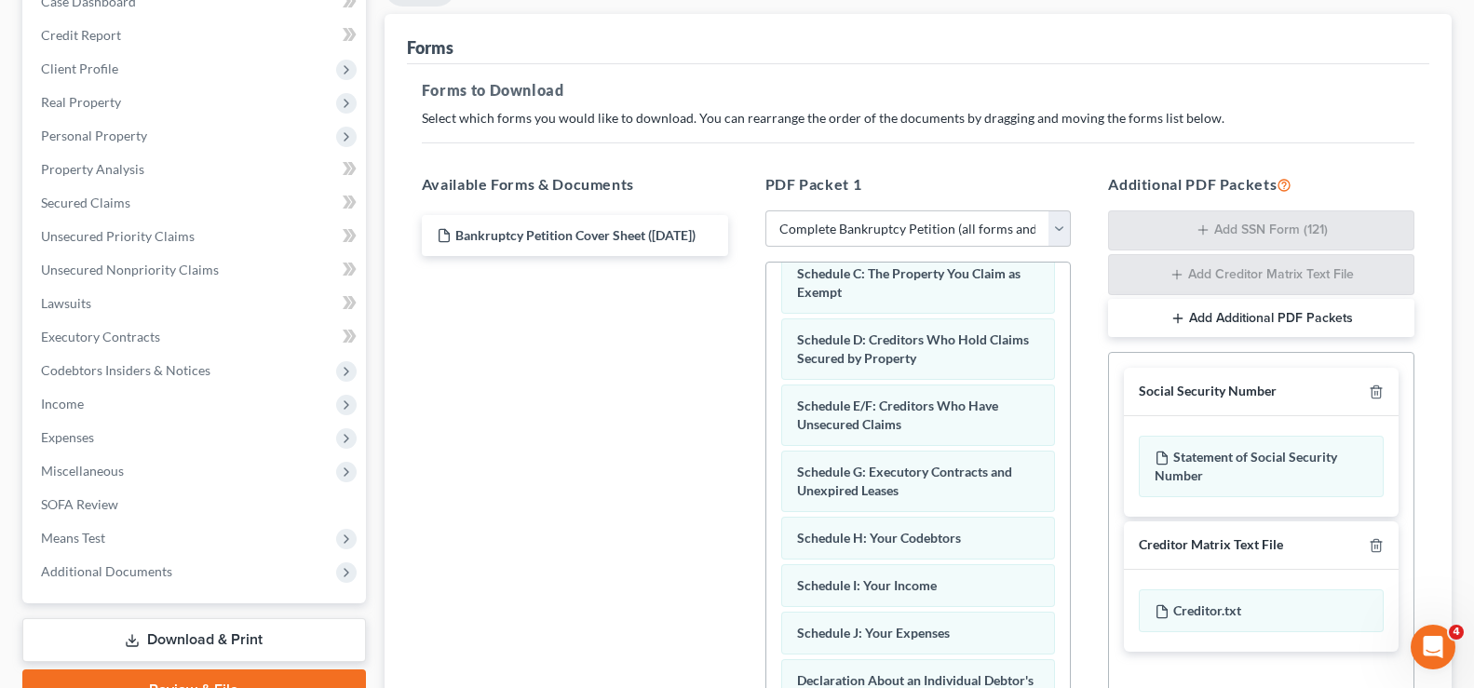
scroll to position [184, 0]
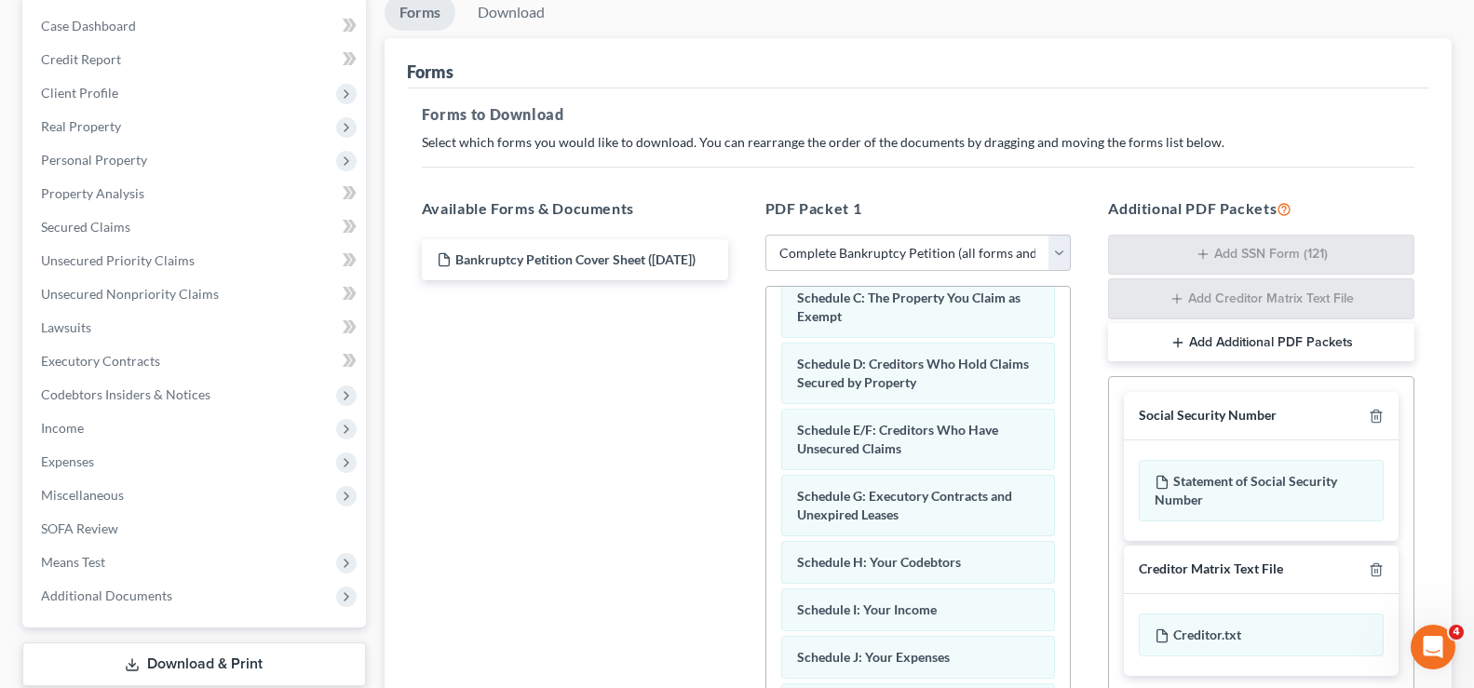
click at [1190, 349] on button "Add Additional PDF Packets" at bounding box center [1261, 342] width 306 height 39
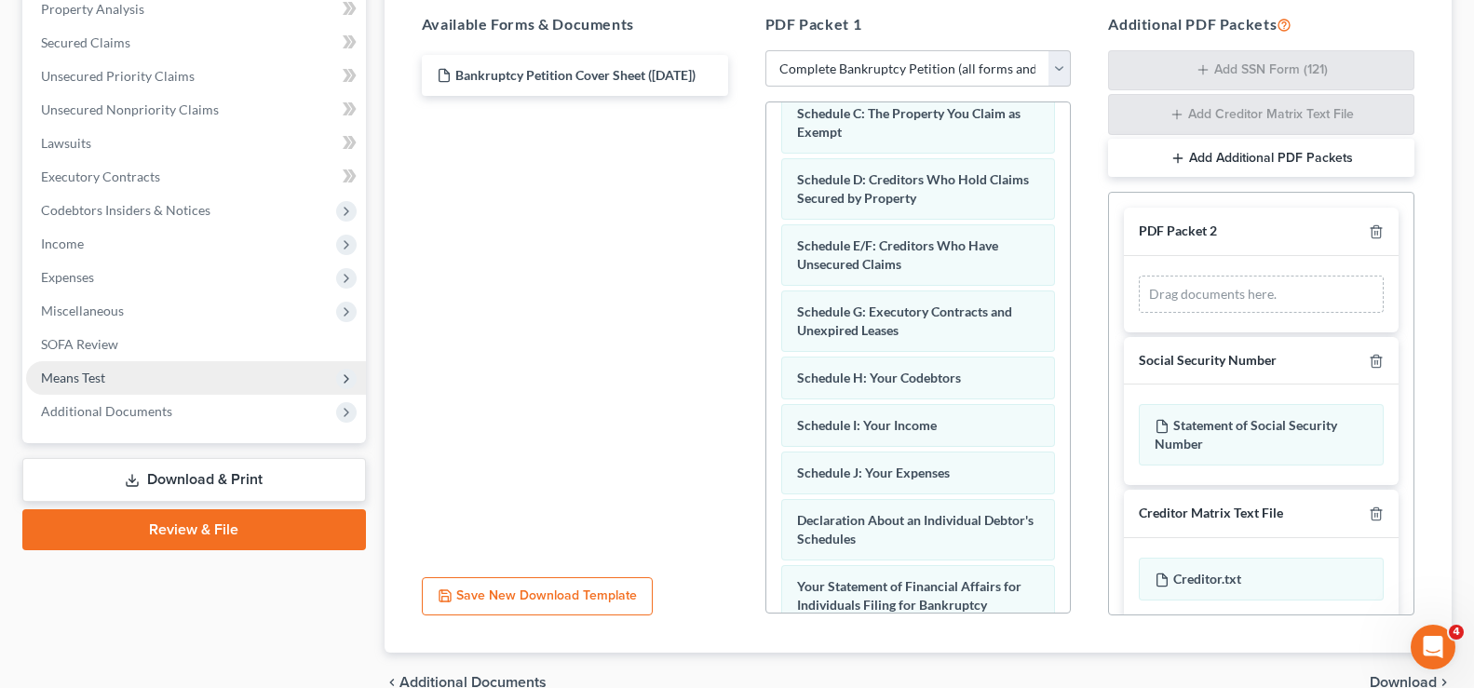
scroll to position [371, 0]
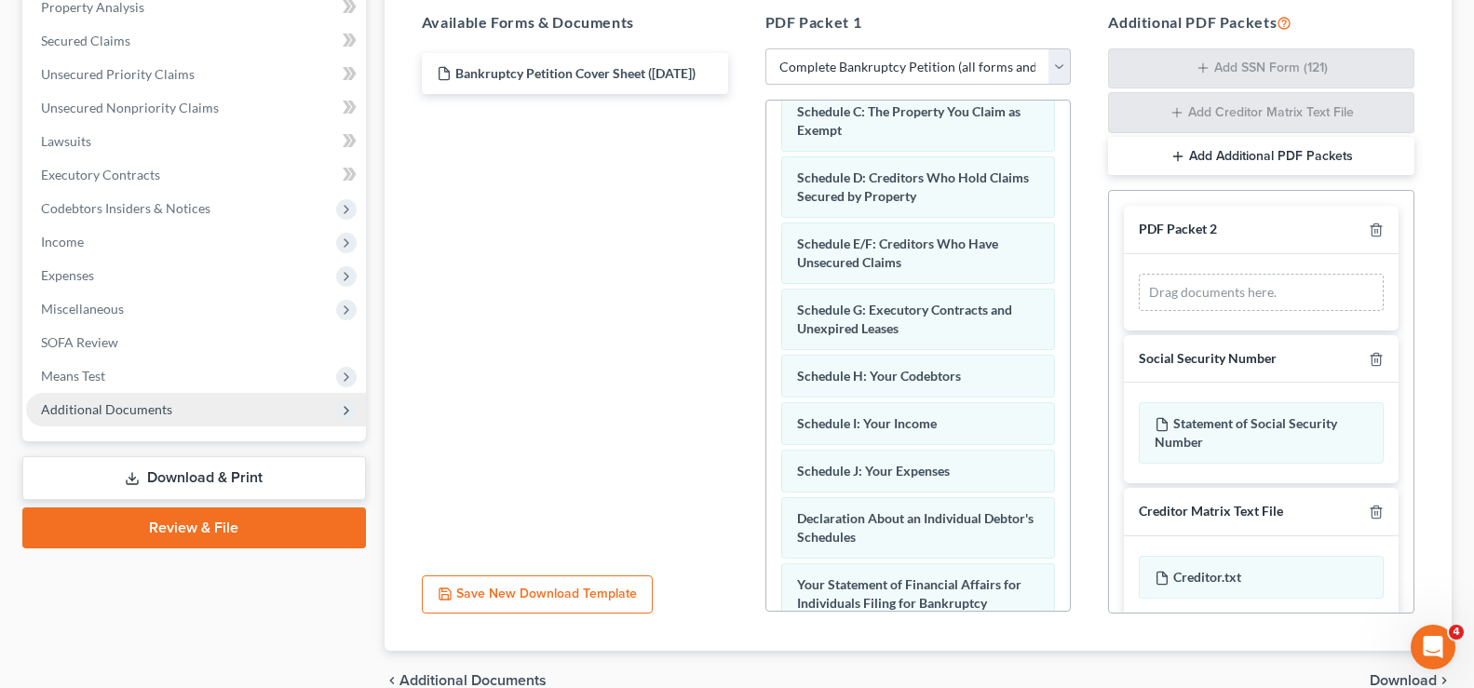
click at [109, 404] on span "Additional Documents" at bounding box center [106, 409] width 131 height 16
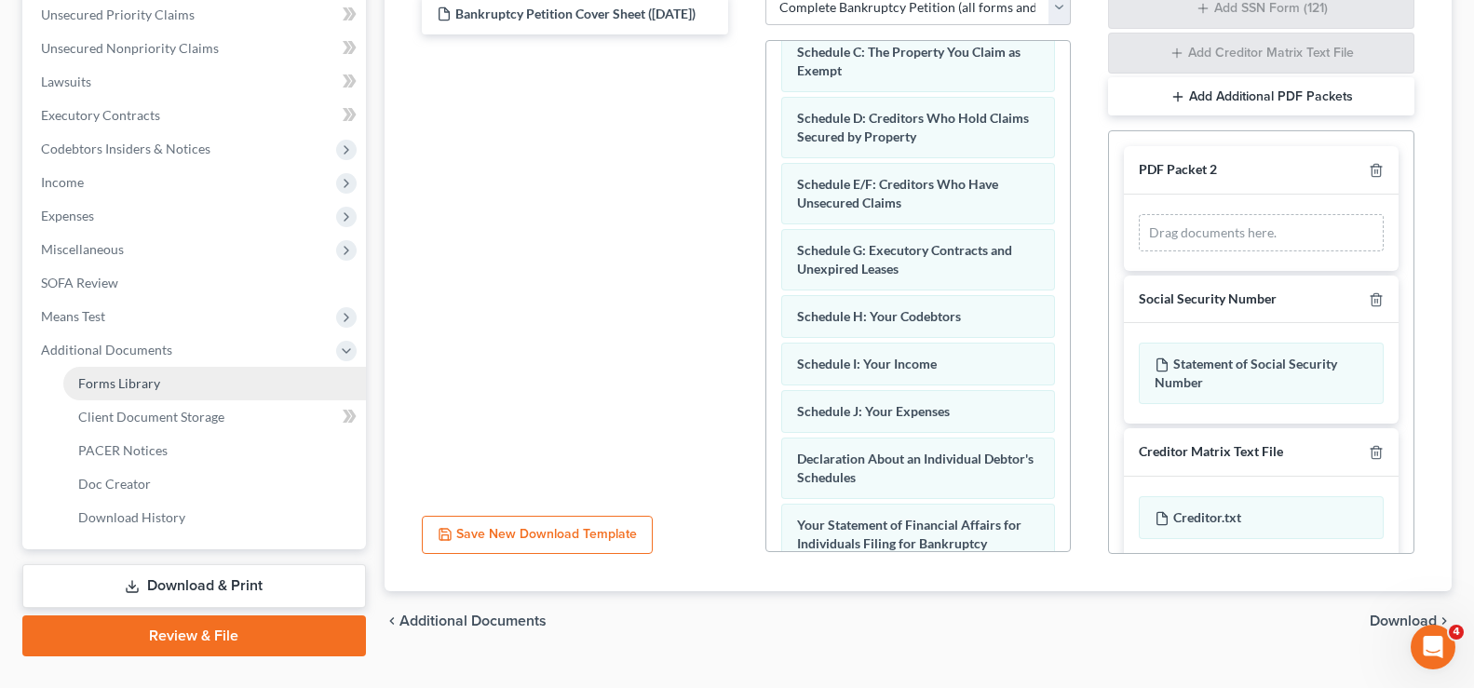
scroll to position [464, 0]
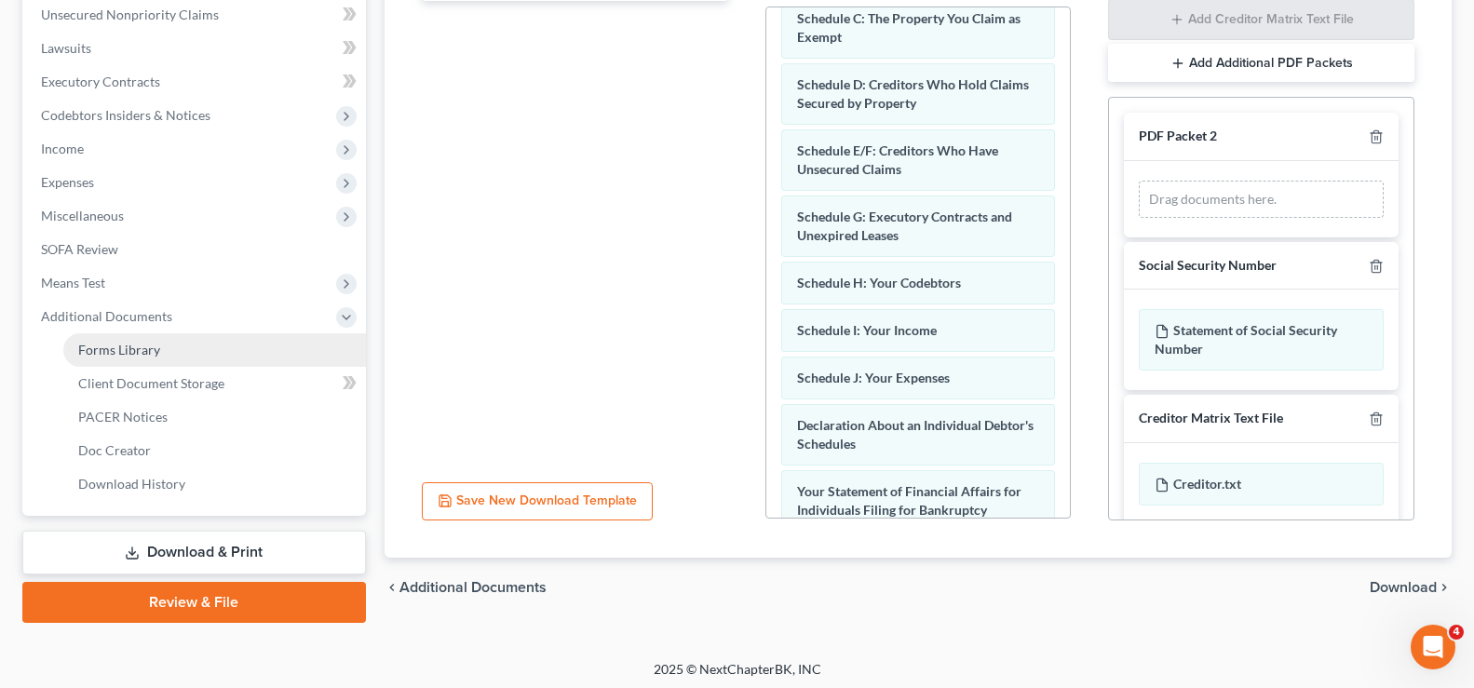
click at [174, 363] on link "Forms Library" at bounding box center [214, 350] width 303 height 34
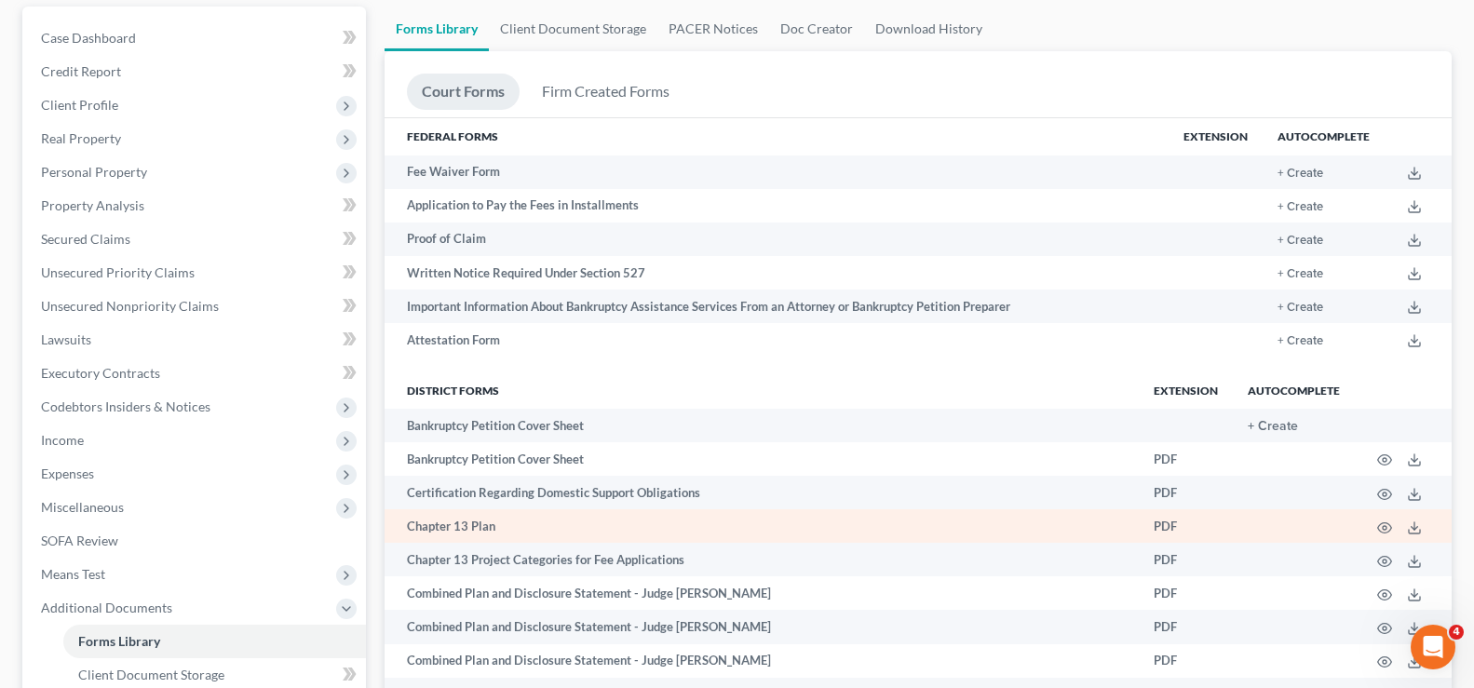
scroll to position [38, 0]
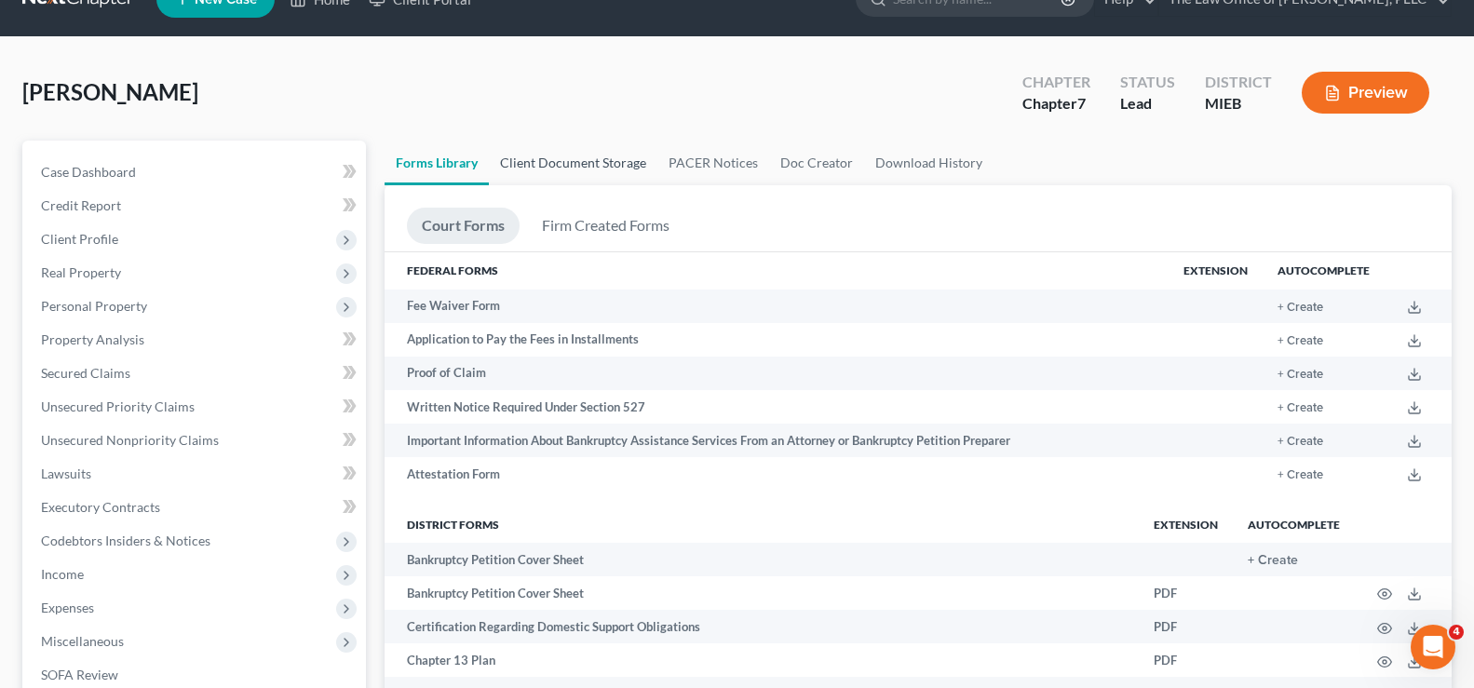
click at [592, 169] on link "Client Document Storage" at bounding box center [573, 163] width 169 height 45
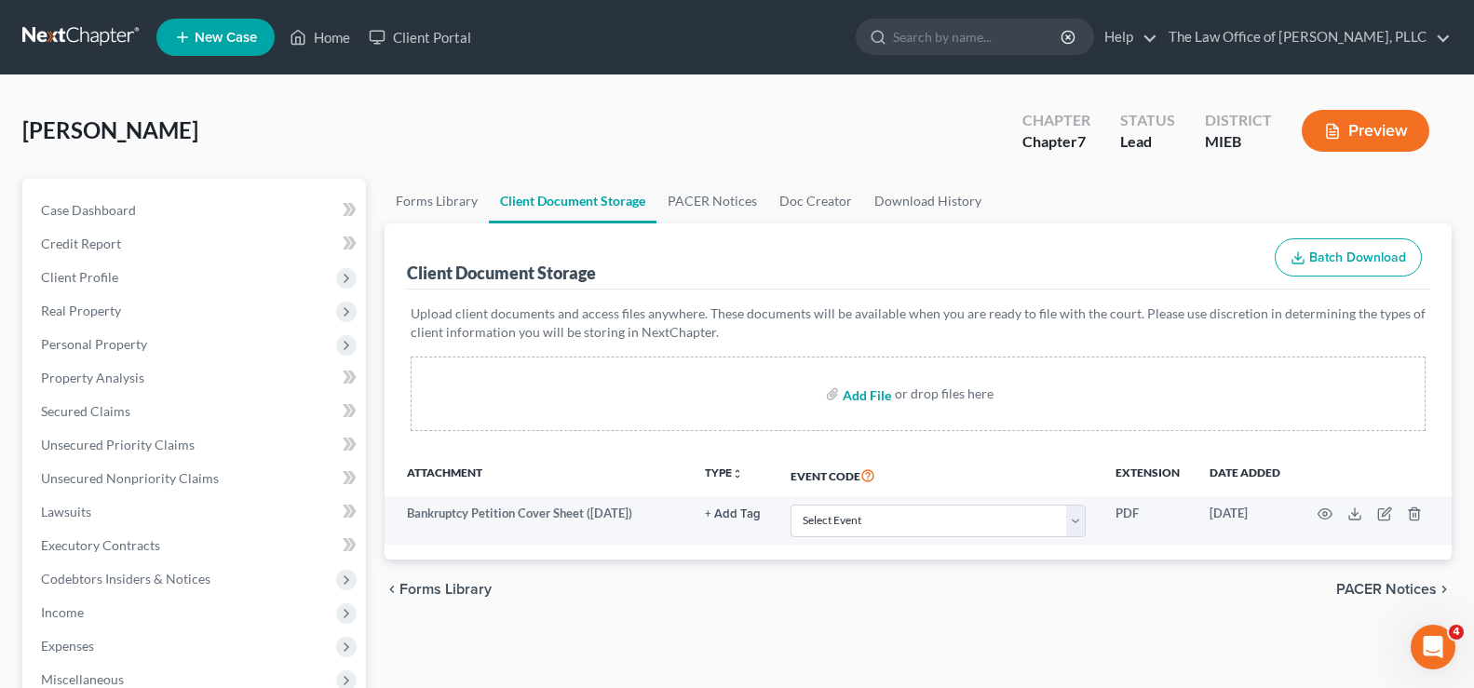
click at [876, 390] on input "file" at bounding box center [865, 394] width 45 height 34
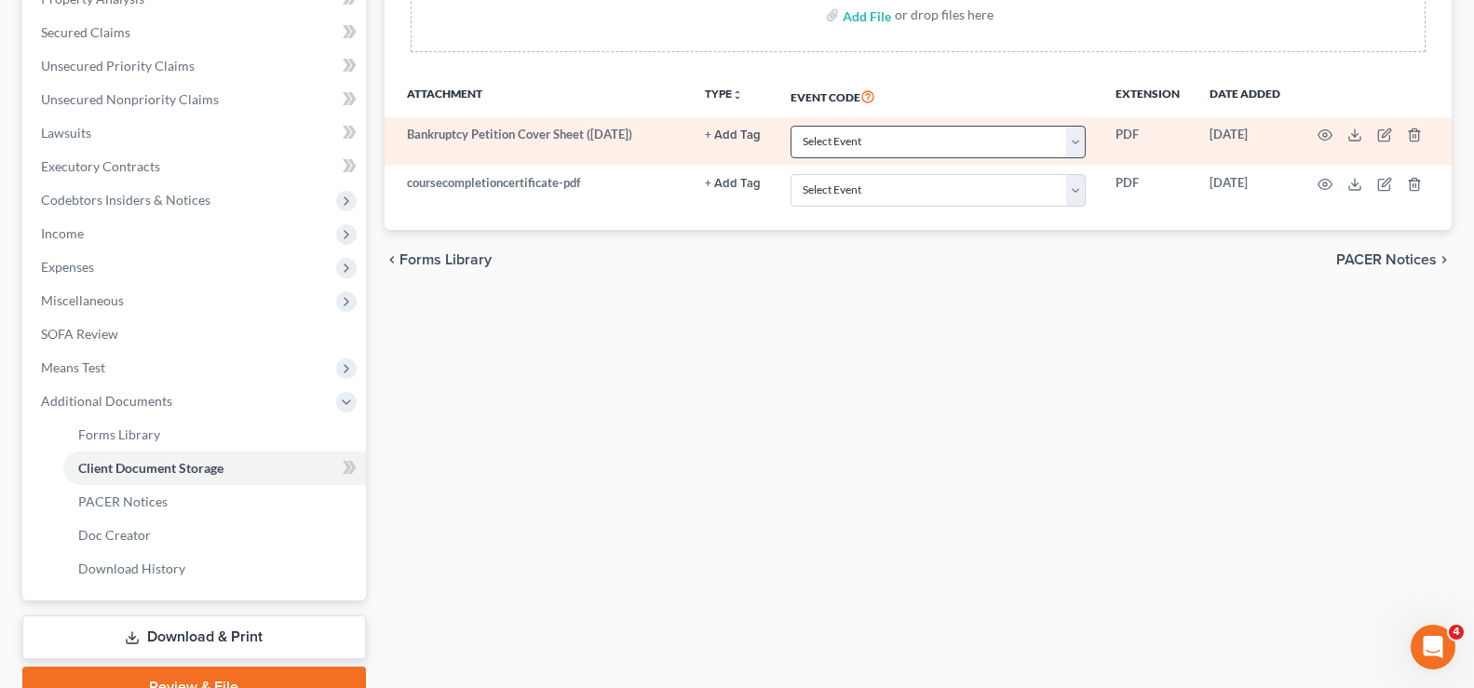
scroll to position [465, 0]
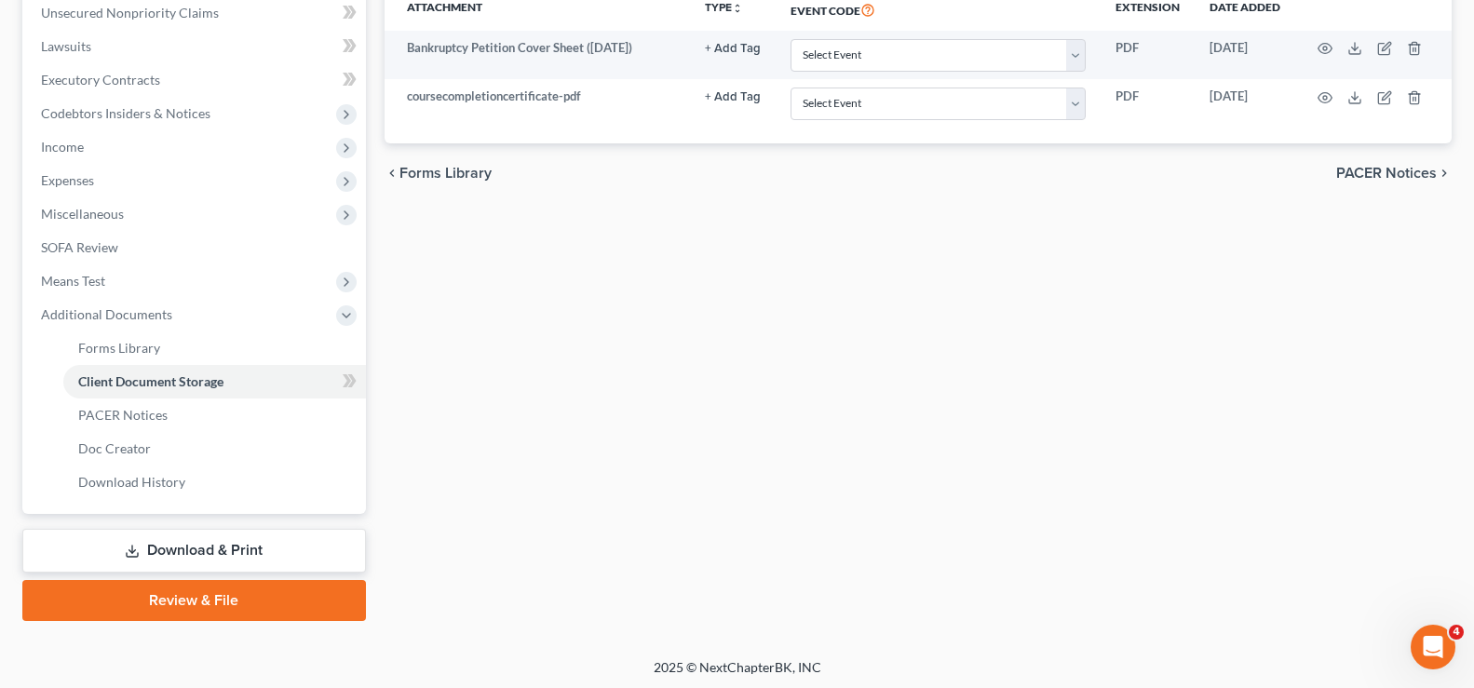
click at [210, 594] on link "Review & File" at bounding box center [194, 600] width 344 height 41
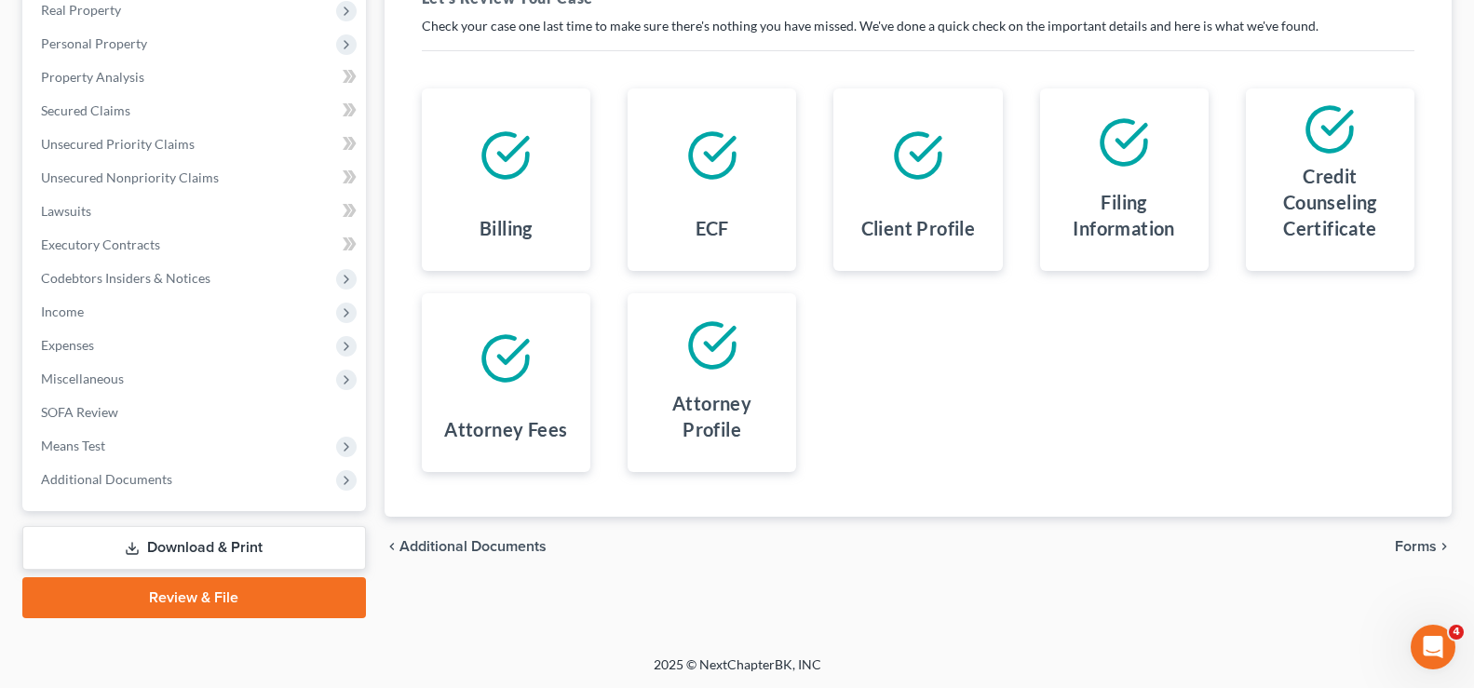
scroll to position [302, 0]
click at [1402, 542] on span "Forms" at bounding box center [1416, 545] width 42 height 15
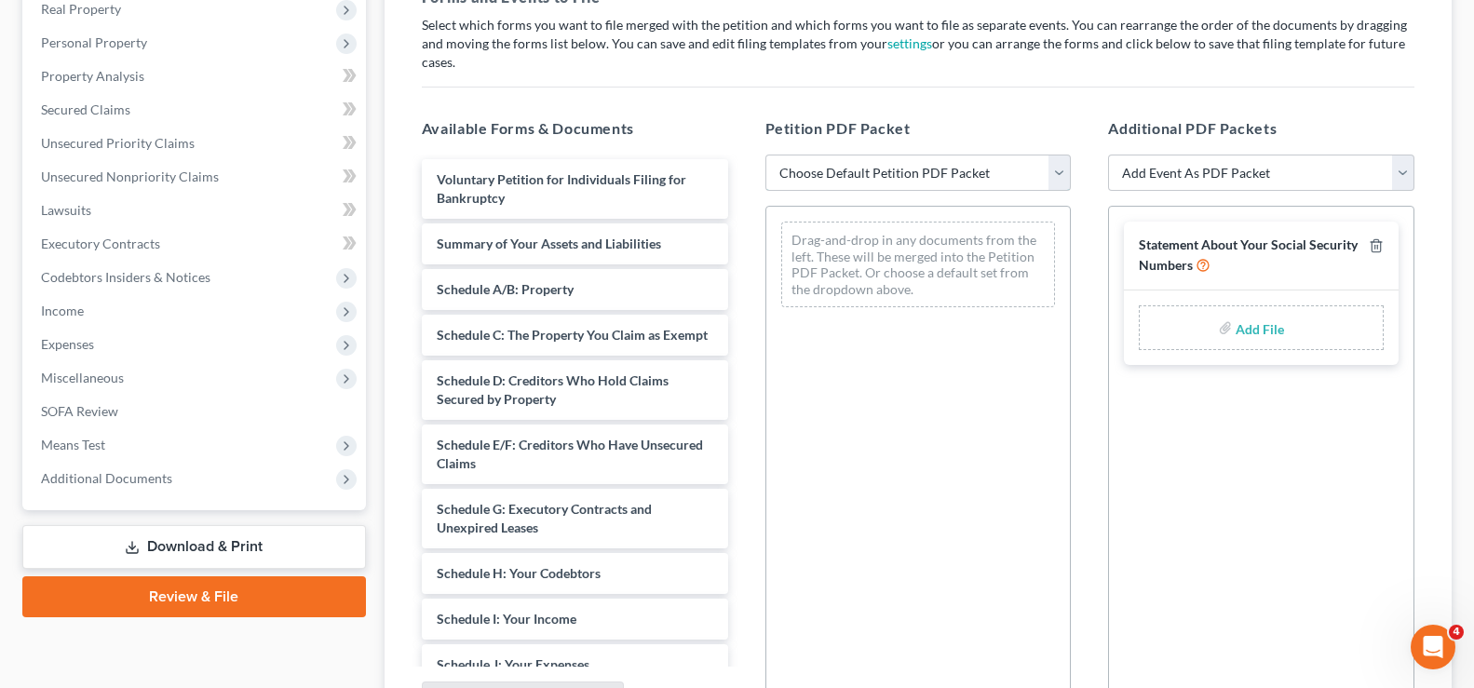
click at [1058, 159] on select "Choose Default Petition PDF Packet Emergency Filing (Voluntary Petition and Cre…" at bounding box center [918, 173] width 306 height 37
click at [765, 155] on select "Choose Default Petition PDF Packet Emergency Filing (Voluntary Petition and Cre…" at bounding box center [918, 173] width 306 height 37
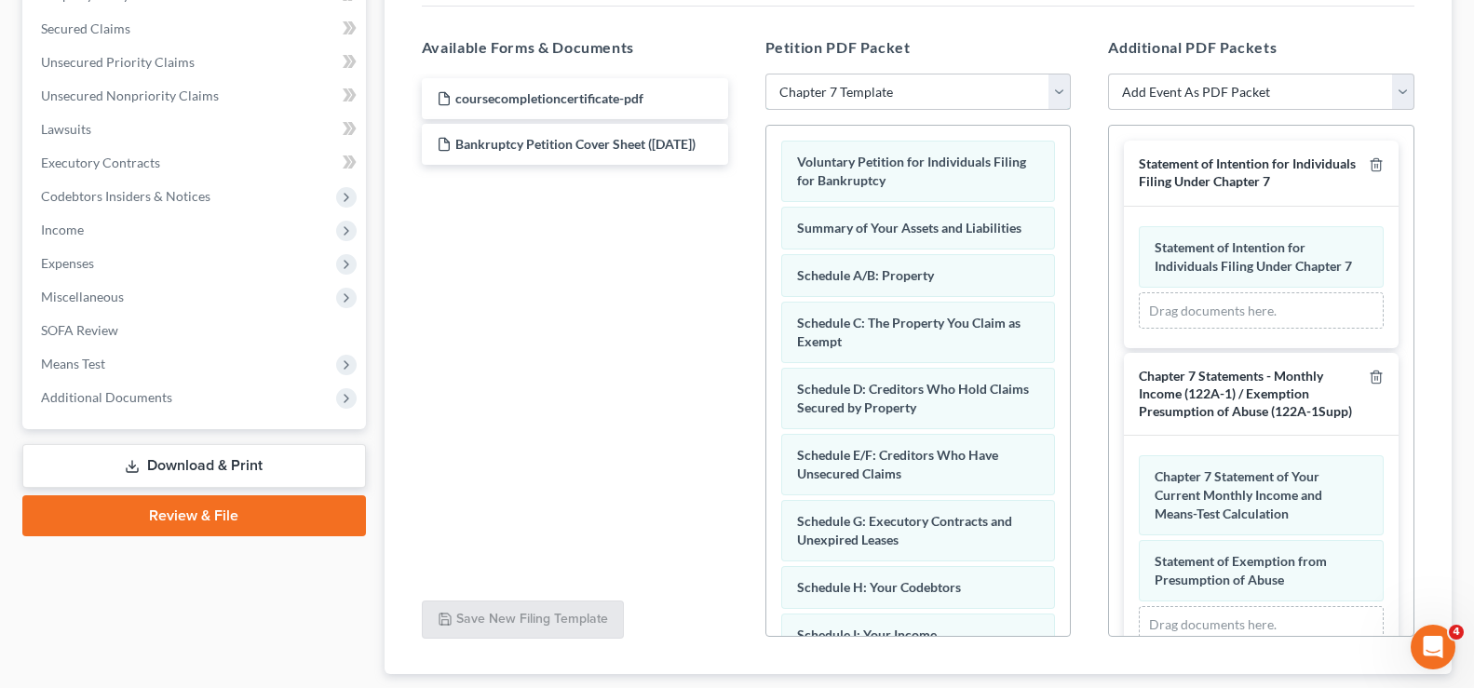
scroll to position [387, 0]
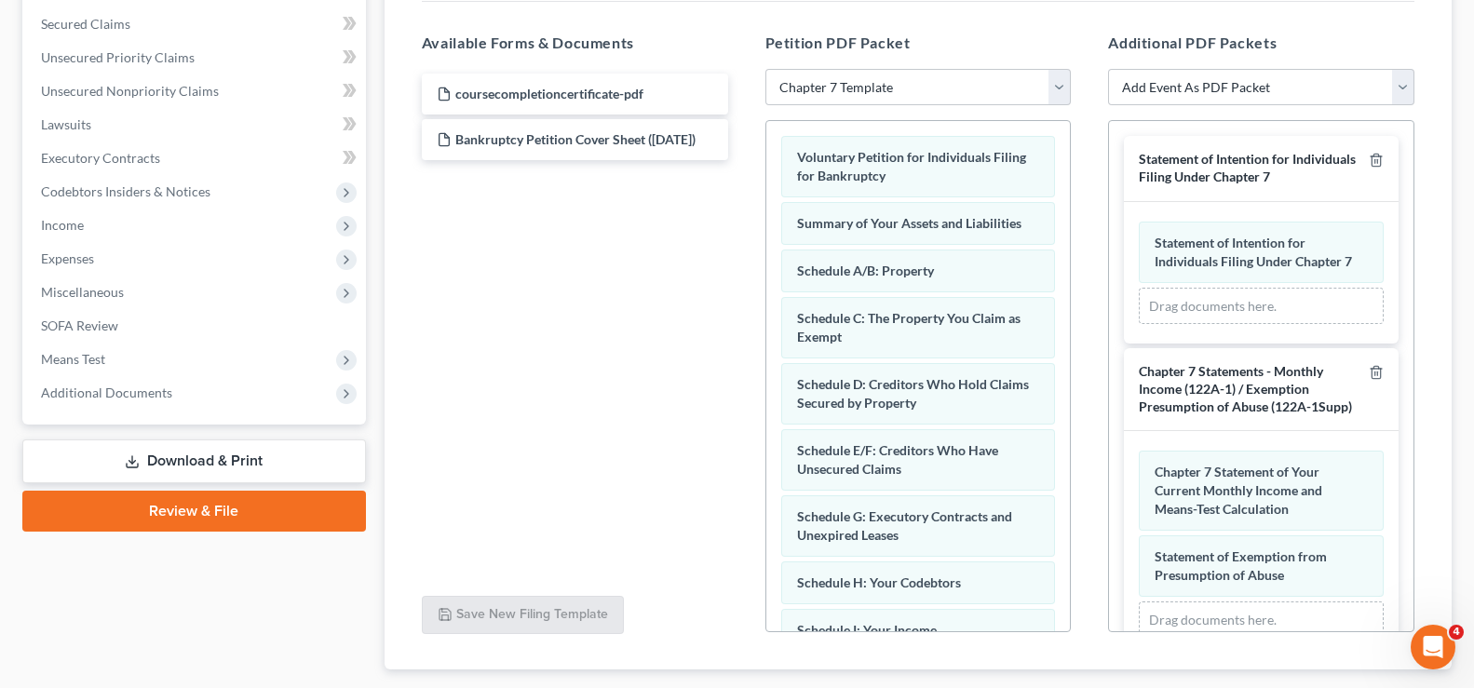
click at [228, 465] on link "Download & Print" at bounding box center [194, 461] width 344 height 44
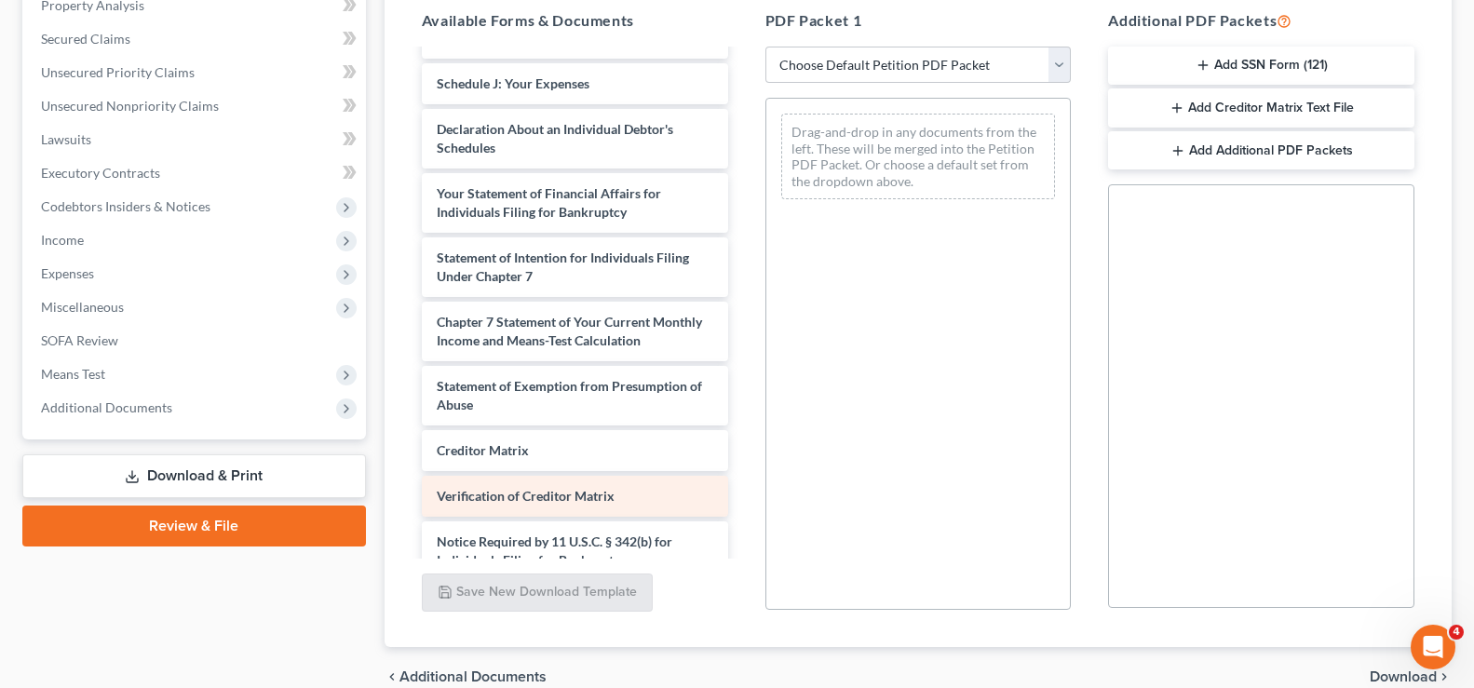
scroll to position [302, 0]
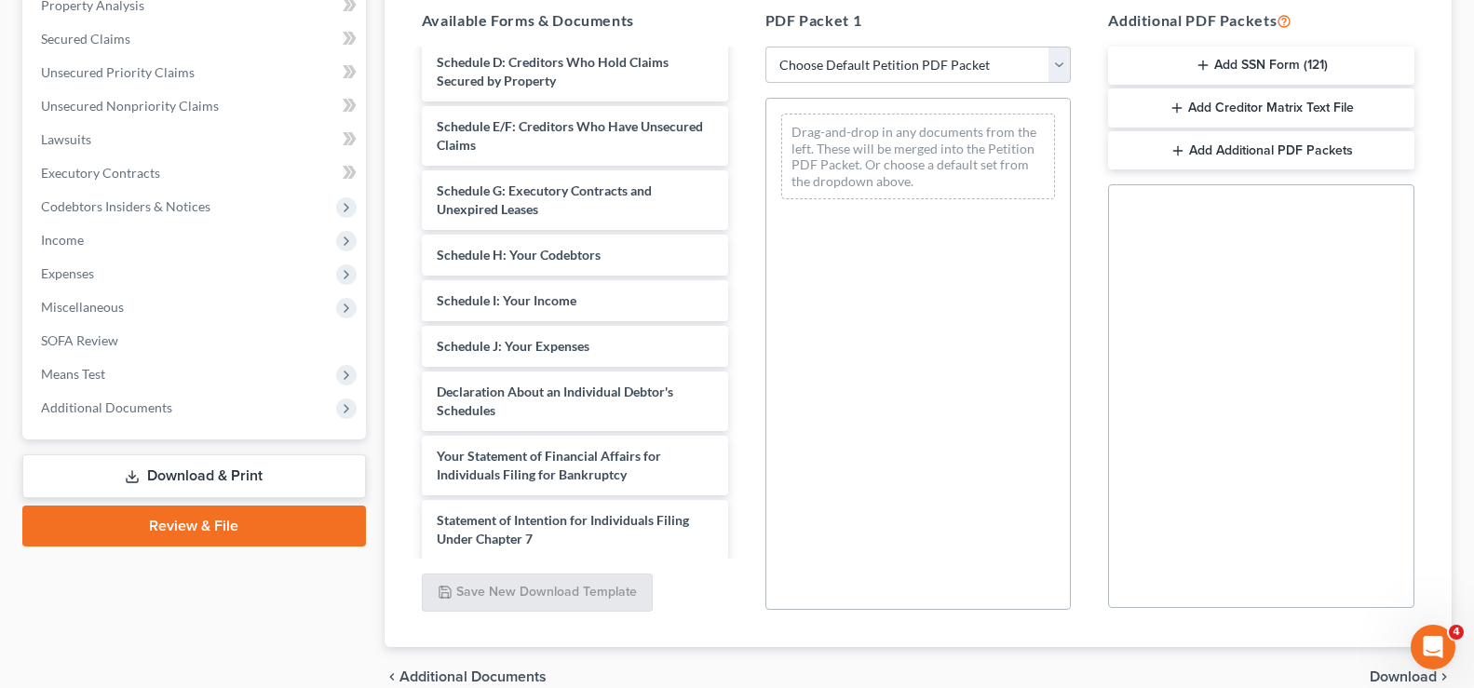
click at [1288, 67] on button "Add SSN Form (121)" at bounding box center [1261, 66] width 306 height 39
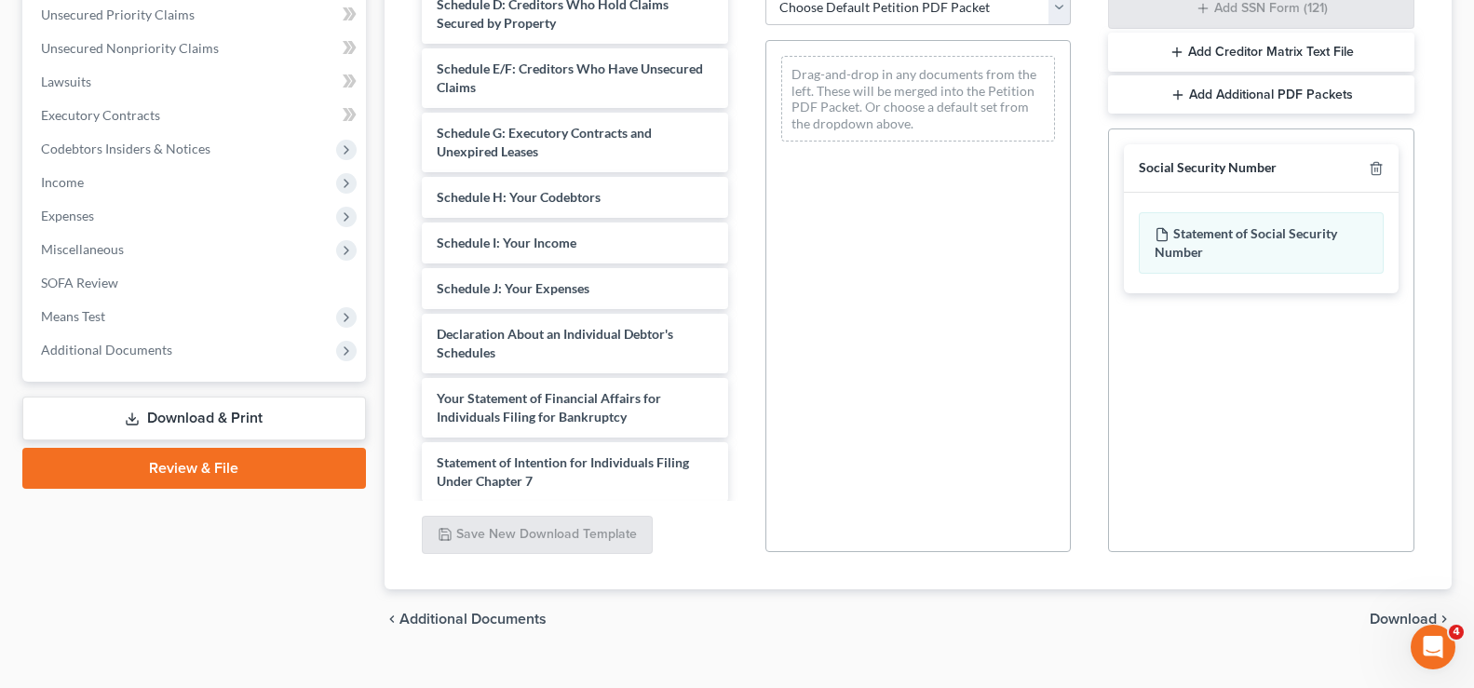
scroll to position [462, 0]
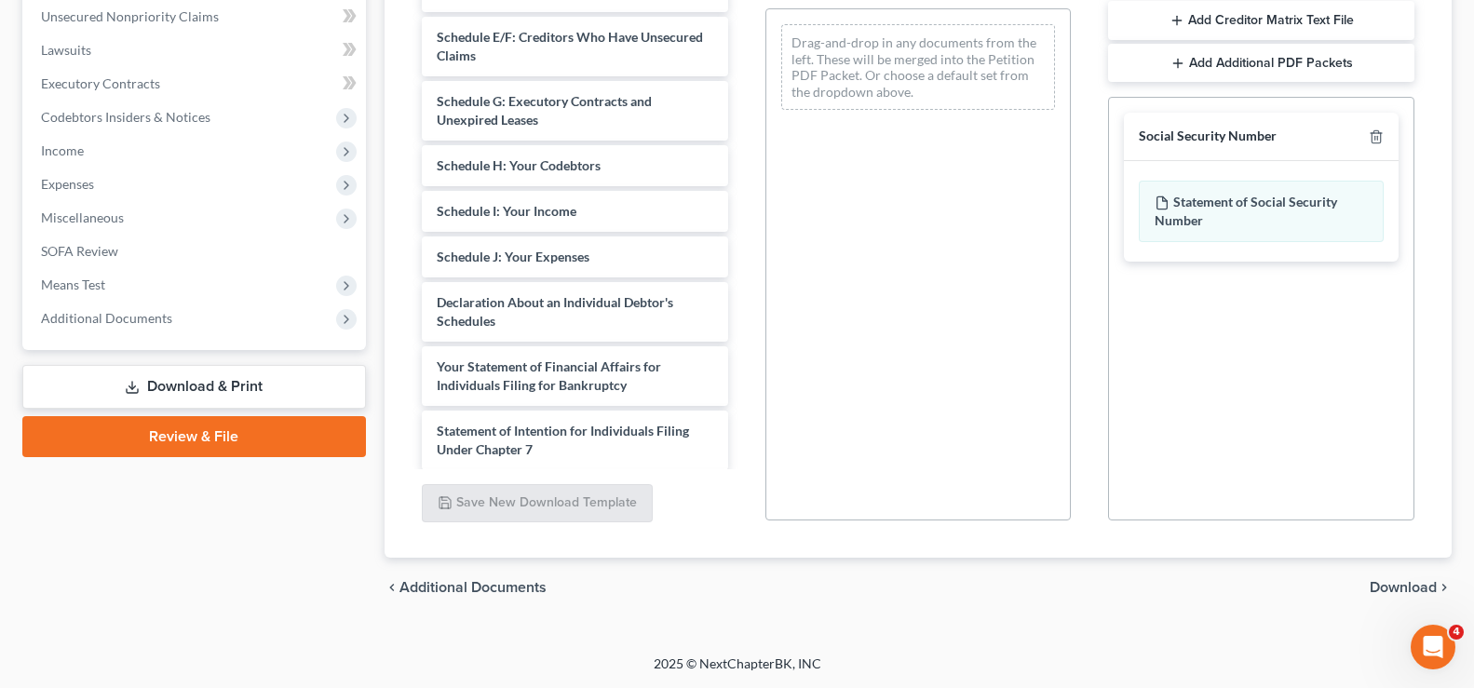
click at [1392, 582] on span "Download" at bounding box center [1402, 587] width 67 height 15
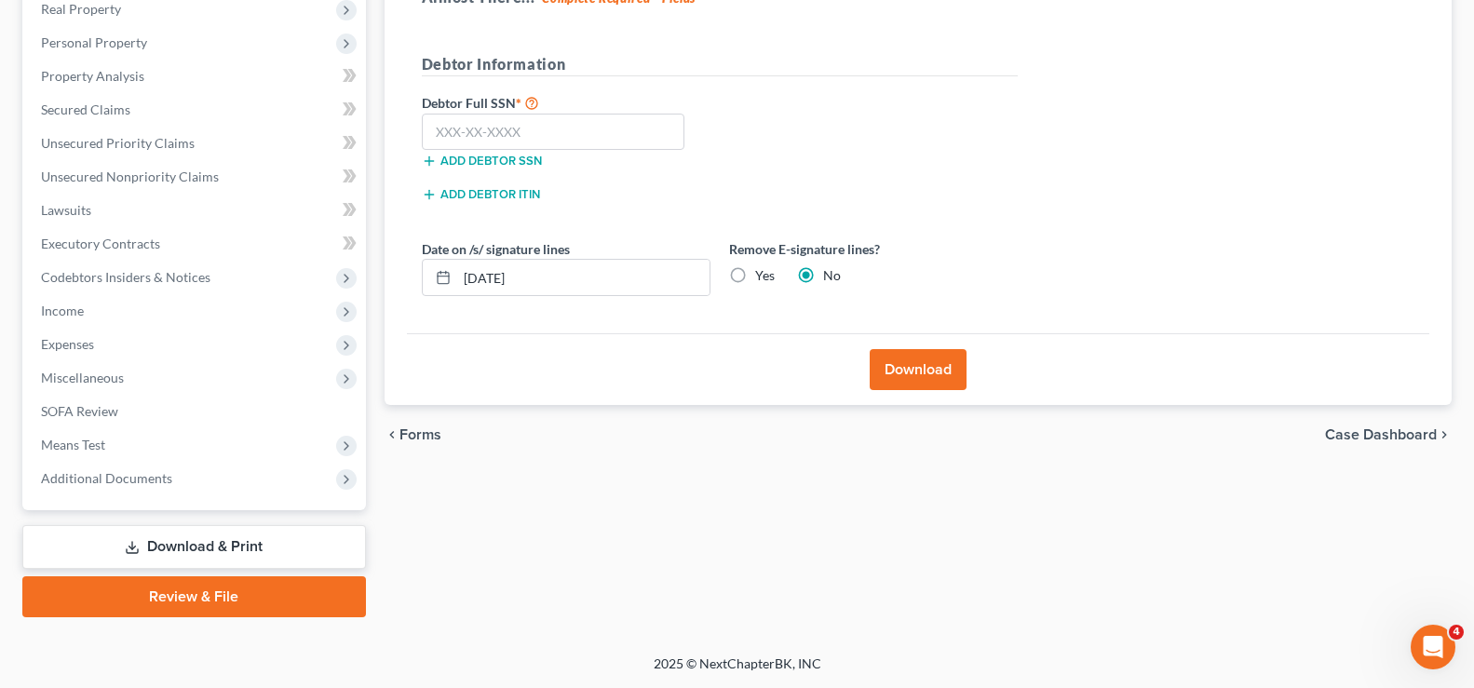
scroll to position [302, 0]
click at [515, 130] on input "text" at bounding box center [553, 132] width 263 height 37
click at [911, 384] on button "Download" at bounding box center [918, 369] width 97 height 41
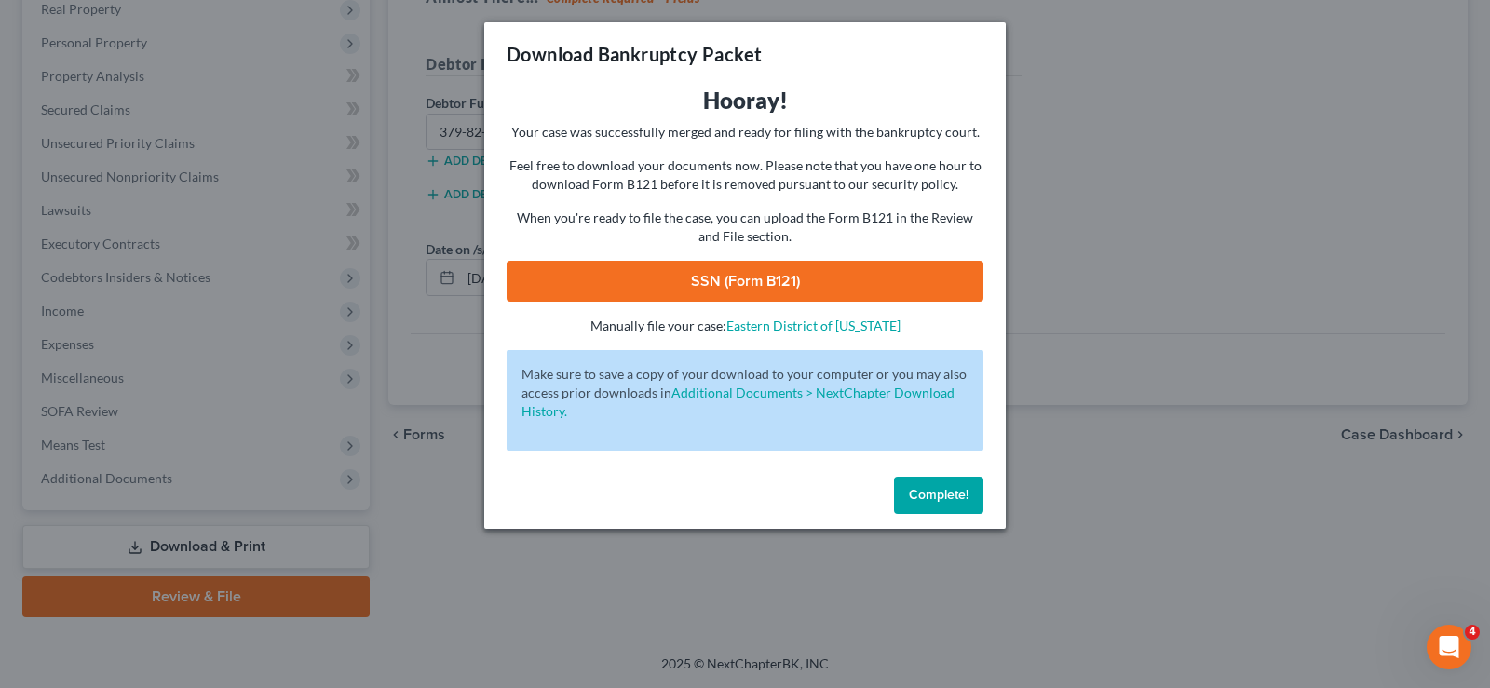
click at [762, 294] on link "SSN (Form B121)" at bounding box center [744, 281] width 477 height 41
click at [900, 493] on button "Complete!" at bounding box center [938, 495] width 89 height 37
click at [955, 506] on button "Complete!" at bounding box center [938, 495] width 89 height 37
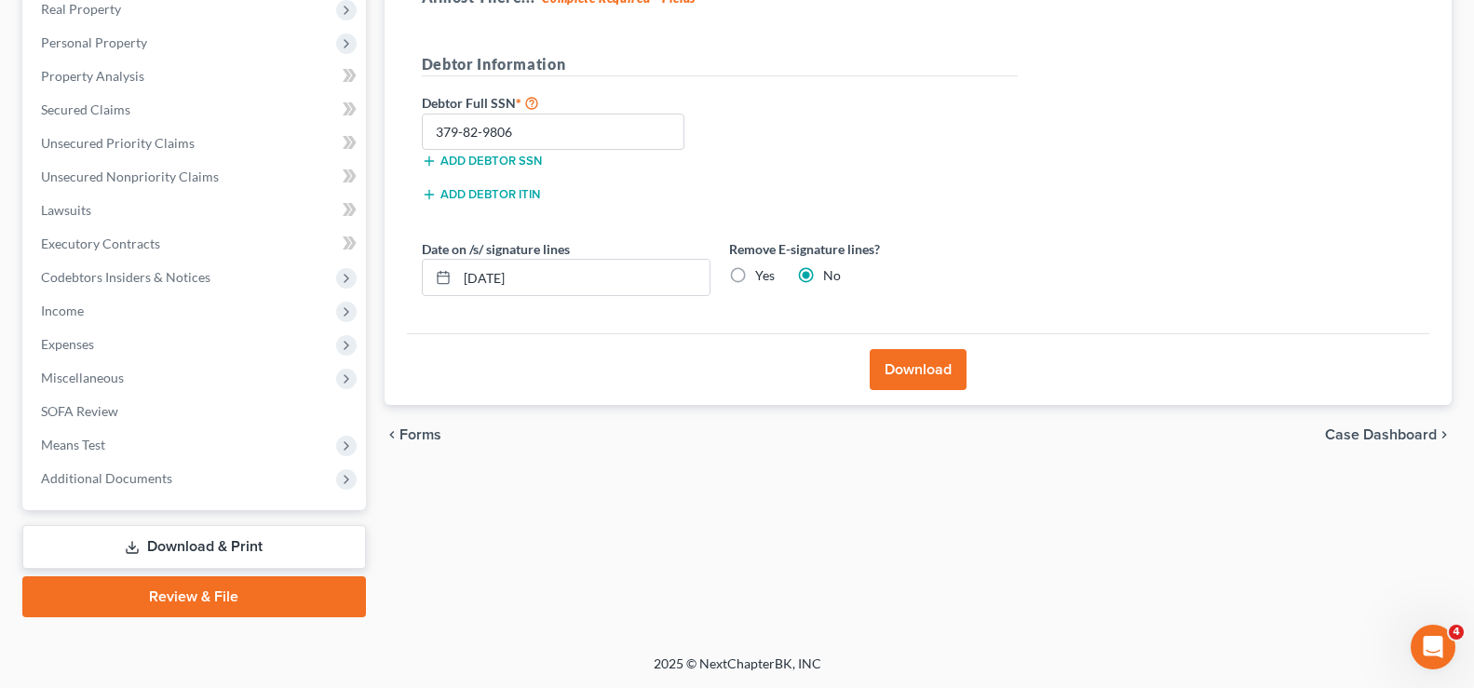
click at [288, 601] on link "Review & File" at bounding box center [194, 596] width 344 height 41
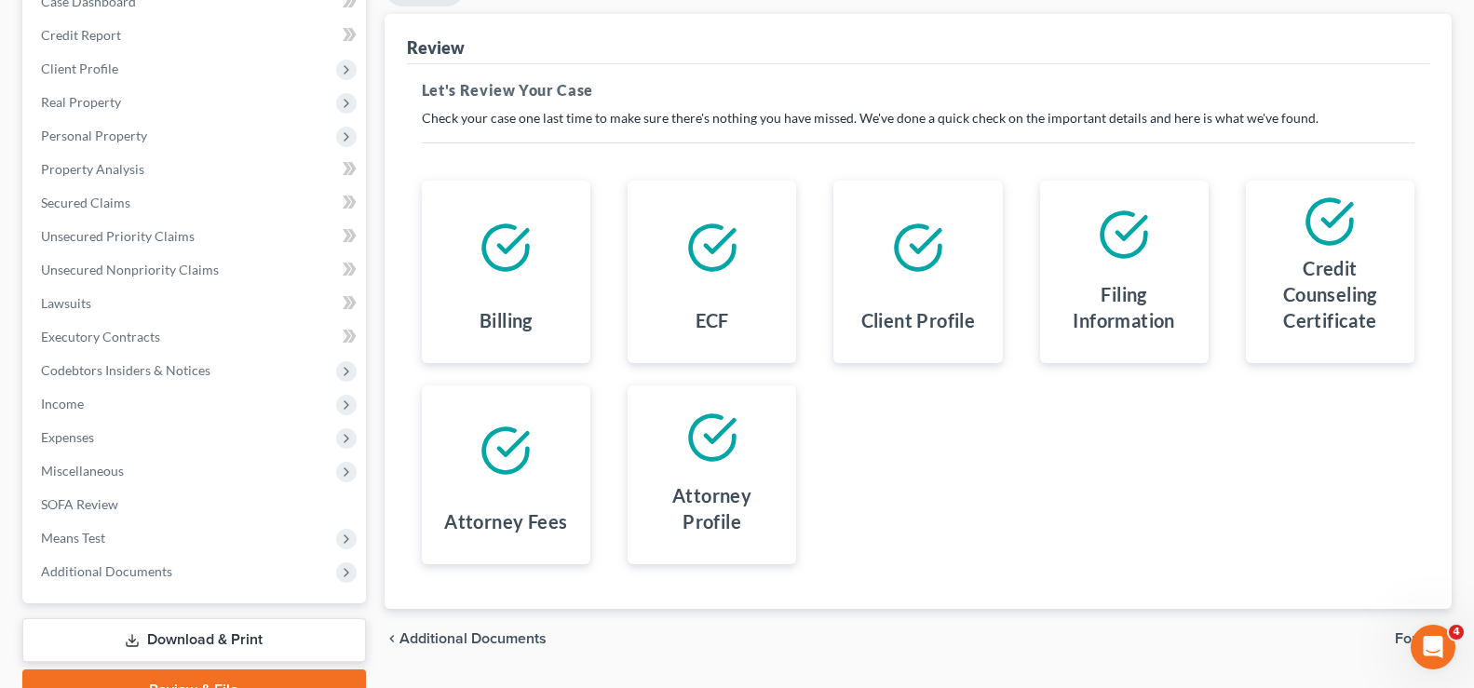
scroll to position [302, 0]
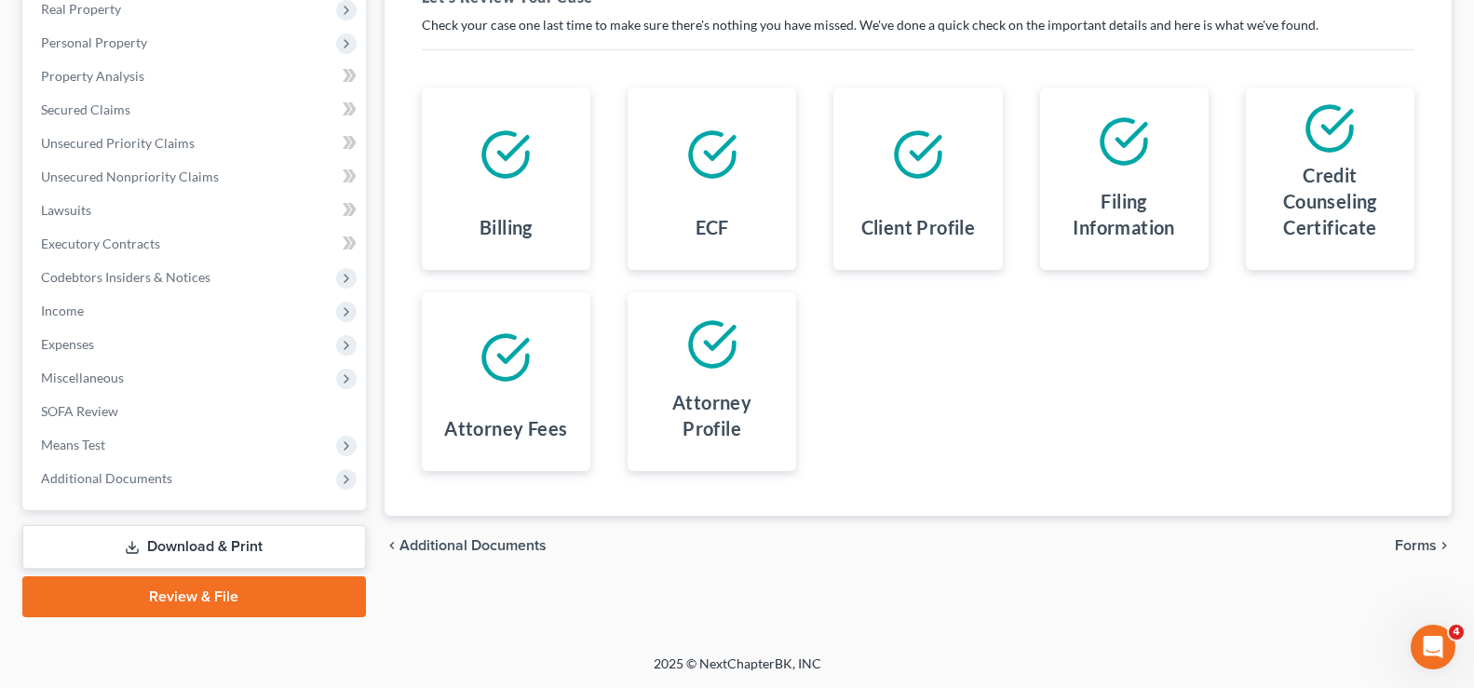
click at [1411, 548] on span "Forms" at bounding box center [1416, 545] width 42 height 15
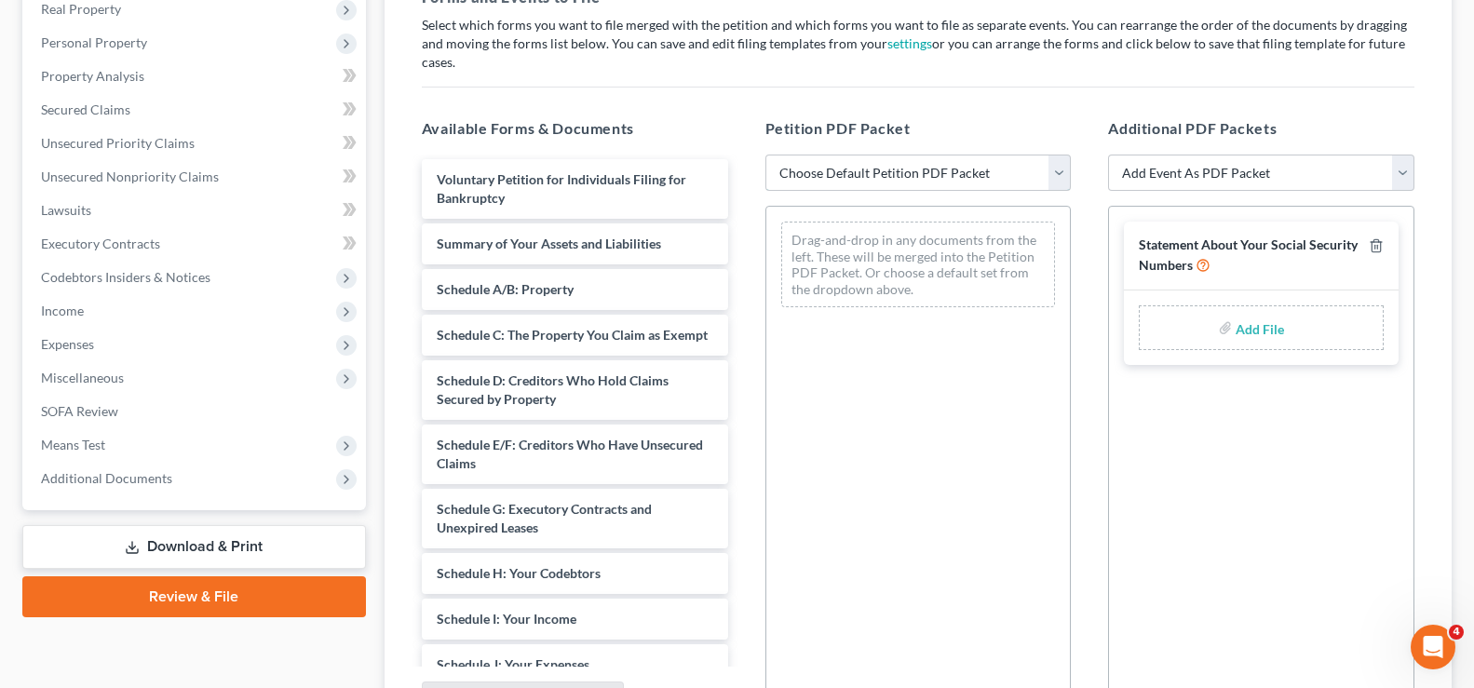
drag, startPoint x: 1023, startPoint y: 162, endPoint x: 1020, endPoint y: 171, distance: 9.7
click at [1023, 162] on select "Choose Default Petition PDF Packet Emergency Filing (Voluntary Petition and Cre…" at bounding box center [918, 173] width 306 height 37
click at [765, 155] on select "Choose Default Petition PDF Packet Emergency Filing (Voluntary Petition and Cre…" at bounding box center [918, 173] width 306 height 37
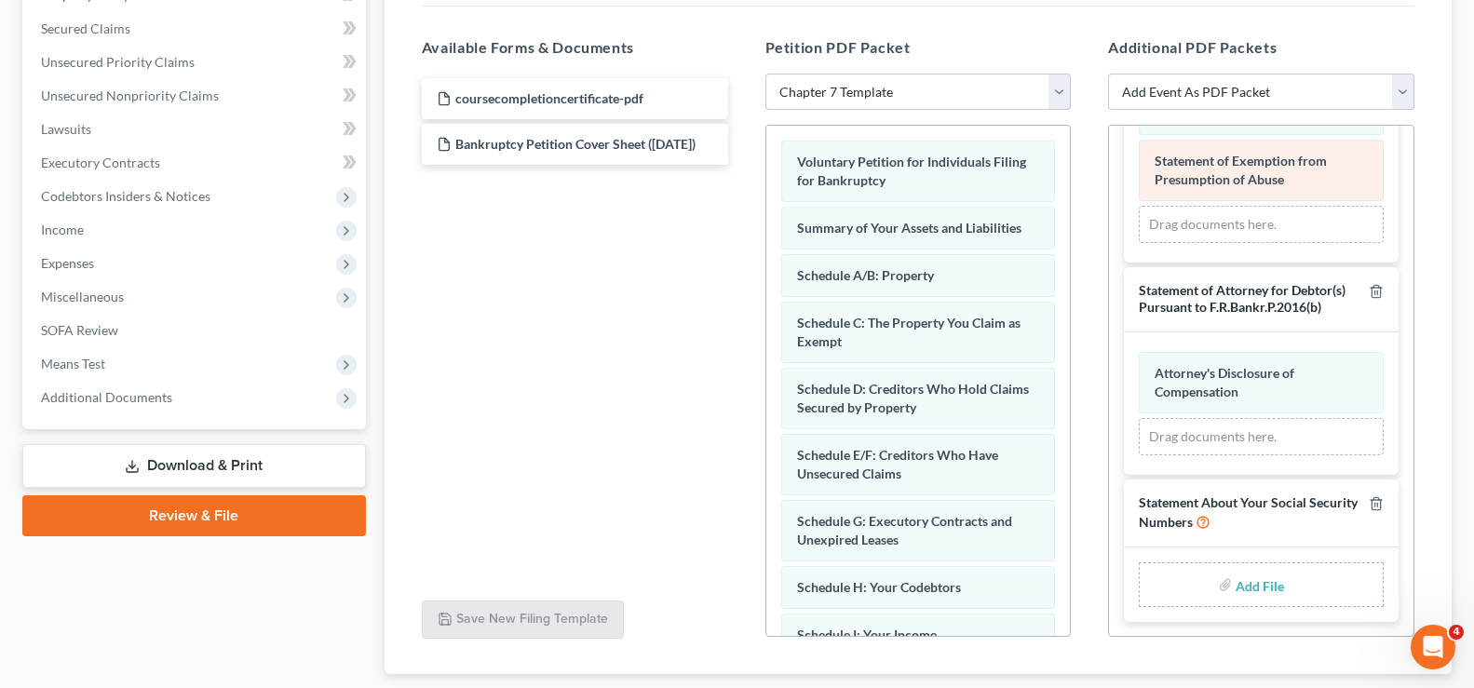
scroll to position [480, 0]
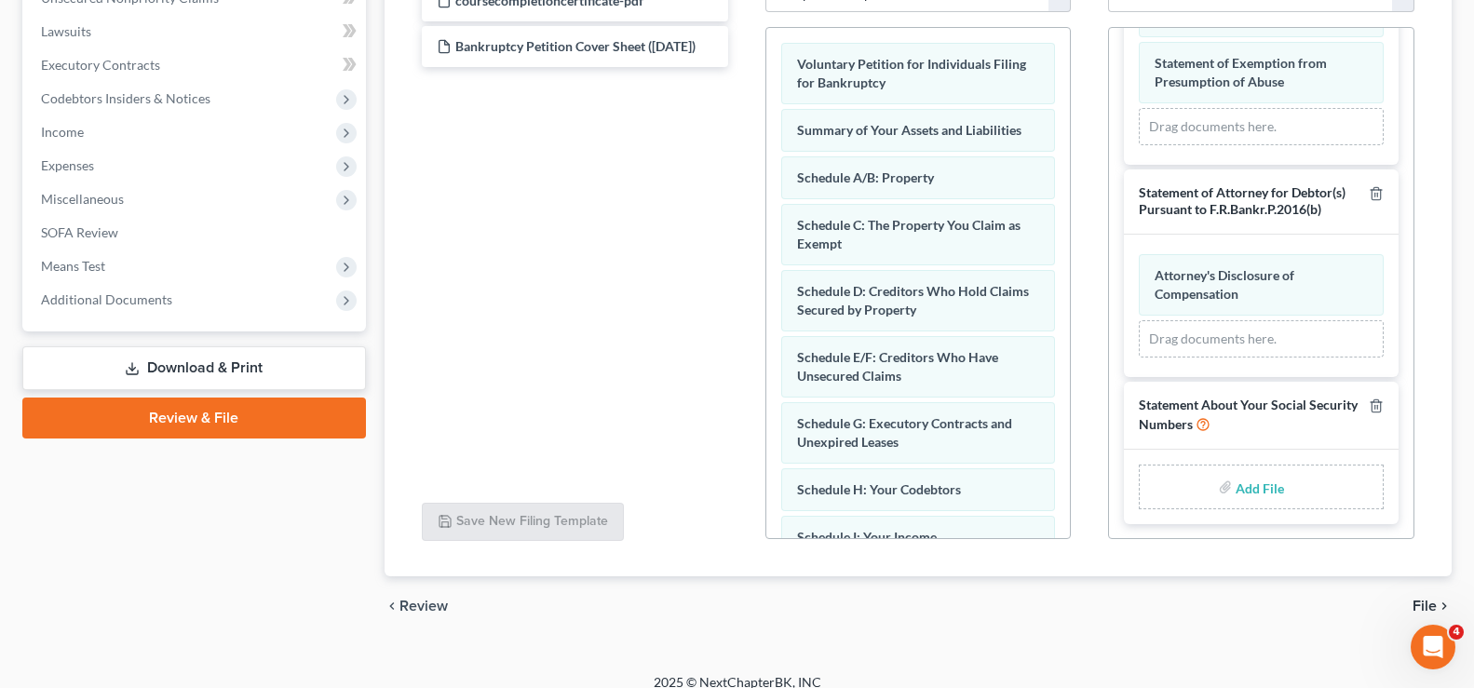
click at [1249, 478] on input "file" at bounding box center [1257, 487] width 45 height 34
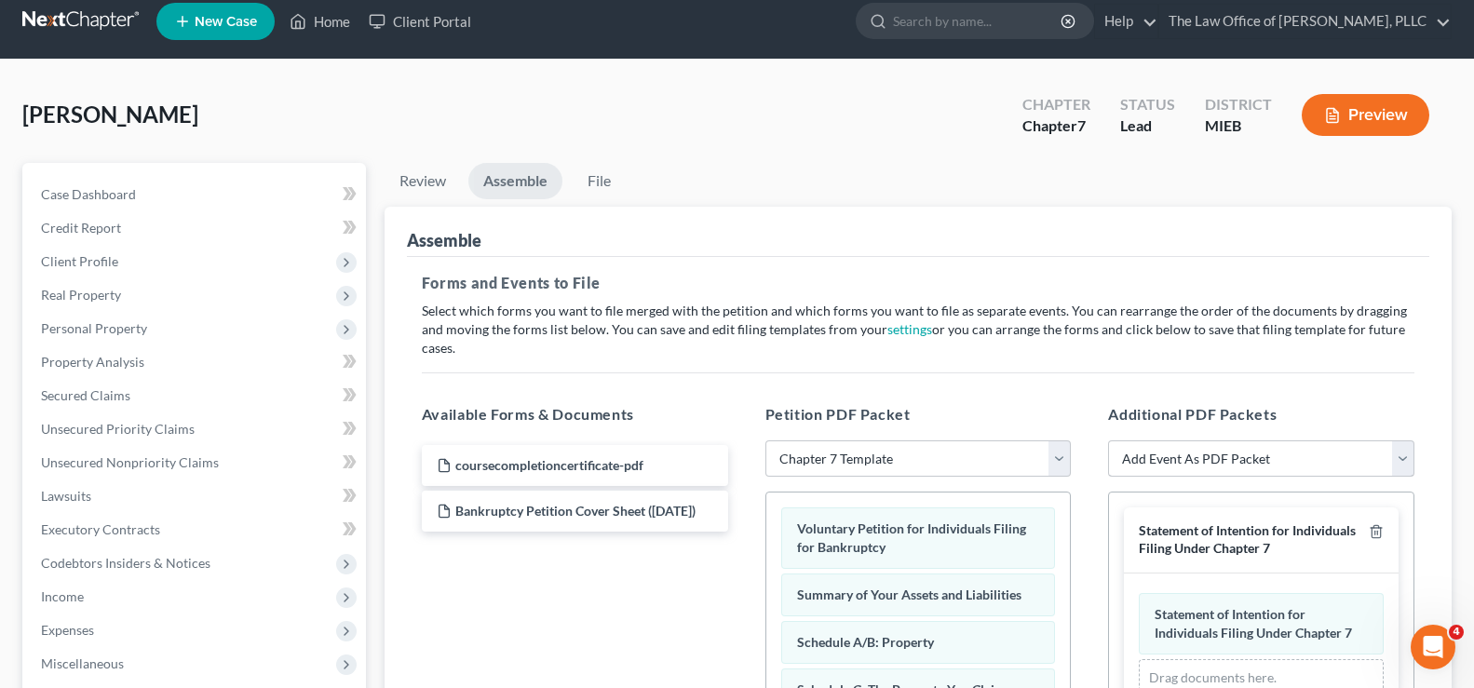
scroll to position [15, 0]
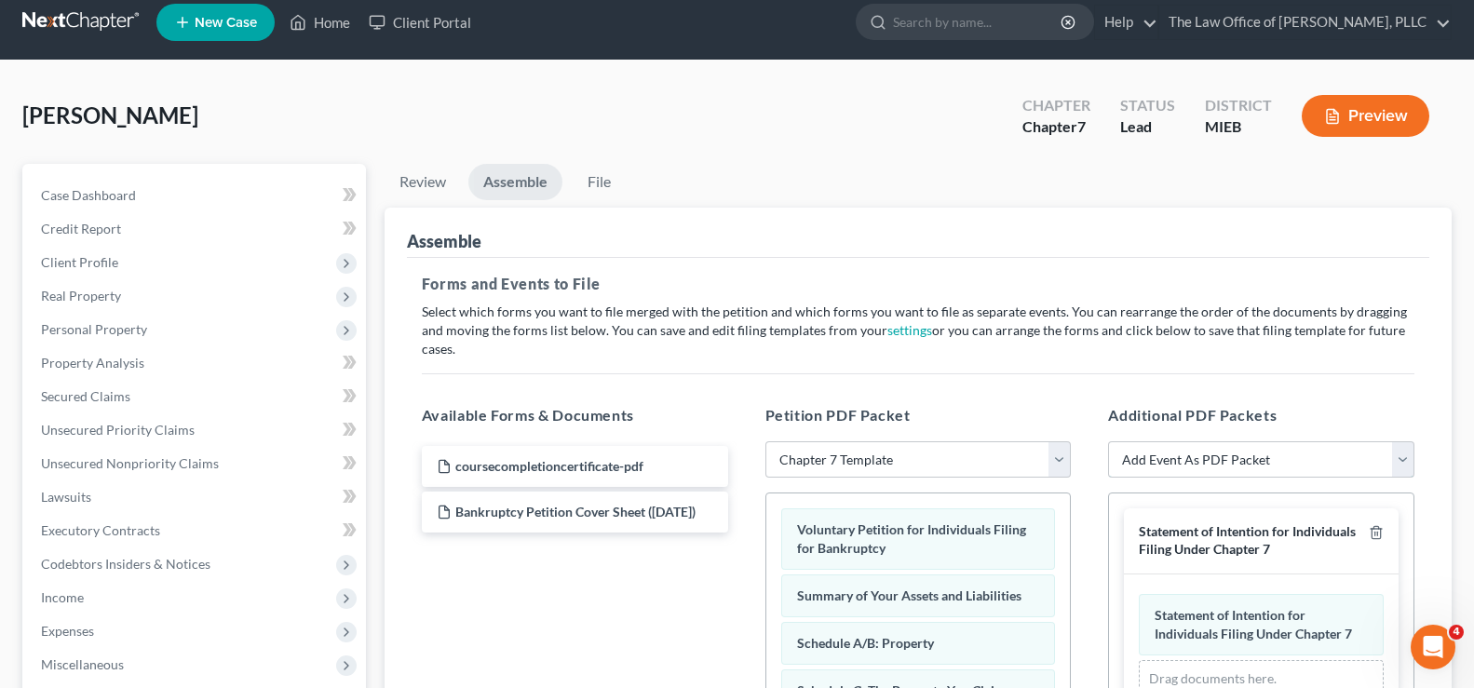
click at [1397, 441] on select "Add Event As PDF Packet 20 Largest Unsecured Creditors Amended Disclosure State…" at bounding box center [1261, 459] width 306 height 37
click at [1108, 441] on select "Add Event As PDF Packet 20 Largest Unsecured Creditors Amended Disclosure State…" at bounding box center [1261, 459] width 306 height 37
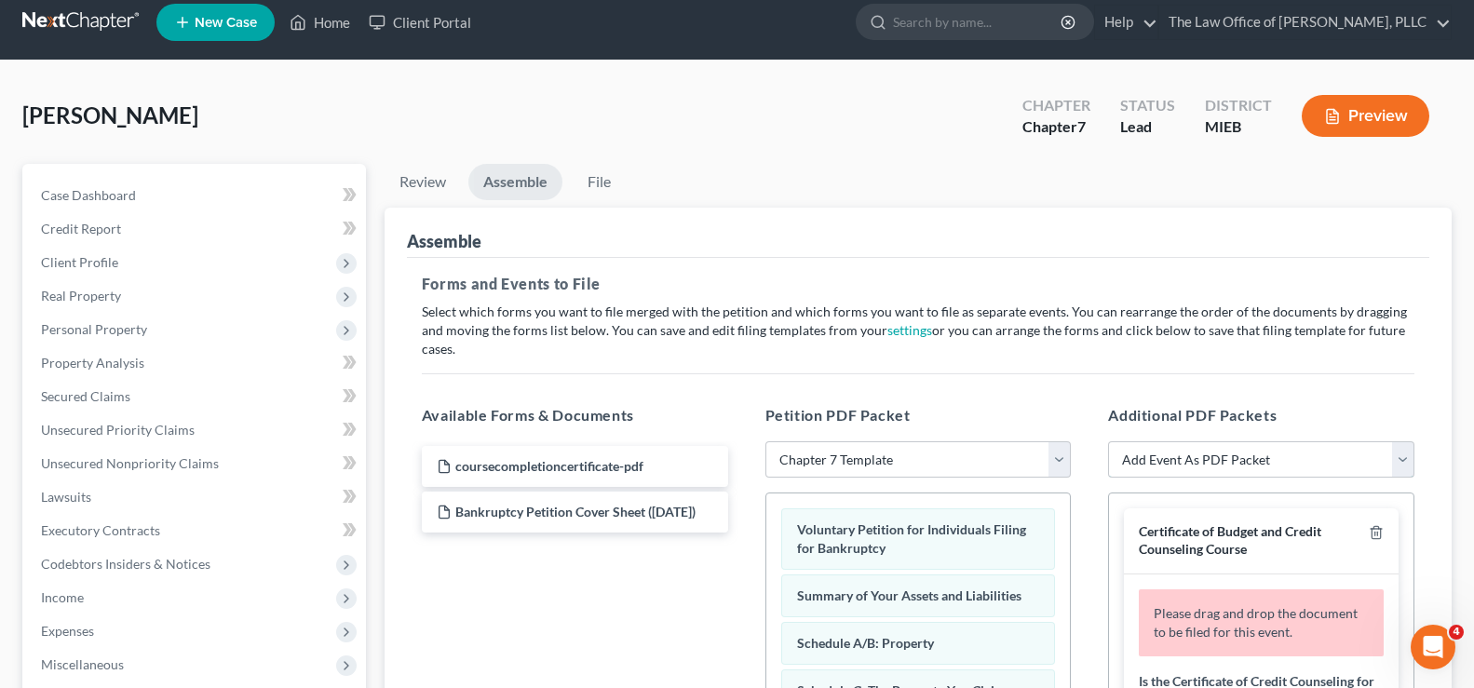
scroll to position [108, 0]
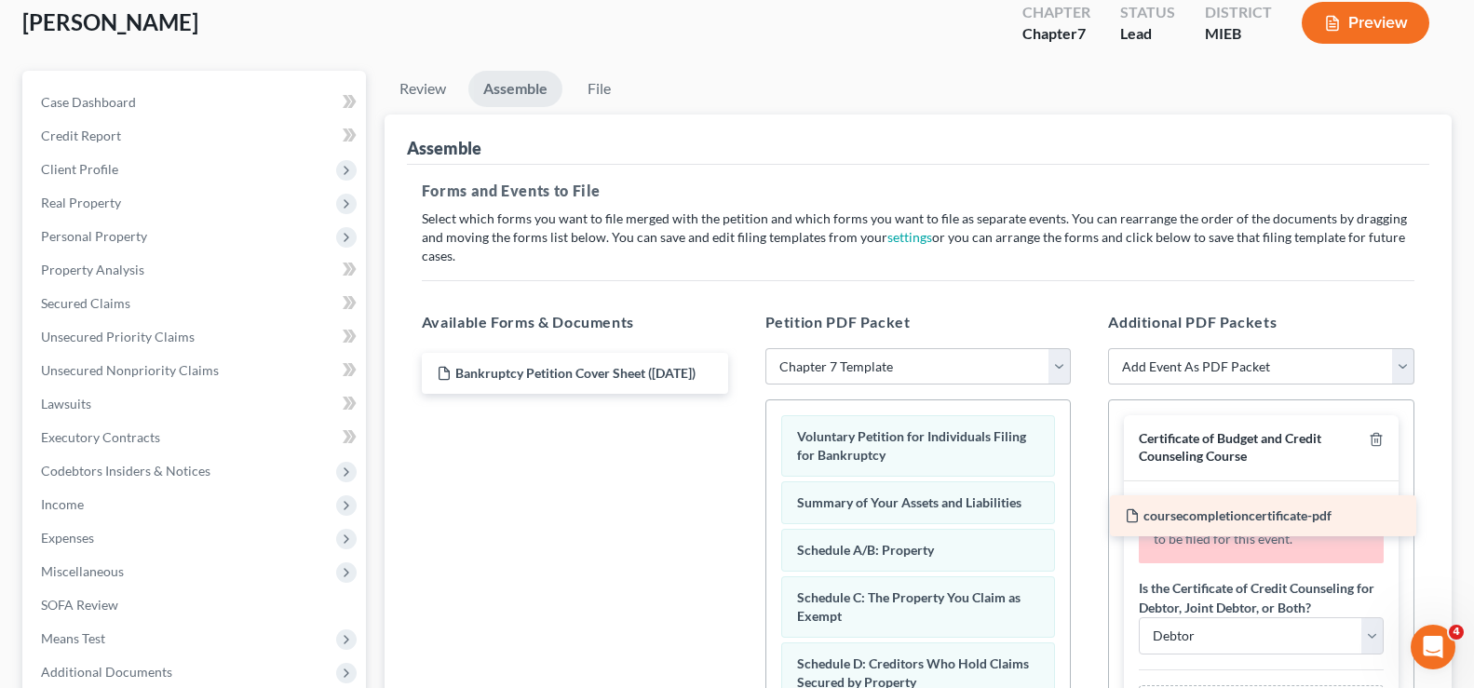
drag, startPoint x: 539, startPoint y: 352, endPoint x: 1227, endPoint y: 513, distance: 706.6
click at [743, 394] on div "coursecompletioncertificate-pdf coursecompletioncertificate-pdf Bankruptcy Peti…" at bounding box center [575, 373] width 336 height 41
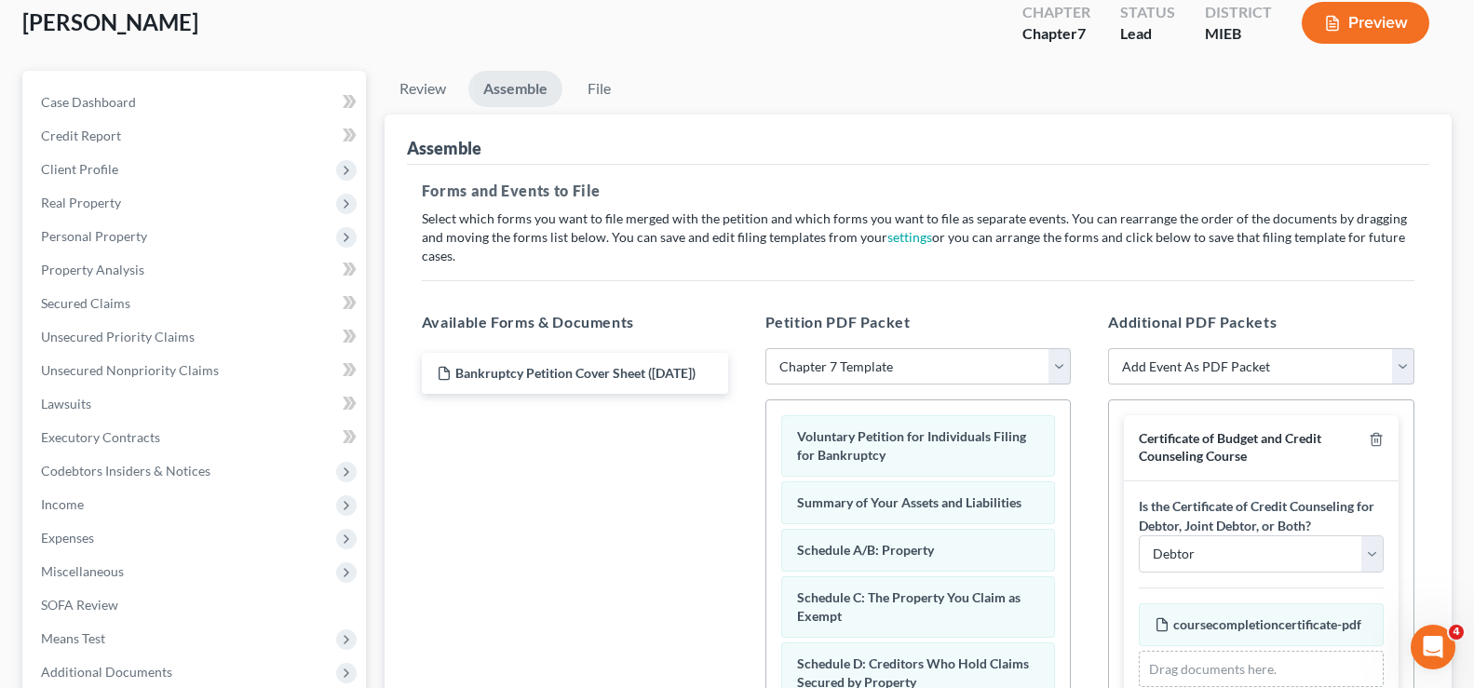
scroll to position [93, 0]
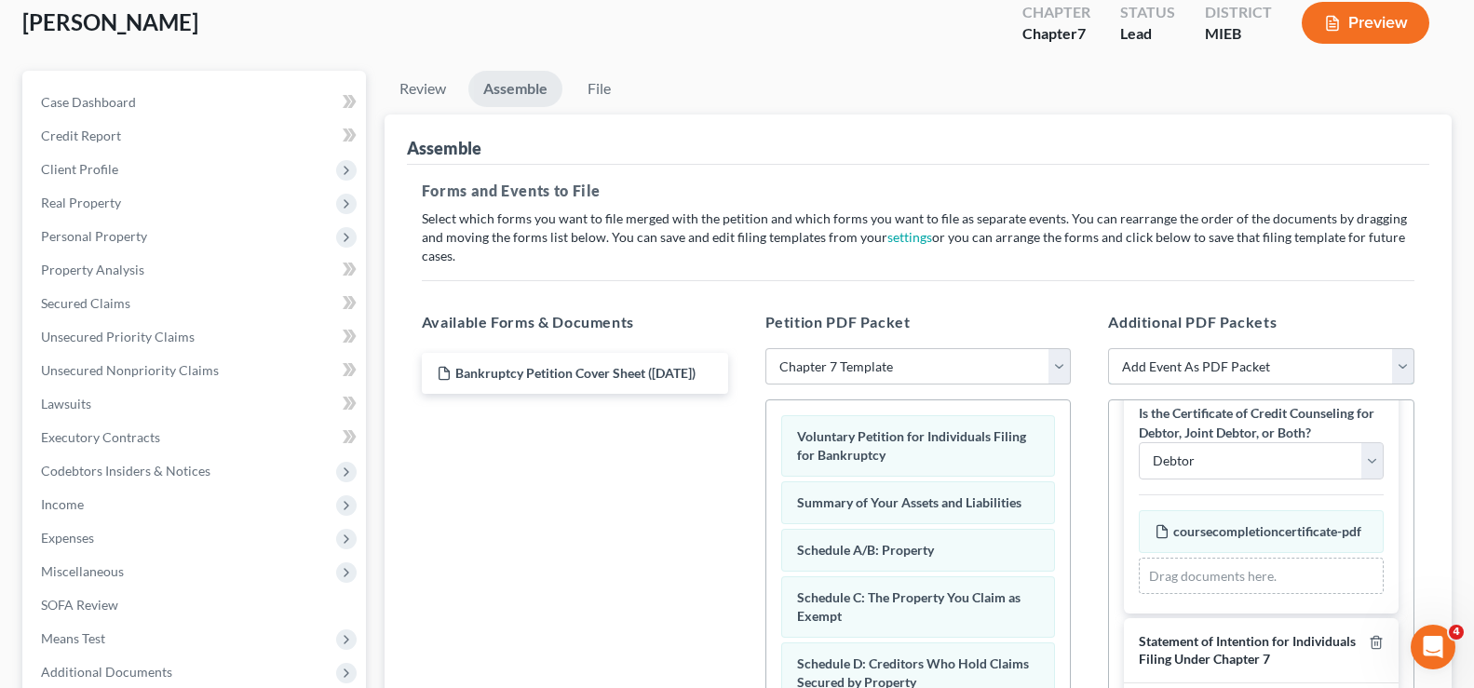
drag, startPoint x: 1407, startPoint y: 338, endPoint x: 1387, endPoint y: 331, distance: 20.6
click at [1407, 348] on select "Add Event As PDF Packet 20 Largest Unsecured Creditors Amended Disclosure State…" at bounding box center [1261, 366] width 306 height 37
click at [1108, 348] on select "Add Event As PDF Packet 20 Largest Unsecured Creditors Amended Disclosure State…" at bounding box center [1261, 366] width 306 height 37
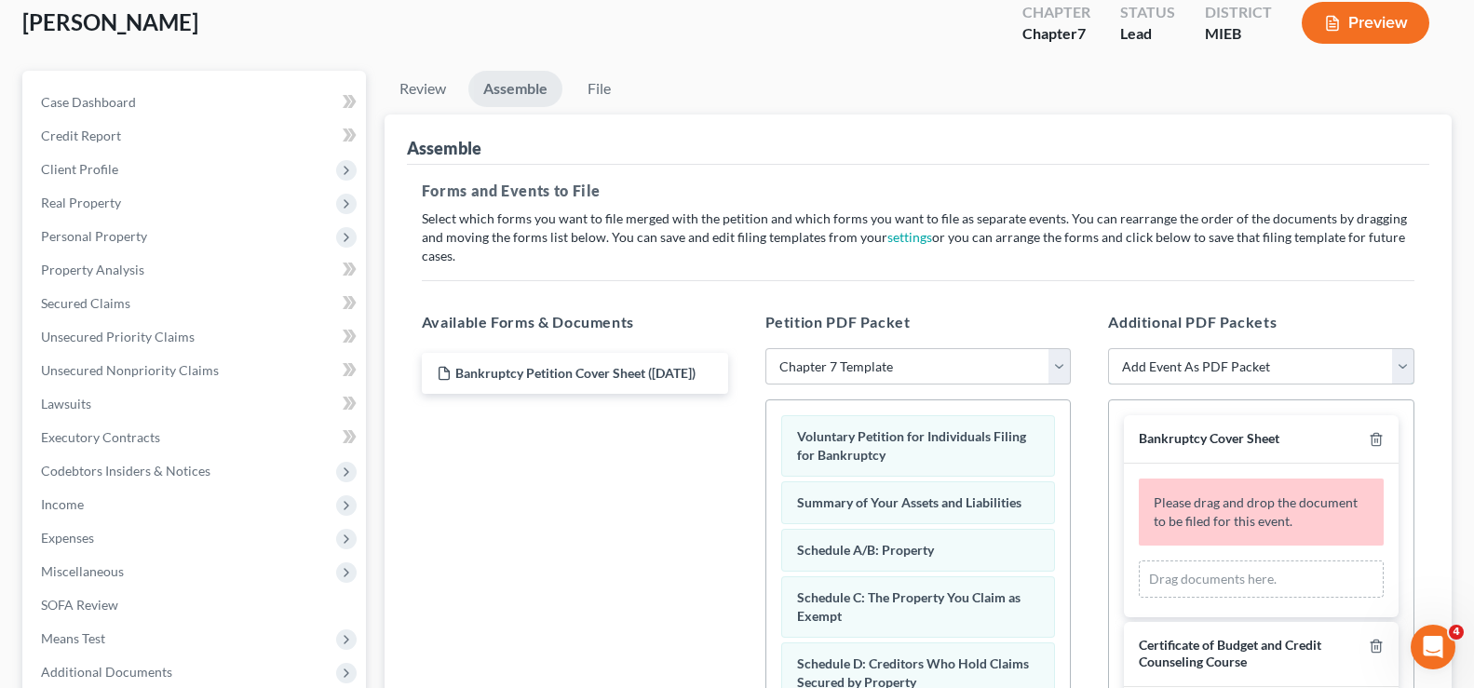
scroll to position [201, 0]
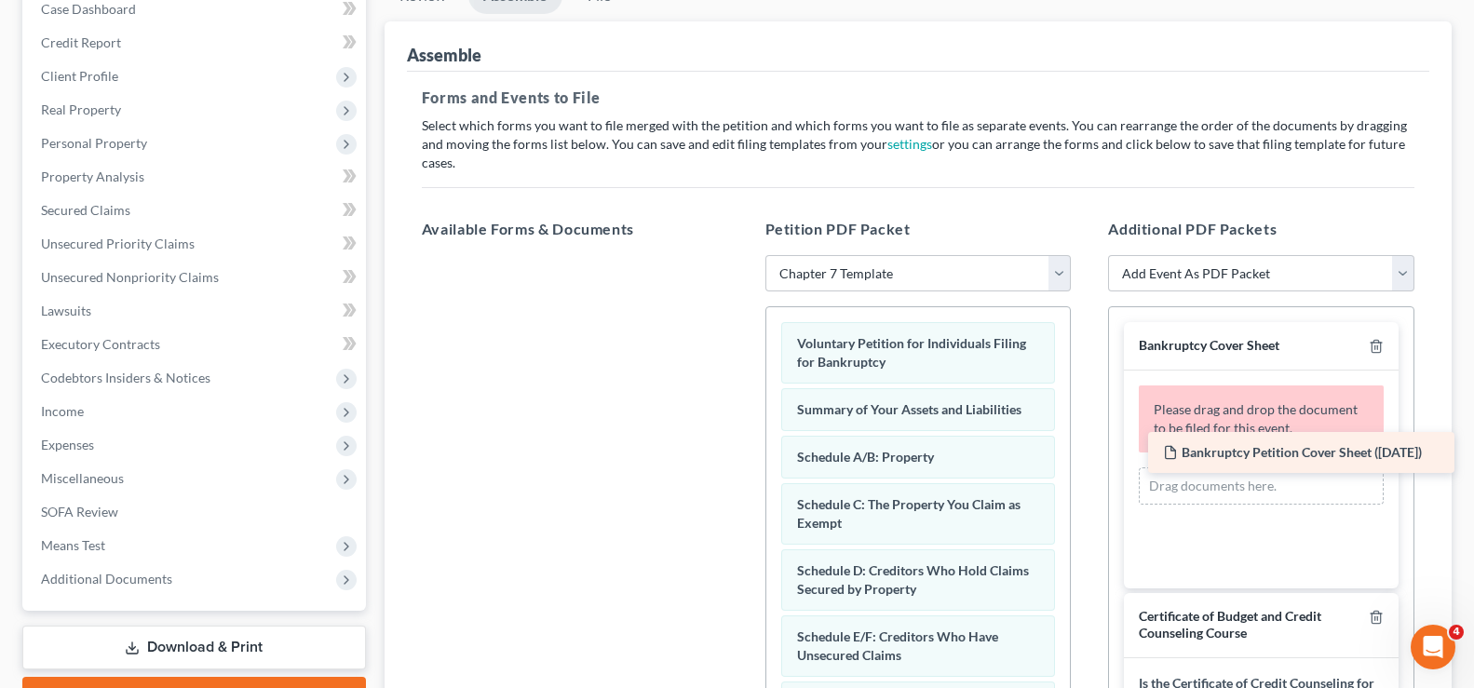
drag, startPoint x: 536, startPoint y: 268, endPoint x: 1262, endPoint y: 459, distance: 750.8
click at [743, 255] on div "Bankruptcy Petition Cover Sheet ([DATE]) Bankruptcy Petition Cover Sheet ([DATE…" at bounding box center [575, 255] width 336 height 0
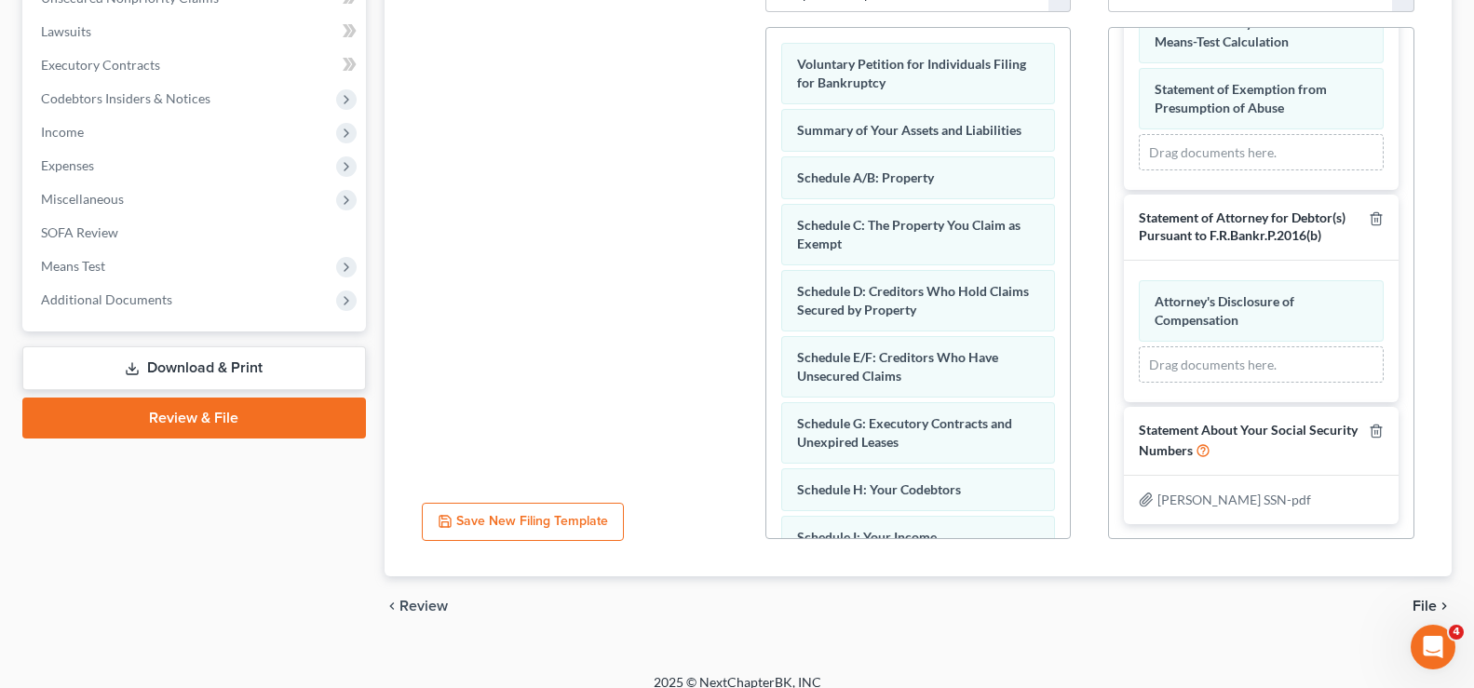
scroll to position [937, 0]
click at [191, 364] on link "Download & Print" at bounding box center [194, 368] width 344 height 44
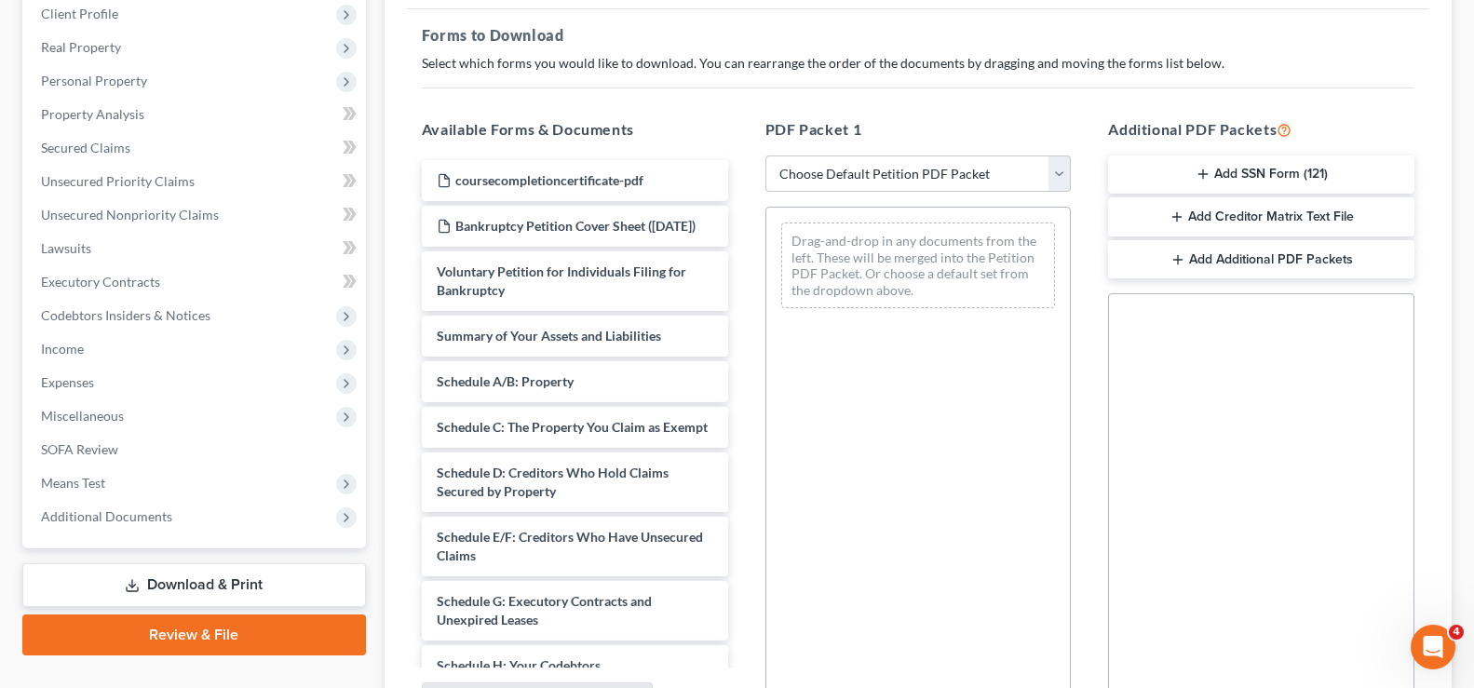
scroll to position [279, 0]
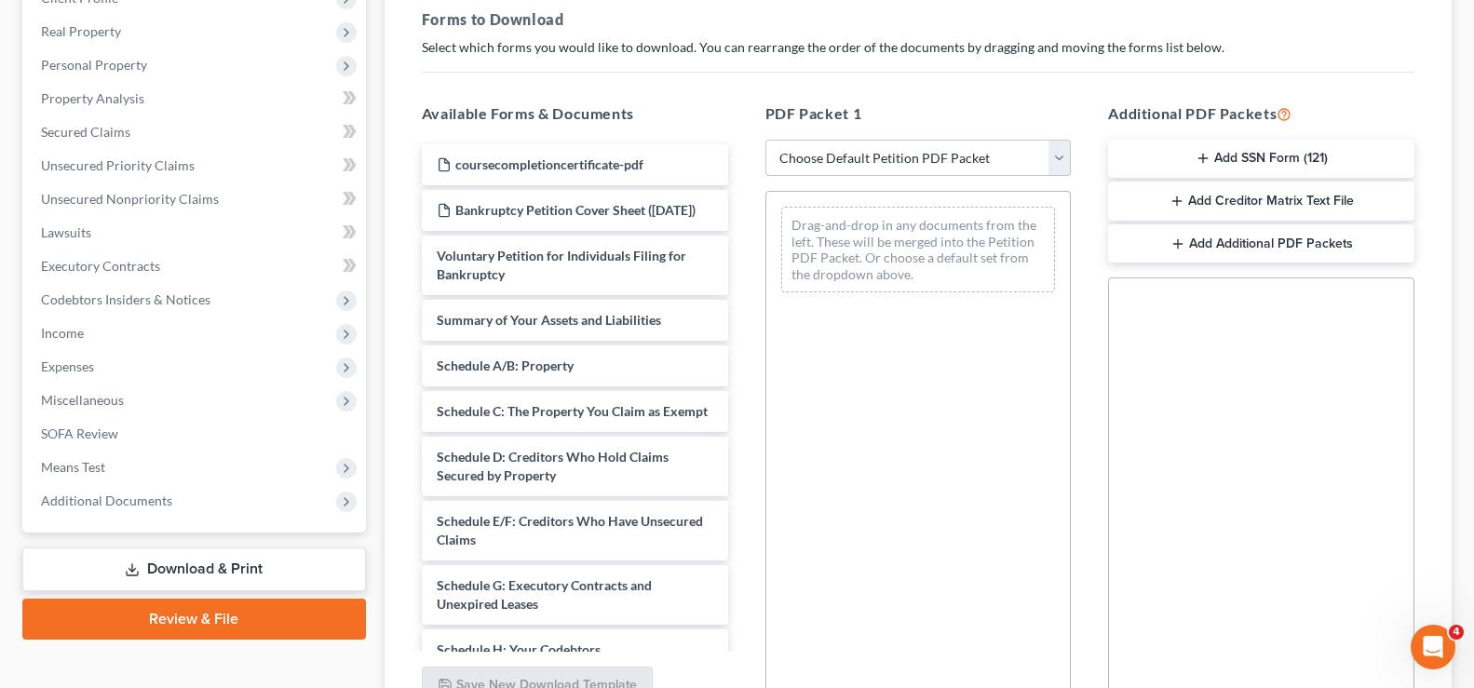
click at [1058, 158] on select "Choose Default Petition PDF Packet Complete Bankruptcy Petition (all forms and …" at bounding box center [918, 158] width 306 height 37
click at [765, 140] on select "Choose Default Petition PDF Packet Complete Bankruptcy Petition (all forms and …" at bounding box center [918, 158] width 306 height 37
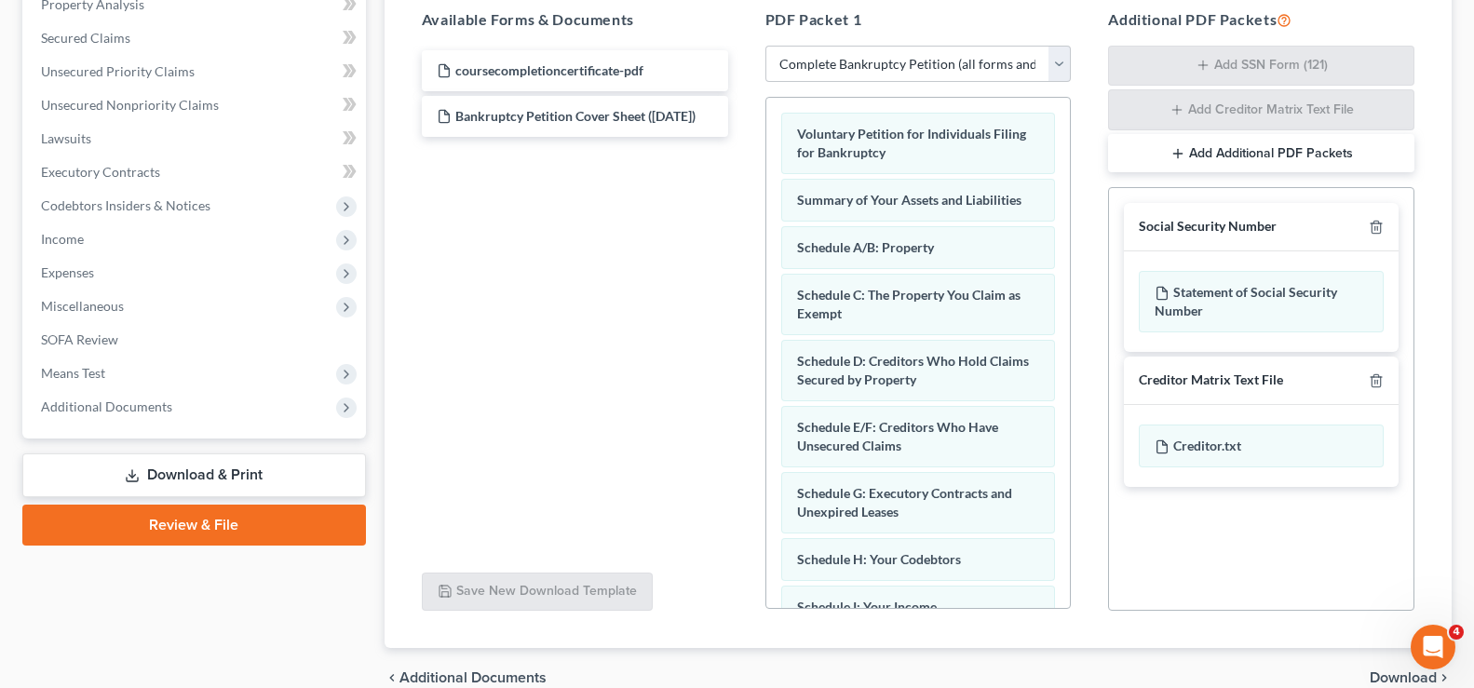
scroll to position [277, 0]
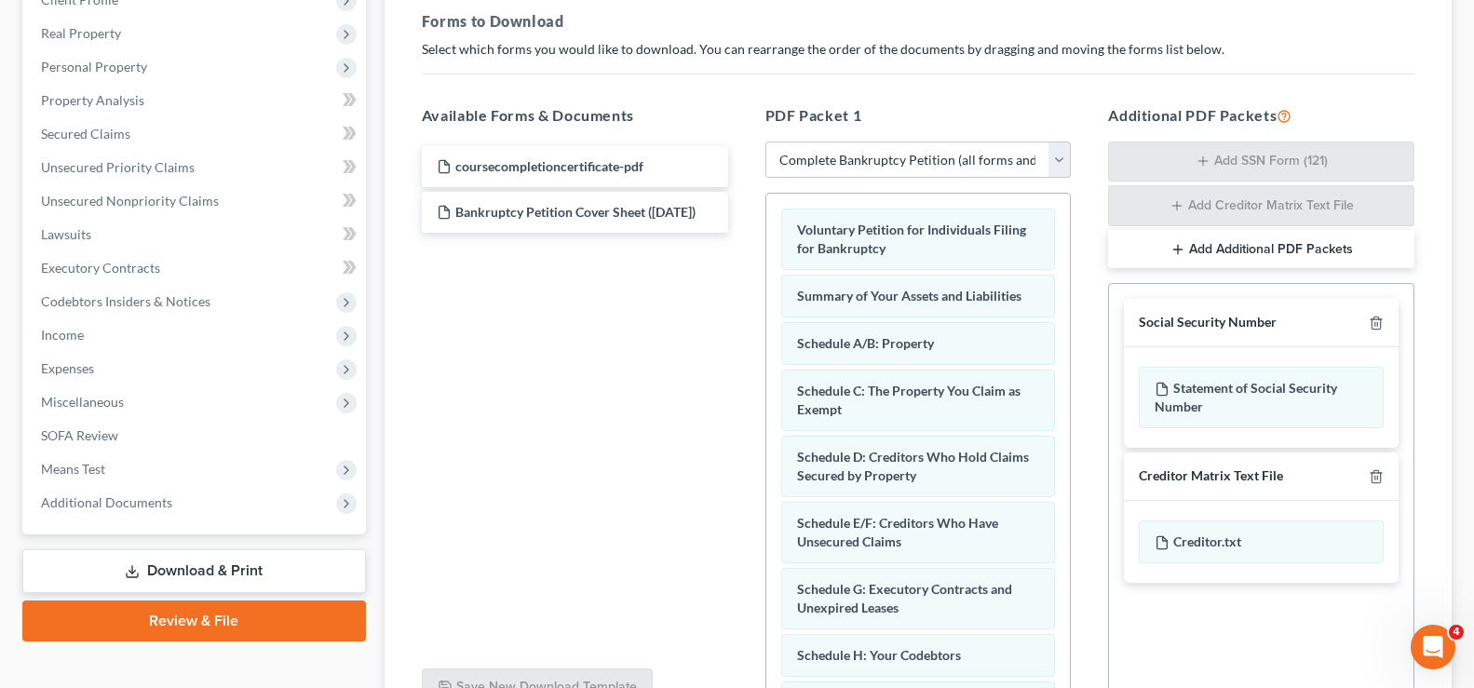
click at [1186, 250] on button "Add Additional PDF Packets" at bounding box center [1261, 249] width 306 height 39
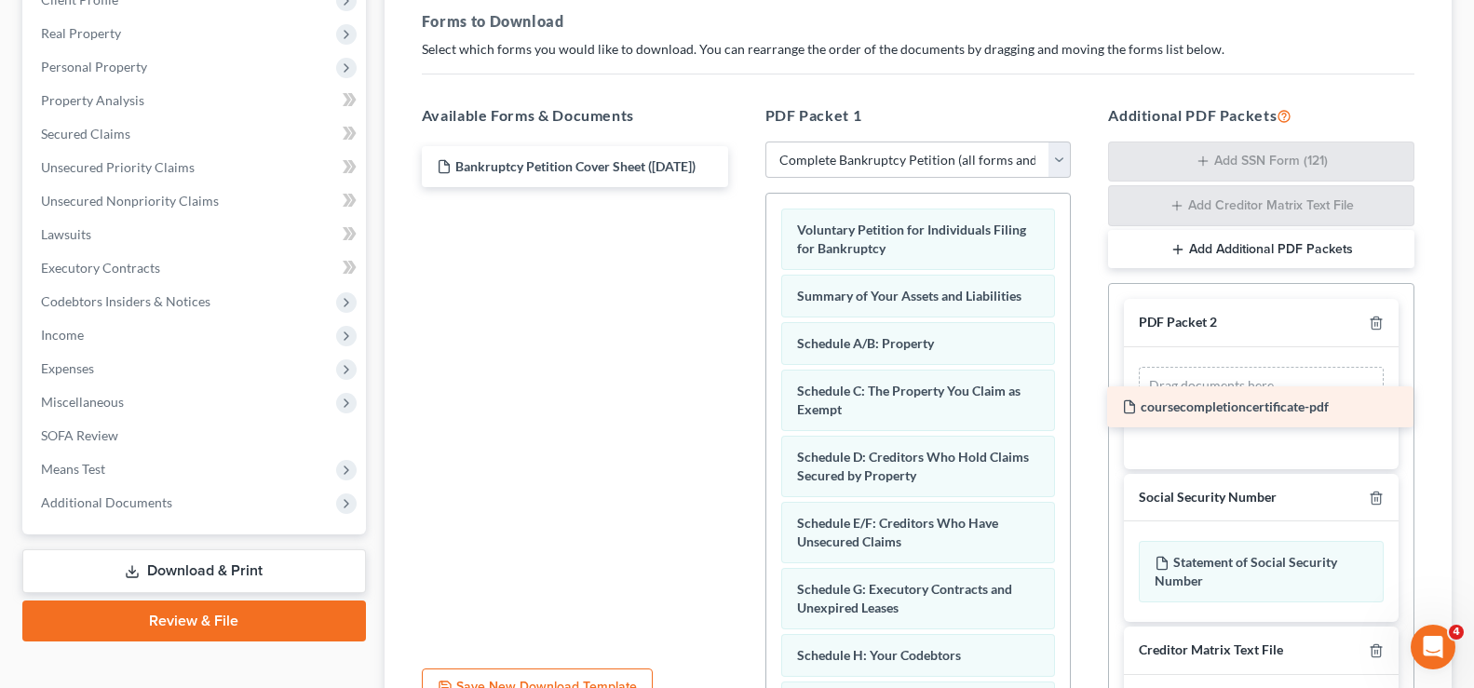
drag, startPoint x: 572, startPoint y: 176, endPoint x: 1259, endPoint y: 414, distance: 727.2
click at [743, 187] on div "coursecompletioncertificate-pdf coursecompletioncertificate-pdf Bankruptcy Peti…" at bounding box center [575, 166] width 336 height 41
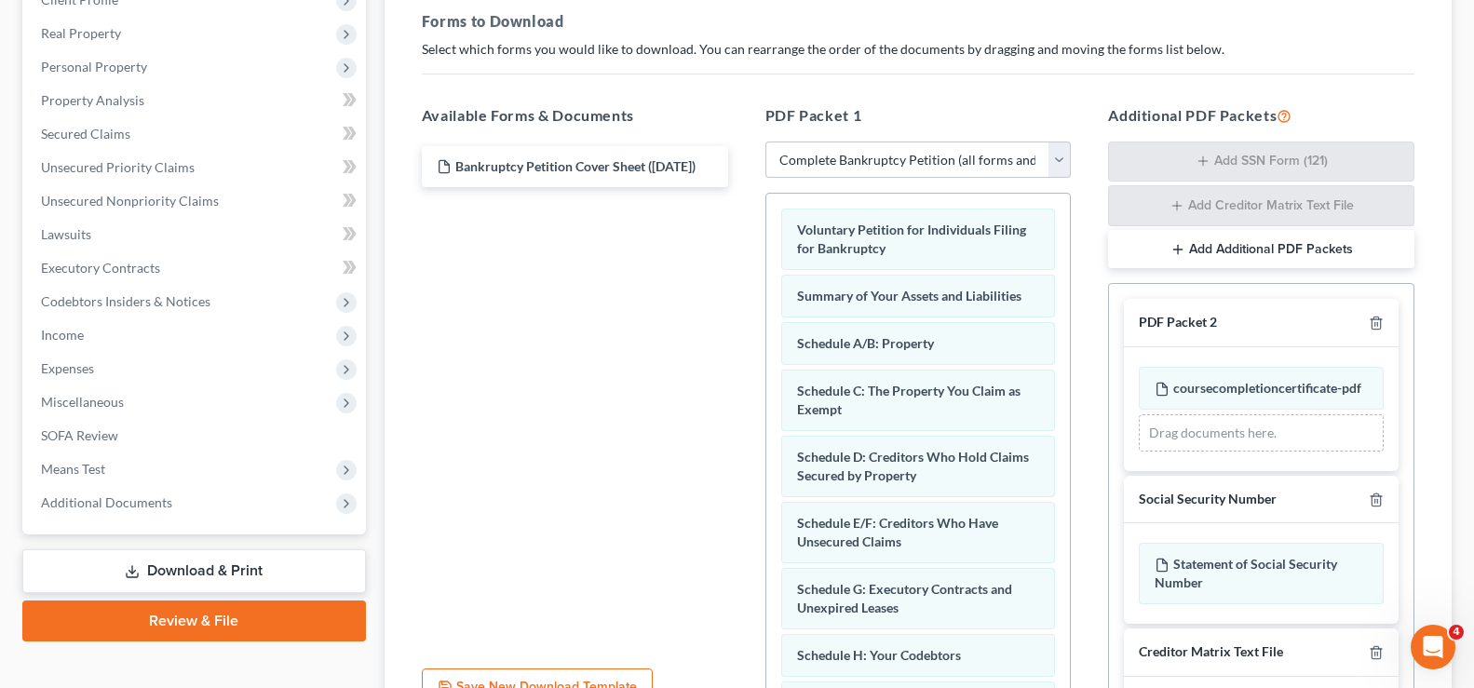
click at [1254, 254] on button "Add Additional PDF Packets" at bounding box center [1261, 249] width 306 height 39
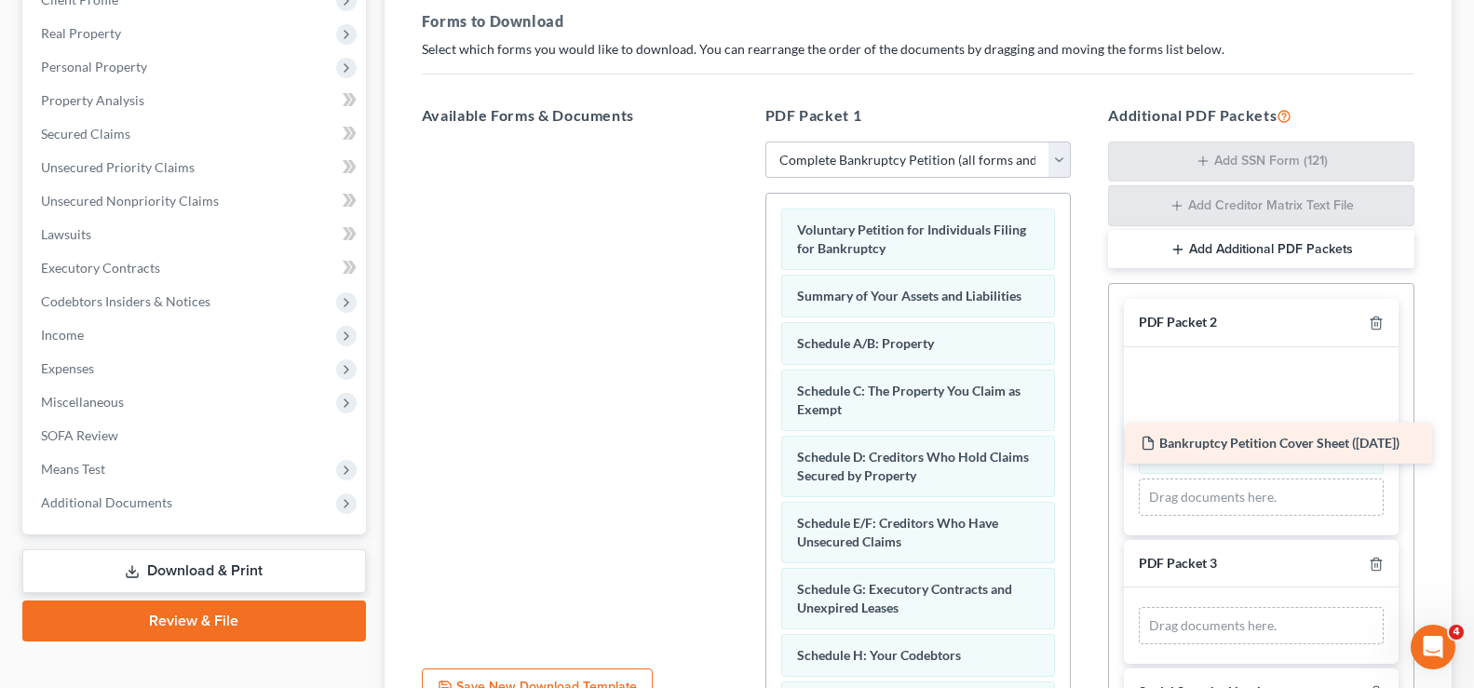
drag, startPoint x: 526, startPoint y: 163, endPoint x: 1226, endPoint y: 437, distance: 751.7
click at [743, 142] on div "Bankruptcy Petition Cover Sheet ([DATE]) Bankruptcy Petition Cover Sheet ([DATE…" at bounding box center [575, 142] width 336 height 0
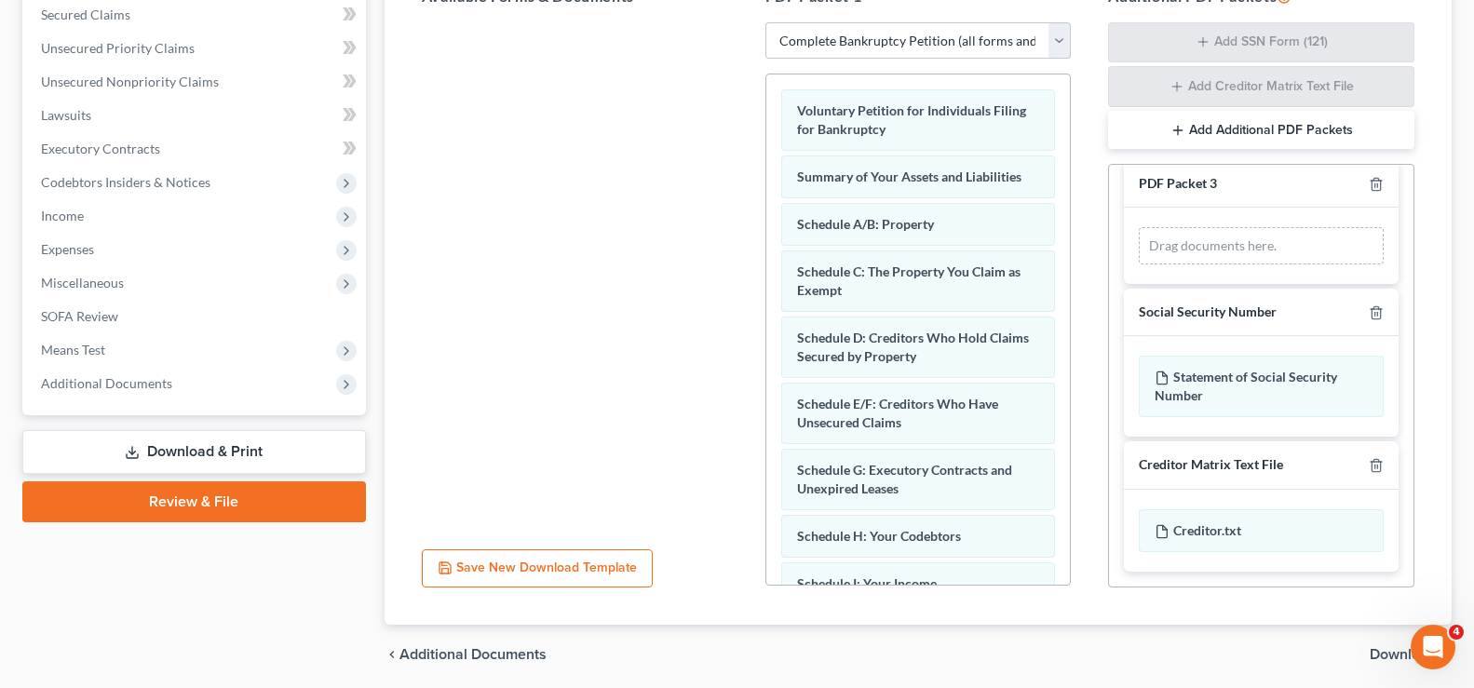
scroll to position [464, 0]
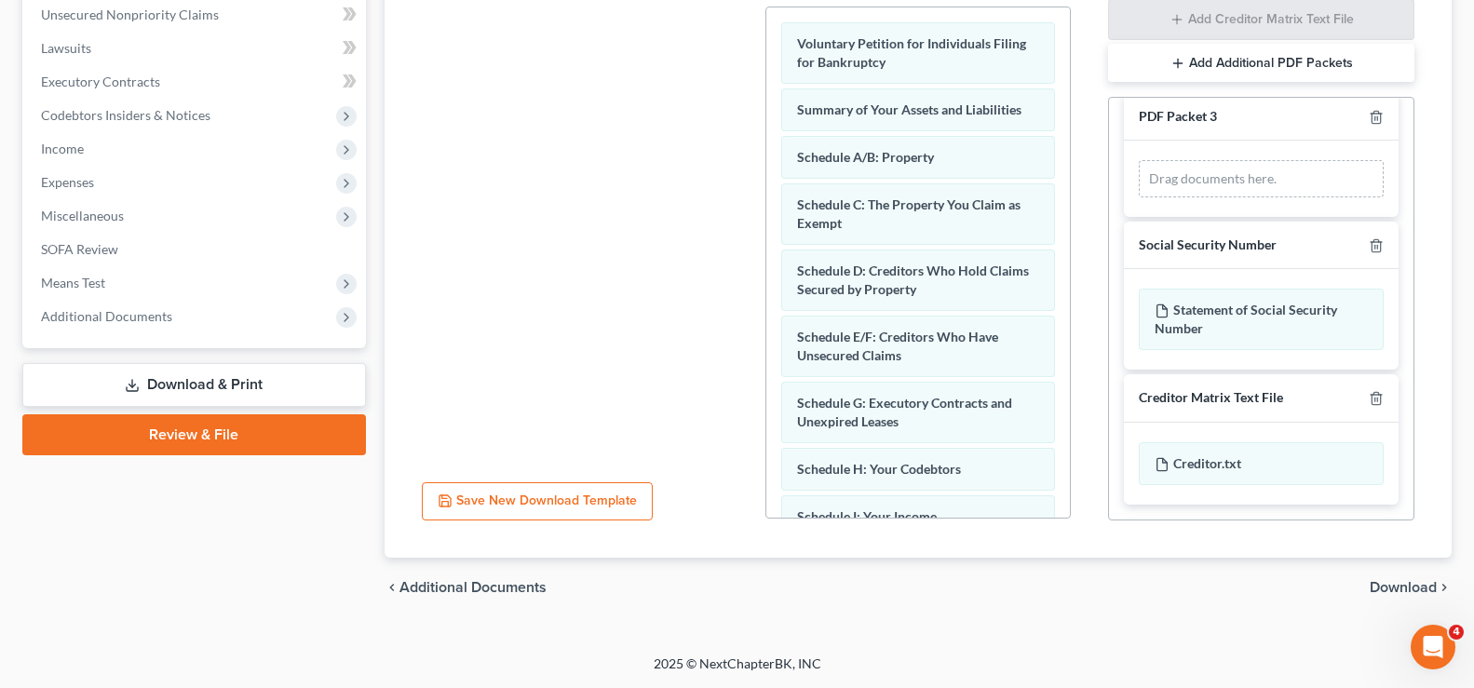
click at [1382, 589] on span "Download" at bounding box center [1402, 587] width 67 height 15
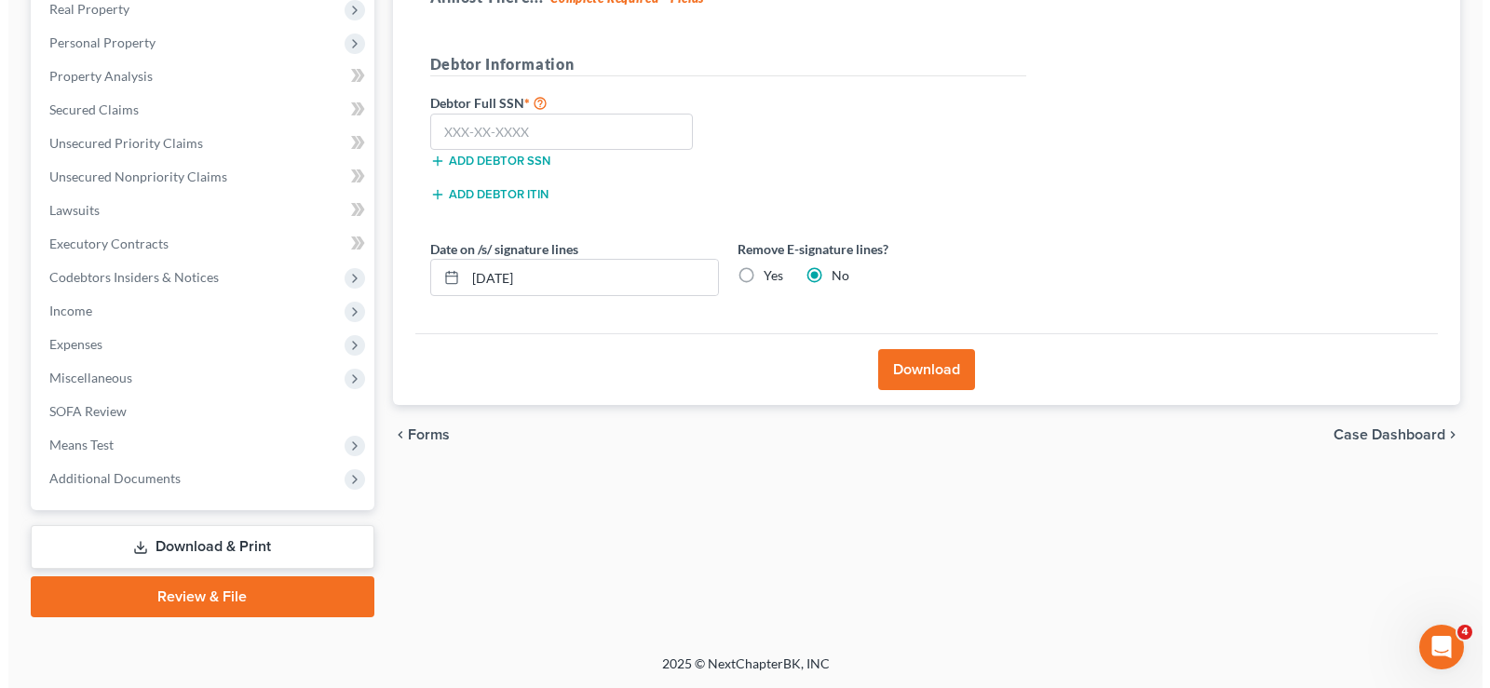
scroll to position [302, 0]
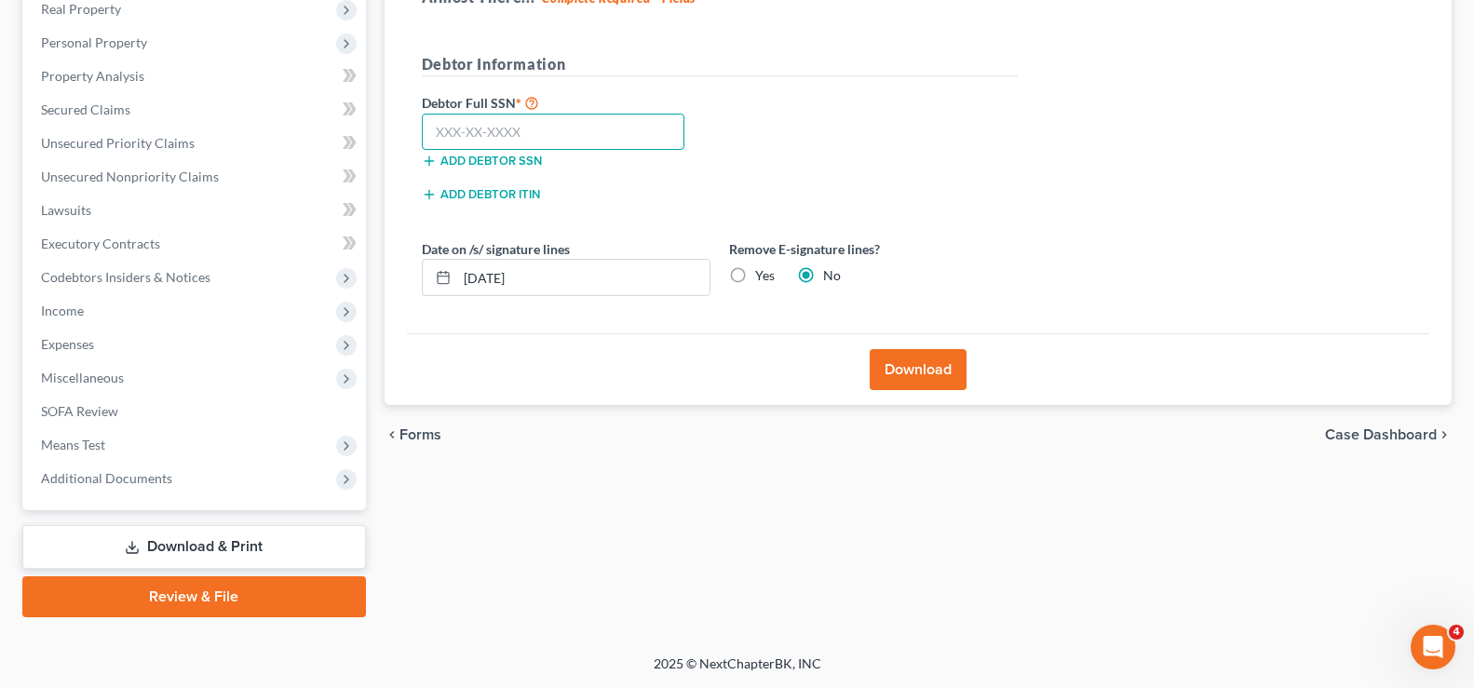
click at [445, 135] on input "text" at bounding box center [553, 132] width 263 height 37
click at [897, 363] on button "Download" at bounding box center [918, 369] width 97 height 41
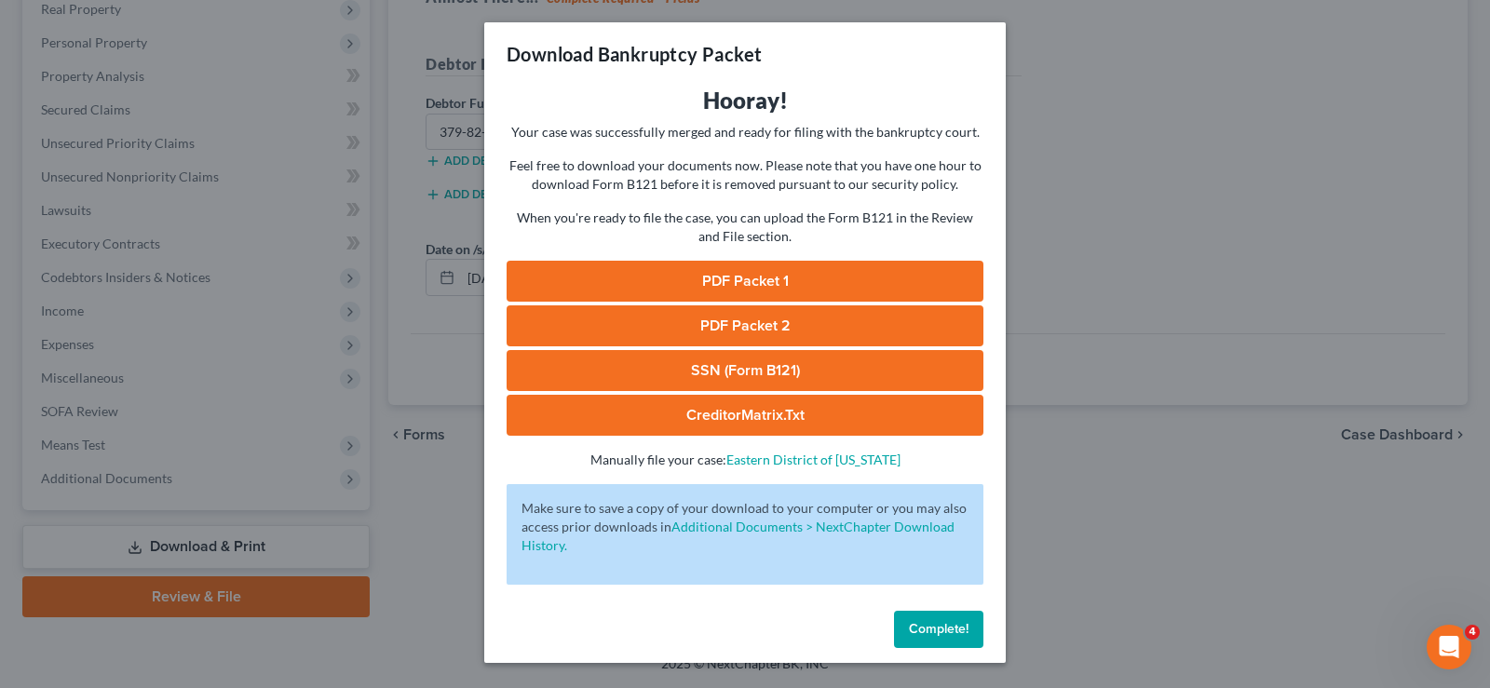
click at [779, 273] on link "PDF Packet 1" at bounding box center [744, 281] width 477 height 41
